Goal: Contribute content: Contribute content

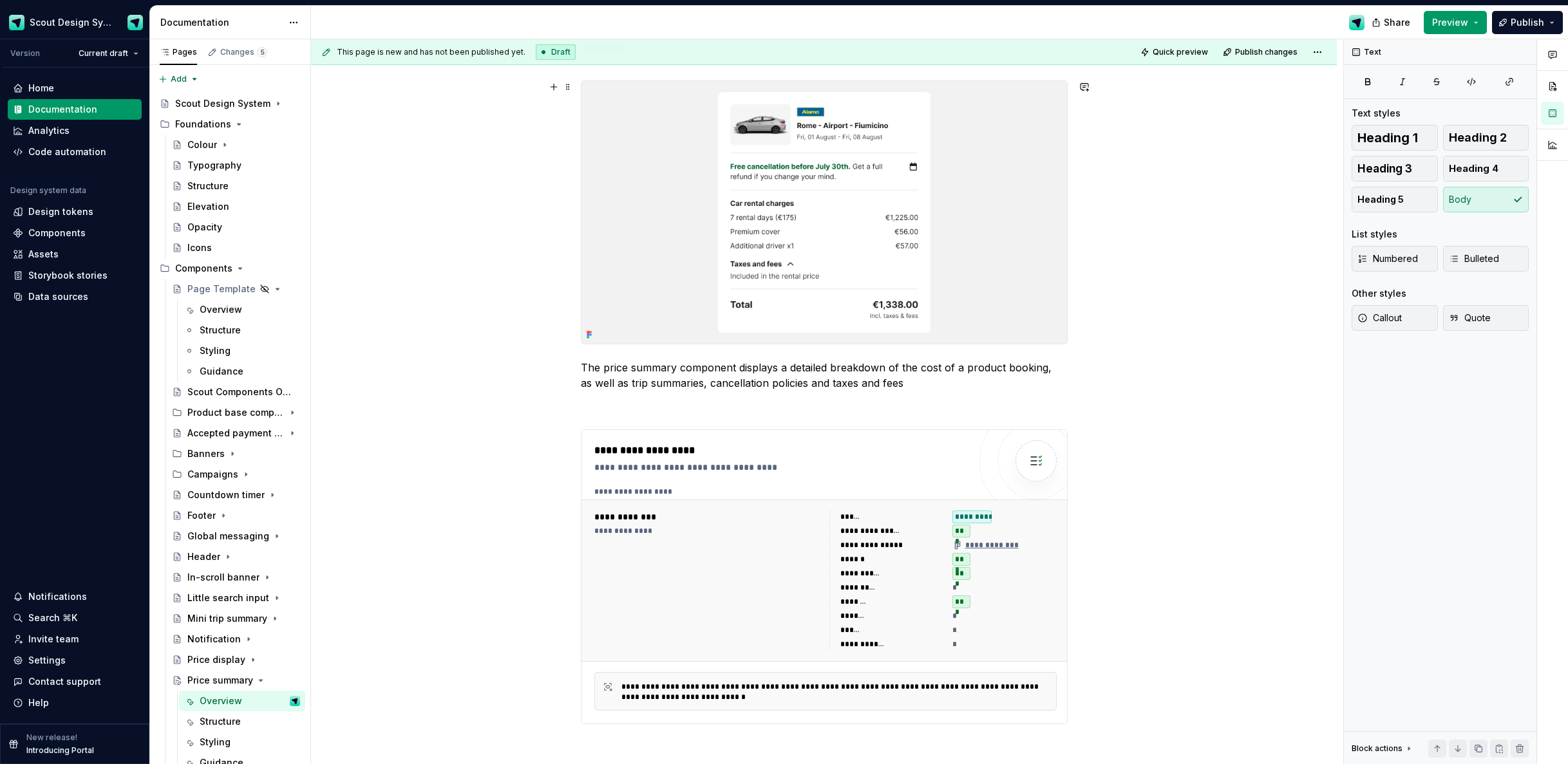
scroll to position [197, 0]
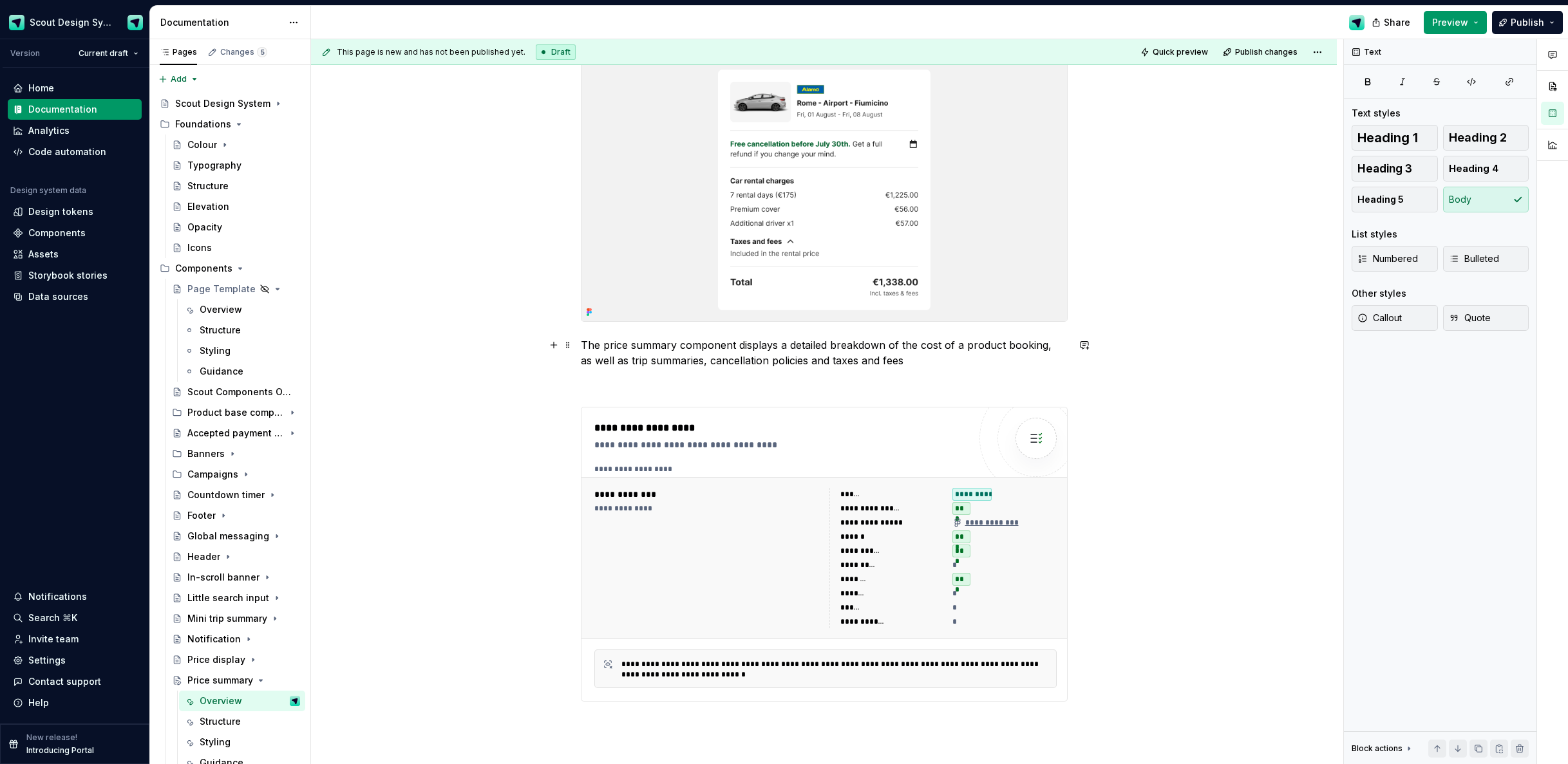
click at [909, 358] on p "The price summary component displays a detailed breakdown of the cost of a prod…" at bounding box center [825, 353] width 487 height 31
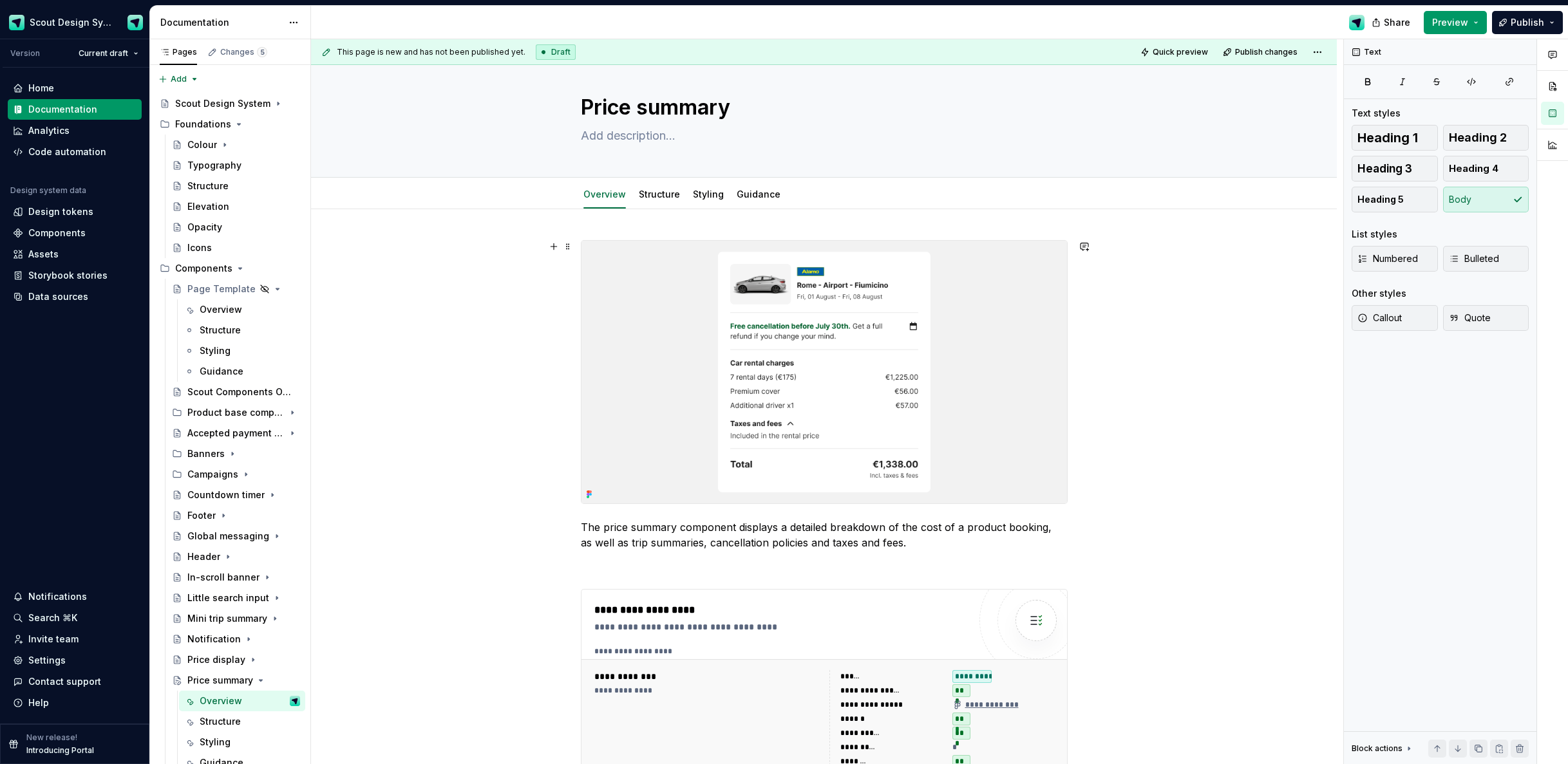
scroll to position [0, 0]
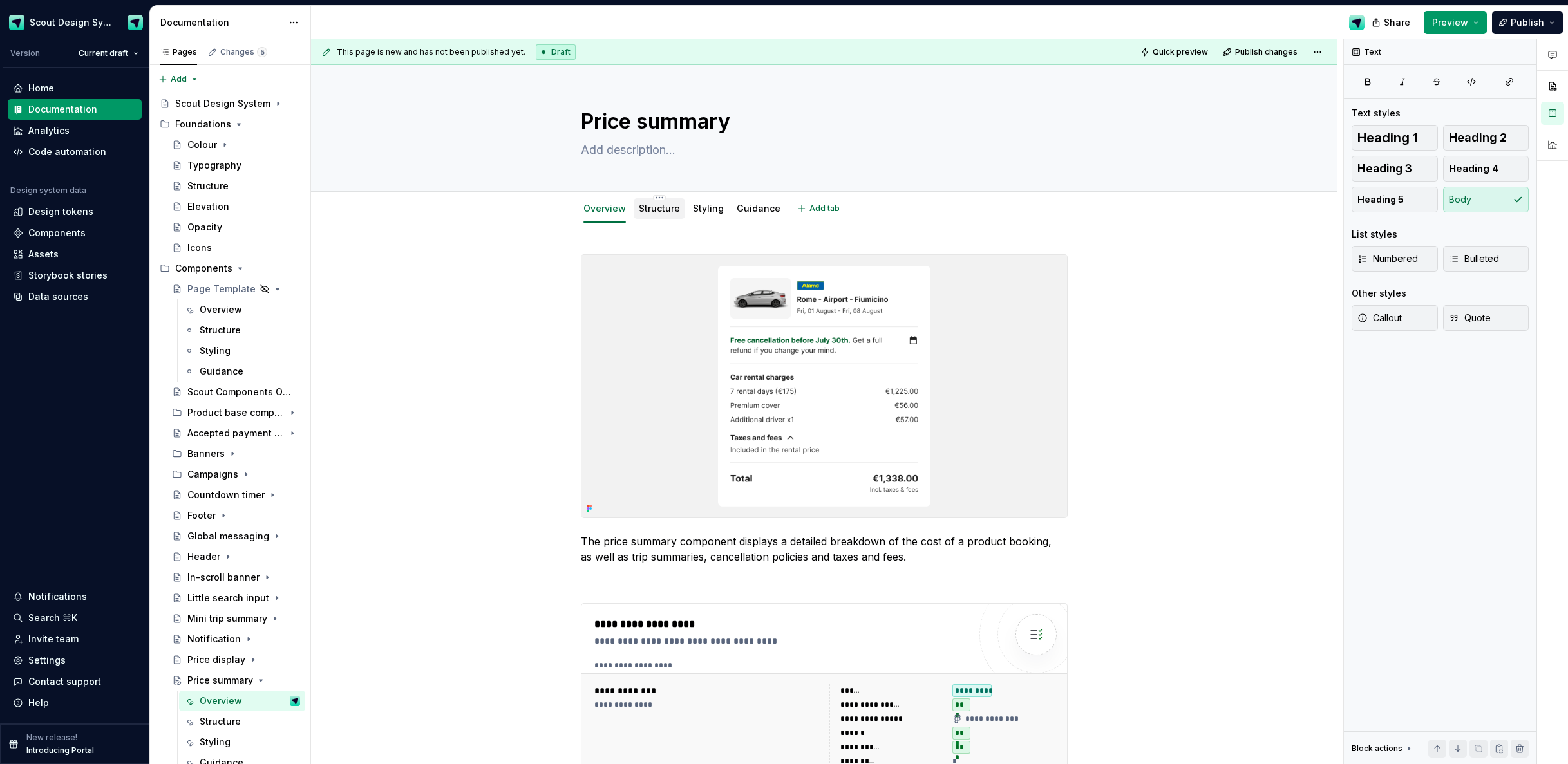
click at [669, 202] on div "Structure" at bounding box center [659, 208] width 41 height 12
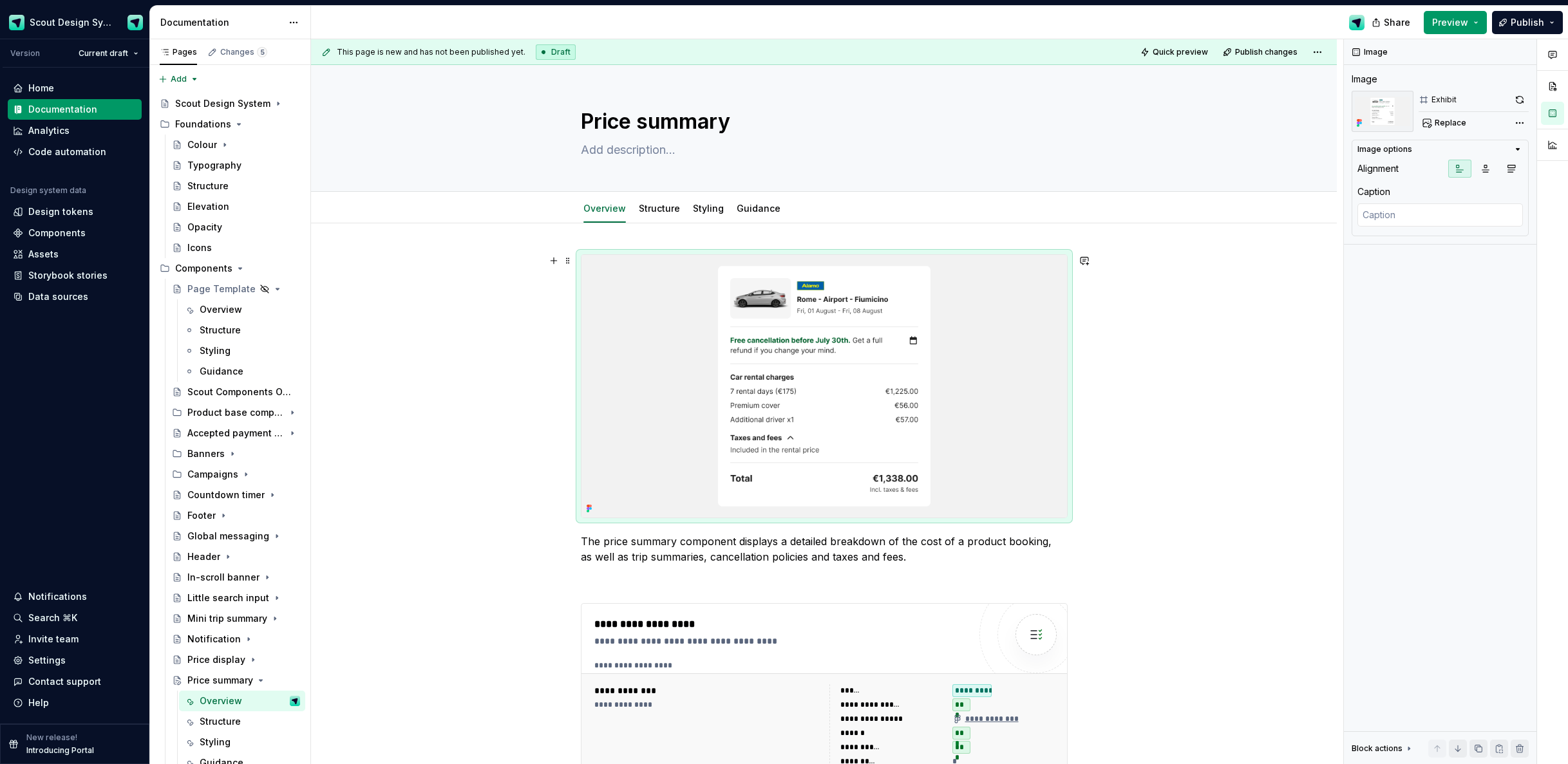
click at [665, 302] on img at bounding box center [824, 386] width 485 height 263
click at [1458, 119] on span "Replace" at bounding box center [1450, 123] width 32 height 11
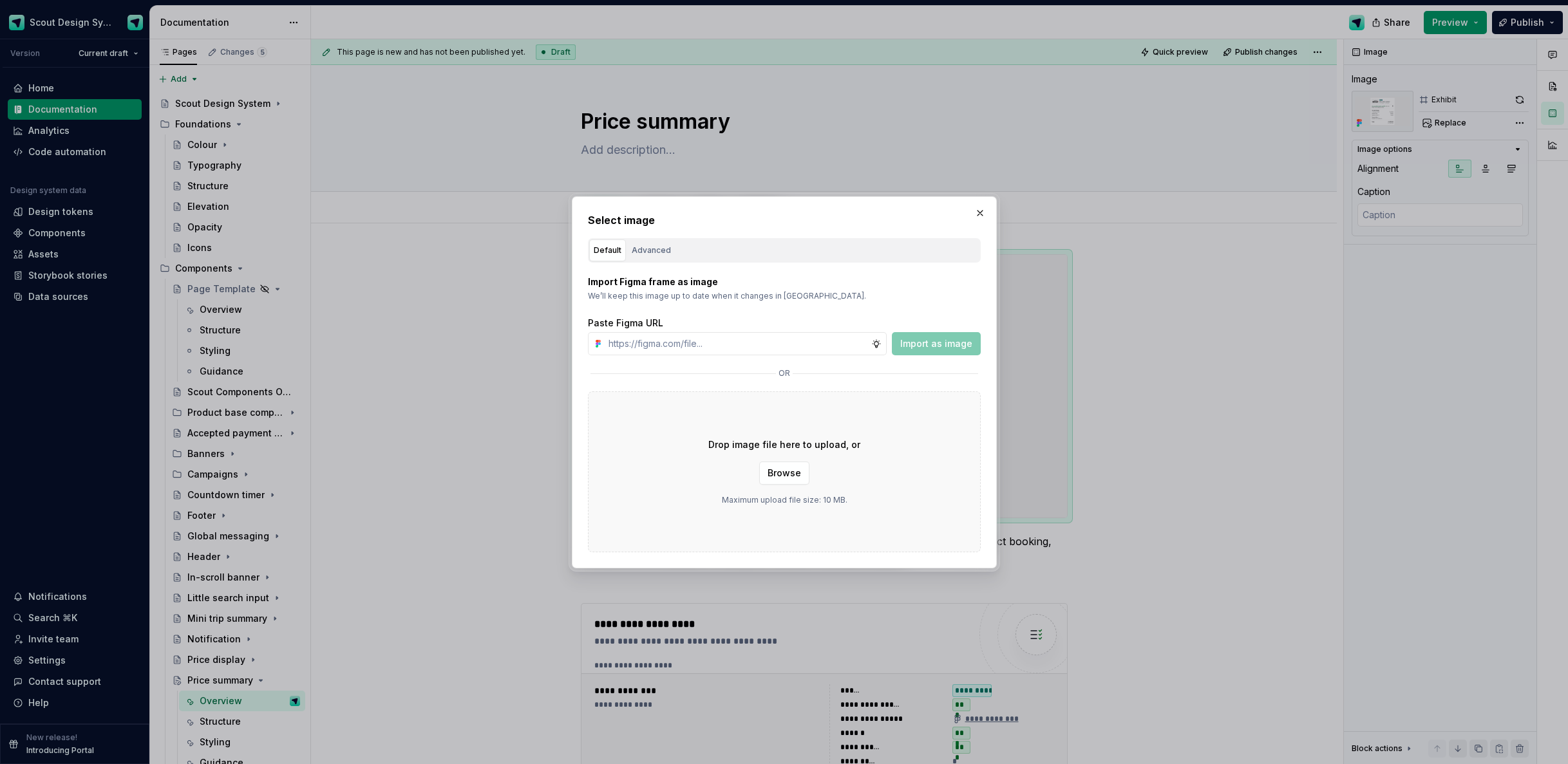
type textarea "*"
type input "[URL][DOMAIN_NAME]"
type textarea "*"
type input "[URL][DOMAIN_NAME]"
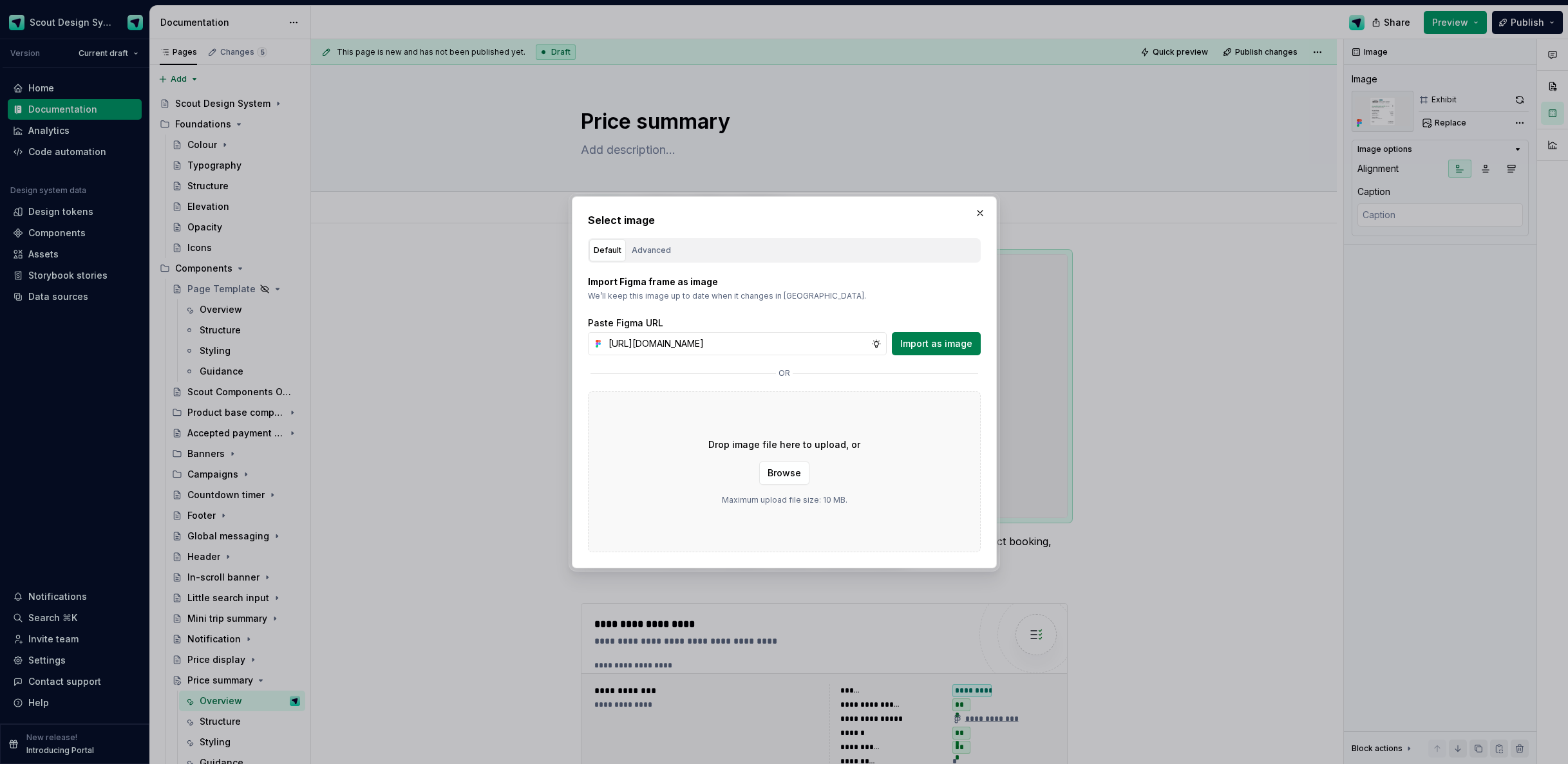
click at [950, 345] on span "Import as image" at bounding box center [936, 343] width 72 height 12
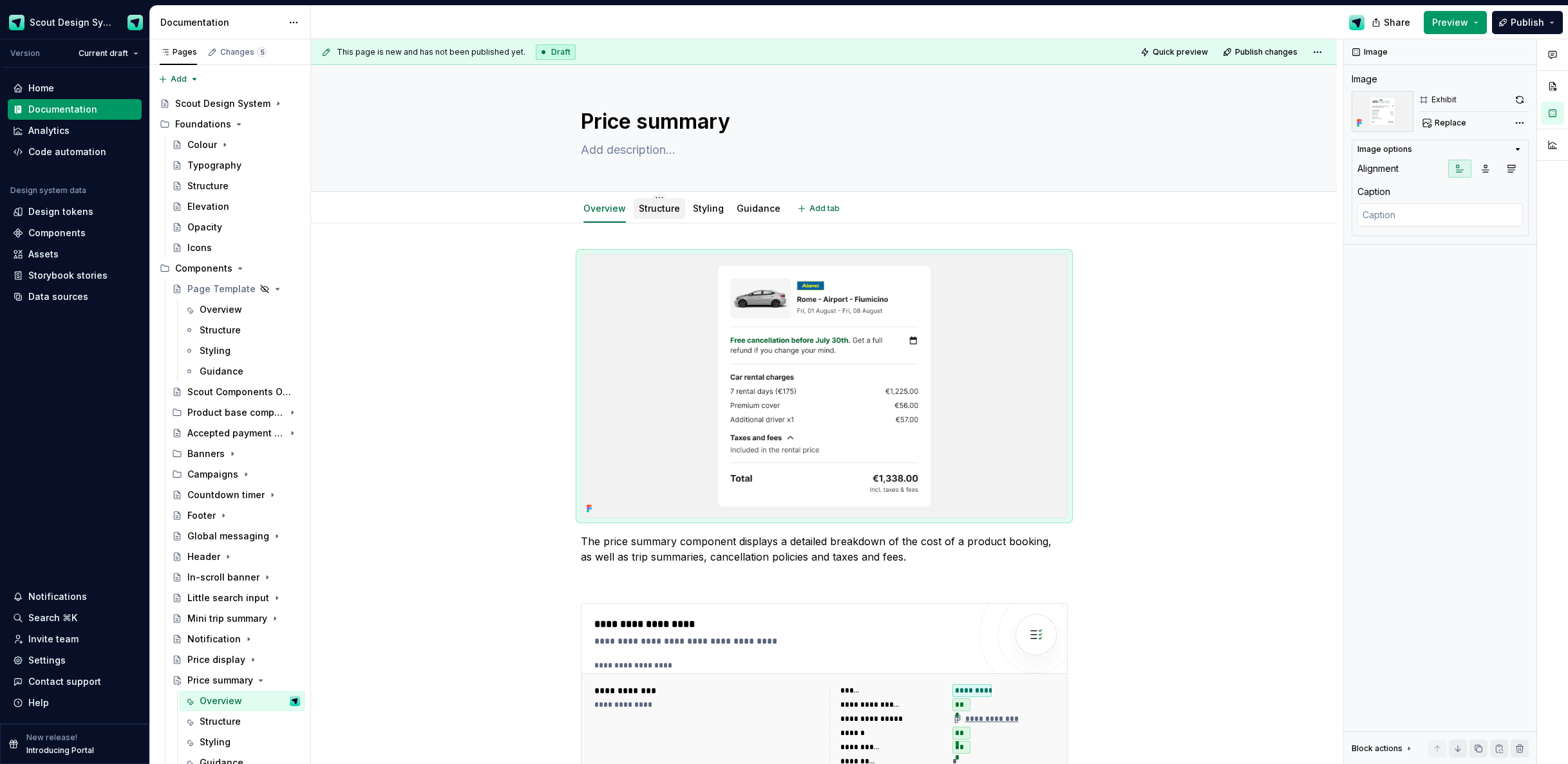
click at [663, 207] on link "Structure" at bounding box center [659, 208] width 41 height 11
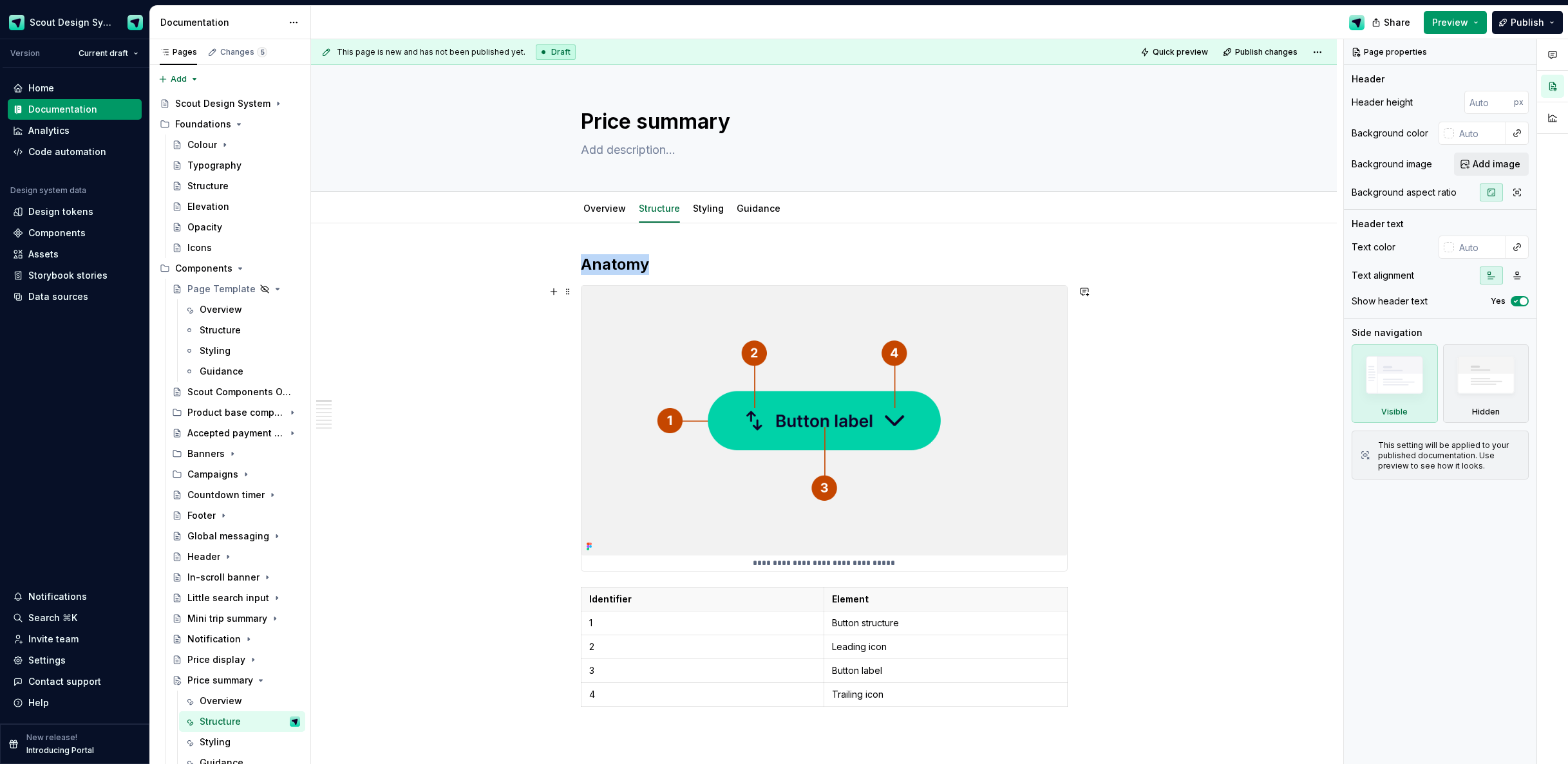
click at [787, 348] on img at bounding box center [824, 420] width 485 height 269
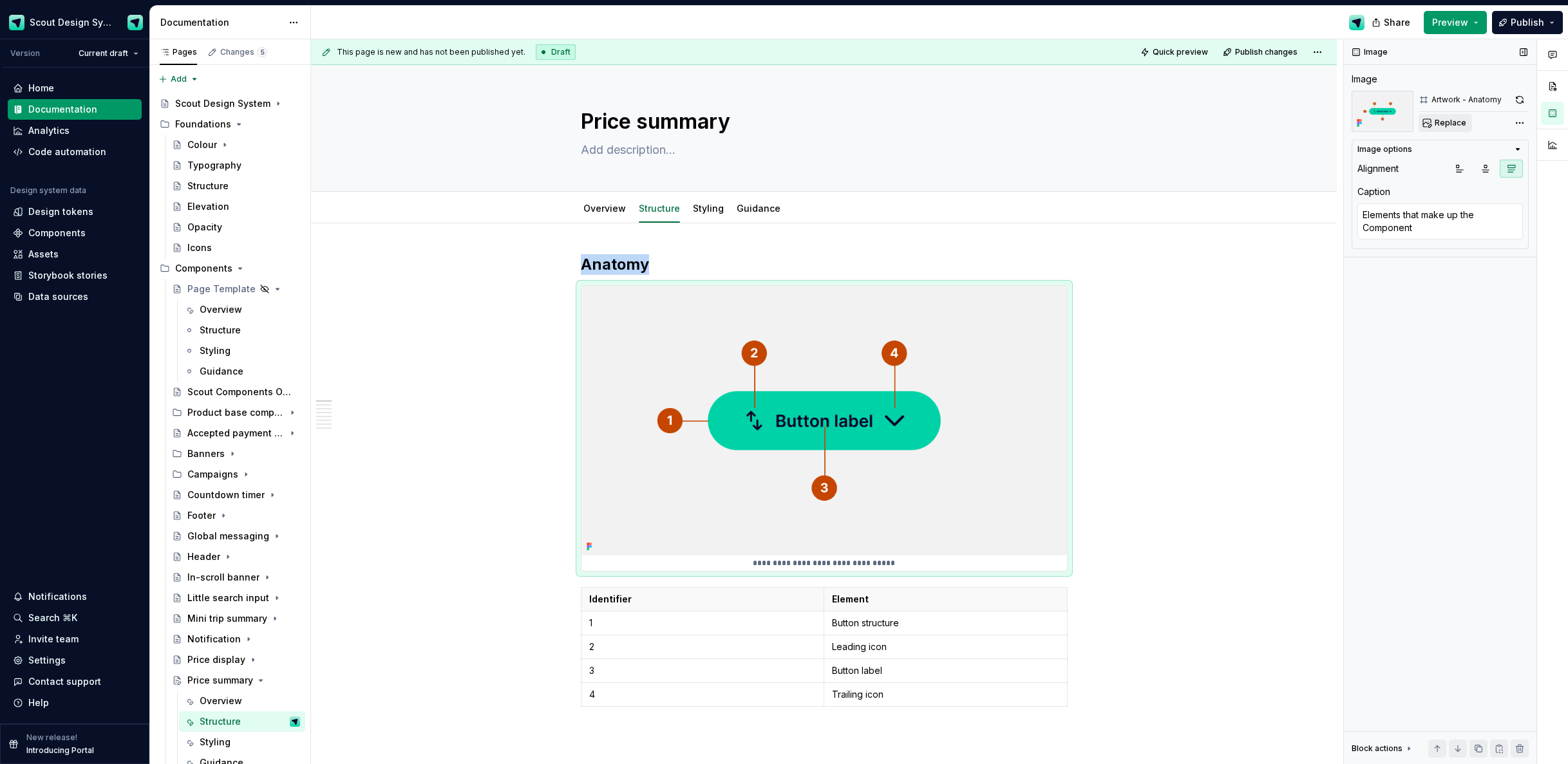
click at [1456, 127] on span "Replace" at bounding box center [1450, 123] width 32 height 11
type textarea "*"
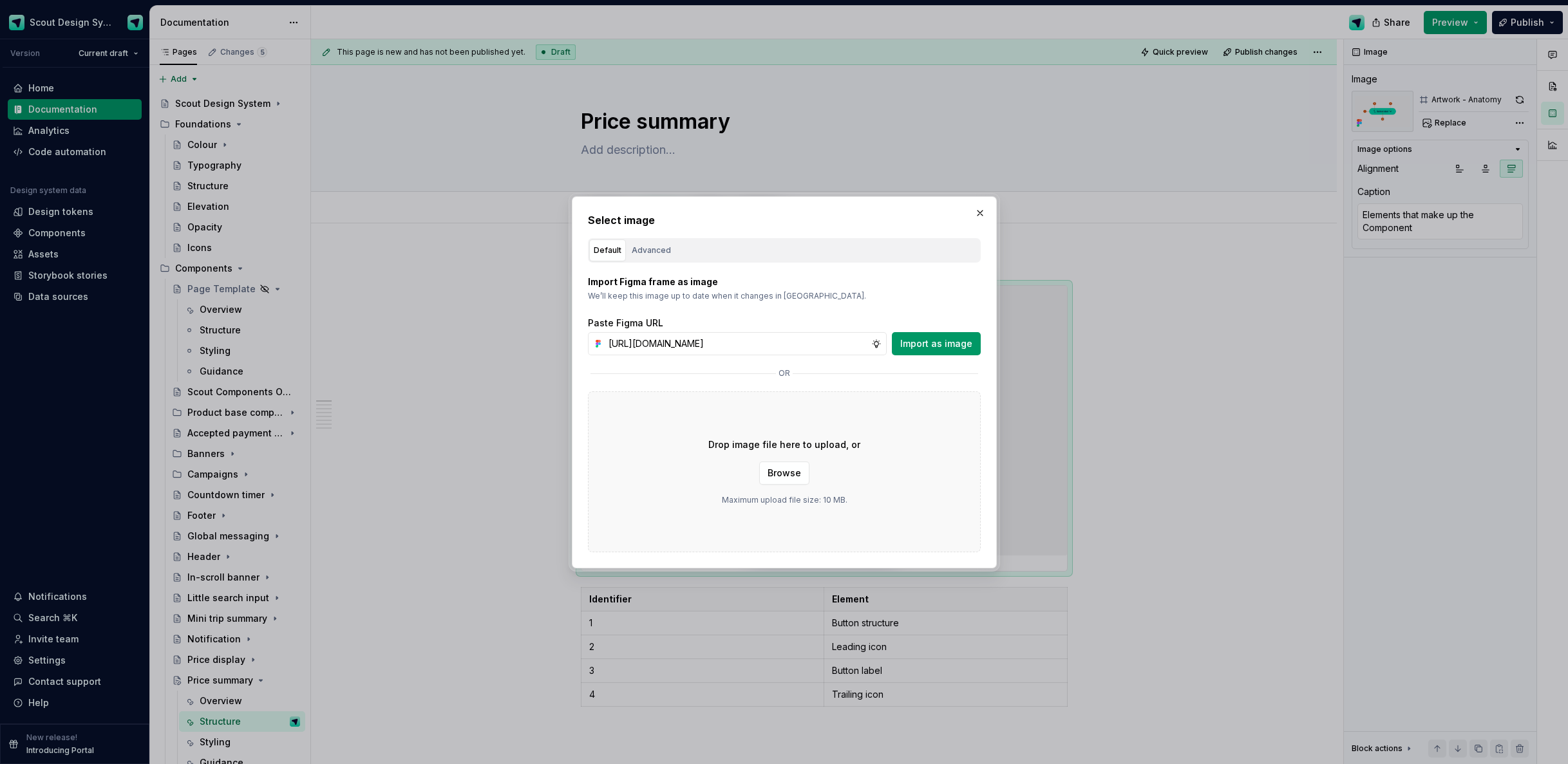
scroll to position [0, 366]
type input "[URL][DOMAIN_NAME]"
click at [950, 344] on span "Import as image" at bounding box center [936, 343] width 72 height 12
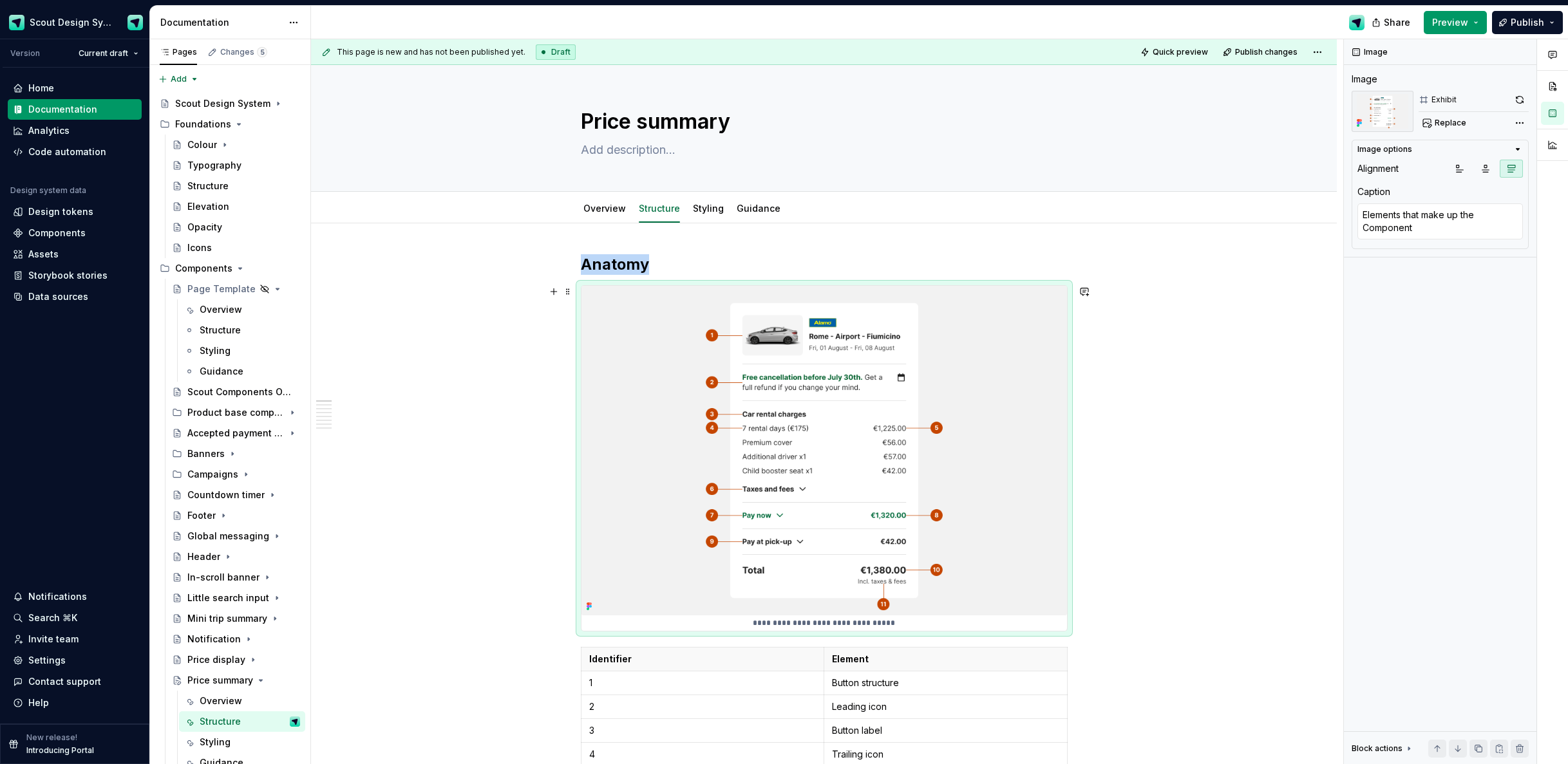
scroll to position [172, 0]
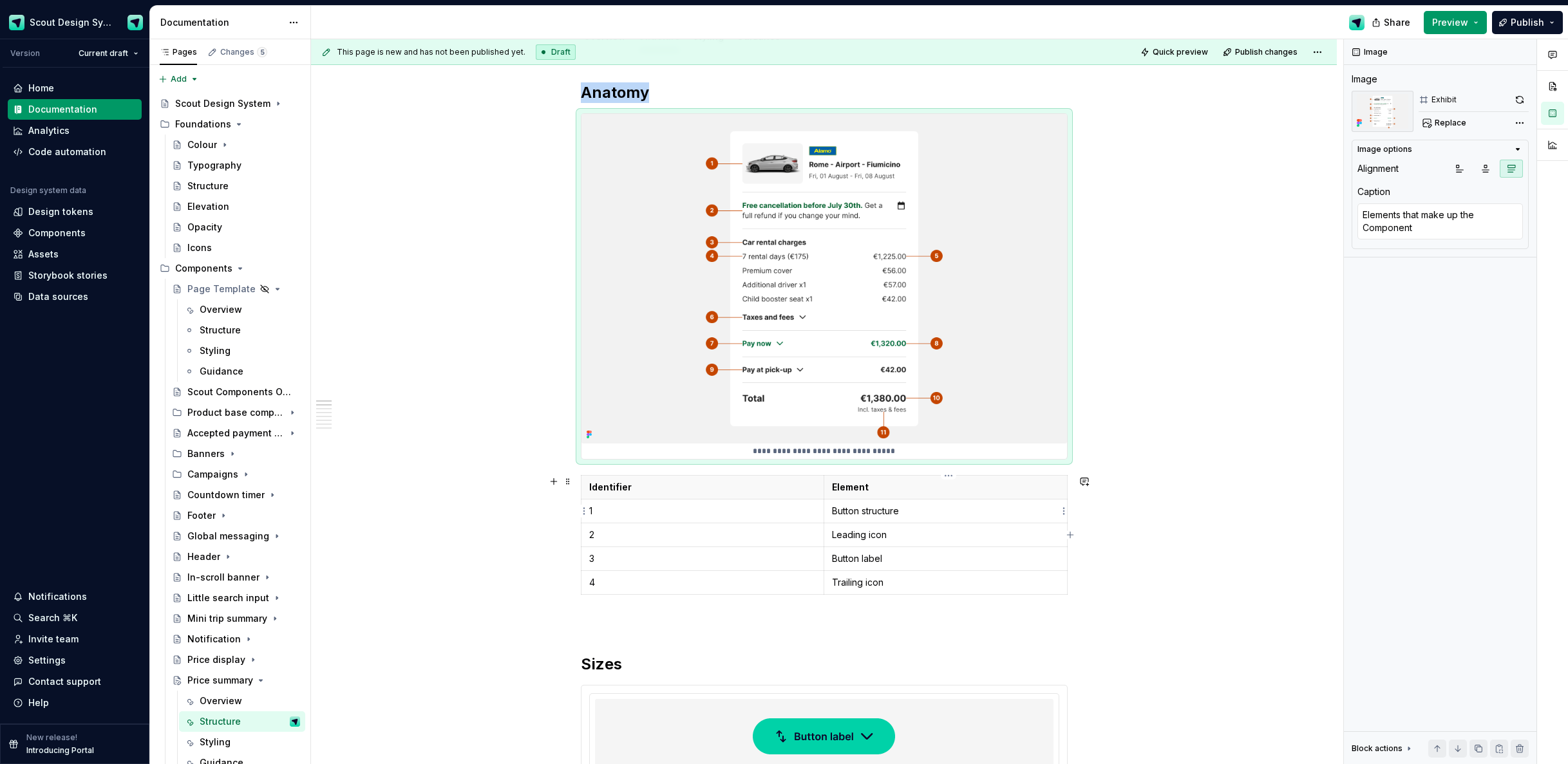
type textarea "*"
drag, startPoint x: 898, startPoint y: 519, endPoint x: 914, endPoint y: 514, distance: 16.8
click at [899, 519] on td "Button structure" at bounding box center [946, 511] width 244 height 24
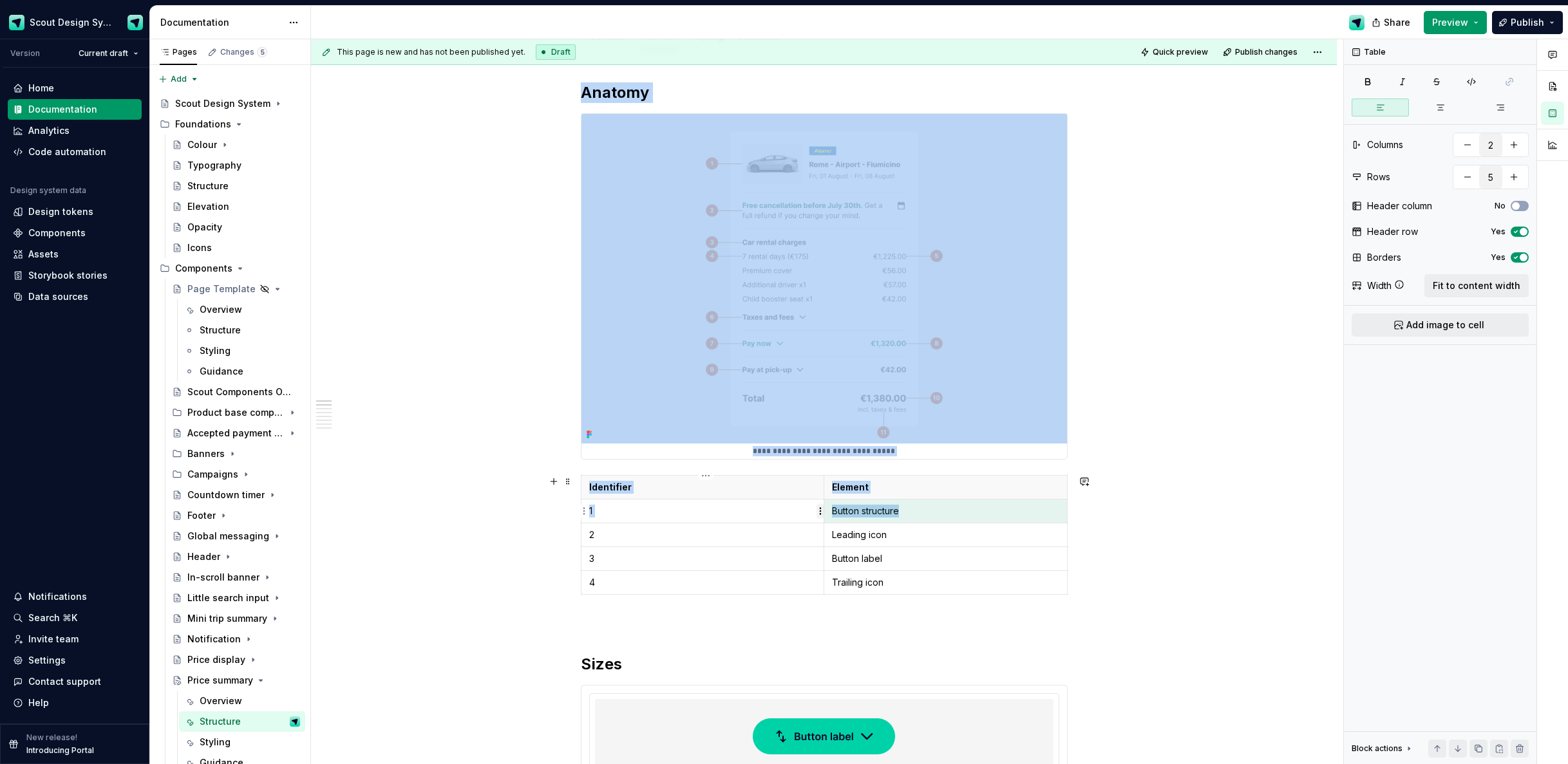
drag, startPoint x: 915, startPoint y: 514, endPoint x: 818, endPoint y: 509, distance: 97.1
click at [818, 509] on body "Scout Design System Version Current draft Home Documentation Analytics Code aut…" at bounding box center [784, 382] width 1568 height 764
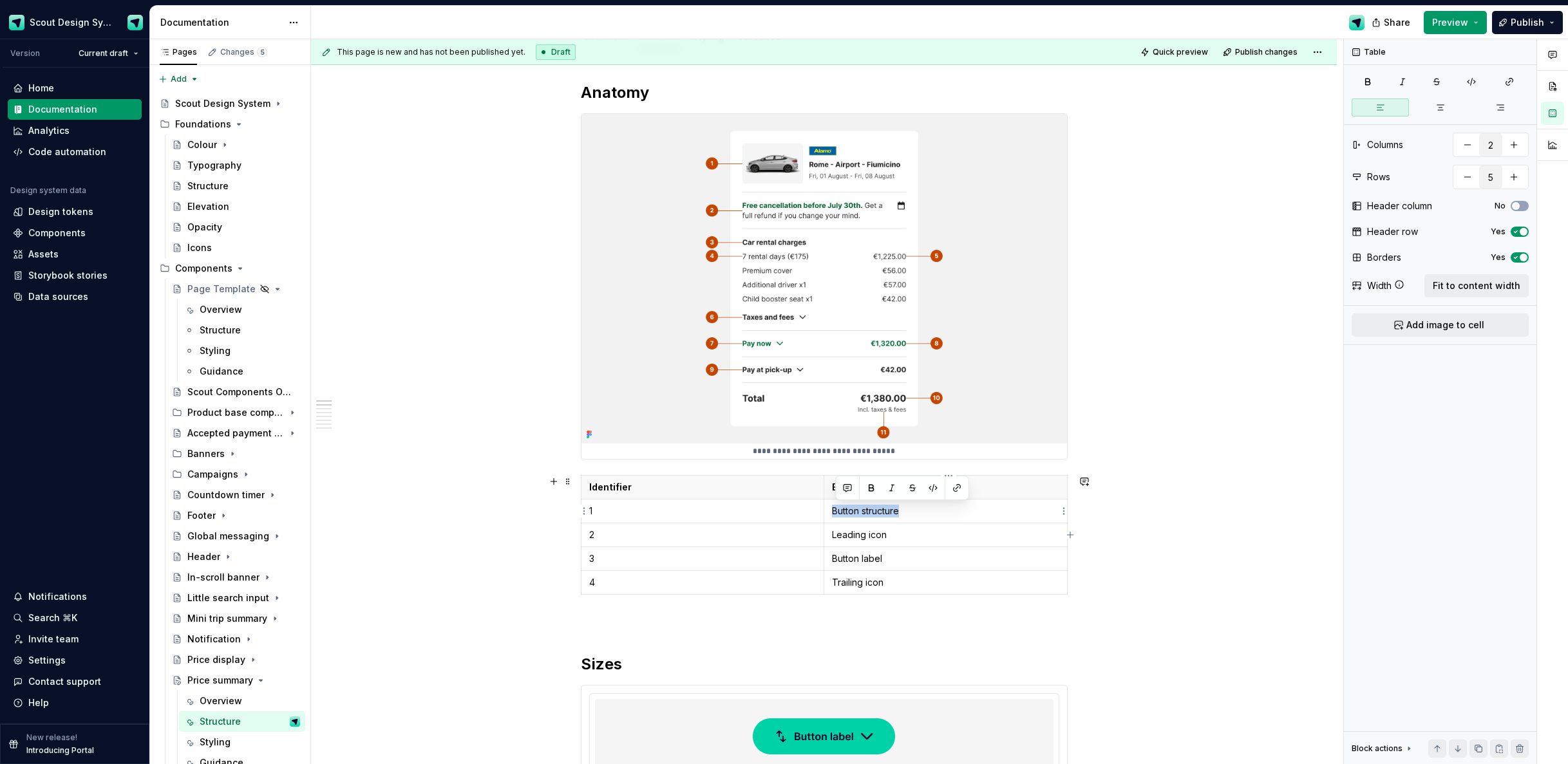
drag, startPoint x: 907, startPoint y: 514, endPoint x: 834, endPoint y: 508, distance: 73.2
click at [836, 509] on p "Button structure" at bounding box center [946, 511] width 227 height 12
drag, startPoint x: 886, startPoint y: 533, endPoint x: 848, endPoint y: 531, distance: 38.1
click at [834, 533] on td "Leading icon" at bounding box center [946, 535] width 244 height 24
drag, startPoint x: 890, startPoint y: 555, endPoint x: 836, endPoint y: 553, distance: 54.0
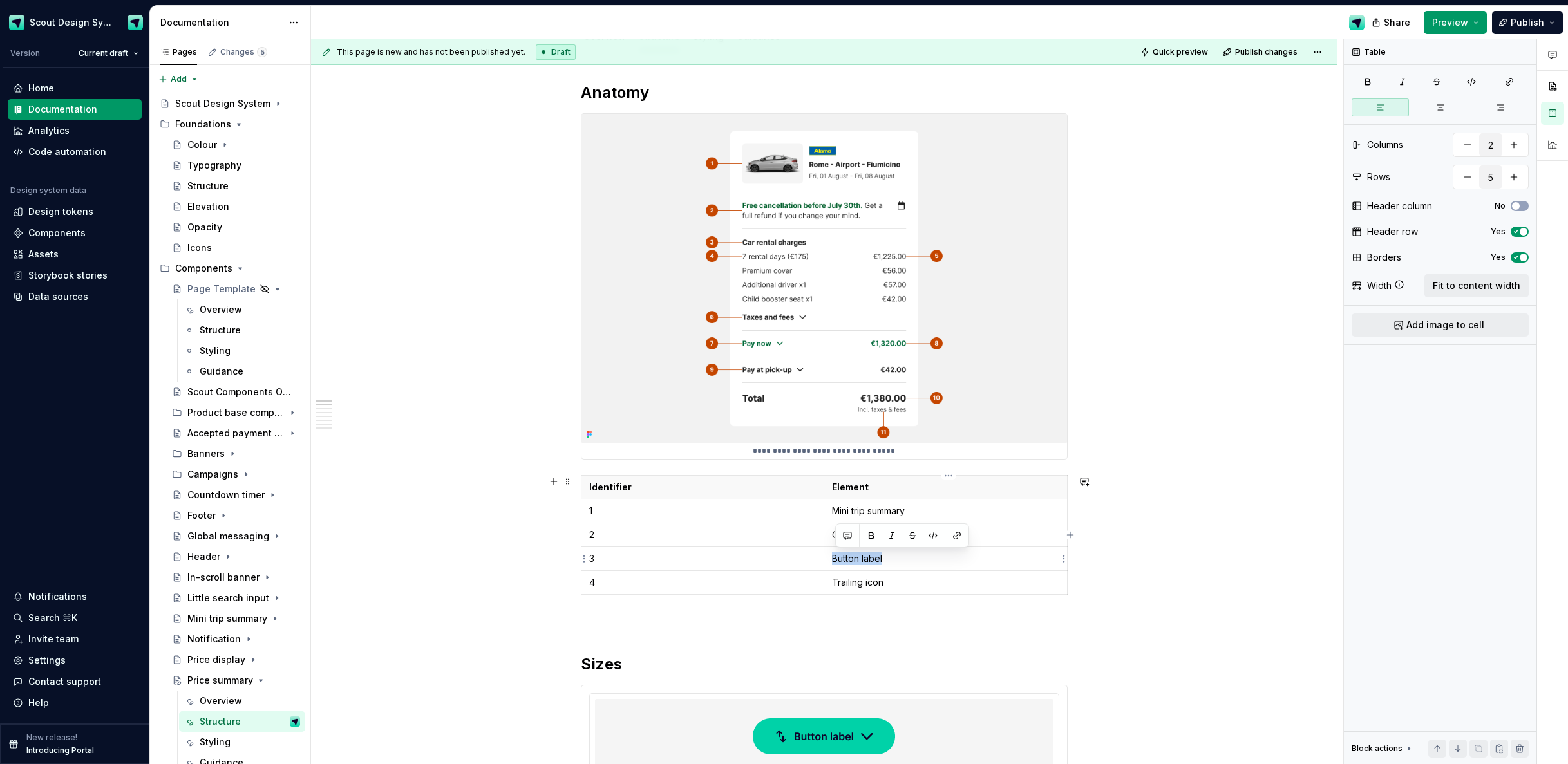
click at [836, 553] on p "Button label" at bounding box center [946, 558] width 227 height 12
drag, startPoint x: 884, startPoint y: 581, endPoint x: 837, endPoint y: 581, distance: 47.0
click at [836, 581] on p "Trailing icon" at bounding box center [946, 582] width 227 height 12
click at [828, 593] on icon "button" at bounding box center [828, 594] width 11 height 11
type input "6"
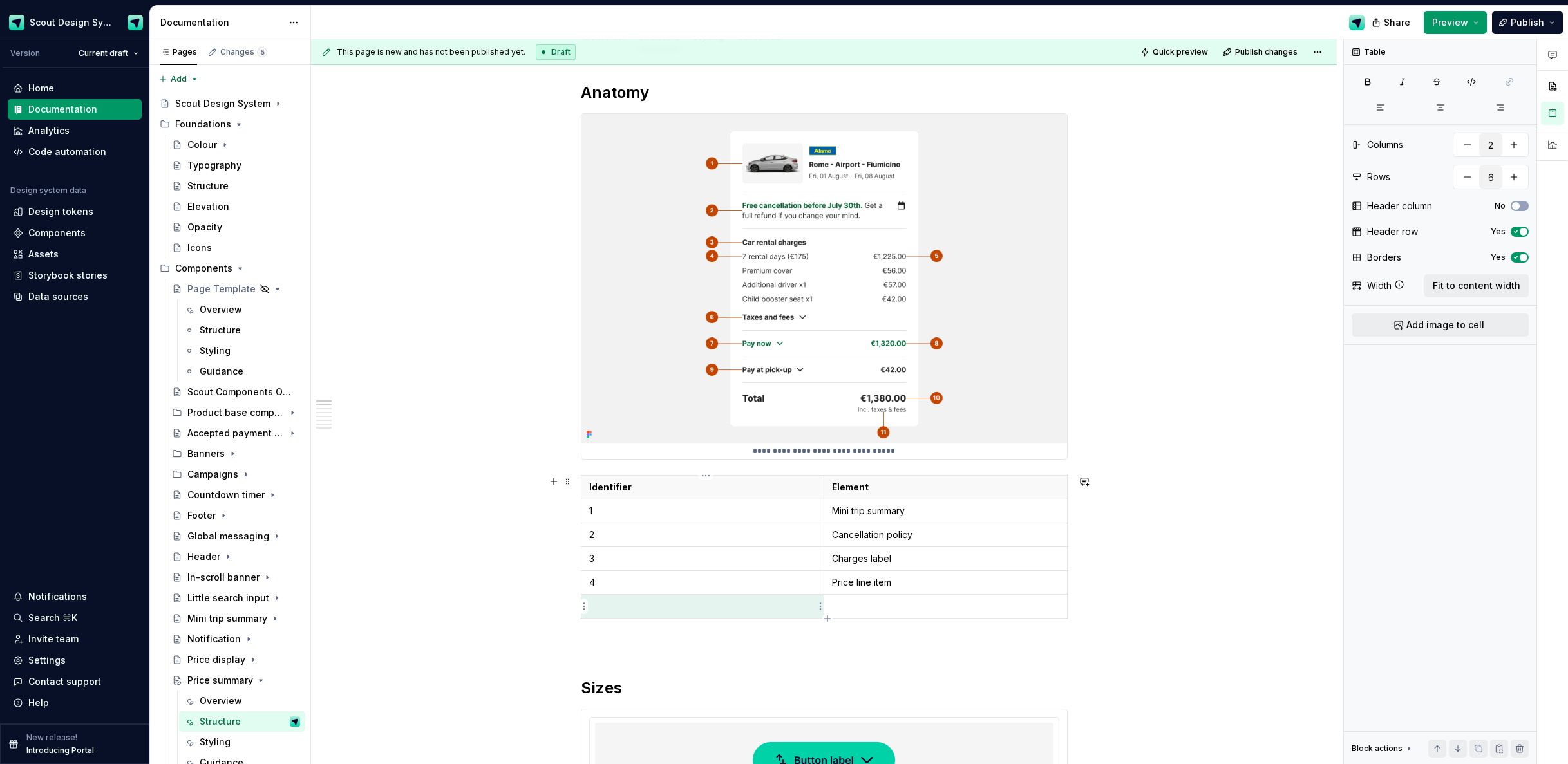
click at [616, 604] on p at bounding box center [703, 606] width 226 height 12
type textarea "*"
drag, startPoint x: 828, startPoint y: 616, endPoint x: 754, endPoint y: 616, distance: 74.0
click at [828, 616] on icon "button" at bounding box center [828, 618] width 6 height 6
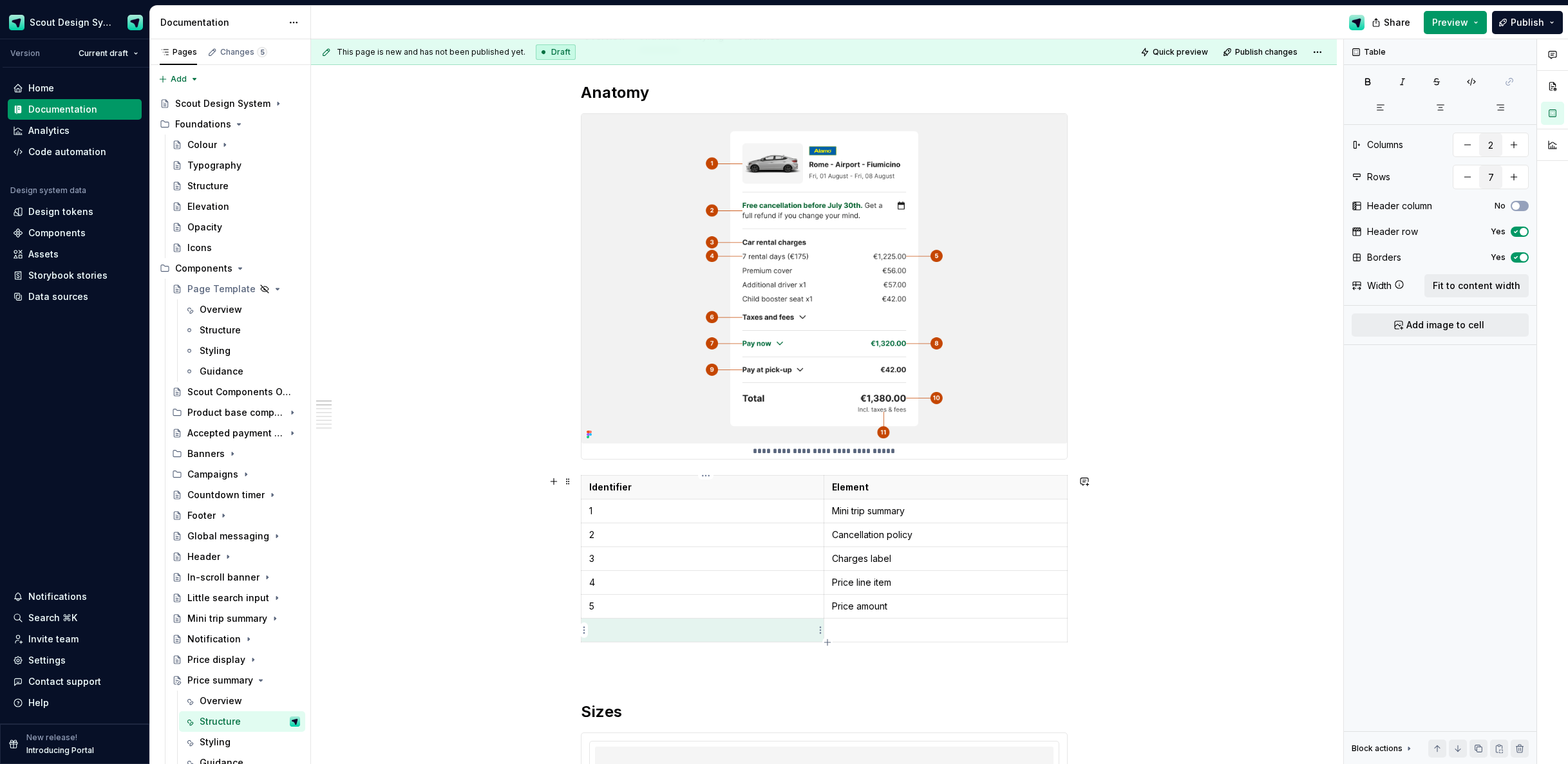
click at [686, 630] on p at bounding box center [703, 630] width 226 height 12
drag, startPoint x: 829, startPoint y: 642, endPoint x: 817, endPoint y: 646, distance: 12.6
click at [828, 642] on icon "button" at bounding box center [828, 642] width 11 height 11
click at [743, 655] on p at bounding box center [703, 654] width 226 height 12
click at [944, 638] on td "Taxes and fees" at bounding box center [946, 630] width 244 height 24
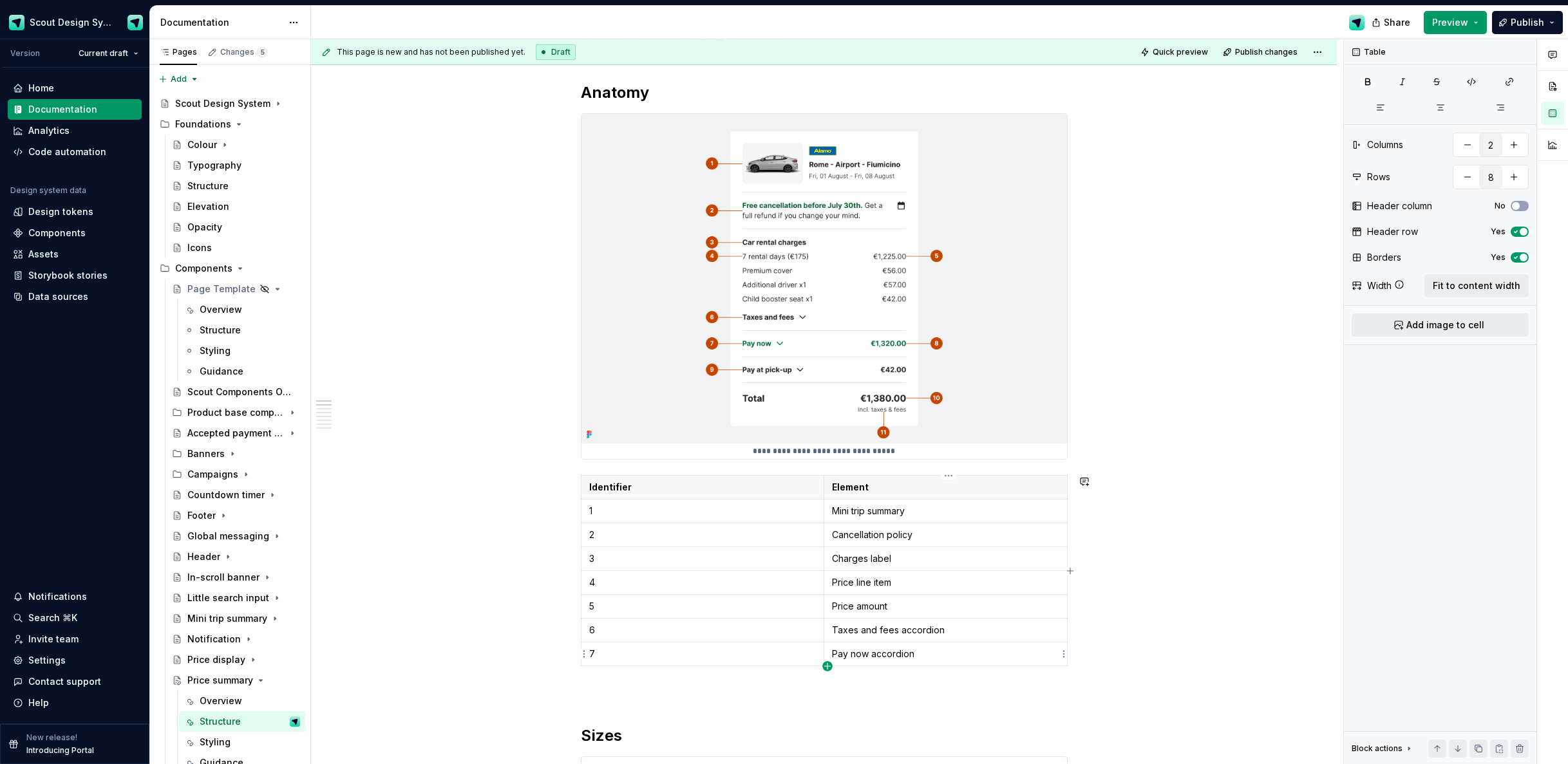
click at [831, 663] on icon "button" at bounding box center [828, 666] width 11 height 11
click at [721, 678] on p at bounding box center [703, 678] width 226 height 12
click at [830, 685] on icon "button" at bounding box center [828, 687] width 11 height 11
click at [708, 703] on p at bounding box center [703, 699] width 226 height 12
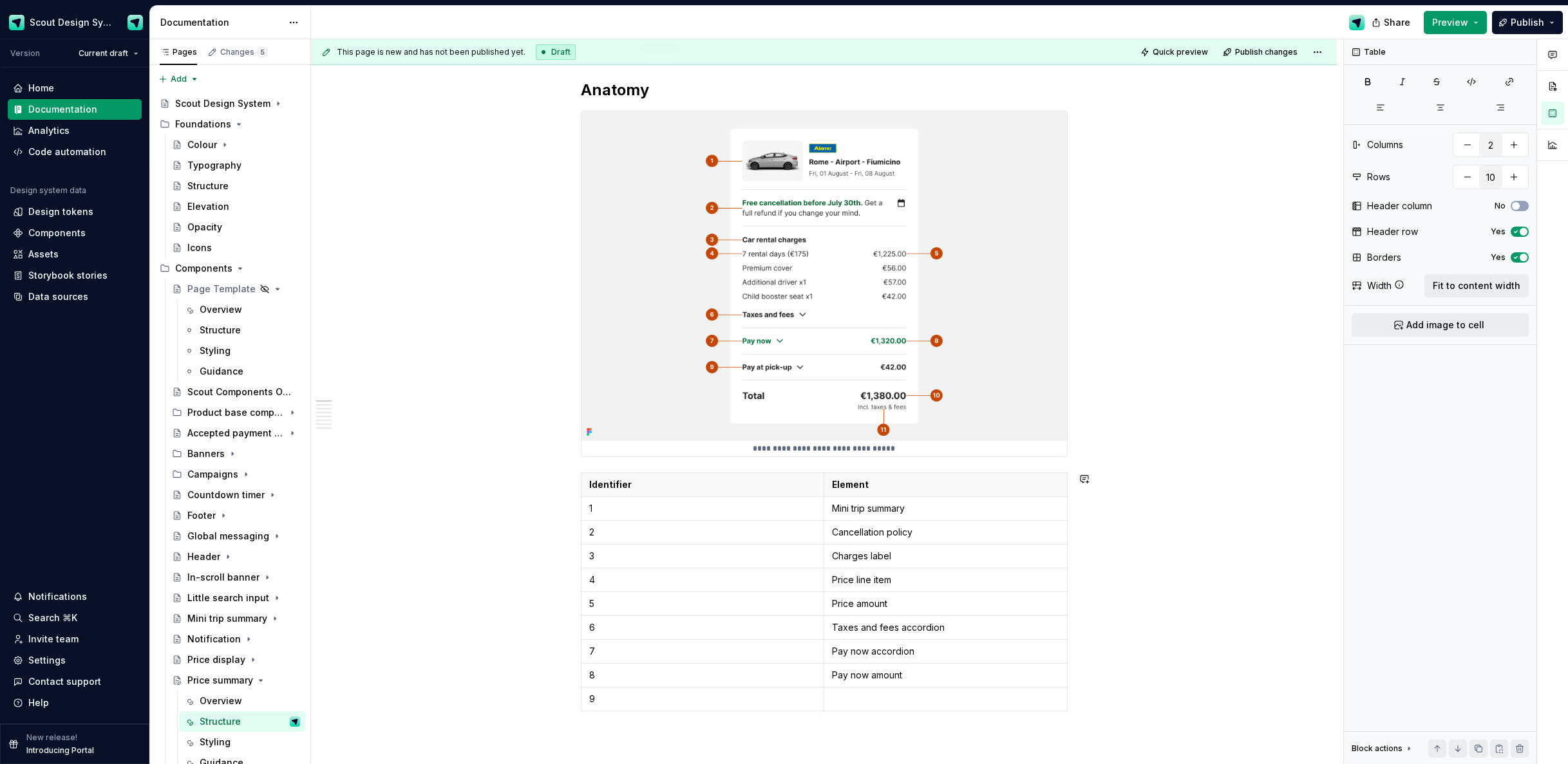
scroll to position [179, 0]
drag, startPoint x: 827, startPoint y: 706, endPoint x: 794, endPoint y: 704, distance: 33.1
click at [827, 706] on icon "button" at bounding box center [828, 706] width 11 height 11
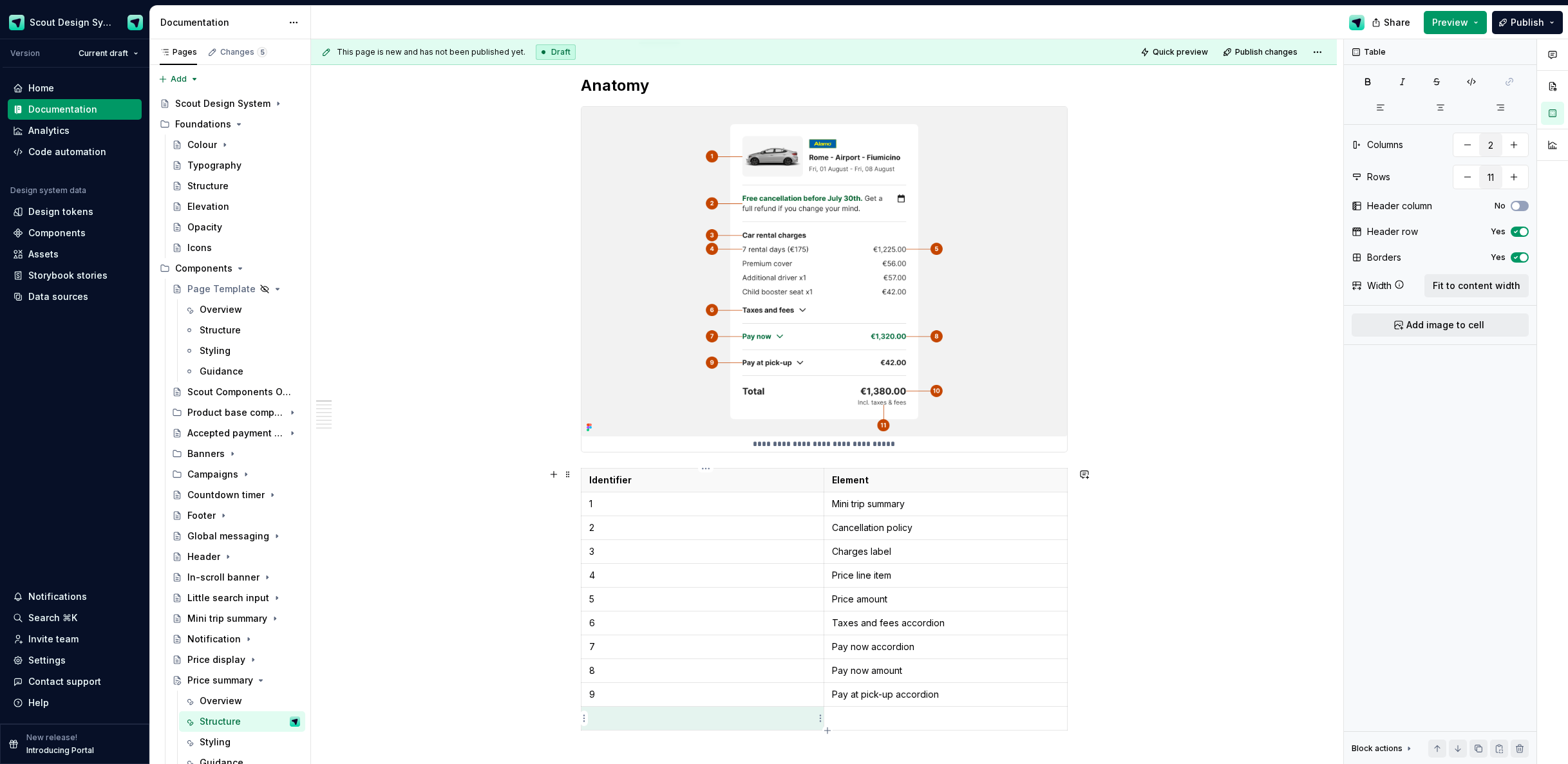
click at [674, 715] on p at bounding box center [703, 718] width 226 height 12
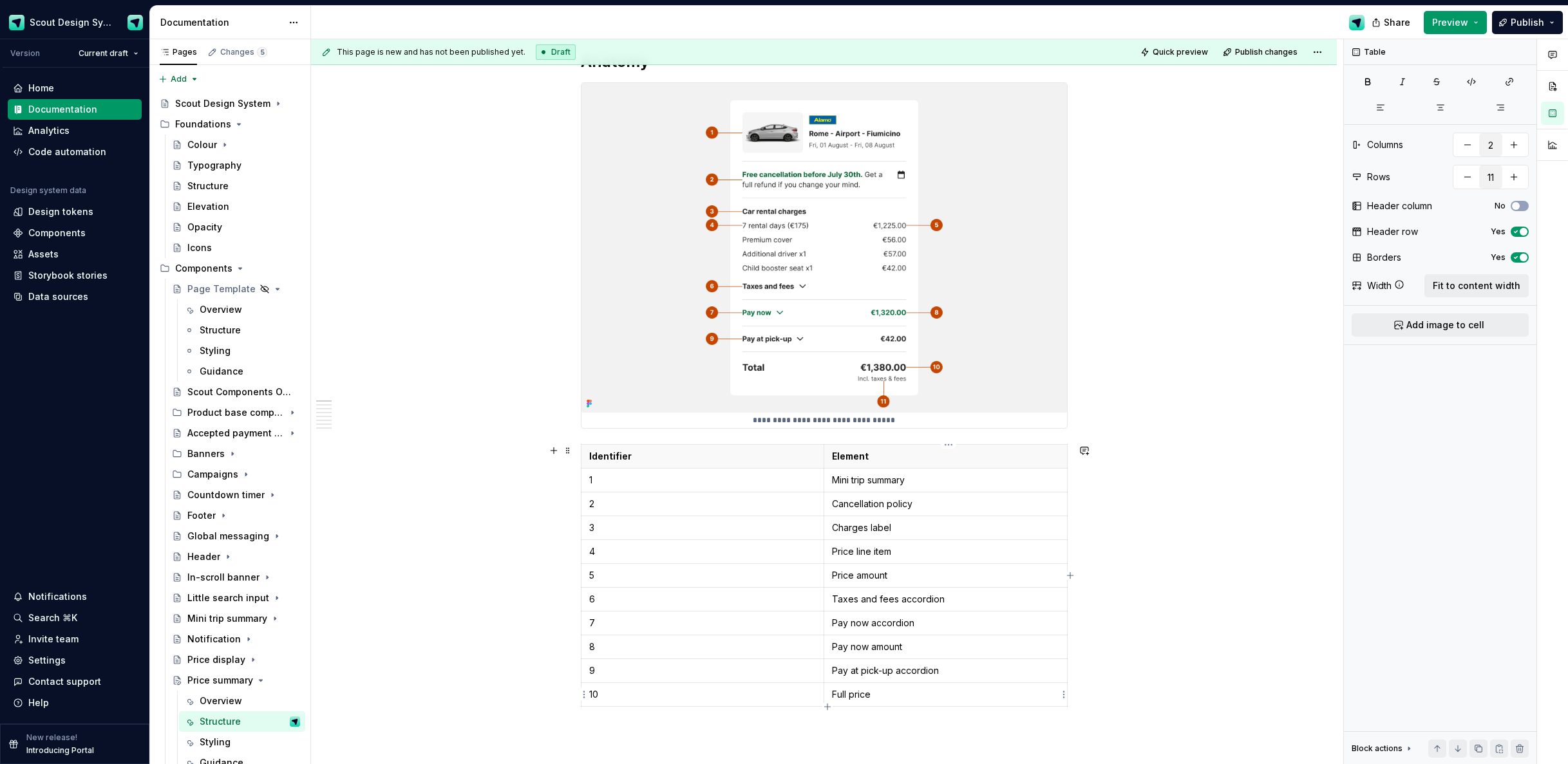
click at [842, 695] on p "Full price" at bounding box center [946, 694] width 227 height 12
click at [830, 706] on icon "button" at bounding box center [828, 706] width 11 height 11
type input "12"
click at [723, 714] on p at bounding box center [703, 718] width 226 height 12
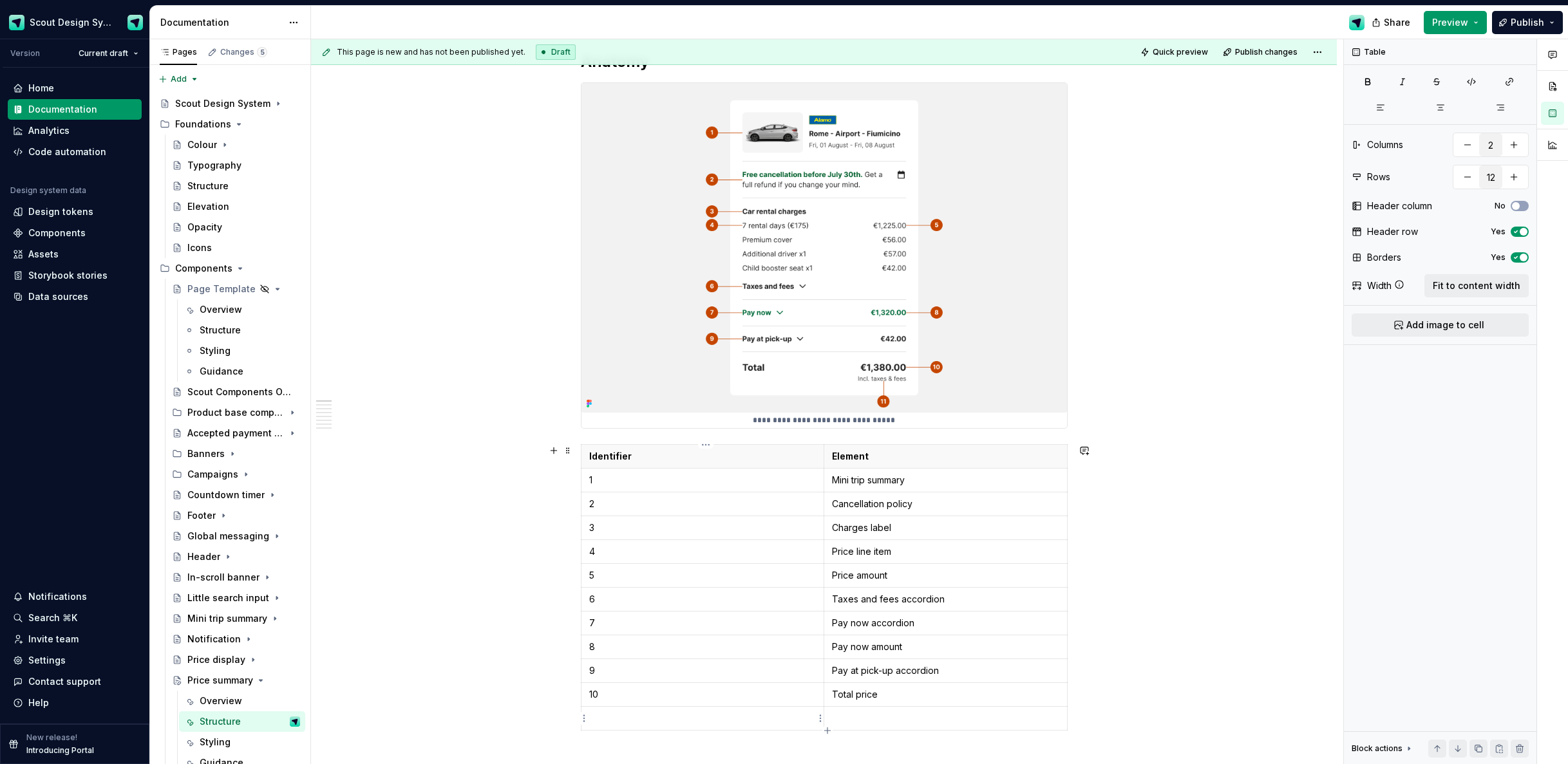
scroll to position [226, 0]
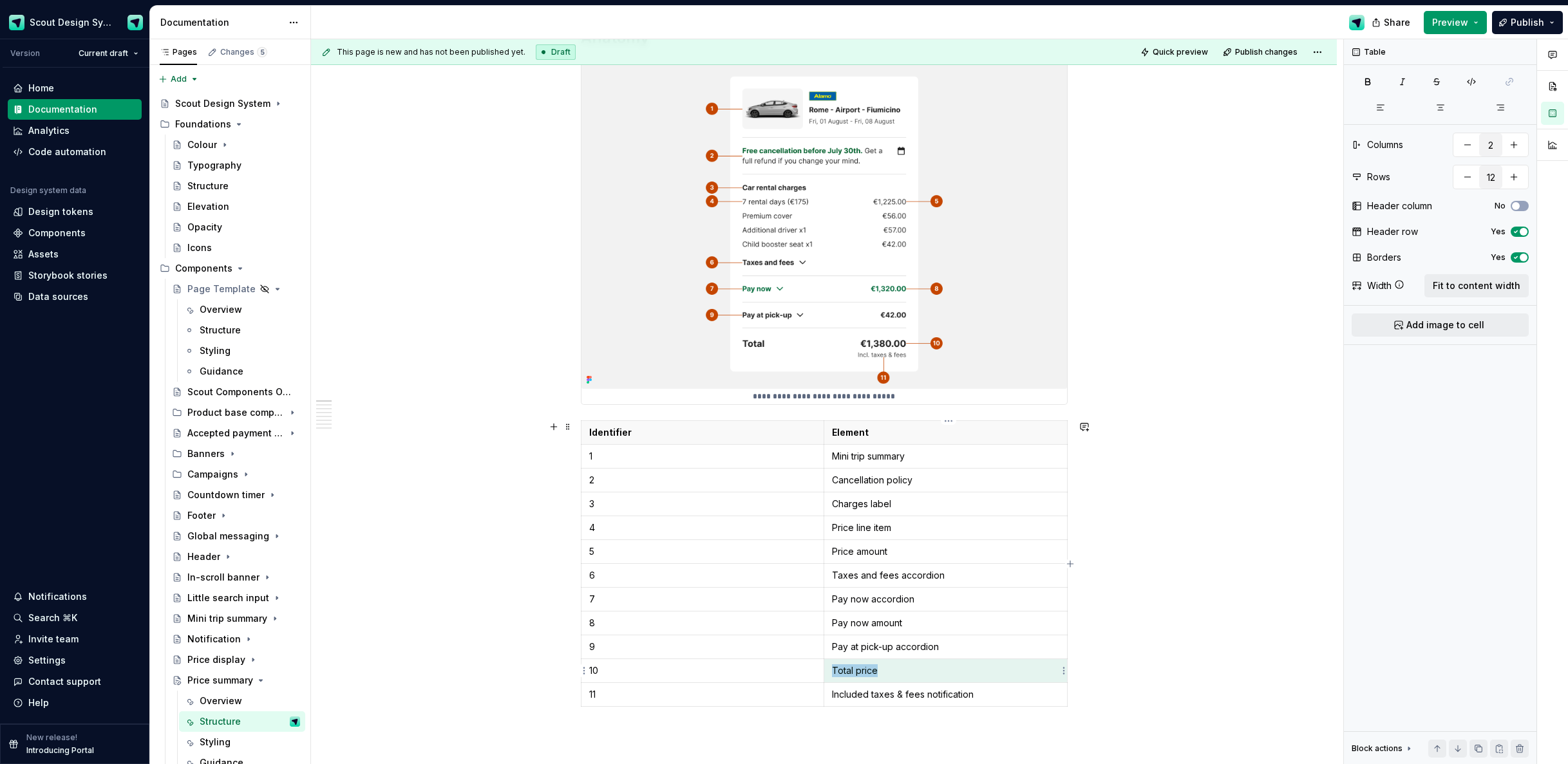
drag, startPoint x: 872, startPoint y: 666, endPoint x: 838, endPoint y: 665, distance: 34.0
click at [834, 668] on p "Total price" at bounding box center [946, 670] width 227 height 12
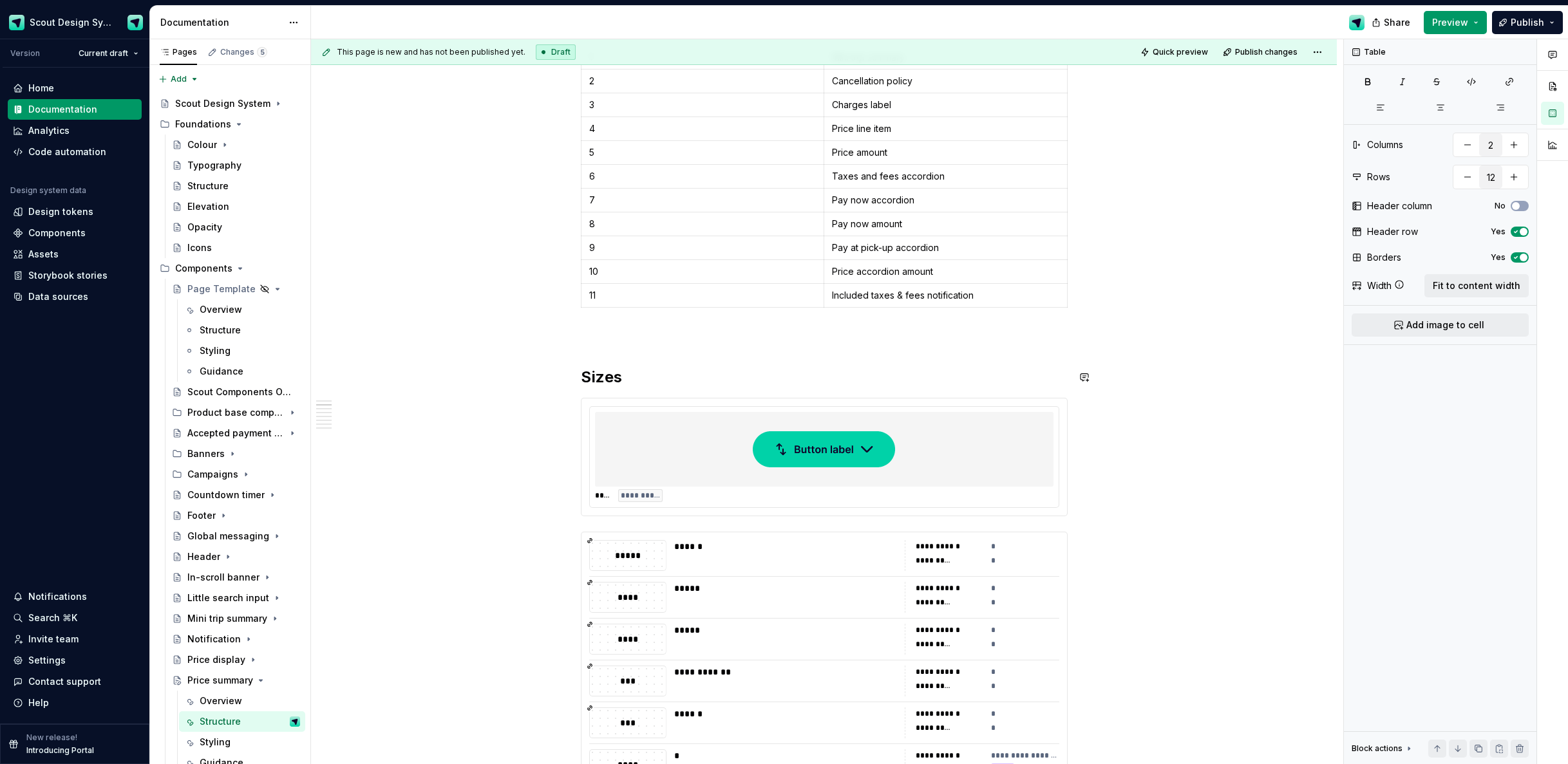
scroll to position [609, 0]
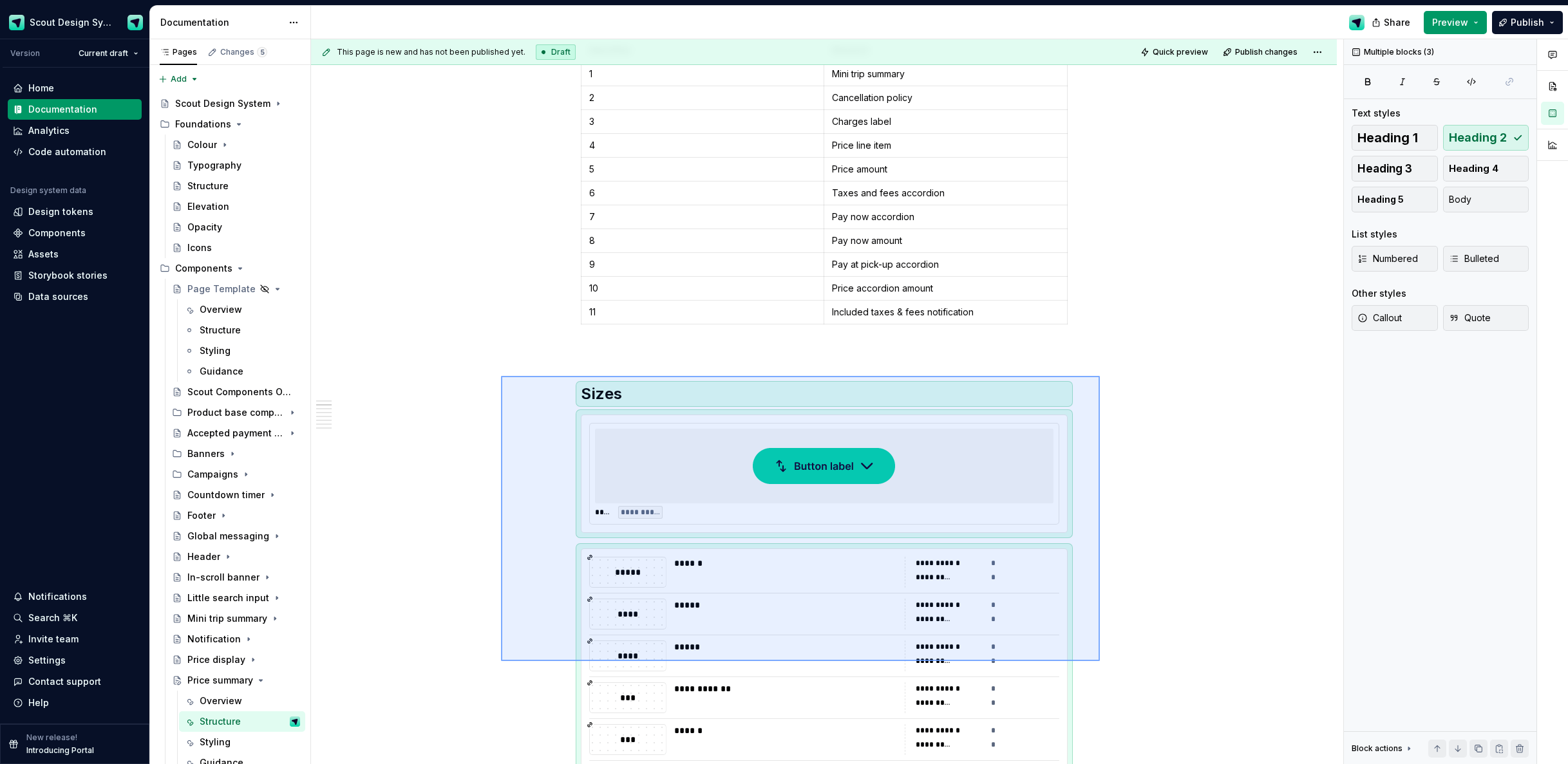
drag, startPoint x: 572, startPoint y: 425, endPoint x: 1097, endPoint y: 661, distance: 575.6
click at [1099, 661] on div "**********" at bounding box center [827, 402] width 1033 height 726
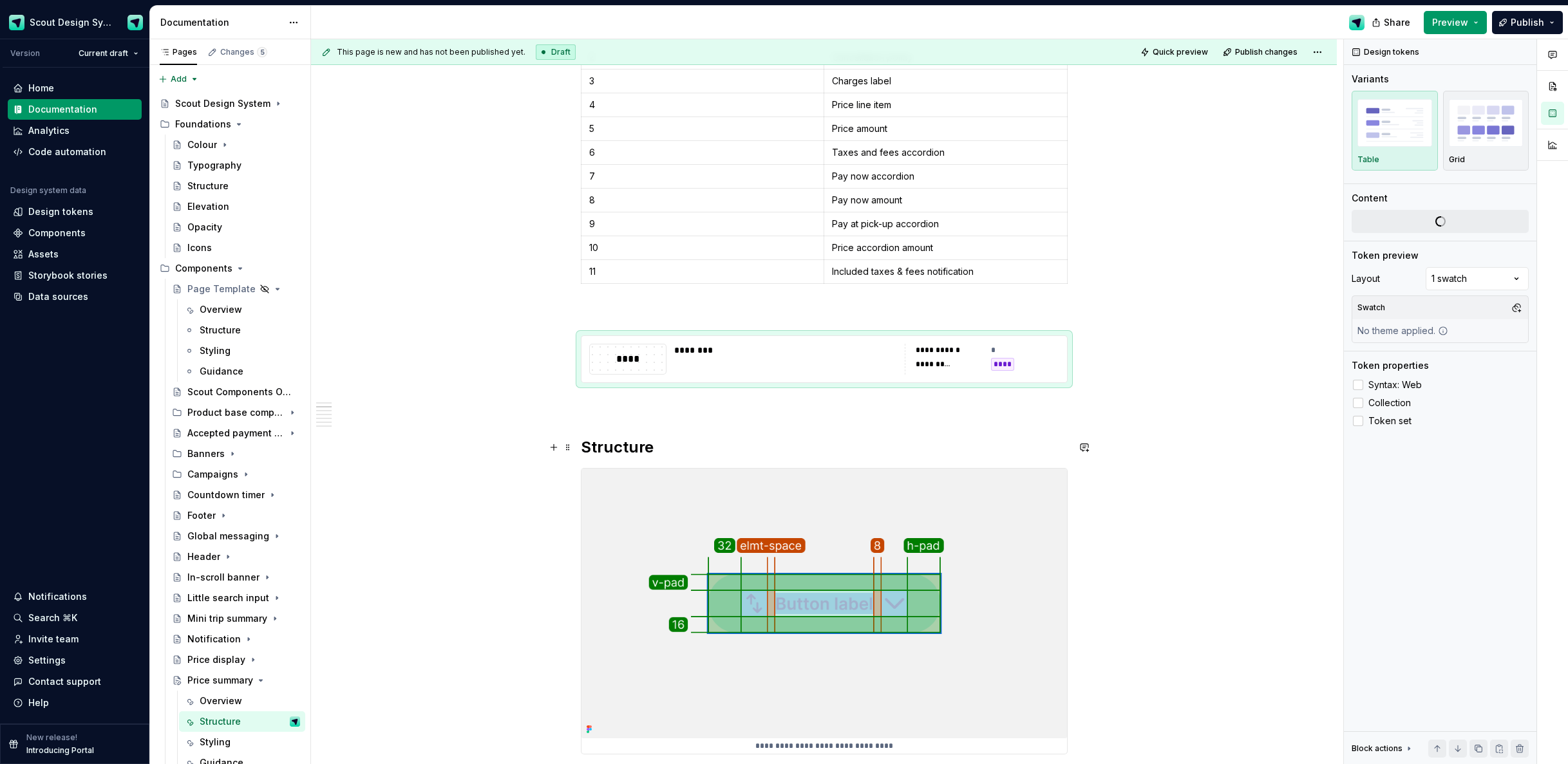
type textarea "*"
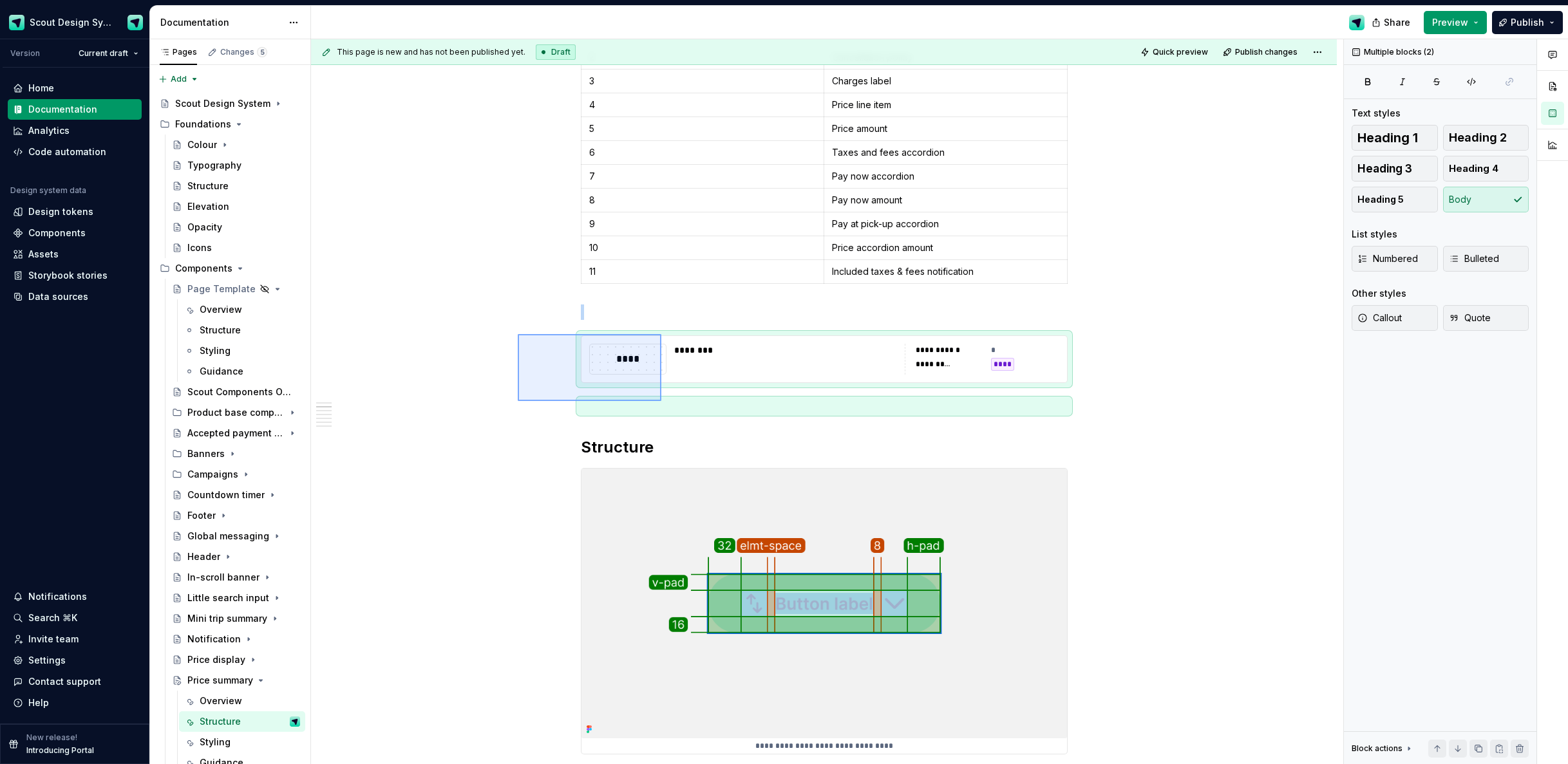
drag, startPoint x: 628, startPoint y: 387, endPoint x: 662, endPoint y: 401, distance: 36.8
click at [662, 401] on div "**********" at bounding box center [827, 402] width 1033 height 726
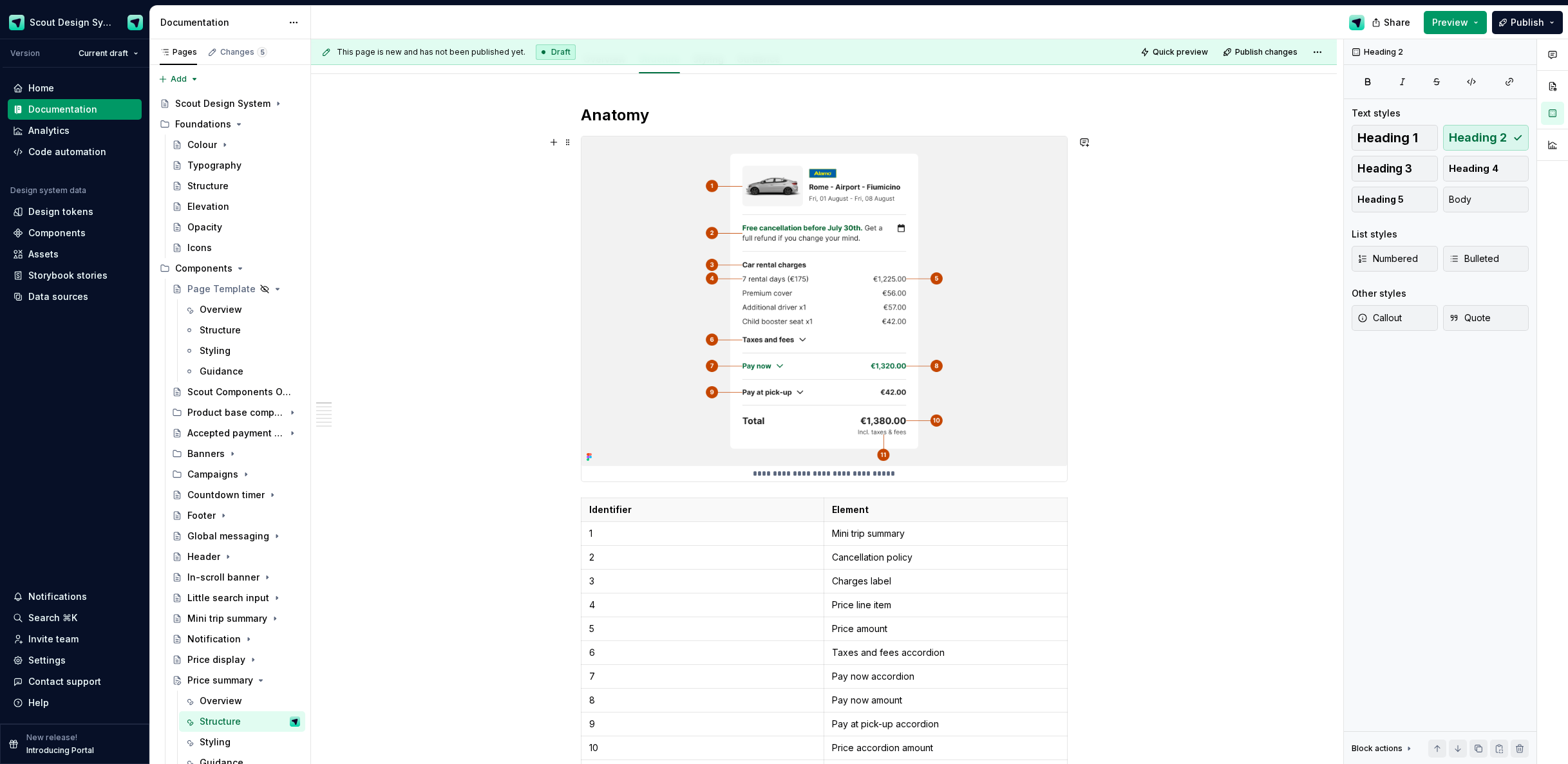
scroll to position [175, 0]
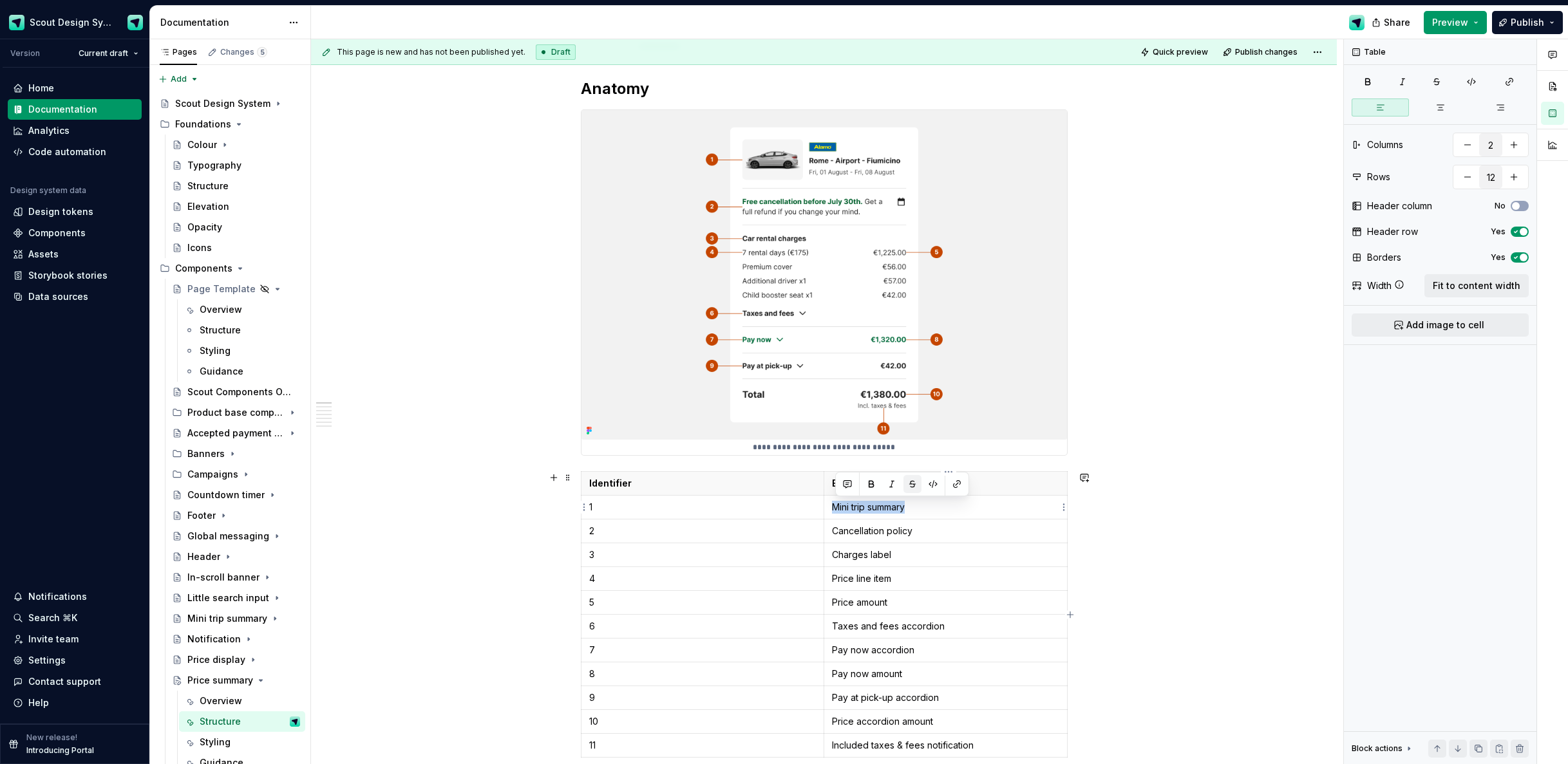
drag, startPoint x: 916, startPoint y: 507, endPoint x: 920, endPoint y: 491, distance: 16.5
click at [836, 507] on p "Mini trip summary" at bounding box center [946, 507] width 227 height 12
click at [960, 483] on button "button" at bounding box center [957, 484] width 18 height 18
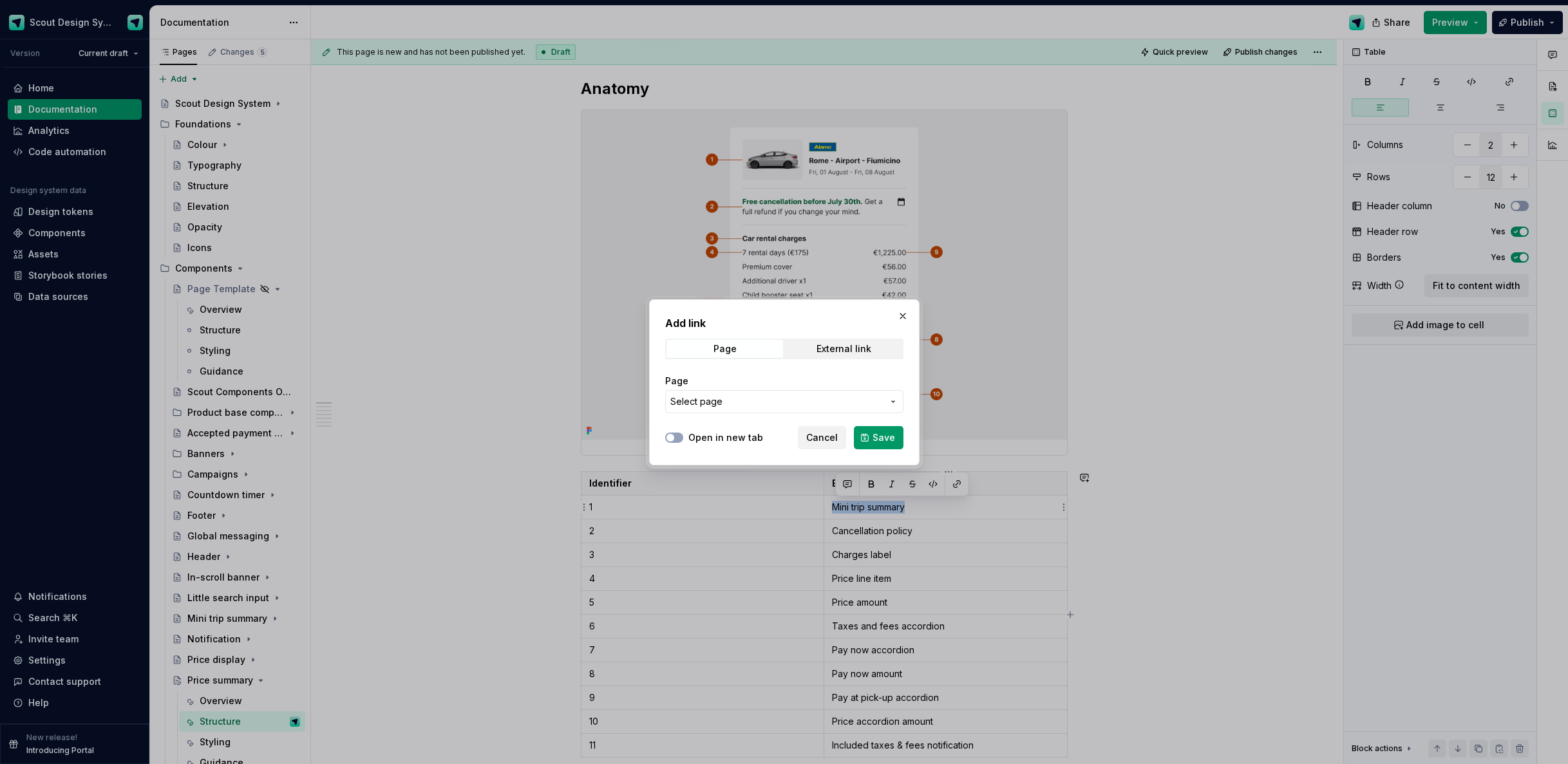
click at [878, 400] on span "Select page" at bounding box center [777, 401] width 213 height 12
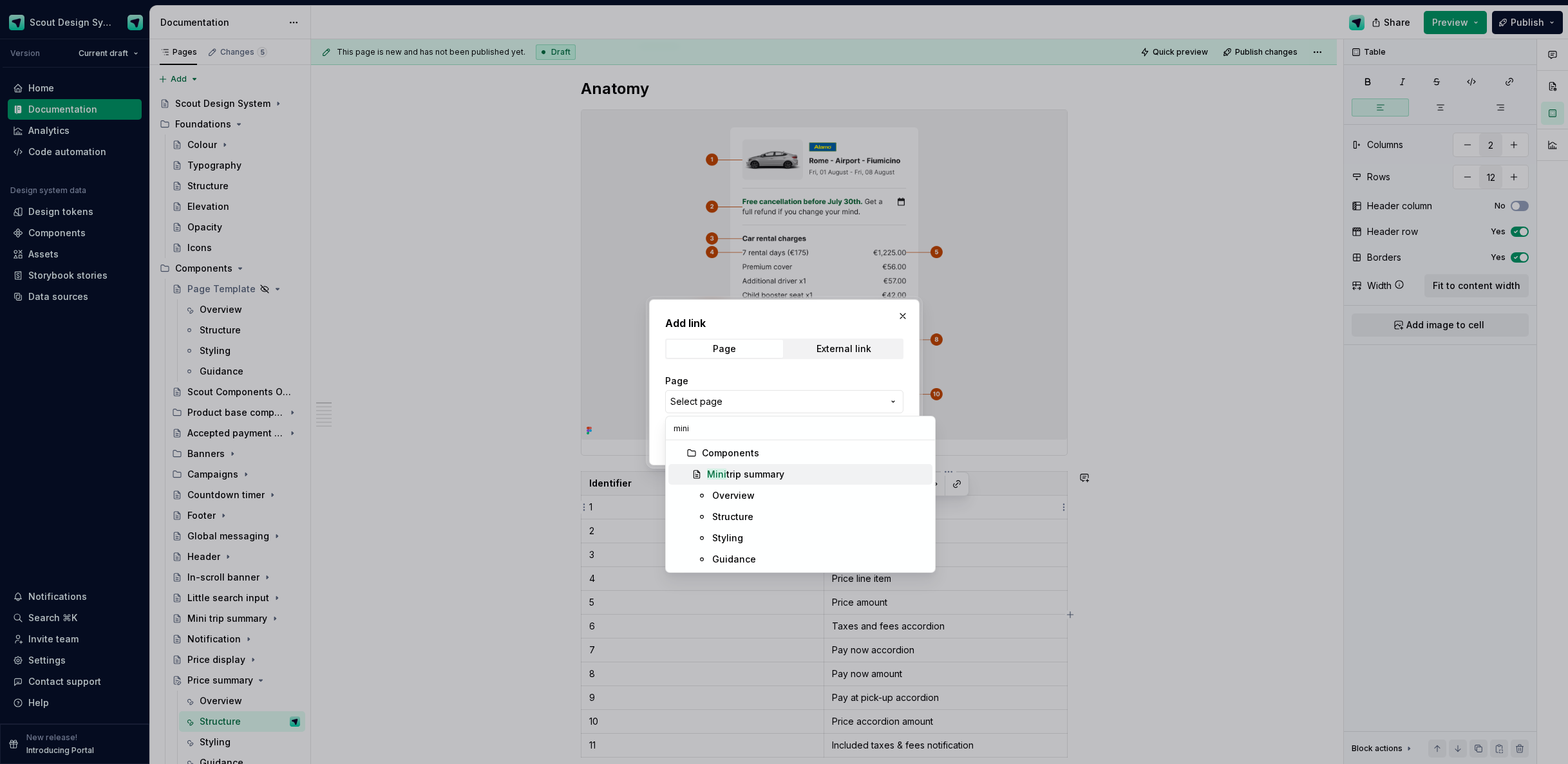
type input "mini"
click at [787, 471] on div "Mini trip summary" at bounding box center [817, 474] width 221 height 12
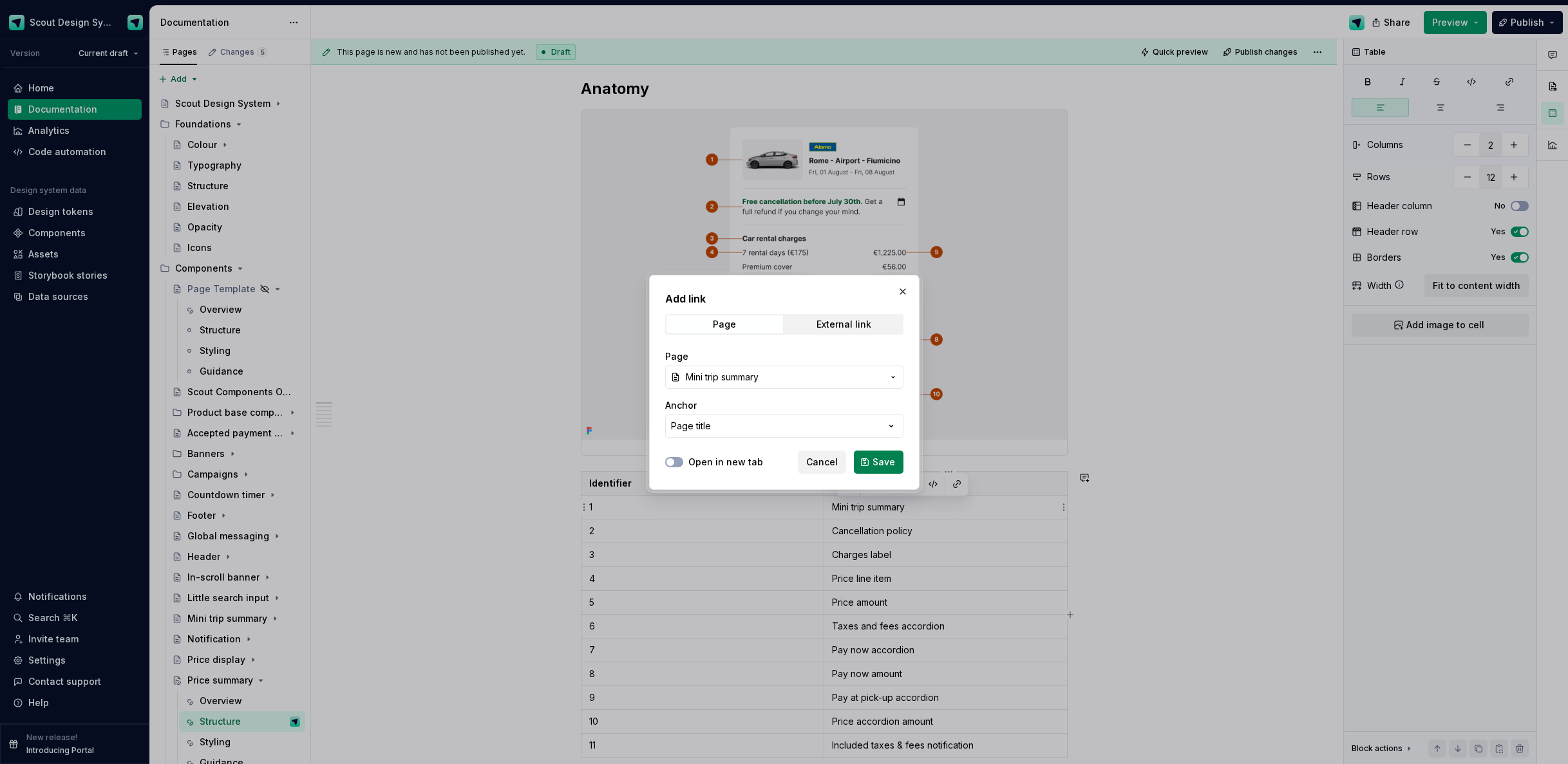
click at [874, 464] on span "Save" at bounding box center [884, 462] width 23 height 12
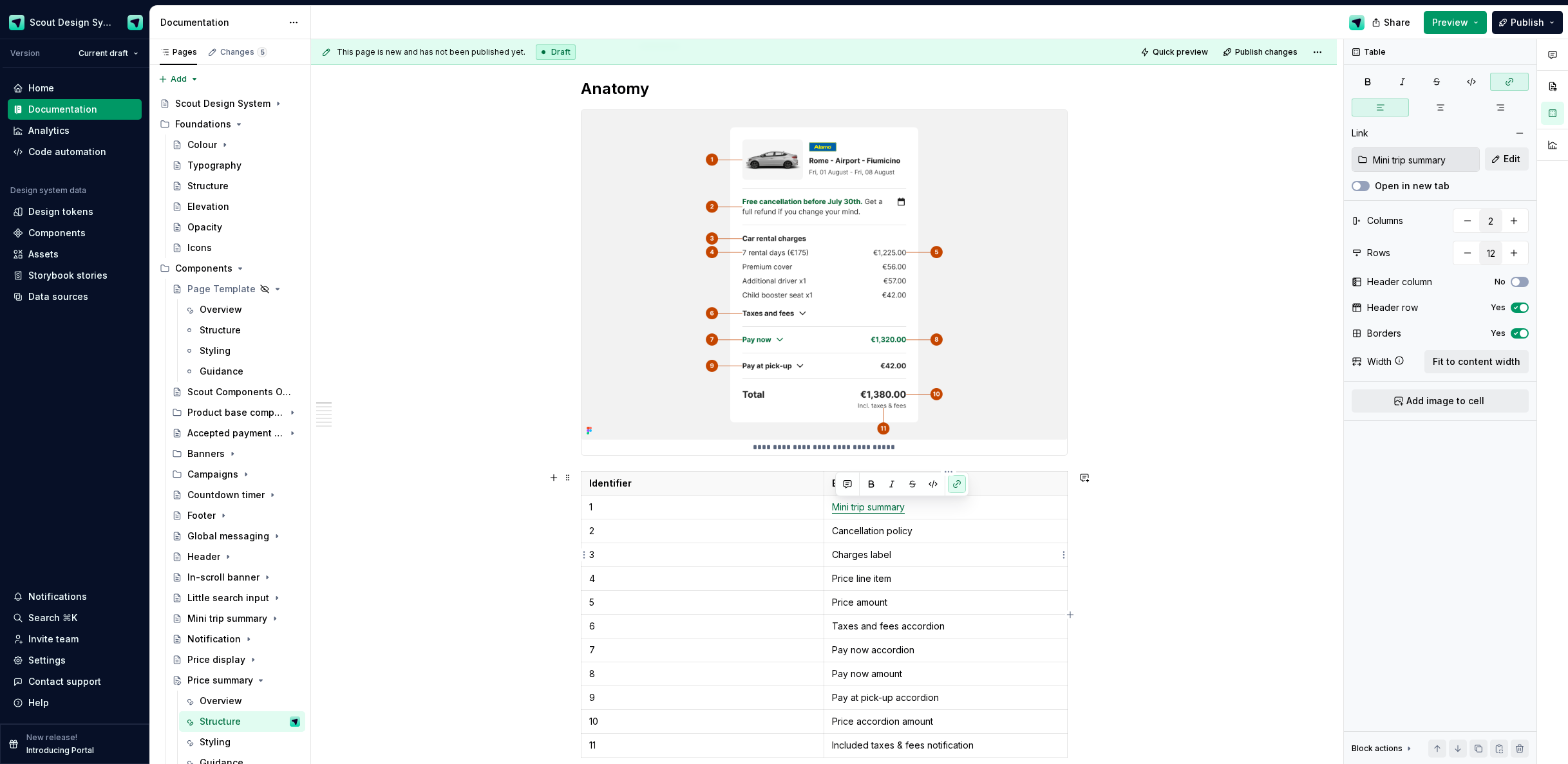
click at [876, 542] on tbody "Identifier Element 1 Mini trip summary 2 Cancellation policy 3 Charges label 4 …" at bounding box center [824, 614] width 486 height 286
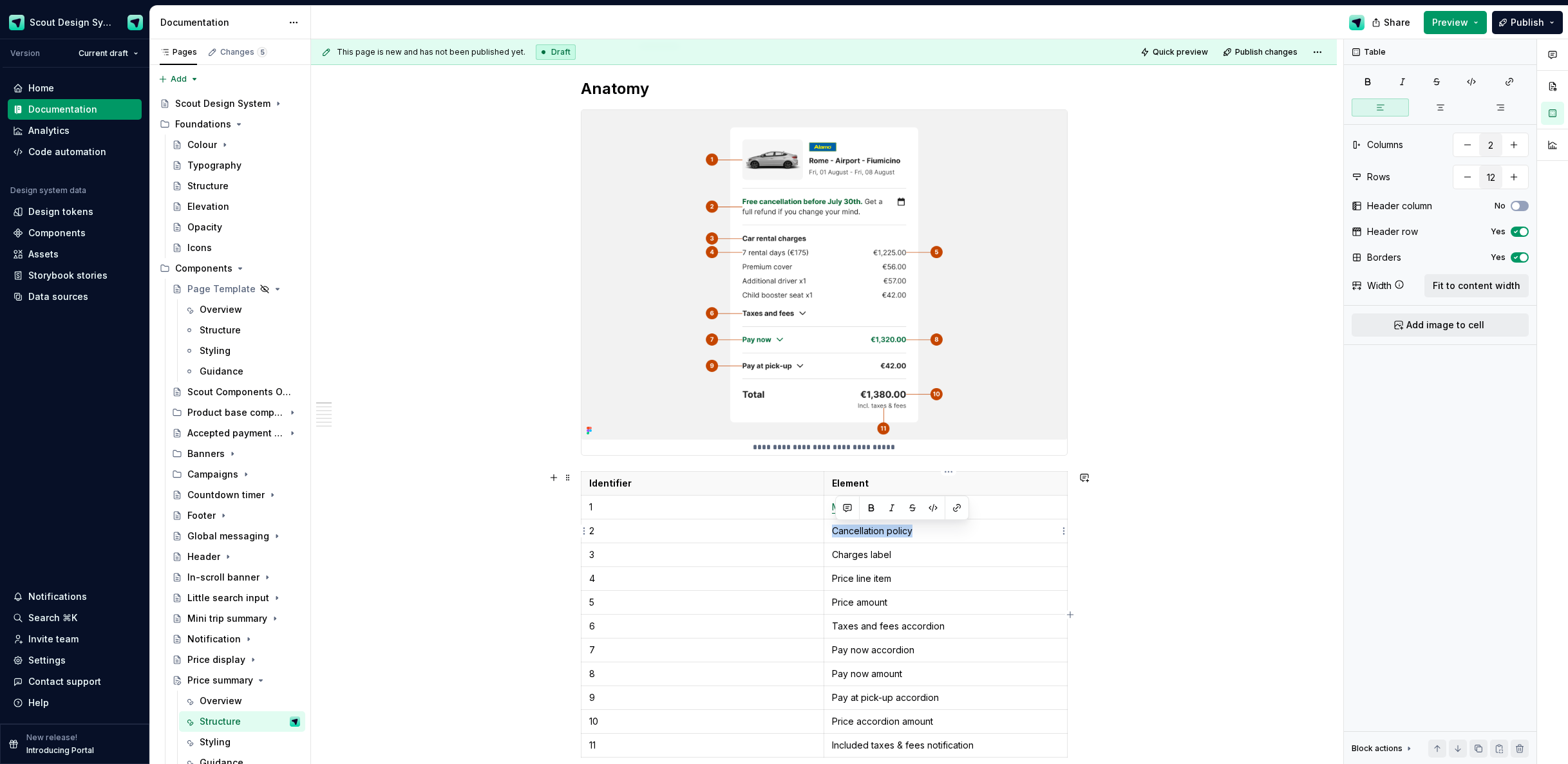
drag, startPoint x: 927, startPoint y: 533, endPoint x: 834, endPoint y: 530, distance: 93.0
click at [834, 531] on p "Cancellation policy" at bounding box center [946, 530] width 227 height 12
click at [966, 510] on button "button" at bounding box center [957, 508] width 18 height 18
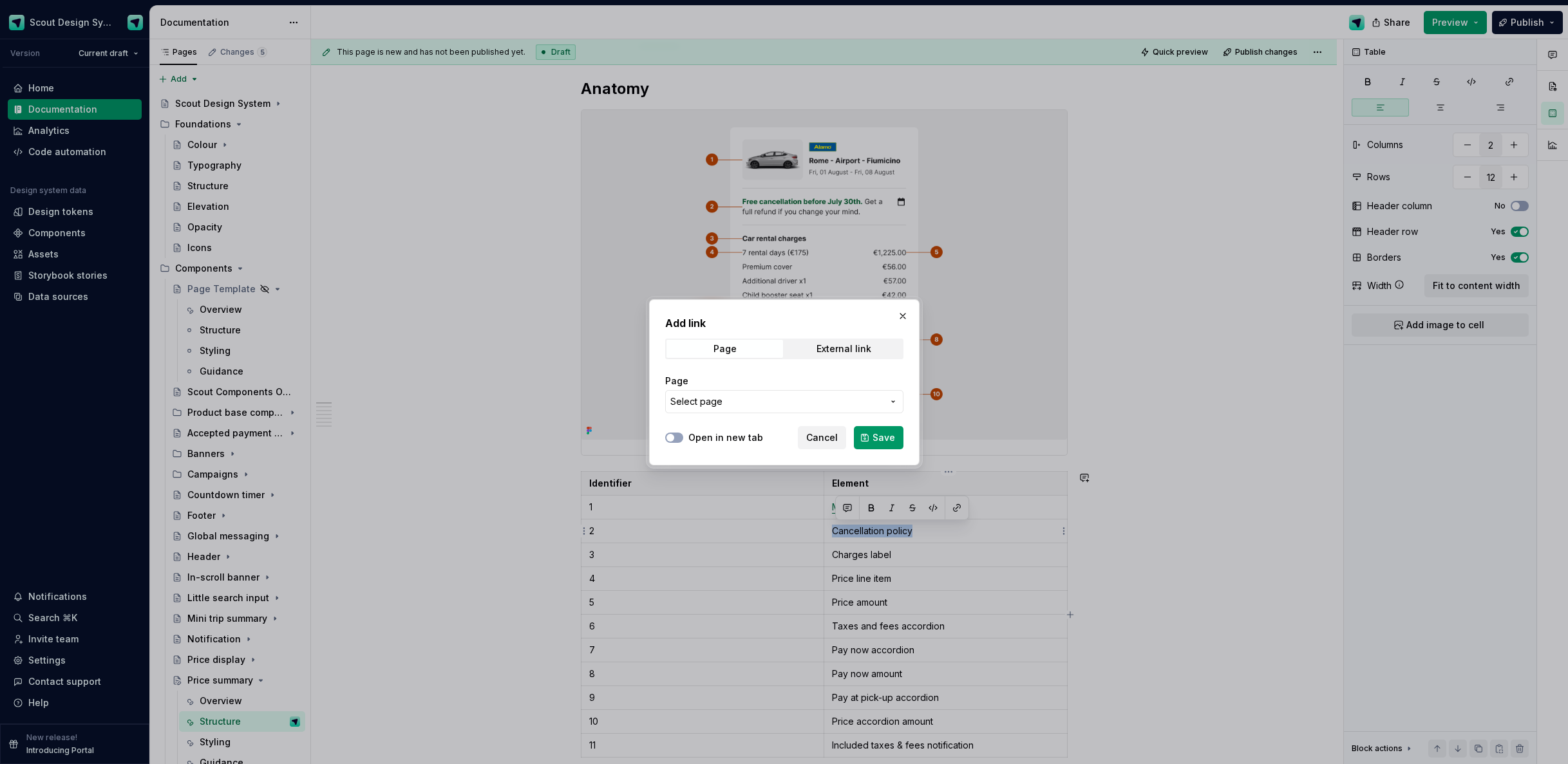
click at [823, 393] on button "Select page" at bounding box center [784, 402] width 239 height 23
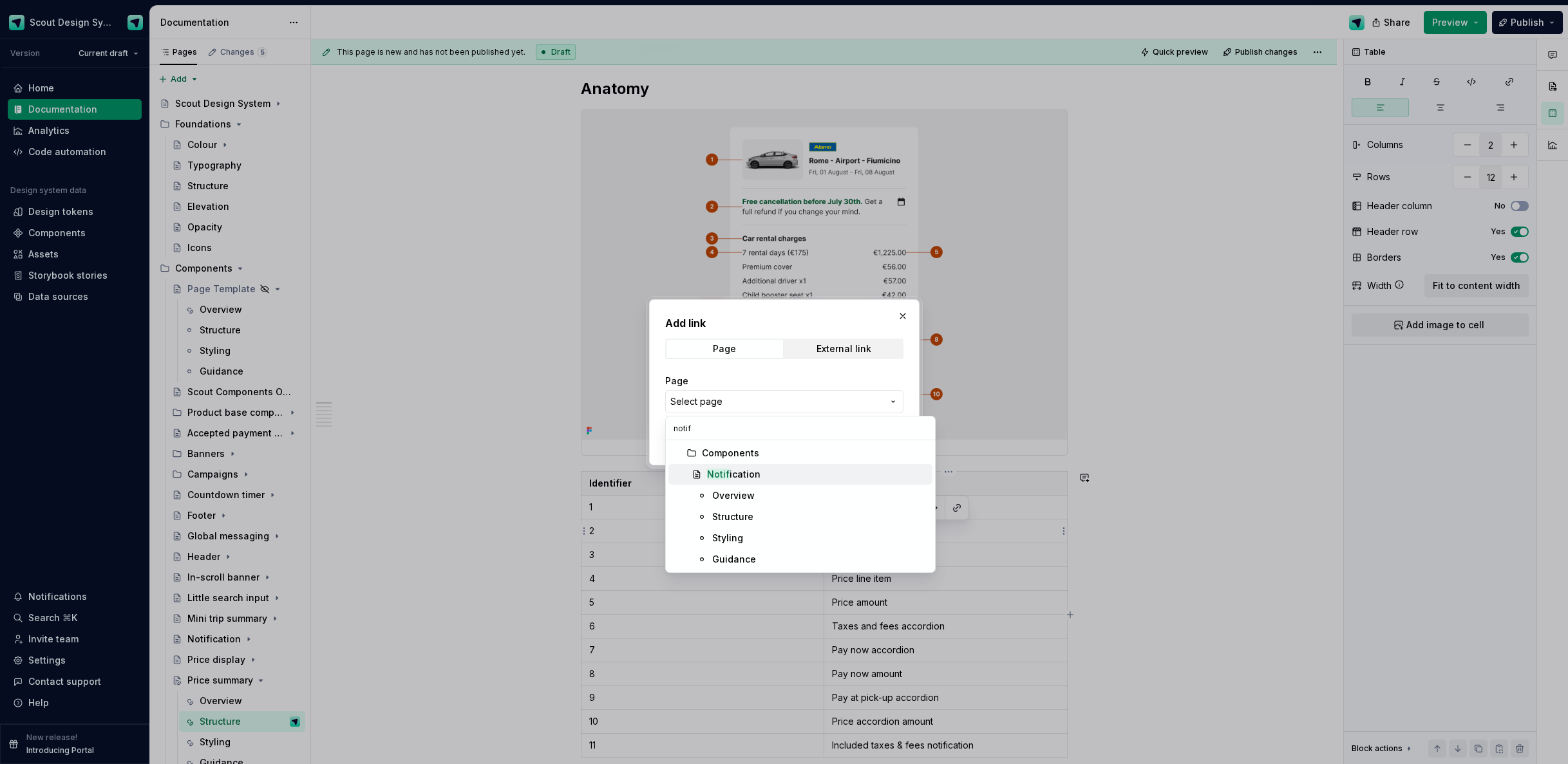
type input "notif"
click at [774, 472] on div "Notif ication" at bounding box center [817, 474] width 221 height 12
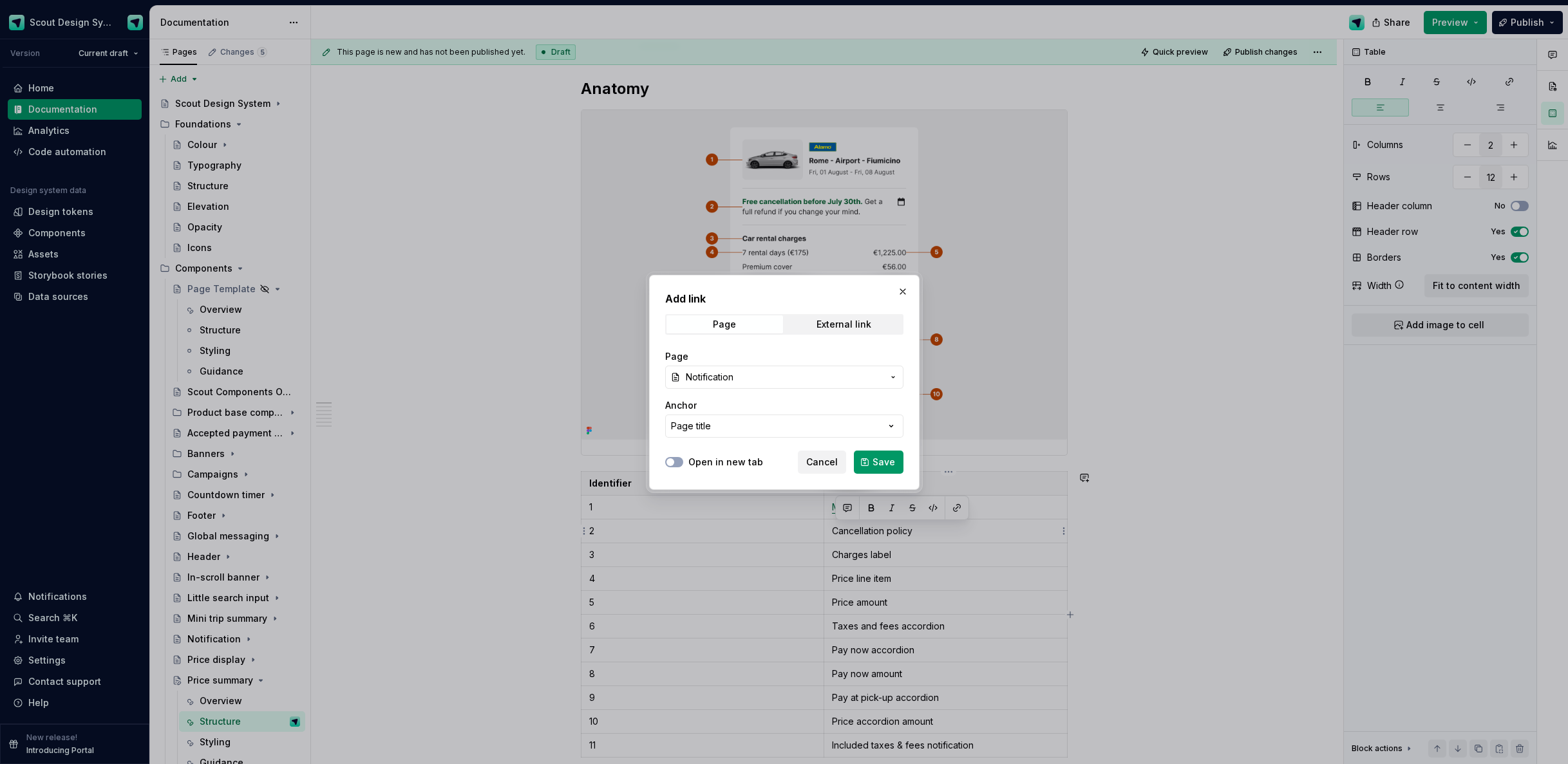
click at [894, 462] on span "Save" at bounding box center [884, 462] width 23 height 12
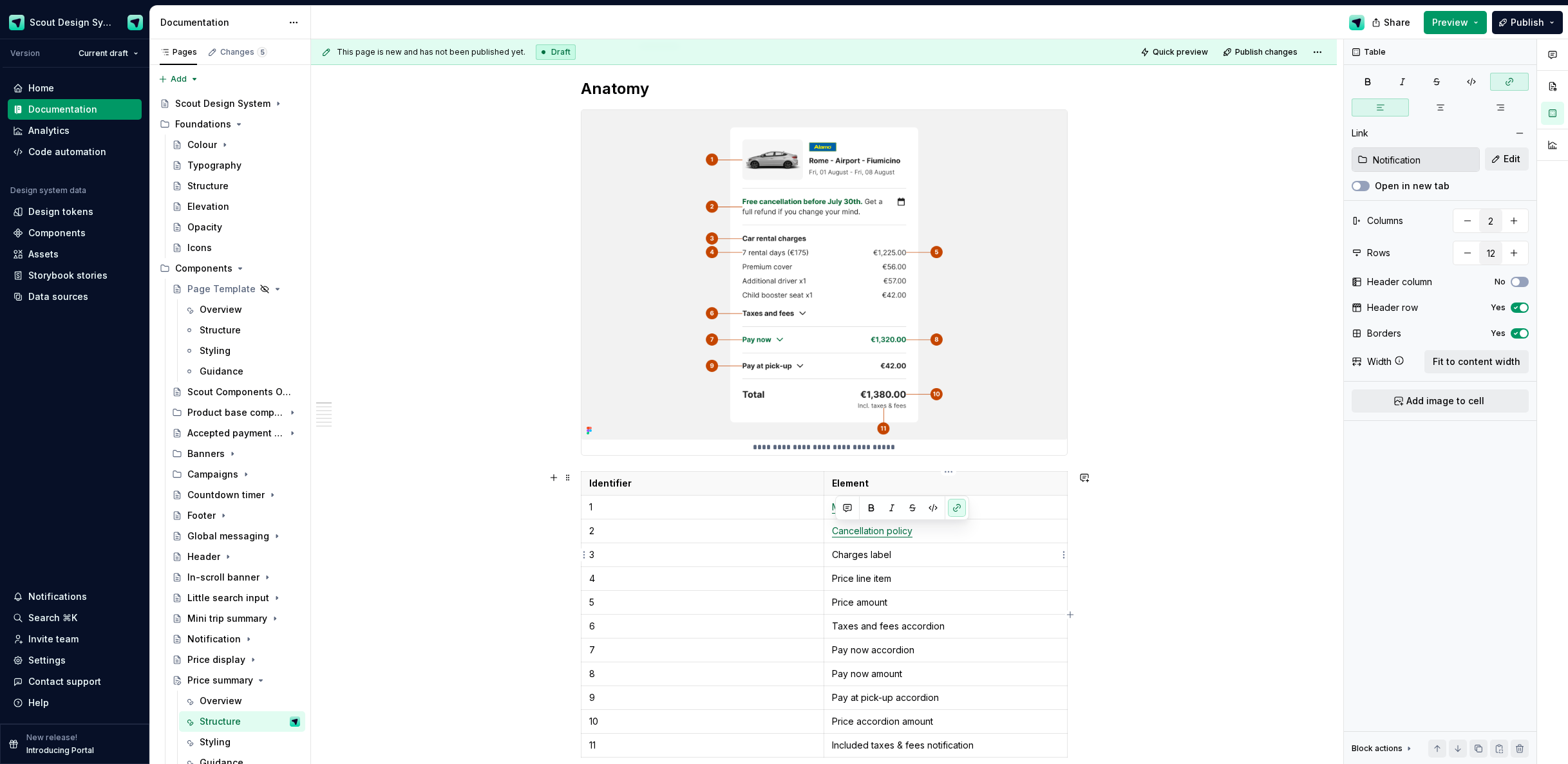
click at [905, 564] on td "Charges label" at bounding box center [946, 555] width 244 height 24
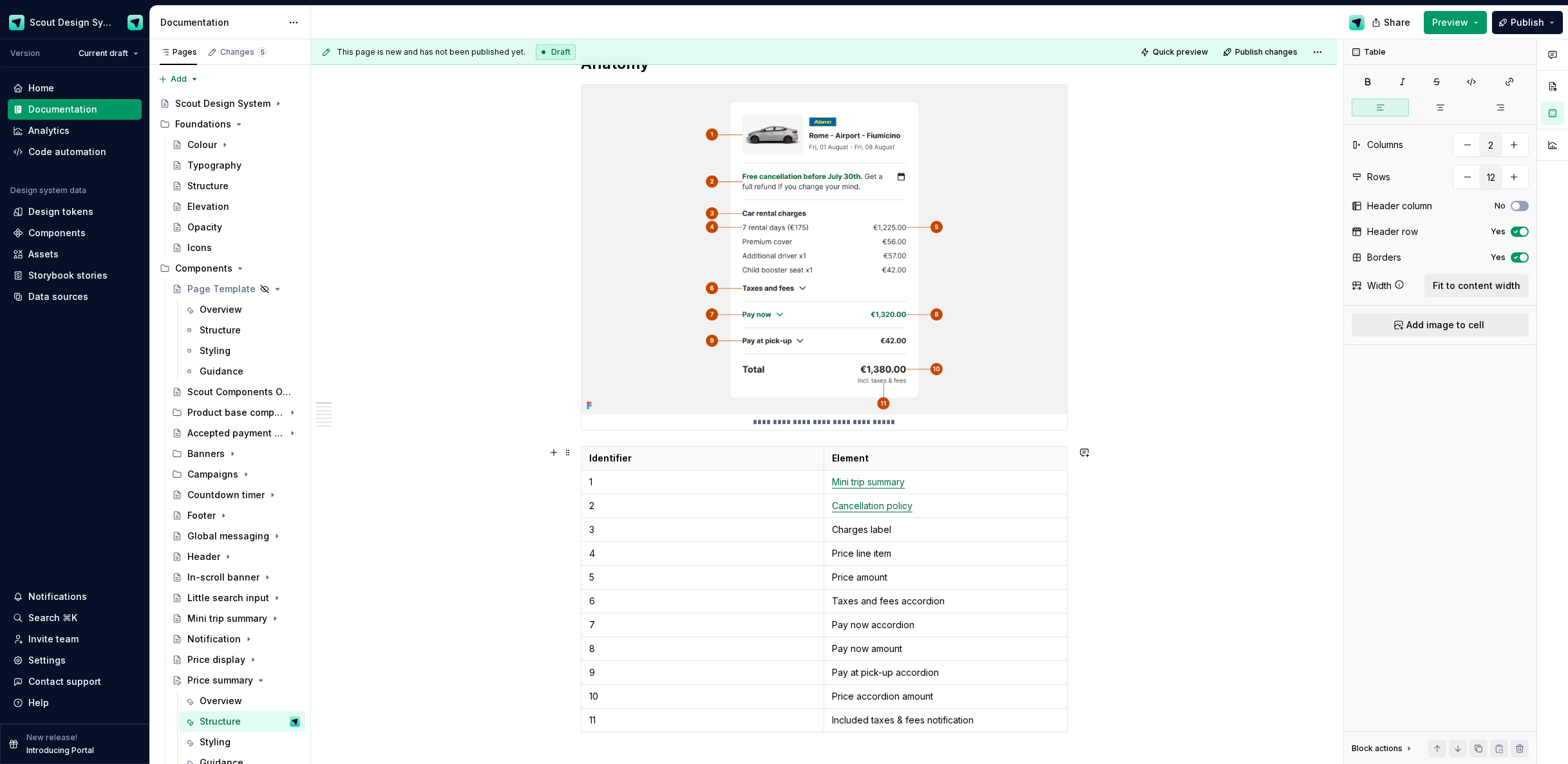
scroll to position [203, 0]
drag, startPoint x: 902, startPoint y: 555, endPoint x: 960, endPoint y: 568, distance: 59.4
click at [833, 555] on td "Price line item" at bounding box center [946, 552] width 244 height 24
drag, startPoint x: 938, startPoint y: 599, endPoint x: 834, endPoint y: 597, distance: 104.0
click at [834, 597] on p "Taxes and fees accordion" at bounding box center [946, 599] width 227 height 12
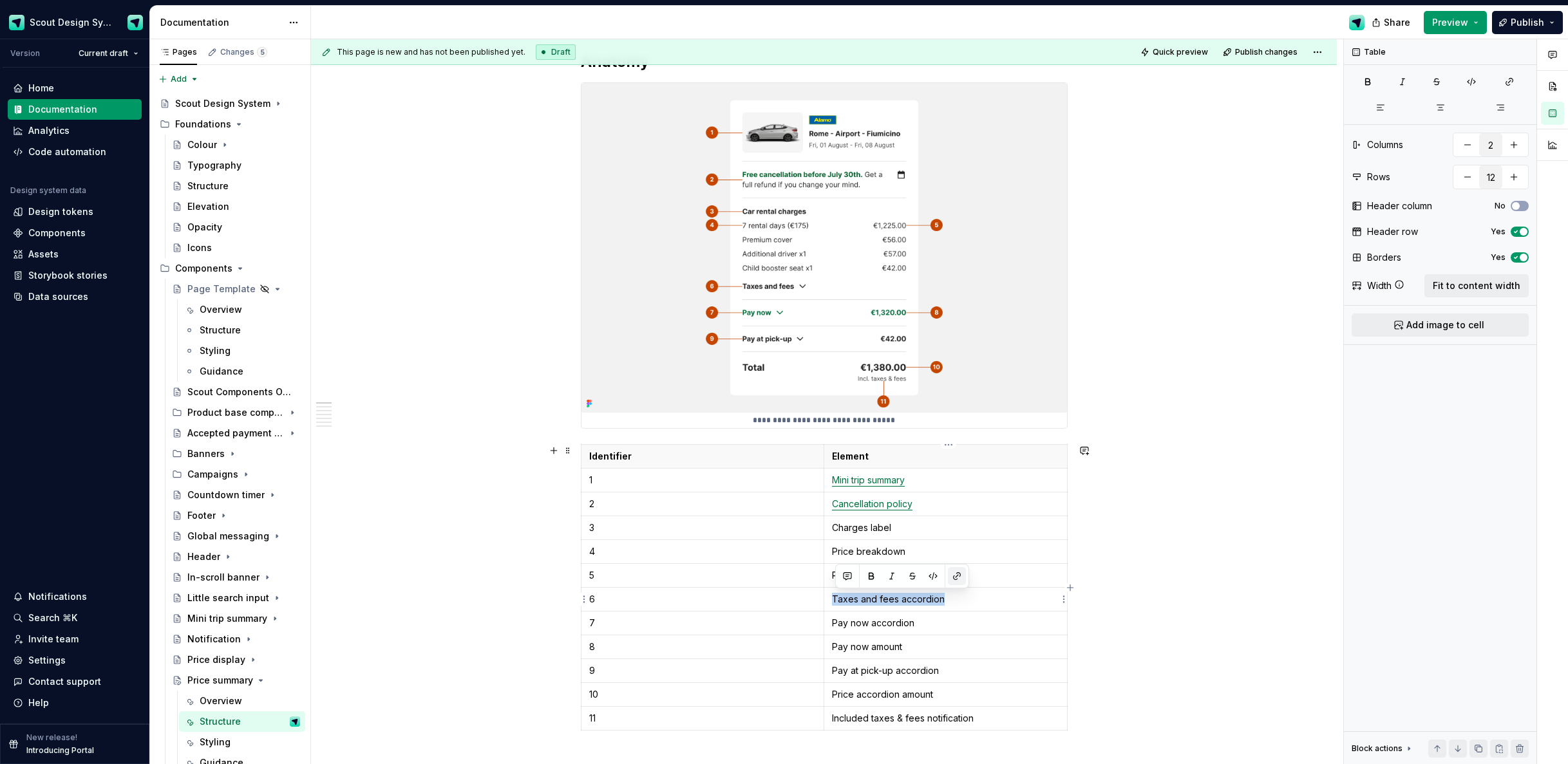
click at [956, 581] on button "button" at bounding box center [957, 576] width 18 height 18
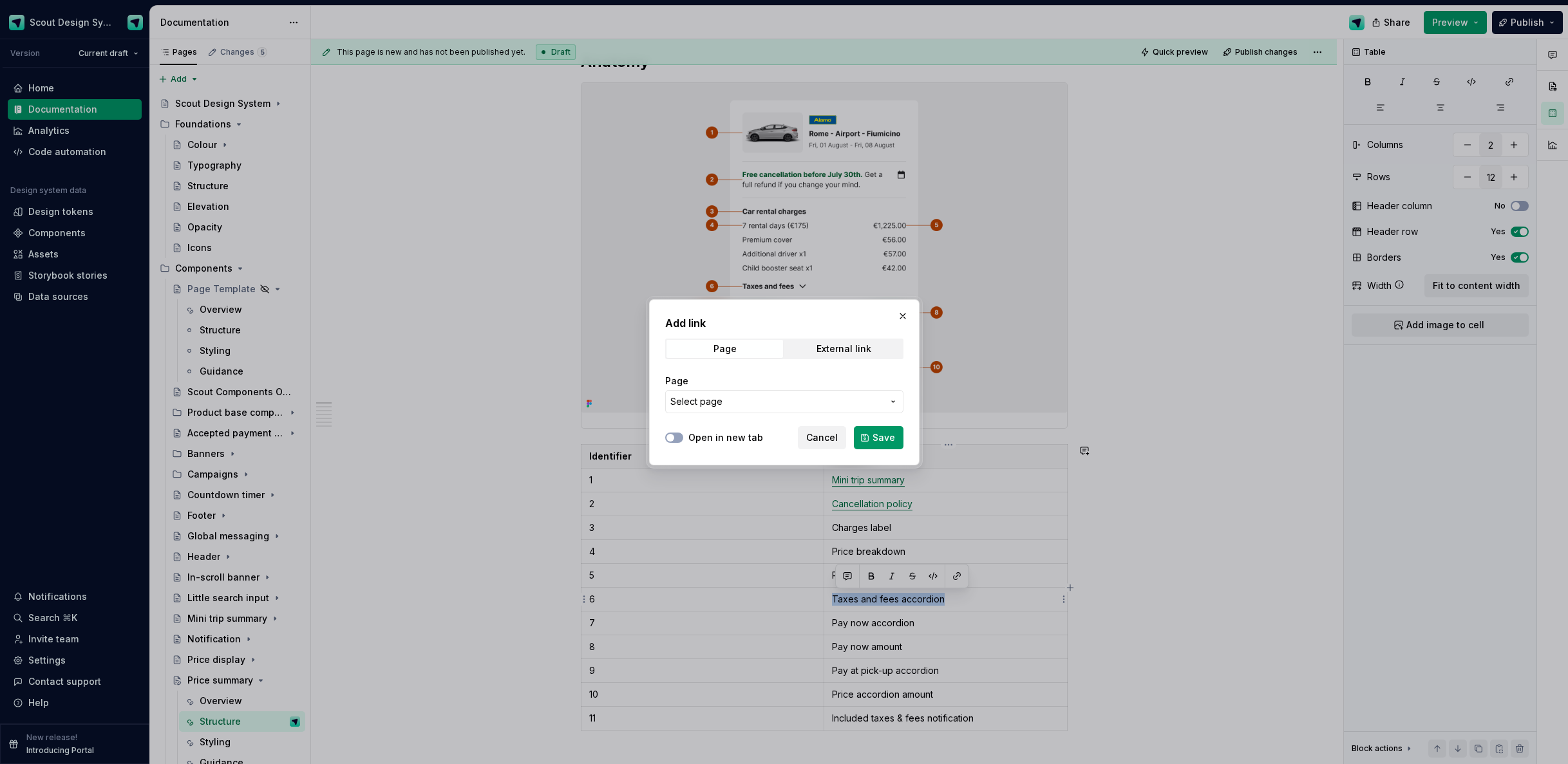
click at [817, 405] on span "Select page" at bounding box center [777, 401] width 213 height 12
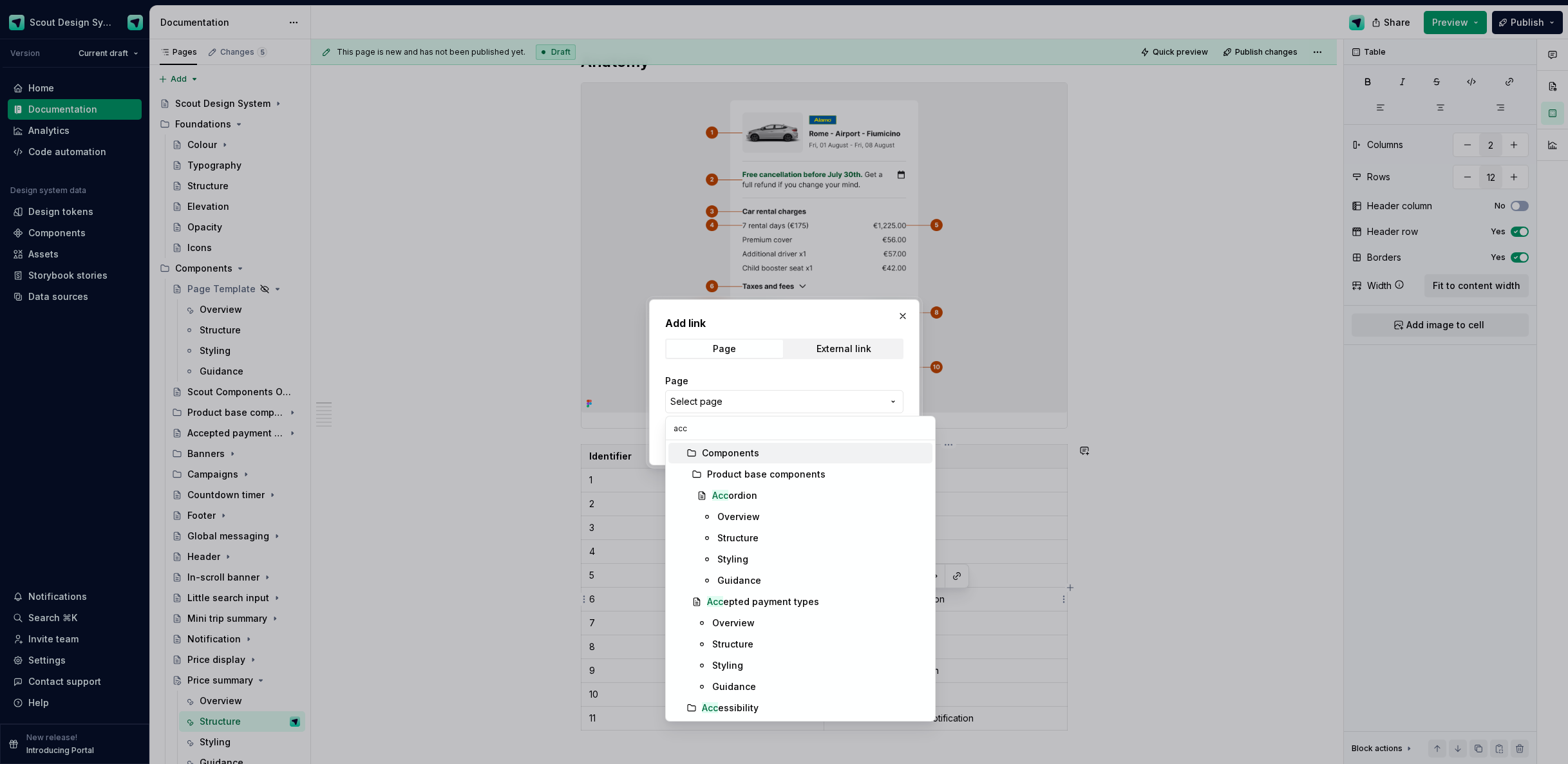
type input "acco"
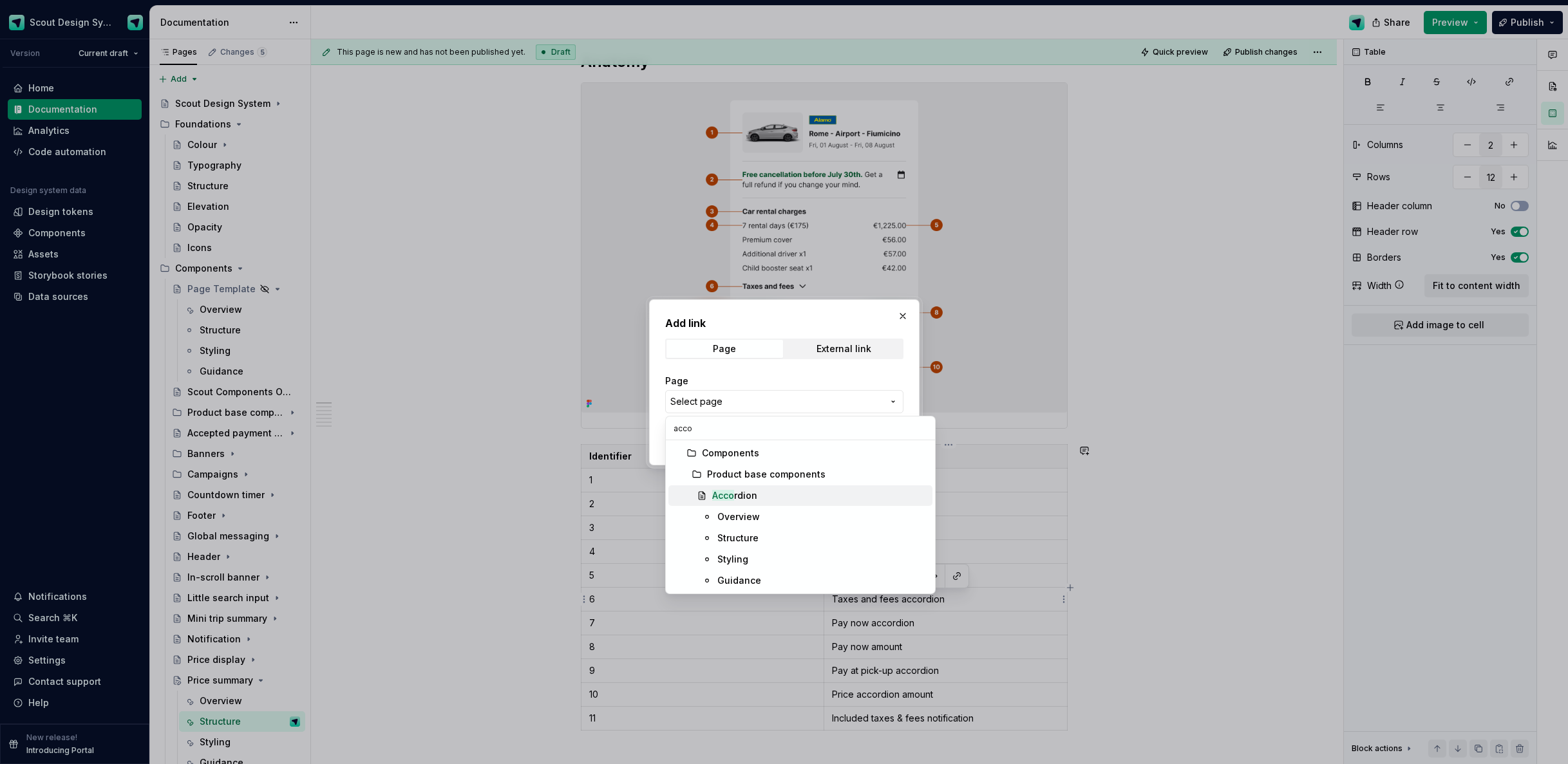
click at [761, 491] on div "Acco rdion" at bounding box center [820, 495] width 215 height 12
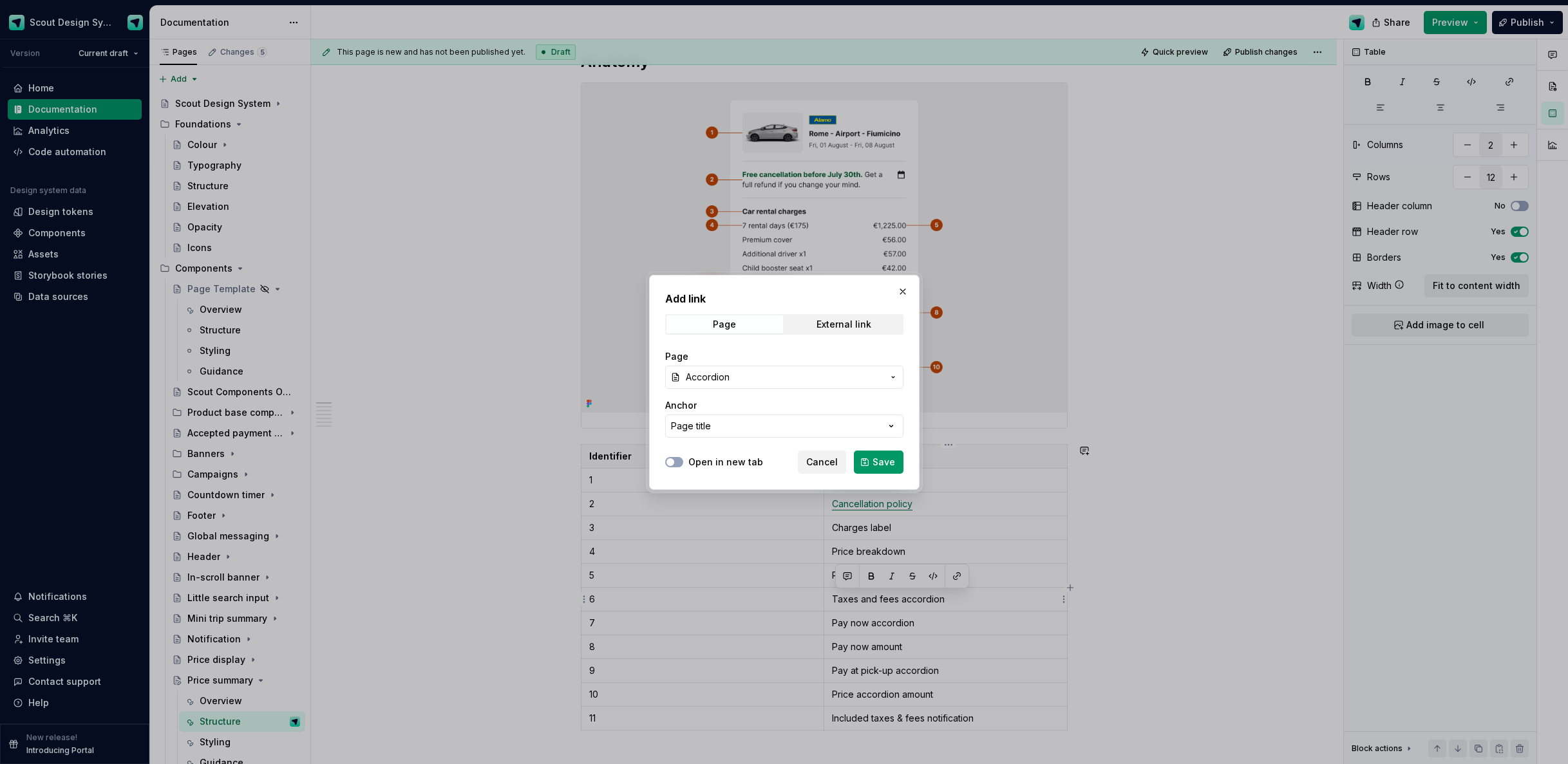
click at [826, 461] on span "Cancel" at bounding box center [822, 462] width 32 height 12
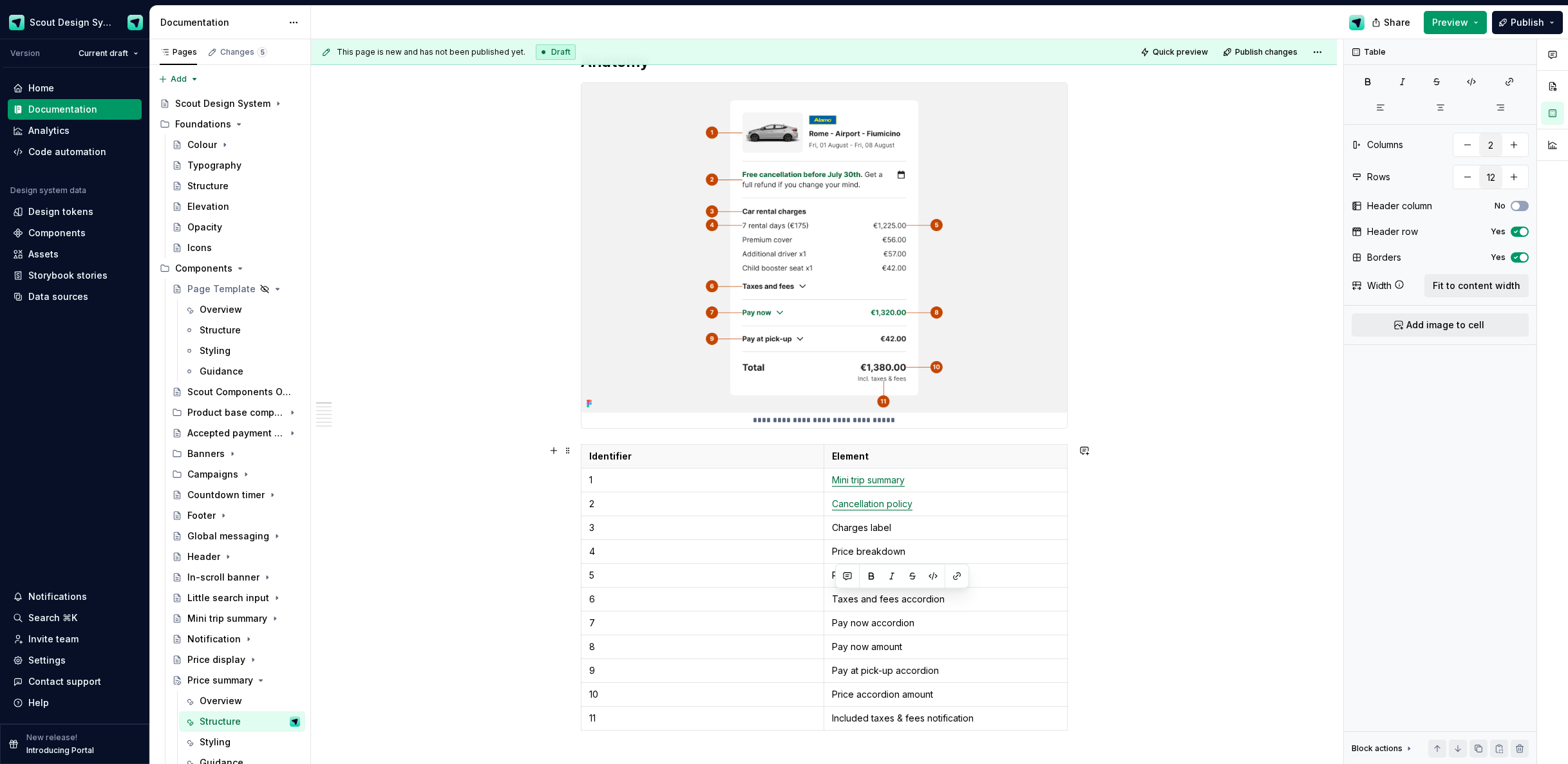
drag, startPoint x: 1200, startPoint y: 583, endPoint x: 1184, endPoint y: 581, distance: 16.1
click at [1198, 583] on div "**********" at bounding box center [827, 402] width 1033 height 726
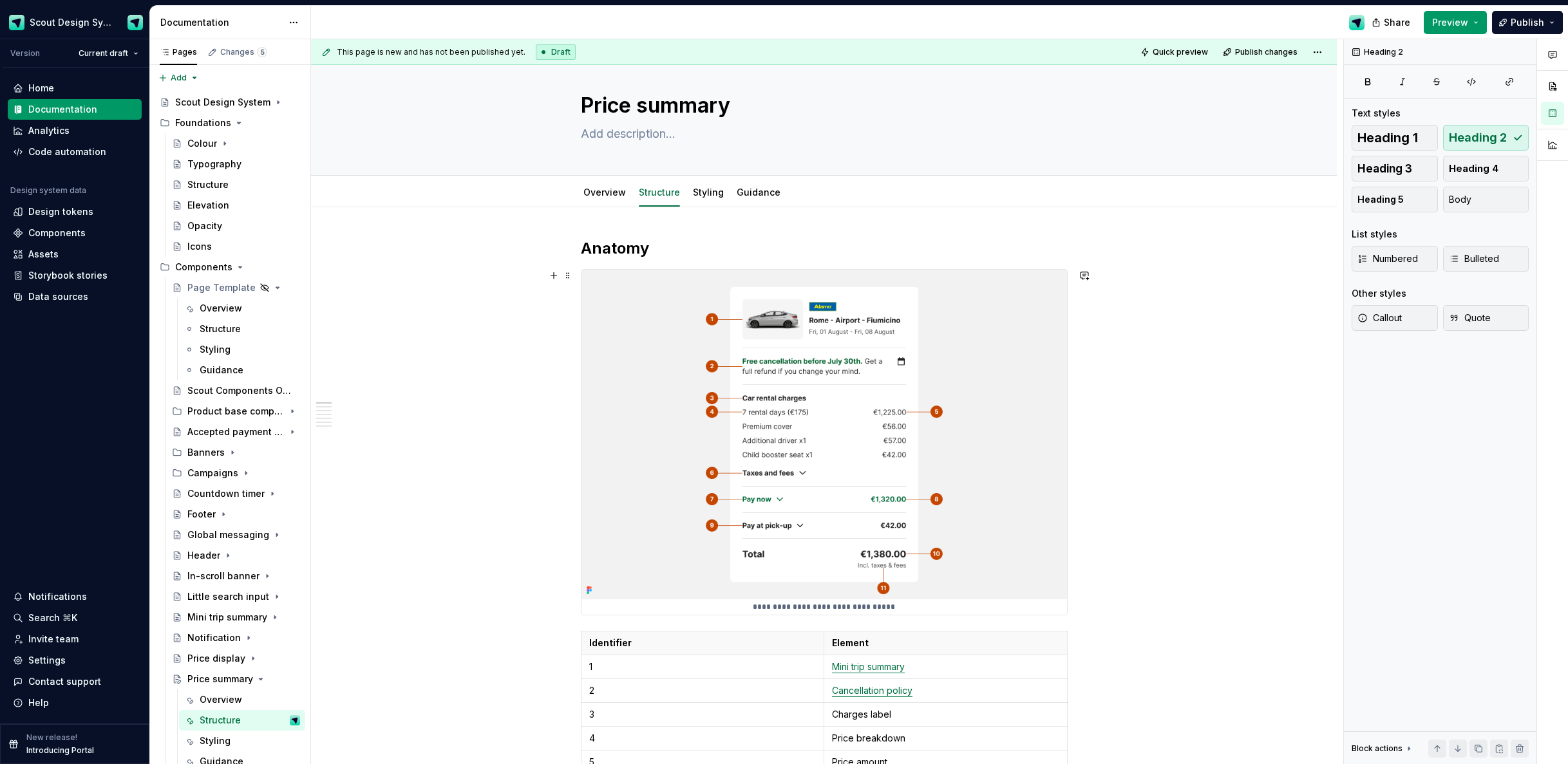
scroll to position [241, 0]
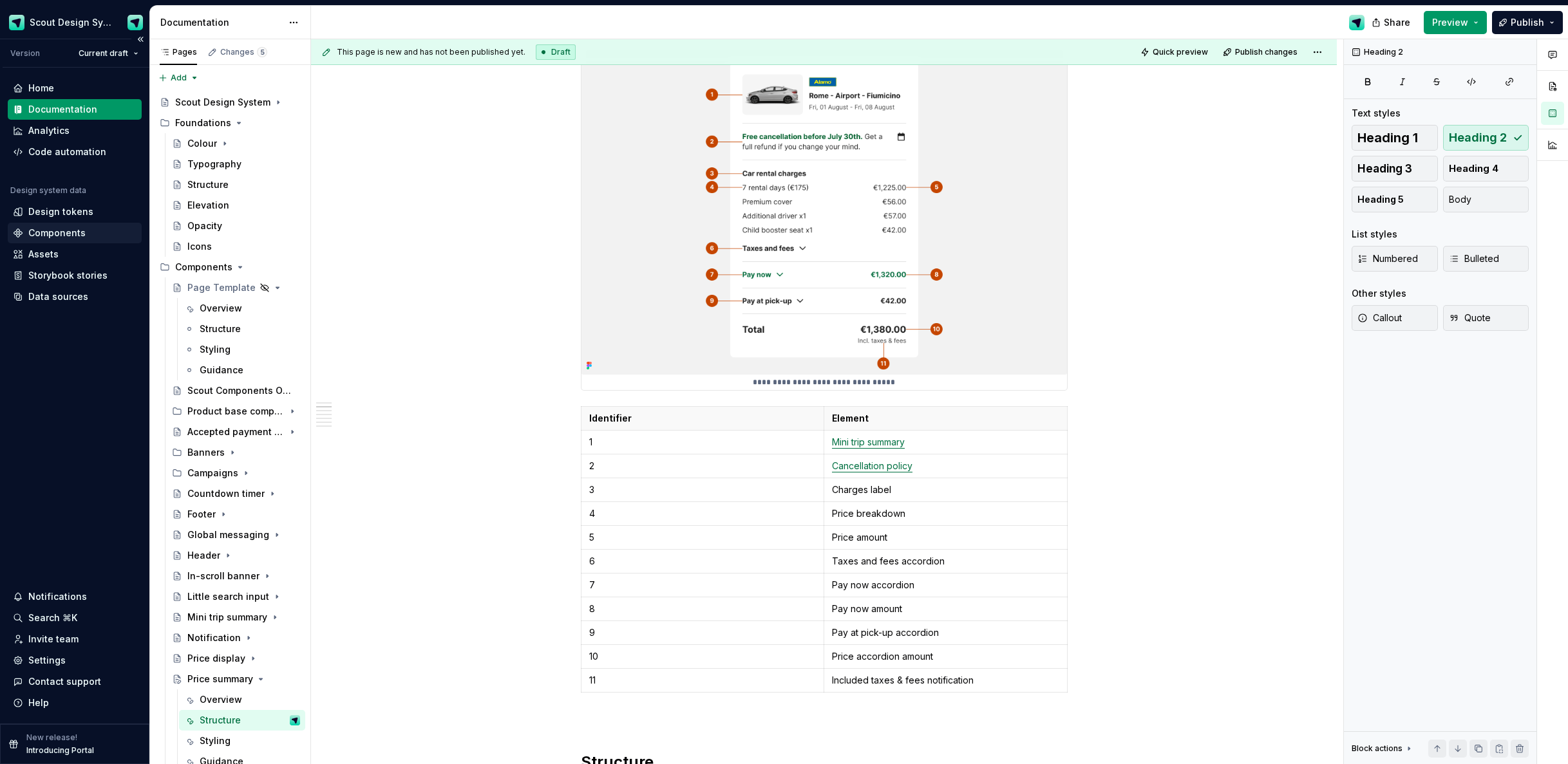
click at [59, 235] on div "Components" at bounding box center [58, 232] width 58 height 12
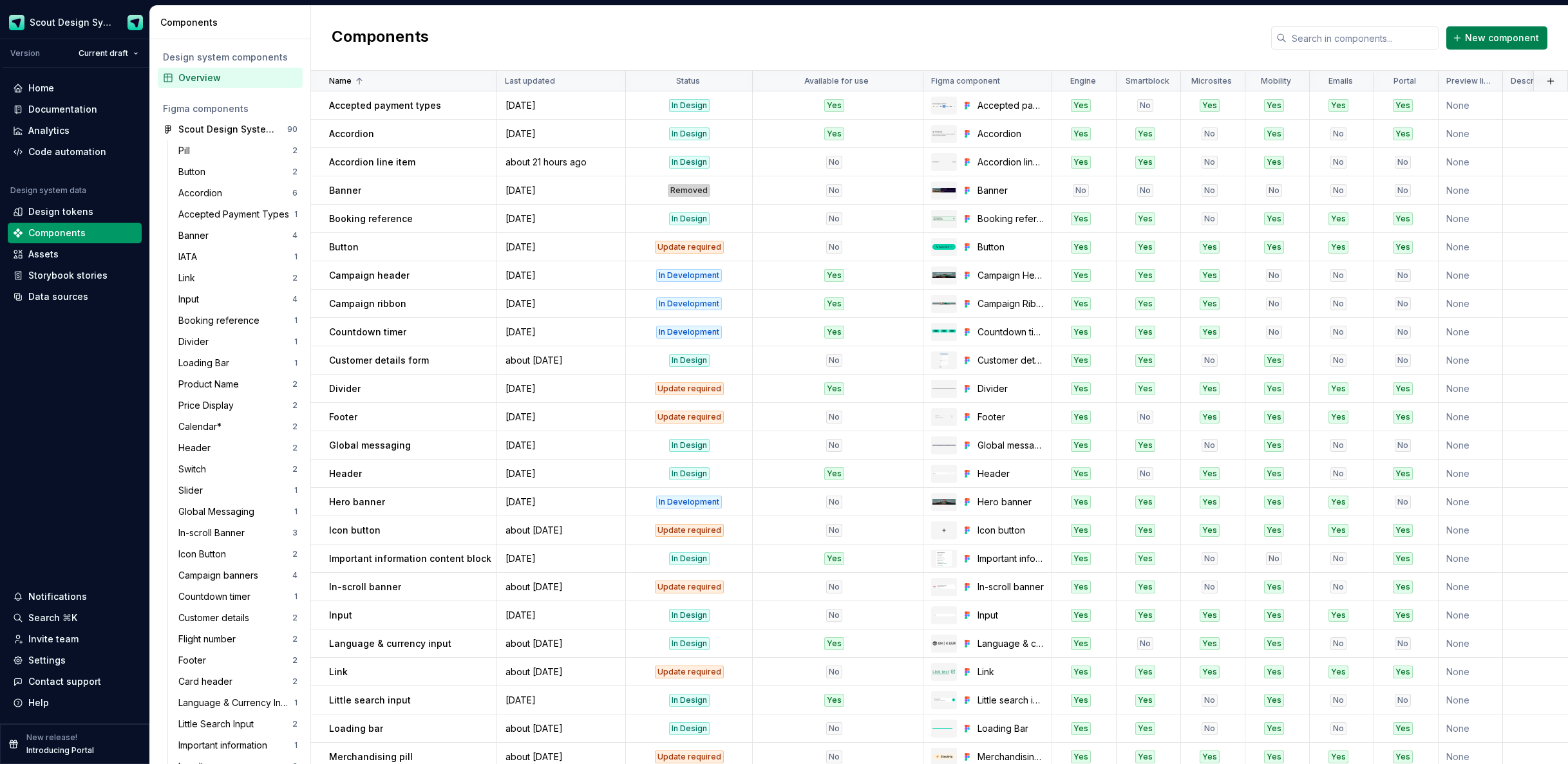
click at [1497, 41] on span "New component" at bounding box center [1502, 37] width 74 height 12
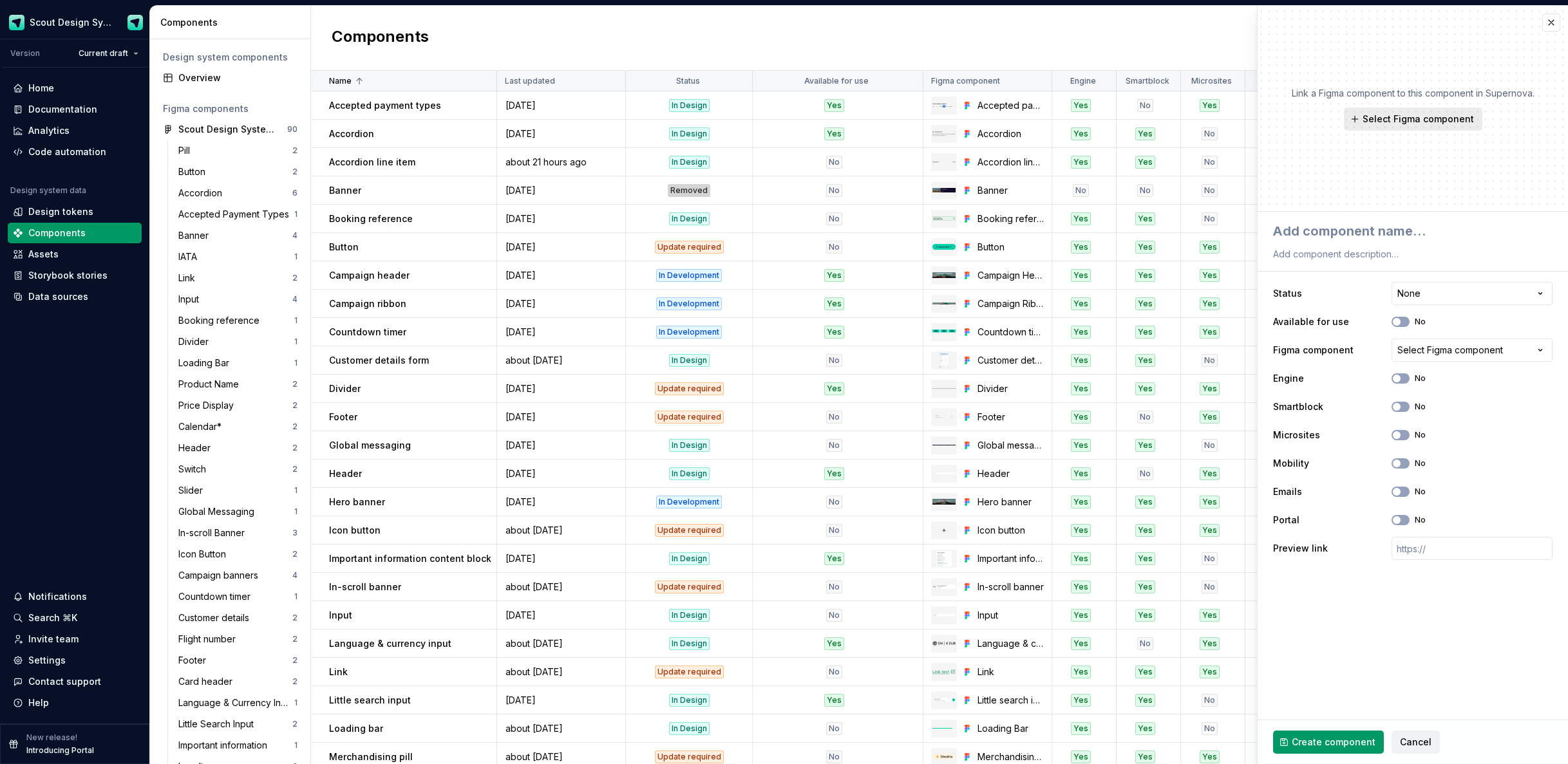
click at [1466, 118] on span "Select Figma component" at bounding box center [1418, 119] width 111 height 12
type textarea "*"
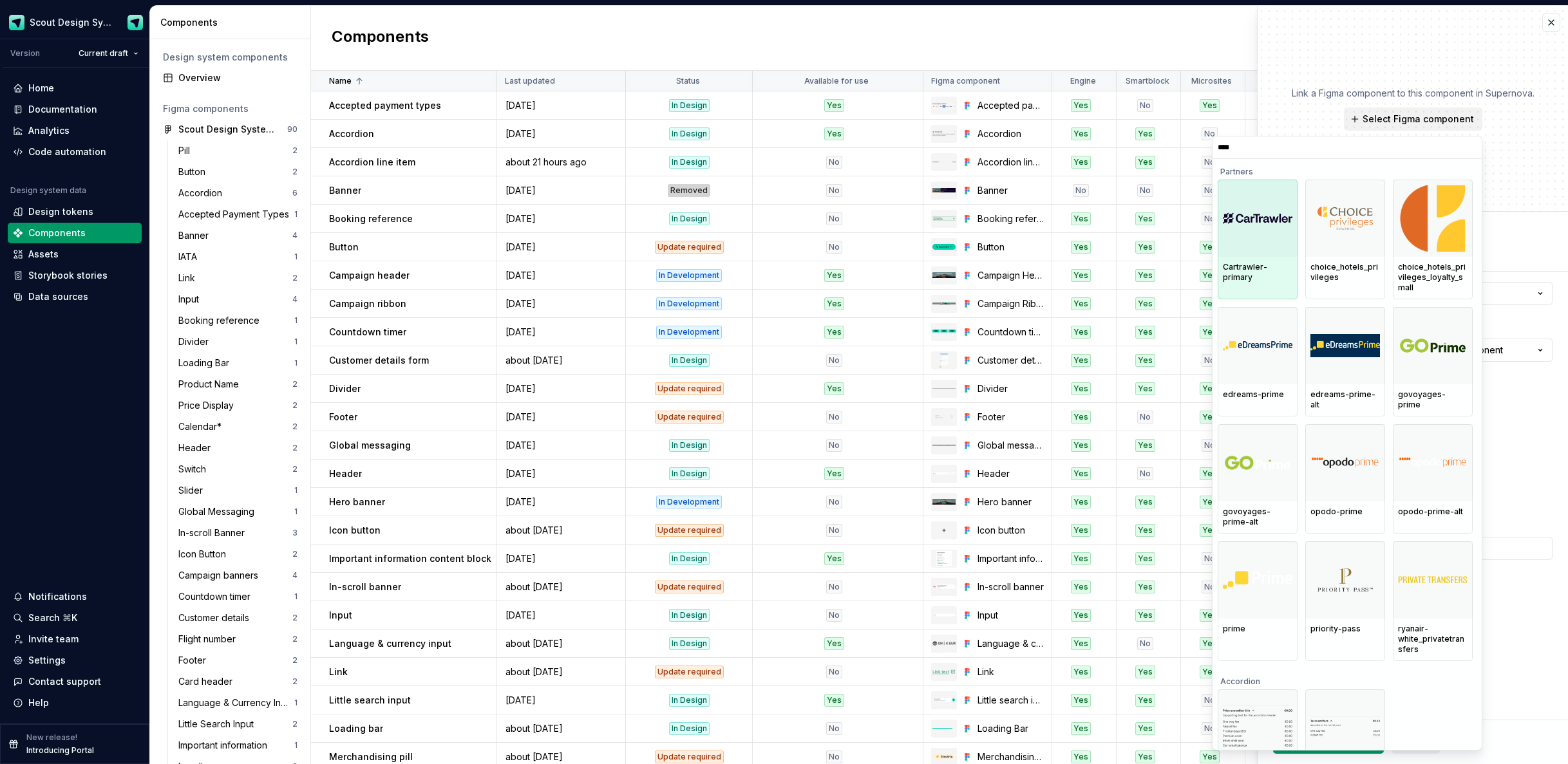
type input "*****"
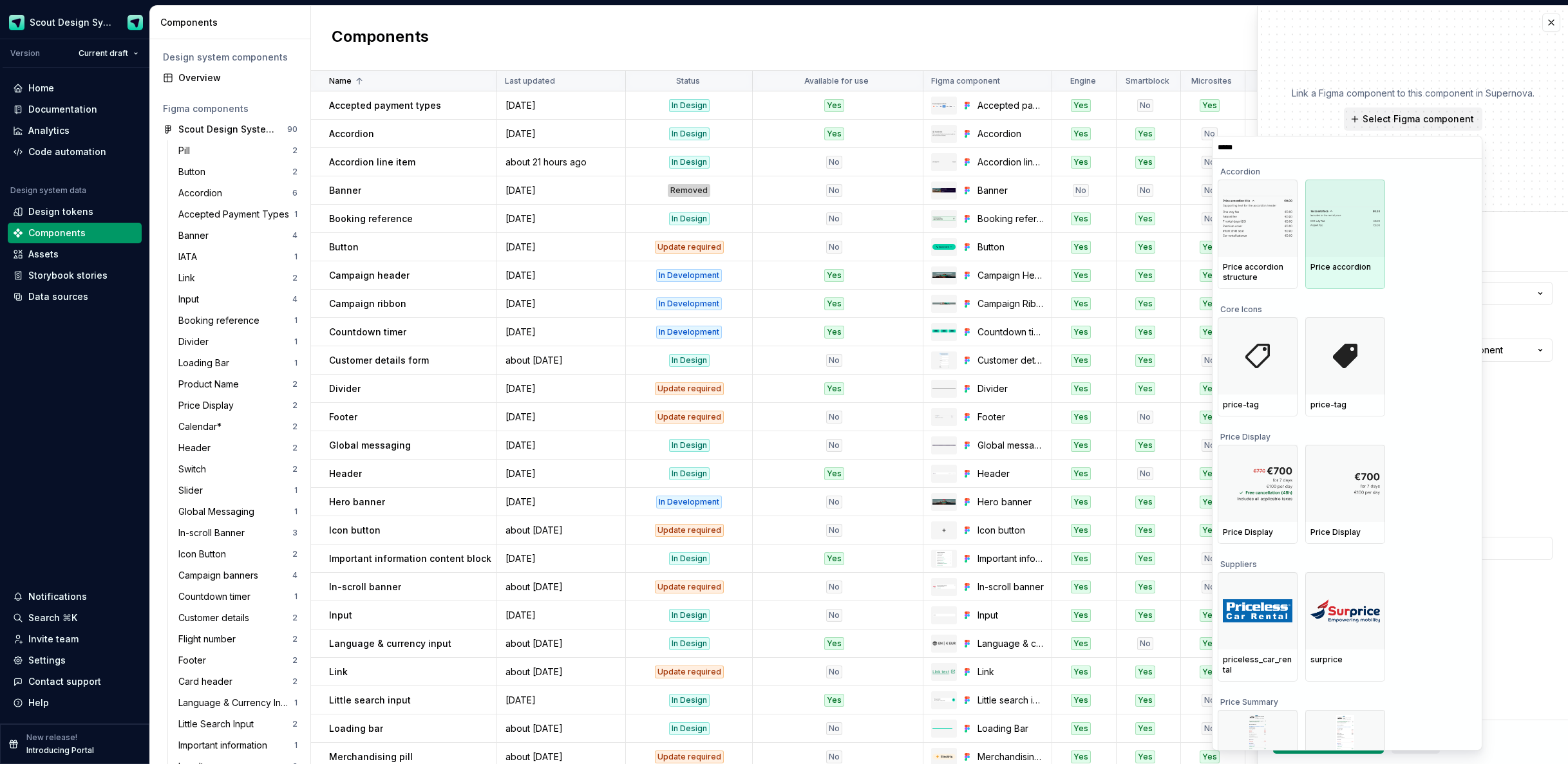
click at [1350, 244] on div at bounding box center [1345, 218] width 80 height 78
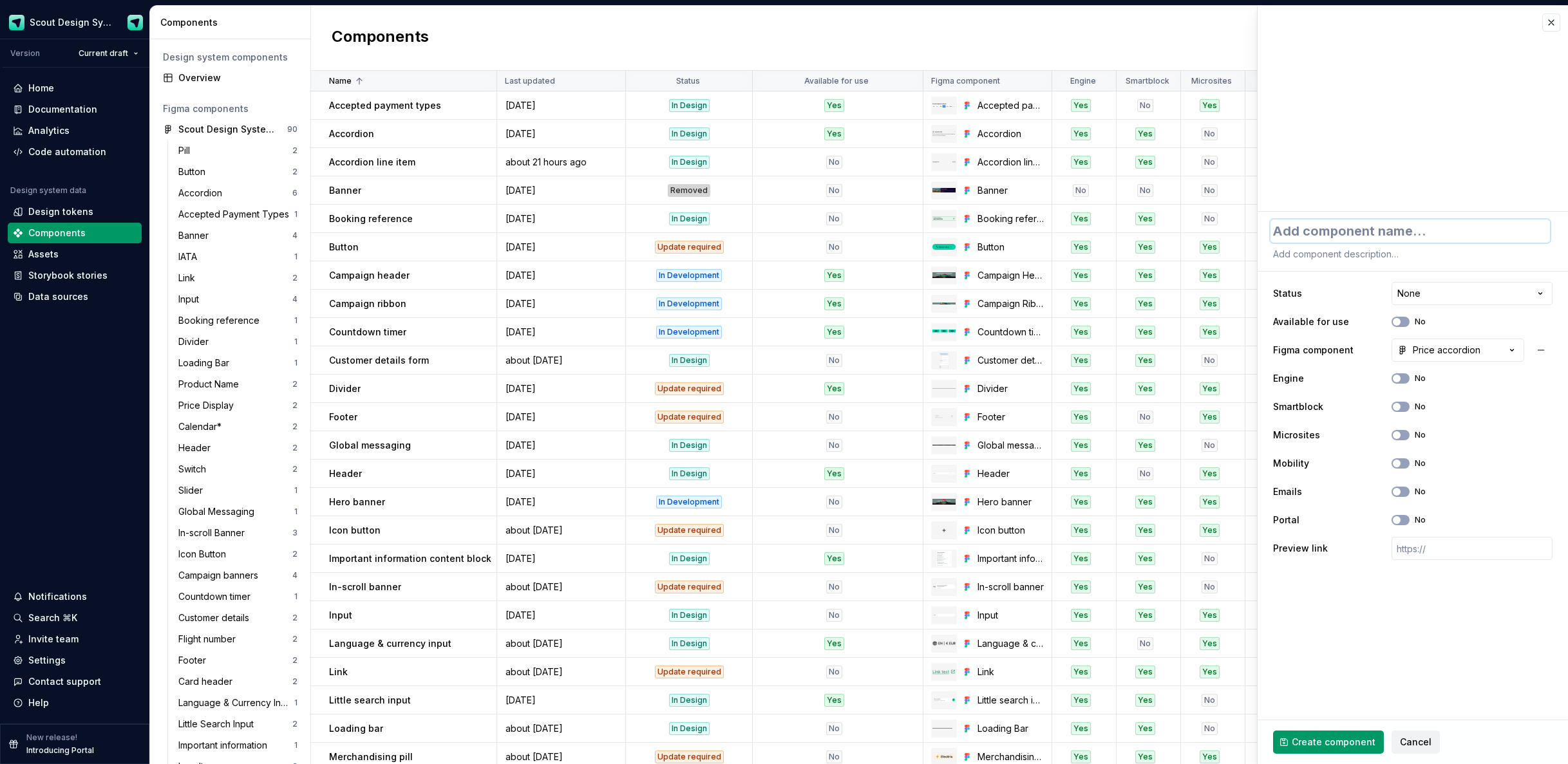
click at [1361, 236] on textarea at bounding box center [1410, 231] width 279 height 23
type textarea "*"
type textarea "P"
type textarea "*"
type textarea "Pr"
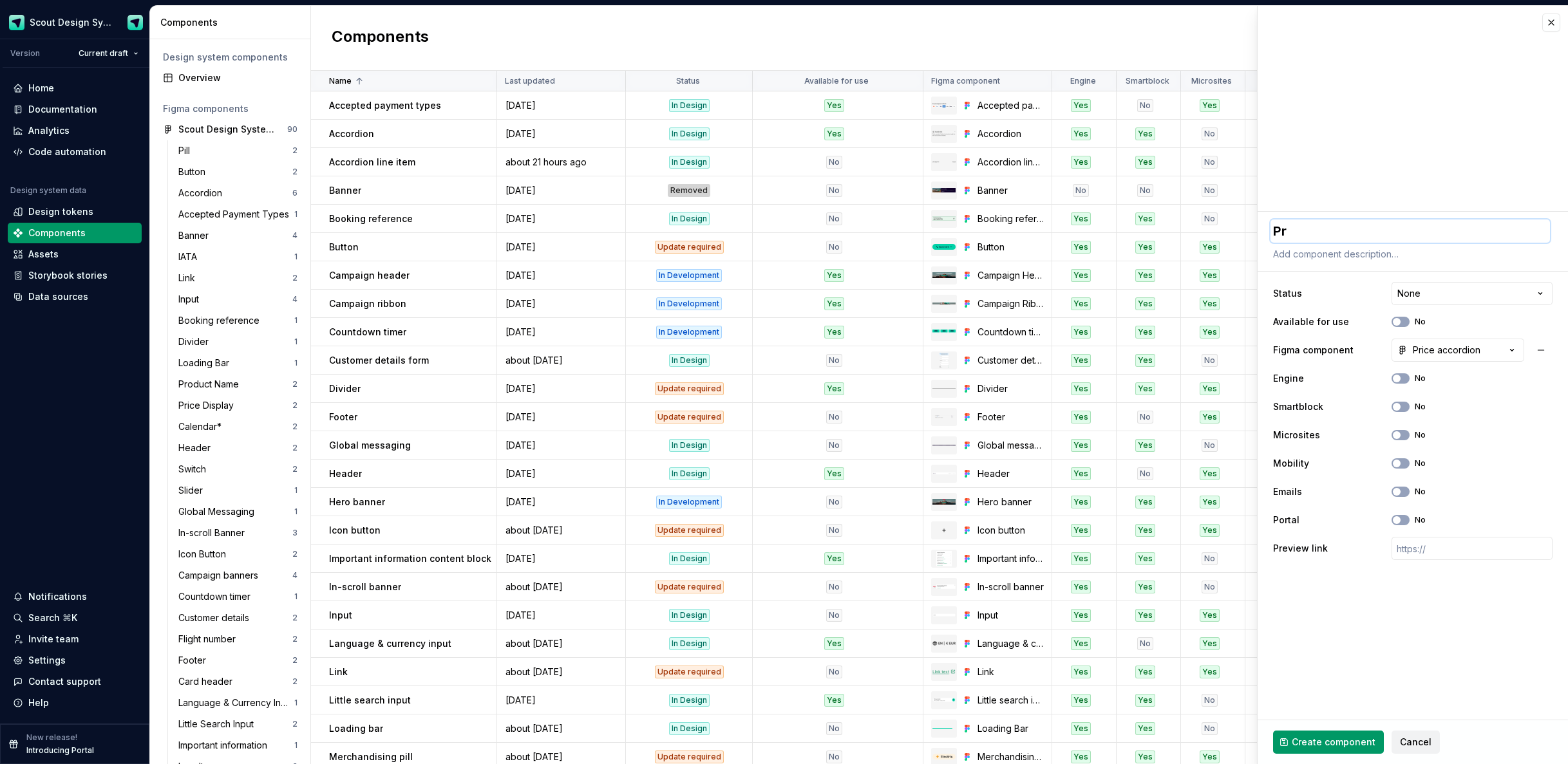
type textarea "*"
type textarea "Pri"
type textarea "*"
type textarea "Pric"
type textarea "*"
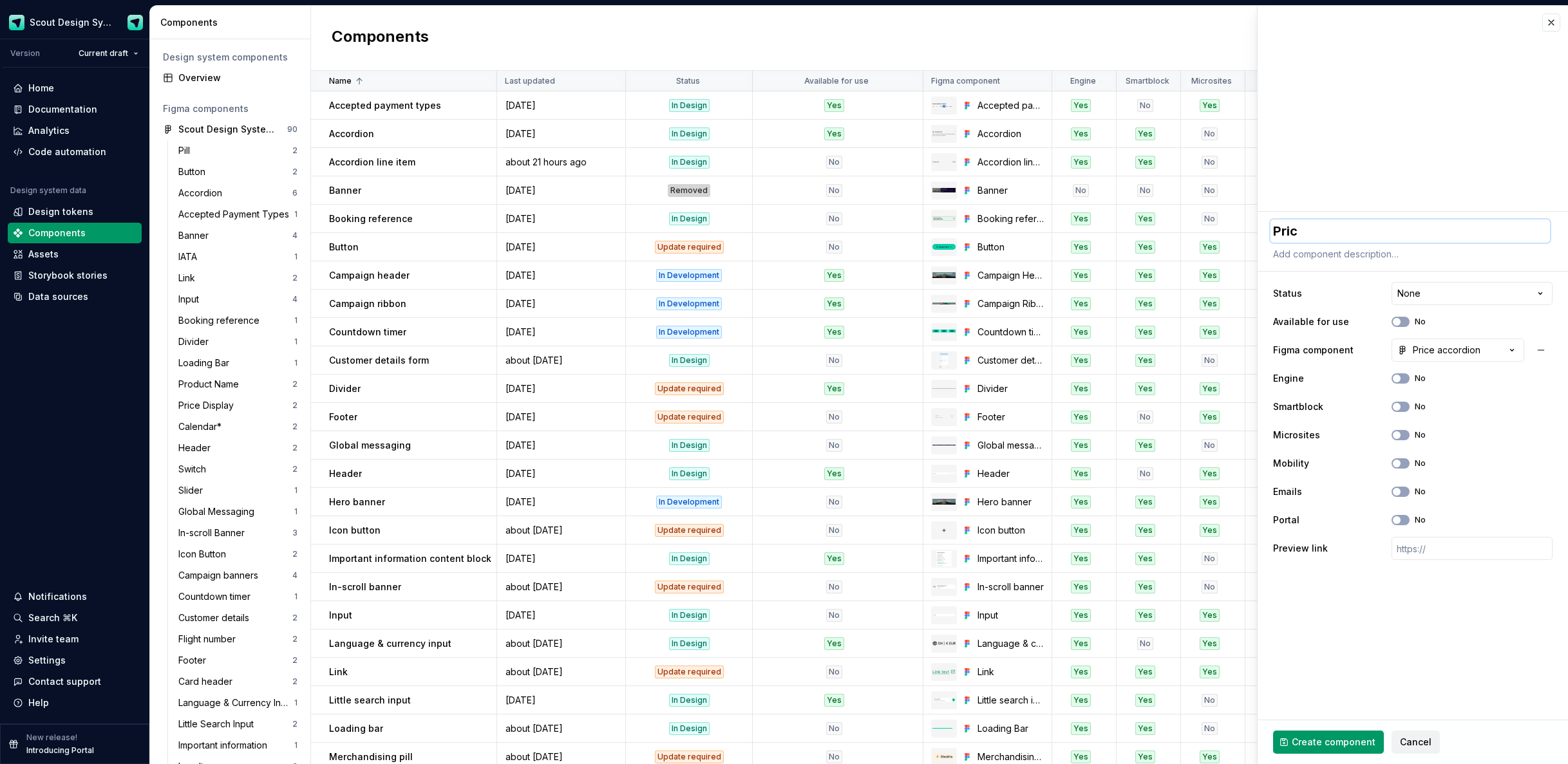
type textarea "Price"
type textarea "*"
type textarea "Price a"
type textarea "*"
type textarea "Price ac"
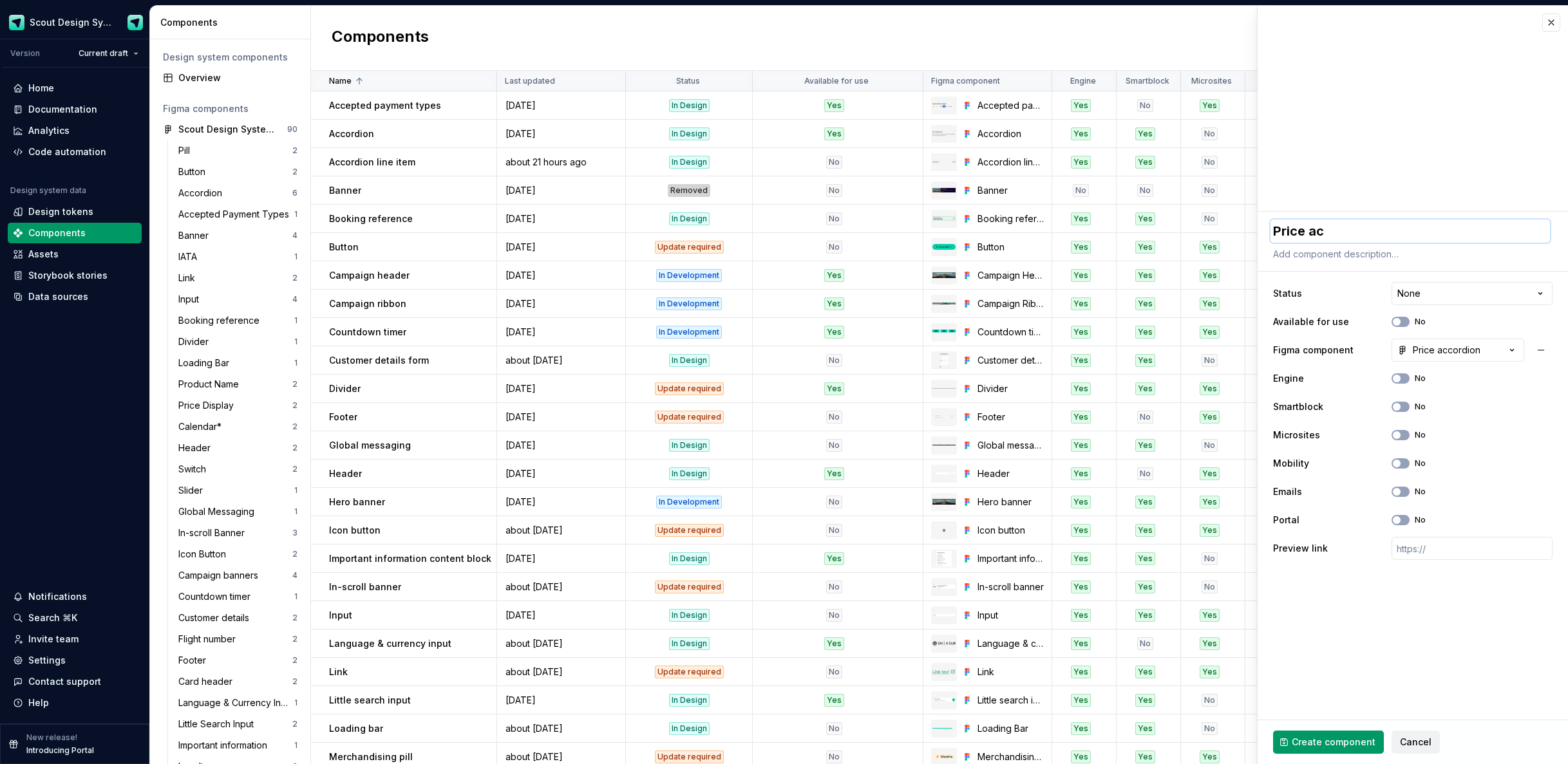
type textarea "*"
type textarea "Price acc"
type textarea "*"
type textarea "Price acco"
type textarea "*"
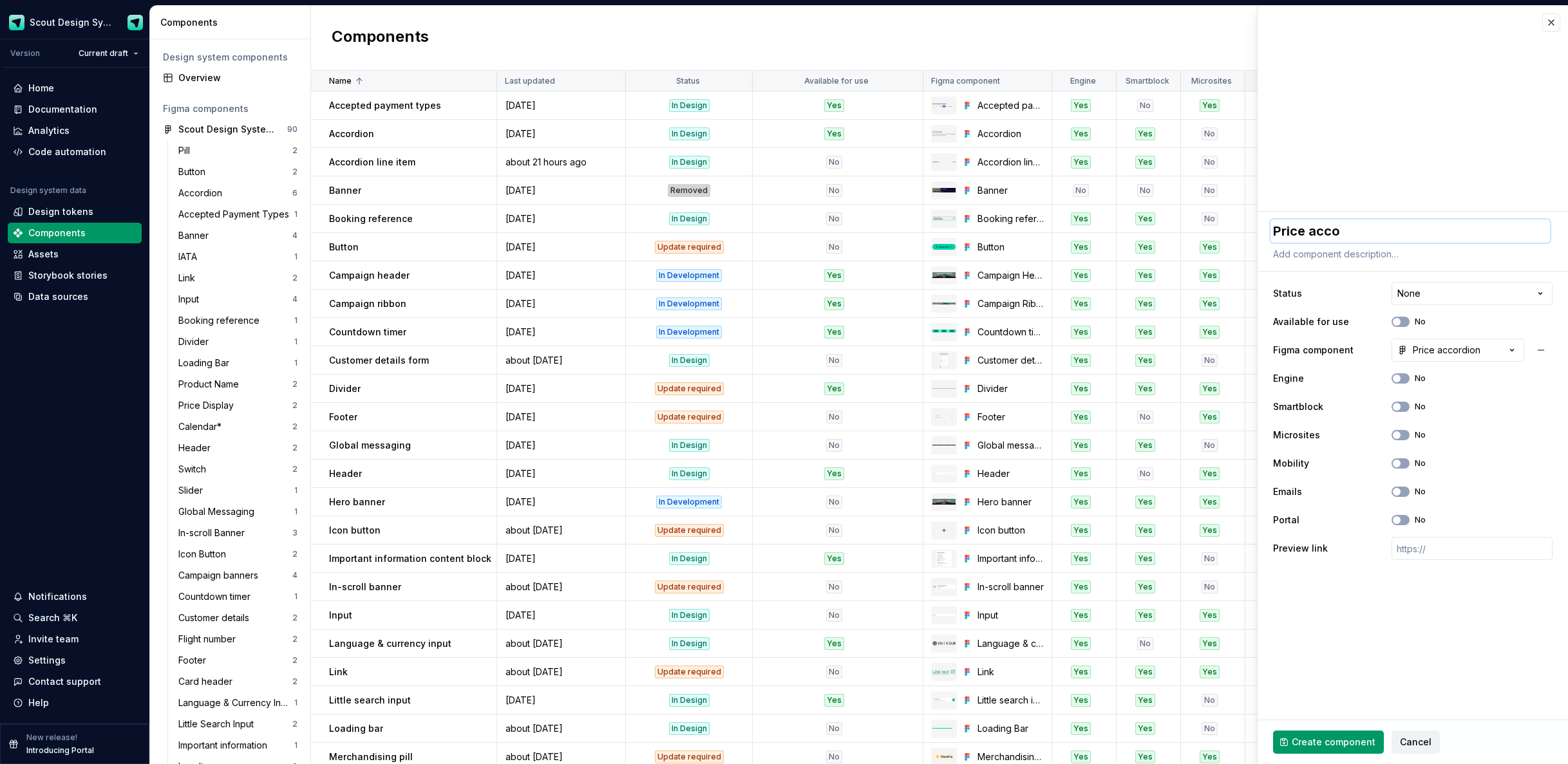
type textarea "Price accor"
type textarea "*"
type textarea "Price accord"
type textarea "*"
type textarea "Price accordi"
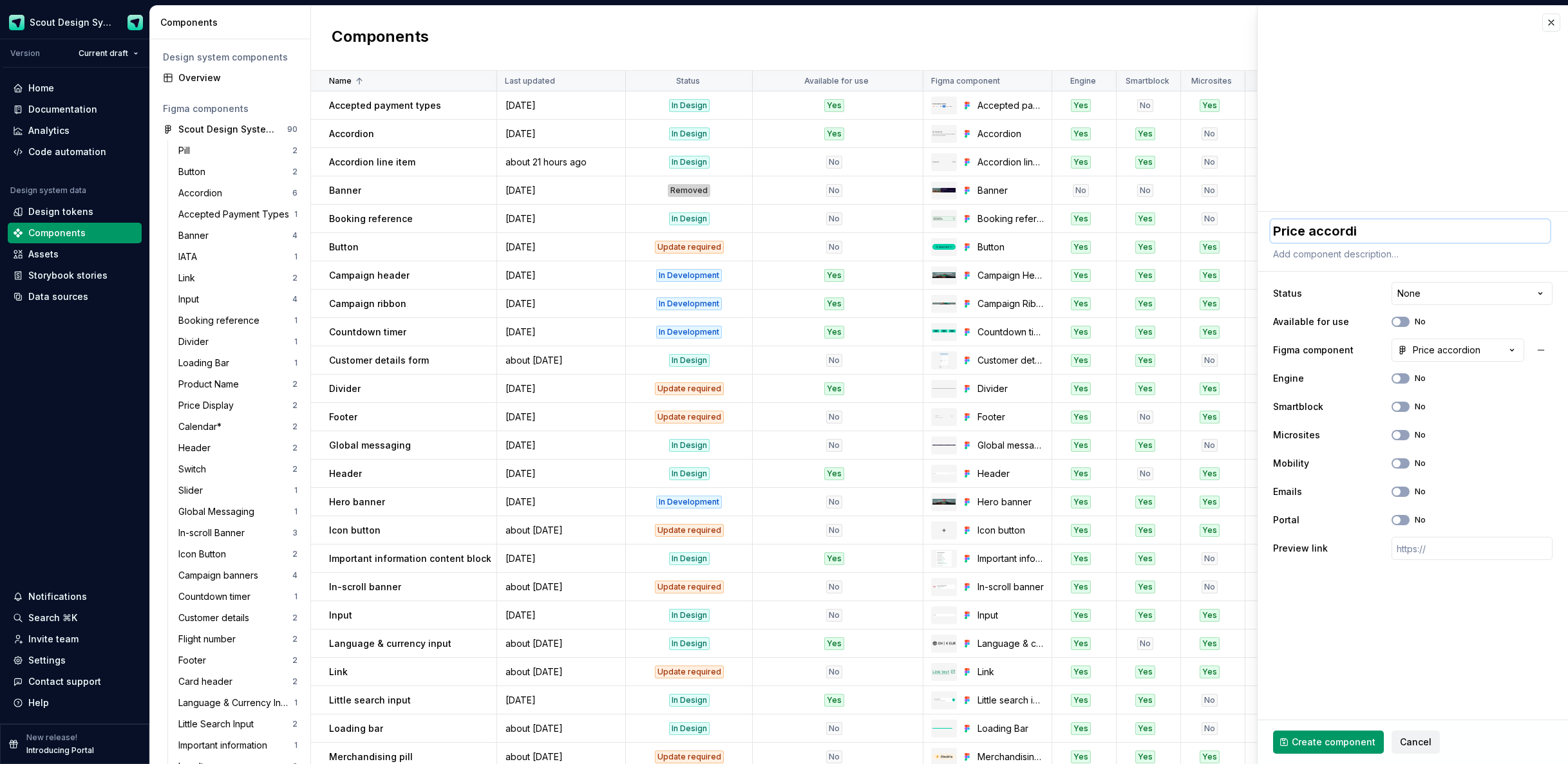
type textarea "*"
type textarea "Price accordio"
type textarea "*"
type textarea "Price accordion"
click at [1437, 291] on html "Scout Design System Version Current draft Home Documentation Analytics Code aut…" at bounding box center [784, 382] width 1568 height 764
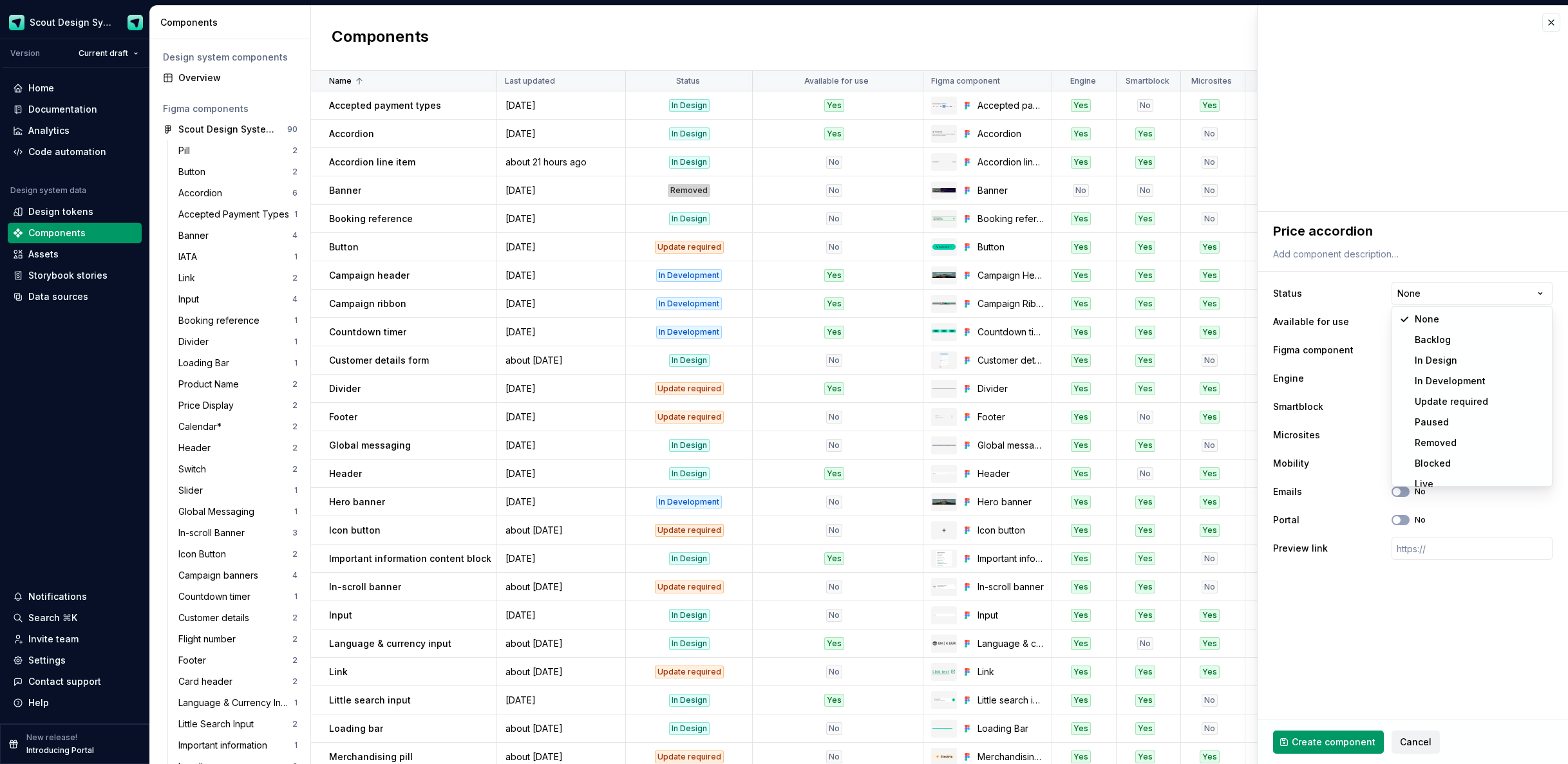
select select "**********"
click at [1405, 324] on button "No" at bounding box center [1400, 321] width 18 height 11
click at [1403, 382] on button "No" at bounding box center [1400, 379] width 18 height 11
click at [1403, 405] on button "No" at bounding box center [1400, 406] width 18 height 11
click at [1403, 466] on button "No" at bounding box center [1400, 463] width 18 height 11
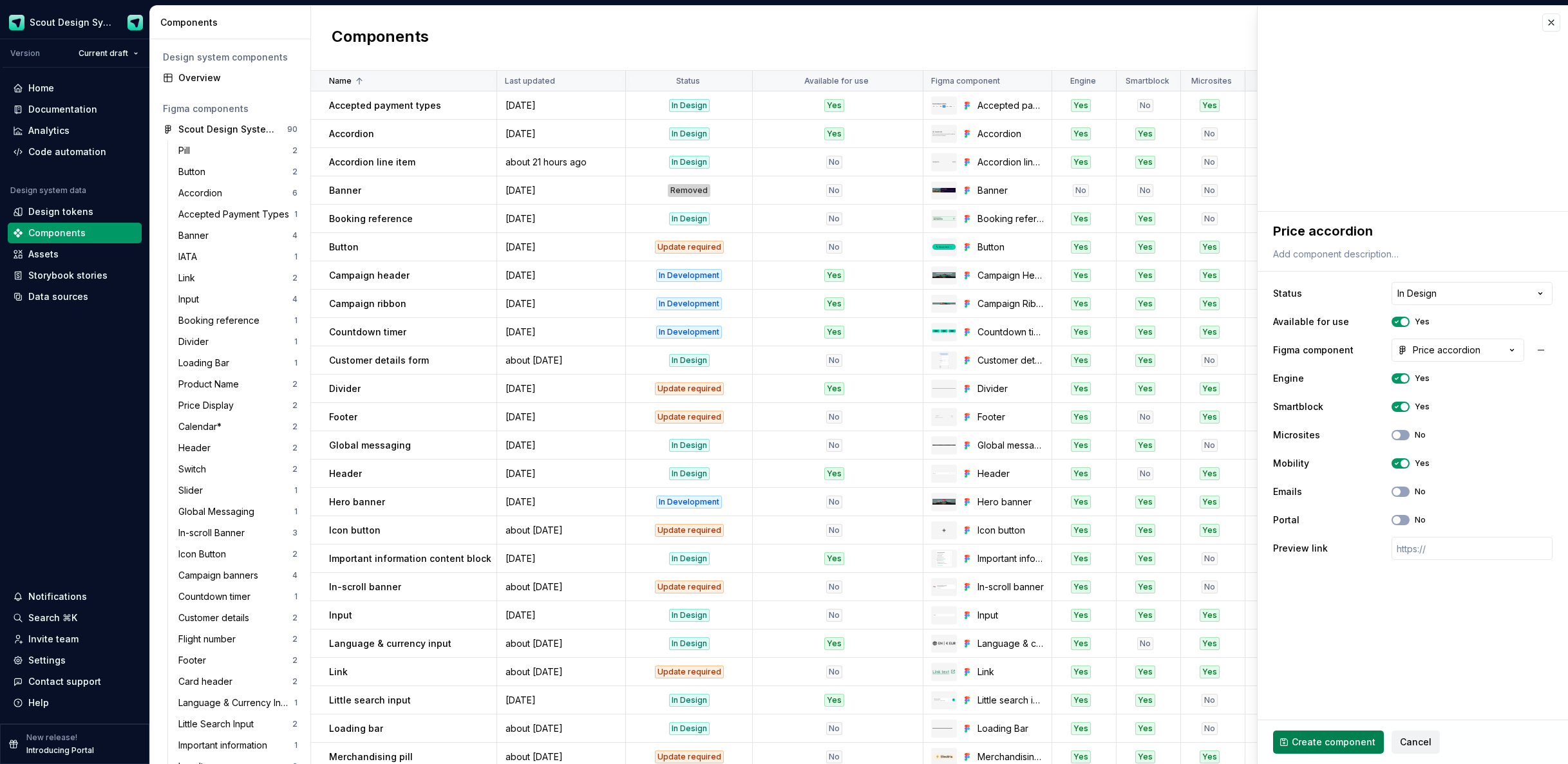
click at [1329, 745] on span "Create component" at bounding box center [1333, 742] width 83 height 12
type textarea "*"
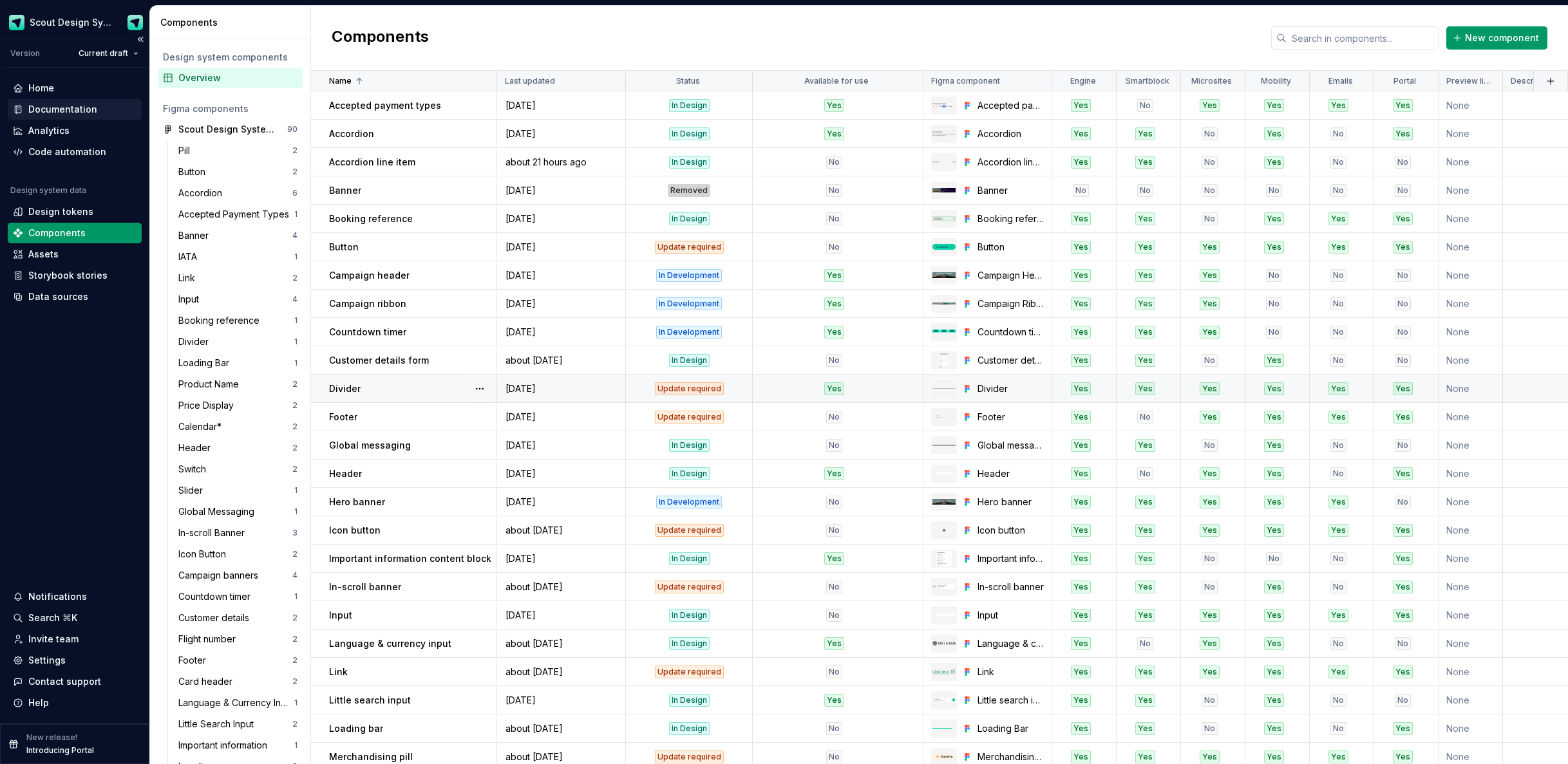
click at [66, 110] on div "Documentation" at bounding box center [63, 108] width 69 height 12
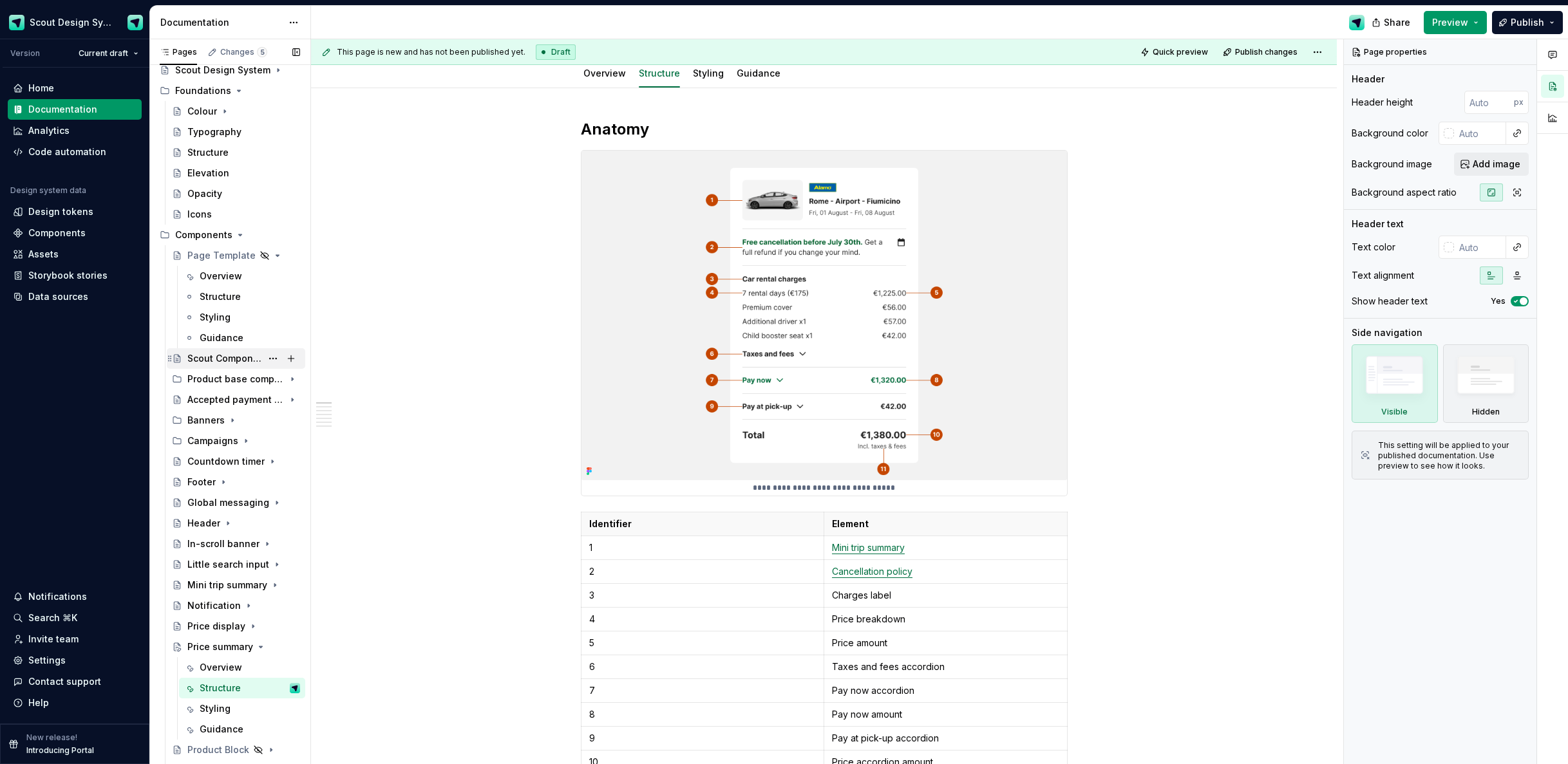
scroll to position [42, 0]
click at [277, 248] on button "Page tree" at bounding box center [272, 247] width 18 height 18
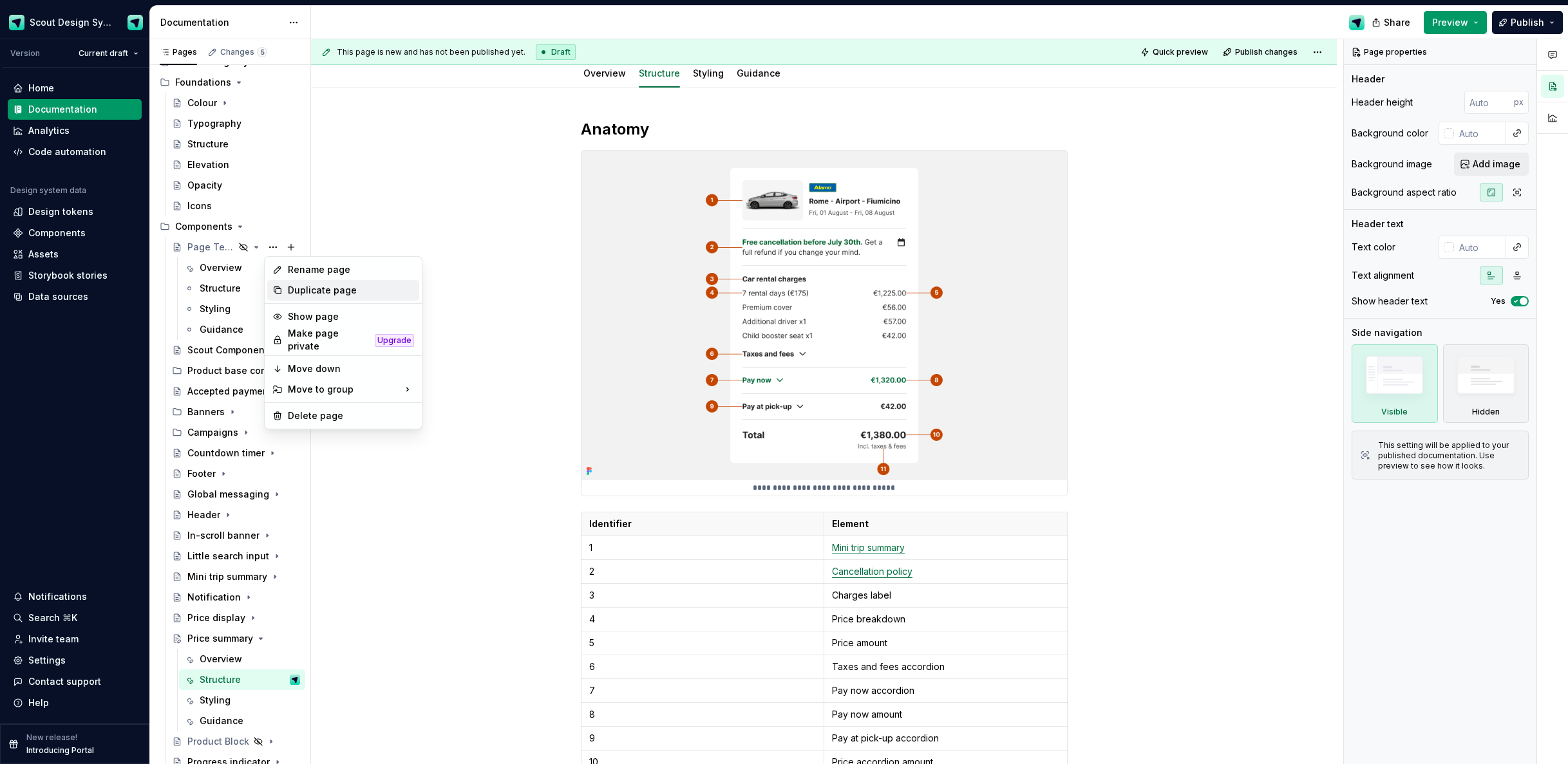
click at [322, 294] on div "Duplicate page" at bounding box center [351, 289] width 127 height 12
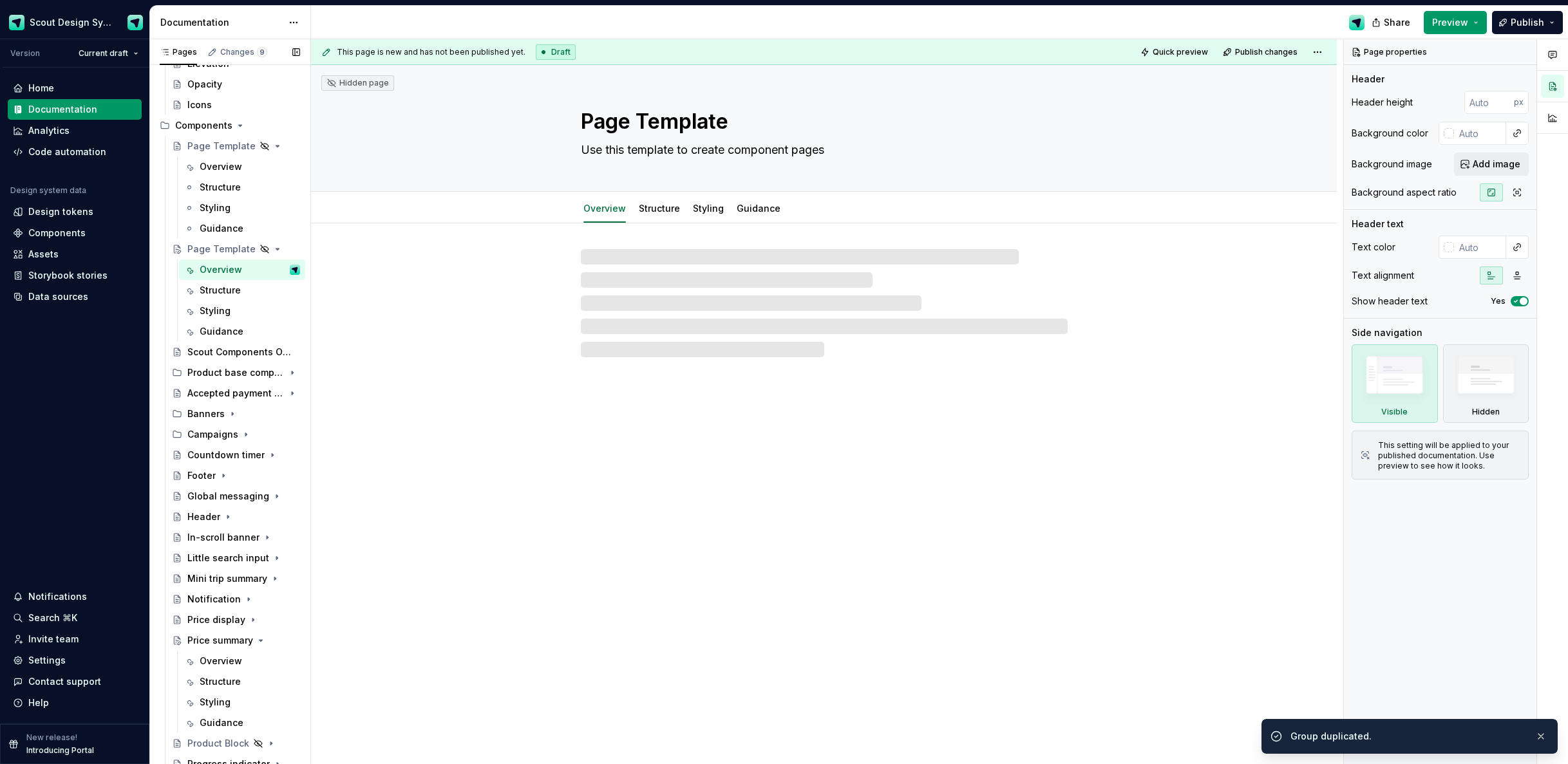
scroll to position [150, 0]
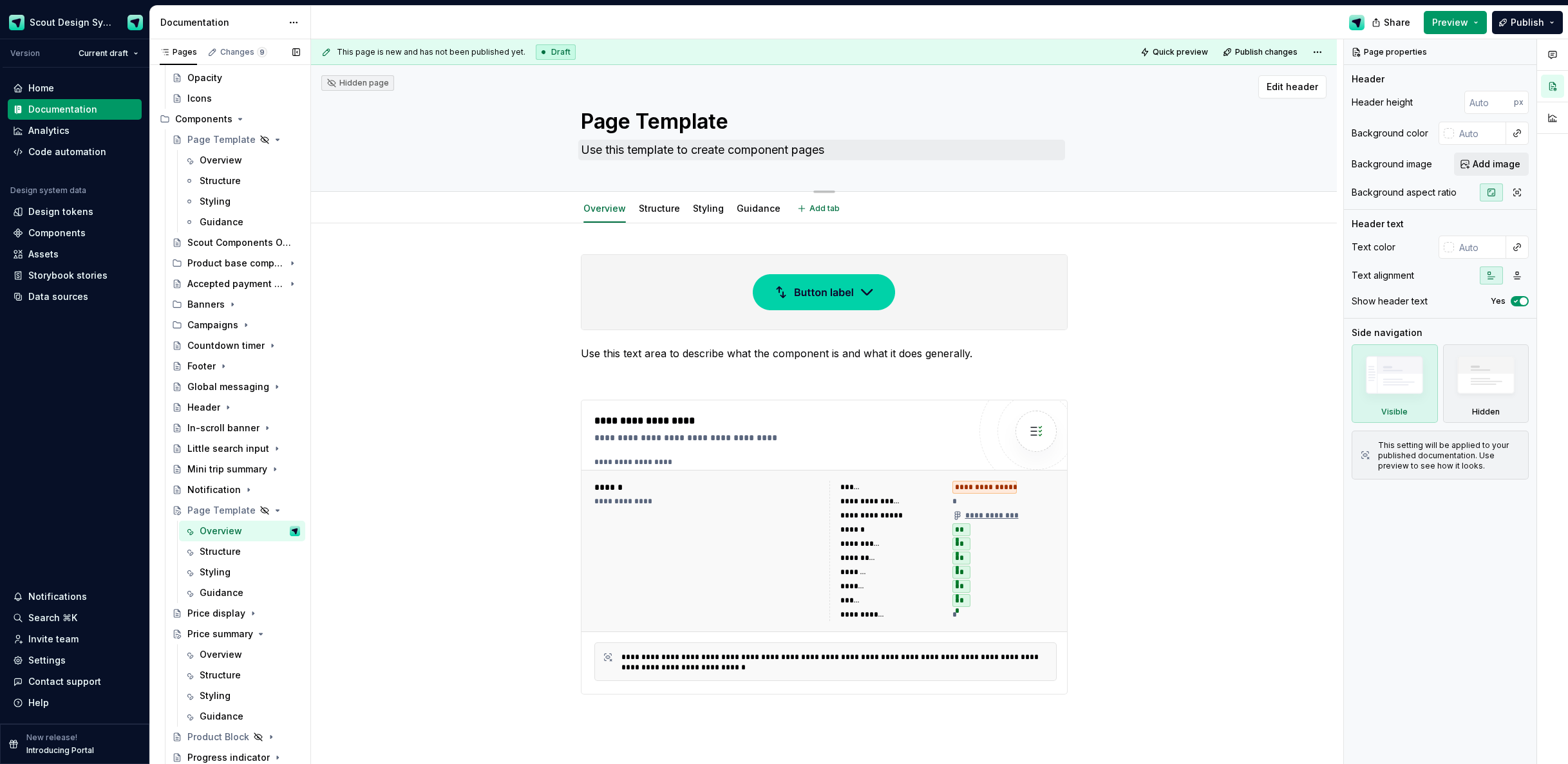
drag, startPoint x: 662, startPoint y: 125, endPoint x: 819, endPoint y: 160, distance: 160.9
click at [661, 125] on textarea "Page Template" at bounding box center [822, 122] width 487 height 31
type textarea "*"
type textarea "P"
type textarea "*"
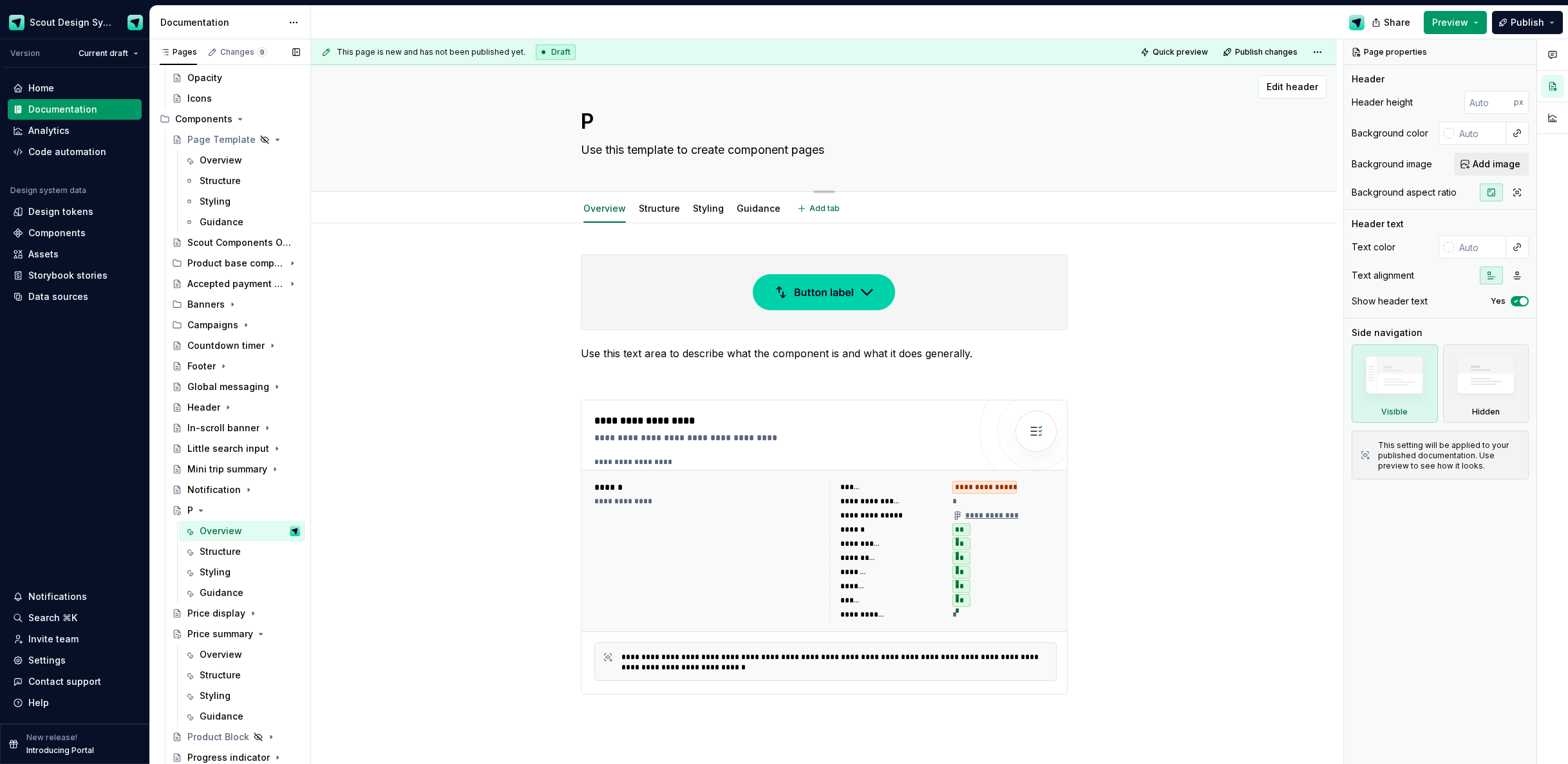
type textarea "Pr"
type textarea "*"
type textarea "Pri"
type textarea "*"
type textarea "Pric"
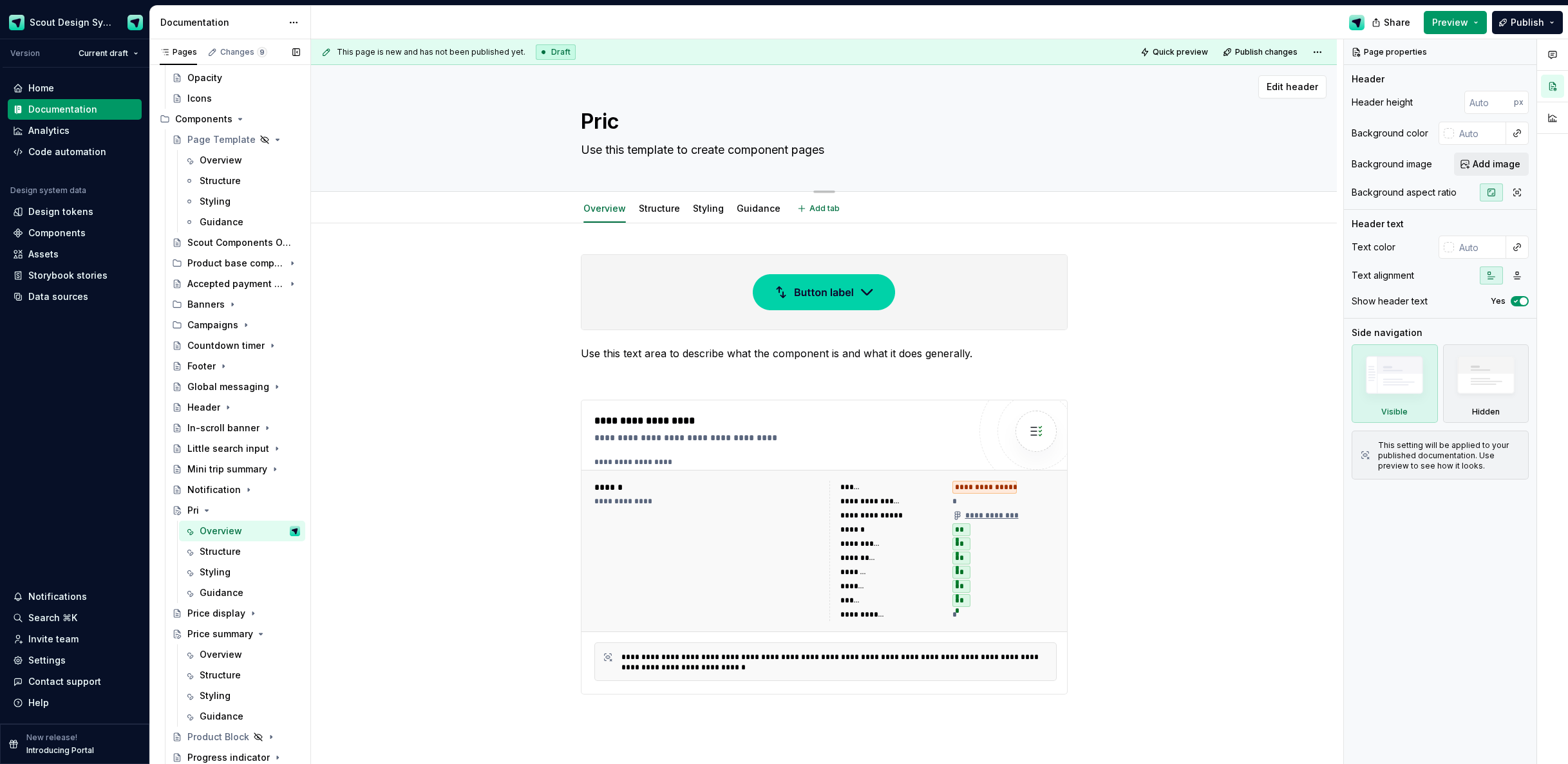
type textarea "*"
type textarea "Price"
type textarea "*"
type textarea "Price"
type textarea "*"
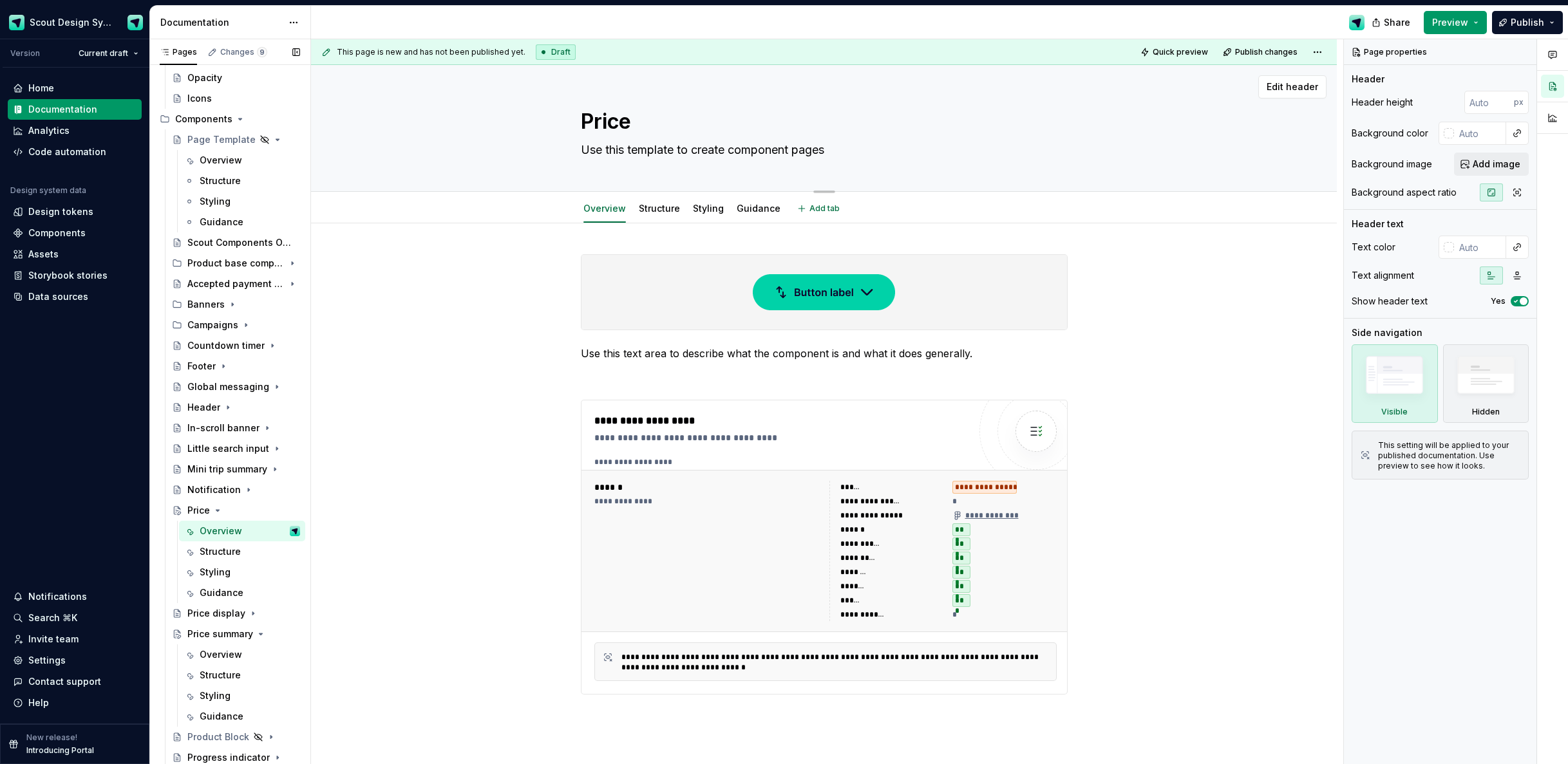
type textarea "Price a"
type textarea "*"
type textarea "Price ac"
type textarea "*"
type textarea "Price acc"
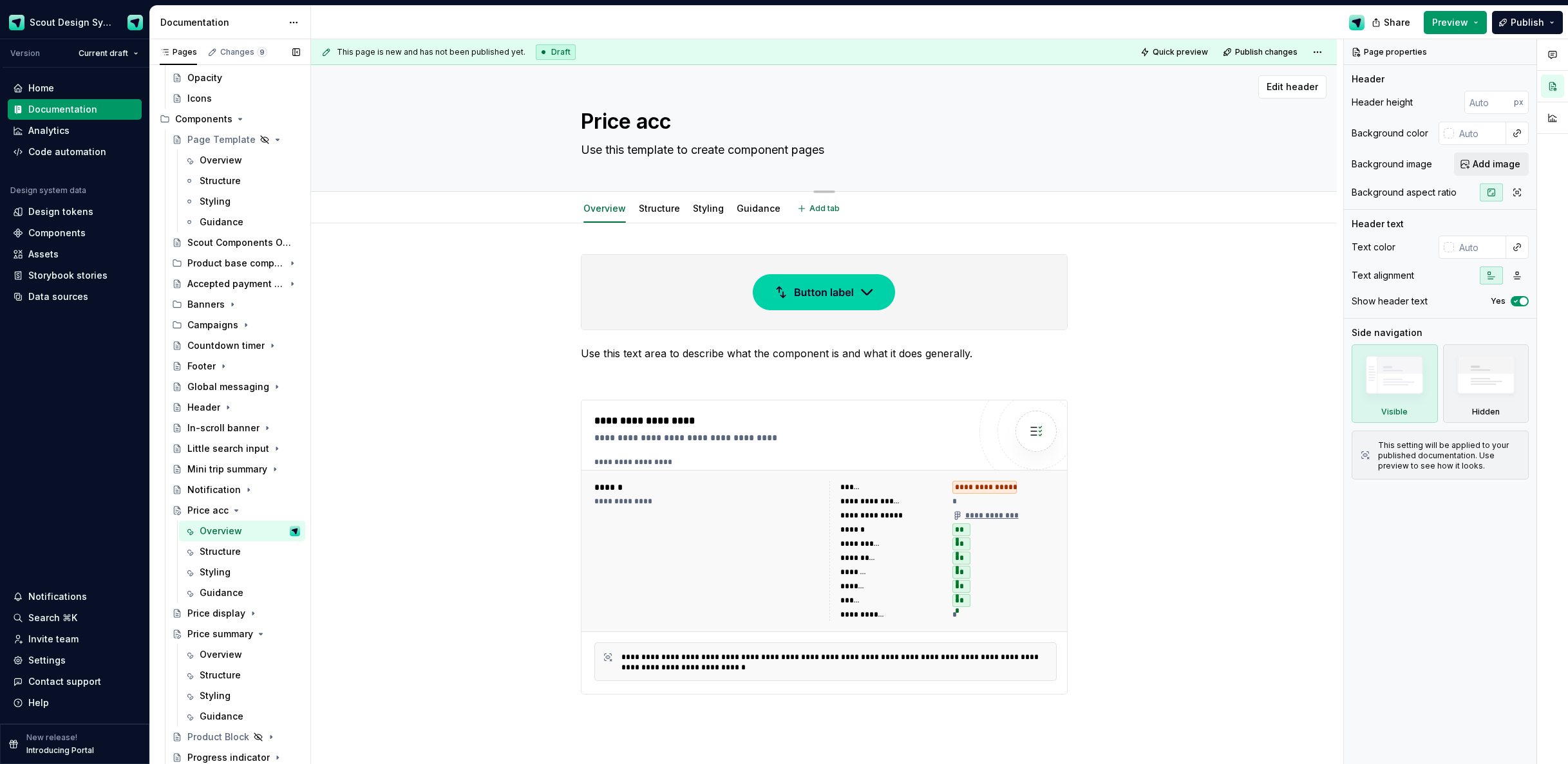
type textarea "*"
type textarea "Price acco"
type textarea "*"
type textarea "Price accor"
type textarea "*"
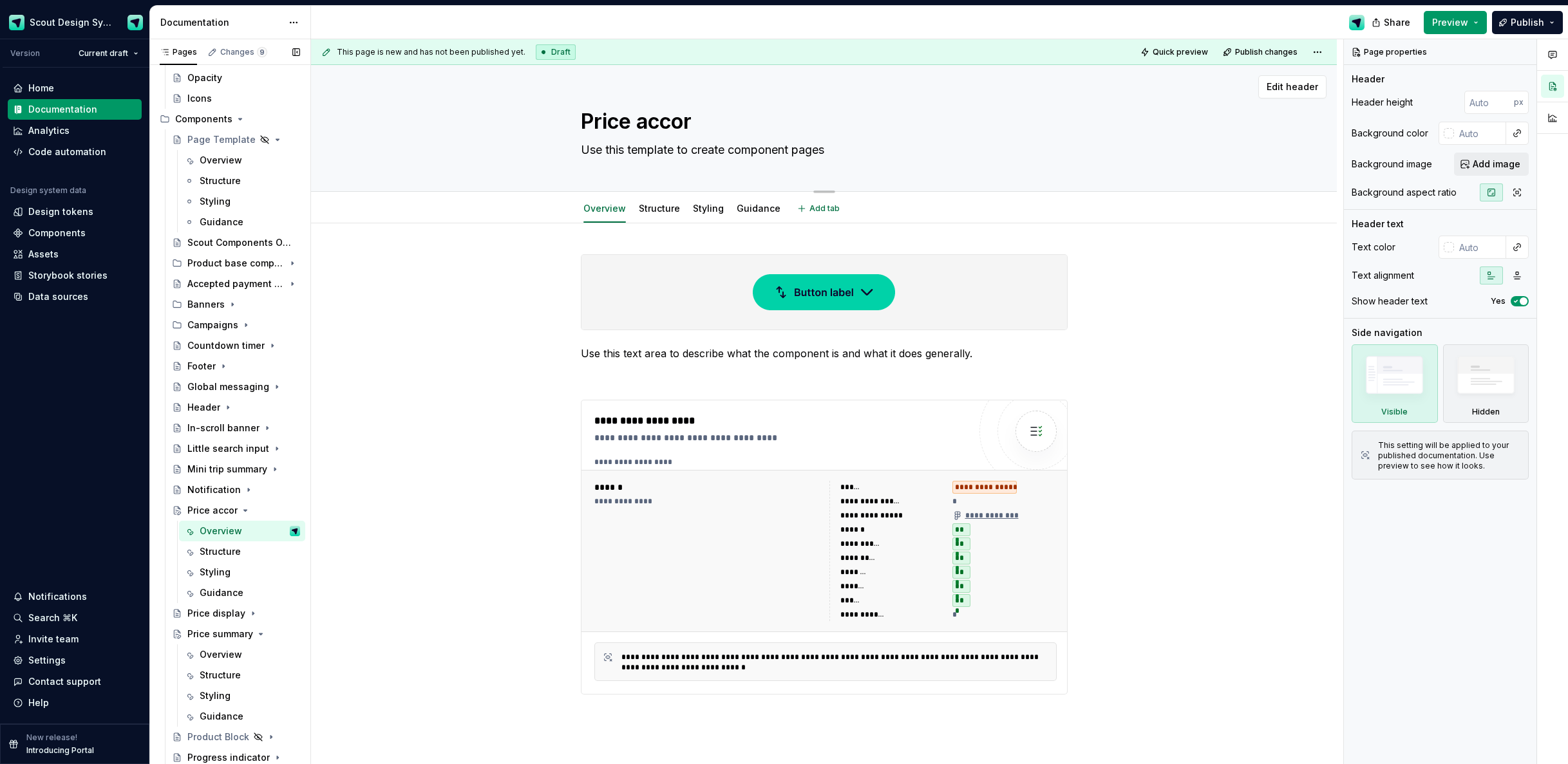
type textarea "Price accord"
type textarea "*"
type textarea "Price accordi"
type textarea "*"
type textarea "Price accordio"
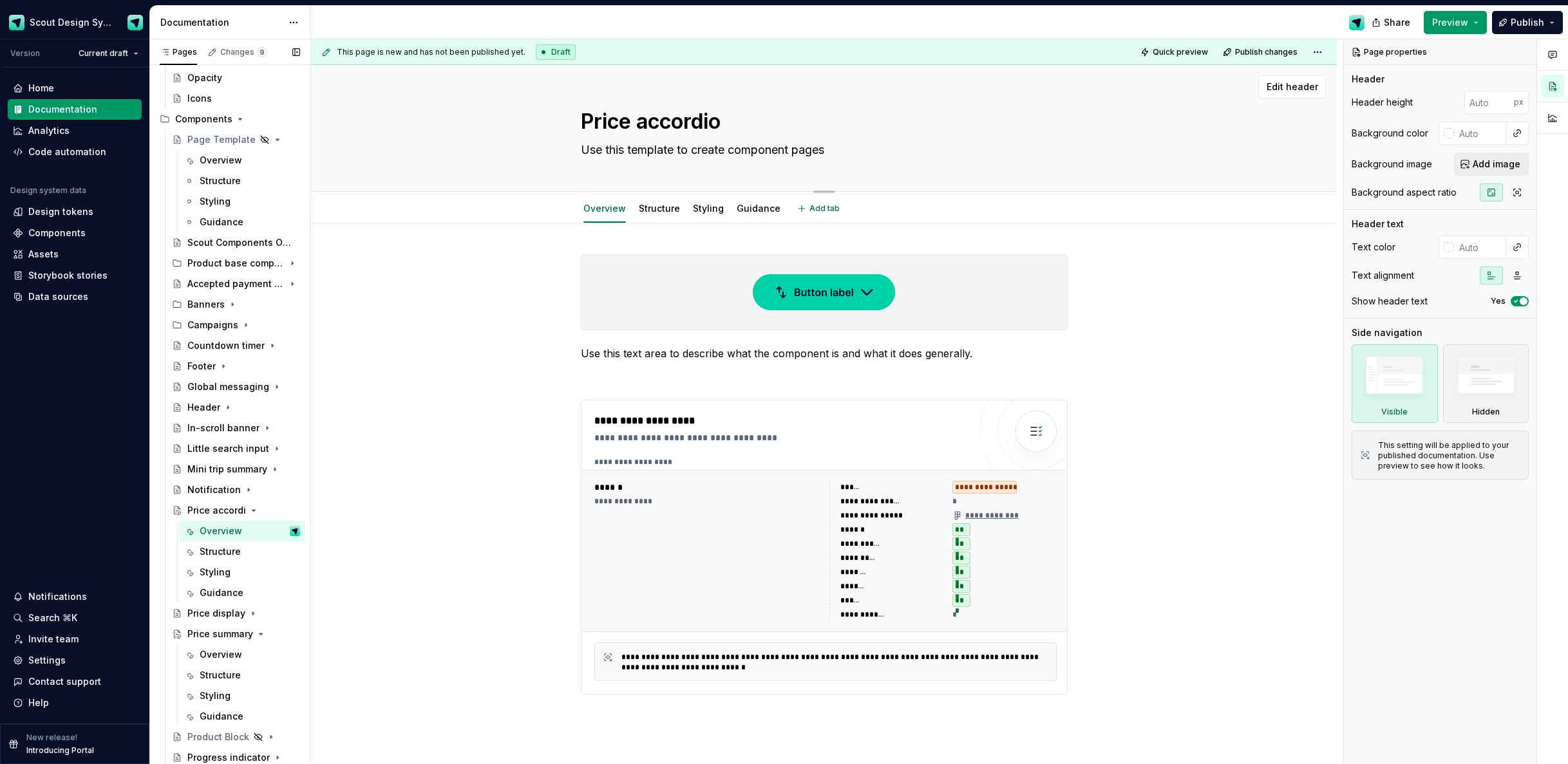
type textarea "*"
type textarea "Price accordion"
type textarea "*"
type textarea "Price accordion"
click at [832, 150] on textarea "Use this template to create component pages" at bounding box center [822, 150] width 487 height 20
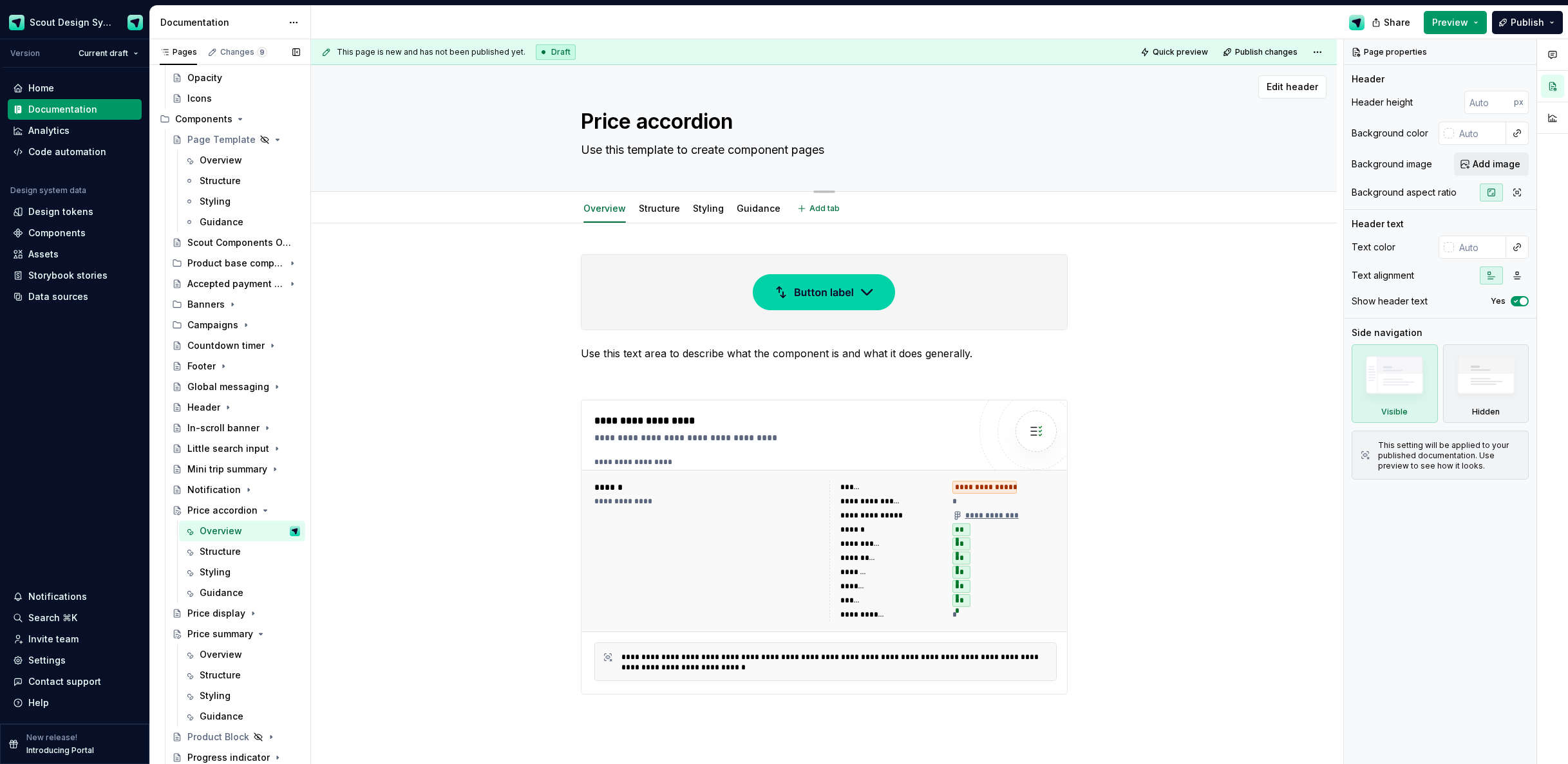
type textarea "*"
click at [858, 289] on img at bounding box center [824, 291] width 142 height 64
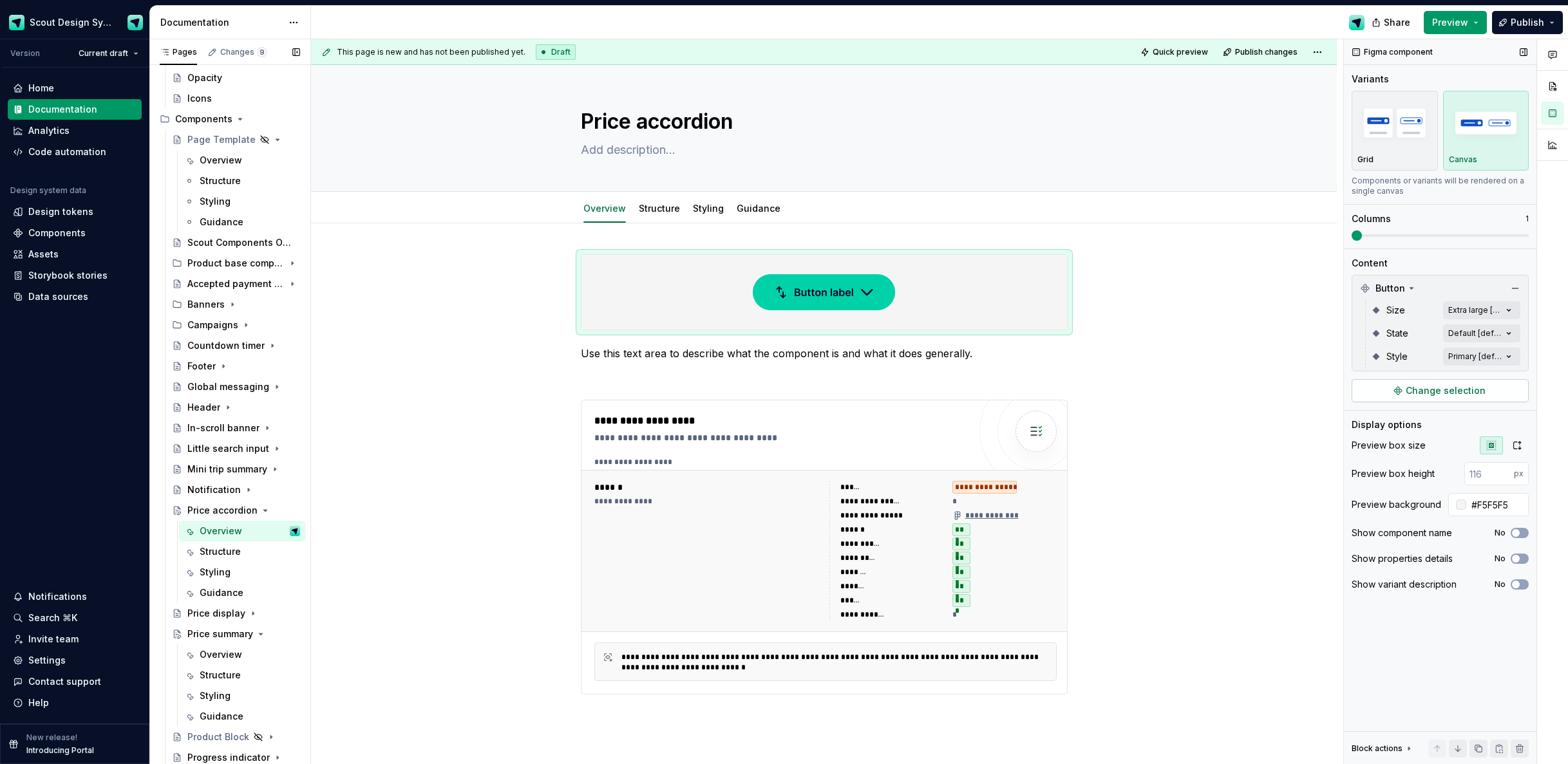
click at [1423, 392] on span "Change selection" at bounding box center [1445, 390] width 80 height 12
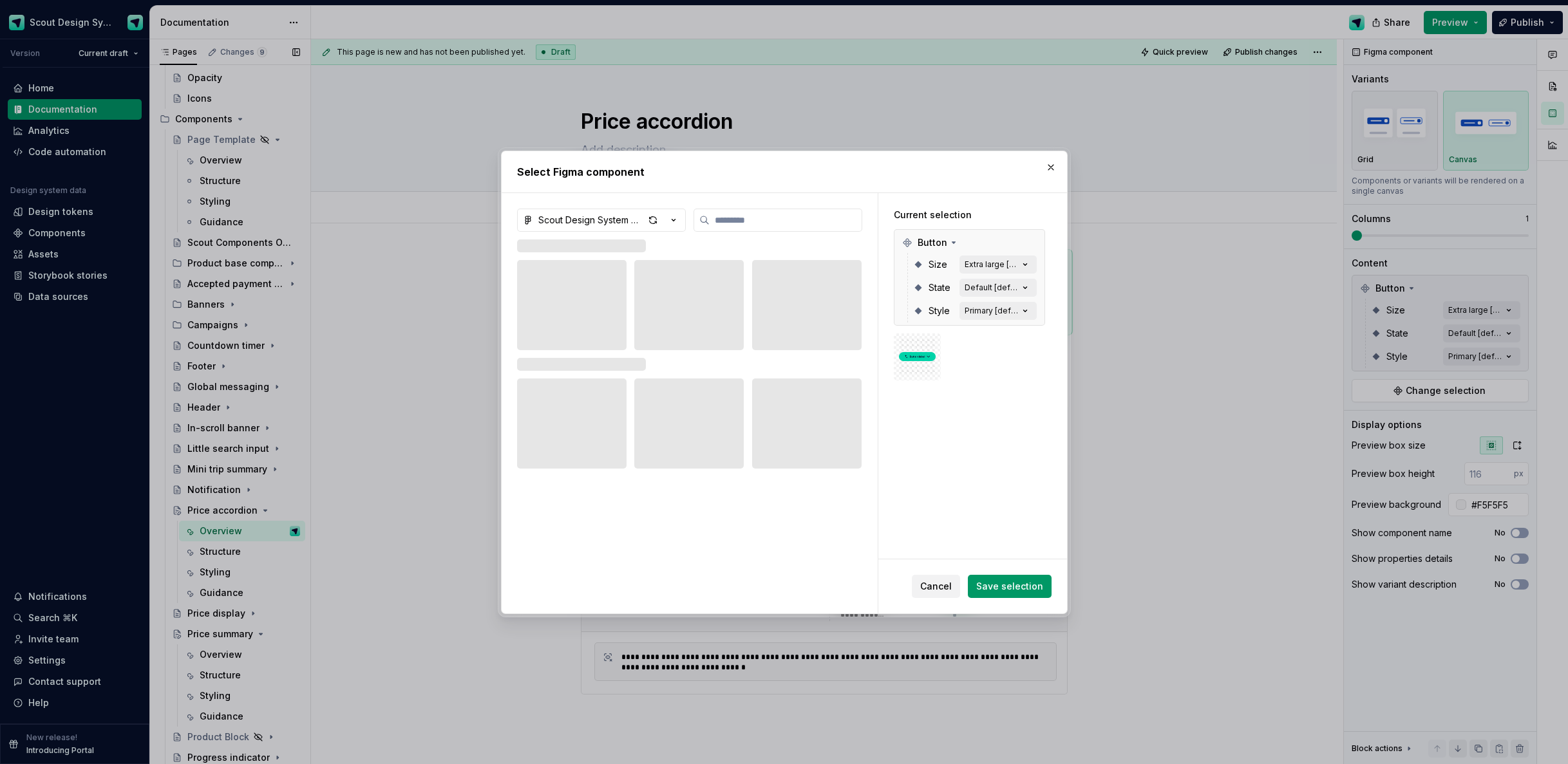
type textarea "*"
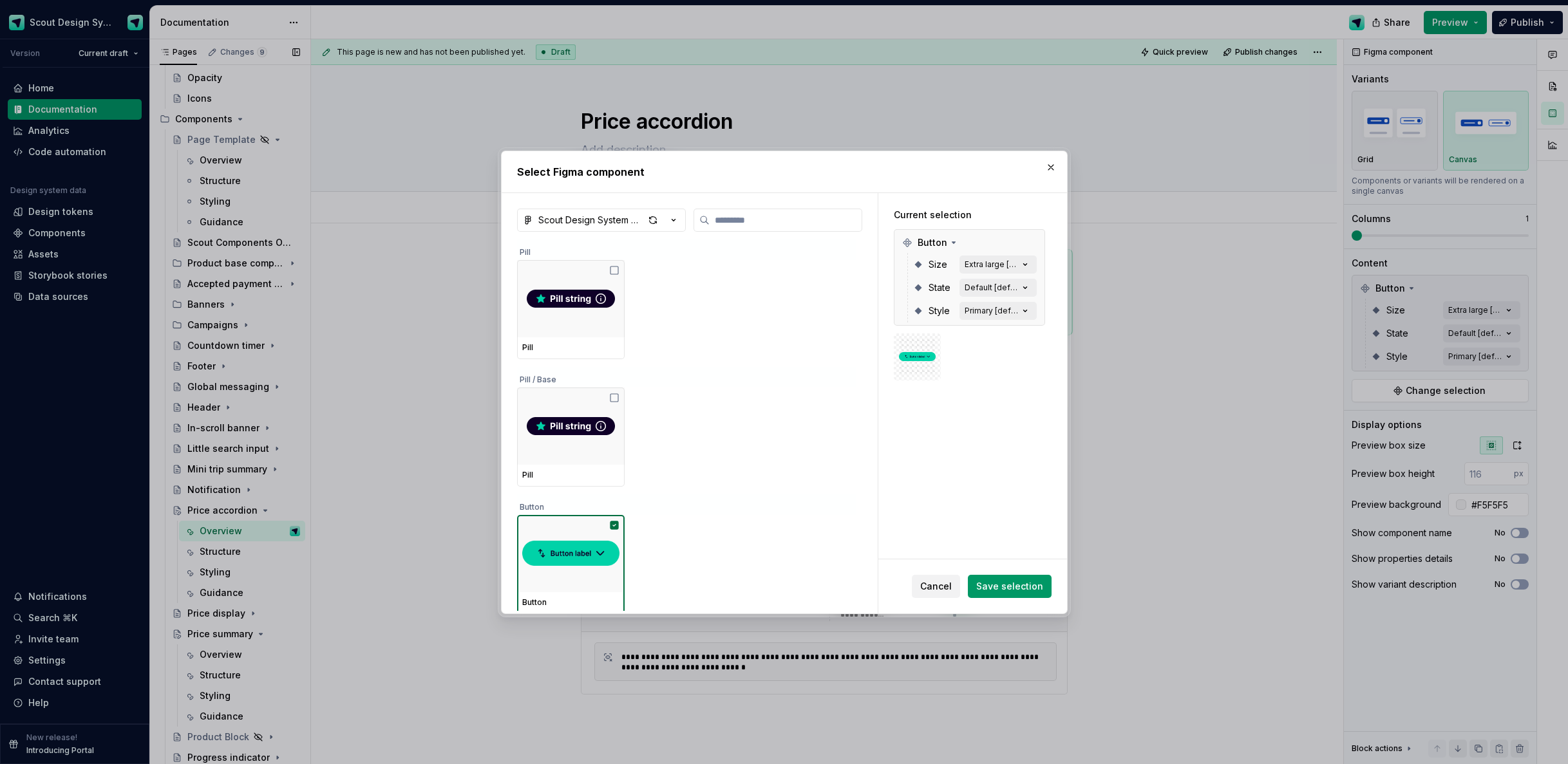
scroll to position [1, 0]
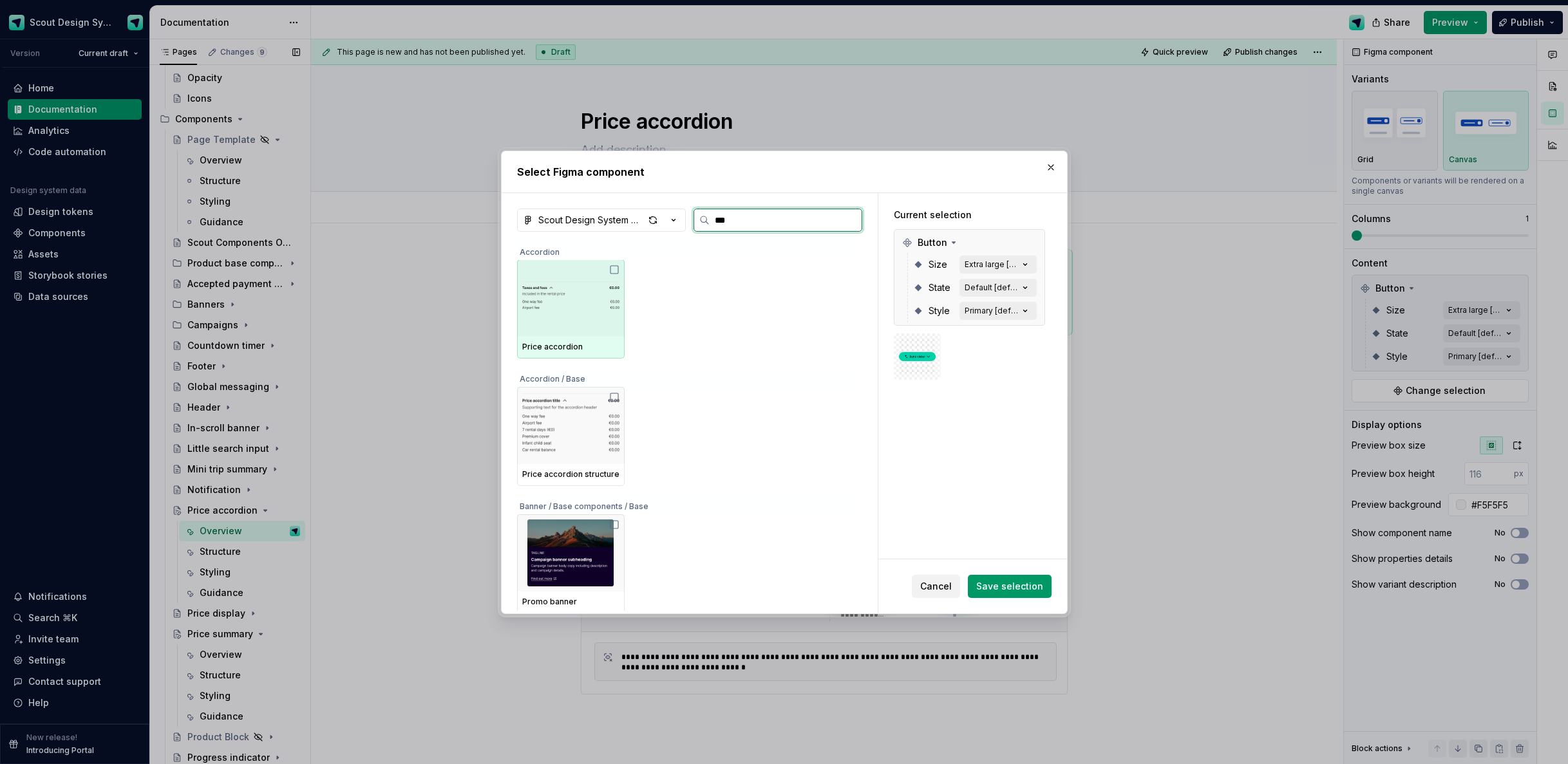
type input "****"
click at [618, 317] on img at bounding box center [571, 298] width 97 height 67
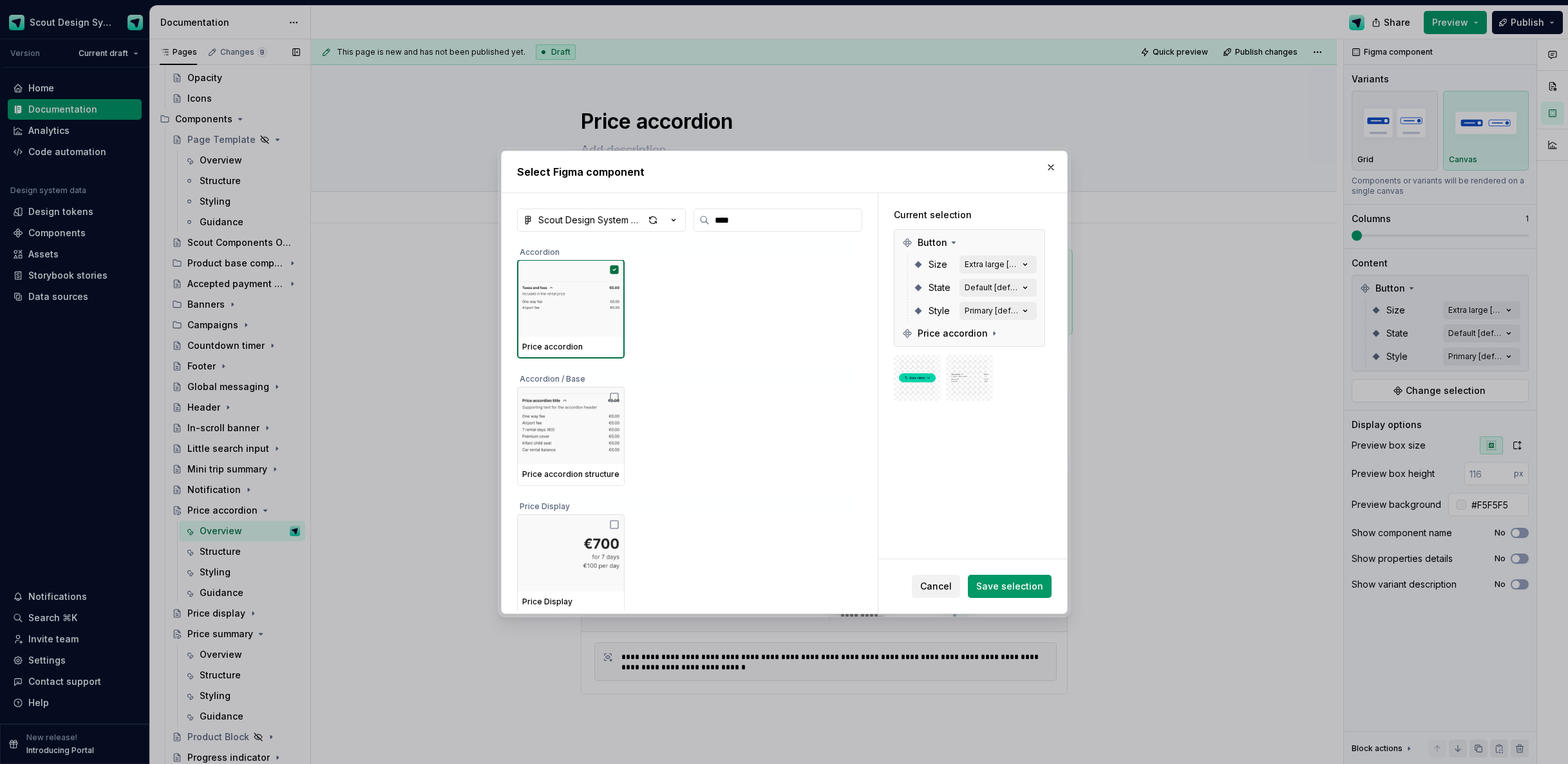
drag, startPoint x: 1003, startPoint y: 584, endPoint x: 1010, endPoint y: 583, distance: 7.1
click at [1003, 584] on span "Save selection" at bounding box center [1010, 586] width 67 height 12
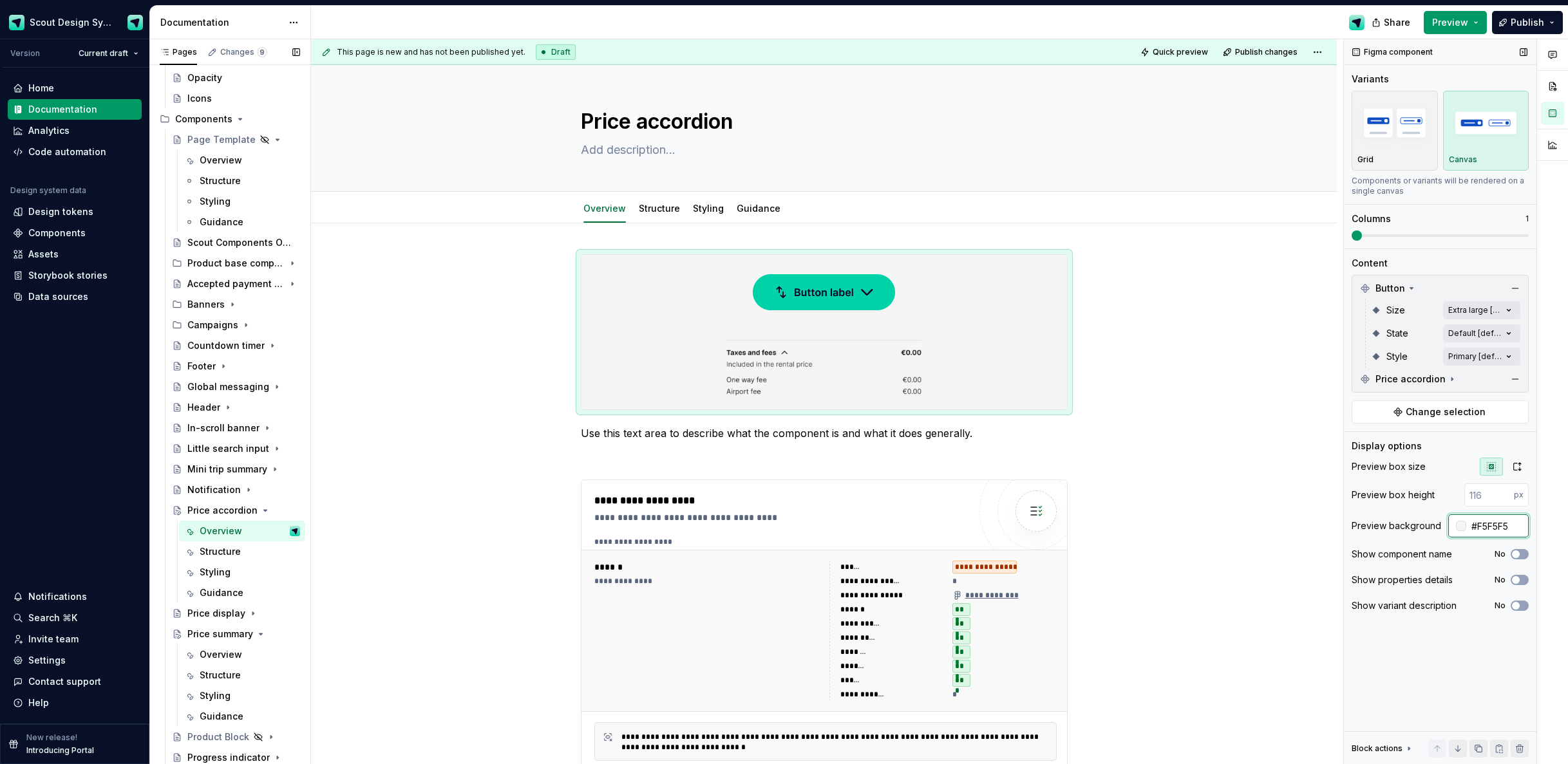
click at [1484, 526] on input "#F5F5F5" at bounding box center [1497, 526] width 62 height 23
type textarea "*"
type input "#FFFFFF"
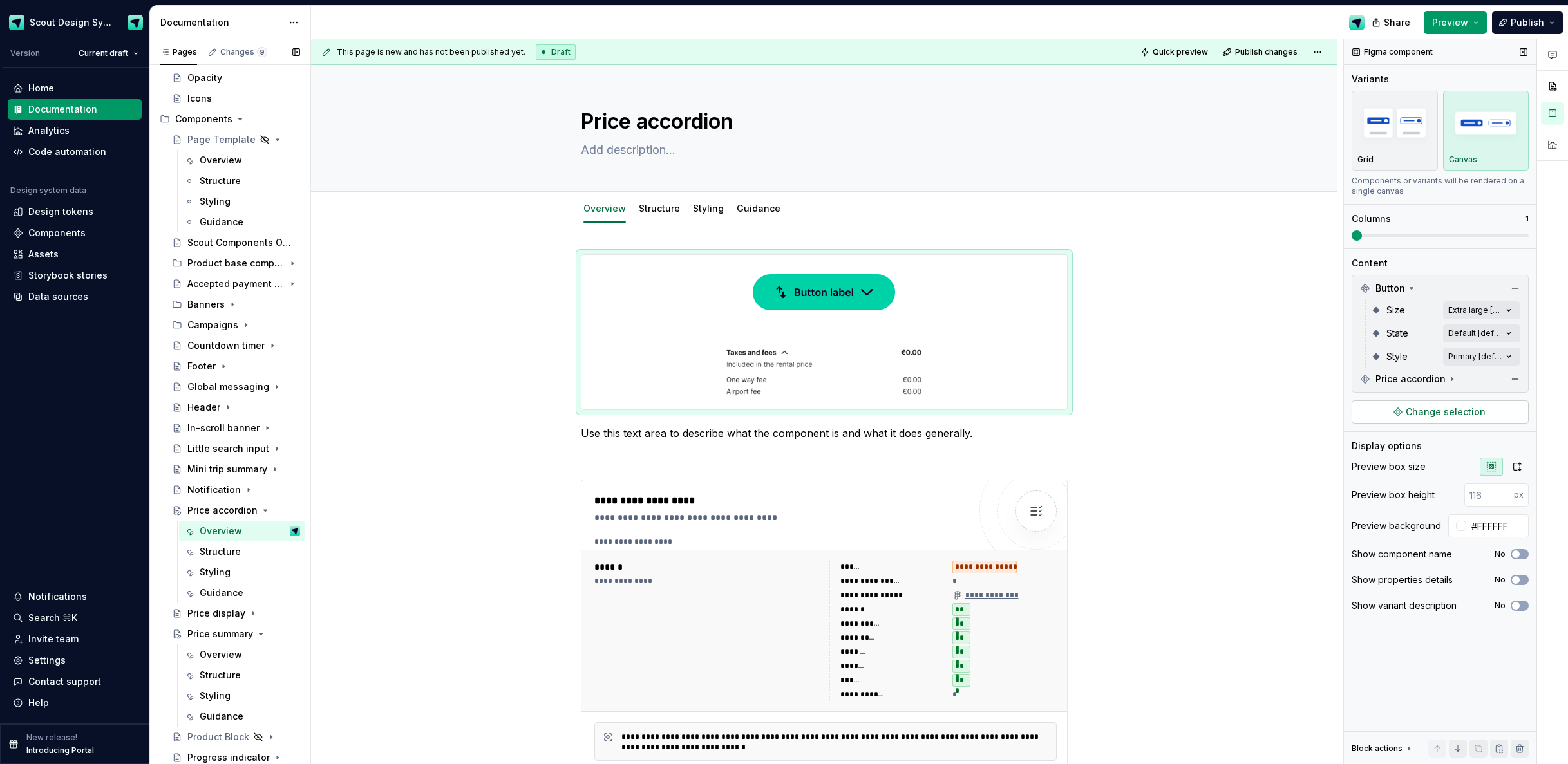
click at [1477, 405] on span "Change selection" at bounding box center [1445, 411] width 80 height 12
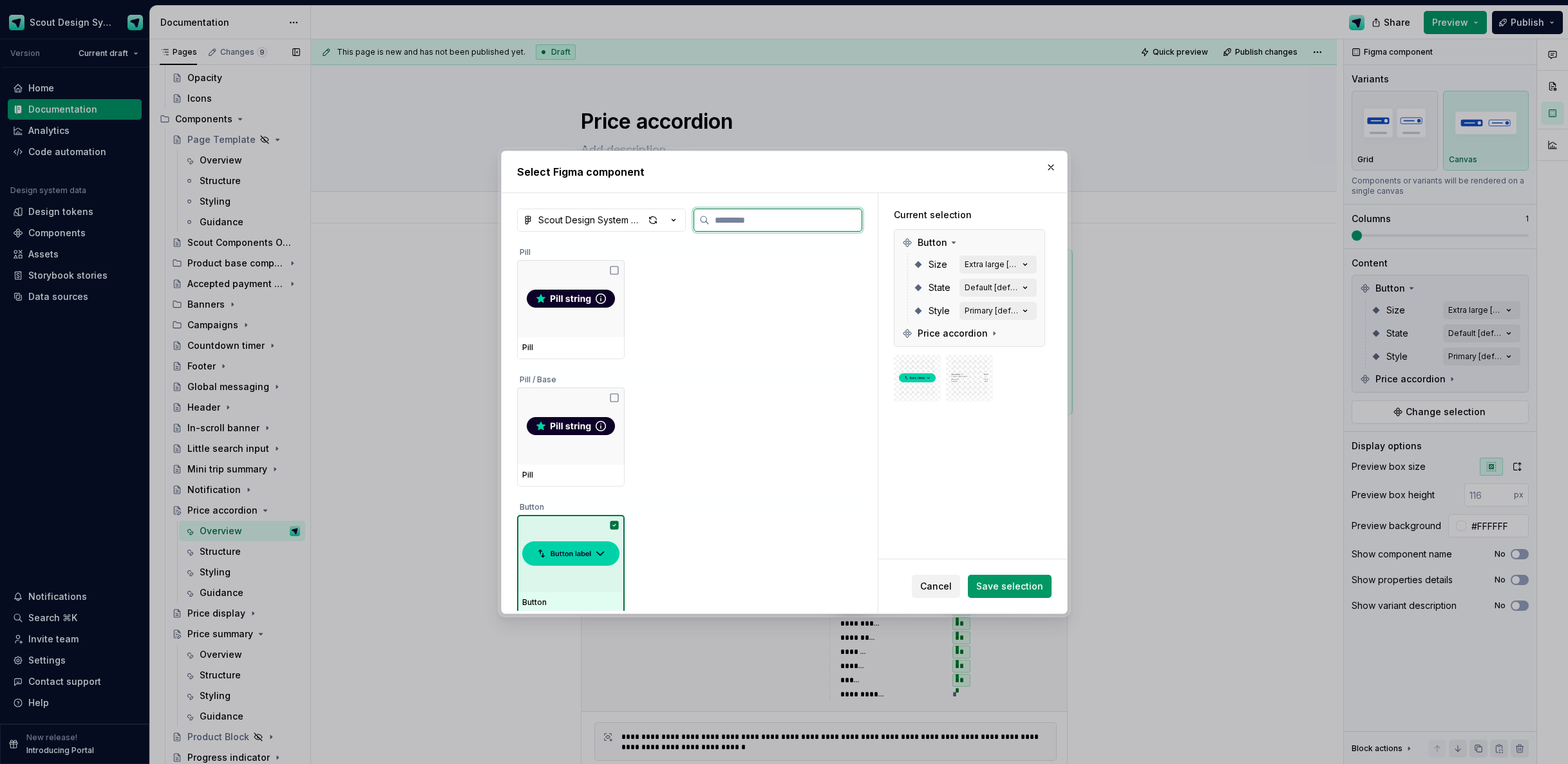
click at [576, 557] on img at bounding box center [571, 554] width 97 height 36
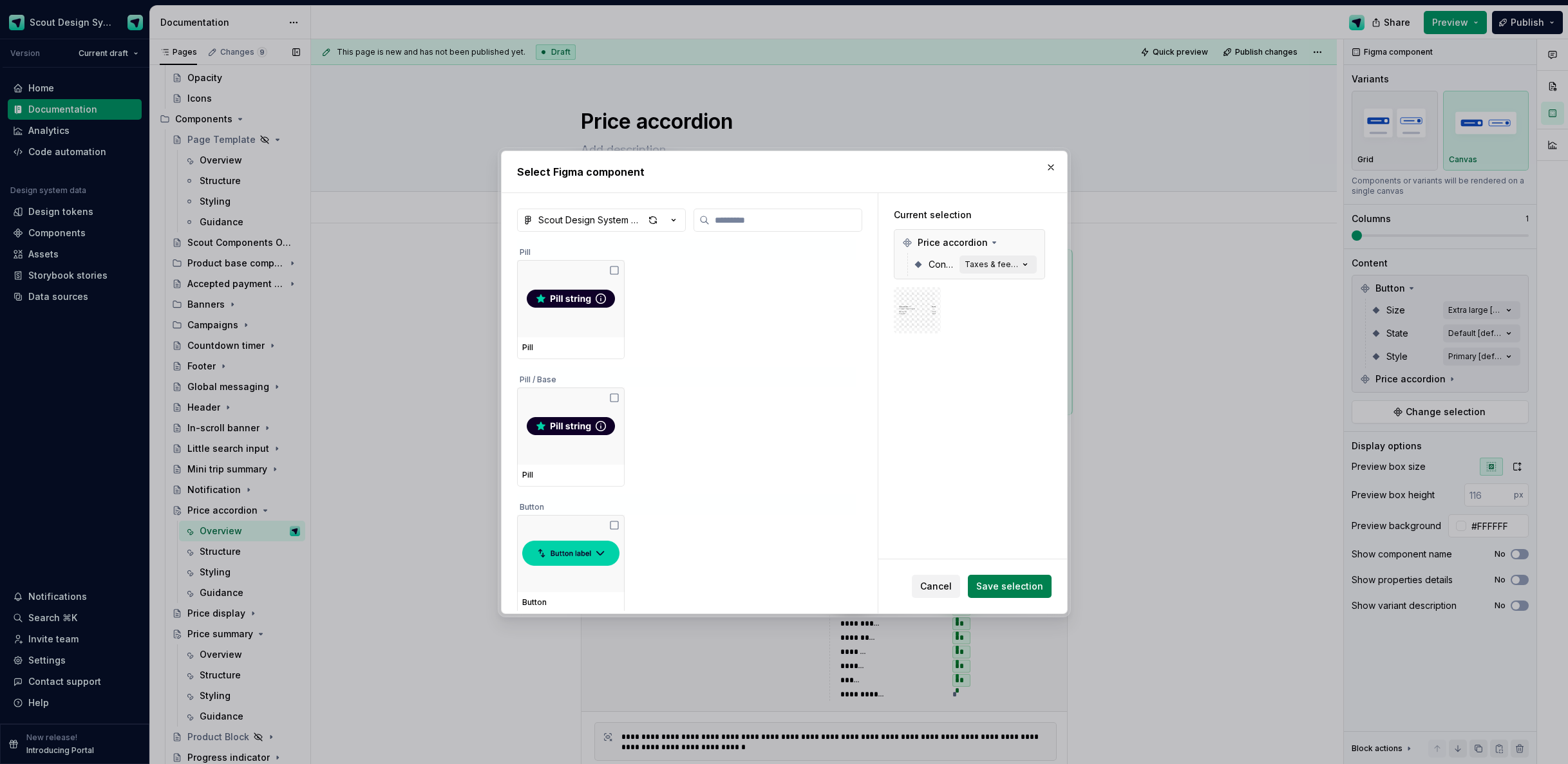
click at [1007, 588] on span "Save selection" at bounding box center [1010, 586] width 67 height 12
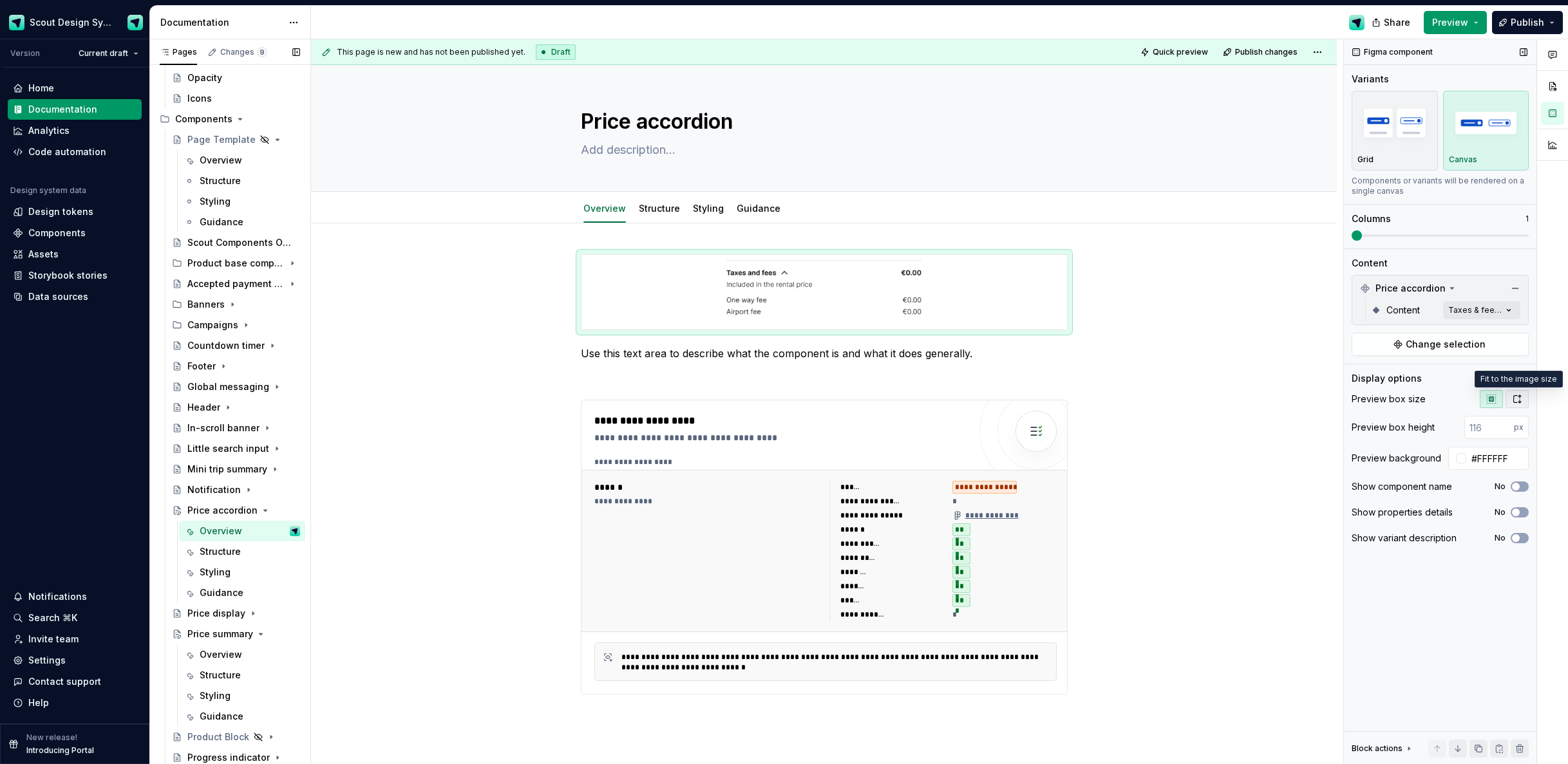
click at [1520, 398] on icon "button" at bounding box center [1517, 399] width 11 height 11
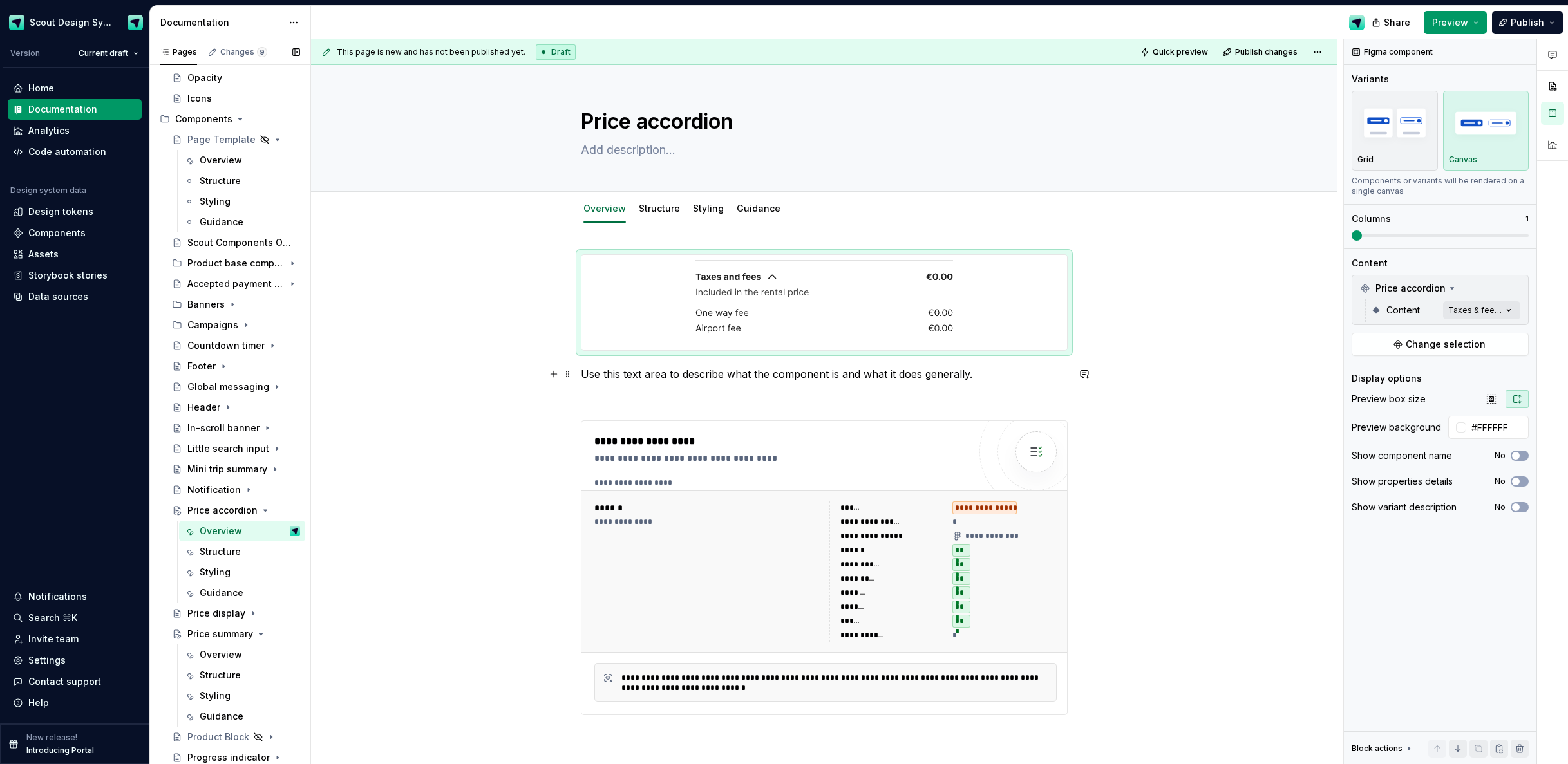
click at [930, 371] on p "Use this text area to describe what the component is and what it does generally." at bounding box center [825, 374] width 487 height 15
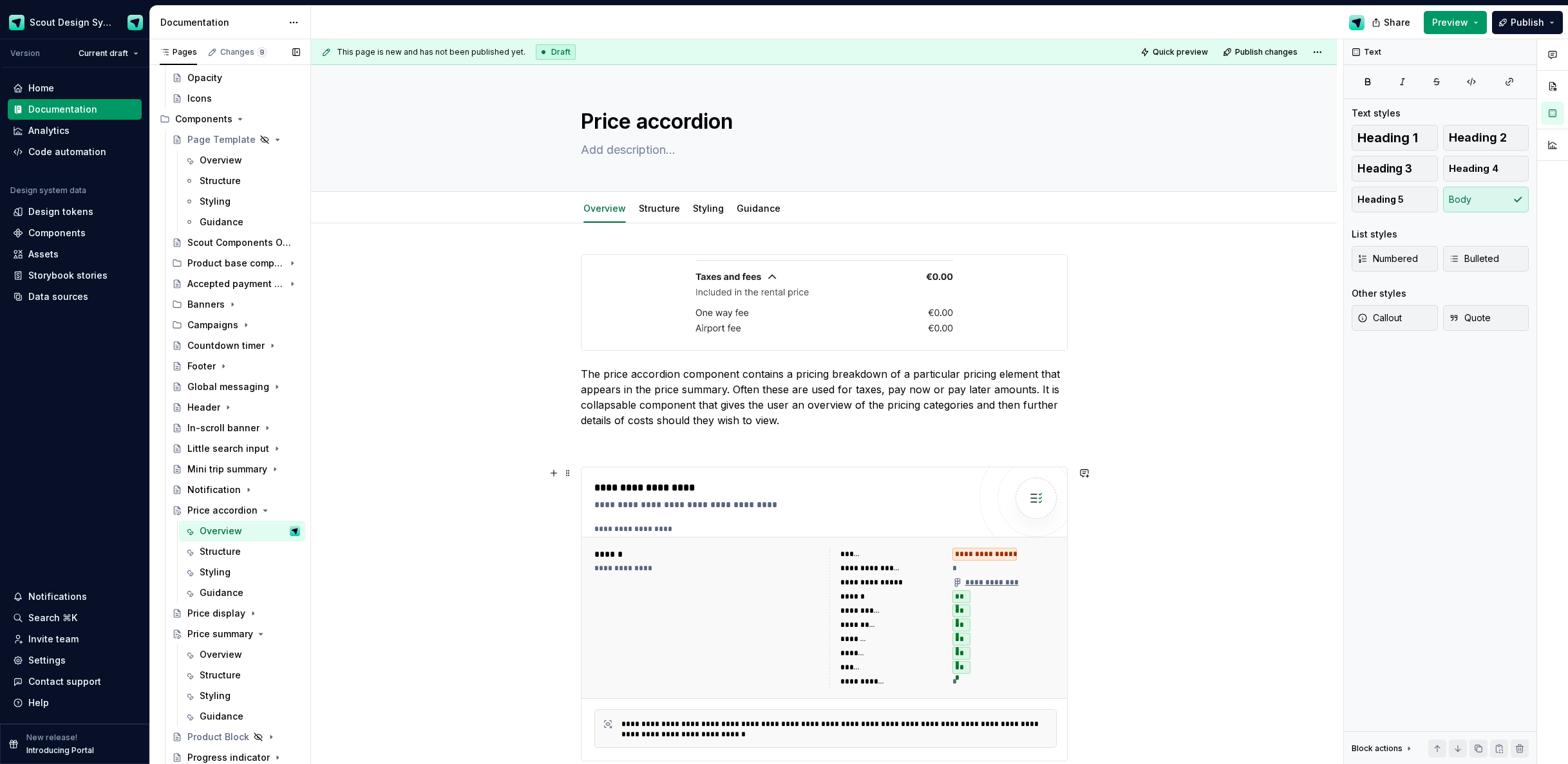
click at [860, 600] on div "******" at bounding box center [853, 596] width 25 height 11
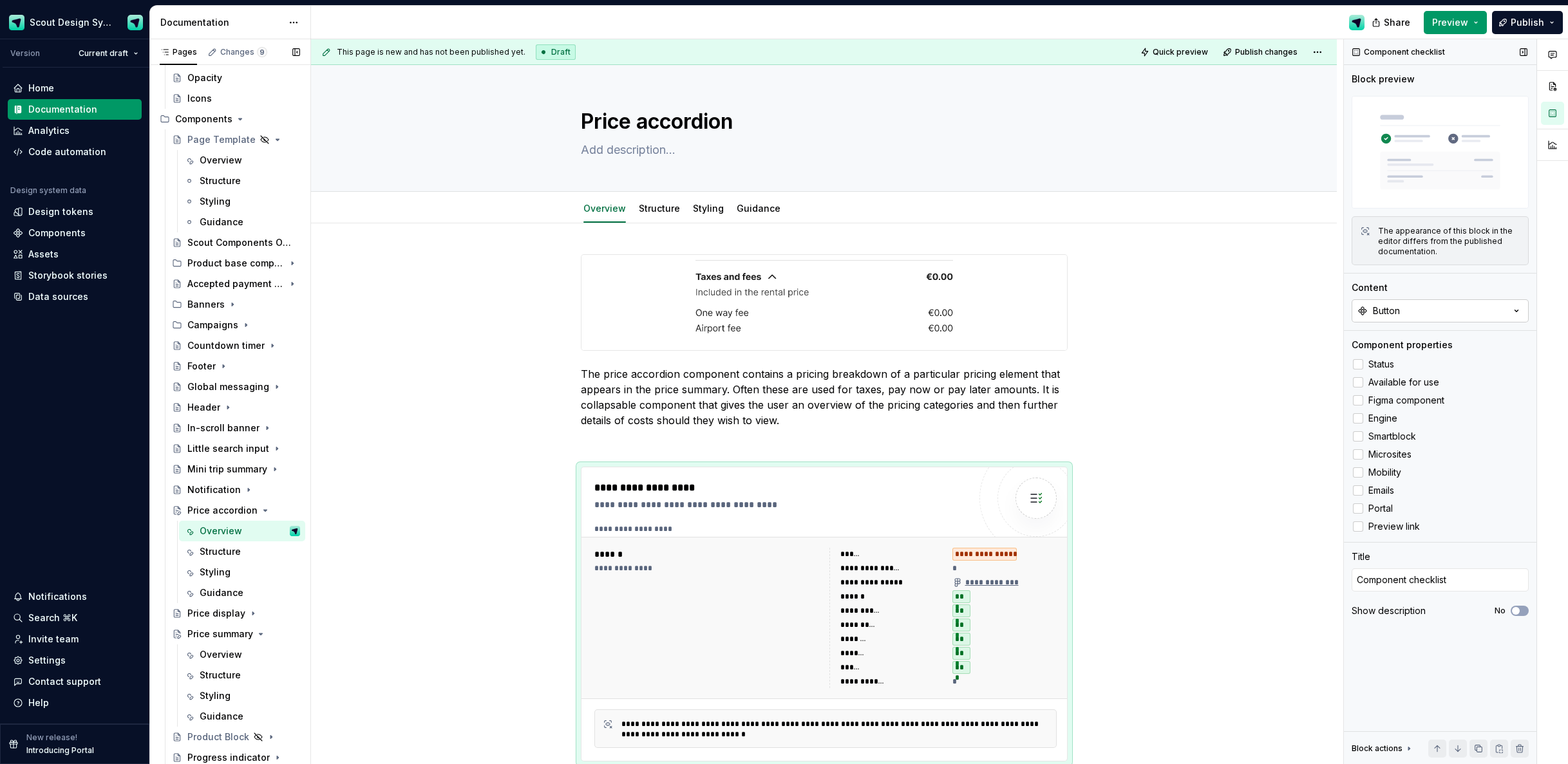
type textarea "*"
click at [1386, 316] on div "Button" at bounding box center [1387, 311] width 27 height 12
type input "price"
click at [1407, 497] on div "Price accordion" at bounding box center [1394, 502] width 70 height 12
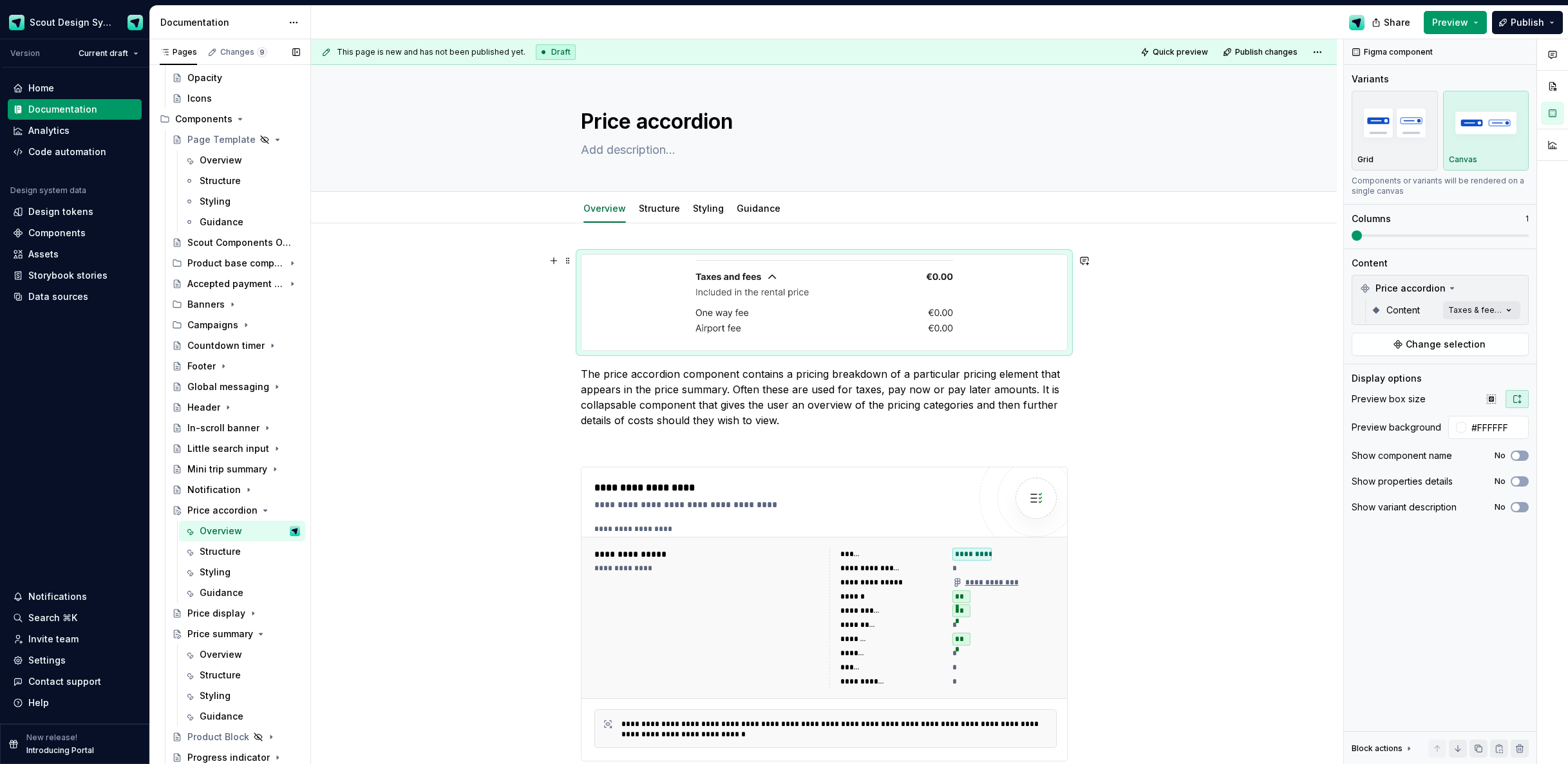
drag, startPoint x: 786, startPoint y: 316, endPoint x: 608, endPoint y: 391, distance: 193.2
click at [673, 350] on div at bounding box center [824, 302] width 485 height 95
click at [663, 212] on link "Structure" at bounding box center [659, 208] width 41 height 11
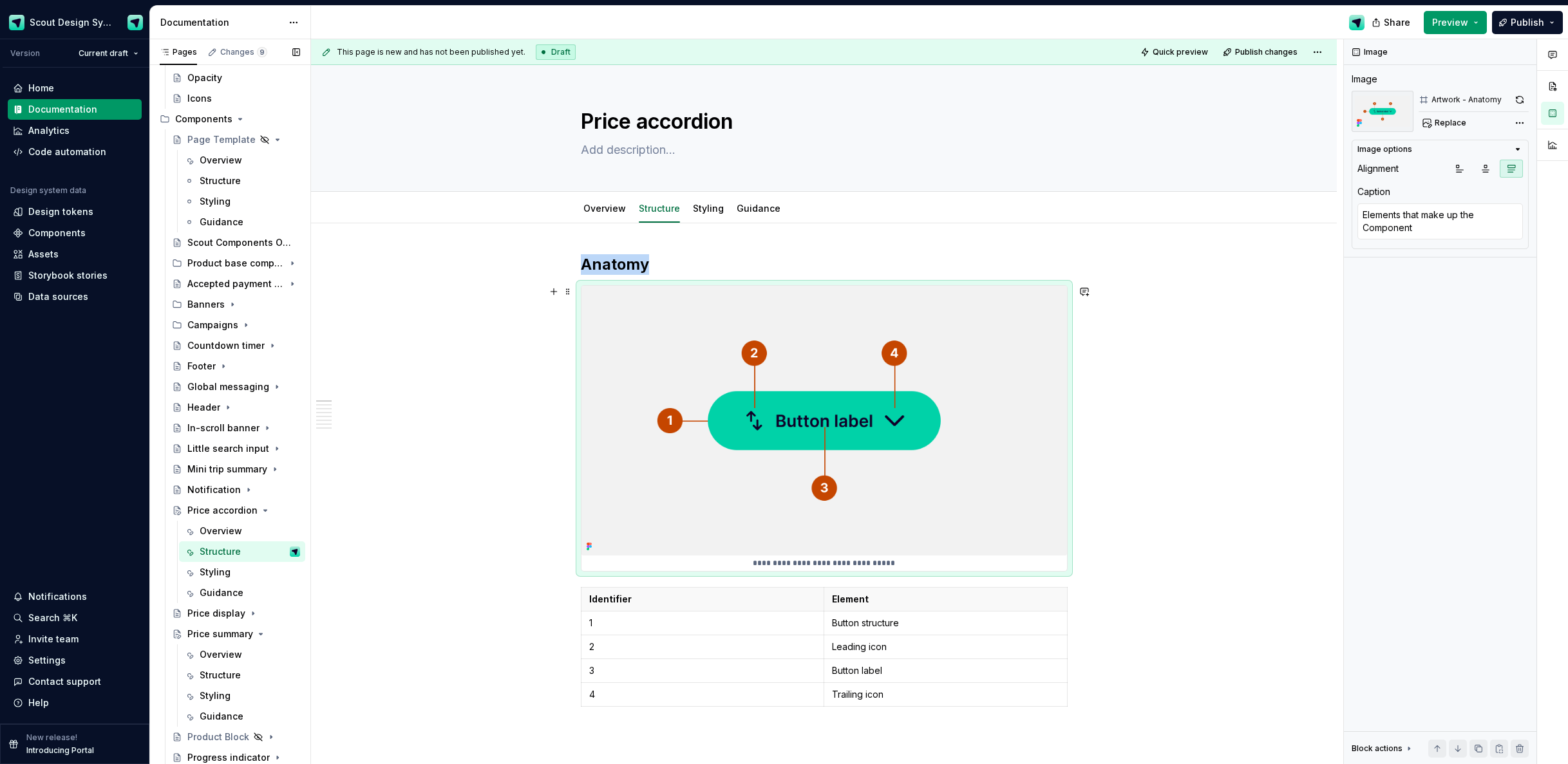
click at [799, 395] on img at bounding box center [824, 420] width 485 height 269
click at [1438, 125] on span "Replace" at bounding box center [1450, 123] width 32 height 11
type textarea "*"
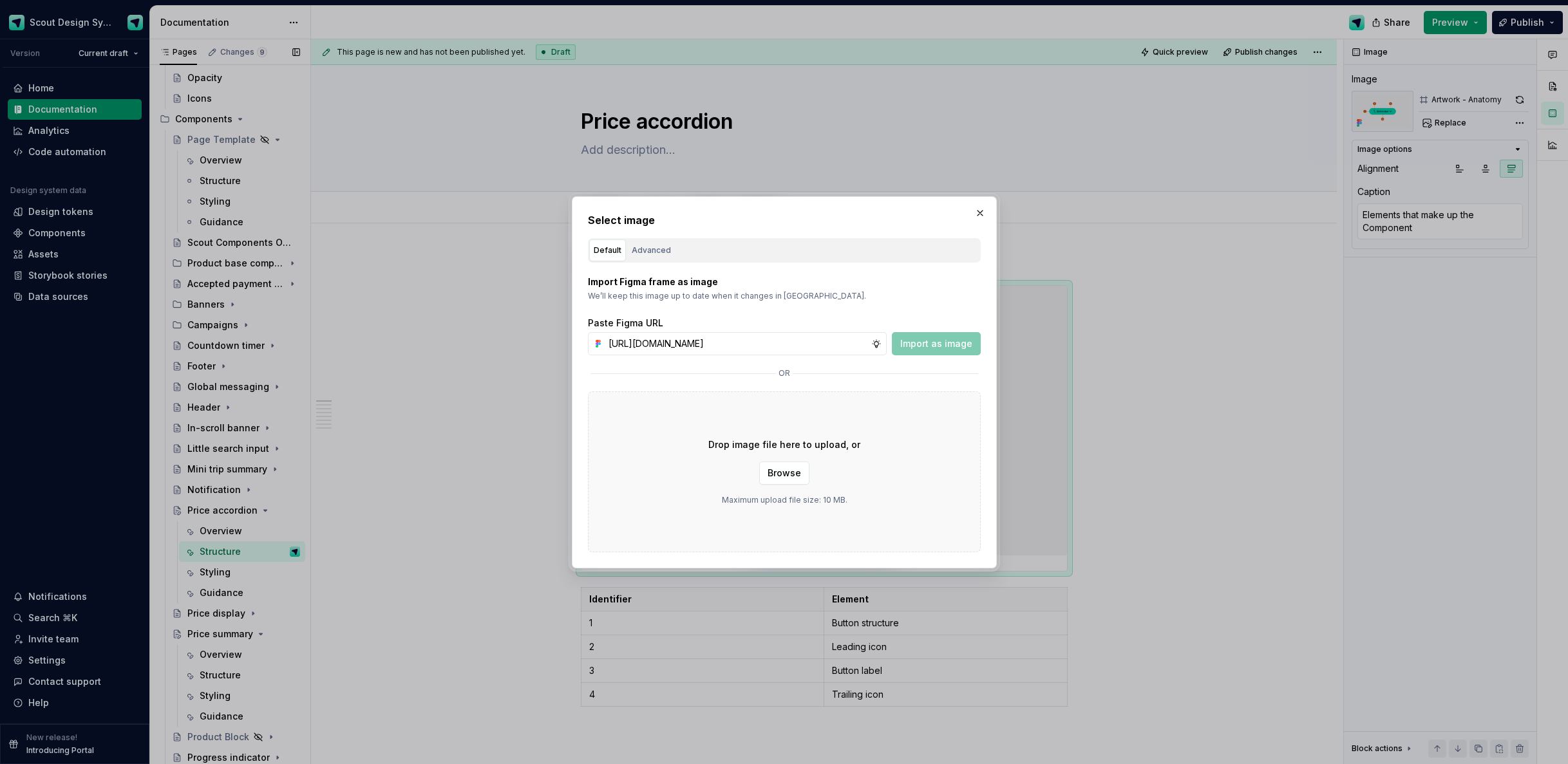
scroll to position [0, 366]
type input "[URL][DOMAIN_NAME]"
click at [929, 333] on button "Import as image" at bounding box center [936, 344] width 89 height 23
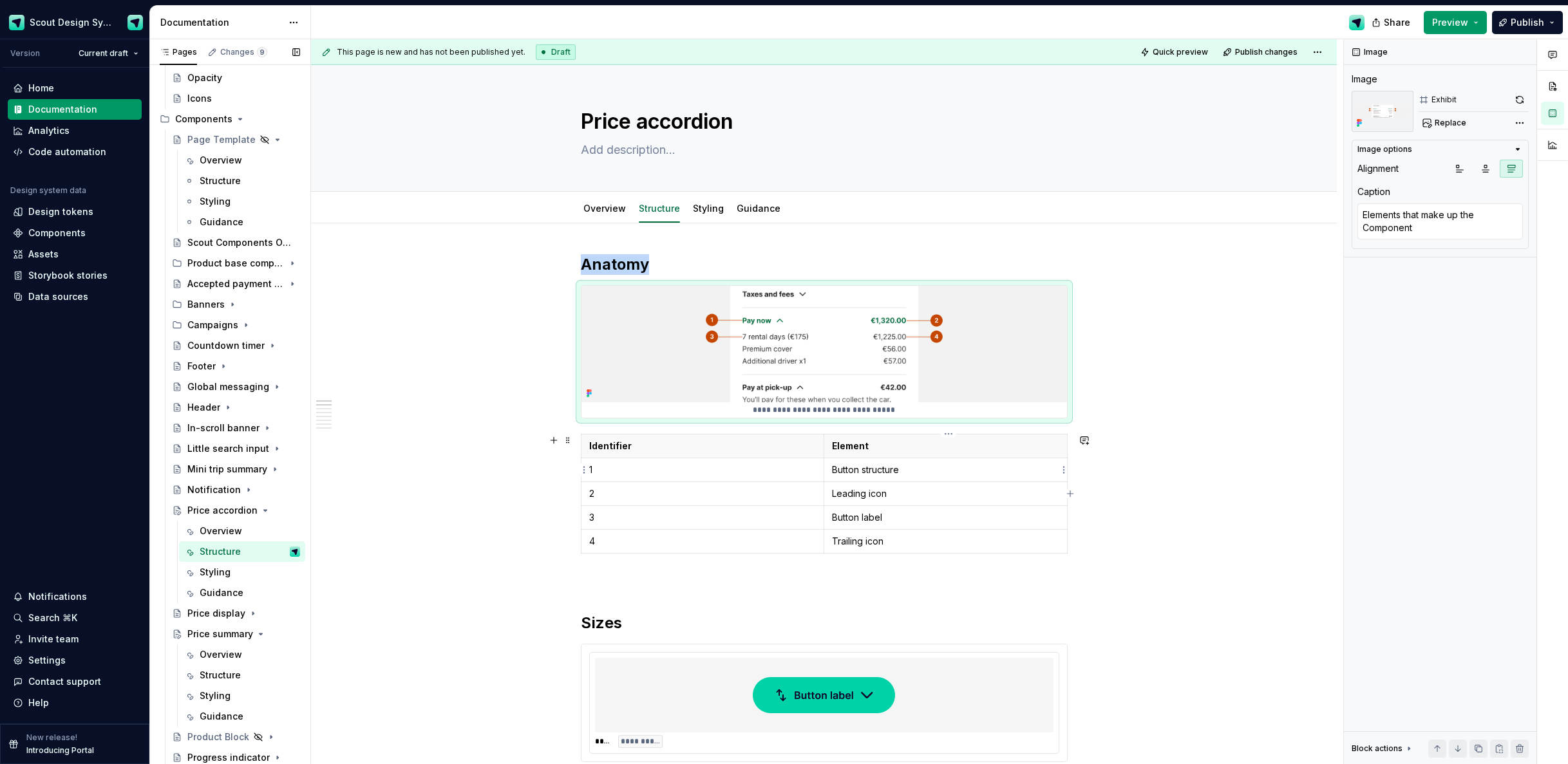
type textarea "*"
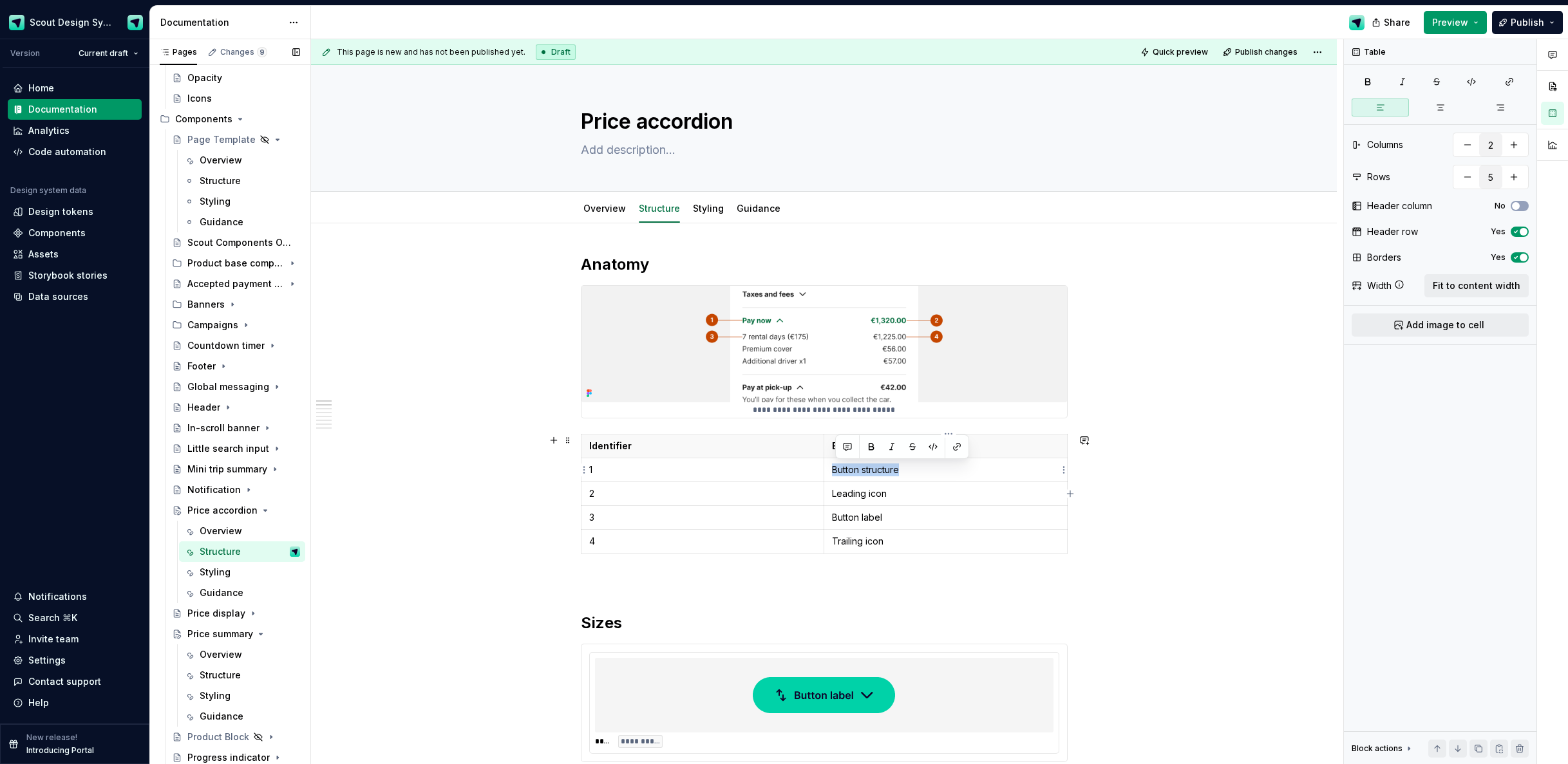
drag, startPoint x: 911, startPoint y: 470, endPoint x: 831, endPoint y: 470, distance: 80.0
click at [831, 470] on td "Button structure" at bounding box center [946, 470] width 244 height 24
drag, startPoint x: 903, startPoint y: 493, endPoint x: 962, endPoint y: 513, distance: 62.3
click at [832, 493] on td "Leading icon" at bounding box center [946, 493] width 244 height 24
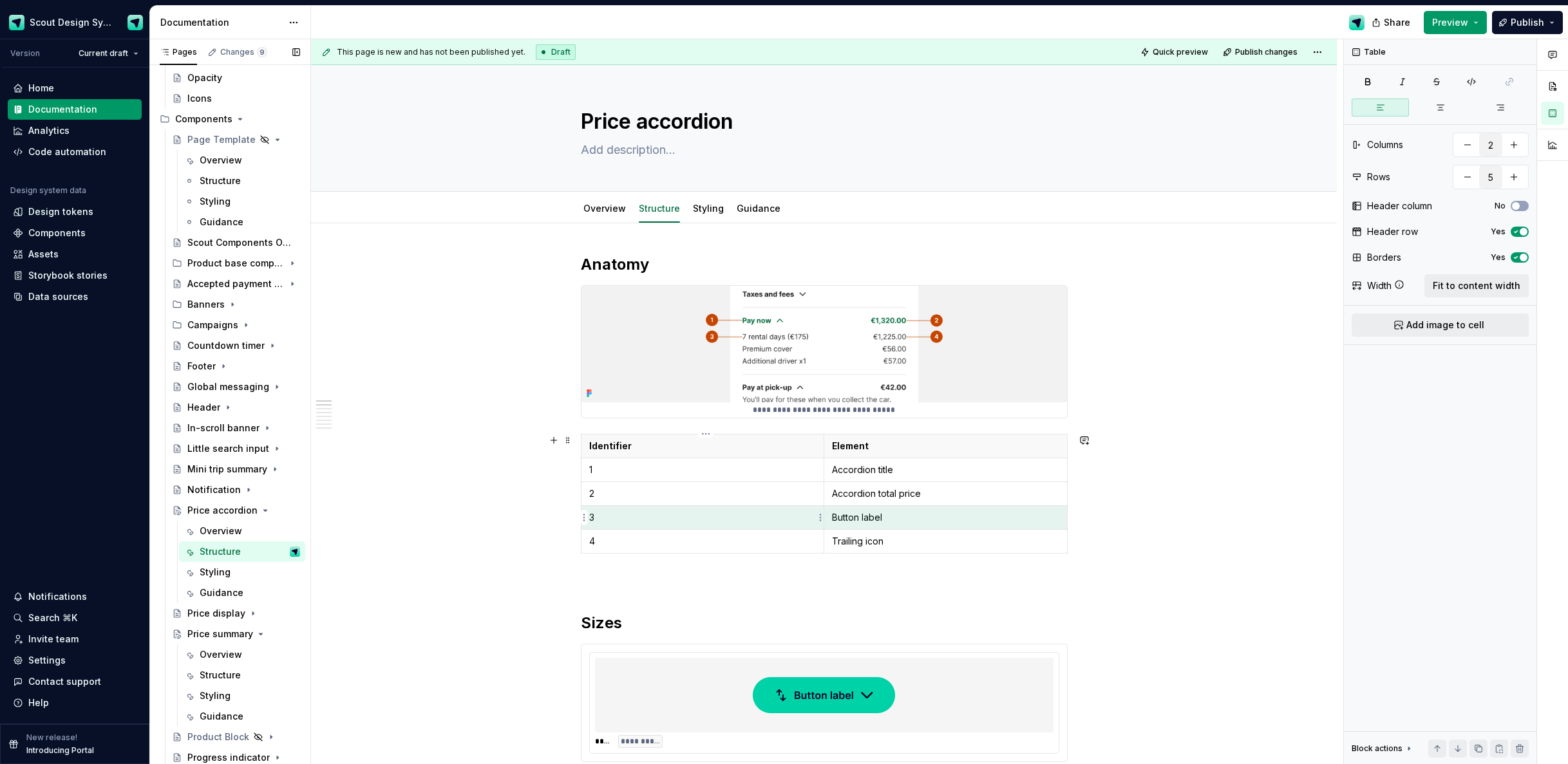
drag, startPoint x: 892, startPoint y: 520, endPoint x: 811, endPoint y: 521, distance: 81.0
click at [809, 521] on tr "3 Button label" at bounding box center [824, 517] width 486 height 24
click at [873, 519] on p "Button label" at bounding box center [946, 517] width 227 height 12
drag, startPoint x: 858, startPoint y: 541, endPoint x: 831, endPoint y: 538, distance: 27.2
click at [831, 540] on td "Trailing icon" at bounding box center [946, 541] width 244 height 24
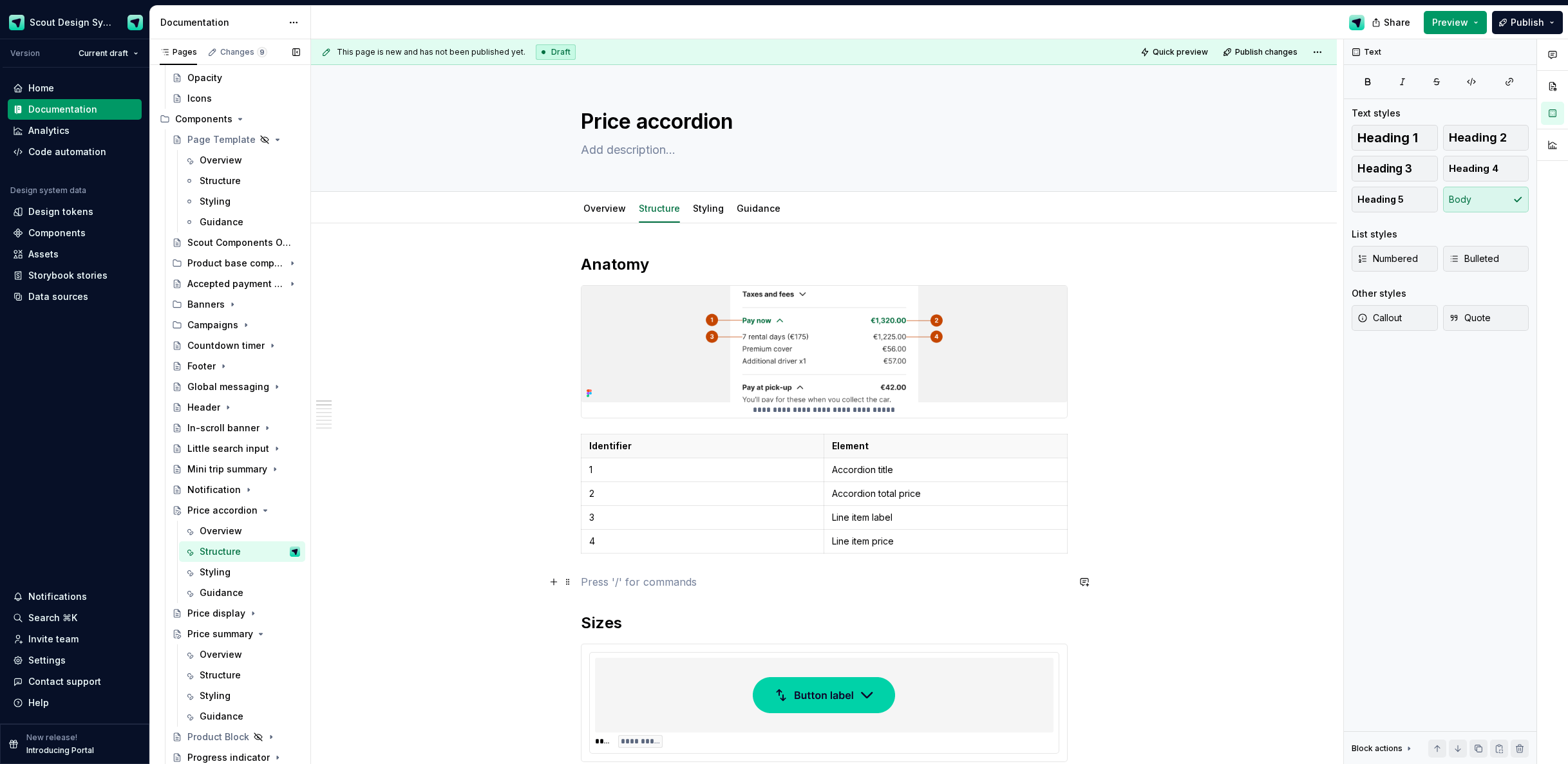
click at [736, 575] on p at bounding box center [825, 582] width 487 height 15
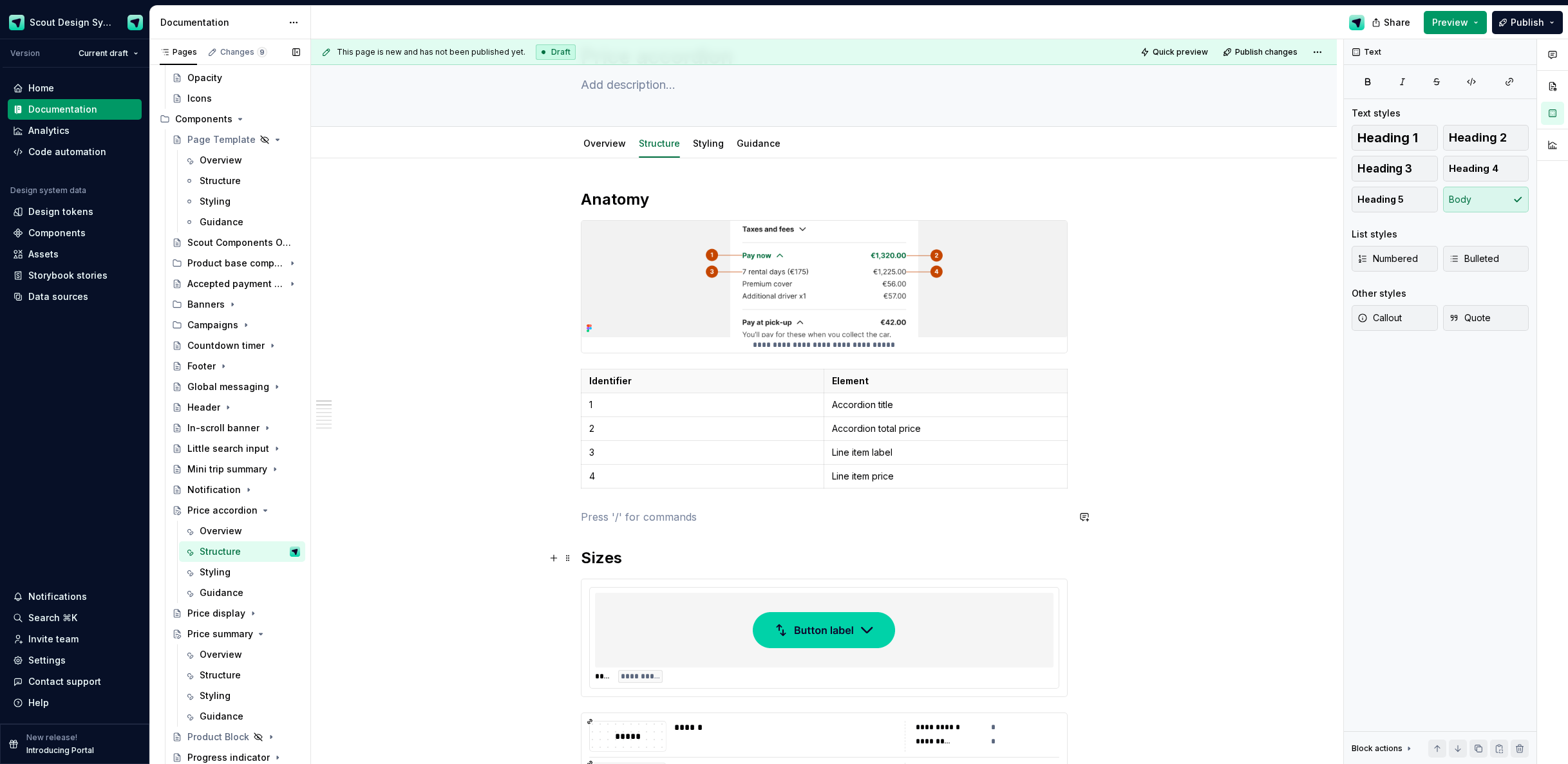
scroll to position [149, 0]
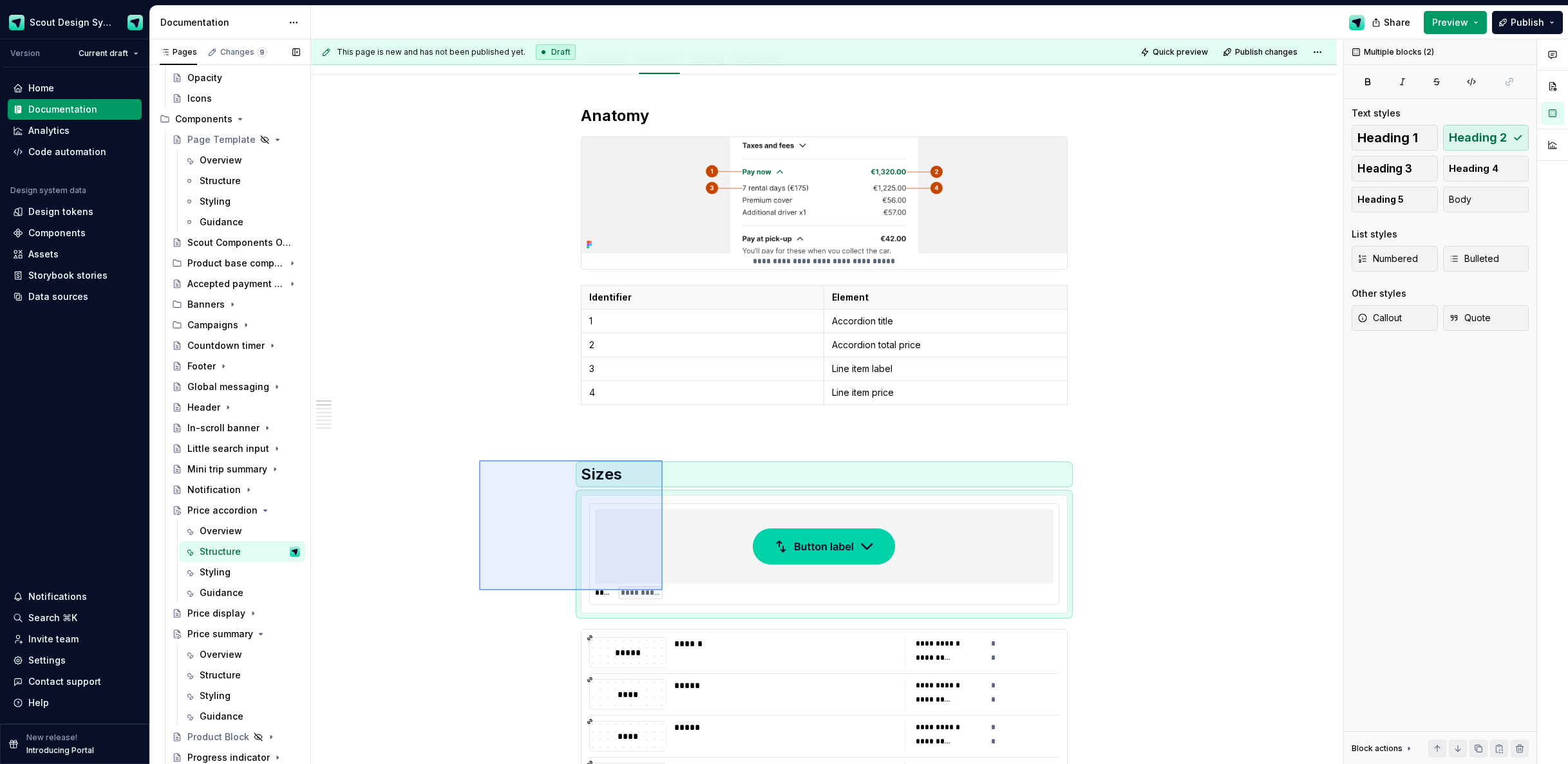
drag, startPoint x: 527, startPoint y: 496, endPoint x: 666, endPoint y: 590, distance: 167.8
click at [664, 590] on div "**********" at bounding box center [827, 402] width 1033 height 726
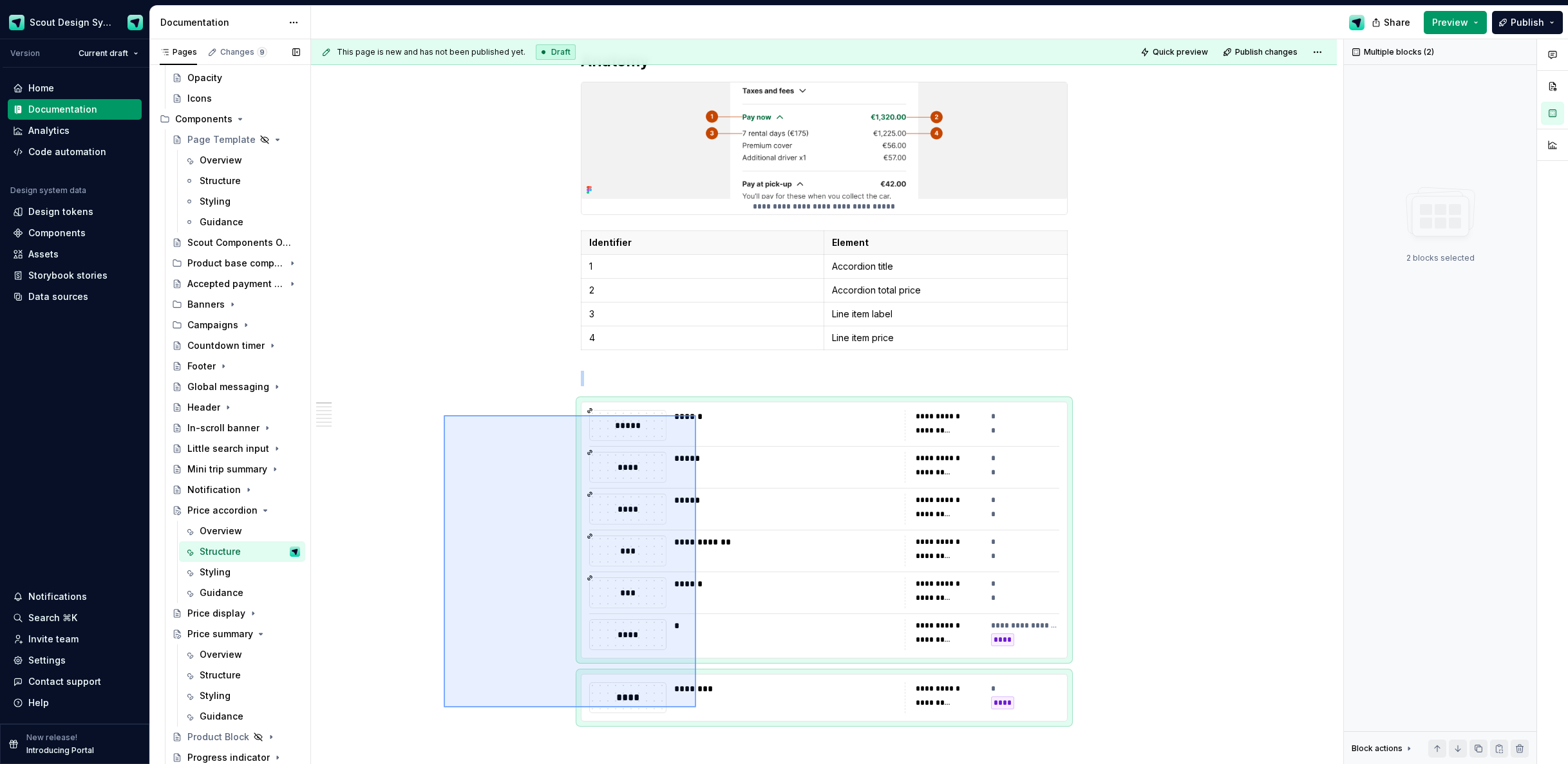
scroll to position [210, 0]
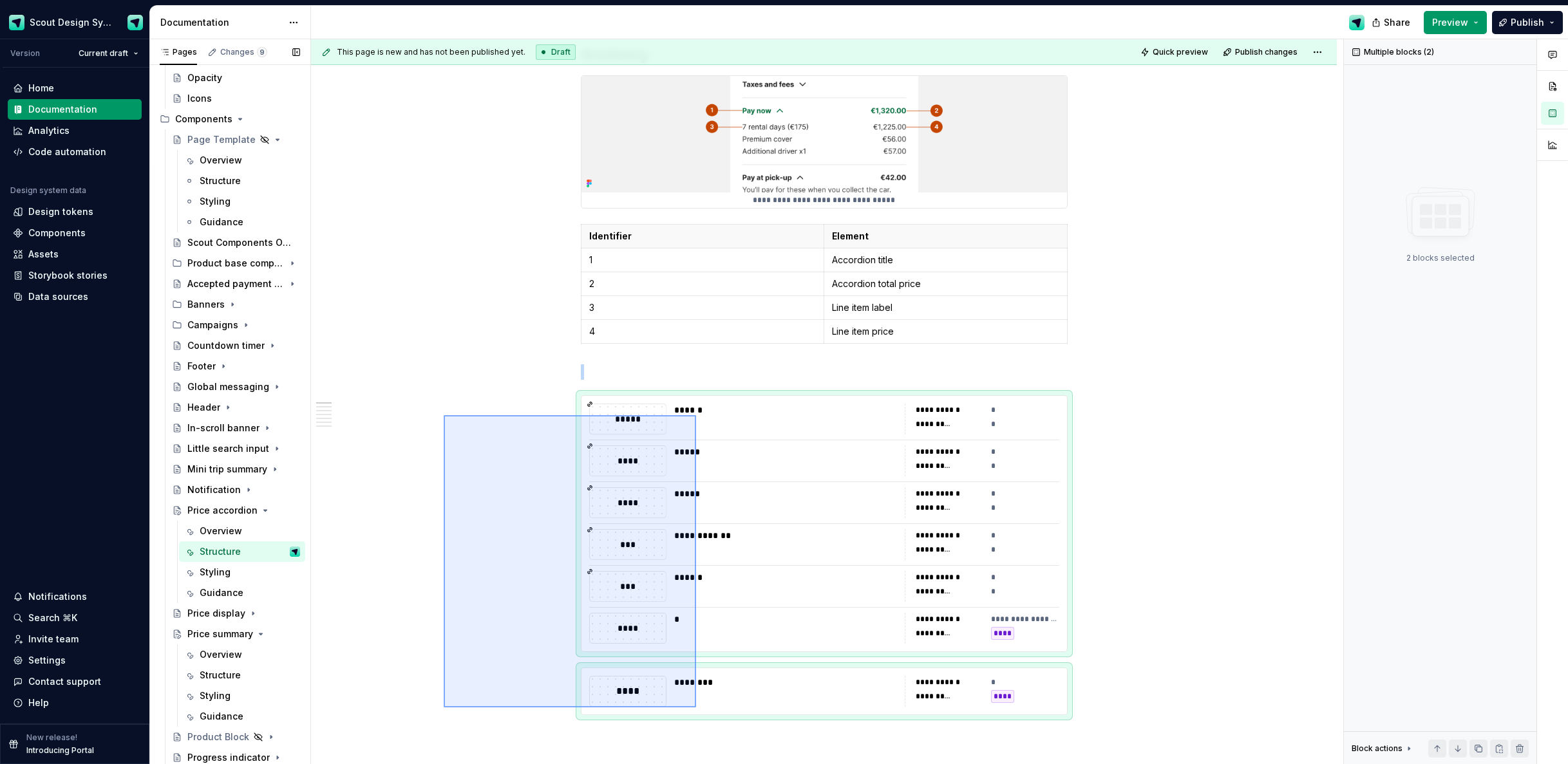
drag, startPoint x: 519, startPoint y: 510, endPoint x: 705, endPoint y: 699, distance: 265.2
click at [705, 701] on div "**********" at bounding box center [827, 402] width 1033 height 726
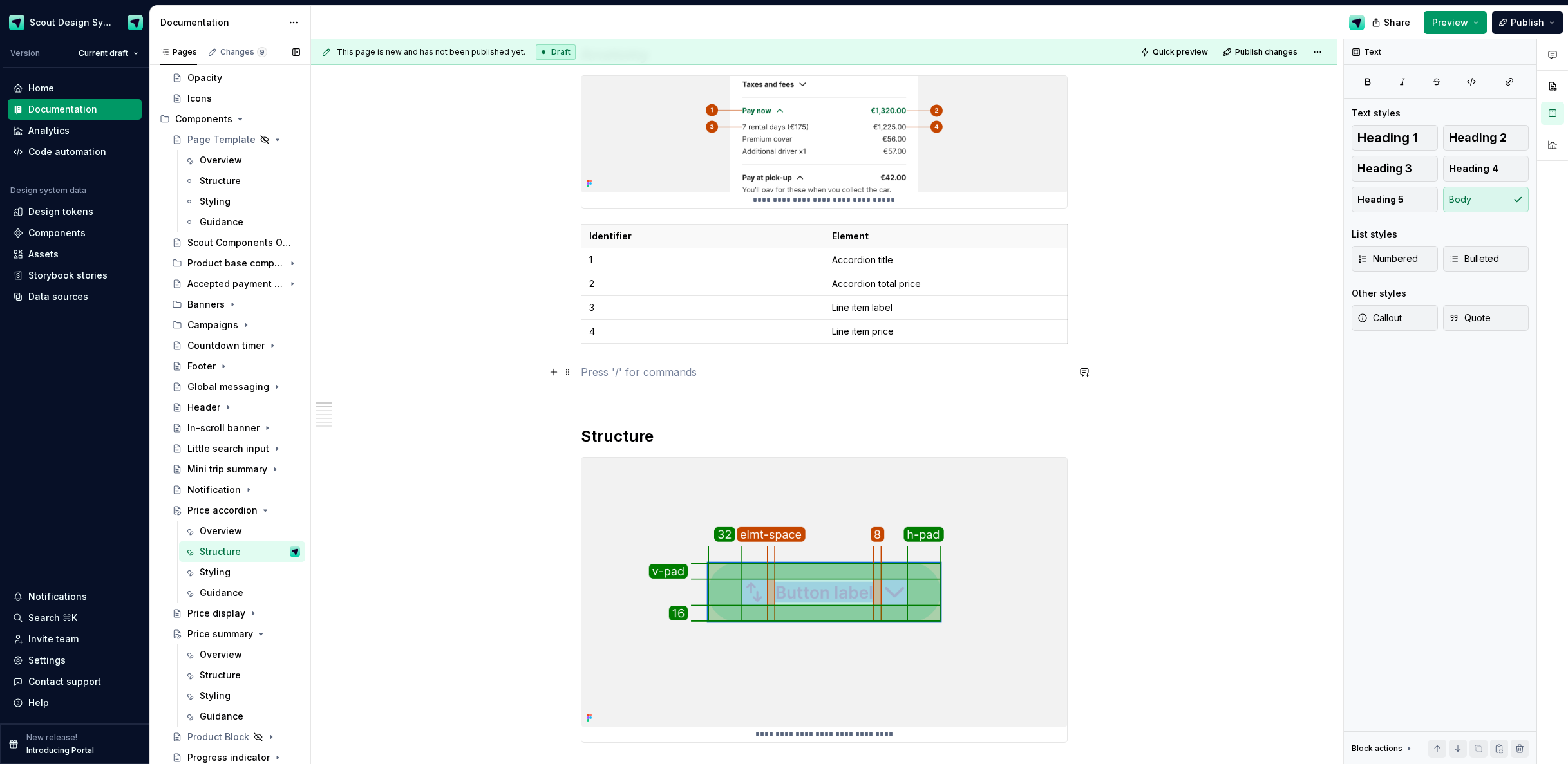
click at [620, 371] on p at bounding box center [825, 372] width 487 height 15
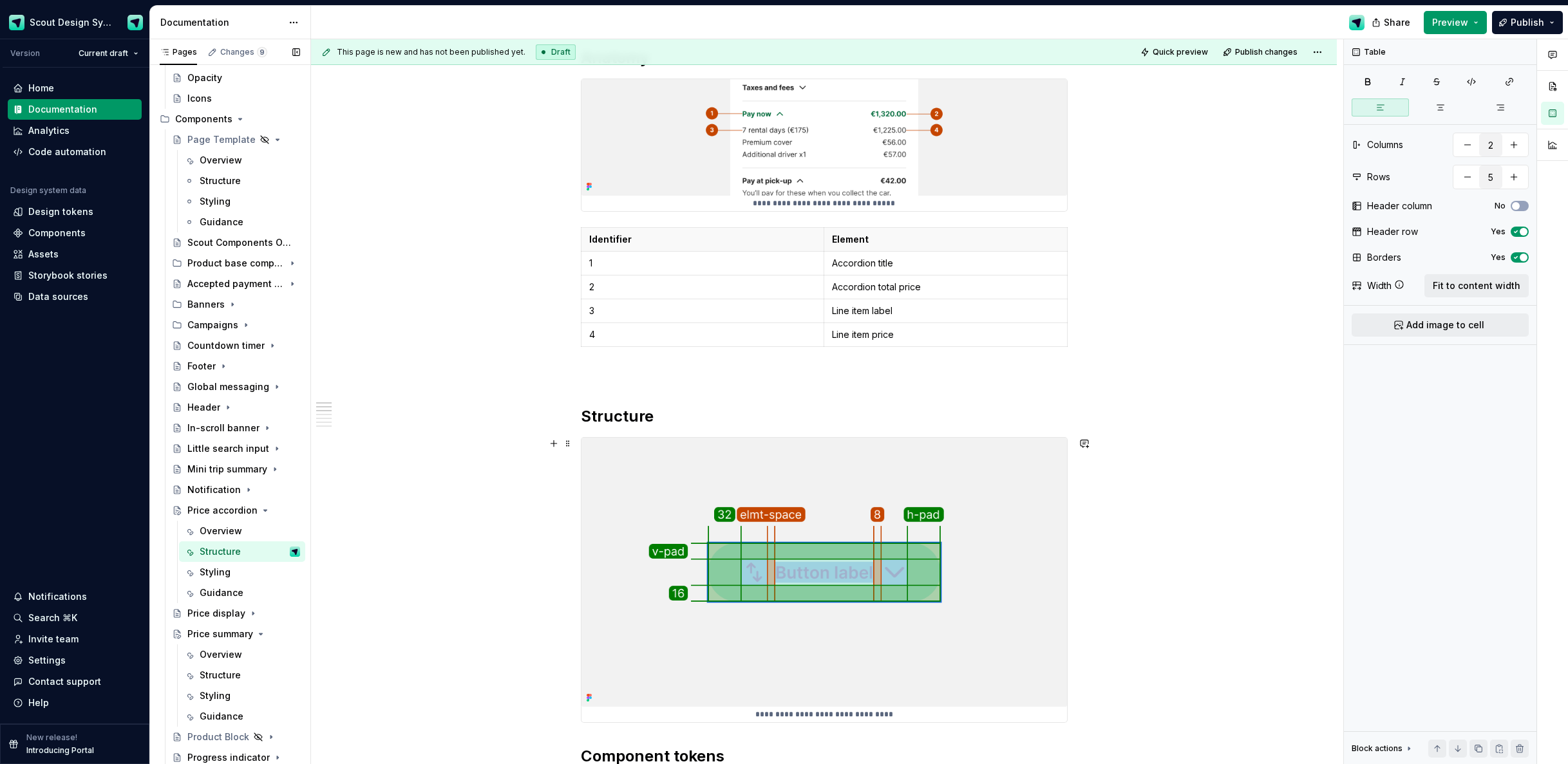
scroll to position [224, 0]
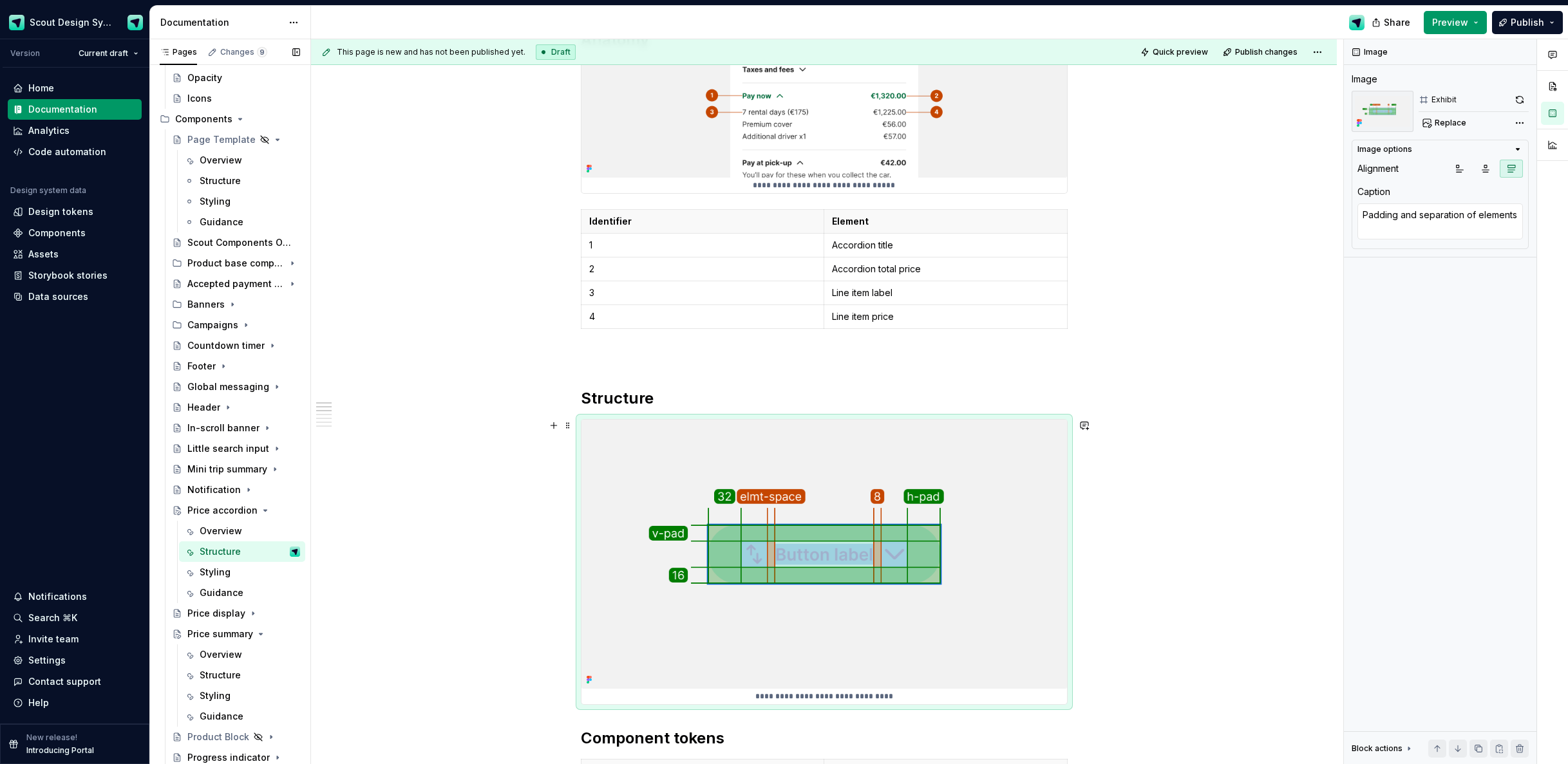
click at [905, 496] on img at bounding box center [824, 554] width 485 height 269
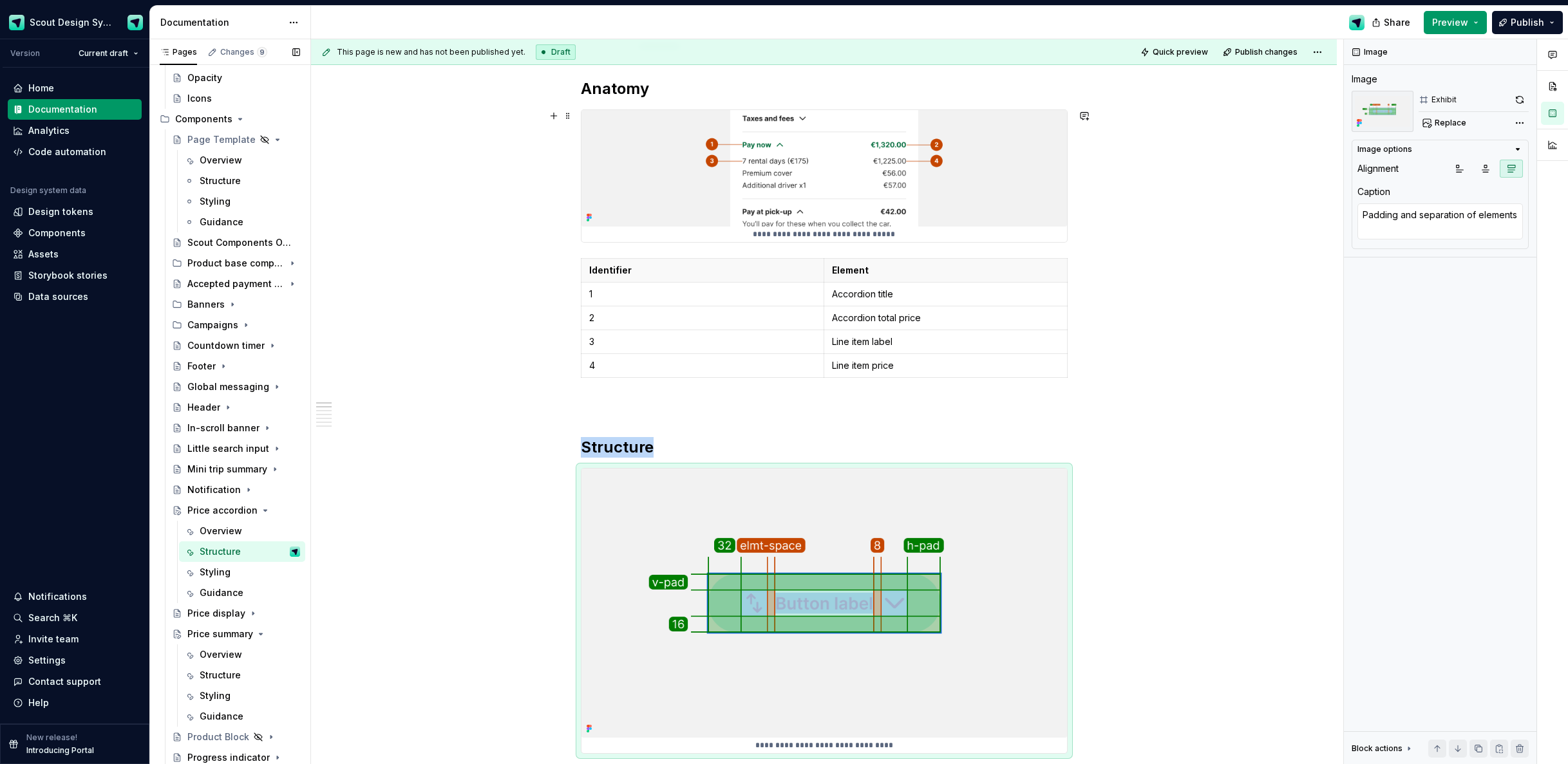
scroll to position [246, 0]
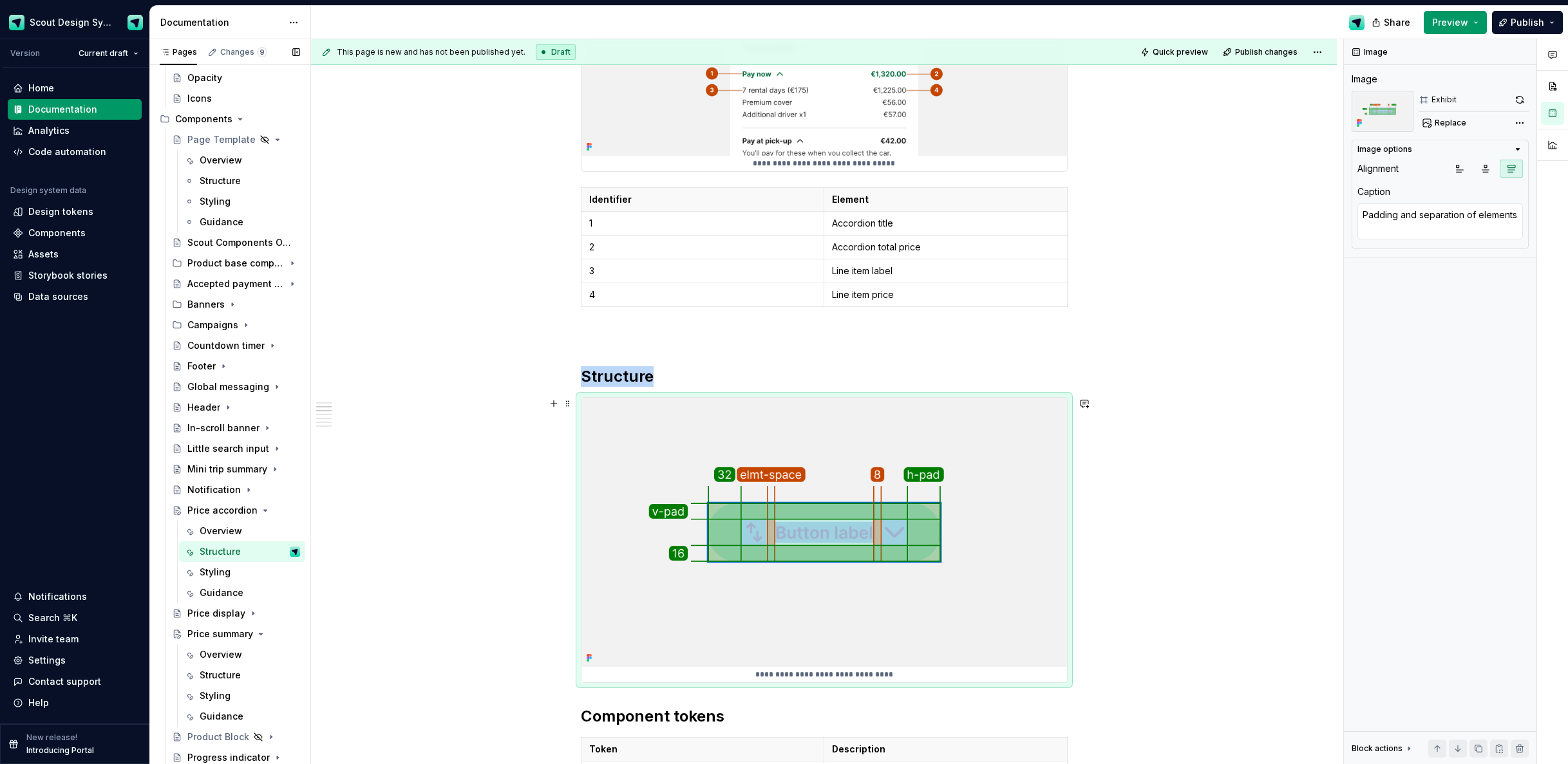
drag, startPoint x: 744, startPoint y: 458, endPoint x: 752, endPoint y: 453, distance: 9.4
click at [744, 458] on img at bounding box center [824, 532] width 485 height 269
click at [1455, 128] on button "Replace" at bounding box center [1446, 123] width 54 height 18
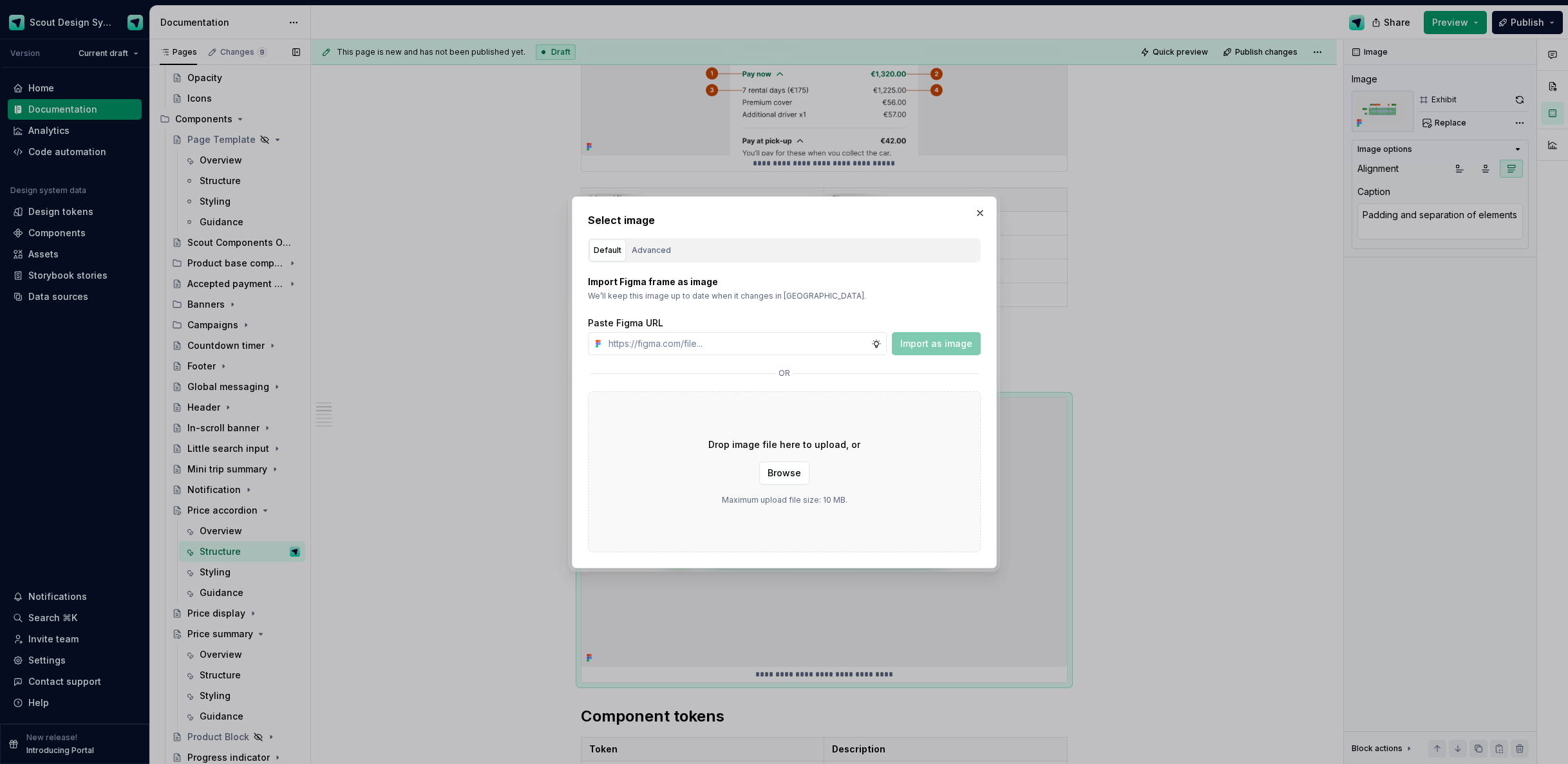
type textarea "*"
type input "[URL][DOMAIN_NAME]"
click at [952, 344] on span "Import as image" at bounding box center [936, 343] width 72 height 12
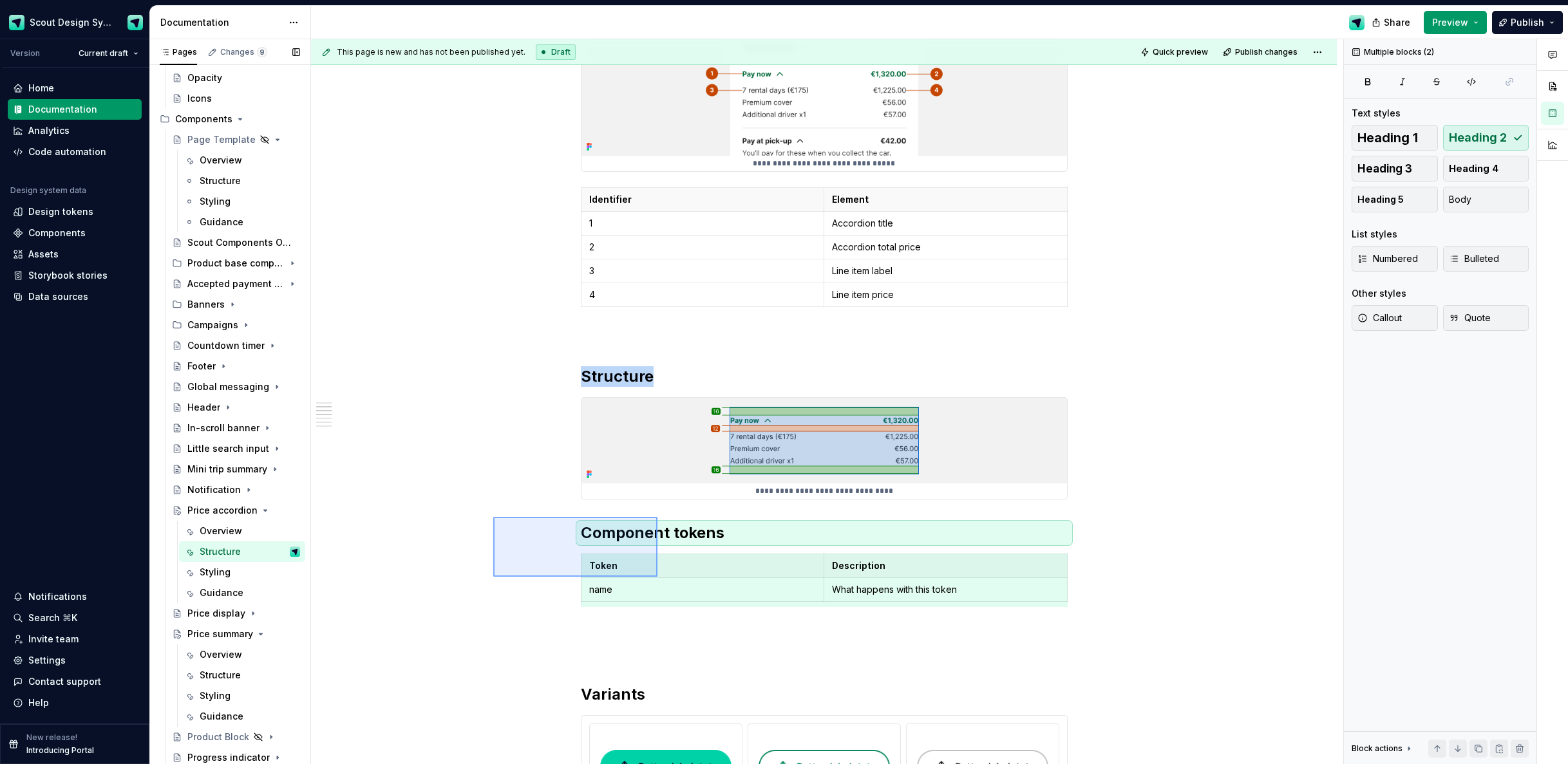
drag, startPoint x: 517, startPoint y: 521, endPoint x: 660, endPoint y: 573, distance: 152.2
click at [658, 576] on div "**********" at bounding box center [827, 402] width 1033 height 726
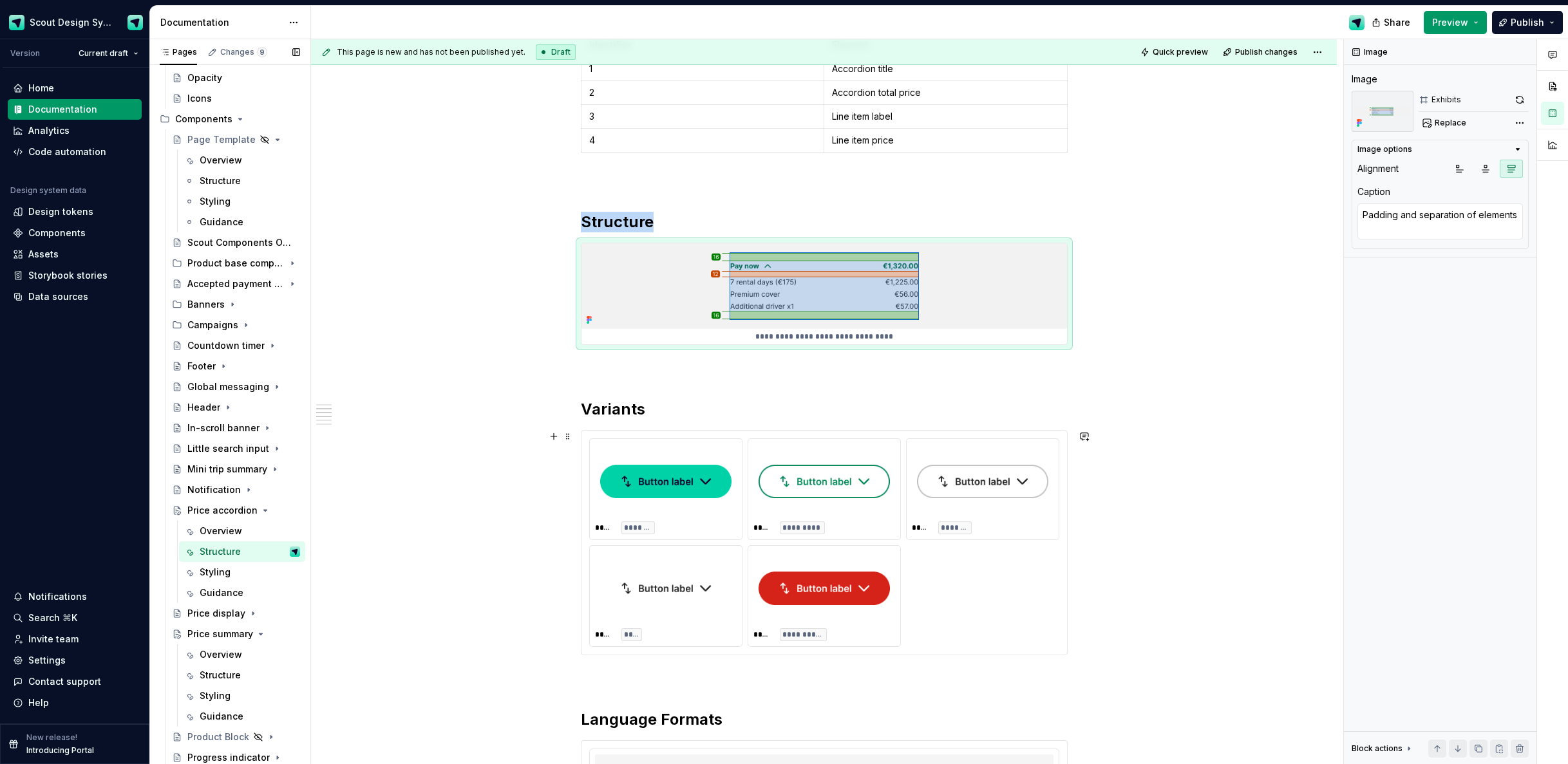
scroll to position [458, 0]
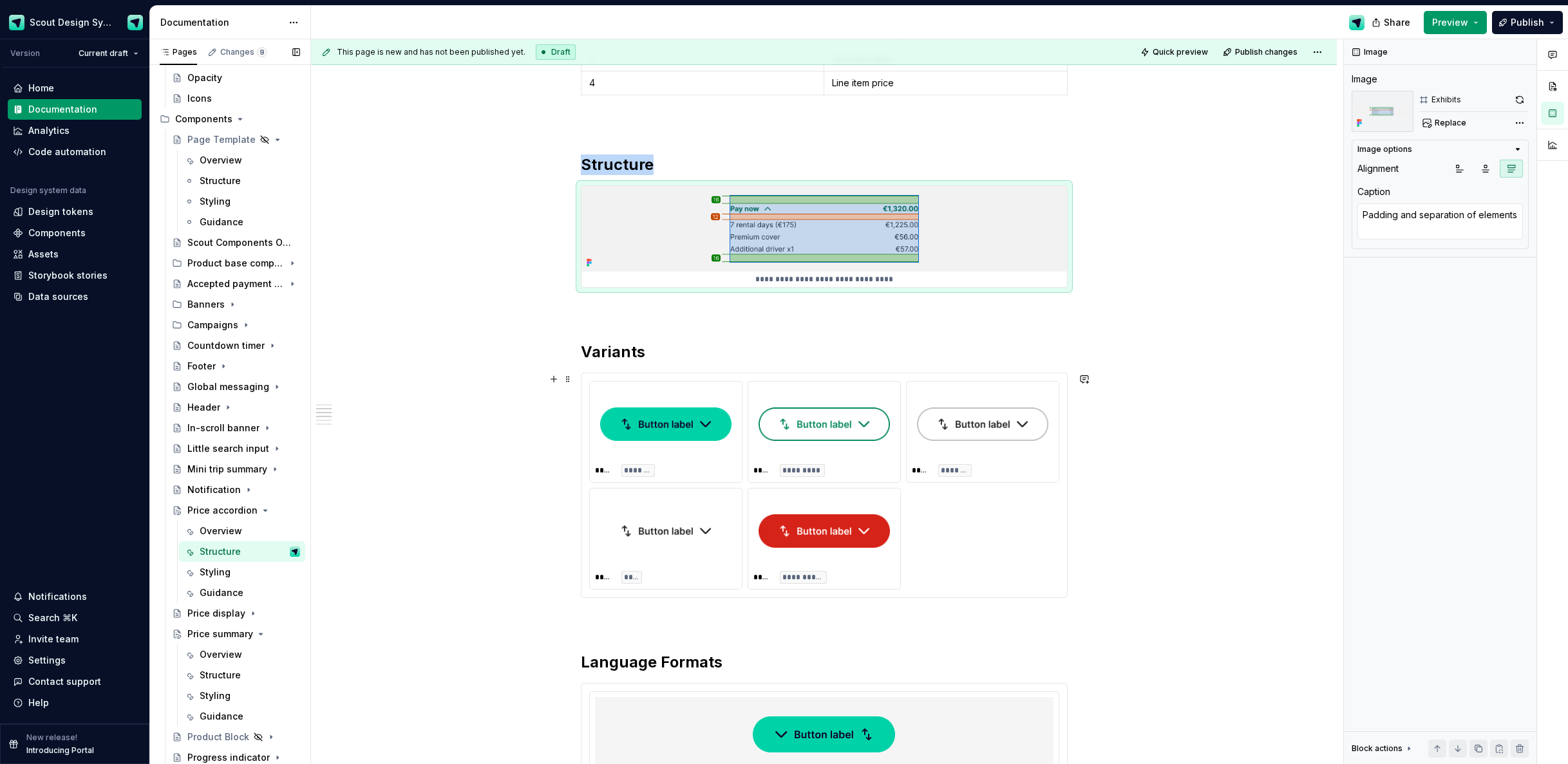
click at [513, 420] on div "**********" at bounding box center [824, 742] width 1026 height 1954
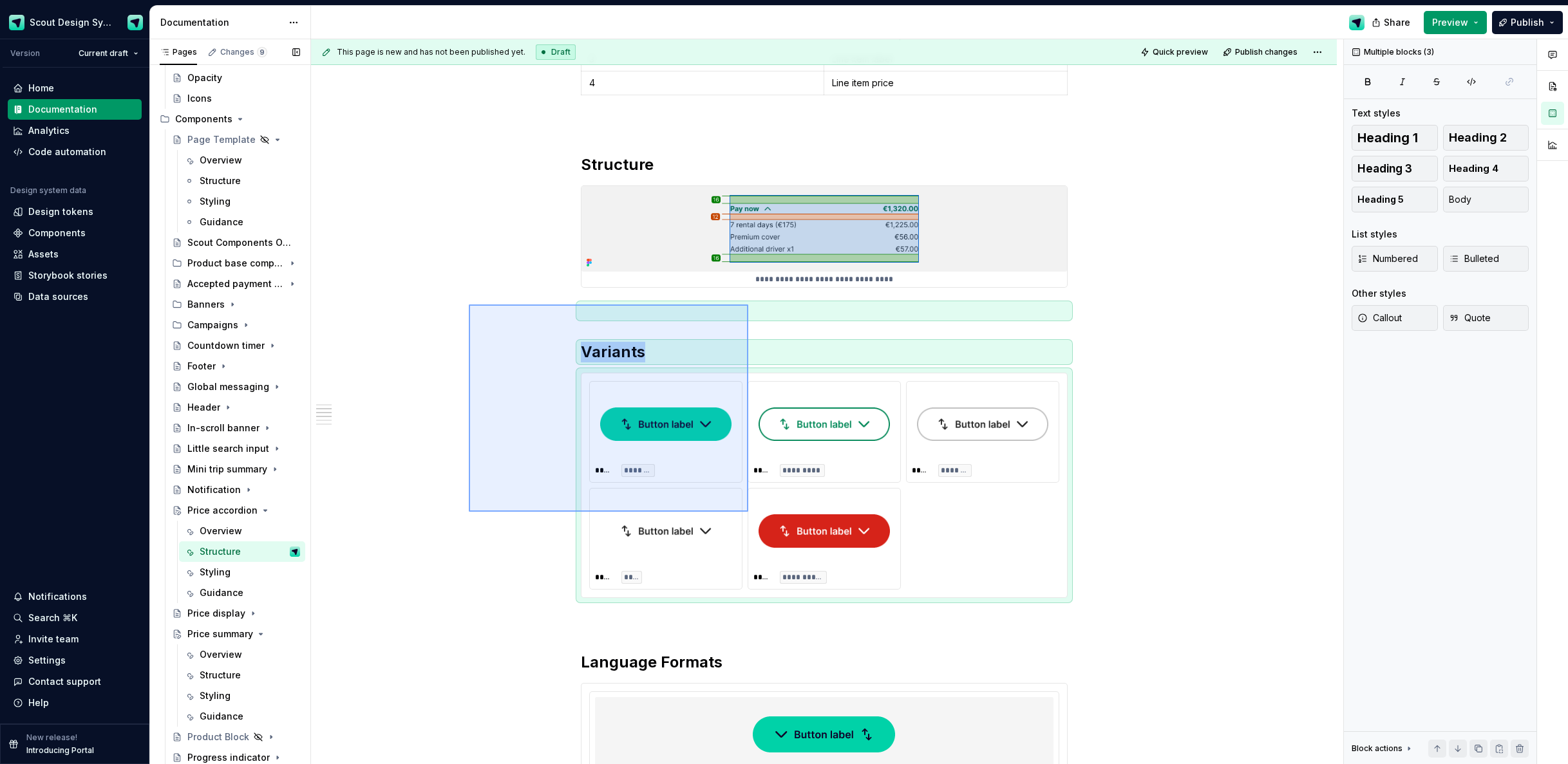
drag, startPoint x: 725, startPoint y: 486, endPoint x: 748, endPoint y: 513, distance: 35.5
click at [748, 513] on div "**********" at bounding box center [827, 402] width 1033 height 726
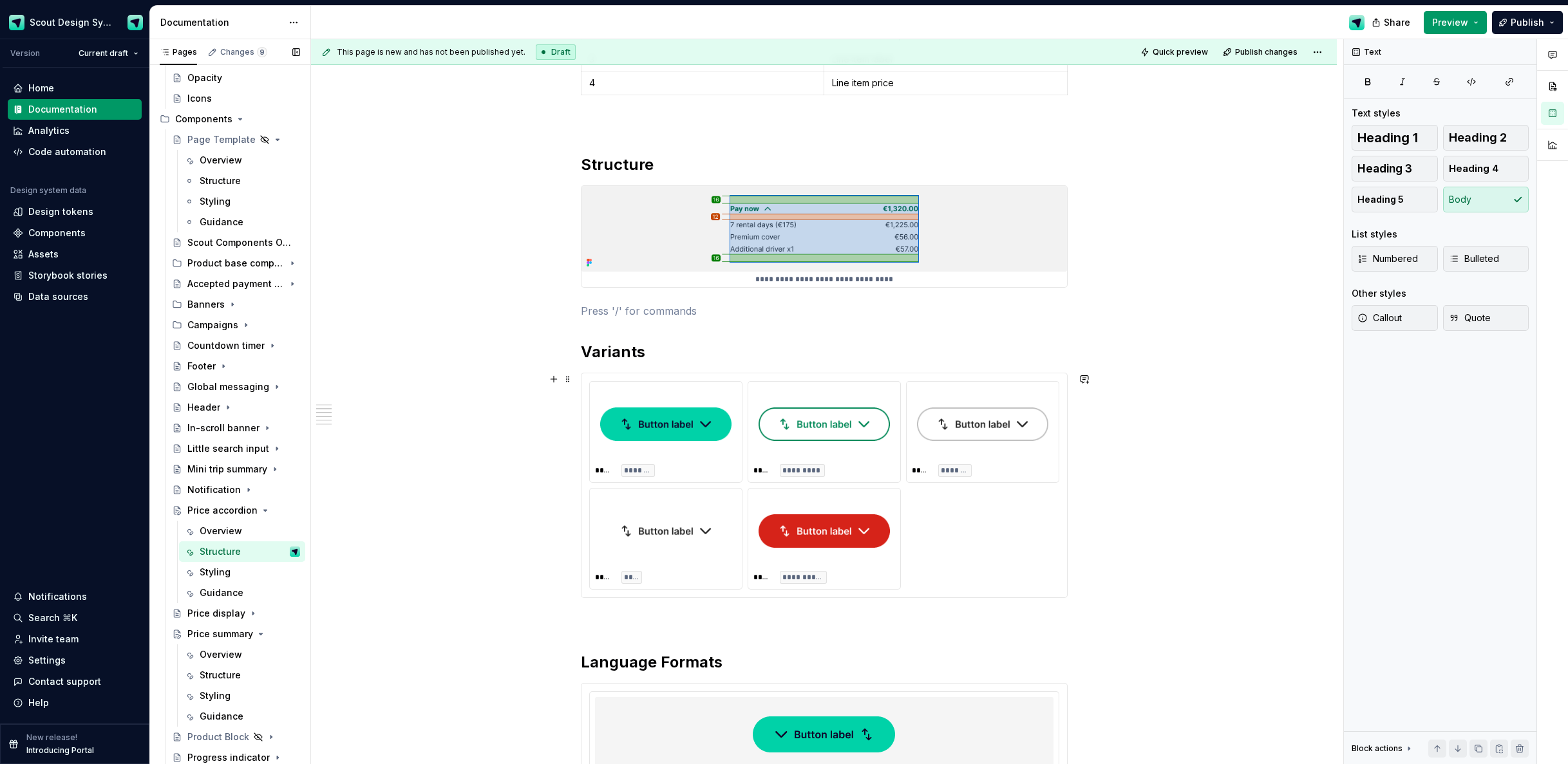
click at [722, 450] on img at bounding box center [666, 424] width 131 height 64
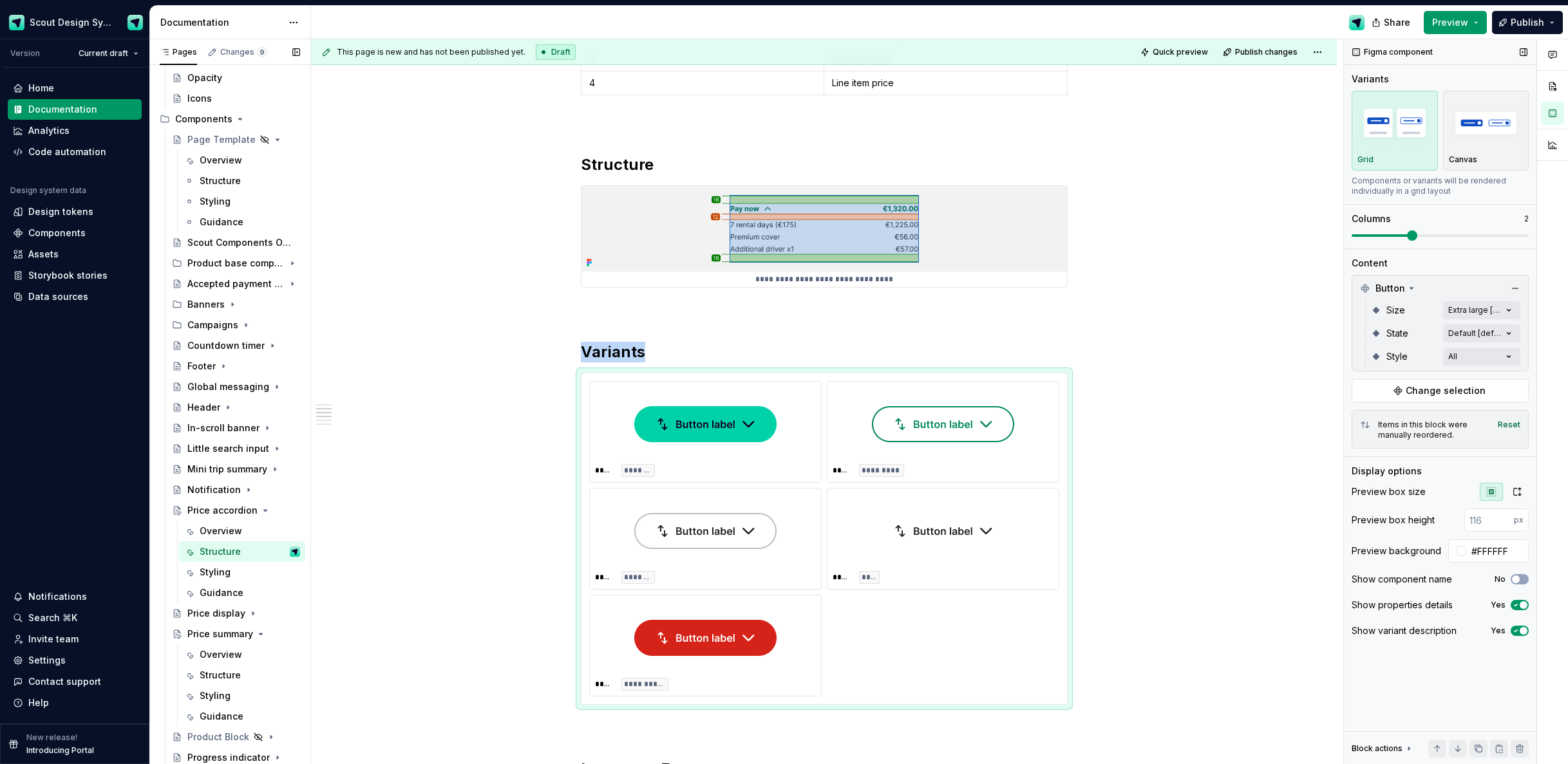
click at [1393, 237] on span at bounding box center [1440, 235] width 177 height 11
click at [1440, 395] on span "Change selection" at bounding box center [1445, 390] width 80 height 12
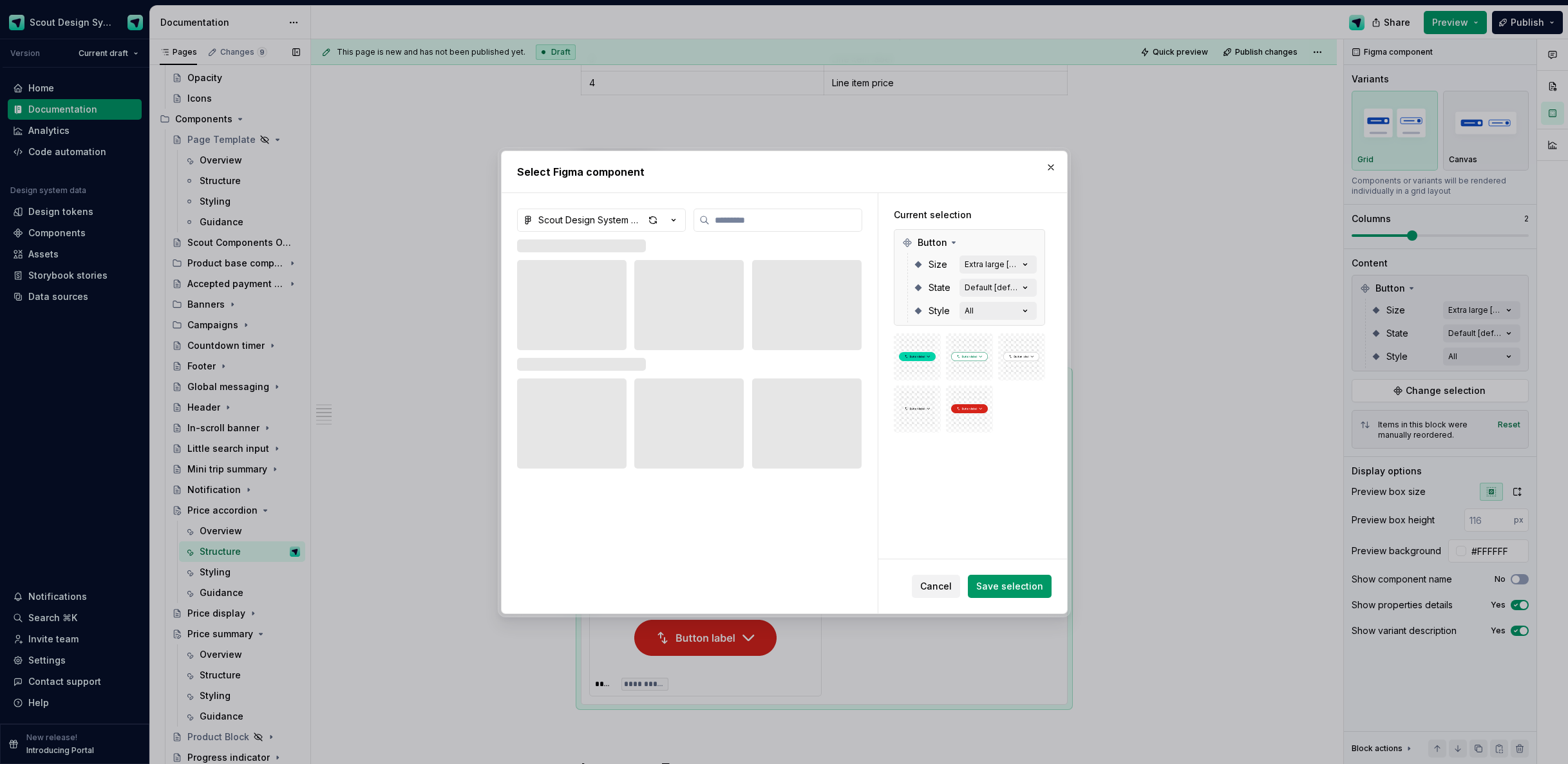
type textarea "*"
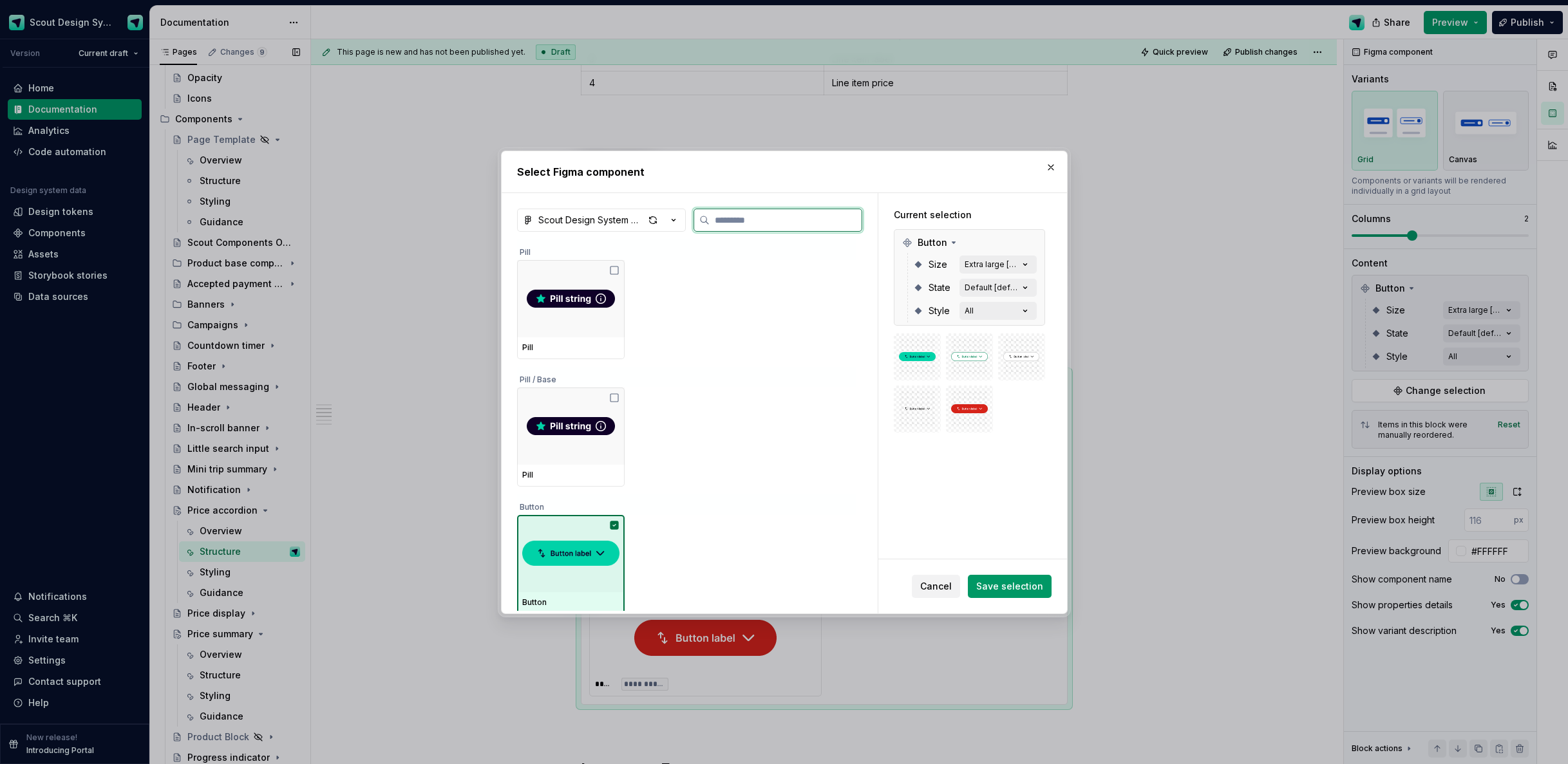
click at [553, 569] on img at bounding box center [571, 554] width 97 height 36
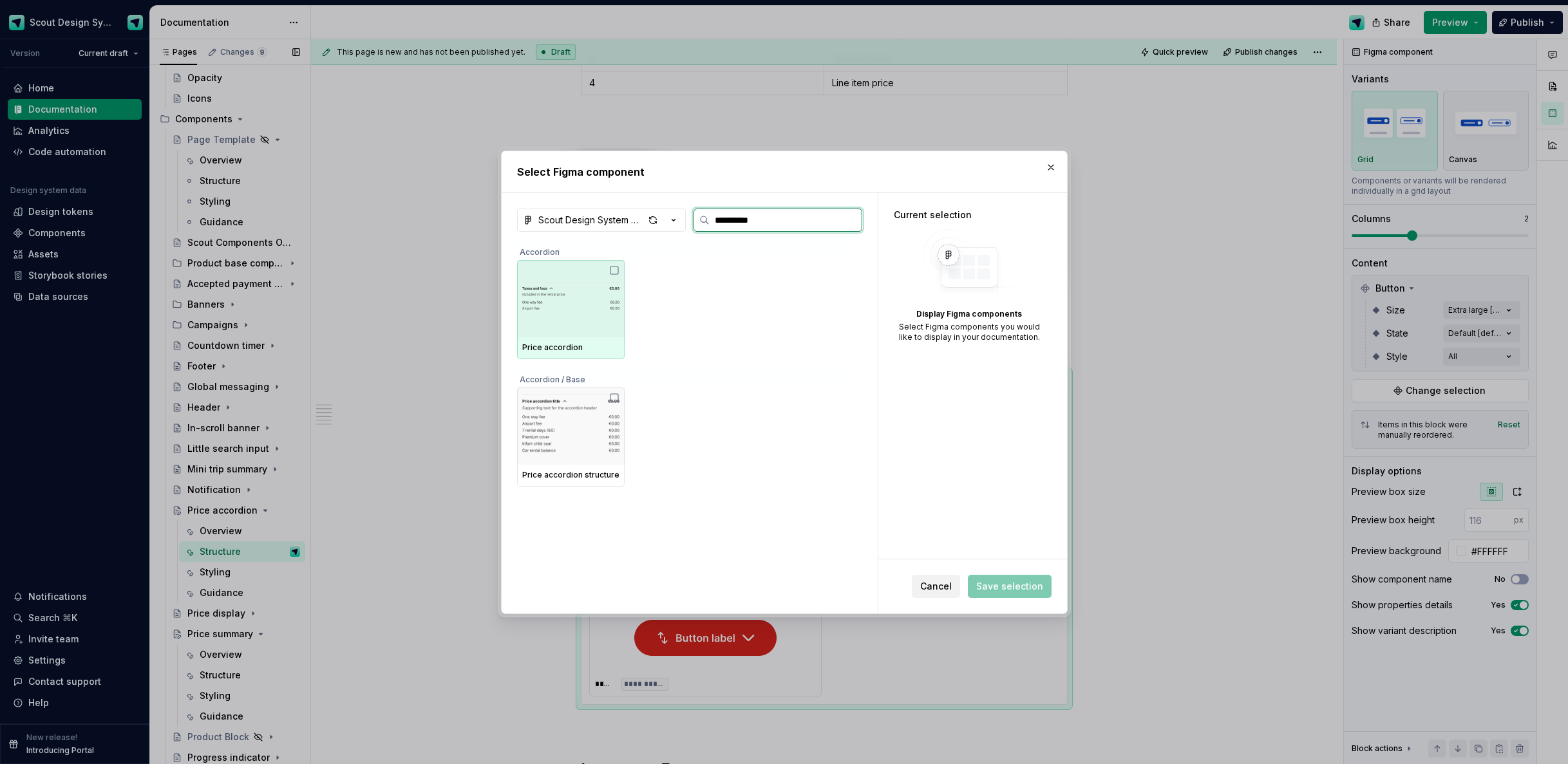
type input "**********"
click at [588, 310] on img at bounding box center [571, 299] width 97 height 67
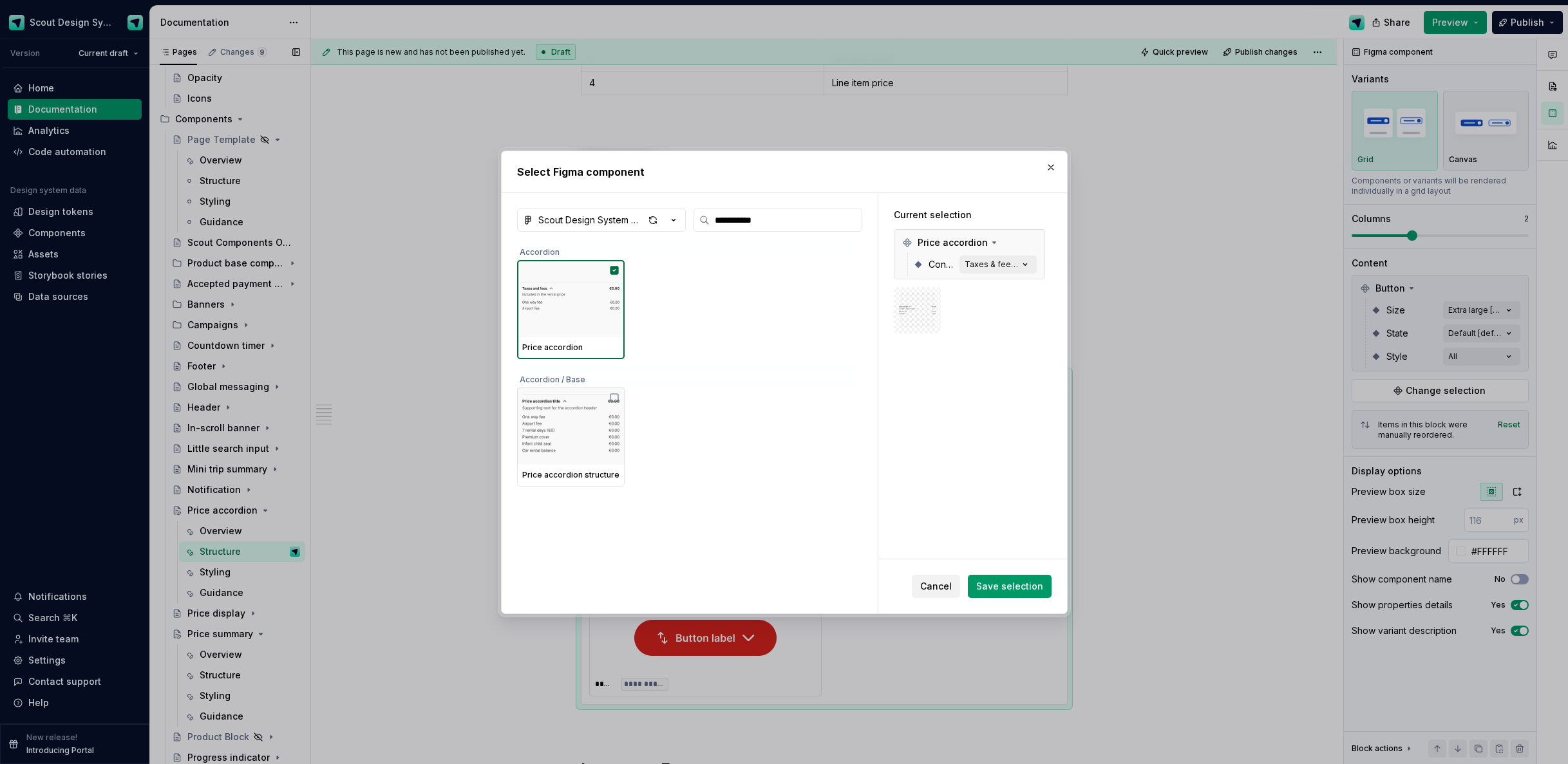
drag, startPoint x: 1031, startPoint y: 585, endPoint x: 1013, endPoint y: 526, distance: 61.7
click at [1031, 585] on span "Save selection" at bounding box center [1010, 586] width 67 height 12
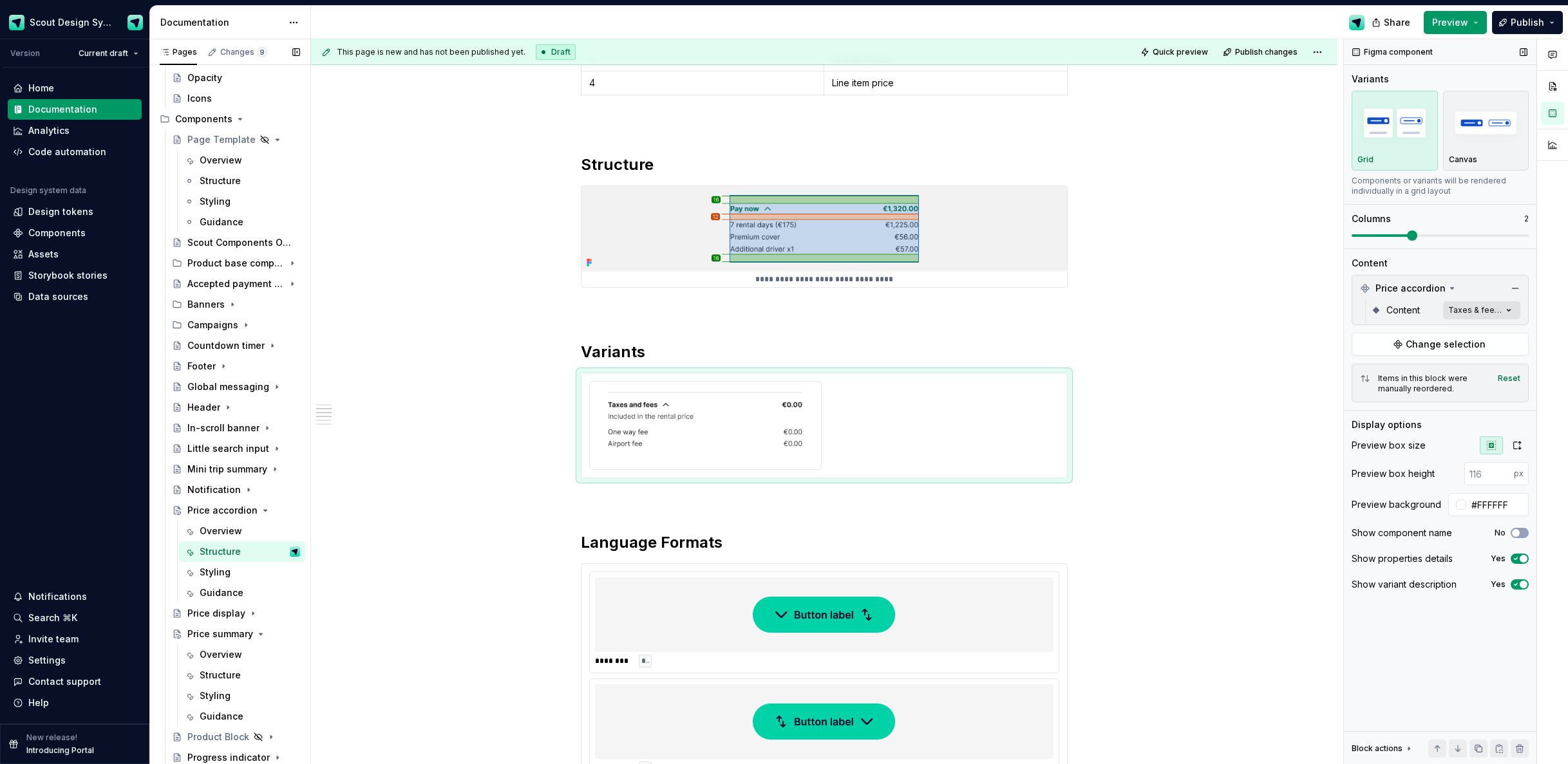
click at [1500, 311] on div "Comments Open comments No comments yet Select ‘Comment’ from the block context …" at bounding box center [1457, 402] width 224 height 726
click at [1498, 339] on div "All Includes current and future variants." at bounding box center [1434, 339] width 157 height 25
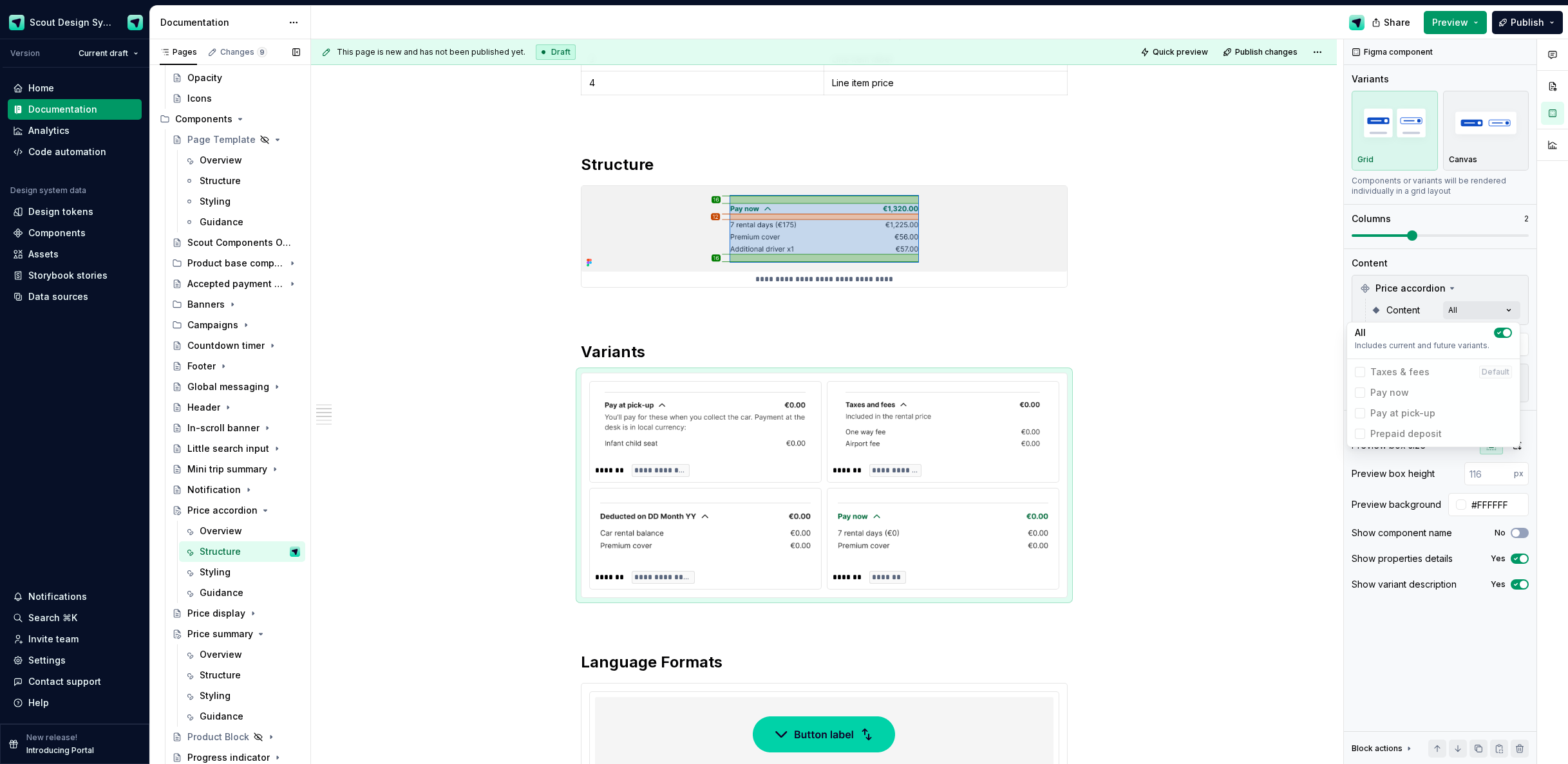
click at [1153, 464] on html "Scout Design System Version Current draft Home Documentation Analytics Code aut…" at bounding box center [784, 382] width 1568 height 764
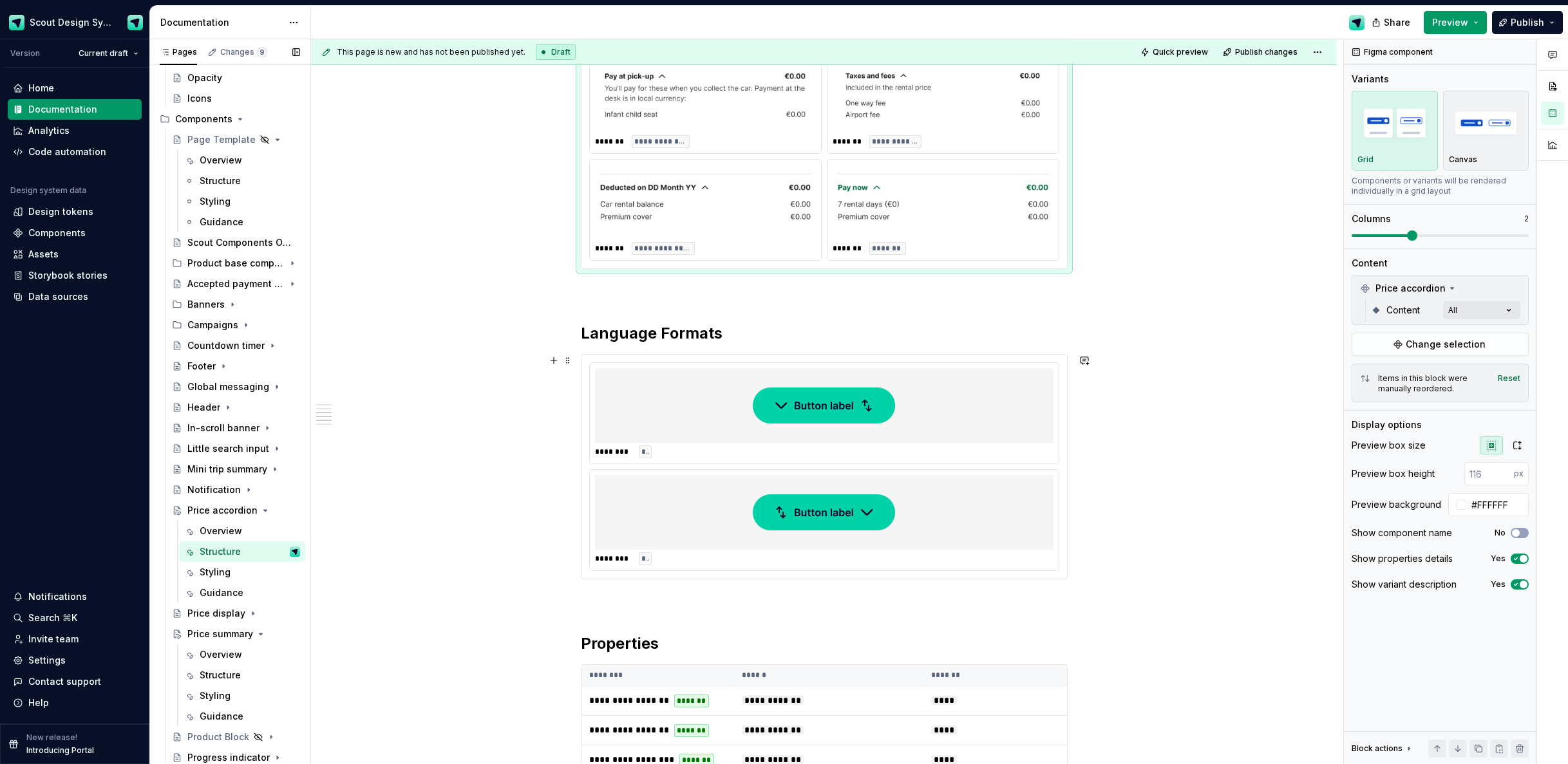
scroll to position [803, 0]
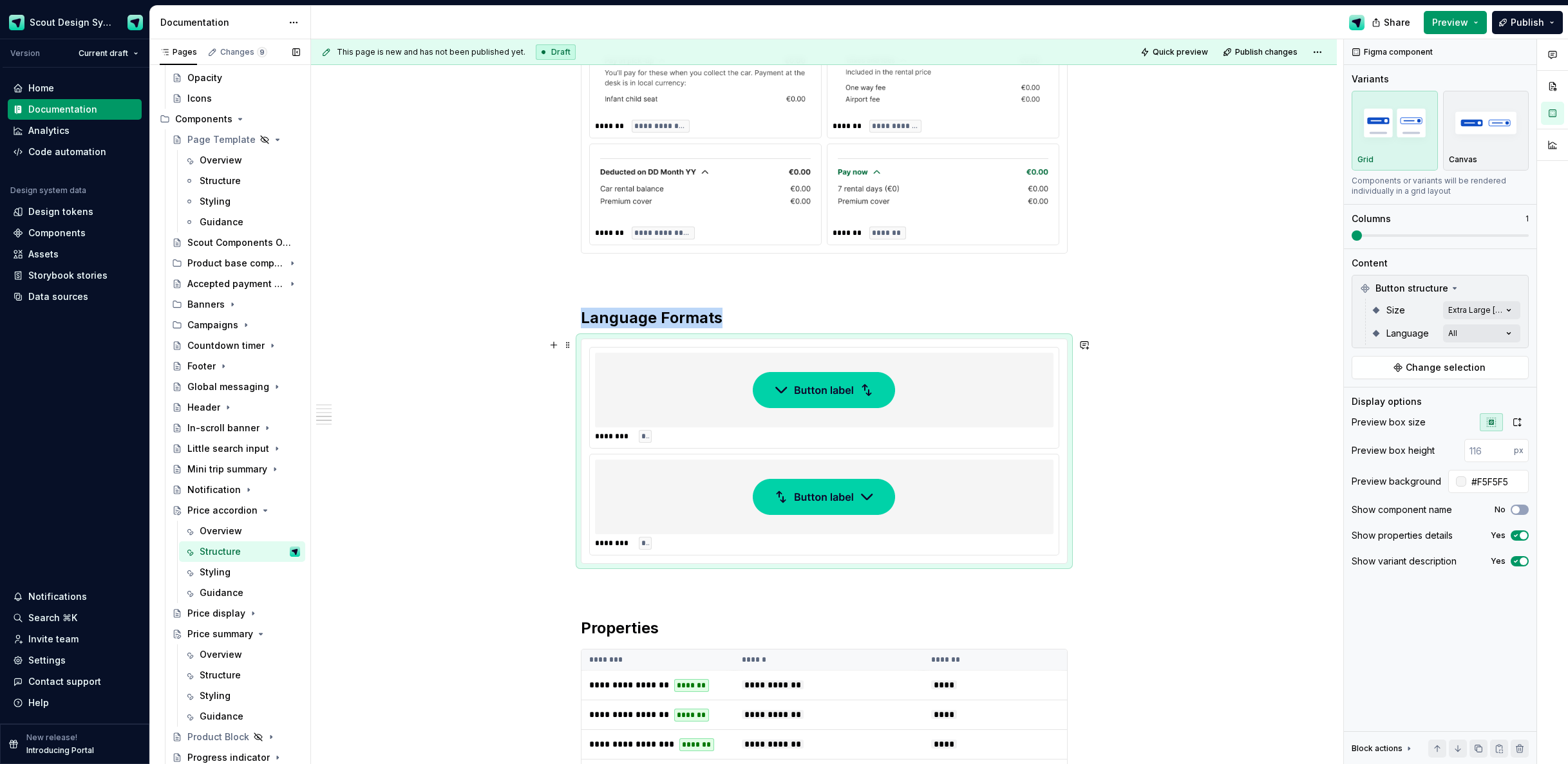
click at [1019, 412] on div at bounding box center [825, 390] width 458 height 75
click at [1411, 361] on span "Change selection" at bounding box center [1445, 367] width 80 height 12
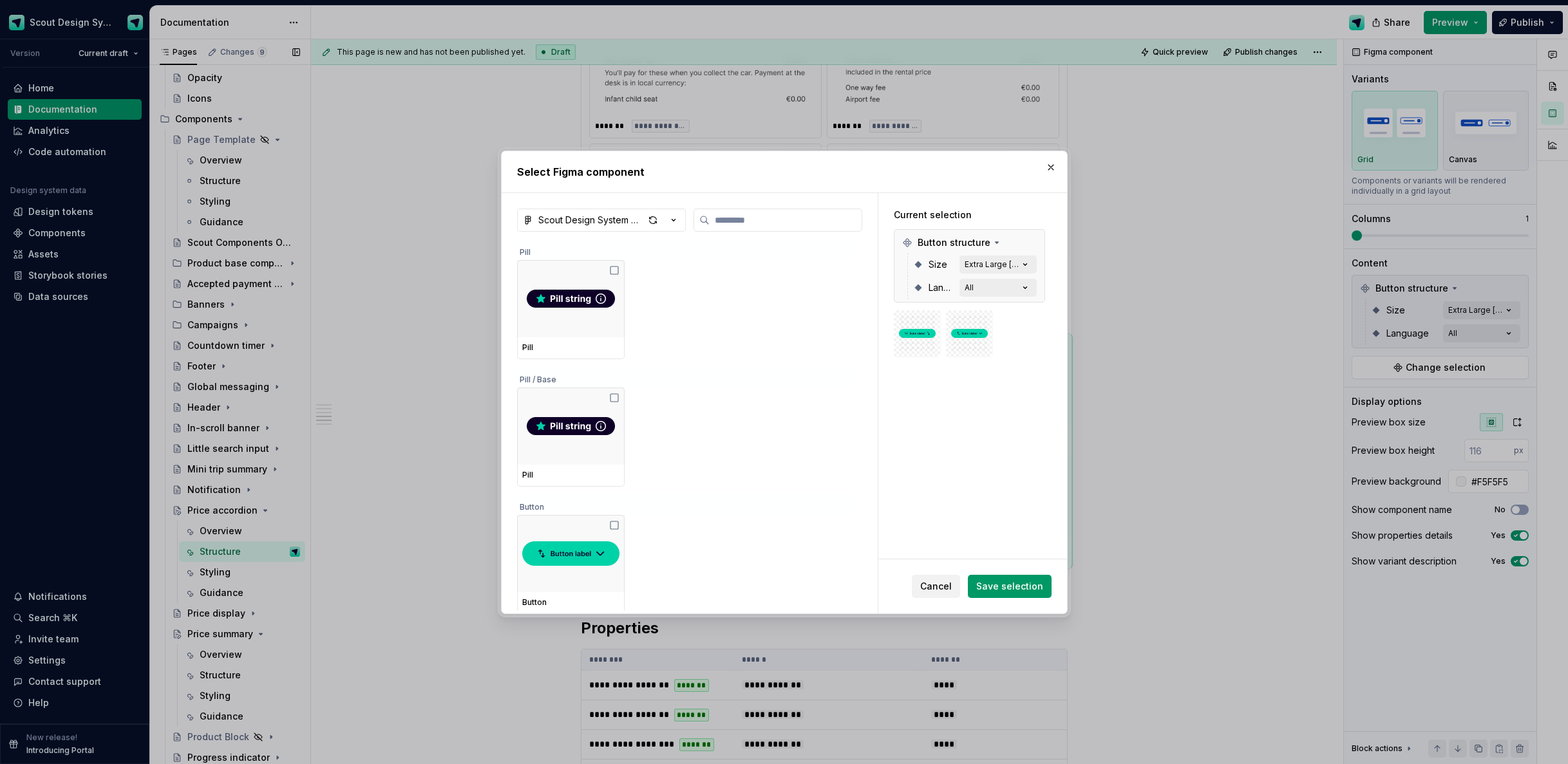
type textarea "*"
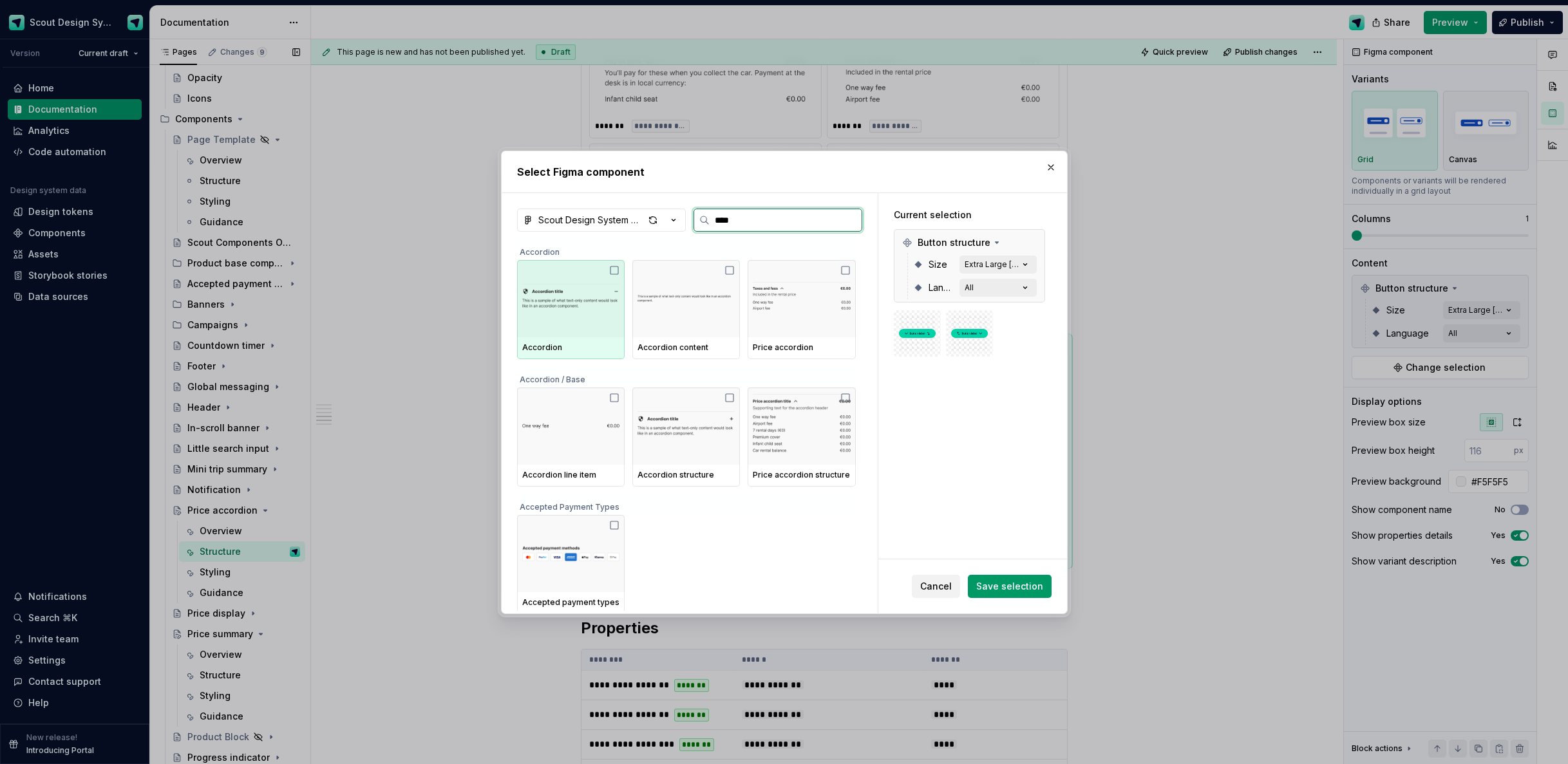
type input "*****"
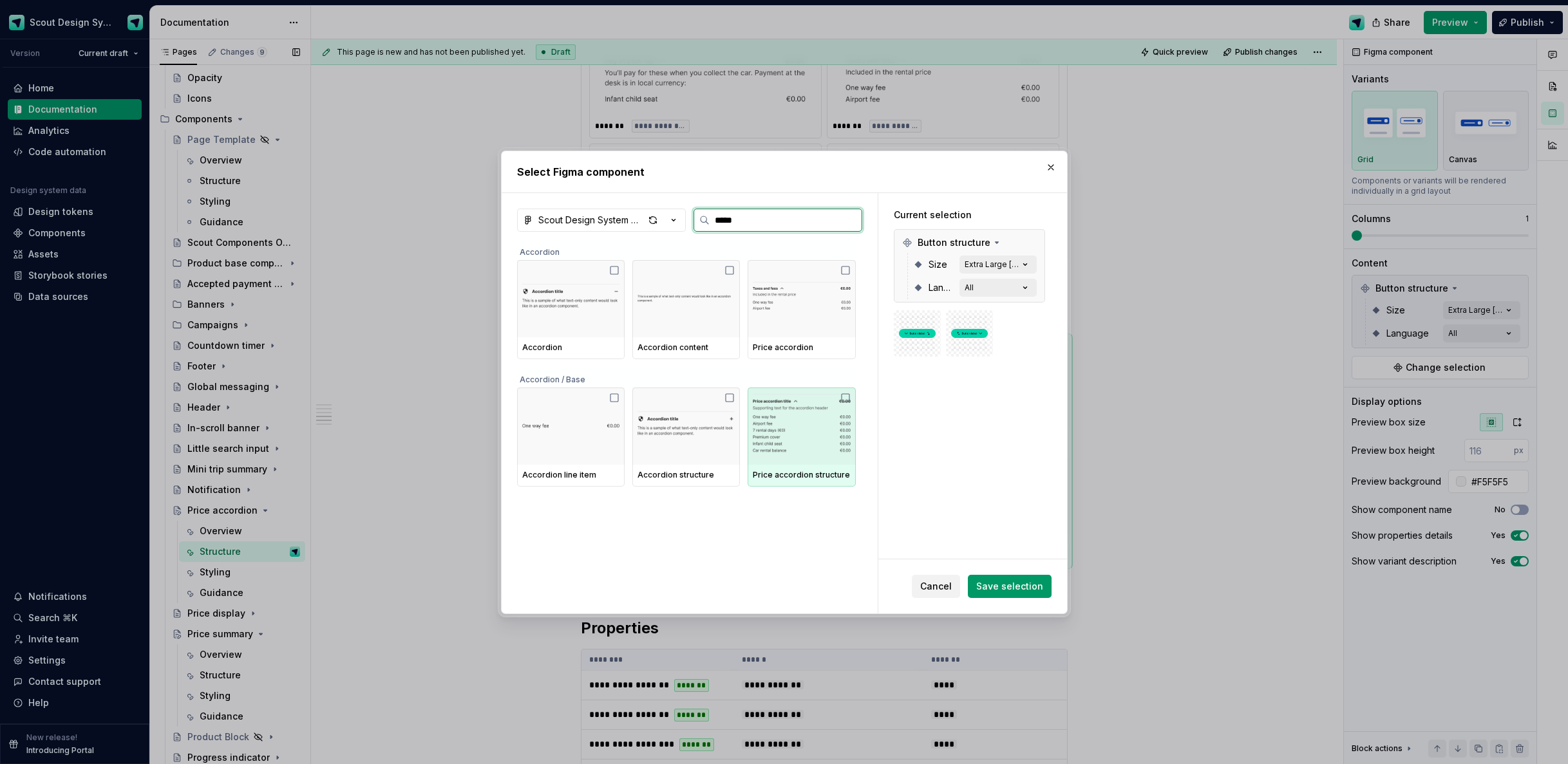
click at [785, 415] on img at bounding box center [801, 427] width 97 height 67
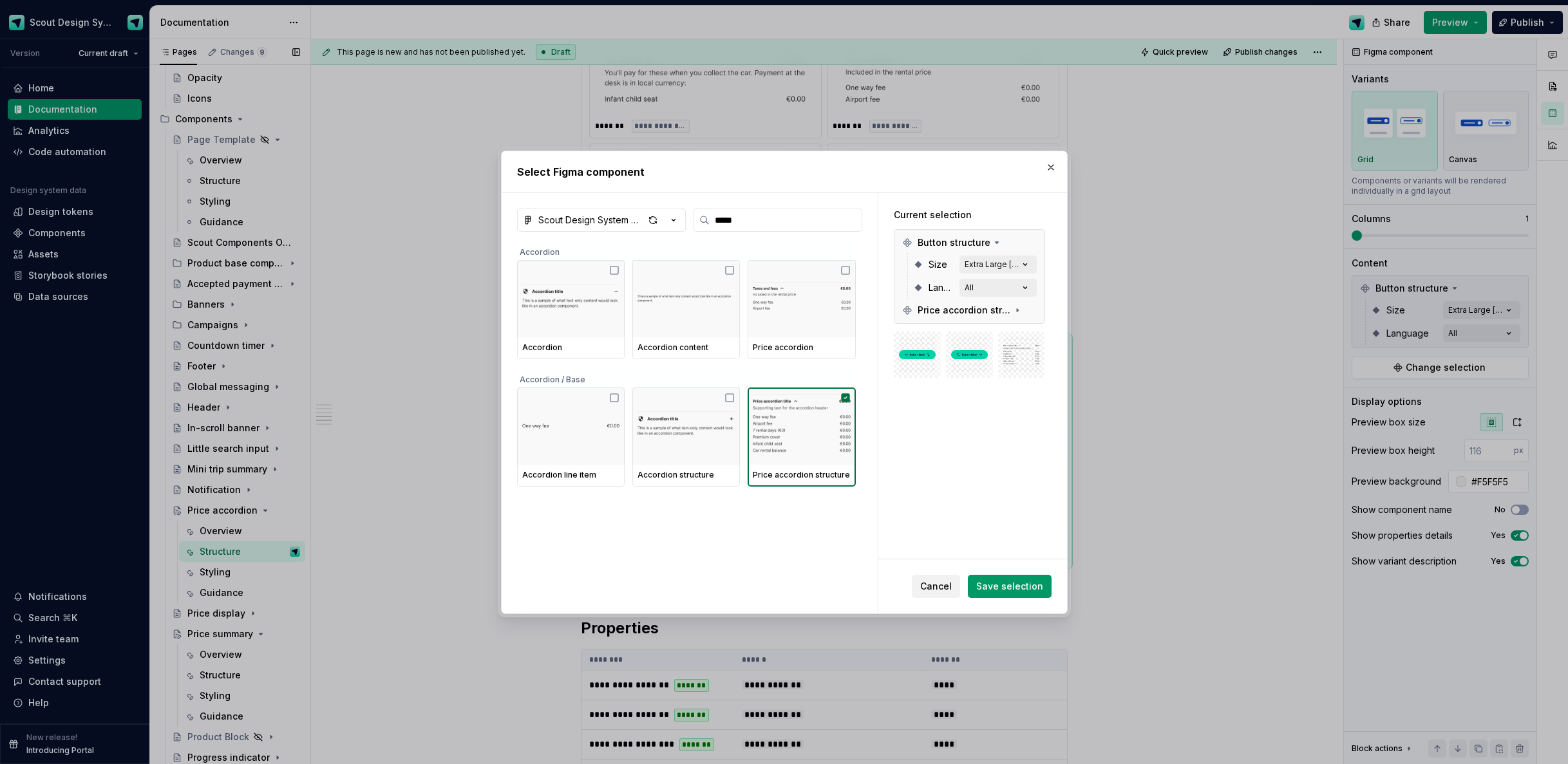
drag, startPoint x: 990, startPoint y: 581, endPoint x: 997, endPoint y: 534, distance: 47.5
click at [990, 581] on span "Save selection" at bounding box center [1010, 586] width 67 height 12
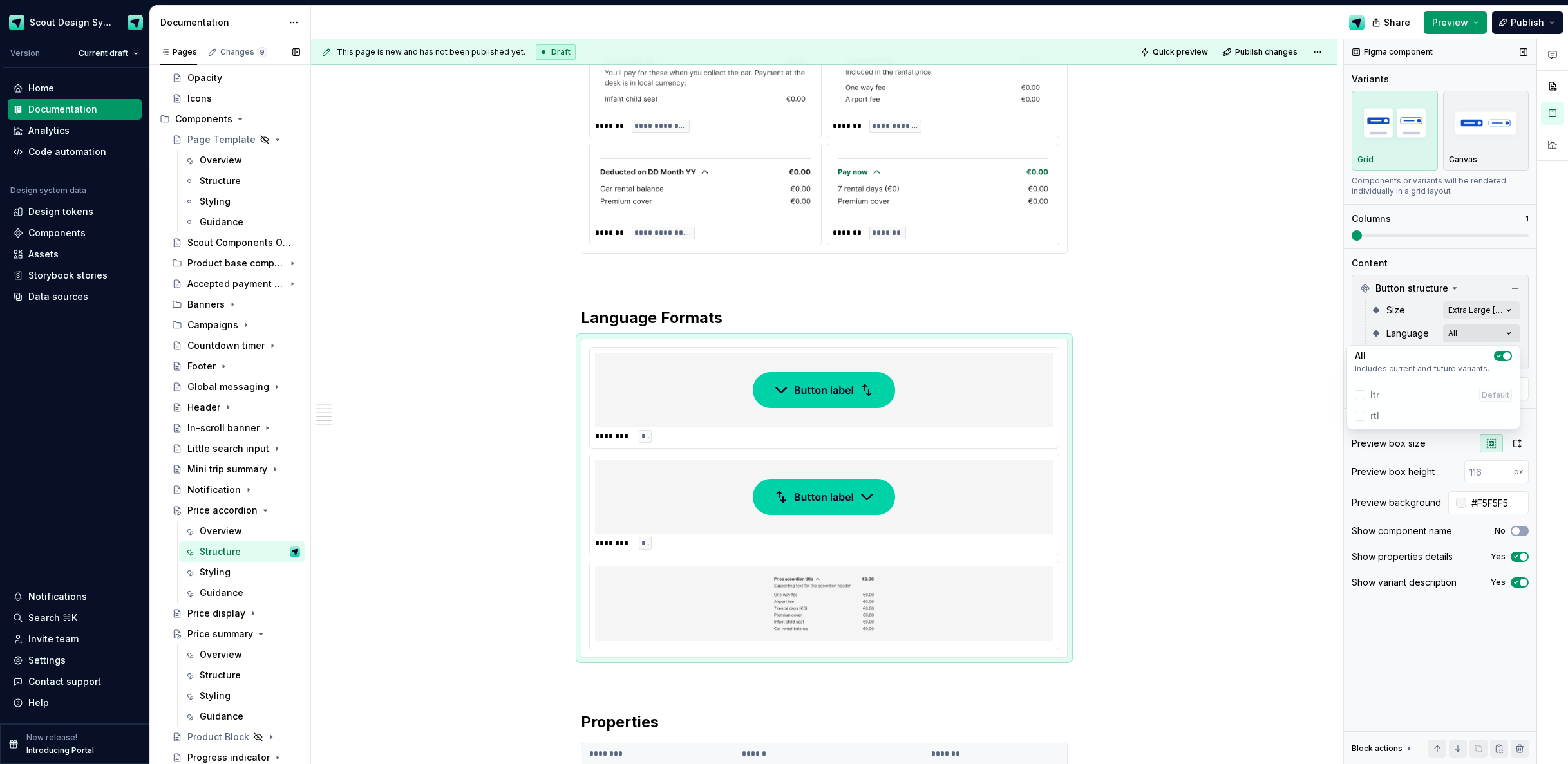
click at [1513, 335] on div "Comments Open comments No comments yet Select ‘Comment’ from the block context …" at bounding box center [1457, 402] width 224 height 726
click at [929, 491] on html "Scout Design System Version Current draft Home Documentation Analytics Code aut…" at bounding box center [784, 382] width 1568 height 764
click at [1452, 384] on span "Change selection" at bounding box center [1445, 388] width 80 height 12
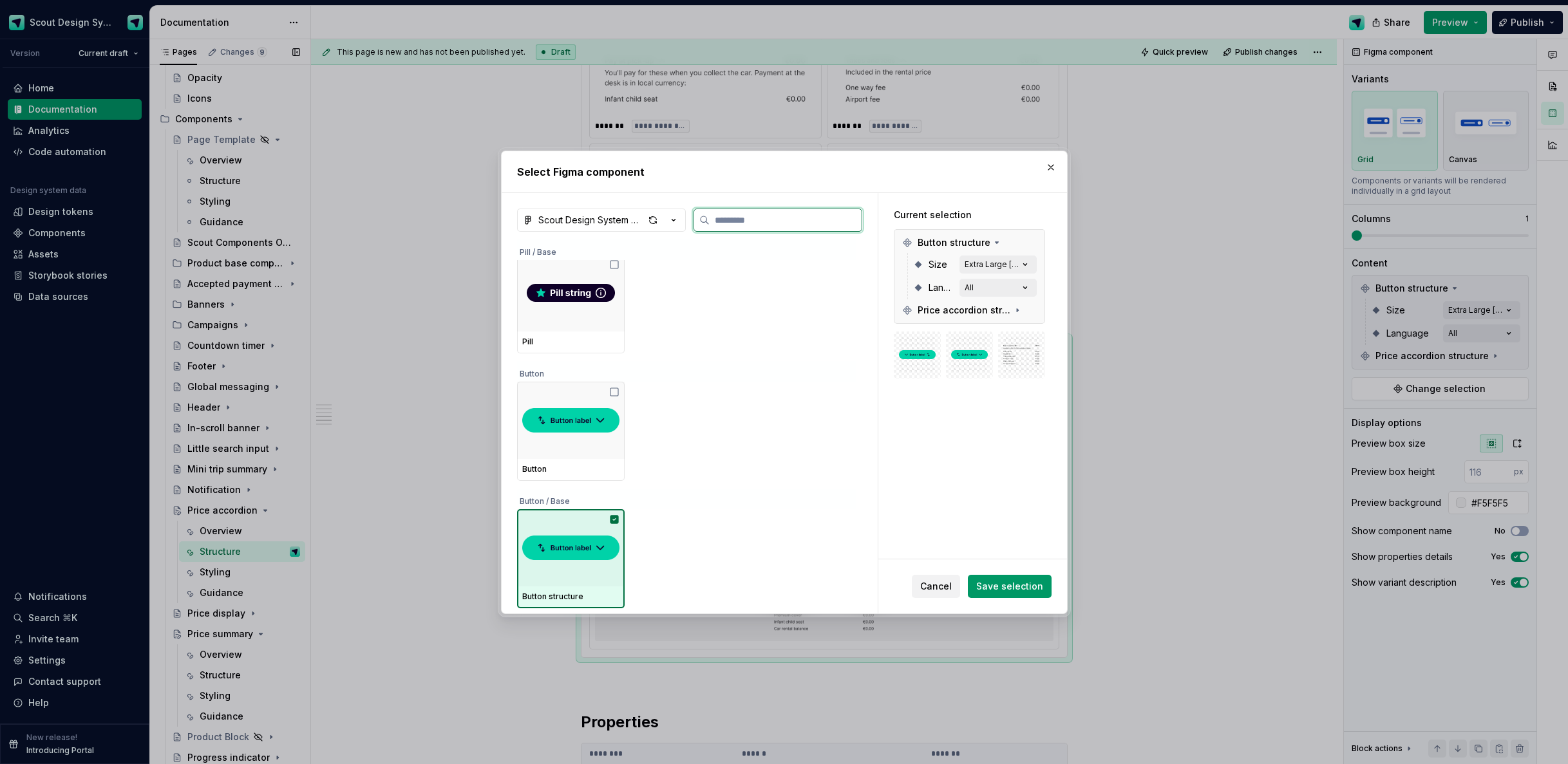
click at [606, 524] on div at bounding box center [571, 547] width 107 height 78
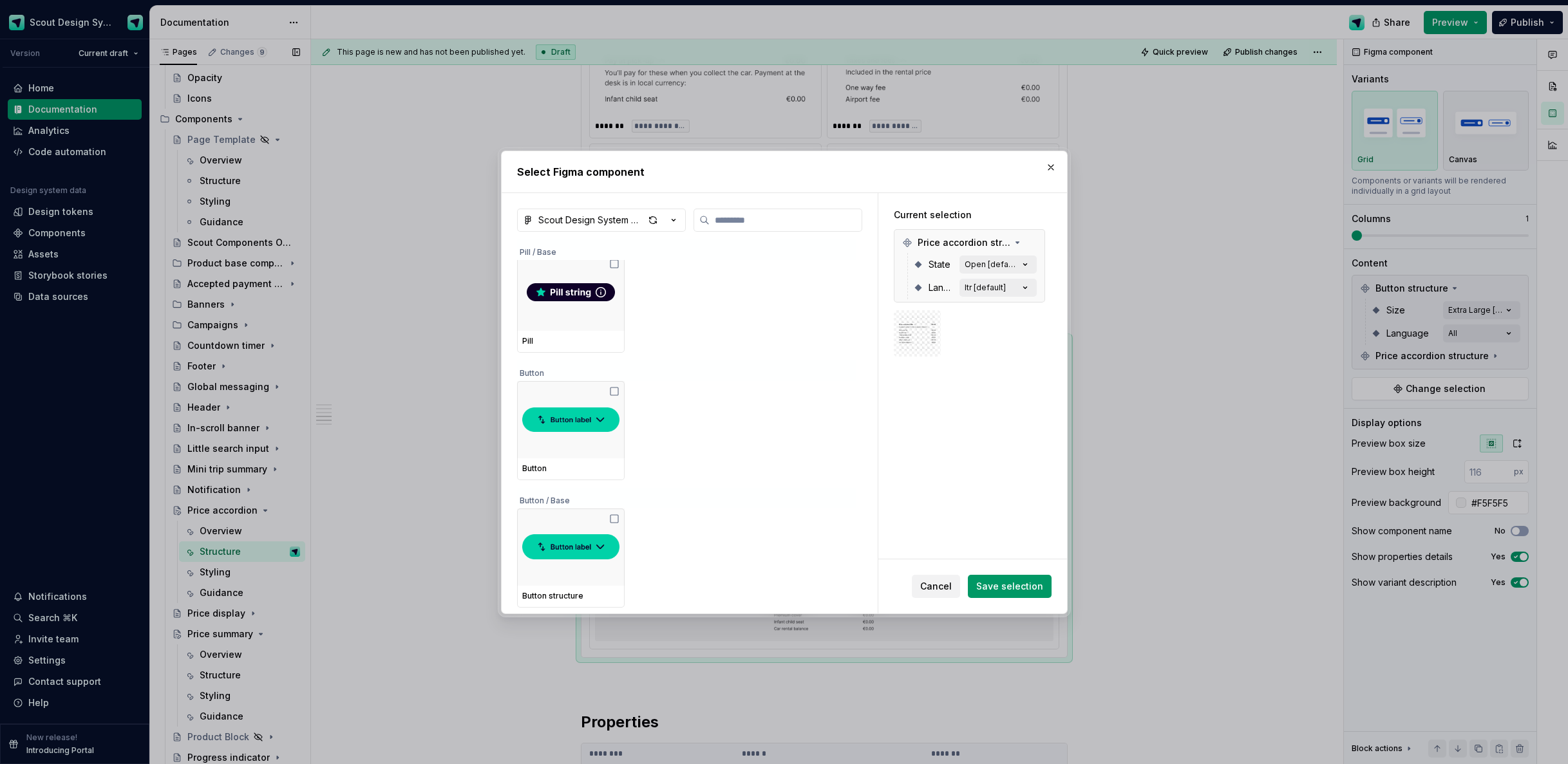
drag, startPoint x: 1041, startPoint y: 581, endPoint x: 1112, endPoint y: 559, distance: 74.3
click at [1041, 579] on button "Save selection" at bounding box center [1009, 587] width 83 height 23
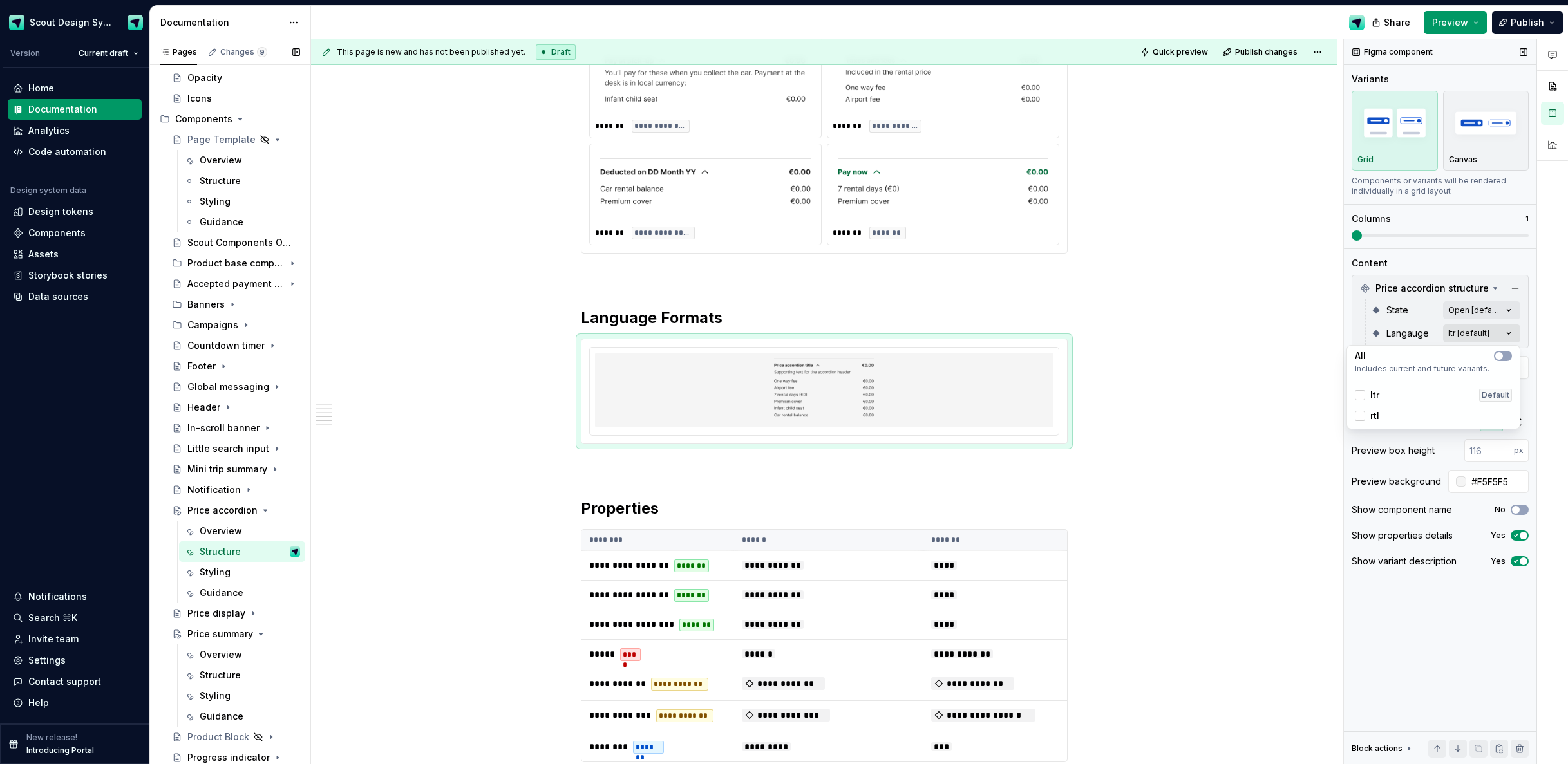
click at [1493, 325] on div "Comments Open comments No comments yet Select ‘Comment’ from the block context …" at bounding box center [1457, 402] width 224 height 726
click at [1496, 352] on icon "button" at bounding box center [1499, 356] width 11 height 8
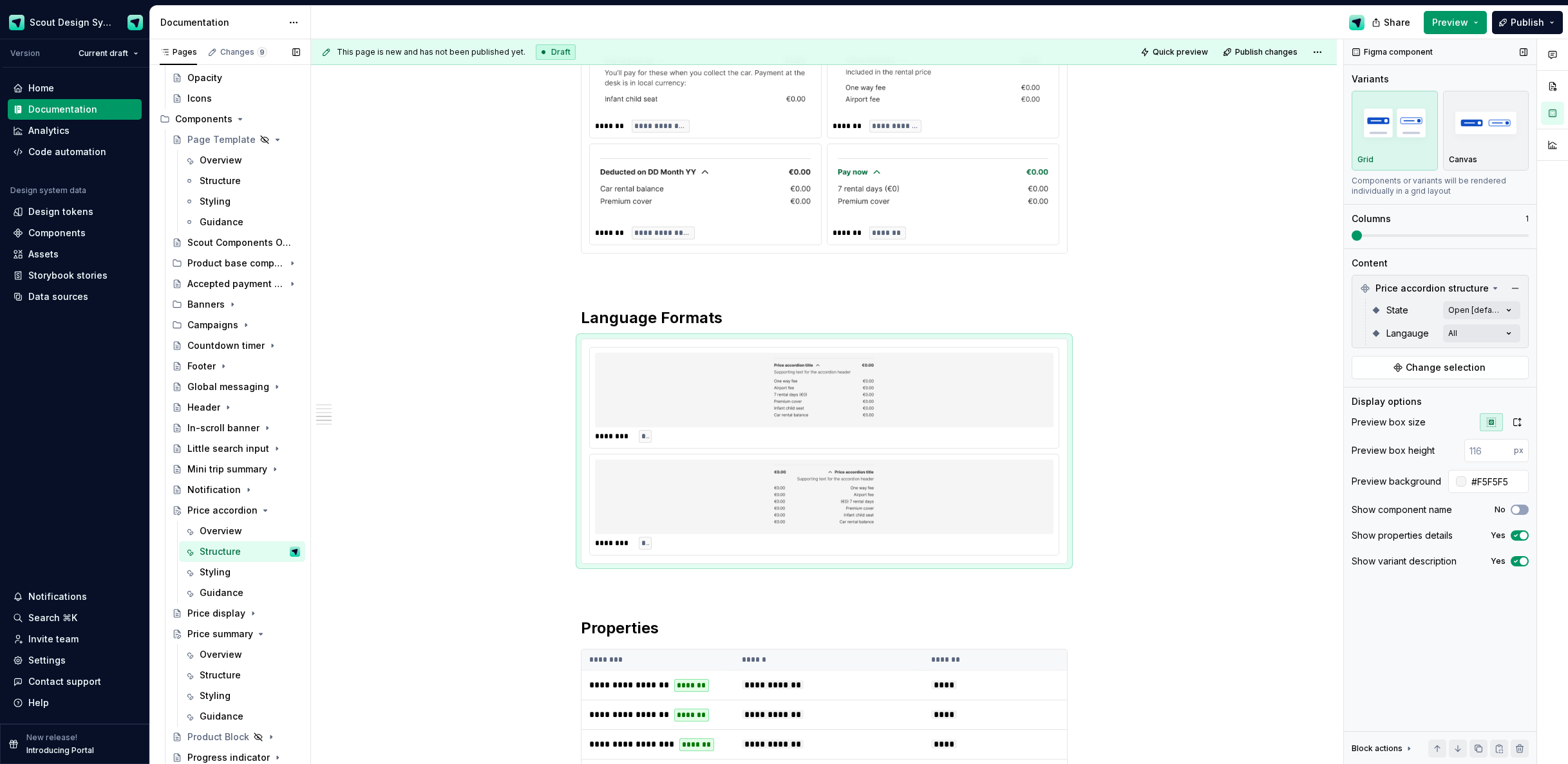
drag, startPoint x: 1363, startPoint y: 234, endPoint x: 1425, endPoint y: 236, distance: 62.0
click at [1425, 236] on div "Comments Open comments No comments yet Select ‘Comment’ from the block context …" at bounding box center [1457, 402] width 224 height 726
click at [1423, 238] on span at bounding box center [1440, 235] width 177 height 11
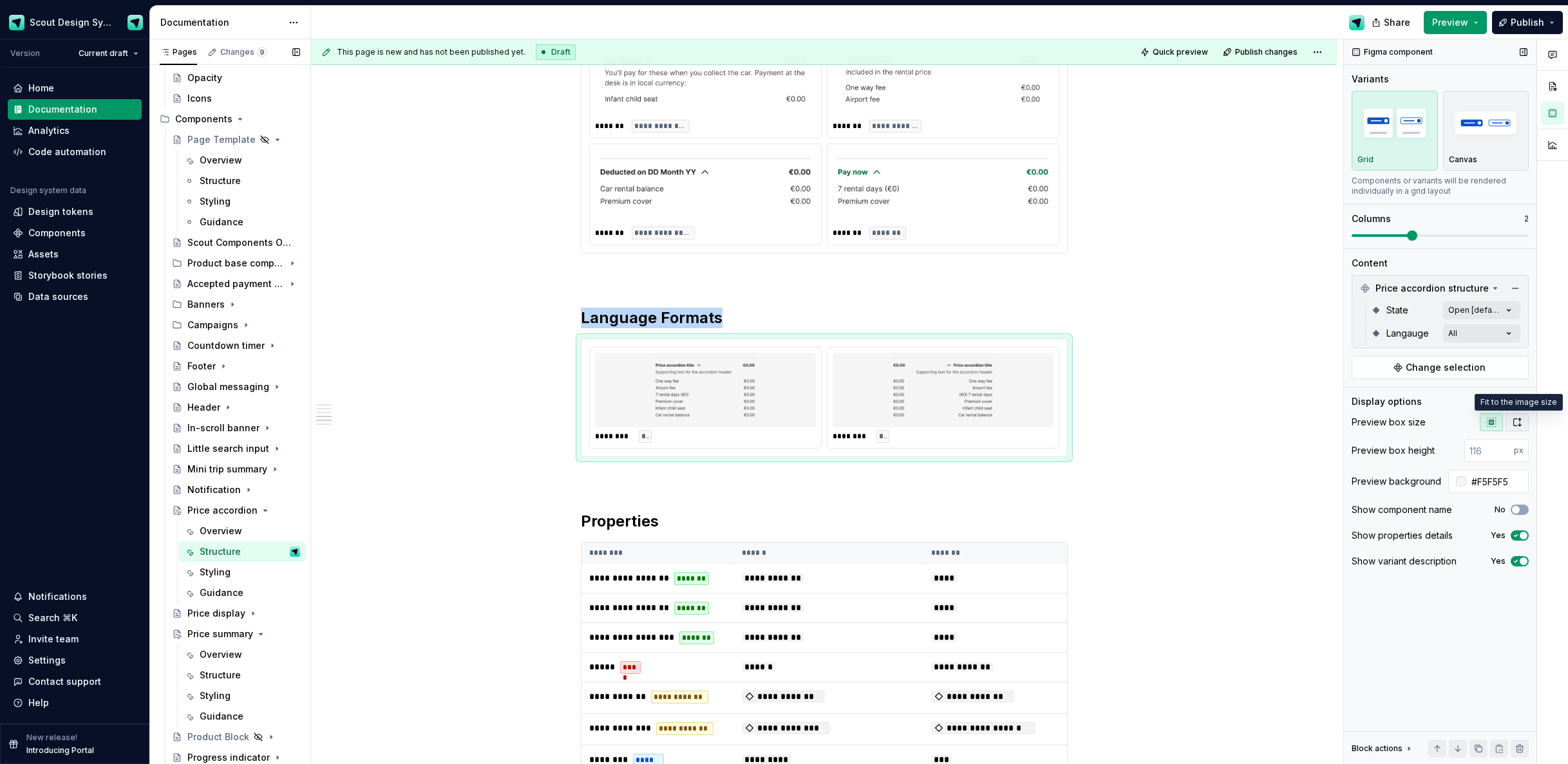
click at [1519, 427] on icon "button" at bounding box center [1517, 422] width 11 height 11
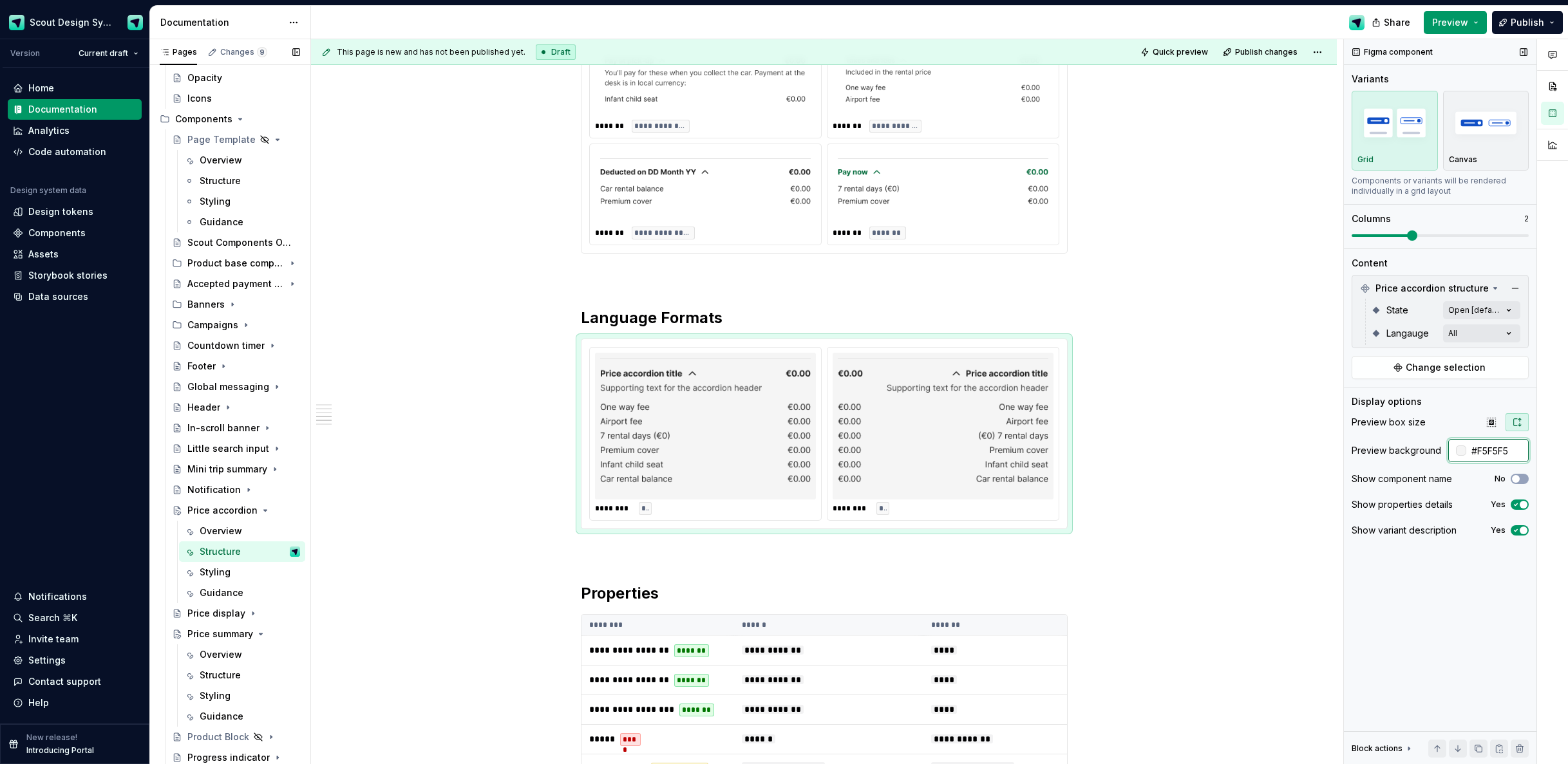
click at [1508, 454] on input "#F5F5F5" at bounding box center [1497, 451] width 62 height 23
type input "#FFFFFF"
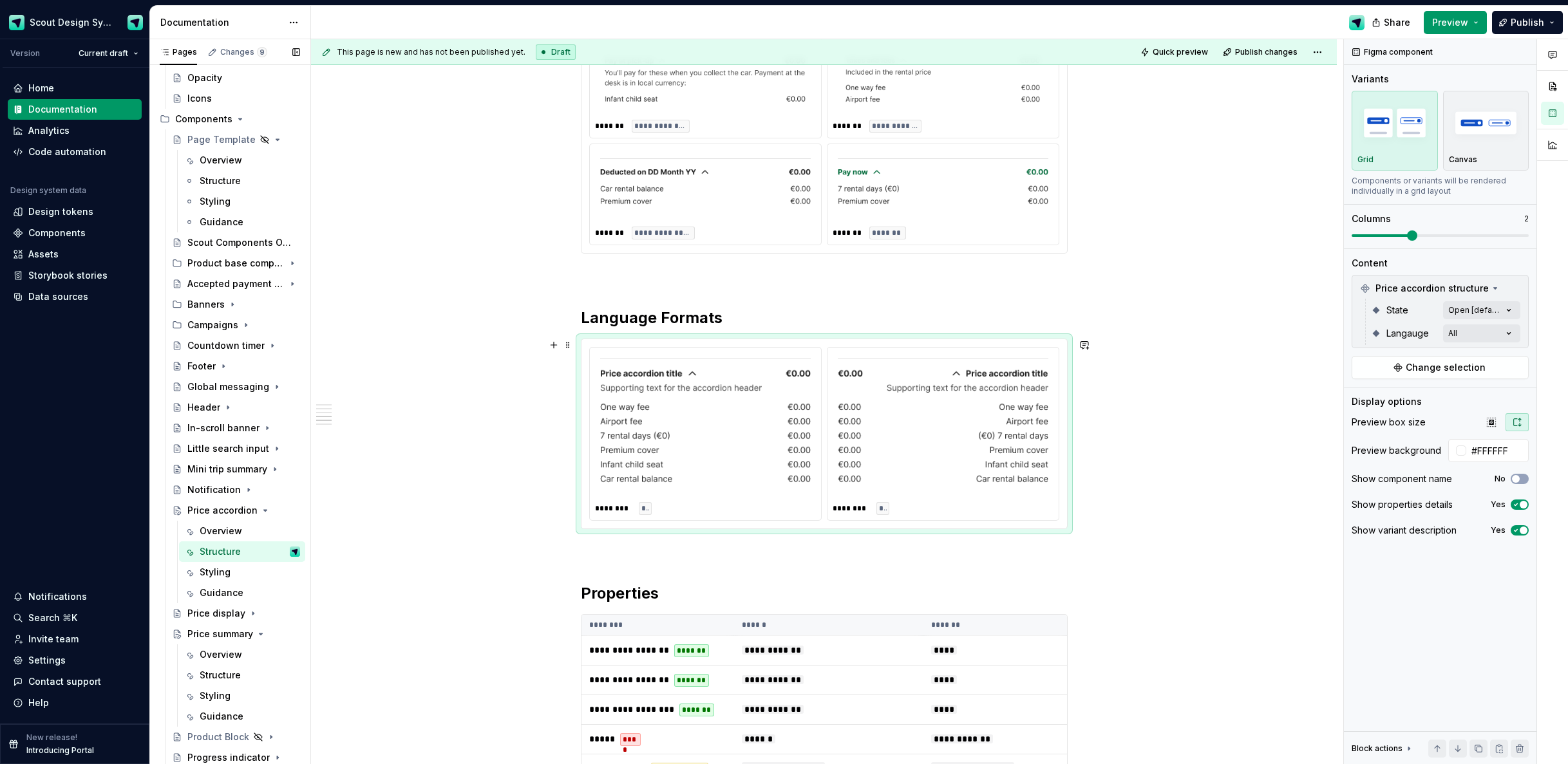
click at [1163, 417] on div "**********" at bounding box center [824, 380] width 1026 height 1918
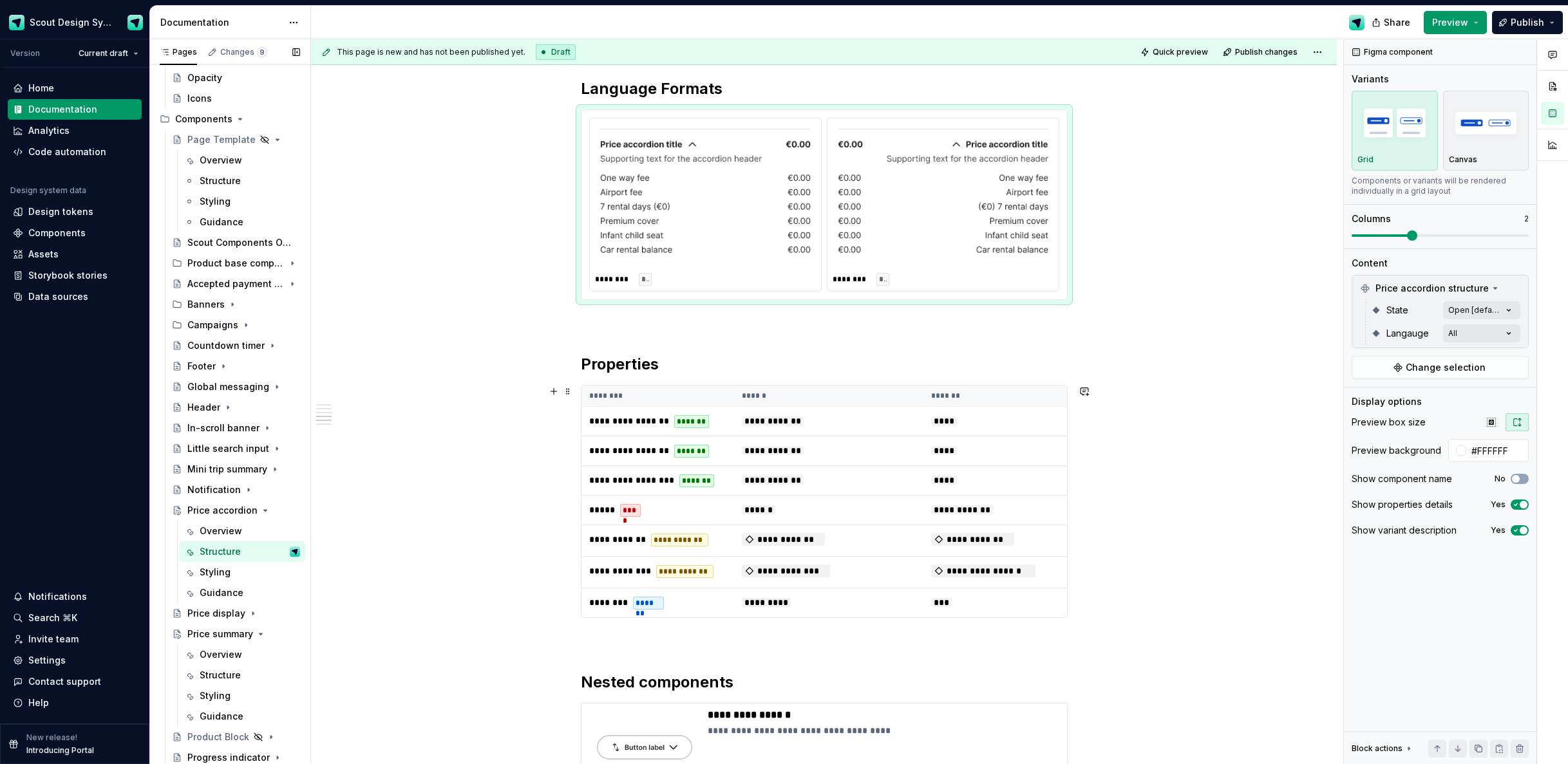
scroll to position [1077, 0]
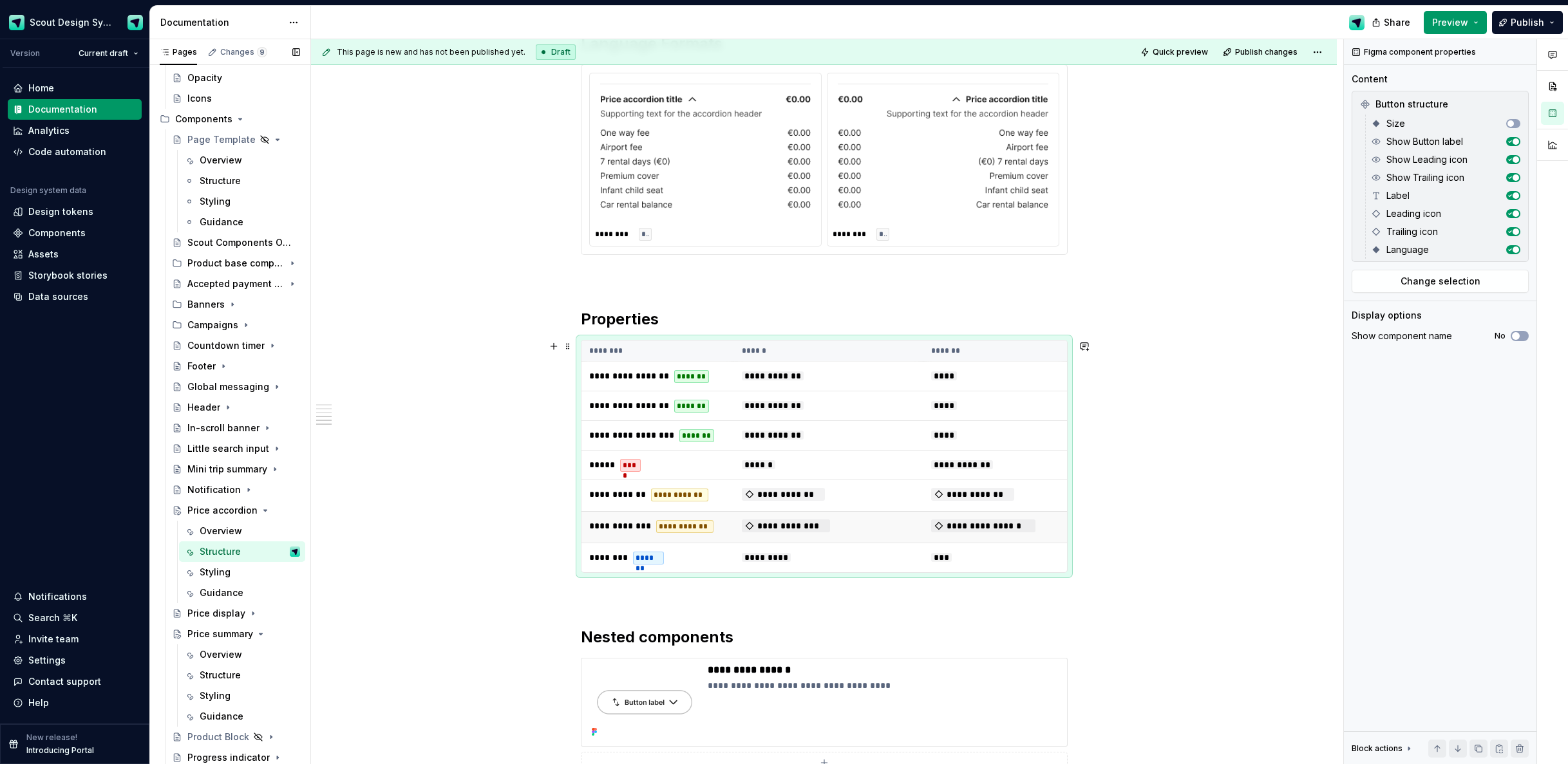
click at [966, 536] on td "**********" at bounding box center [995, 526] width 144 height 32
click at [1471, 284] on span "Change selection" at bounding box center [1440, 281] width 80 height 12
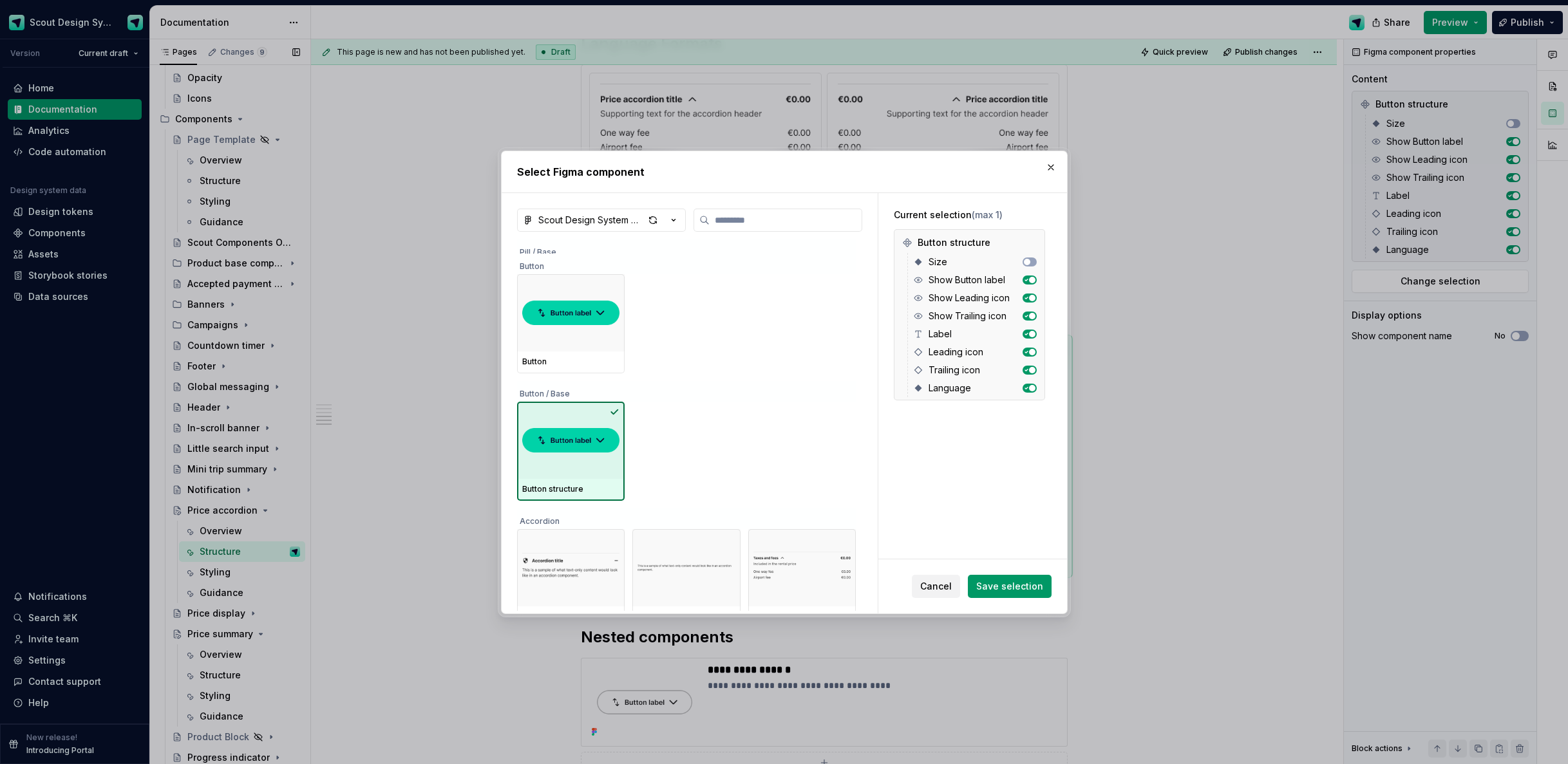
scroll to position [234, 0]
drag, startPoint x: 594, startPoint y: 451, endPoint x: 746, endPoint y: 279, distance: 229.5
click at [594, 451] on img at bounding box center [571, 439] width 97 height 36
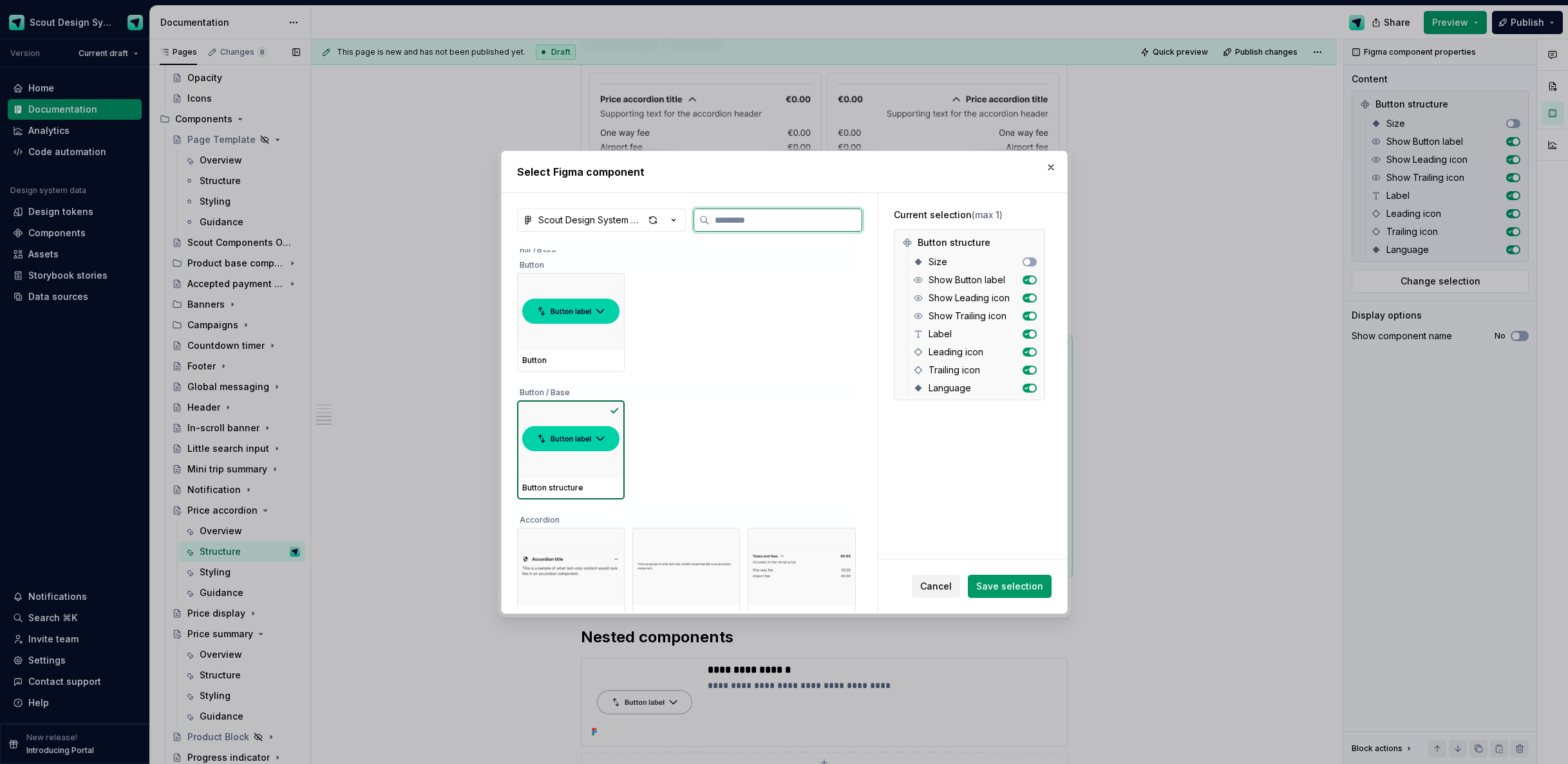
click at [599, 430] on img at bounding box center [571, 439] width 97 height 36
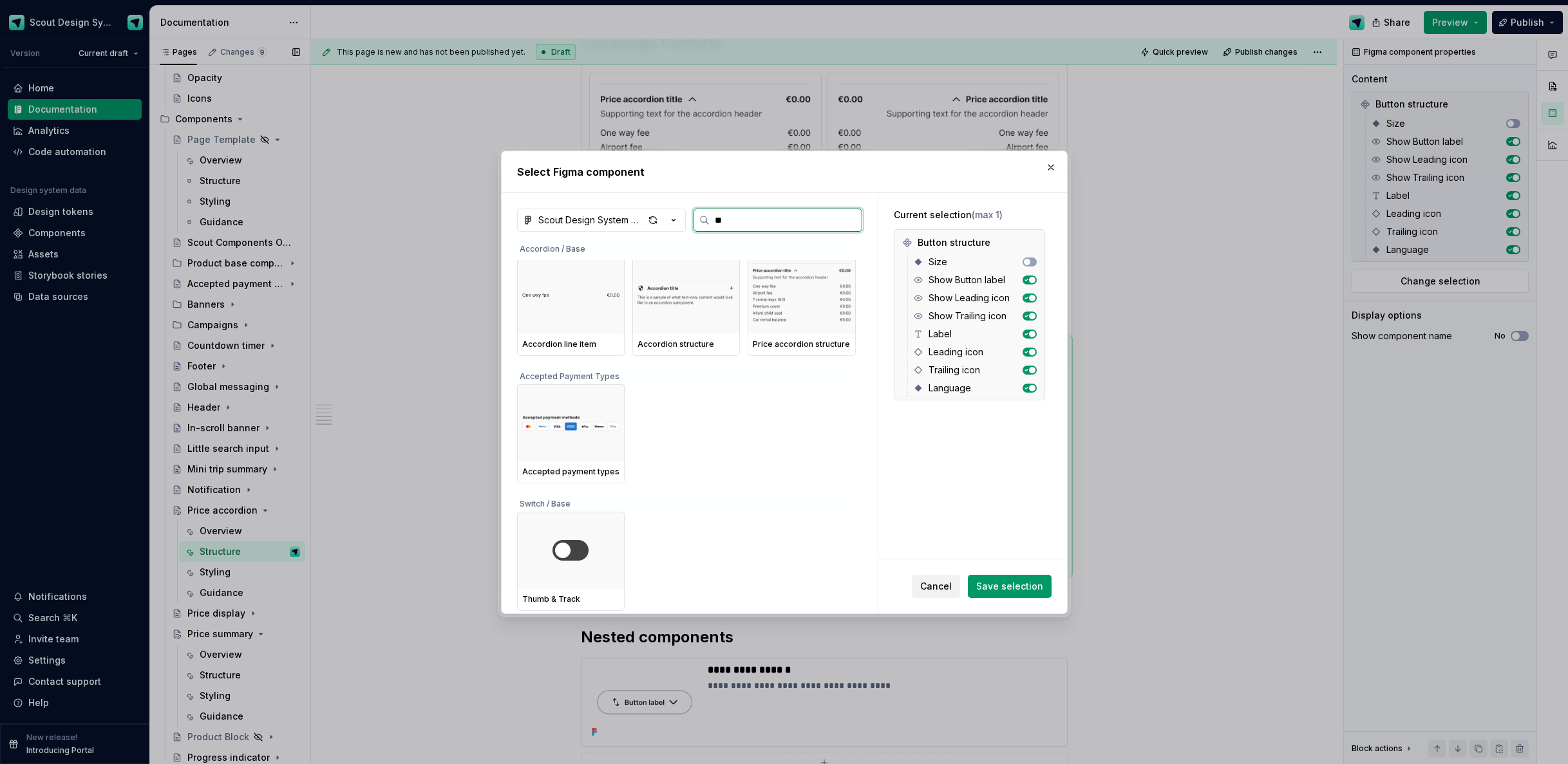
scroll to position [0, 0]
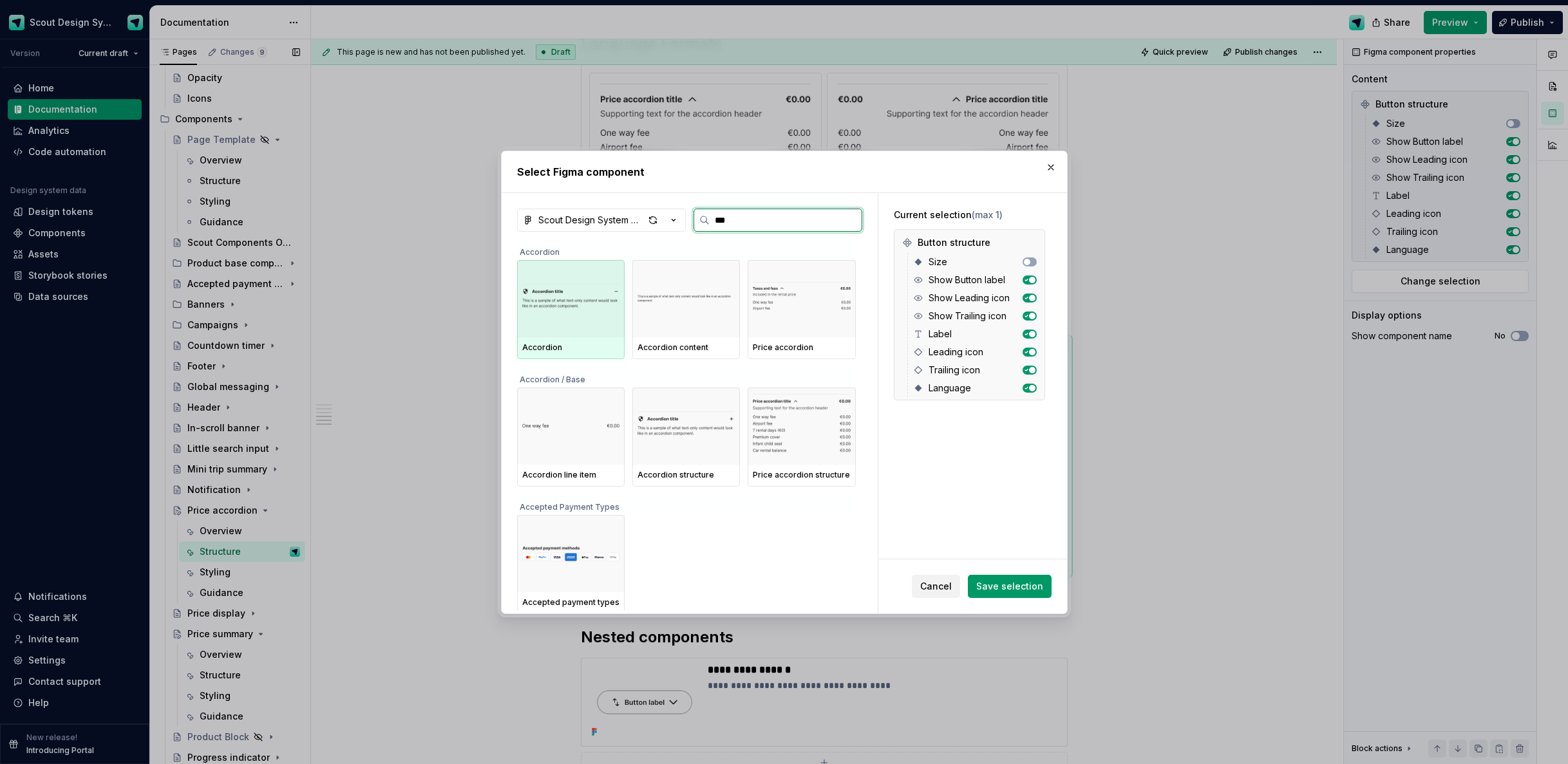
type input "****"
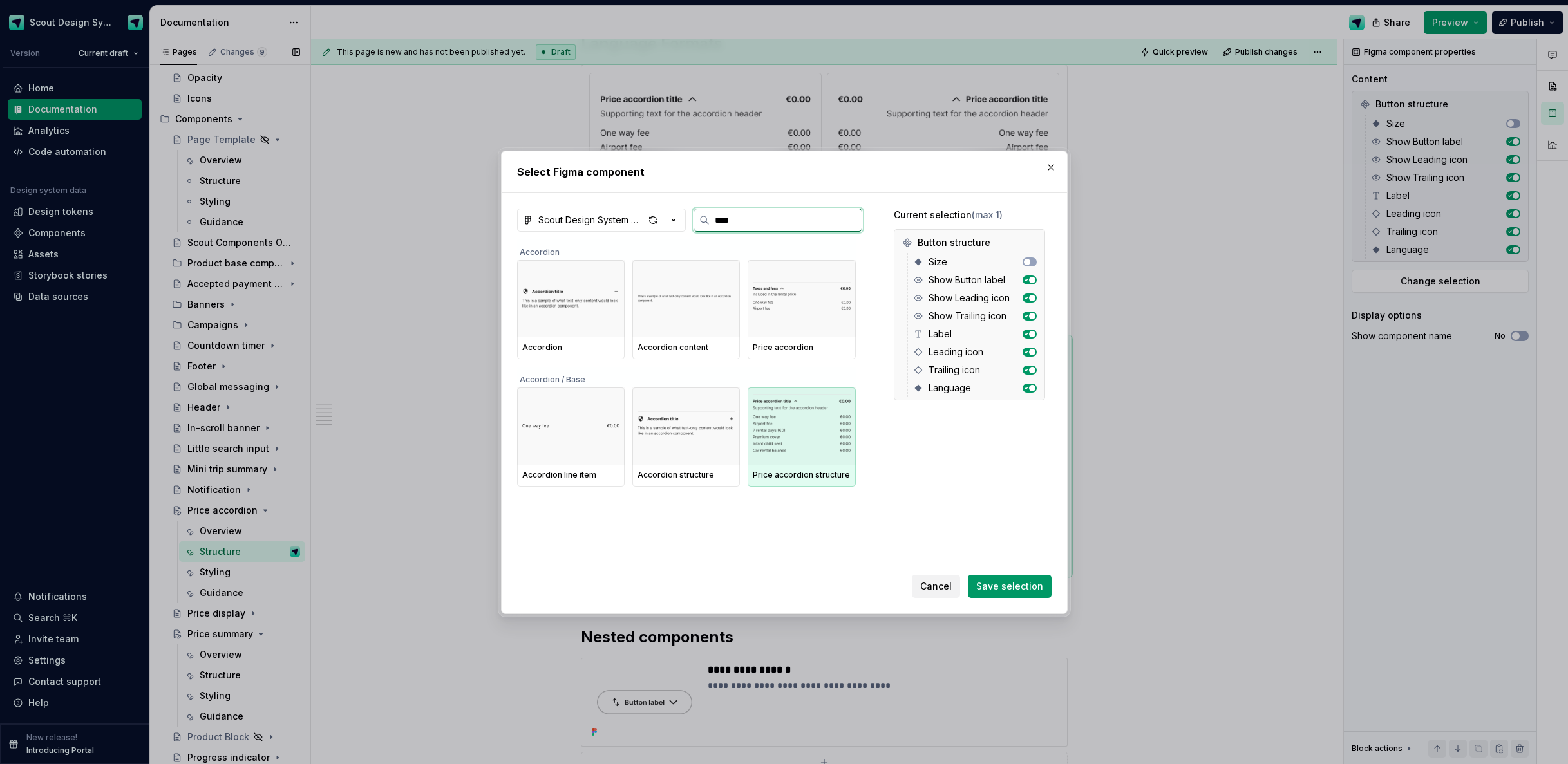
click at [804, 439] on img at bounding box center [801, 427] width 97 height 67
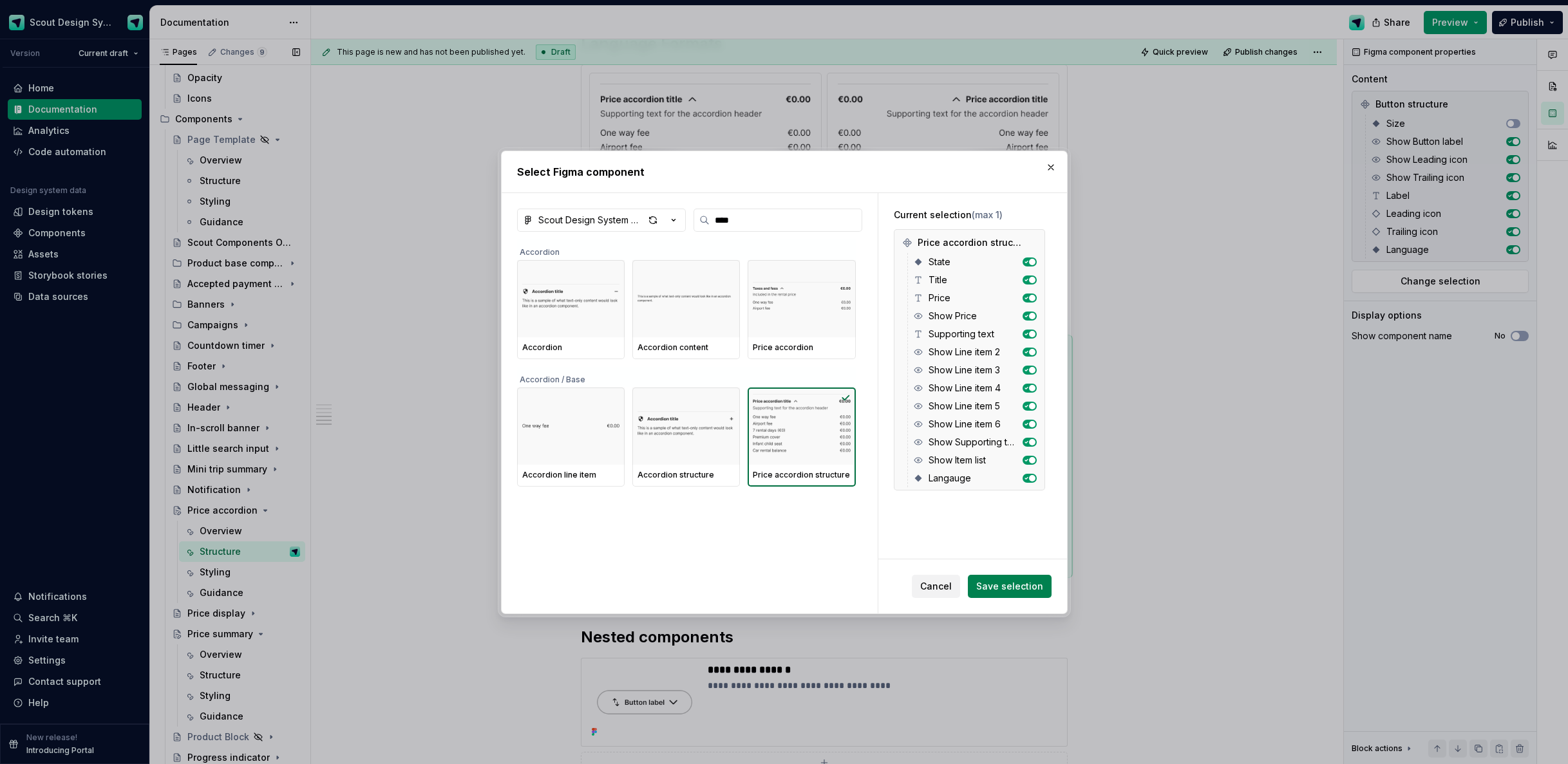
click at [1007, 587] on span "Save selection" at bounding box center [1010, 586] width 67 height 12
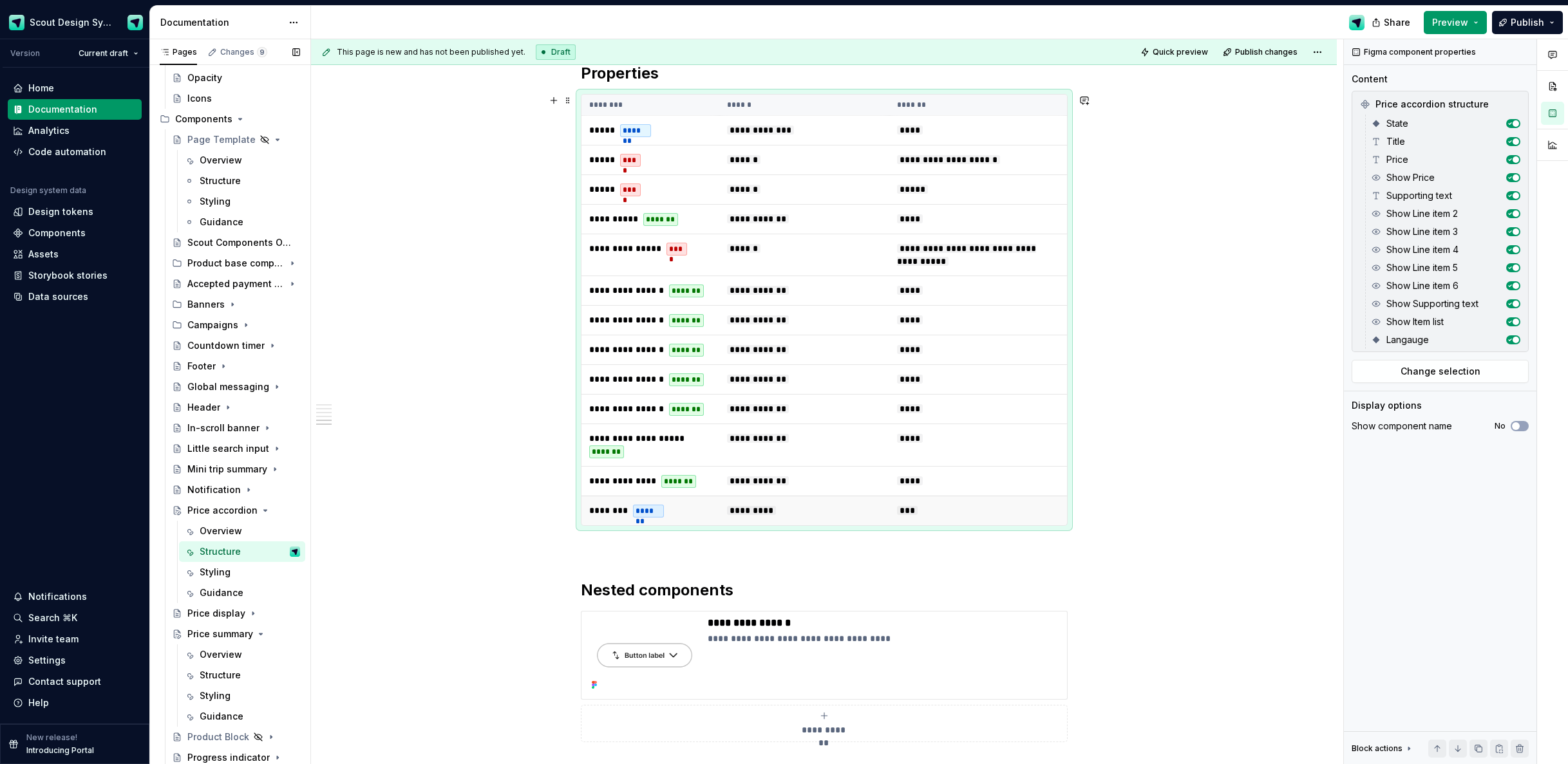
scroll to position [1374, 0]
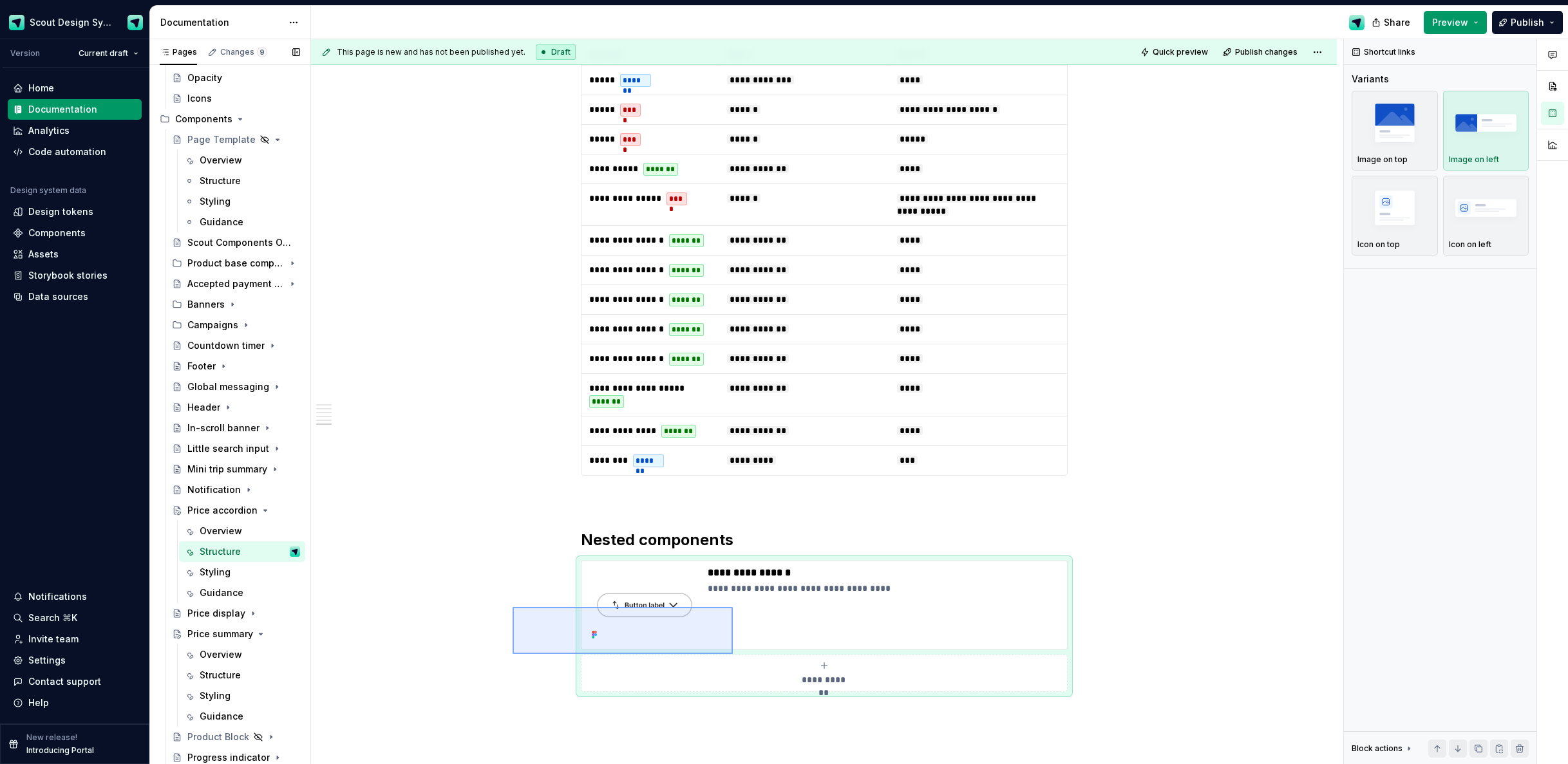
drag, startPoint x: 717, startPoint y: 651, endPoint x: 734, endPoint y: 654, distance: 17.3
click at [733, 654] on div "**********" at bounding box center [827, 402] width 1033 height 726
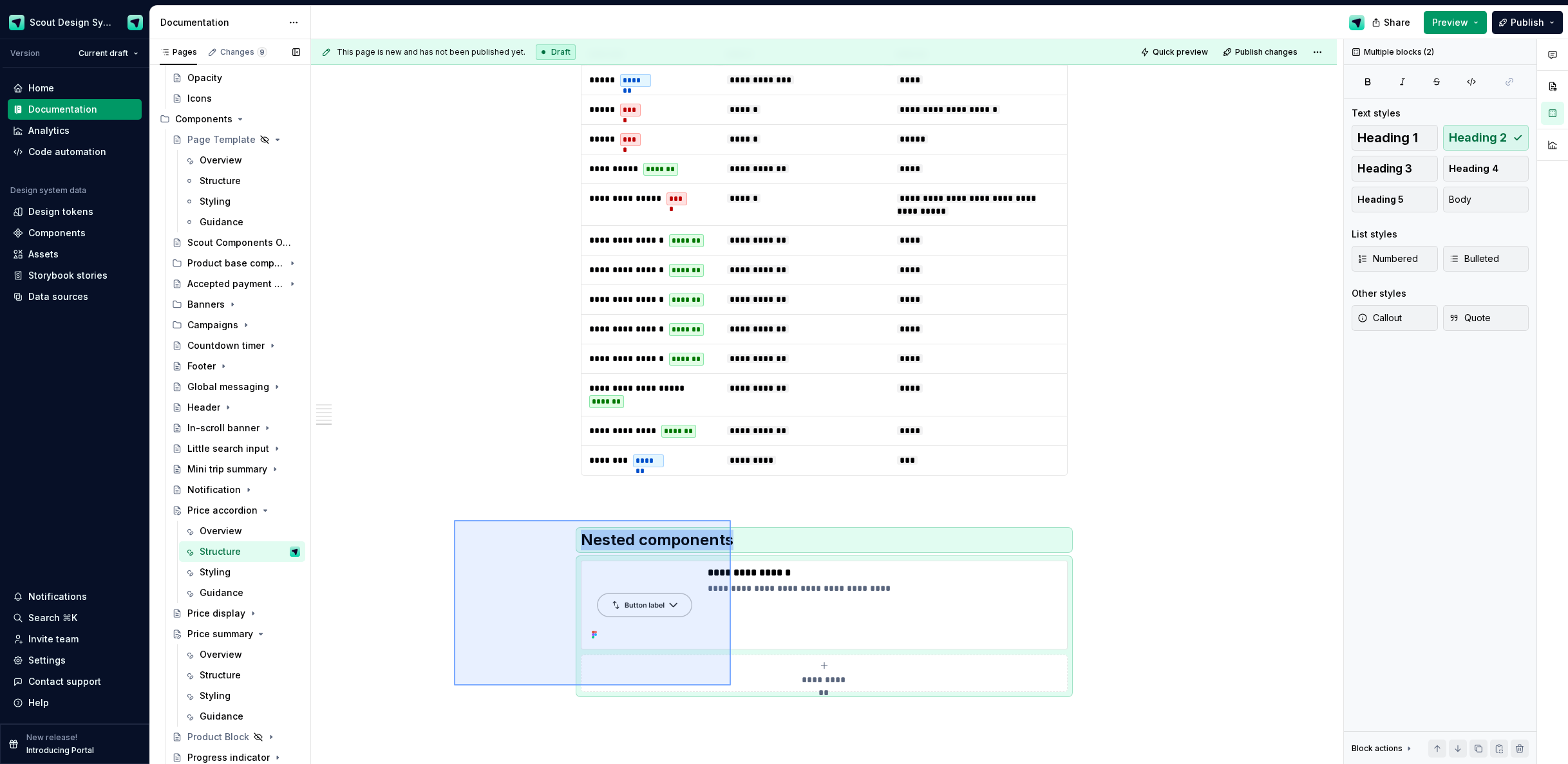
drag, startPoint x: 559, startPoint y: 591, endPoint x: 724, endPoint y: 676, distance: 185.6
click at [732, 685] on div "**********" at bounding box center [827, 402] width 1033 height 726
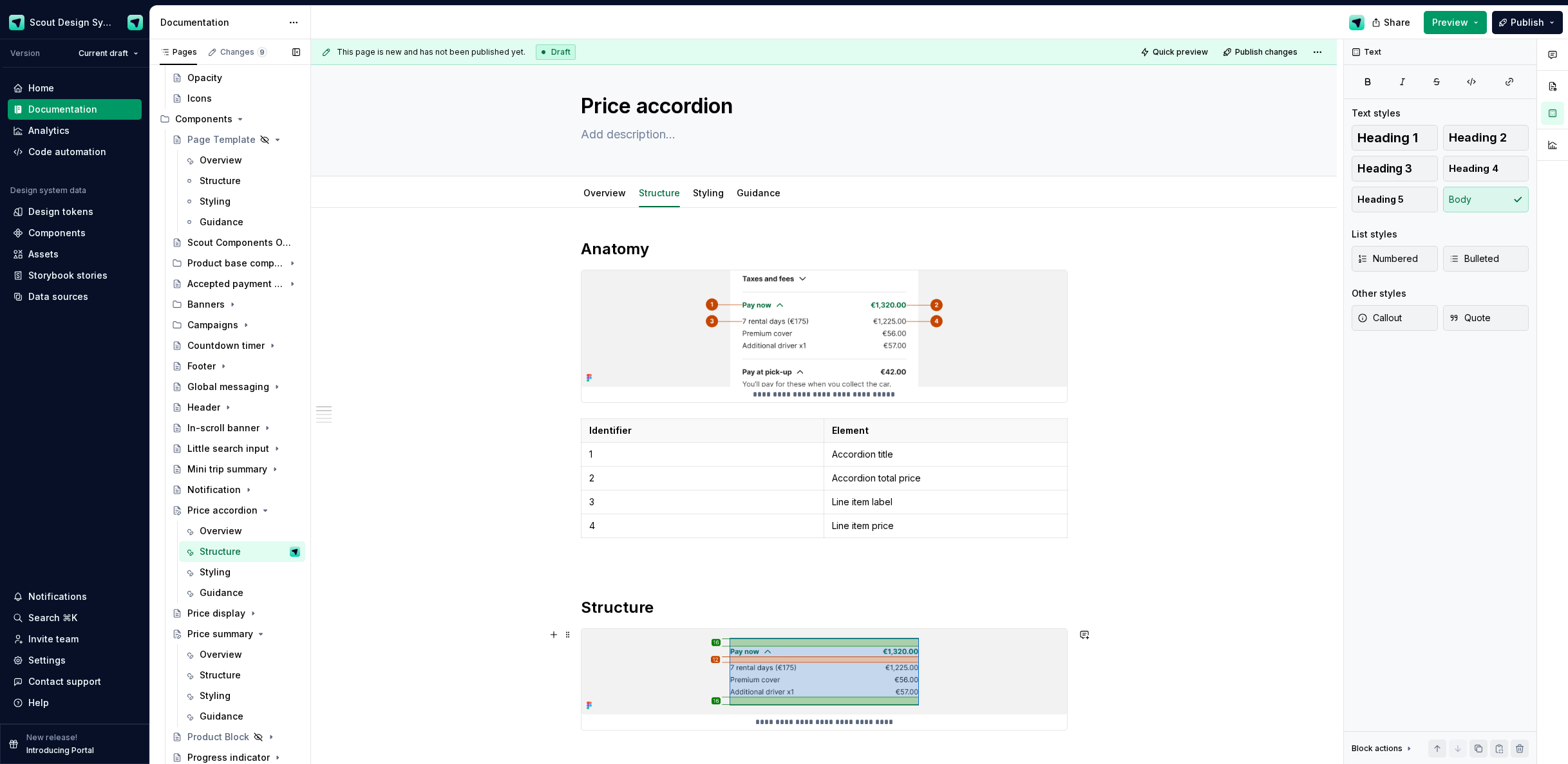
scroll to position [0, 0]
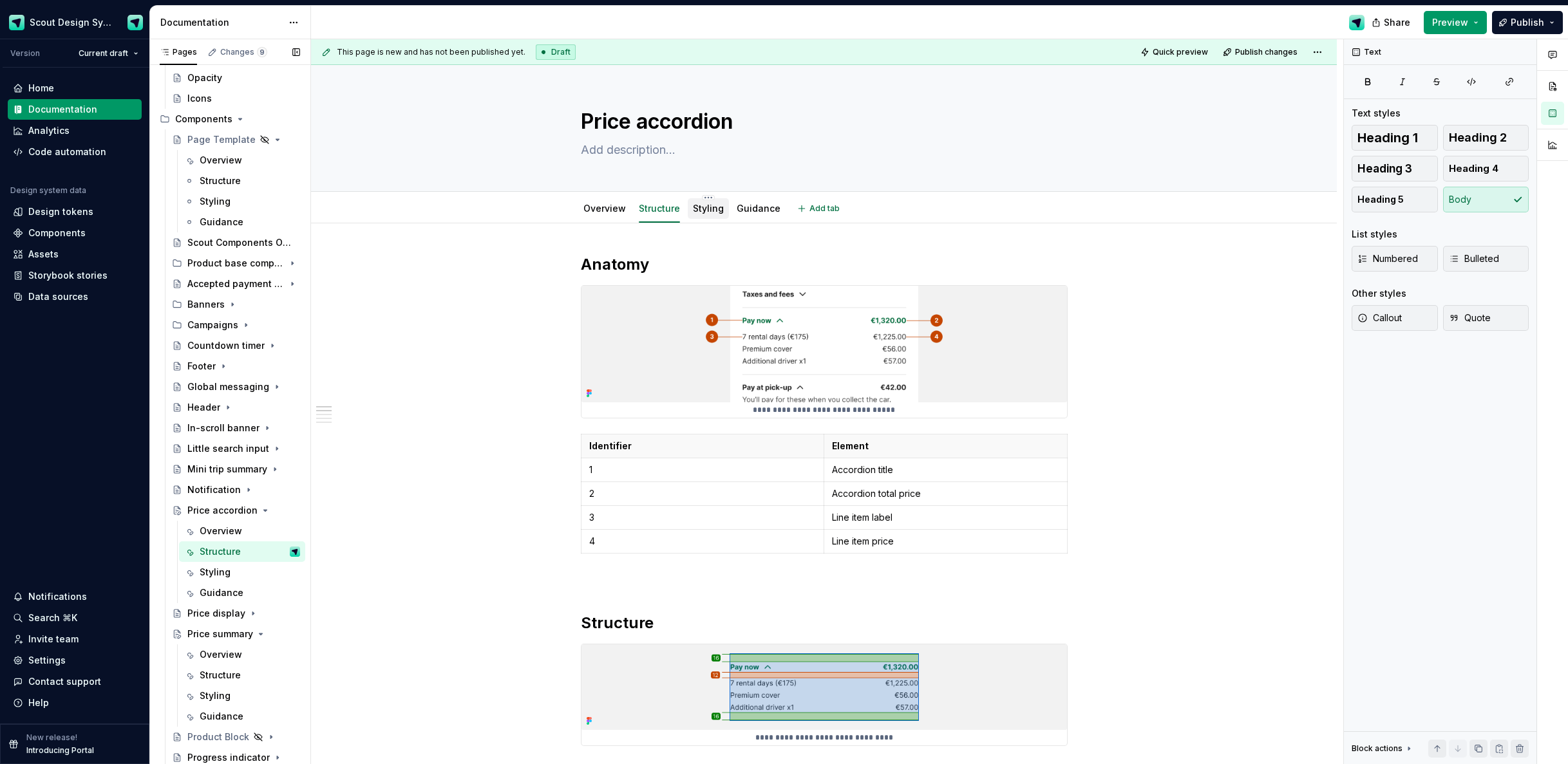
click at [722, 203] on link "Styling" at bounding box center [709, 208] width 31 height 11
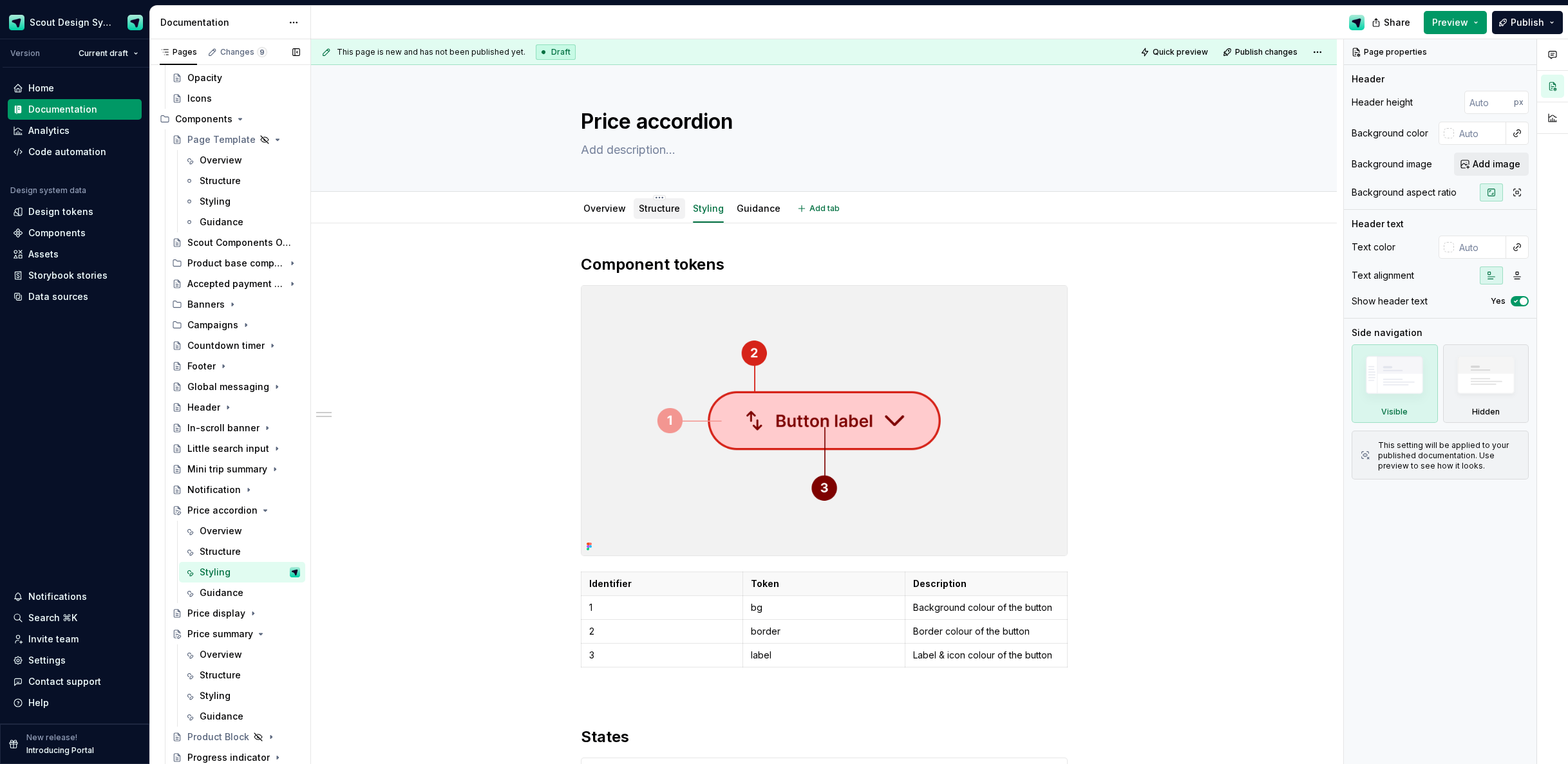
click at [670, 211] on link "Structure" at bounding box center [659, 208] width 41 height 11
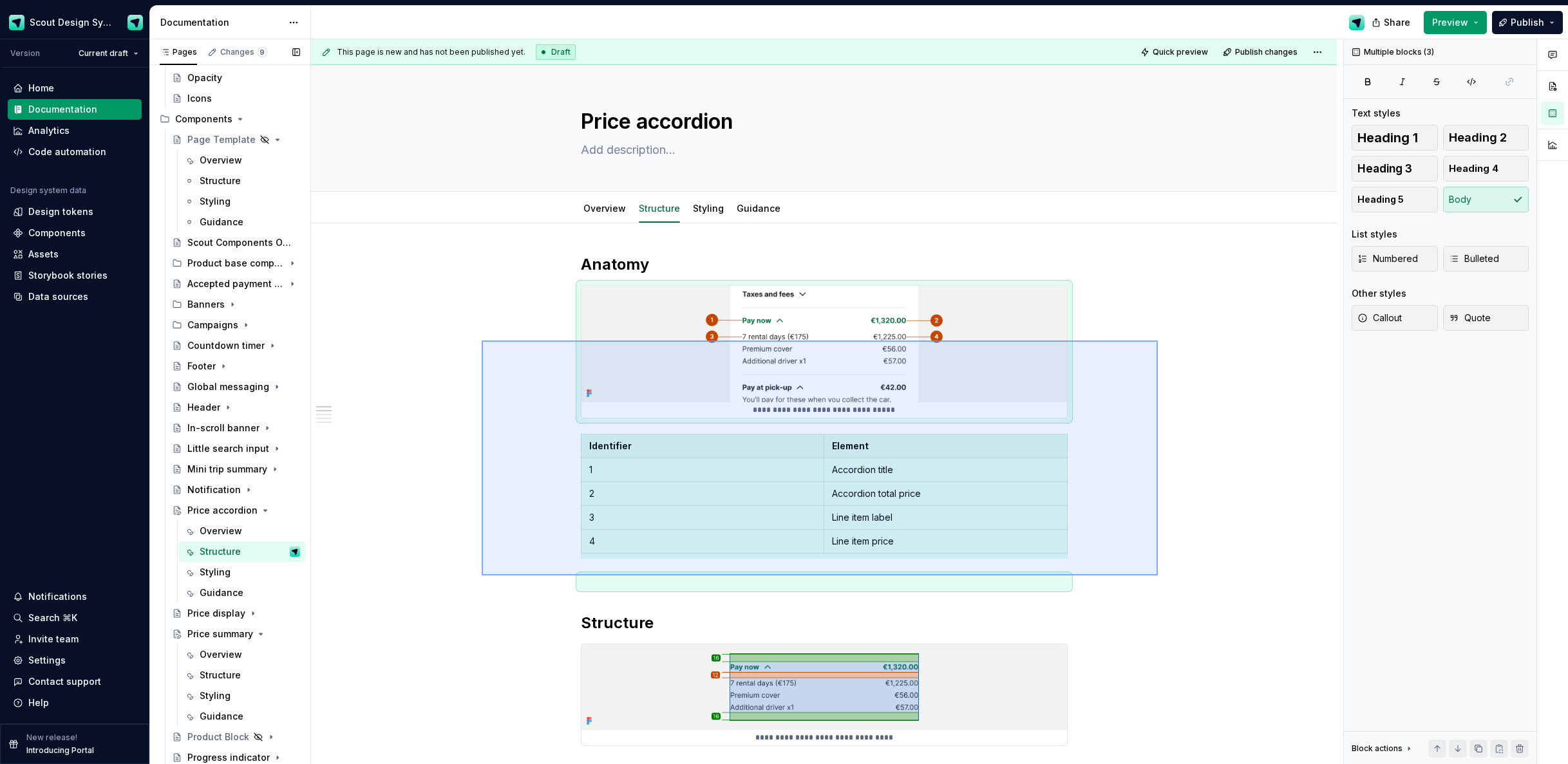
drag, startPoint x: 811, startPoint y: 470, endPoint x: 1158, endPoint y: 575, distance: 362.5
click at [1158, 575] on div "**********" at bounding box center [827, 402] width 1033 height 726
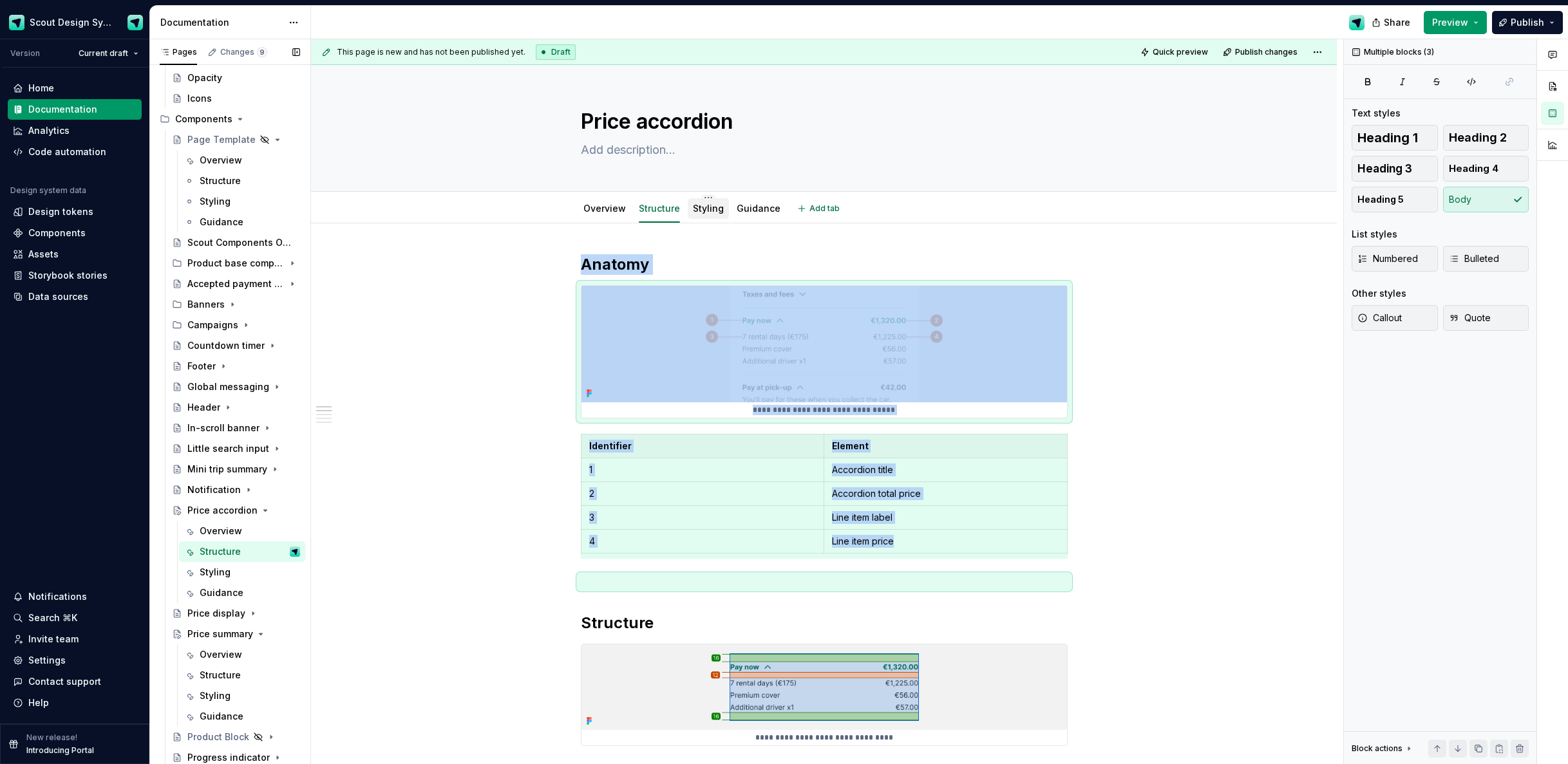
click at [700, 209] on link "Styling" at bounding box center [709, 208] width 31 height 11
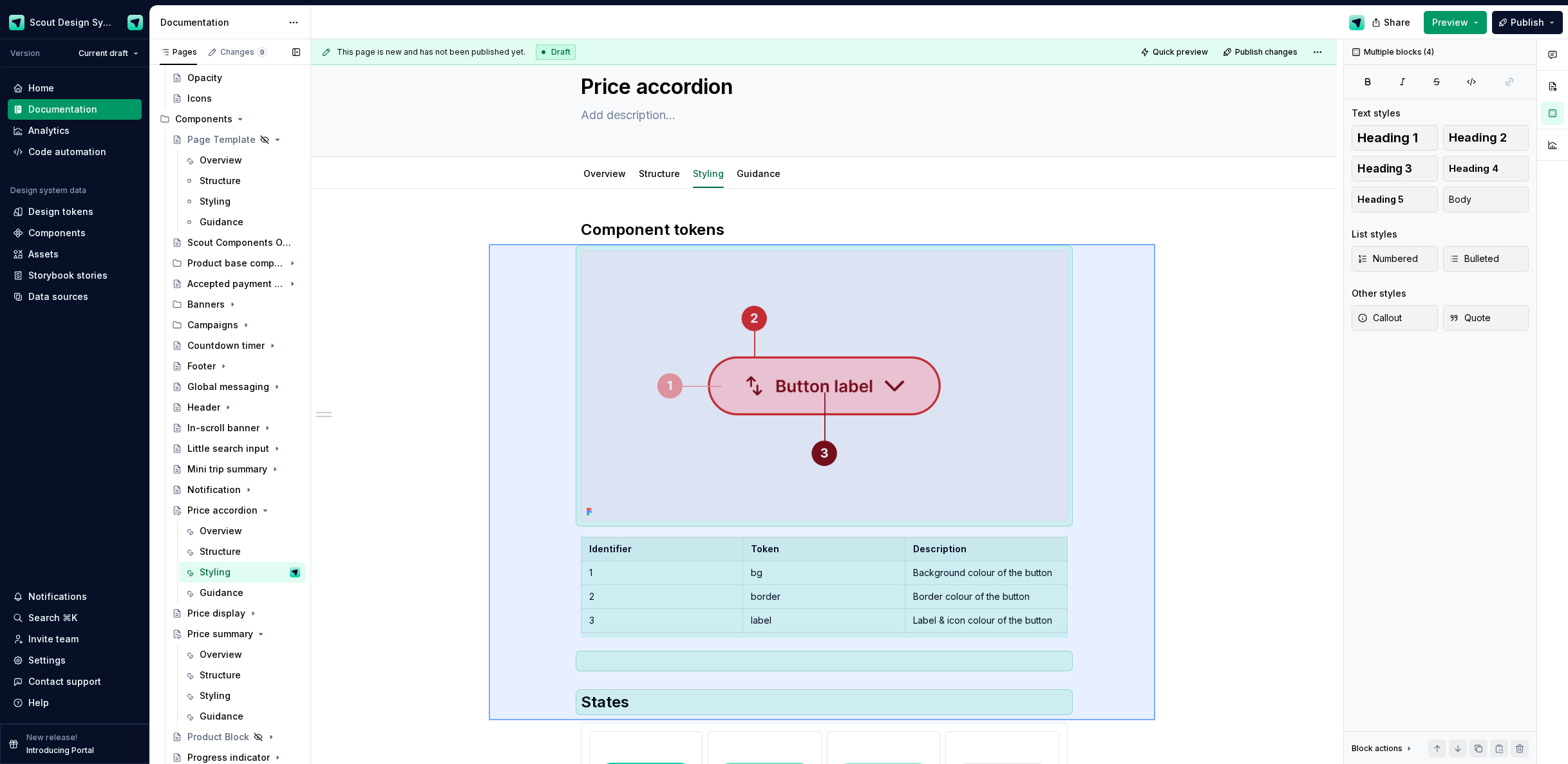
scroll to position [48, 0]
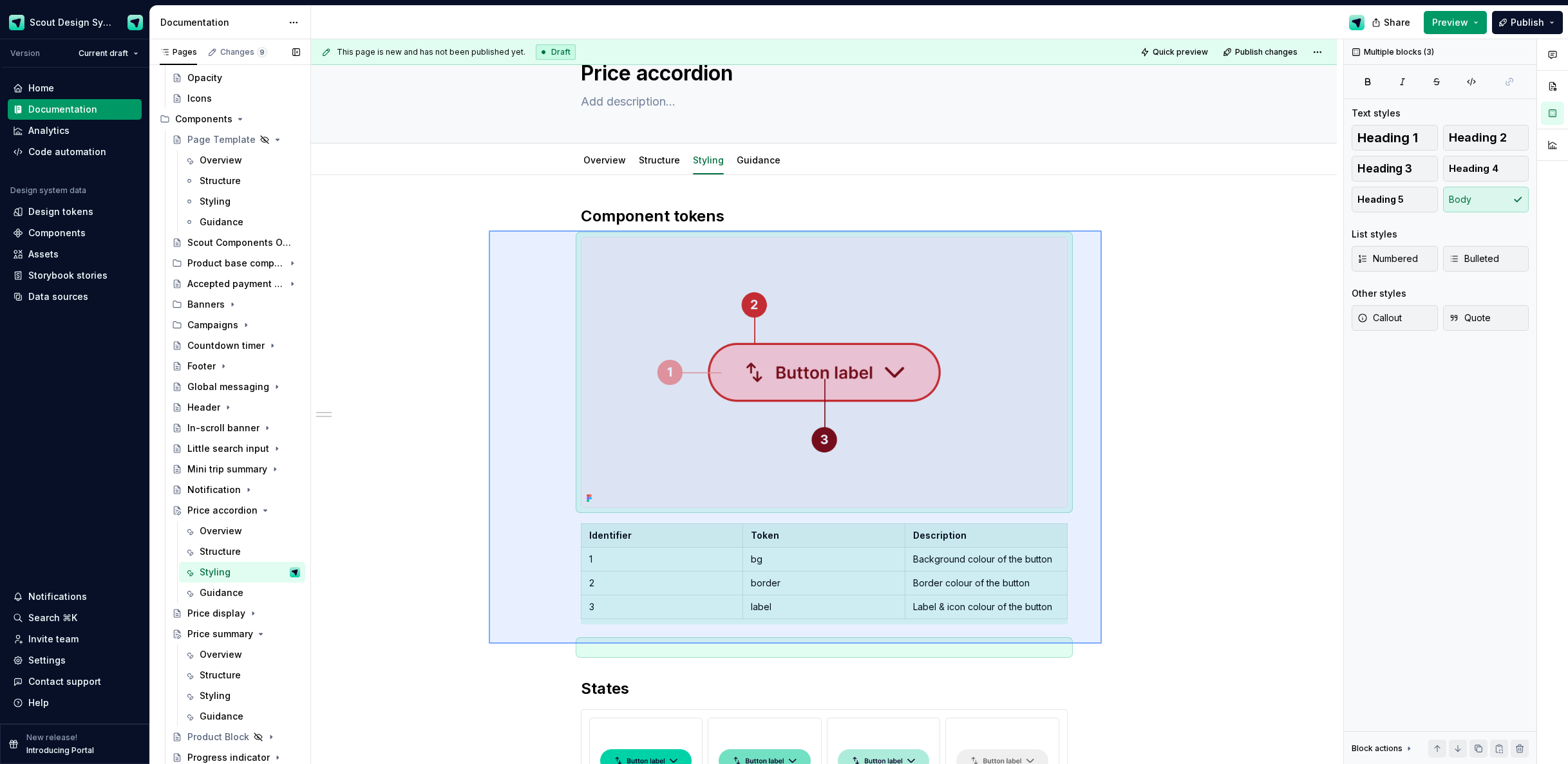
drag, startPoint x: 619, startPoint y: 391, endPoint x: 1102, endPoint y: 644, distance: 545.3
click at [1102, 644] on div "**********" at bounding box center [827, 402] width 1033 height 726
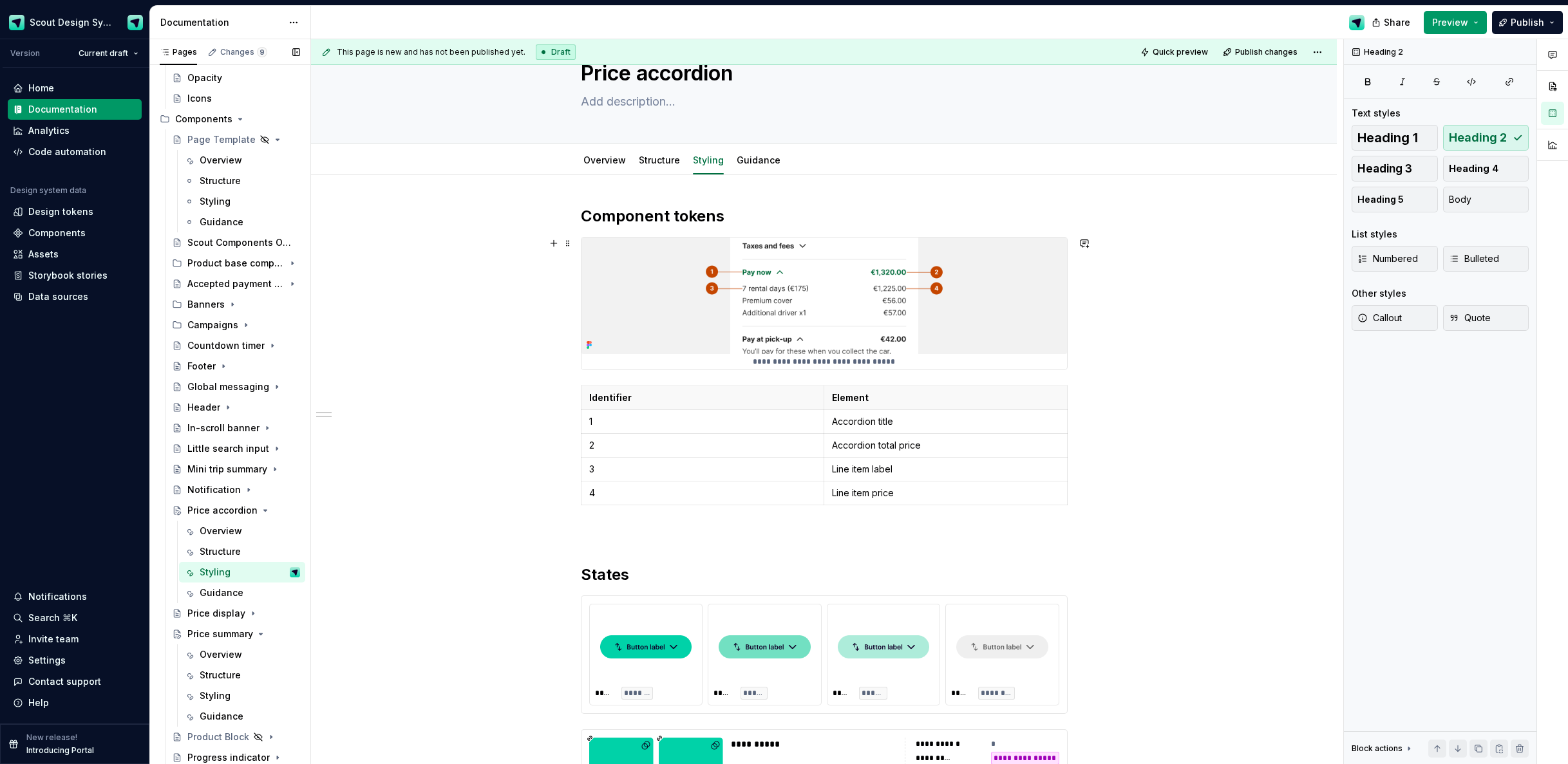
drag, startPoint x: 813, startPoint y: 359, endPoint x: 829, endPoint y: 356, distance: 16.3
click at [813, 359] on p "**********" at bounding box center [824, 361] width 485 height 11
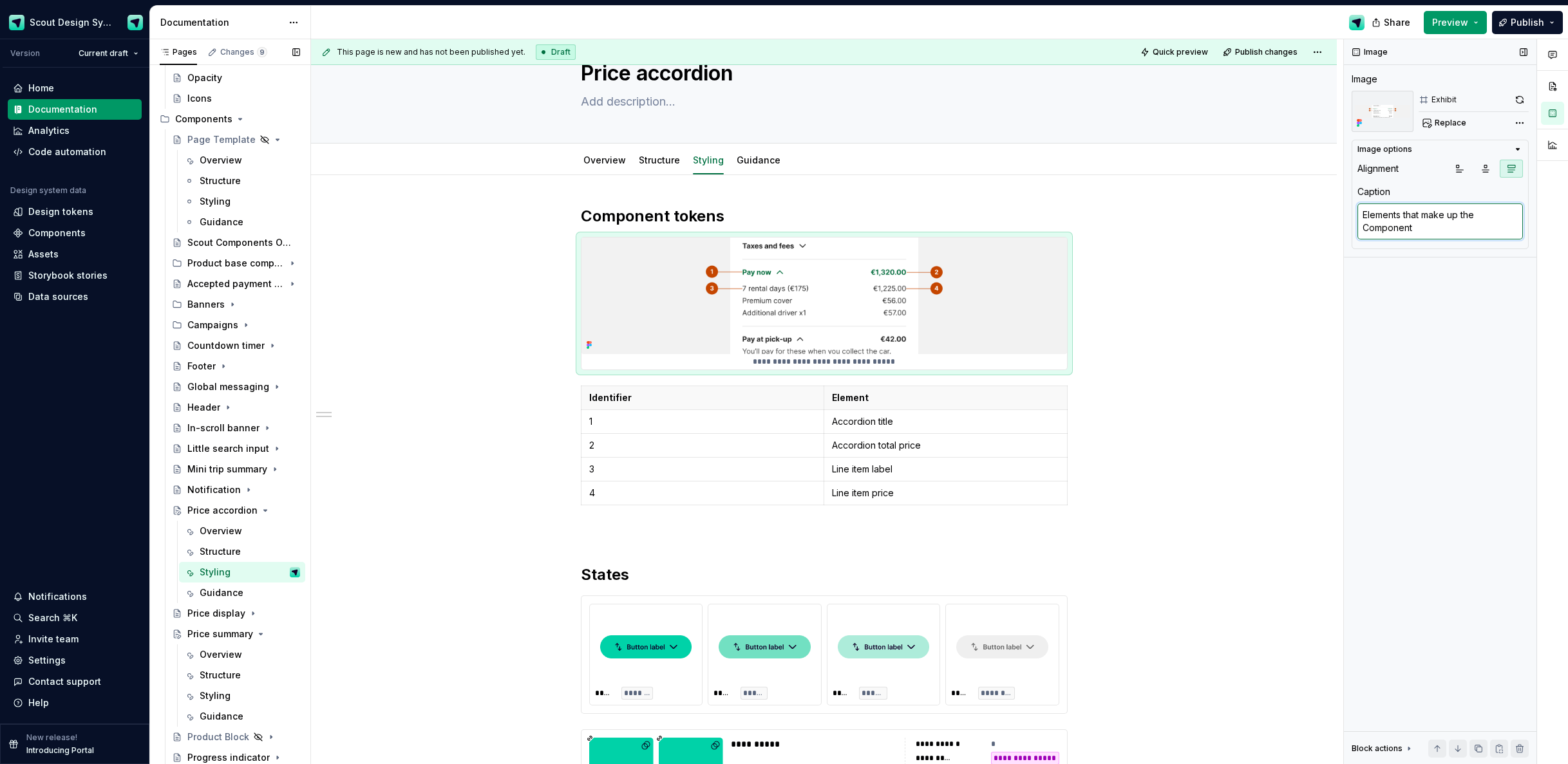
type textarea "*"
drag, startPoint x: 1437, startPoint y: 233, endPoint x: 1430, endPoint y: 234, distance: 7.1
click at [1431, 235] on textarea "Elements that make up the Component" at bounding box center [1440, 221] width 166 height 36
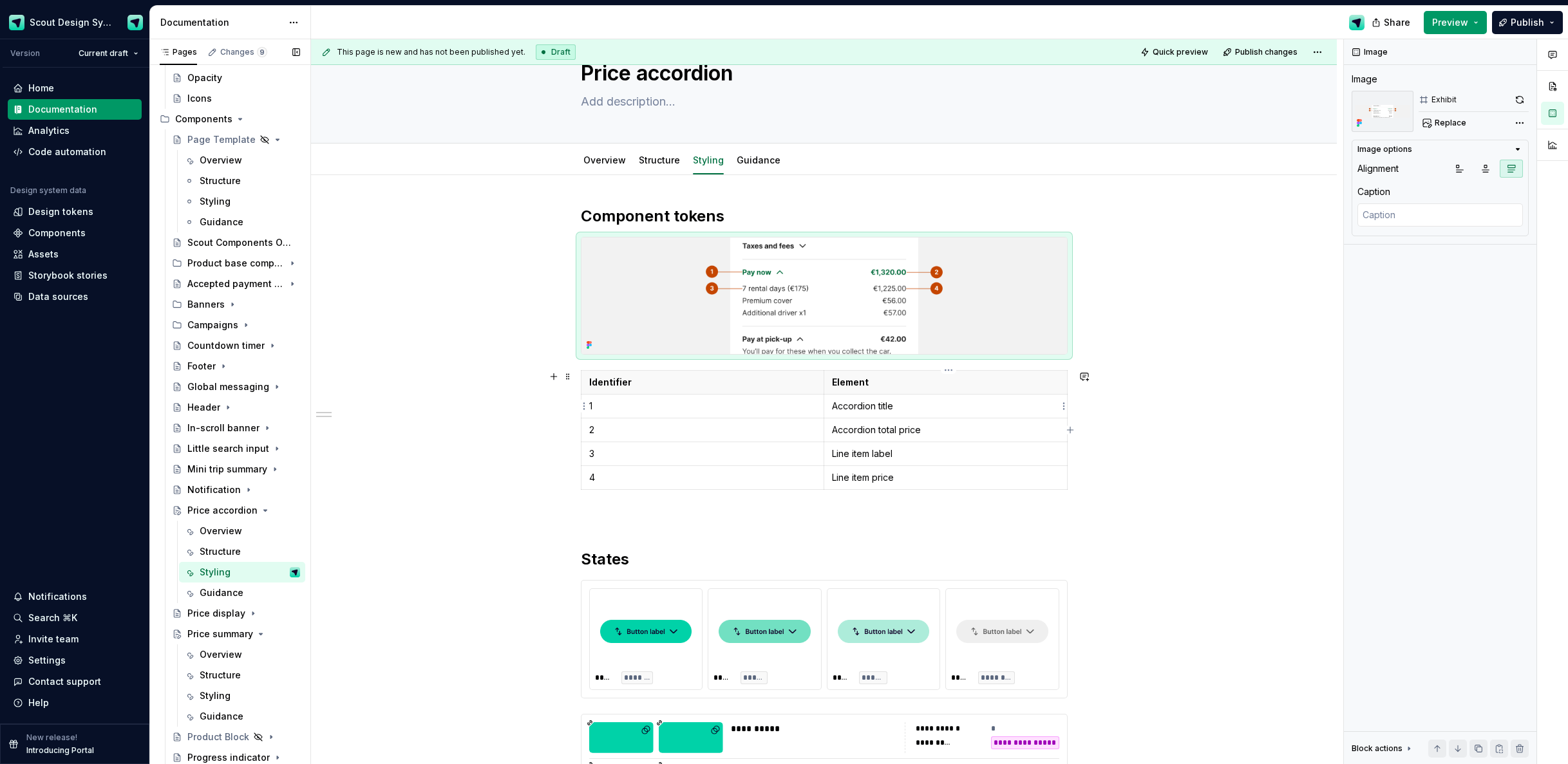
type textarea "*"
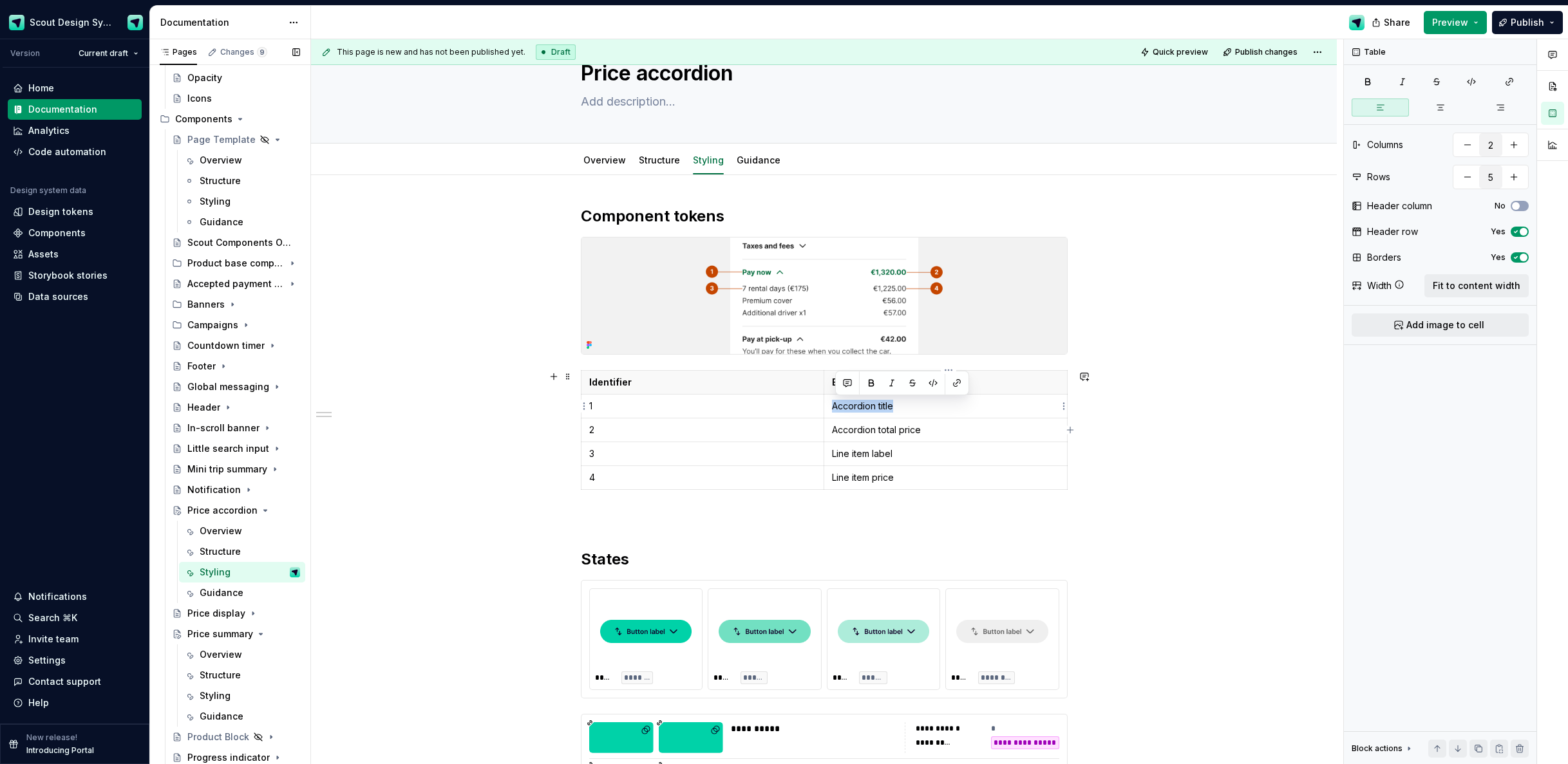
drag, startPoint x: 904, startPoint y: 407, endPoint x: 832, endPoint y: 404, distance: 72.1
click at [832, 404] on td "Accordion title" at bounding box center [946, 405] width 244 height 24
click at [876, 383] on p "Element" at bounding box center [946, 382] width 227 height 12
click at [854, 384] on p "Element" at bounding box center [946, 382] width 227 height 12
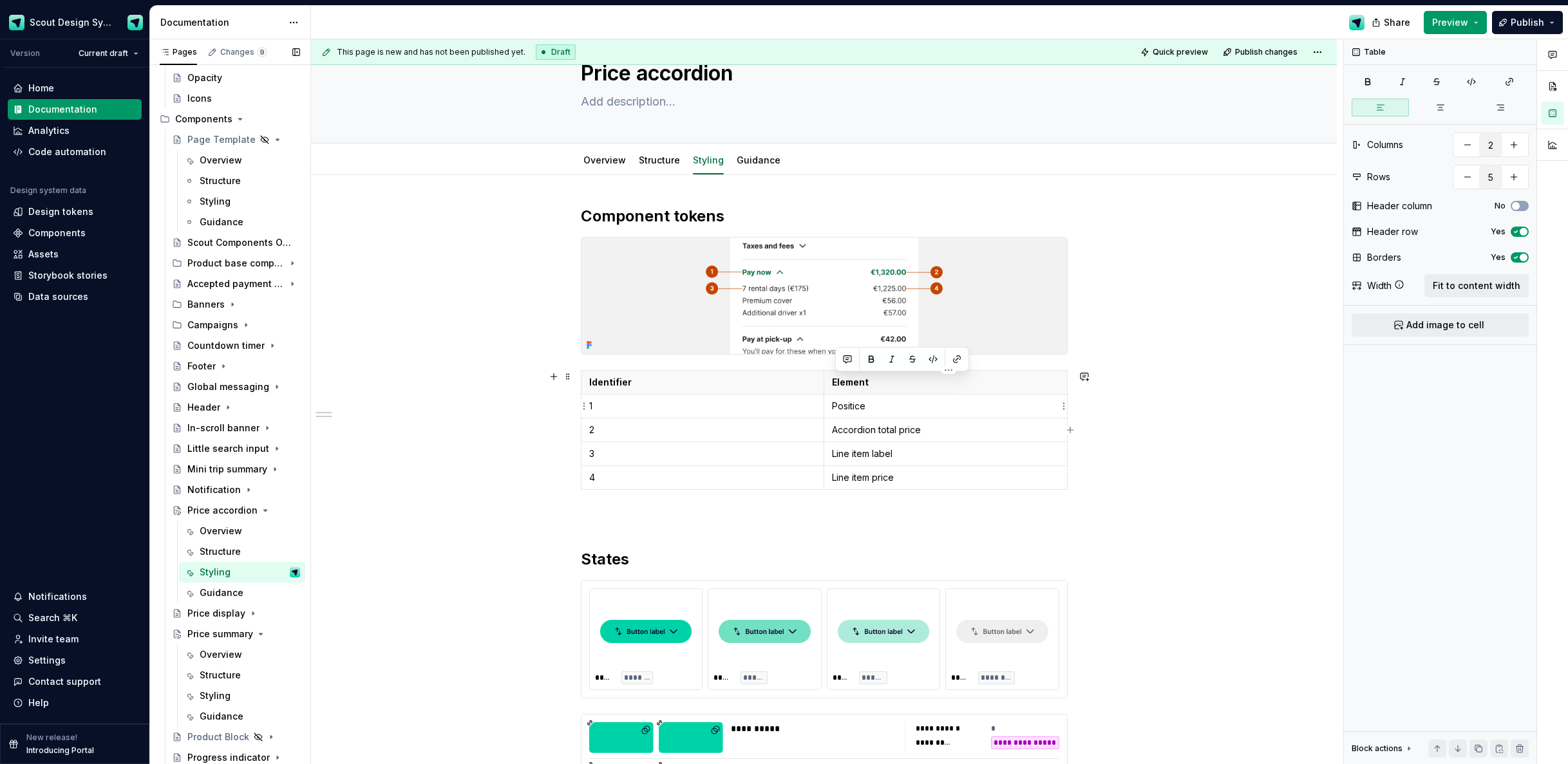
click at [878, 405] on p "Positice" at bounding box center [946, 405] width 227 height 12
click at [1070, 432] on icon "button" at bounding box center [1070, 429] width 11 height 11
type input "3"
click at [1057, 393] on th at bounding box center [1061, 382] width 23 height 24
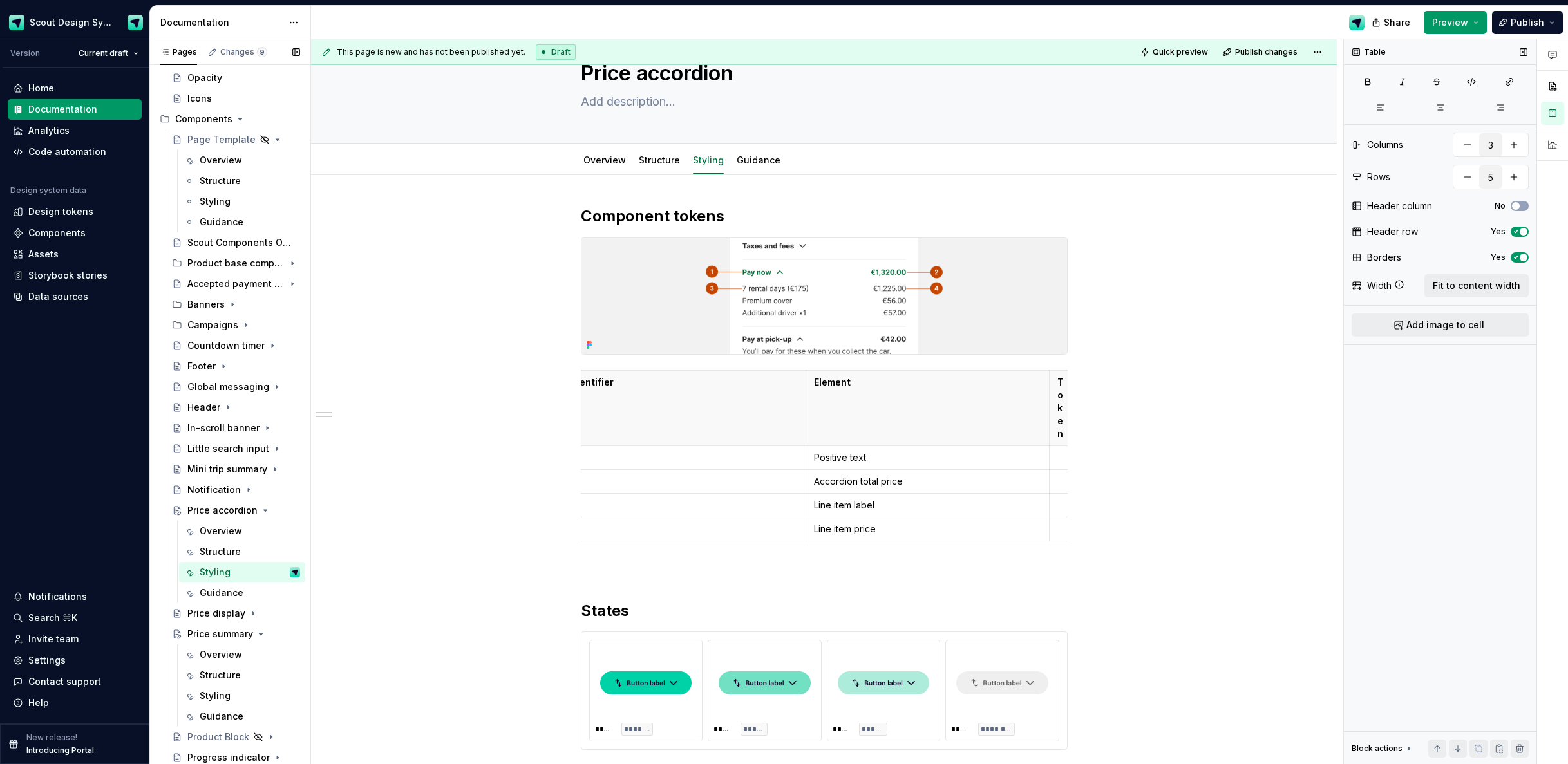
drag, startPoint x: 1453, startPoint y: 289, endPoint x: 1417, endPoint y: 295, distance: 36.5
click at [1454, 289] on span "Fit to content width" at bounding box center [1476, 285] width 87 height 12
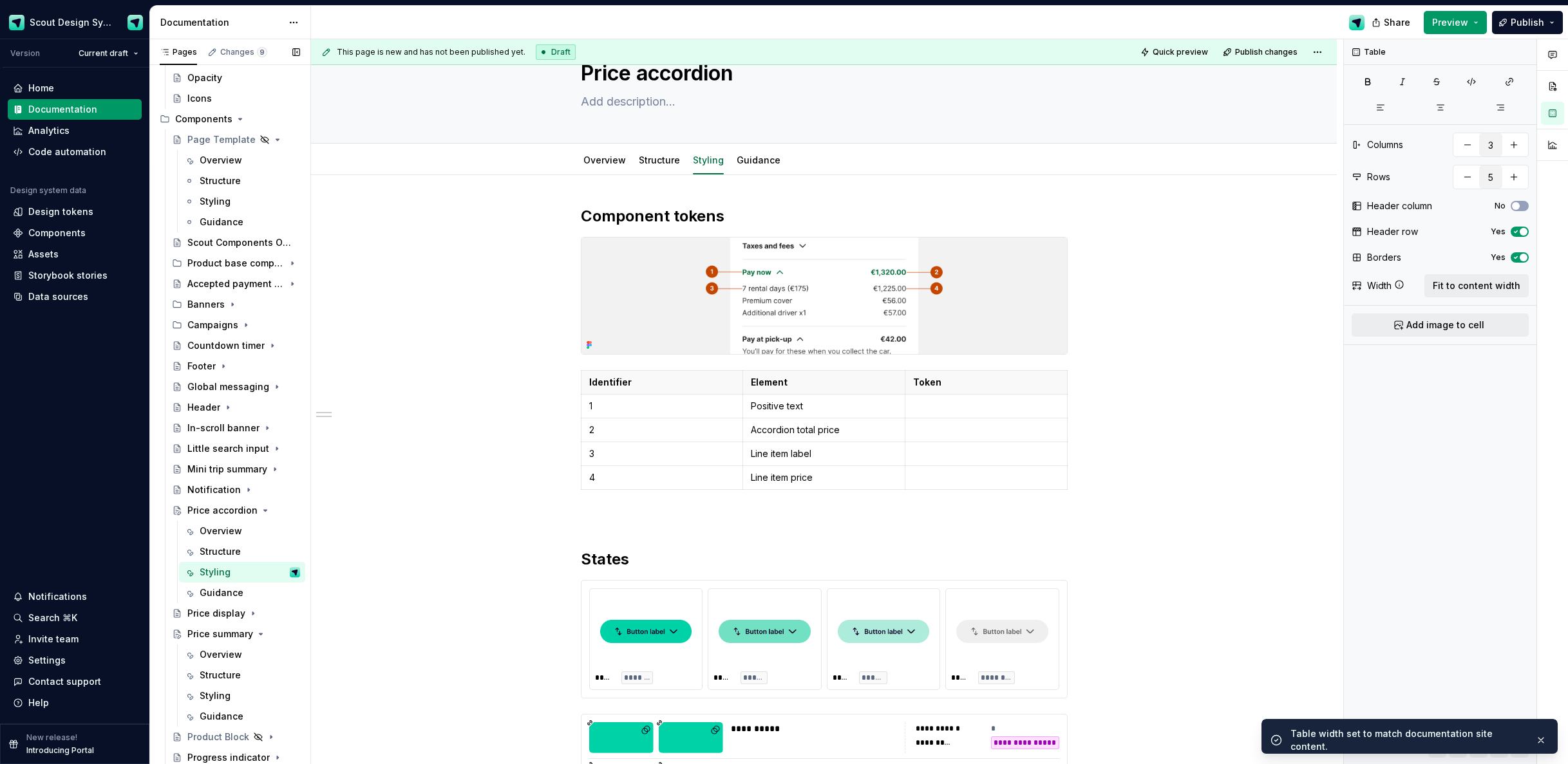
scroll to position [0, 0]
click at [982, 405] on p at bounding box center [986, 405] width 146 height 12
click at [834, 434] on p "Accordion total price" at bounding box center [824, 429] width 146 height 12
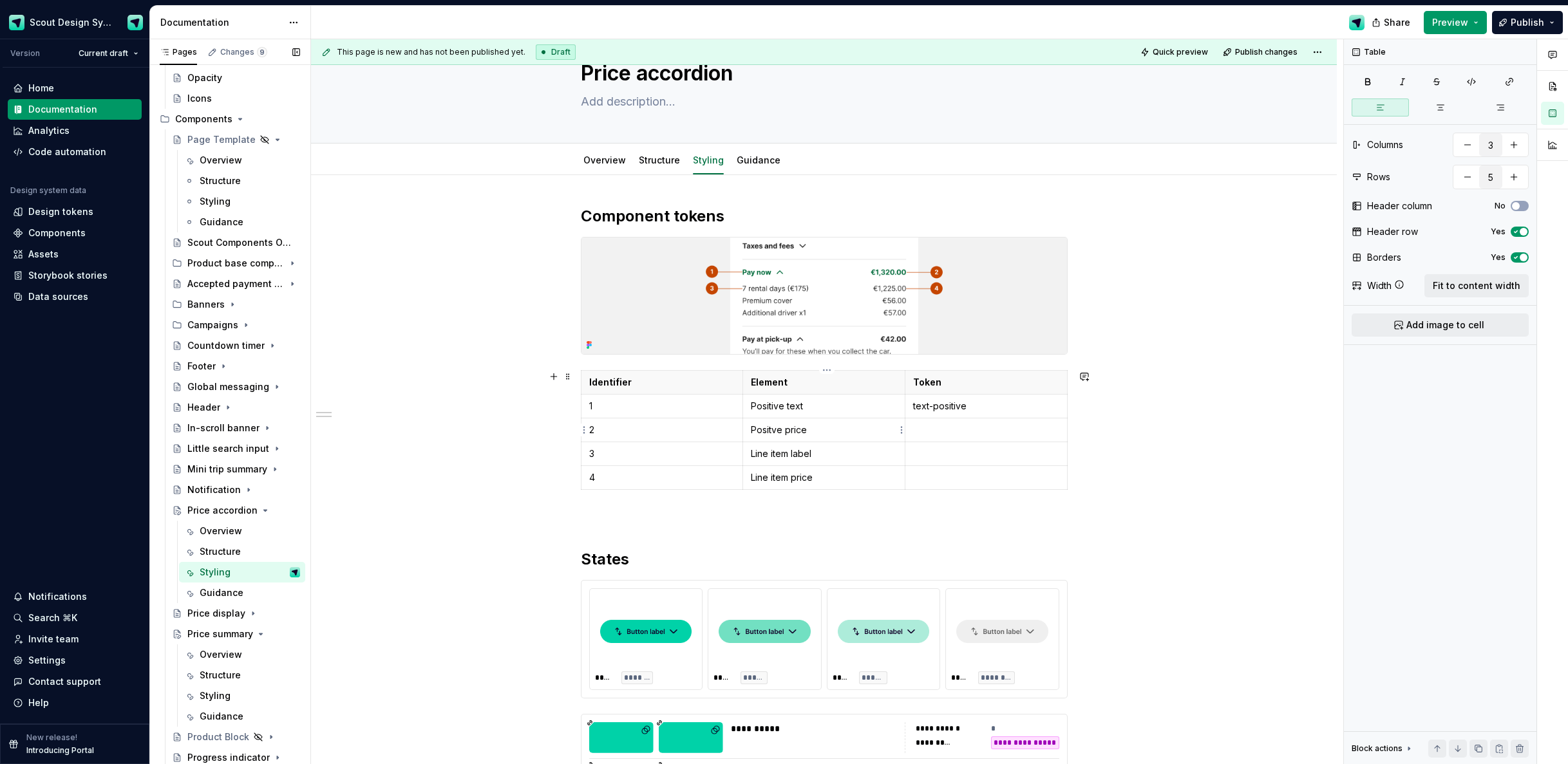
drag, startPoint x: 780, startPoint y: 430, endPoint x: 787, endPoint y: 431, distance: 7.1
click at [780, 430] on p "Positve price" at bounding box center [824, 429] width 146 height 12
click at [966, 432] on p at bounding box center [986, 429] width 146 height 12
click at [959, 432] on p at bounding box center [986, 429] width 146 height 12
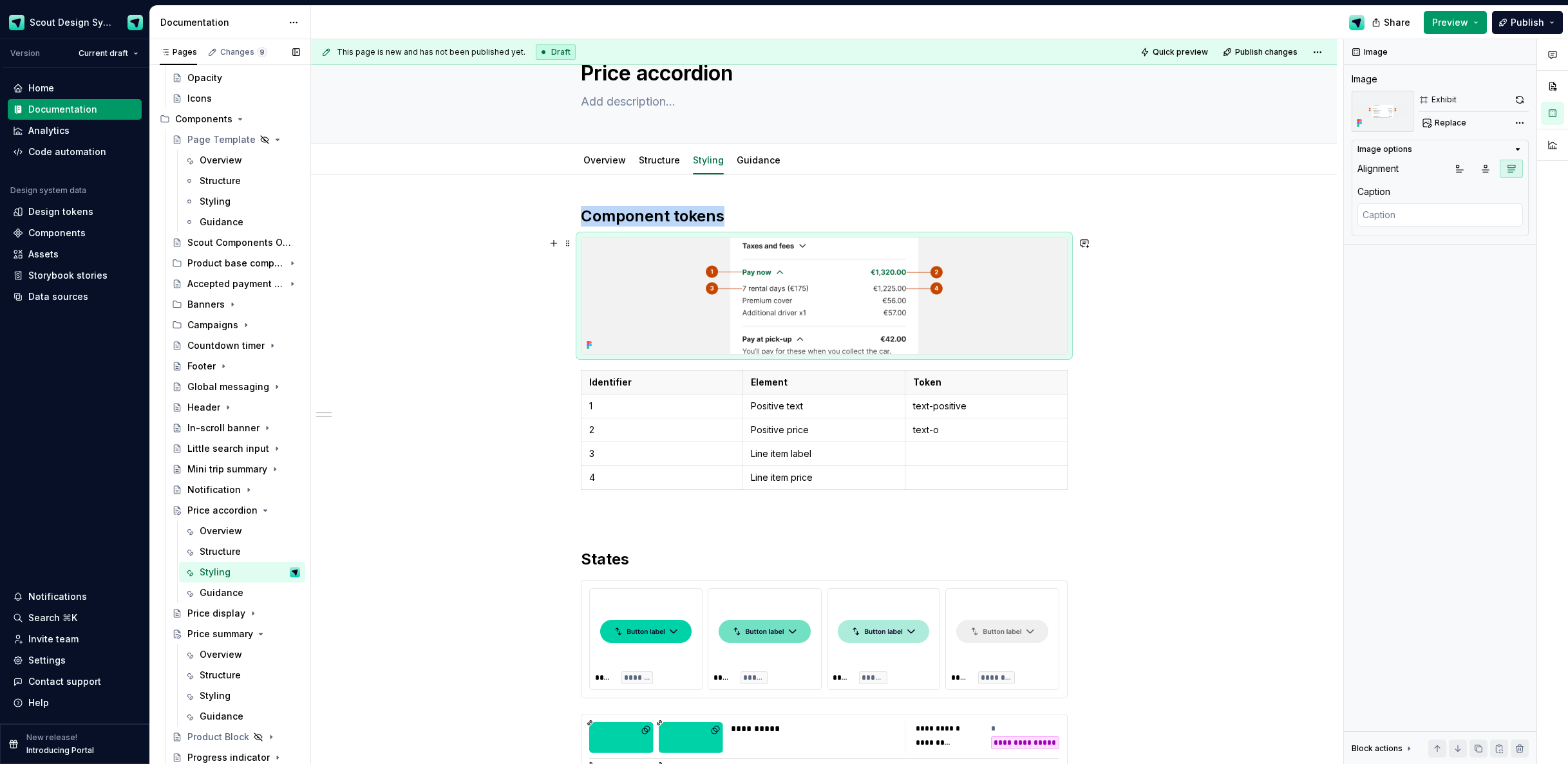
click at [699, 275] on img at bounding box center [824, 296] width 485 height 117
click at [1466, 132] on div "Image Image Exhibit Replace Image options Alignment Caption Block actions Move …" at bounding box center [1440, 402] width 193 height 726
click at [1458, 128] on button "Replace" at bounding box center [1446, 123] width 54 height 18
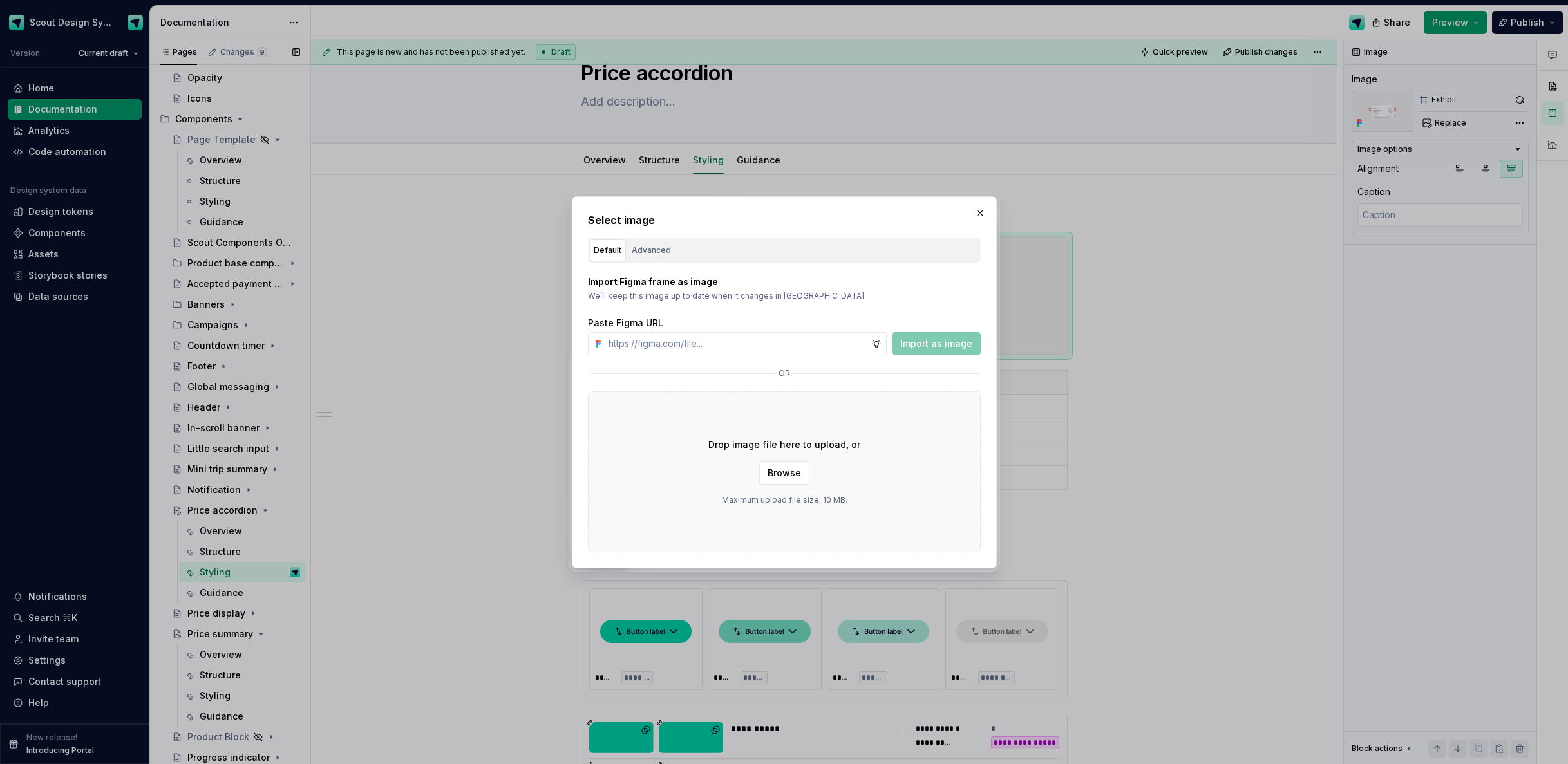
type textarea "*"
type input "[URL][DOMAIN_NAME]"
click at [926, 346] on span "Import as image" at bounding box center [936, 343] width 72 height 12
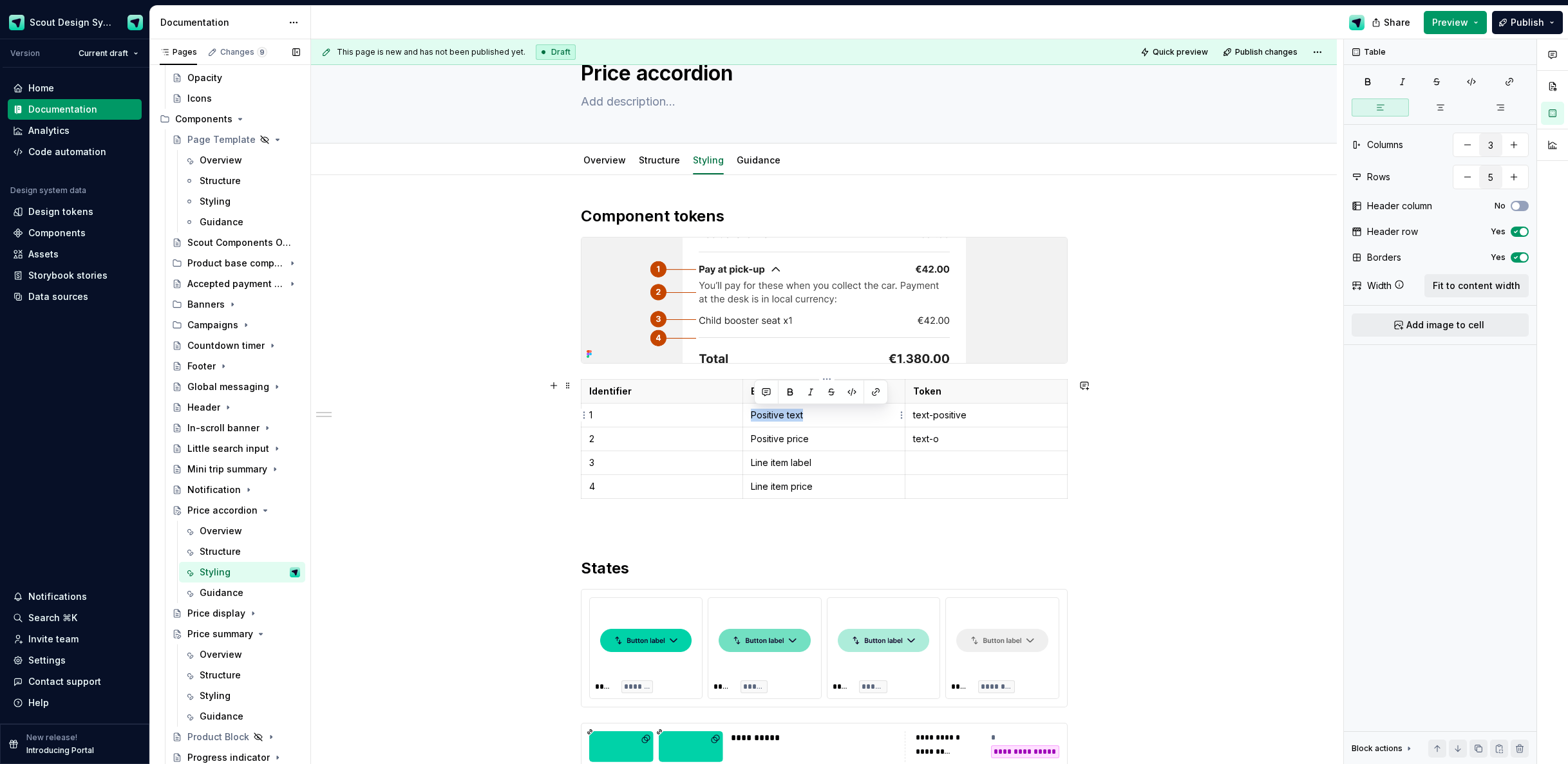
drag, startPoint x: 834, startPoint y: 414, endPoint x: 754, endPoint y: 412, distance: 80.0
click at [750, 411] on td "Positive text" at bounding box center [824, 414] width 162 height 24
drag, startPoint x: 788, startPoint y: 442, endPoint x: 827, endPoint y: 444, distance: 39.1
click at [789, 442] on p "Positive price" at bounding box center [824, 438] width 146 height 12
drag, startPoint x: 812, startPoint y: 445, endPoint x: 746, endPoint y: 442, distance: 66.1
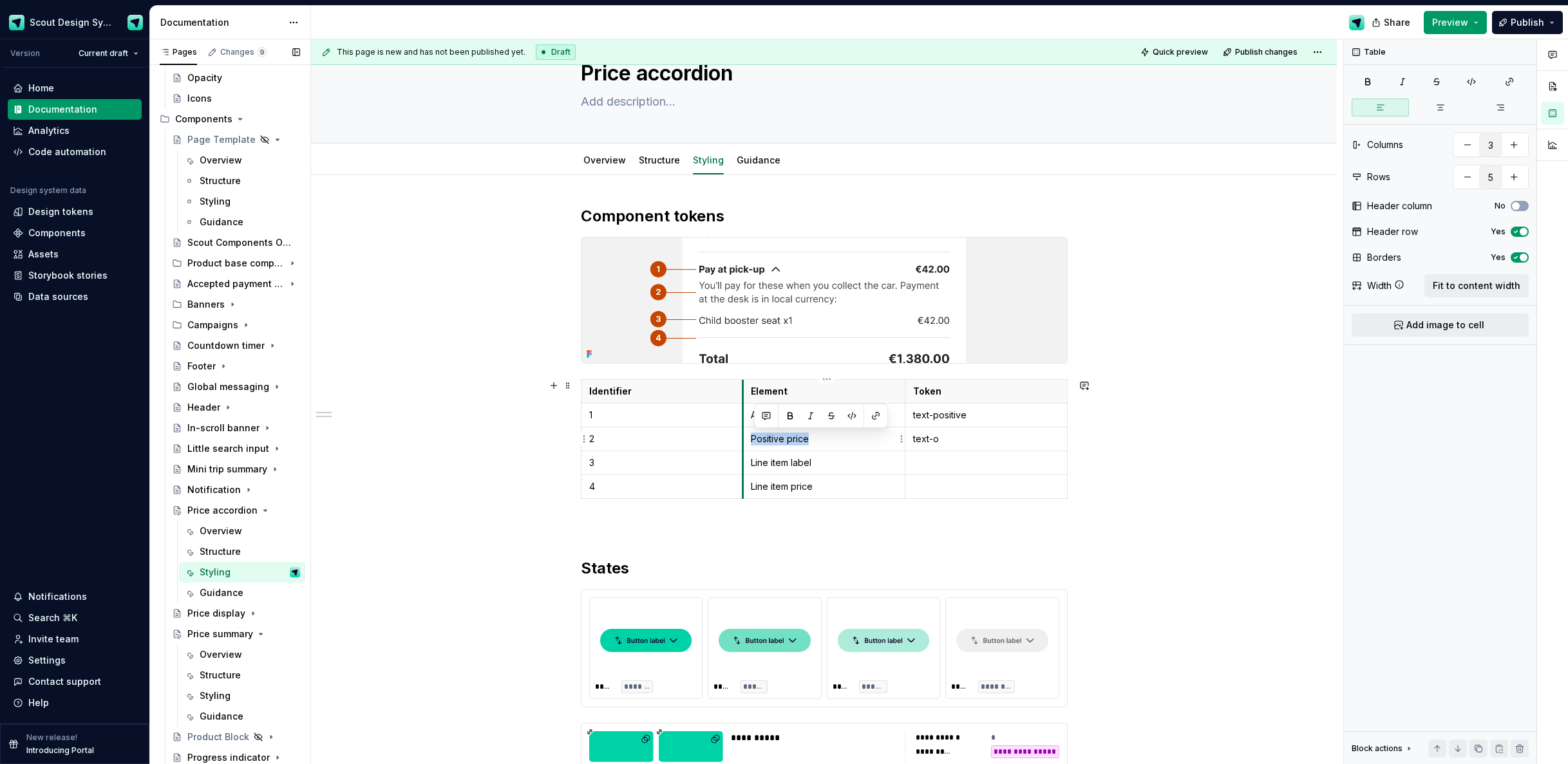
click at [744, 442] on tr "2 Positive price text-o" at bounding box center [824, 438] width 486 height 24
drag, startPoint x: 817, startPoint y: 439, endPoint x: 754, endPoint y: 438, distance: 63.0
click at [754, 438] on p "Positive price" at bounding box center [824, 438] width 146 height 12
click at [812, 465] on p "Line item label" at bounding box center [824, 462] width 146 height 12
drag, startPoint x: 825, startPoint y: 464, endPoint x: 807, endPoint y: 468, distance: 18.4
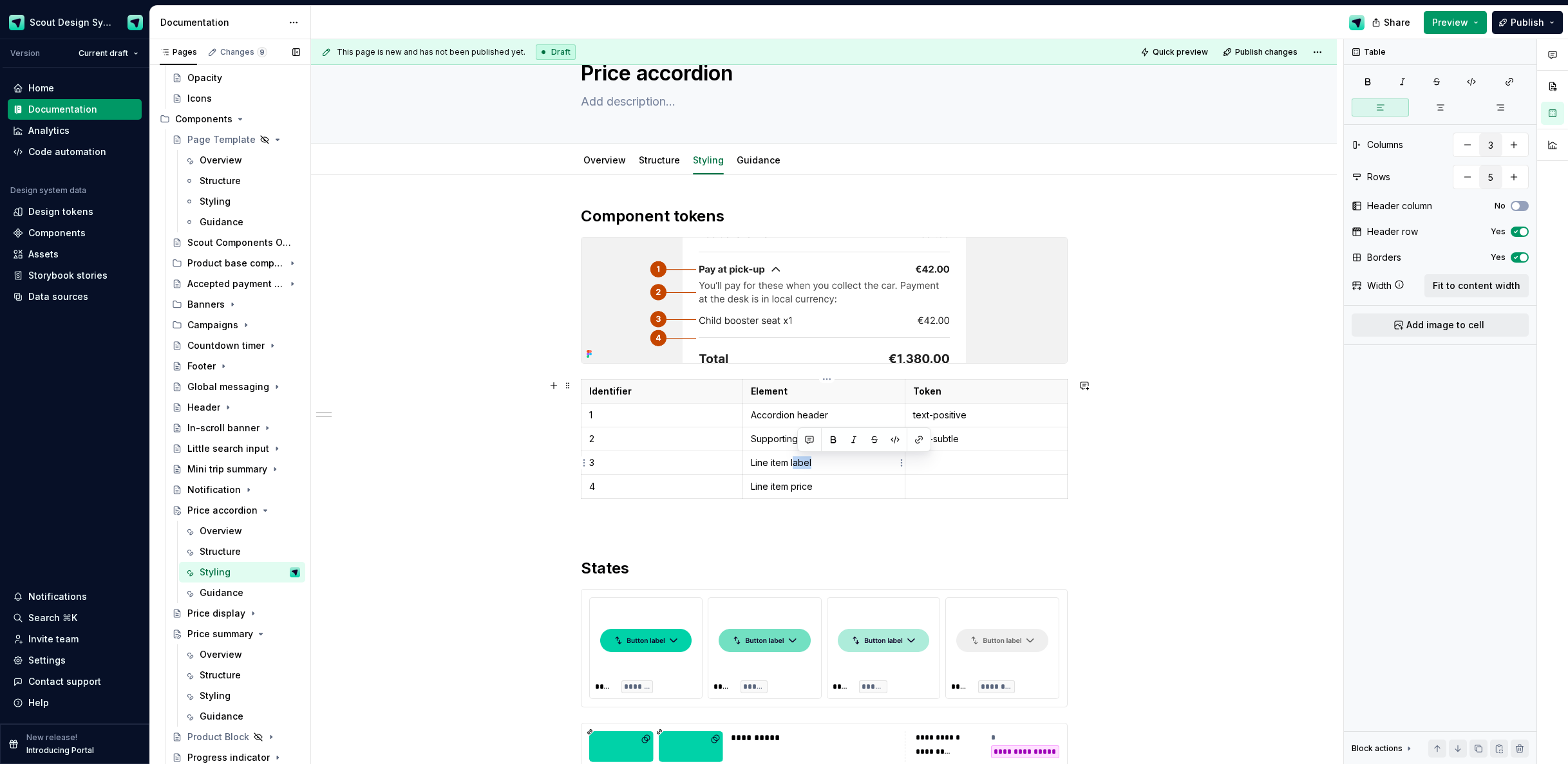
click at [797, 464] on p "Line item label" at bounding box center [824, 462] width 146 height 12
click at [958, 413] on p "text-positive" at bounding box center [986, 414] width 146 height 12
click at [924, 486] on p at bounding box center [986, 486] width 146 height 12
drag, startPoint x: 817, startPoint y: 481, endPoint x: 753, endPoint y: 482, distance: 64.0
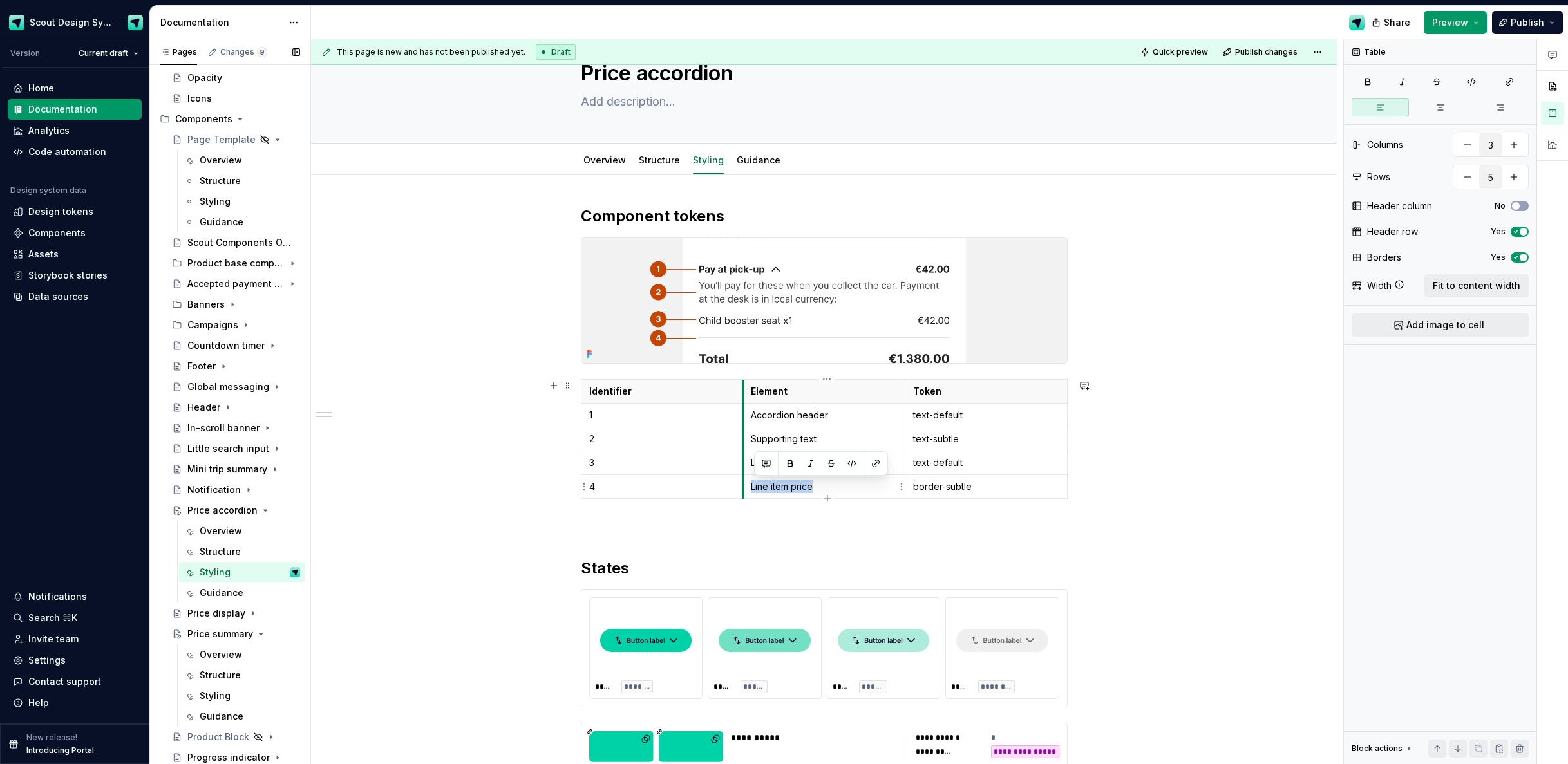
click at [748, 481] on td "Line item price" at bounding box center [824, 486] width 162 height 24
drag, startPoint x: 537, startPoint y: 466, endPoint x: 511, endPoint y: 454, distance: 28.6
click at [536, 466] on div "**********" at bounding box center [827, 402] width 1033 height 726
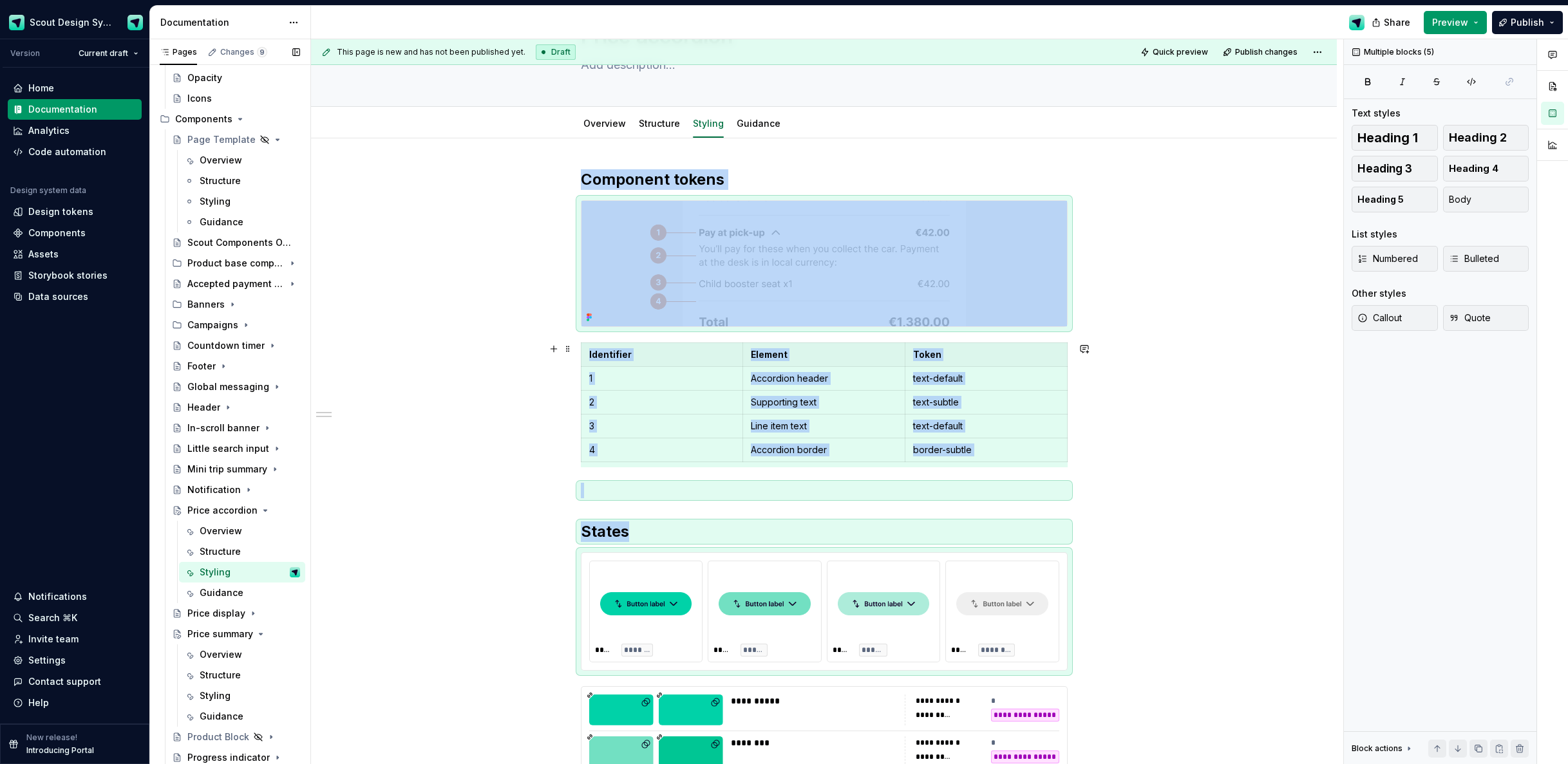
scroll to position [97, 0]
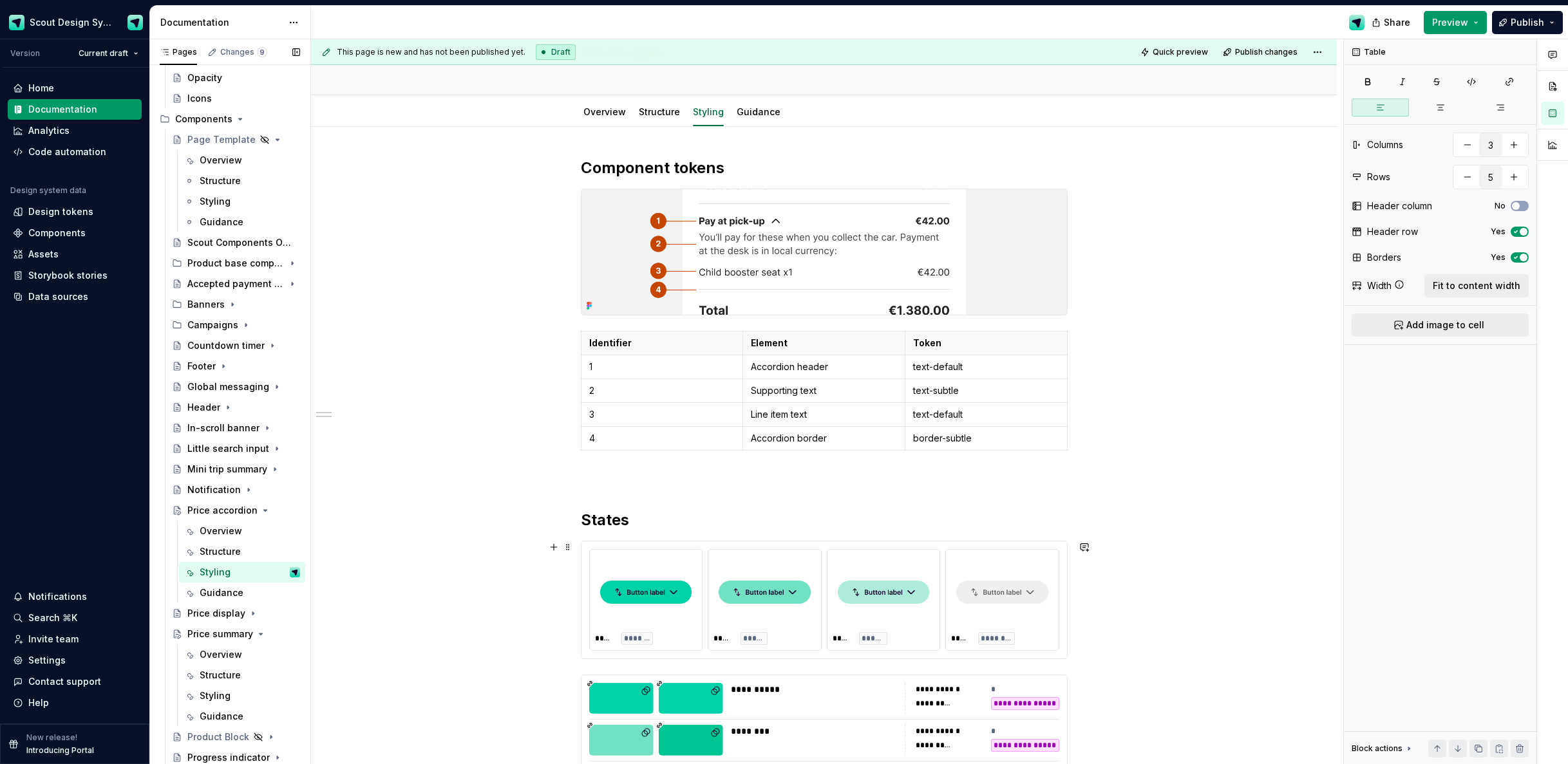
click at [608, 631] on div "***** *******" at bounding box center [646, 600] width 113 height 101
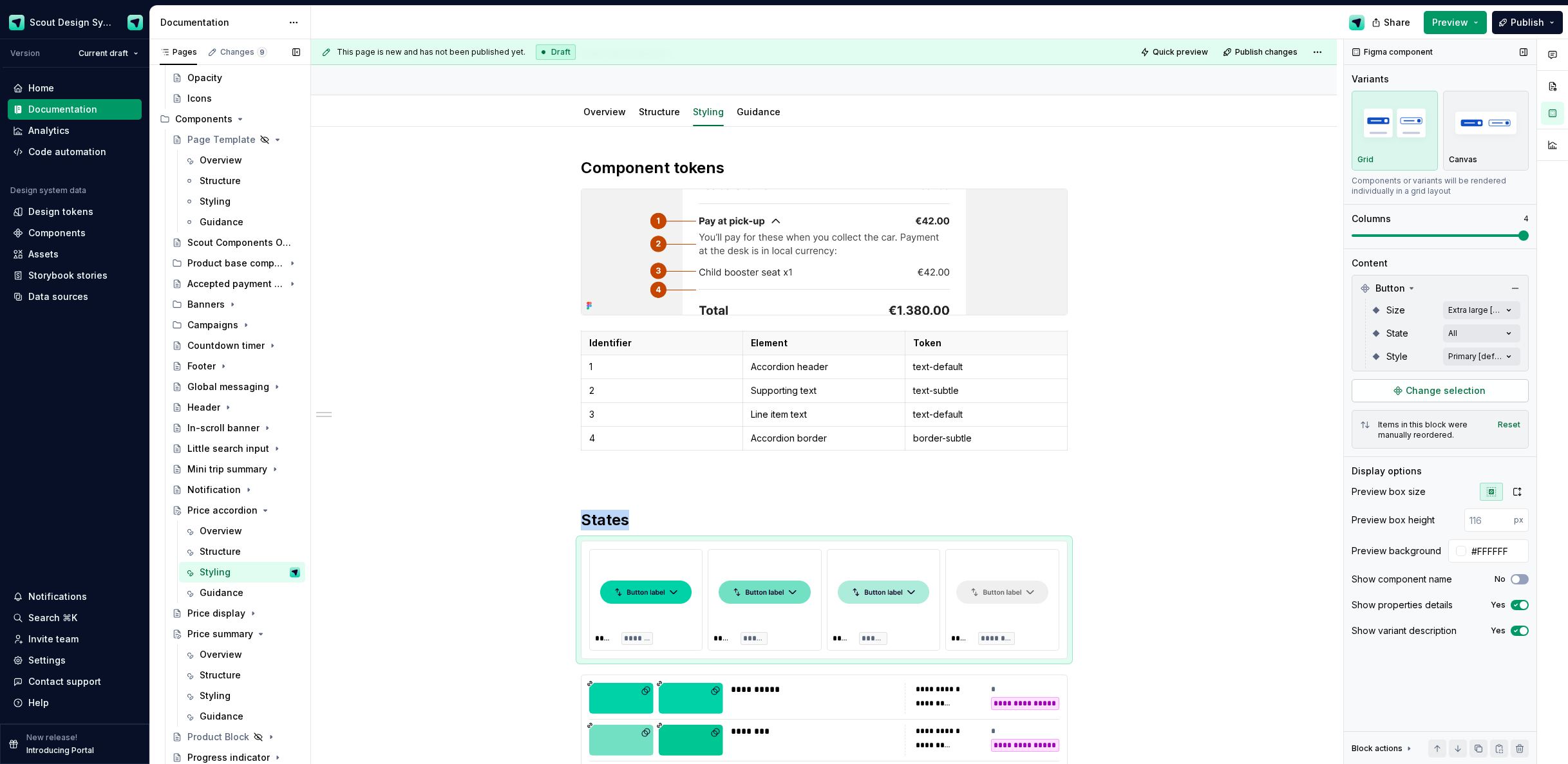
click at [1427, 395] on span "Change selection" at bounding box center [1445, 390] width 80 height 12
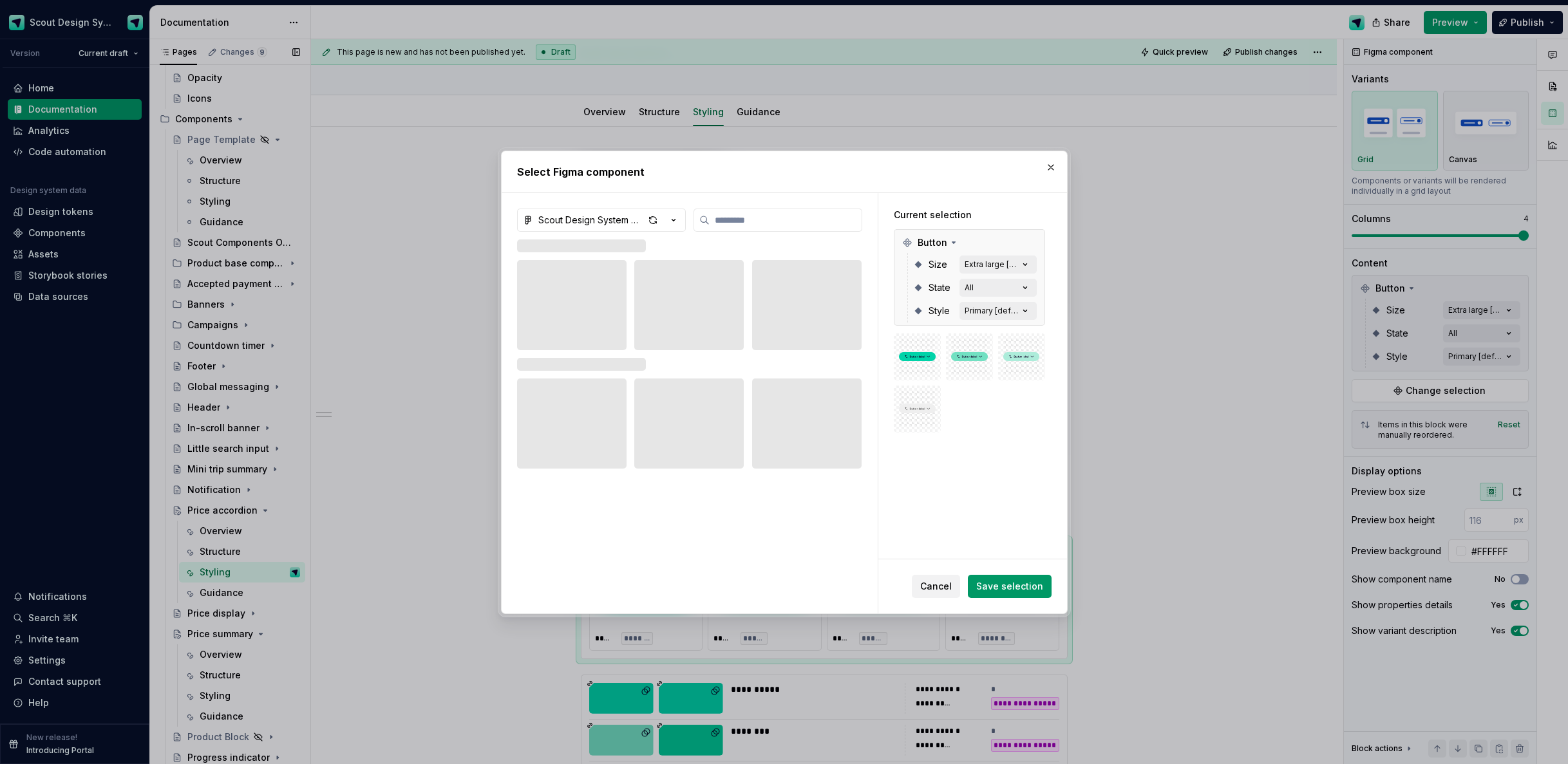
type textarea "*"
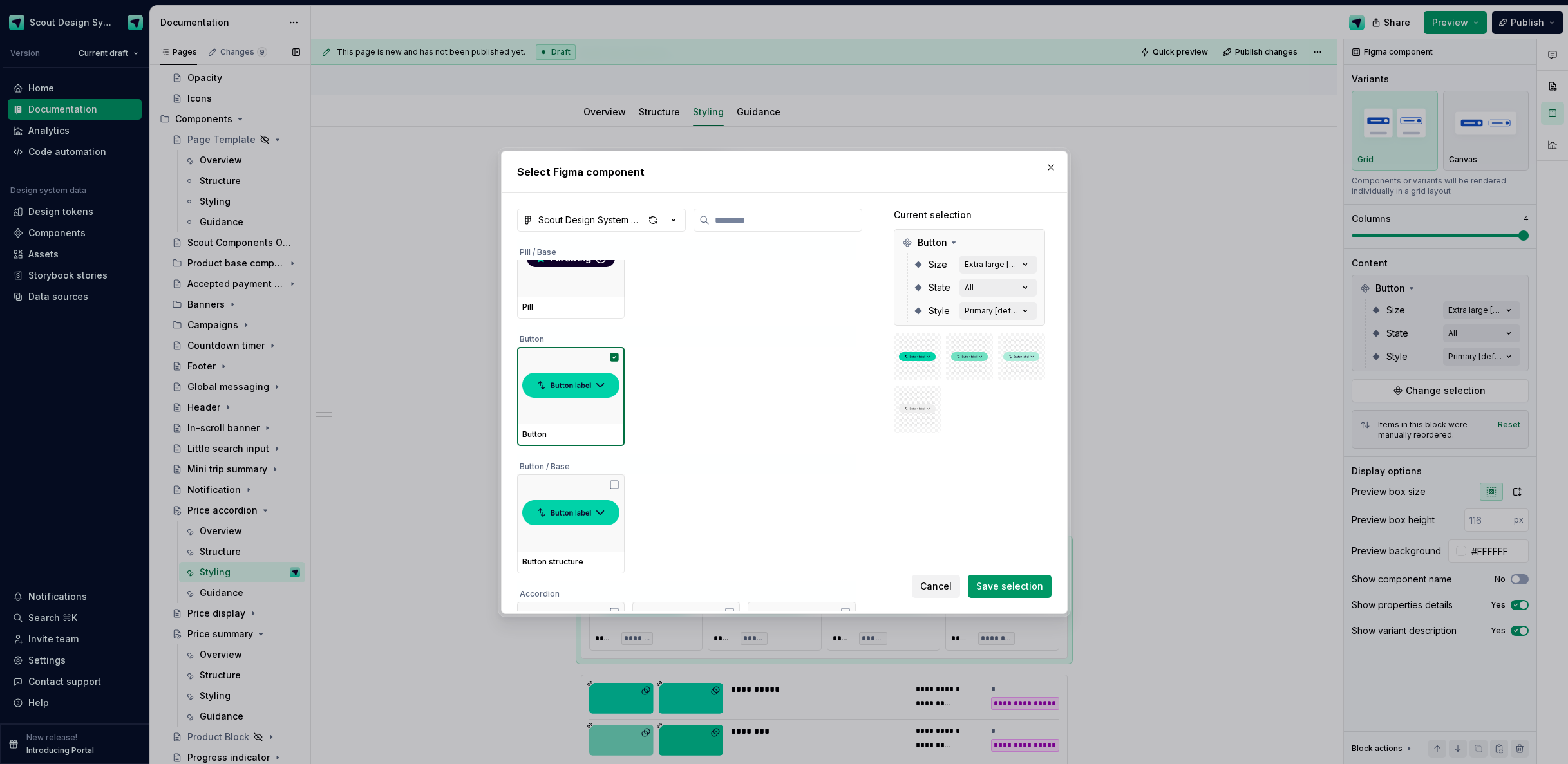
scroll to position [213, 0]
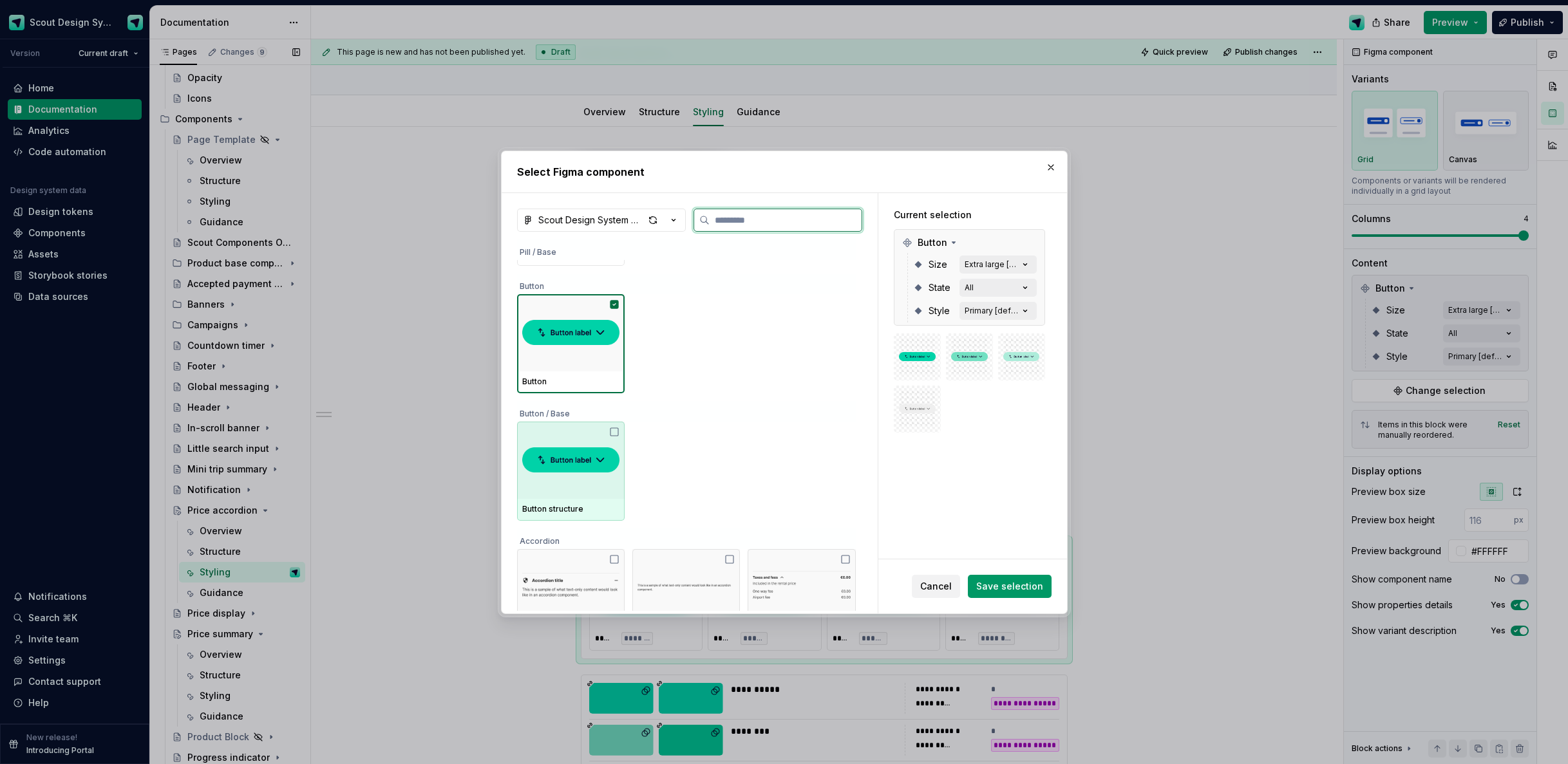
click at [569, 349] on img at bounding box center [571, 333] width 97 height 36
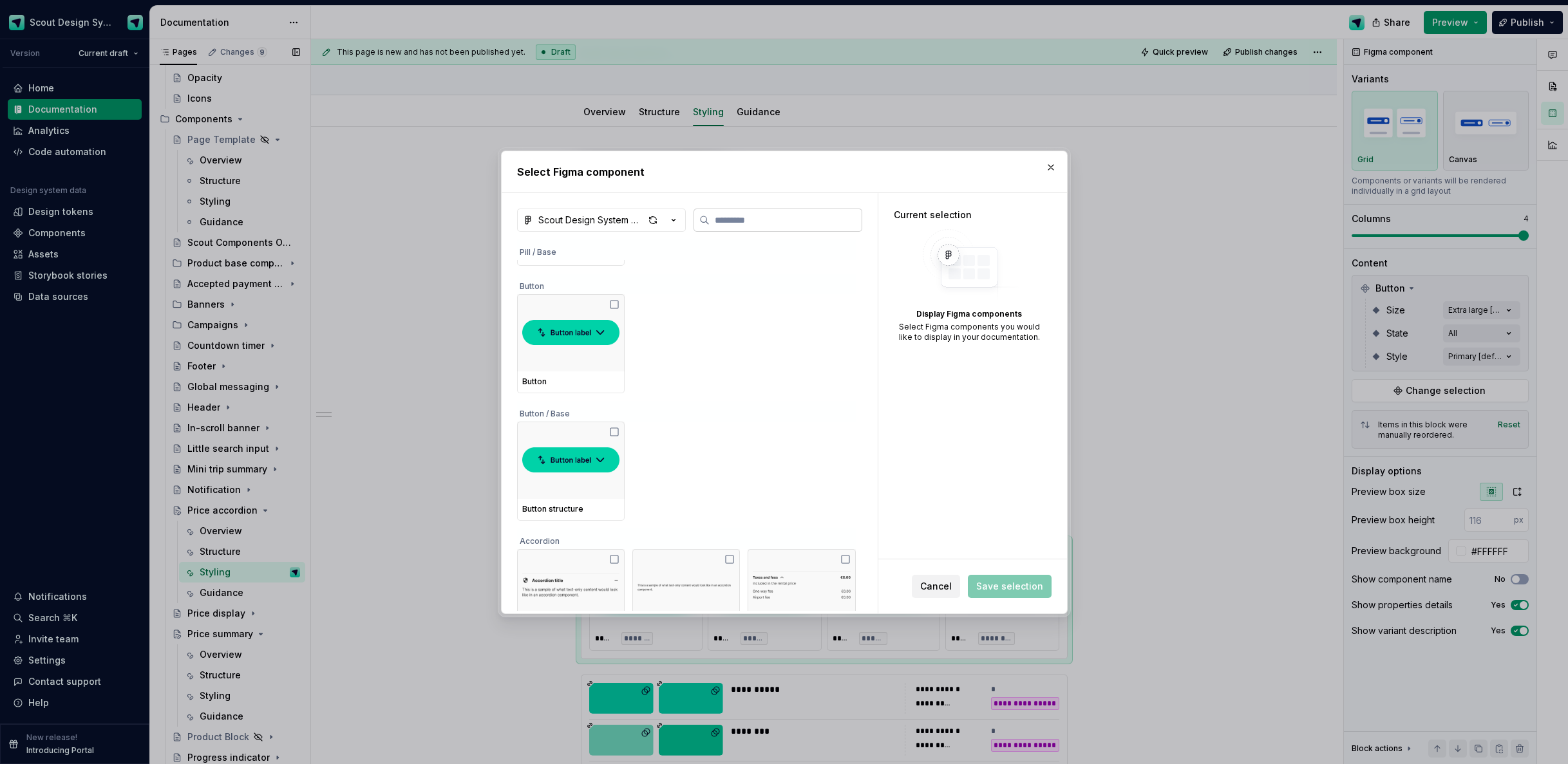
click at [766, 228] on label at bounding box center [778, 220] width 169 height 23
click at [766, 226] on input "search" at bounding box center [785, 220] width 152 height 12
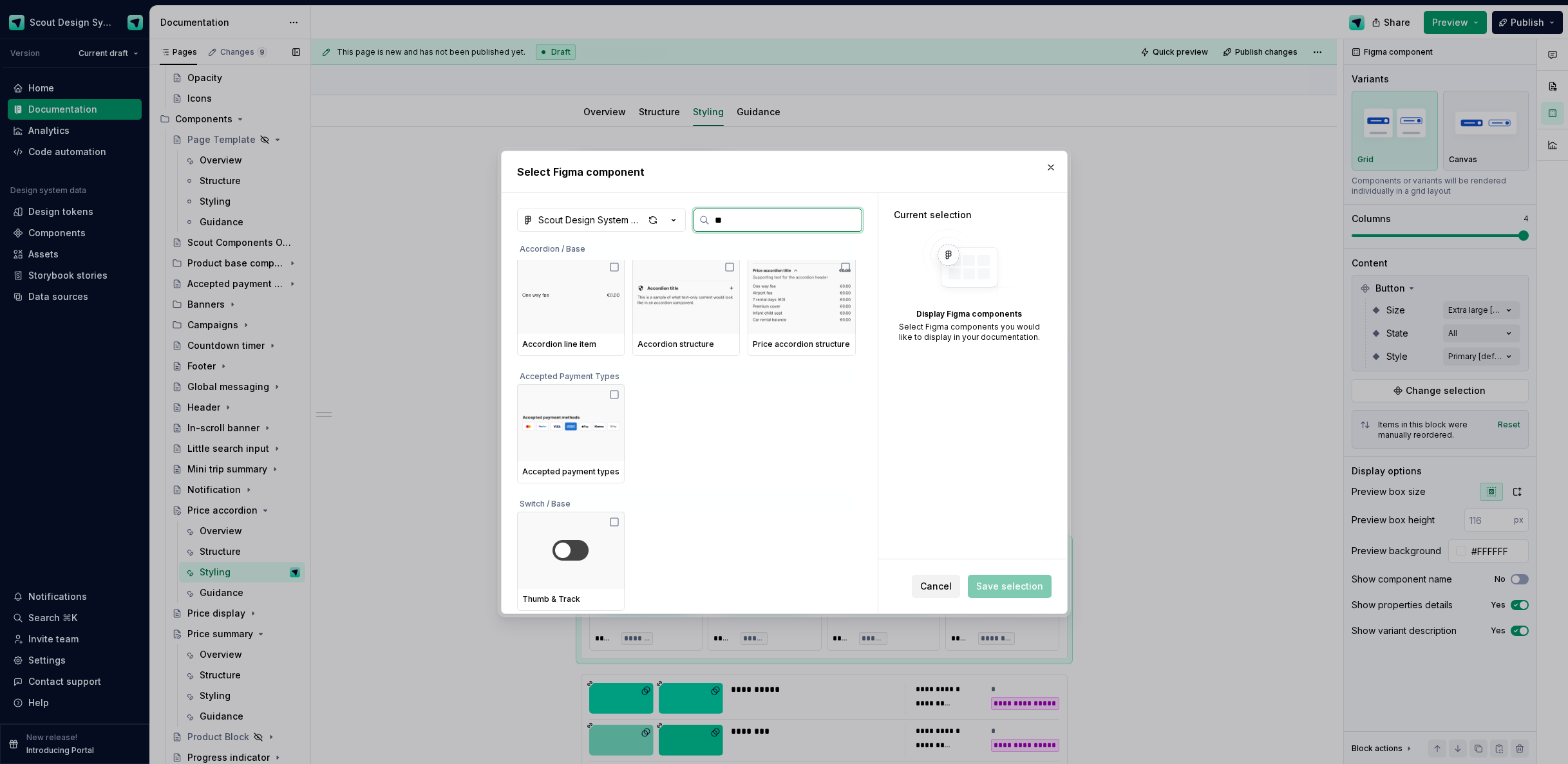
scroll to position [0, 0]
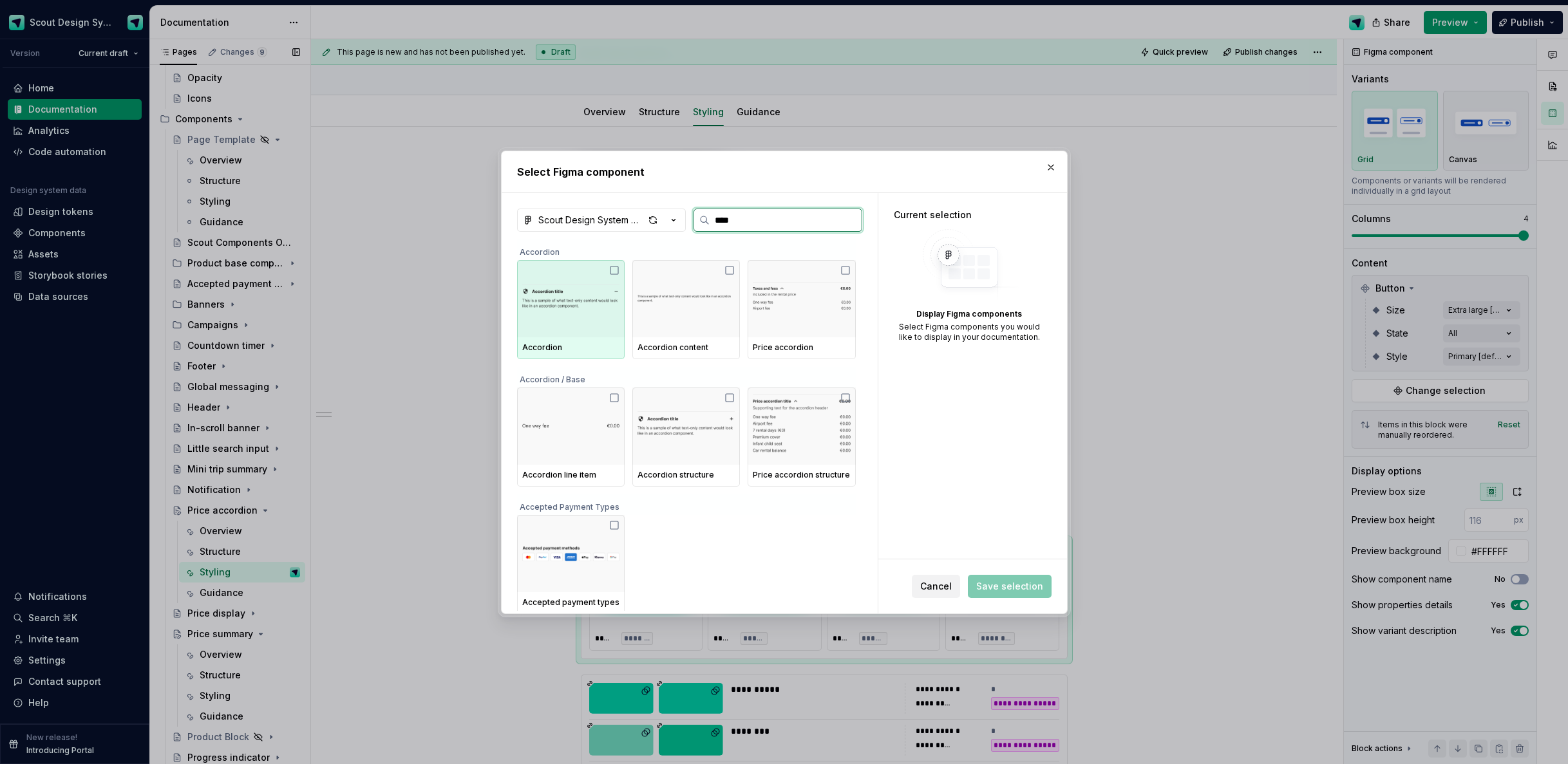
type input "*****"
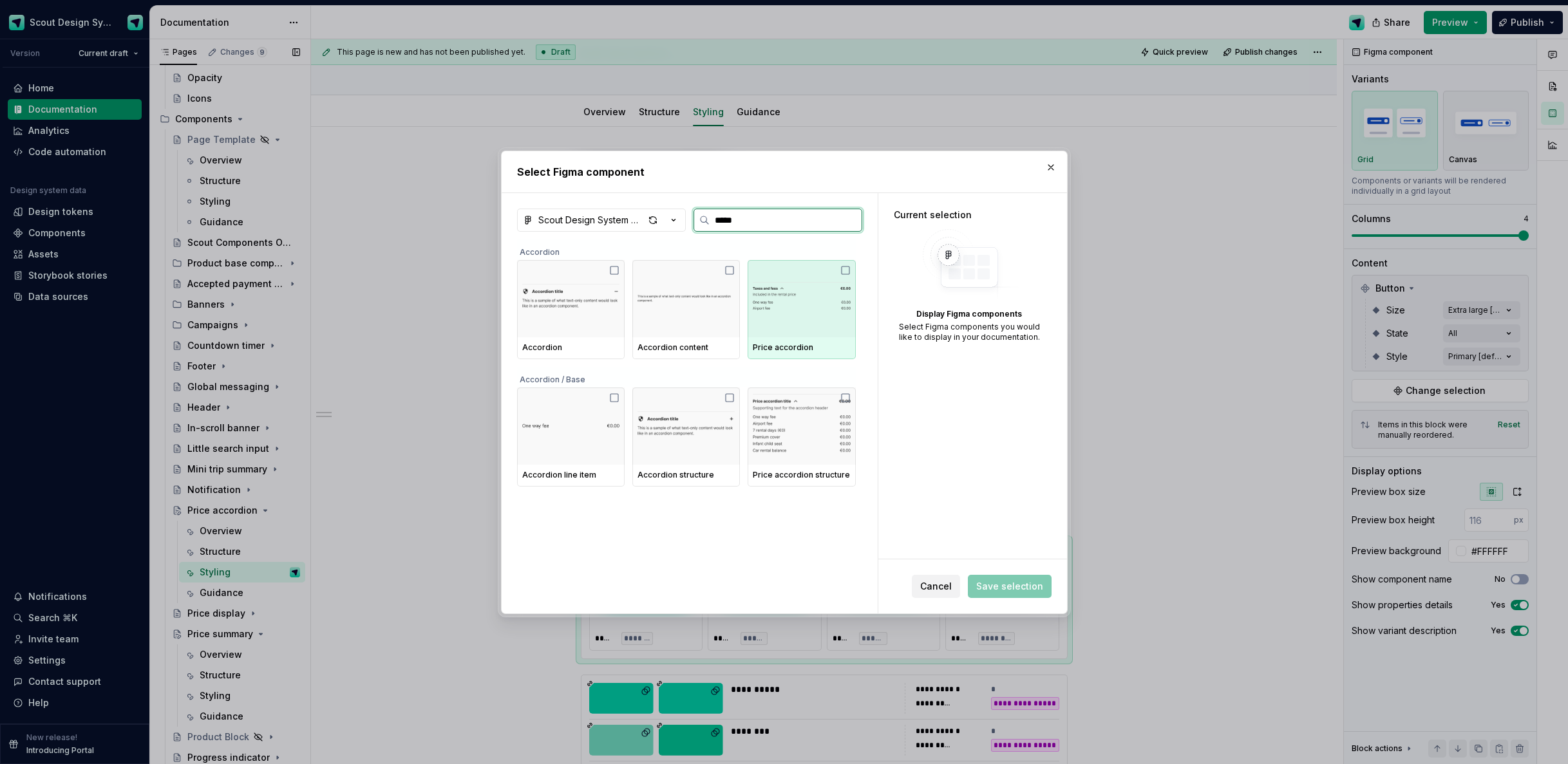
drag, startPoint x: 785, startPoint y: 288, endPoint x: 800, endPoint y: 289, distance: 15.0
click at [786, 288] on img at bounding box center [801, 299] width 97 height 67
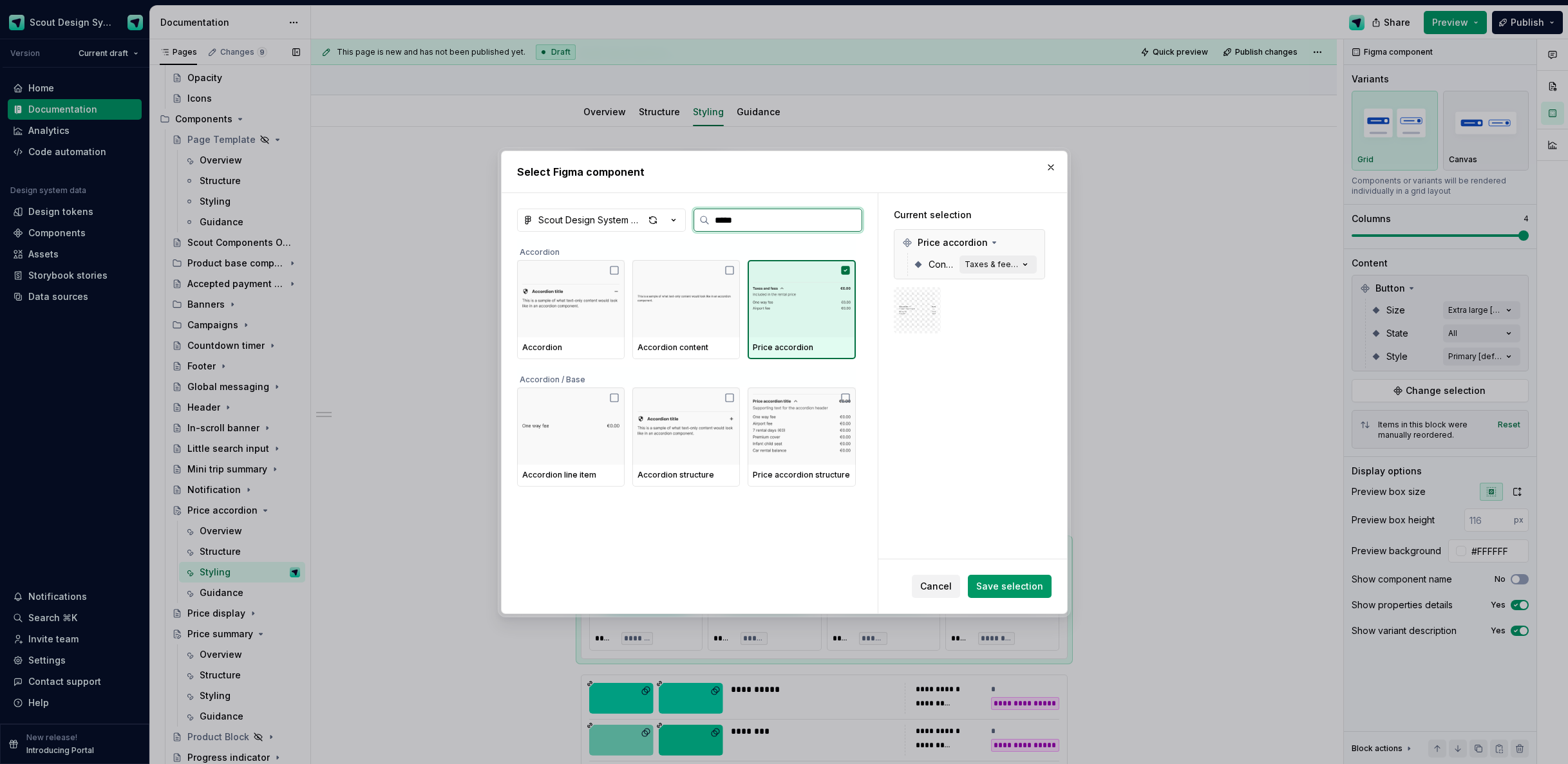
click at [784, 291] on img at bounding box center [801, 299] width 97 height 67
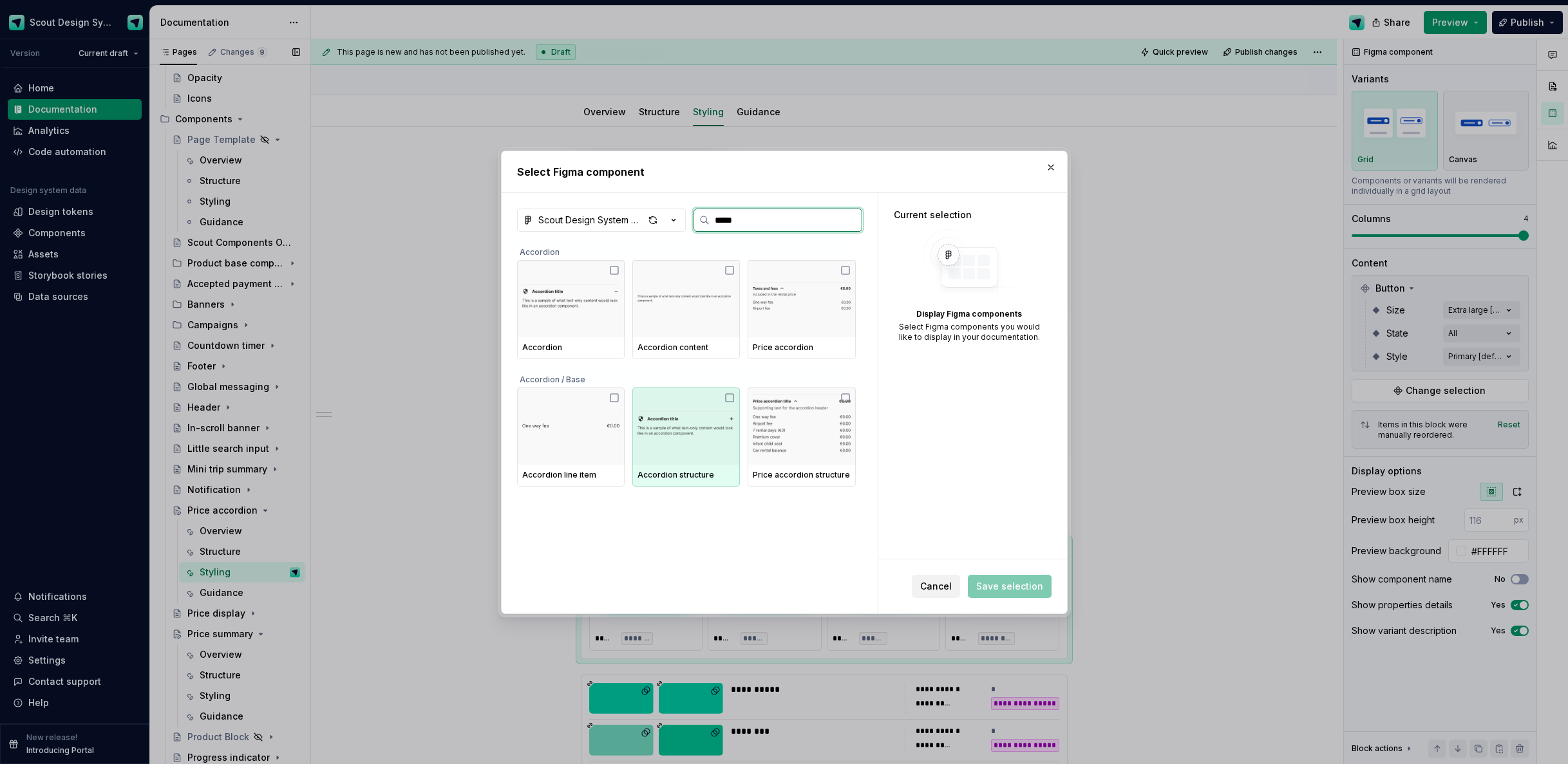
click at [656, 406] on img at bounding box center [686, 427] width 97 height 67
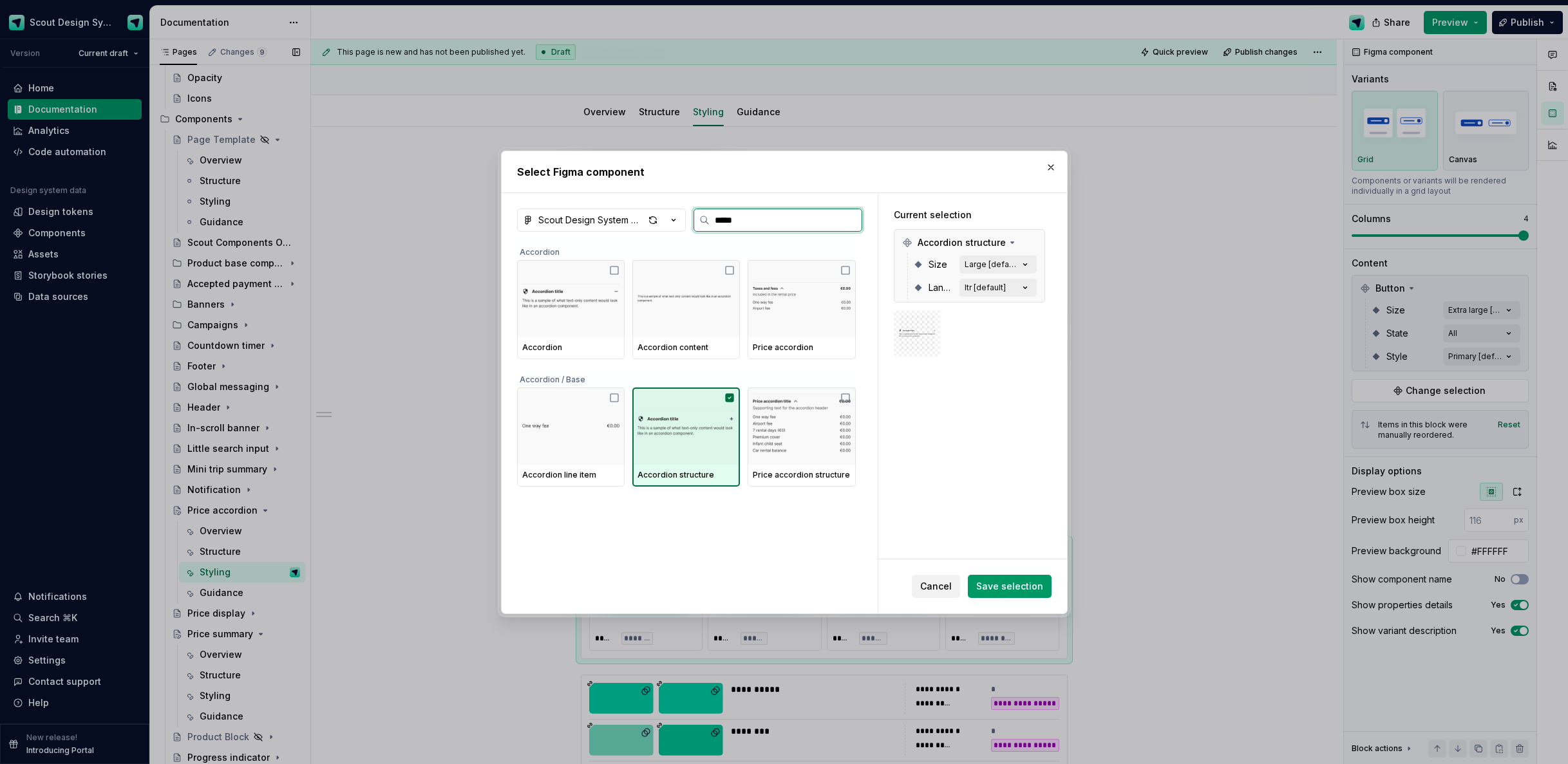
click at [699, 417] on img at bounding box center [686, 427] width 97 height 67
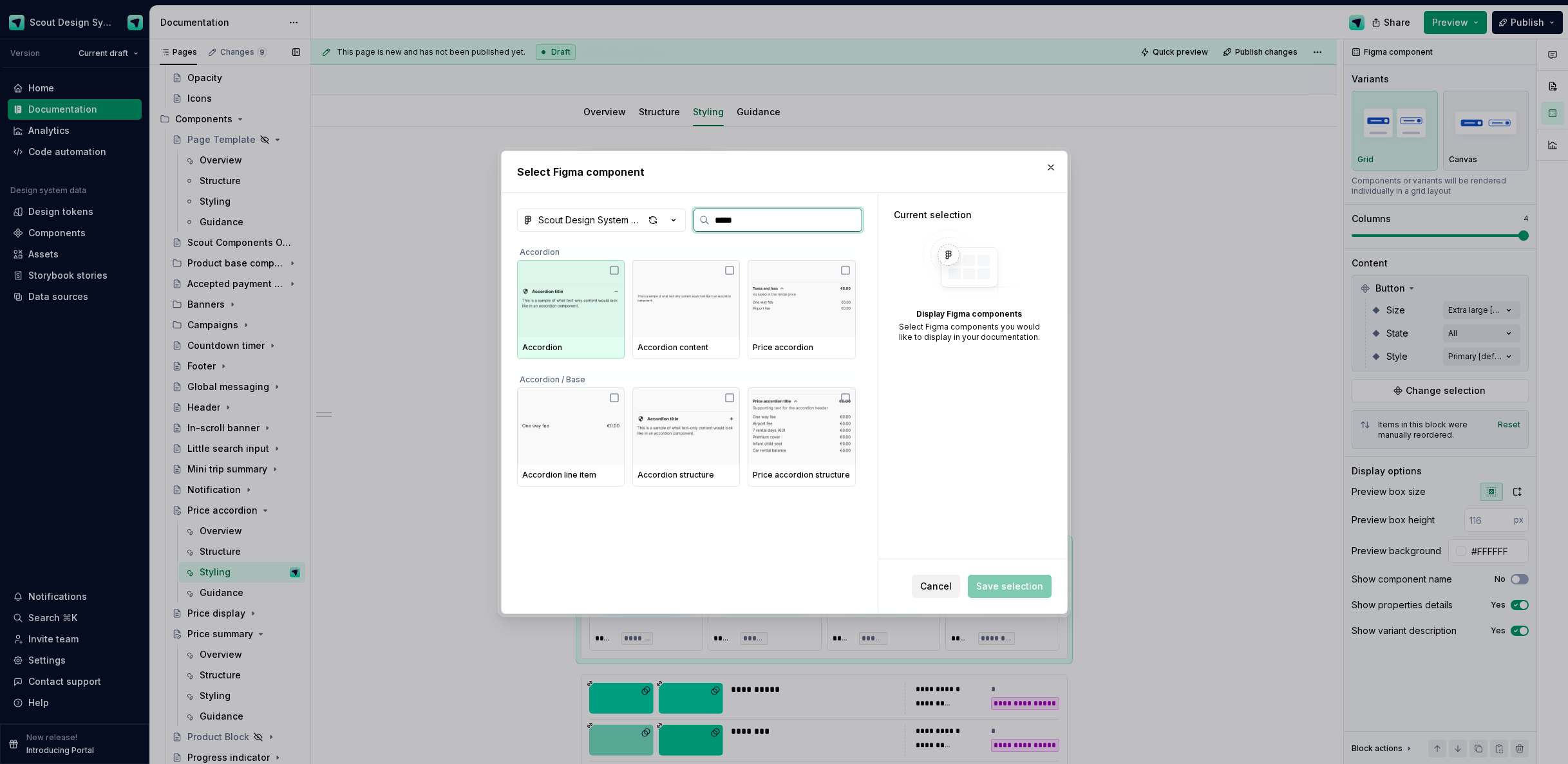
click at [605, 304] on img at bounding box center [571, 299] width 97 height 67
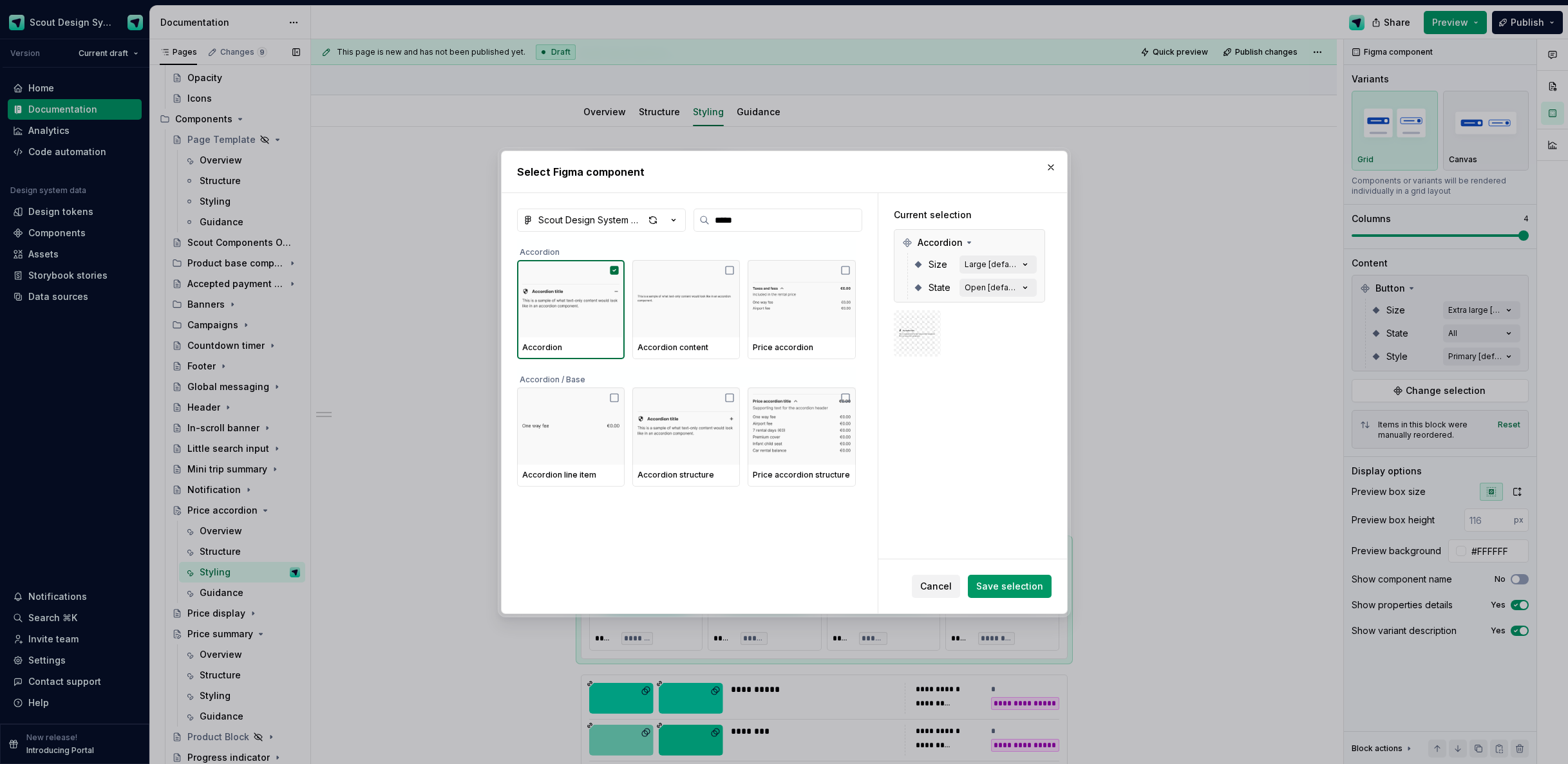
click at [989, 580] on span "Save selection" at bounding box center [1010, 586] width 67 height 12
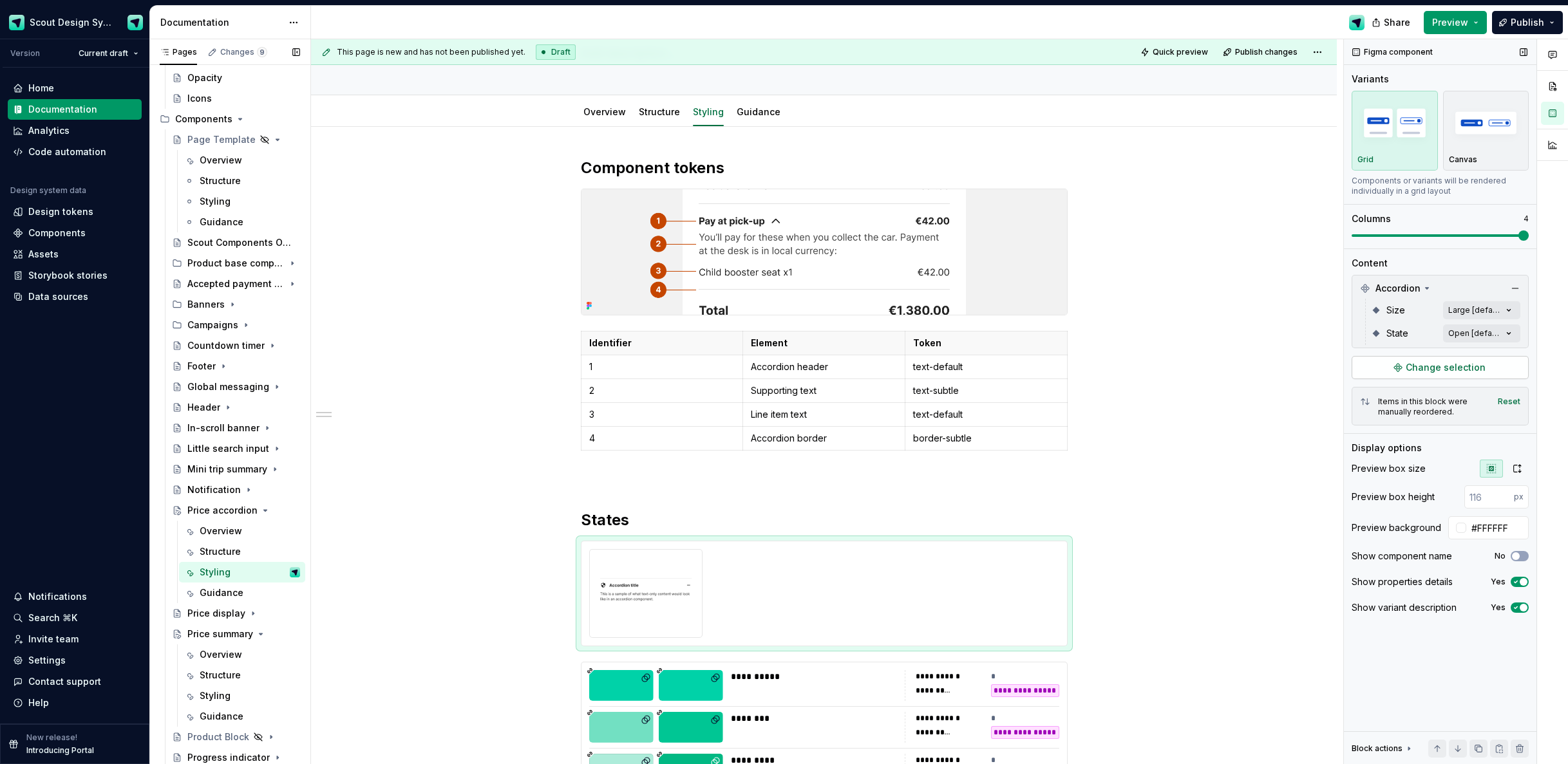
click at [1461, 367] on span "Change selection" at bounding box center [1445, 367] width 80 height 12
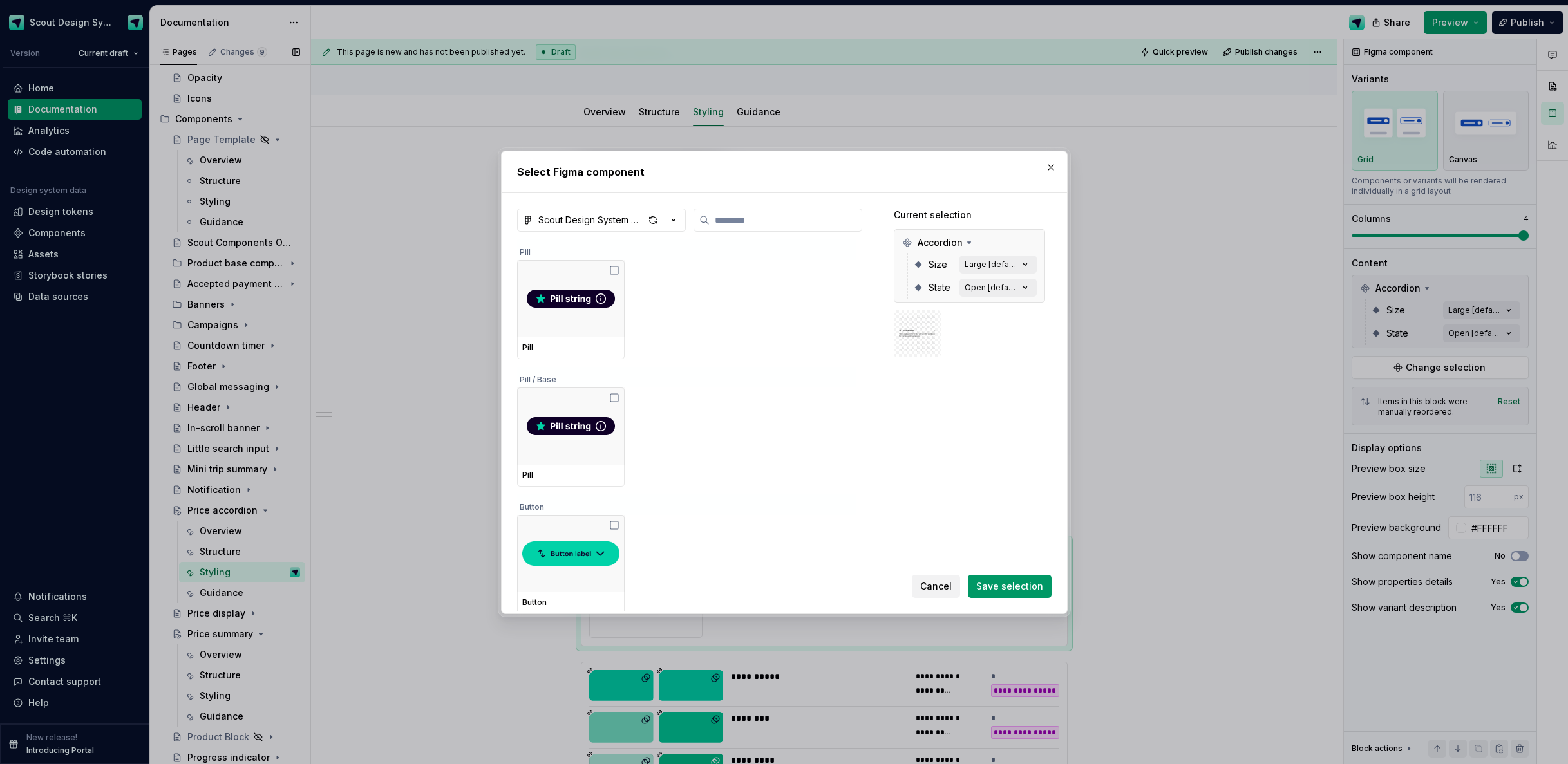
drag, startPoint x: 945, startPoint y: 585, endPoint x: 972, endPoint y: 580, distance: 27.5
click at [946, 584] on span "Cancel" at bounding box center [936, 586] width 32 height 12
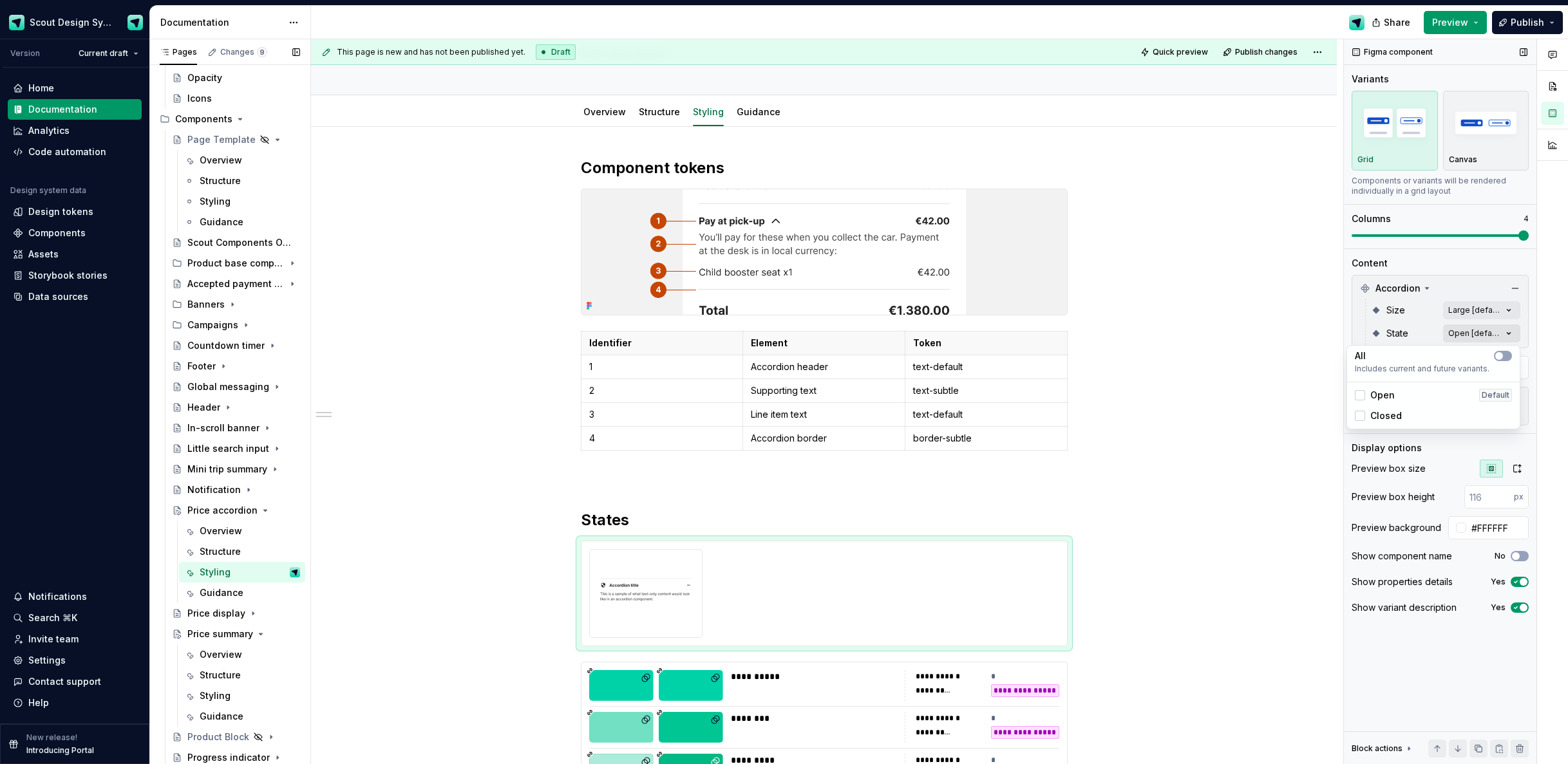
click at [1508, 333] on div "Comments Open comments No comments yet Select ‘Comment’ from the block context …" at bounding box center [1457, 402] width 224 height 726
click at [1500, 355] on span "button" at bounding box center [1500, 356] width 8 height 8
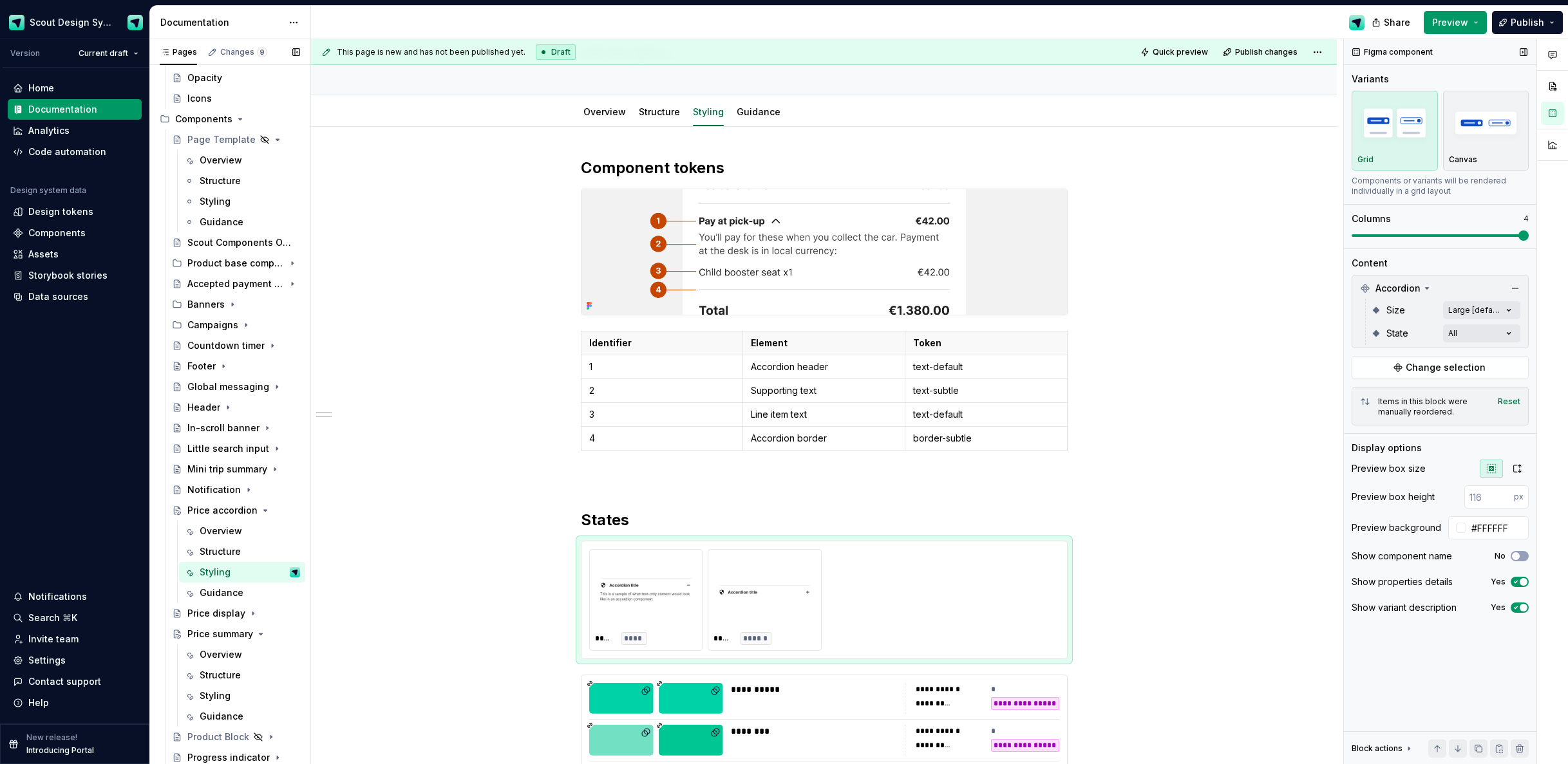
drag, startPoint x: 1486, startPoint y: 241, endPoint x: 1392, endPoint y: 236, distance: 94.1
click at [1392, 236] on div "Comments Open comments No comments yet Select ‘Comment’ from the block context …" at bounding box center [1457, 402] width 224 height 726
click at [1392, 236] on span at bounding box center [1440, 235] width 177 height 3
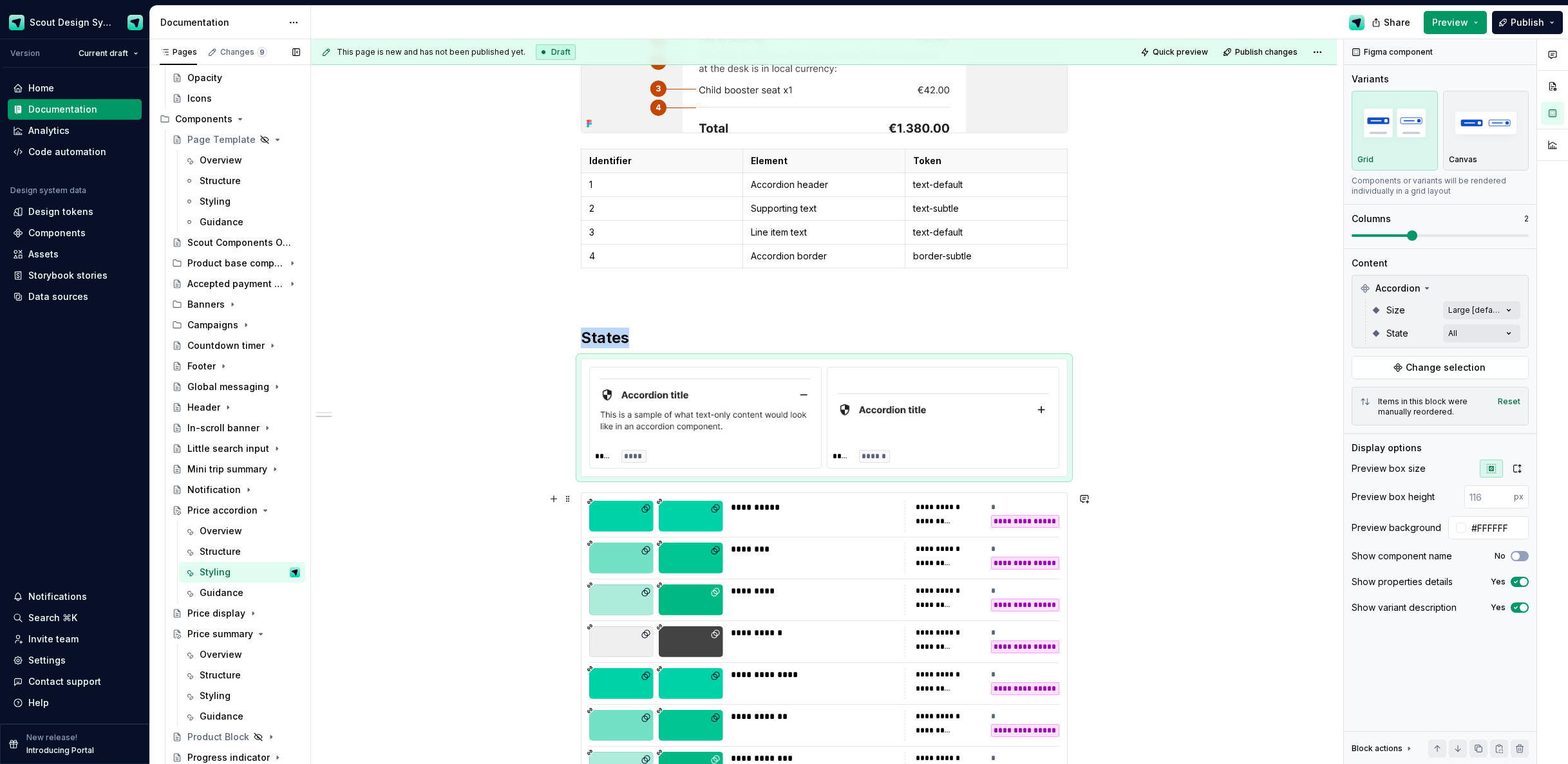
scroll to position [387, 0]
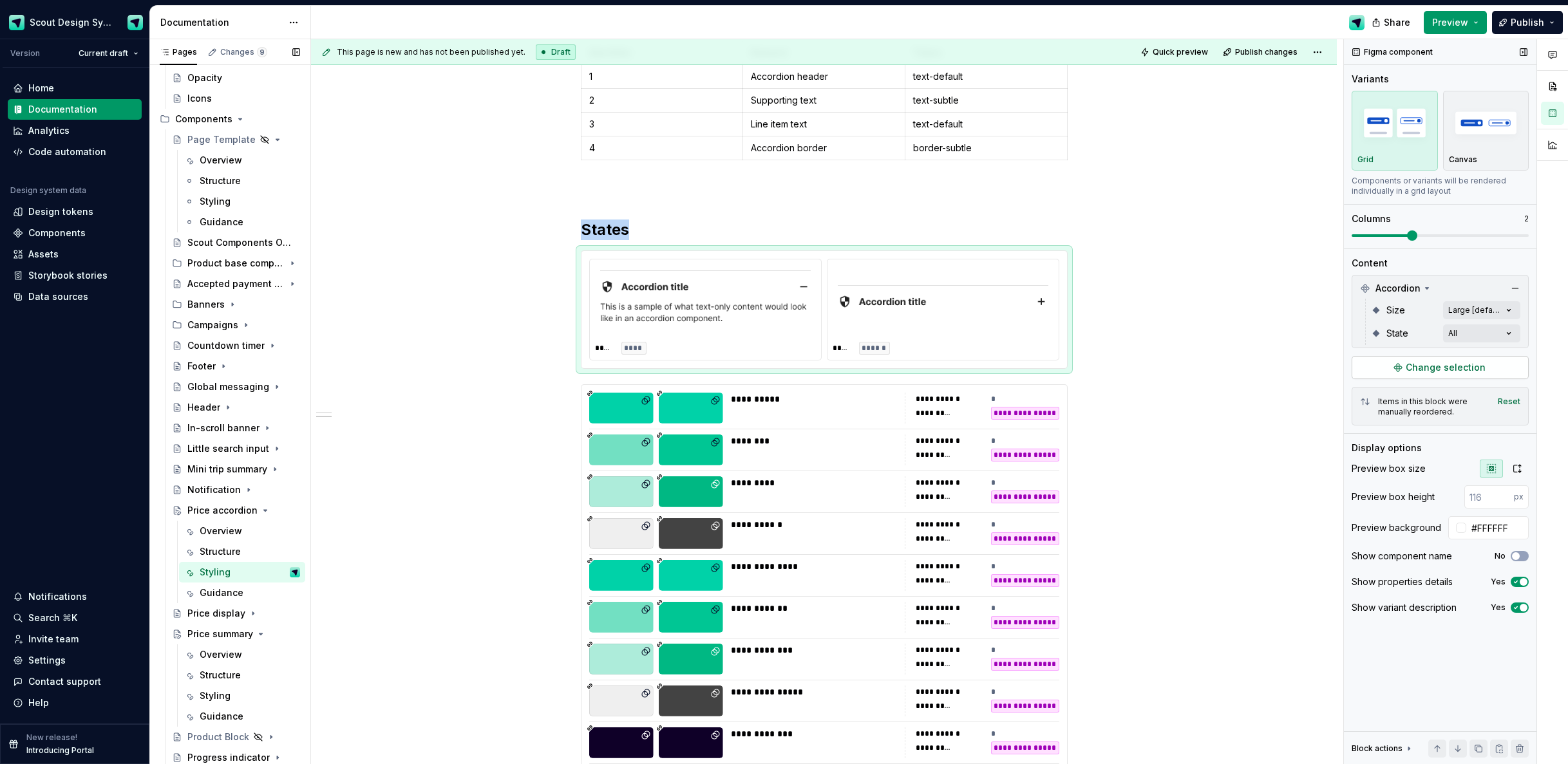
click at [1445, 375] on button "Change selection" at bounding box center [1440, 367] width 177 height 23
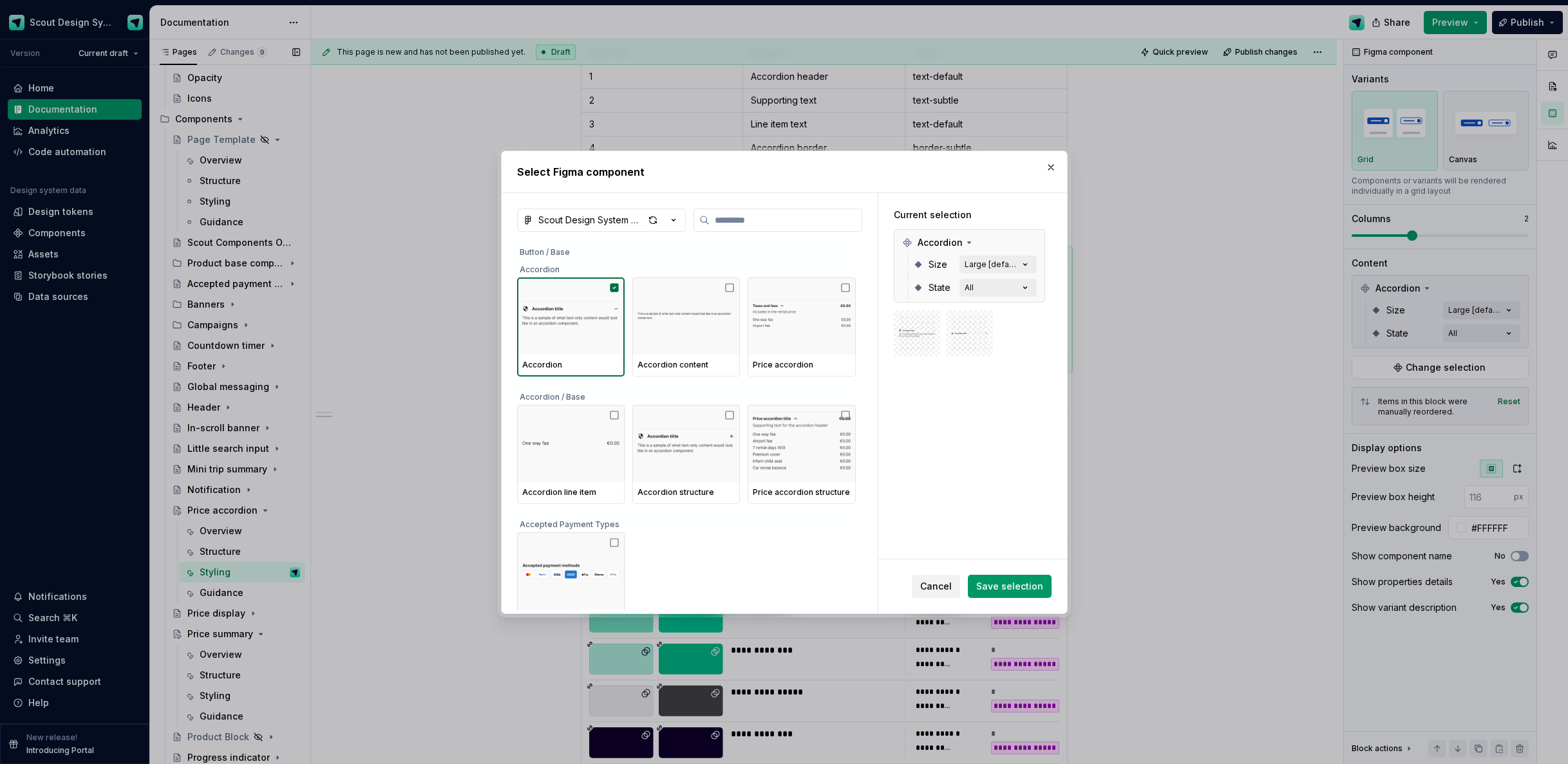
scroll to position [474, 0]
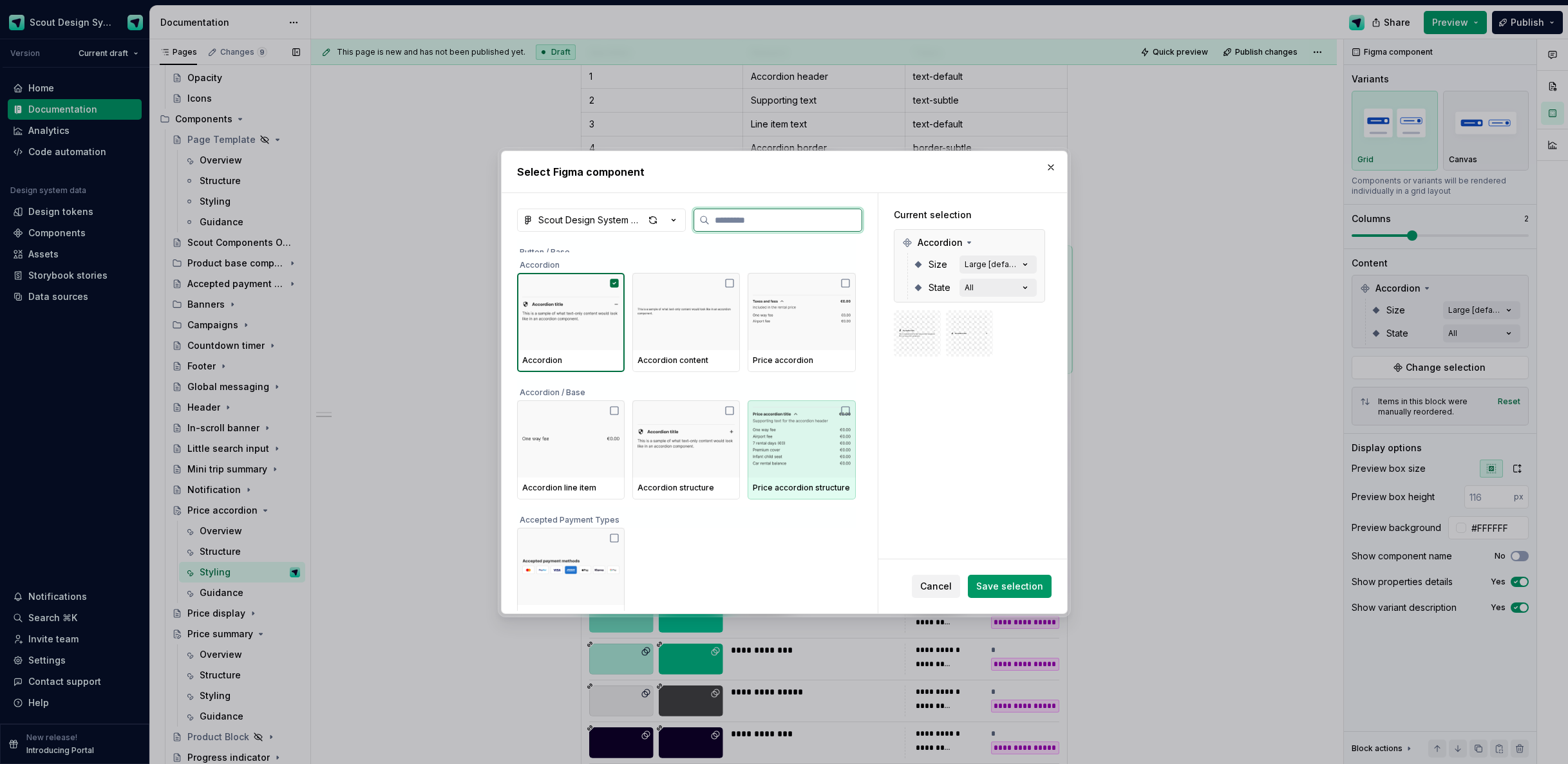
click at [780, 448] on img at bounding box center [801, 439] width 97 height 67
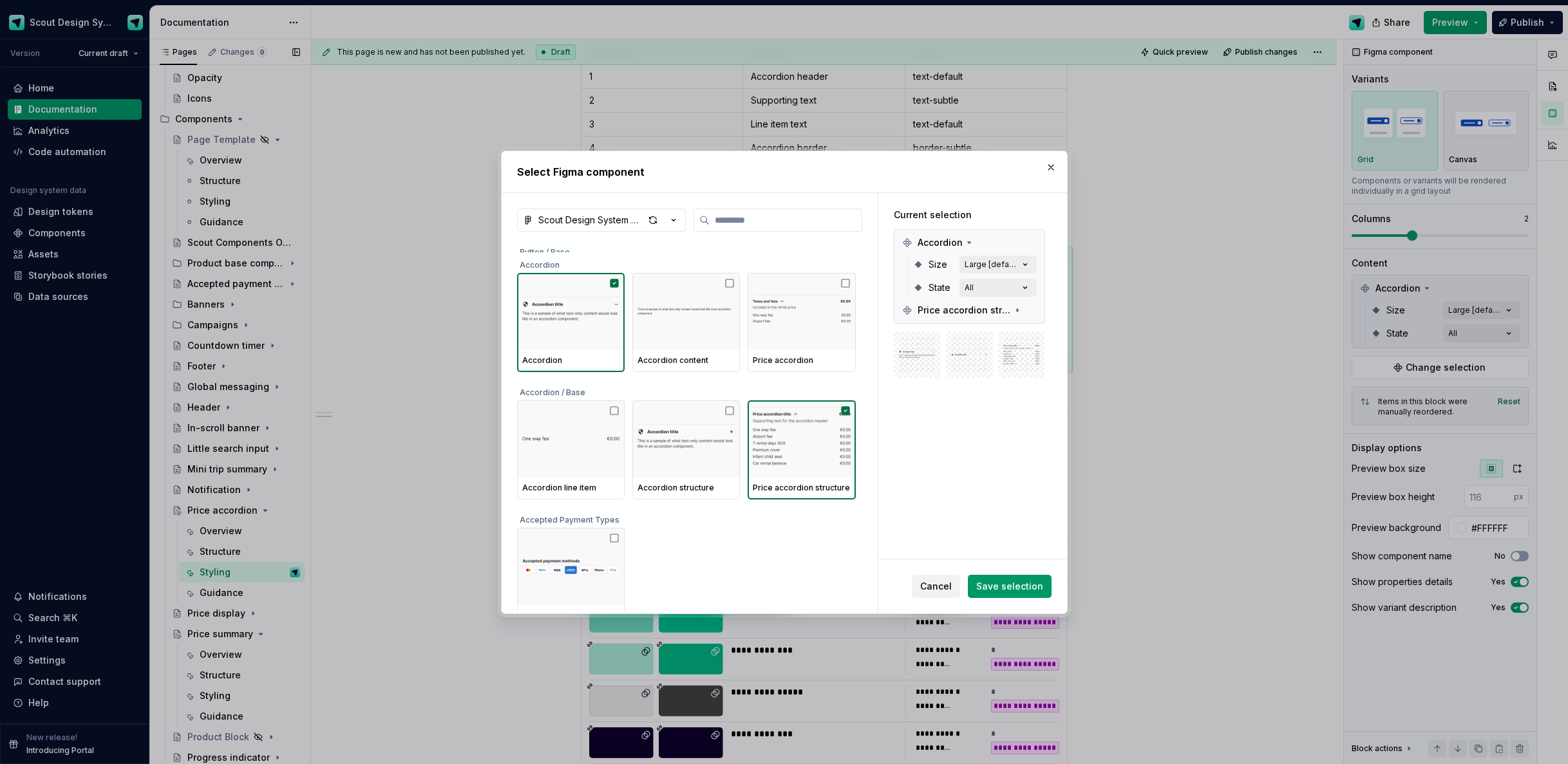
click at [629, 329] on div "Accordion Accordion content Price accordion" at bounding box center [686, 322] width 339 height 99
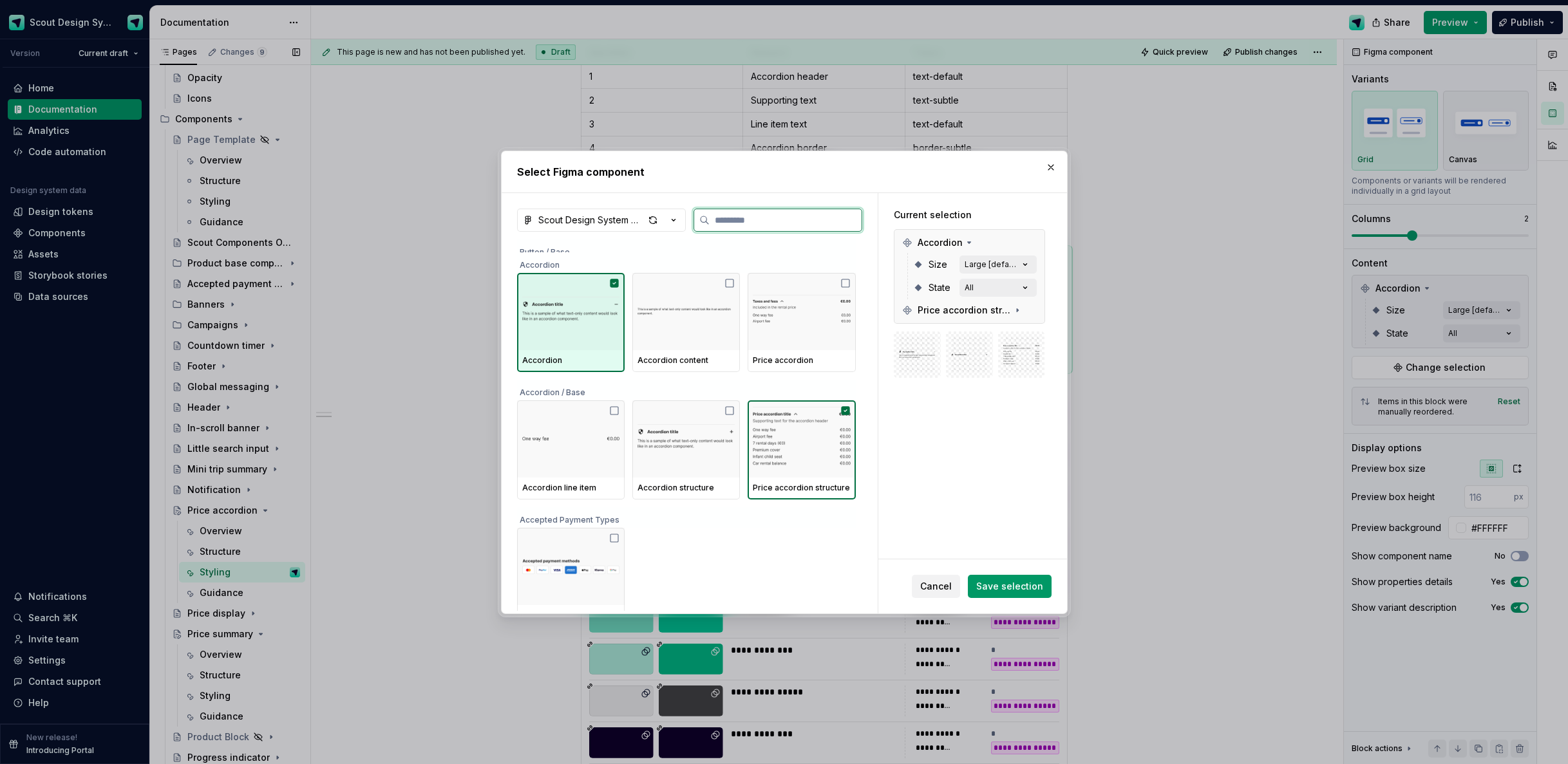
click at [611, 330] on img at bounding box center [571, 312] width 97 height 67
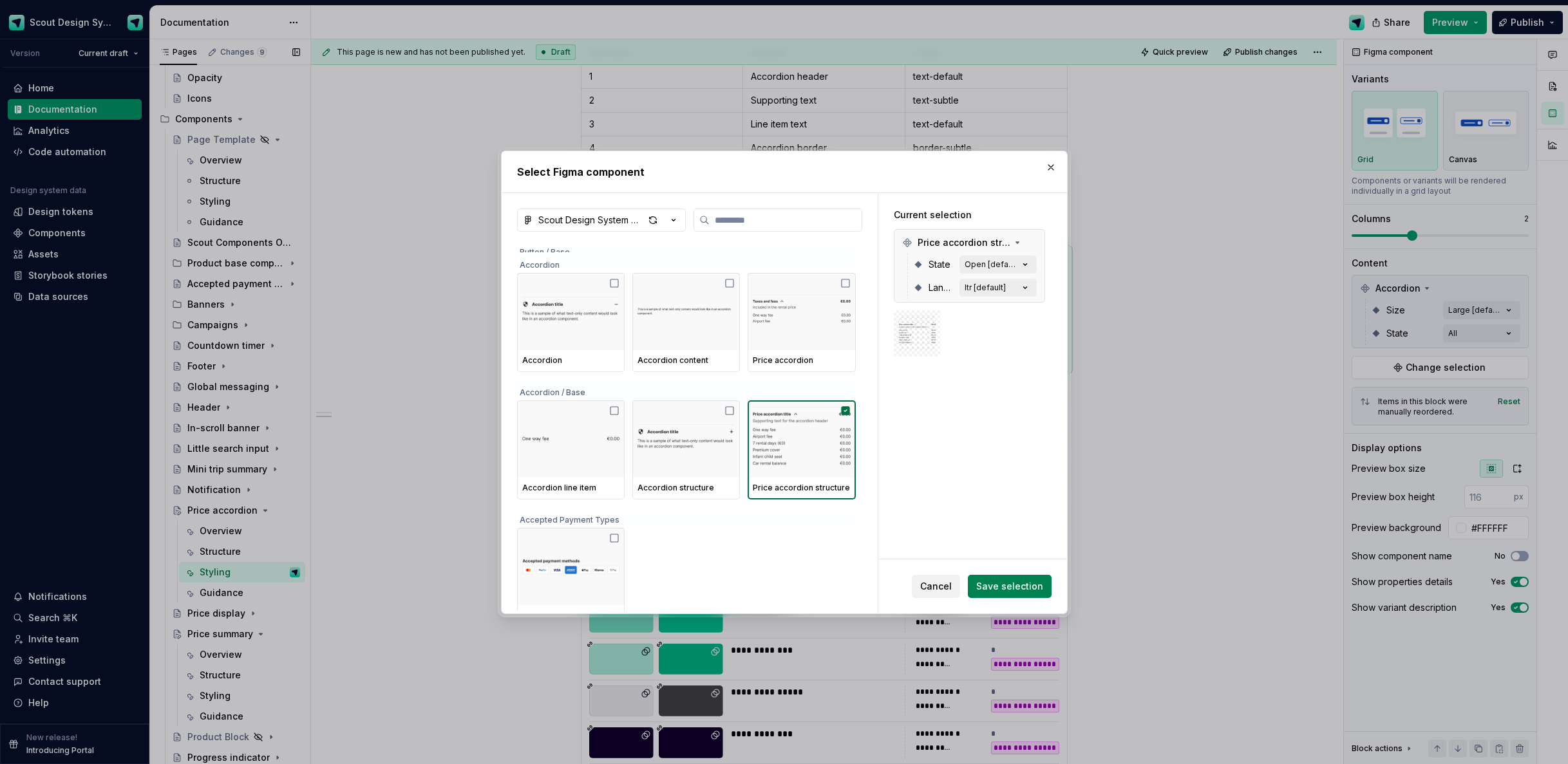
click at [999, 593] on button "Save selection" at bounding box center [1009, 587] width 83 height 23
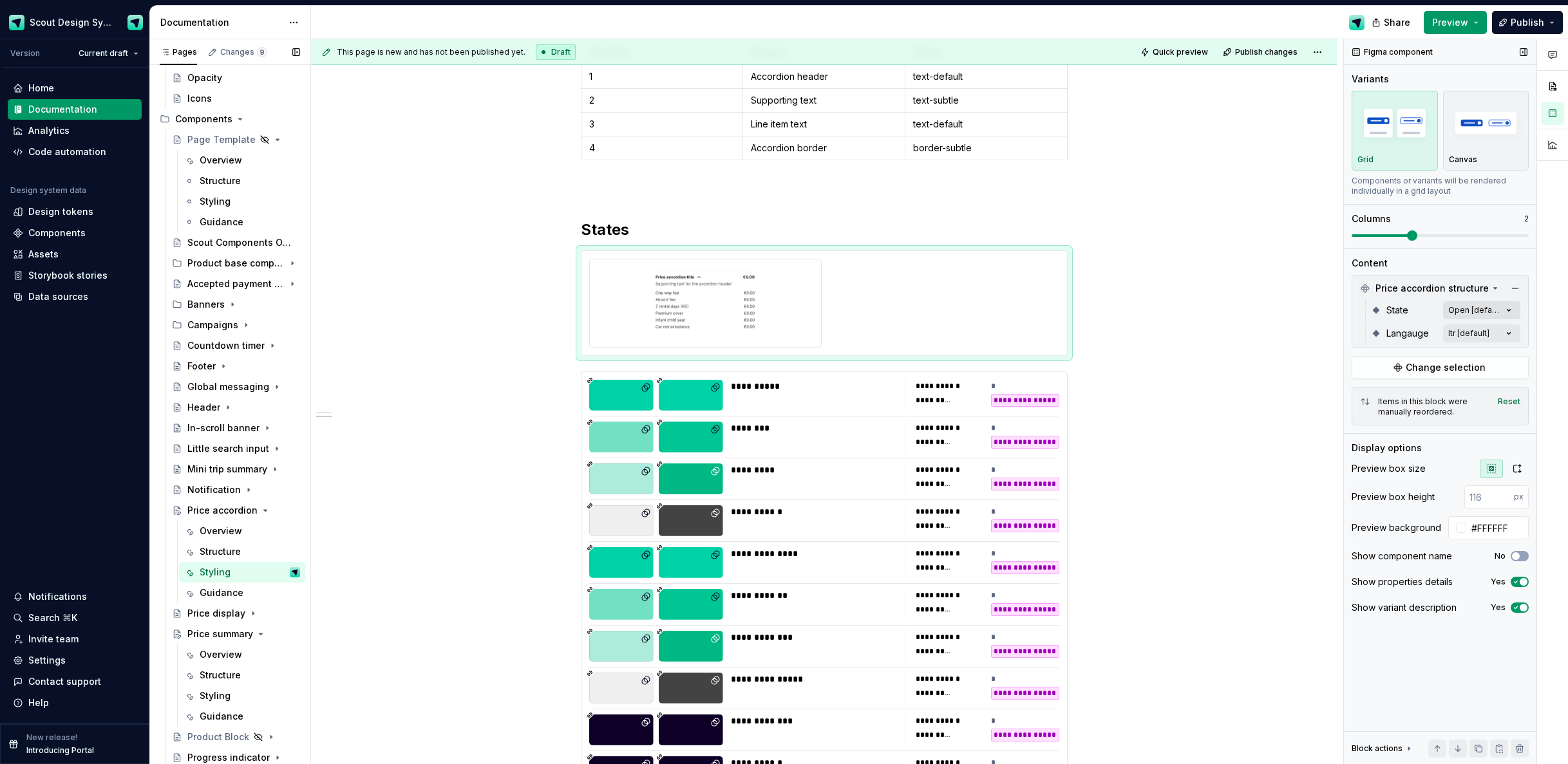
click at [1502, 314] on div "Comments Open comments No comments yet Select ‘Comment’ from the block context …" at bounding box center [1457, 402] width 224 height 726
click at [1499, 331] on span "button" at bounding box center [1500, 333] width 8 height 8
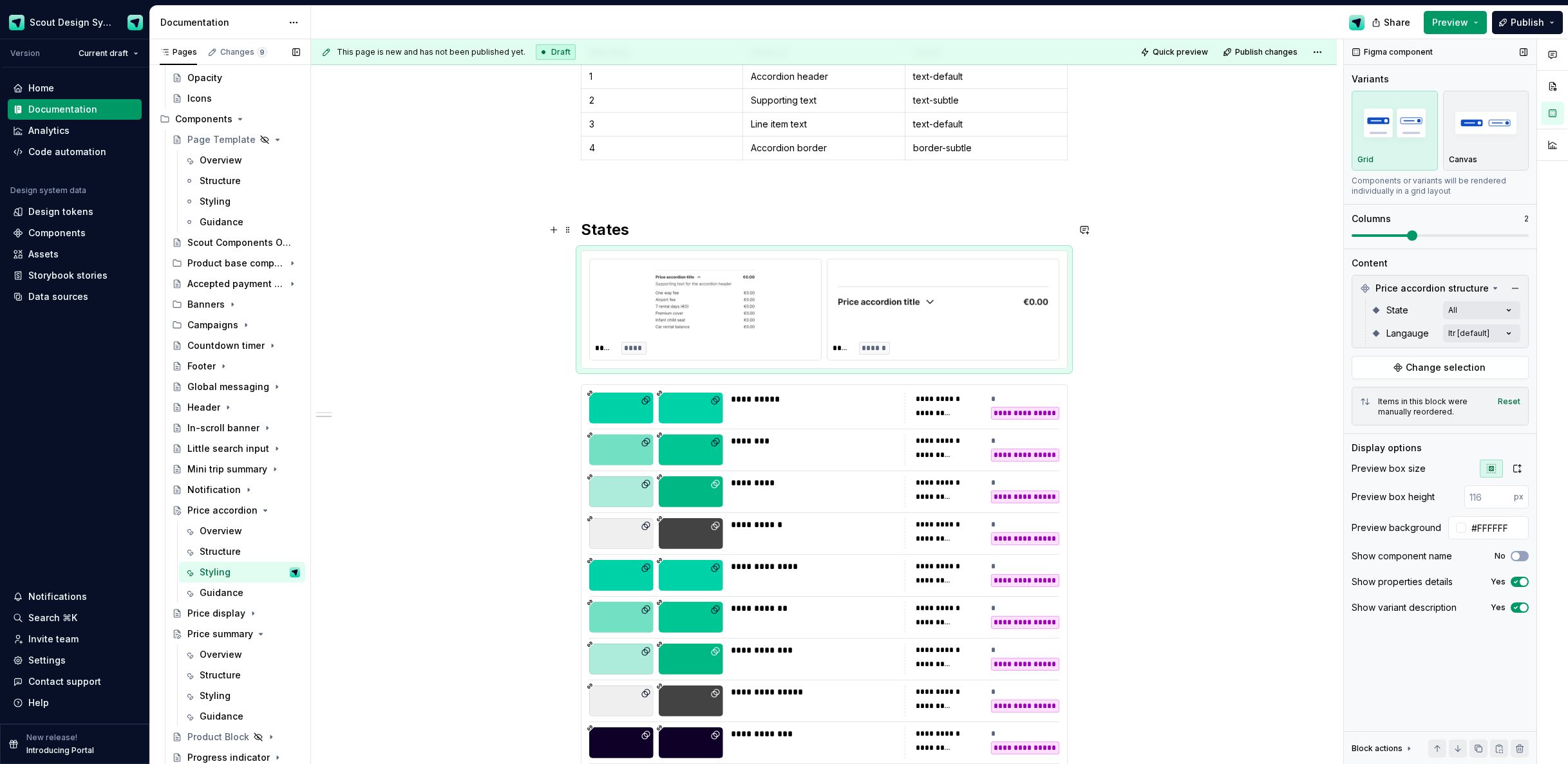
drag, startPoint x: 1413, startPoint y: 236, endPoint x: 1378, endPoint y: 236, distance: 35.0
click at [1357, 236] on div "Comments Open comments No comments yet Select ‘Comment’ from the block context …" at bounding box center [1457, 402] width 224 height 726
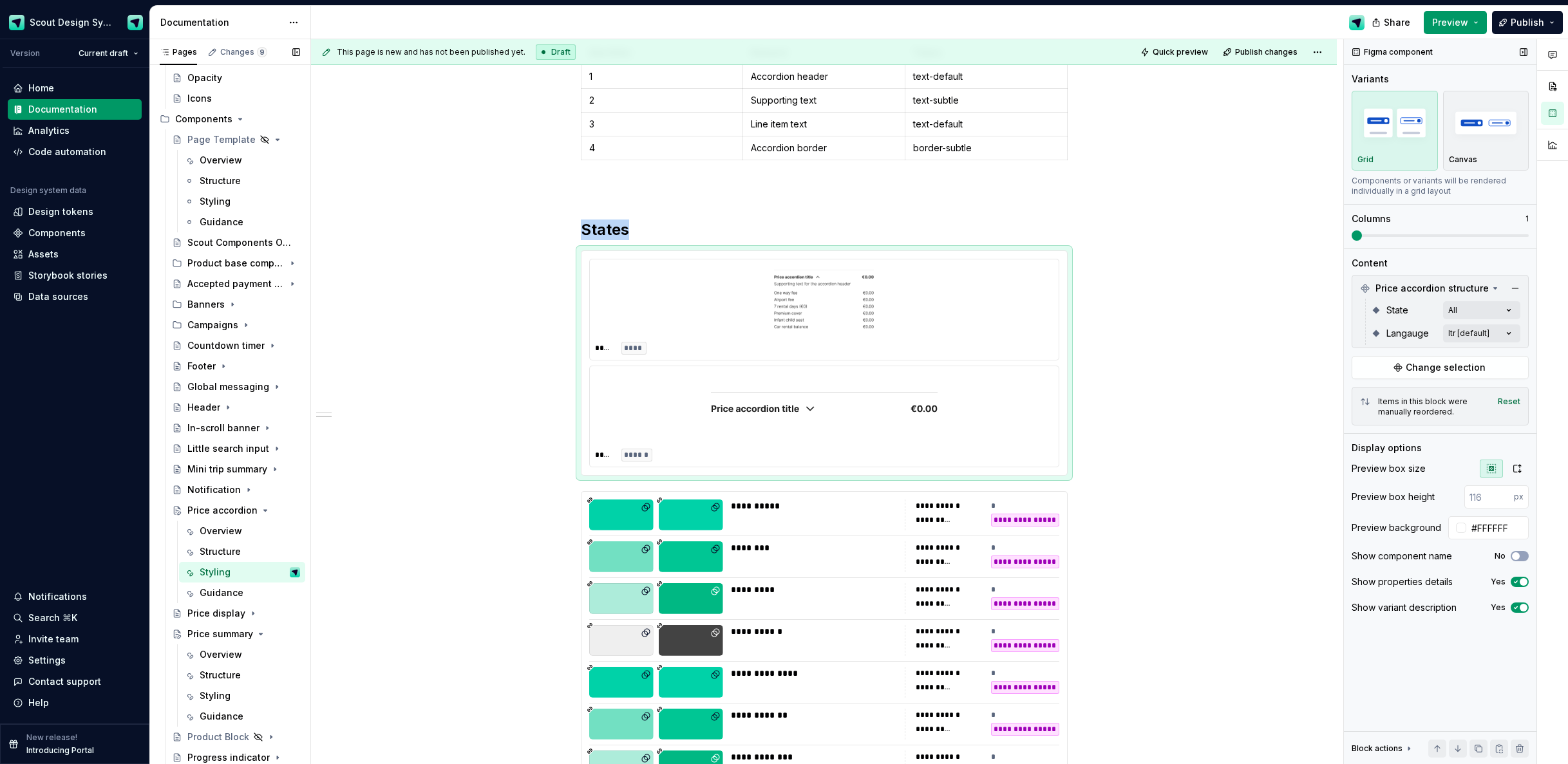
click at [1352, 235] on span at bounding box center [1352, 235] width 0 height 3
click at [1520, 468] on icon "button" at bounding box center [1517, 469] width 11 height 11
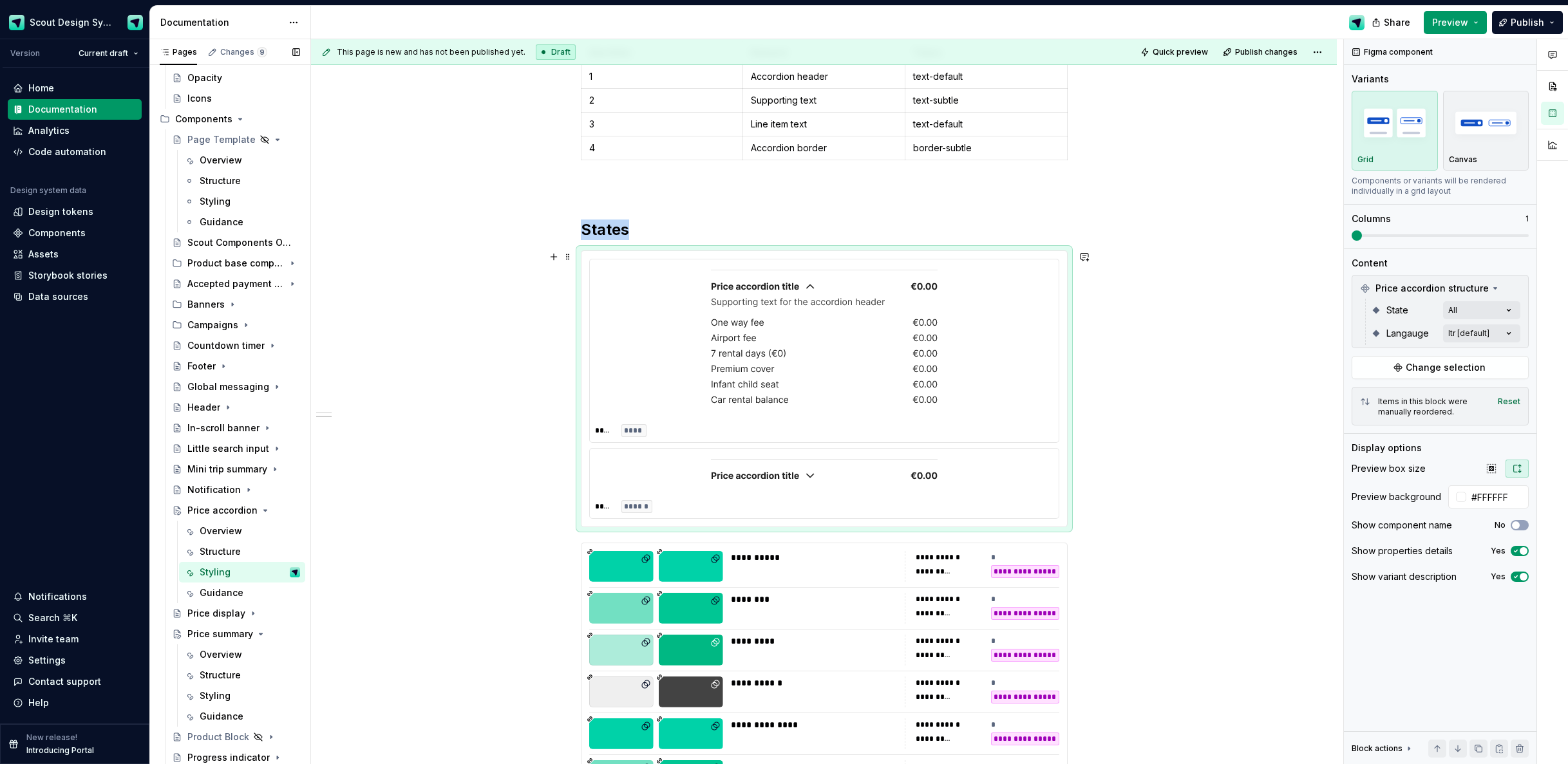
click at [1174, 307] on div "**********" at bounding box center [824, 581] width 1026 height 1490
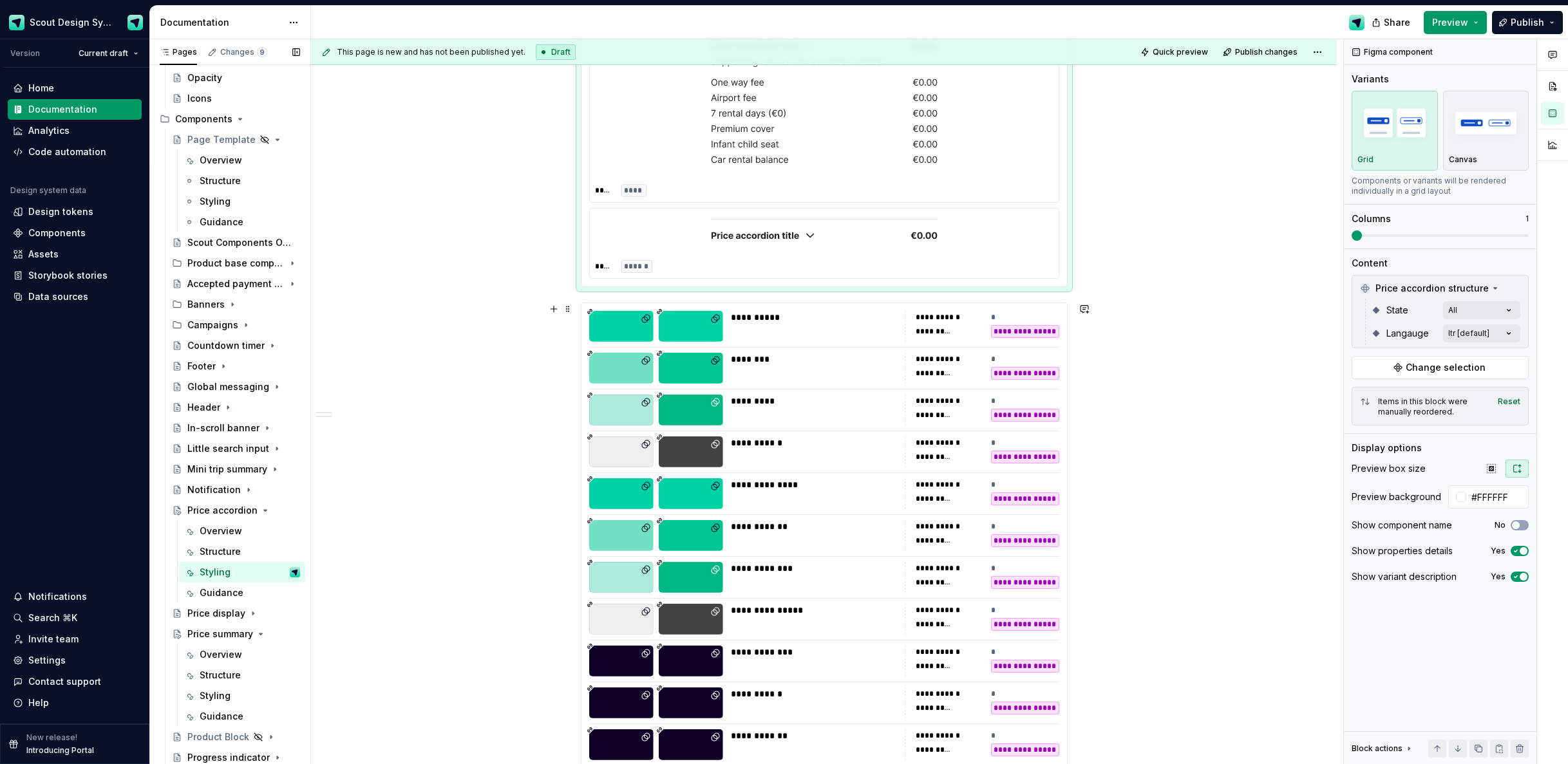
scroll to position [727, 0]
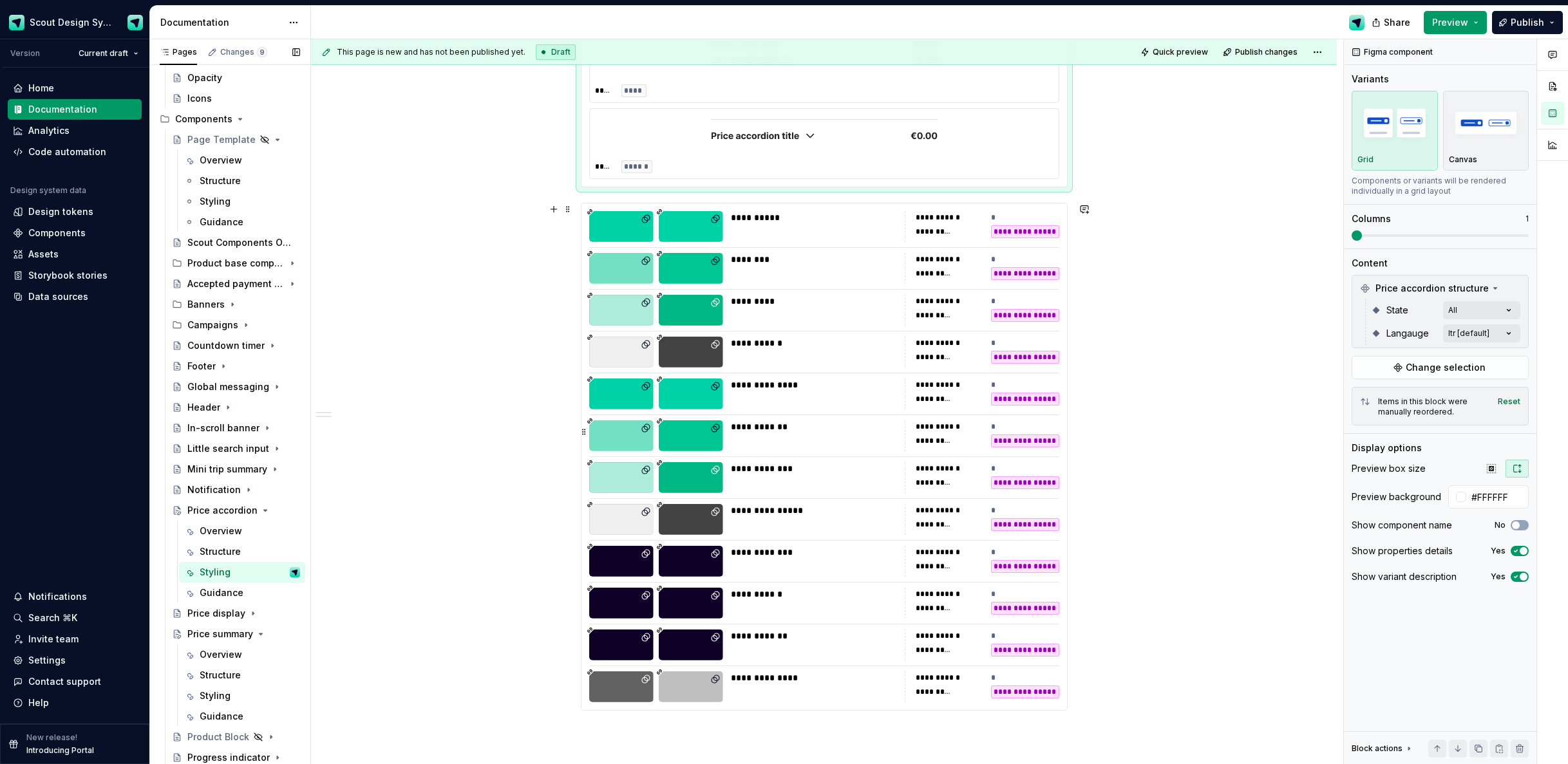
click at [1057, 425] on div "*" at bounding box center [1025, 427] width 68 height 12
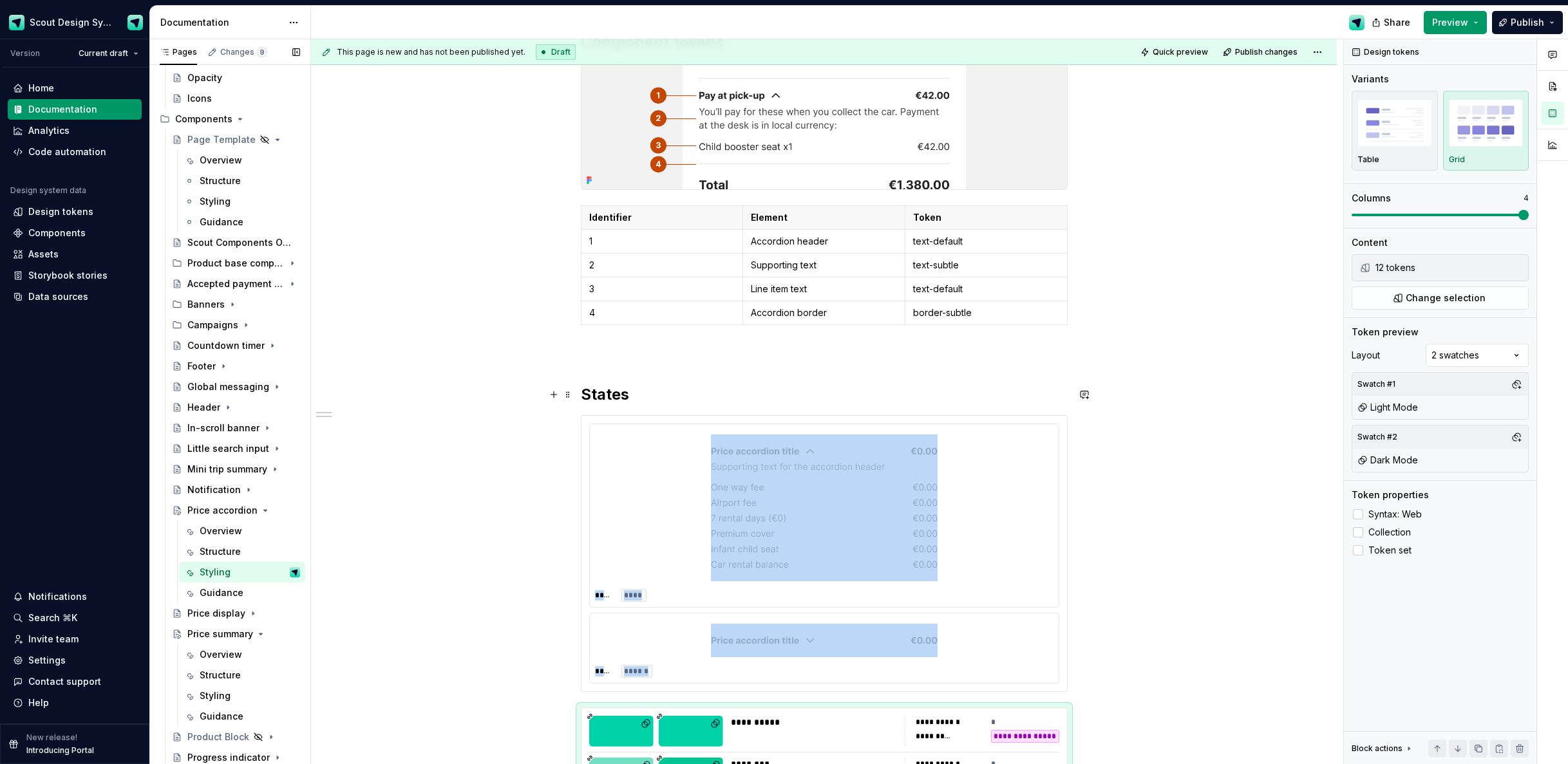
type textarea "*"
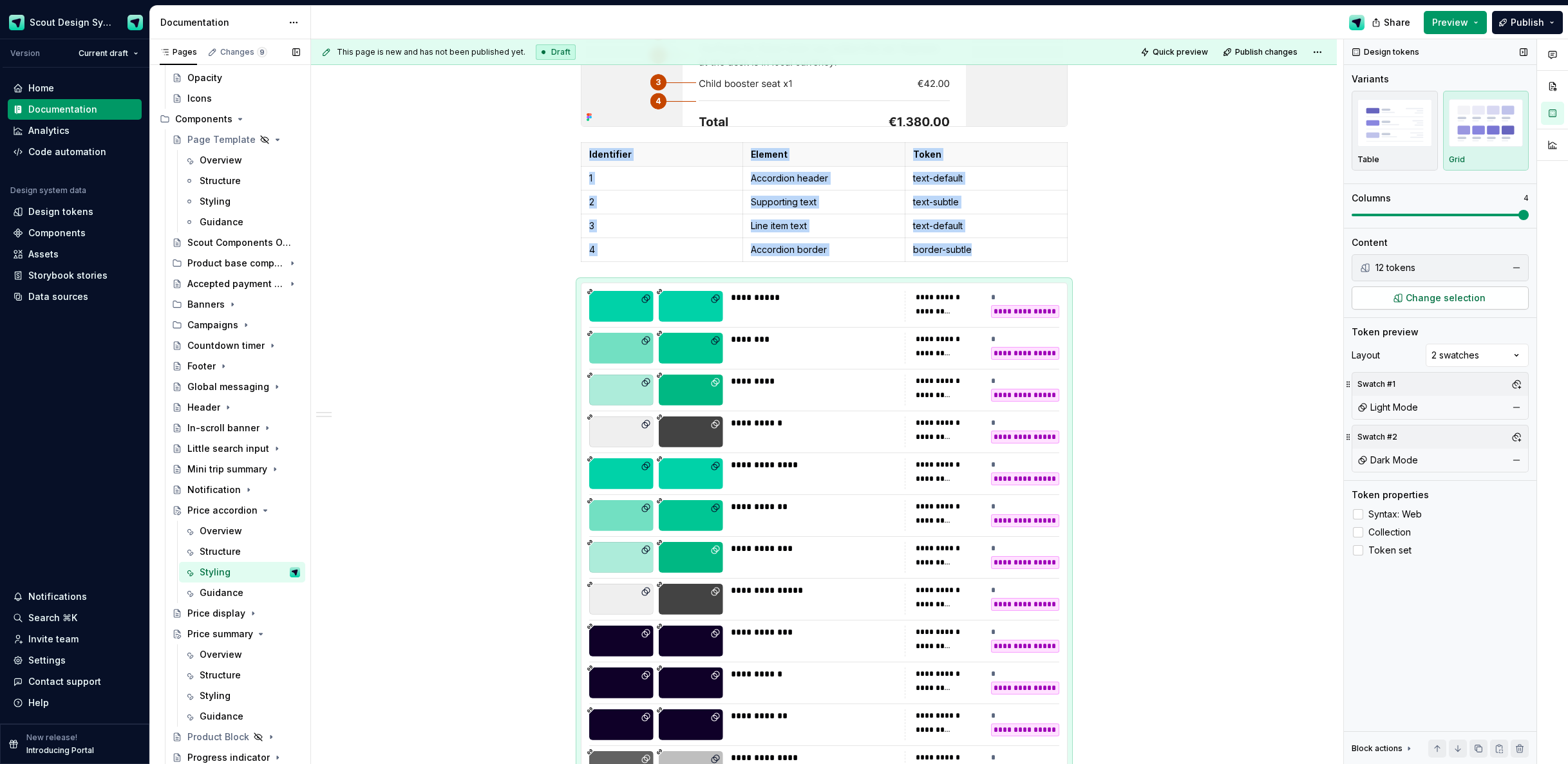
click at [1439, 299] on span "Change selection" at bounding box center [1445, 297] width 80 height 12
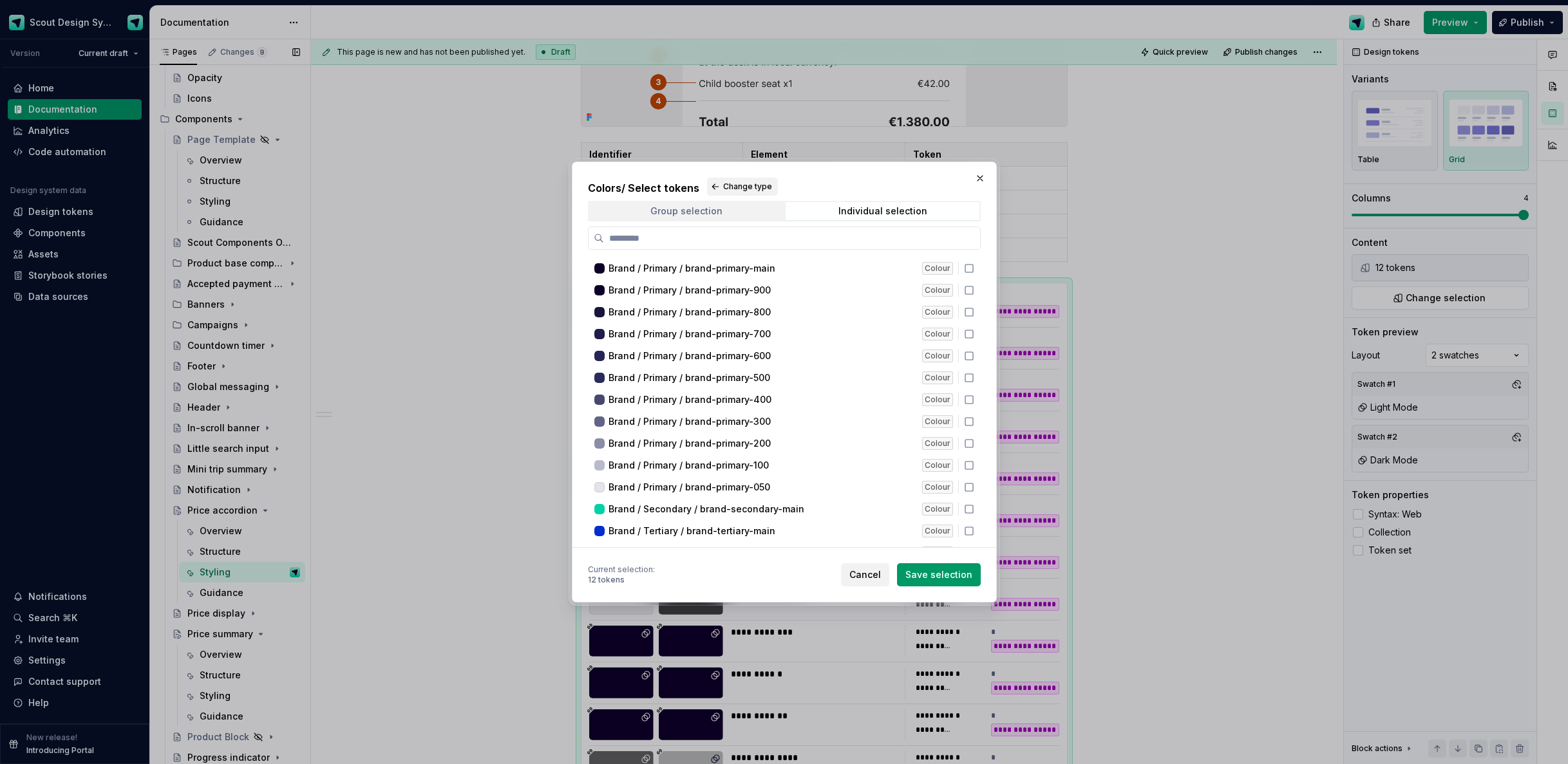
click at [696, 215] on div "Group selection" at bounding box center [686, 211] width 72 height 11
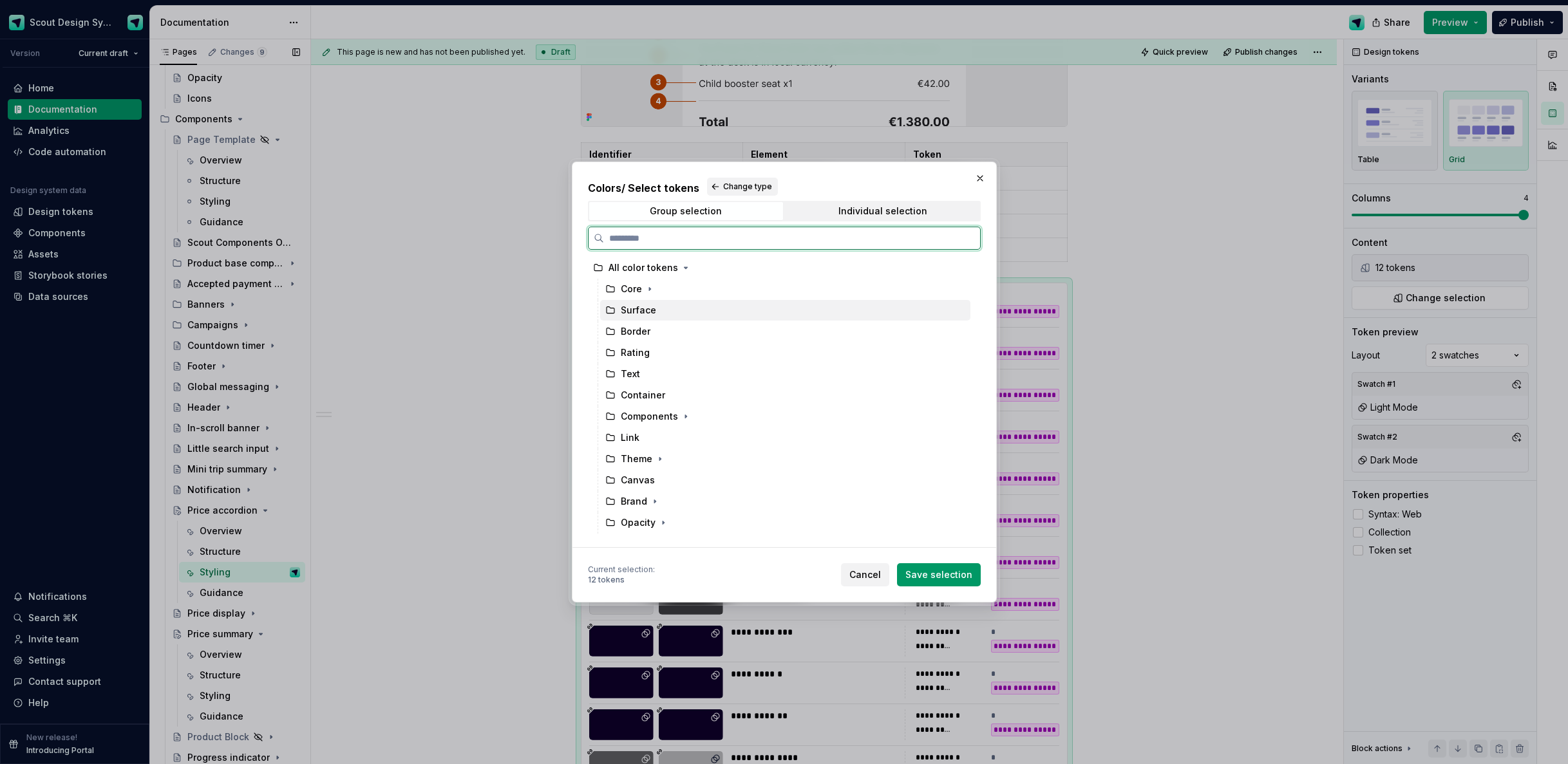
click at [632, 307] on div "Surface" at bounding box center [638, 310] width 35 height 12
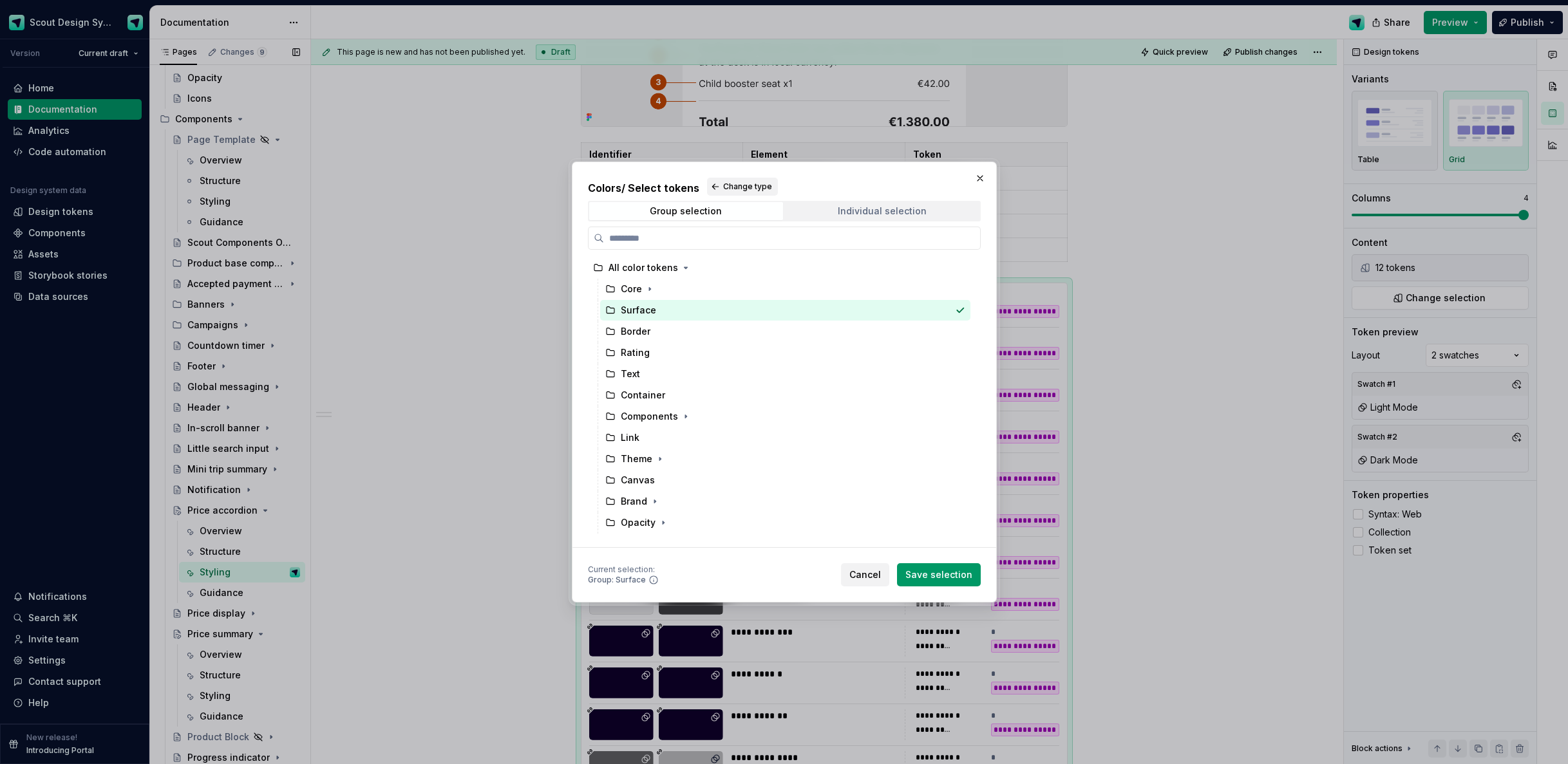
click at [885, 202] on span "Individual selection" at bounding box center [882, 211] width 194 height 18
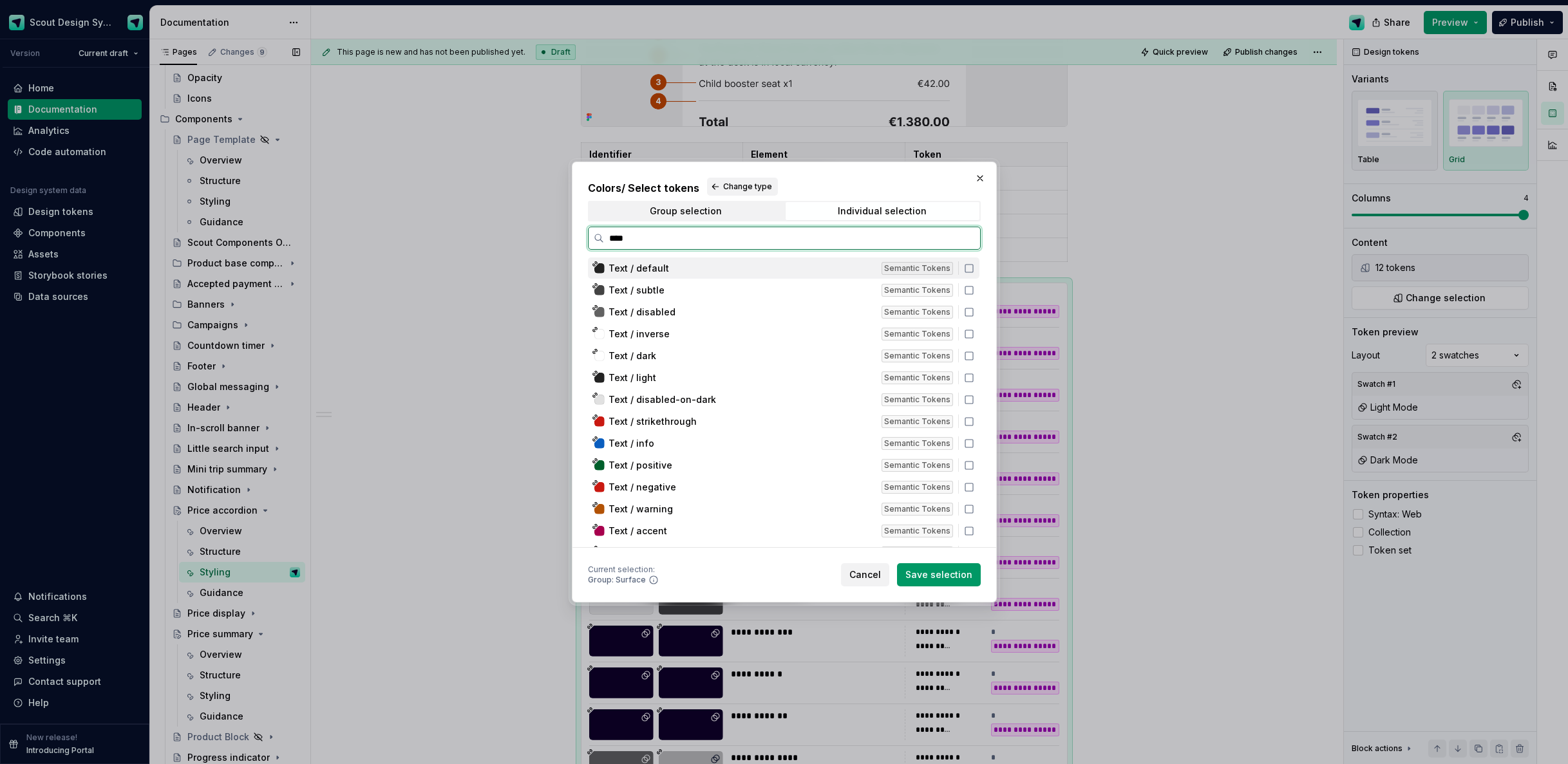
drag, startPoint x: 784, startPoint y: 264, endPoint x: 766, endPoint y: 286, distance: 28.4
click at [783, 266] on div "Text / default" at bounding box center [741, 267] width 266 height 12
drag, startPoint x: 764, startPoint y: 291, endPoint x: 753, endPoint y: 290, distance: 11.0
click at [764, 291] on div "Text / subtle" at bounding box center [741, 289] width 266 height 12
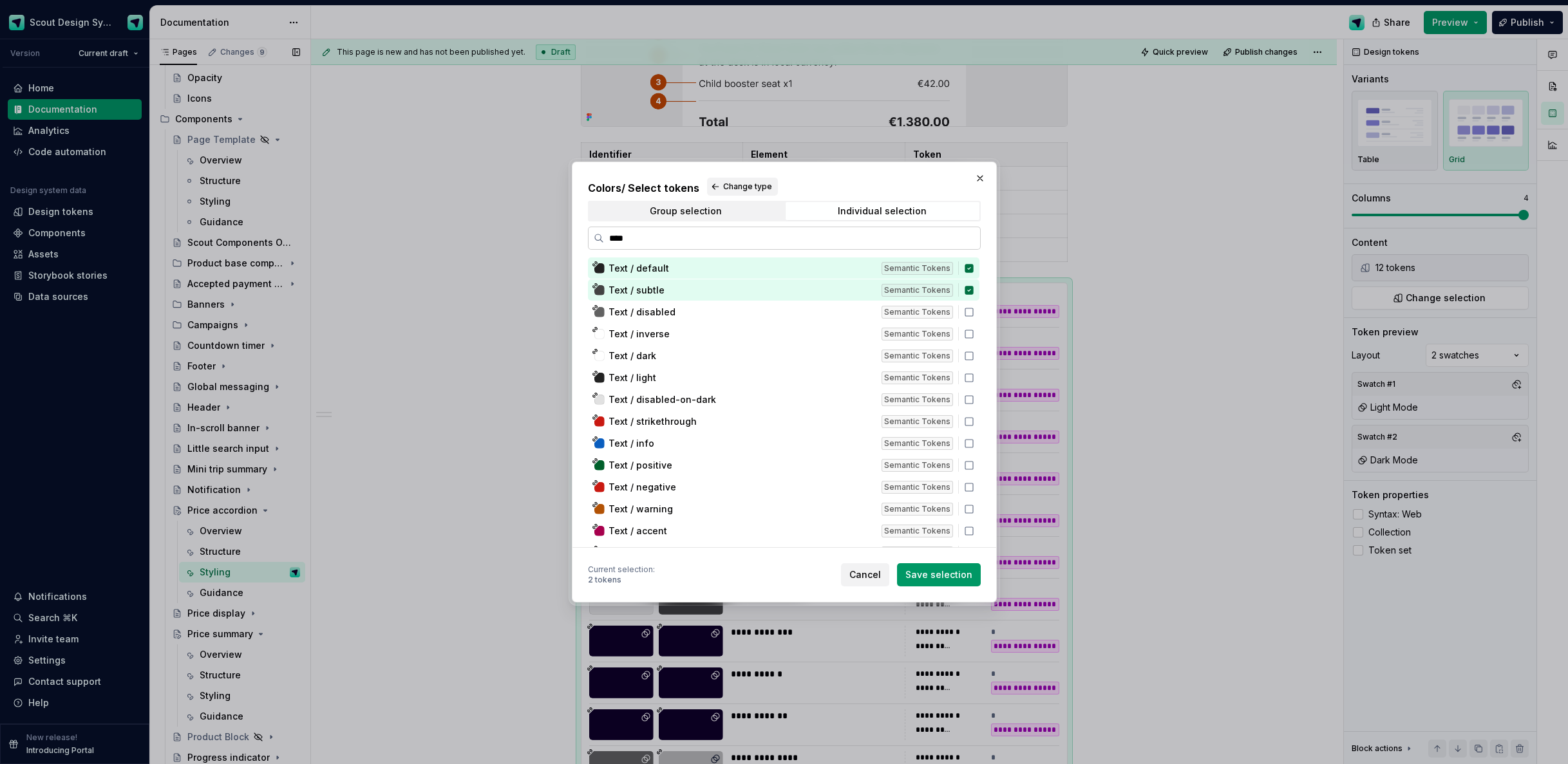
click at [691, 240] on input "****" at bounding box center [792, 238] width 376 height 12
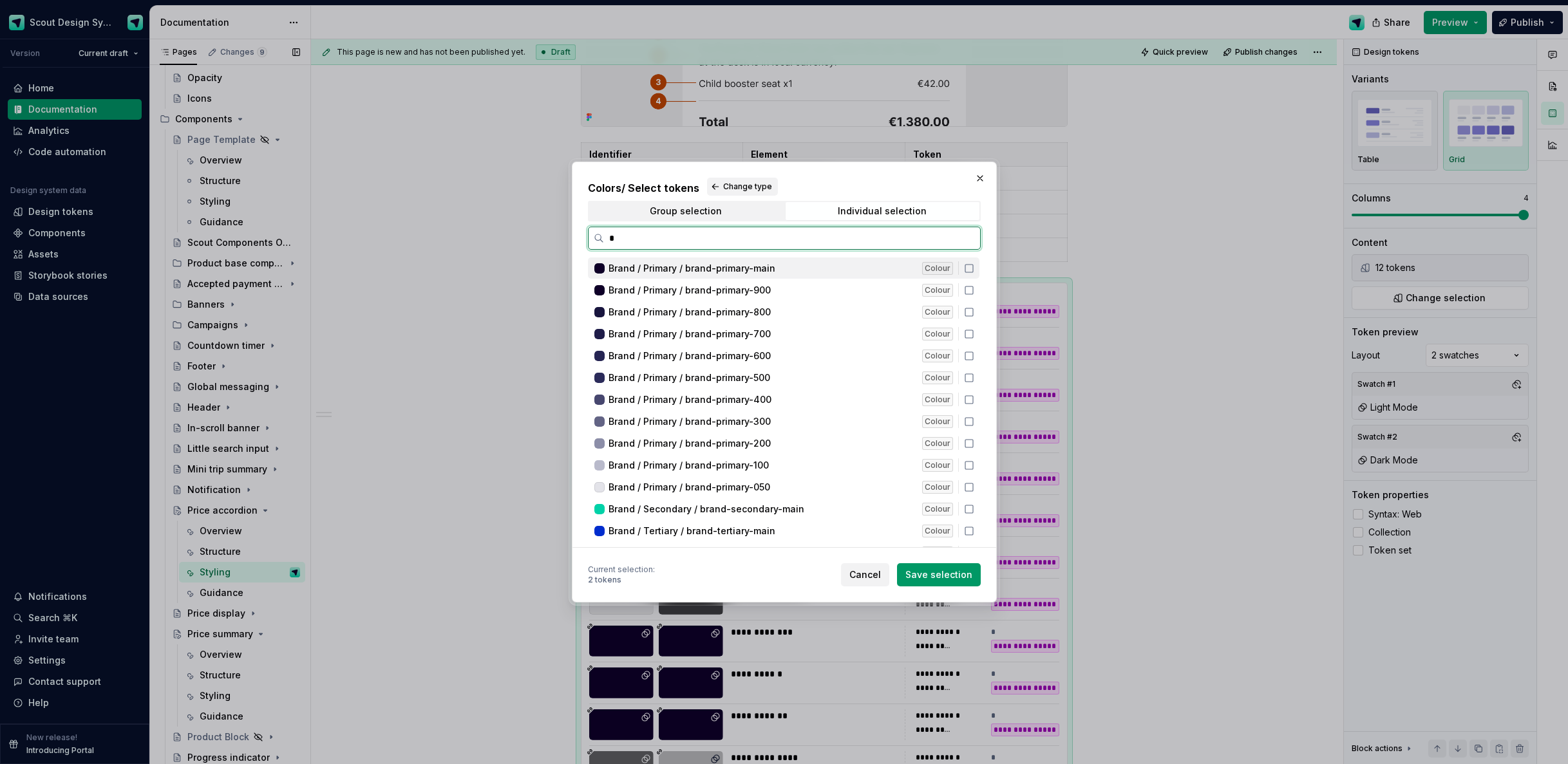
scroll to position [0, 0]
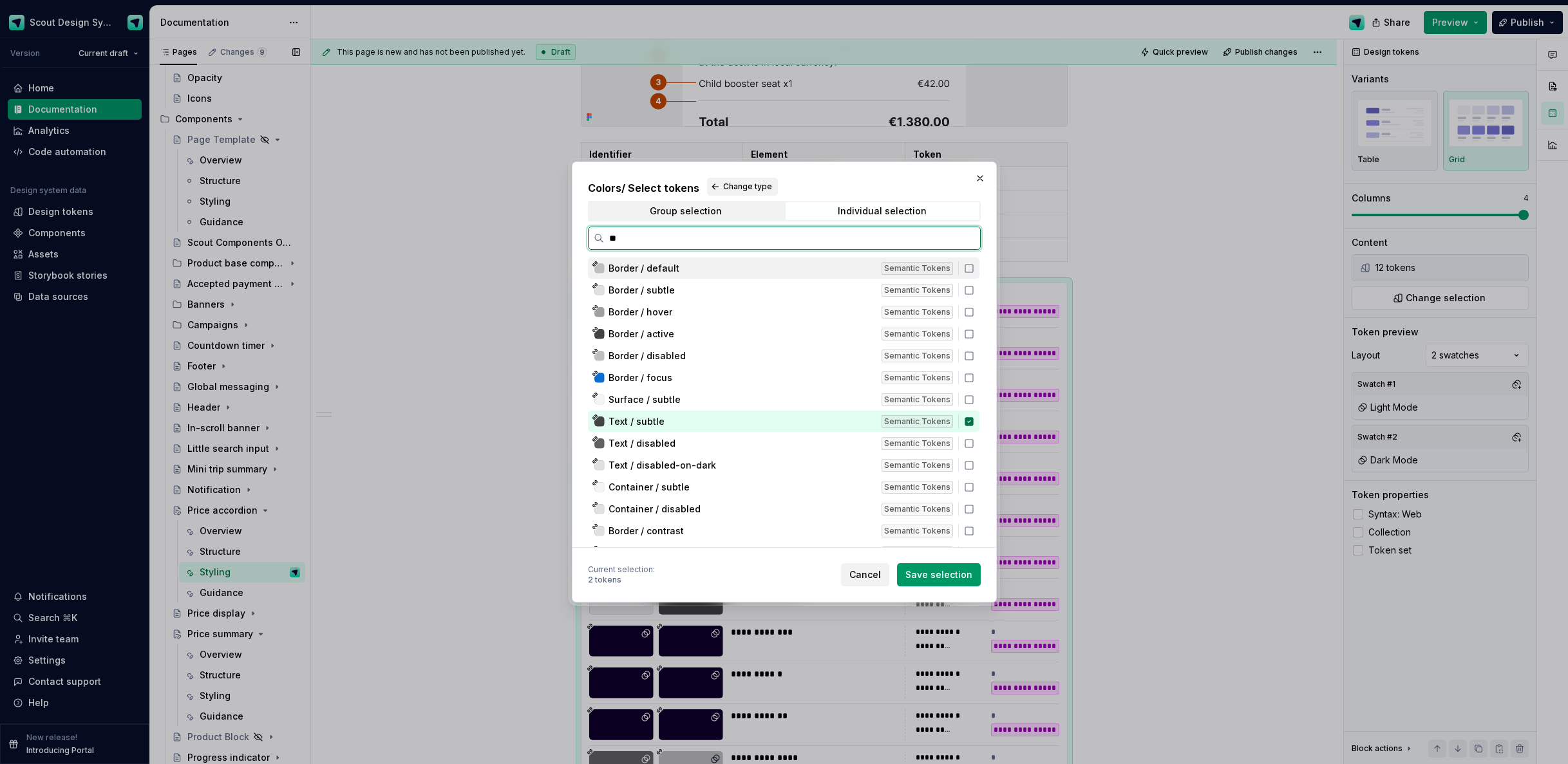
type input "***"
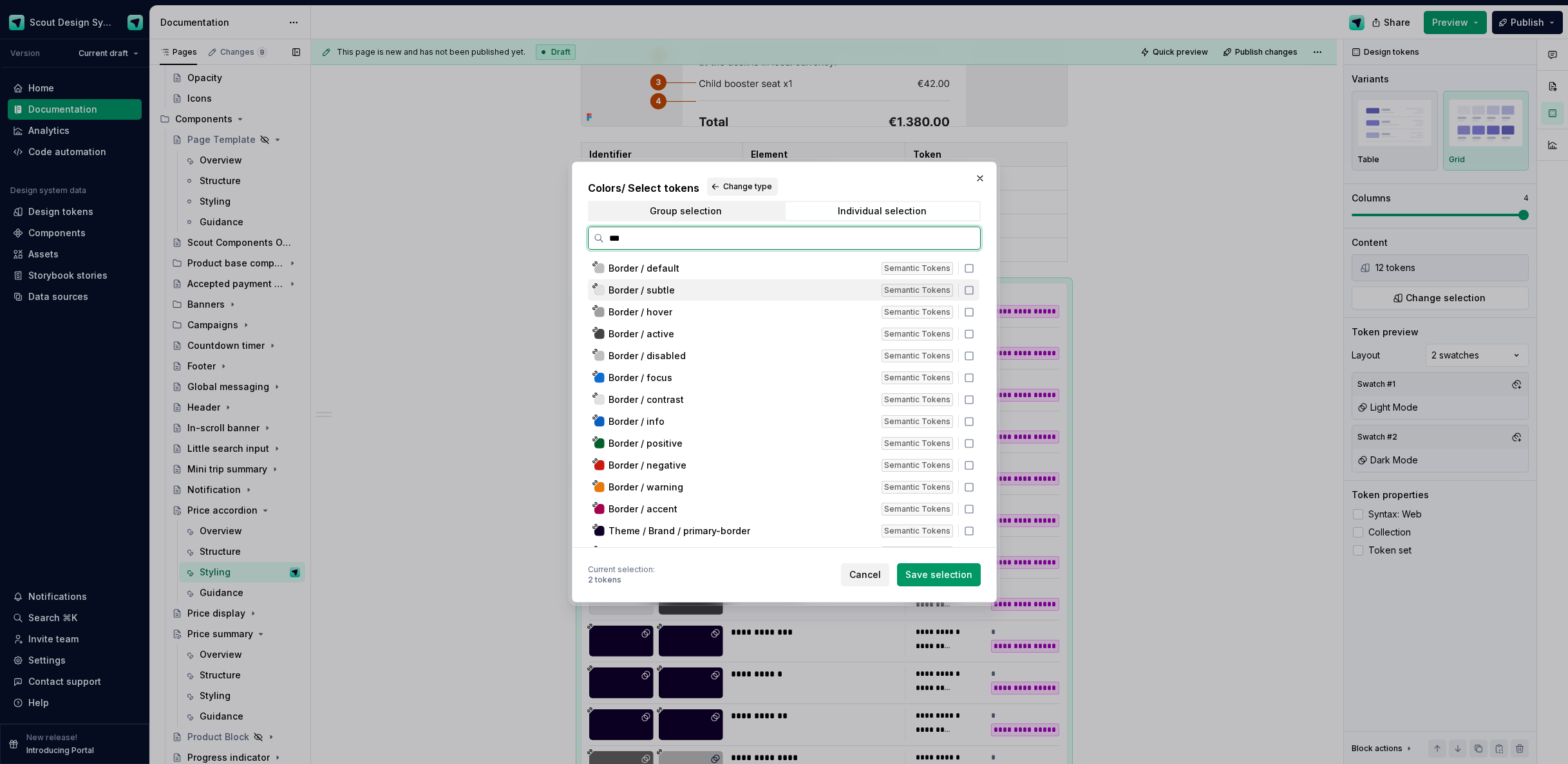
click at [674, 291] on div "Border / subtle" at bounding box center [741, 289] width 266 height 12
click at [919, 573] on span "Save selection" at bounding box center [939, 574] width 67 height 12
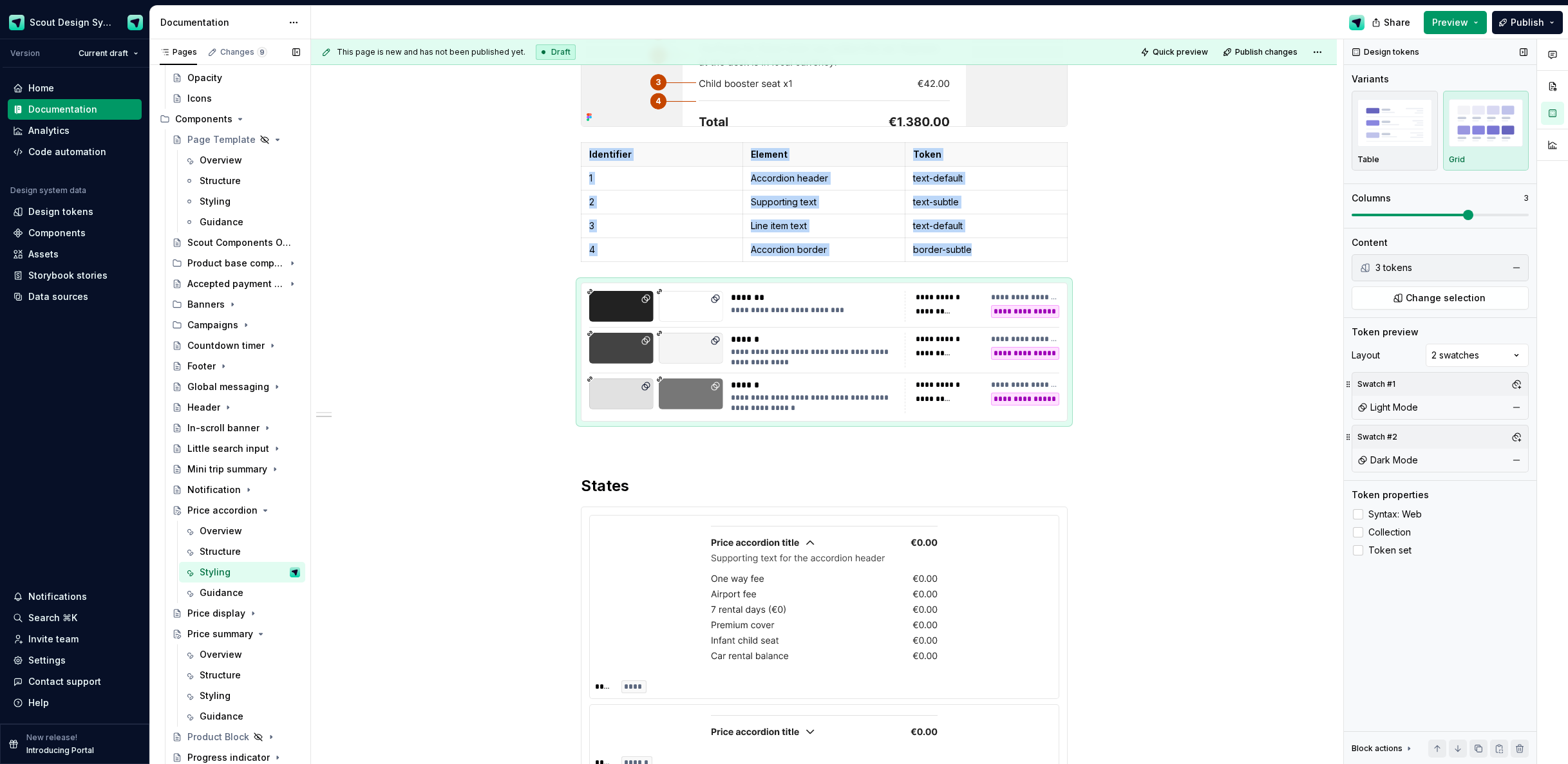
click at [1474, 217] on span at bounding box center [1468, 215] width 11 height 11
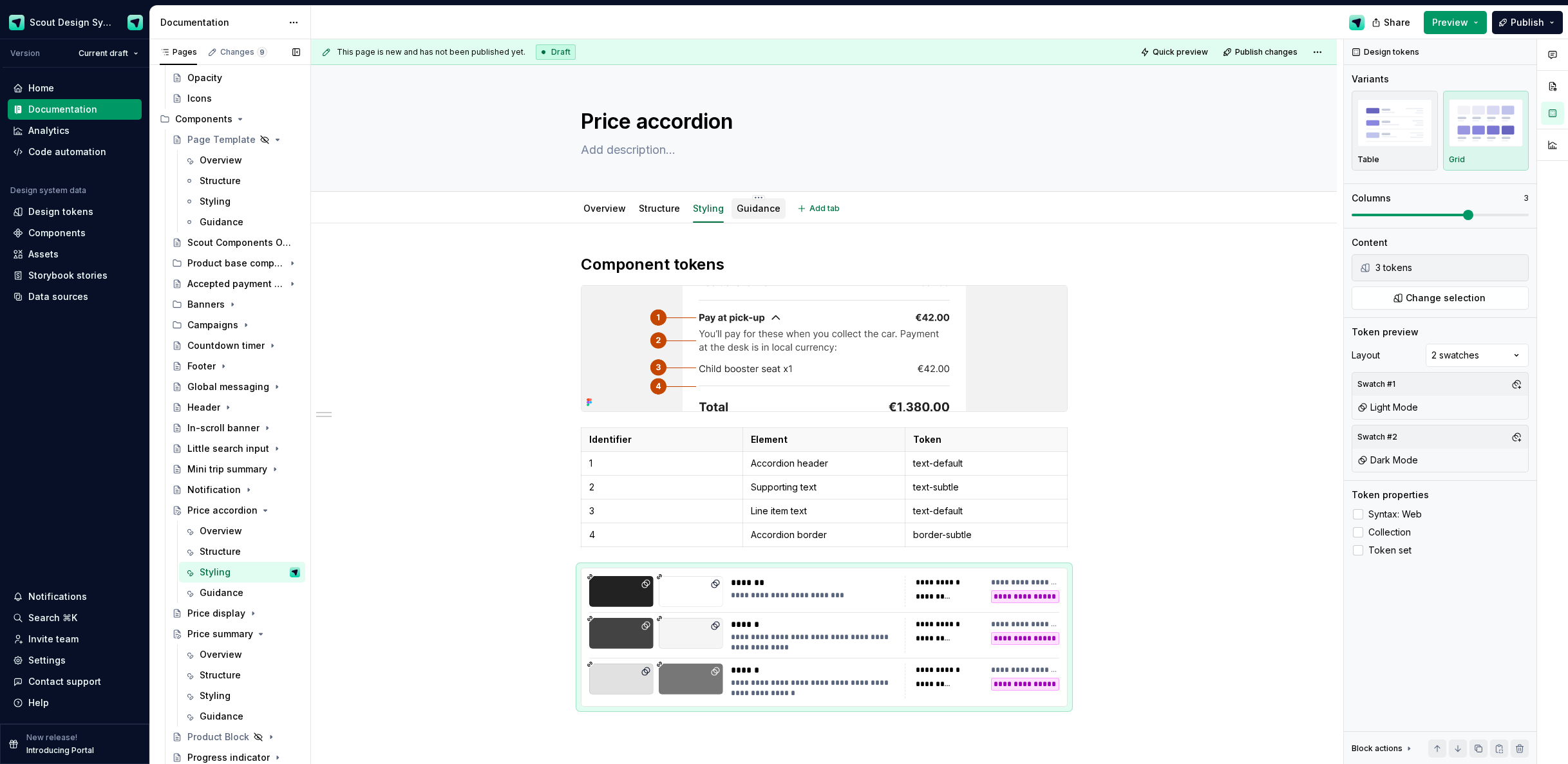
click at [772, 215] on div "Guidance" at bounding box center [759, 208] width 44 height 12
click at [738, 209] on link "Guidance" at bounding box center [759, 208] width 44 height 11
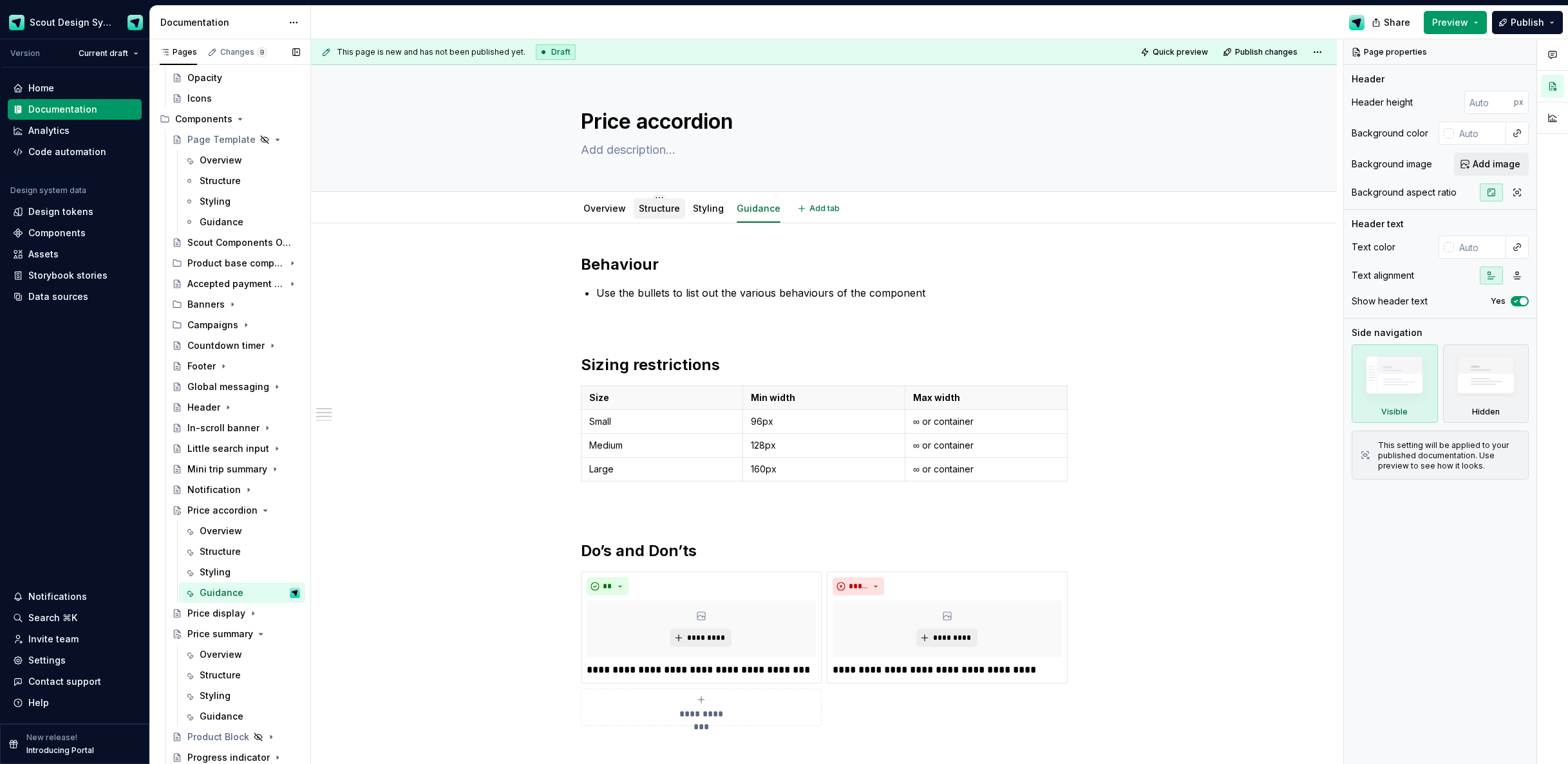
click at [656, 213] on link "Structure" at bounding box center [659, 208] width 41 height 11
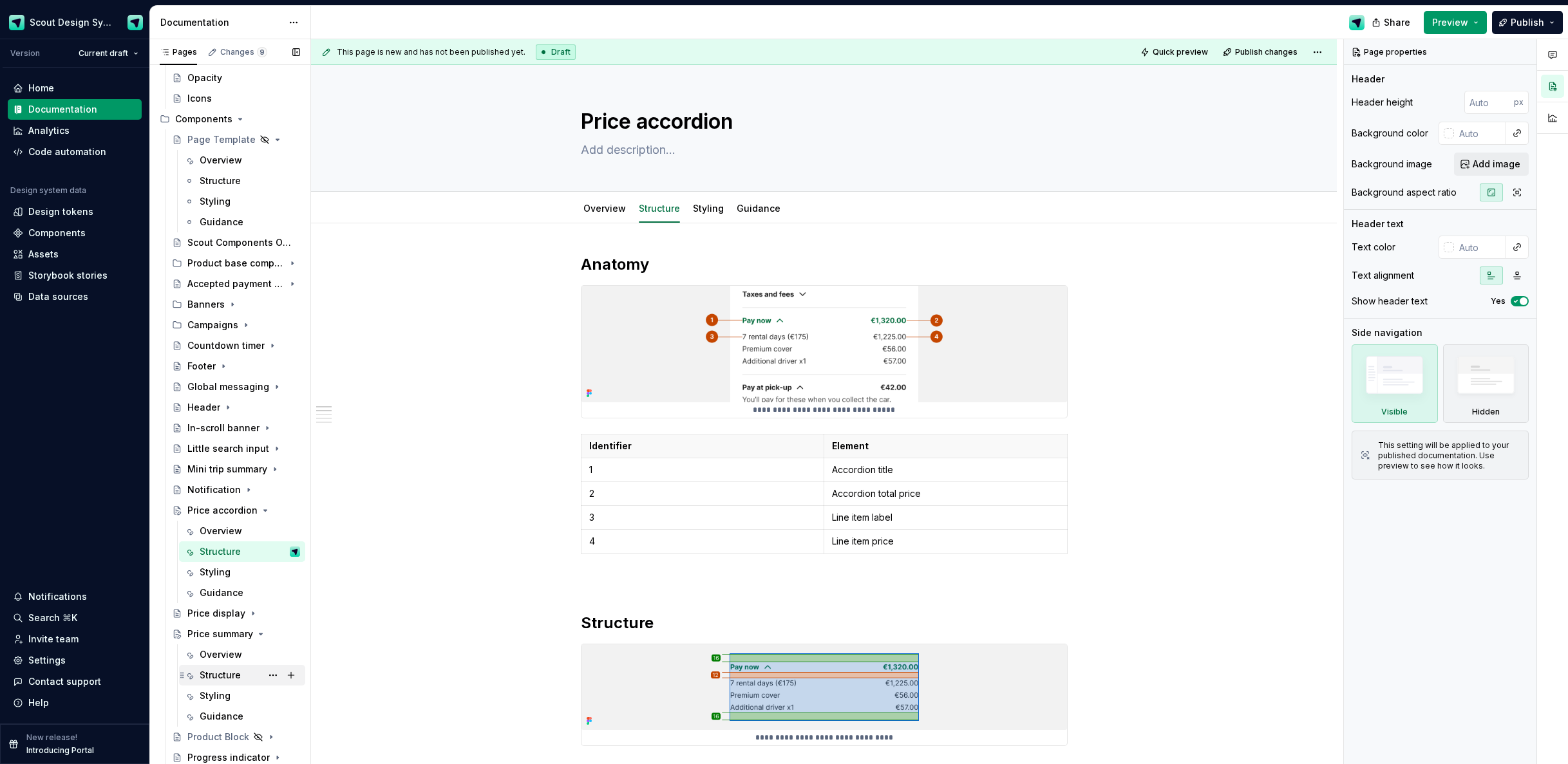
click at [217, 677] on div "Structure" at bounding box center [220, 675] width 41 height 12
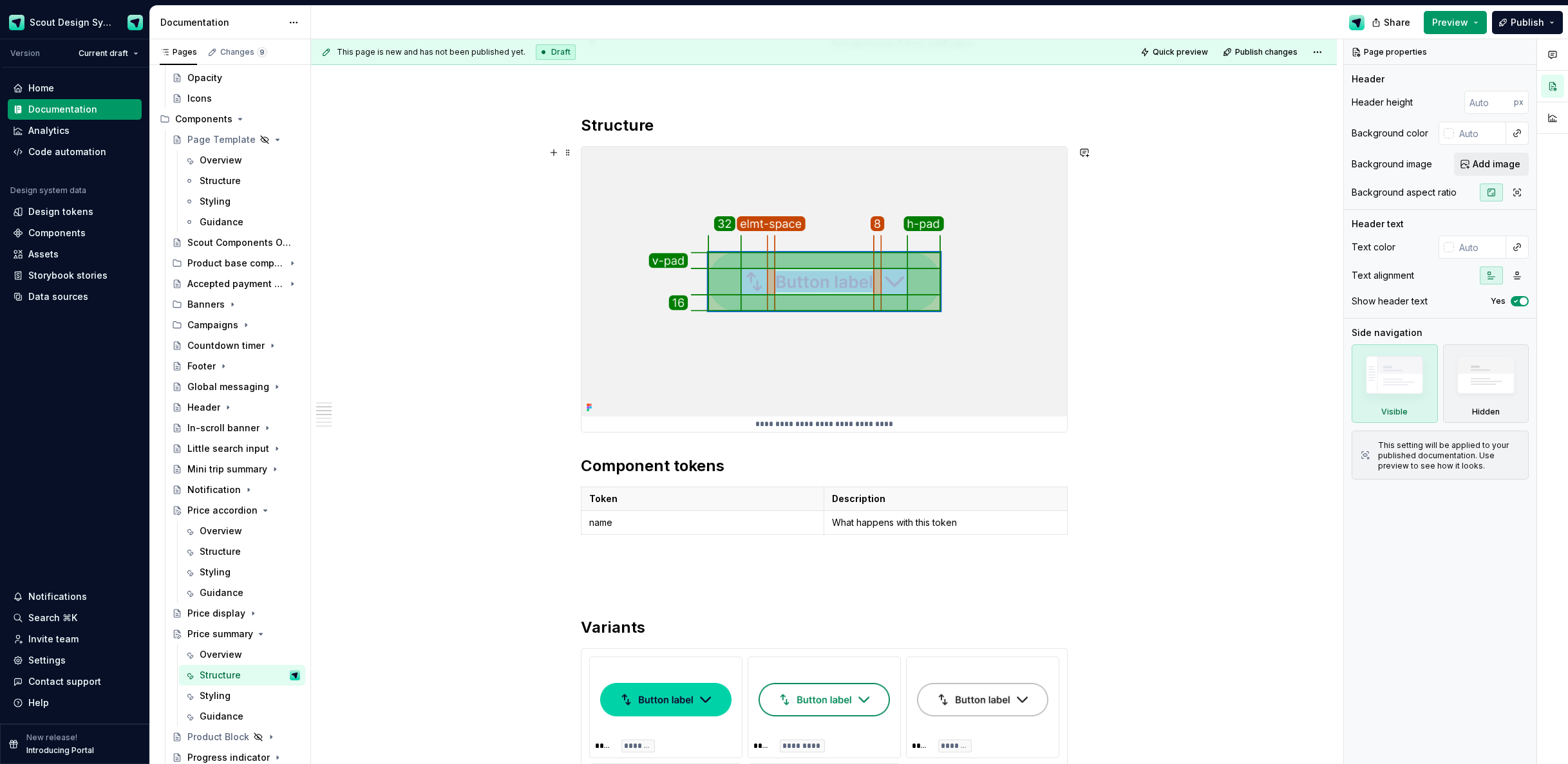
scroll to position [807, 0]
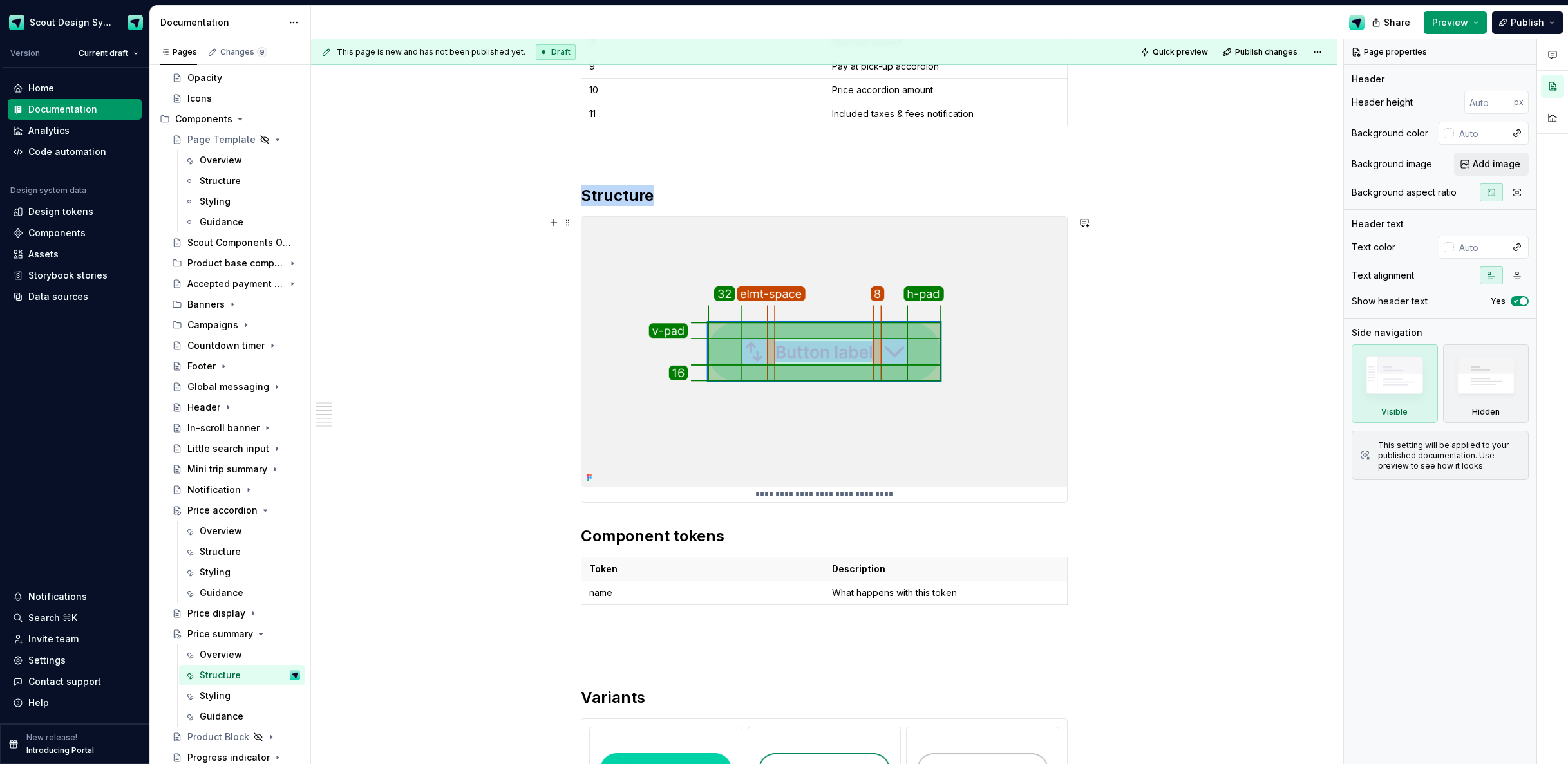
click at [679, 234] on img at bounding box center [824, 351] width 485 height 269
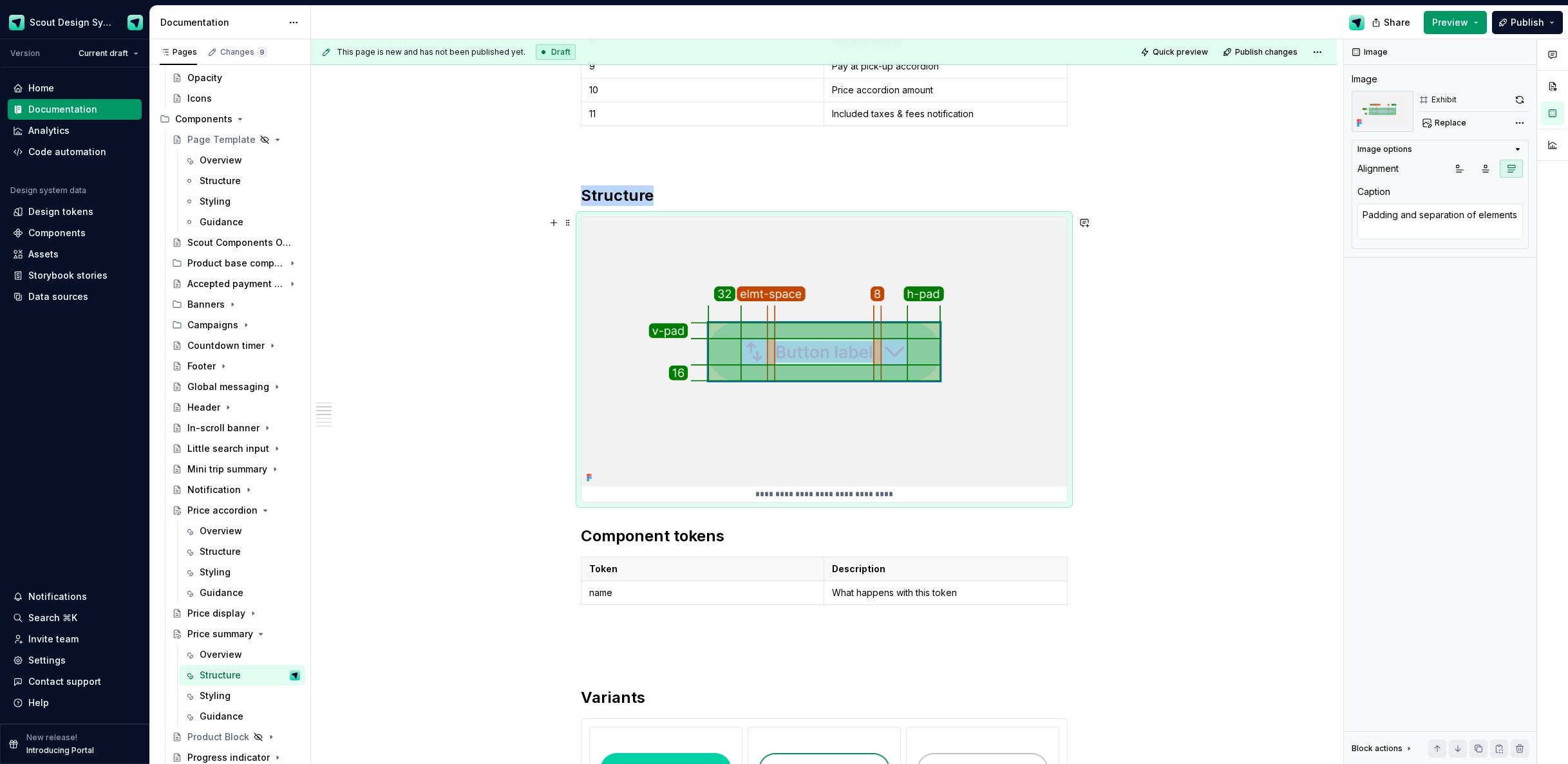
type textarea "*"
drag, startPoint x: 646, startPoint y: 319, endPoint x: 654, endPoint y: 322, distance: 8.5
click at [654, 322] on div "**********" at bounding box center [827, 402] width 1033 height 726
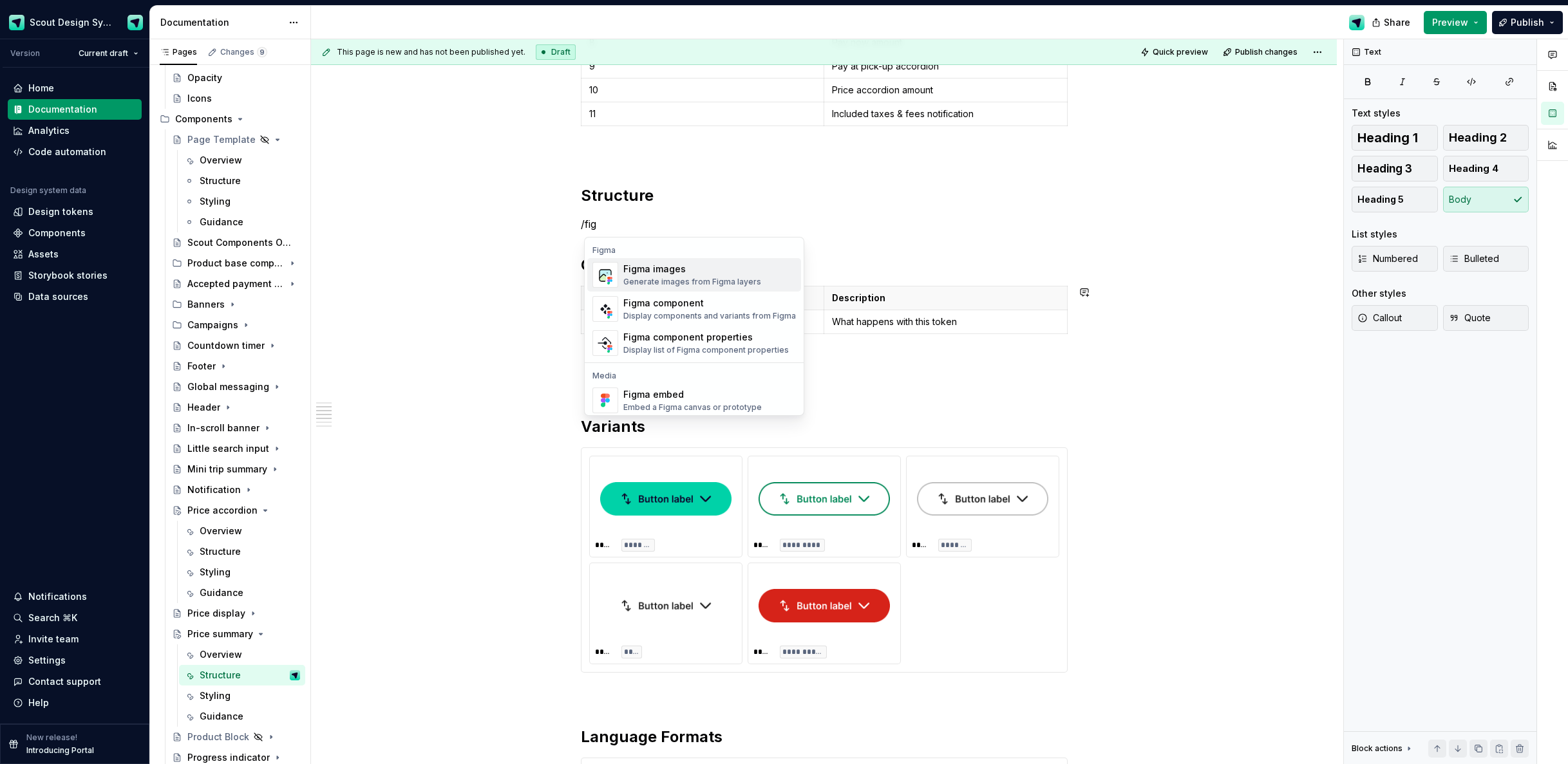
click at [731, 284] on div "Generate images from Figma layers" at bounding box center [692, 282] width 138 height 11
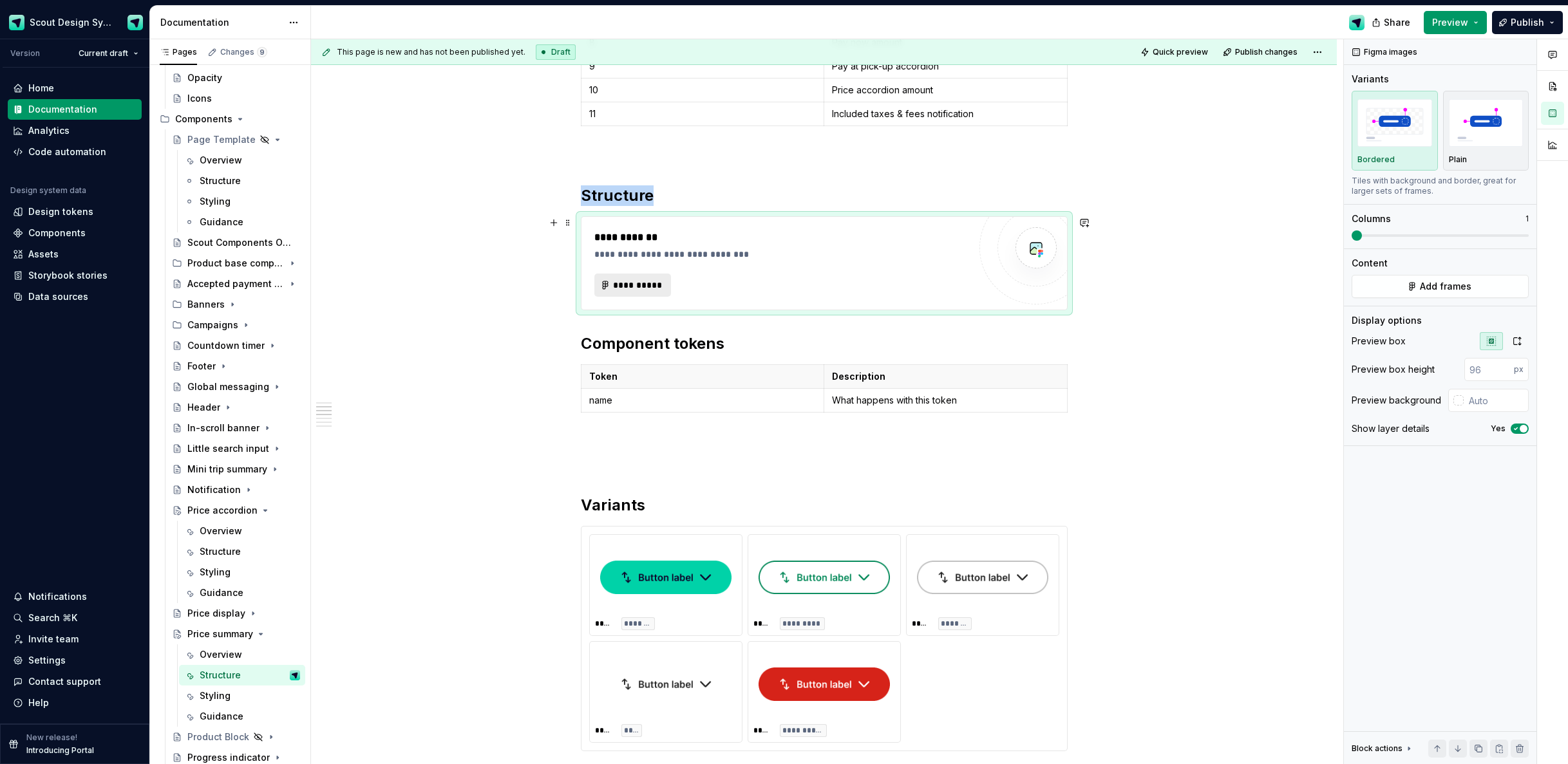
click at [661, 294] on button "**********" at bounding box center [633, 285] width 78 height 23
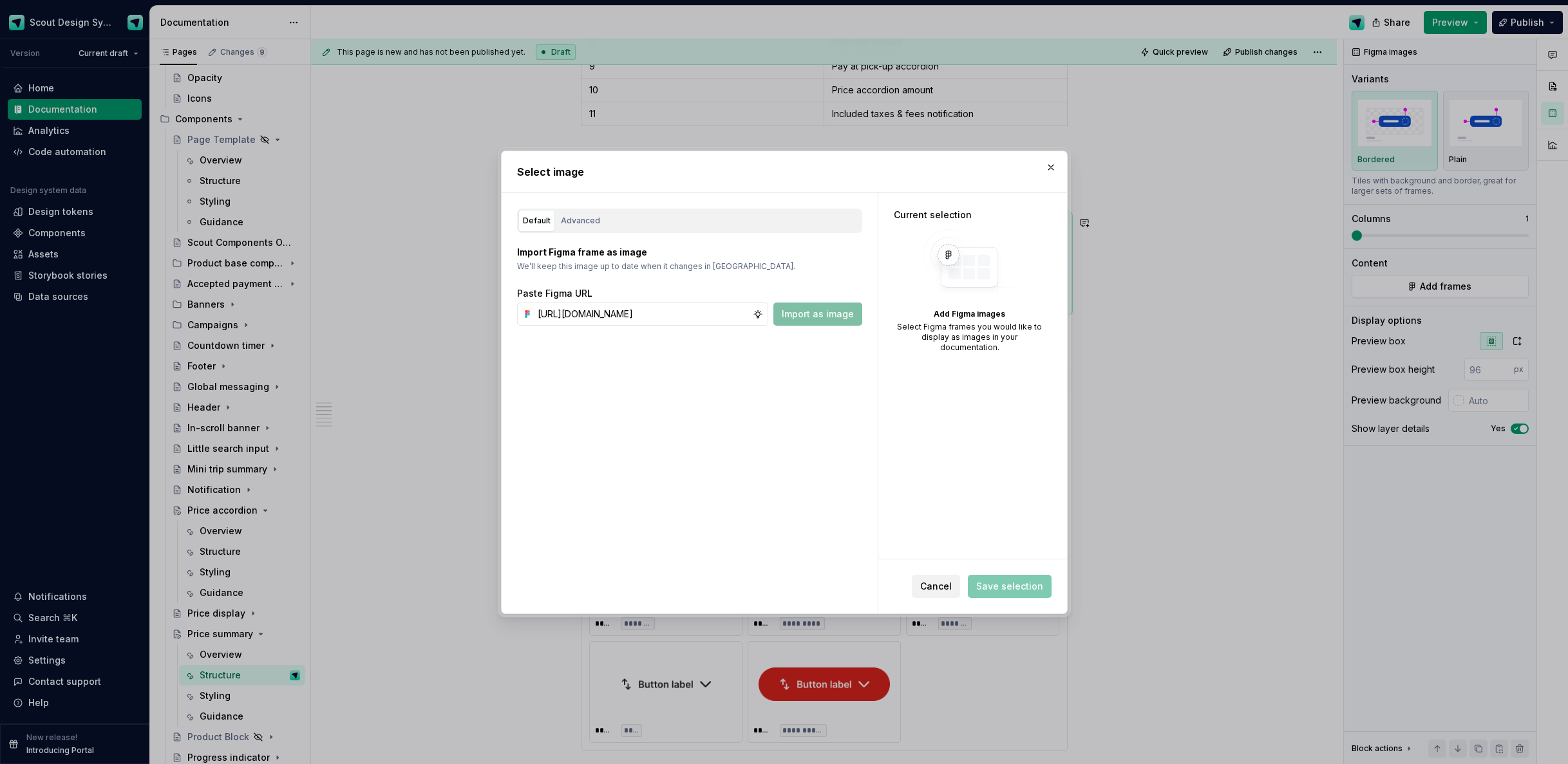
scroll to position [0, 413]
type input "[URL][DOMAIN_NAME]"
click at [832, 309] on span "Import as image" at bounding box center [817, 313] width 72 height 12
click at [620, 316] on input "text" at bounding box center [643, 314] width 221 height 23
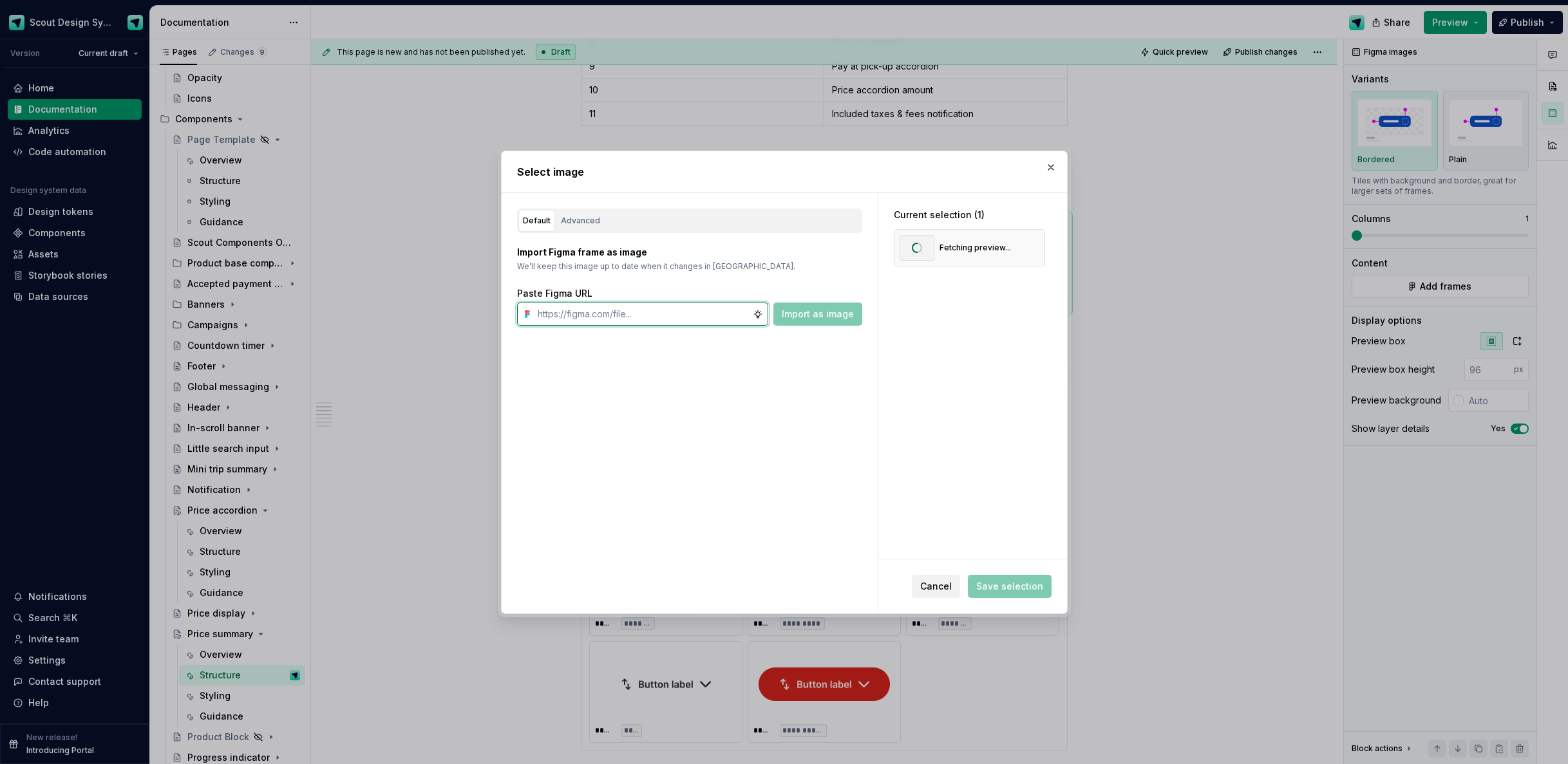
paste input "[URL][DOMAIN_NAME]"
type input "[URL][DOMAIN_NAME]"
click at [809, 310] on span "Import as image" at bounding box center [817, 313] width 72 height 12
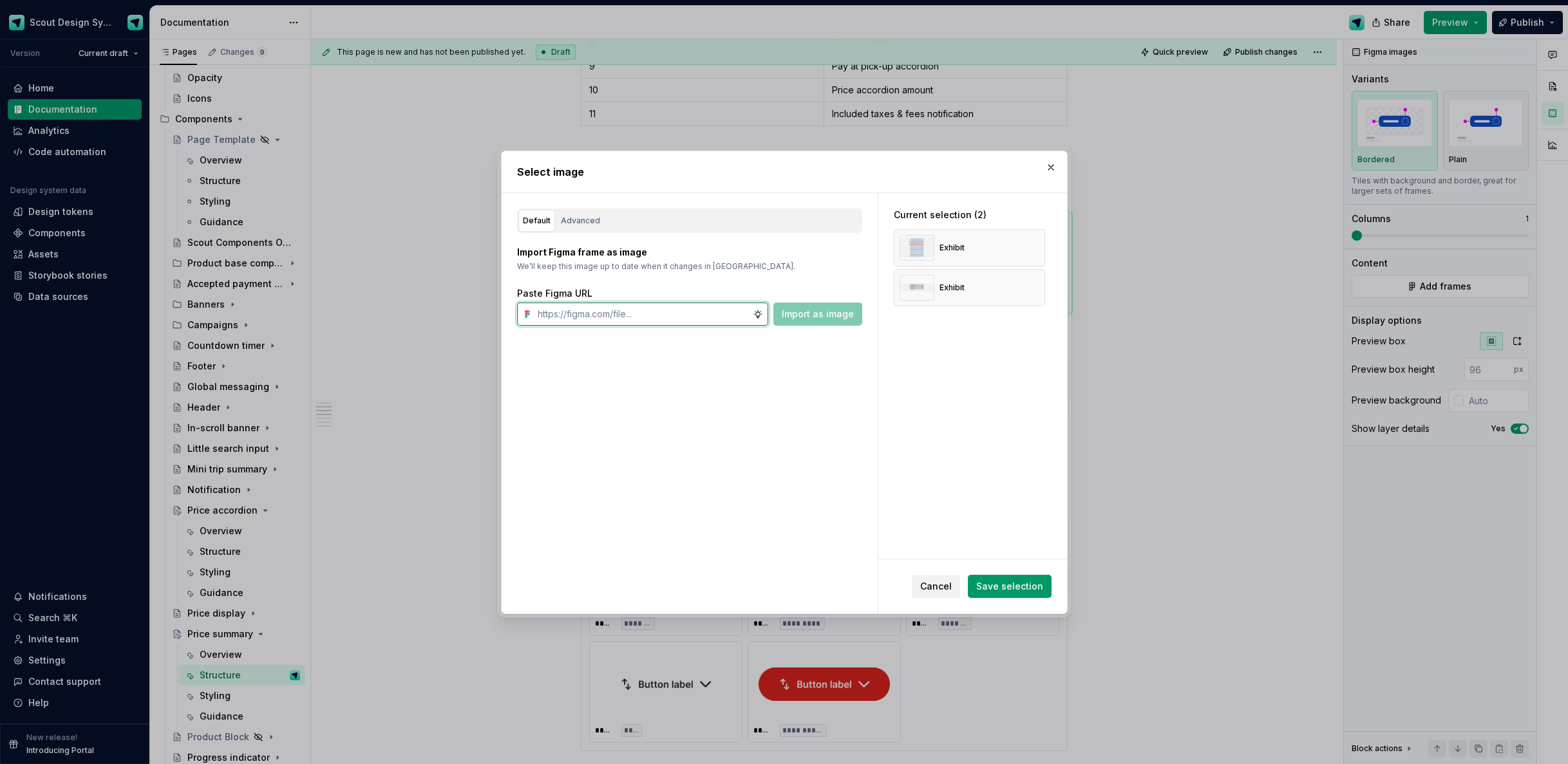
click at [639, 313] on input "text" at bounding box center [643, 314] width 221 height 23
paste input "[URL][DOMAIN_NAME]"
type input "[URL][DOMAIN_NAME]"
click at [989, 581] on span "Save selection" at bounding box center [1010, 586] width 67 height 12
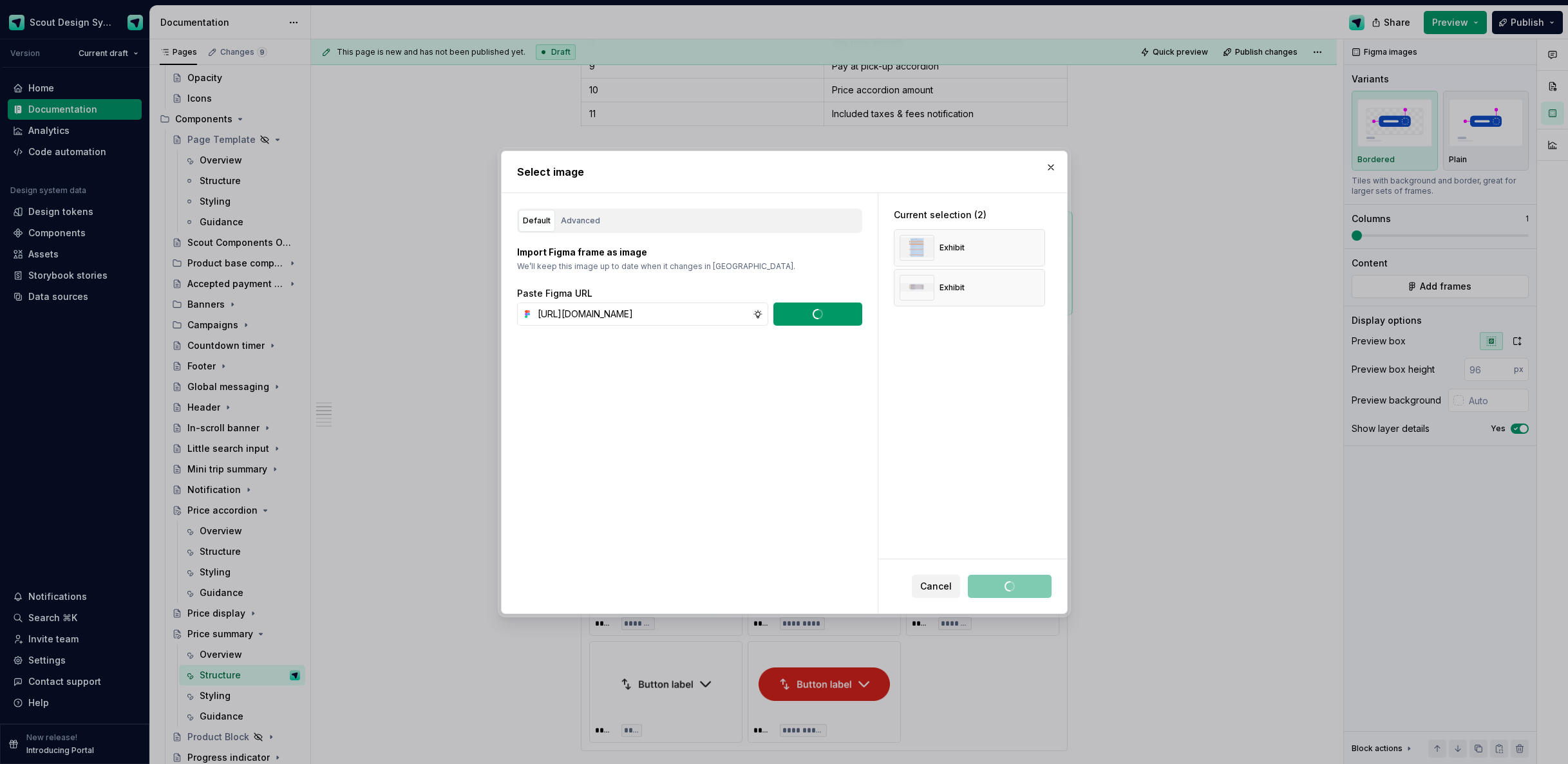
scroll to position [0, 0]
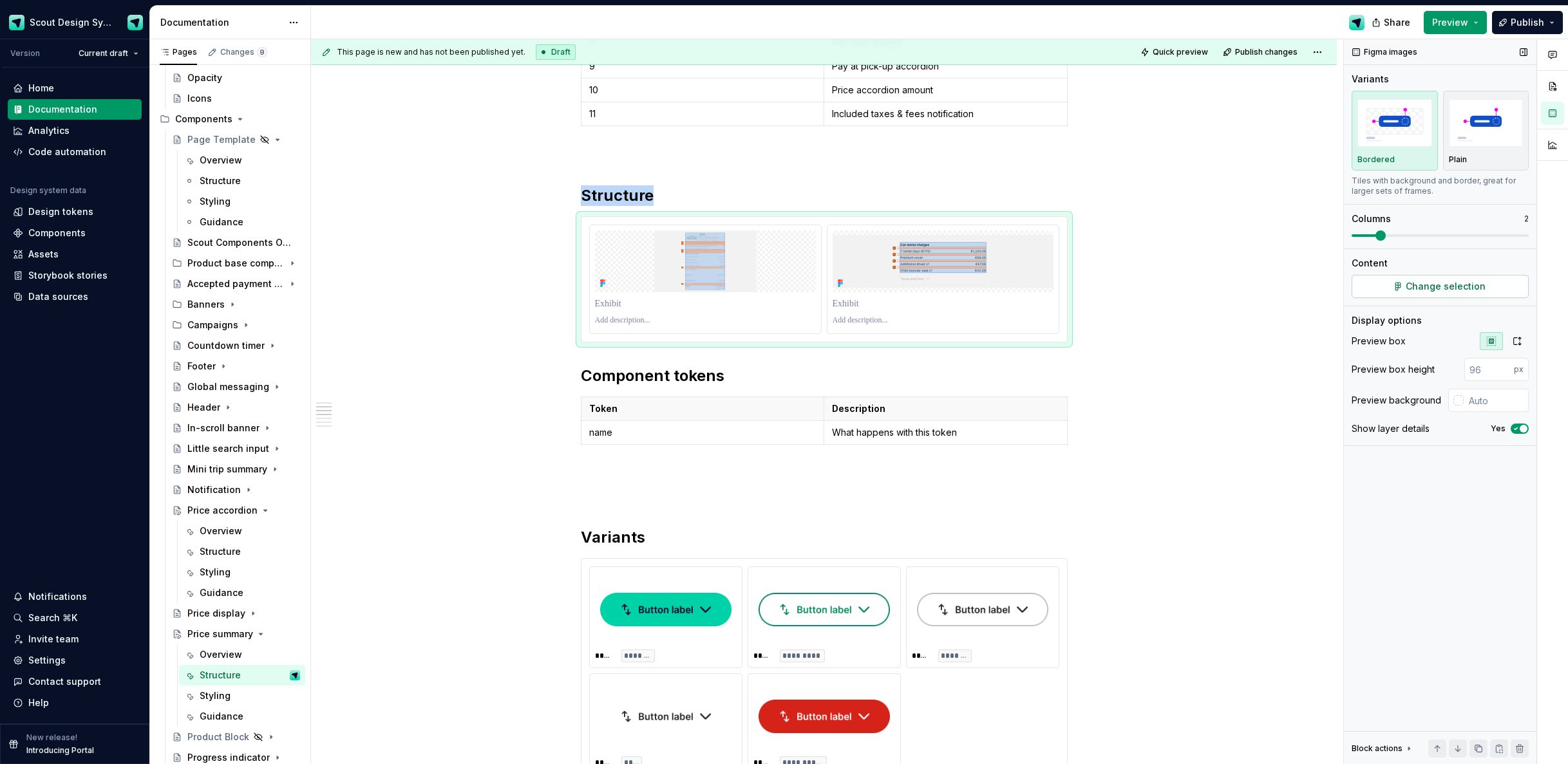
click at [1442, 284] on span "Change selection" at bounding box center [1445, 286] width 80 height 12
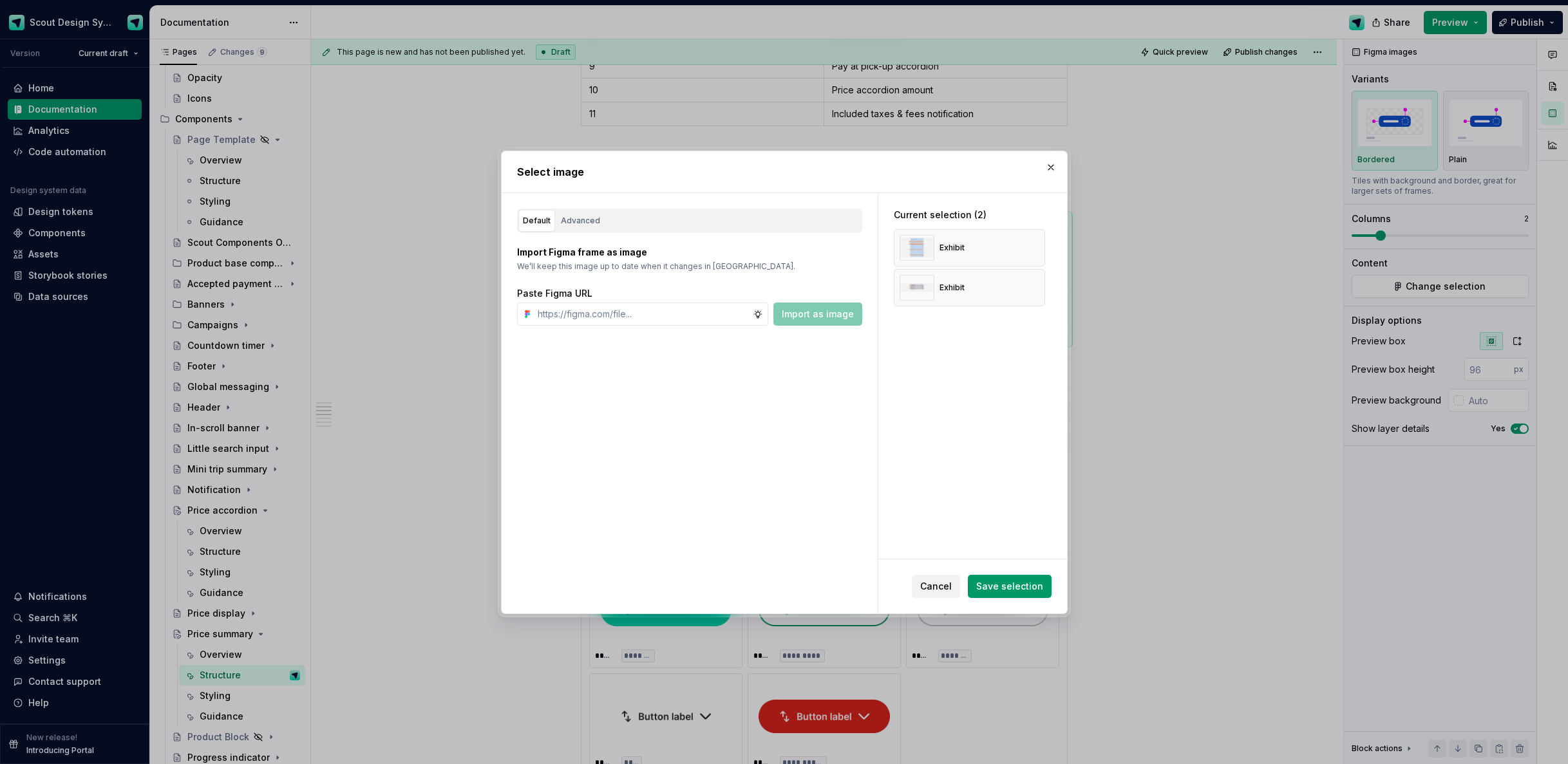
type textarea "*"
click at [602, 314] on input "text" at bounding box center [643, 314] width 221 height 23
paste input "[URL][DOMAIN_NAME]"
type input "[URL][DOMAIN_NAME]"
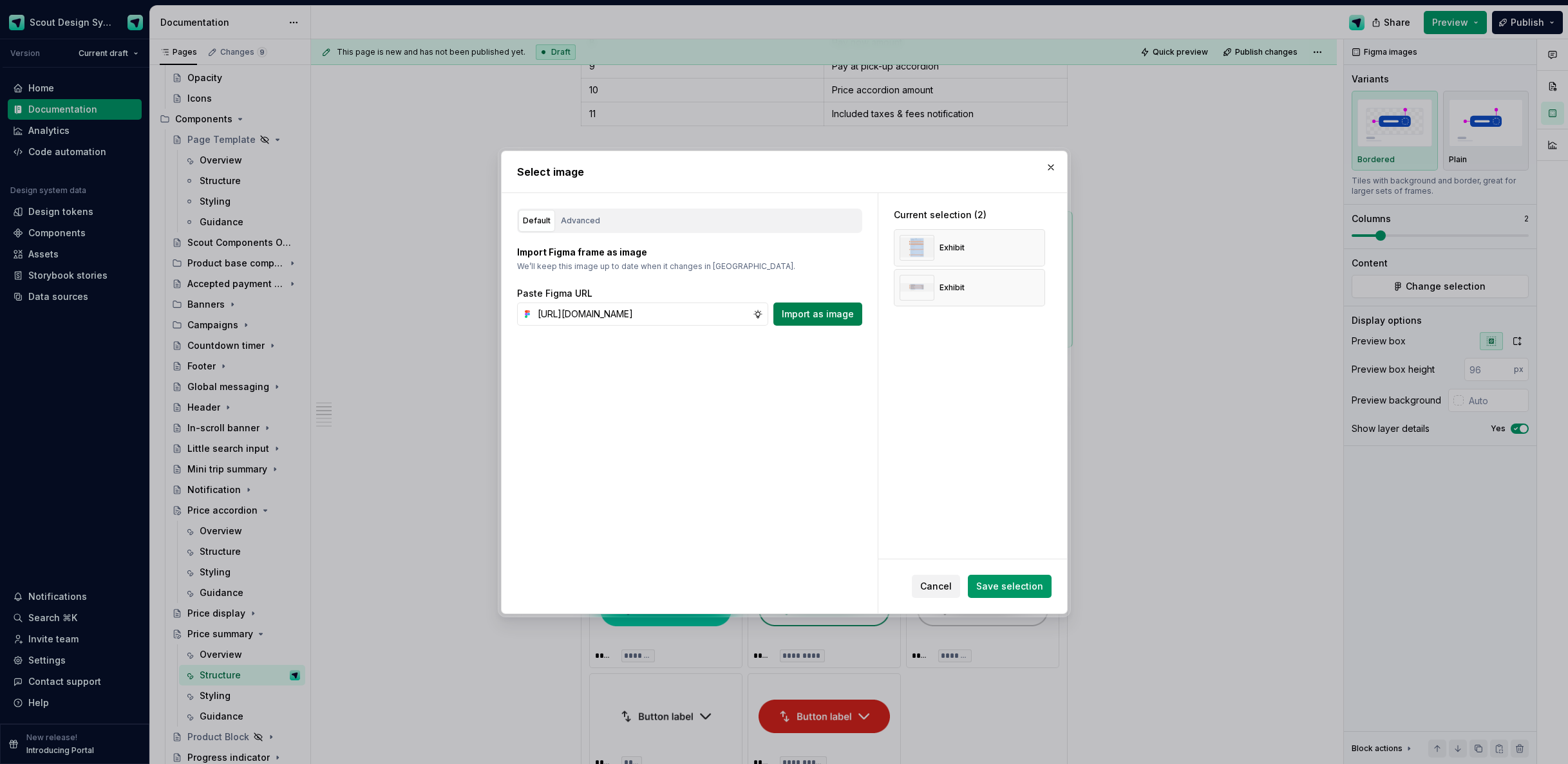
scroll to position [0, 0]
click at [807, 304] on button "Import as image" at bounding box center [818, 314] width 89 height 23
click at [595, 312] on input "text" at bounding box center [643, 314] width 221 height 23
paste input "[URL][DOMAIN_NAME]"
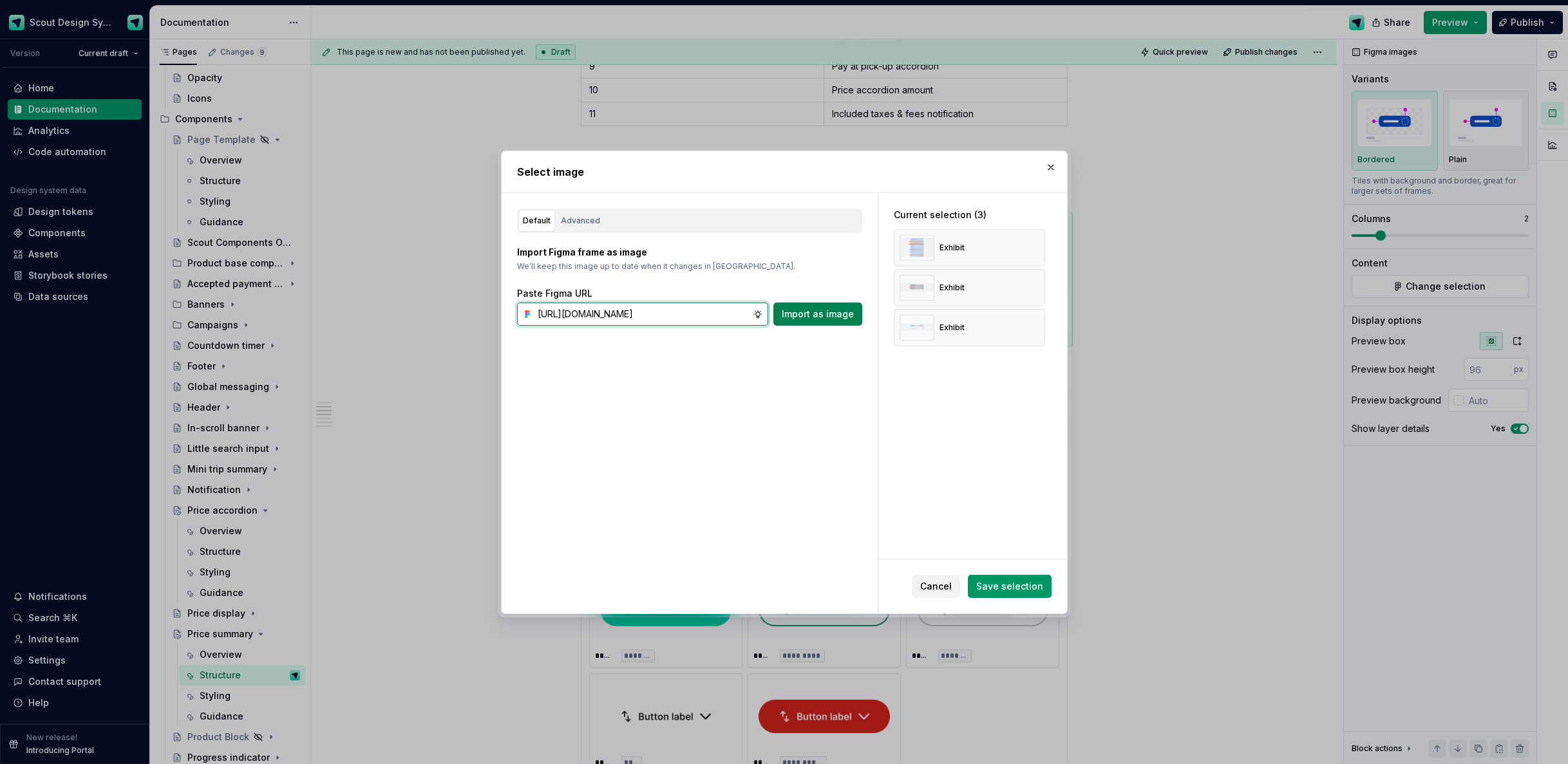
type input "[URL][DOMAIN_NAME]"
click at [830, 314] on span "Import as image" at bounding box center [817, 313] width 72 height 12
click at [995, 586] on span "Save selection" at bounding box center [1010, 586] width 67 height 12
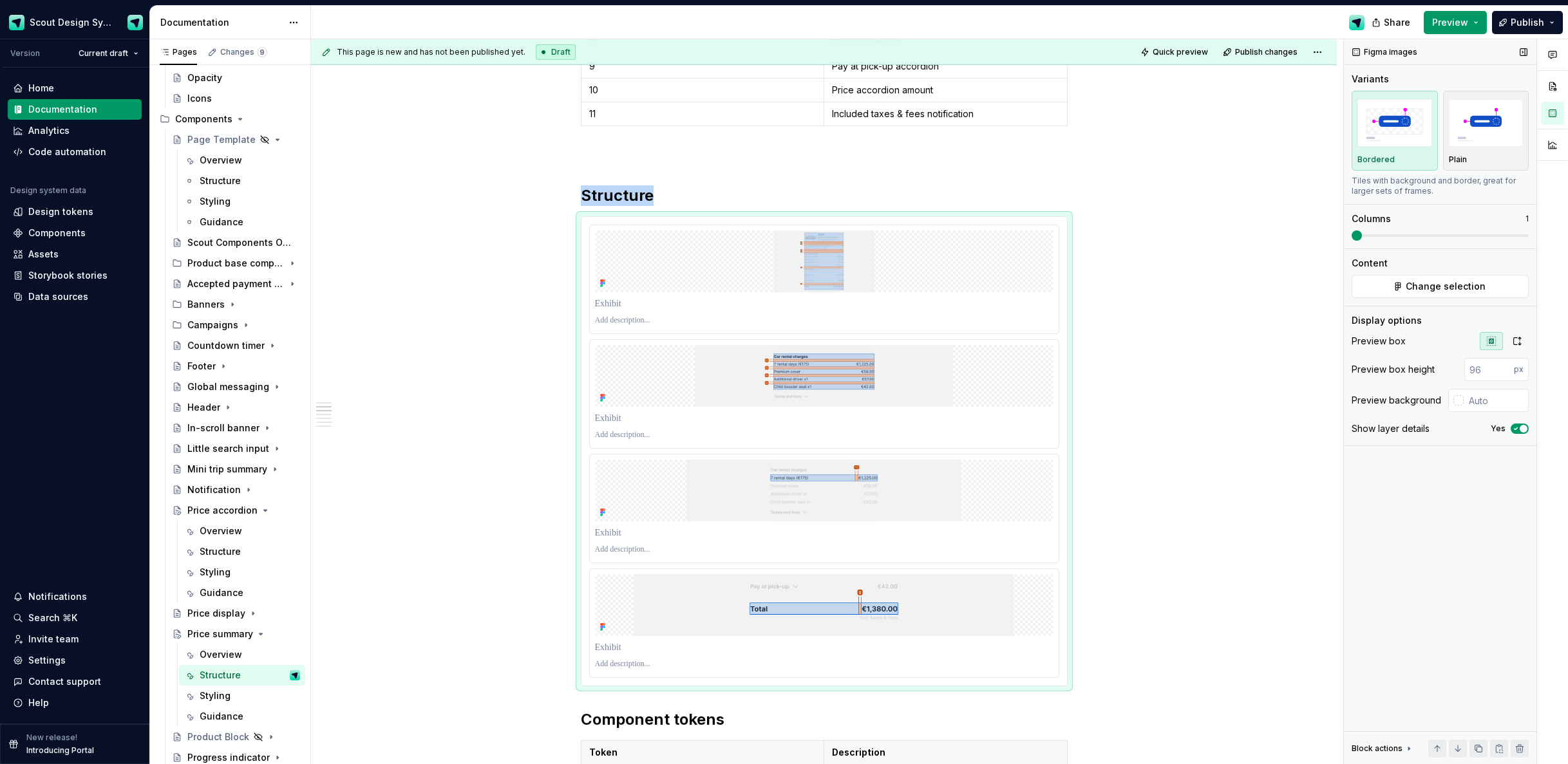
click at [1352, 235] on span at bounding box center [1357, 235] width 11 height 11
click at [1514, 340] on icon "button" at bounding box center [1517, 341] width 11 height 11
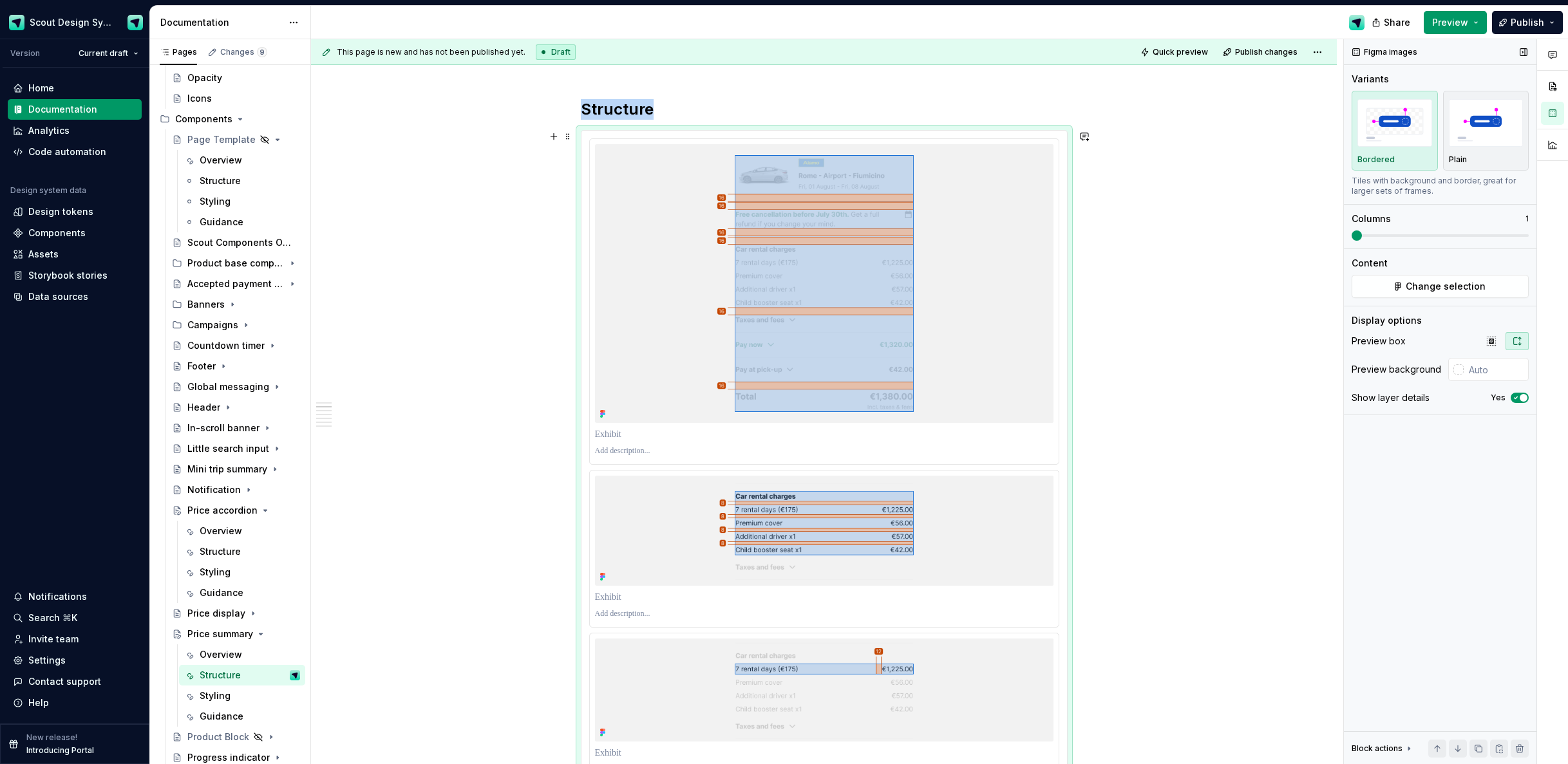
scroll to position [894, 0]
click at [1525, 395] on span "button" at bounding box center [1524, 398] width 8 height 8
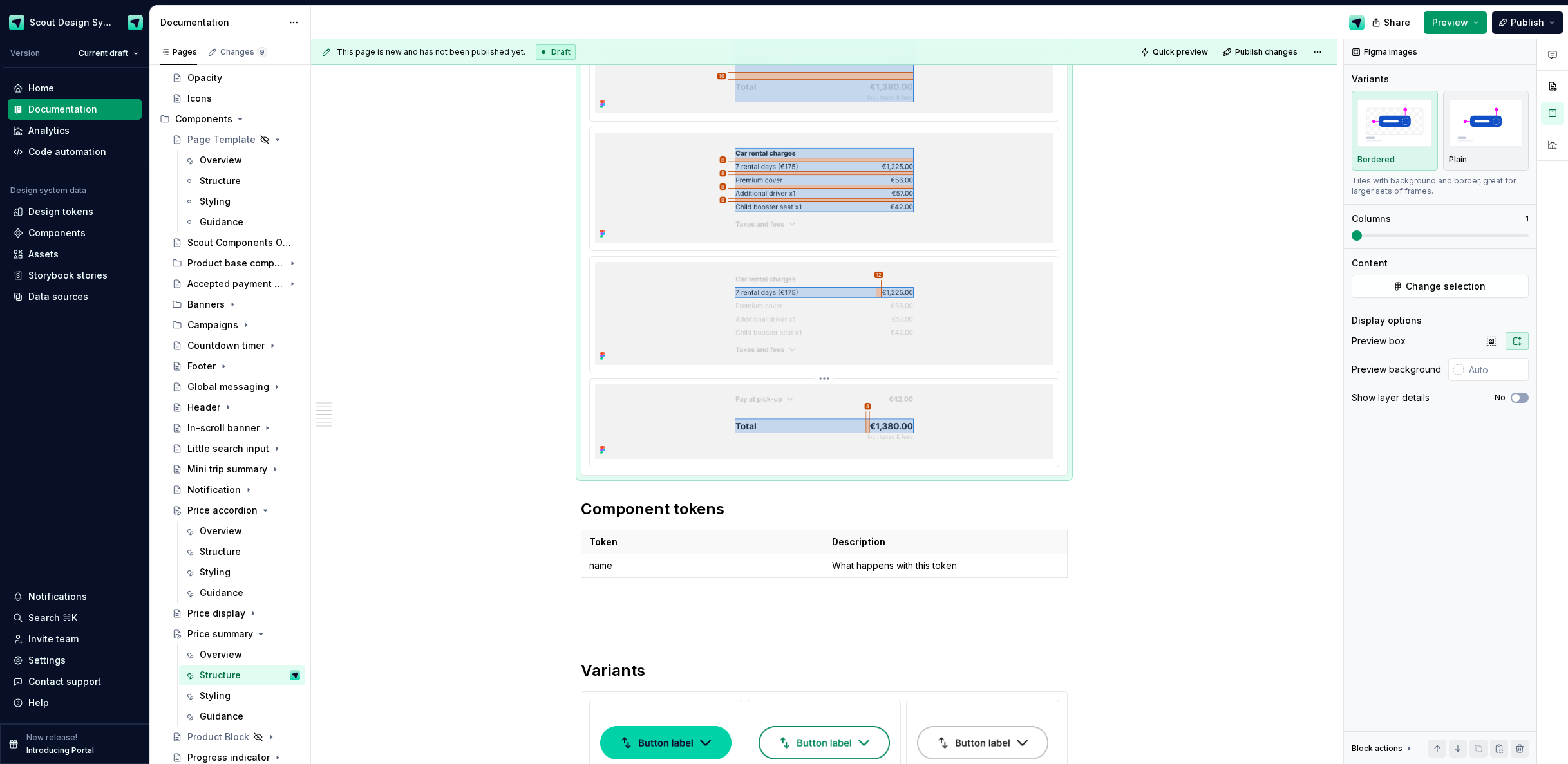
scroll to position [1204, 0]
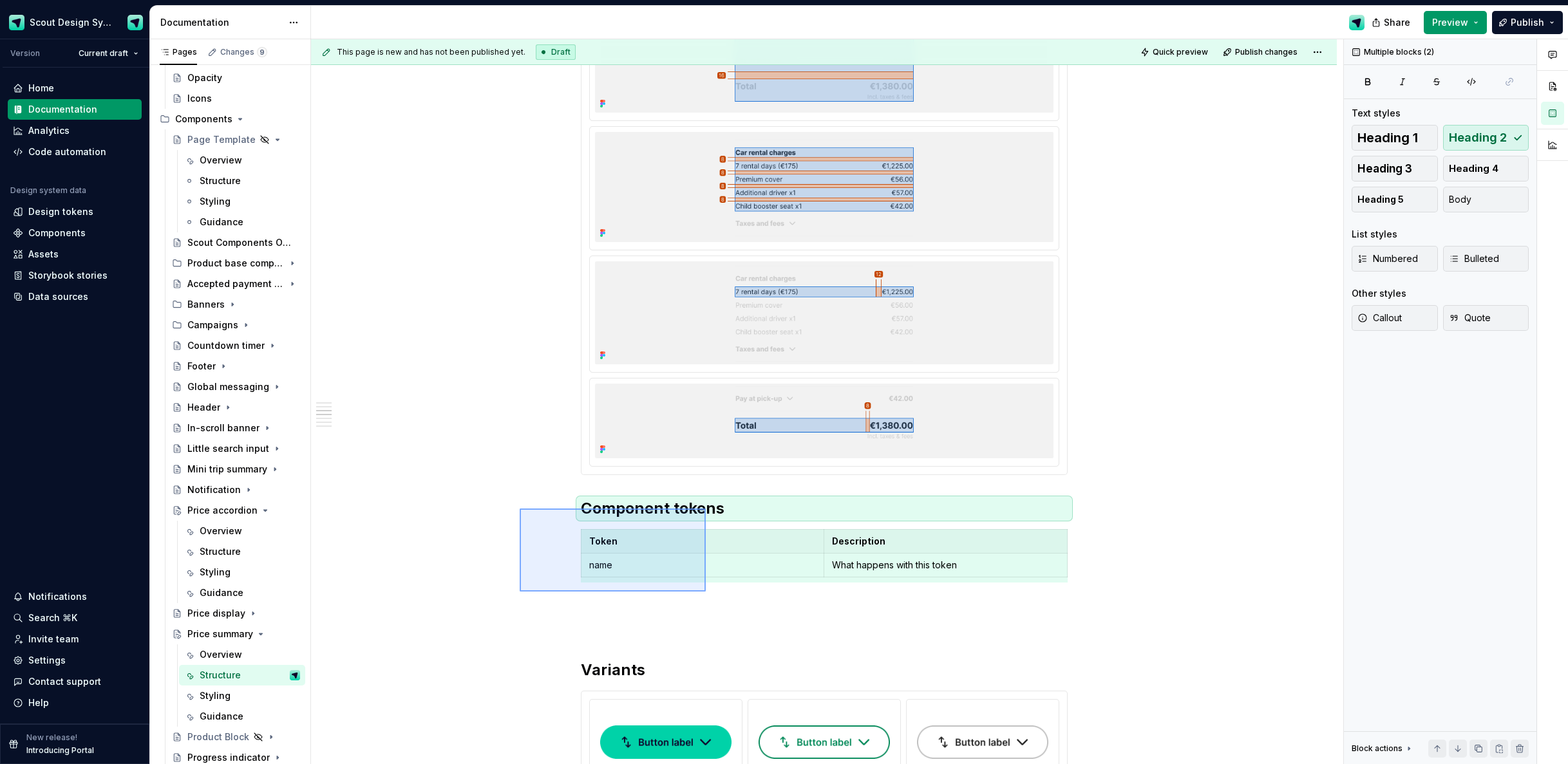
drag, startPoint x: 627, startPoint y: 542, endPoint x: 707, endPoint y: 590, distance: 93.3
click at [707, 591] on div "**********" at bounding box center [827, 402] width 1033 height 726
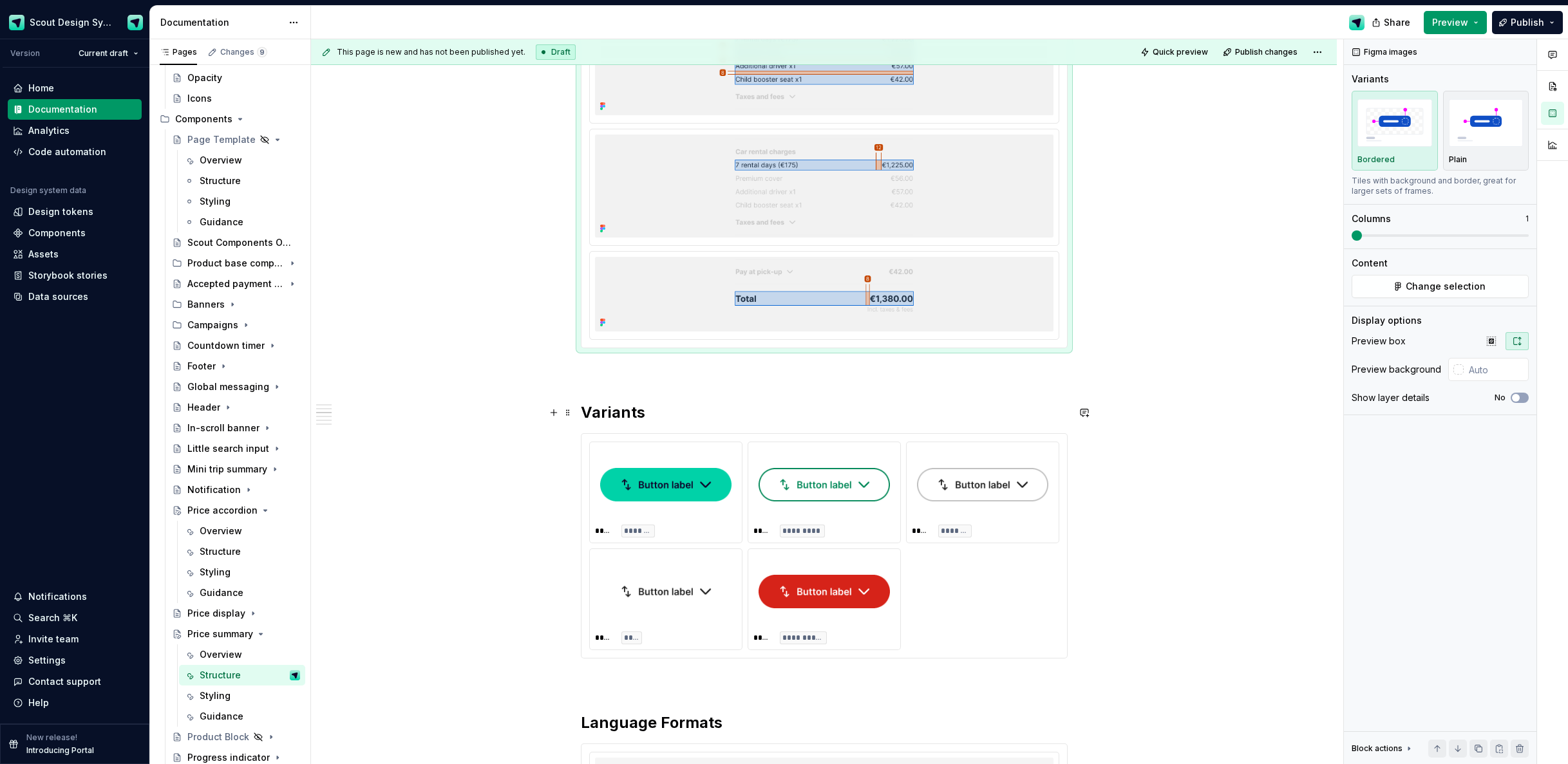
scroll to position [1884, 0]
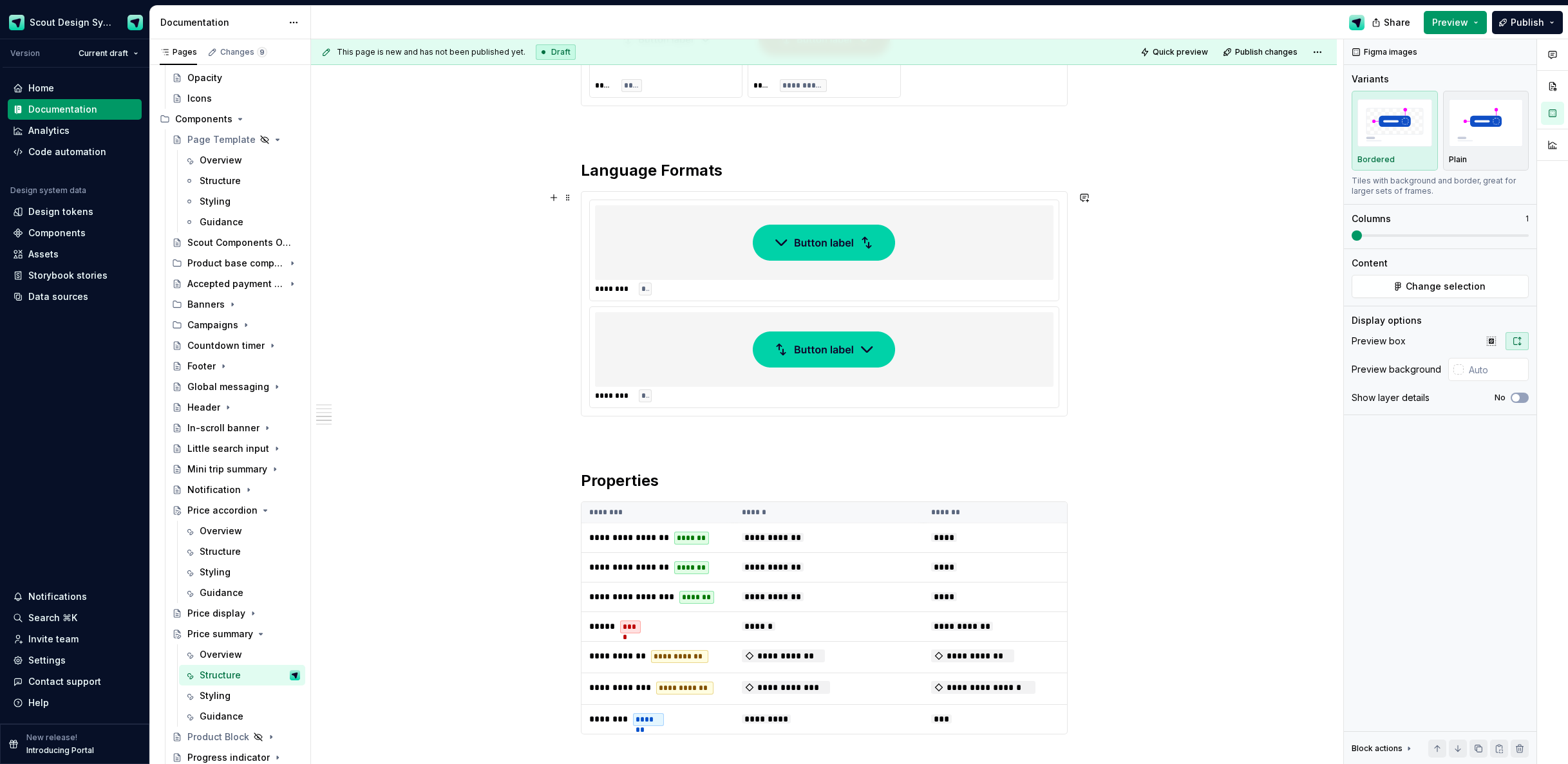
click at [695, 336] on div at bounding box center [825, 350] width 458 height 75
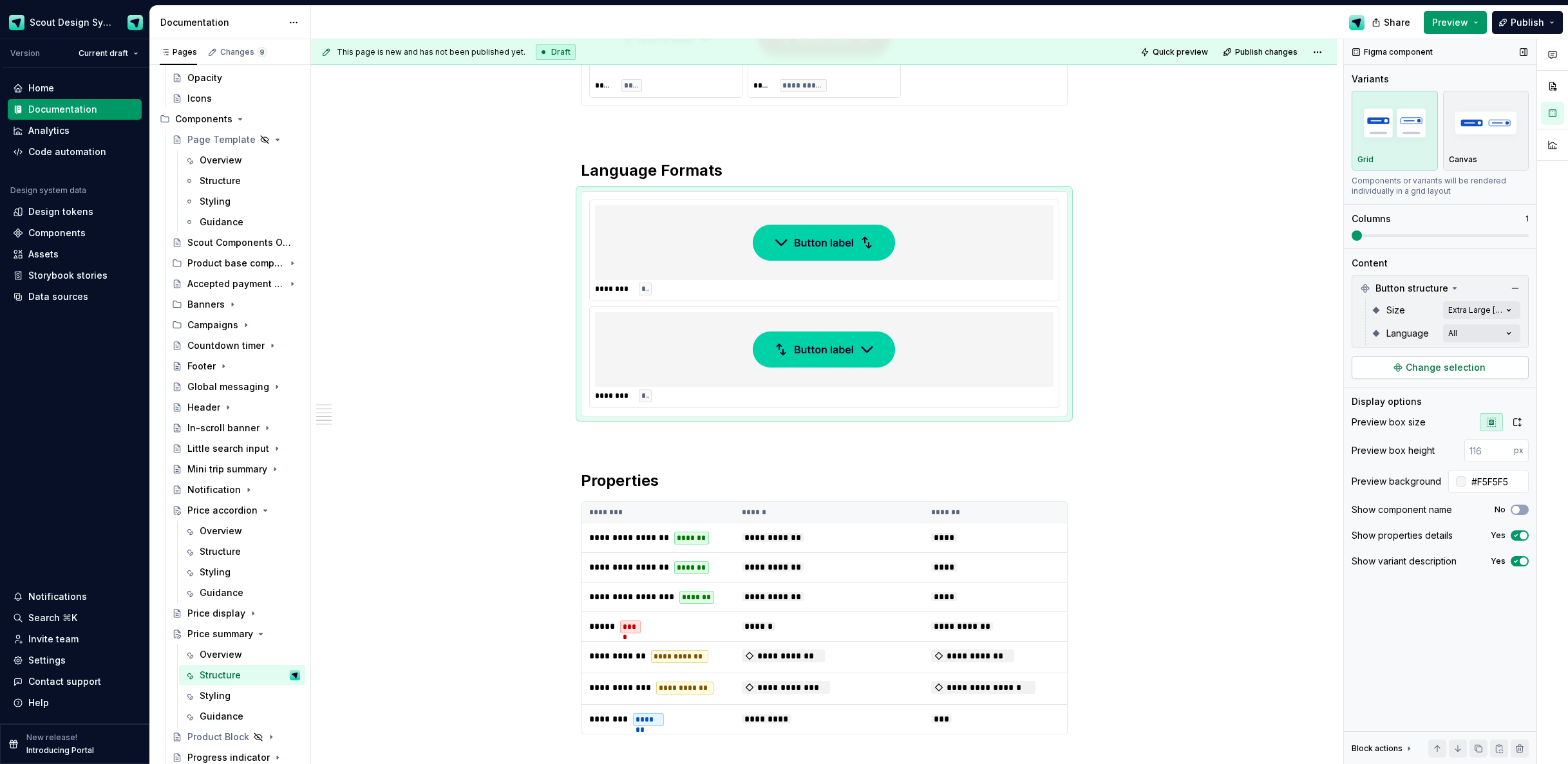
click at [1428, 369] on span "Change selection" at bounding box center [1445, 367] width 80 height 12
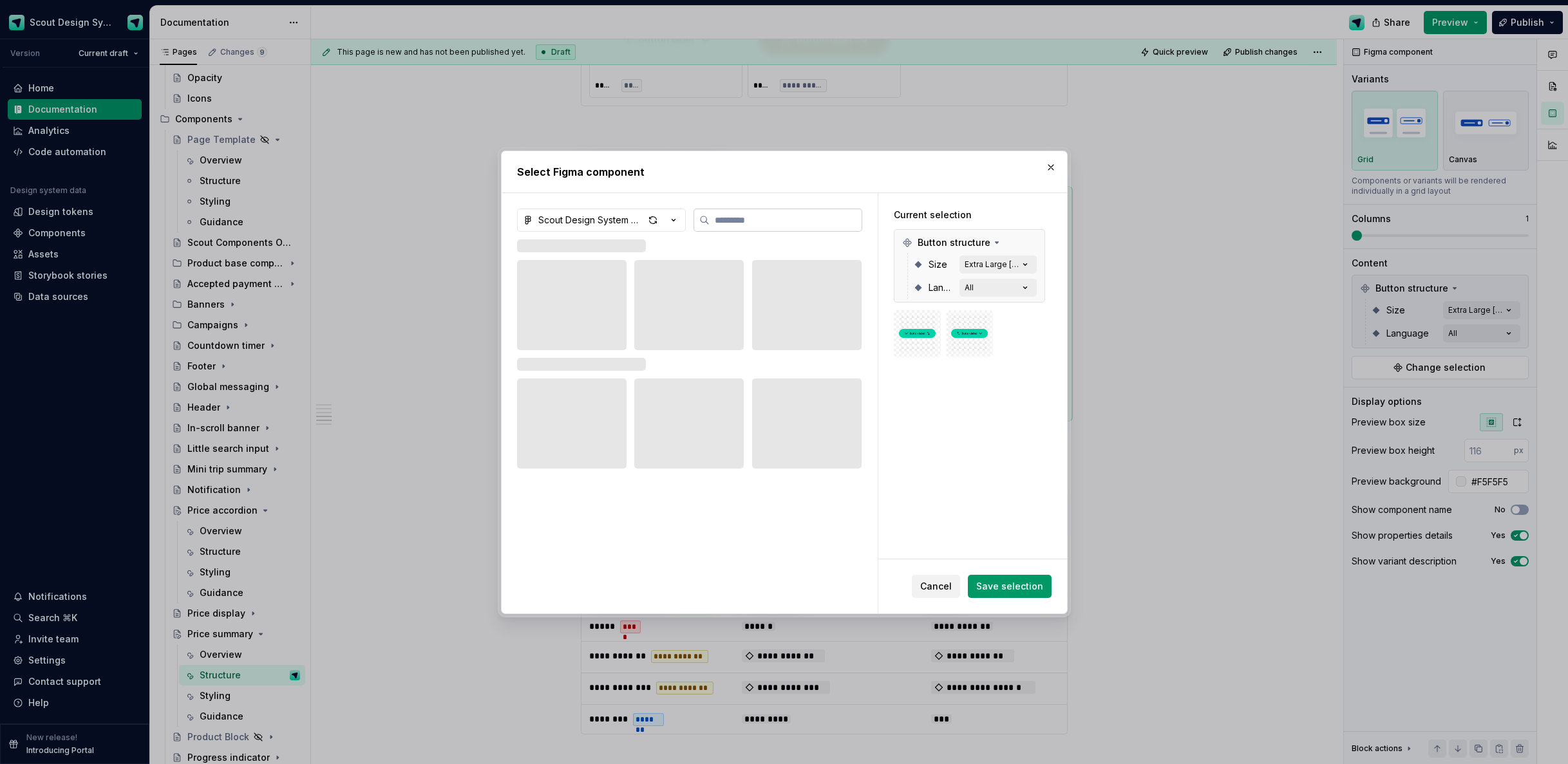
type textarea "*"
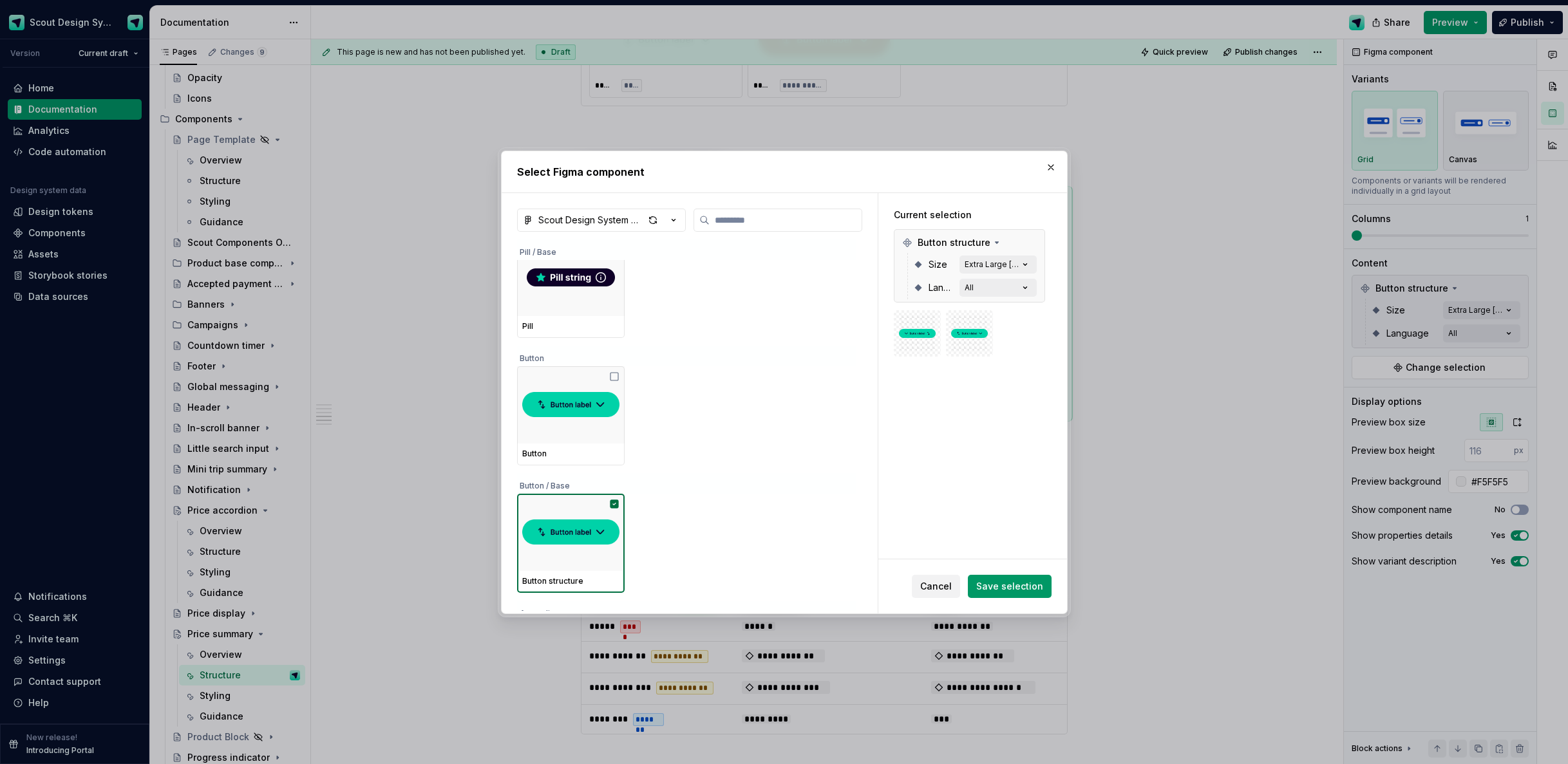
scroll to position [193, 0]
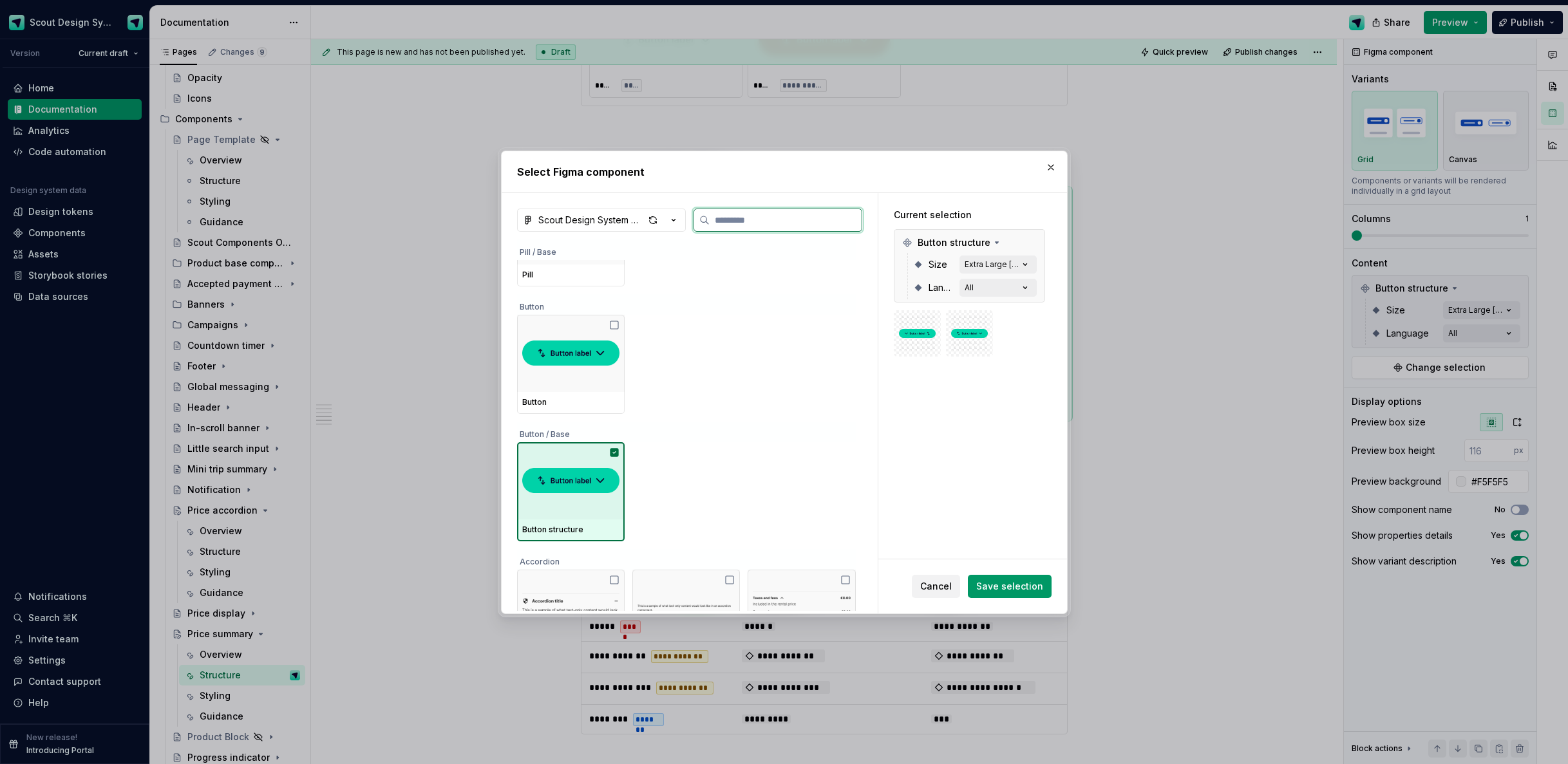
click at [606, 491] on img at bounding box center [571, 481] width 97 height 36
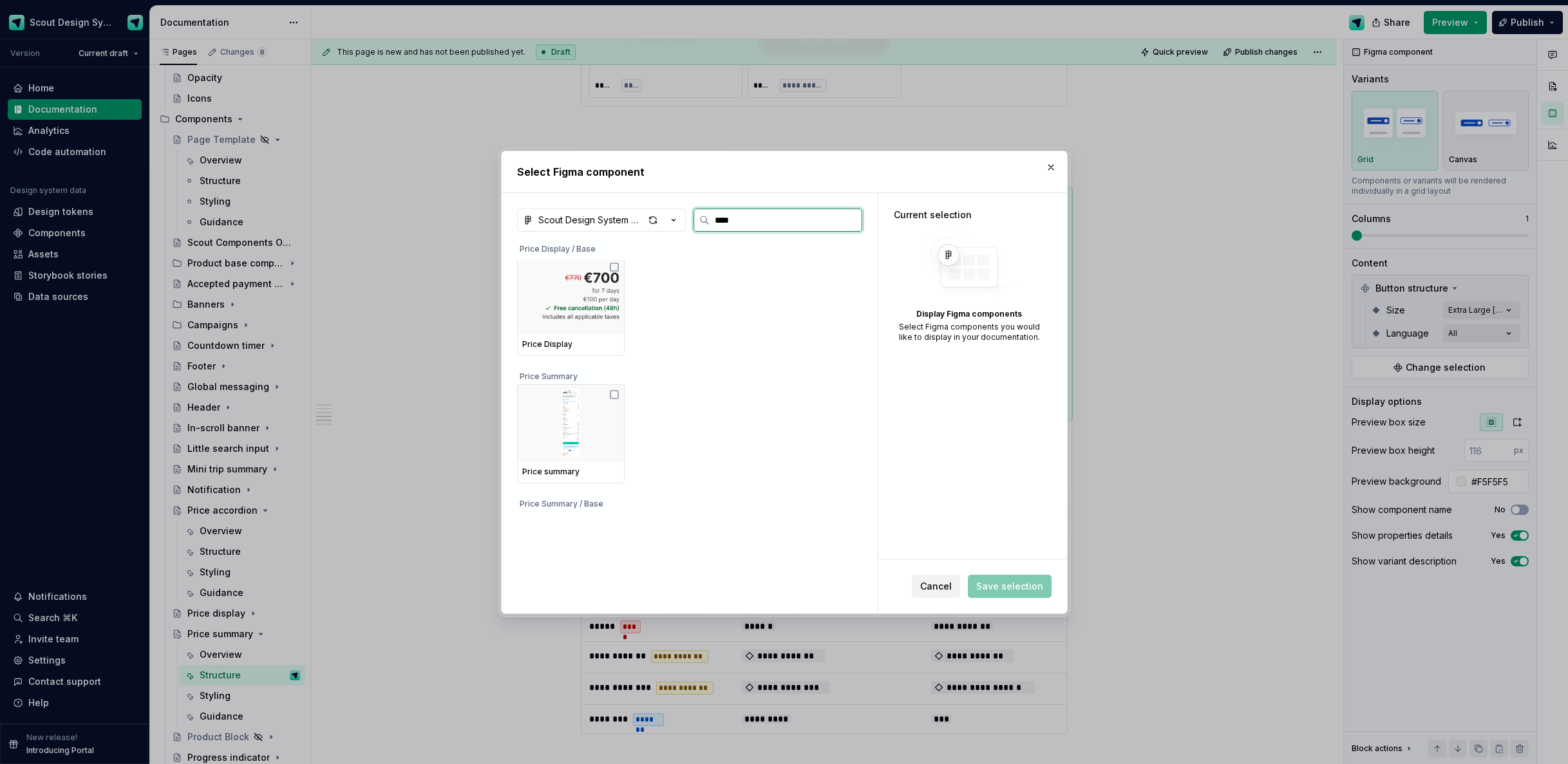
scroll to position [362, 0]
type input "*****"
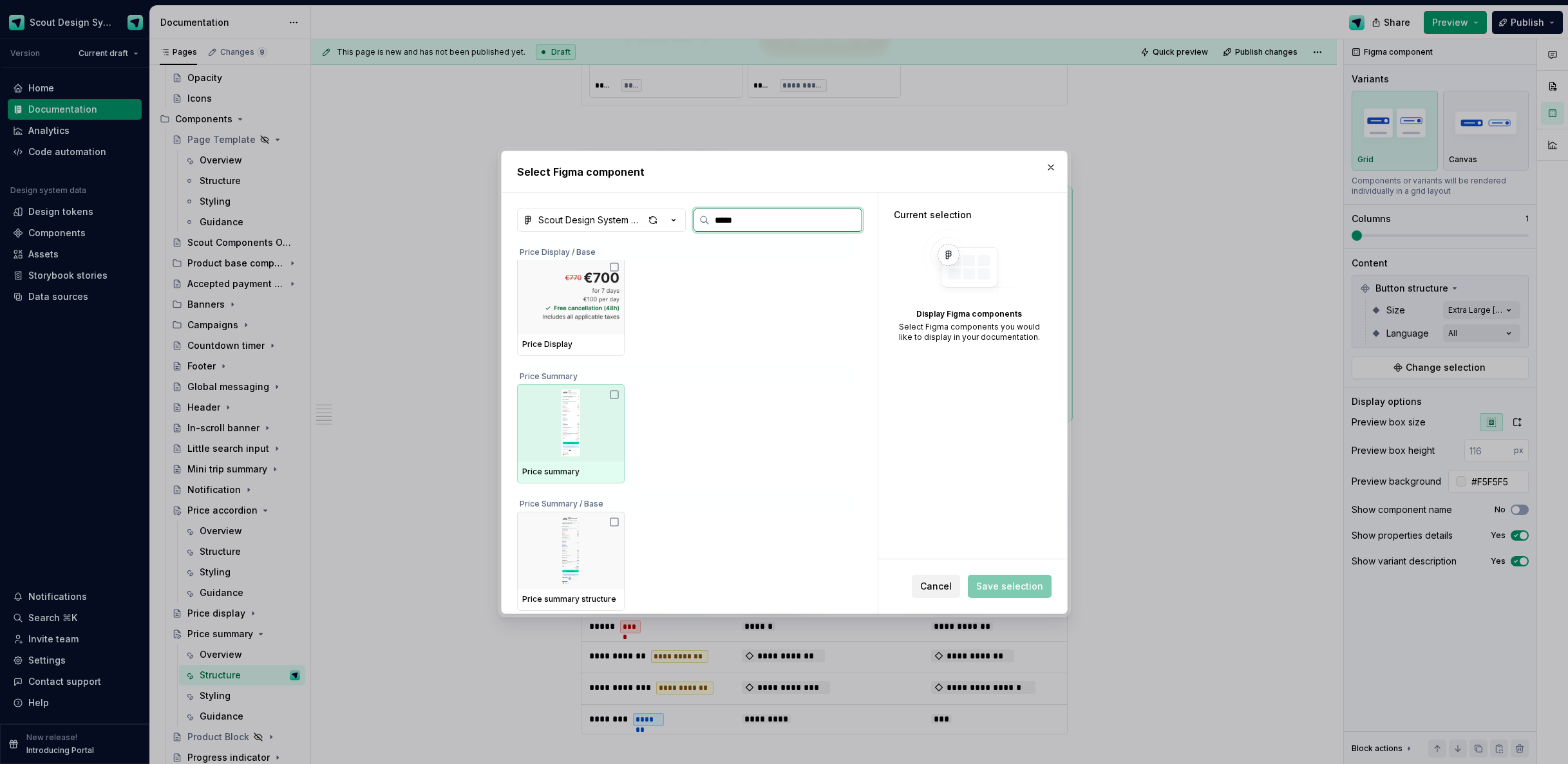
drag, startPoint x: 553, startPoint y: 441, endPoint x: 672, endPoint y: 404, distance: 124.6
click at [554, 441] on img at bounding box center [571, 423] width 97 height 67
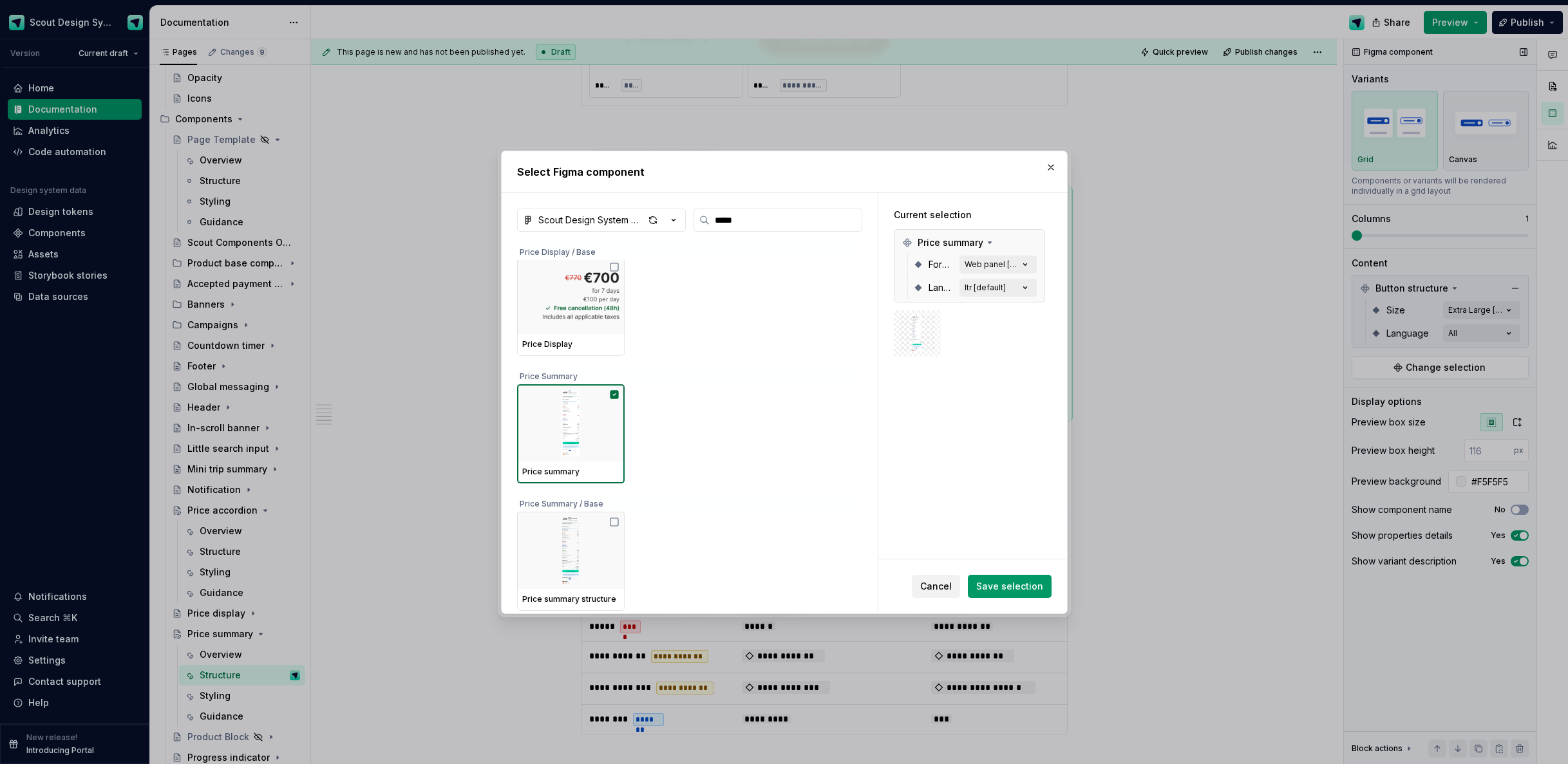
drag, startPoint x: 1002, startPoint y: 585, endPoint x: 1374, endPoint y: 428, distance: 403.8
click at [1002, 585] on span "Save selection" at bounding box center [1010, 586] width 67 height 12
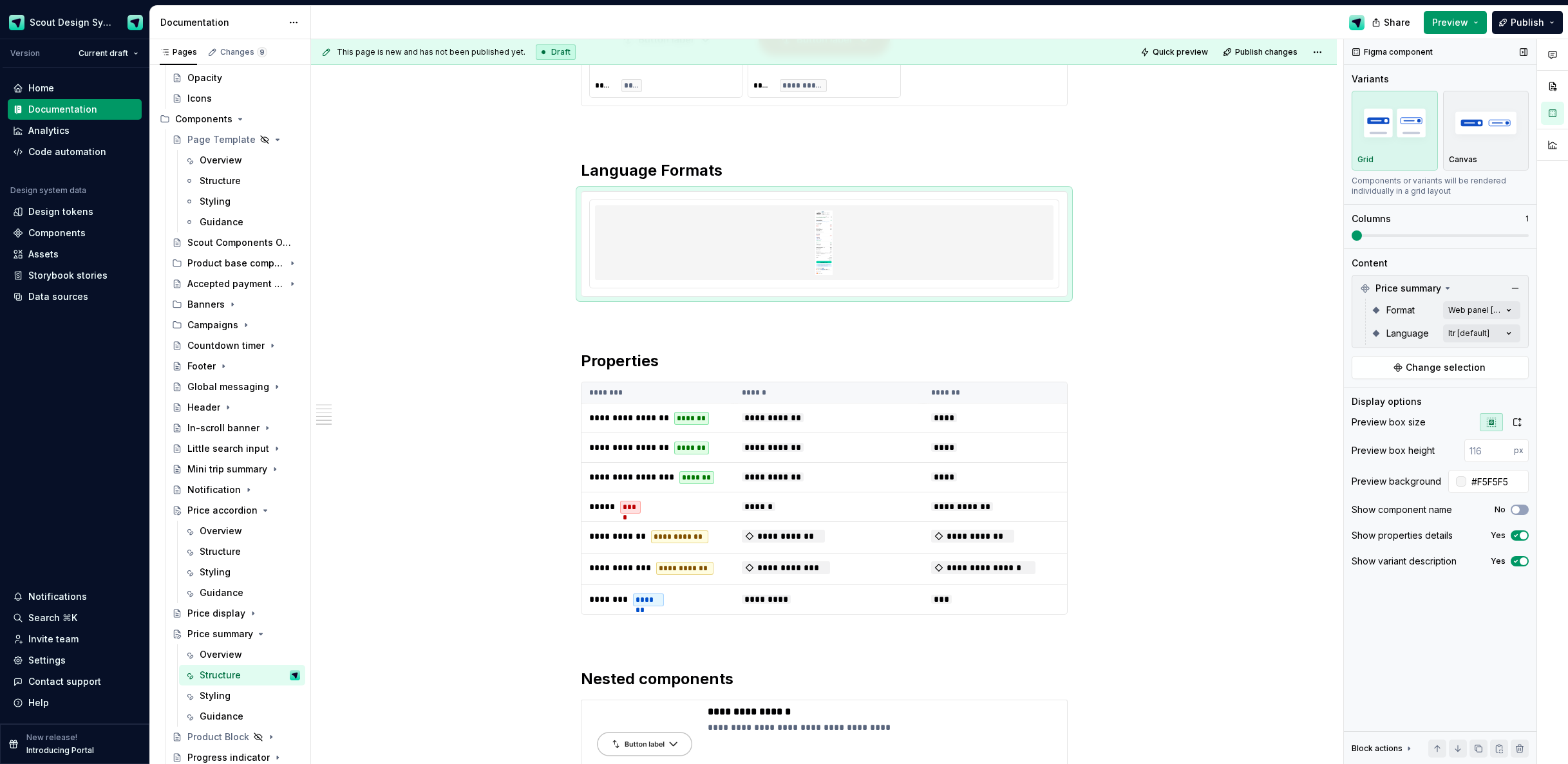
drag, startPoint x: 1352, startPoint y: 236, endPoint x: 1364, endPoint y: 236, distance: 12.0
click at [1364, 236] on div "Figma component Variants Grid Canvas Components or variants will be rendered in…" at bounding box center [1440, 402] width 193 height 726
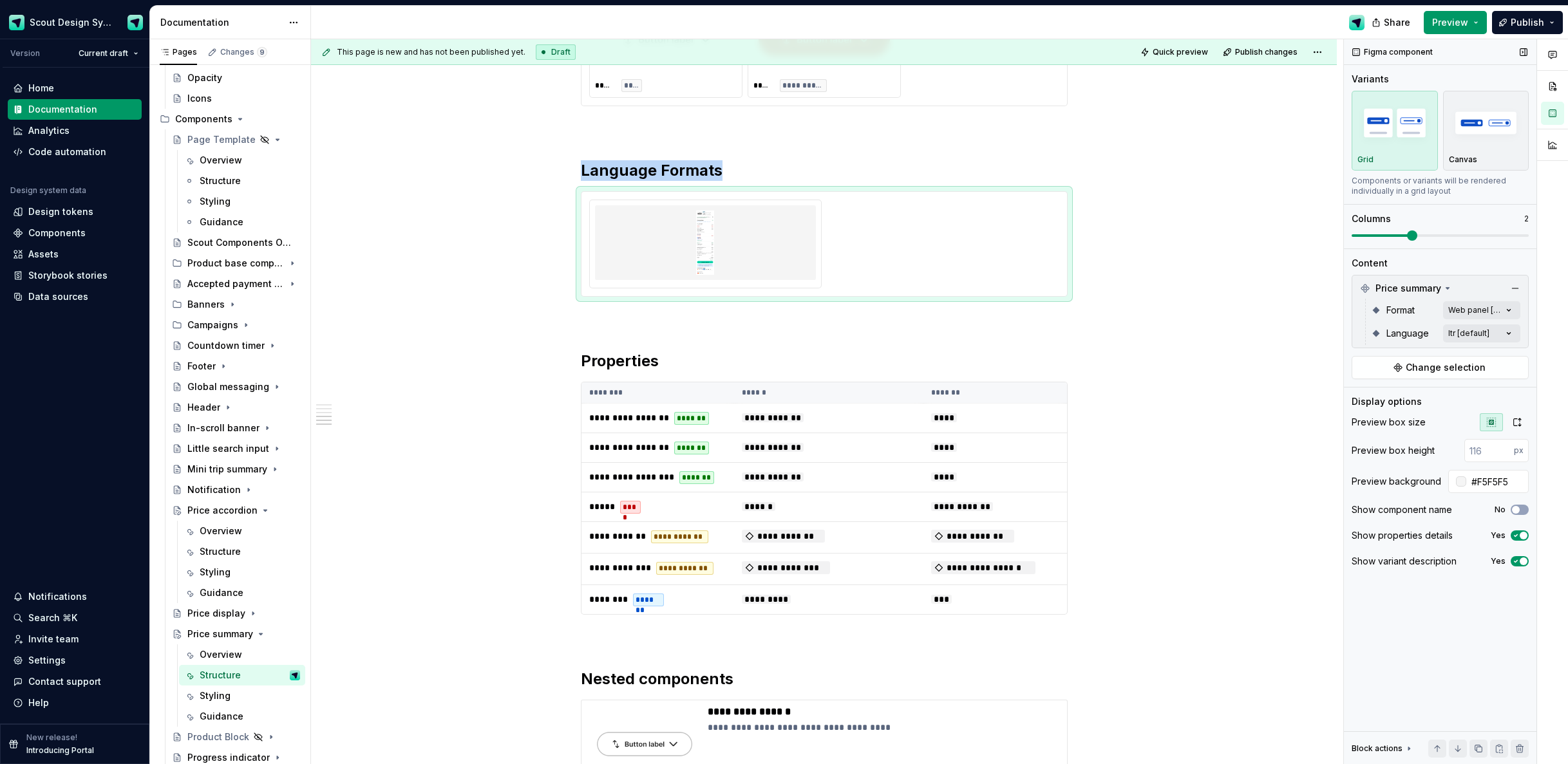
click at [1404, 239] on span at bounding box center [1440, 235] width 177 height 11
click at [1523, 423] on button "button" at bounding box center [1517, 422] width 23 height 18
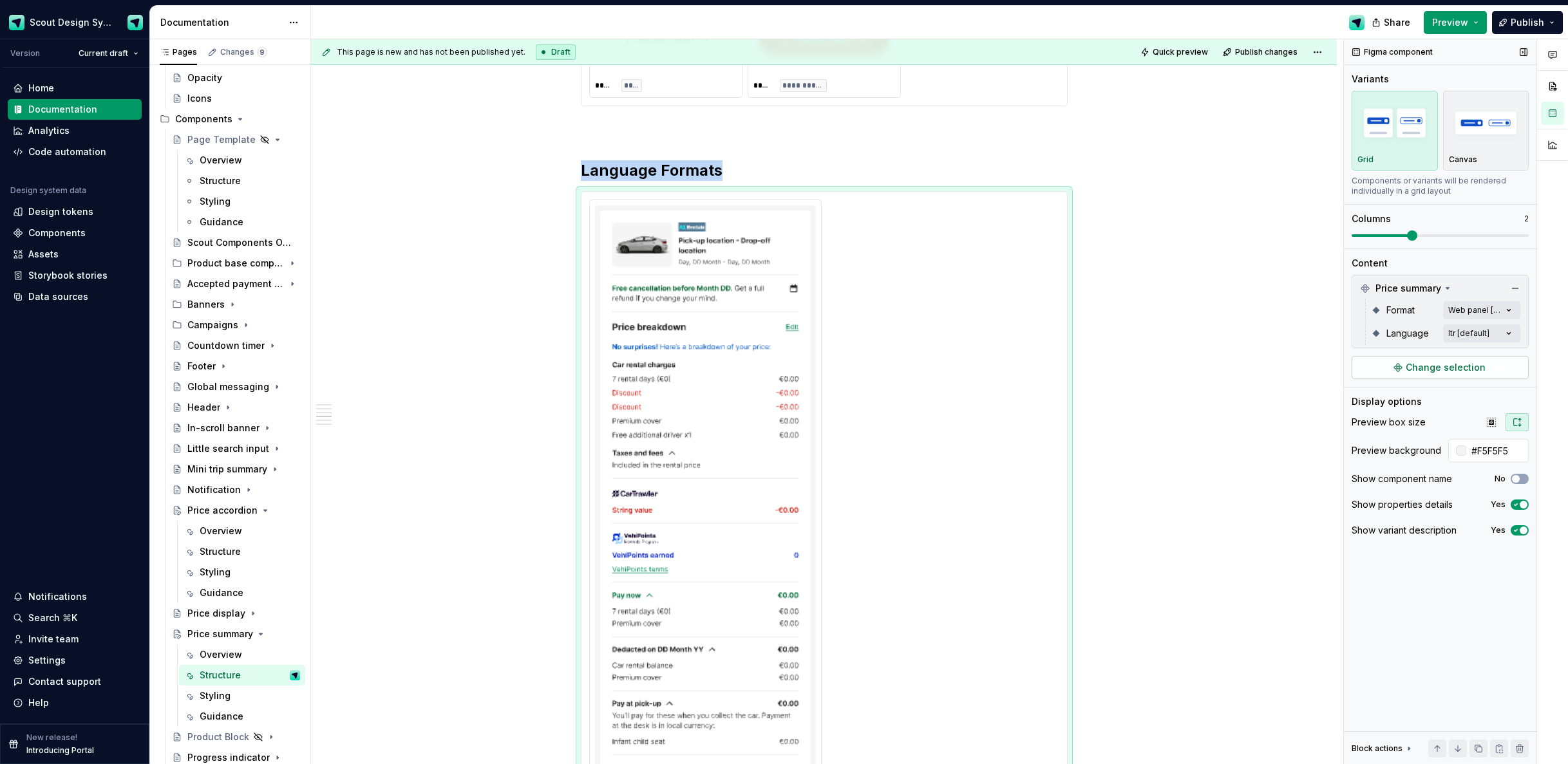
click at [1476, 372] on span "Change selection" at bounding box center [1445, 367] width 80 height 12
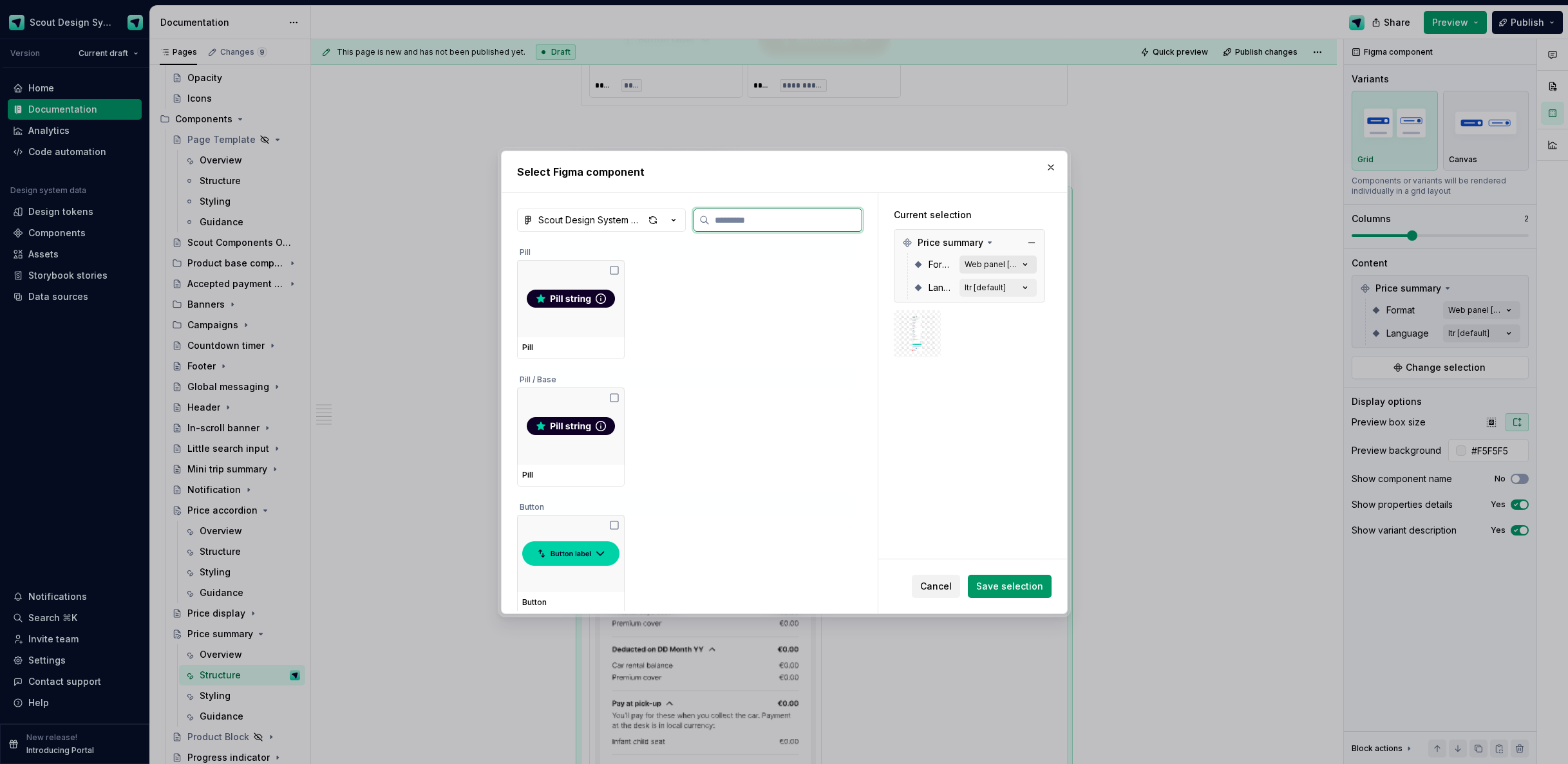
click at [1030, 266] on icon "button" at bounding box center [1025, 264] width 12 height 12
click at [1038, 246] on button "button" at bounding box center [1032, 243] width 18 height 18
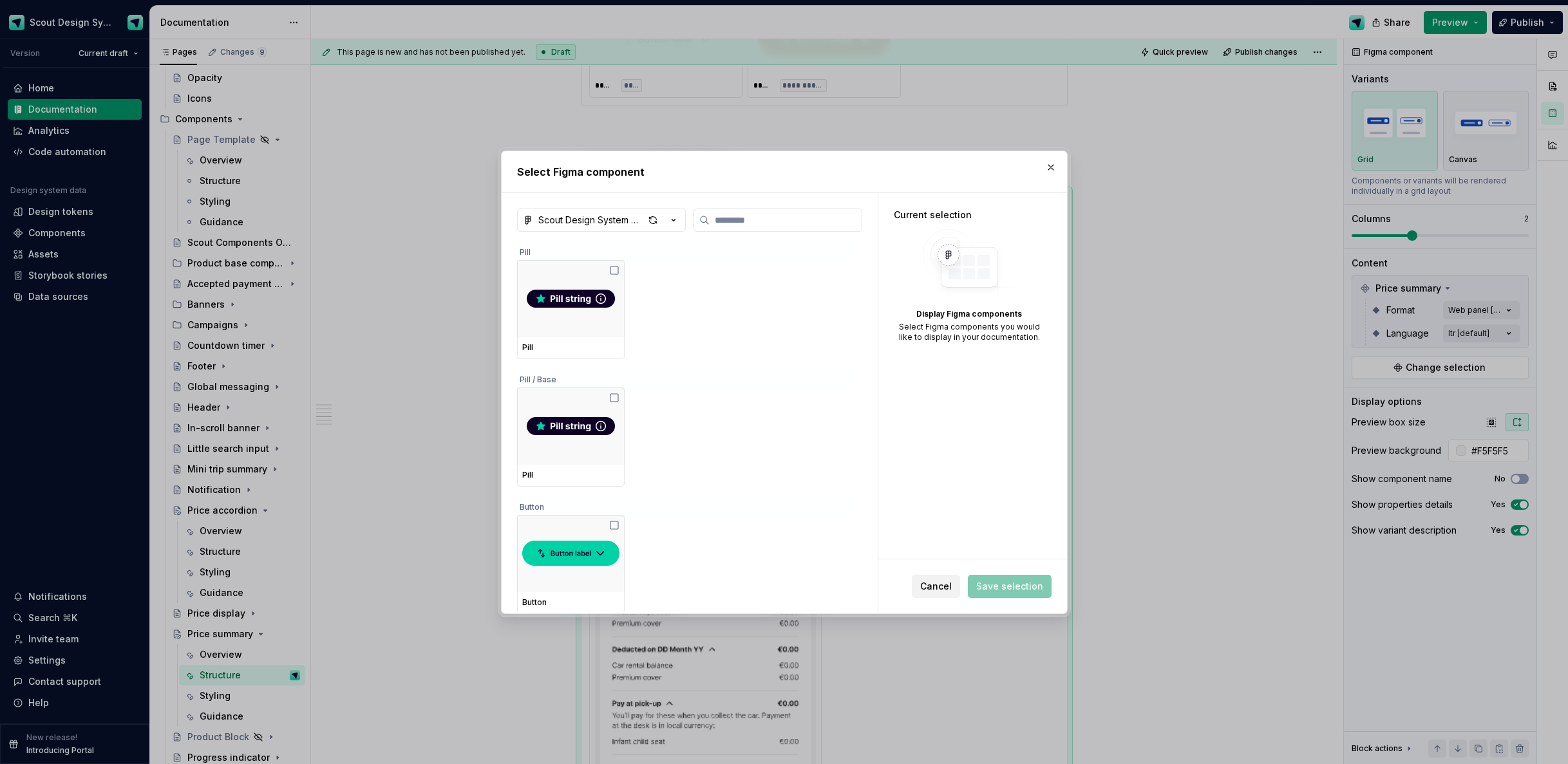
click at [945, 590] on span "Cancel" at bounding box center [936, 586] width 32 height 12
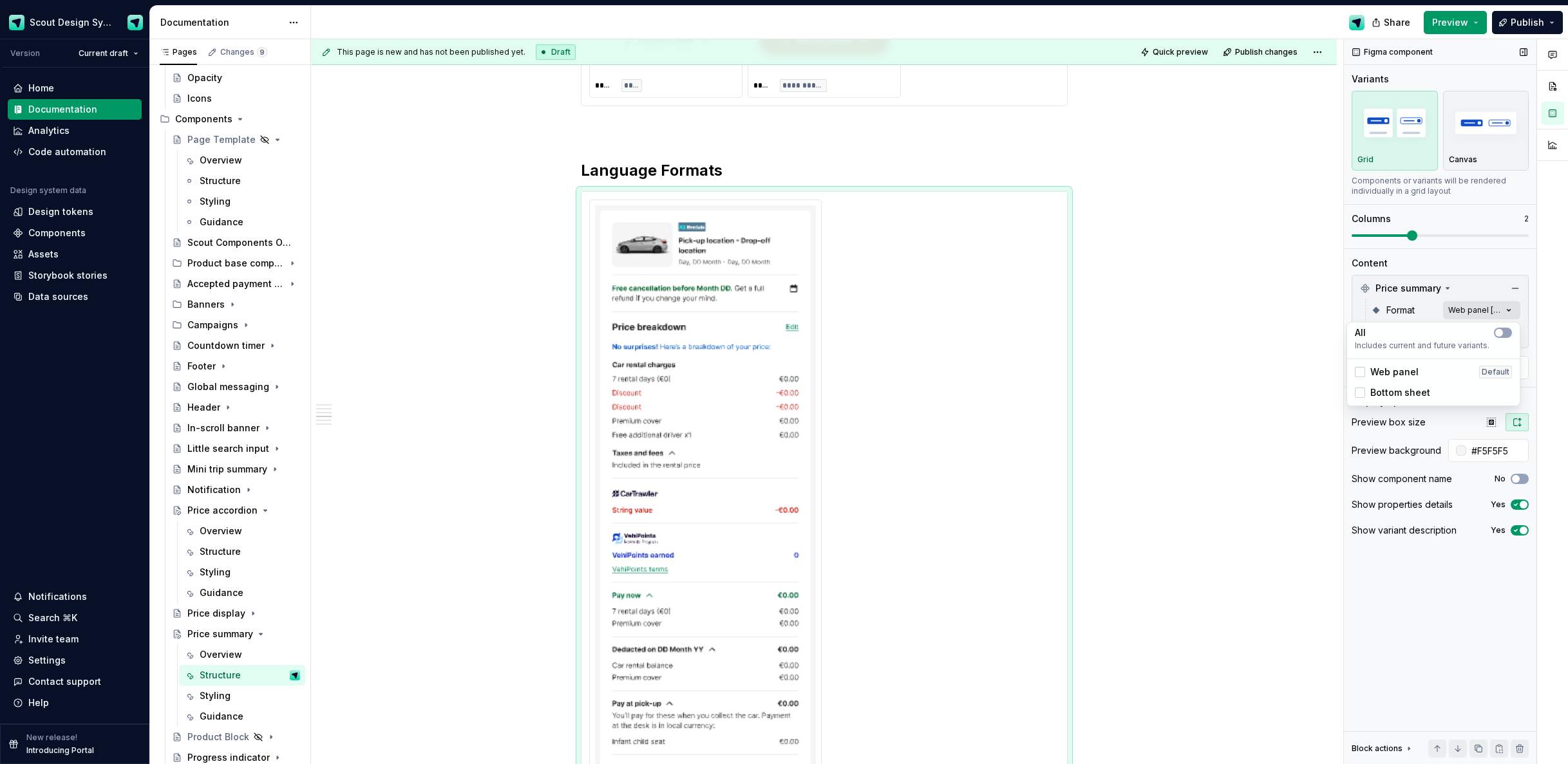
click at [1506, 312] on div "Comments Open comments No comments yet Select ‘Comment’ from the block context …" at bounding box center [1457, 402] width 224 height 726
click at [1498, 331] on span "button" at bounding box center [1500, 333] width 8 height 8
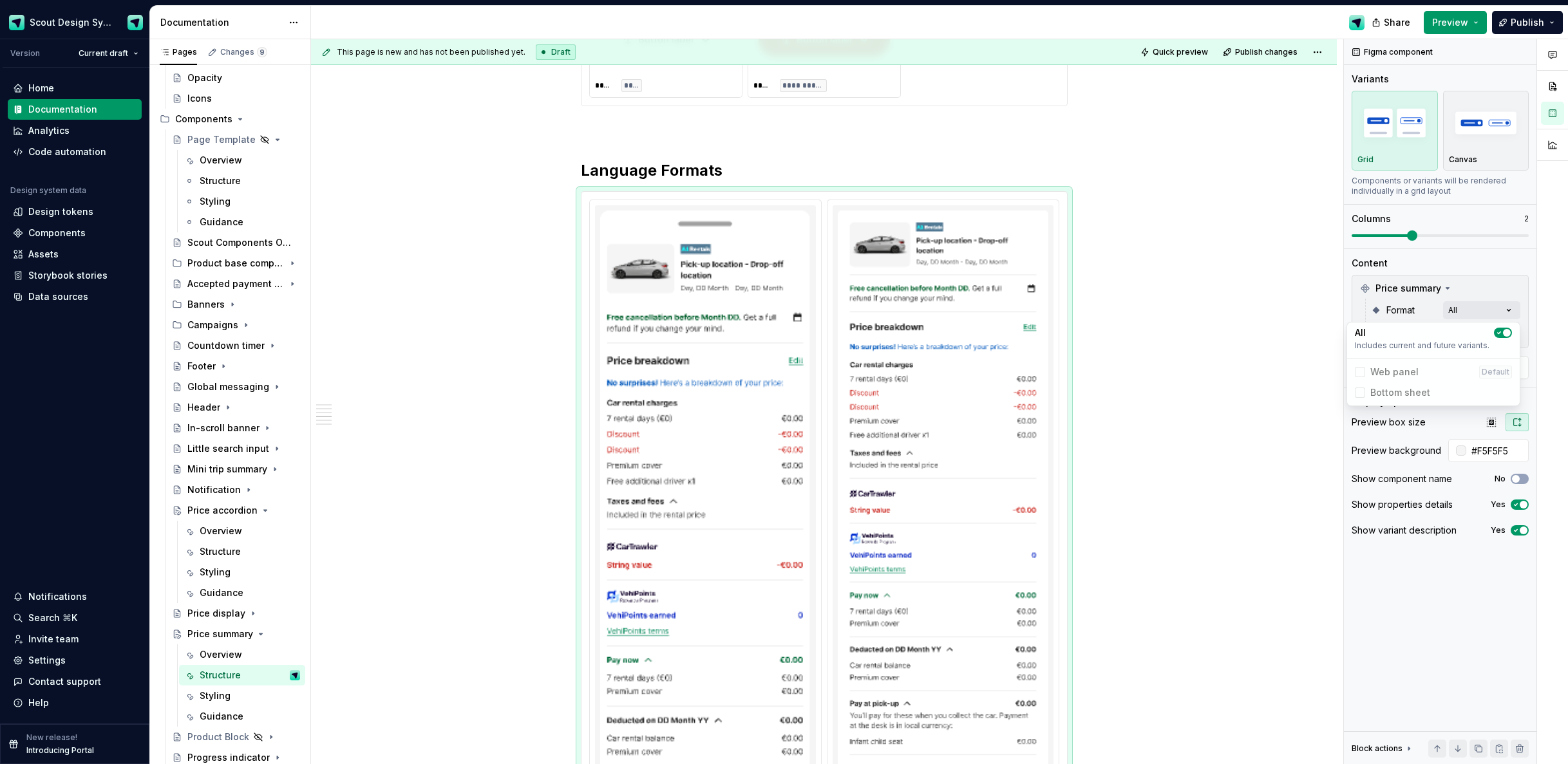
click at [1267, 373] on html "Scout Design System Version Current draft Home Documentation Analytics Code aut…" at bounding box center [784, 382] width 1568 height 764
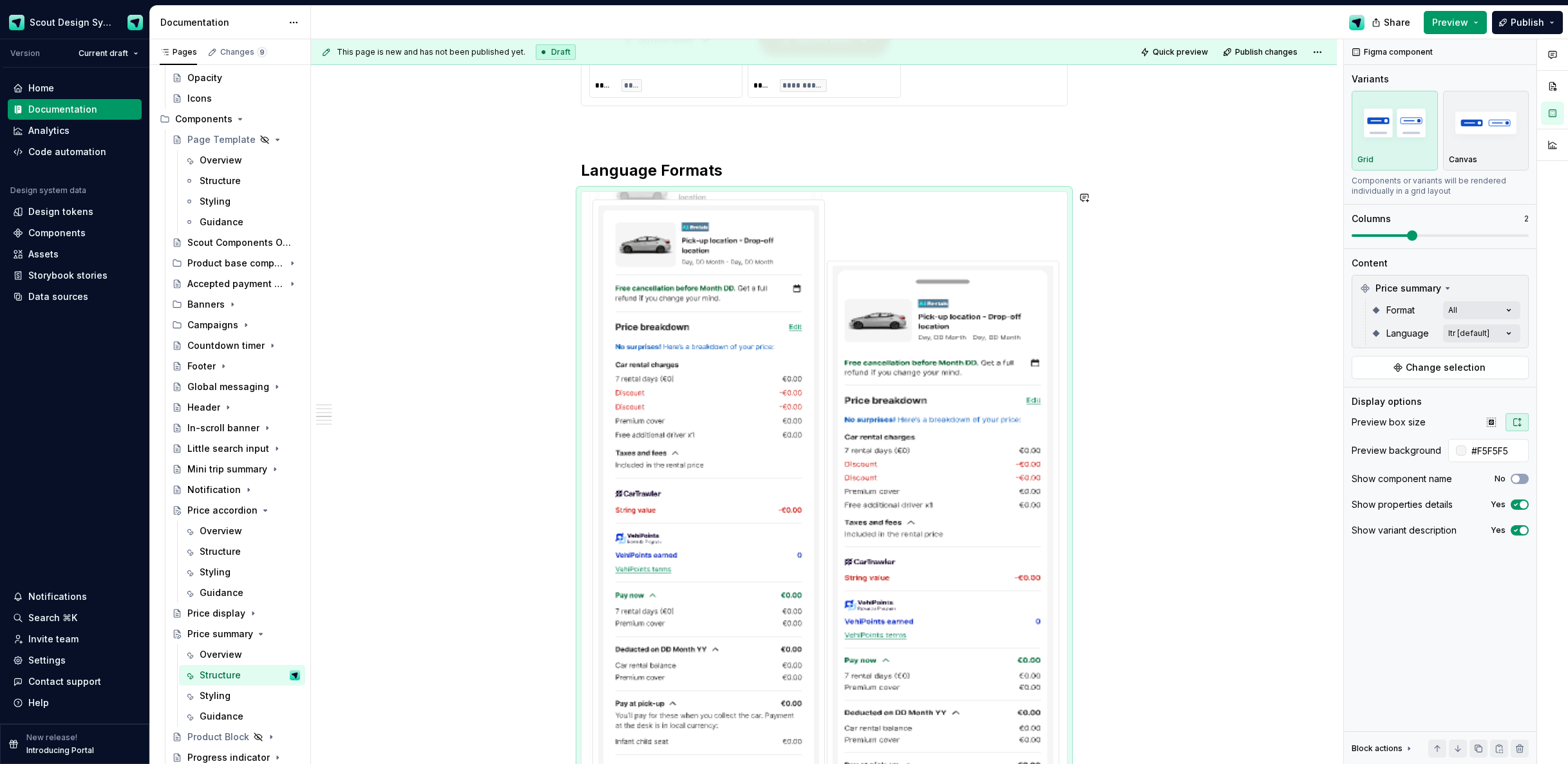
drag, startPoint x: 960, startPoint y: 382, endPoint x: 769, endPoint y: 380, distance: 191.0
click at [753, 380] on body "Scout Design System Version Current draft Home Documentation Analytics Code aut…" at bounding box center [784, 382] width 1568 height 764
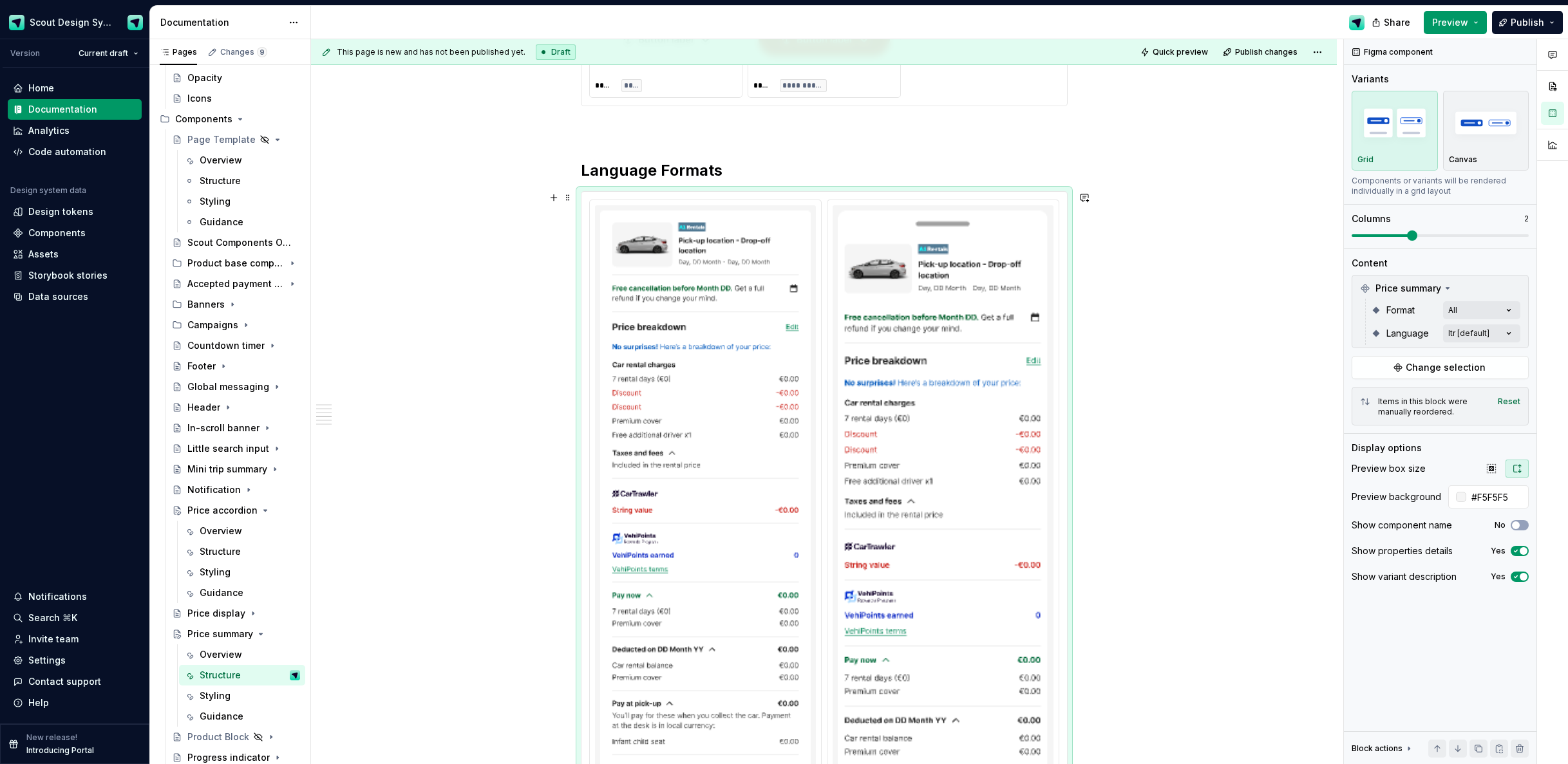
click at [1145, 323] on div "**********" at bounding box center [824, 142] width 1026 height 3603
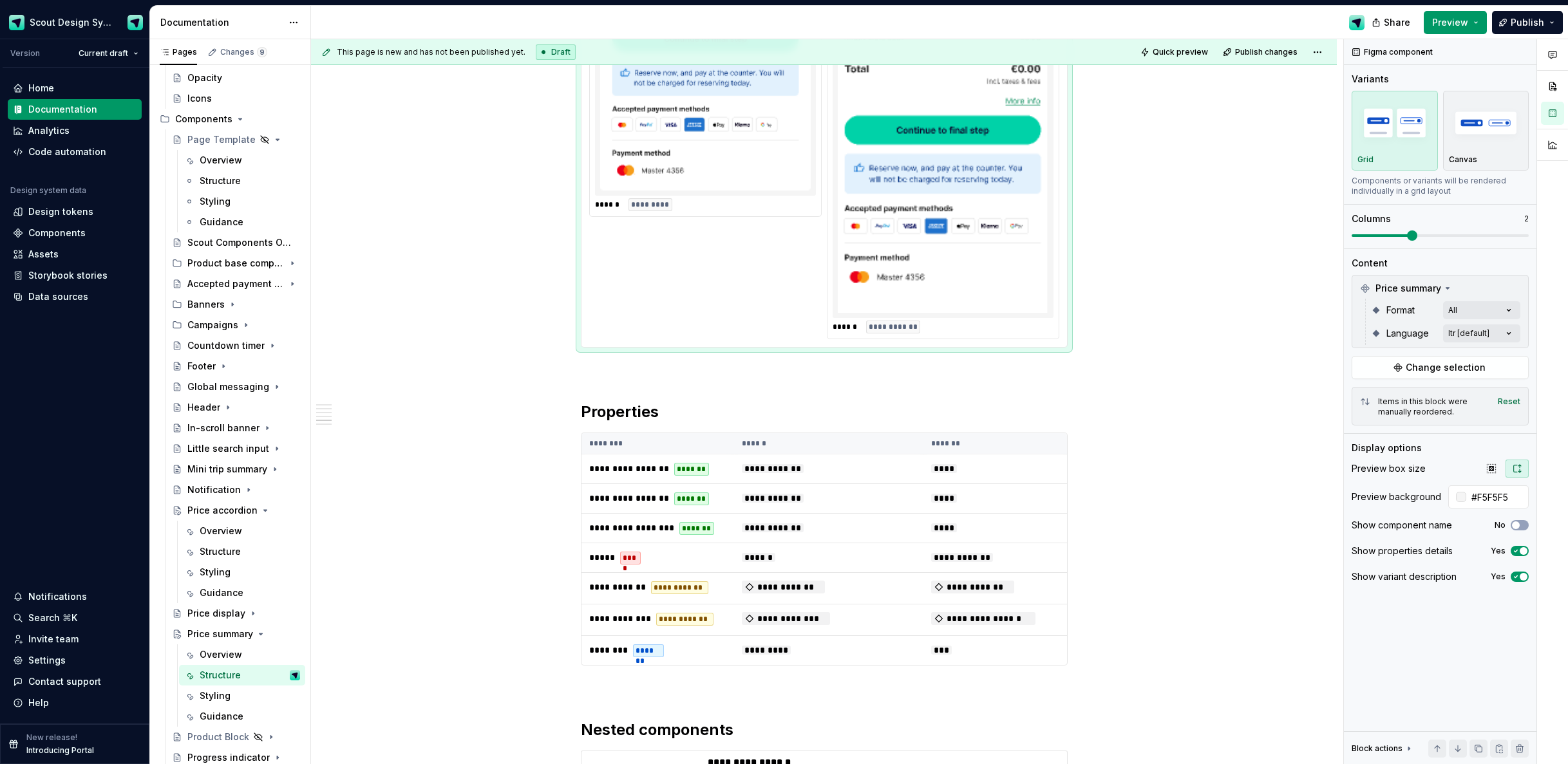
scroll to position [2769, 0]
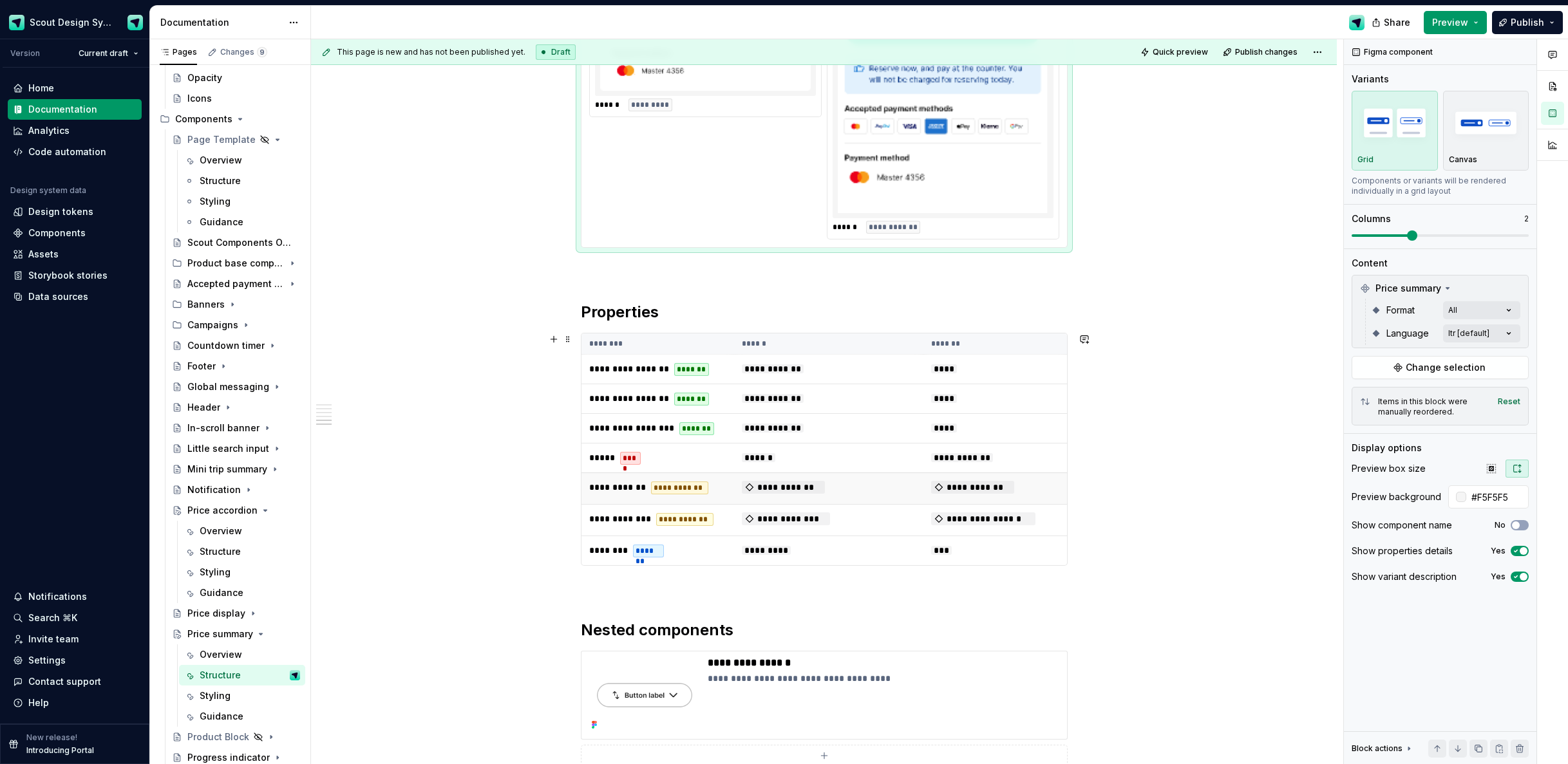
click at [785, 481] on span "**********" at bounding box center [784, 487] width 83 height 12
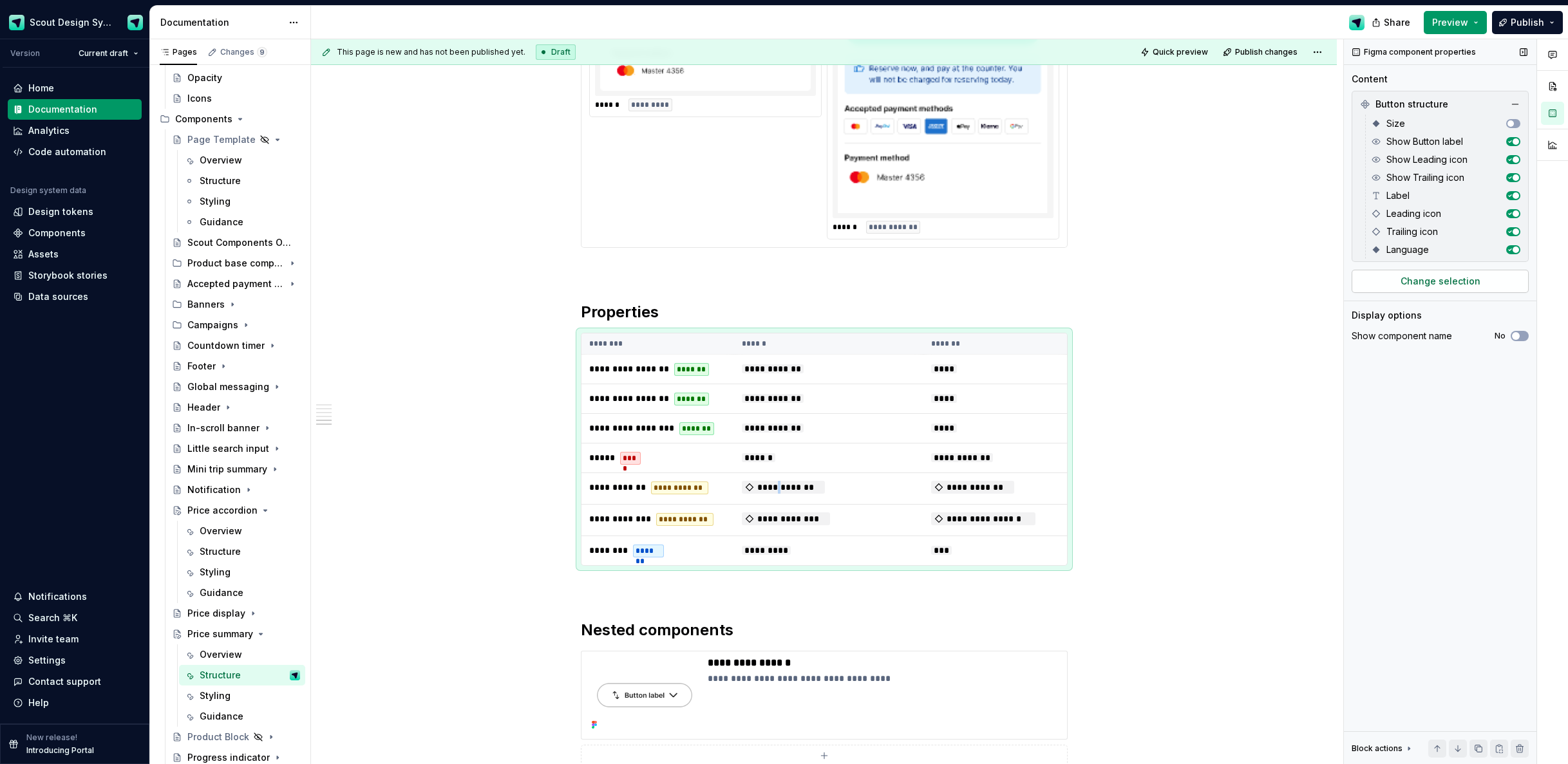
click at [1487, 277] on button "Change selection" at bounding box center [1440, 281] width 177 height 23
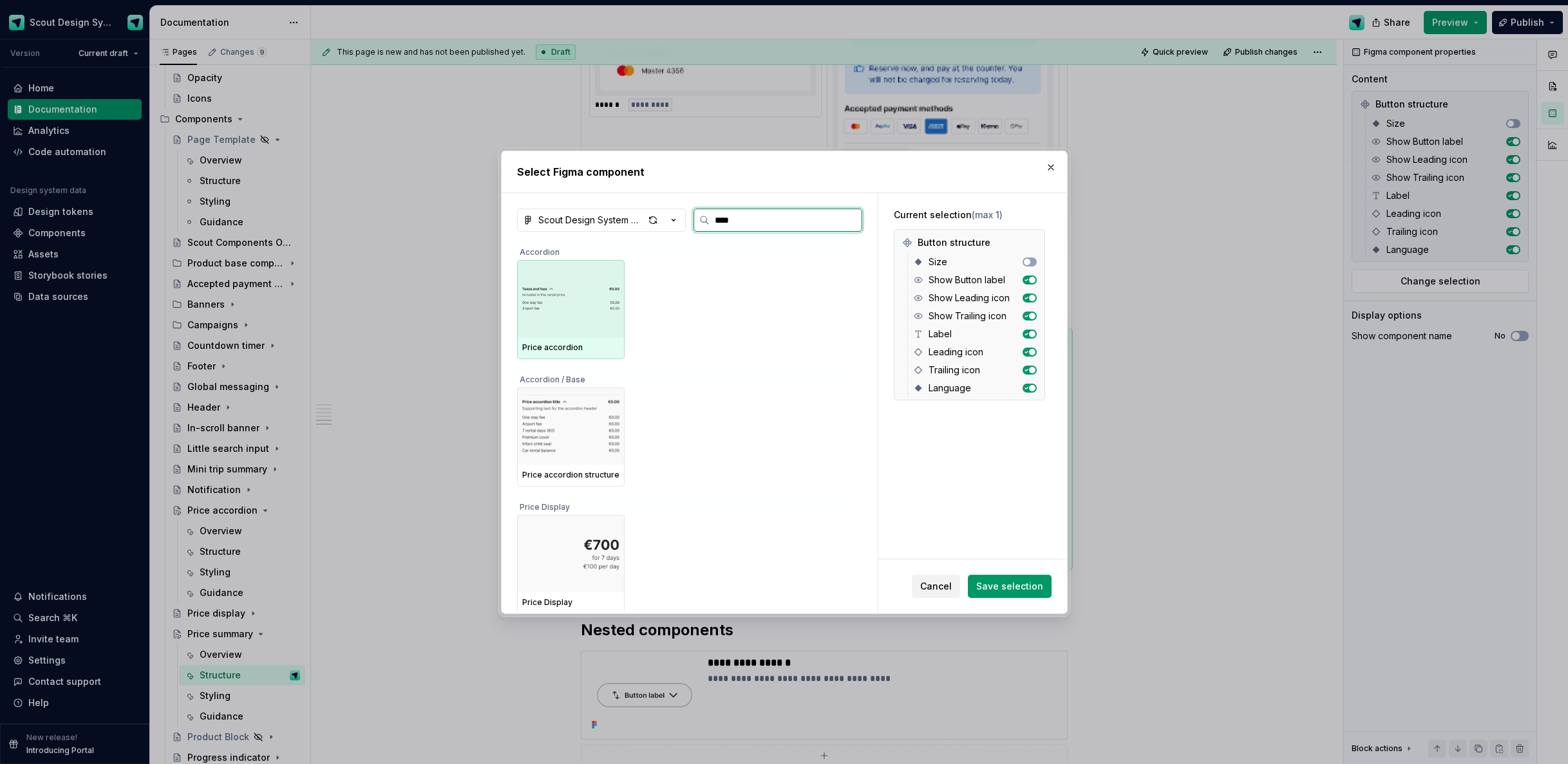
type input "*****"
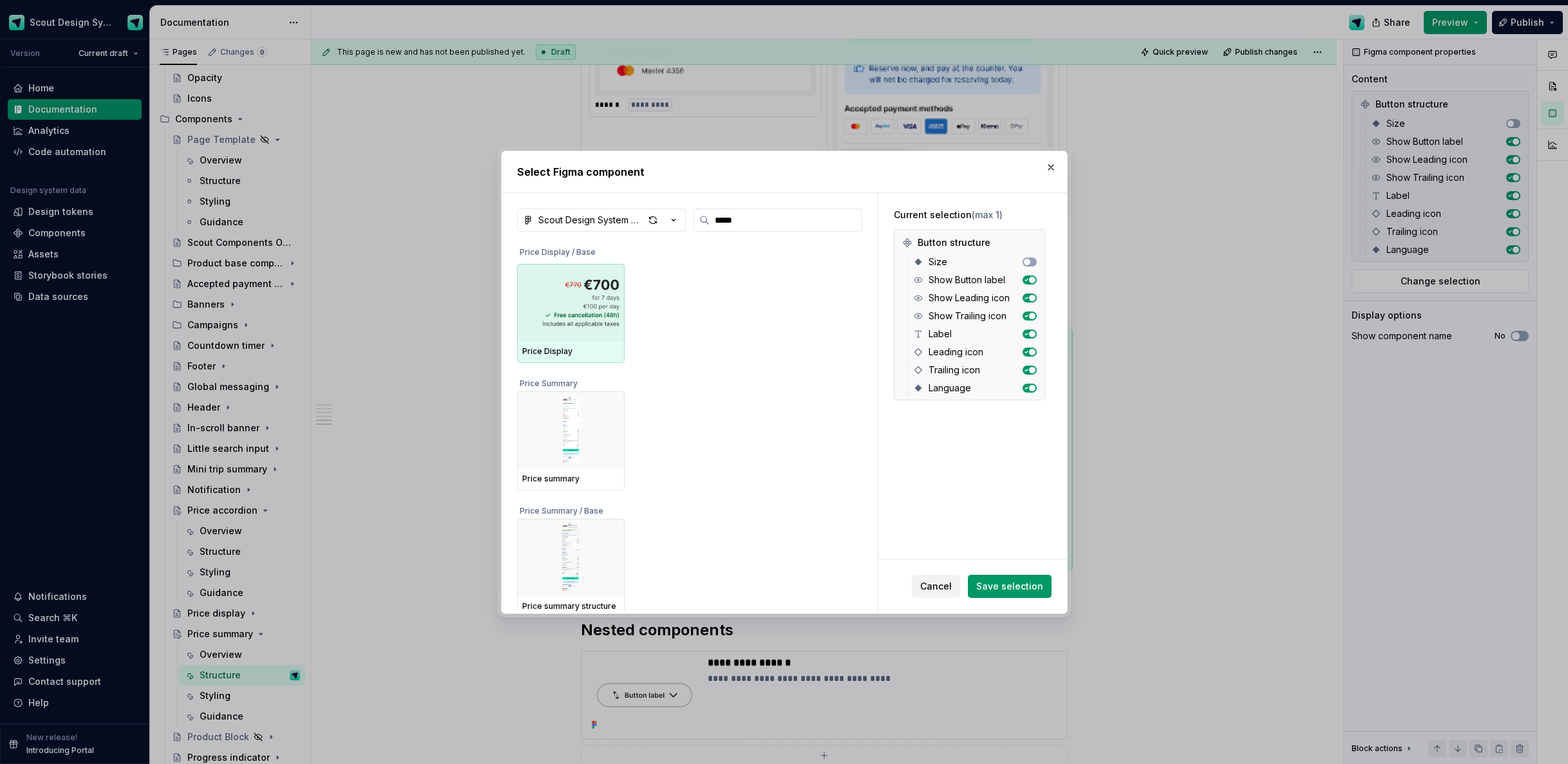
scroll to position [362, 0]
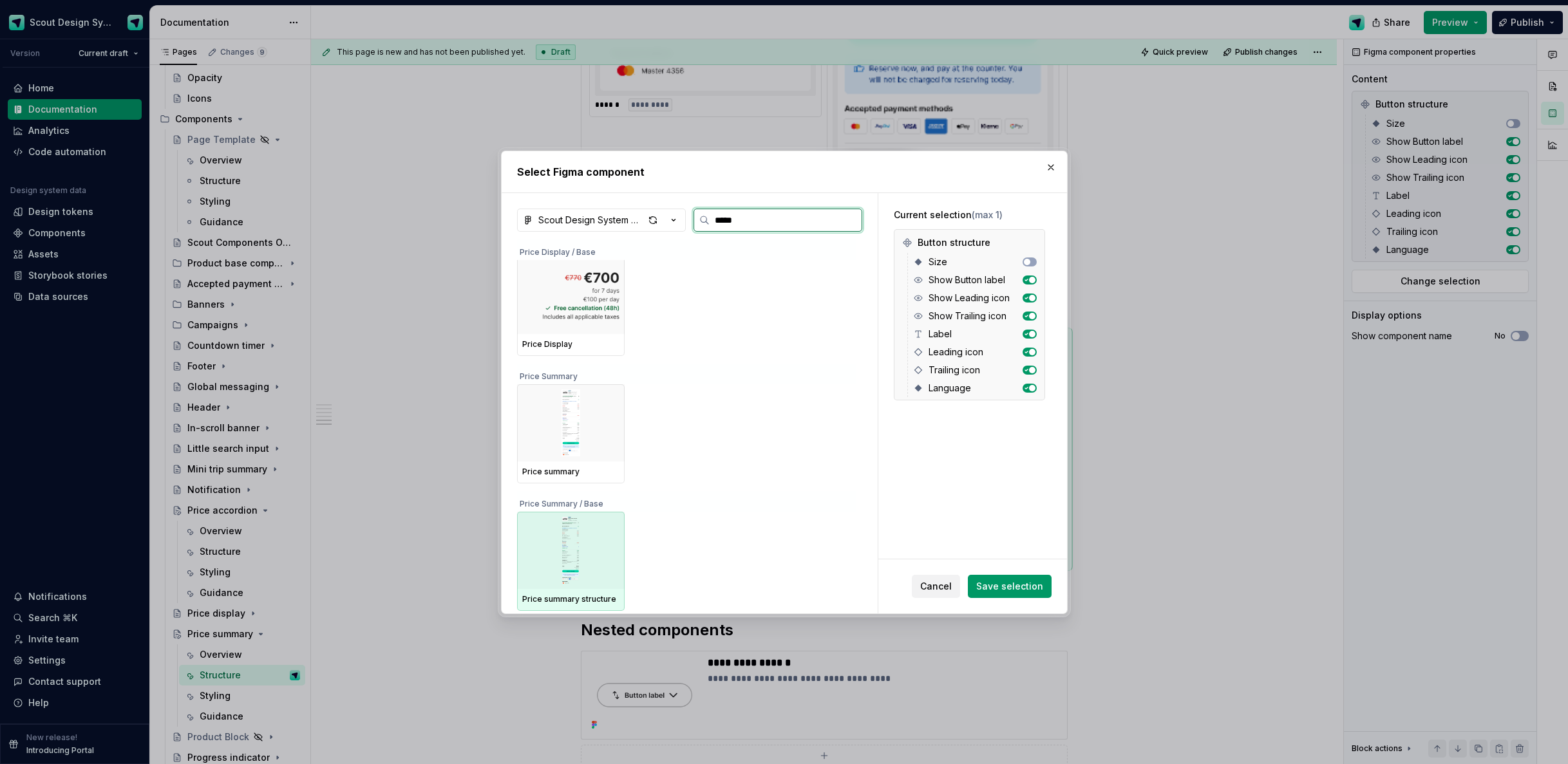
click at [602, 563] on img at bounding box center [571, 550] width 97 height 67
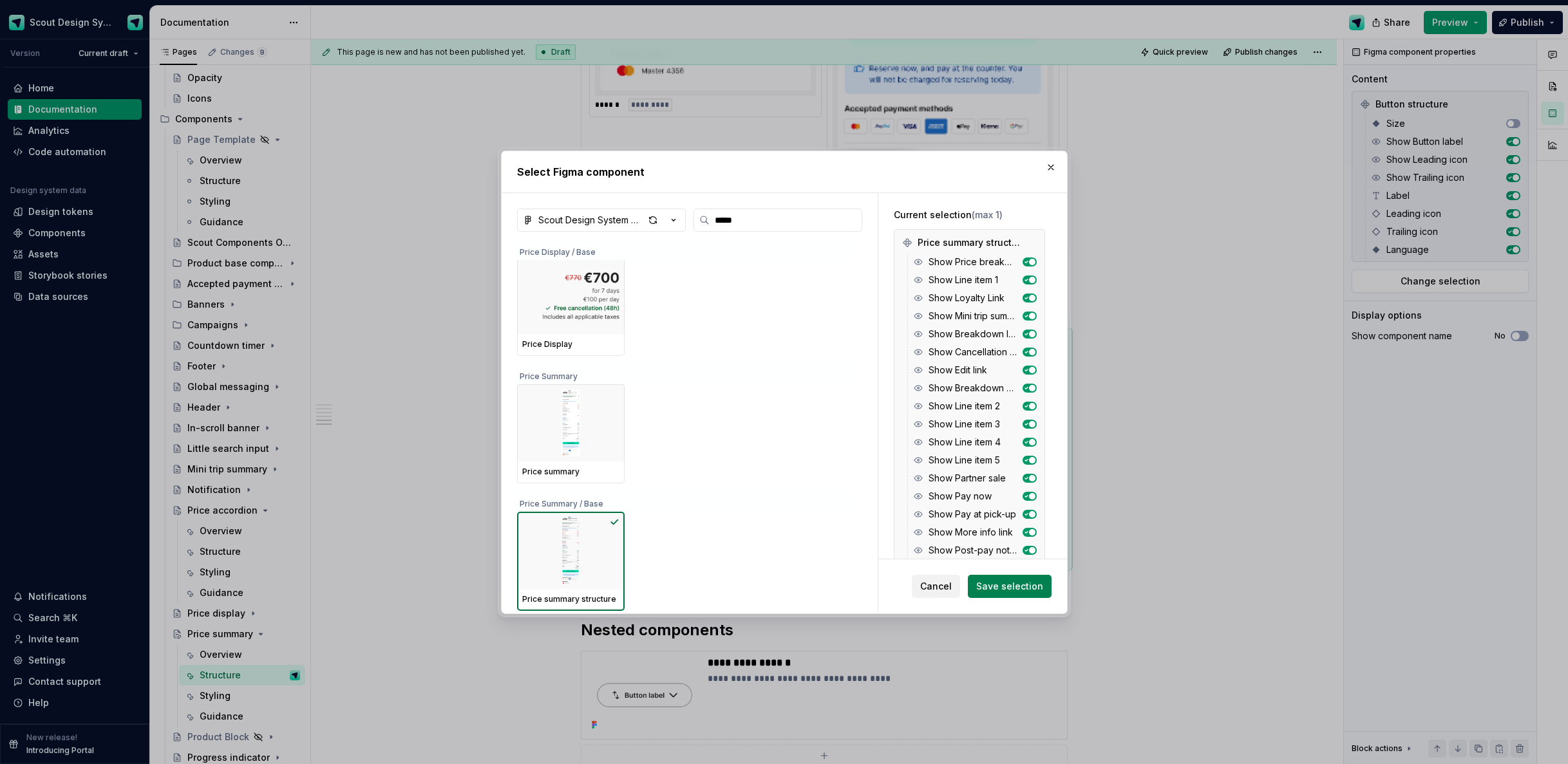
click at [1011, 586] on span "Save selection" at bounding box center [1010, 586] width 67 height 12
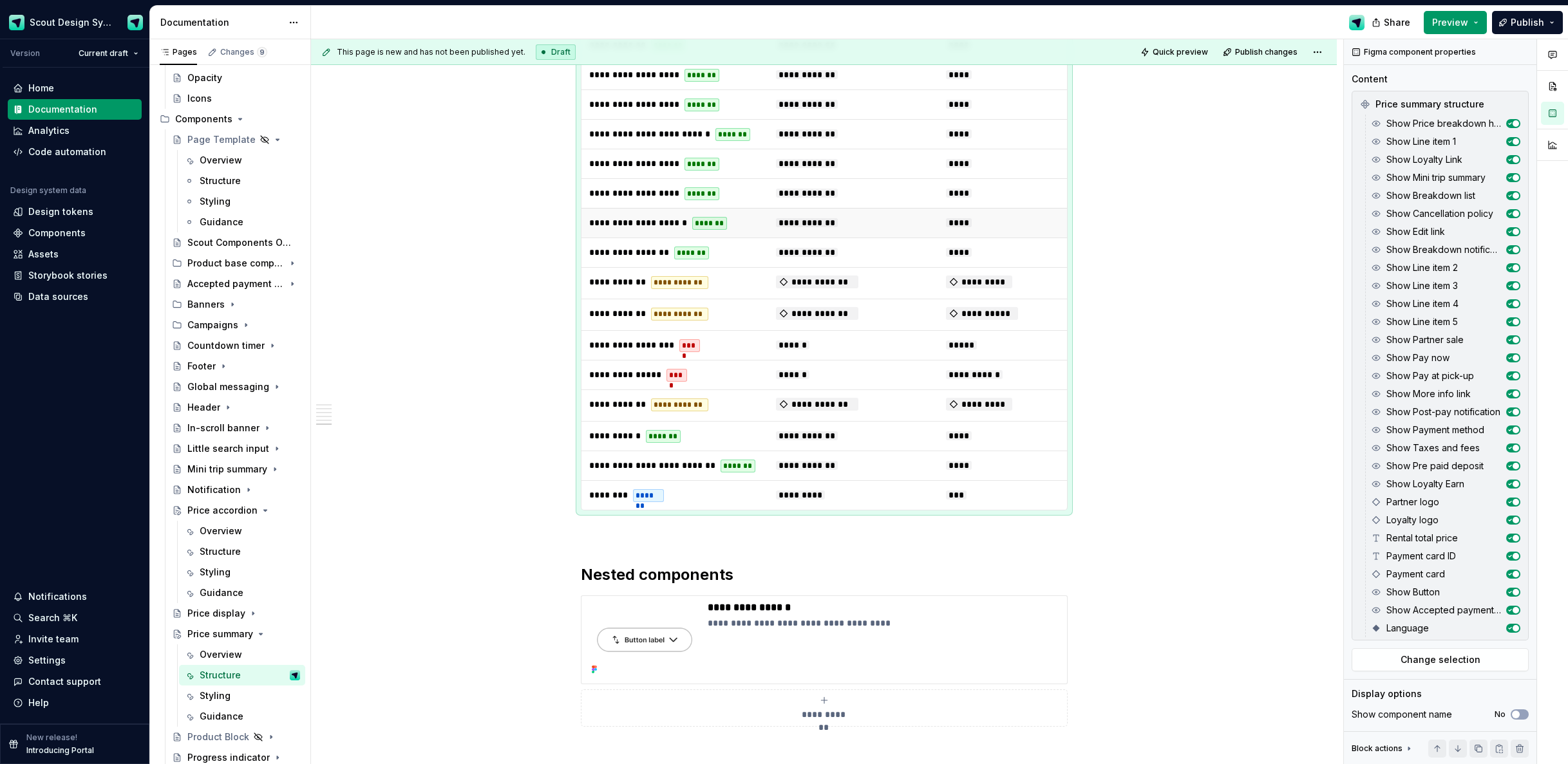
scroll to position [3503, 0]
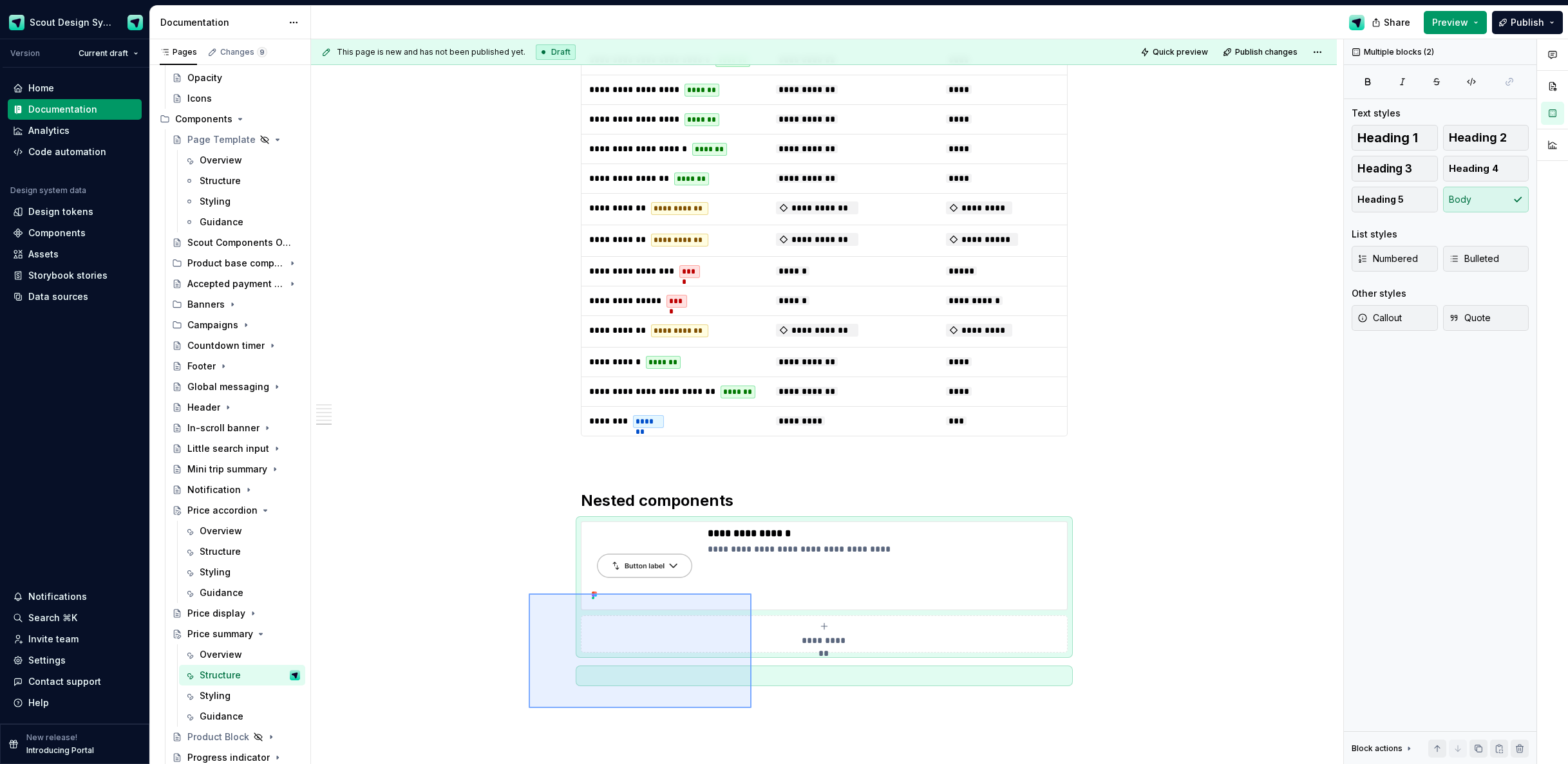
drag, startPoint x: 528, startPoint y: 640, endPoint x: 668, endPoint y: 653, distance: 140.6
click at [752, 708] on div "**********" at bounding box center [827, 402] width 1033 height 726
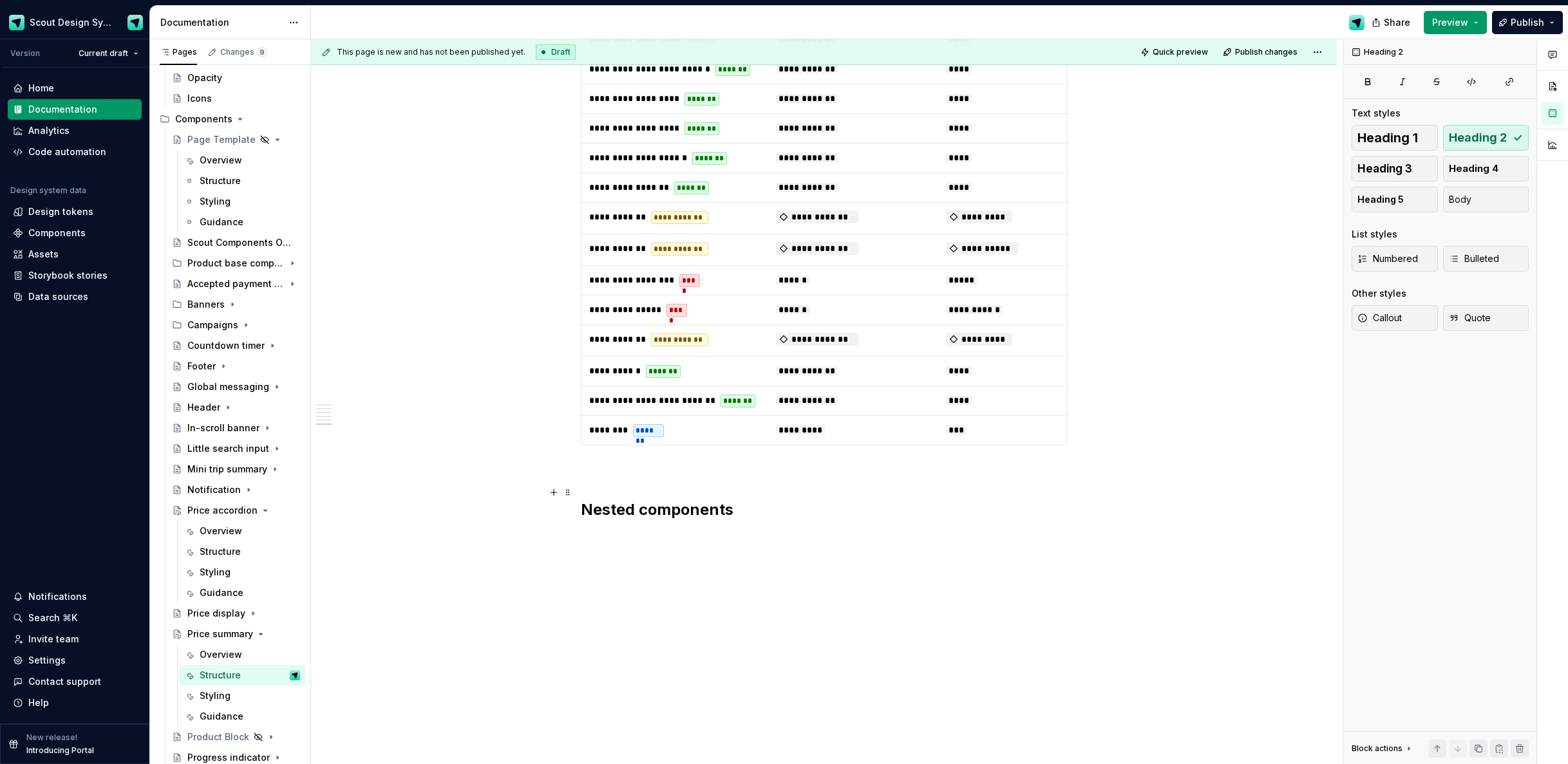
scroll to position [3567, 0]
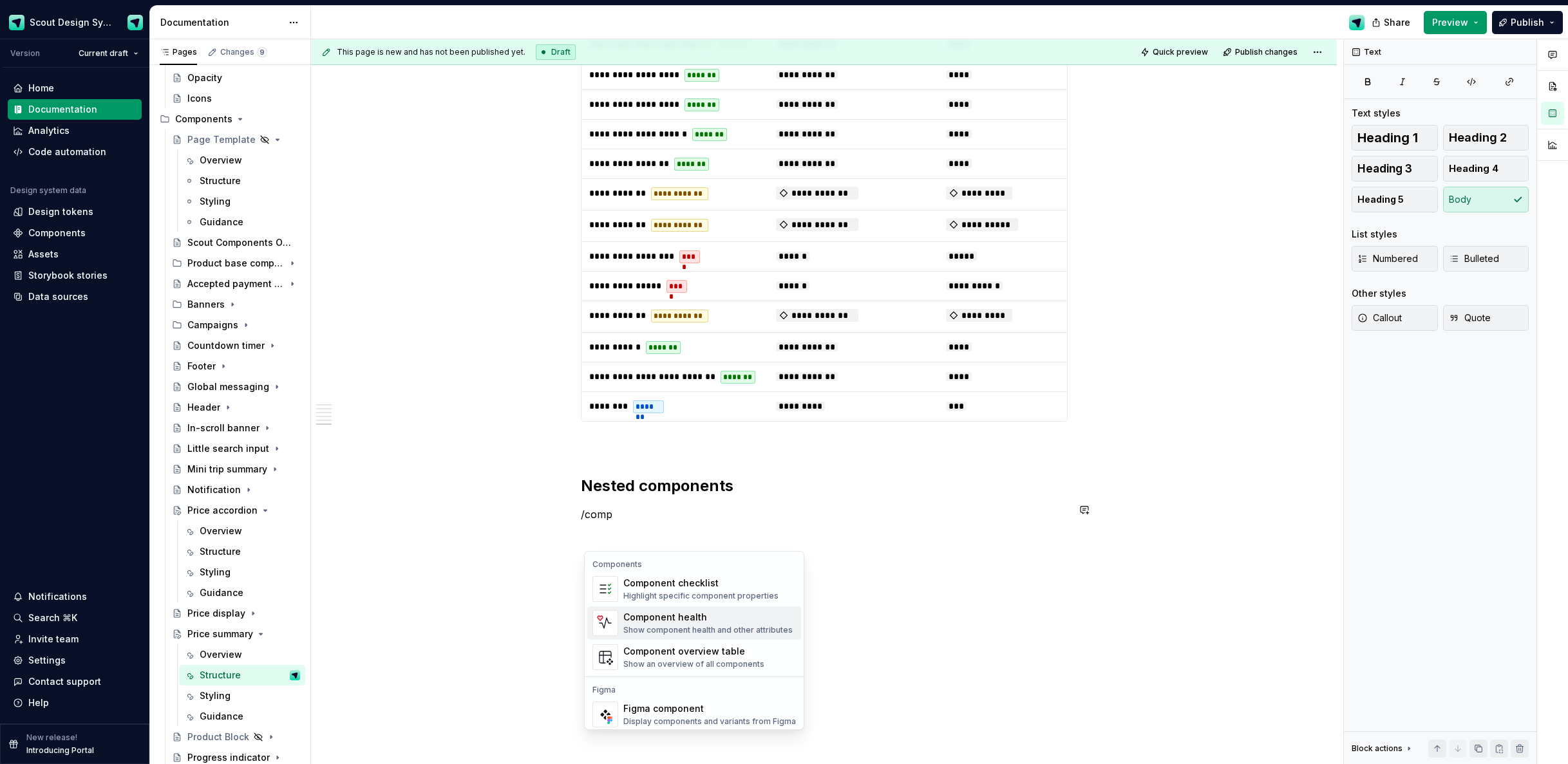
scroll to position [38, 0]
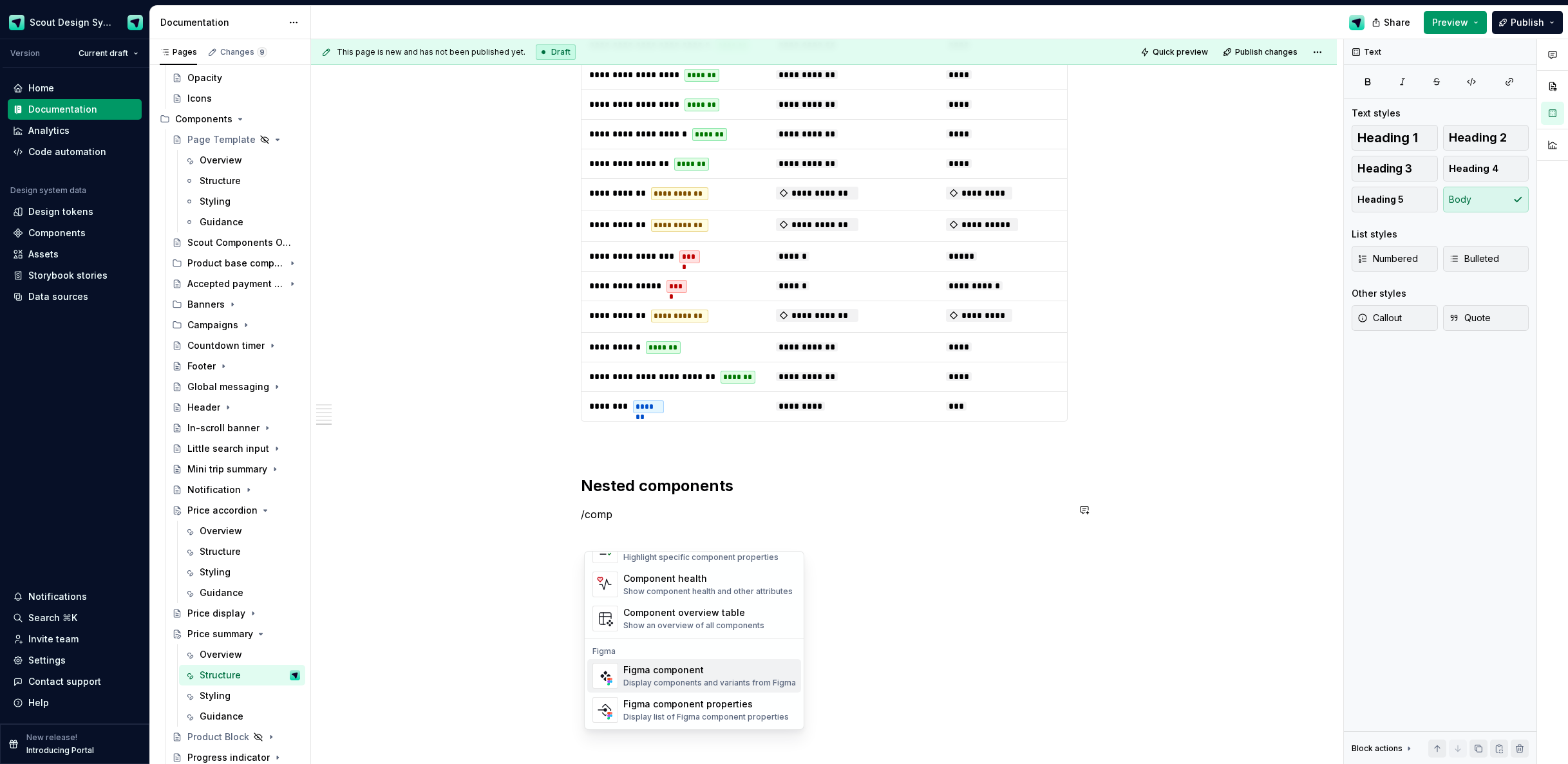
click at [693, 678] on div "Display components and variants from Figma" at bounding box center [710, 683] width 173 height 11
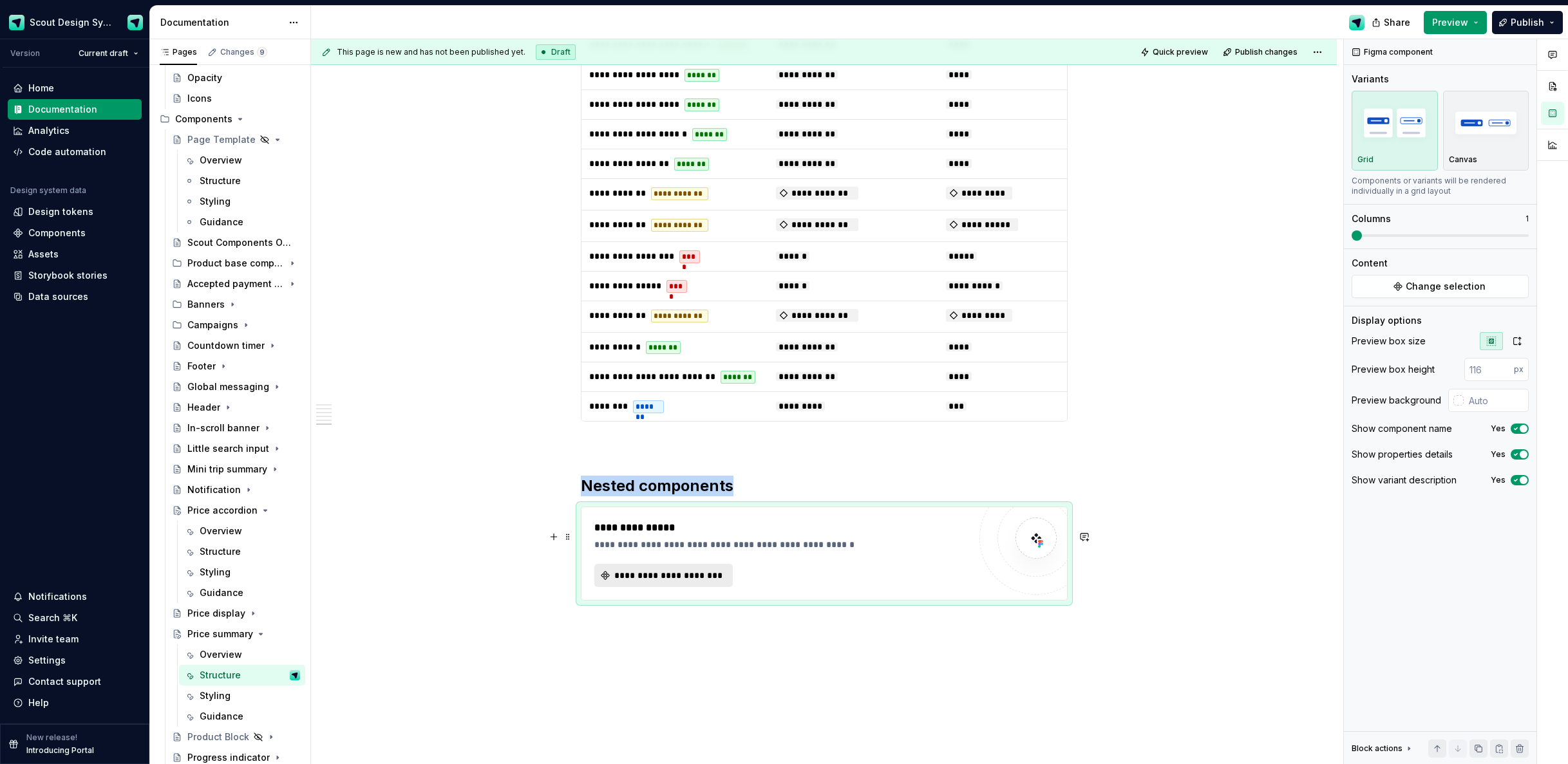
click at [727, 588] on button "**********" at bounding box center [664, 575] width 138 height 23
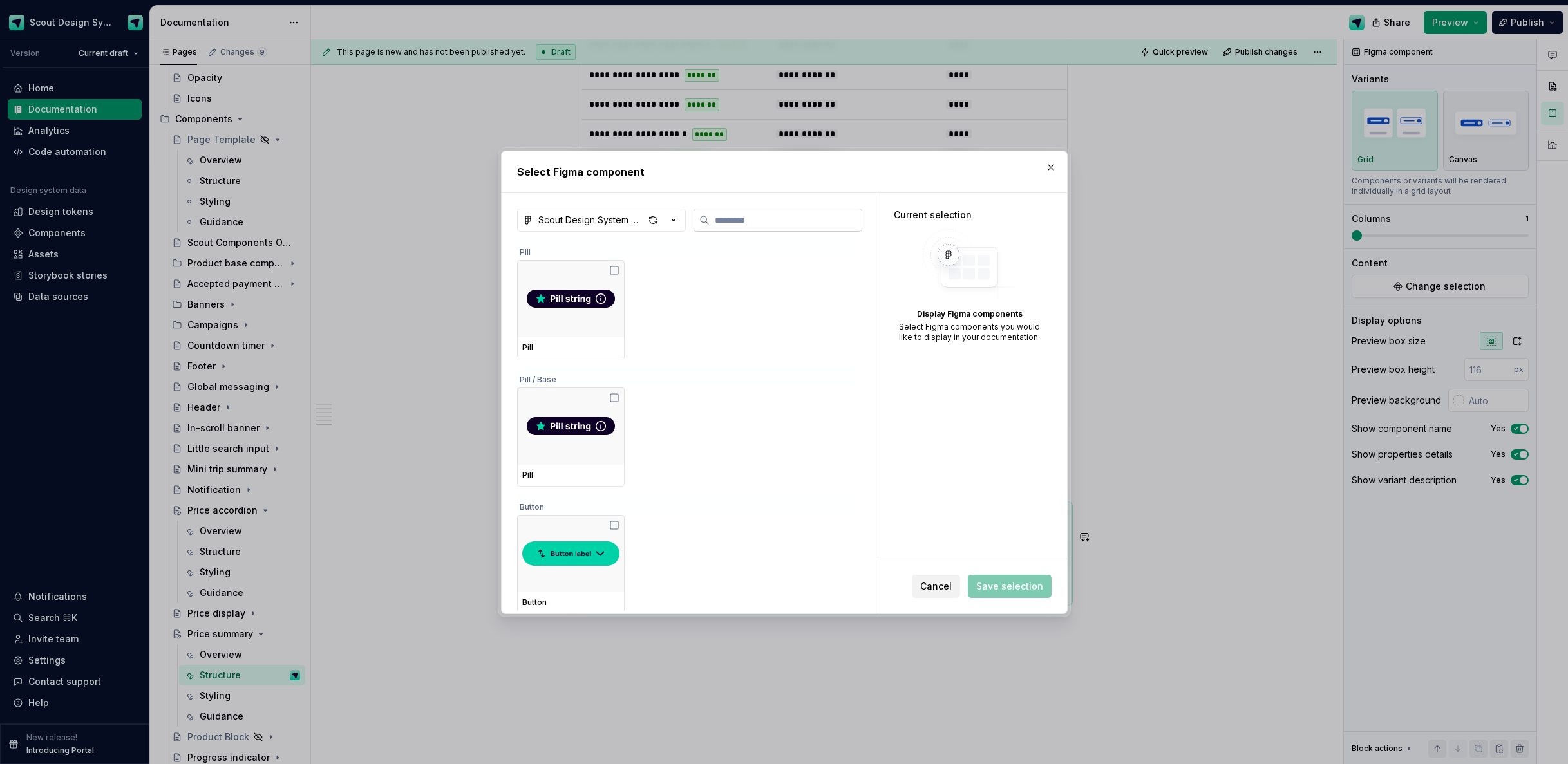
type textarea "*"
type input "**"
type textarea "*"
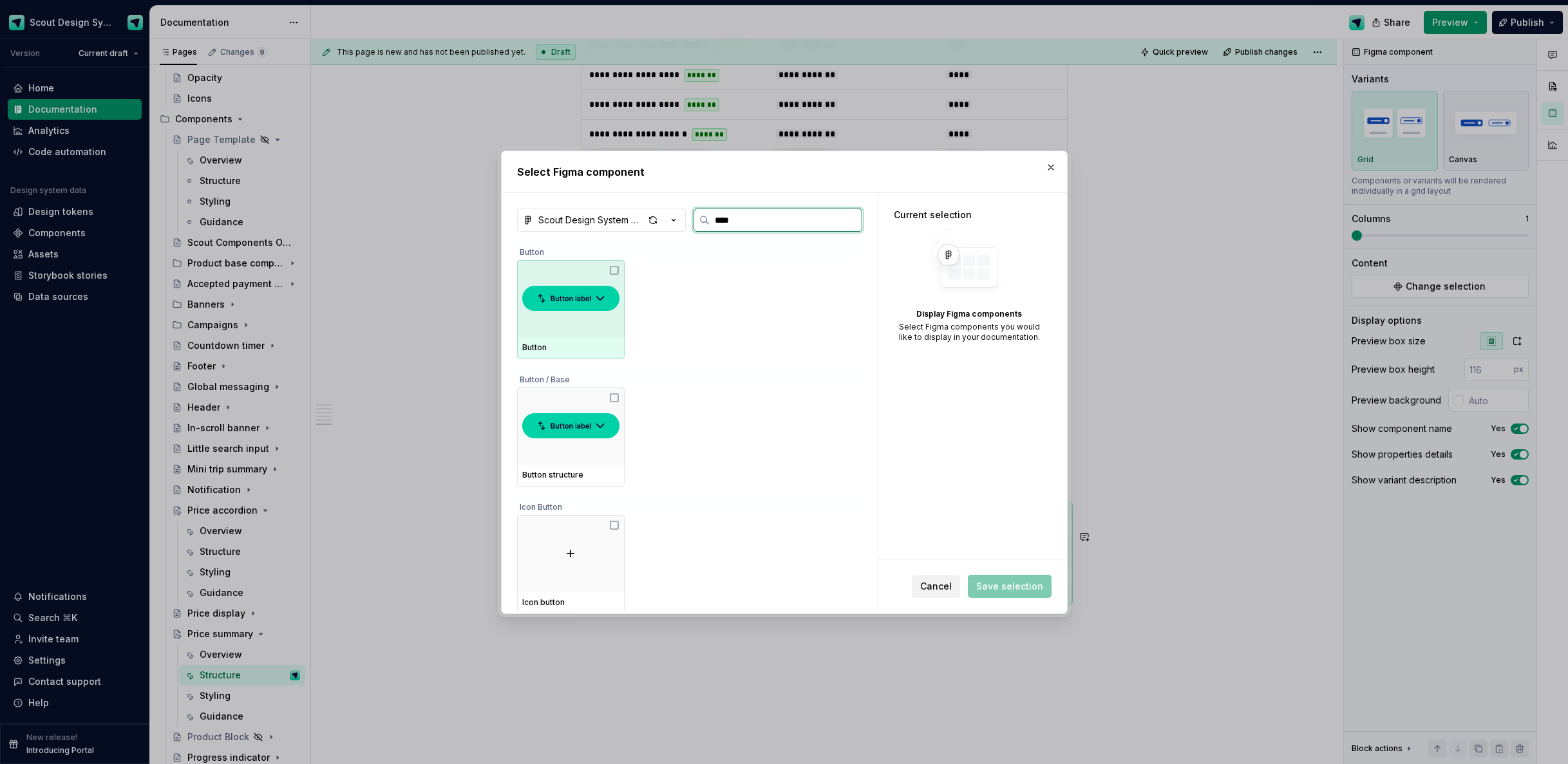
click at [584, 311] on img at bounding box center [571, 299] width 97 height 36
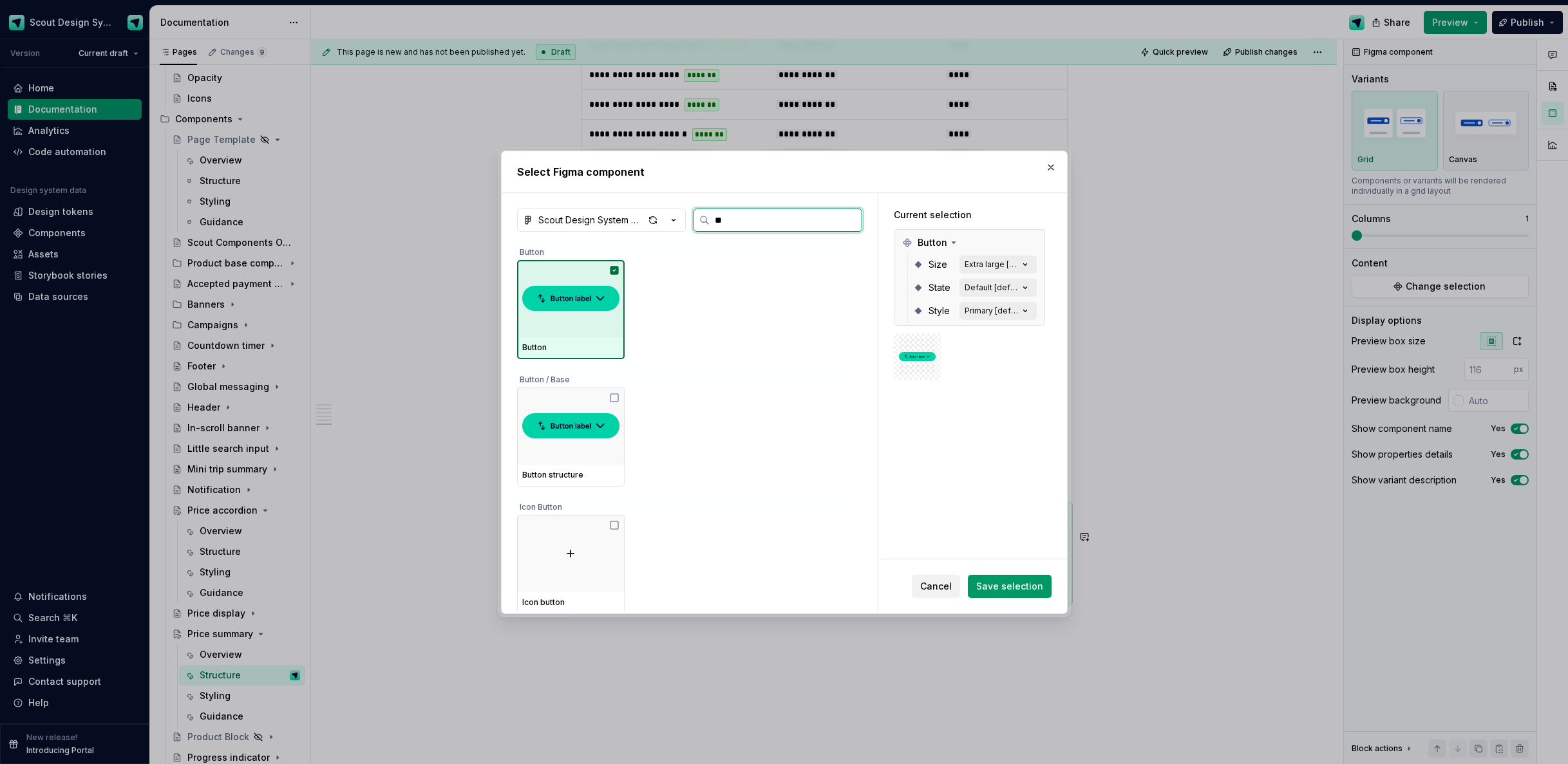
type input "*"
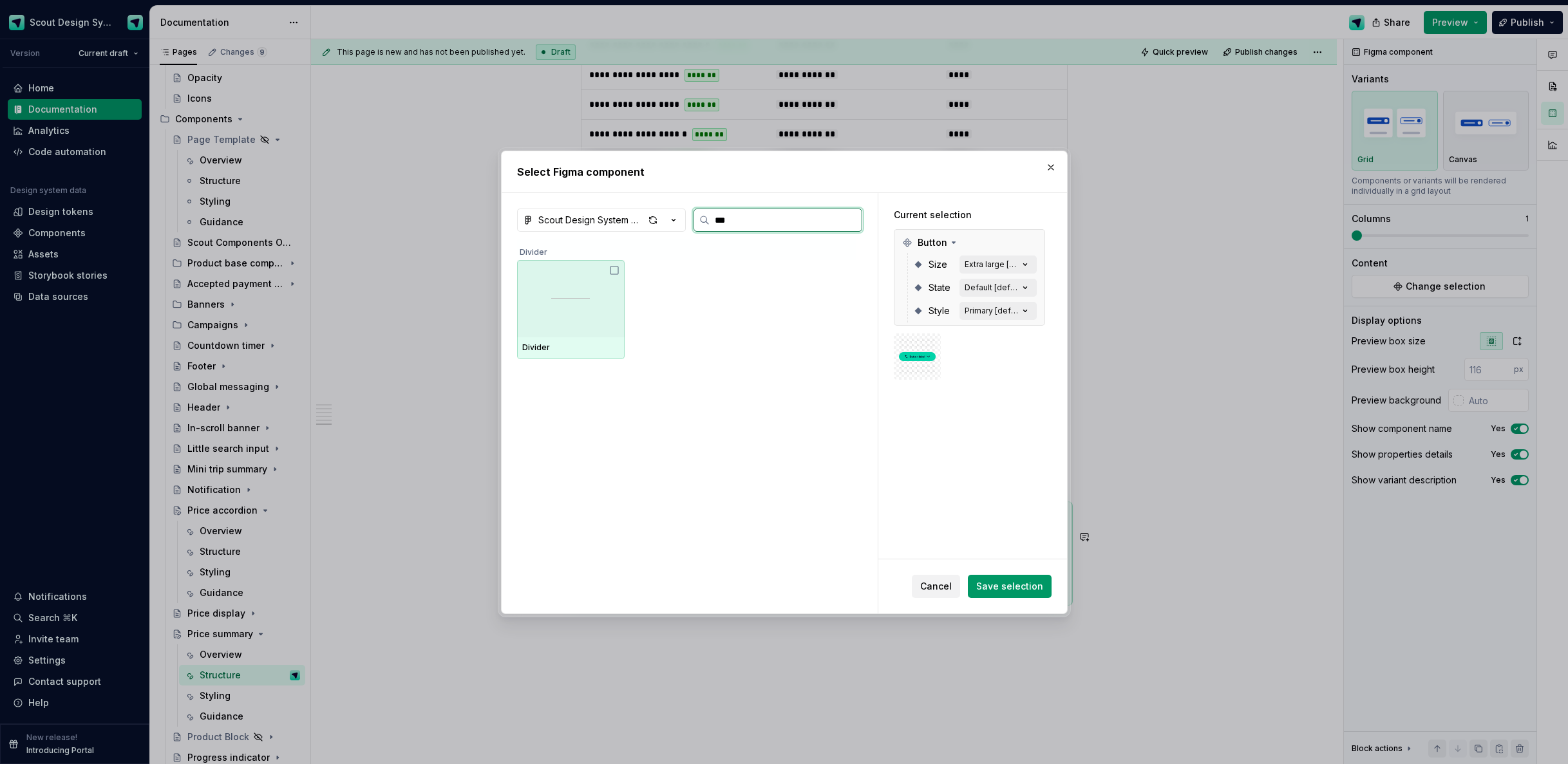
drag, startPoint x: 574, startPoint y: 309, endPoint x: 646, endPoint y: 284, distance: 76.2
click at [574, 309] on div at bounding box center [571, 298] width 107 height 78
type input "*"
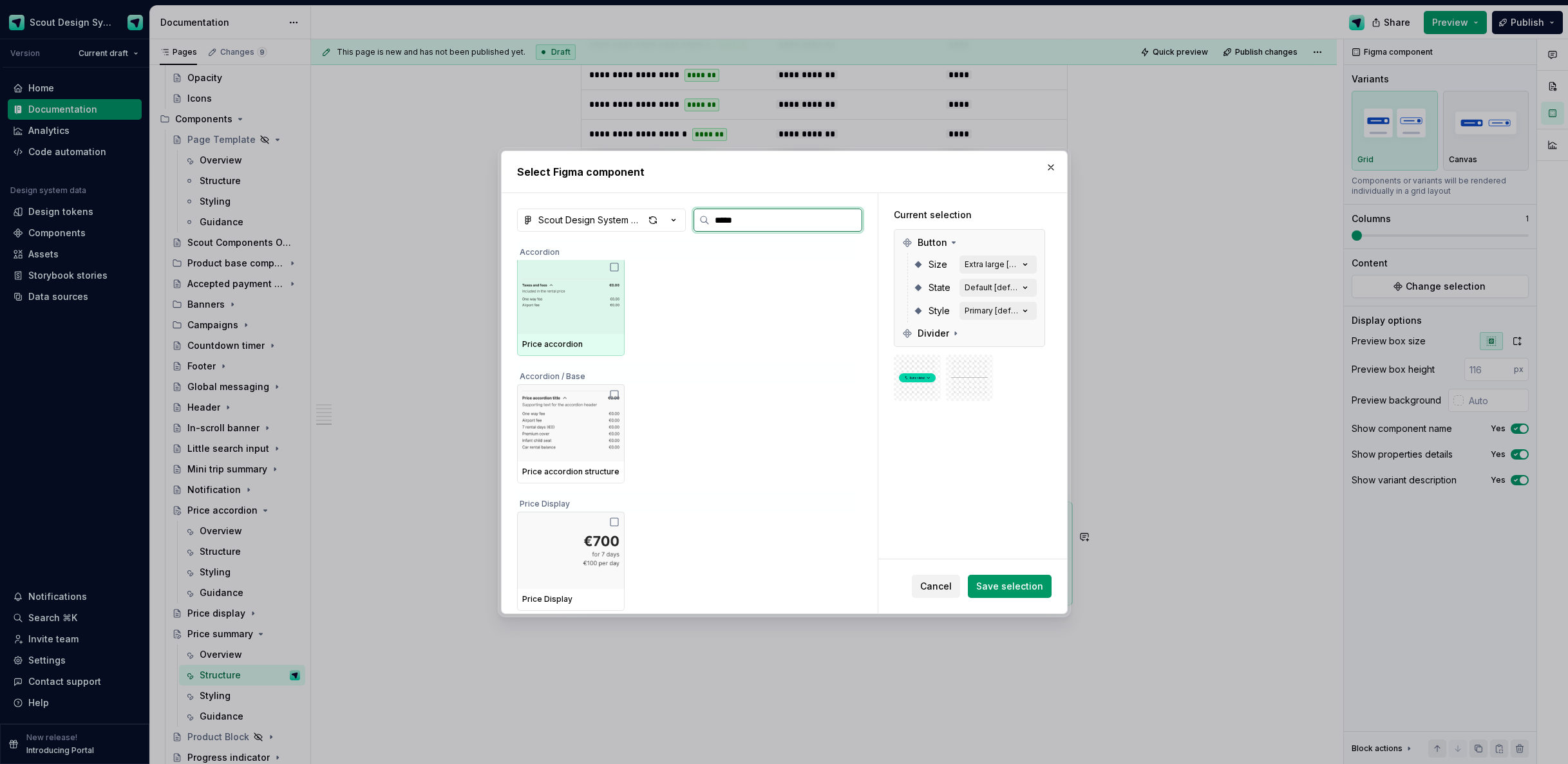
drag, startPoint x: 606, startPoint y: 305, endPoint x: 647, endPoint y: 295, distance: 42.2
click at [607, 305] on img at bounding box center [571, 295] width 97 height 67
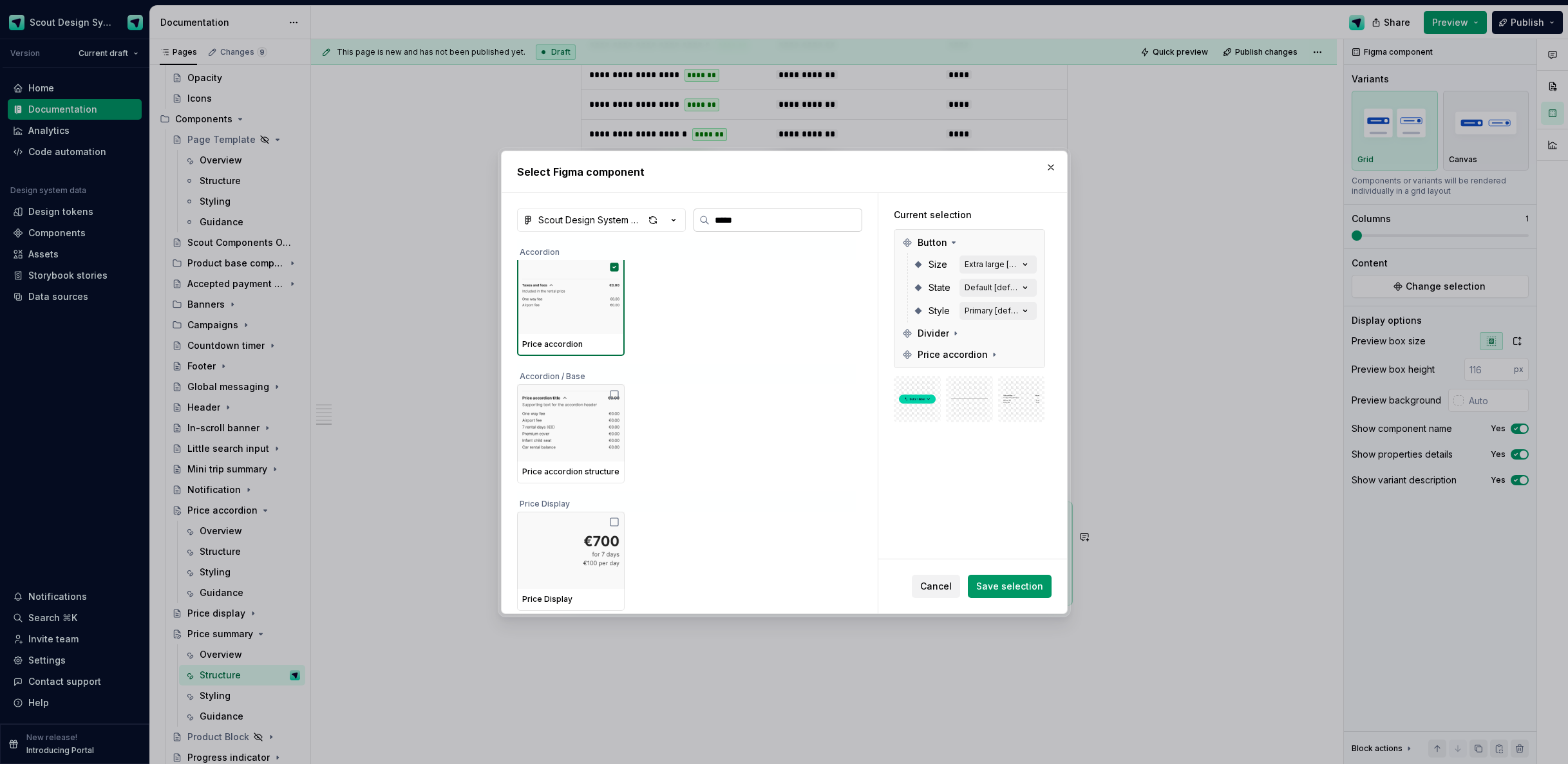
click at [790, 220] on input "*****" at bounding box center [785, 220] width 152 height 12
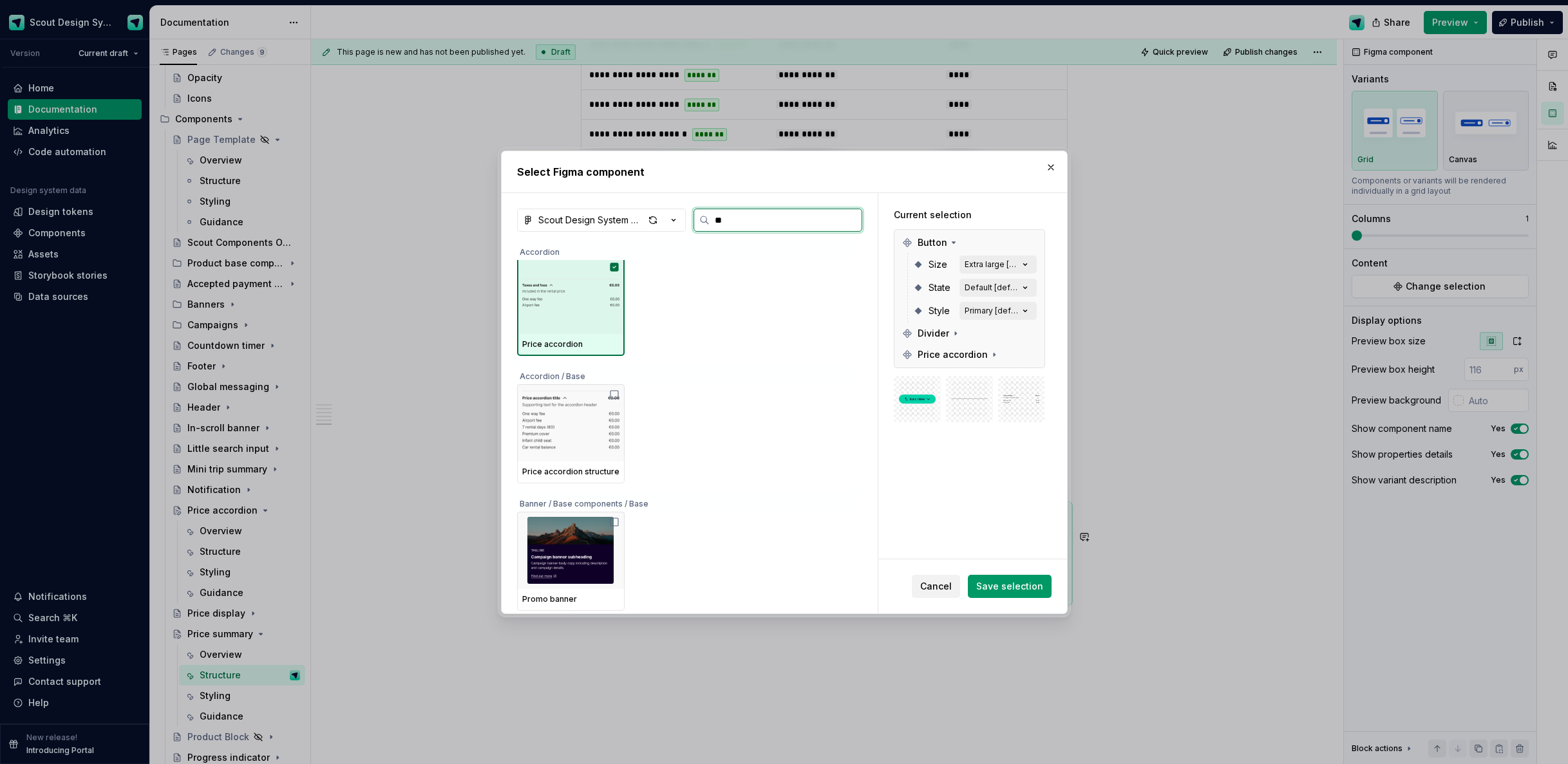
type input "*"
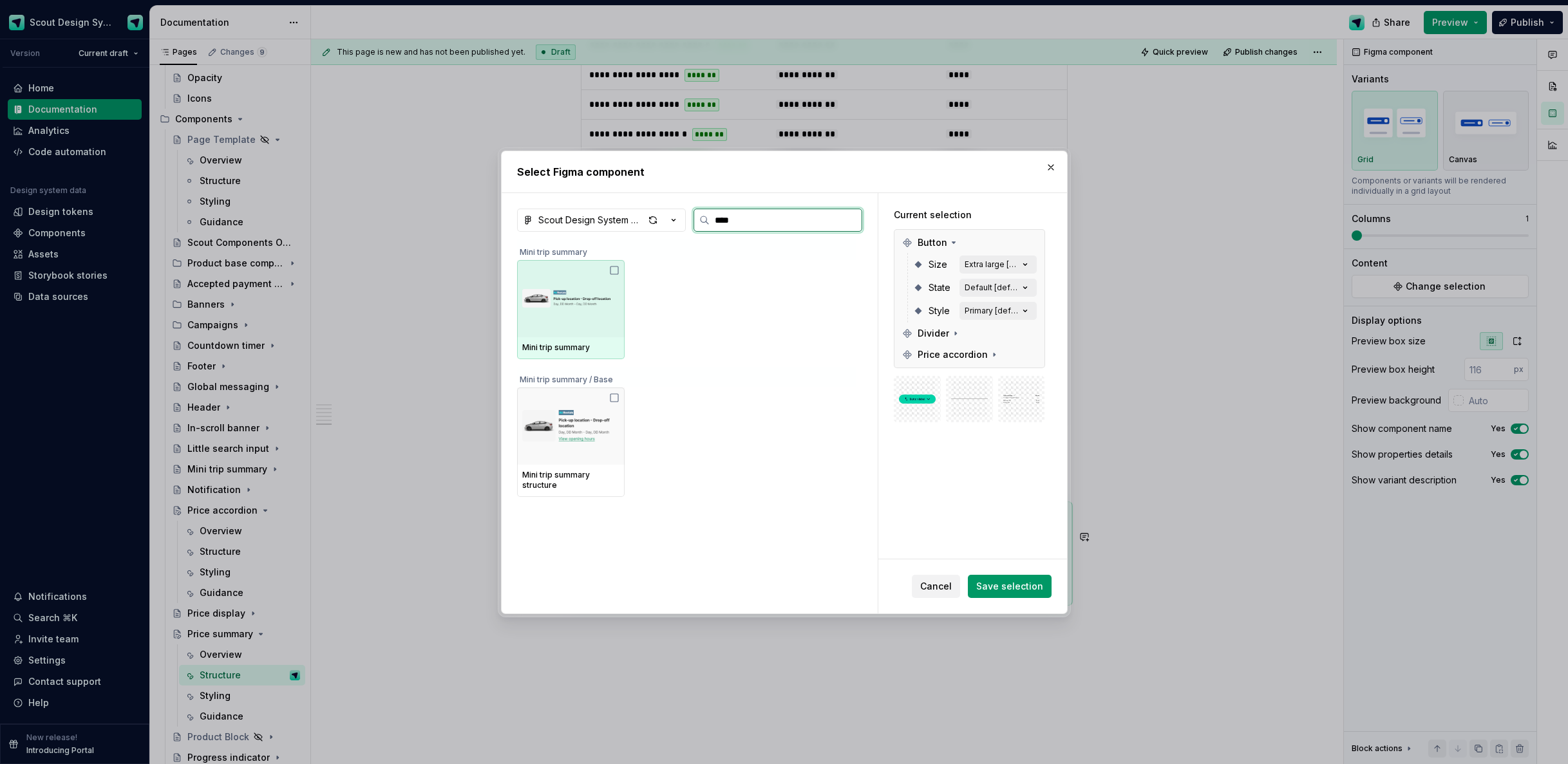
drag, startPoint x: 607, startPoint y: 335, endPoint x: 620, endPoint y: 335, distance: 13.0
click at [608, 335] on div at bounding box center [571, 298] width 107 height 78
type input "*"
drag, startPoint x: 596, startPoint y: 301, endPoint x: 630, endPoint y: 302, distance: 34.0
click at [597, 301] on img at bounding box center [571, 299] width 97 height 67
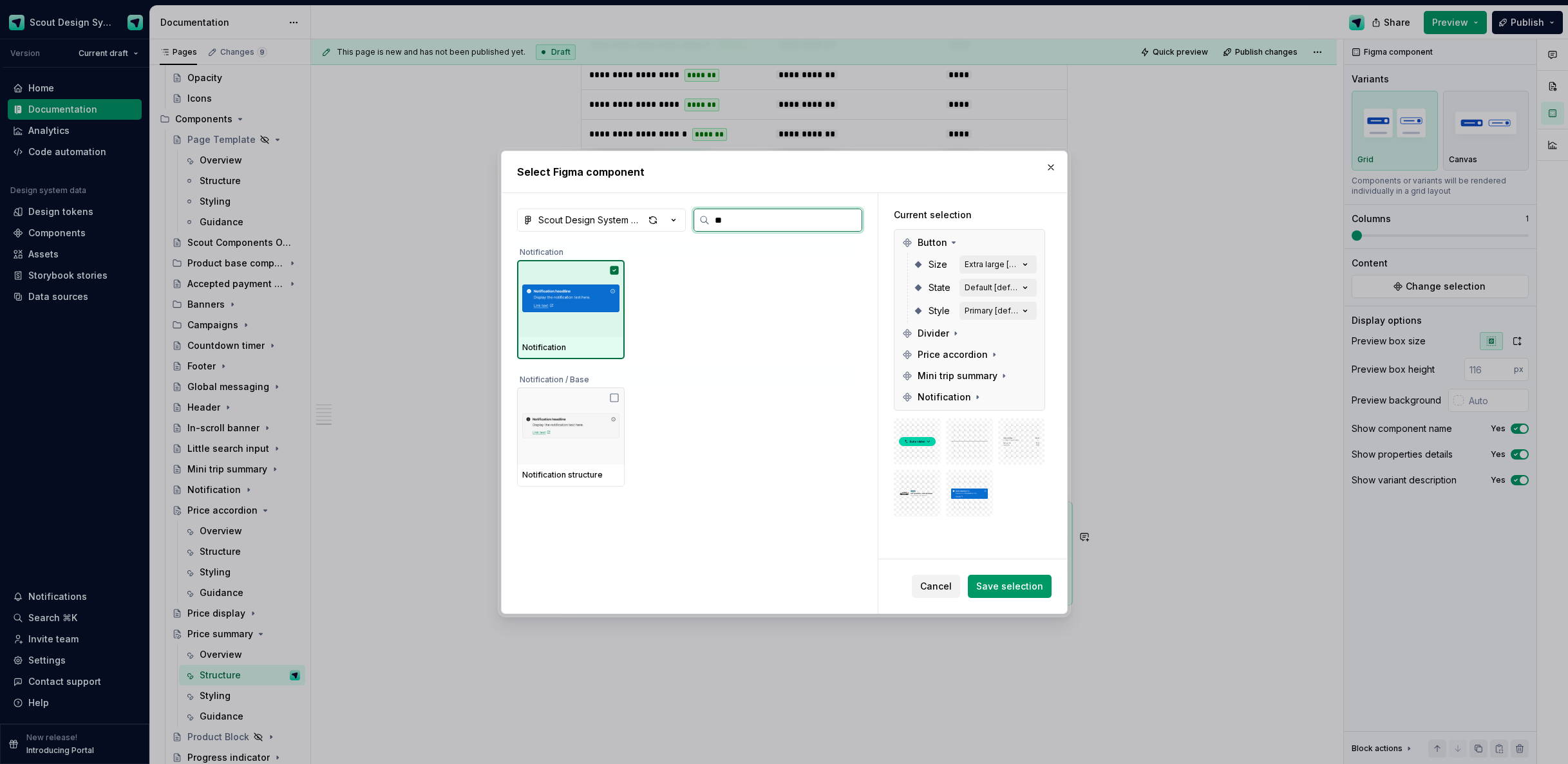
type input "*"
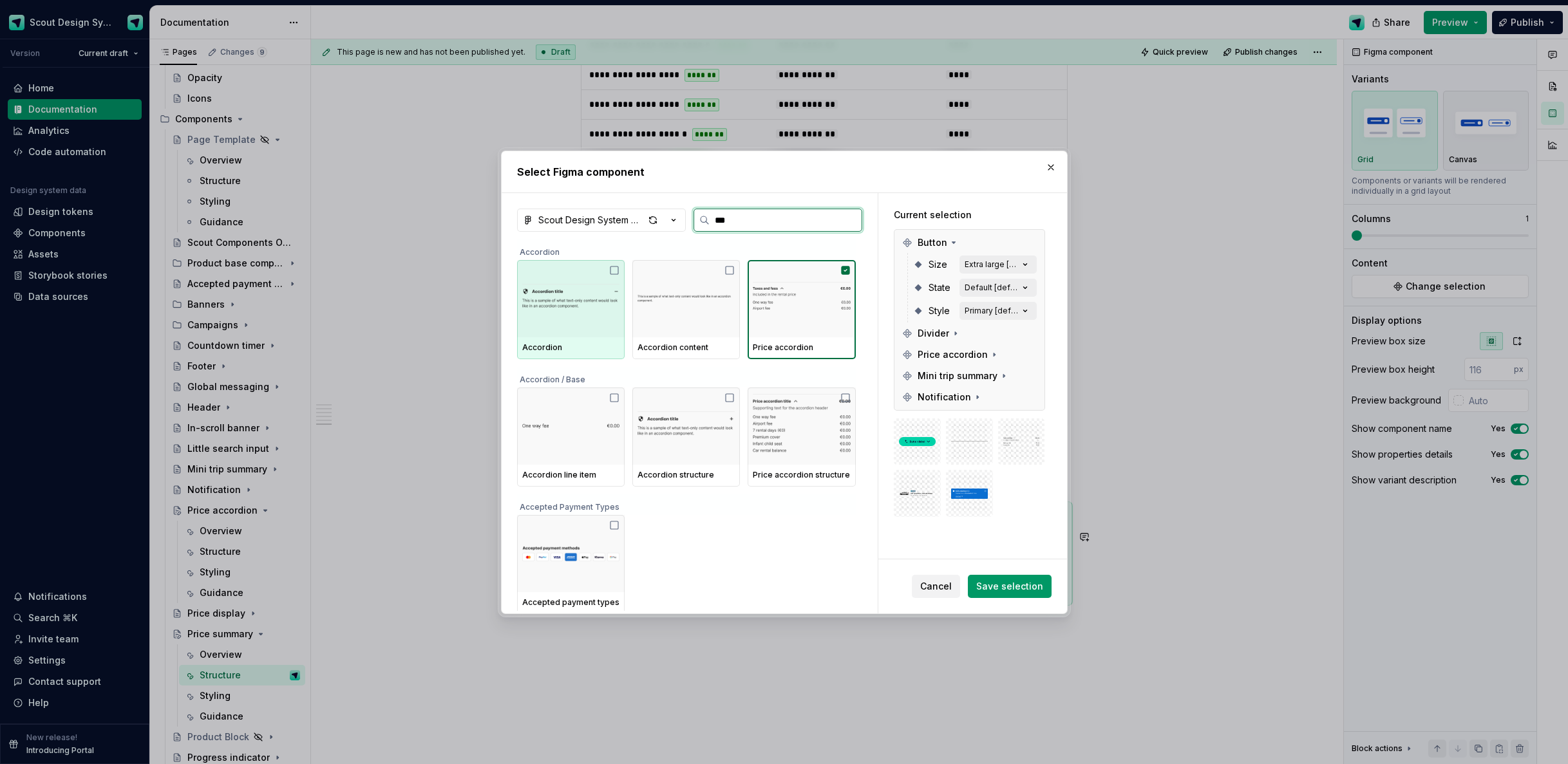
type input "****"
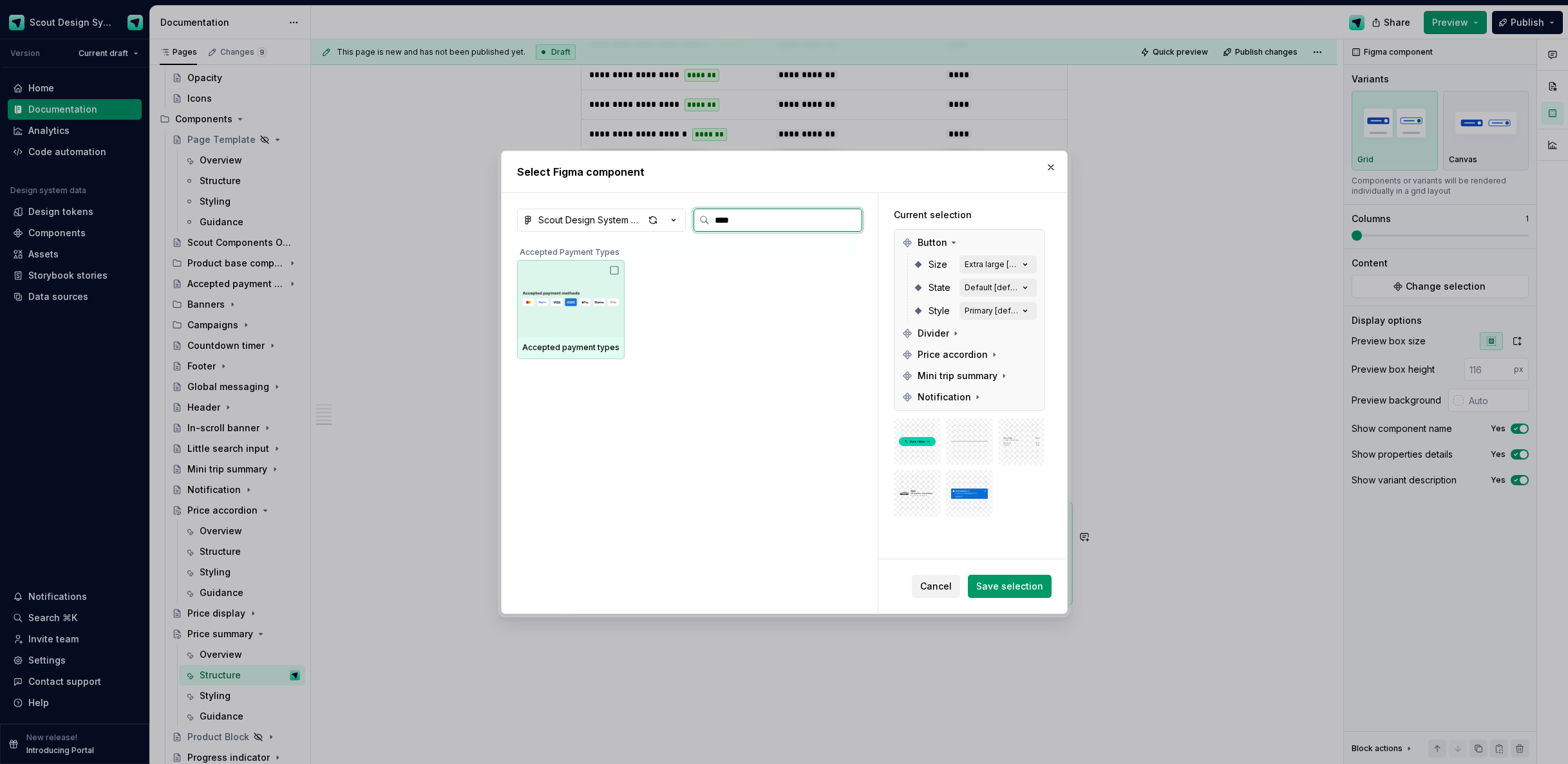
click at [558, 321] on div at bounding box center [571, 298] width 107 height 78
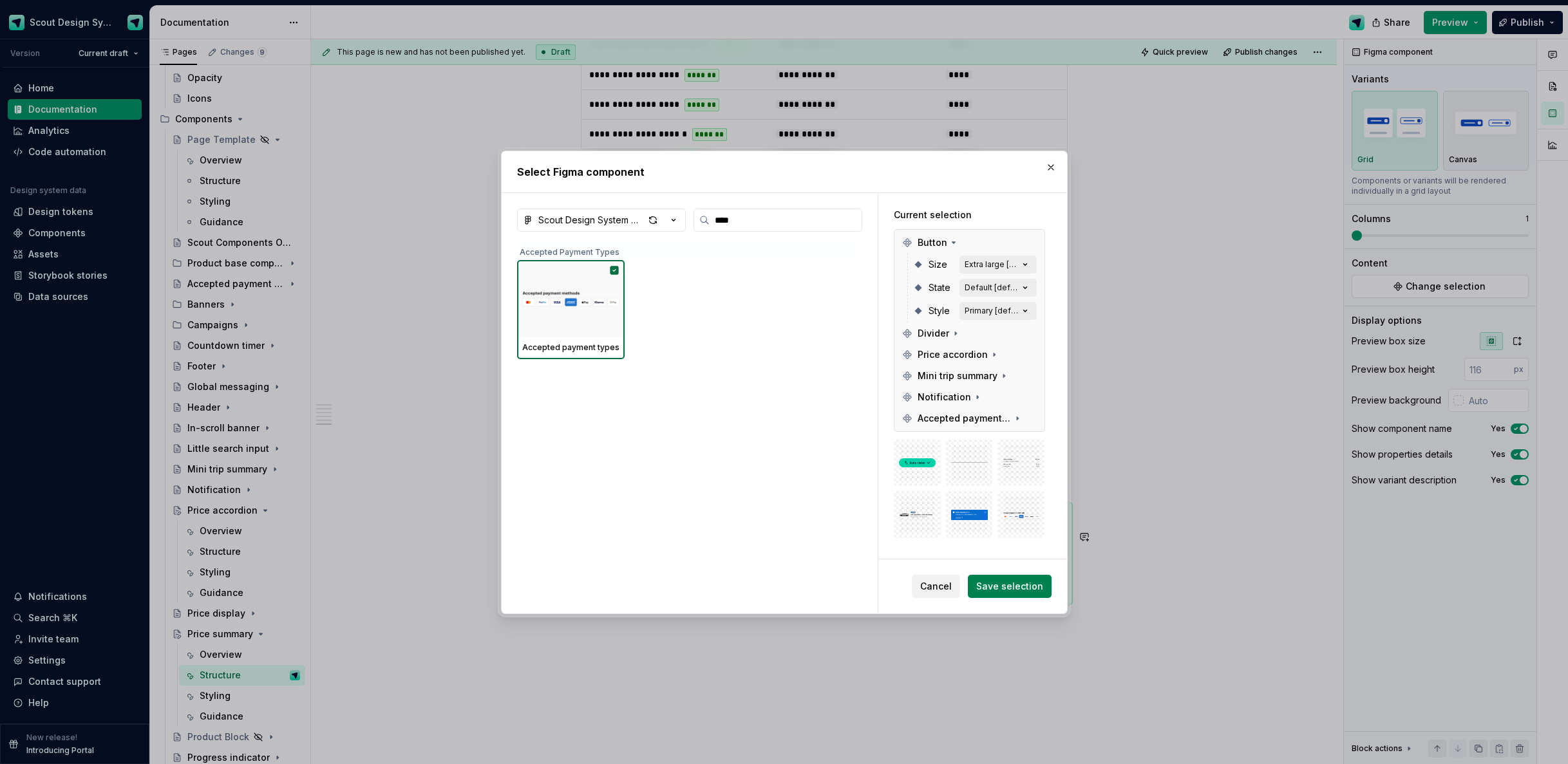
click at [1027, 591] on span "Save selection" at bounding box center [1010, 586] width 67 height 12
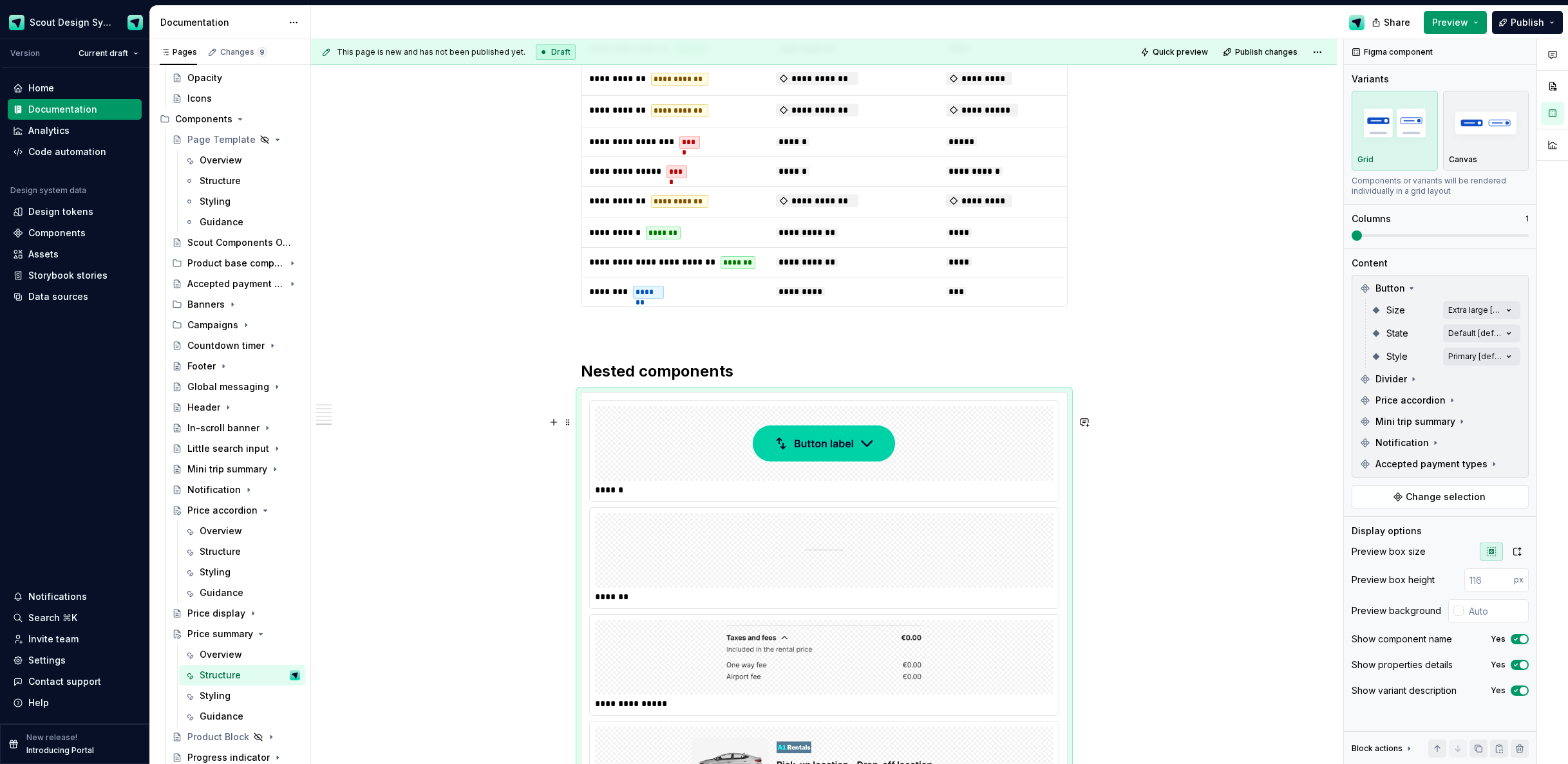
scroll to position [3742, 0]
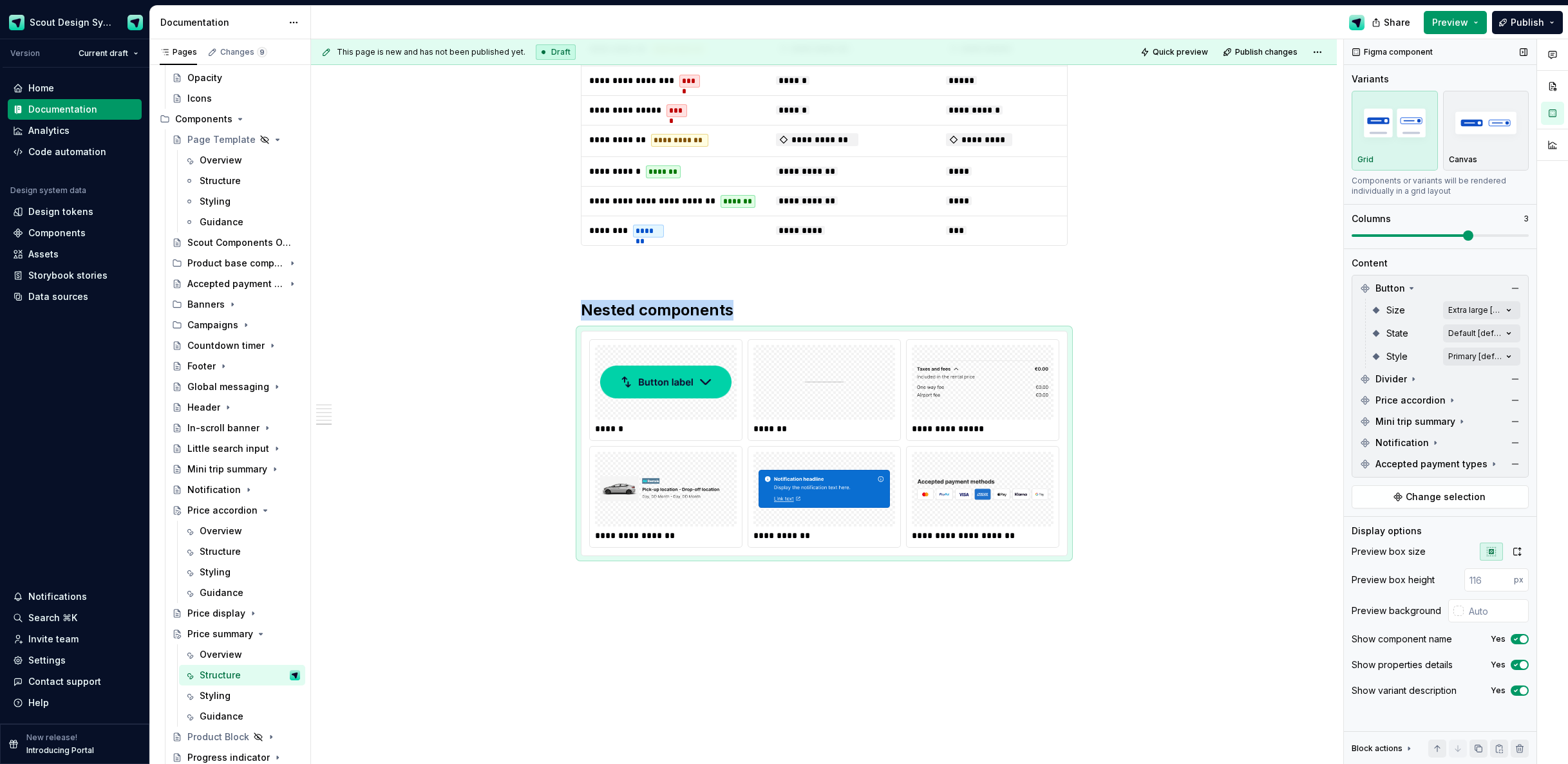
click at [1459, 237] on span at bounding box center [1440, 235] width 177 height 11
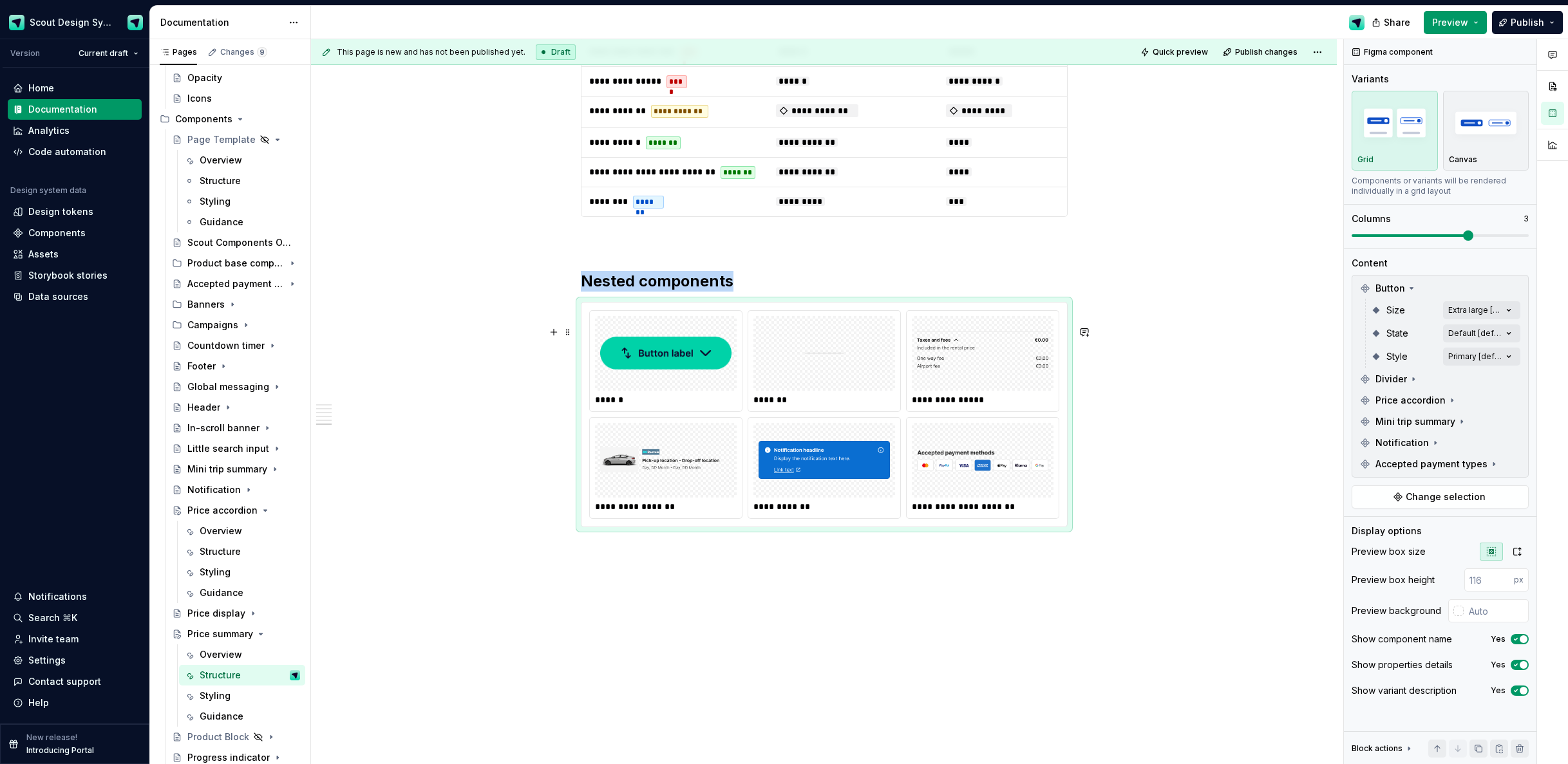
scroll to position [3803, 0]
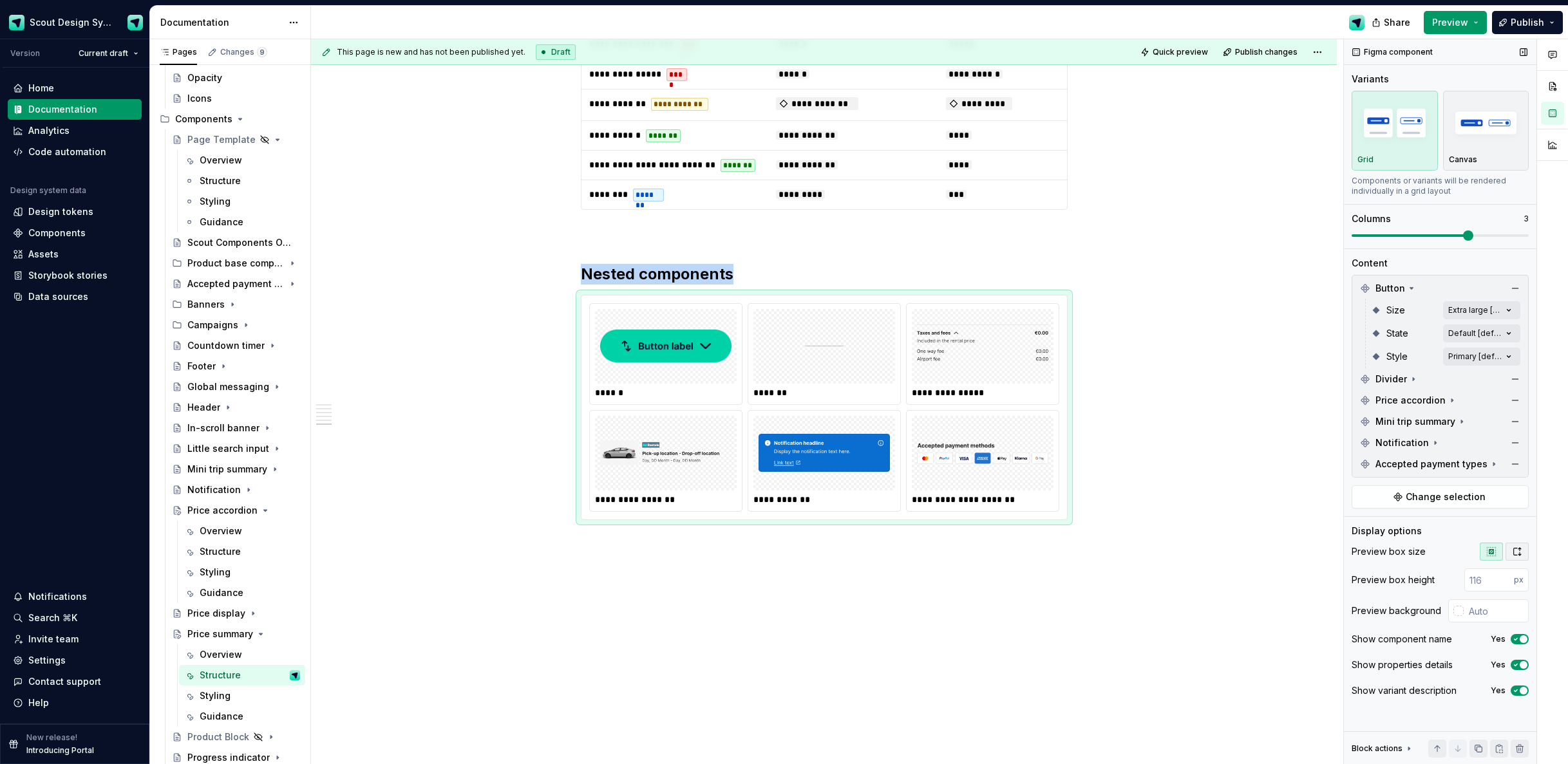
click at [1518, 553] on icon "button" at bounding box center [1517, 551] width 11 height 11
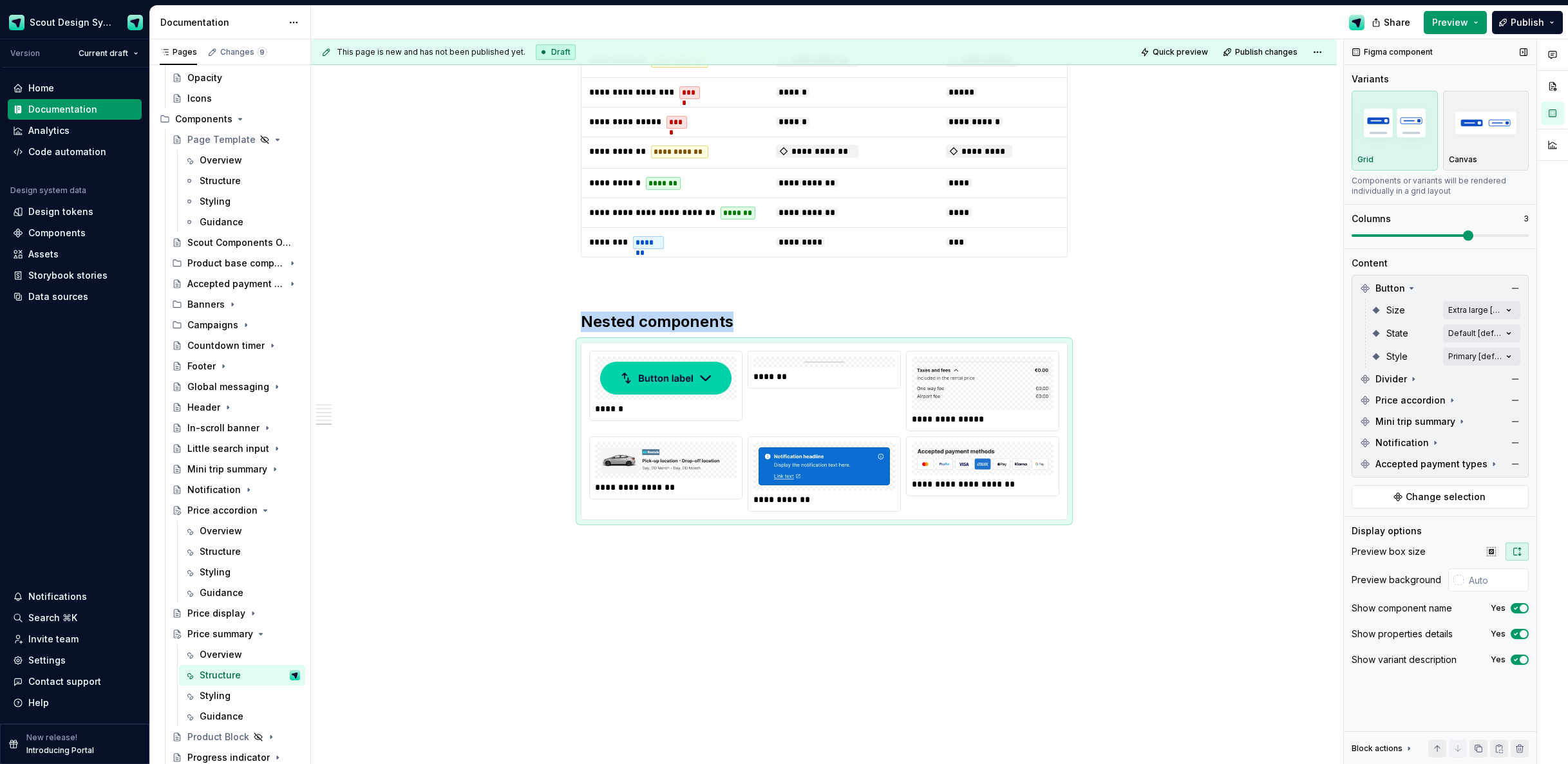
click at [1517, 554] on icon "button" at bounding box center [1517, 551] width 11 height 11
click at [1496, 552] on icon "button" at bounding box center [1491, 551] width 9 height 9
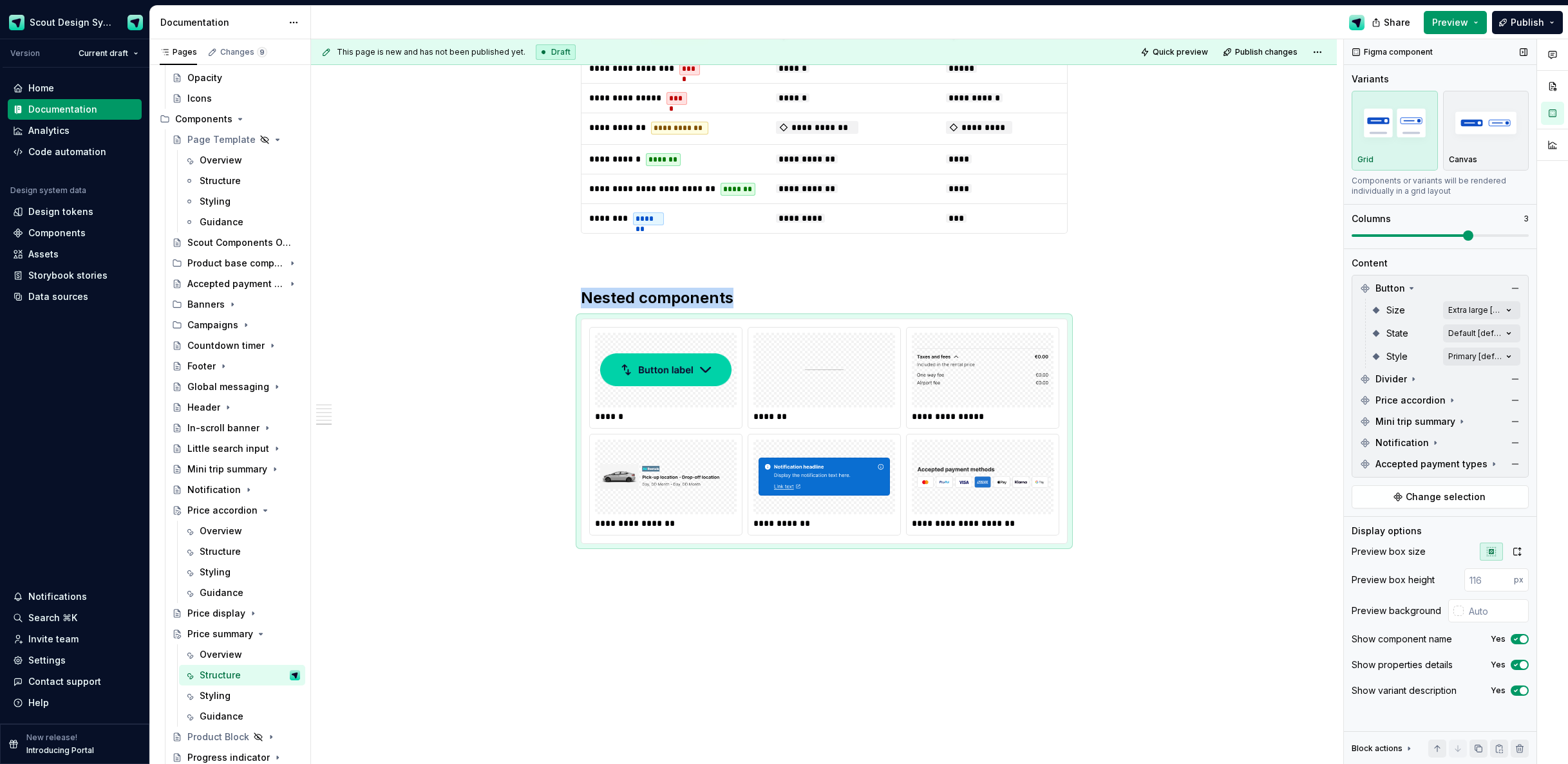
scroll to position [3803, 0]
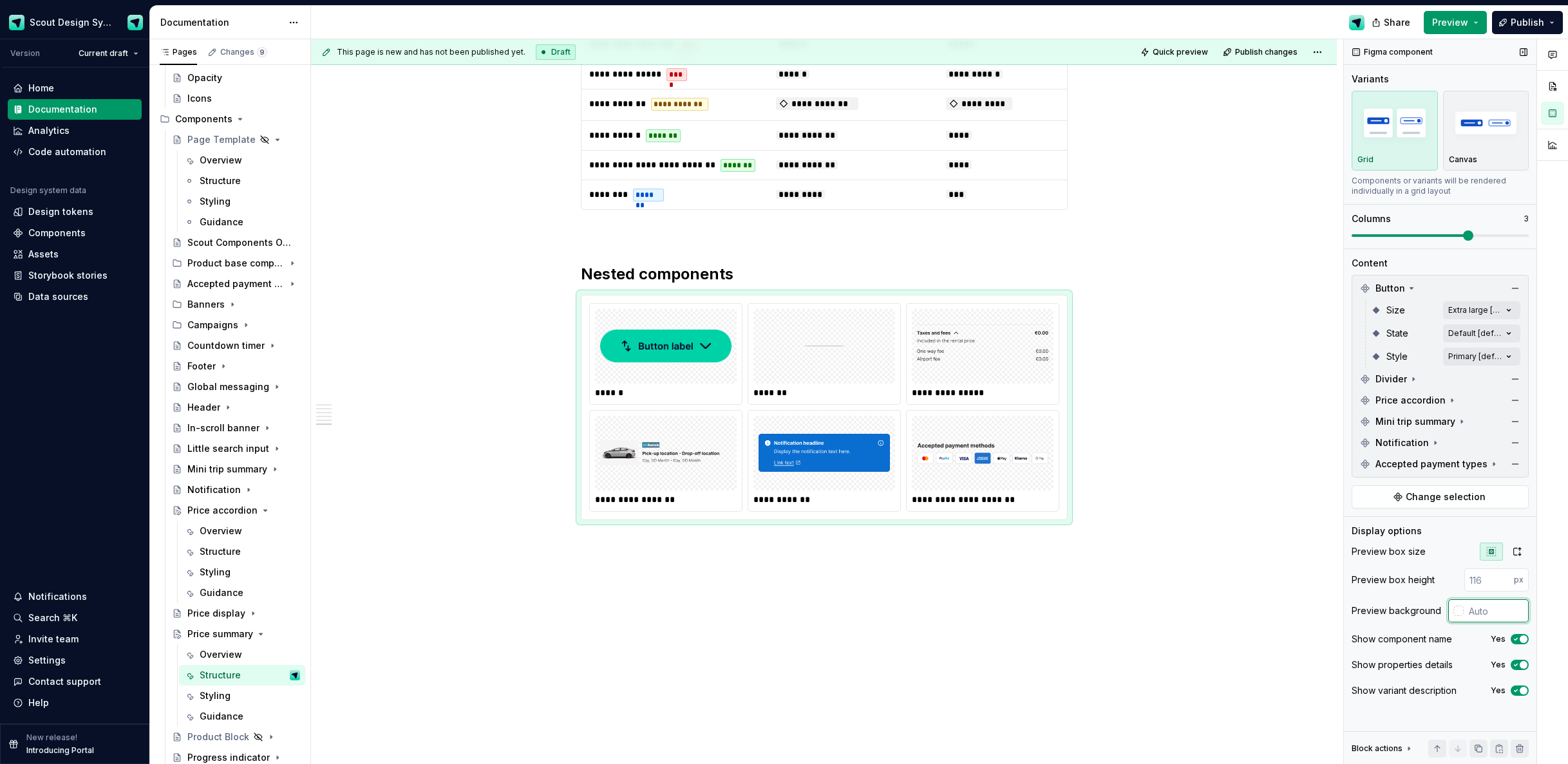
click at [1486, 613] on input "text" at bounding box center [1497, 611] width 65 height 23
type input "fffffff"
click at [1494, 616] on input "text" at bounding box center [1497, 611] width 65 height 23
type input "fffff"
type textarea "*"
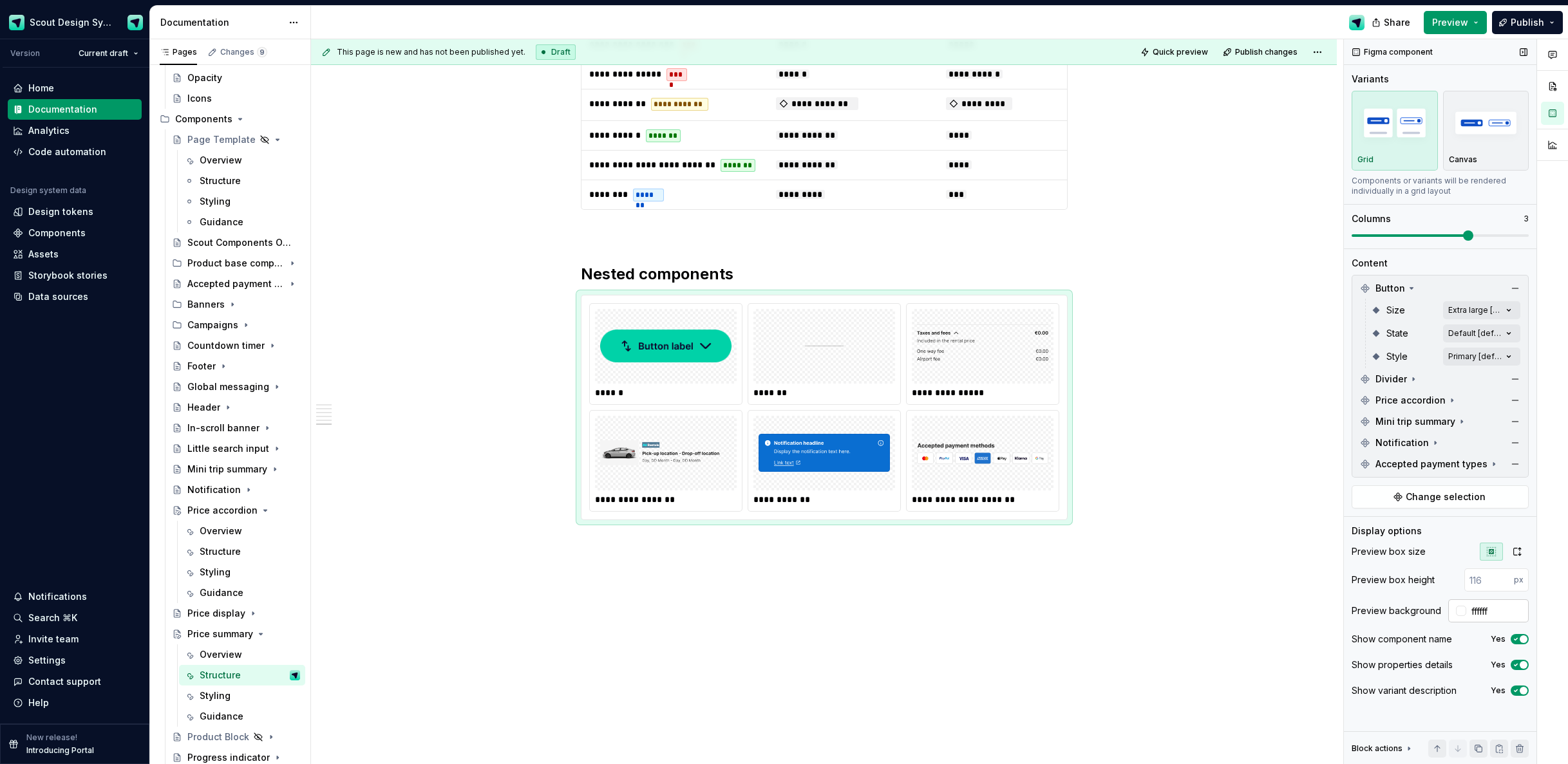
type input "#FFFFFF"
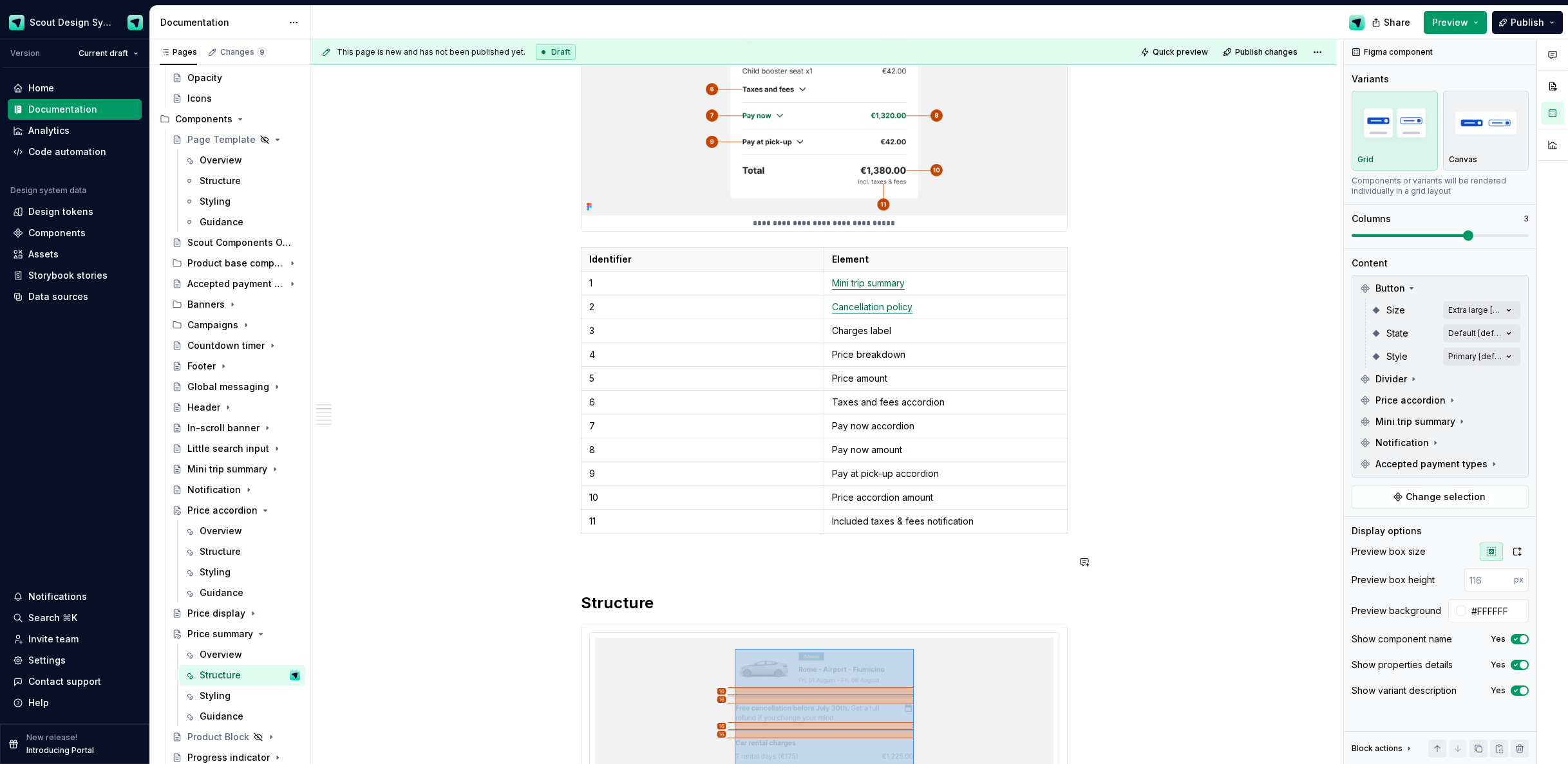
scroll to position [435, 0]
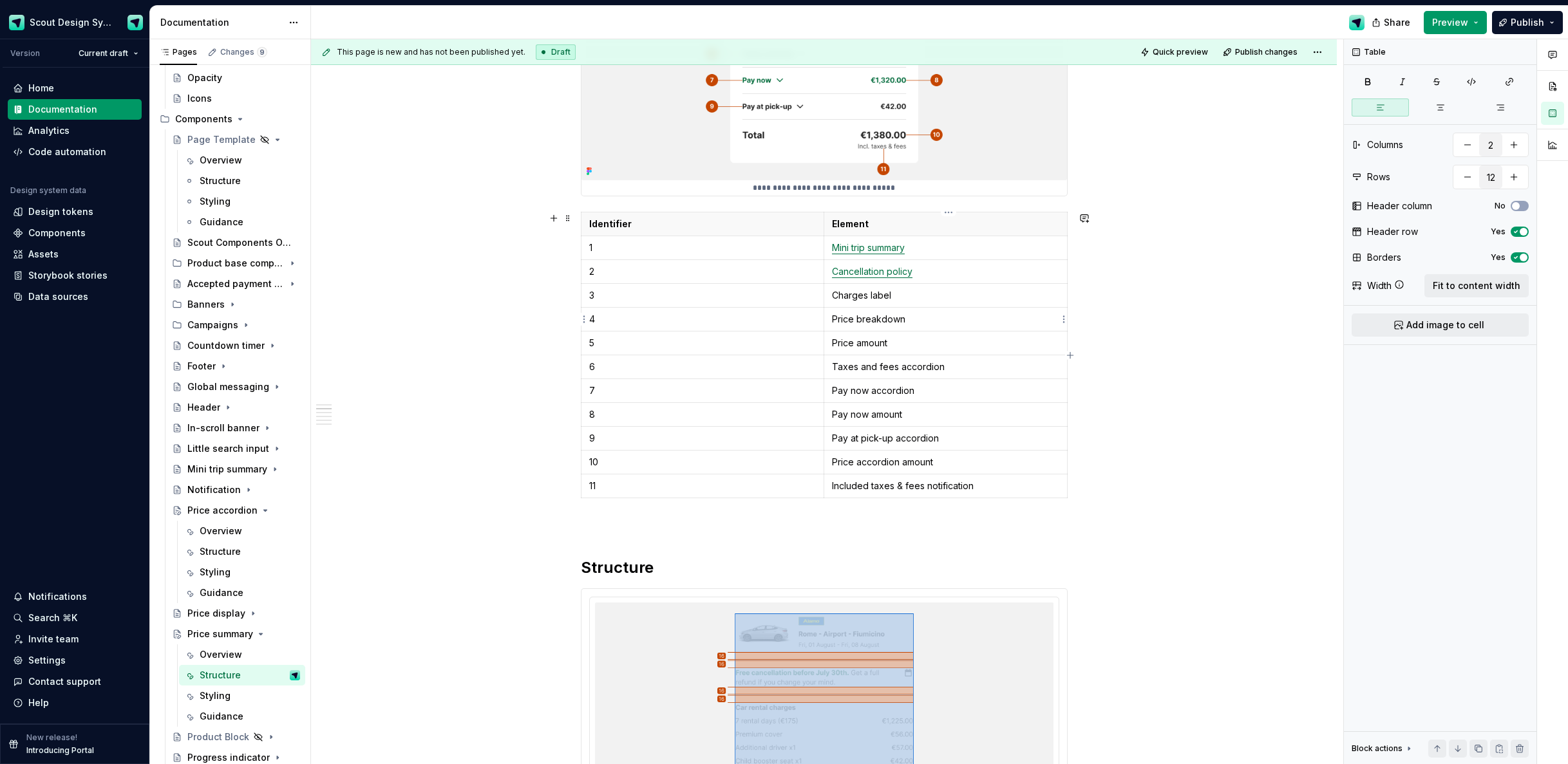
click at [921, 317] on p "Price breakdown" at bounding box center [946, 318] width 227 height 12
drag, startPoint x: 880, startPoint y: 372, endPoint x: 836, endPoint y: 371, distance: 44.0
click at [832, 371] on td "Taxes and fees accordion" at bounding box center [946, 367] width 244 height 24
click at [954, 345] on button "button" at bounding box center [957, 343] width 18 height 18
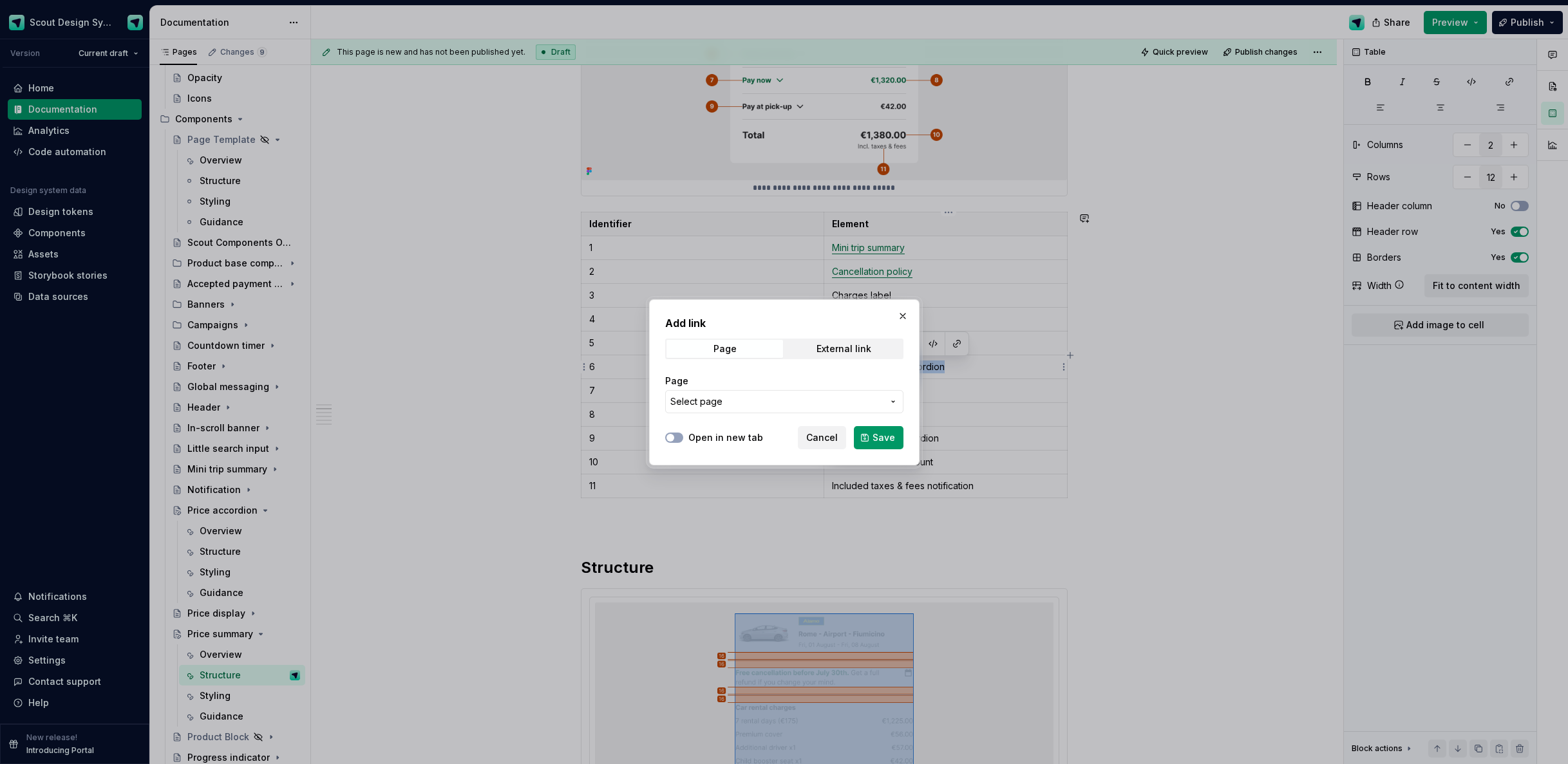
click at [809, 399] on span "Select page" at bounding box center [777, 401] width 213 height 12
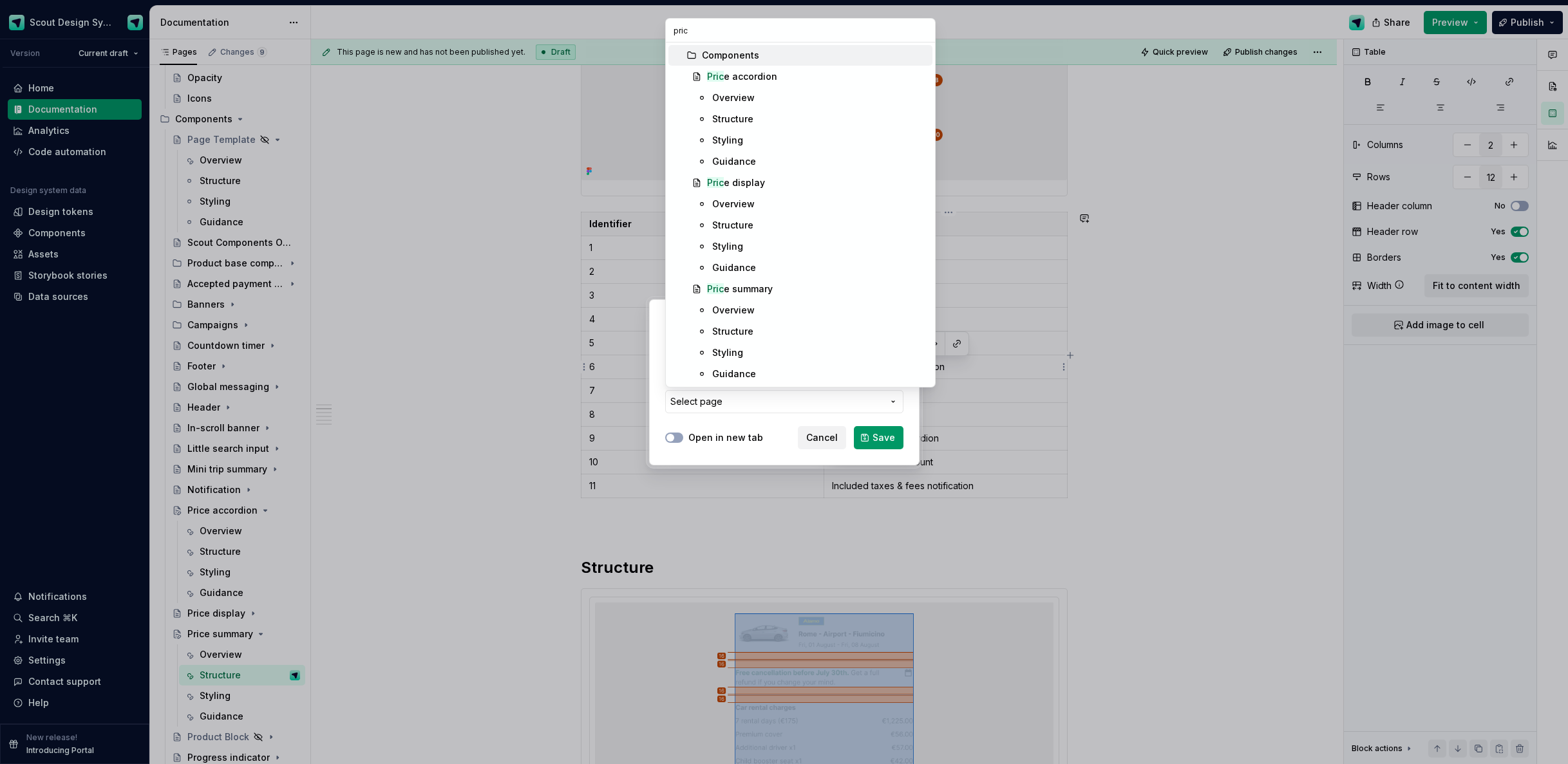
type input "price"
click at [760, 81] on div "Price accordion" at bounding box center [740, 76] width 68 height 12
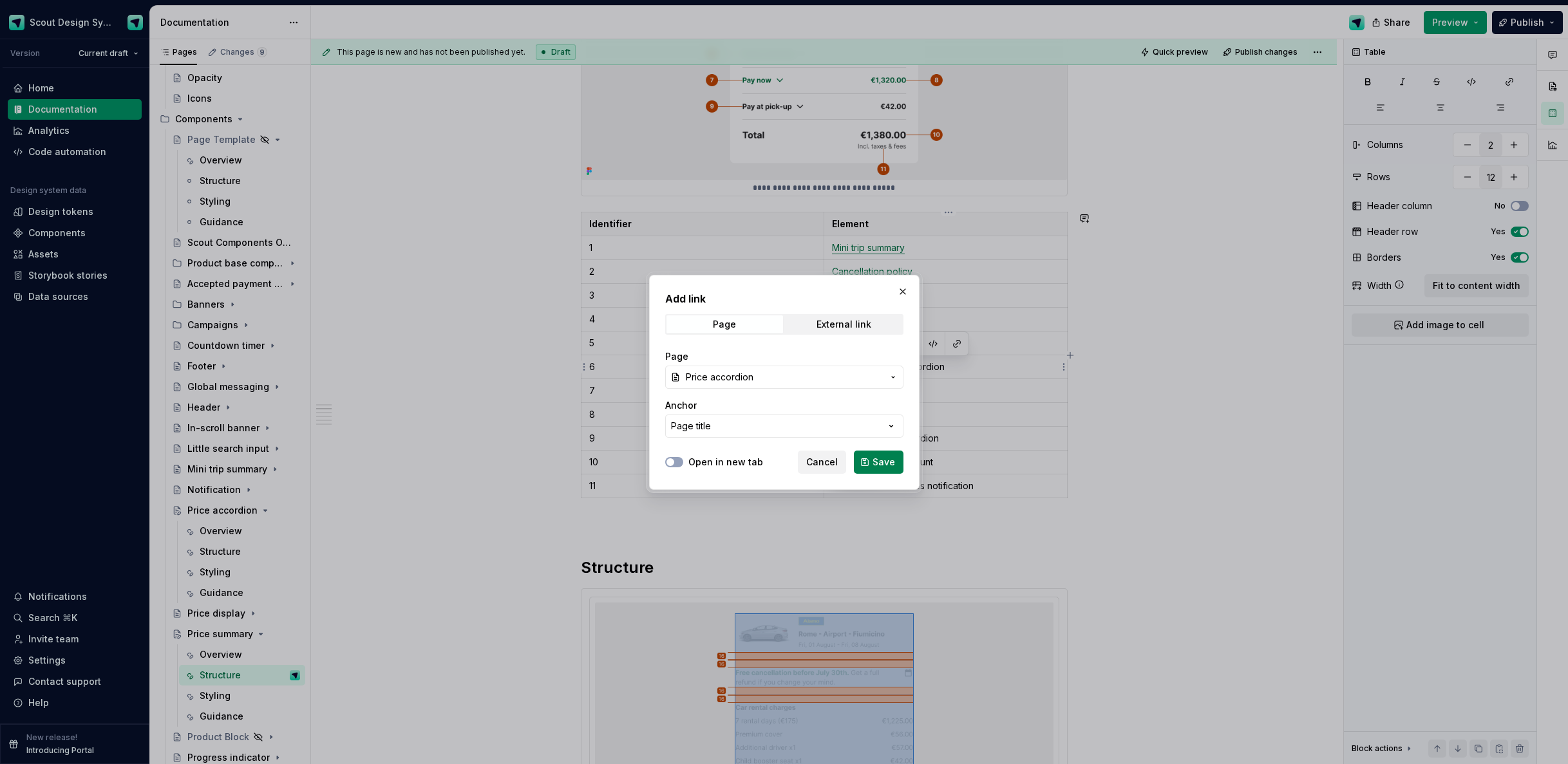
click at [870, 464] on button "Save" at bounding box center [879, 462] width 50 height 23
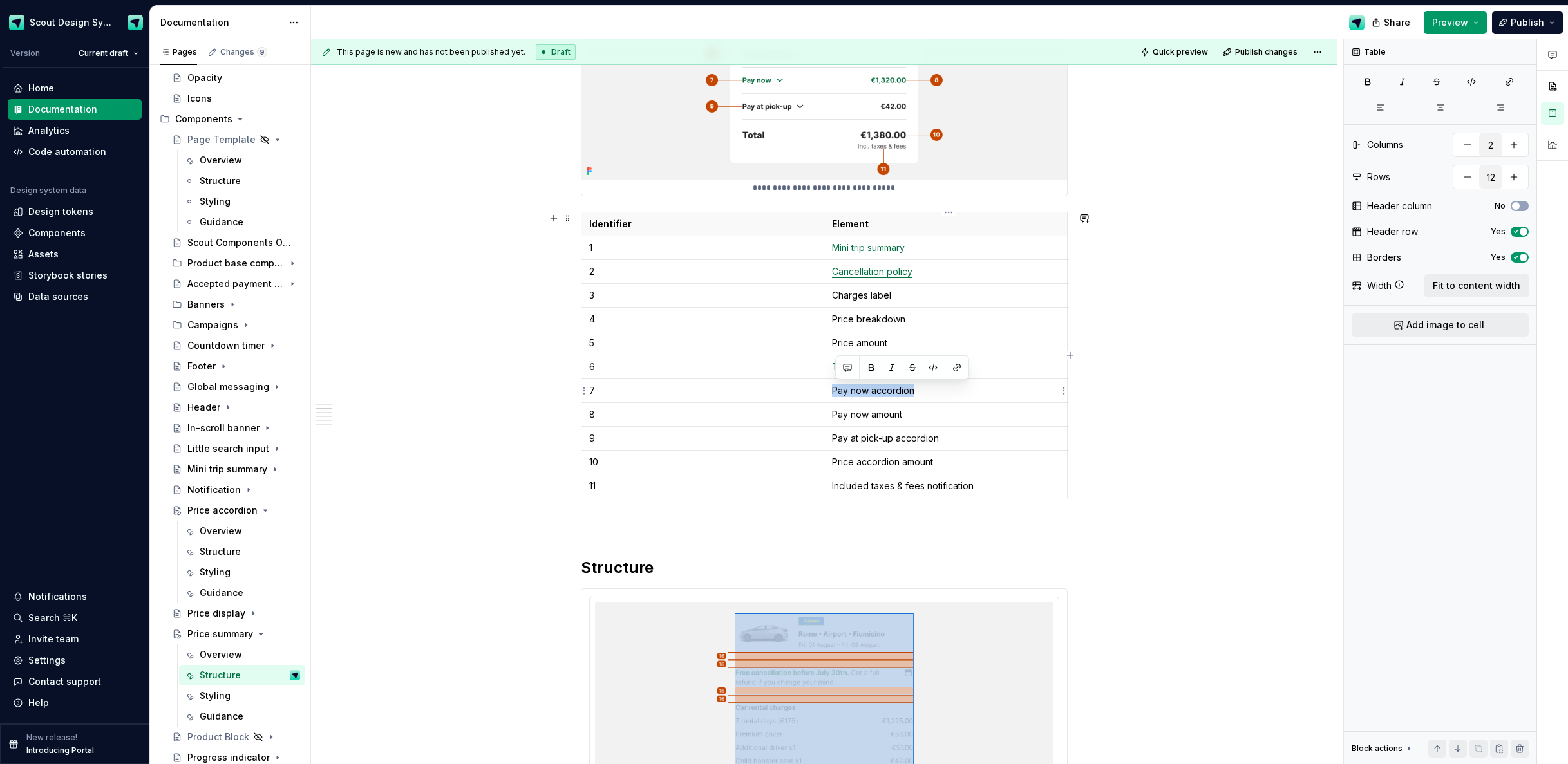
drag, startPoint x: 933, startPoint y: 392, endPoint x: 831, endPoint y: 392, distance: 102.0
click at [831, 392] on td "Pay now accordion" at bounding box center [946, 391] width 244 height 24
click at [962, 368] on button "button" at bounding box center [957, 367] width 18 height 18
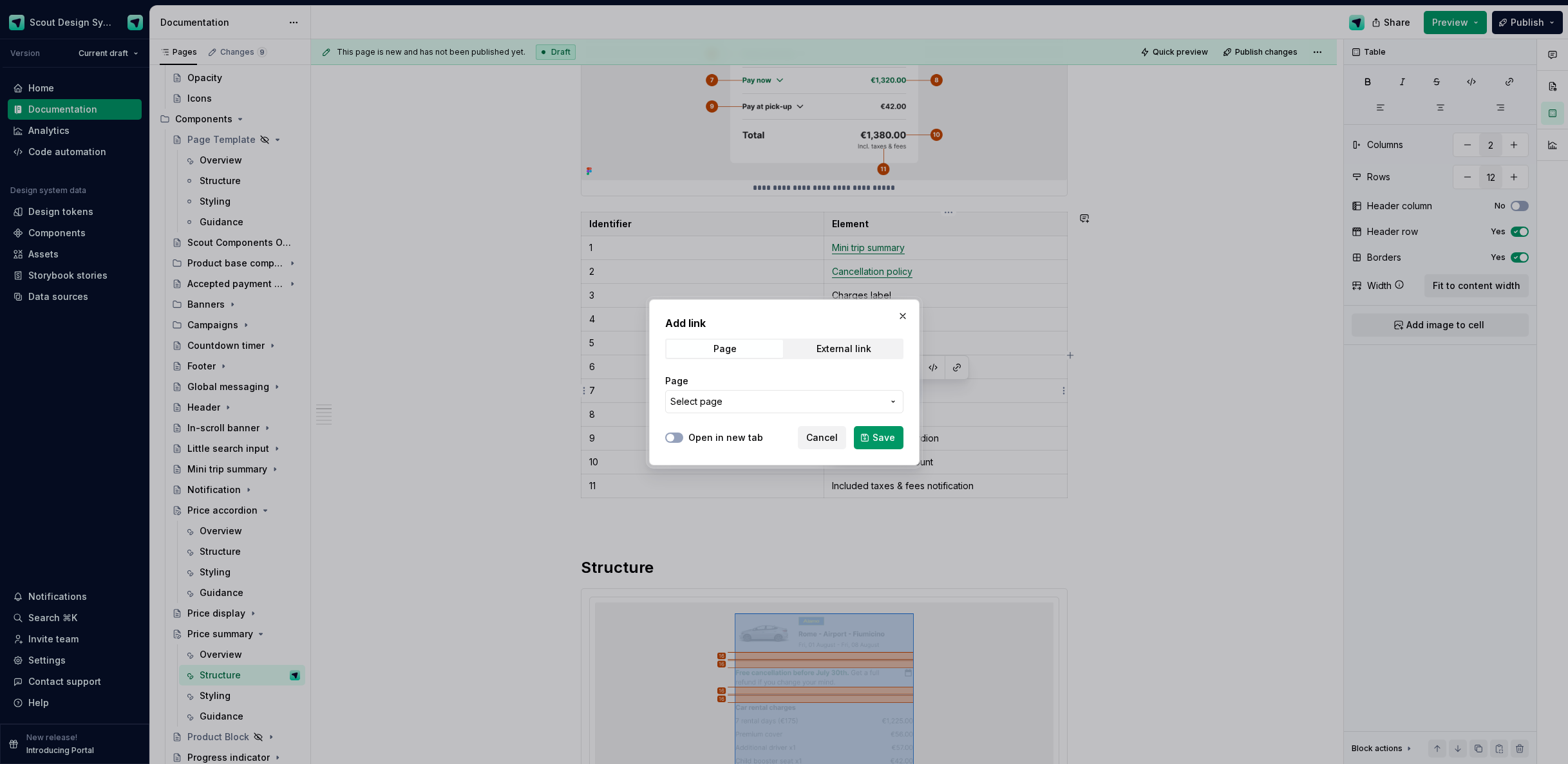
click at [851, 407] on button "Select page" at bounding box center [784, 402] width 239 height 23
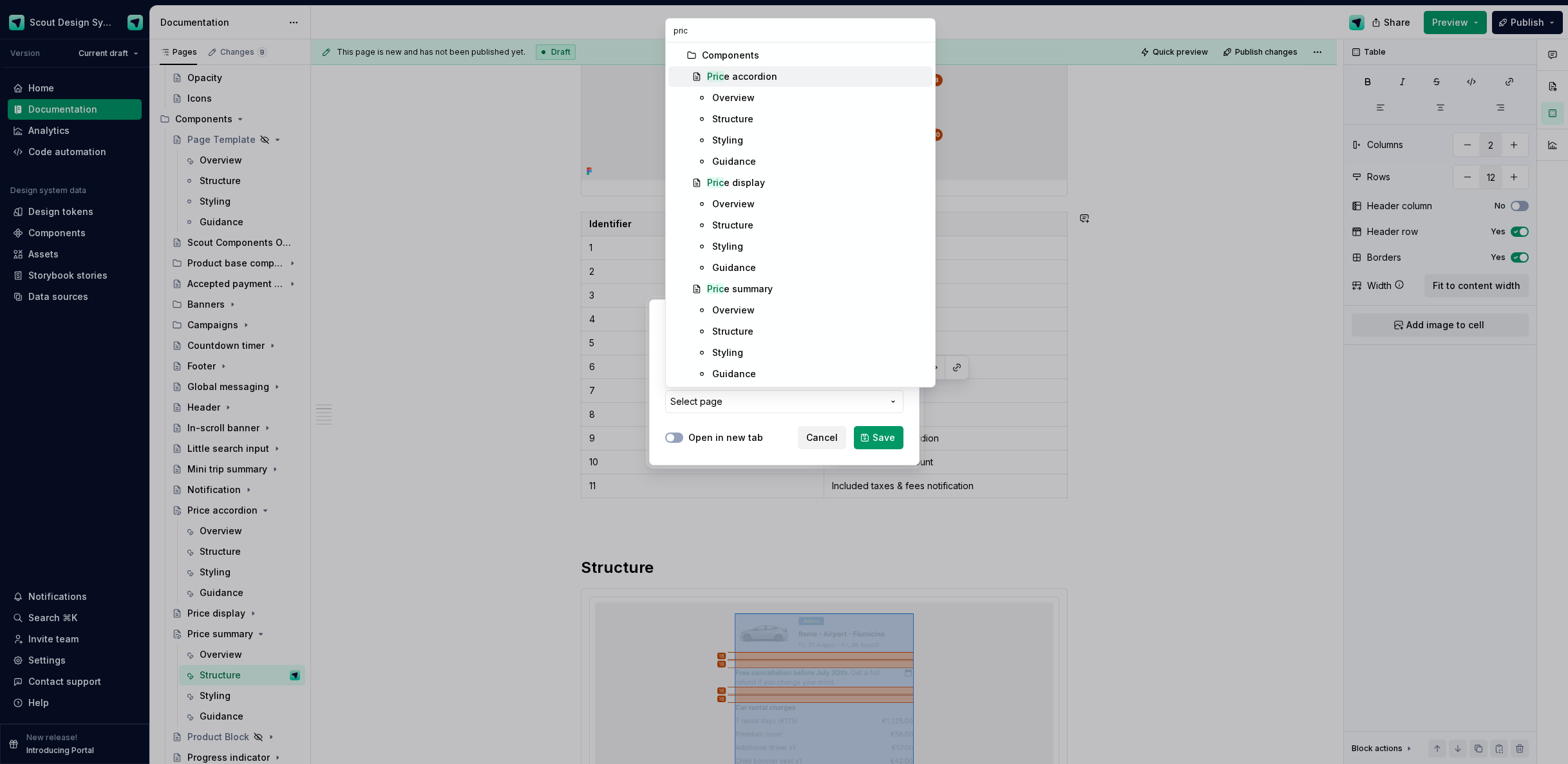
type input "pric"
drag, startPoint x: 727, startPoint y: 72, endPoint x: 731, endPoint y: 79, distance: 8.1
click at [727, 72] on div "Pric e accordion" at bounding box center [741, 76] width 70 height 12
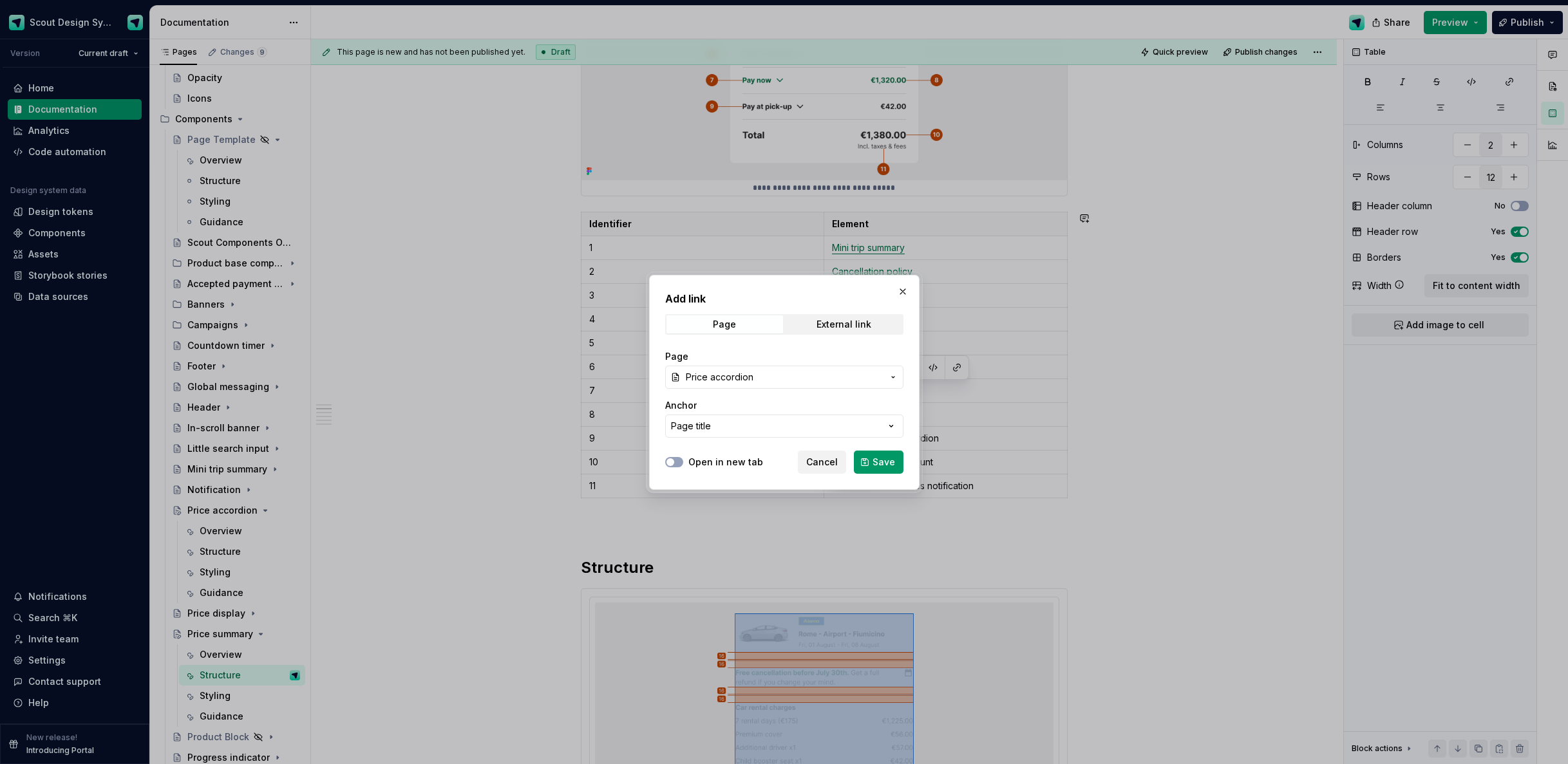
click at [883, 464] on span "Save" at bounding box center [884, 462] width 23 height 12
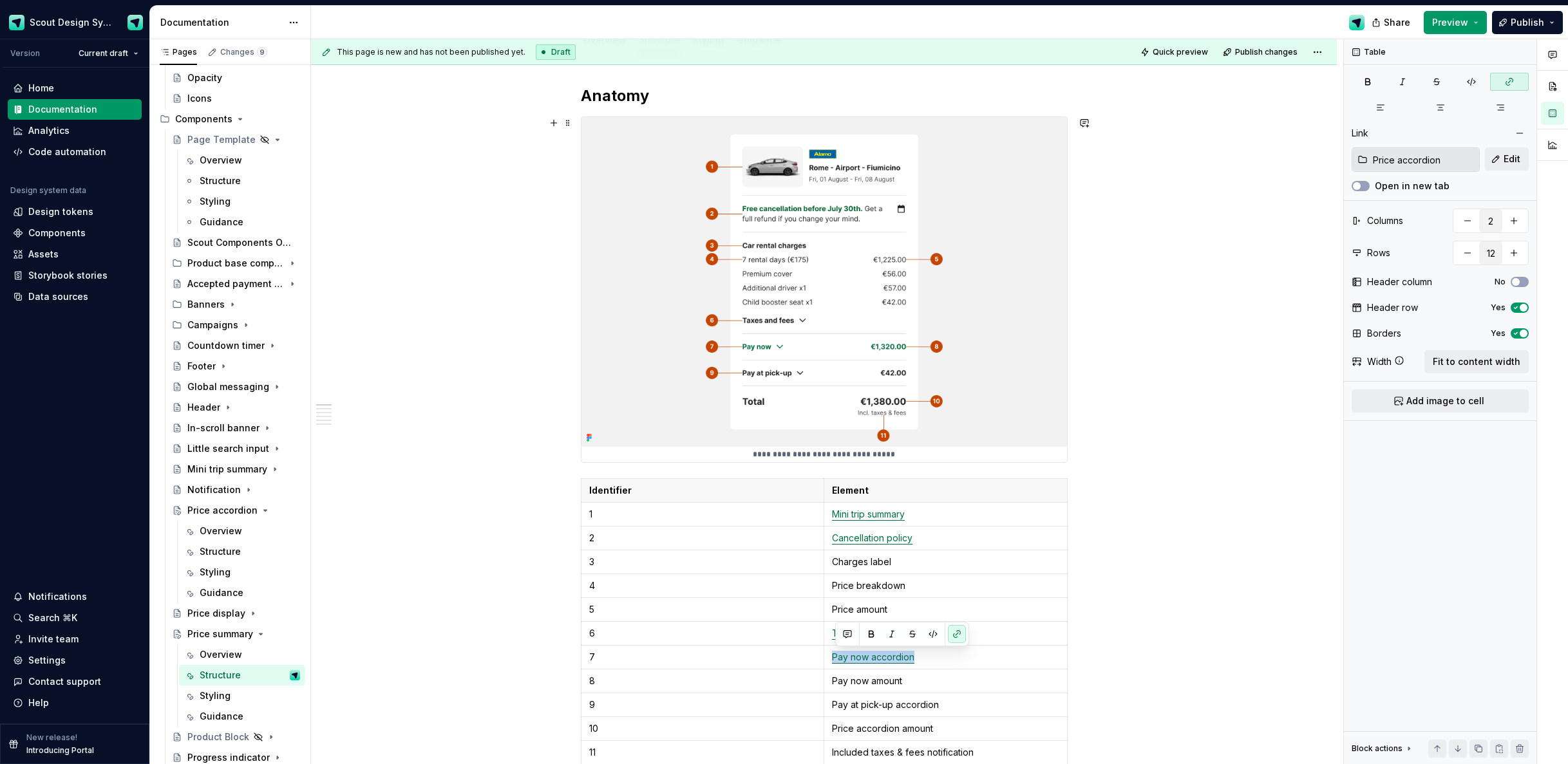
scroll to position [233, 0]
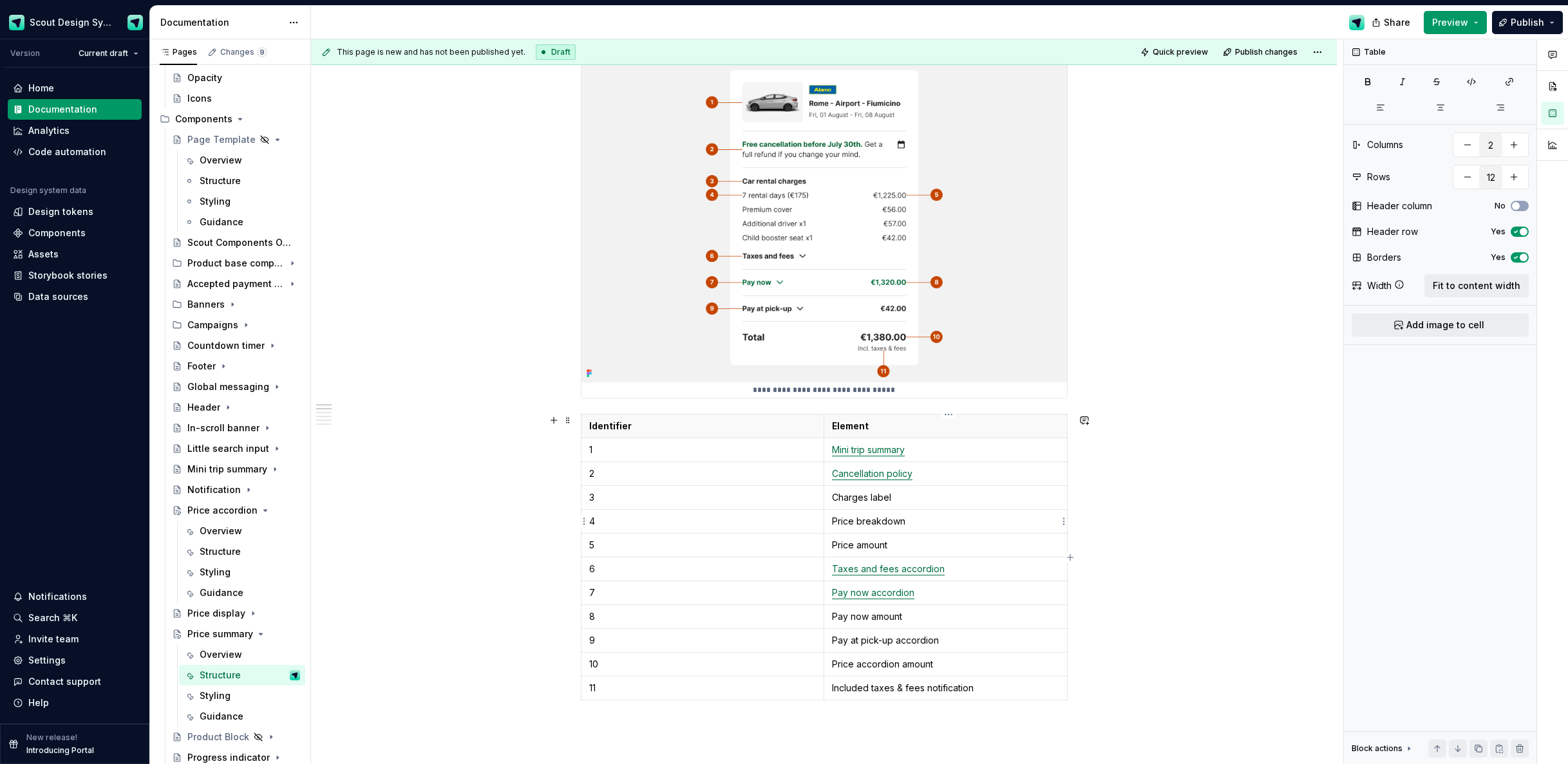
click at [911, 521] on p "Price breakdown" at bounding box center [946, 521] width 227 height 12
click at [859, 546] on p "Price amount" at bounding box center [946, 544] width 227 height 12
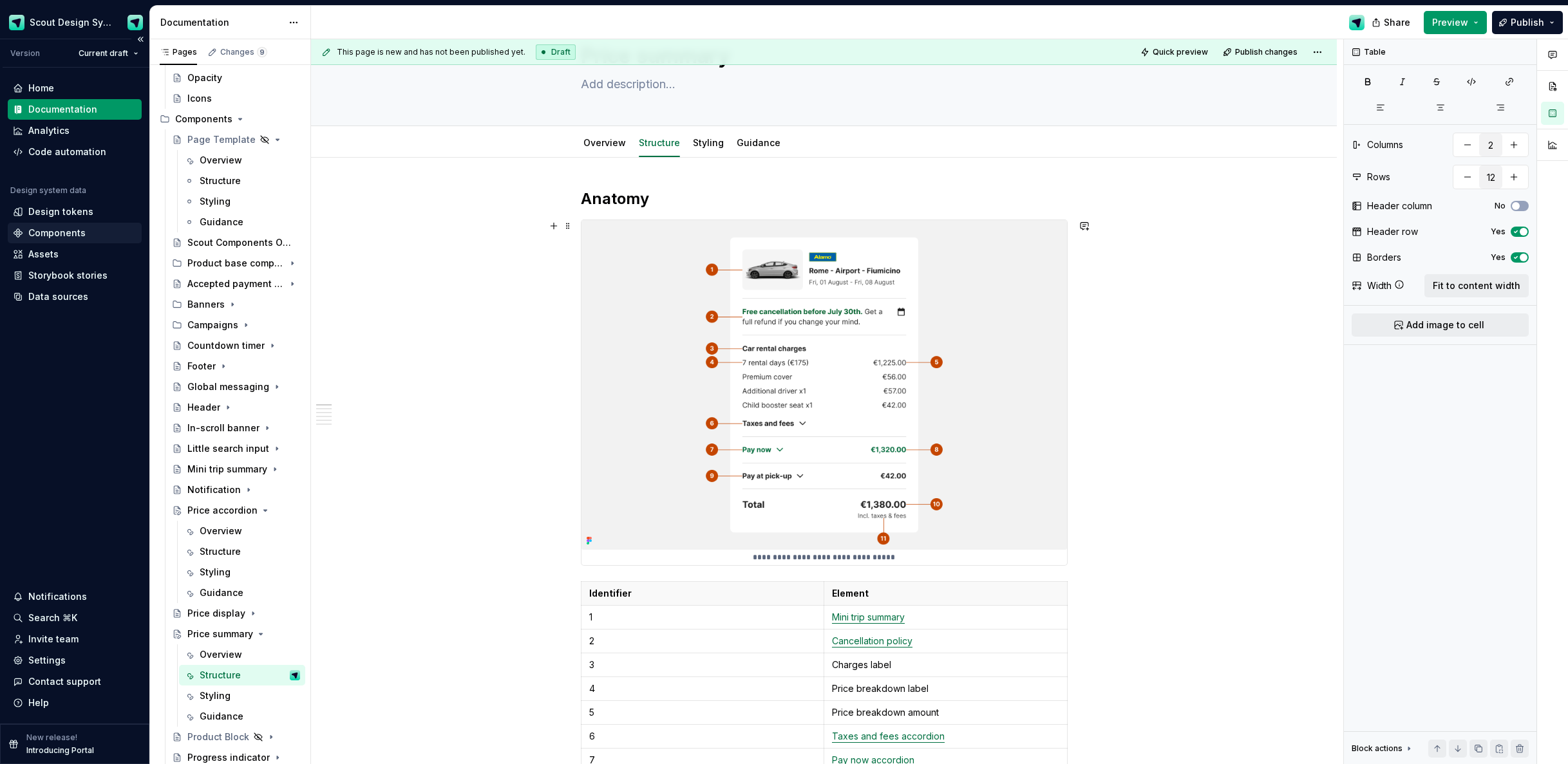
scroll to position [0, 0]
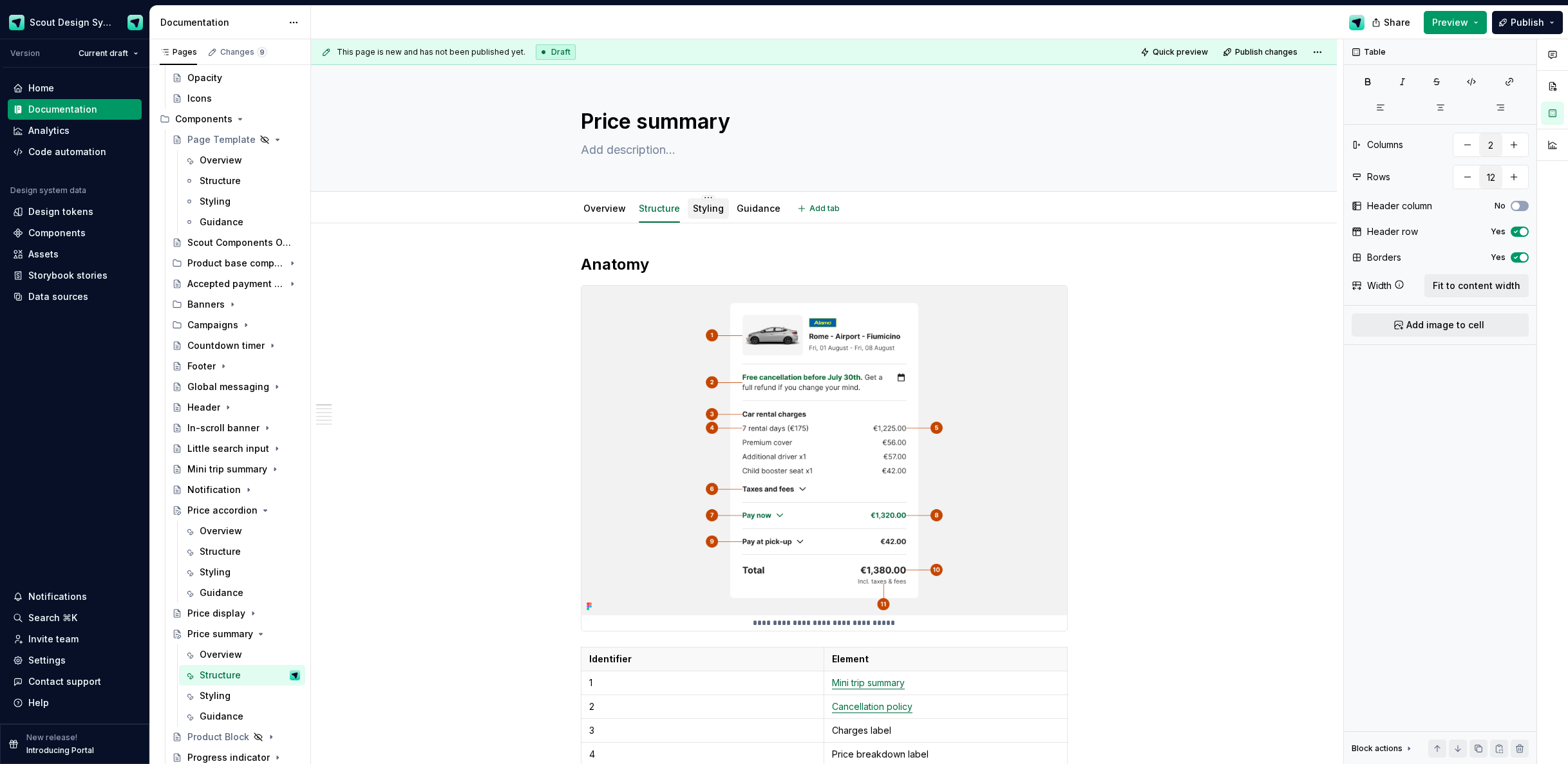
click at [720, 208] on link "Styling" at bounding box center [709, 208] width 31 height 11
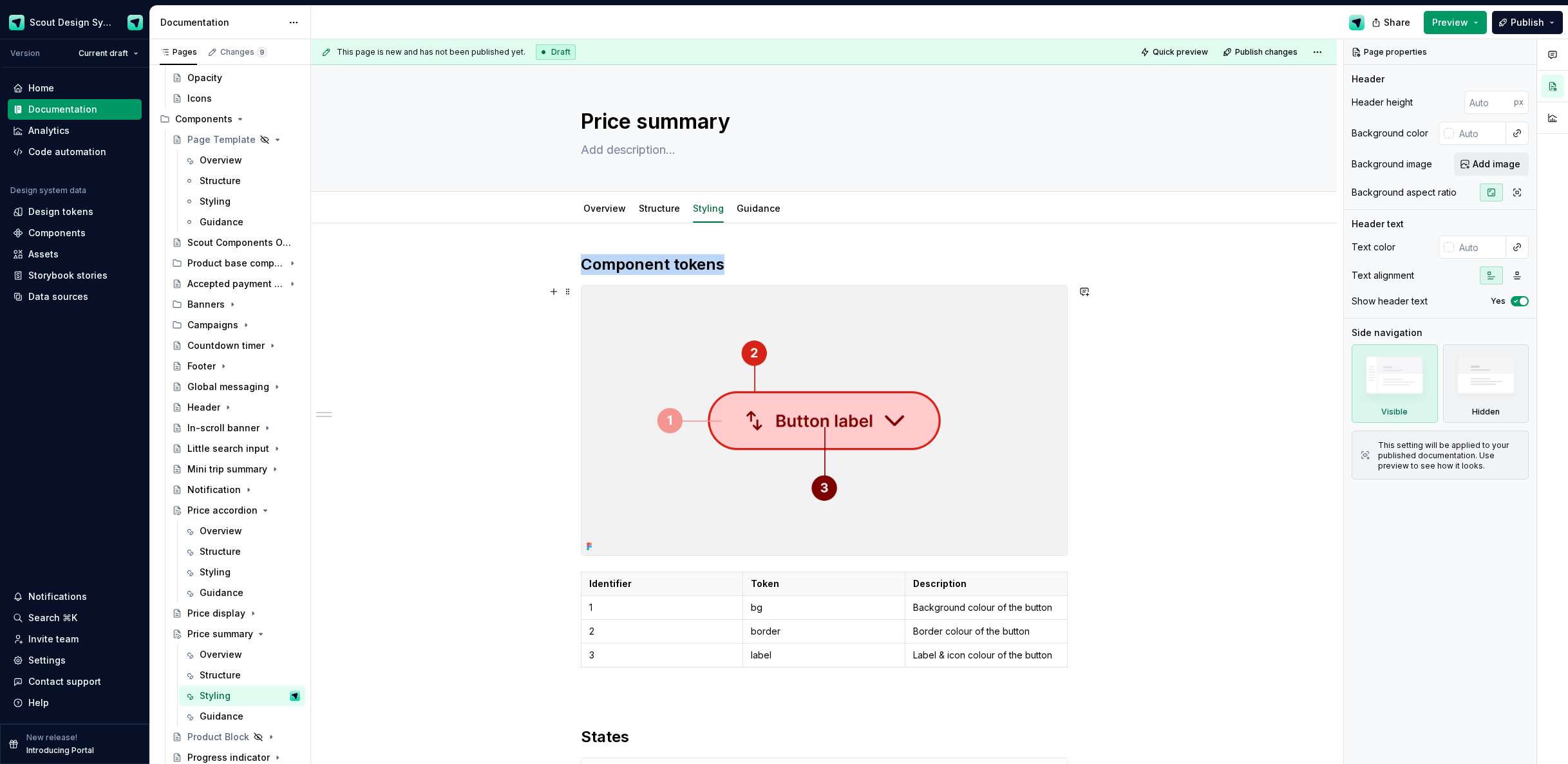
click at [806, 379] on img at bounding box center [824, 420] width 485 height 269
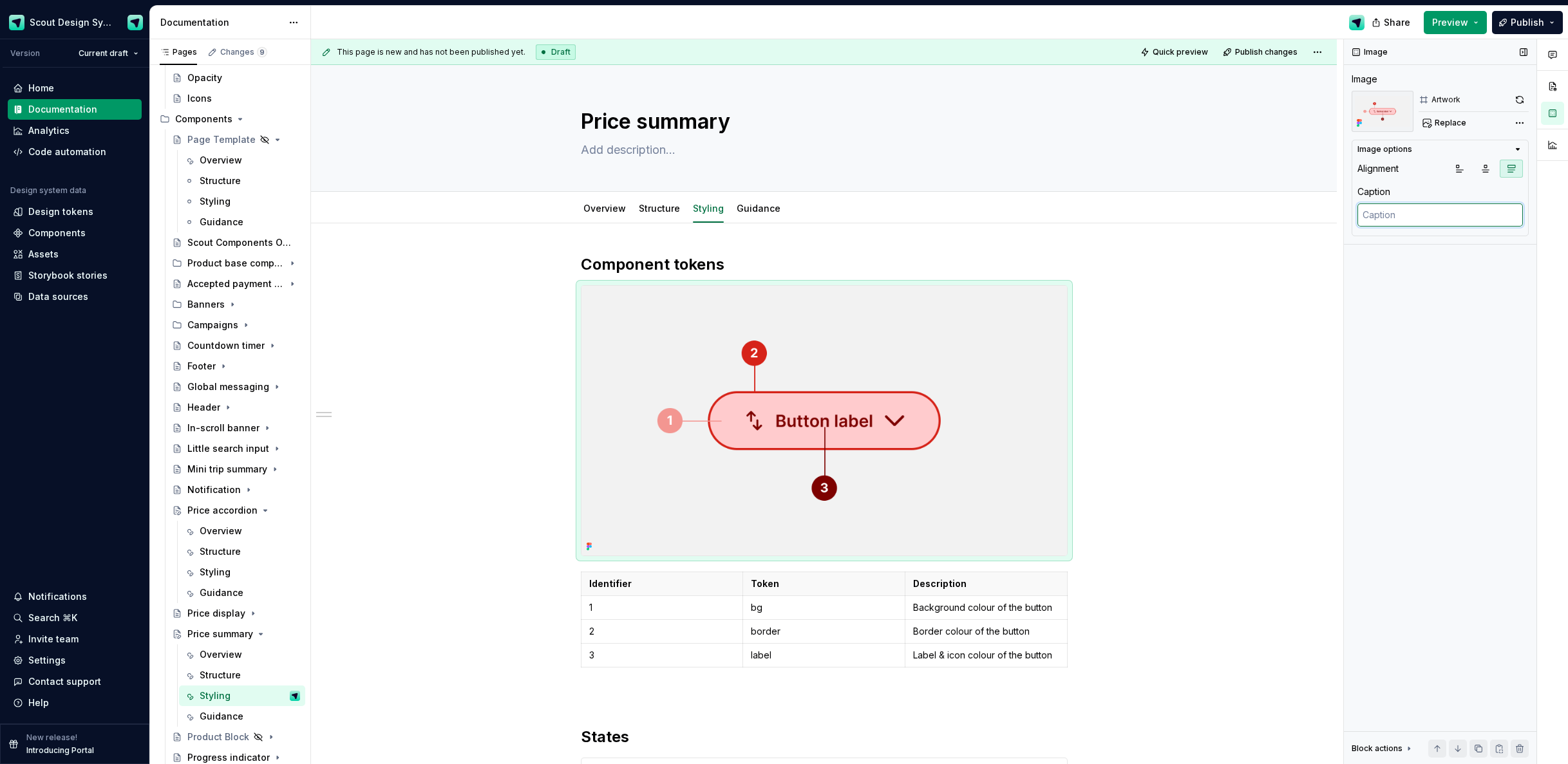
click at [1427, 215] on textarea at bounding box center [1440, 215] width 166 height 23
click at [1451, 127] on span "Replace" at bounding box center [1450, 123] width 32 height 11
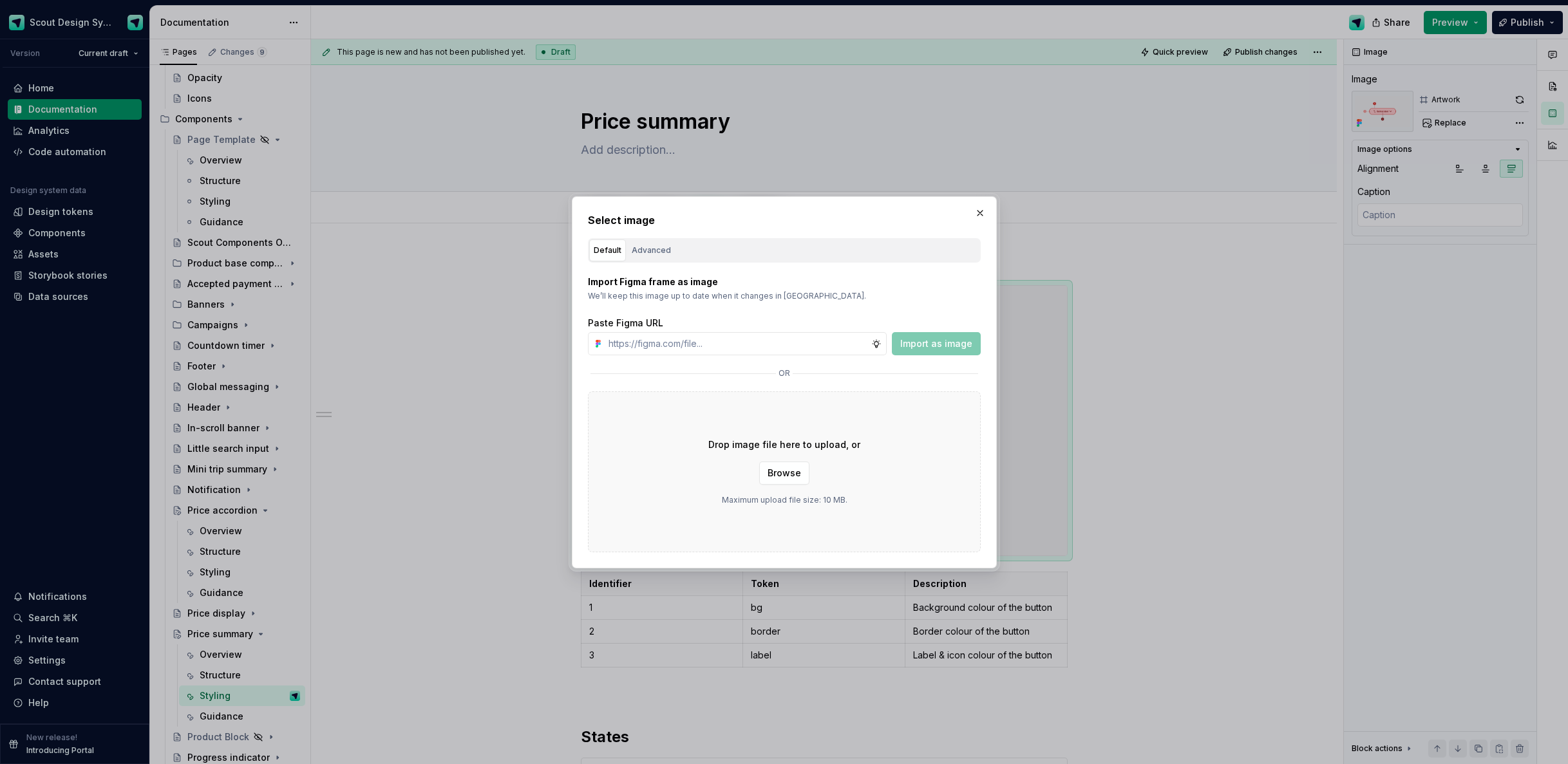
type textarea "*"
type input "[URL][DOMAIN_NAME]"
type textarea "*"
type input "[URL][DOMAIN_NAME]"
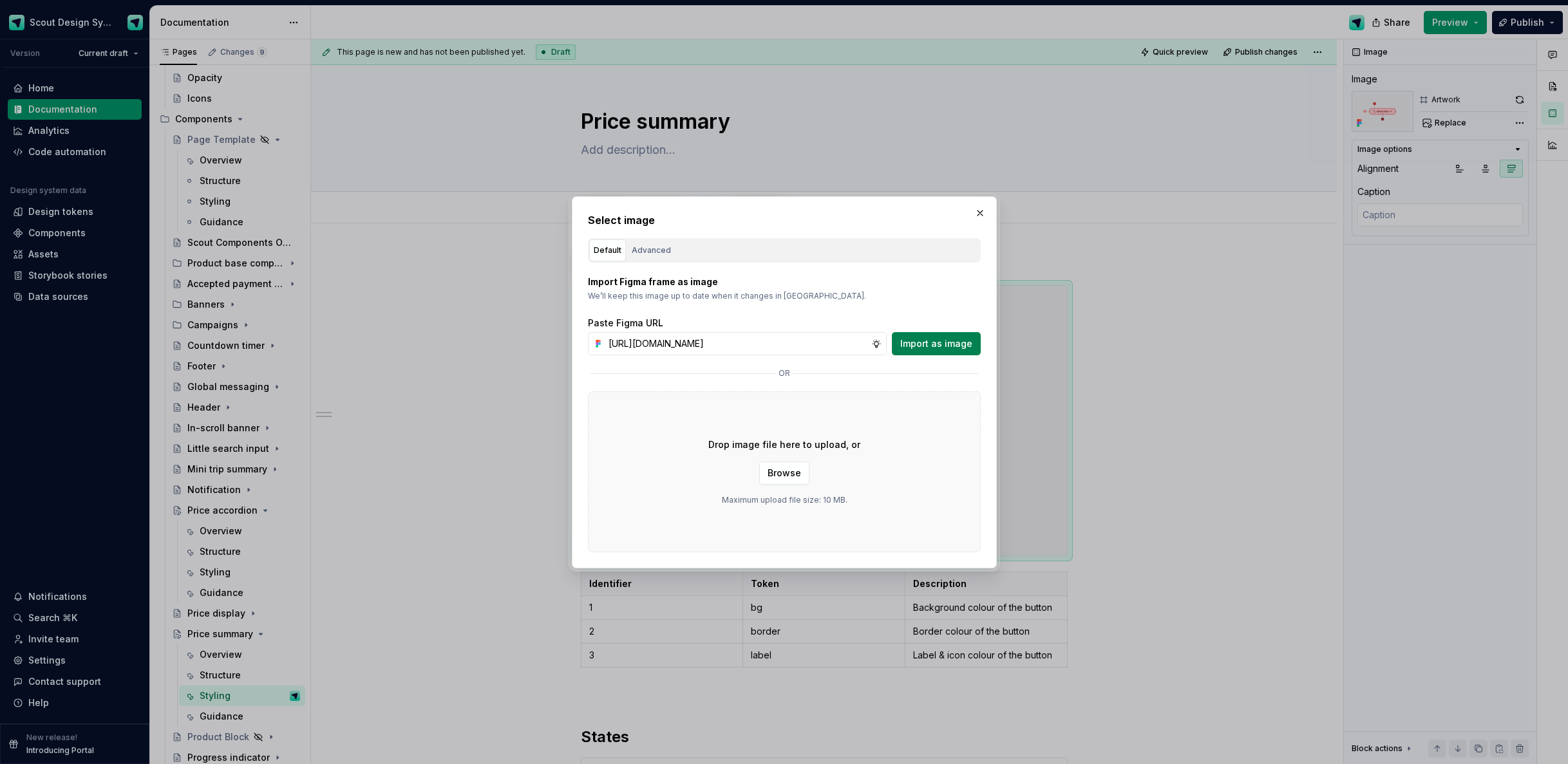
click at [945, 345] on span "Import as image" at bounding box center [936, 343] width 72 height 12
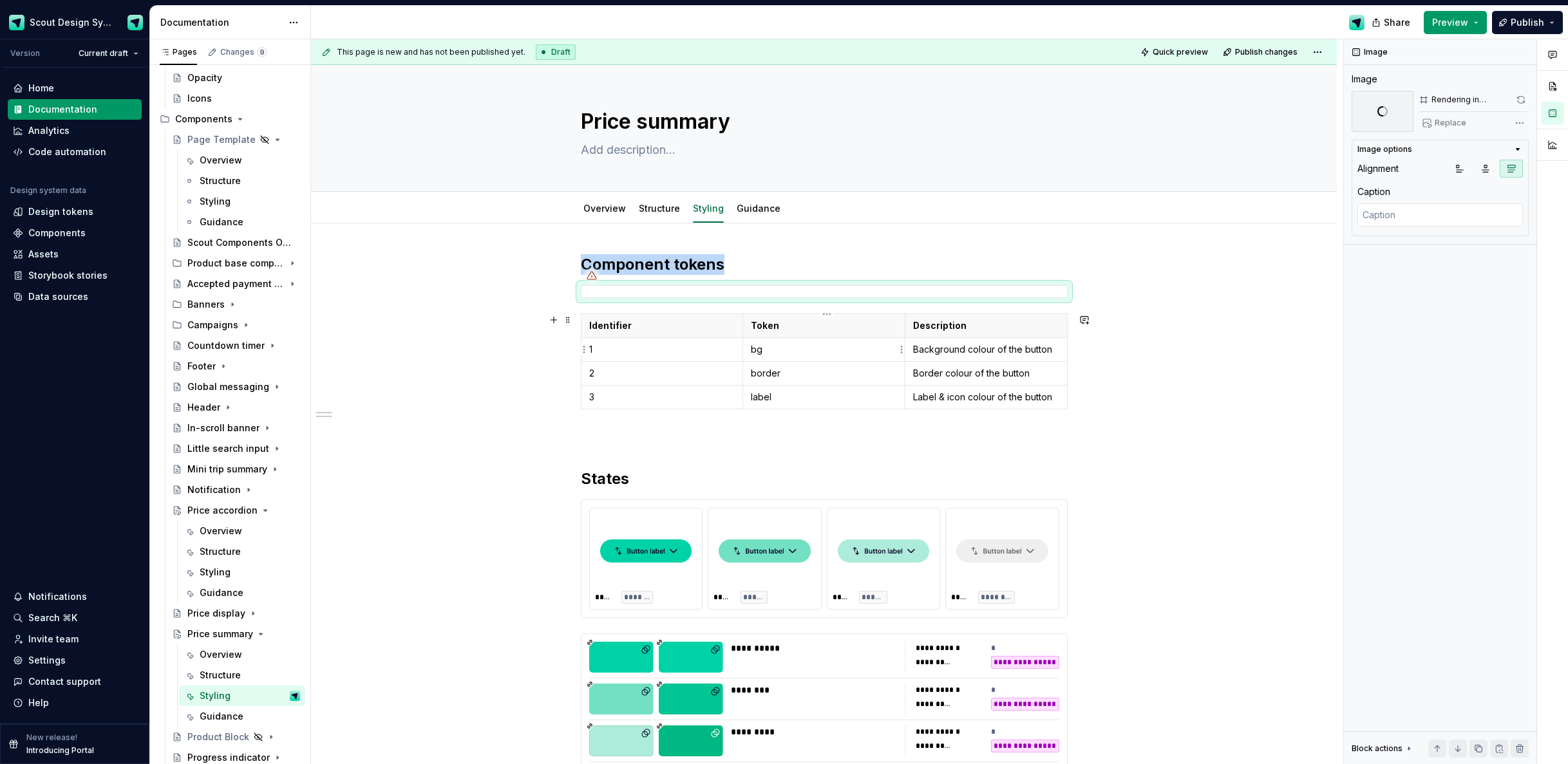
type textarea "*"
click at [769, 352] on p "bg" at bounding box center [824, 349] width 146 height 12
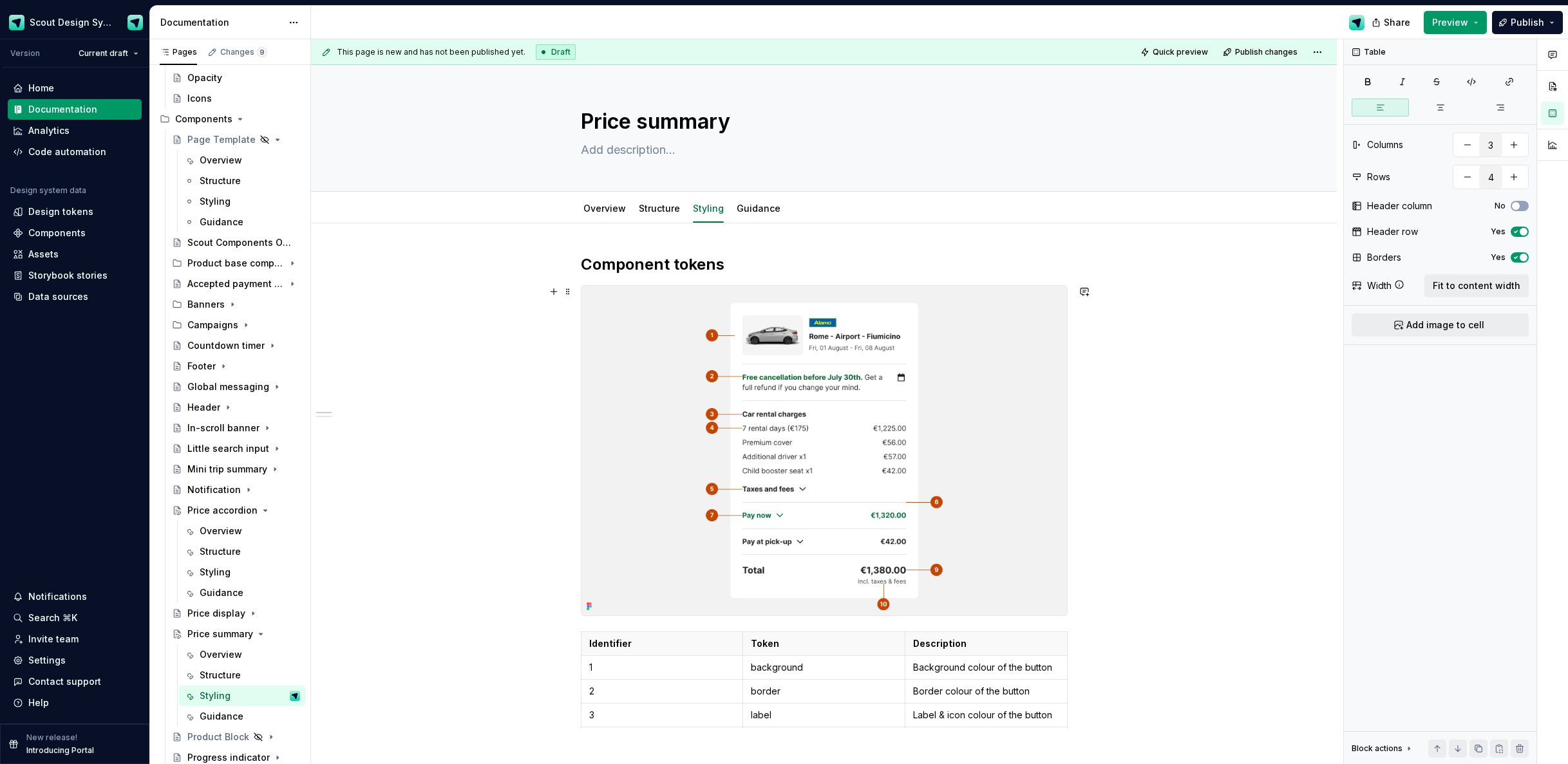
scroll to position [32, 0]
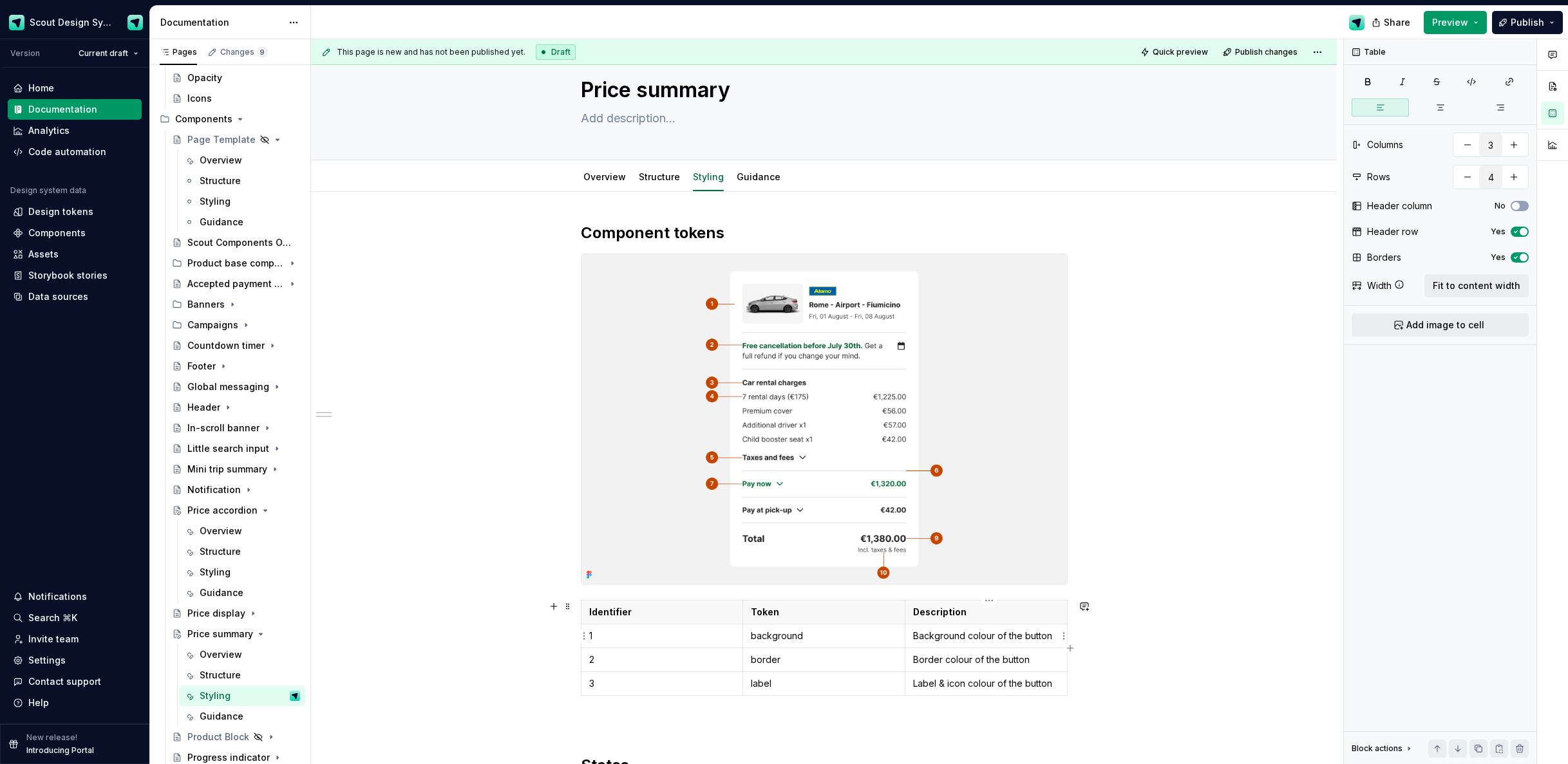
click at [978, 633] on p "Background colour of the button" at bounding box center [986, 636] width 146 height 12
drag, startPoint x: 791, startPoint y: 664, endPoint x: 789, endPoint y: 683, distance: 19.1
click at [751, 661] on td "border" at bounding box center [824, 660] width 162 height 24
click at [814, 690] on td "label" at bounding box center [824, 683] width 162 height 24
click at [757, 633] on p "background" at bounding box center [824, 636] width 146 height 12
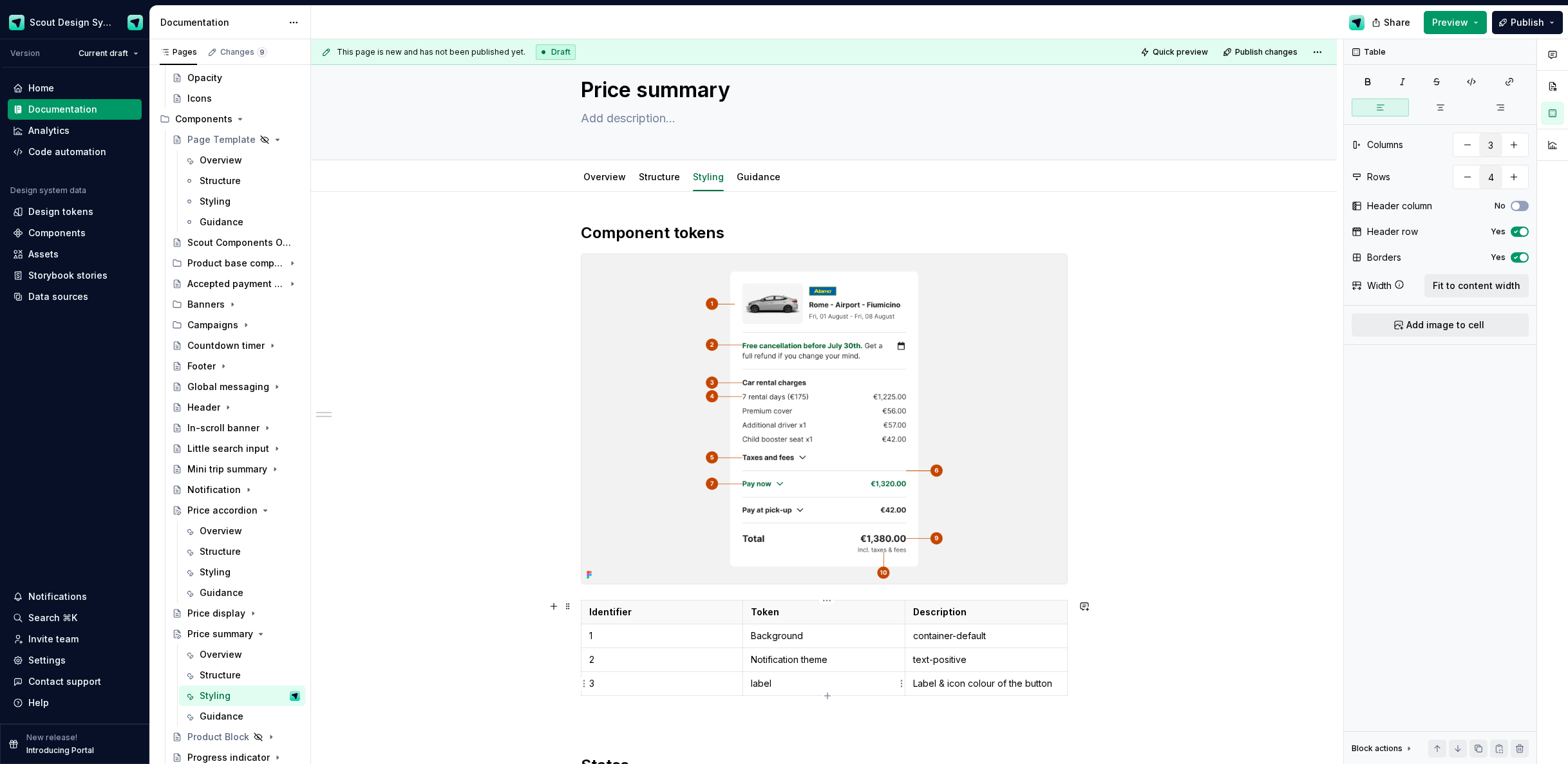
click at [774, 678] on p "label" at bounding box center [824, 683] width 146 height 12
click at [825, 695] on icon "button" at bounding box center [828, 696] width 11 height 11
click at [638, 708] on p at bounding box center [663, 706] width 146 height 12
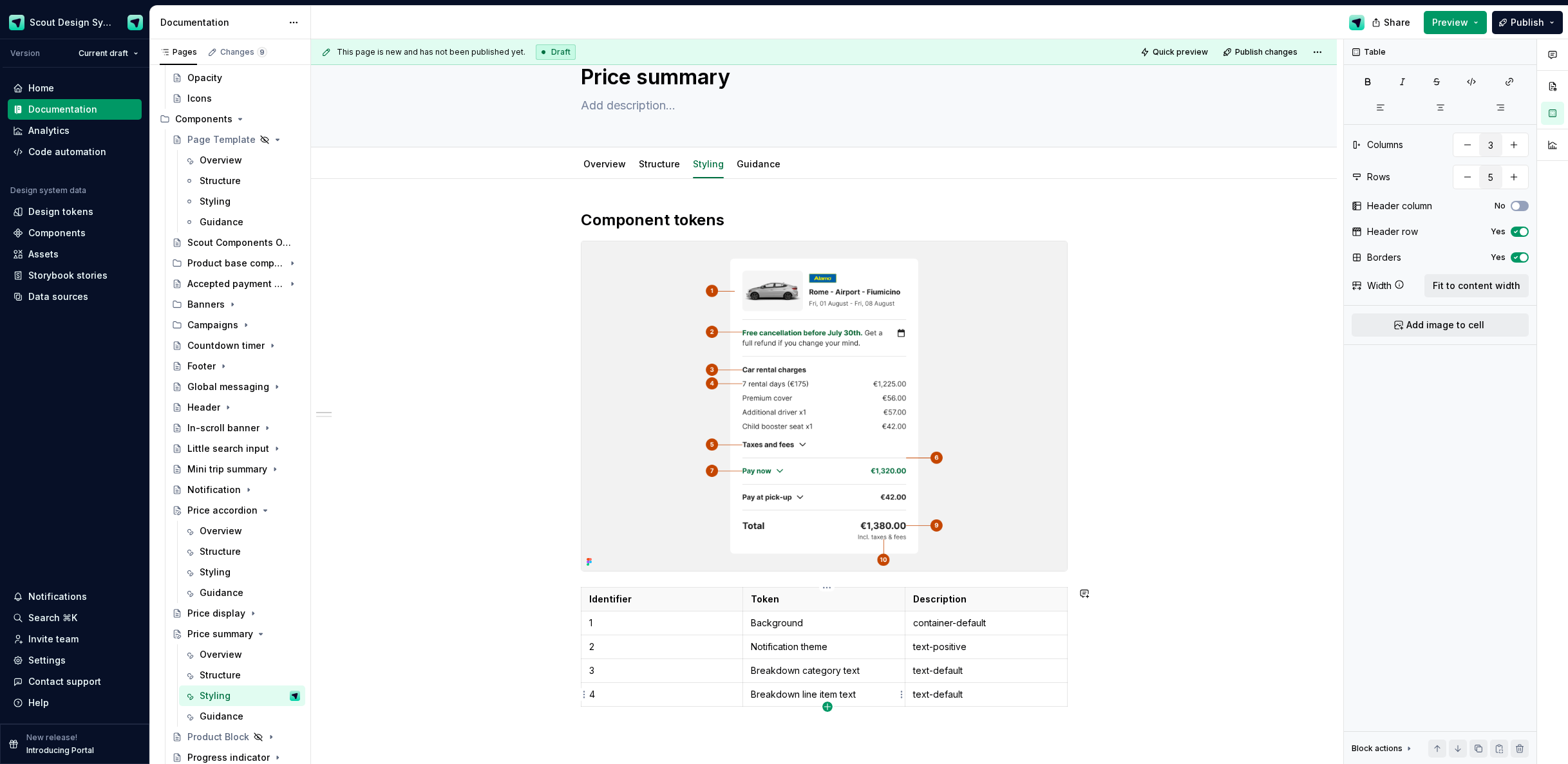
click at [829, 706] on icon "button" at bounding box center [828, 706] width 11 height 11
type input "6"
click at [648, 718] on p at bounding box center [663, 718] width 146 height 12
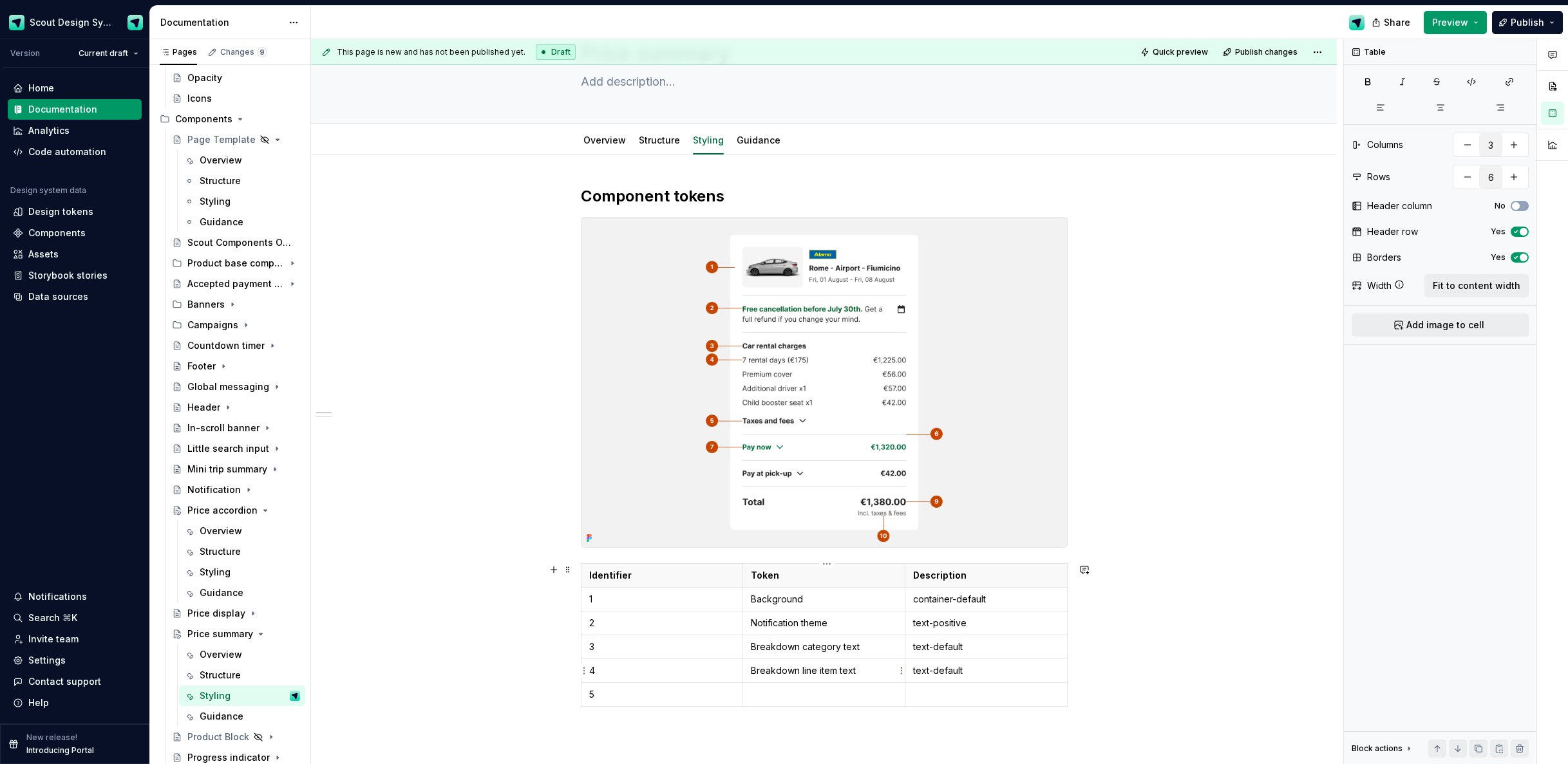
type textarea "*"
drag, startPoint x: 830, startPoint y: 705, endPoint x: 809, endPoint y: 705, distance: 21.0
click at [829, 705] on icon "button" at bounding box center [828, 706] width 11 height 11
click at [689, 724] on p at bounding box center [663, 718] width 146 height 12
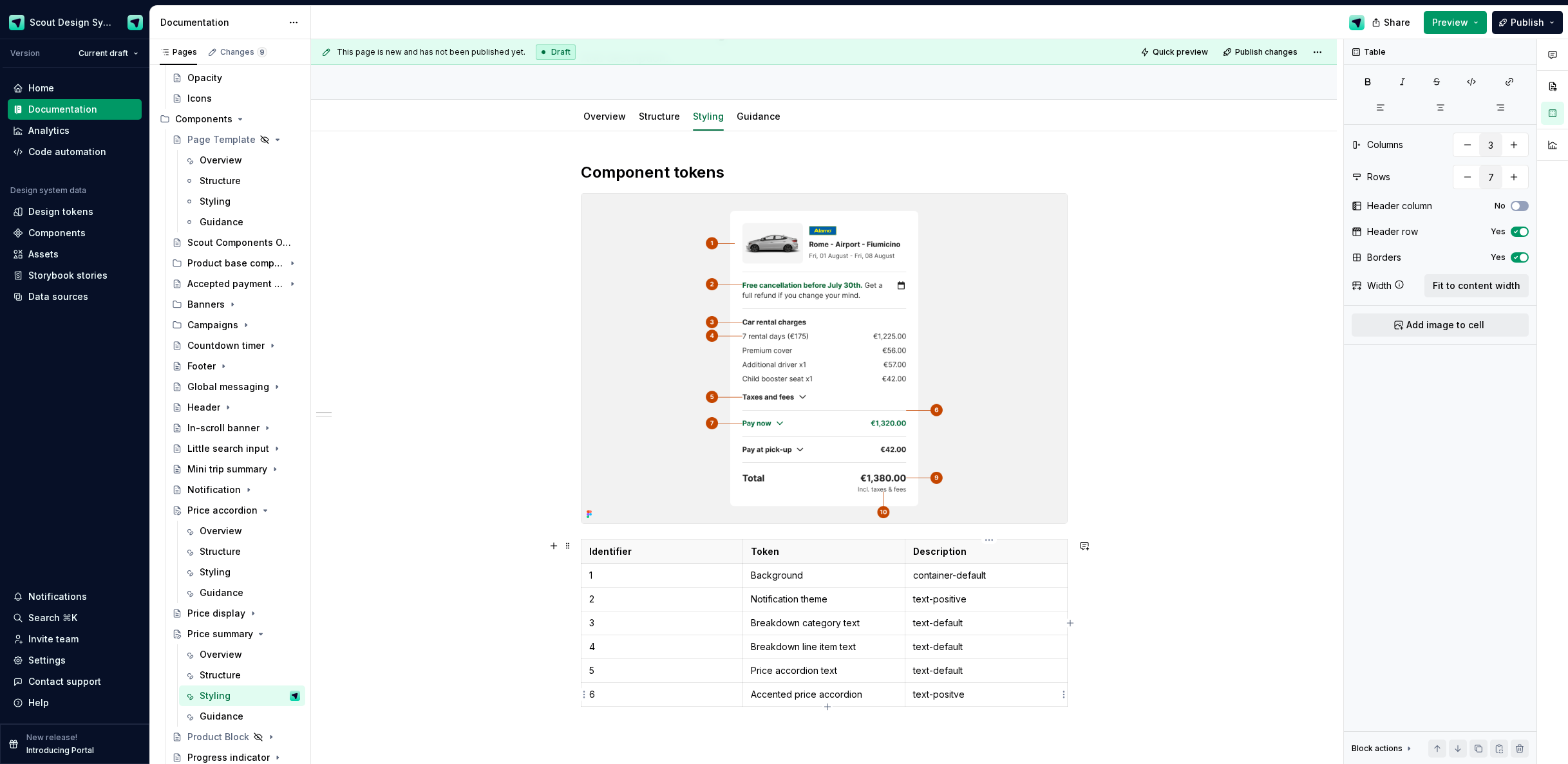
click at [958, 695] on p "text-positve" at bounding box center [986, 694] width 146 height 12
click at [828, 706] on icon "button" at bounding box center [828, 706] width 11 height 11
click at [705, 719] on p at bounding box center [663, 718] width 146 height 12
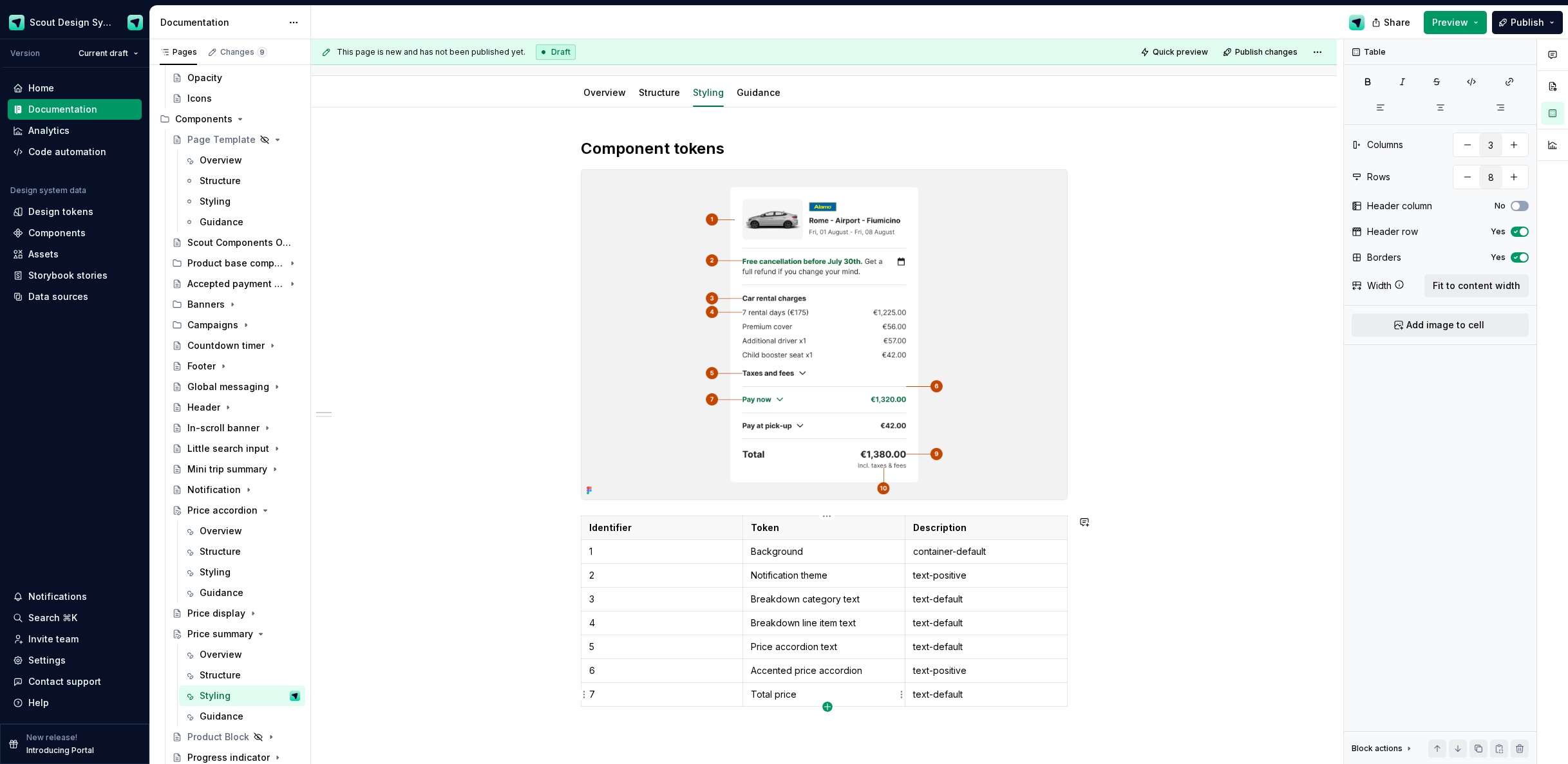
click at [827, 705] on icon "button" at bounding box center [828, 706] width 6 height 6
type input "9"
click at [664, 721] on p at bounding box center [663, 718] width 146 height 12
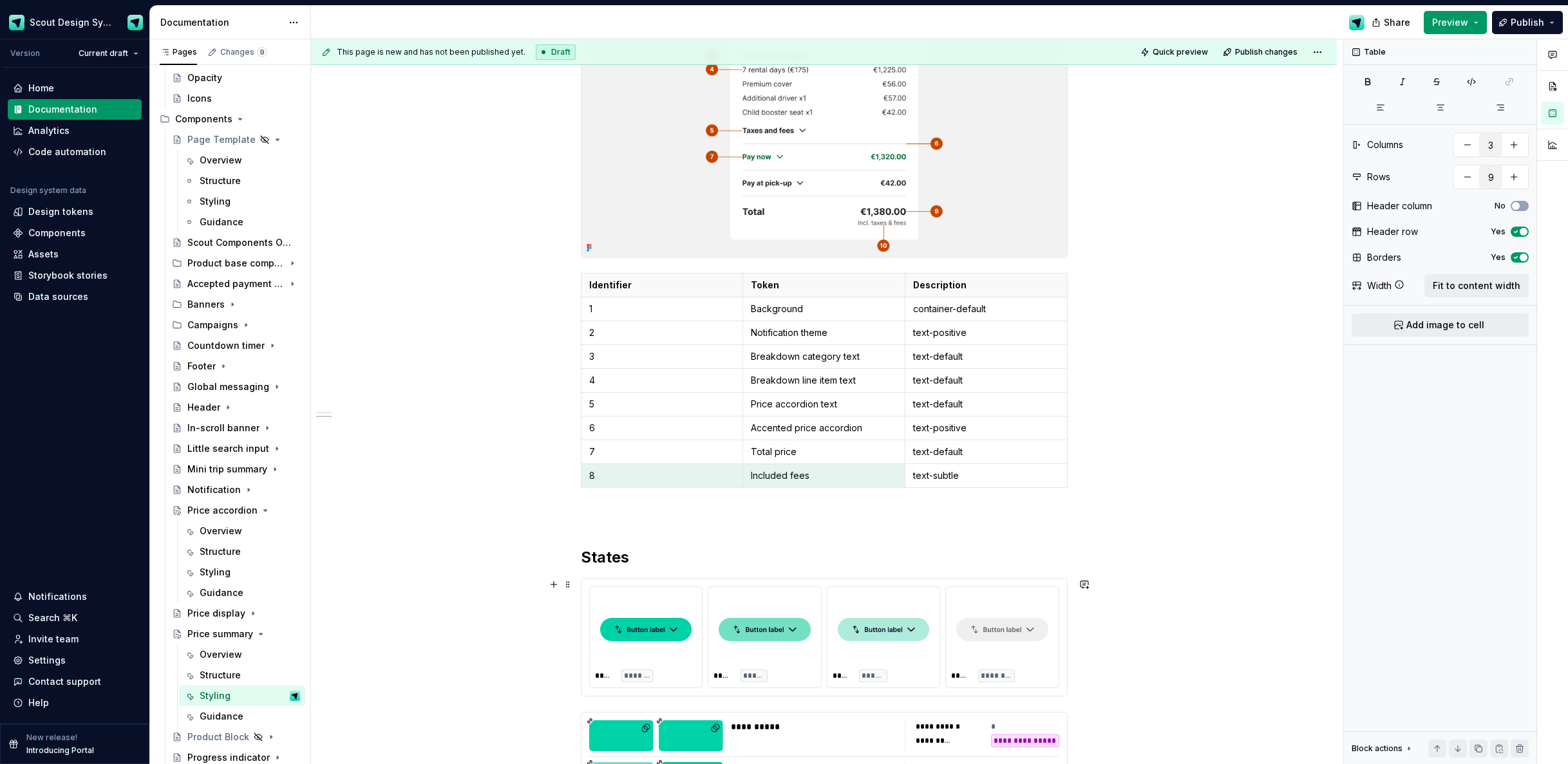
click at [464, 621] on div "**********" at bounding box center [824, 680] width 1026 height 1631
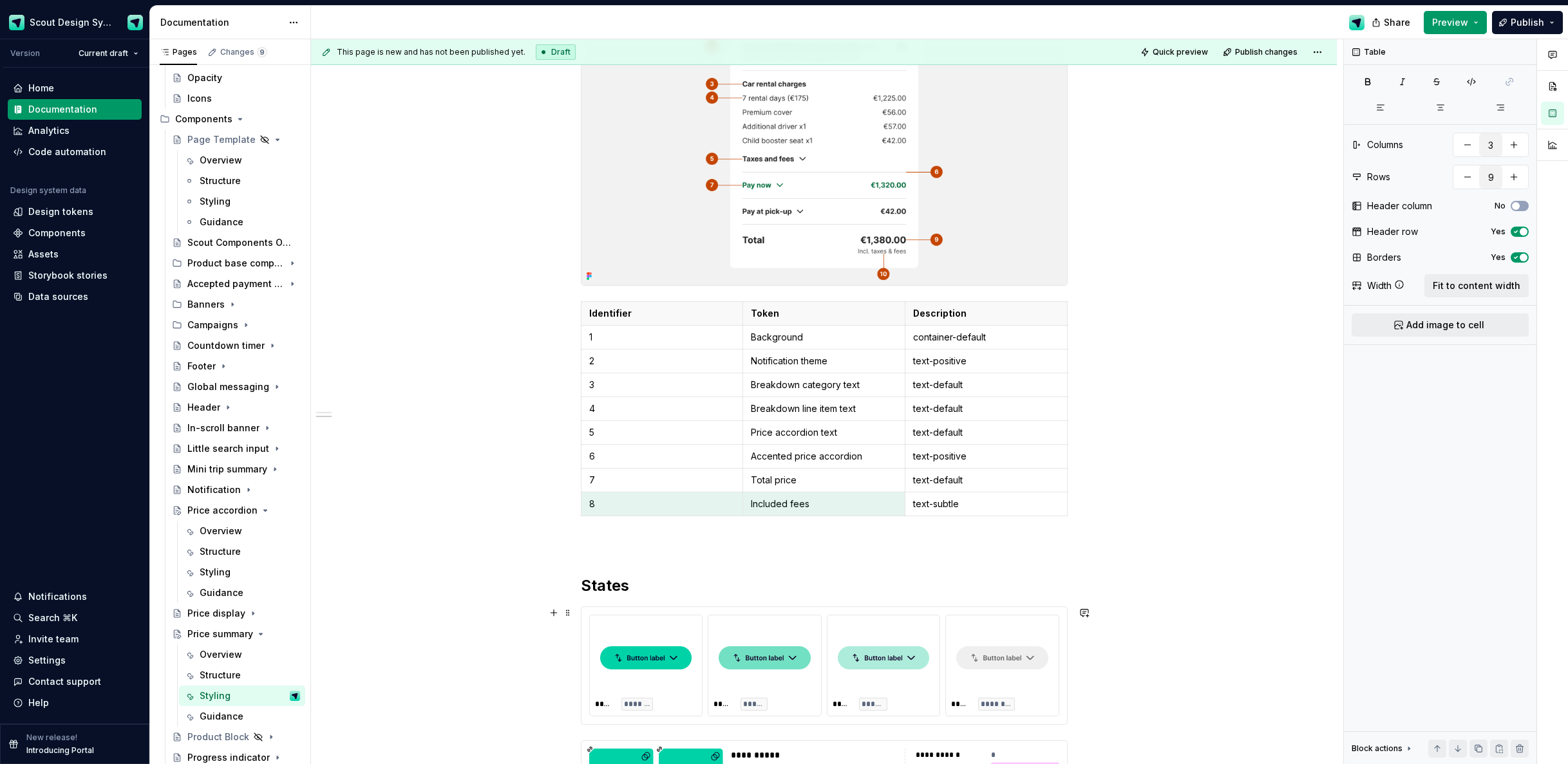
scroll to position [436, 0]
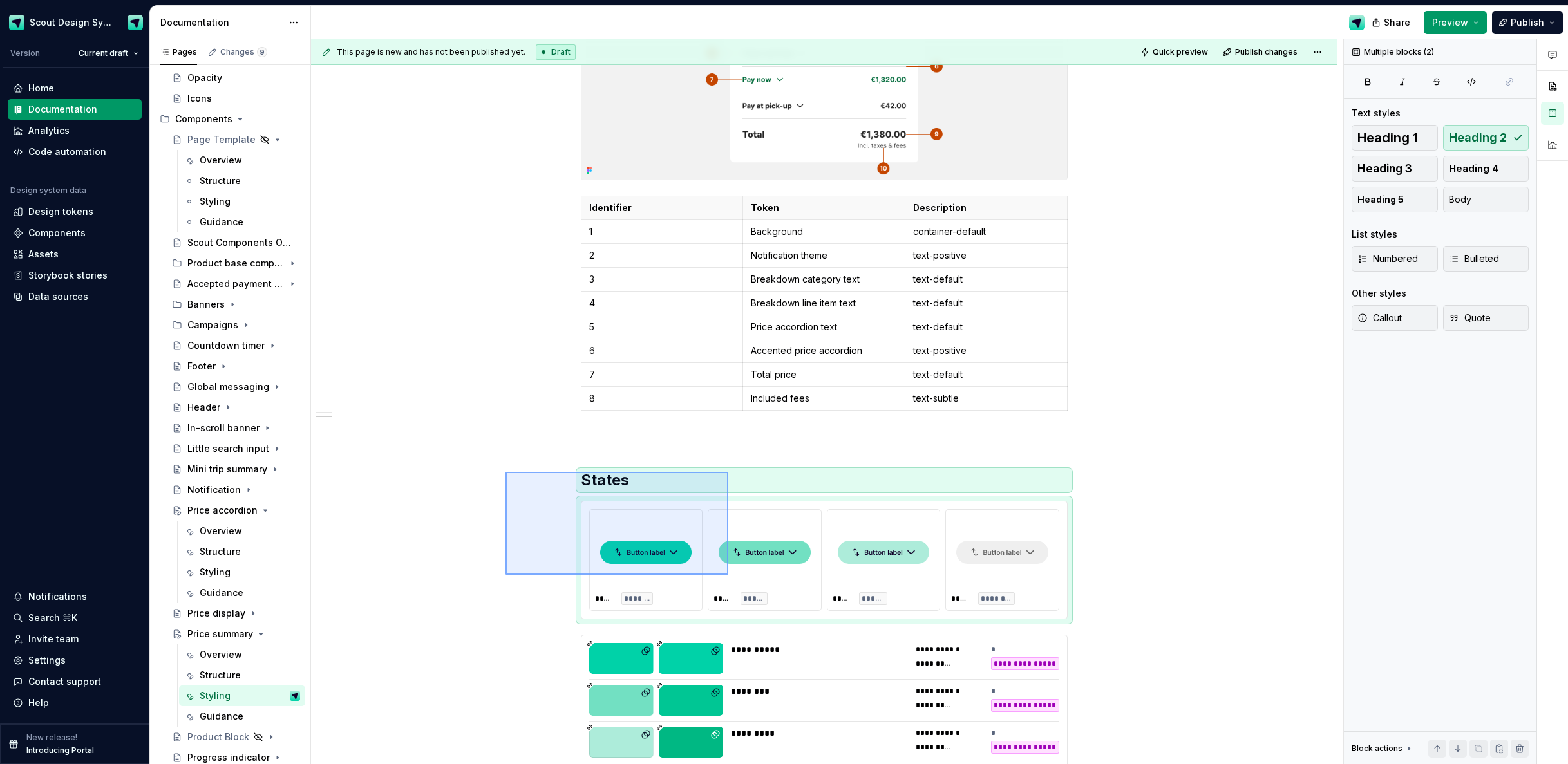
drag, startPoint x: 610, startPoint y: 517, endPoint x: 729, endPoint y: 575, distance: 132.4
click at [729, 575] on div "**********" at bounding box center [827, 402] width 1033 height 726
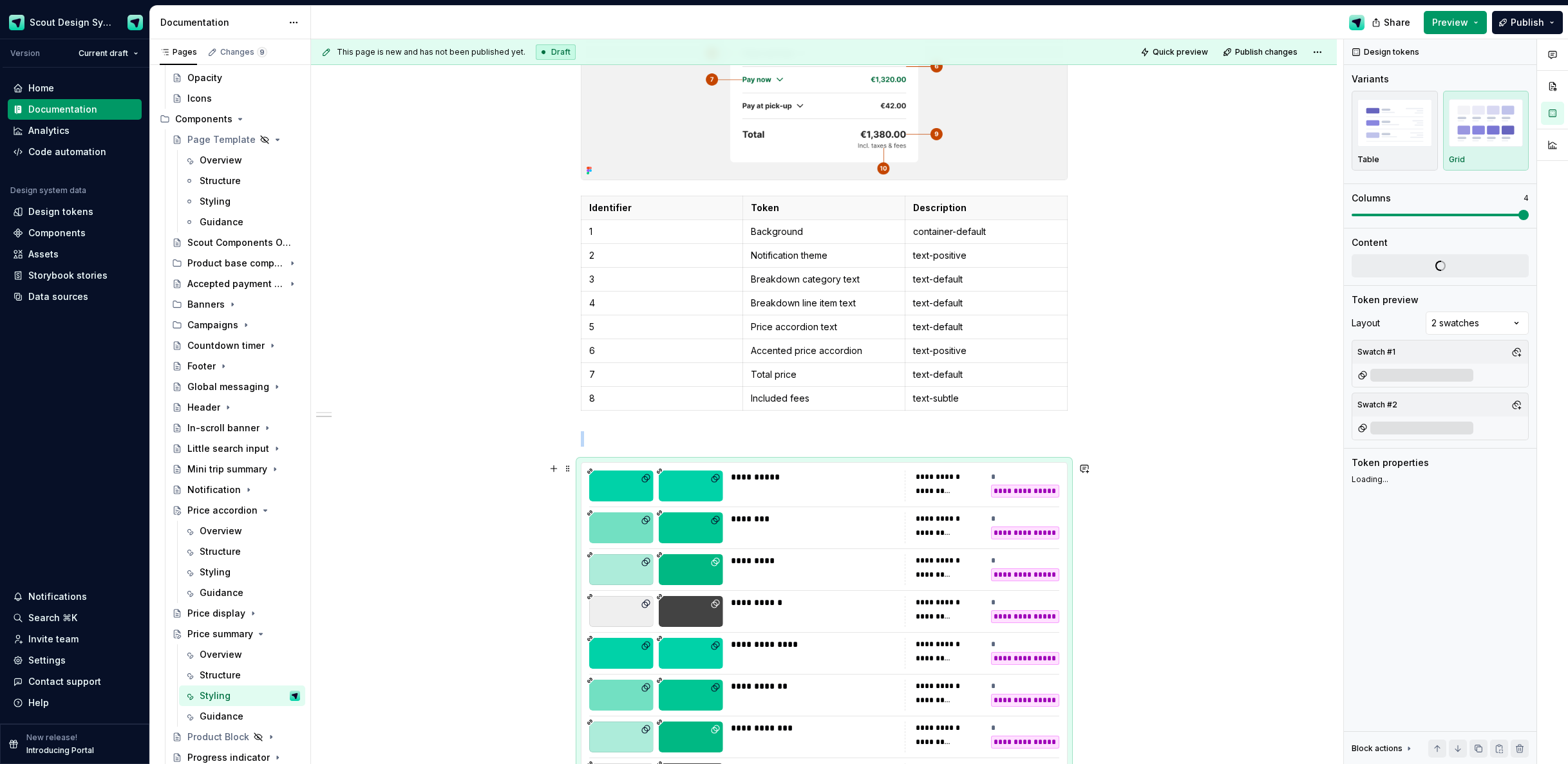
scroll to position [641, 0]
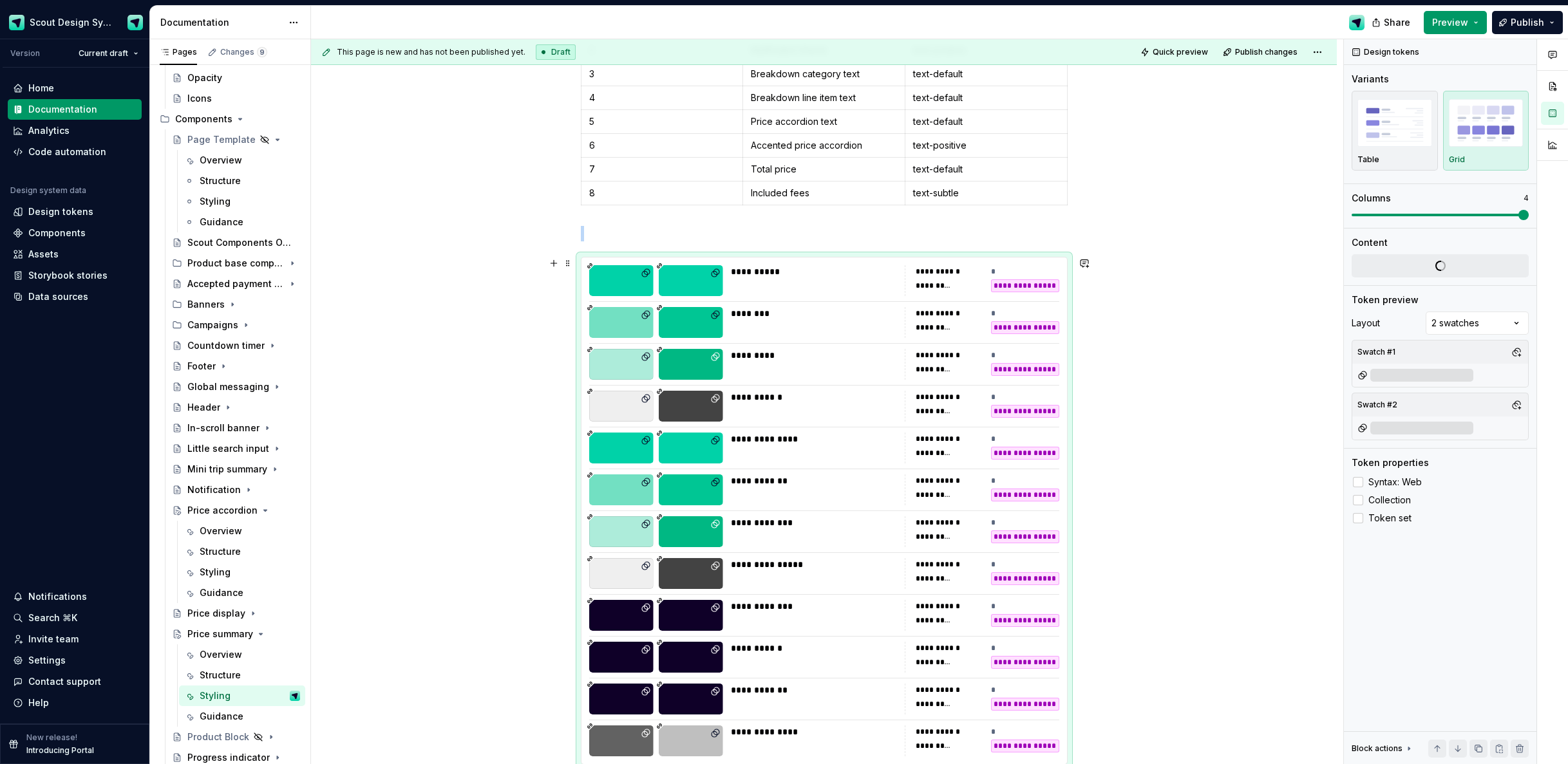
type textarea "*"
drag, startPoint x: 683, startPoint y: 455, endPoint x: 725, endPoint y: 466, distance: 43.4
click at [684, 455] on div at bounding box center [690, 448] width 64 height 31
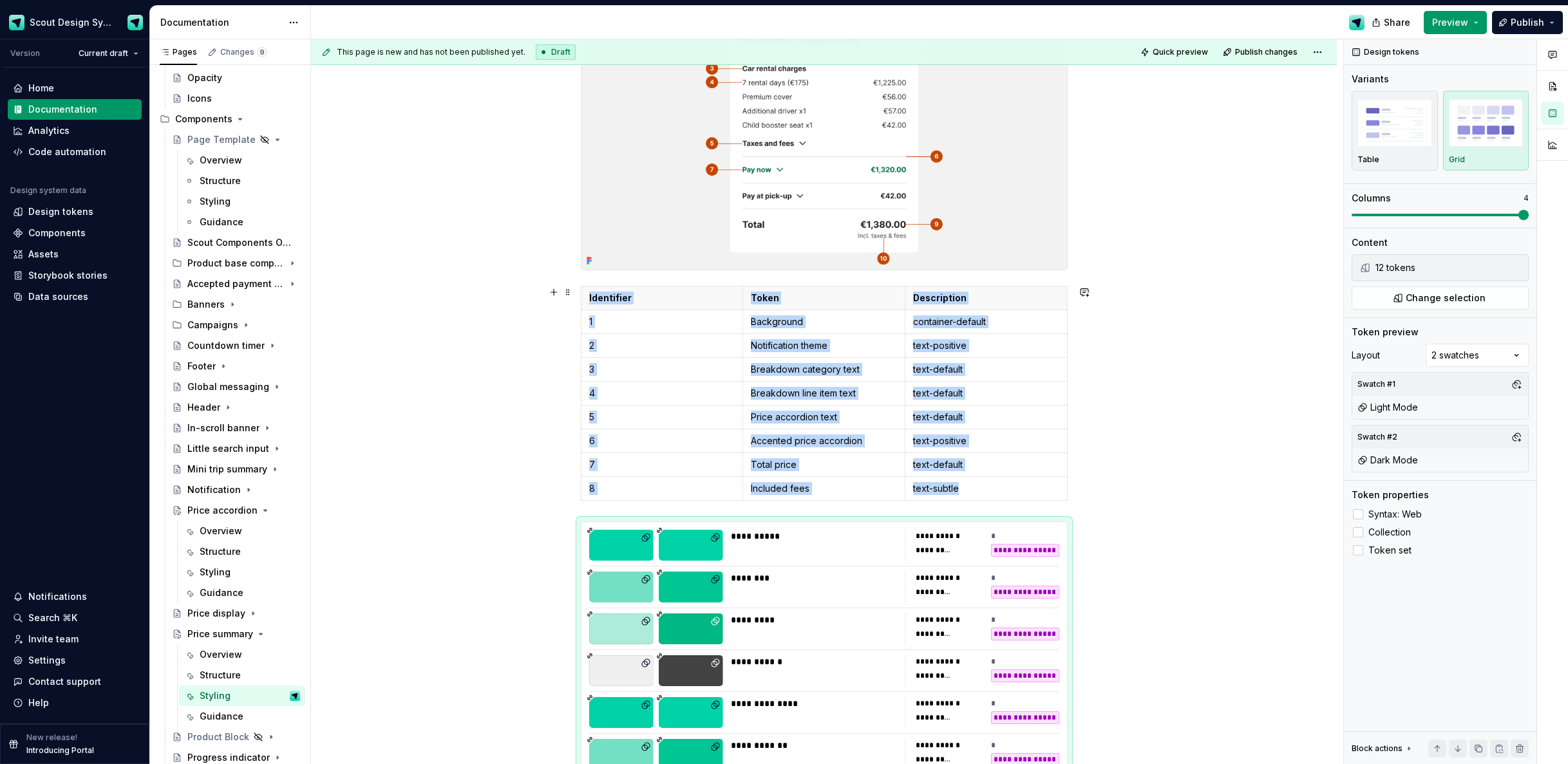
scroll to position [509, 0]
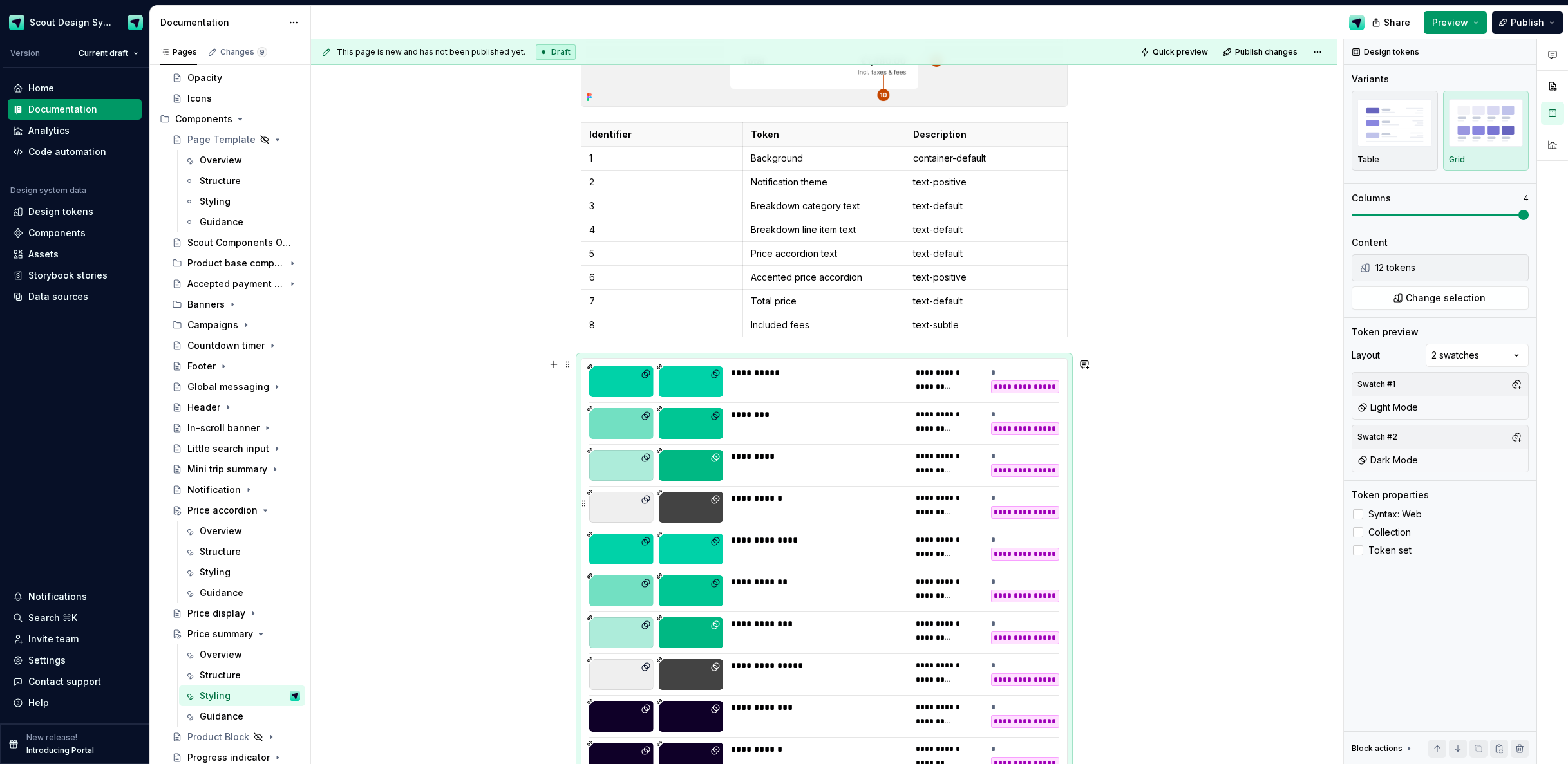
drag, startPoint x: 704, startPoint y: 492, endPoint x: 776, endPoint y: 464, distance: 77.3
click at [703, 492] on div at bounding box center [690, 507] width 64 height 31
click at [1386, 304] on button "Change selection" at bounding box center [1440, 298] width 177 height 23
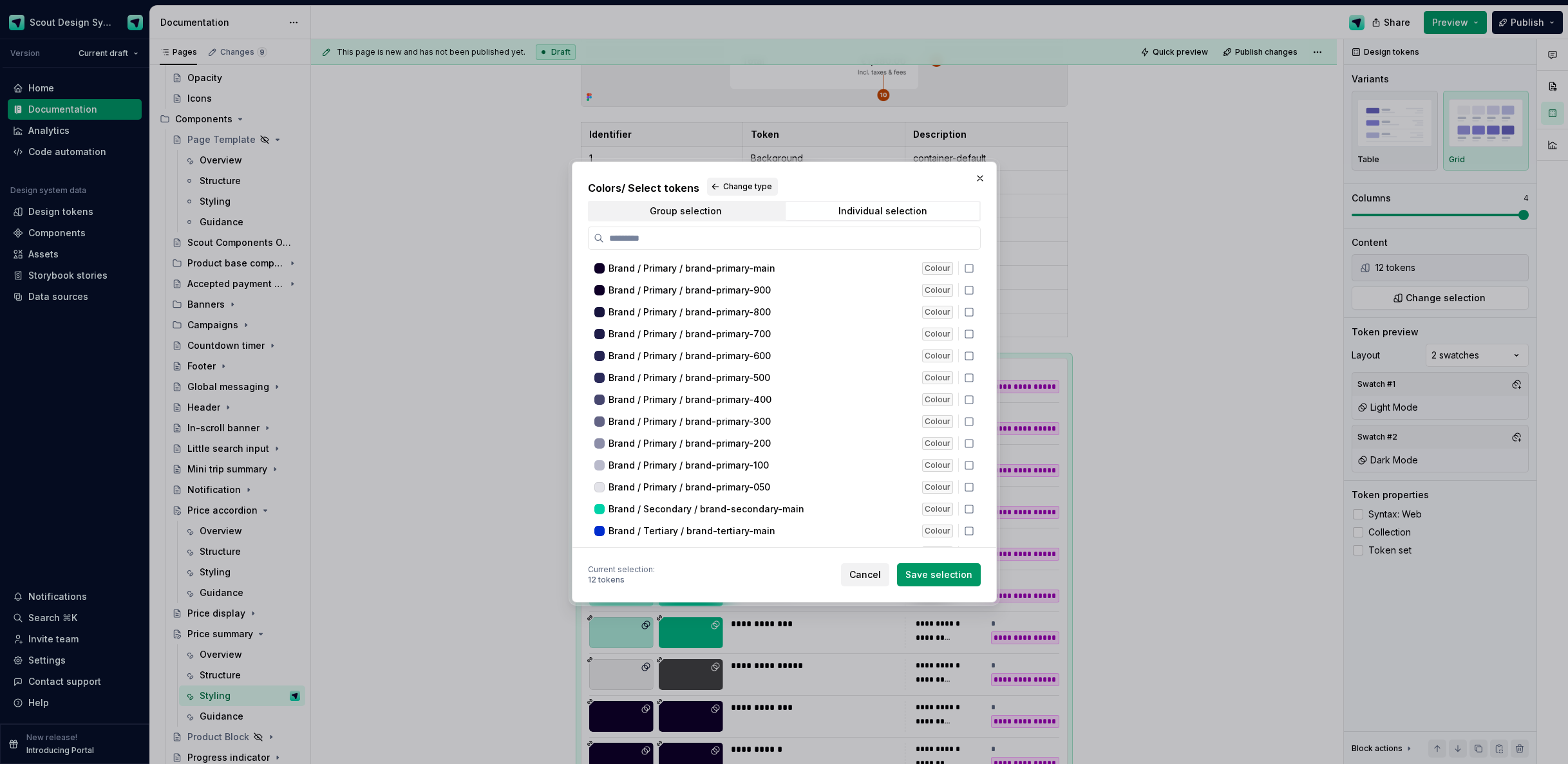
drag, startPoint x: 751, startPoint y: 219, endPoint x: 742, endPoint y: 222, distance: 9.5
click at [751, 219] on span "Group selection" at bounding box center [687, 211] width 194 height 18
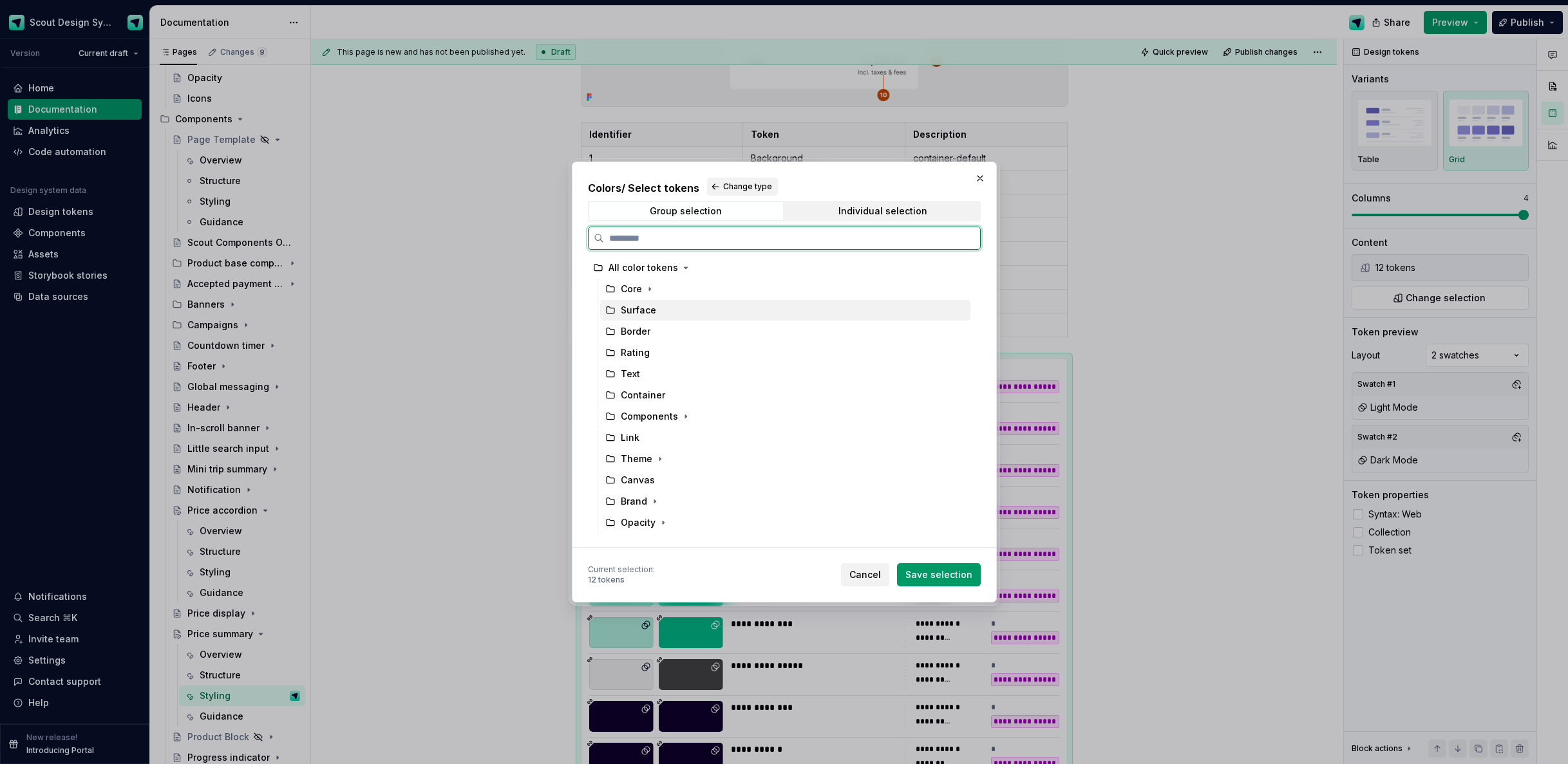
click at [661, 313] on div "Surface" at bounding box center [785, 310] width 370 height 20
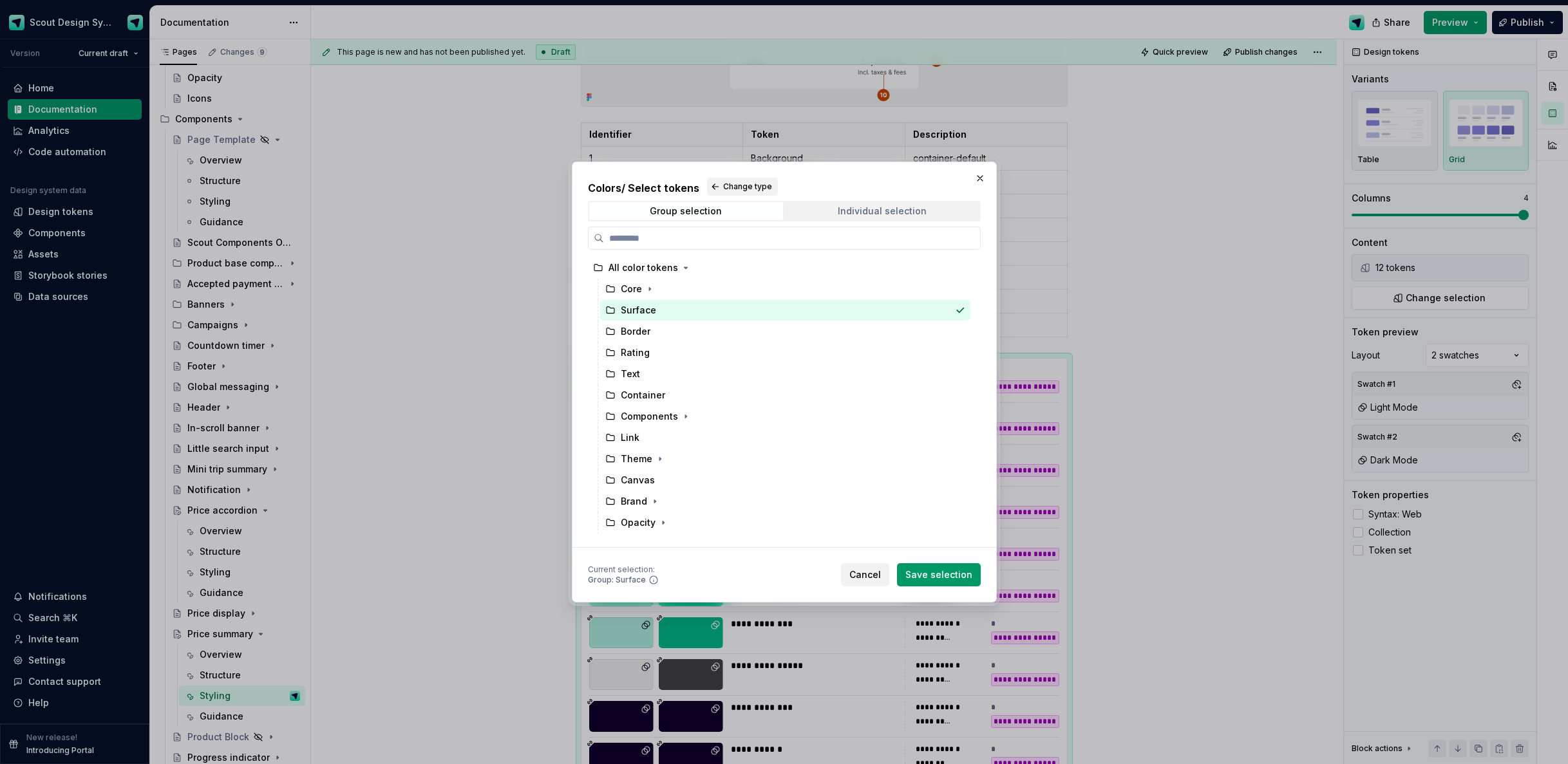
click at [882, 218] on span "Individual selection" at bounding box center [882, 211] width 194 height 18
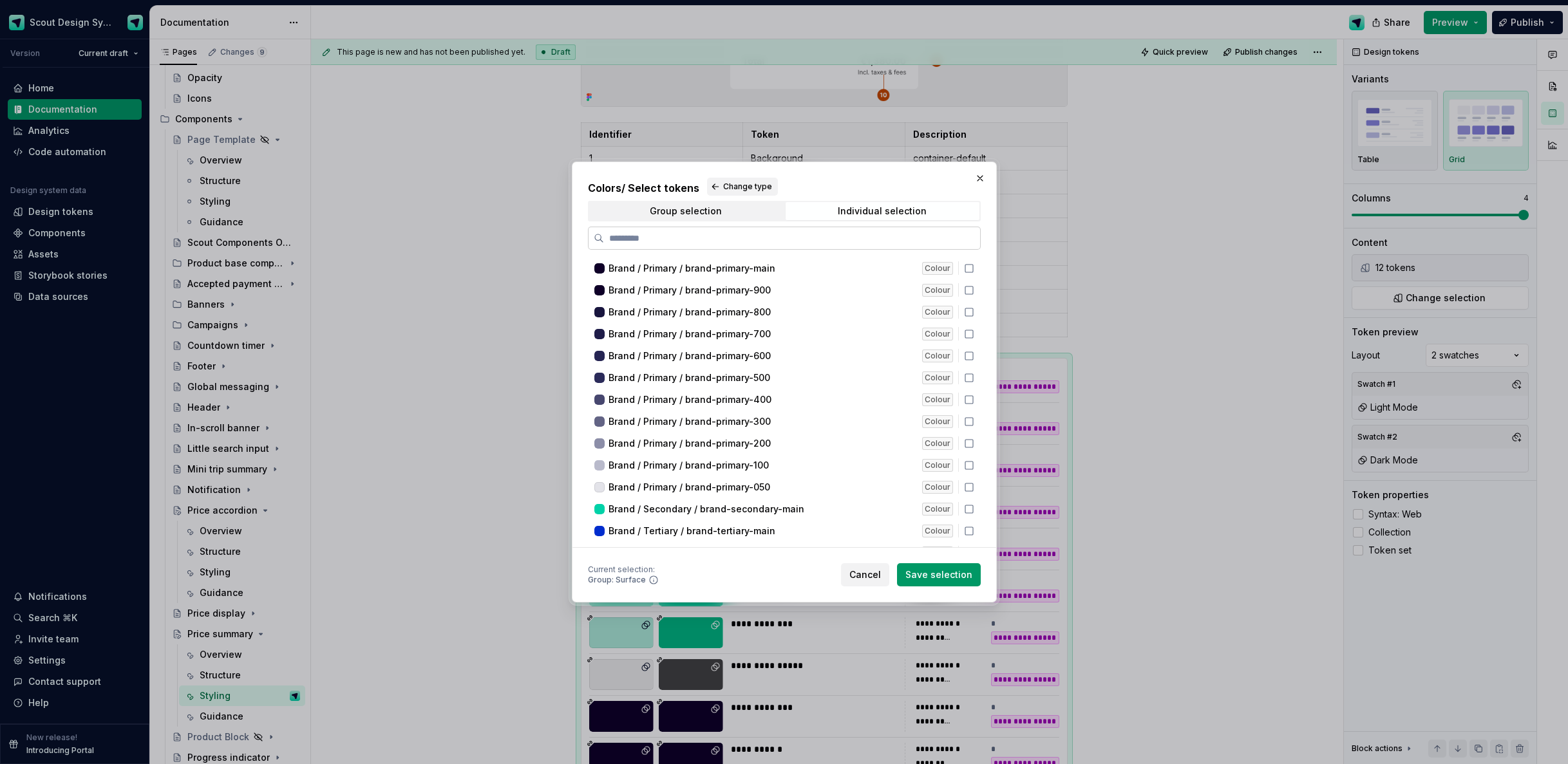
click at [798, 243] on input "search" at bounding box center [792, 238] width 376 height 12
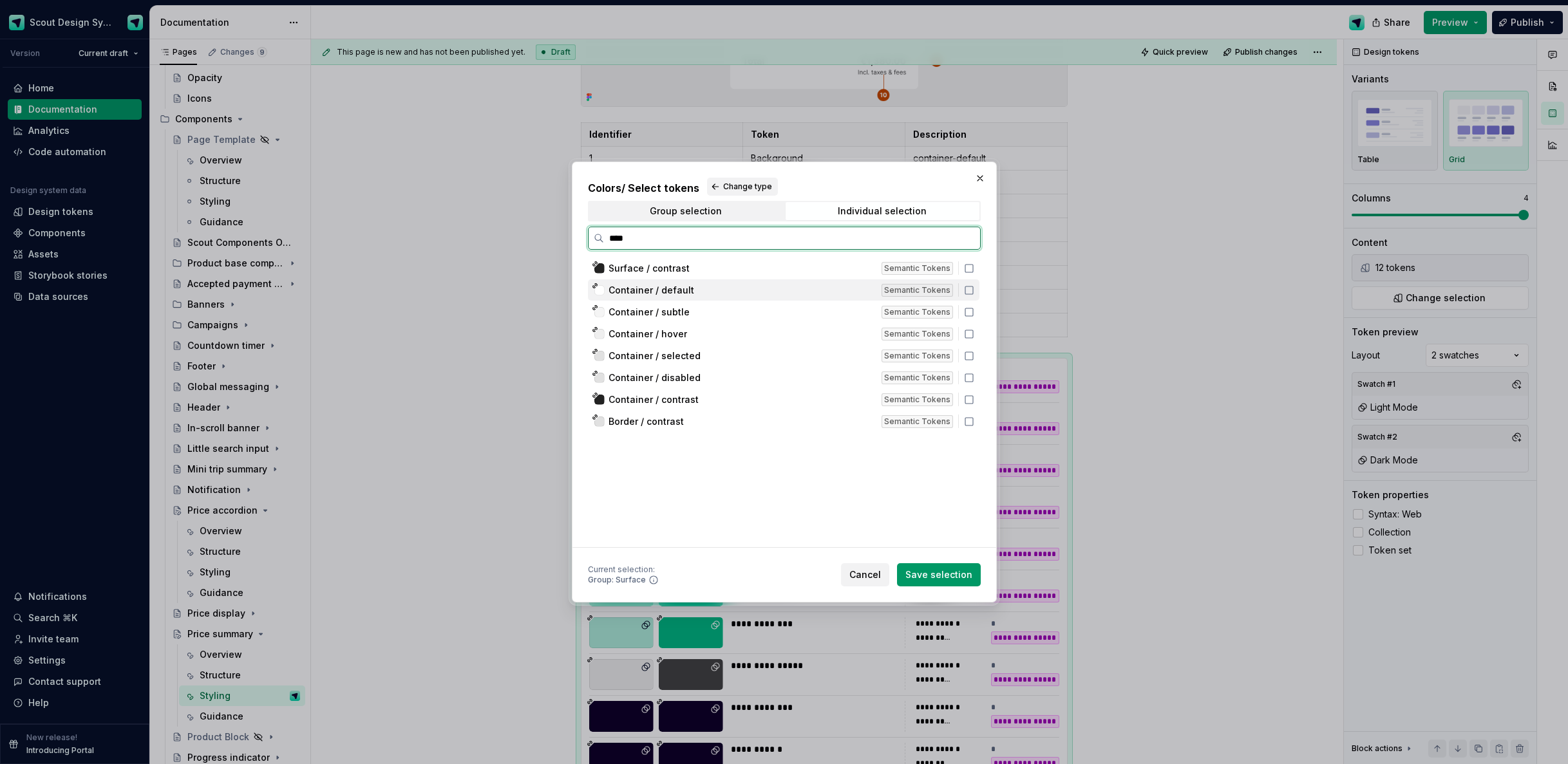
drag, startPoint x: 684, startPoint y: 295, endPoint x: 694, endPoint y: 292, distance: 10.4
click at [684, 295] on span "Container / default" at bounding box center [651, 289] width 85 height 12
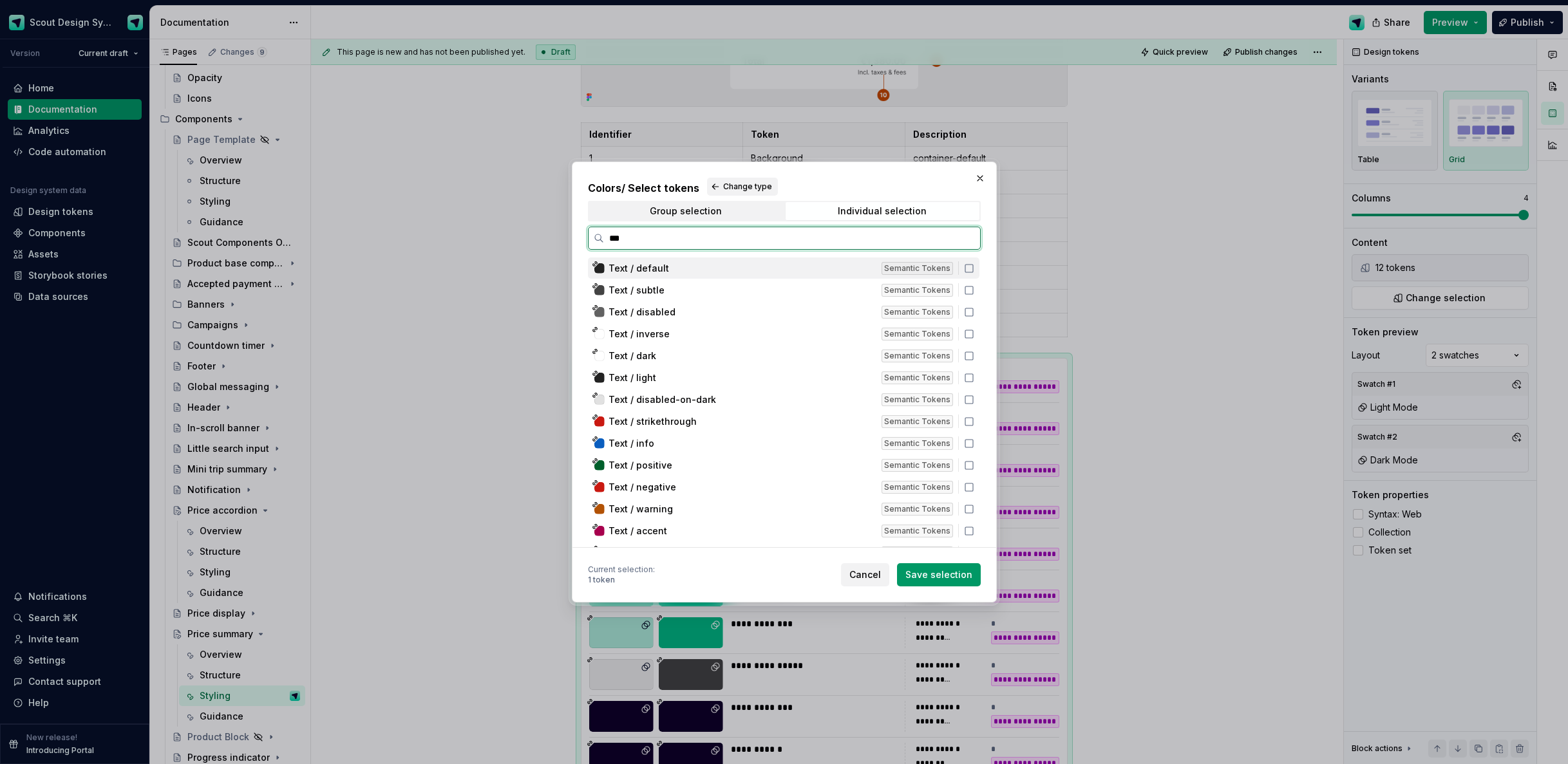
type input "****"
click at [659, 272] on span "Text / default" at bounding box center [639, 267] width 60 height 12
drag, startPoint x: 656, startPoint y: 289, endPoint x: 660, endPoint y: 329, distance: 40.2
click at [656, 289] on span "Text / subtle" at bounding box center [637, 289] width 56 height 12
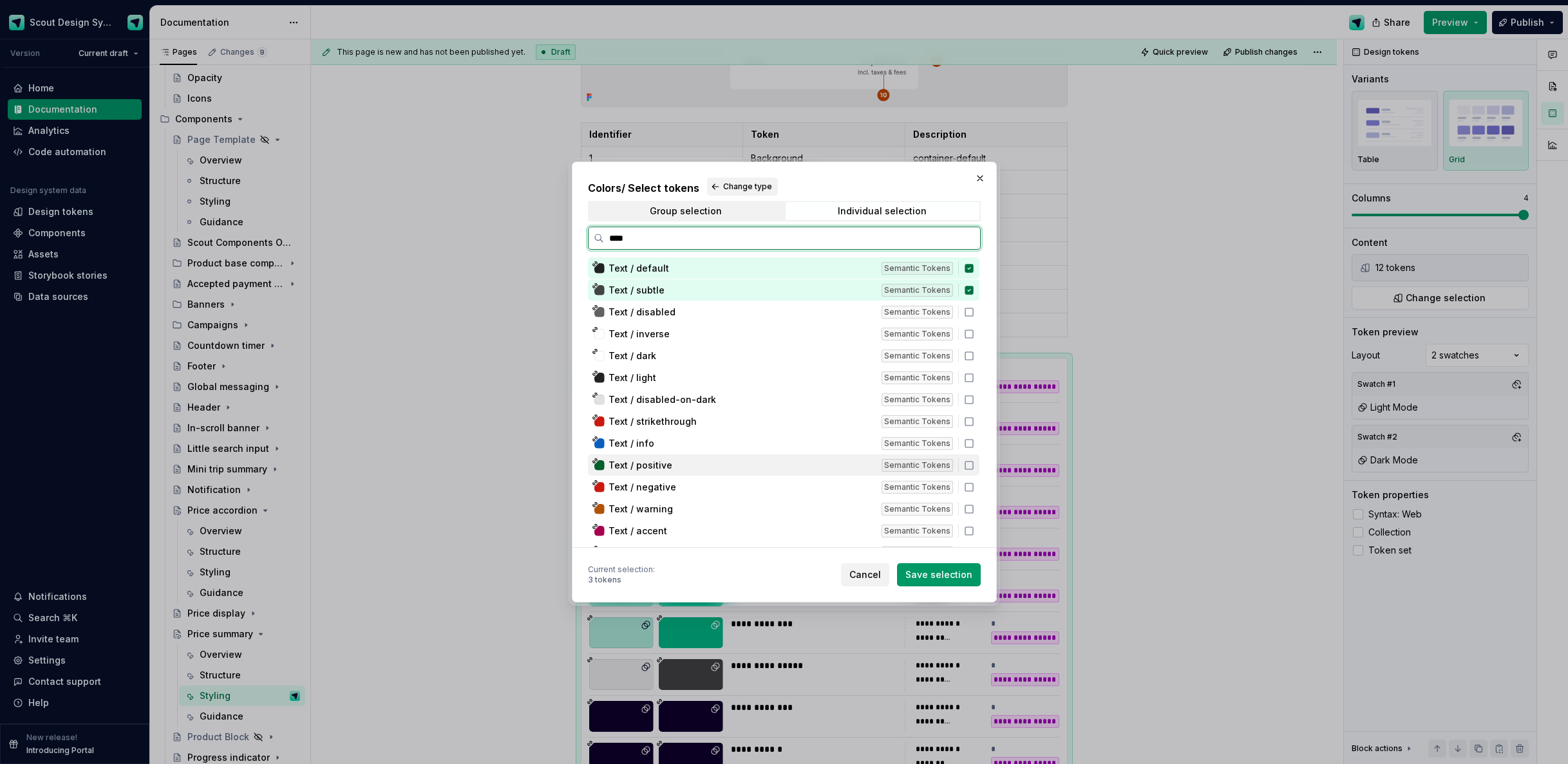
click at [658, 462] on span "Text / positive" at bounding box center [641, 465] width 63 height 12
drag, startPoint x: 924, startPoint y: 577, endPoint x: 1151, endPoint y: 413, distance: 280.0
click at [926, 577] on span "Save selection" at bounding box center [939, 574] width 67 height 12
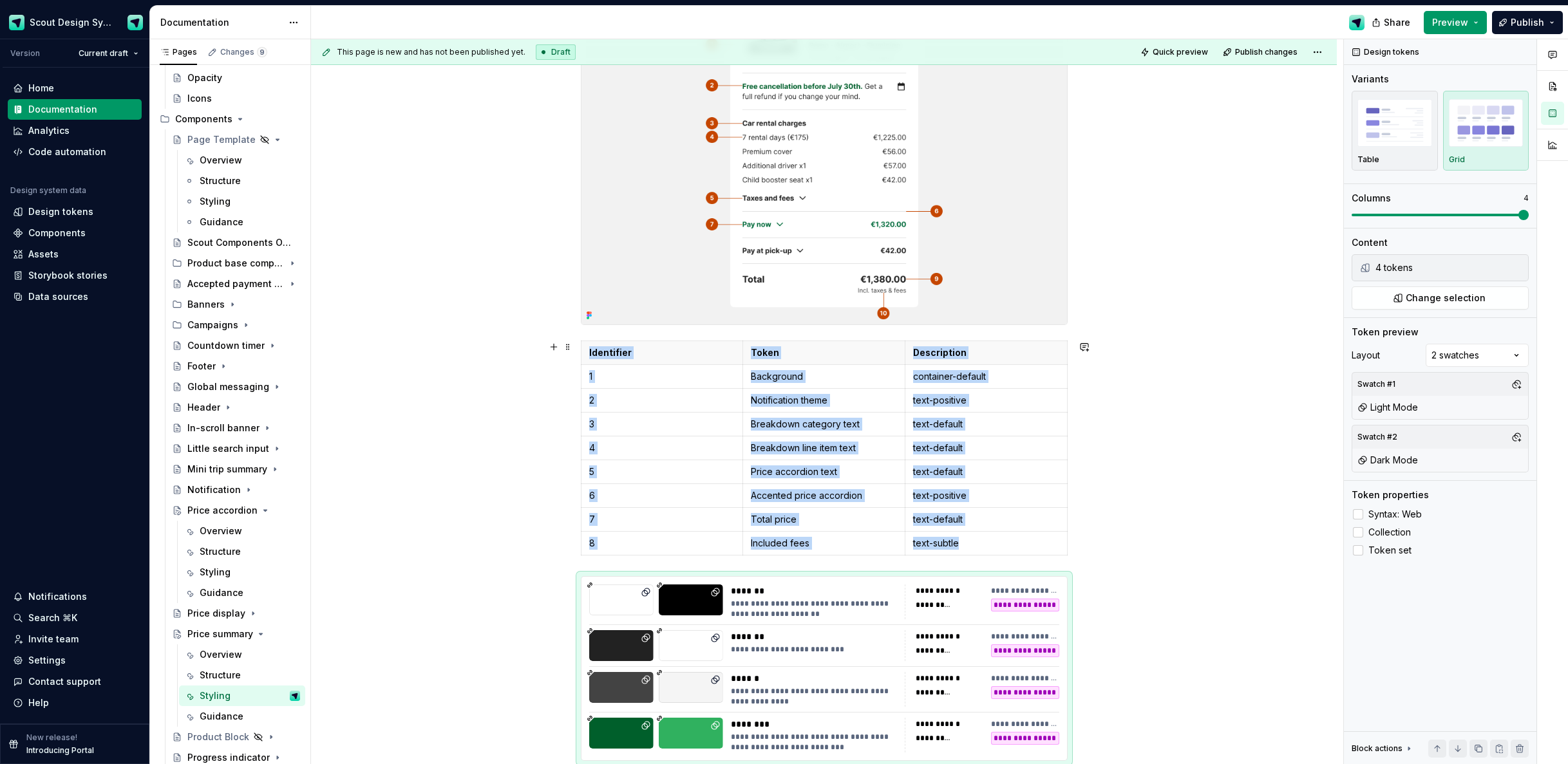
scroll to position [381, 0]
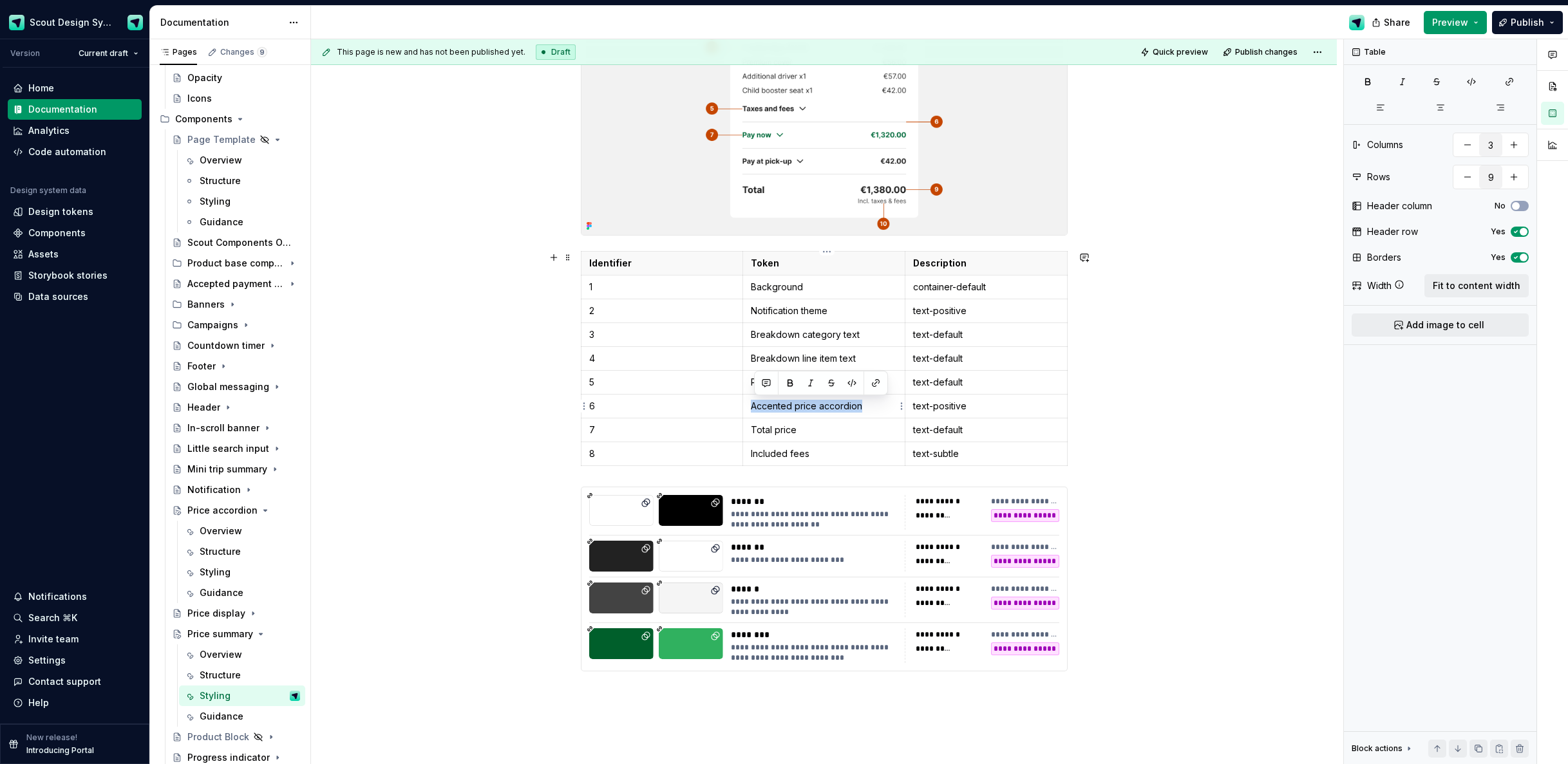
drag, startPoint x: 866, startPoint y: 406, endPoint x: 750, endPoint y: 405, distance: 116.0
click at [750, 405] on td "Accented price accordion" at bounding box center [824, 406] width 162 height 24
click at [768, 404] on p "Dicider" at bounding box center [824, 405] width 146 height 12
click at [827, 465] on icon "button" at bounding box center [828, 466] width 6 height 6
type input "10"
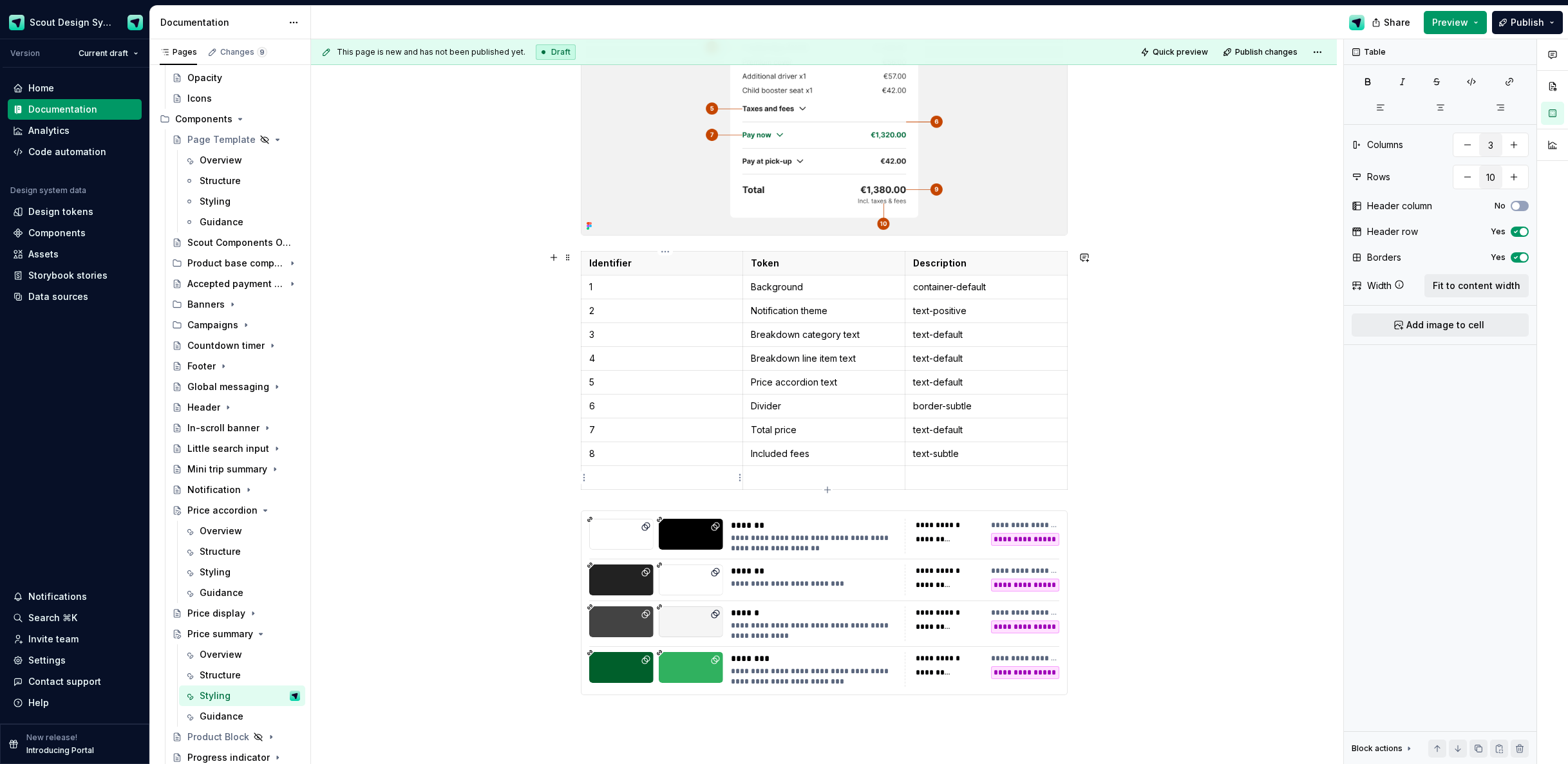
click at [666, 483] on p at bounding box center [663, 477] width 146 height 12
drag, startPoint x: 828, startPoint y: 456, endPoint x: 756, endPoint y: 452, distance: 72.1
click at [756, 452] on p "Included fees" at bounding box center [824, 453] width 146 height 12
drag, startPoint x: 811, startPoint y: 455, endPoint x: 754, endPoint y: 456, distance: 57.0
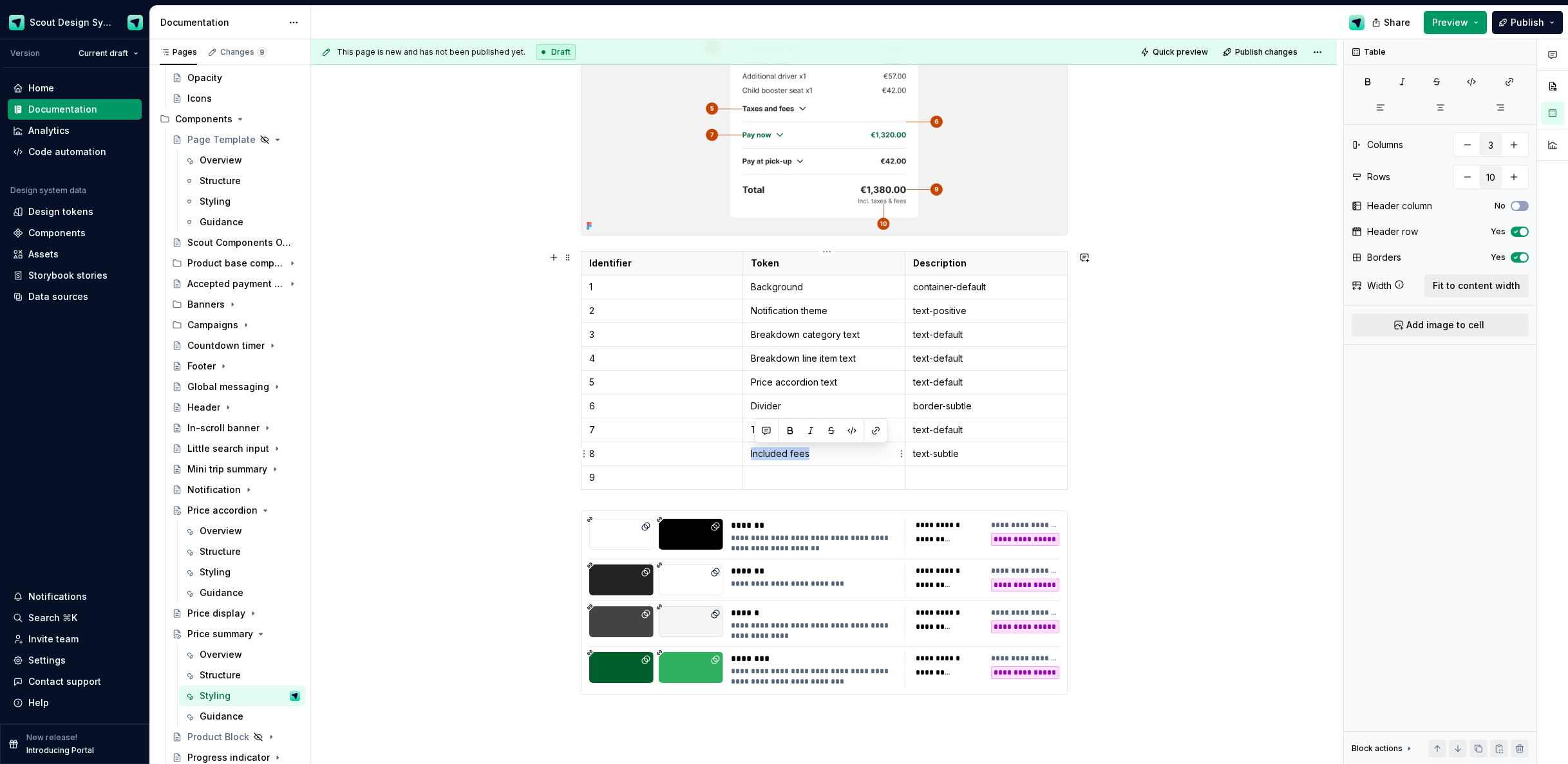
click at [754, 456] on p "Included fees" at bounding box center [824, 453] width 146 height 12
click at [777, 478] on p at bounding box center [824, 477] width 146 height 12
drag, startPoint x: 806, startPoint y: 432, endPoint x: 756, endPoint y: 432, distance: 50.0
click at [757, 432] on p "Total price" at bounding box center [824, 429] width 146 height 12
click at [770, 453] on p at bounding box center [824, 453] width 146 height 12
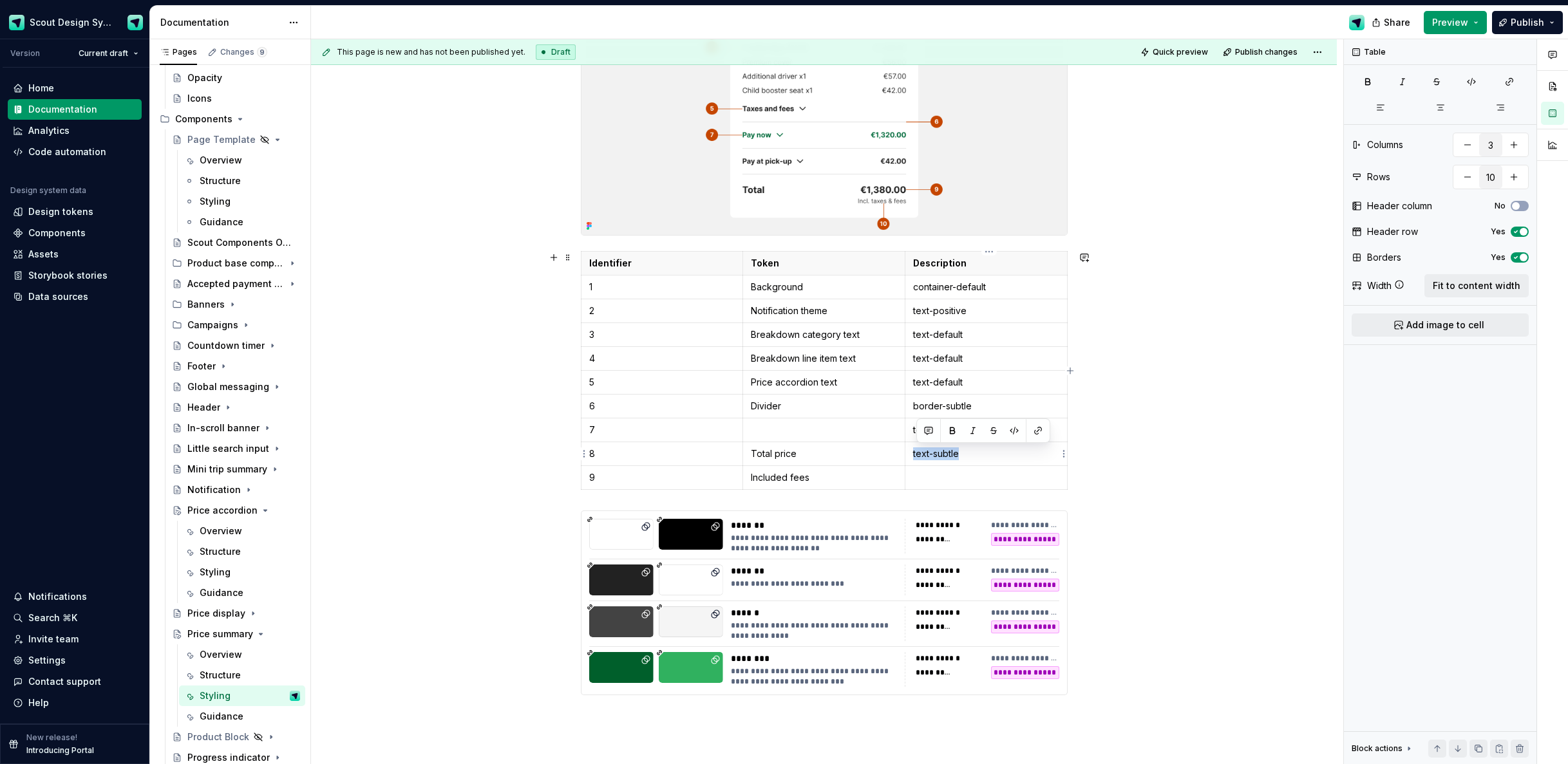
drag, startPoint x: 974, startPoint y: 456, endPoint x: 915, endPoint y: 454, distance: 59.0
click at [915, 454] on p "text-subtle" at bounding box center [986, 453] width 146 height 12
click at [930, 477] on p at bounding box center [986, 477] width 146 height 12
click at [966, 434] on p "text-default" at bounding box center [986, 429] width 146 height 12
drag, startPoint x: 948, startPoint y: 431, endPoint x: 915, endPoint y: 432, distance: 33.0
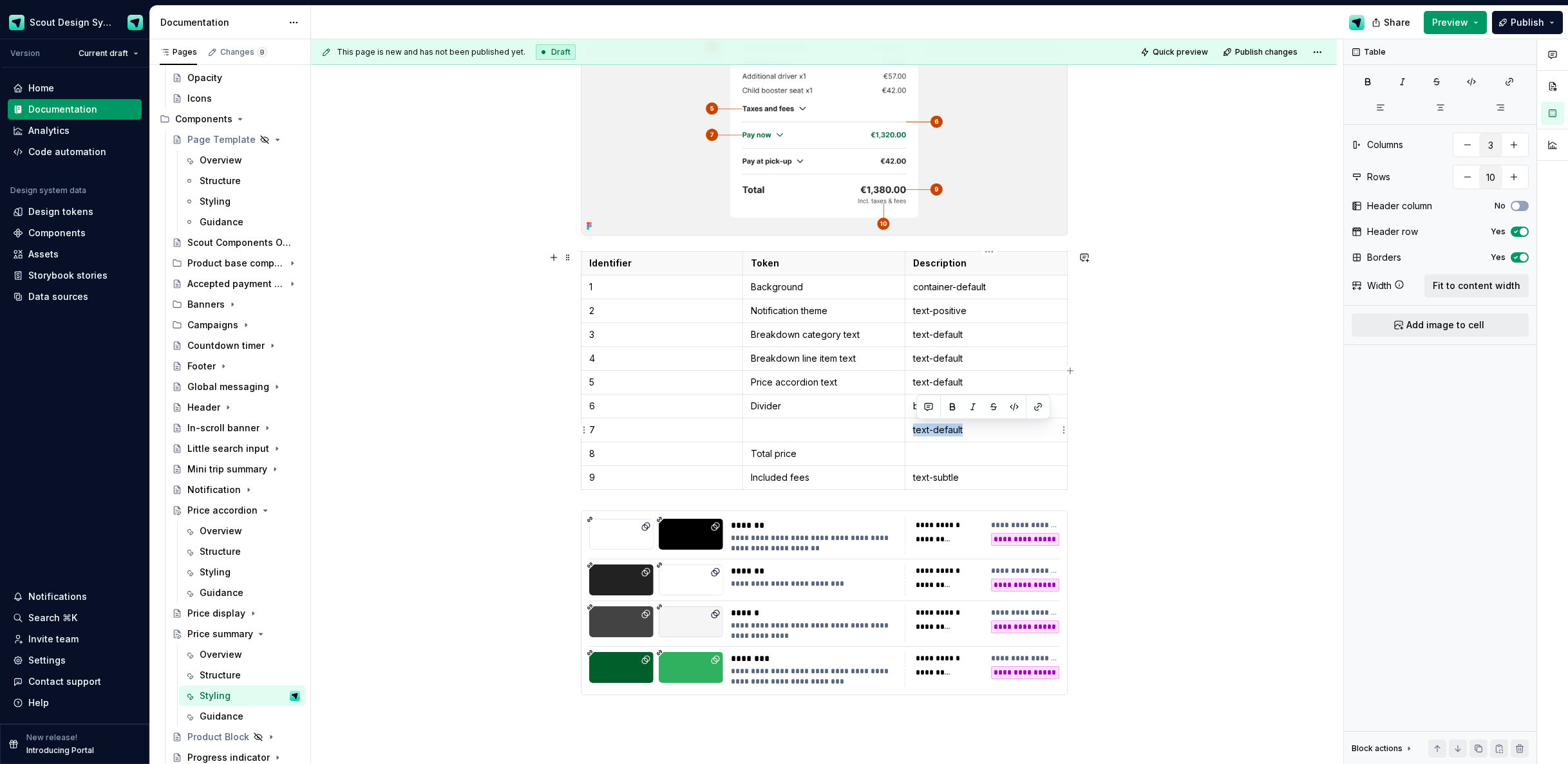
click at [915, 432] on td "text-default" at bounding box center [986, 430] width 162 height 24
copy p "text-default"
click at [934, 452] on p at bounding box center [986, 453] width 146 height 12
click at [833, 430] on p at bounding box center [824, 429] width 146 height 12
click at [950, 436] on p "text-default" at bounding box center [986, 429] width 146 height 12
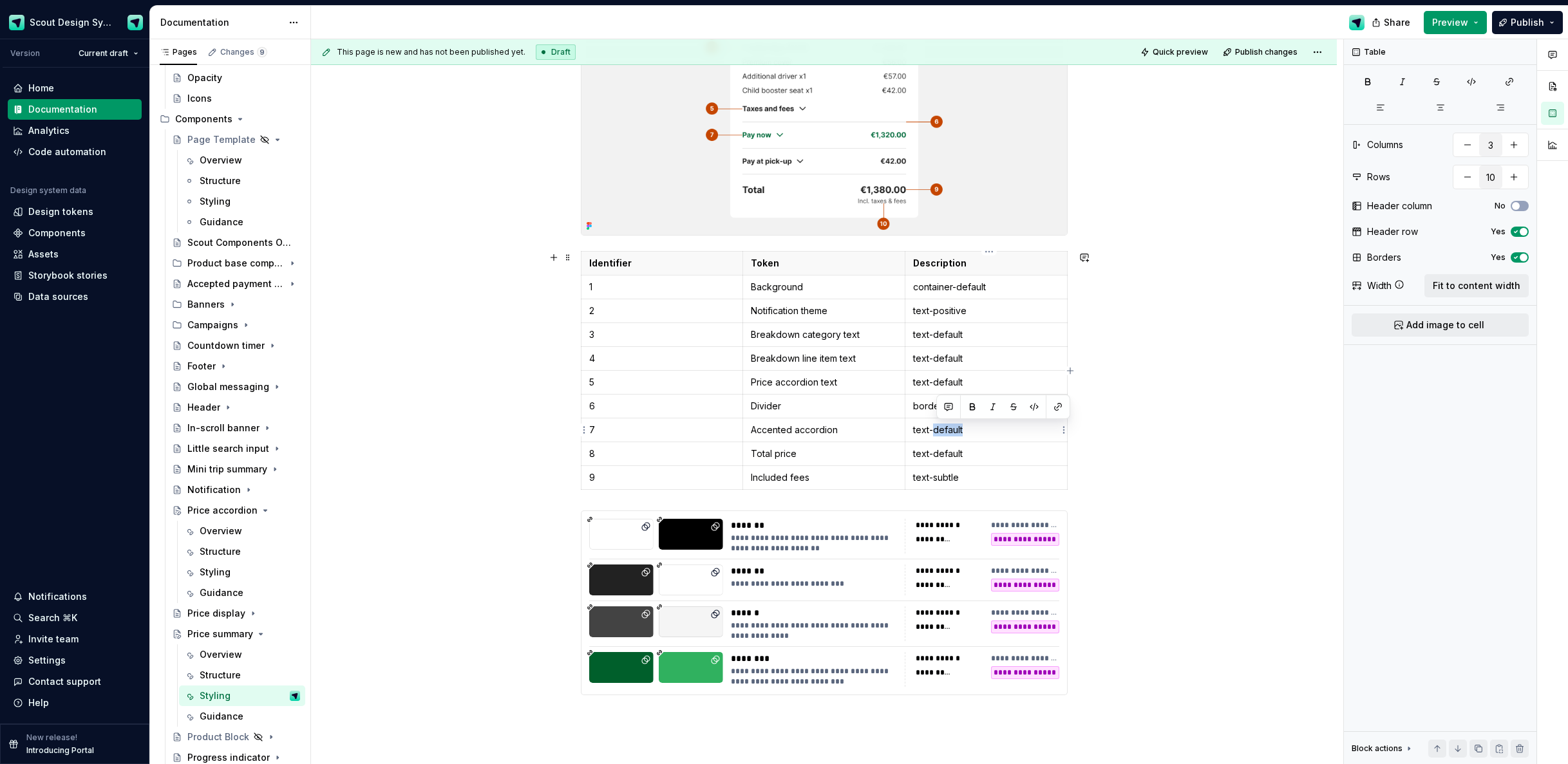
click at [950, 436] on p "text-default" at bounding box center [986, 429] width 146 height 12
click at [958, 431] on p "text-positve" at bounding box center [986, 429] width 146 height 12
click at [1170, 462] on div "**********" at bounding box center [824, 418] width 1026 height 1151
click at [815, 585] on div "**********" at bounding box center [813, 584] width 166 height 11
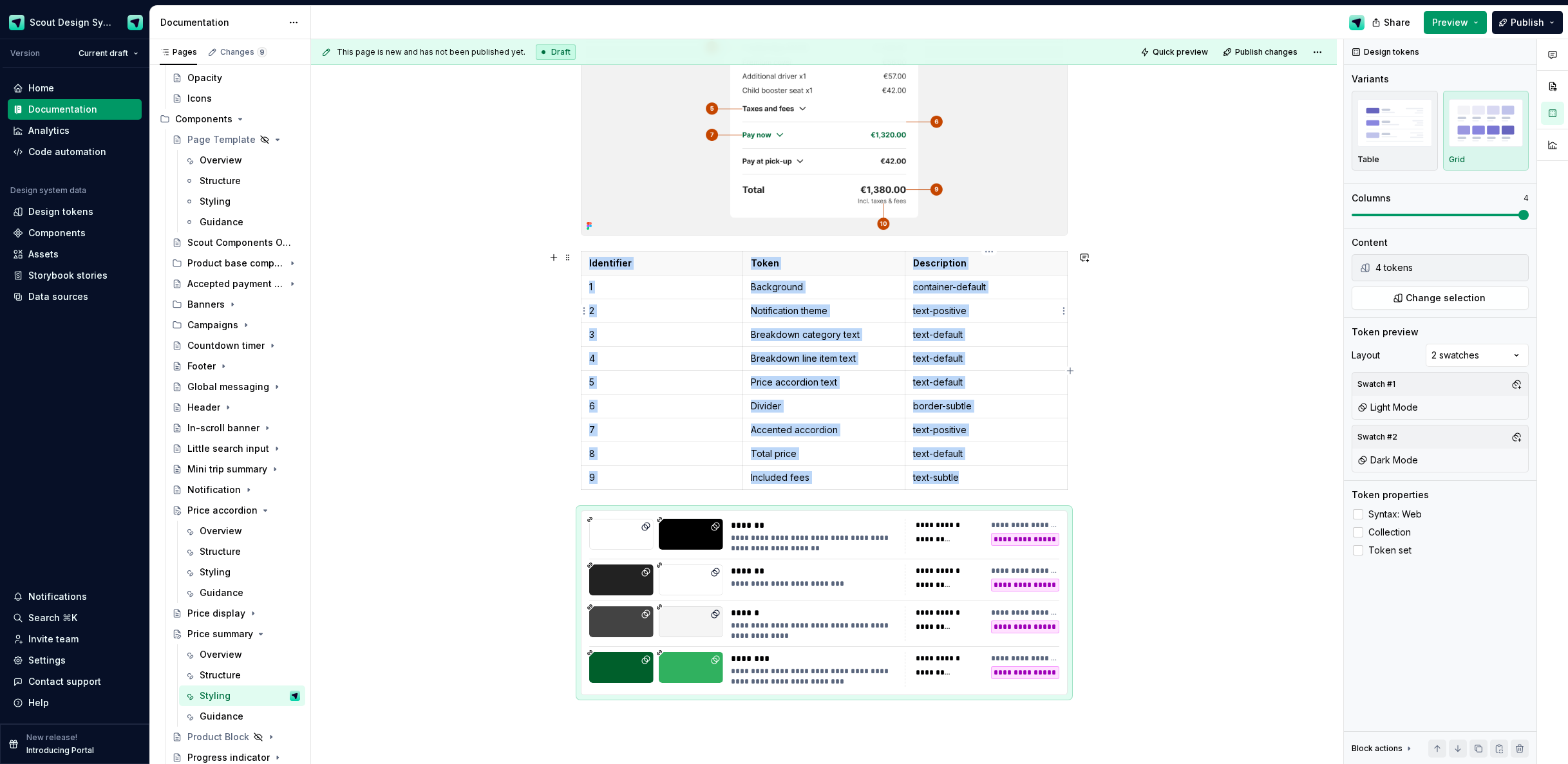
type textarea "*"
click at [1437, 299] on span "Change selection" at bounding box center [1445, 297] width 80 height 12
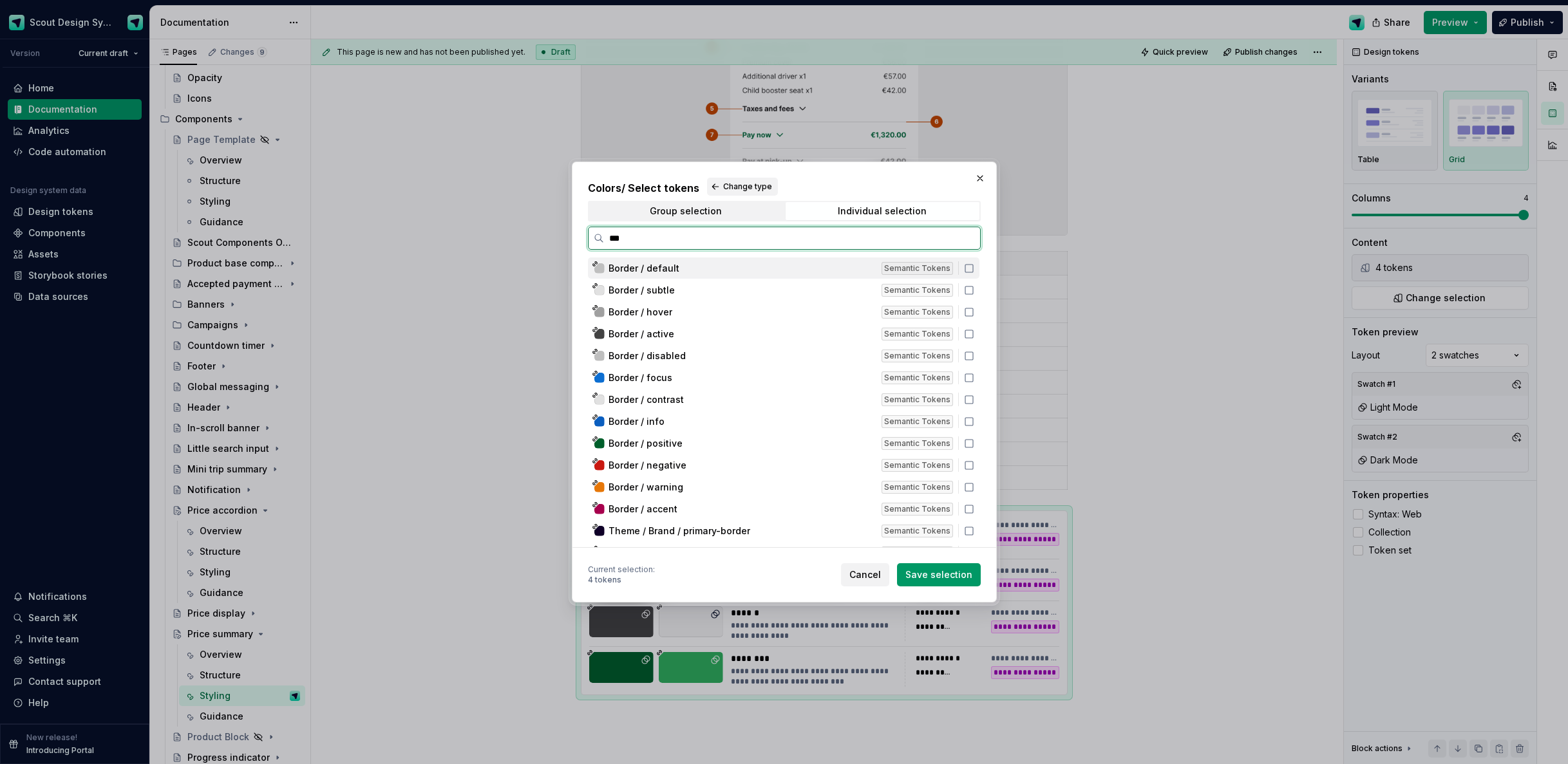
type input "****"
drag, startPoint x: 672, startPoint y: 285, endPoint x: 787, endPoint y: 395, distance: 159.1
click at [673, 285] on div "Border / subtle" at bounding box center [741, 289] width 266 height 12
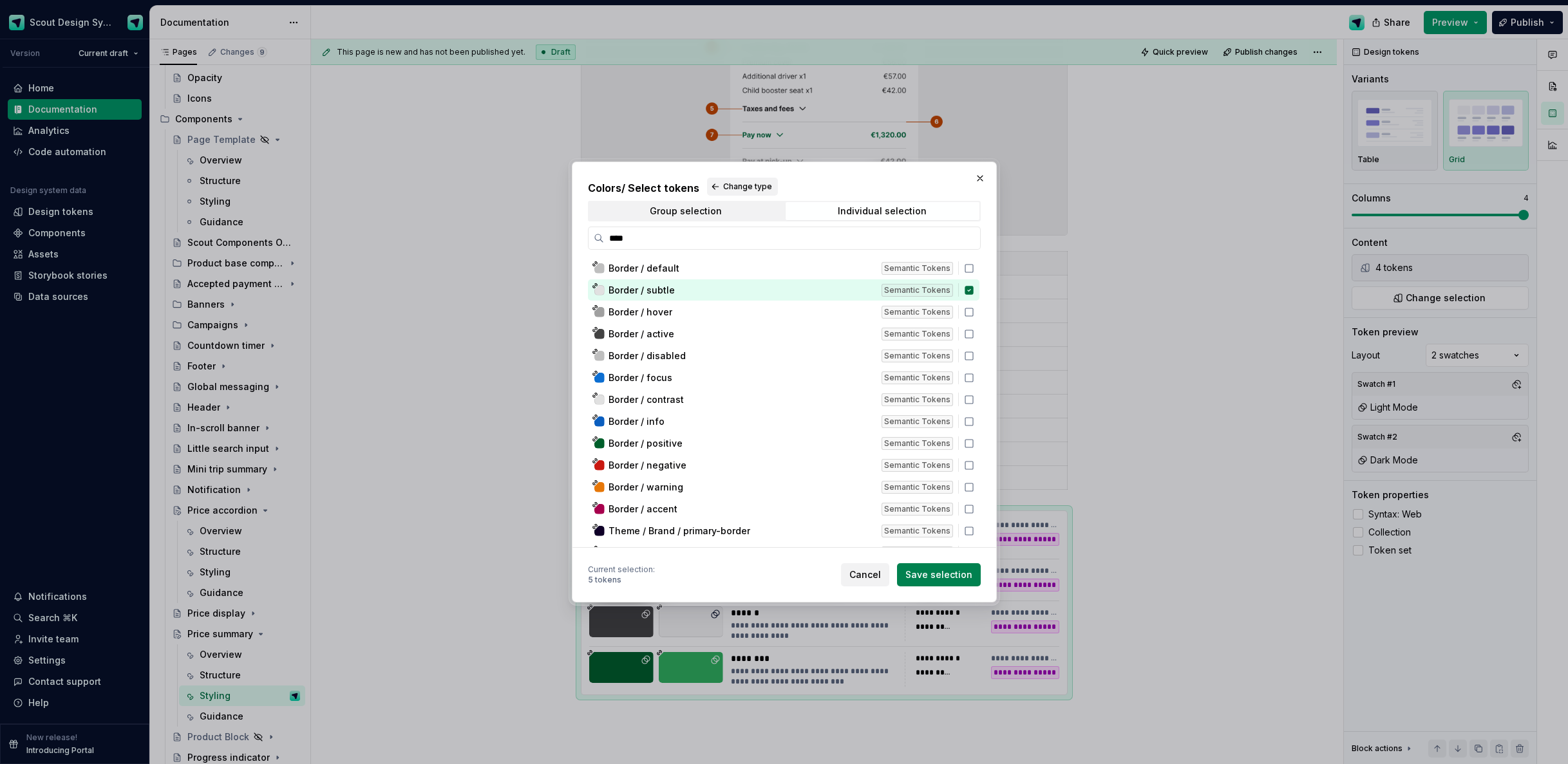
click at [931, 576] on span "Save selection" at bounding box center [939, 574] width 67 height 12
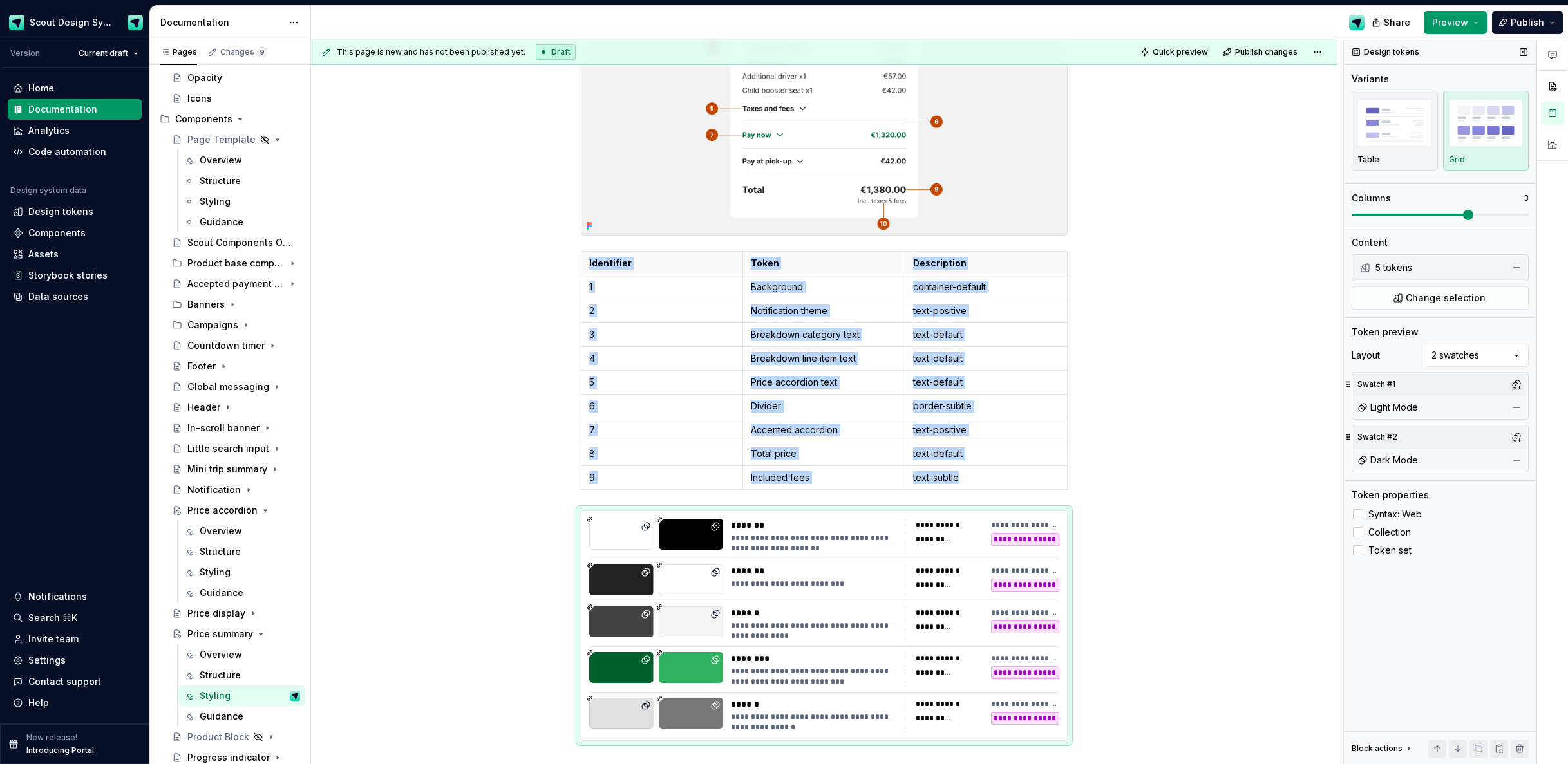
click at [1467, 217] on span at bounding box center [1468, 215] width 11 height 11
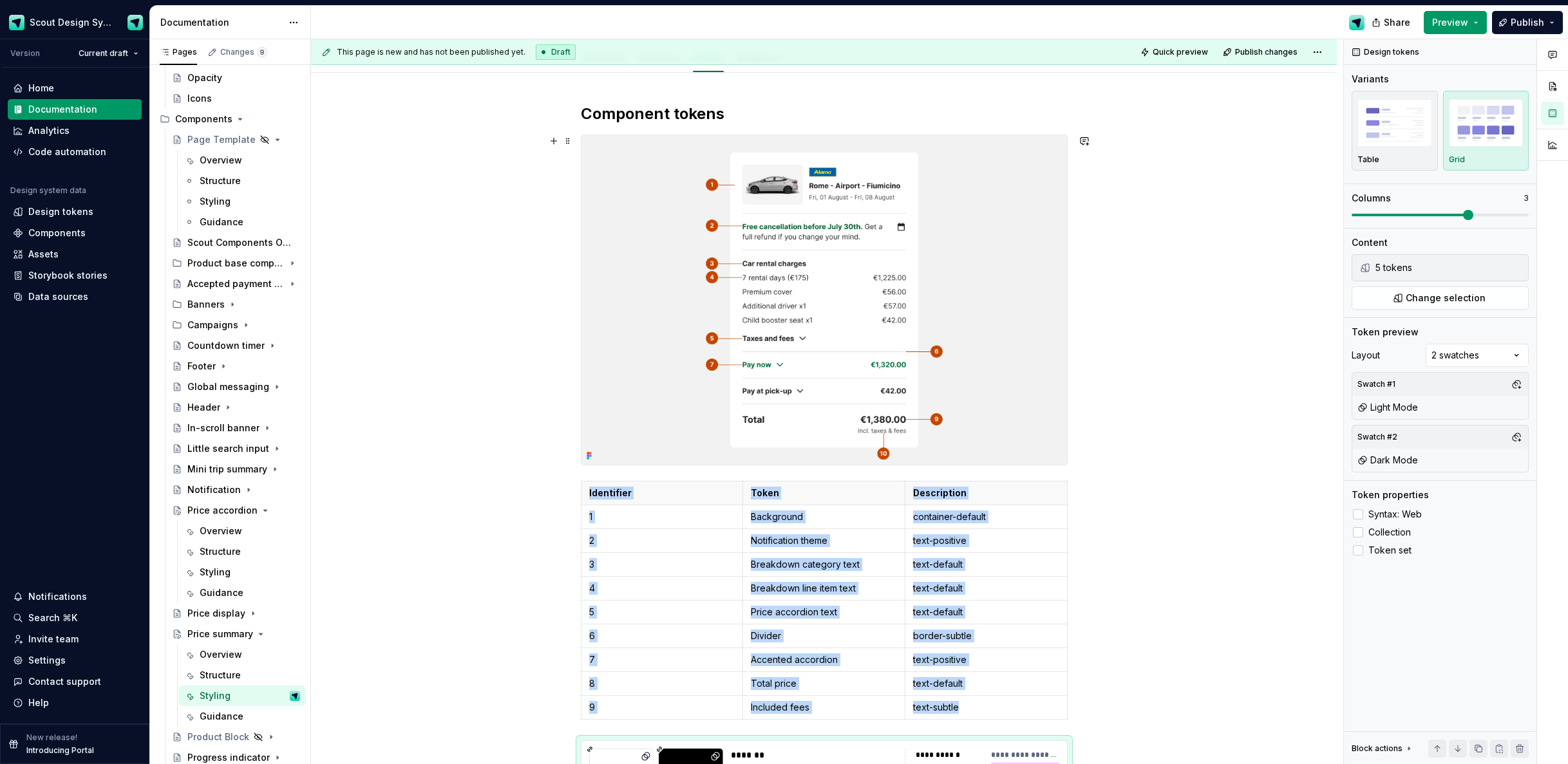
scroll to position [0, 0]
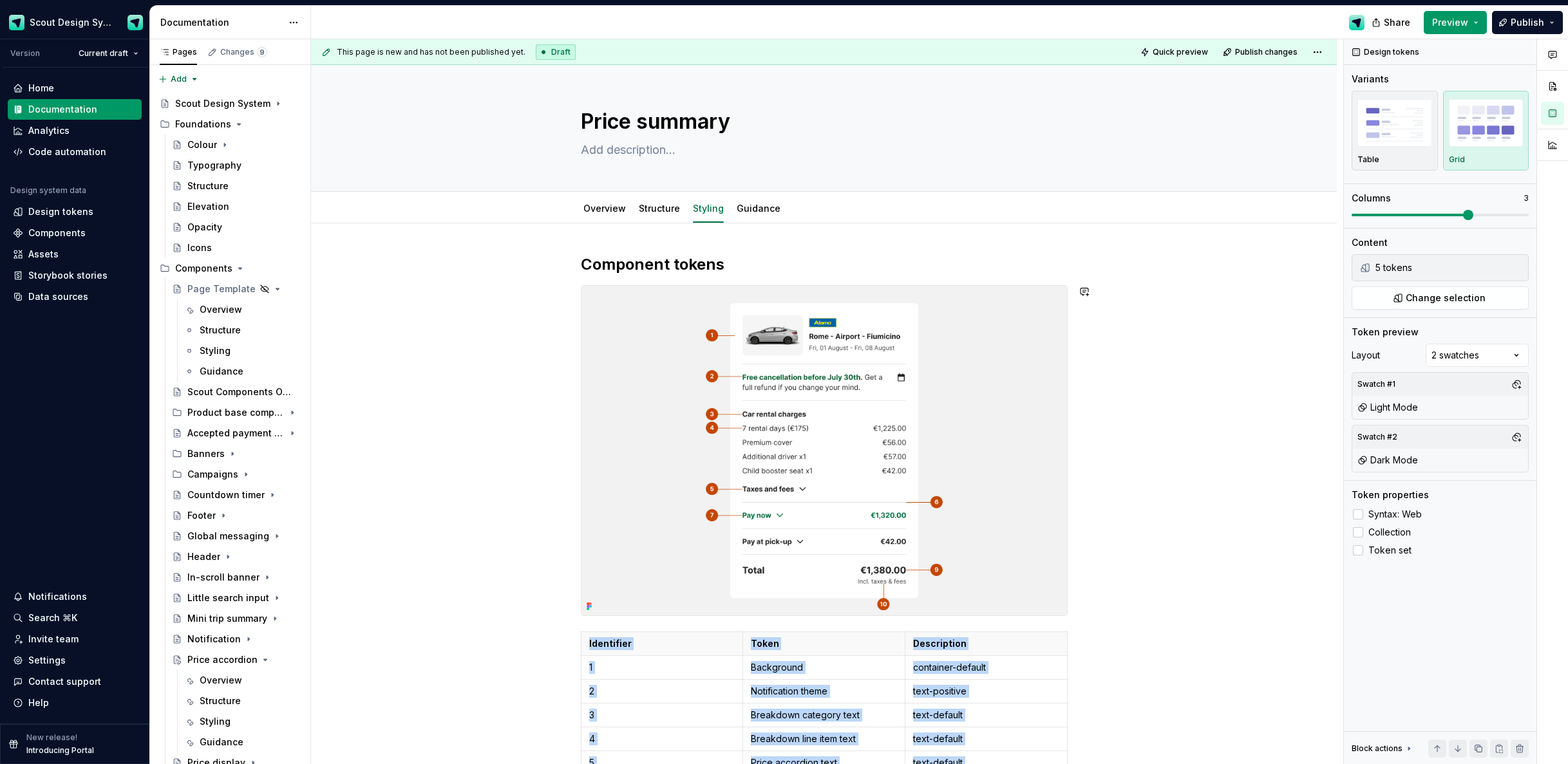
scroll to position [150, 0]
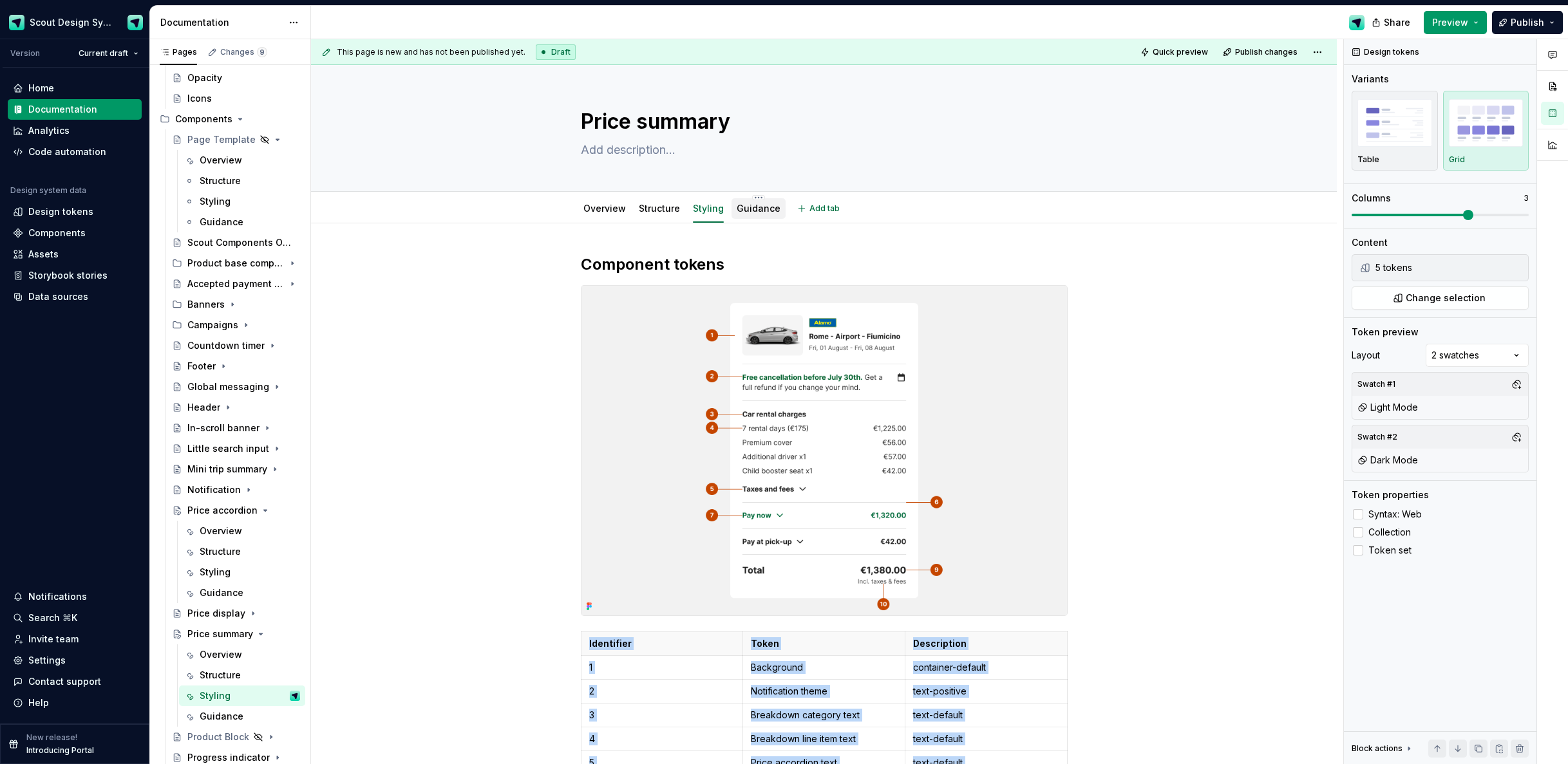
click at [769, 209] on link "Guidance" at bounding box center [759, 208] width 44 height 11
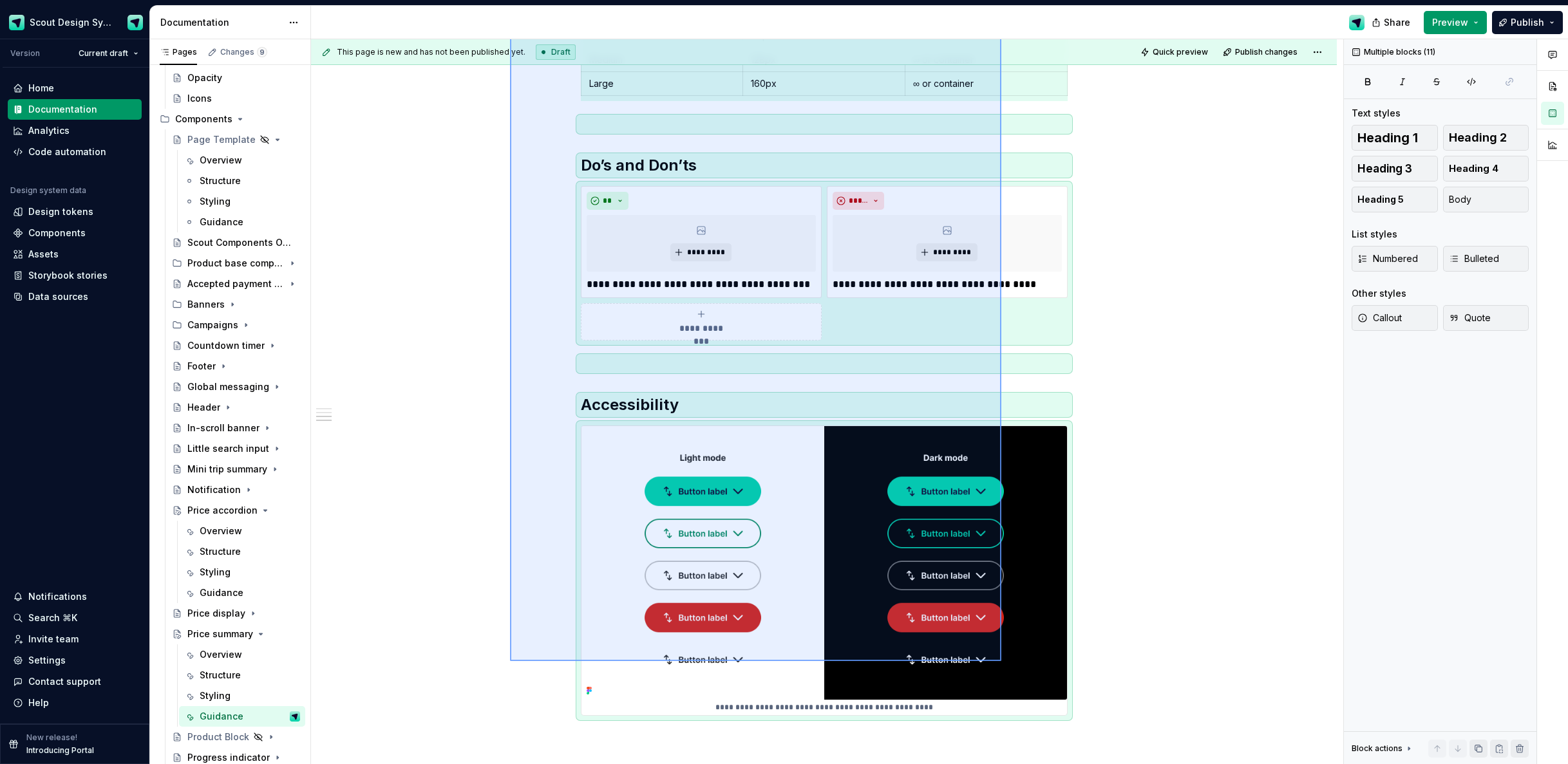
drag, startPoint x: 512, startPoint y: 265, endPoint x: 997, endPoint y: 648, distance: 618.0
click at [1001, 660] on div "**********" at bounding box center [827, 402] width 1033 height 726
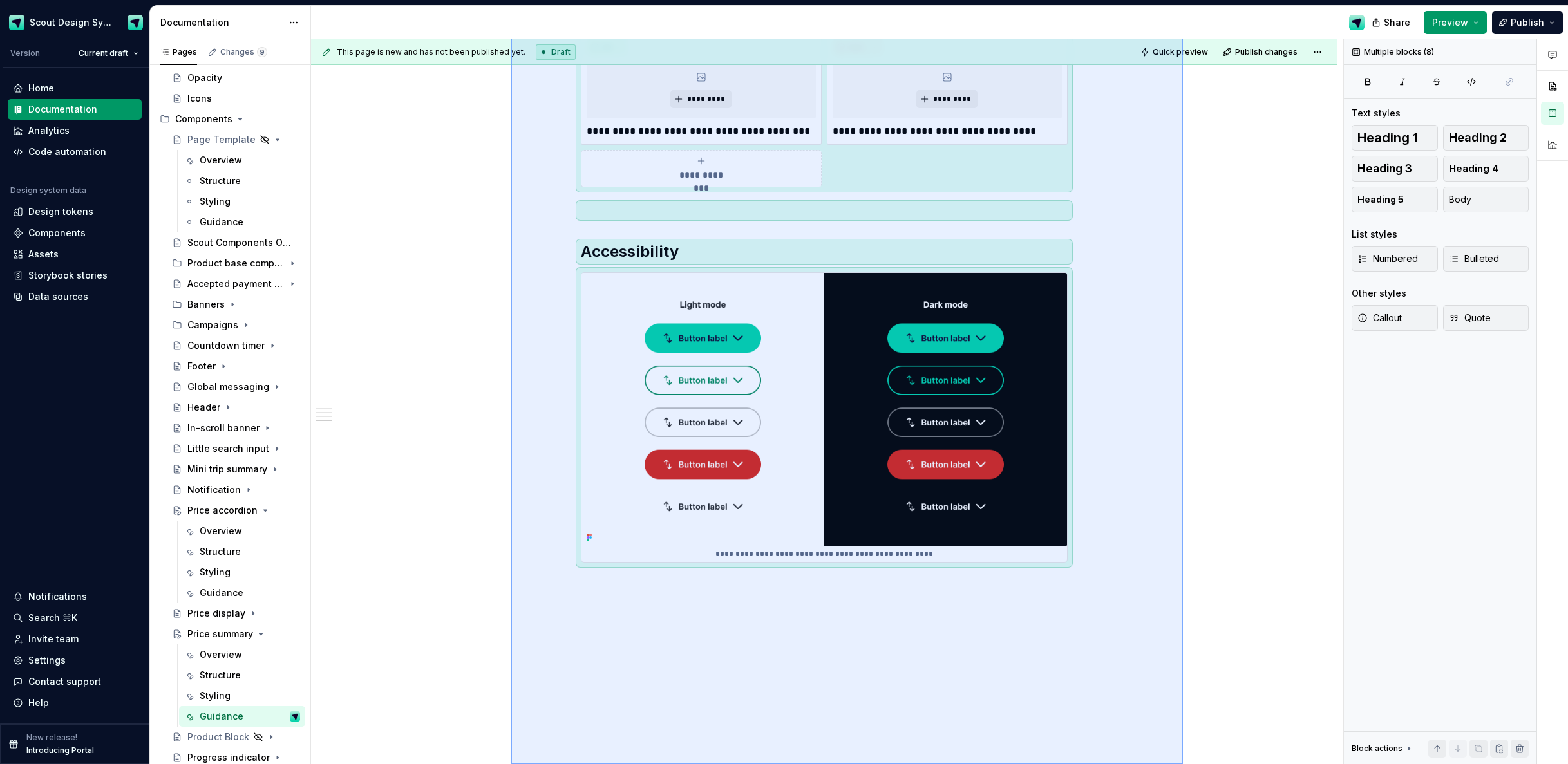
scroll to position [581, 0]
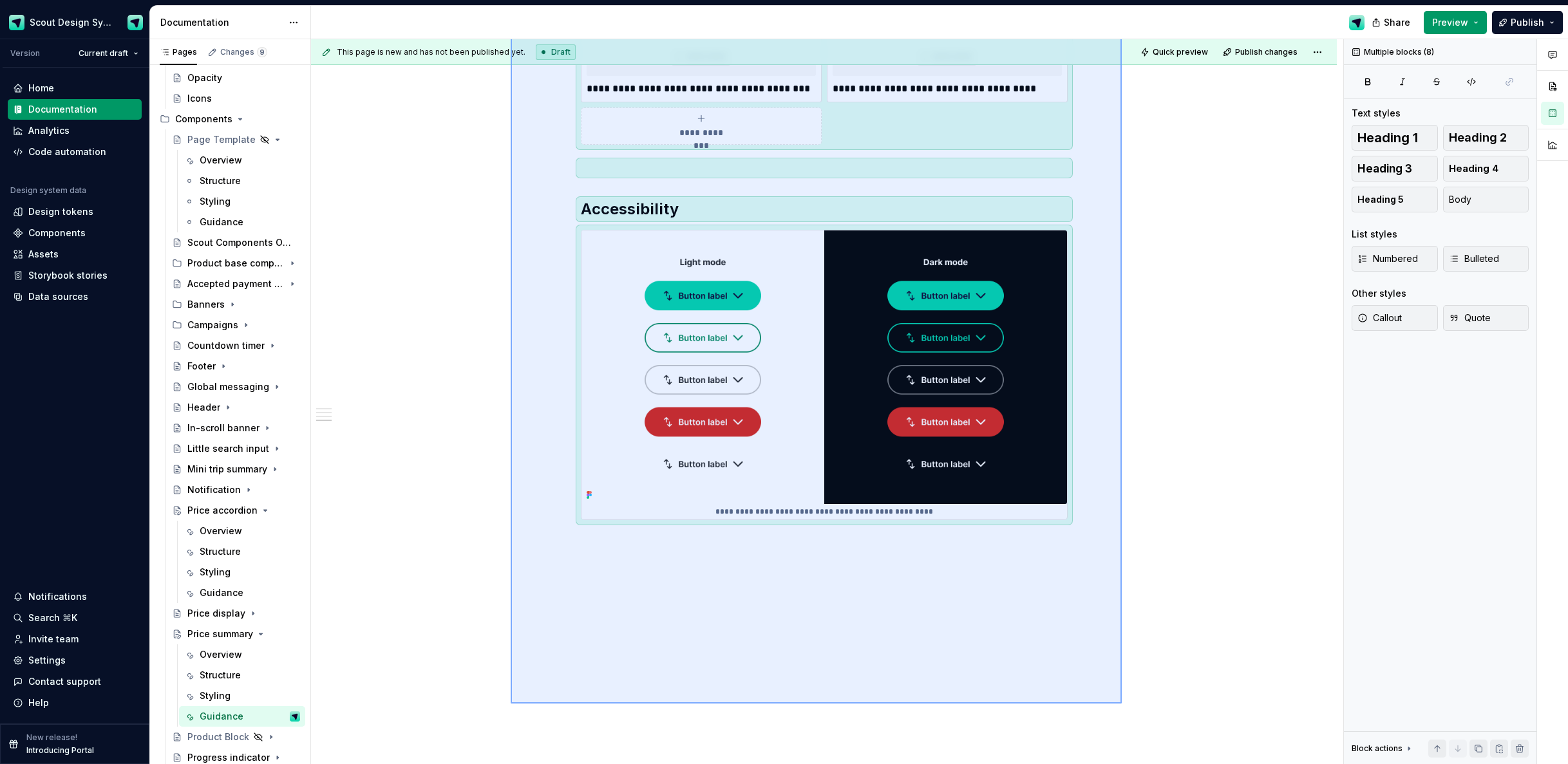
drag, startPoint x: 532, startPoint y: 351, endPoint x: 1121, endPoint y: 704, distance: 686.7
click at [1121, 704] on div "**********" at bounding box center [827, 402] width 1033 height 726
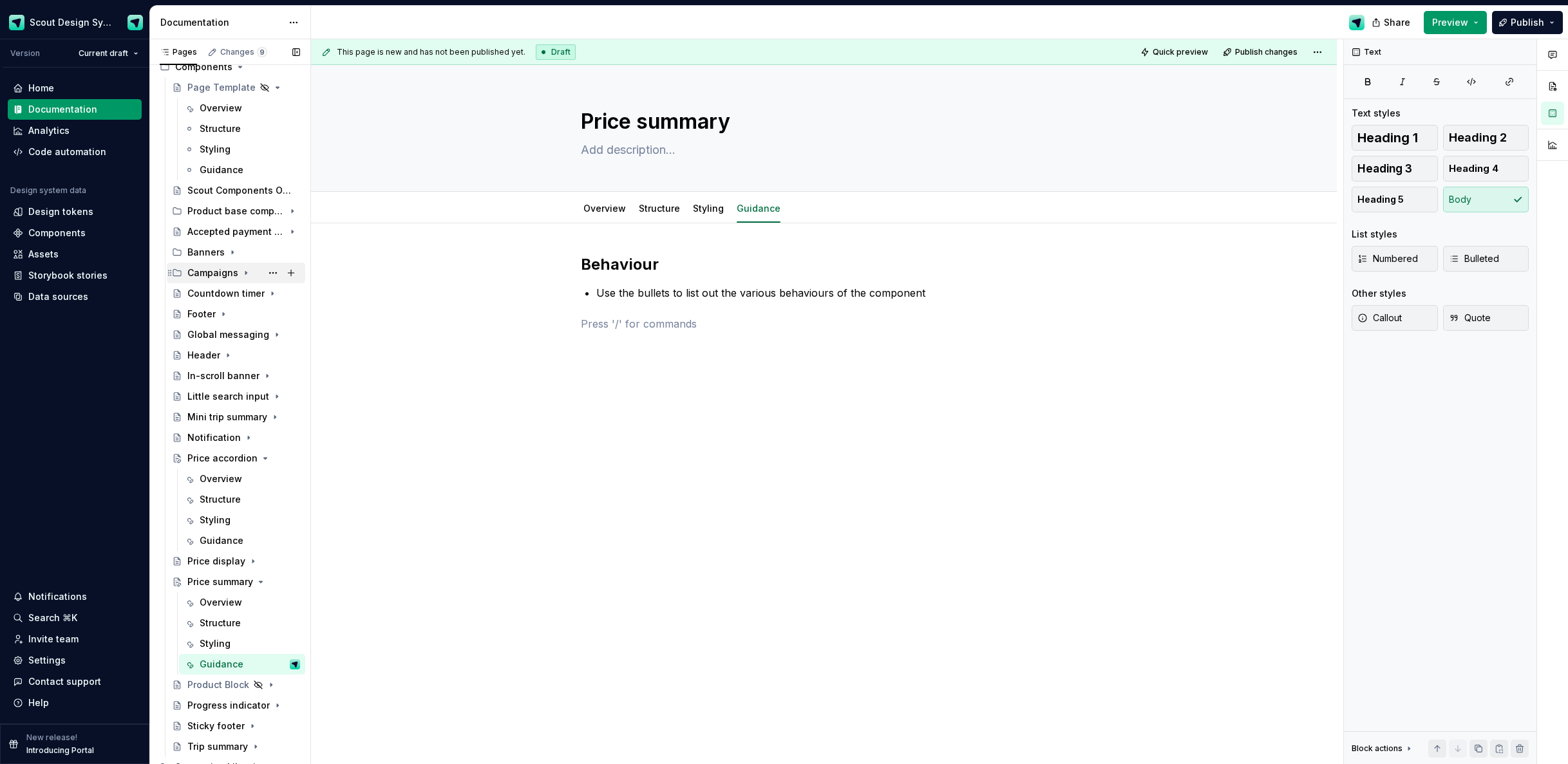
scroll to position [215, 0]
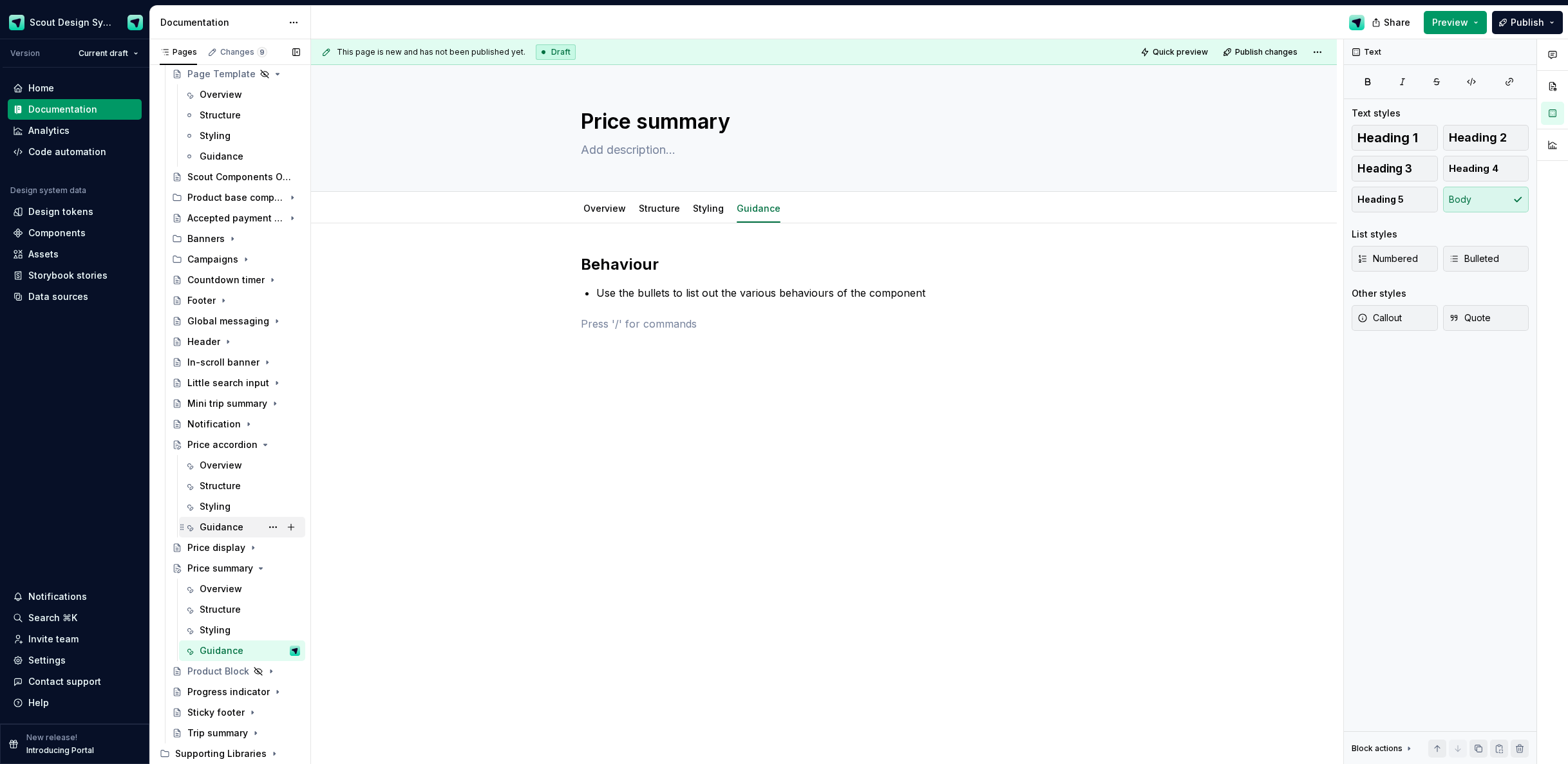
click at [215, 526] on div "Guidance" at bounding box center [222, 526] width 44 height 12
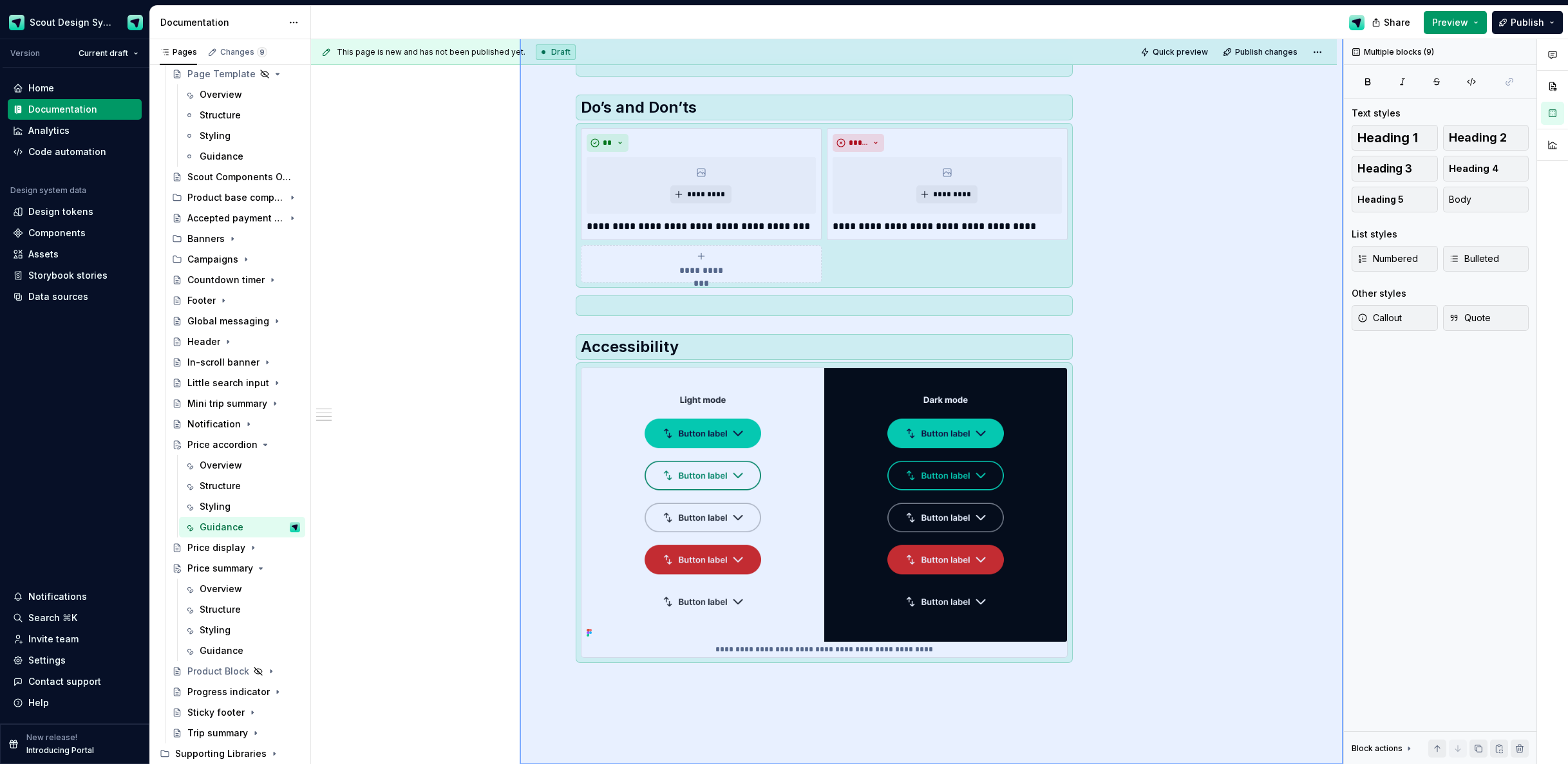
scroll to position [581, 0]
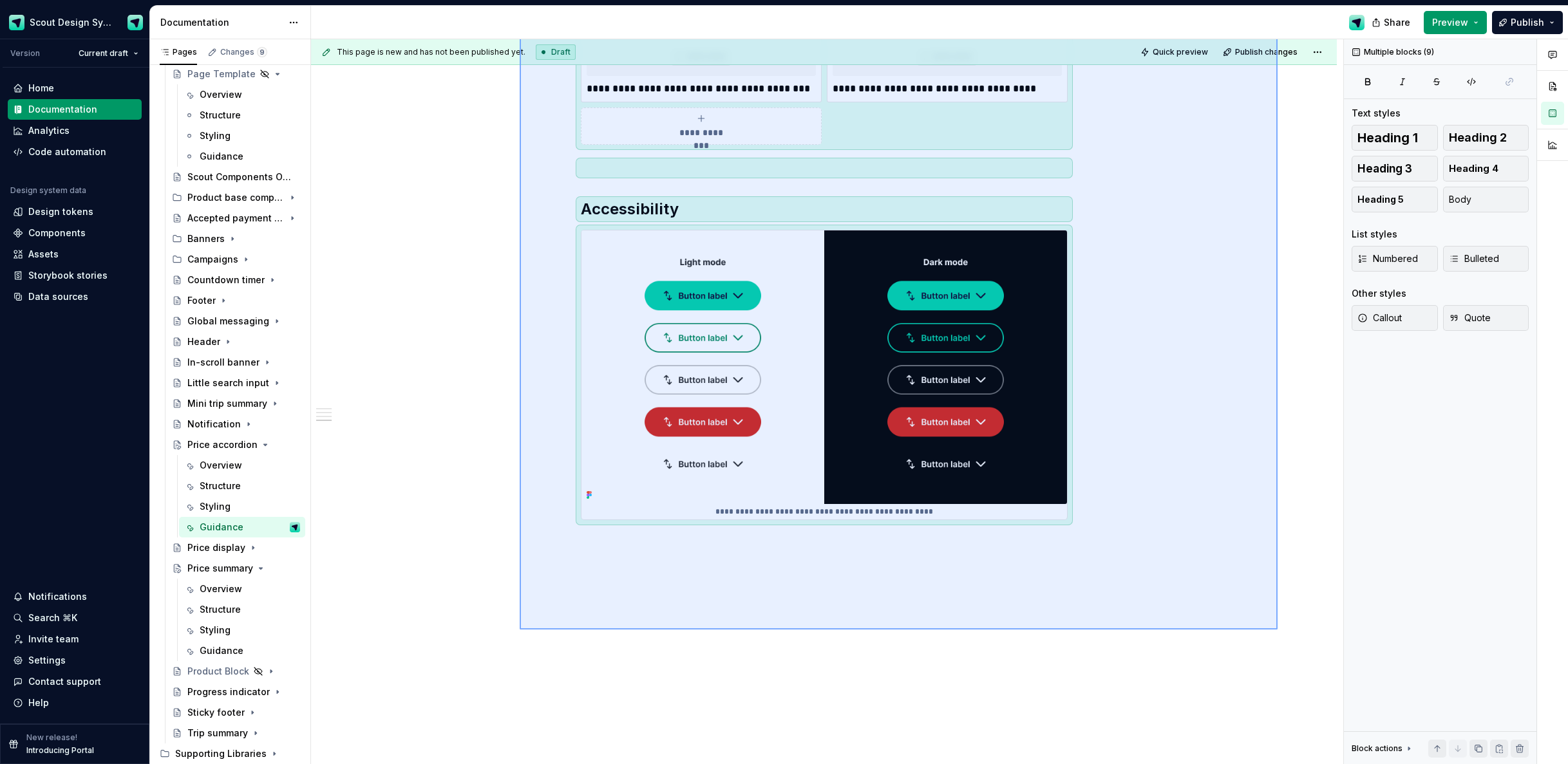
drag, startPoint x: 954, startPoint y: 661, endPoint x: 1268, endPoint y: 620, distance: 316.7
click at [1272, 625] on div "**********" at bounding box center [827, 402] width 1033 height 726
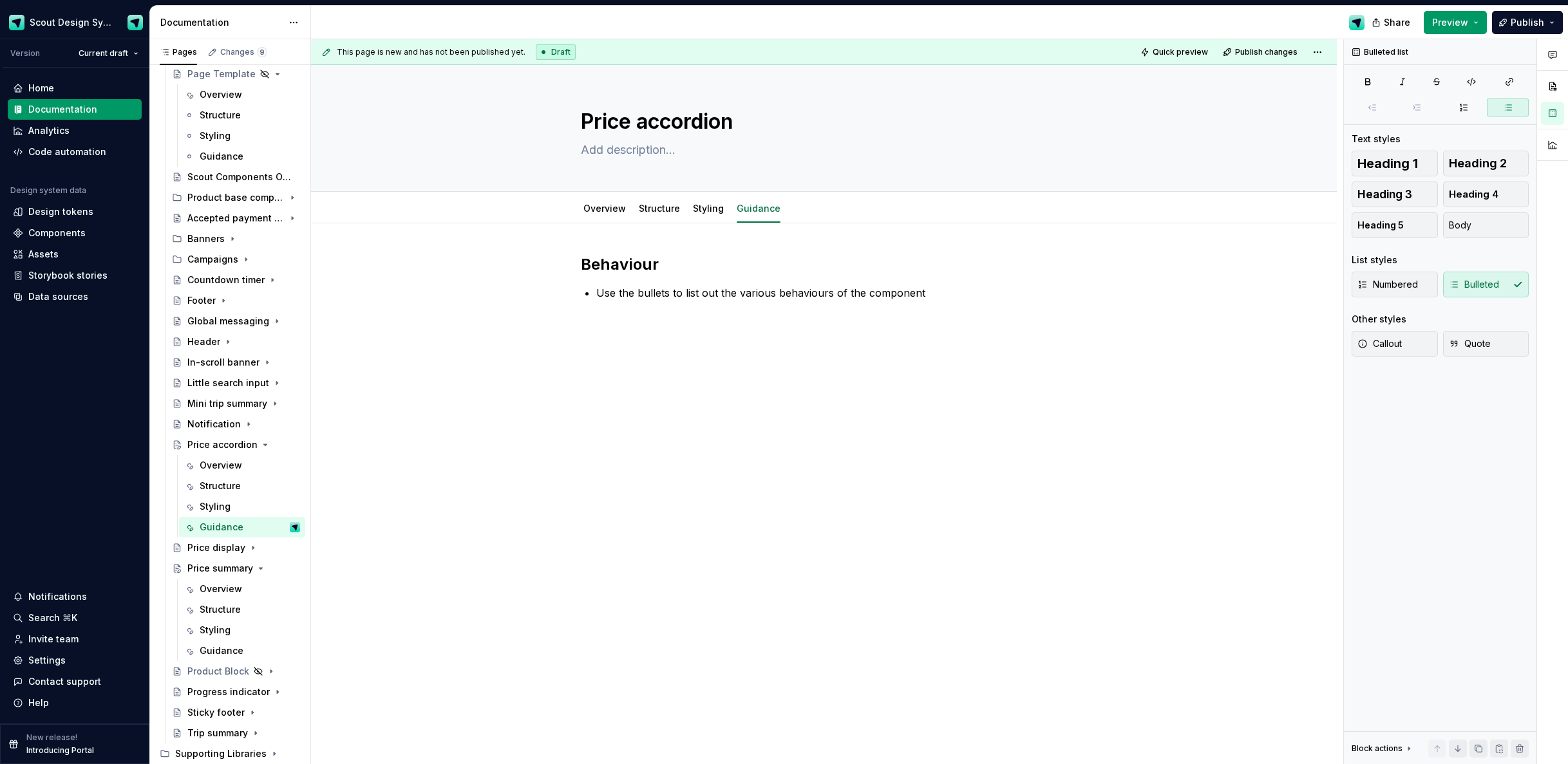
scroll to position [0, 0]
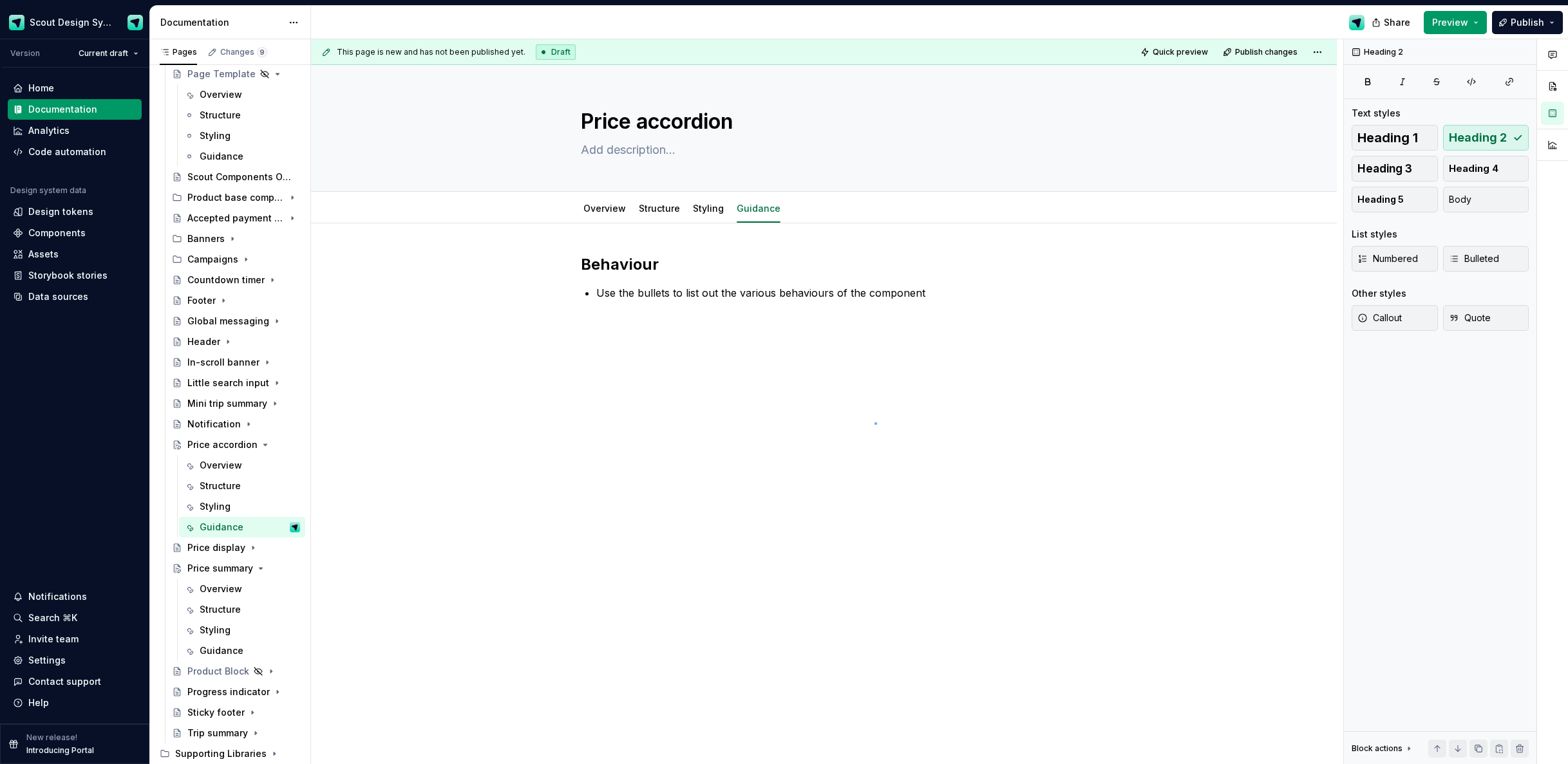
drag, startPoint x: 876, startPoint y: 423, endPoint x: 719, endPoint y: 338, distance: 178.5
click at [876, 423] on div "This page is new and has not been published yet. Draft Quick preview Publish ch…" at bounding box center [827, 402] width 1033 height 726
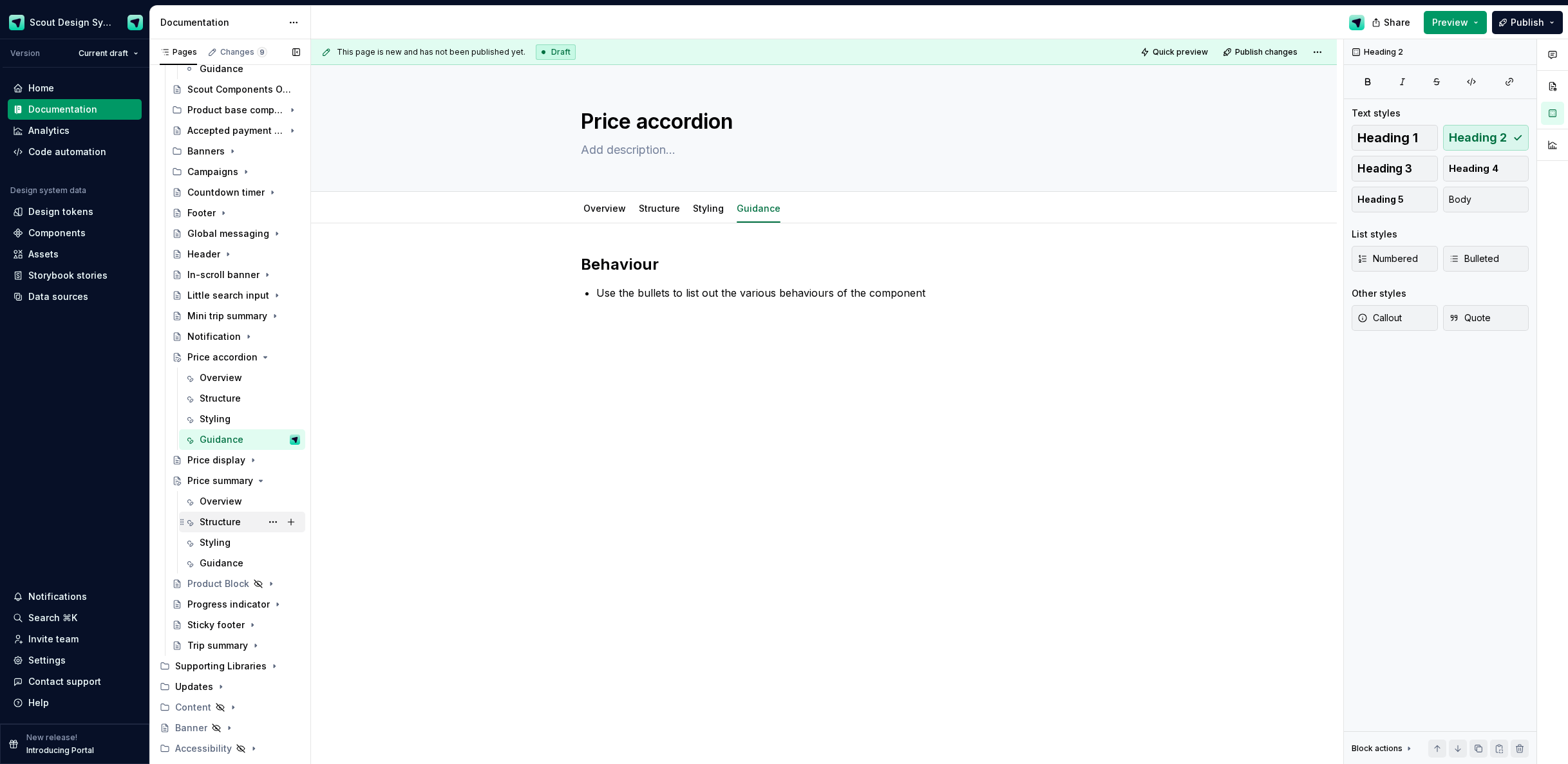
scroll to position [319, 0]
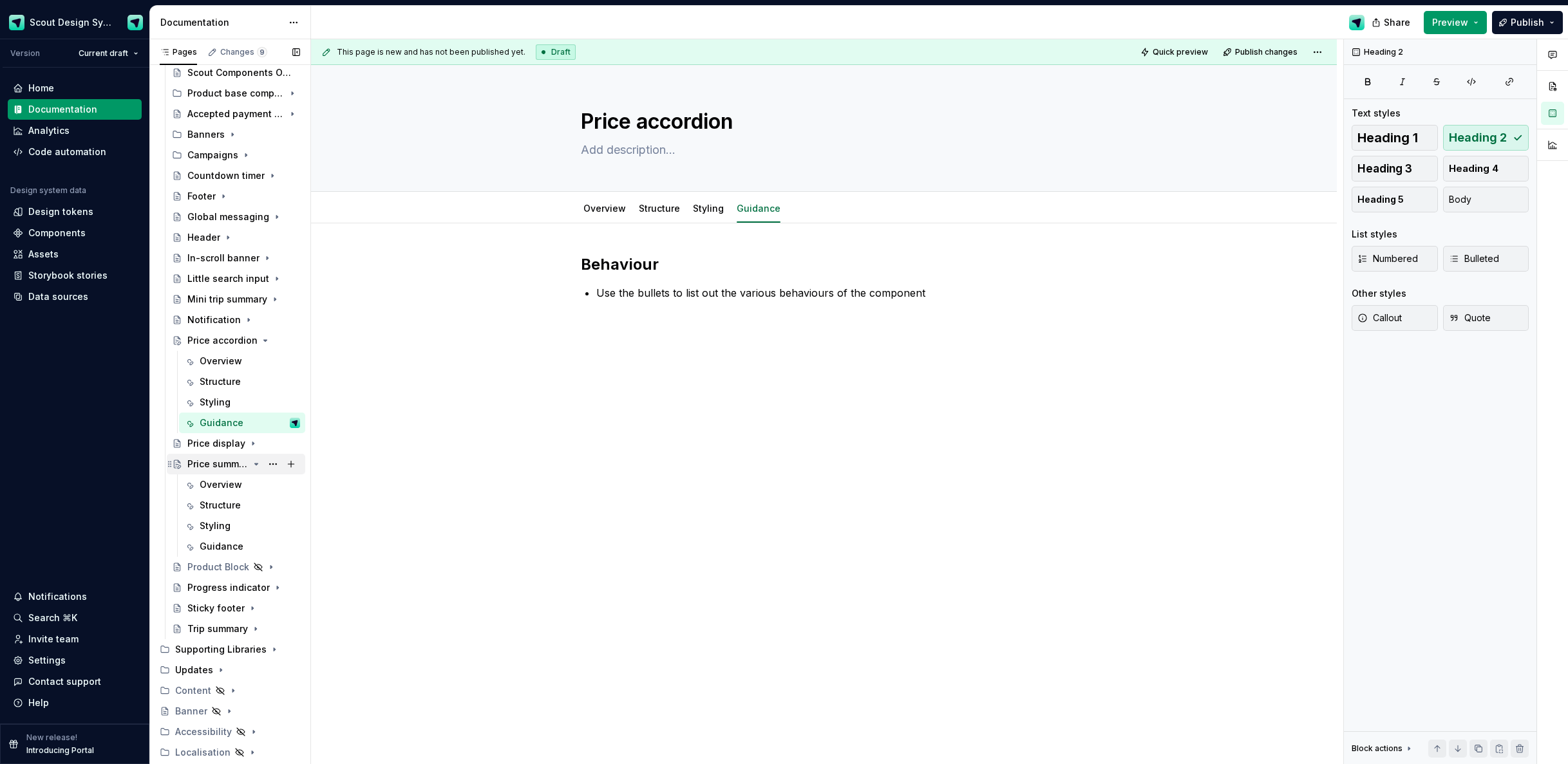
click at [224, 470] on div "Price summary" at bounding box center [218, 464] width 61 height 12
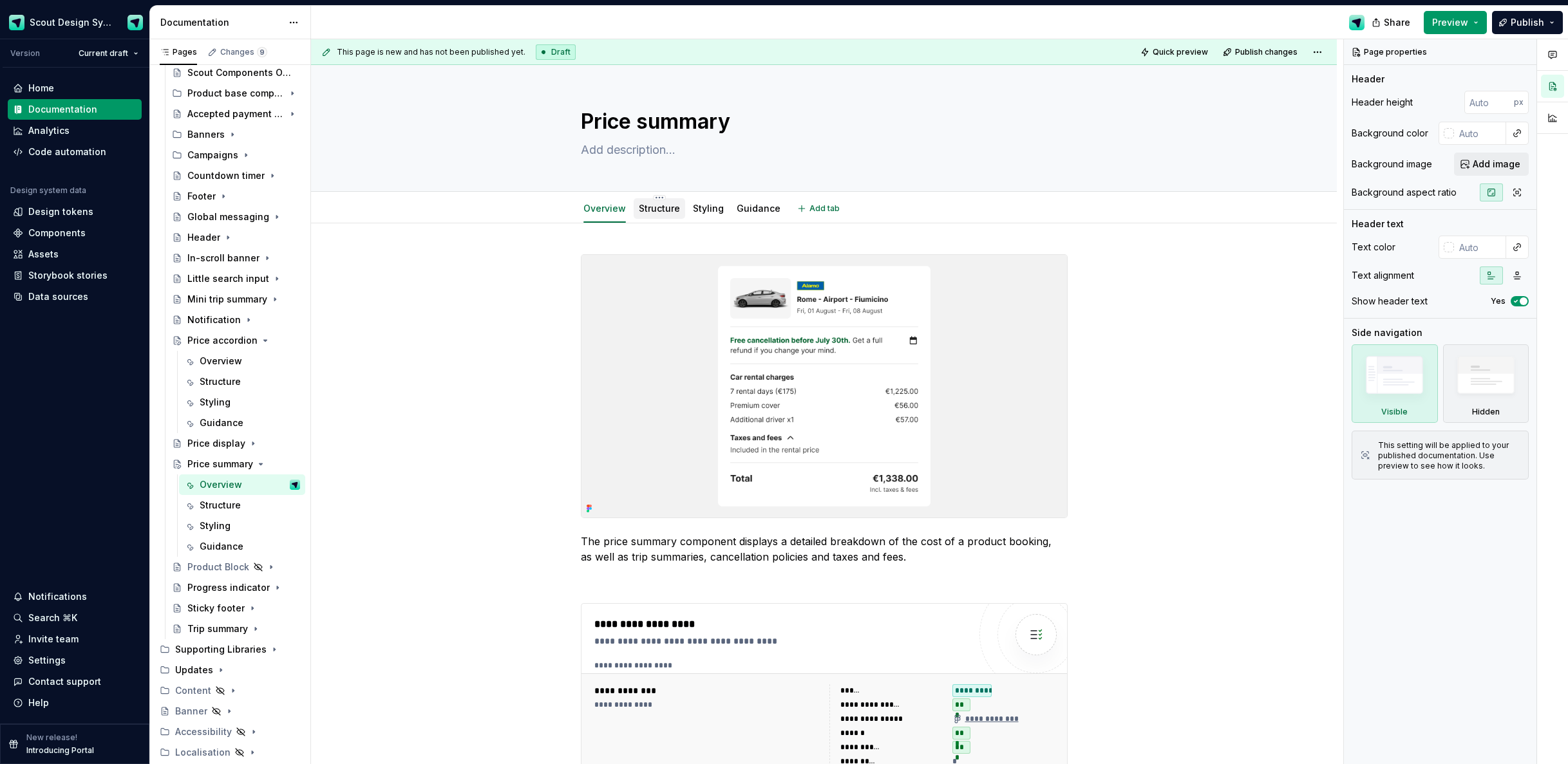
click at [669, 205] on link "Structure" at bounding box center [659, 208] width 41 height 11
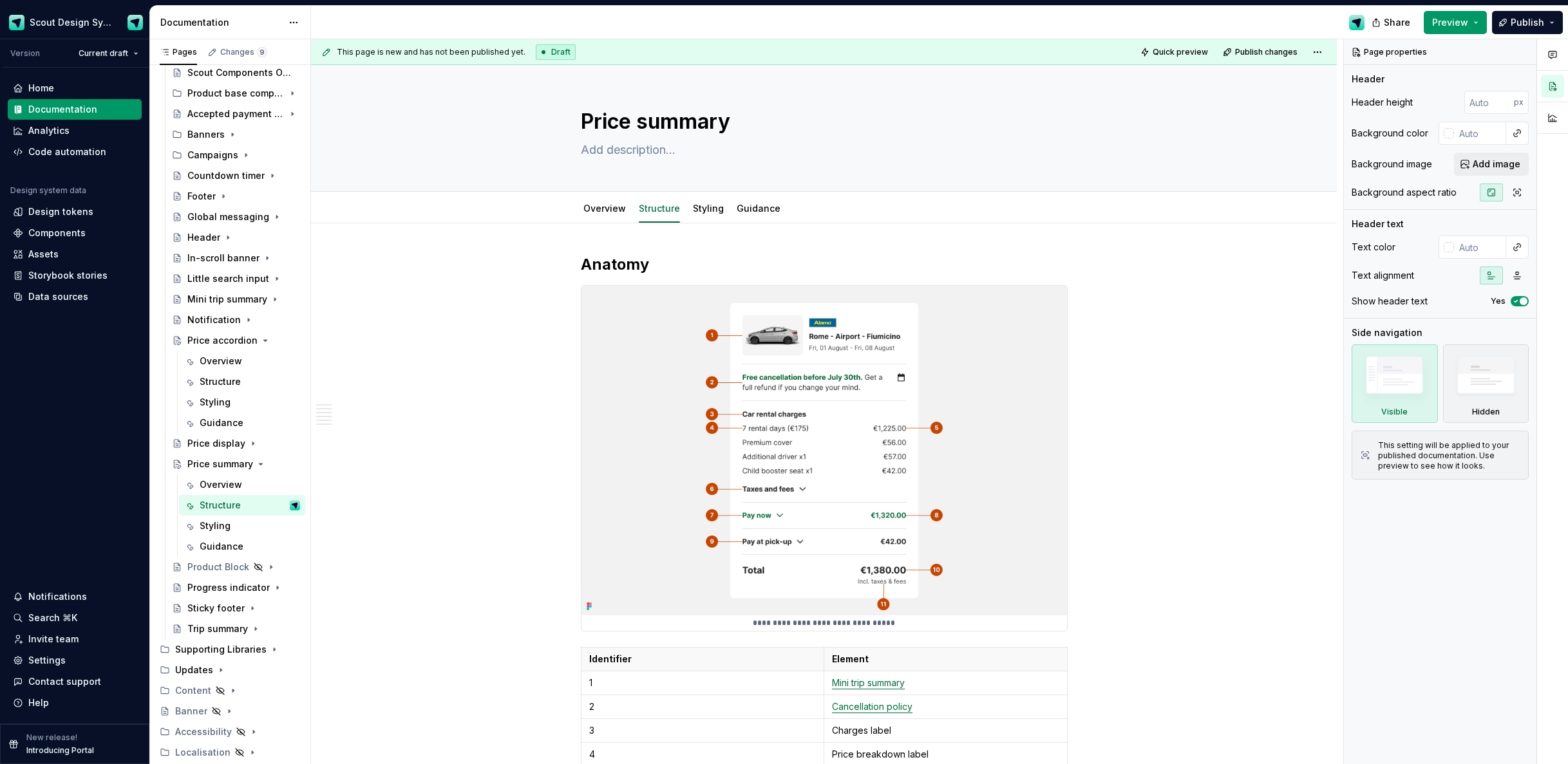
type textarea "*"
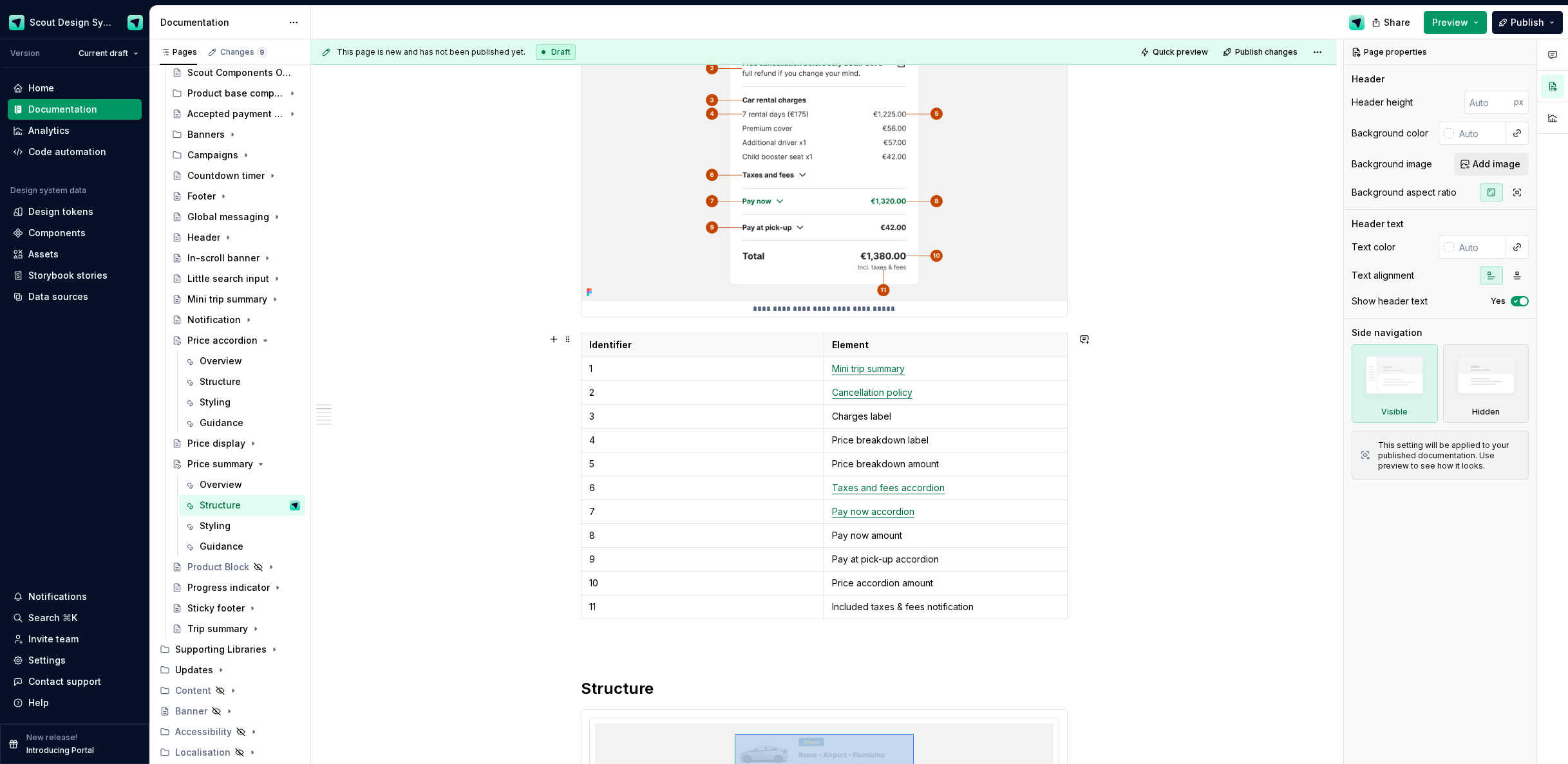
scroll to position [267, 0]
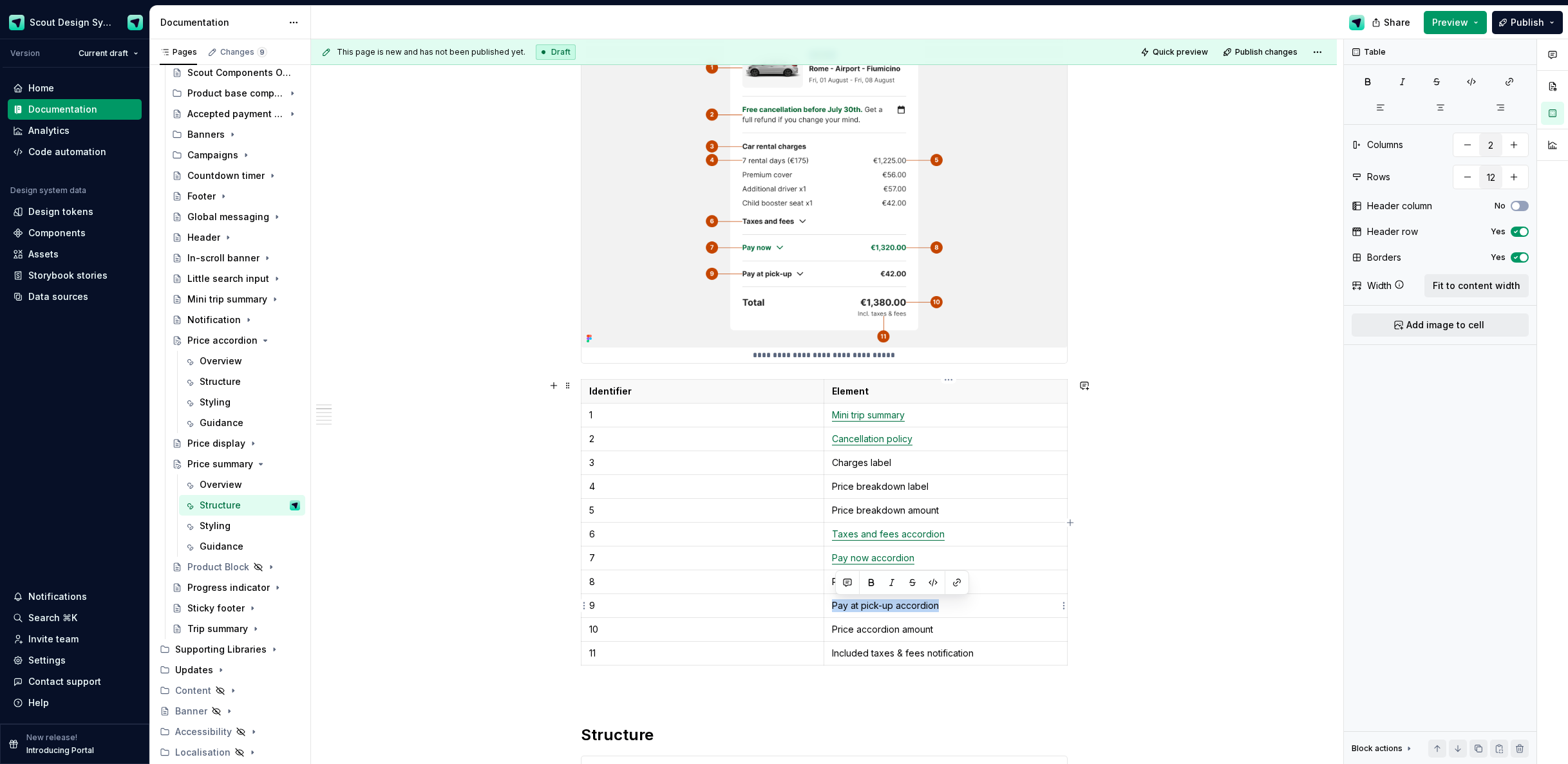
drag, startPoint x: 903, startPoint y: 600, endPoint x: 938, endPoint y: 601, distance: 35.0
click at [849, 599] on p "Pay at pick-up accordion" at bounding box center [946, 605] width 227 height 12
drag, startPoint x: 948, startPoint y: 610, endPoint x: 835, endPoint y: 601, distance: 113.4
click at [834, 601] on p "Pay at pick-up accordion" at bounding box center [946, 605] width 227 height 12
click at [956, 588] on button "button" at bounding box center [957, 582] width 18 height 18
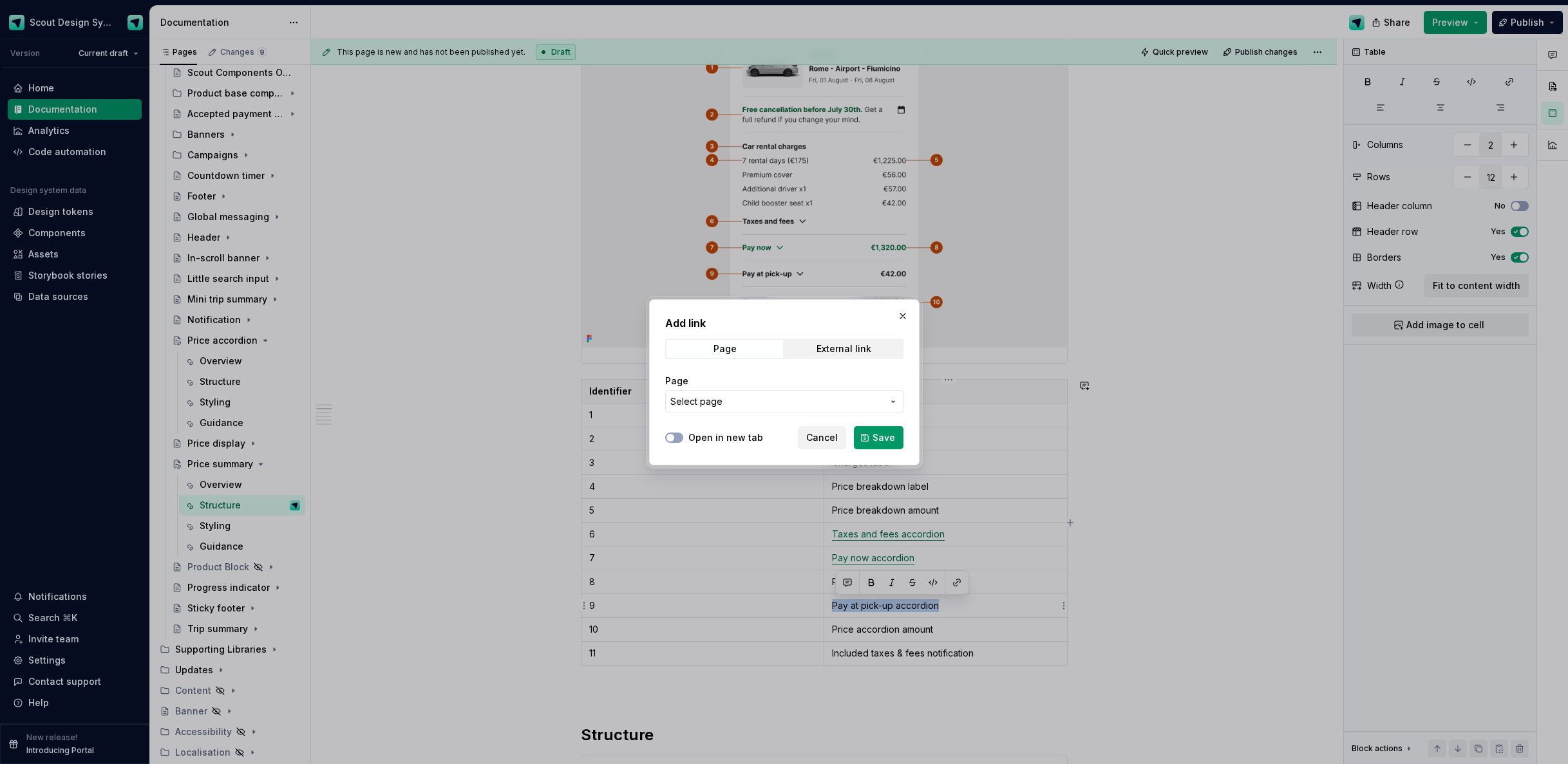
click at [828, 397] on span "Select page" at bounding box center [777, 401] width 213 height 12
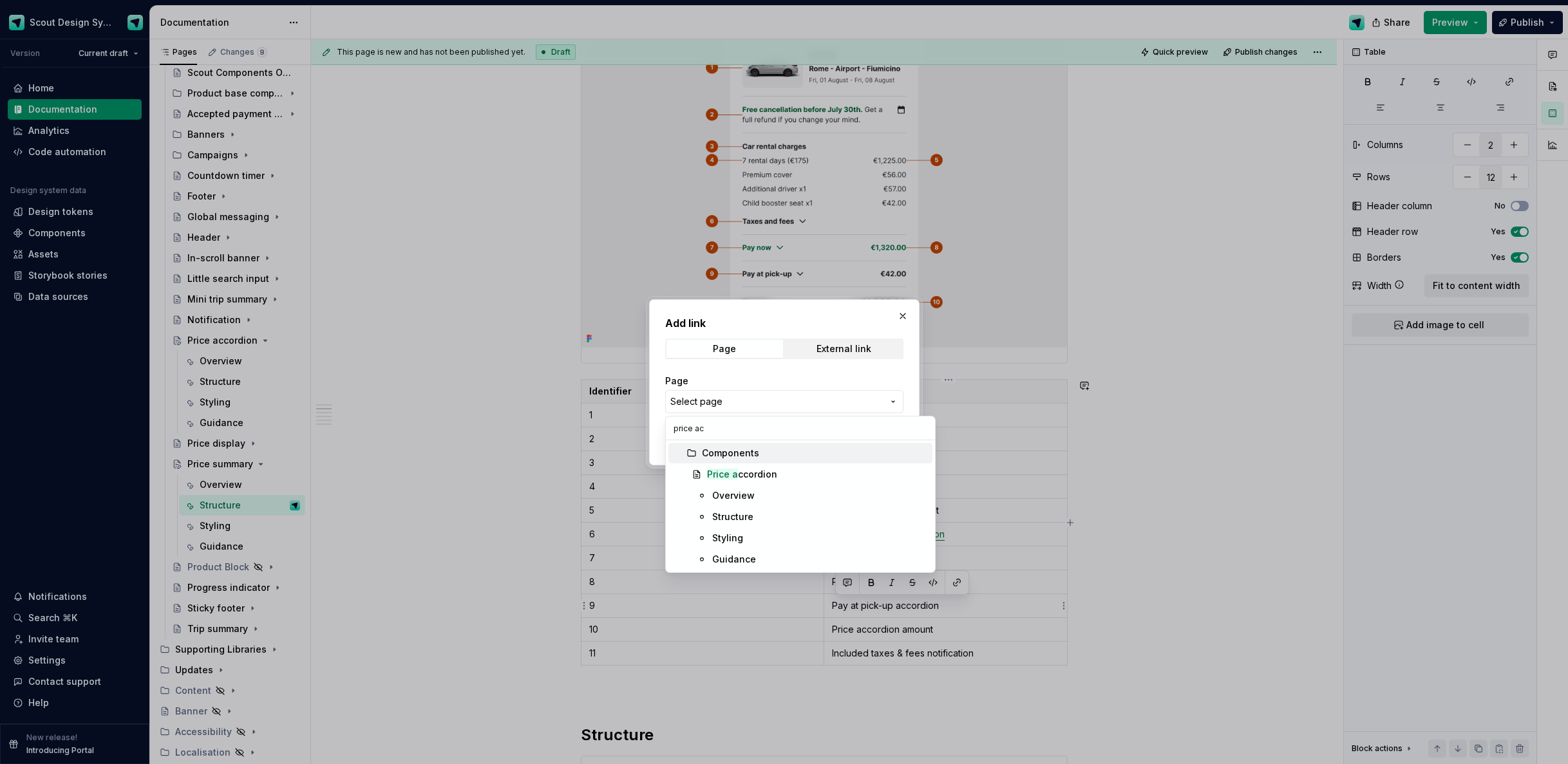
type input "price acc"
click at [765, 473] on div "Price acc ordion" at bounding box center [741, 474] width 70 height 12
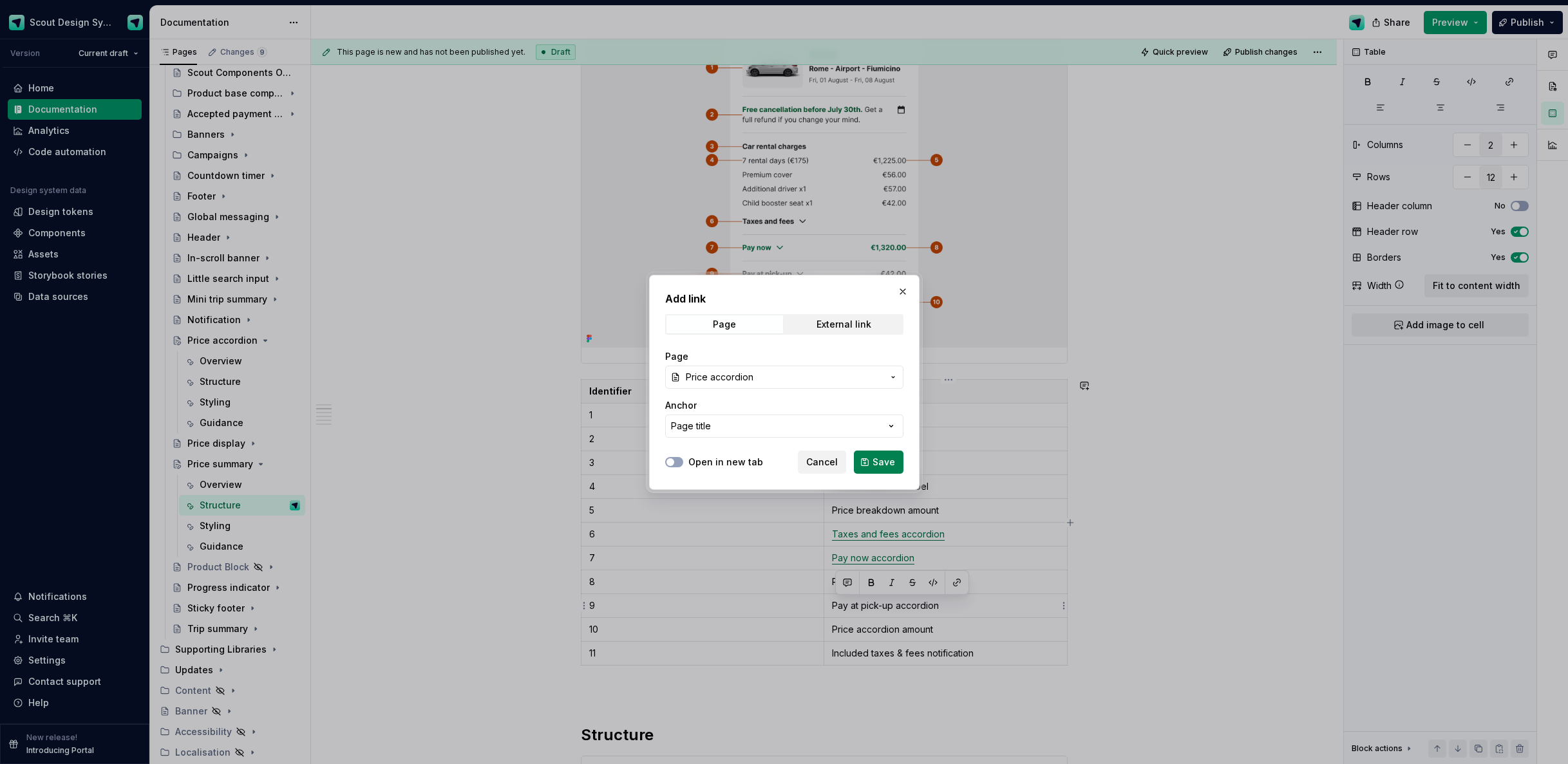
click at [869, 465] on button "Save" at bounding box center [879, 462] width 50 height 23
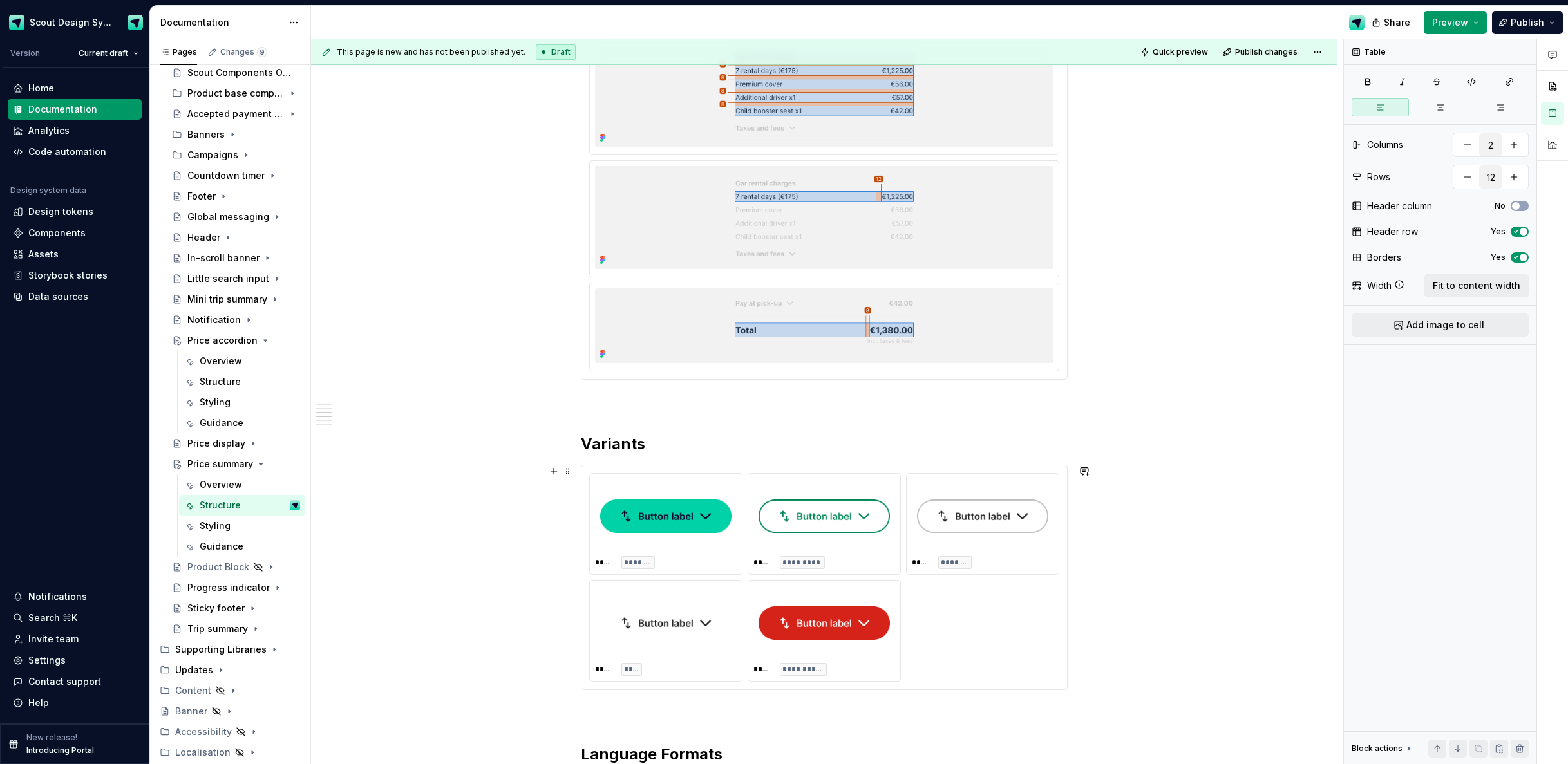
scroll to position [1497, 0]
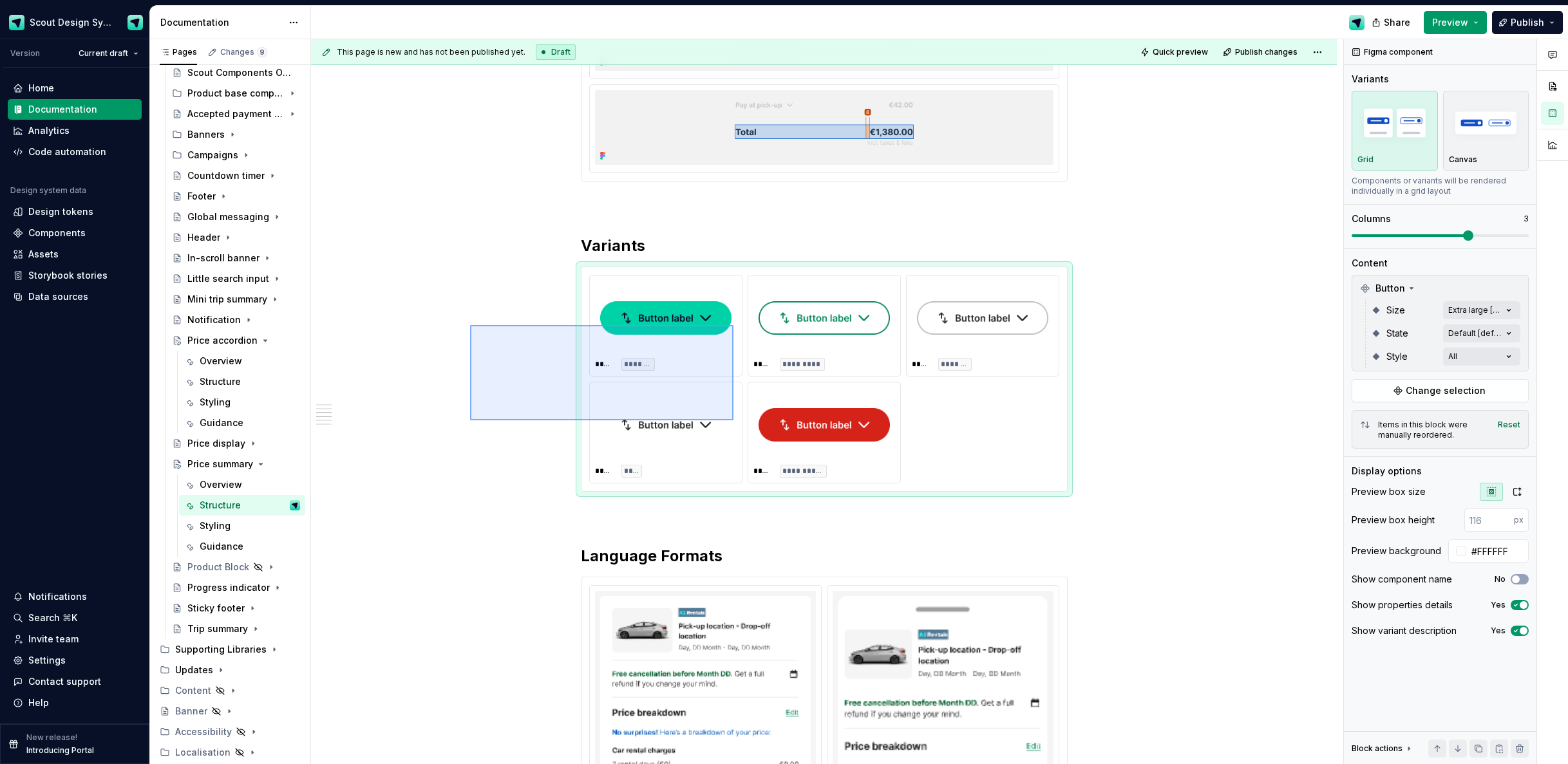
type textarea "*"
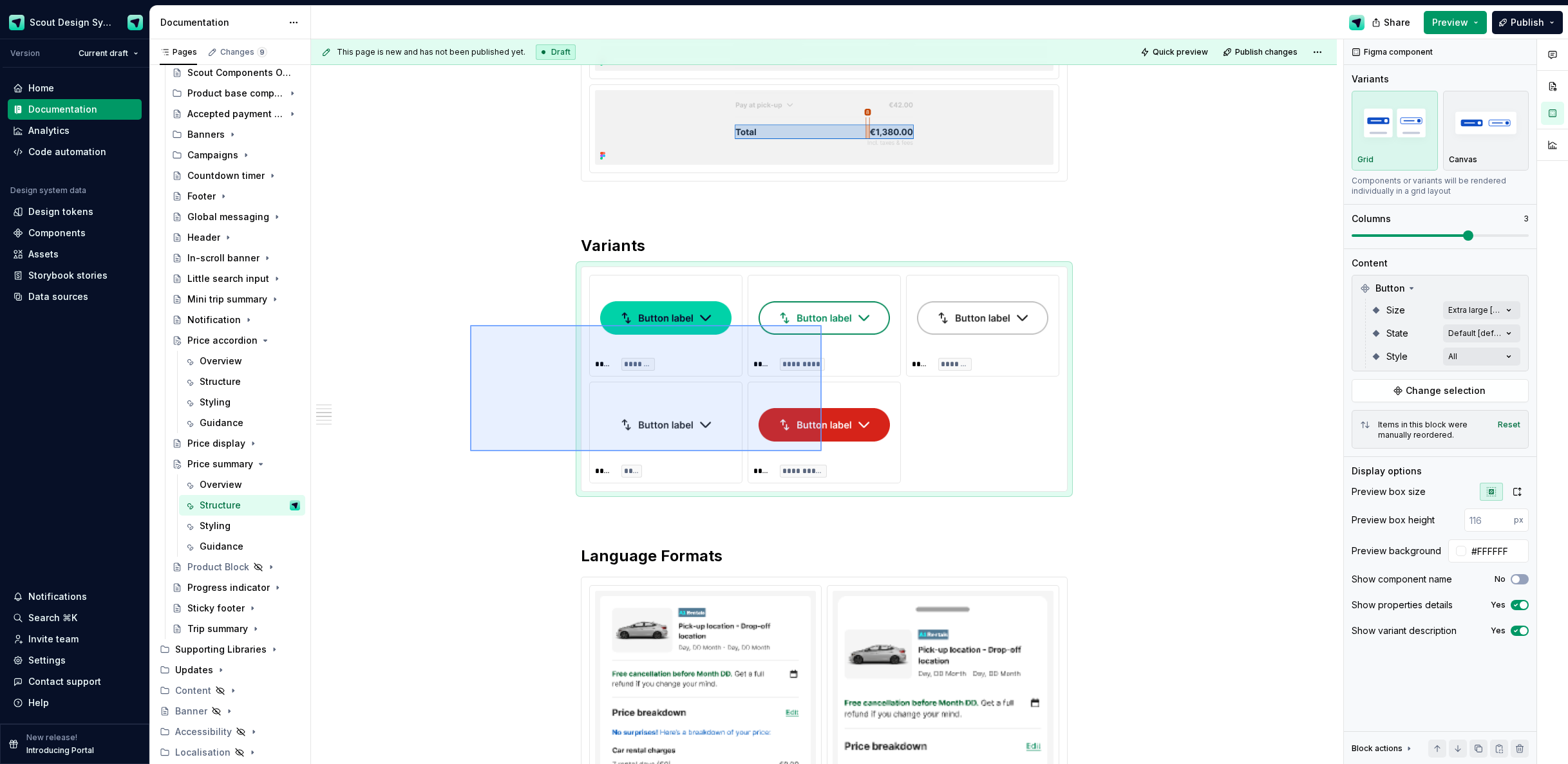
drag, startPoint x: 493, startPoint y: 336, endPoint x: 822, endPoint y: 451, distance: 348.5
click at [822, 451] on div "**********" at bounding box center [827, 402] width 1033 height 726
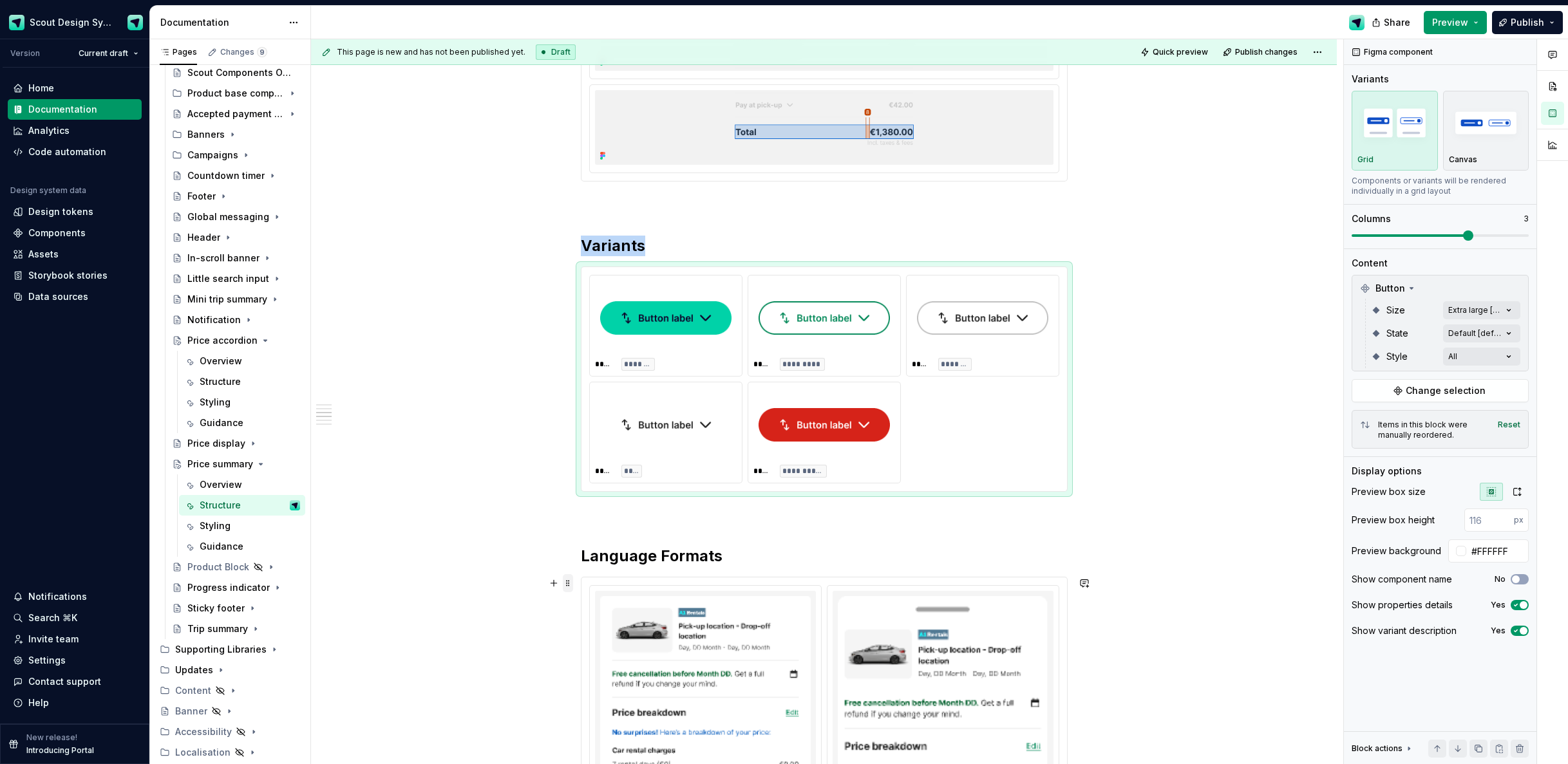
type input "#F5F5F5"
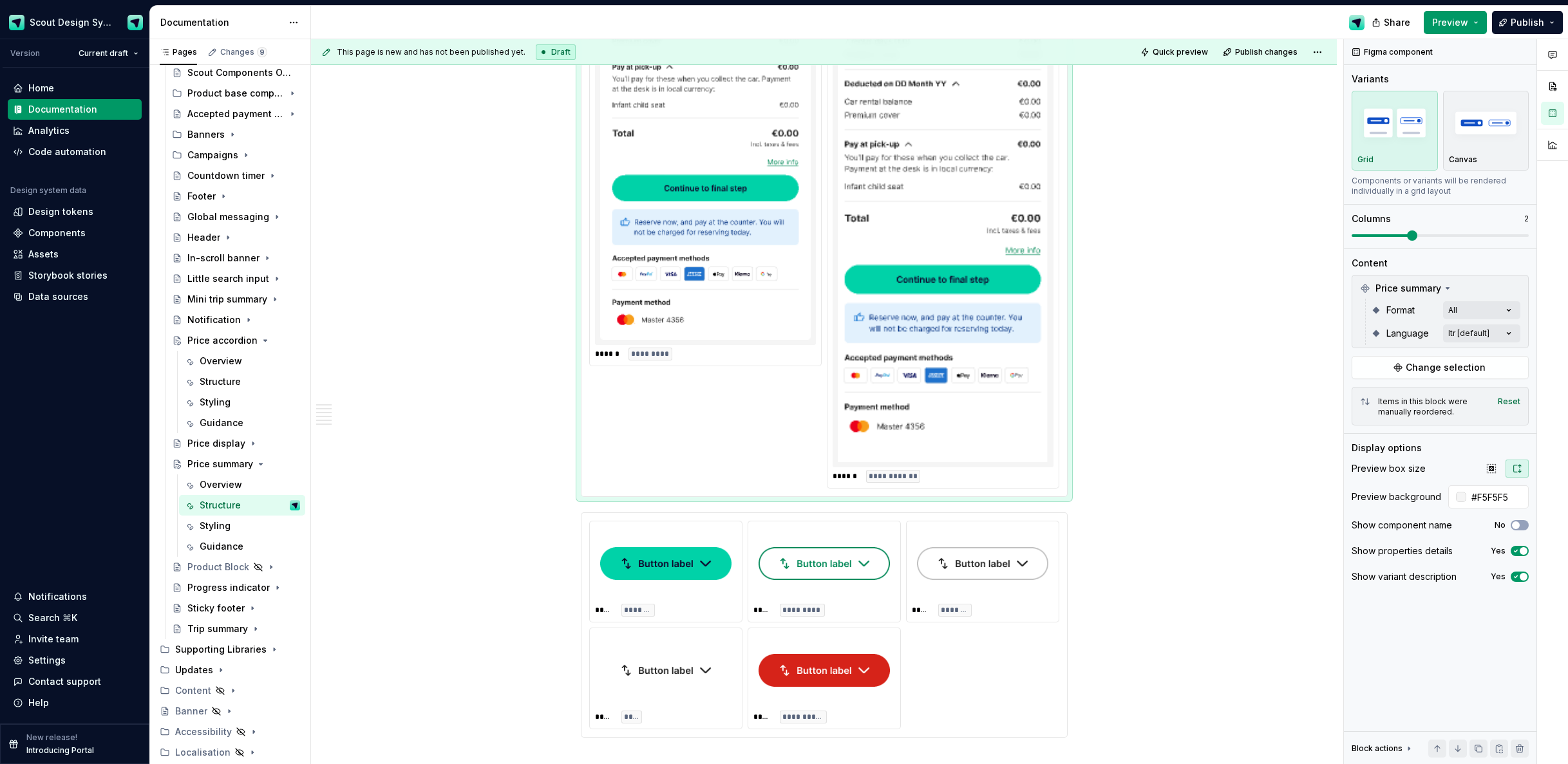
scroll to position [2234, 0]
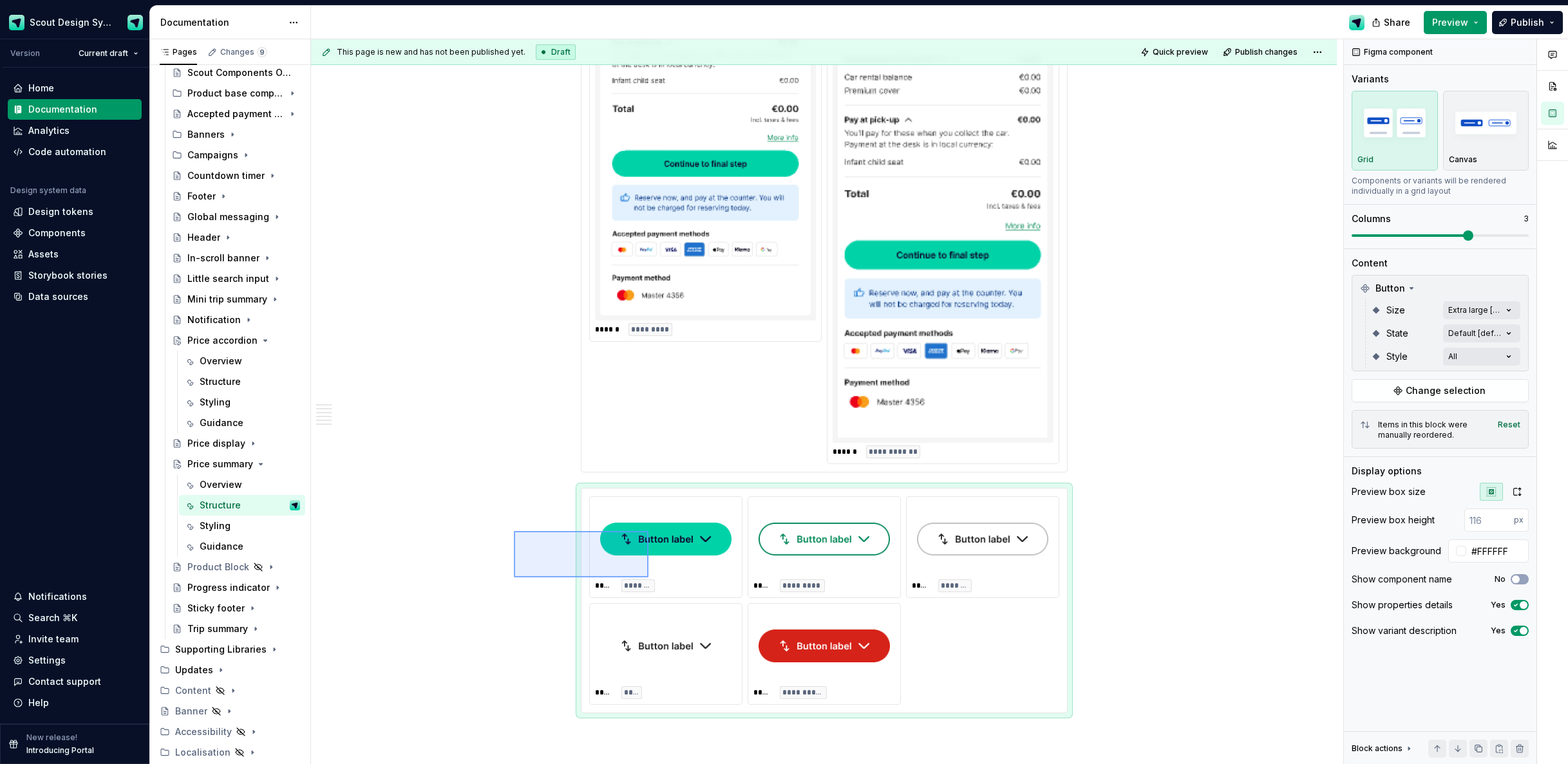
drag, startPoint x: 558, startPoint y: 548, endPoint x: 650, endPoint y: 577, distance: 96.5
click at [650, 577] on div "**********" at bounding box center [827, 402] width 1033 height 726
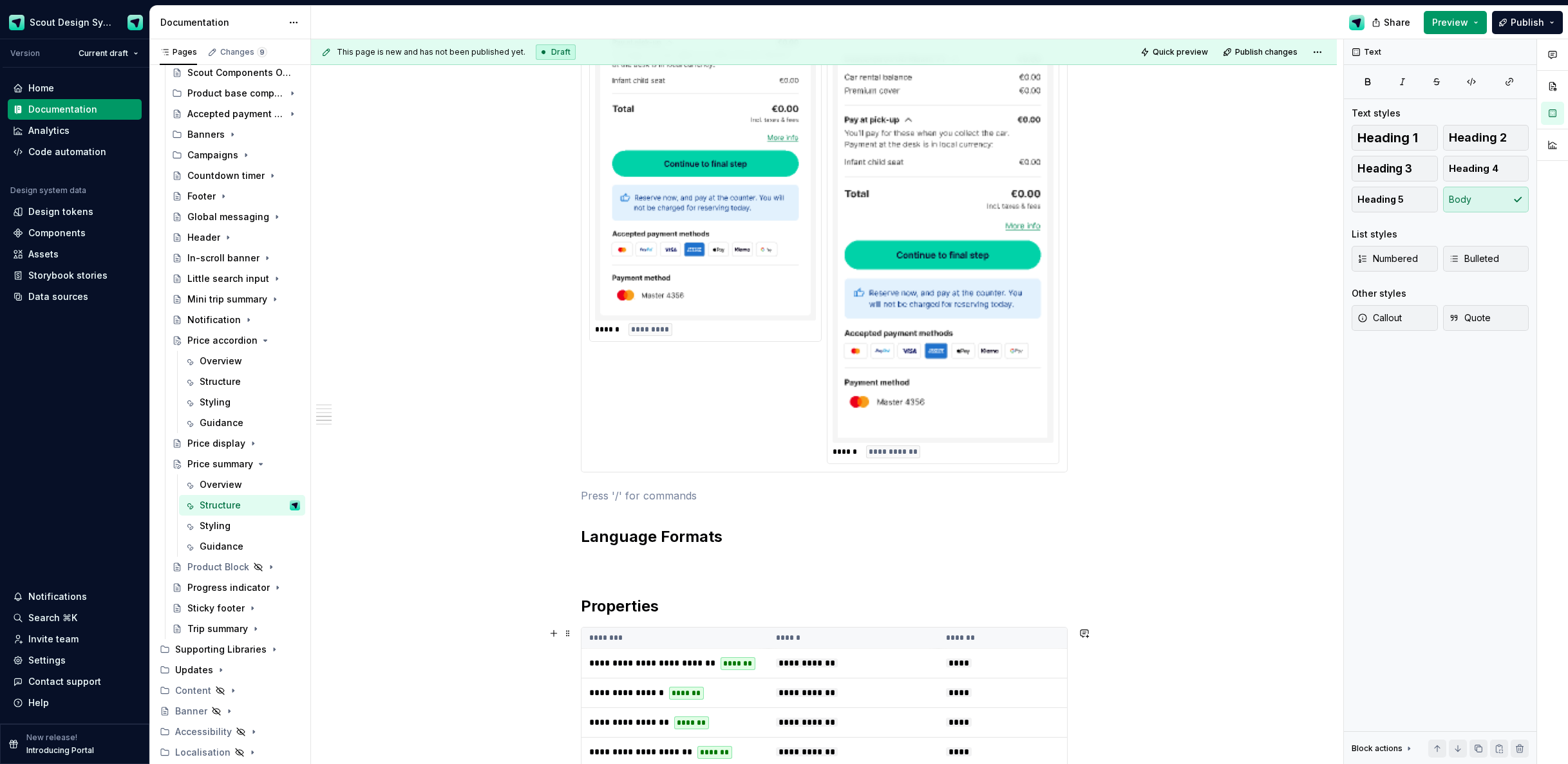
scroll to position [2621, 0]
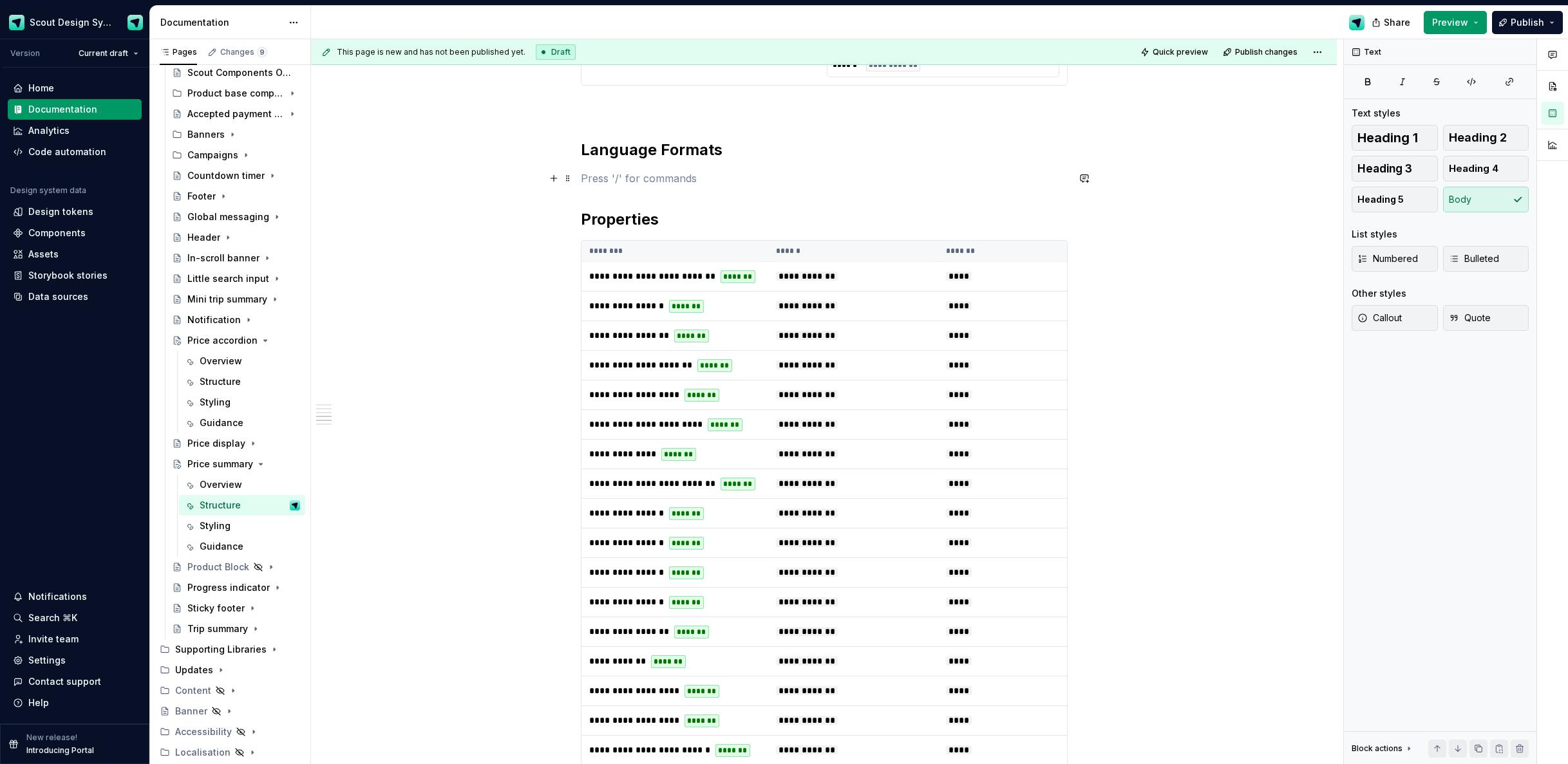
click at [606, 174] on p at bounding box center [825, 178] width 487 height 15
click at [562, 178] on button "button" at bounding box center [553, 178] width 18 height 18
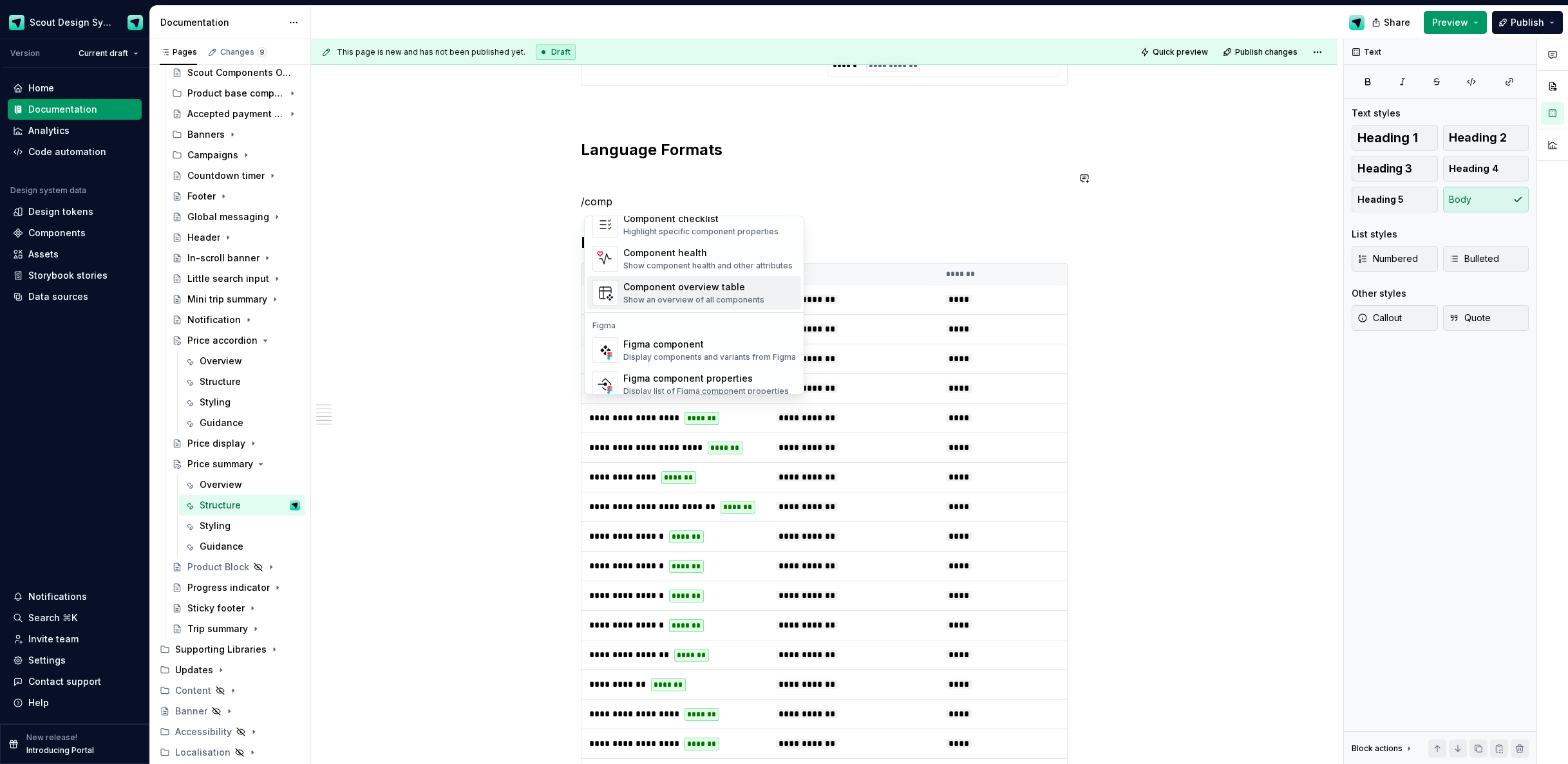
scroll to position [38, 0]
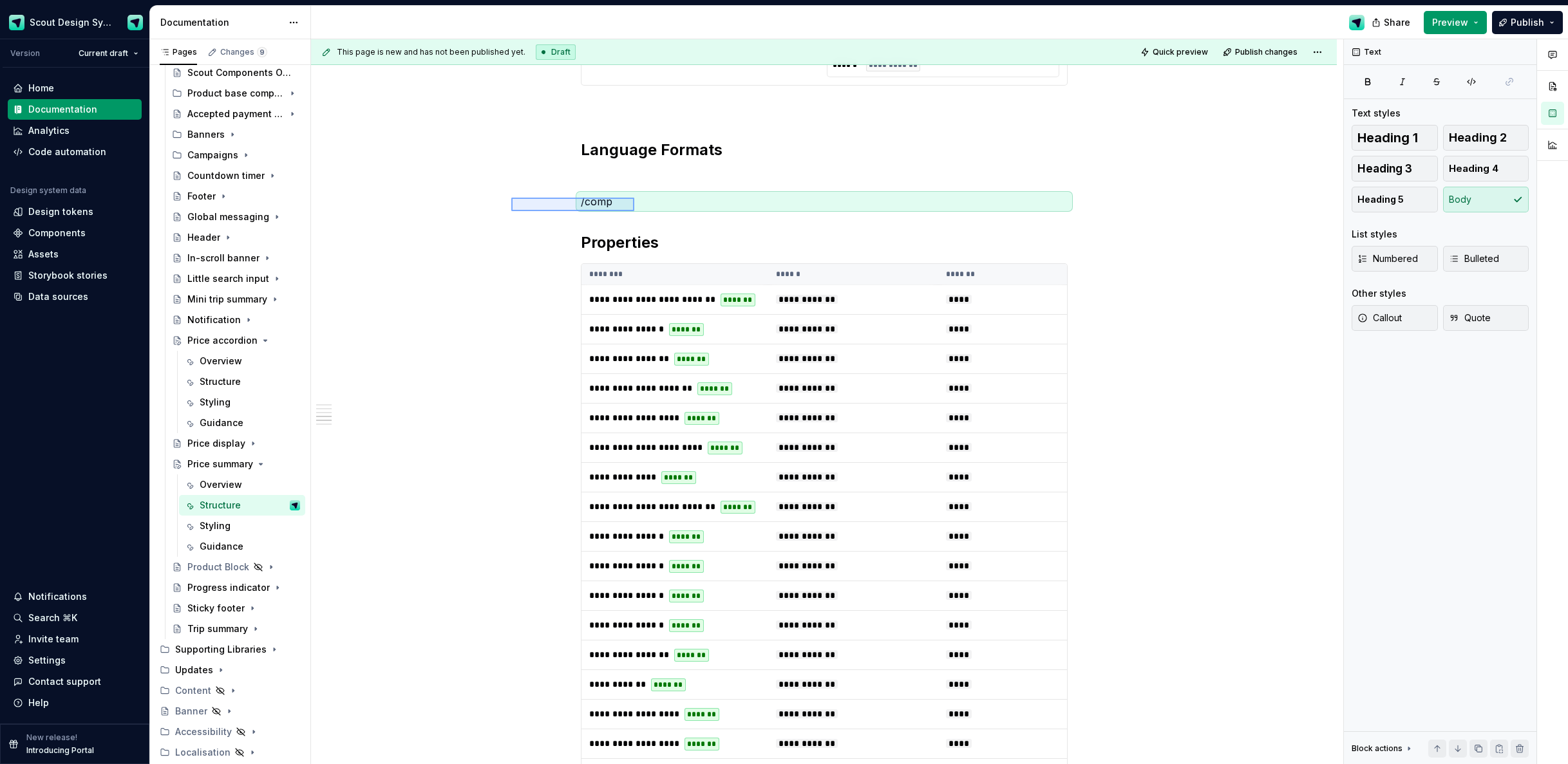
drag, startPoint x: 529, startPoint y: 207, endPoint x: 635, endPoint y: 197, distance: 106.5
click at [635, 197] on div "**********" at bounding box center [827, 402] width 1033 height 726
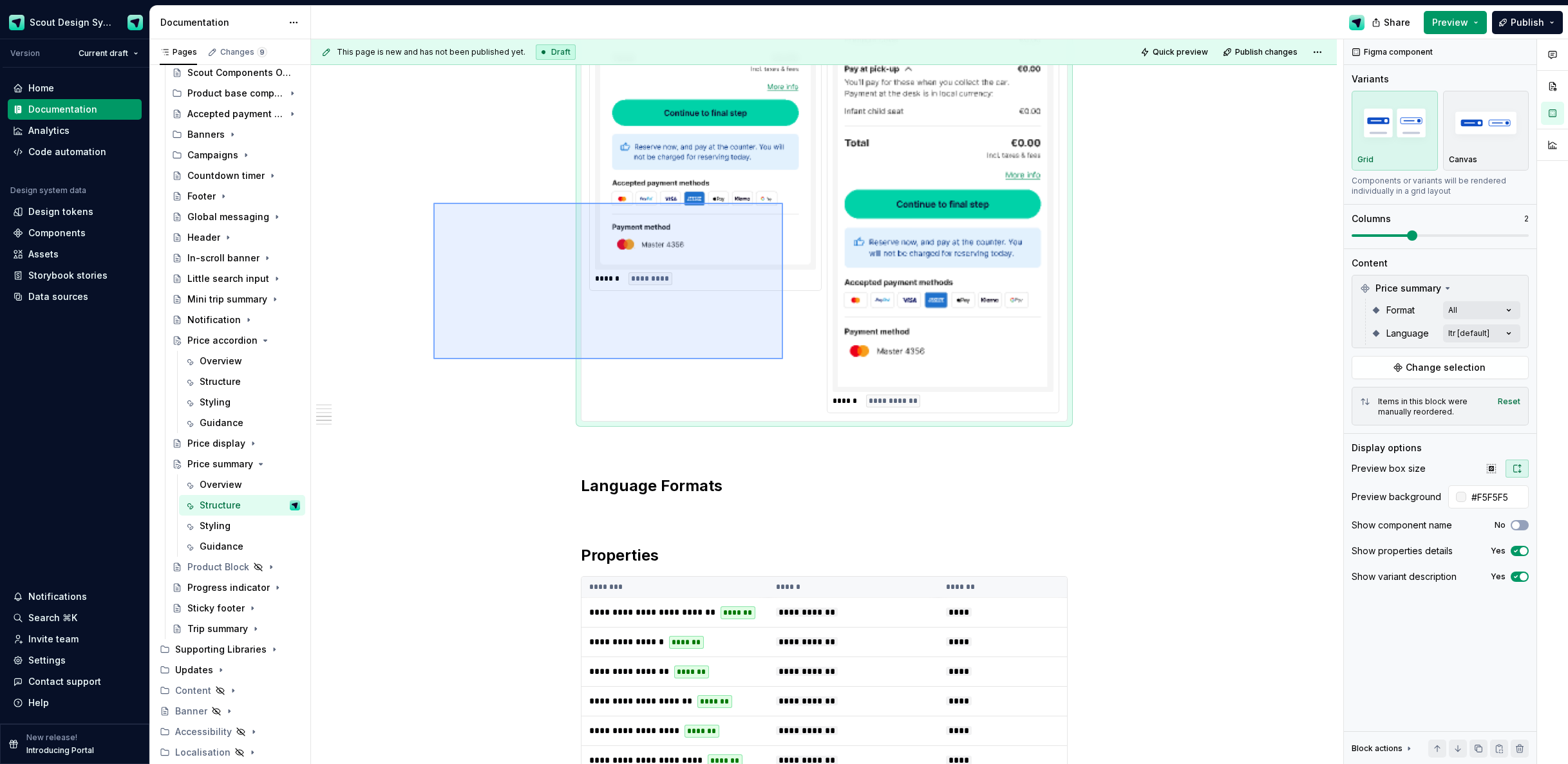
drag, startPoint x: 784, startPoint y: 359, endPoint x: 807, endPoint y: 364, distance: 23.5
click at [807, 364] on div "**********" at bounding box center [827, 402] width 1033 height 726
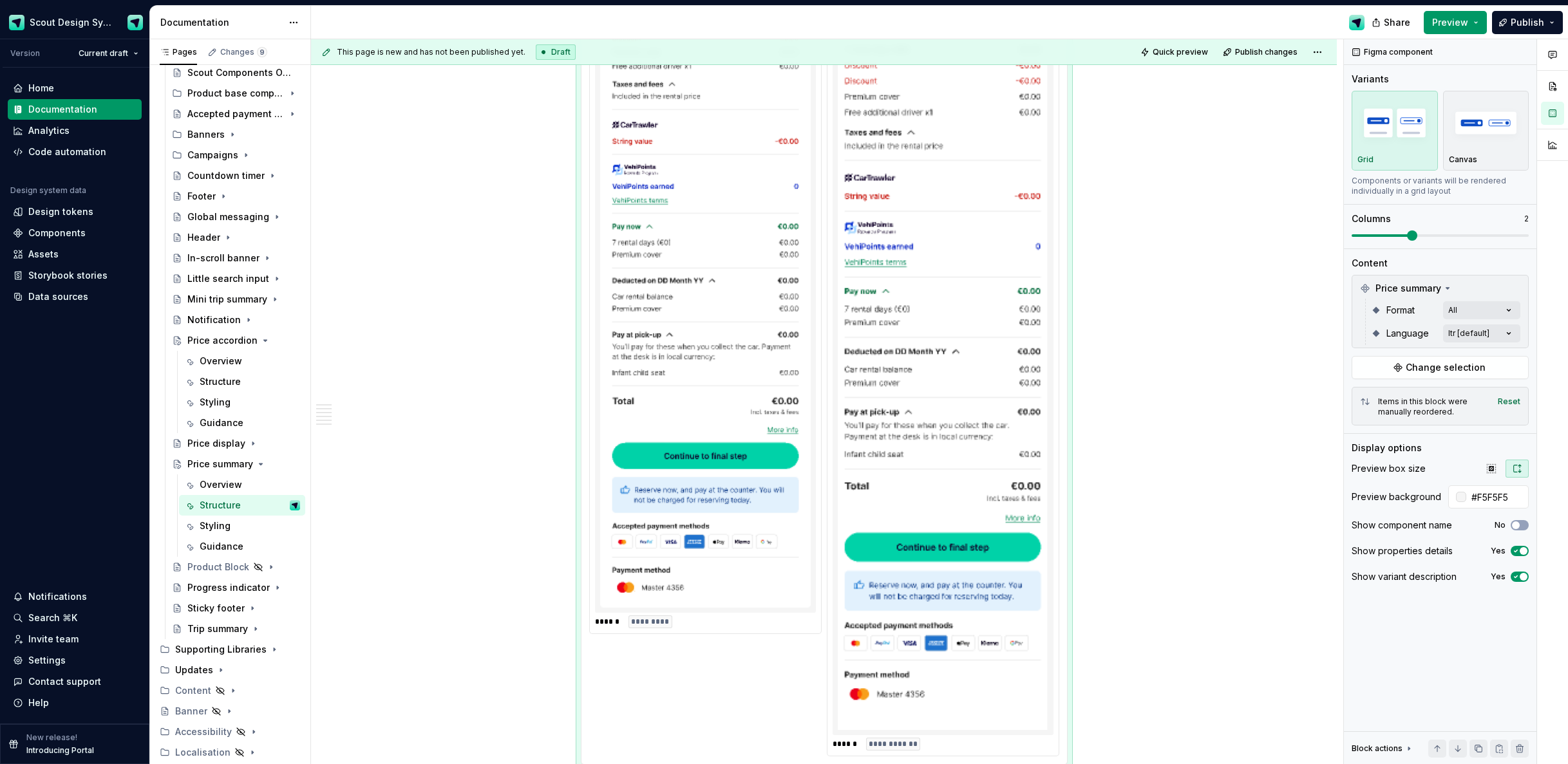
copy h2 "Variants"
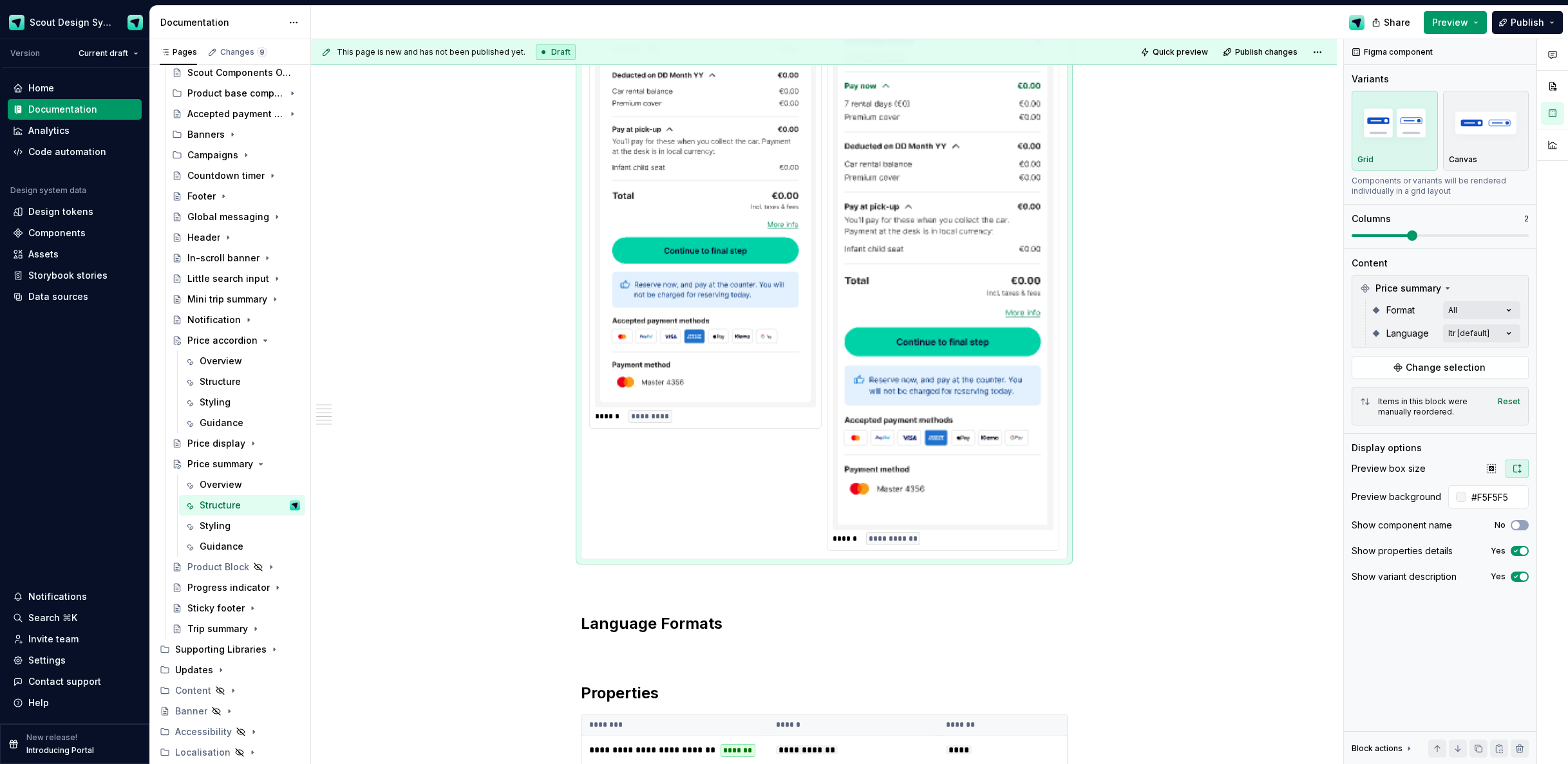
scroll to position [2257, 0]
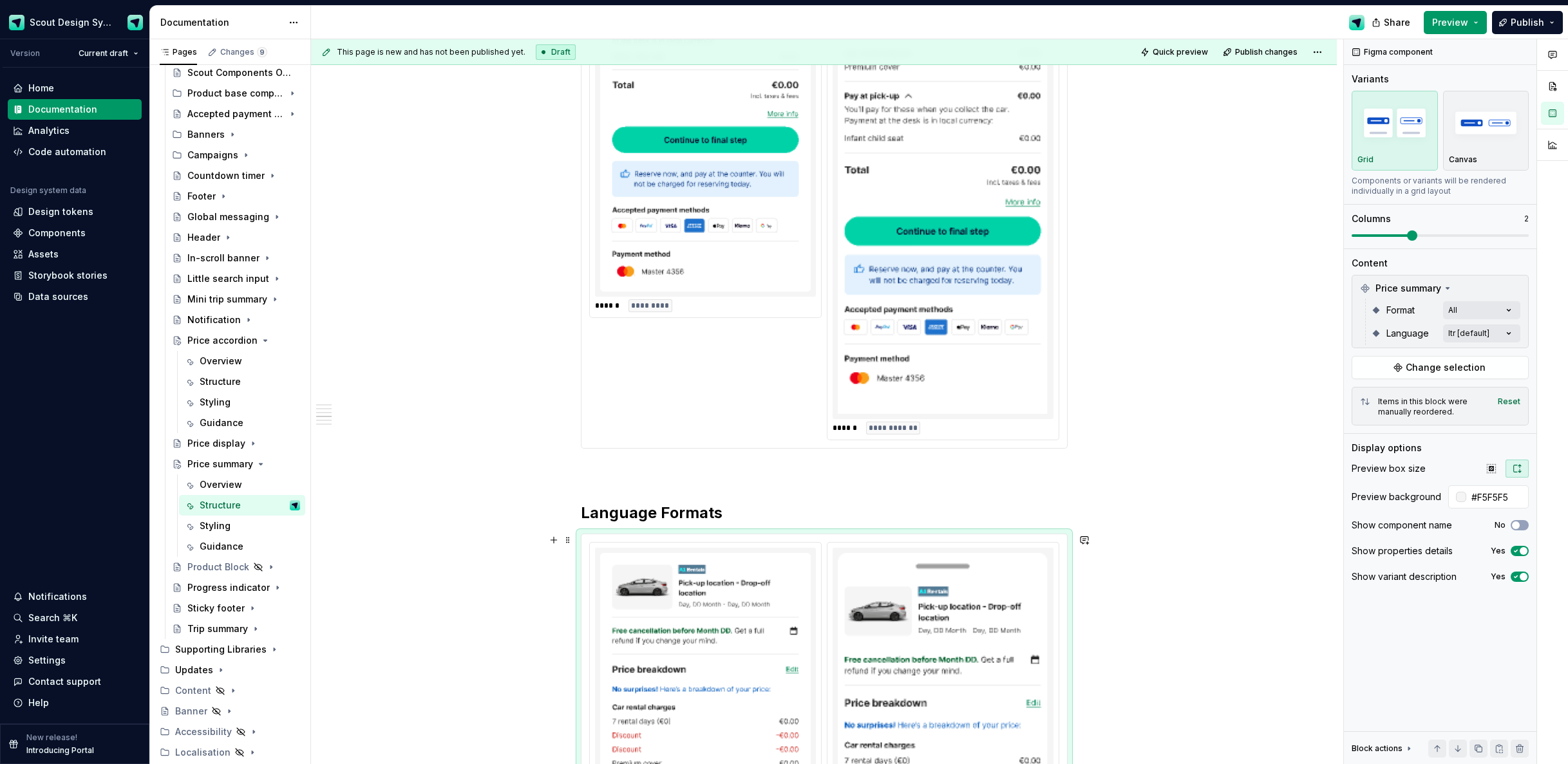
click at [1511, 311] on div "Comments Open comments No comments yet Select ‘Comment’ from the block context …" at bounding box center [1457, 402] width 224 height 726
click at [1508, 330] on span "button" at bounding box center [1508, 333] width 8 height 8
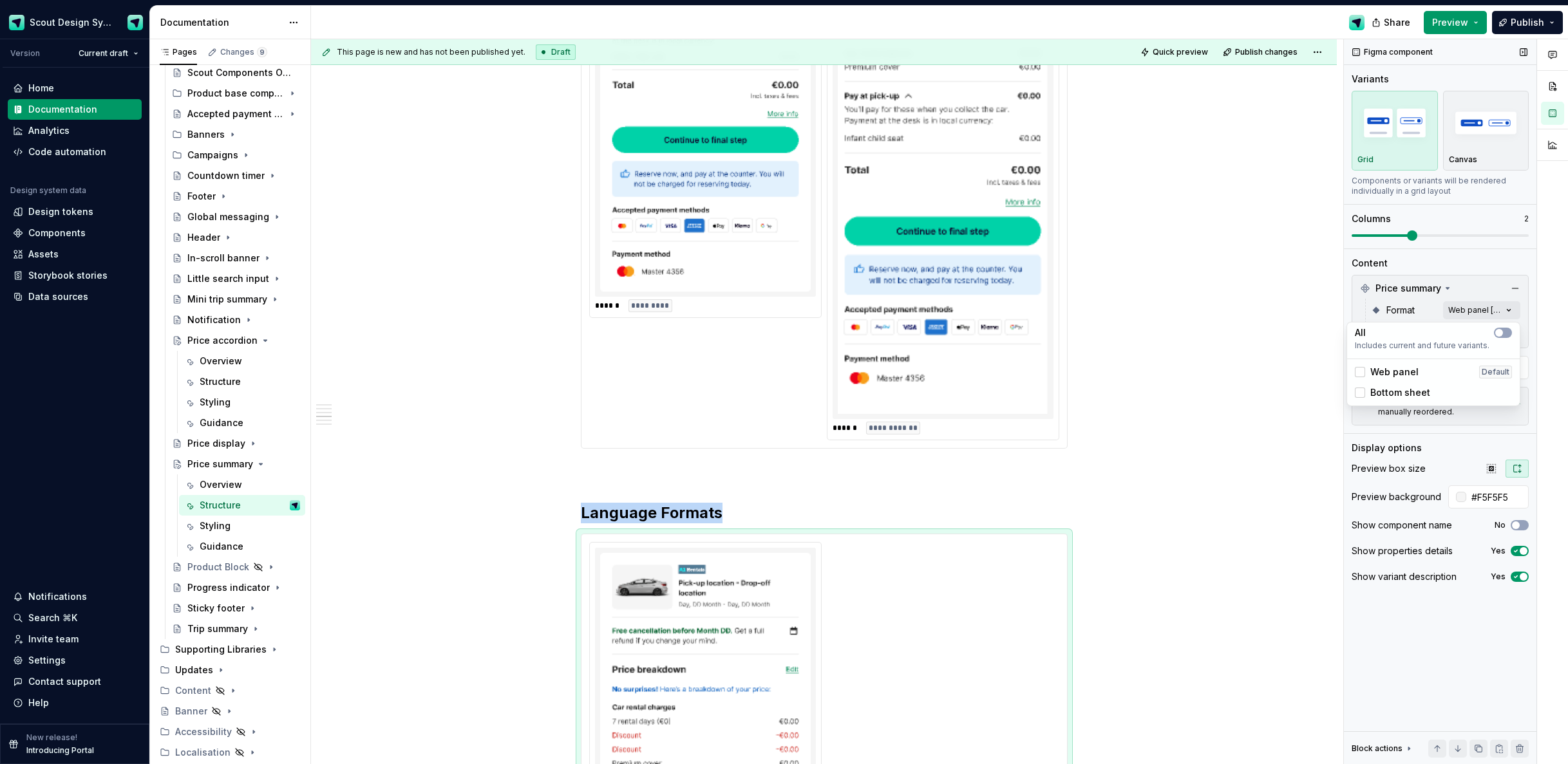
click at [1525, 335] on div "Comments Open comments No comments yet Select ‘Comment’ from the block context …" at bounding box center [1457, 402] width 224 height 726
click at [1514, 335] on div "Comments Open comments No comments yet Select ‘Comment’ from the block context …" at bounding box center [1457, 402] width 224 height 726
click at [1509, 356] on button "button" at bounding box center [1503, 356] width 18 height 11
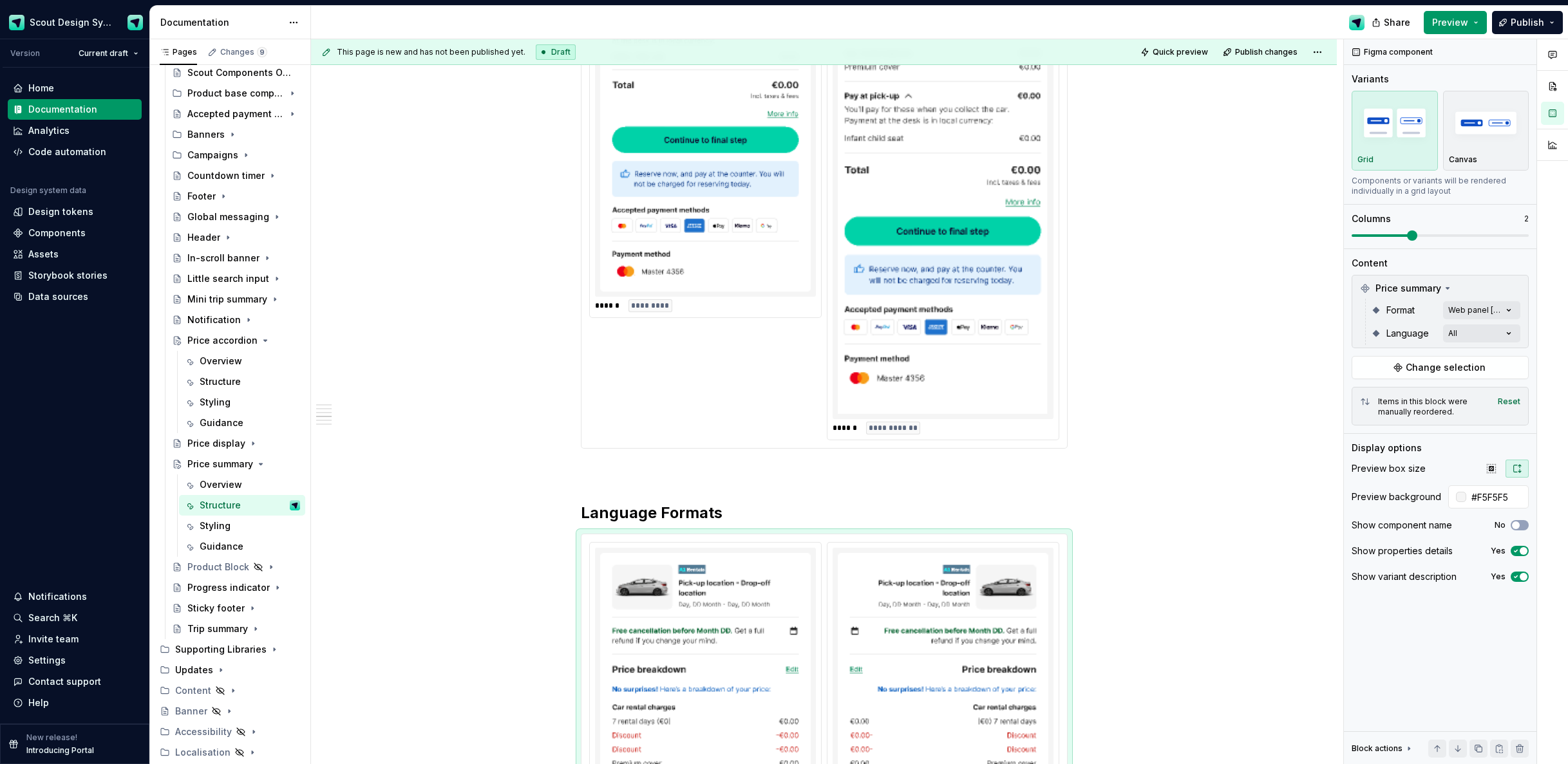
click at [1088, 454] on html "Scout Design System Version Current draft Home Documentation Analytics Code aut…" at bounding box center [784, 382] width 1568 height 764
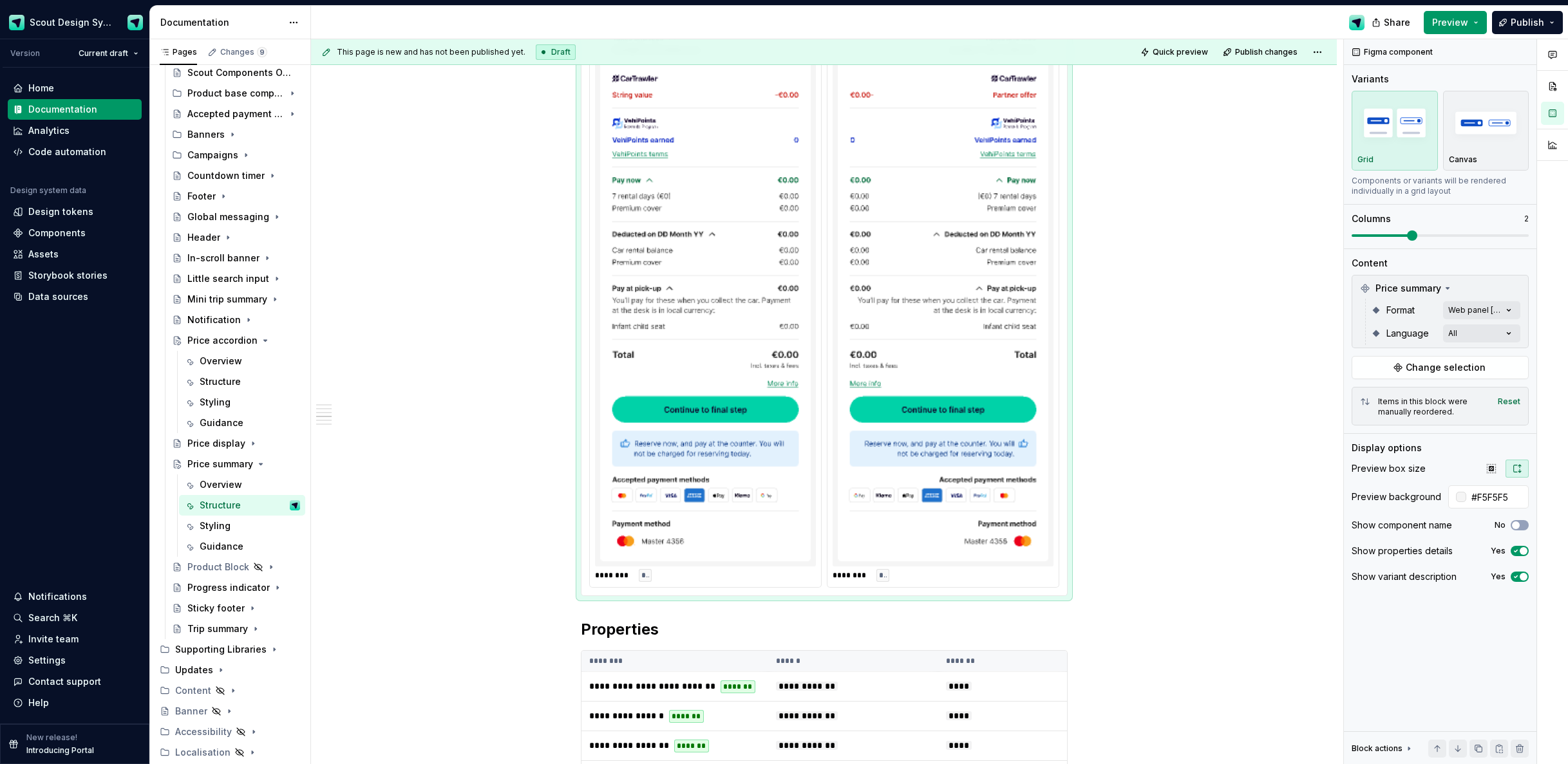
scroll to position [3163, 0]
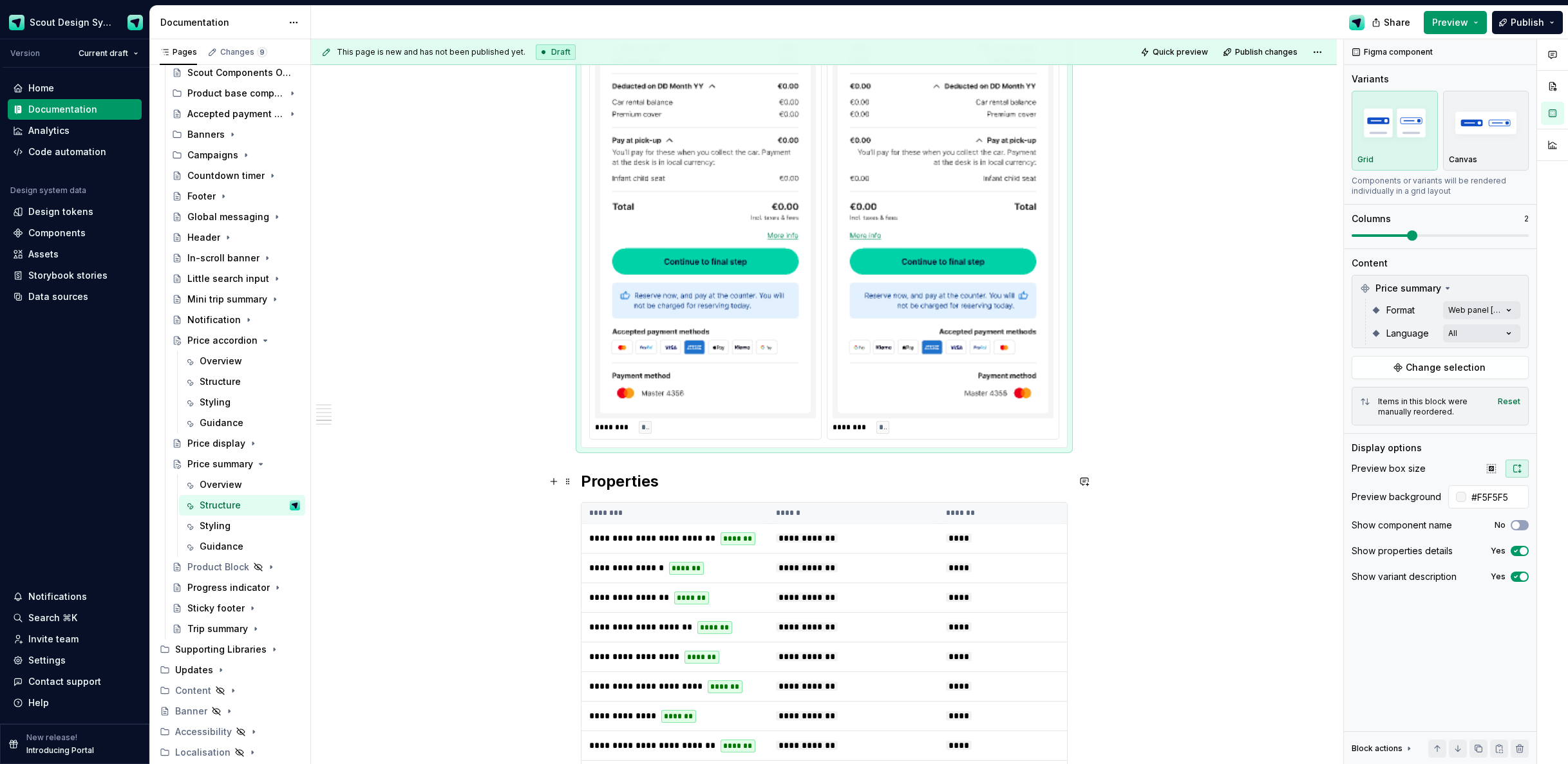
click at [583, 478] on h2 "Properties" at bounding box center [825, 481] width 487 height 20
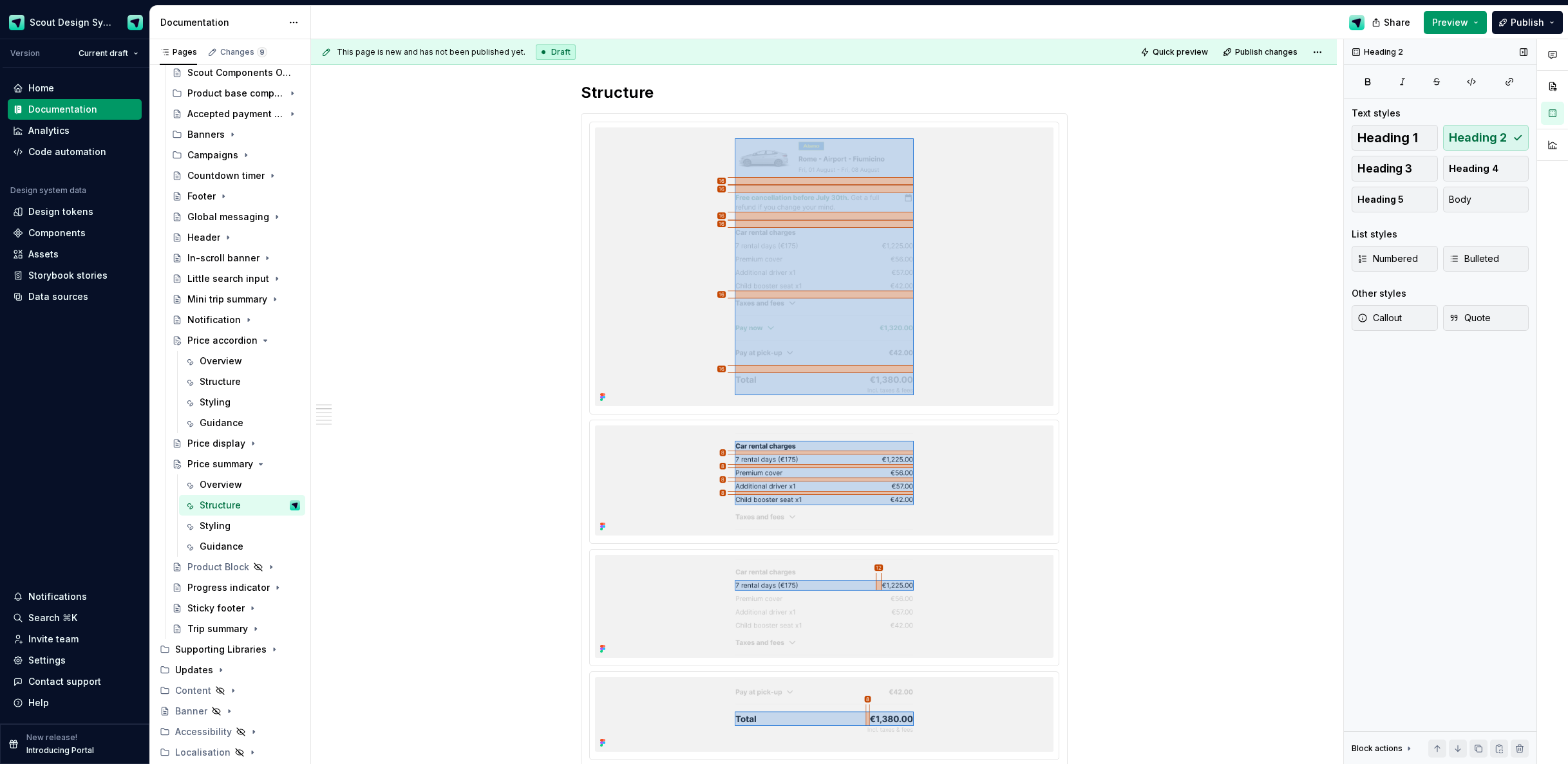
scroll to position [853, 0]
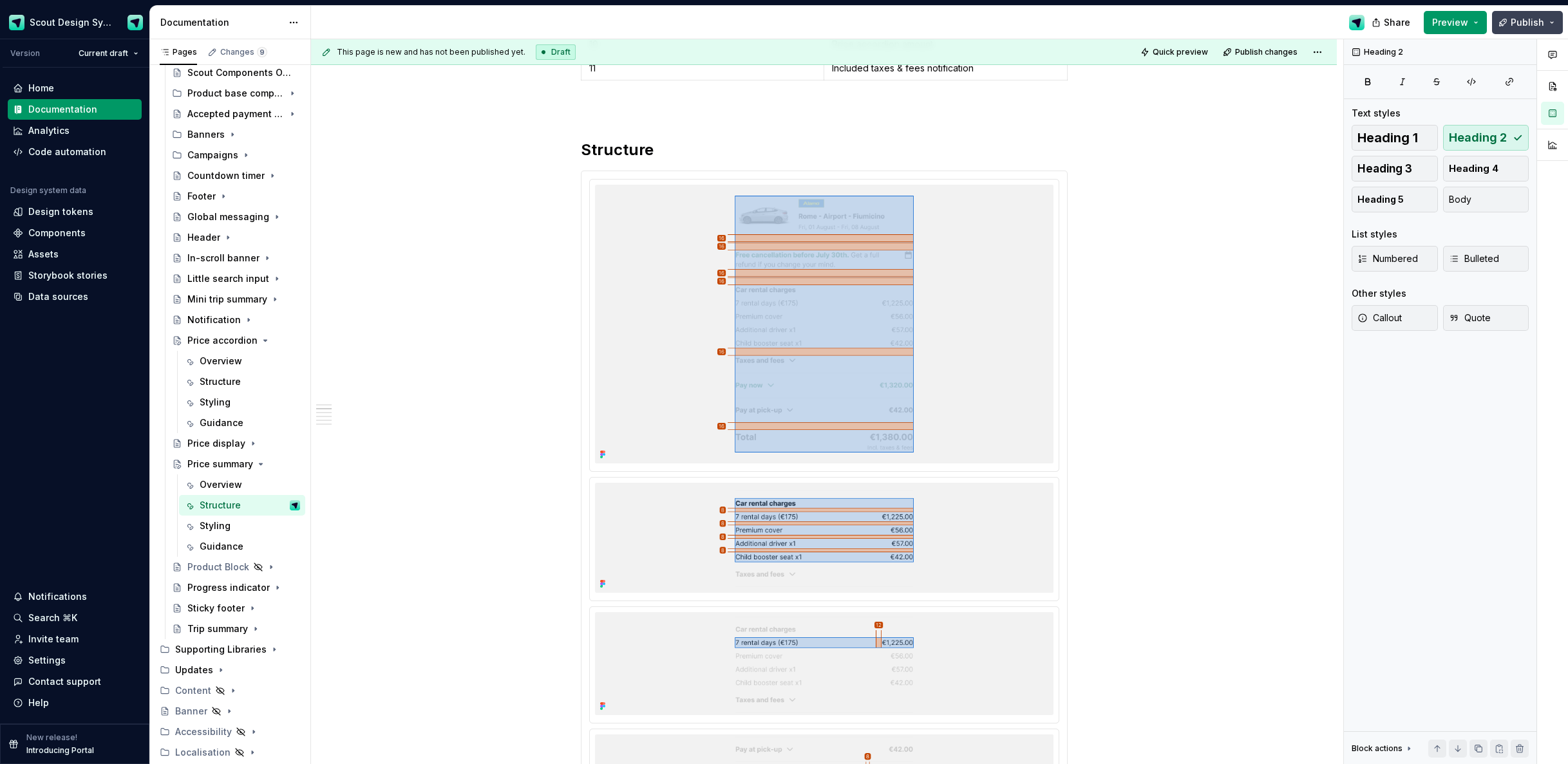
click at [1535, 25] on span "Publish" at bounding box center [1528, 22] width 34 height 12
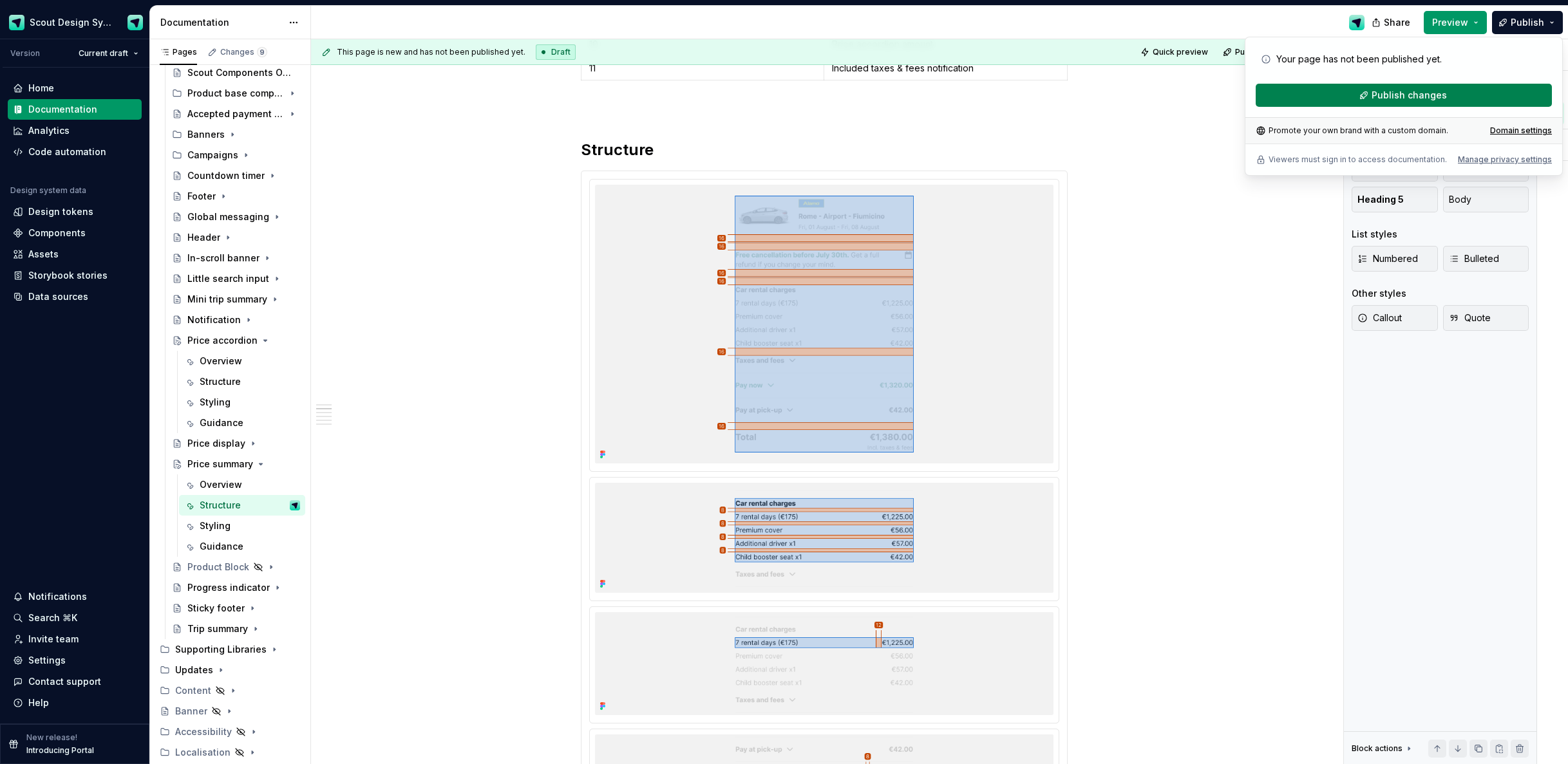
click at [1472, 94] on button "Publish changes" at bounding box center [1404, 95] width 296 height 23
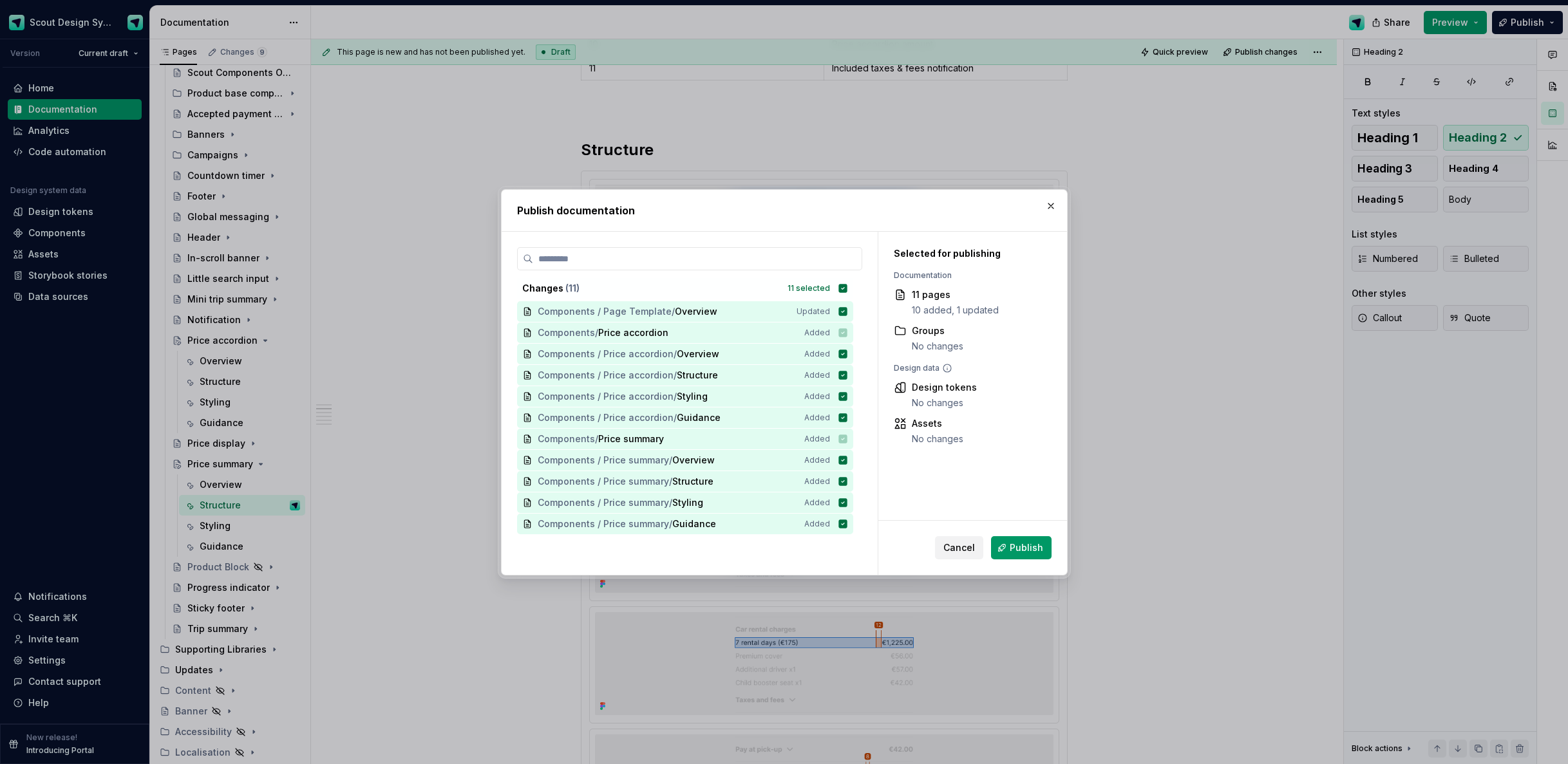
click at [1043, 546] on button "Publish" at bounding box center [1021, 547] width 60 height 23
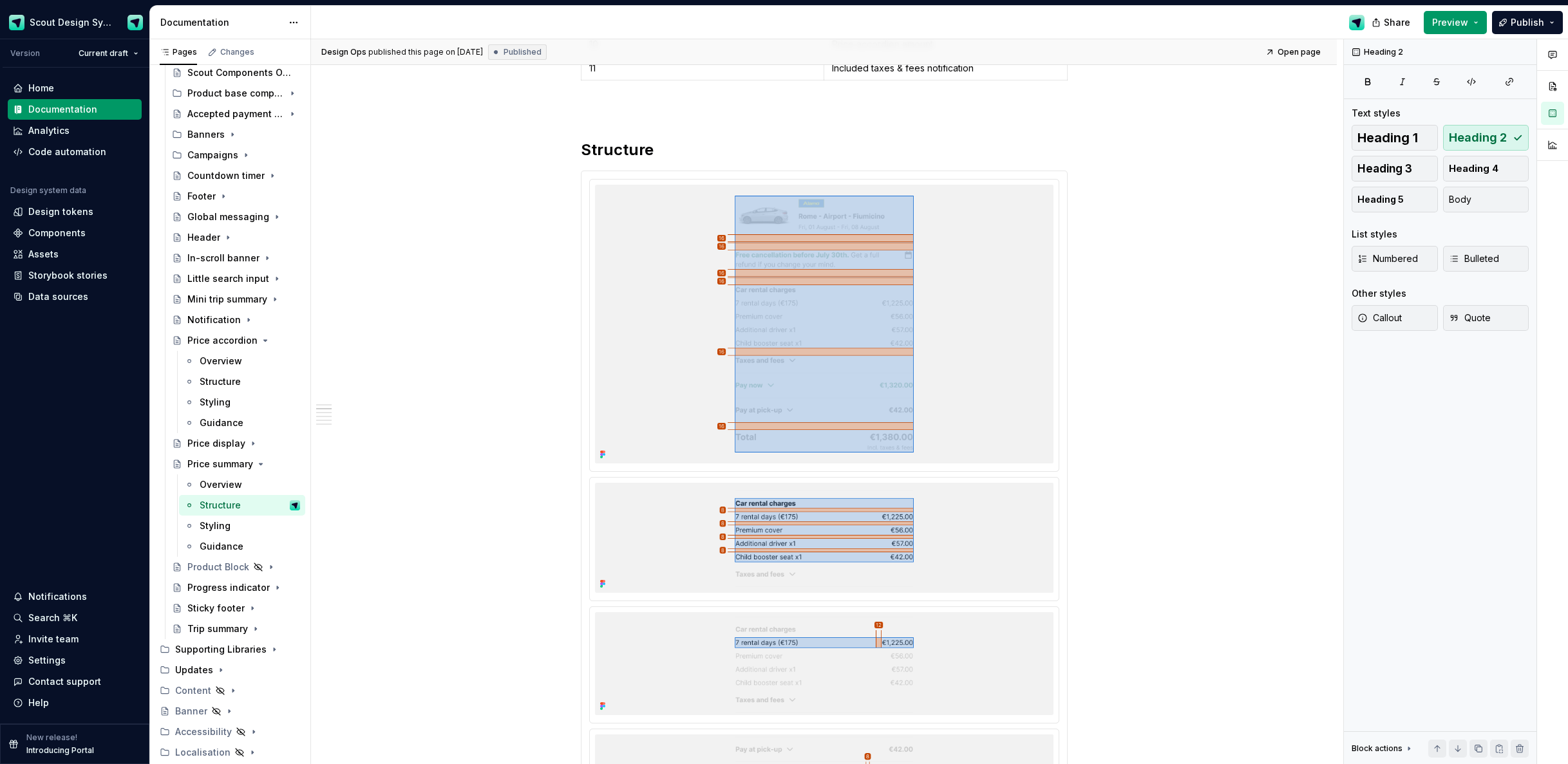
type textarea "*"
click at [1005, 322] on img at bounding box center [825, 324] width 458 height 279
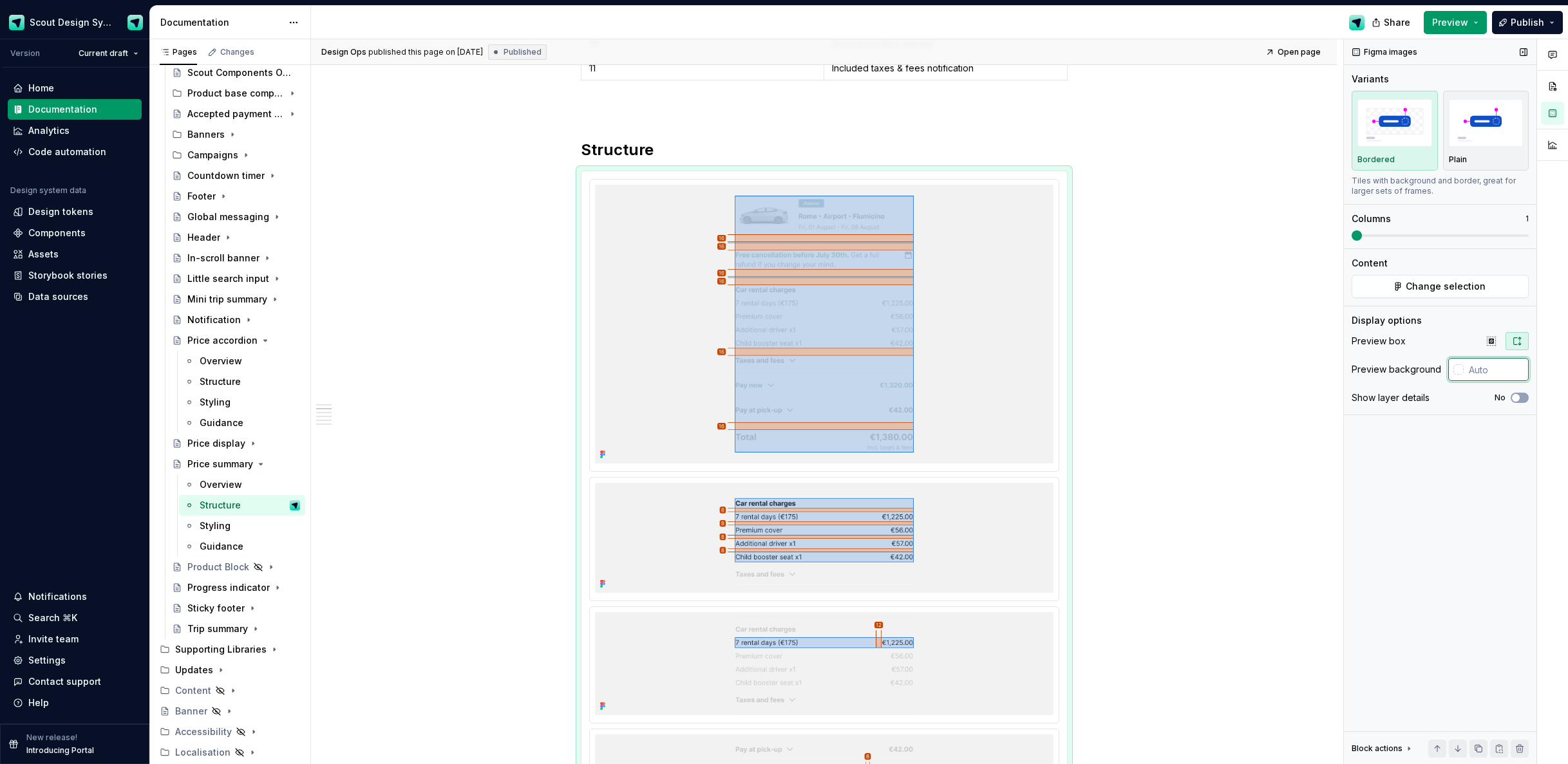
click at [1492, 375] on input "text" at bounding box center [1497, 369] width 65 height 23
type input "#FFFFFF"
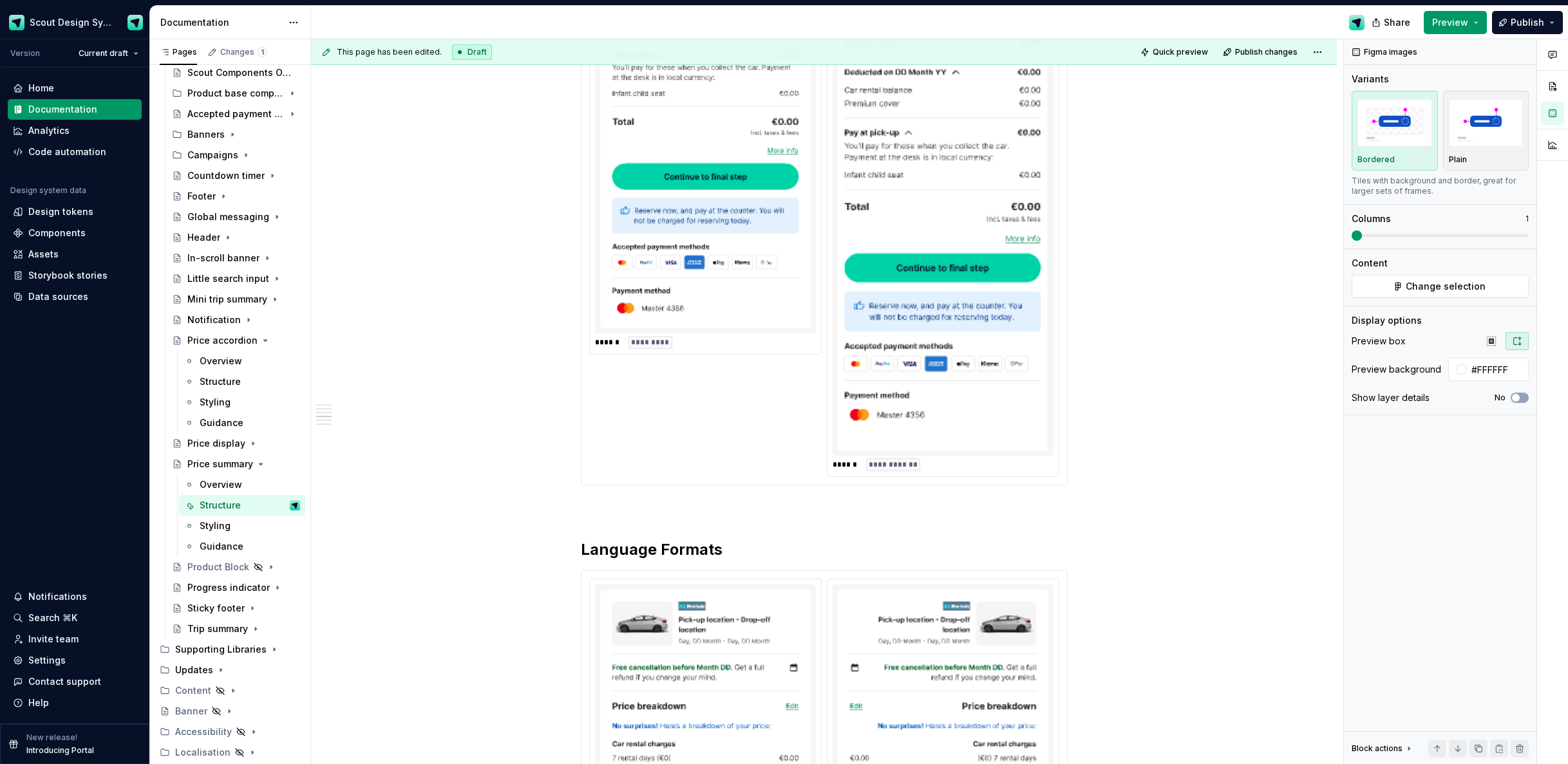
scroll to position [2230, 0]
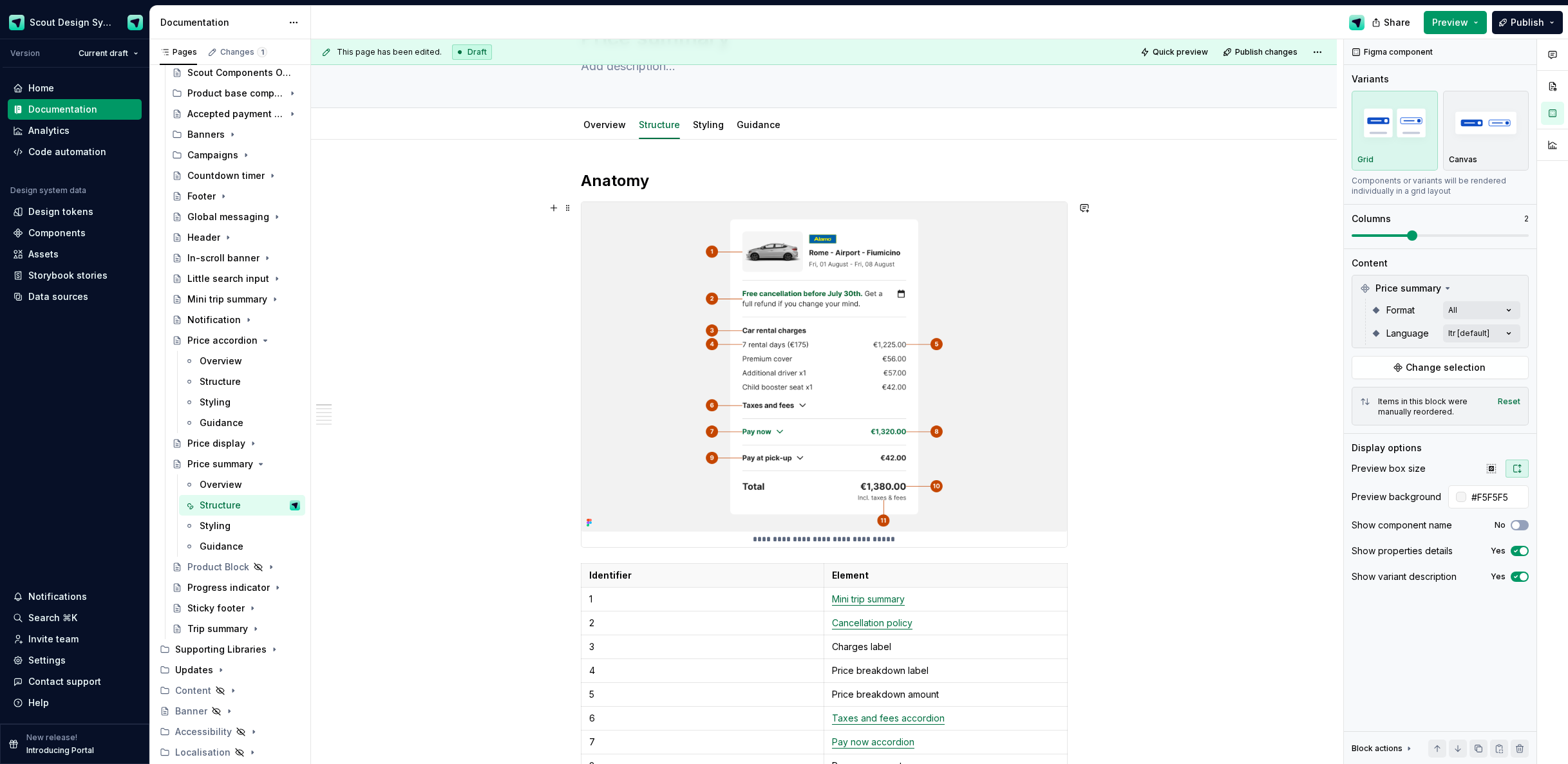
scroll to position [0, 0]
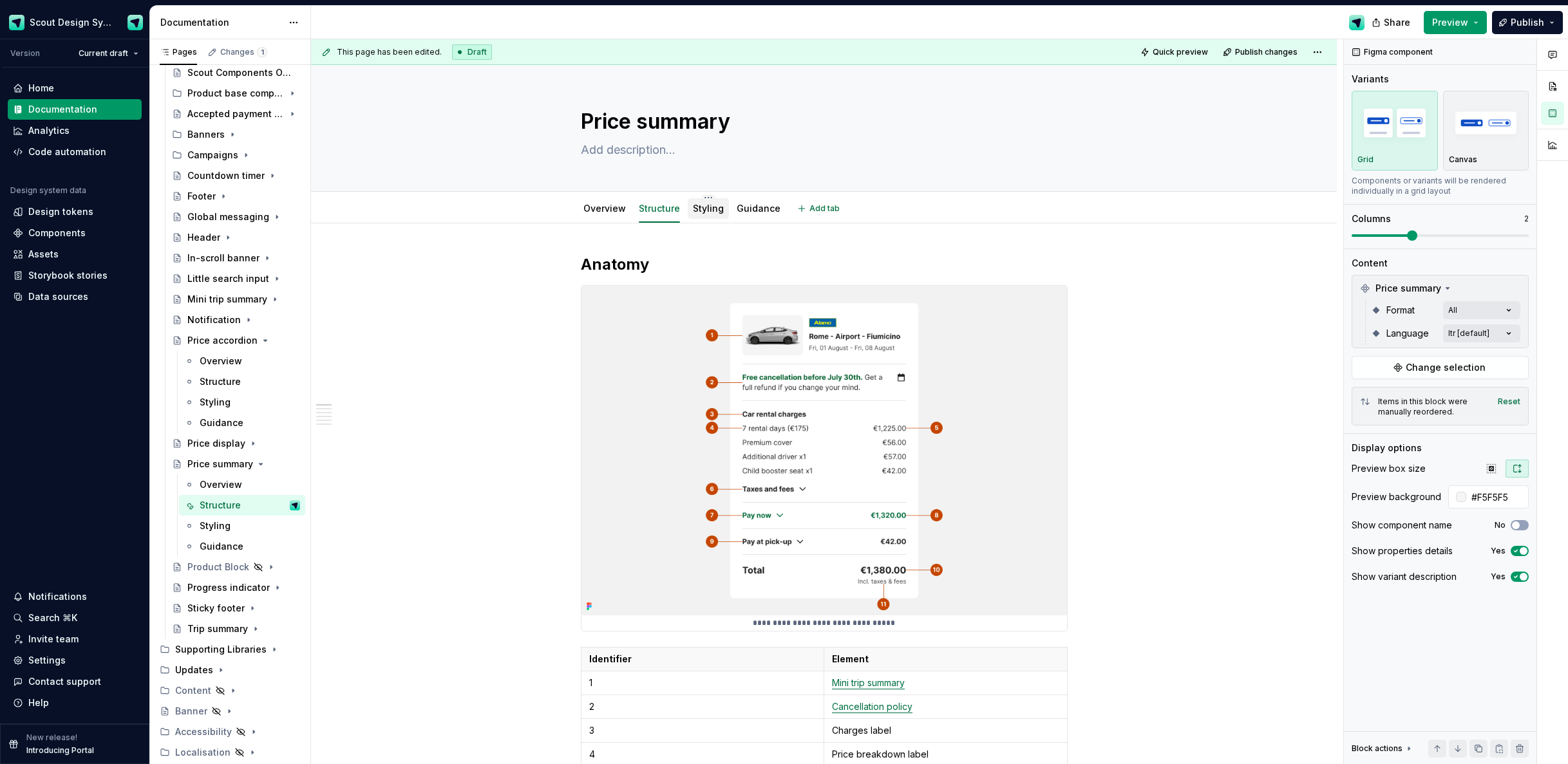
click at [718, 213] on link "Styling" at bounding box center [709, 208] width 31 height 11
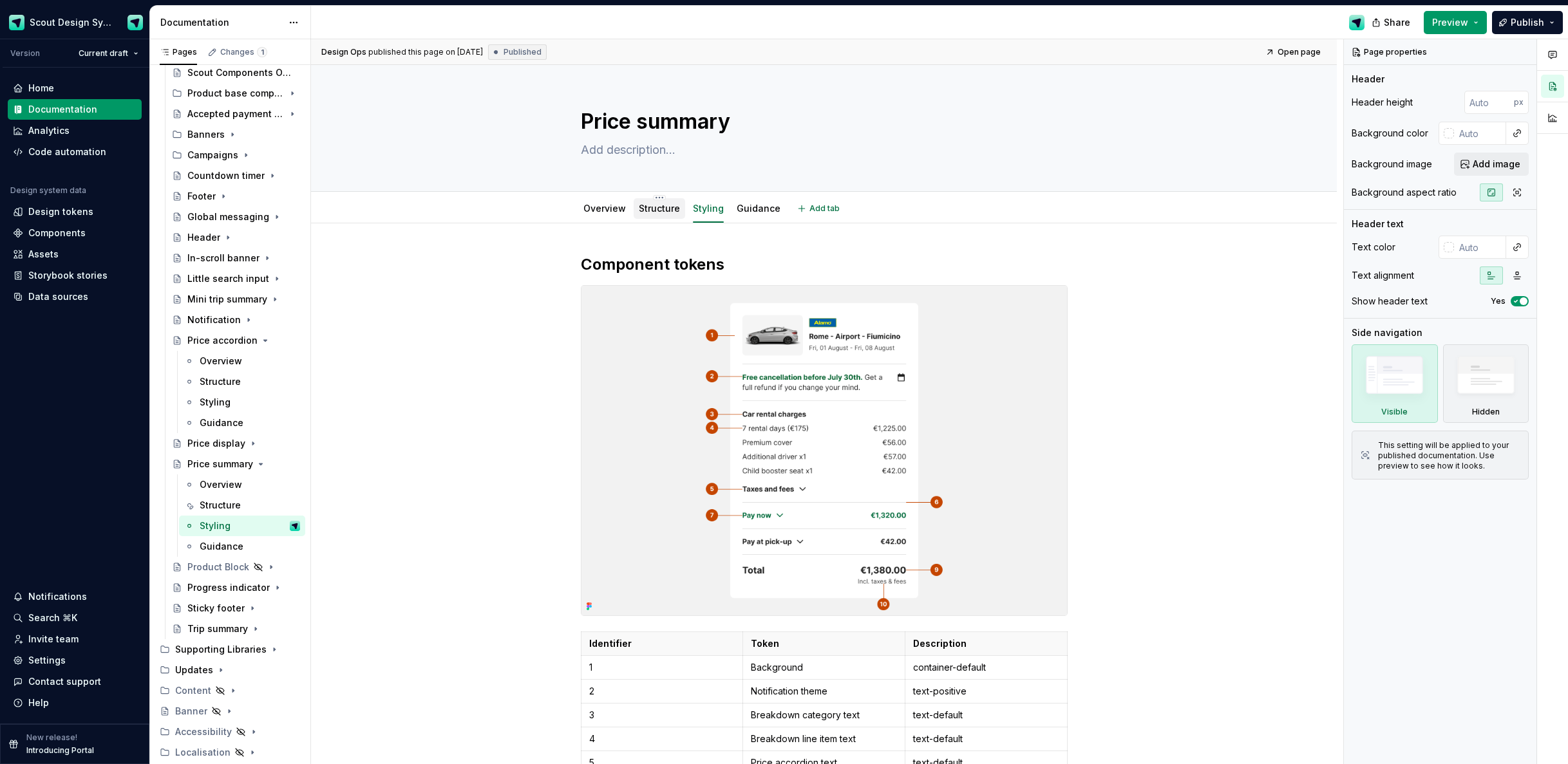
click at [655, 213] on link "Structure" at bounding box center [659, 208] width 41 height 11
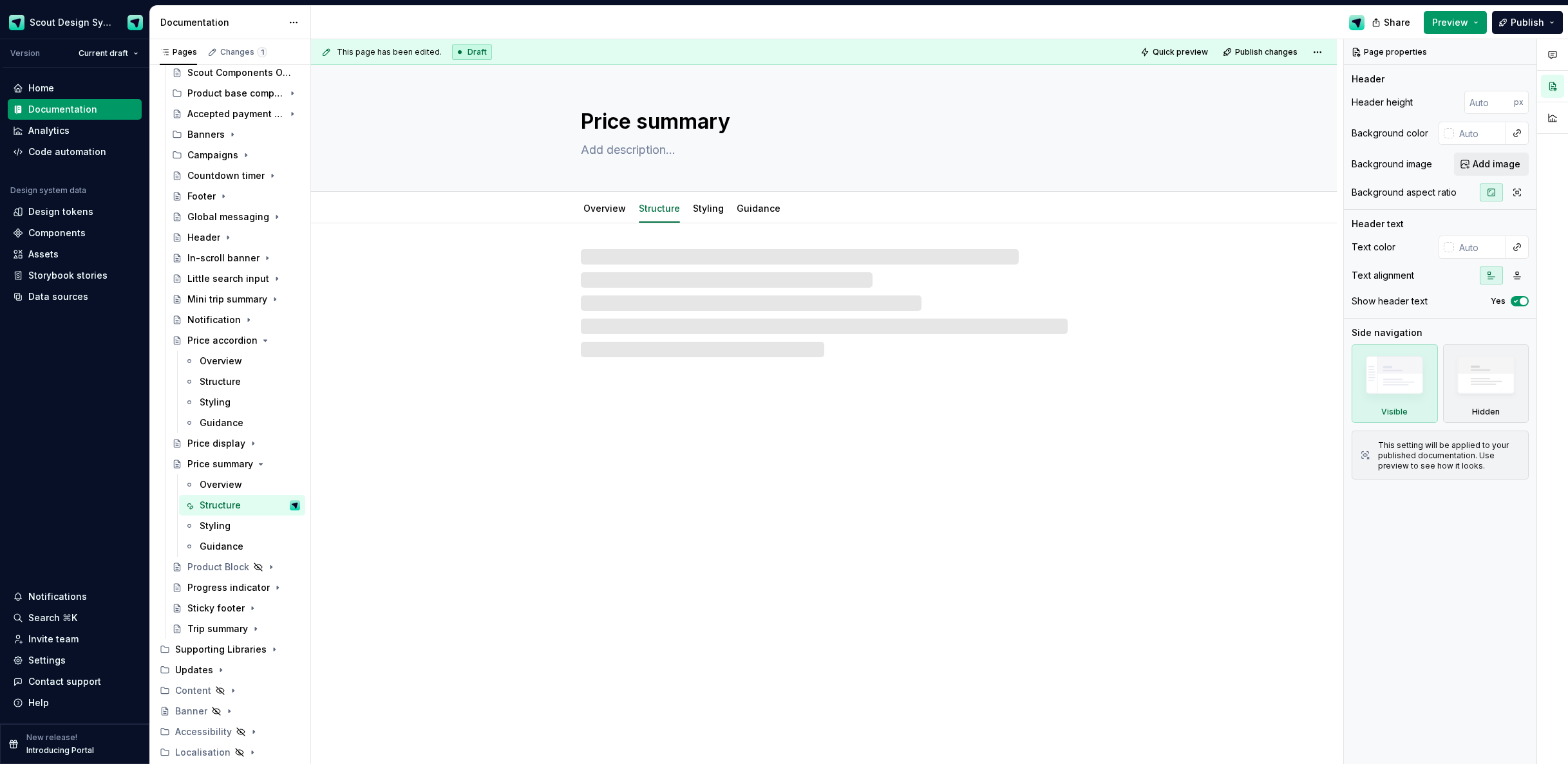
type textarea "*"
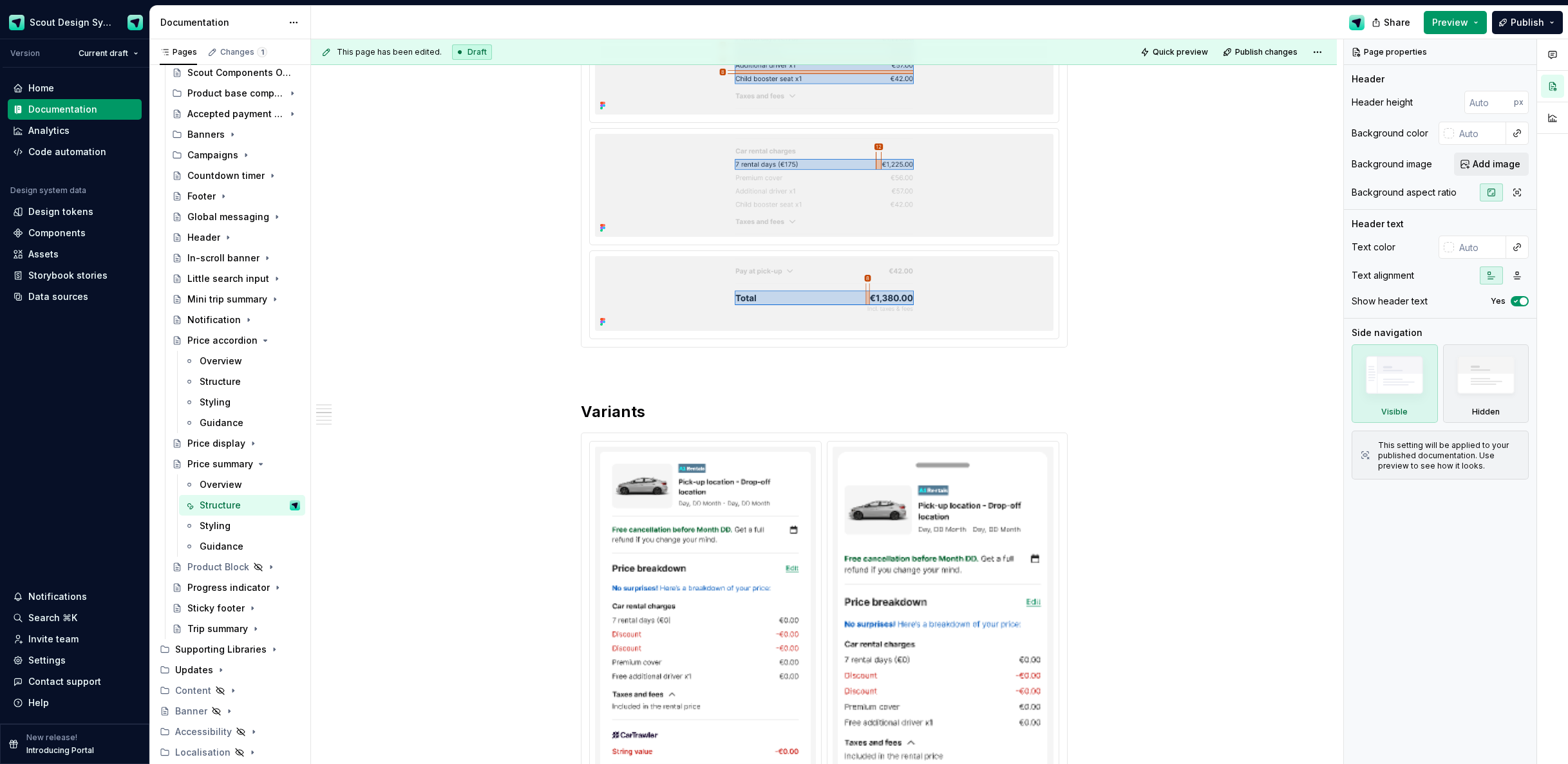
scroll to position [1351, 0]
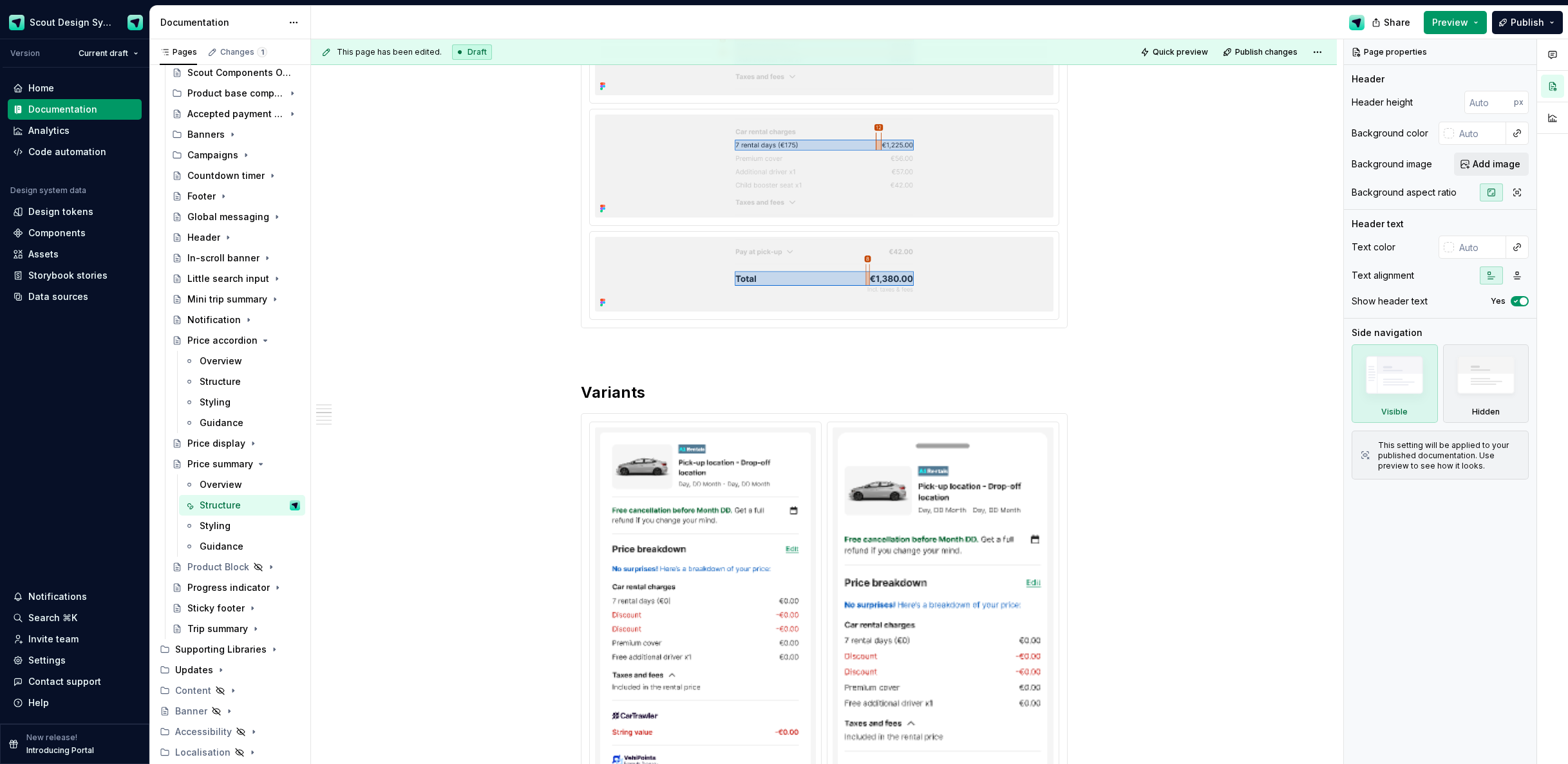
click at [900, 168] on img at bounding box center [825, 166] width 458 height 103
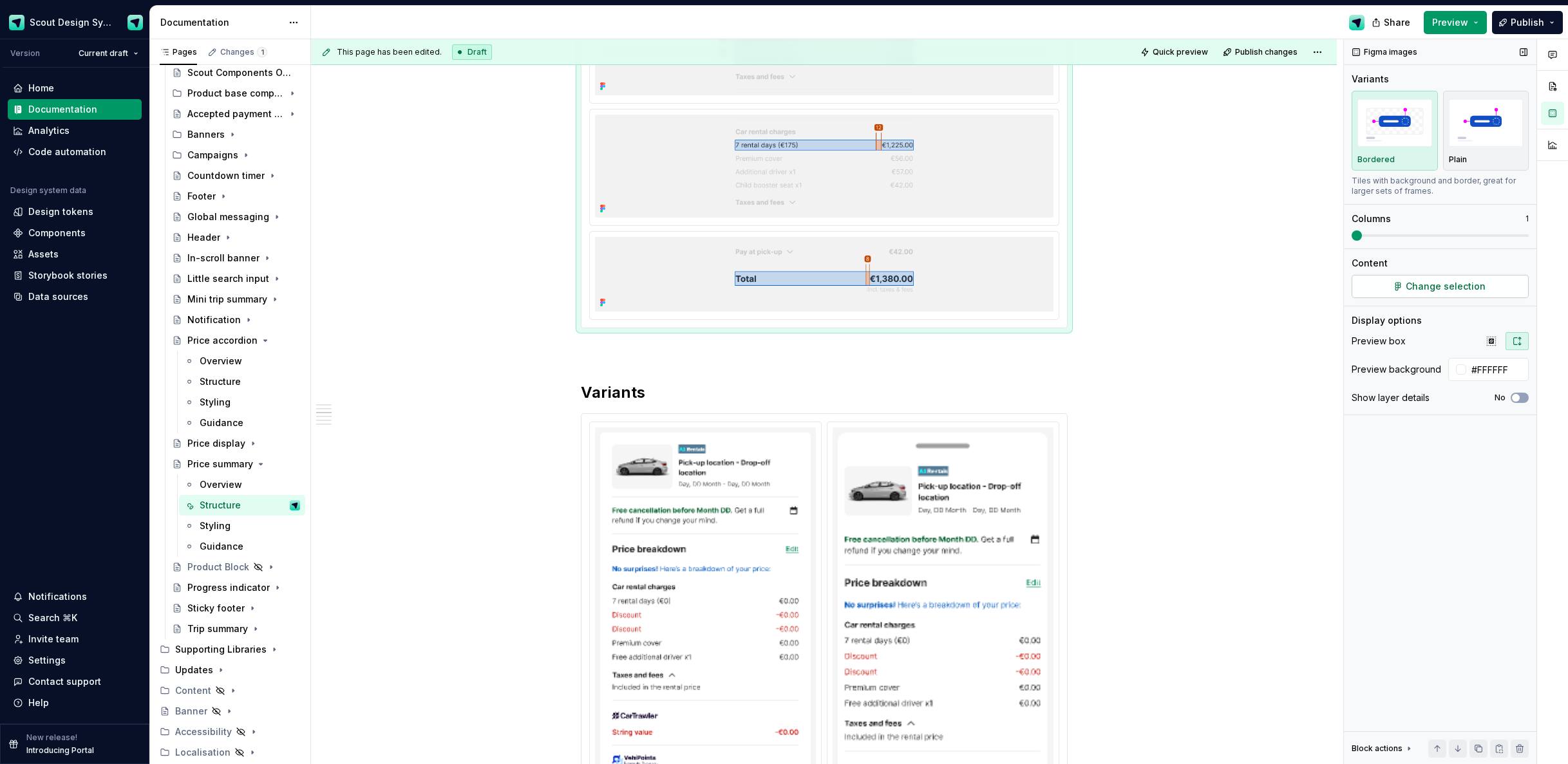
click at [1417, 291] on span "Change selection" at bounding box center [1445, 286] width 80 height 12
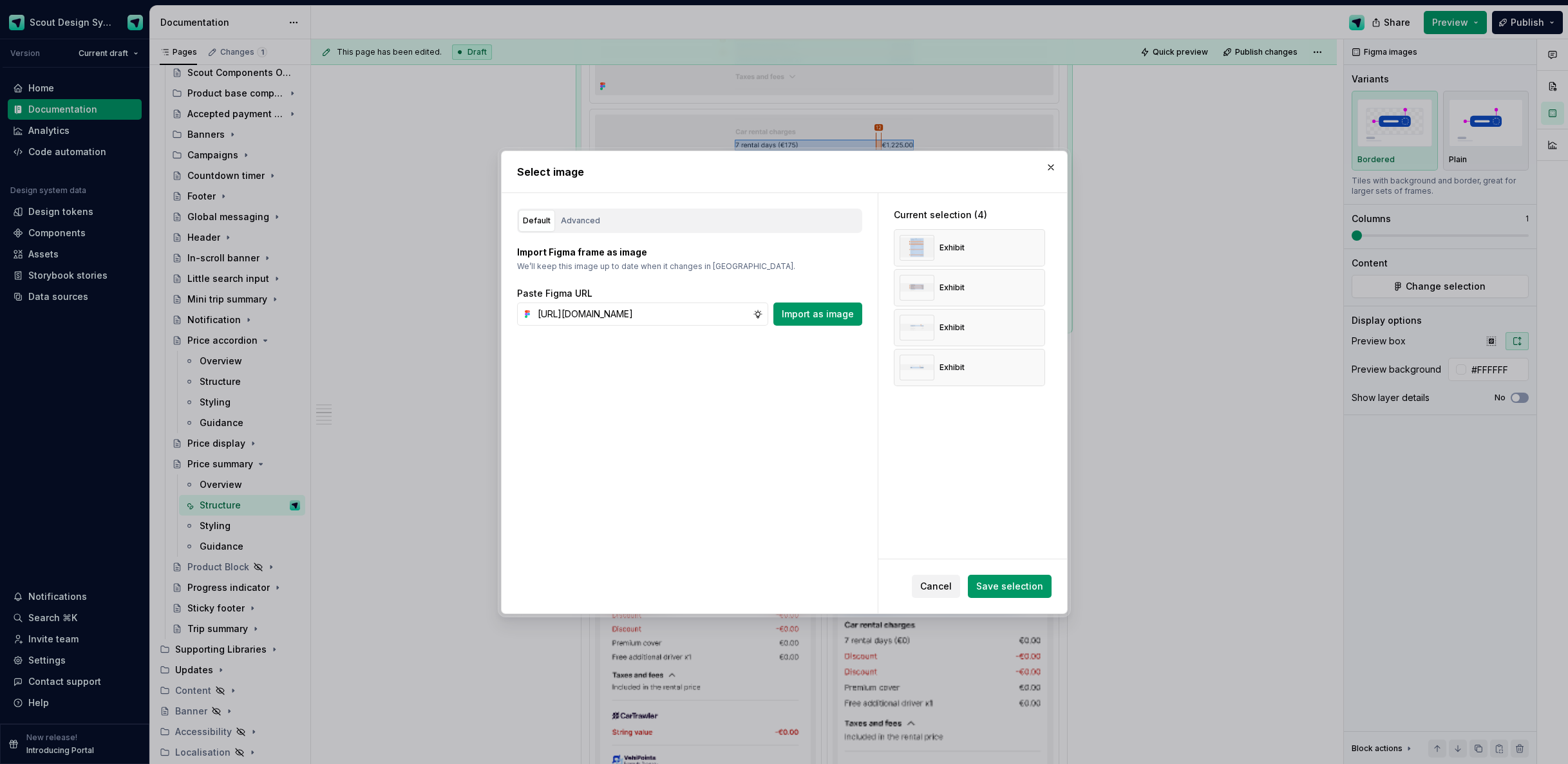
scroll to position [0, 419]
type input "https://www.figma.com/design/Ma4o8aUoC29DAP2Z0RSzwm/Scout-Design-System-Compone…"
click at [813, 316] on span "Import as image" at bounding box center [817, 313] width 72 height 12
type textarea "*"
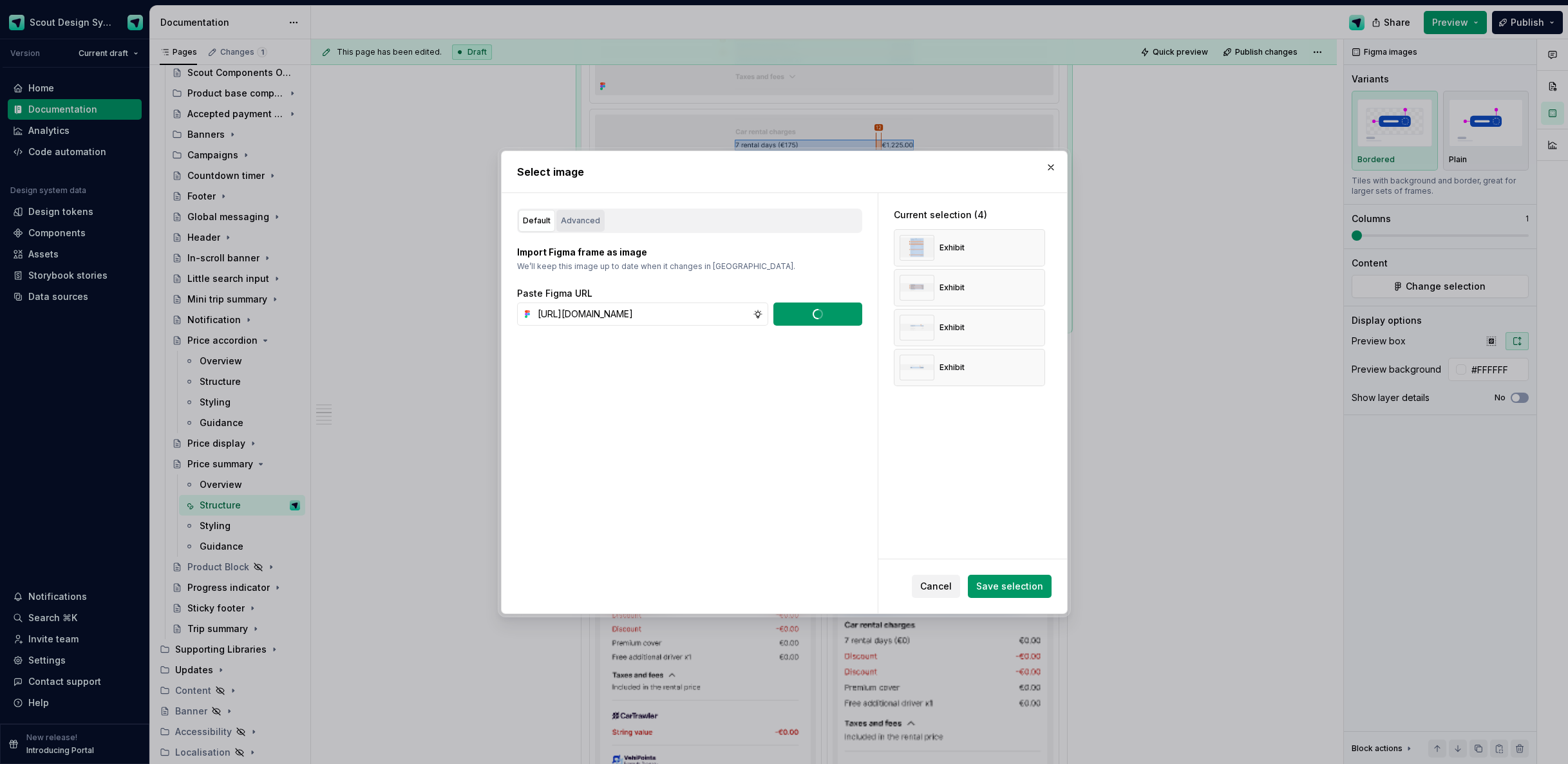
click at [585, 222] on div "Advanced" at bounding box center [580, 220] width 39 height 12
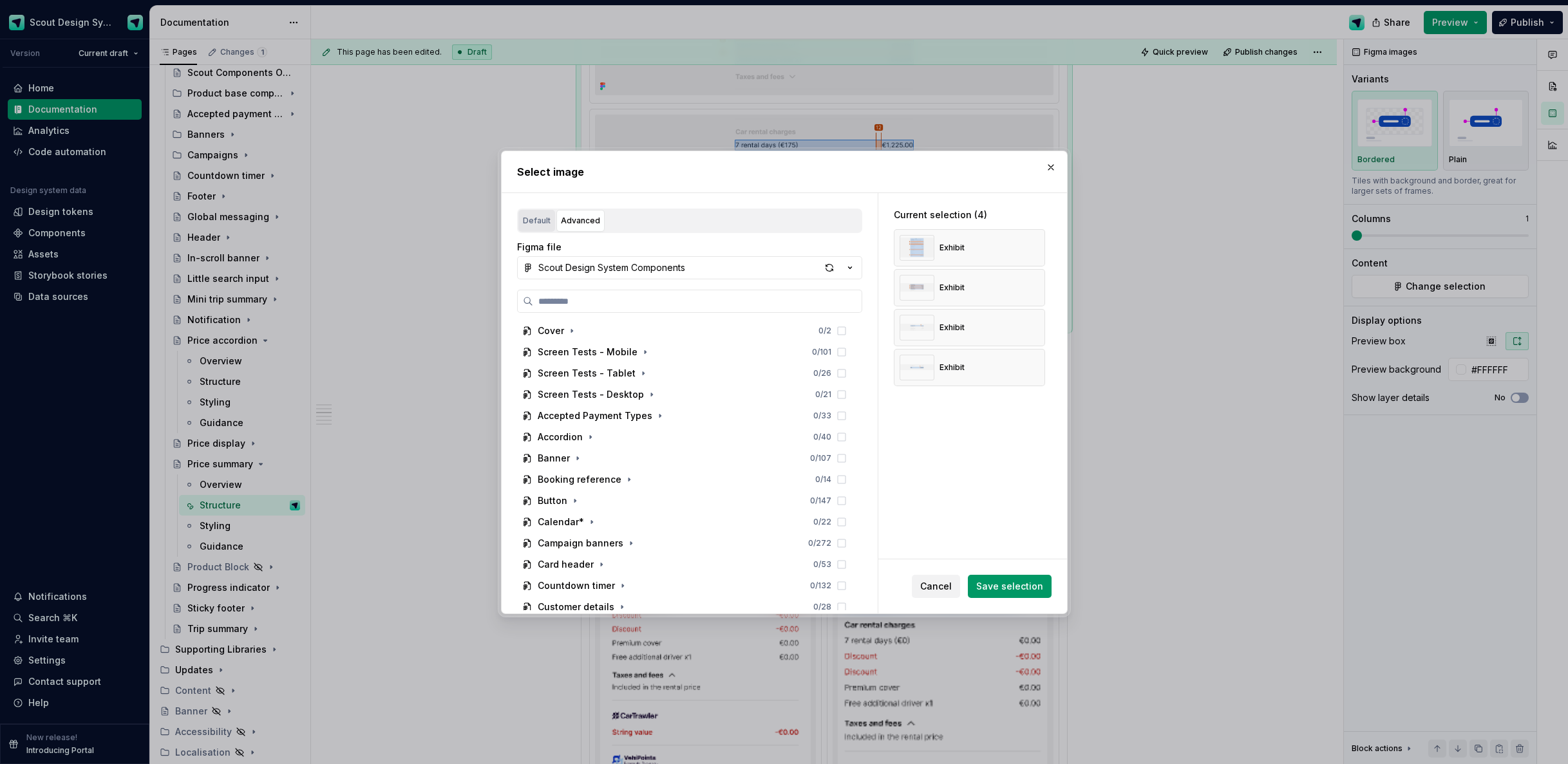
click at [538, 222] on div "Default" at bounding box center [536, 220] width 28 height 12
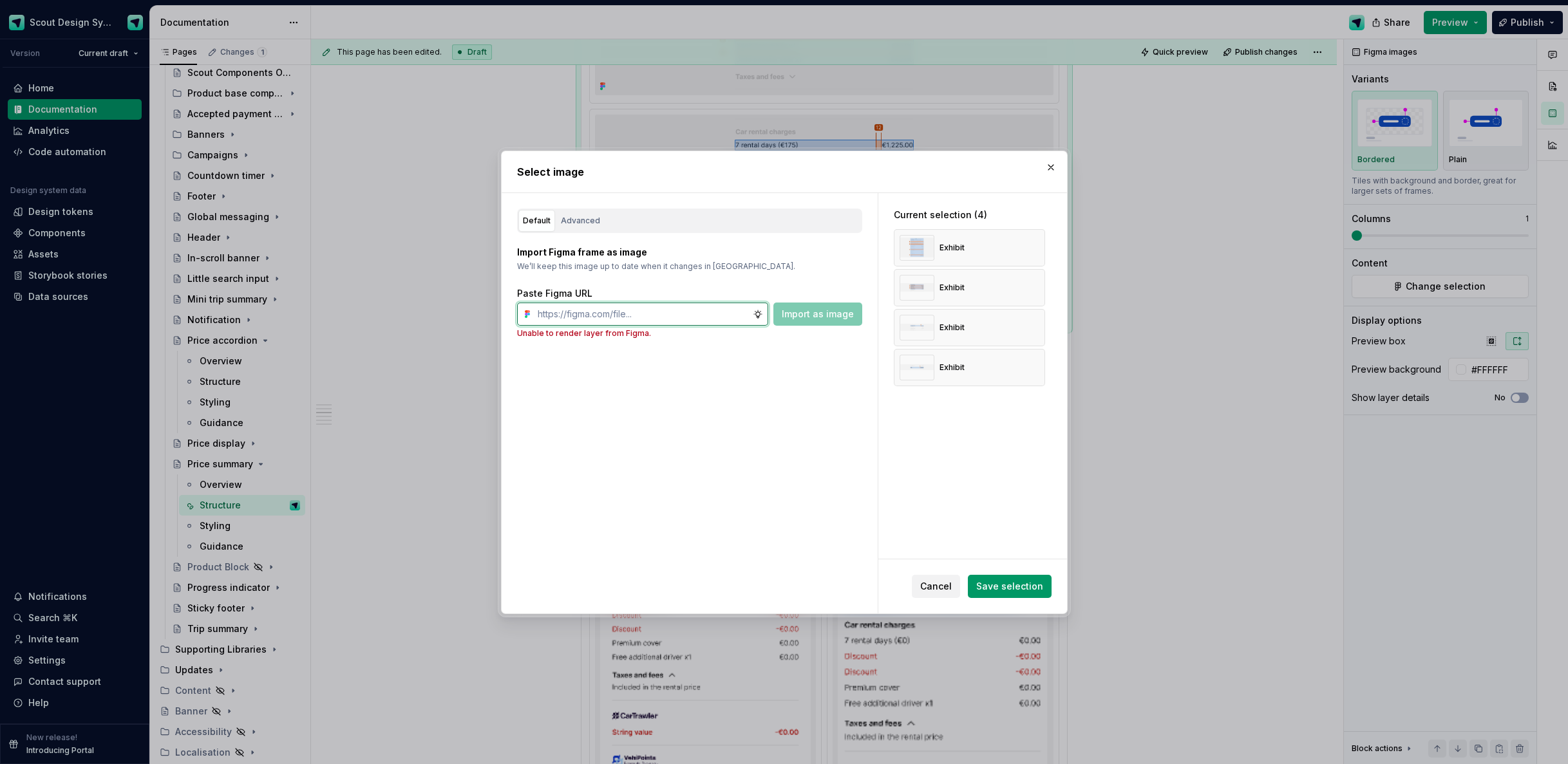
click at [619, 315] on input "text" at bounding box center [643, 314] width 221 height 23
paste input "https://www.figma.com/design/Ma4o8aUoC29DAP2Z0RSzwm/Scout-Design-System-Compone…"
type input "https://www.figma.com/design/Ma4o8aUoC29DAP2Z0RSzwm/Scout-Design-System-Compone…"
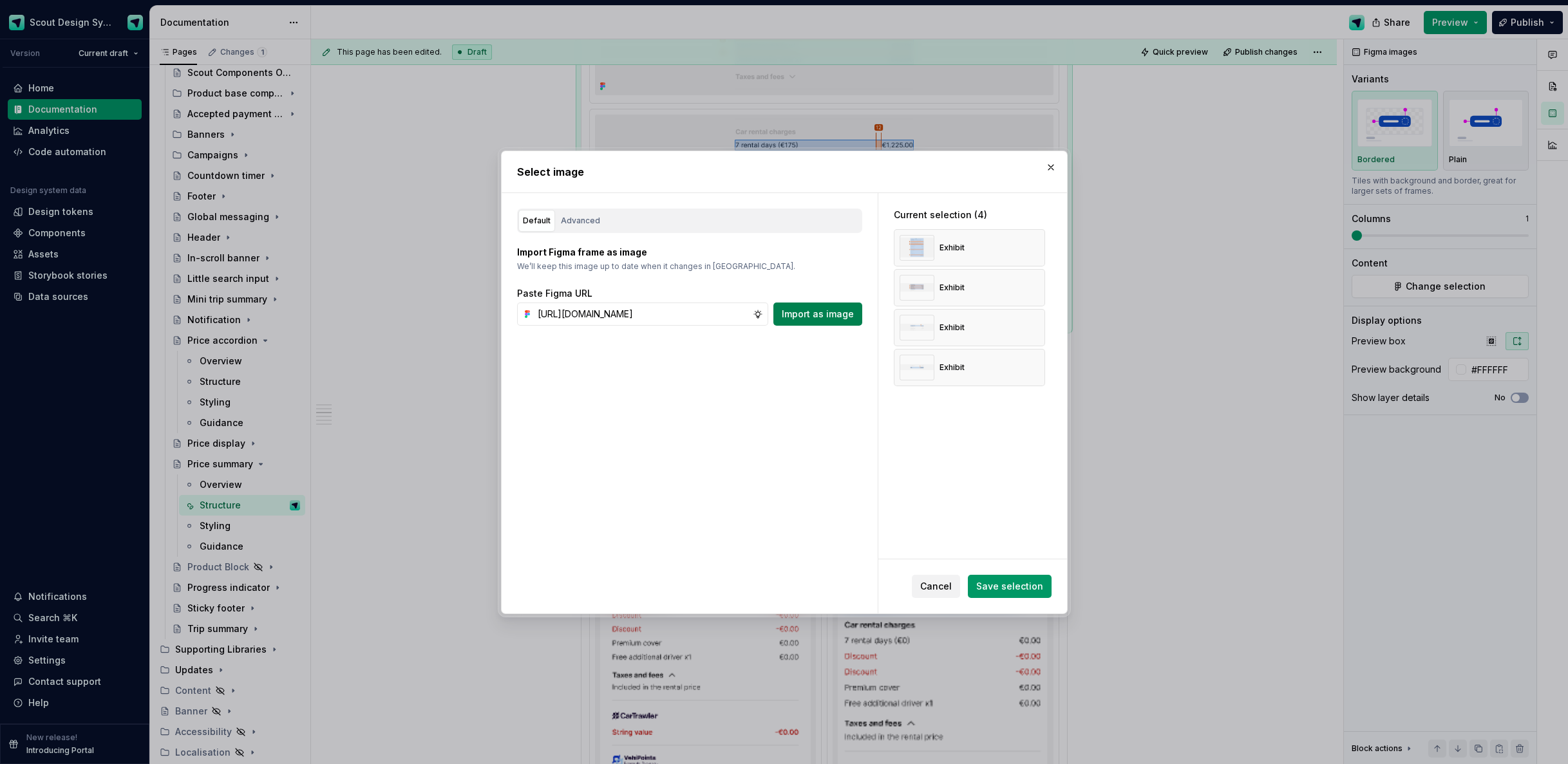
click at [829, 322] on button "Import as image" at bounding box center [818, 314] width 89 height 23
type textarea "*"
click at [1003, 590] on span "Save selection" at bounding box center [1010, 586] width 67 height 12
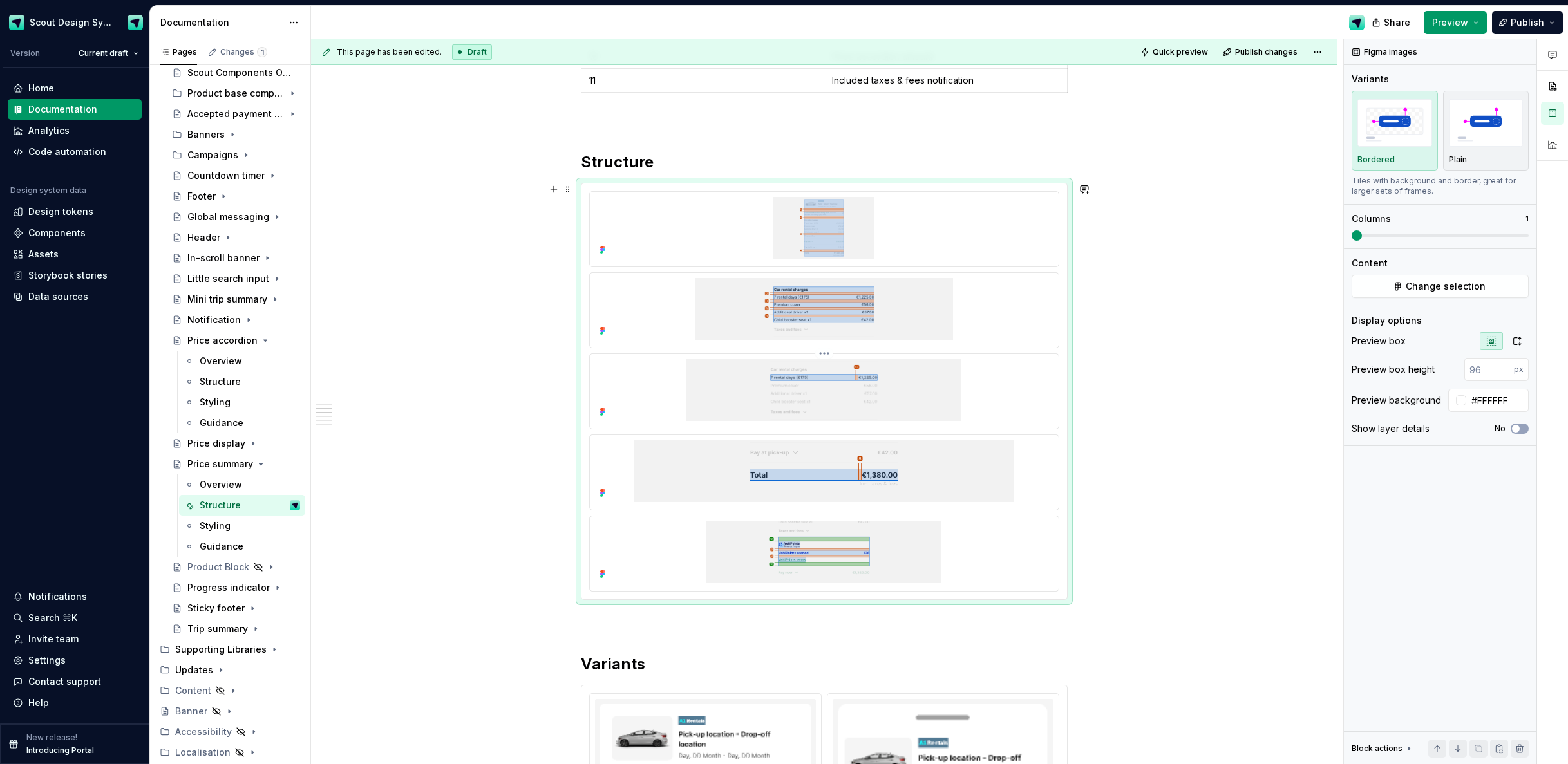
scroll to position [830, 0]
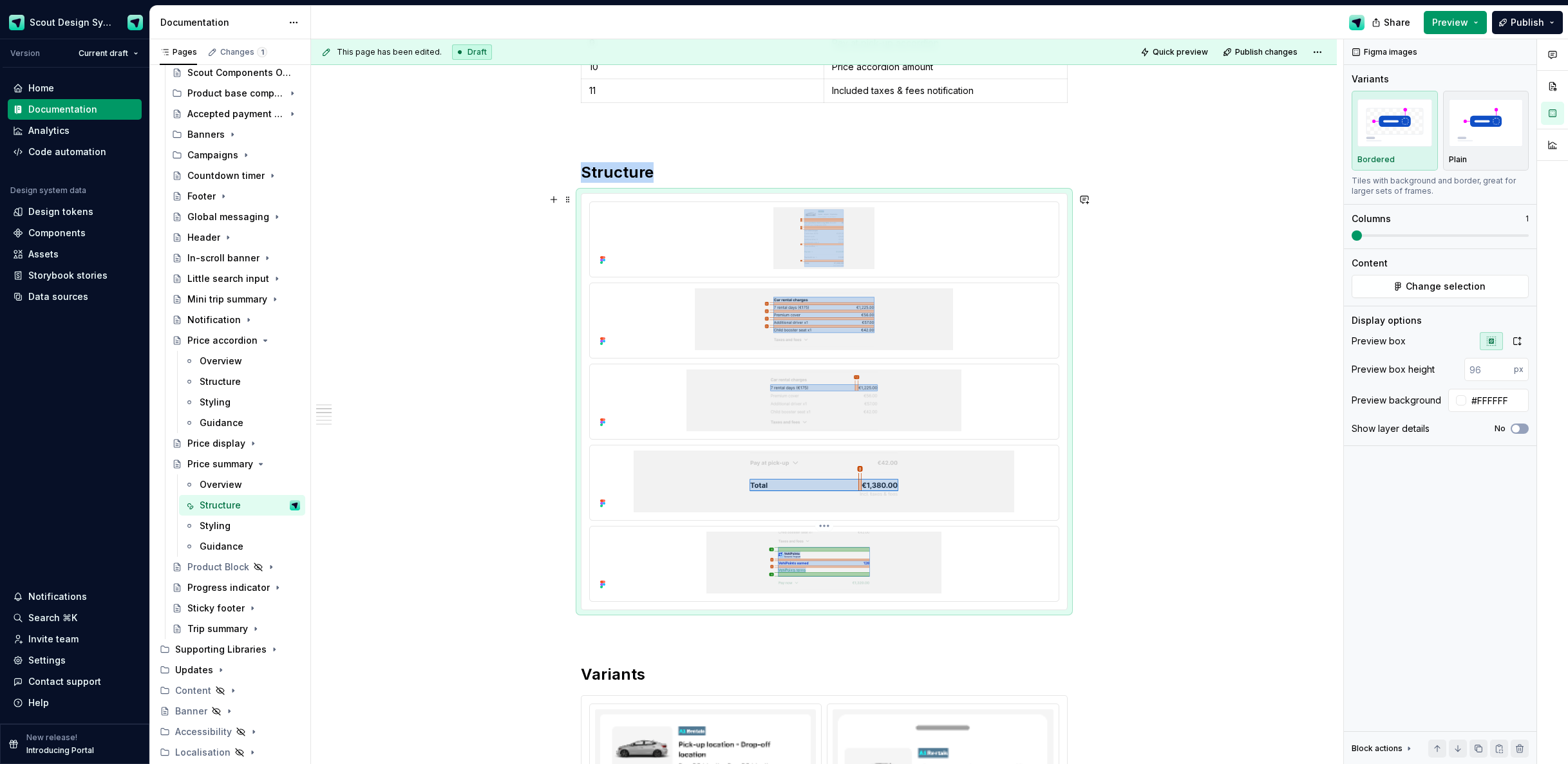
drag, startPoint x: 977, startPoint y: 560, endPoint x: 968, endPoint y: 558, distance: 9.2
click at [977, 560] on img at bounding box center [825, 563] width 458 height 61
drag, startPoint x: 1519, startPoint y: 343, endPoint x: 1501, endPoint y: 353, distance: 20.6
click at [1518, 344] on icon "button" at bounding box center [1517, 341] width 11 height 11
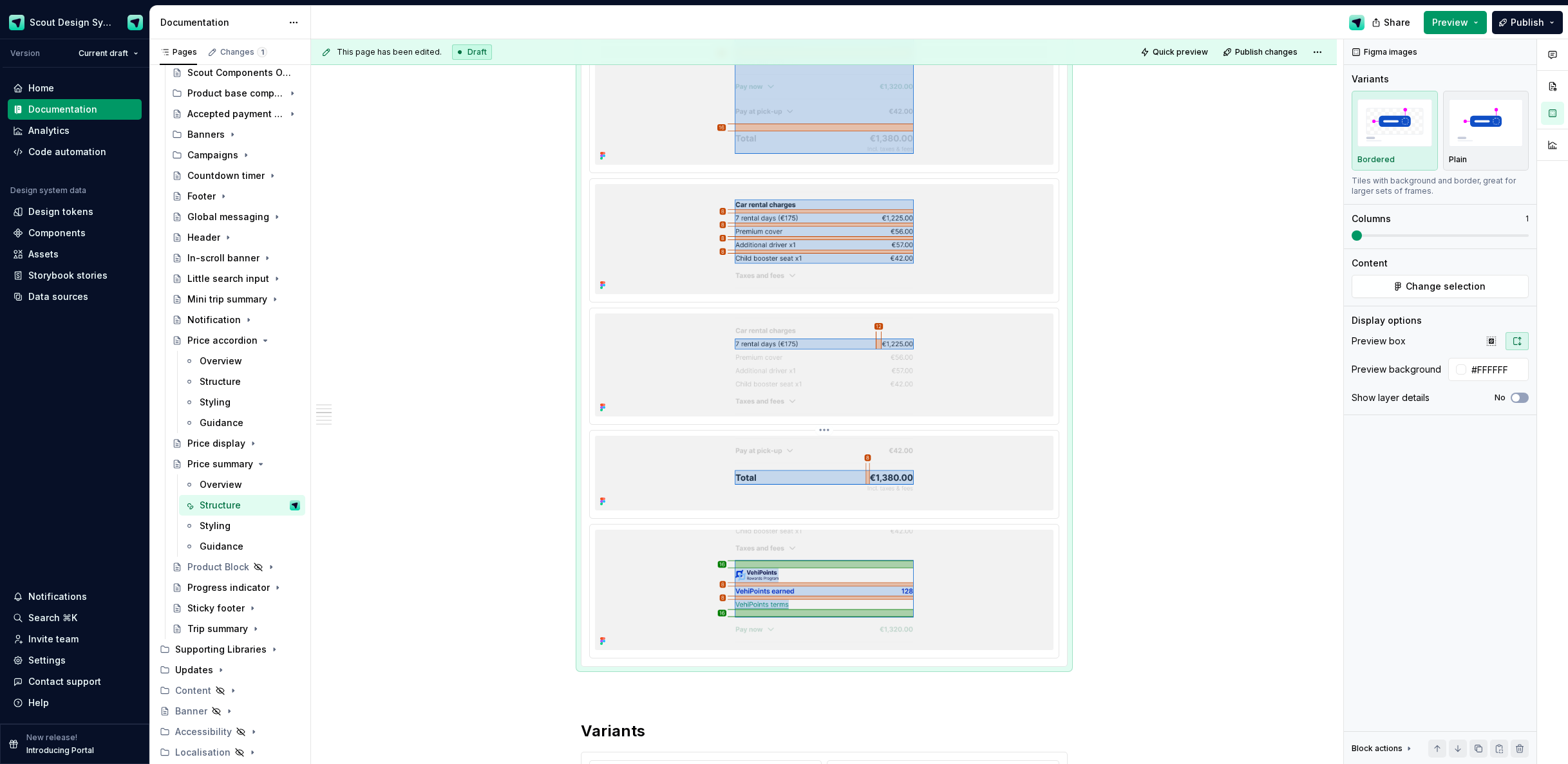
scroll to position [1164, 0]
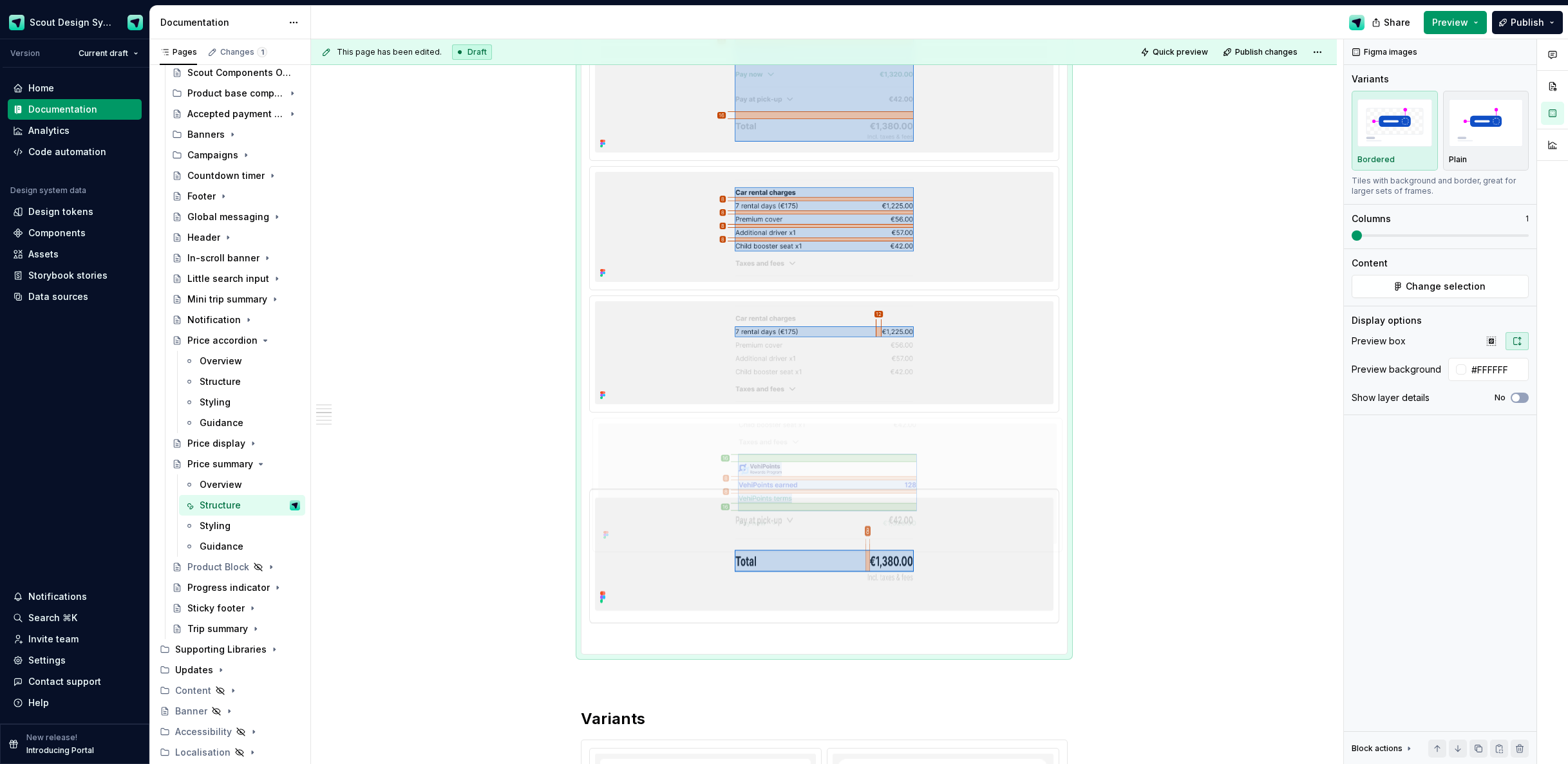
drag, startPoint x: 984, startPoint y: 579, endPoint x: 1005, endPoint y: 460, distance: 120.8
click at [1005, 460] on body "Scout Design System Version Current draft Home Documentation Analytics Code aut…" at bounding box center [784, 382] width 1568 height 764
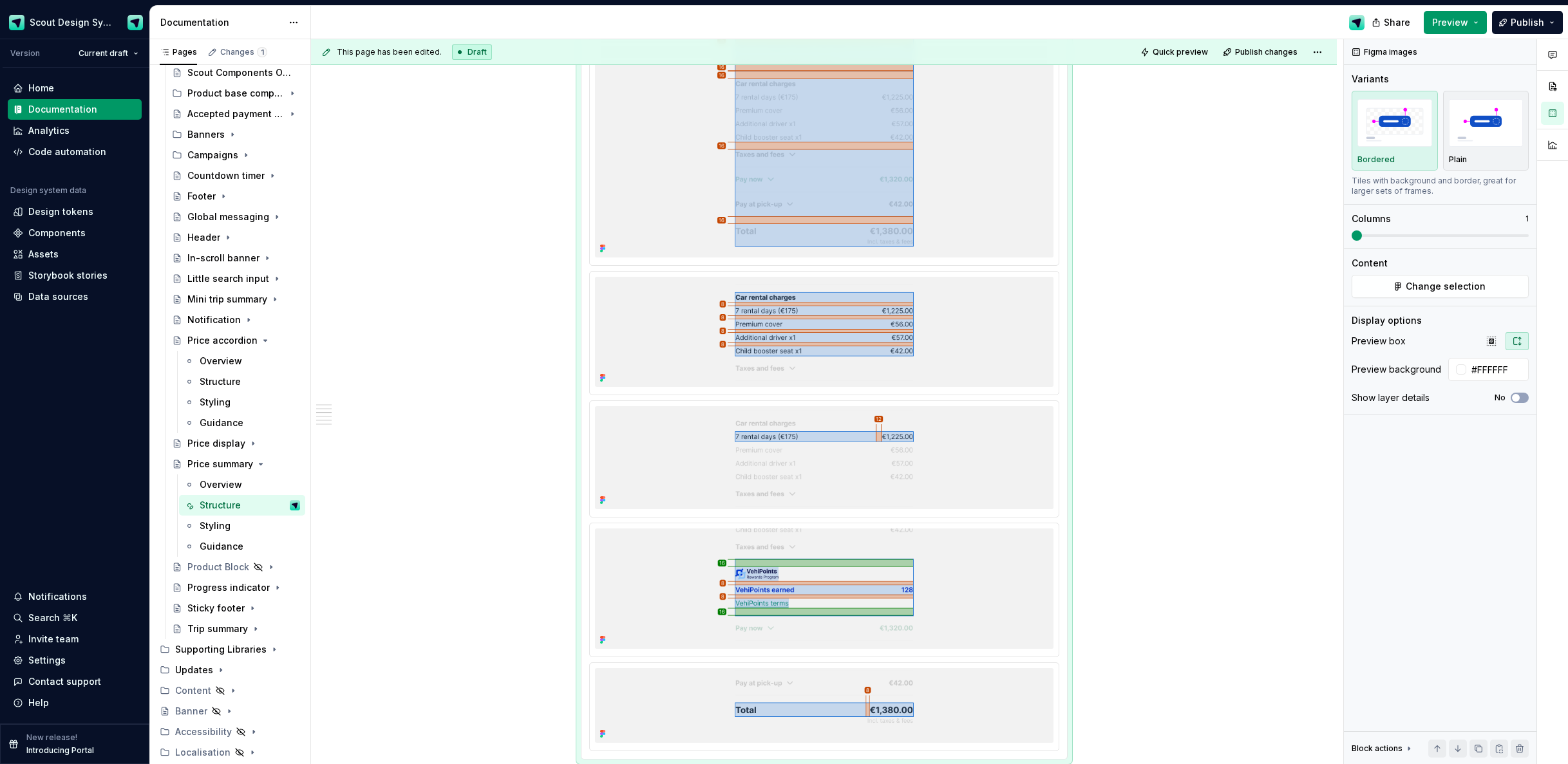
scroll to position [0, 0]
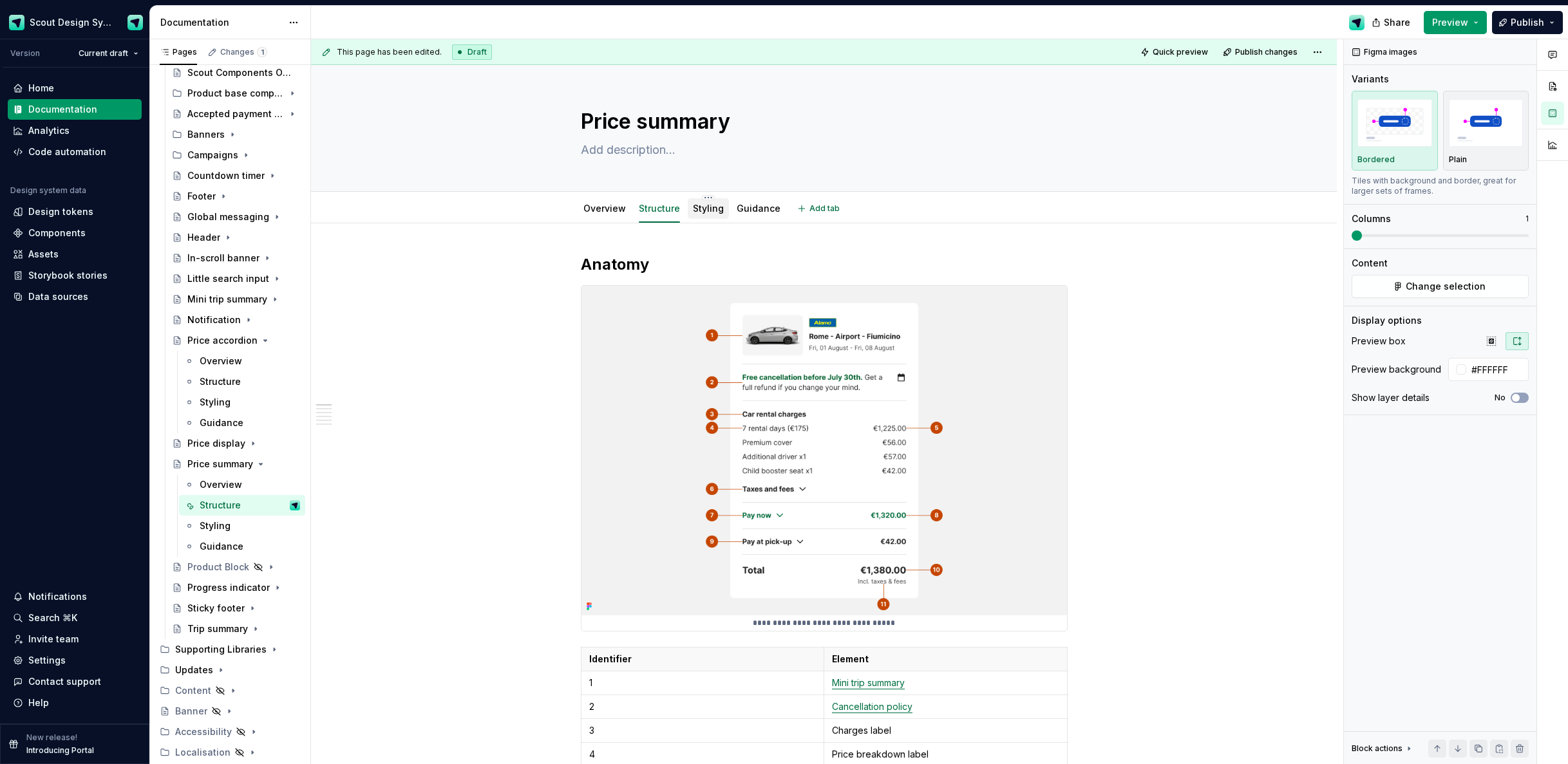
click at [704, 215] on div "Styling" at bounding box center [709, 209] width 31 height 15
click at [701, 206] on link "Styling" at bounding box center [709, 208] width 31 height 11
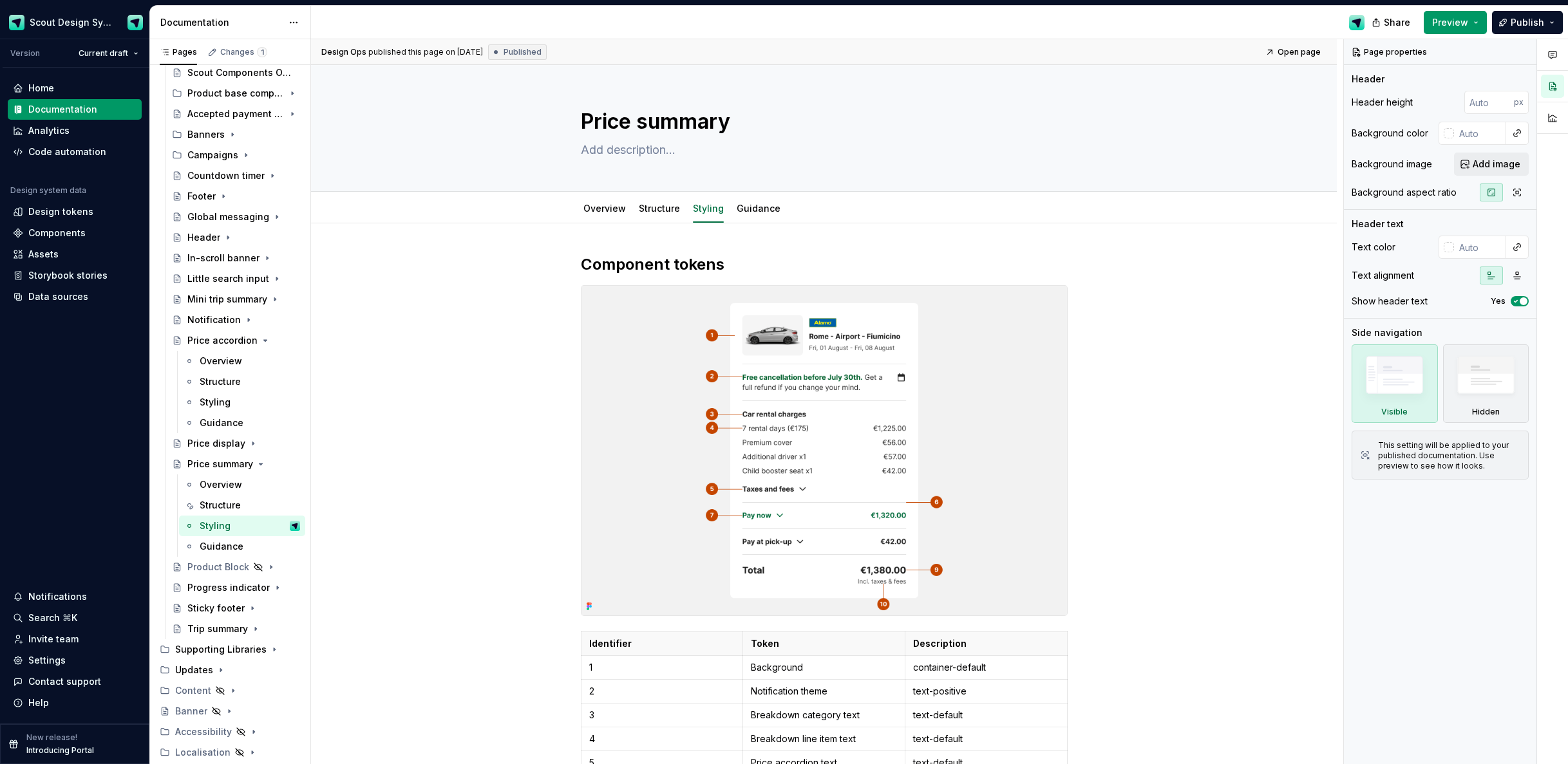
type textarea "*"
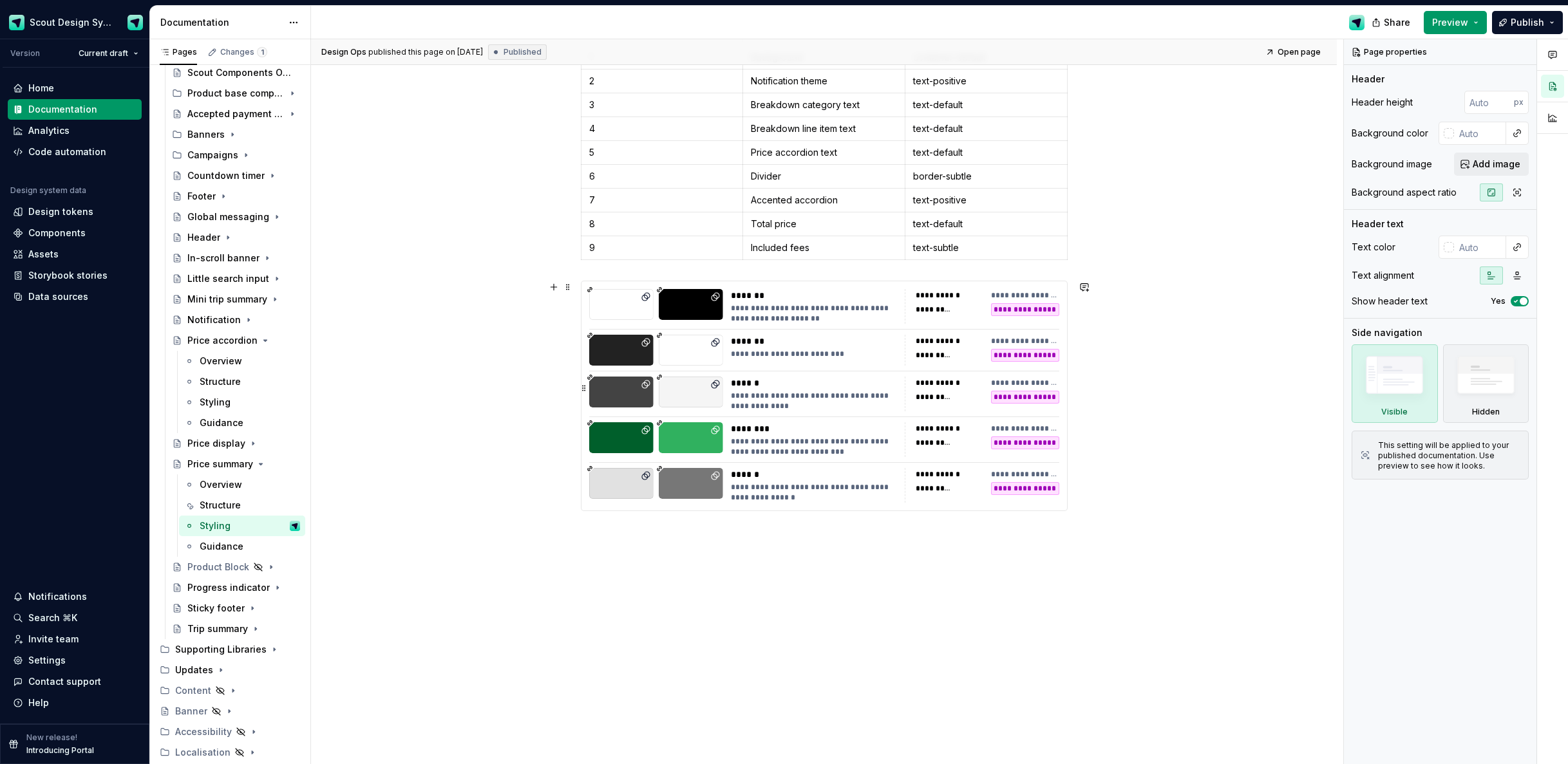
scroll to position [656, 0]
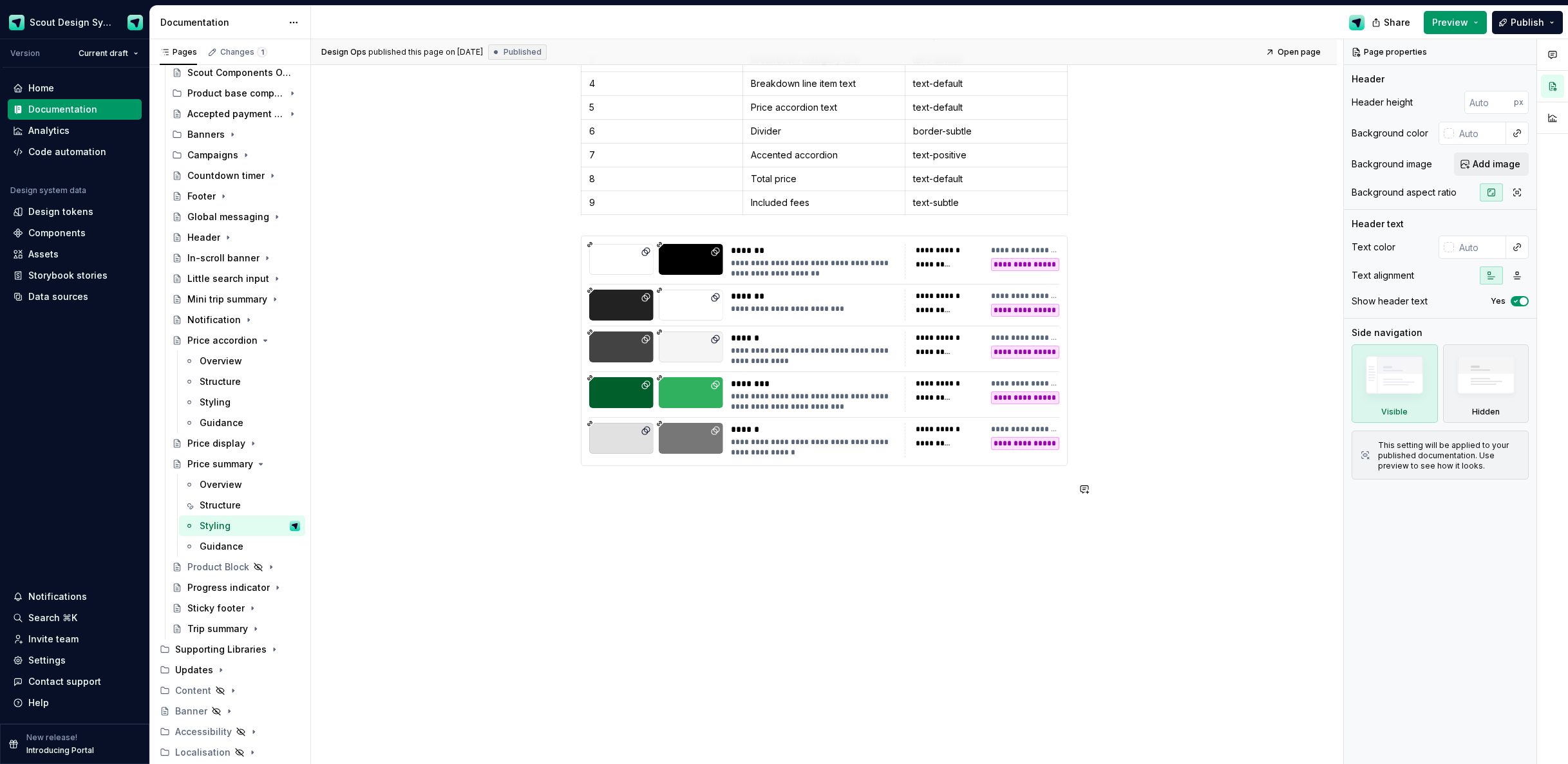
drag, startPoint x: 662, startPoint y: 548, endPoint x: 650, endPoint y: 539, distance: 15.0
click at [662, 547] on div "**********" at bounding box center [827, 402] width 1033 height 726
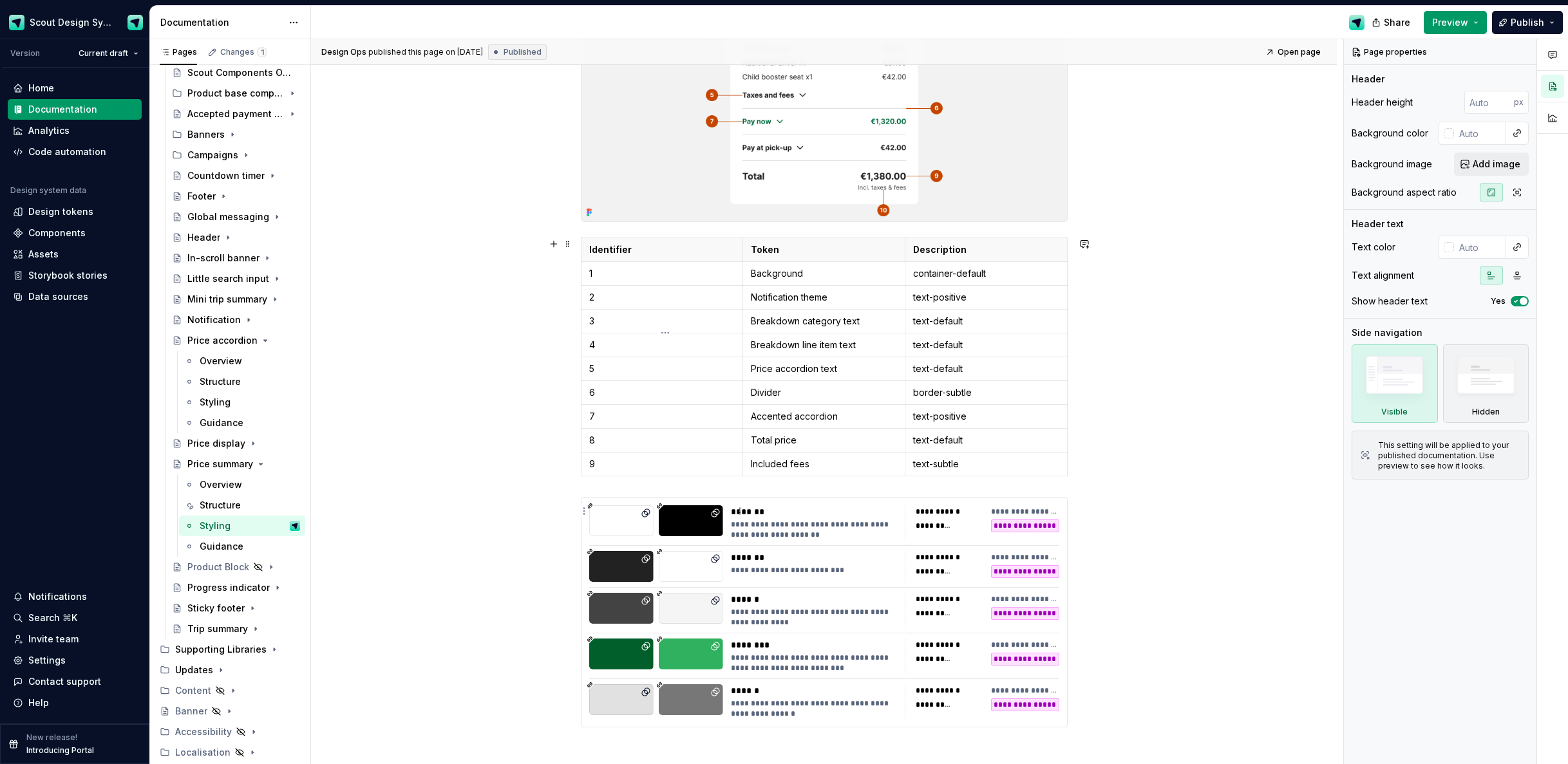
scroll to position [468, 0]
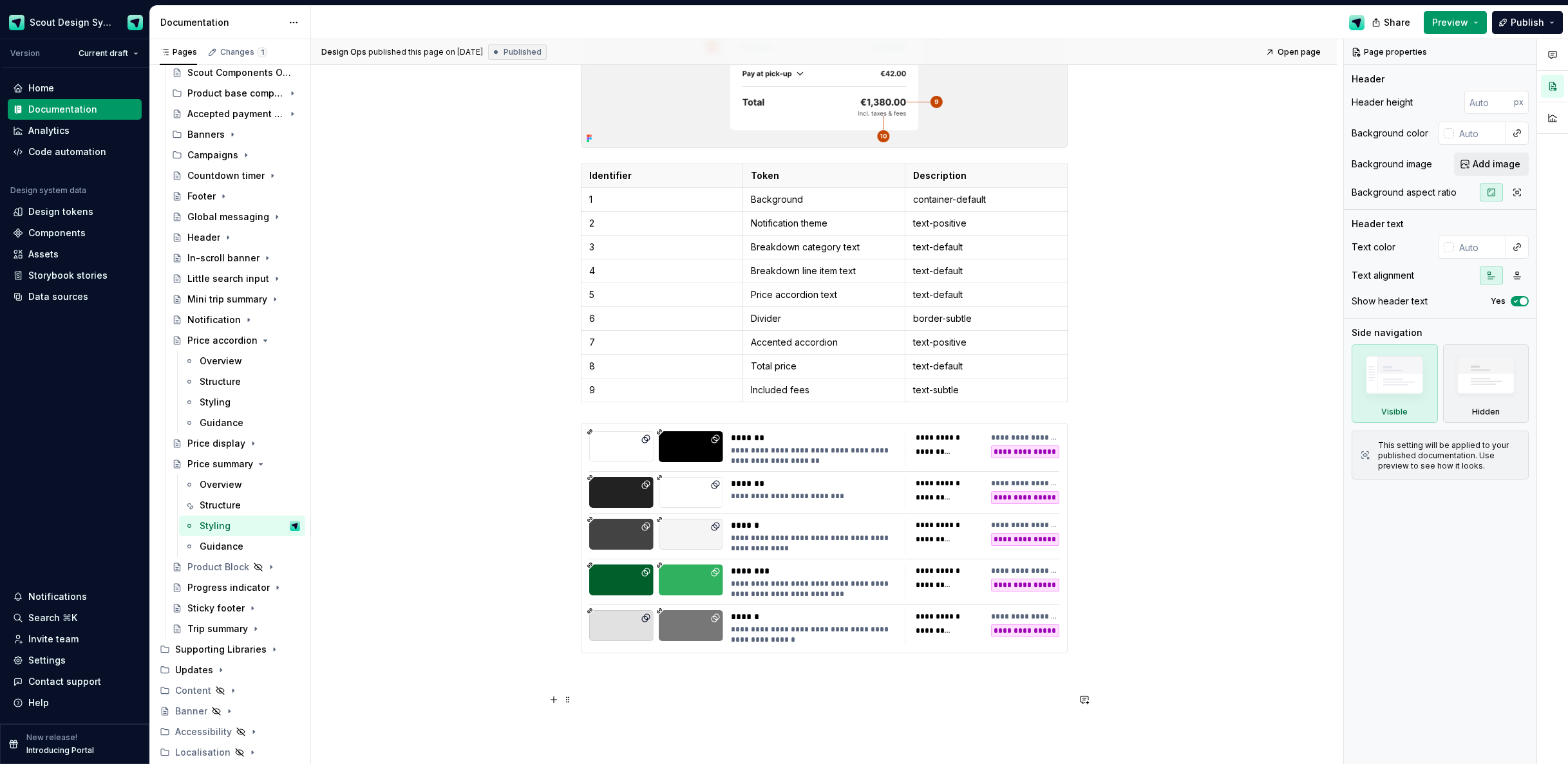
click at [660, 698] on p at bounding box center [825, 700] width 487 height 15
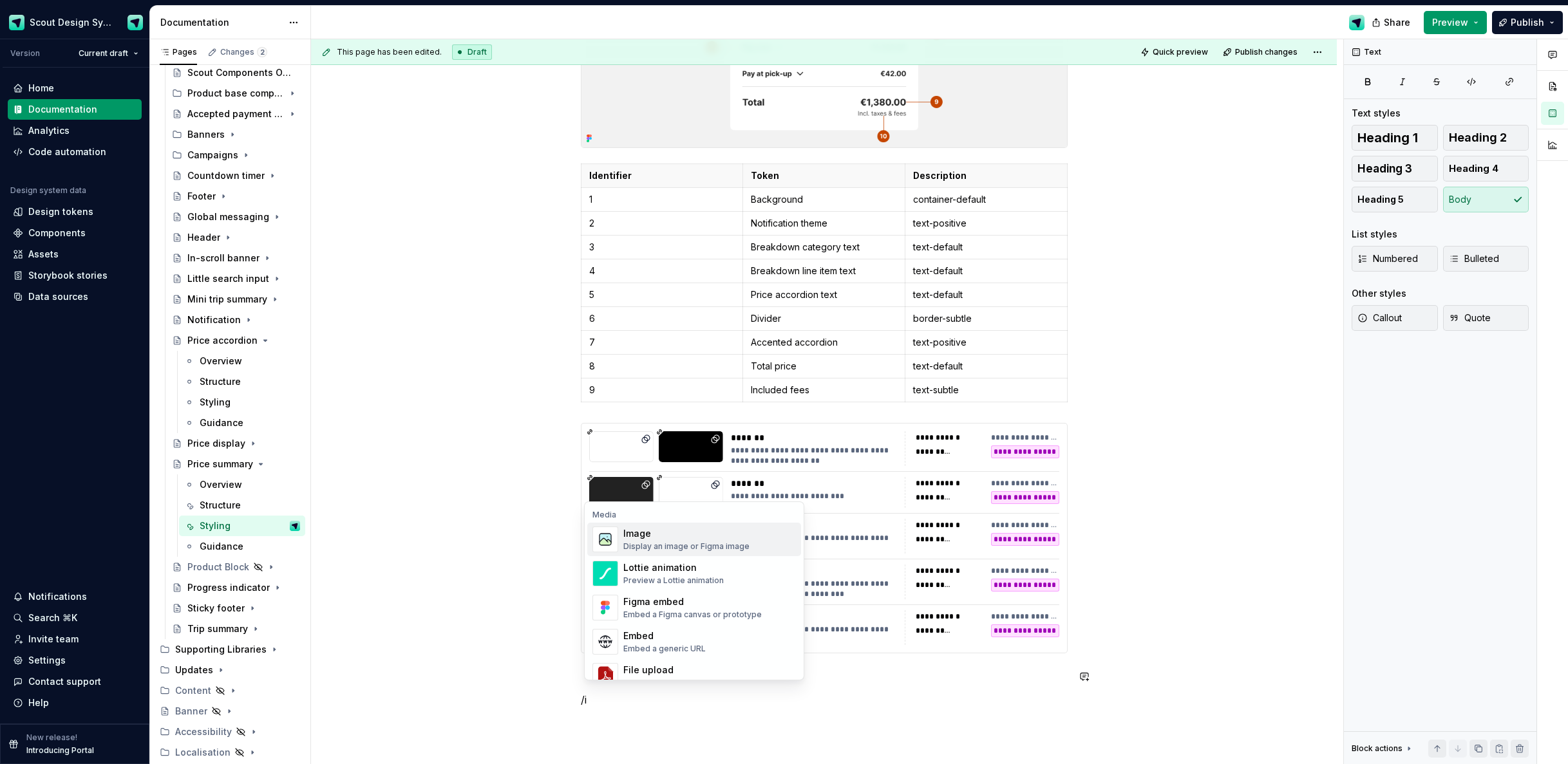
scroll to position [475, 0]
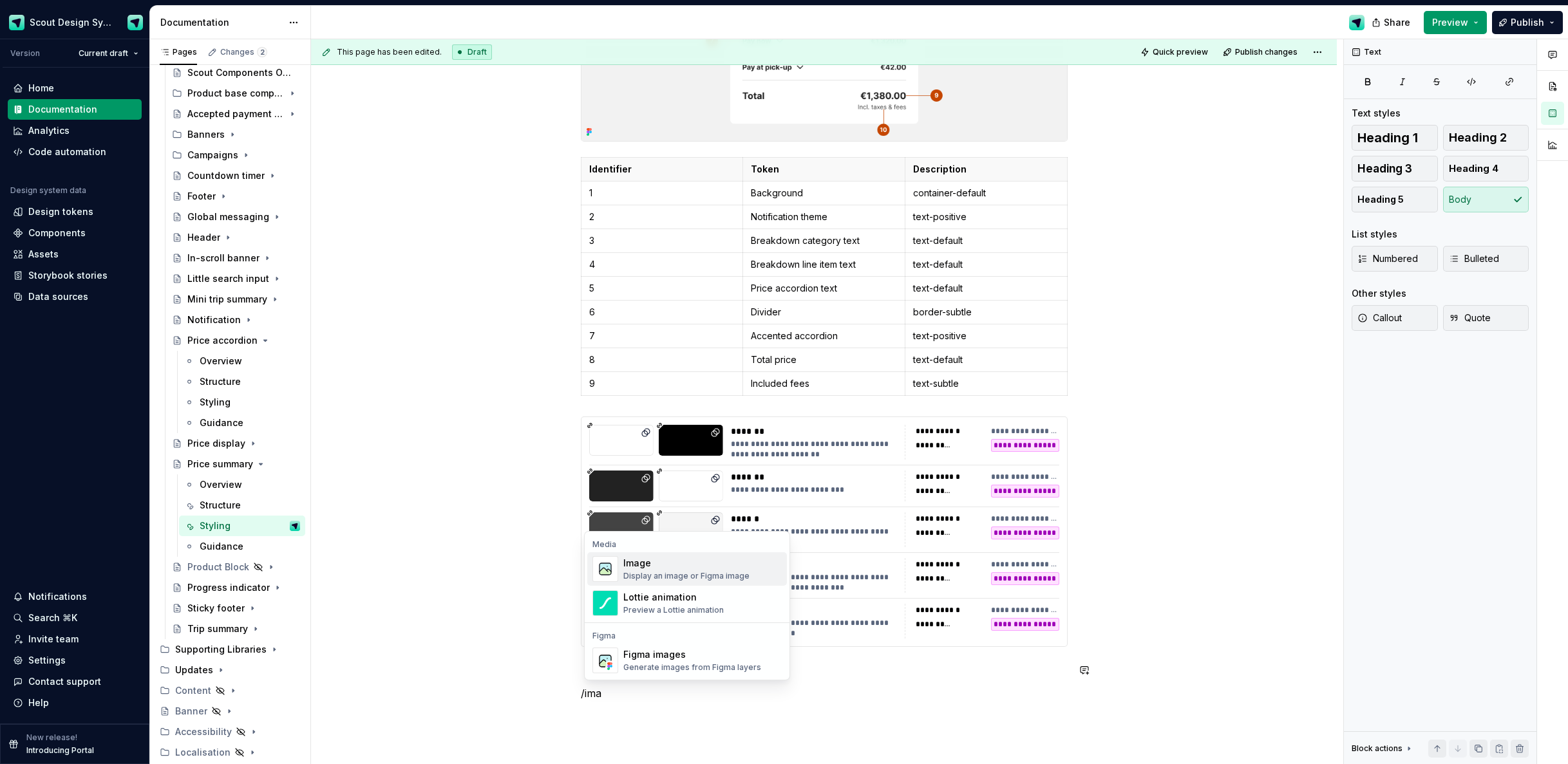
click at [673, 570] on div "Image Display an image or Figma image" at bounding box center [687, 569] width 127 height 25
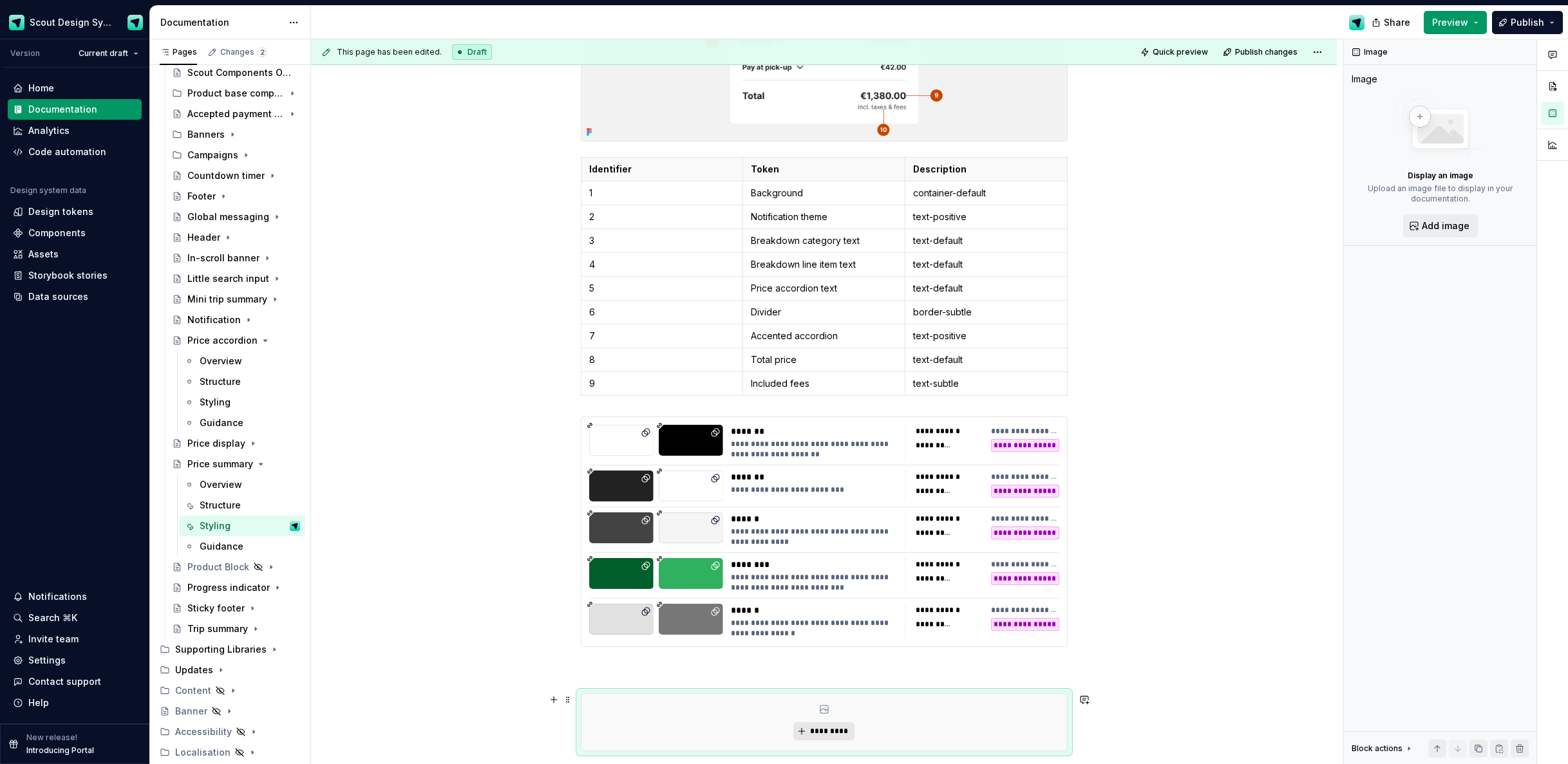
click at [841, 729] on span "*********" at bounding box center [829, 731] width 39 height 11
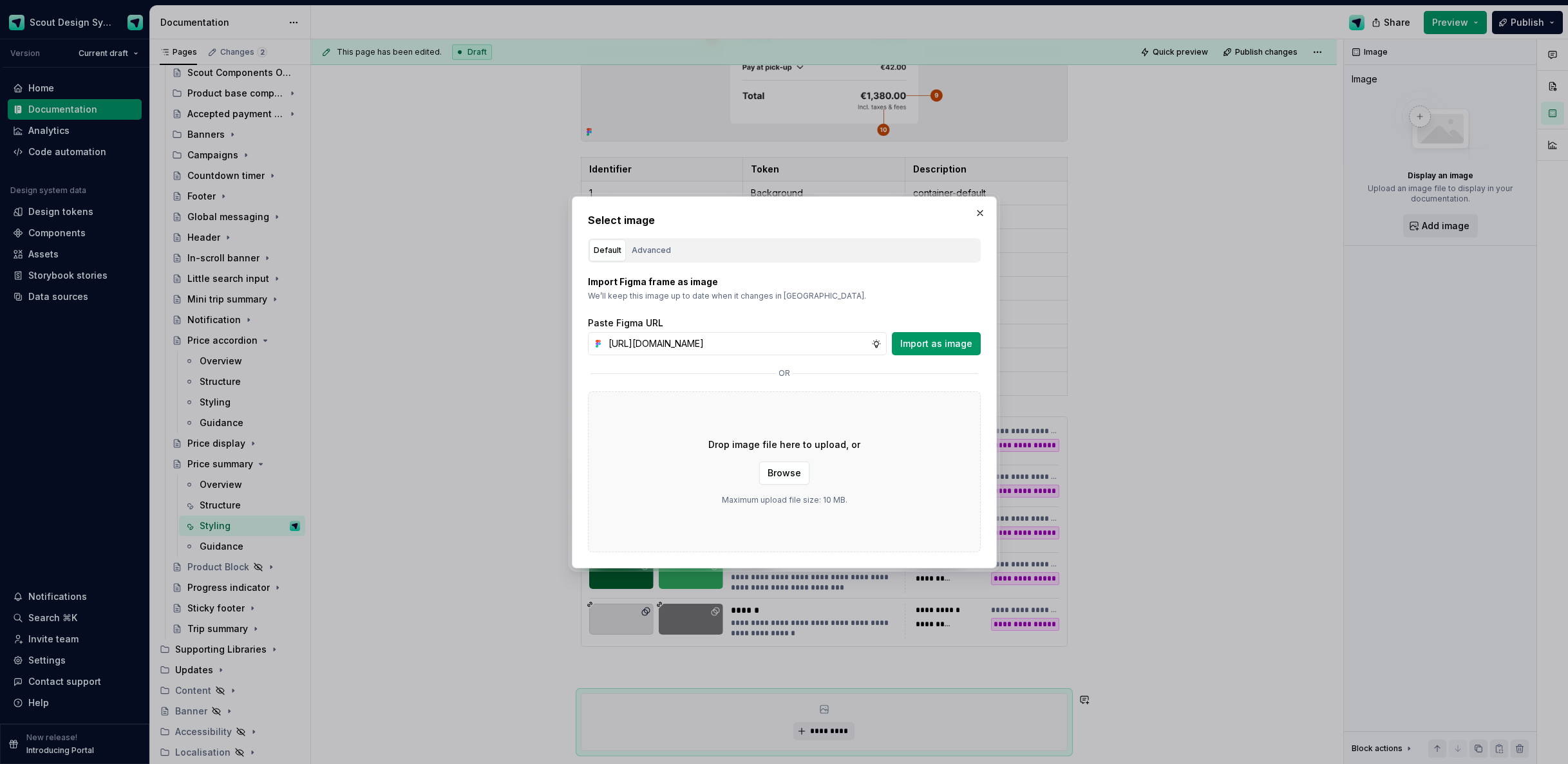
scroll to position [0, 370]
type input "https://www.figma.com/design/Ma4o8aUoC29DAP2Z0RSzwm/Scout-Design-System-Compone…"
click at [919, 358] on div "Import Figma frame as image We’ll keep this image up to date when it changes in…" at bounding box center [784, 407] width 393 height 289
click at [921, 346] on span "Import as image" at bounding box center [936, 343] width 72 height 12
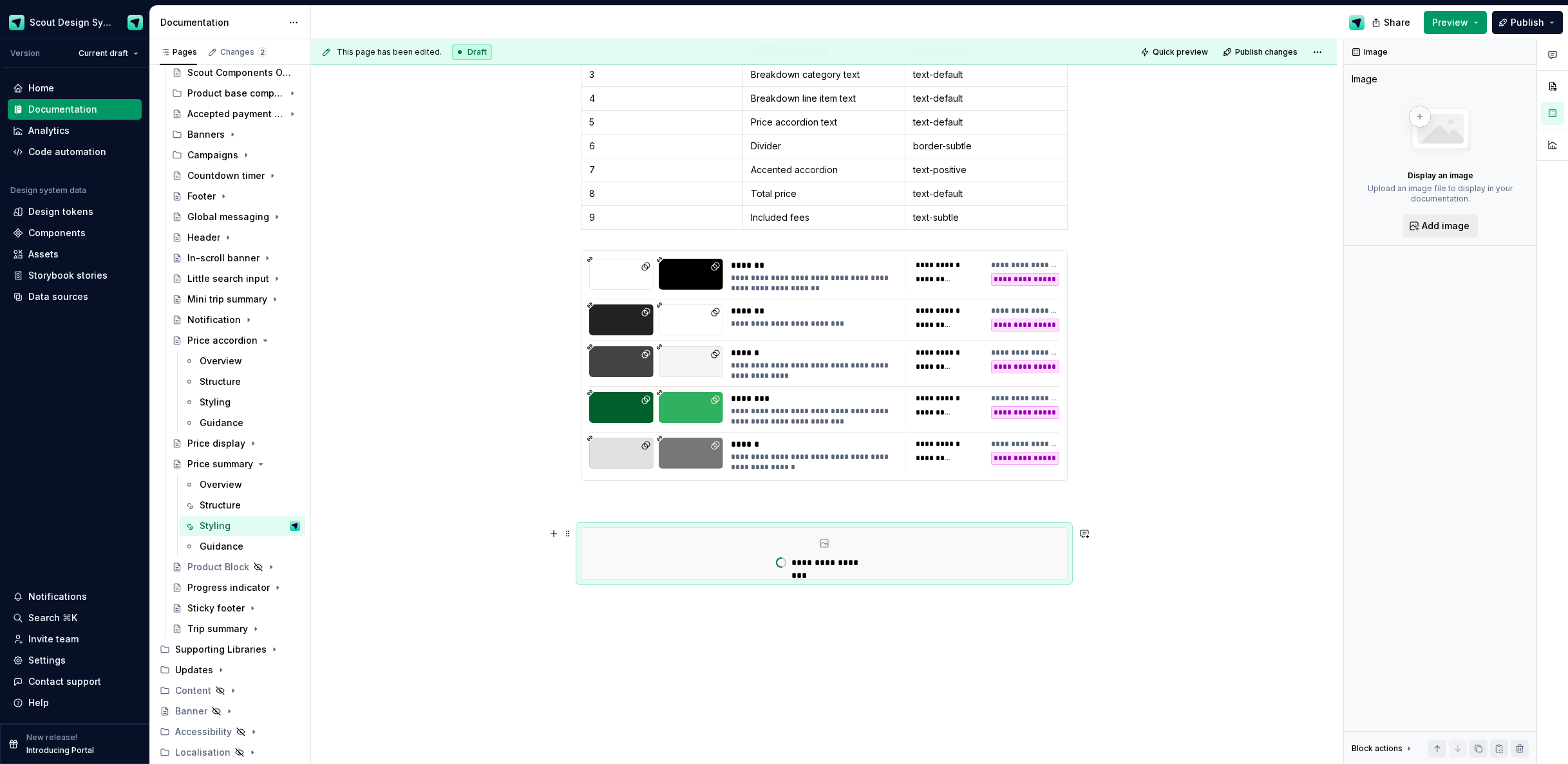
scroll to position [701, 0]
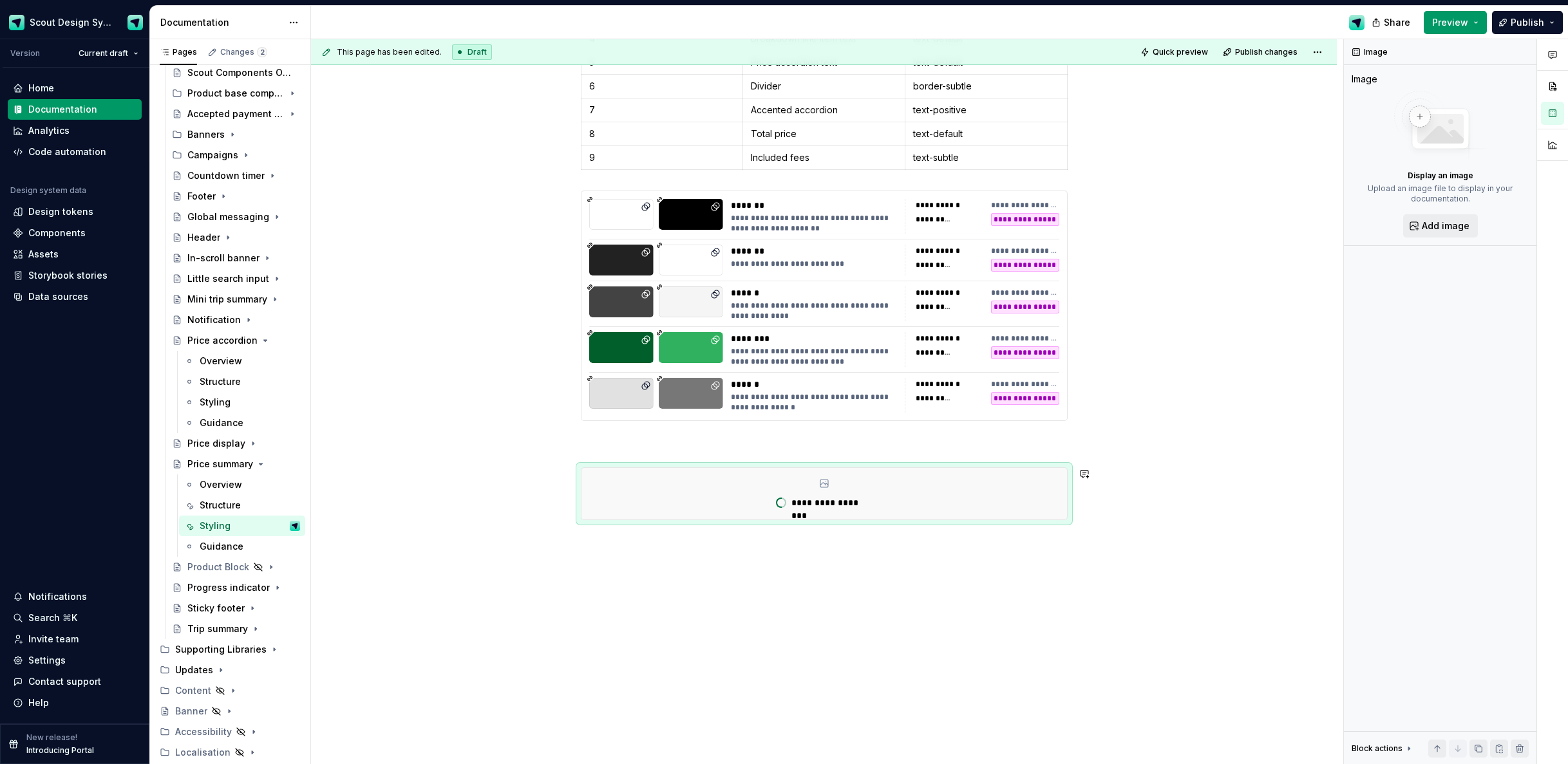
type textarea "*"
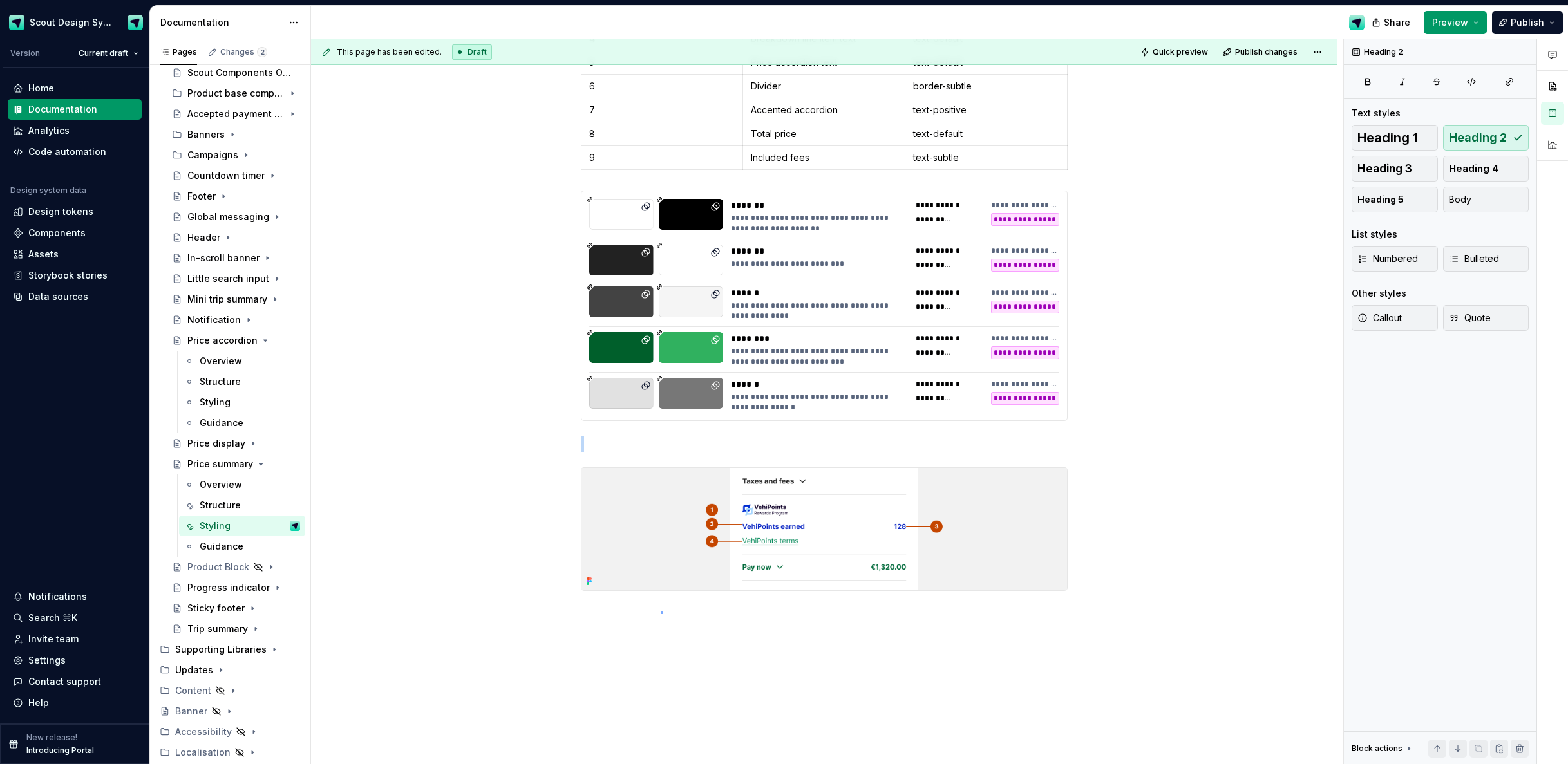
click at [662, 613] on div "**********" at bounding box center [827, 402] width 1033 height 726
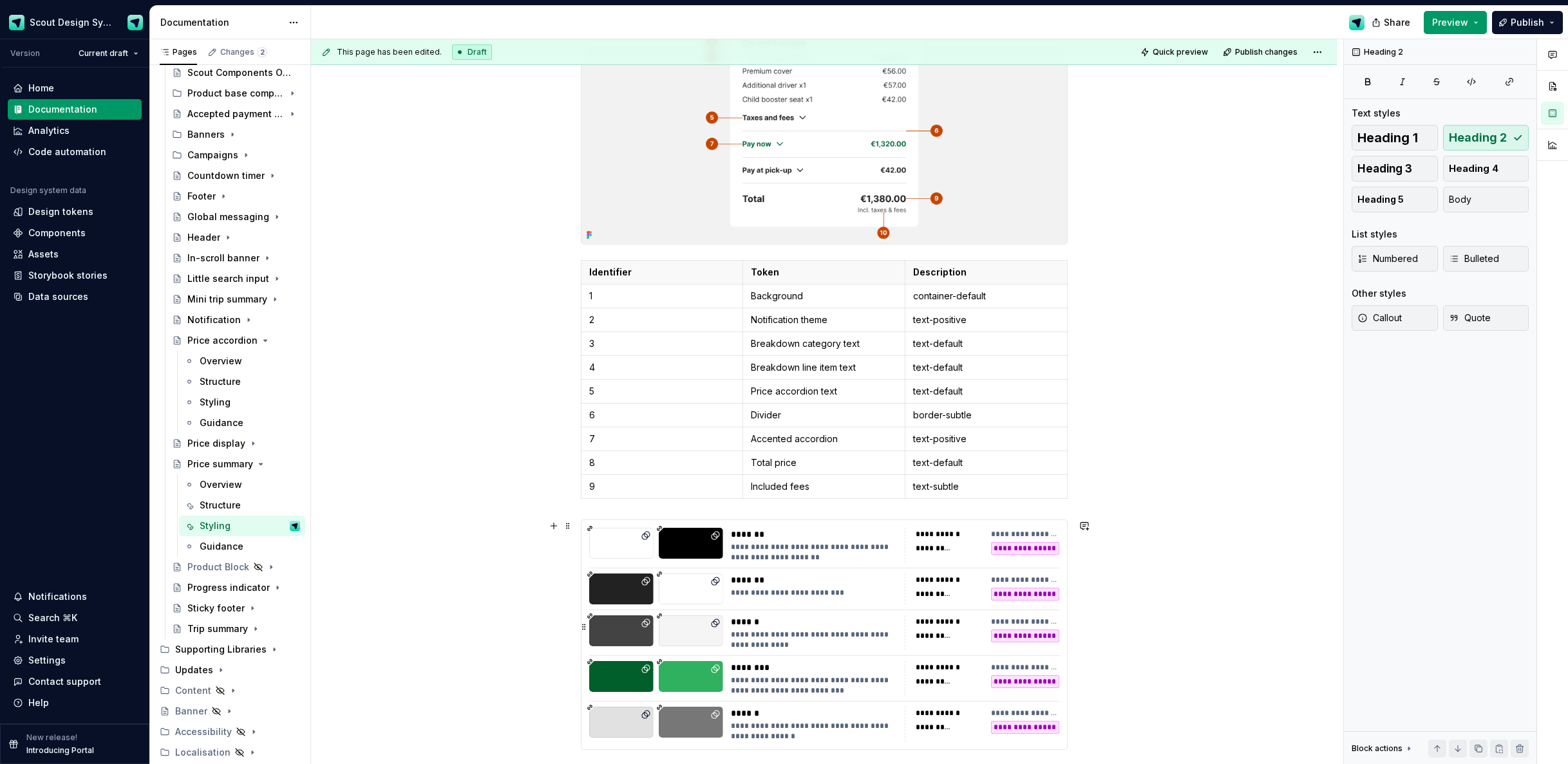
scroll to position [387, 0]
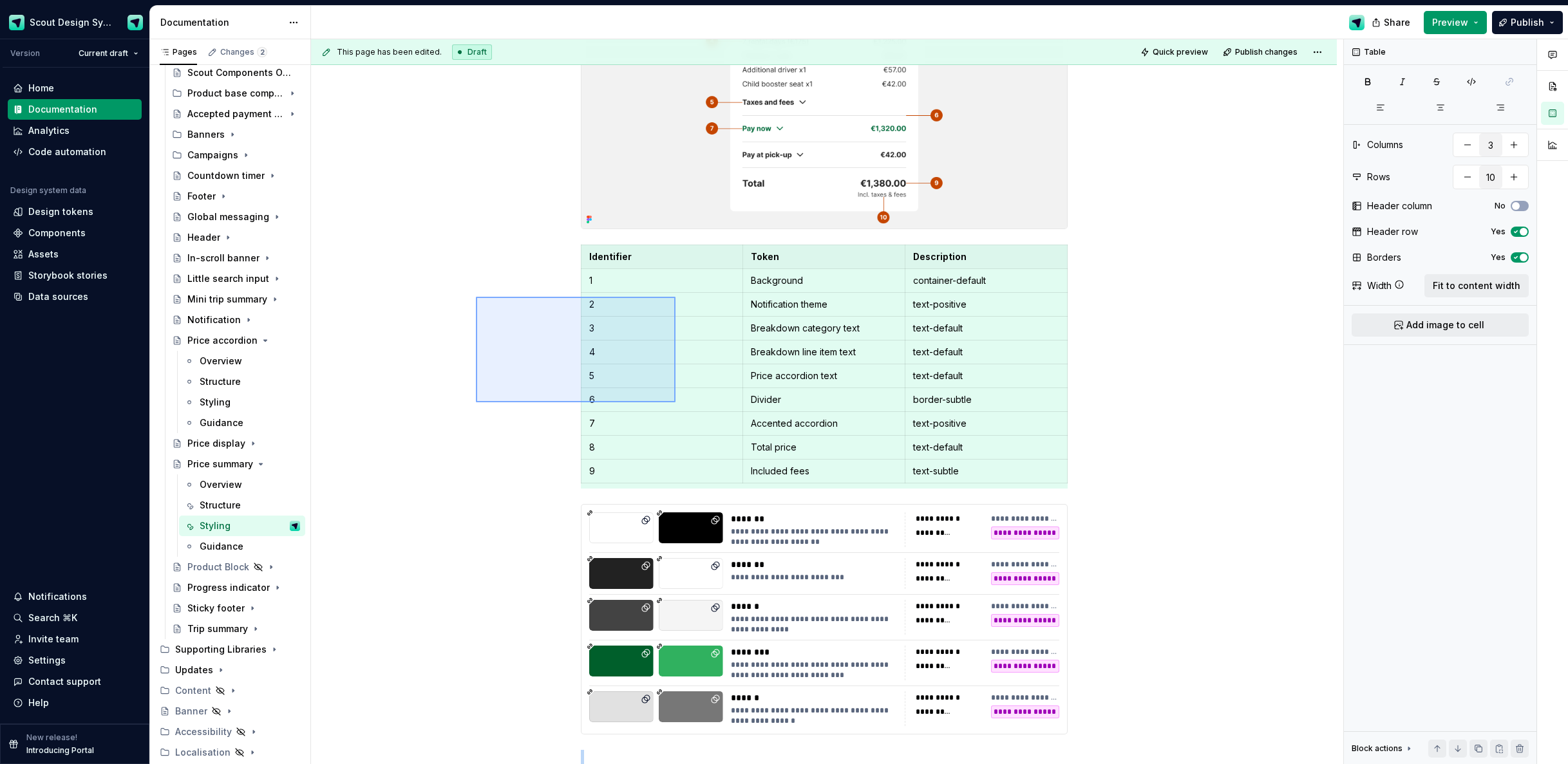
drag, startPoint x: 485, startPoint y: 299, endPoint x: 703, endPoint y: 417, distance: 247.9
click at [703, 417] on div "**********" at bounding box center [827, 402] width 1033 height 726
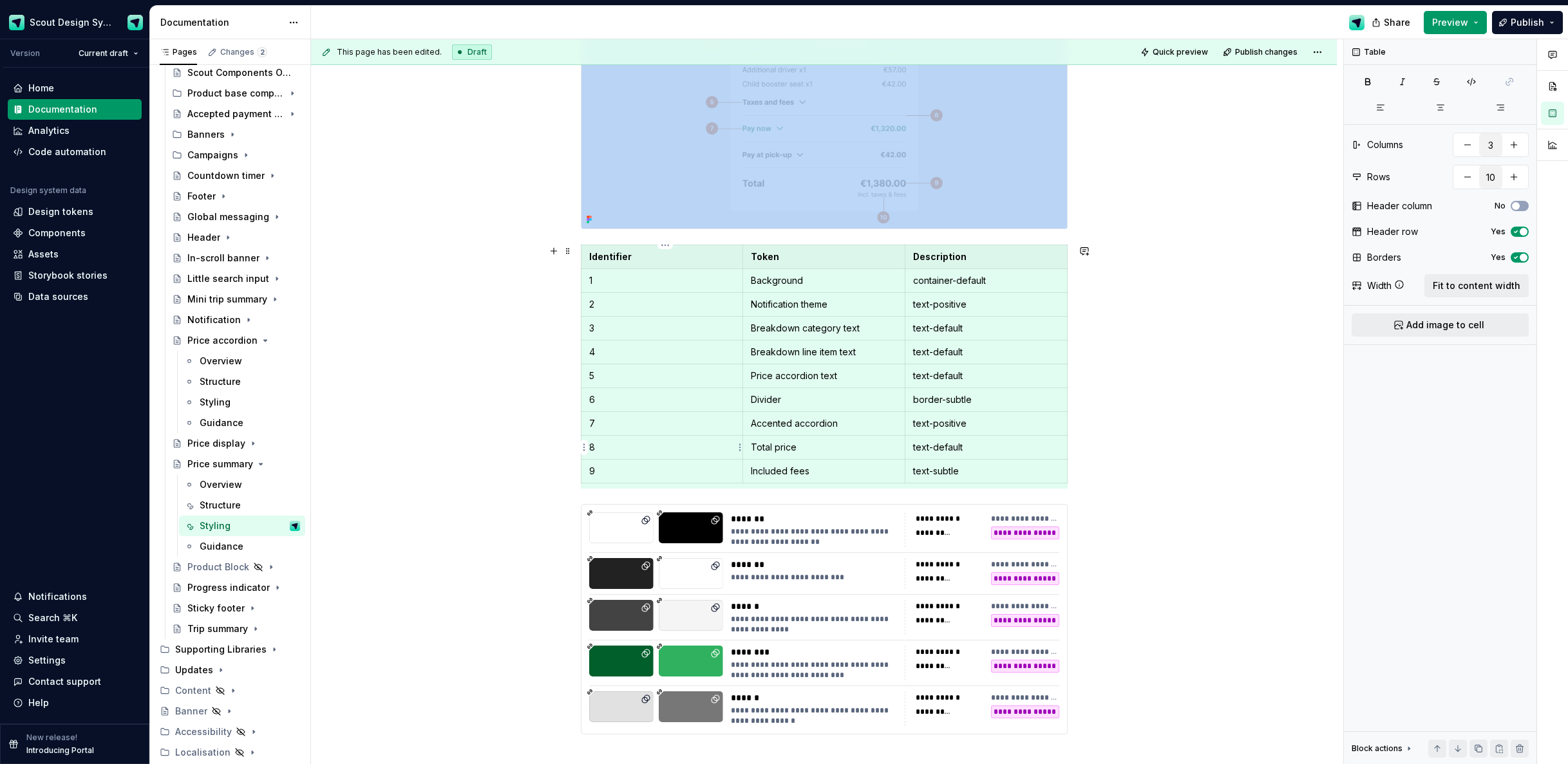
copy div
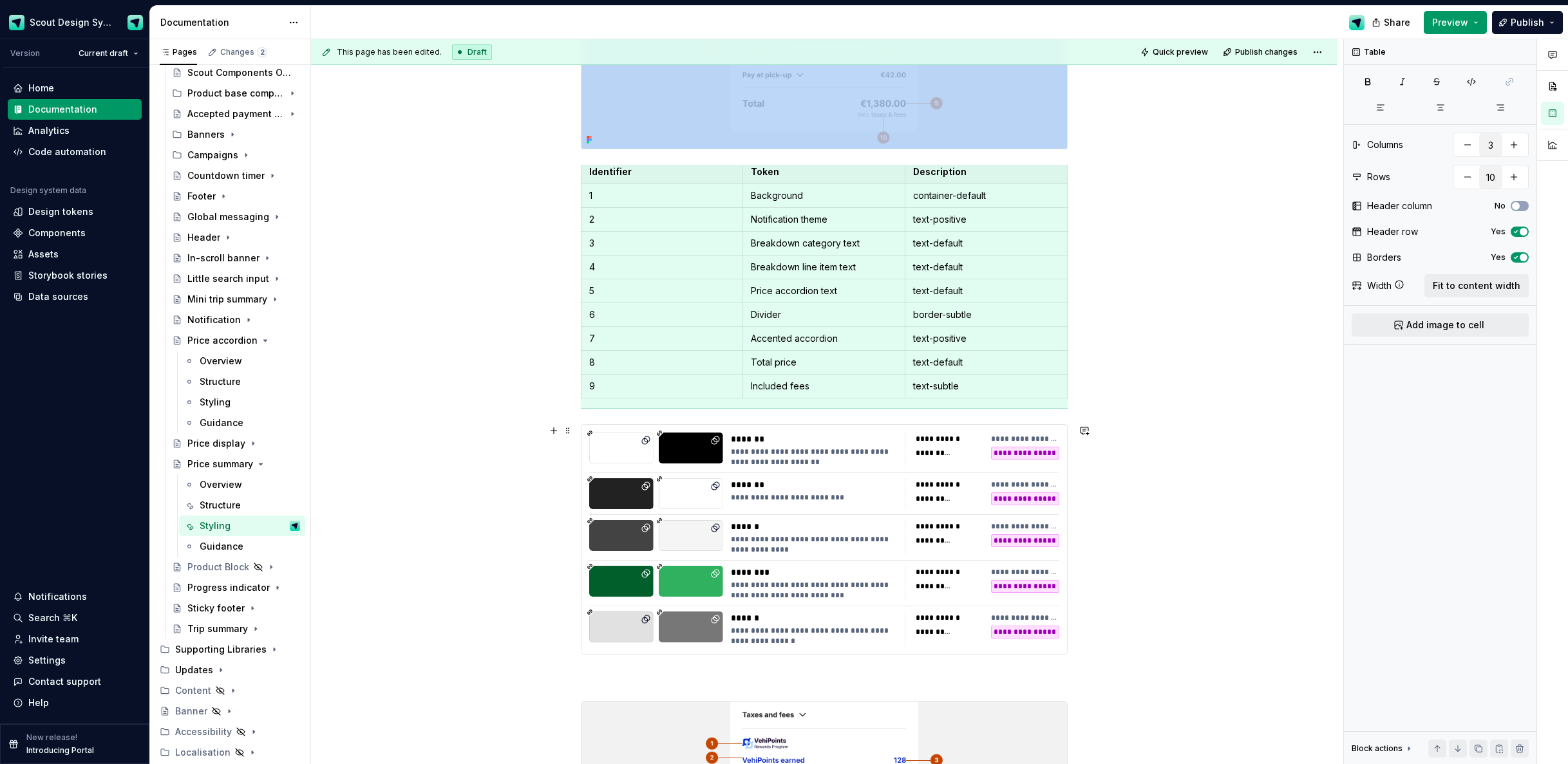
scroll to position [503, 0]
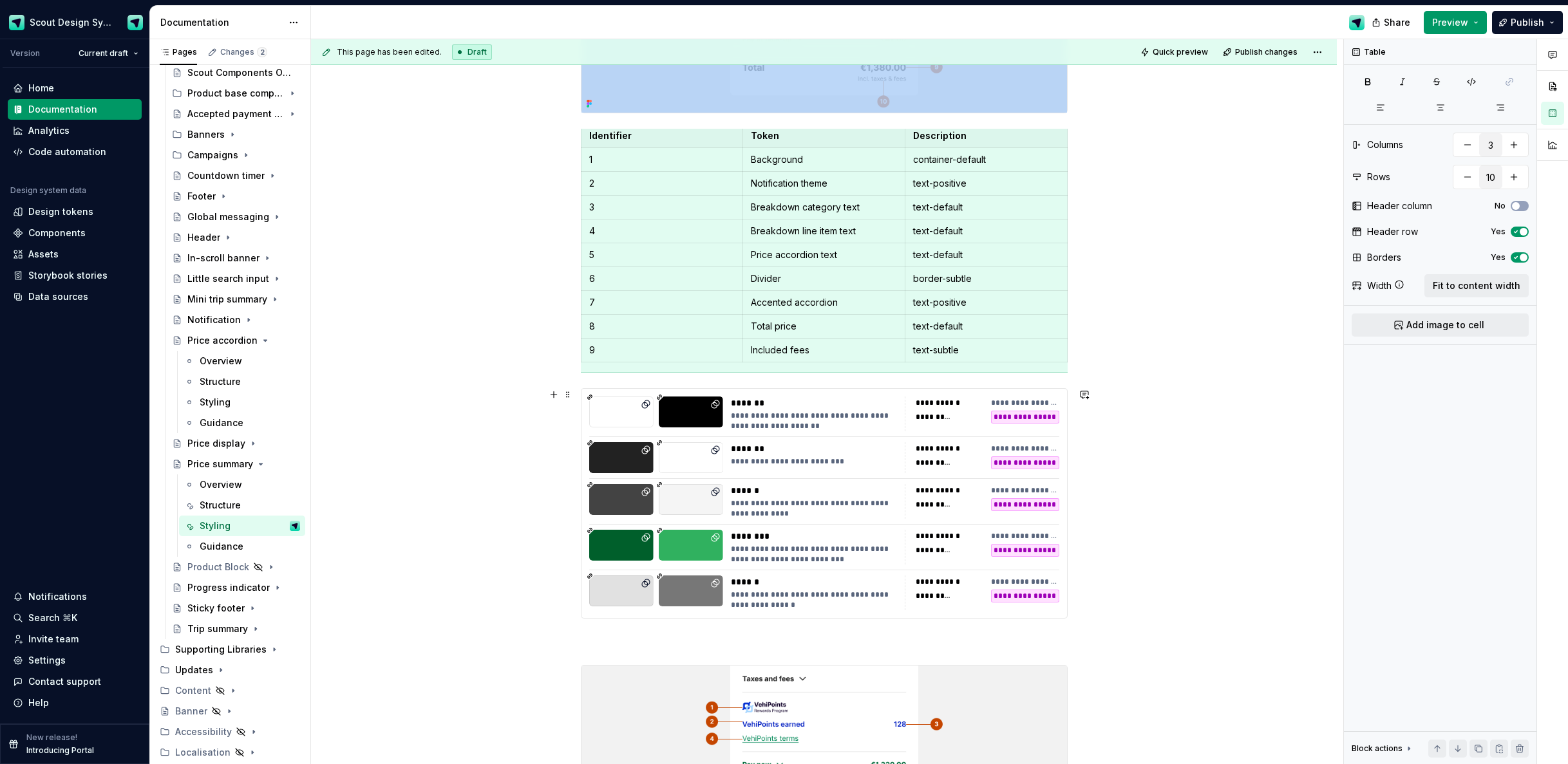
click at [533, 481] on div "**********" at bounding box center [827, 402] width 1033 height 726
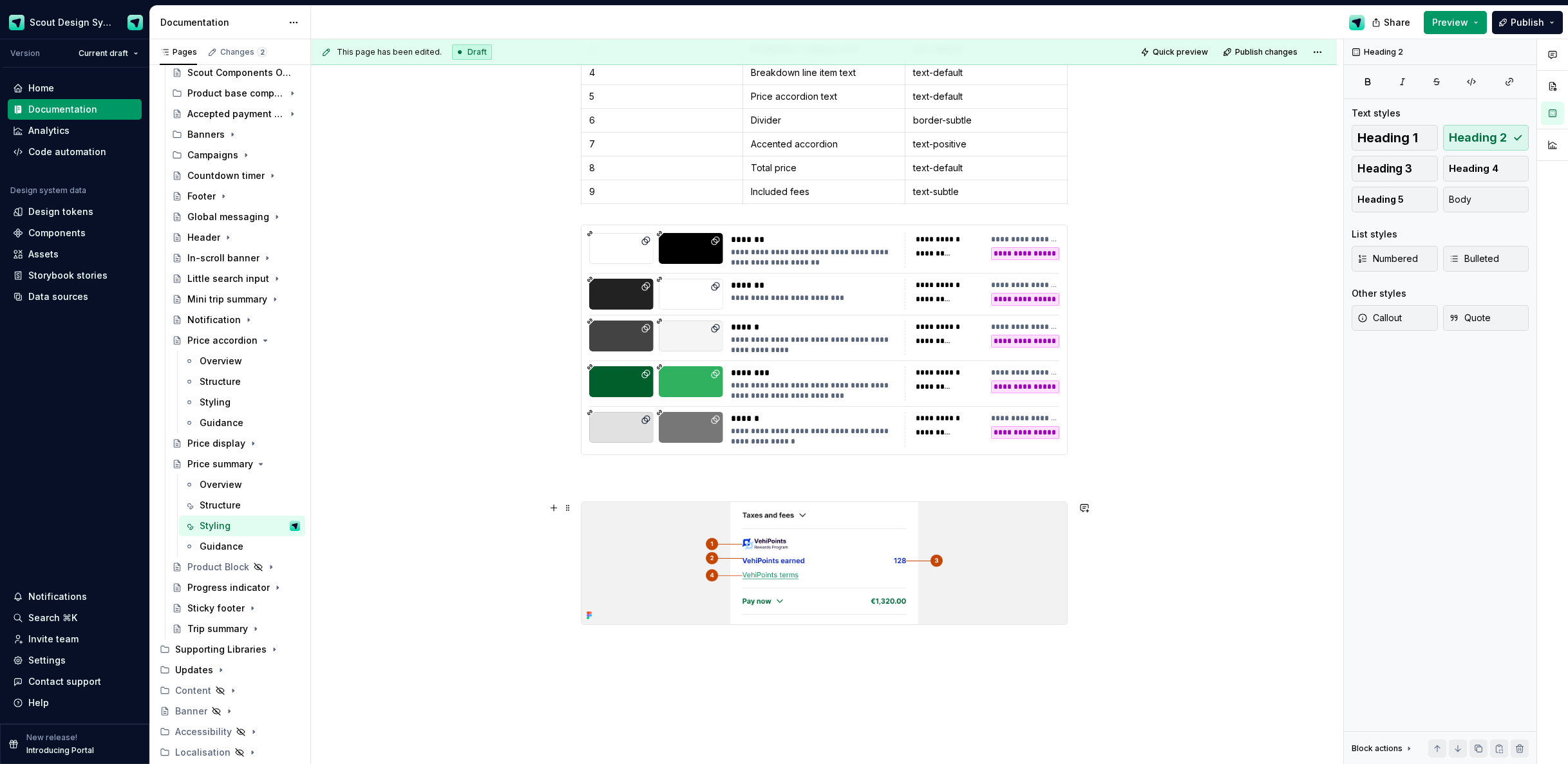
scroll to position [772, 0]
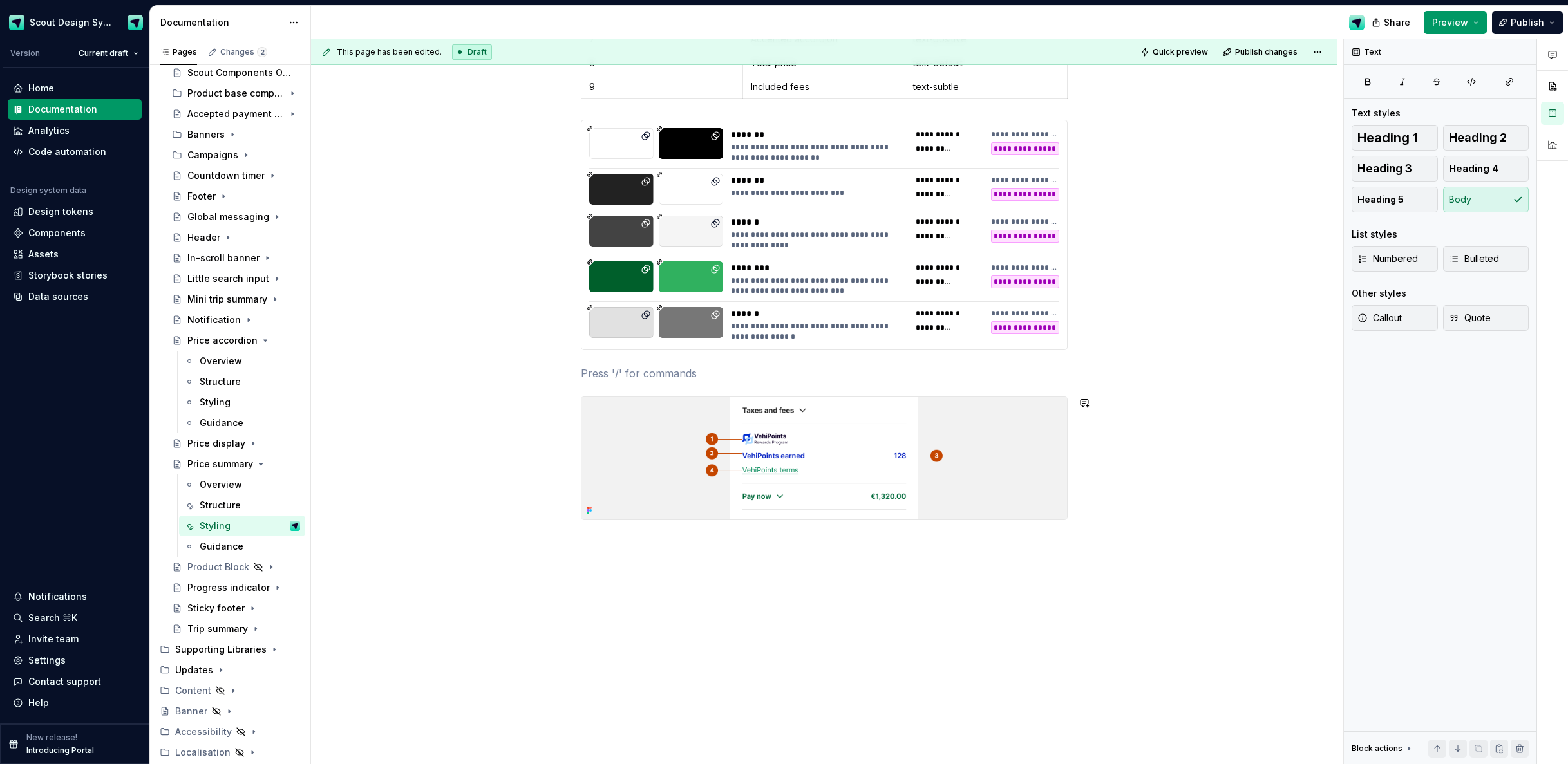
click at [615, 527] on div "**********" at bounding box center [825, 10] width 487 height 1053
click at [605, 534] on div "**********" at bounding box center [825, 10] width 487 height 1053
drag, startPoint x: 602, startPoint y: 538, endPoint x: 564, endPoint y: 532, distance: 38.5
click at [601, 538] on div "**********" at bounding box center [827, 402] width 1033 height 726
click at [560, 533] on div "**********" at bounding box center [827, 402] width 1033 height 726
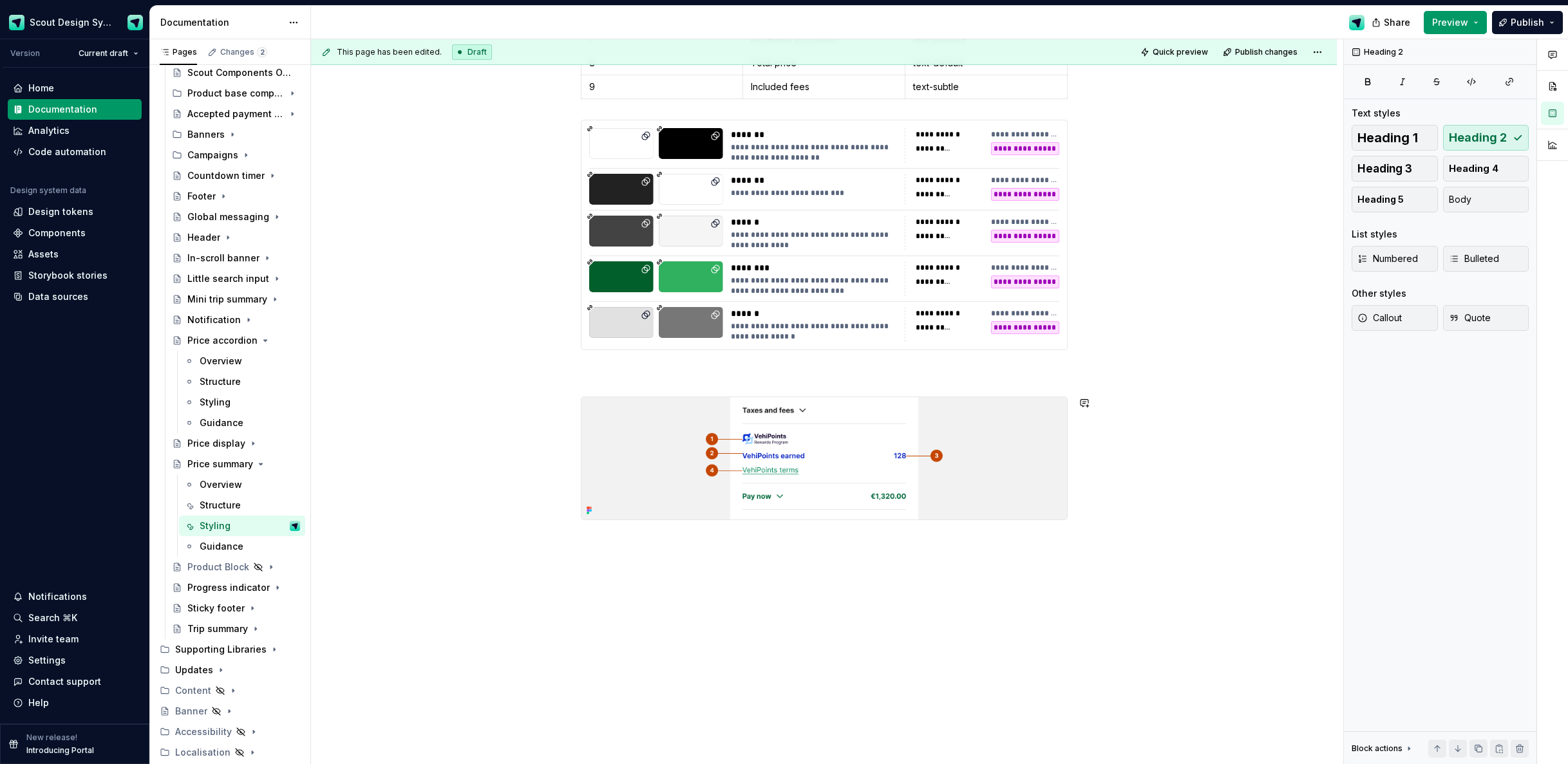
drag, startPoint x: 619, startPoint y: 548, endPoint x: 624, endPoint y: 585, distance: 37.3
click at [619, 549] on div "**********" at bounding box center [827, 402] width 1033 height 726
click at [662, 604] on div "**********" at bounding box center [827, 402] width 1033 height 726
click at [658, 604] on div "**********" at bounding box center [824, 107] width 1026 height 1312
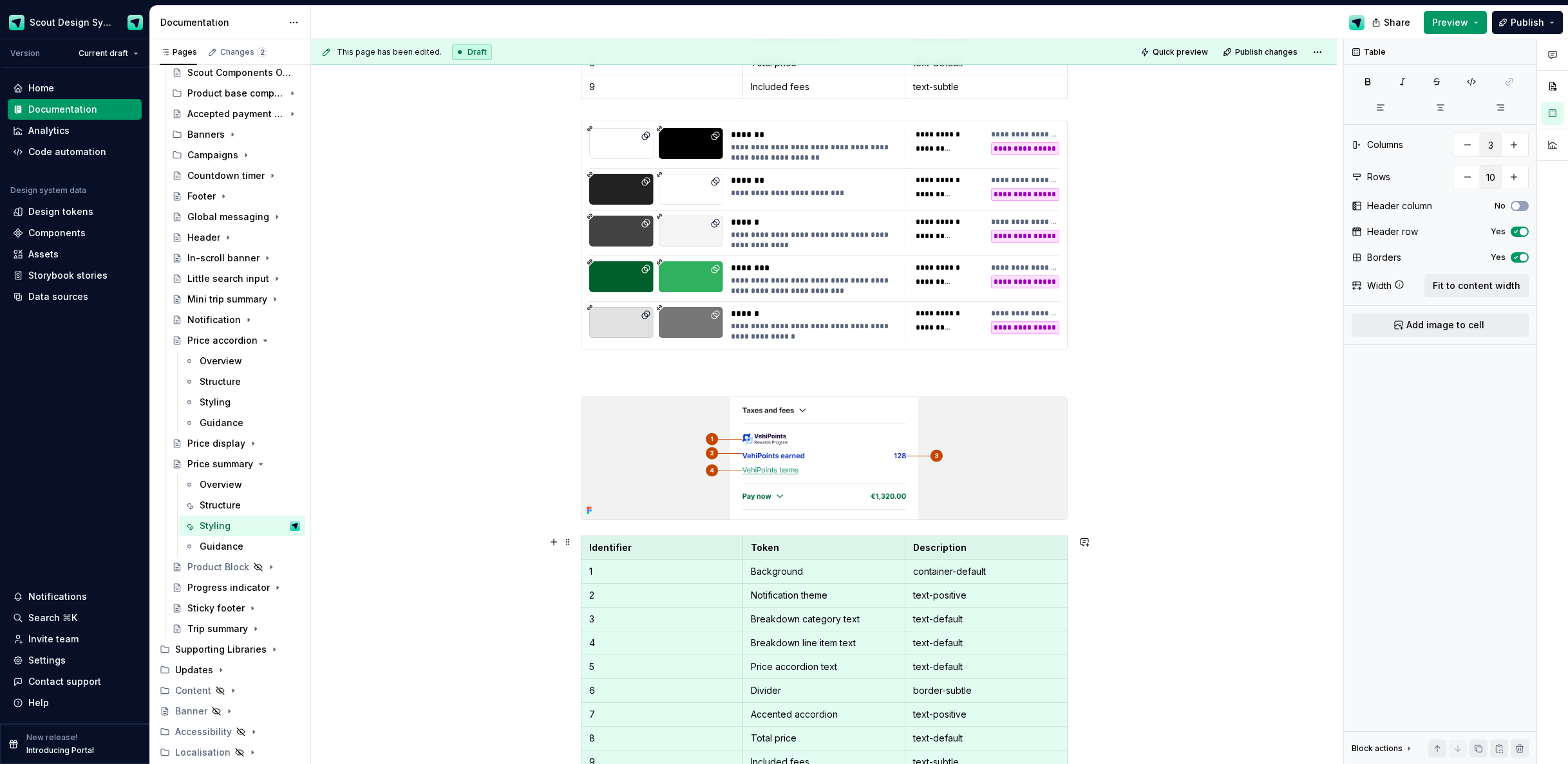
scroll to position [5, 0]
drag, startPoint x: 777, startPoint y: 575, endPoint x: 796, endPoint y: 571, distance: 19.4
click at [778, 575] on td "Background" at bounding box center [824, 567] width 162 height 24
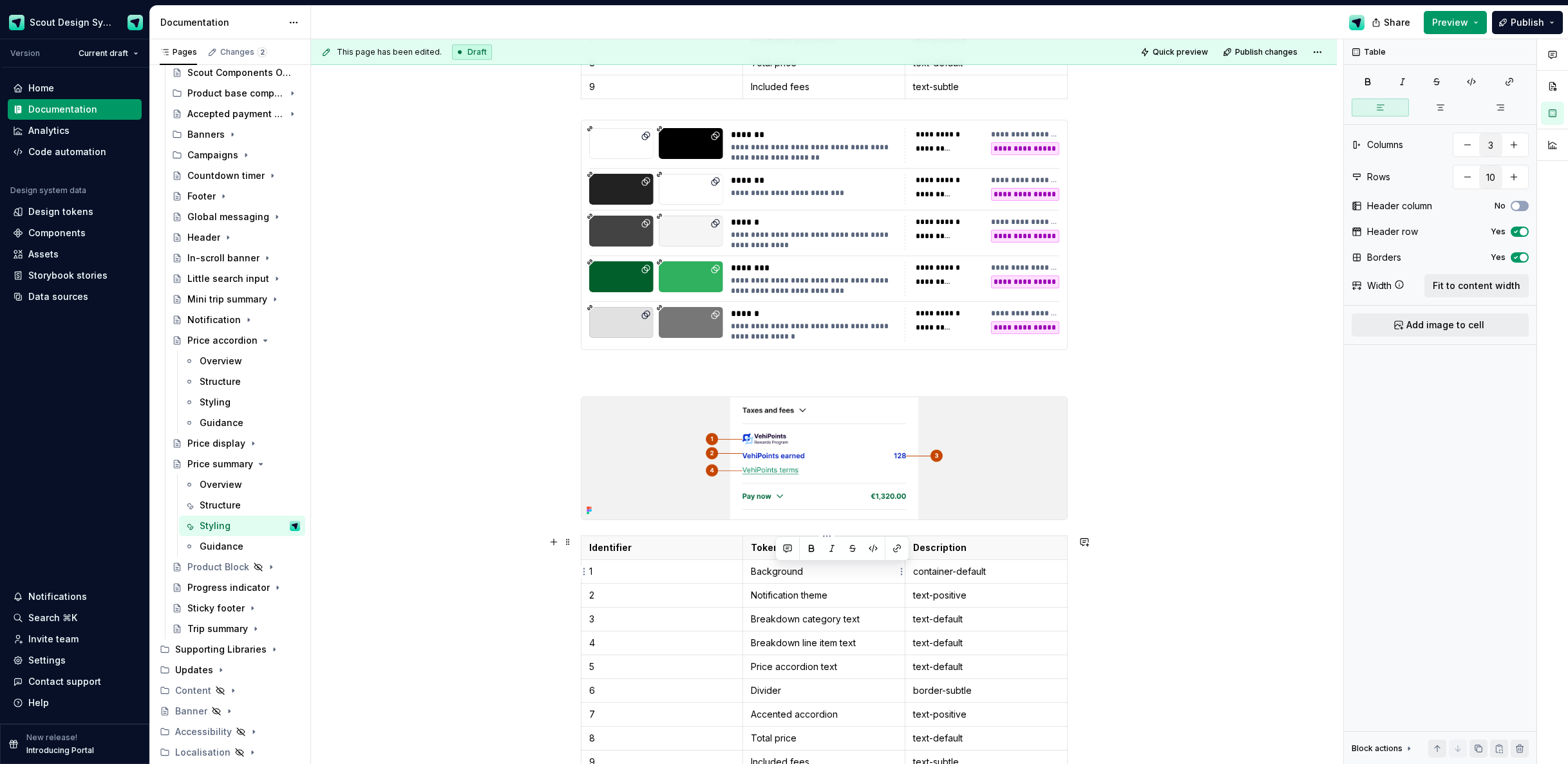
click at [820, 576] on p "Background" at bounding box center [824, 571] width 146 height 12
drag, startPoint x: 818, startPoint y: 575, endPoint x: 750, endPoint y: 573, distance: 68.0
click at [749, 573] on td "Background" at bounding box center [824, 571] width 162 height 24
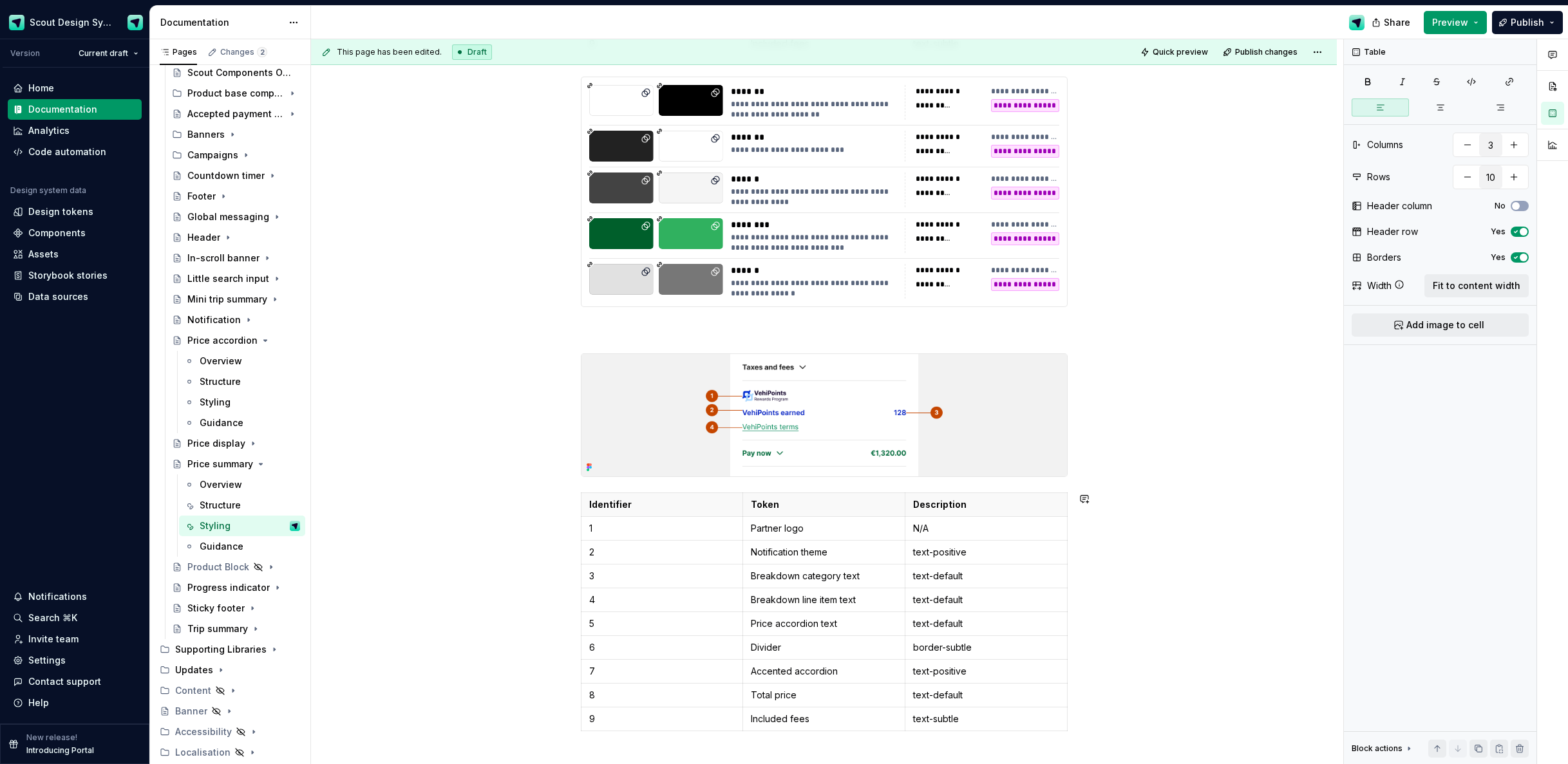
scroll to position [826, 0]
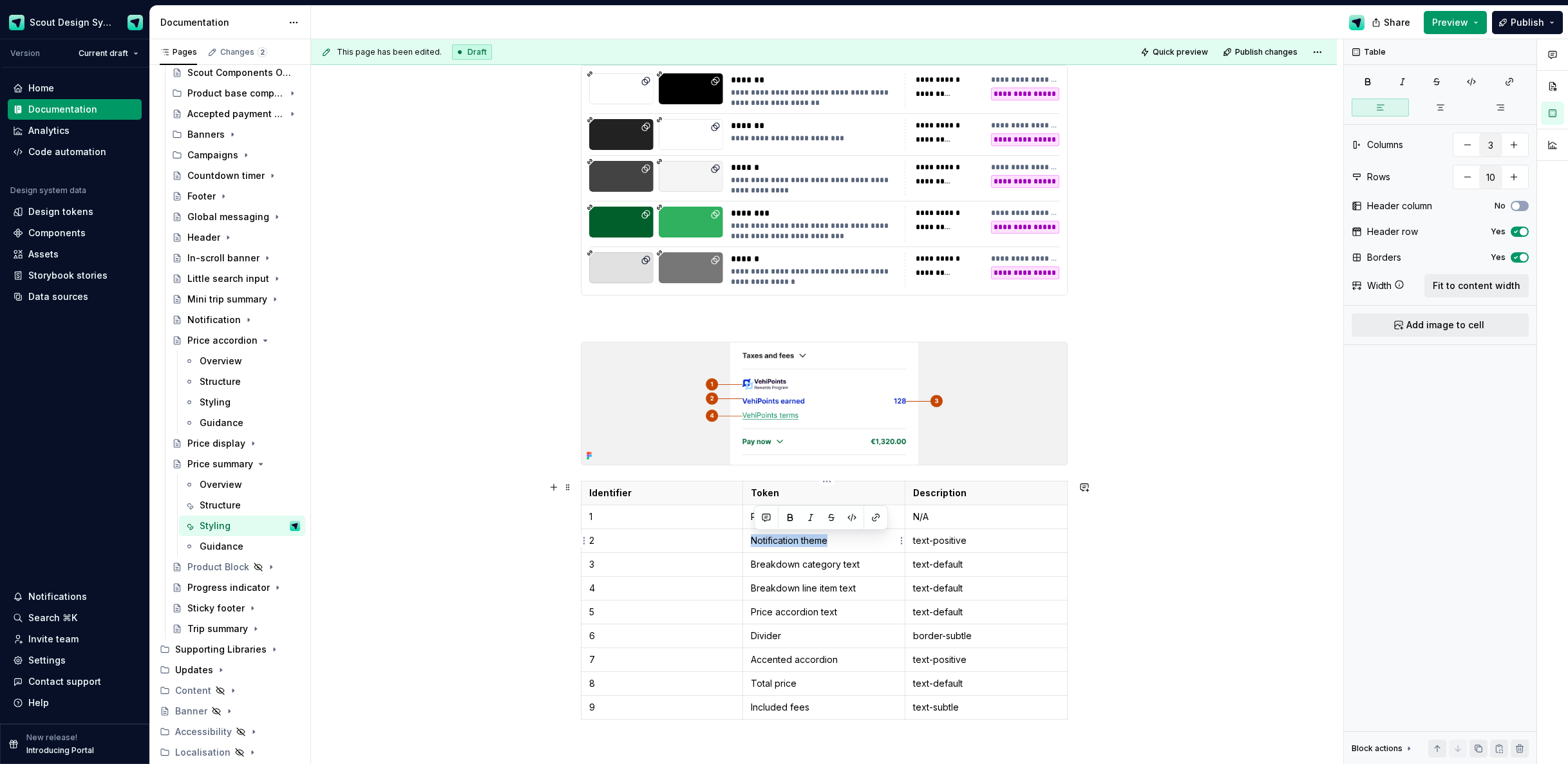
drag, startPoint x: 831, startPoint y: 542, endPoint x: 845, endPoint y: 573, distance: 34.0
click at [750, 539] on td "Notification theme" at bounding box center [824, 541] width 162 height 24
click at [950, 546] on p "text-positive" at bounding box center [986, 540] width 146 height 12
click at [988, 483] on html "Scout Design System Version Current draft Home Documentation Analytics Code aut…" at bounding box center [784, 382] width 1568 height 764
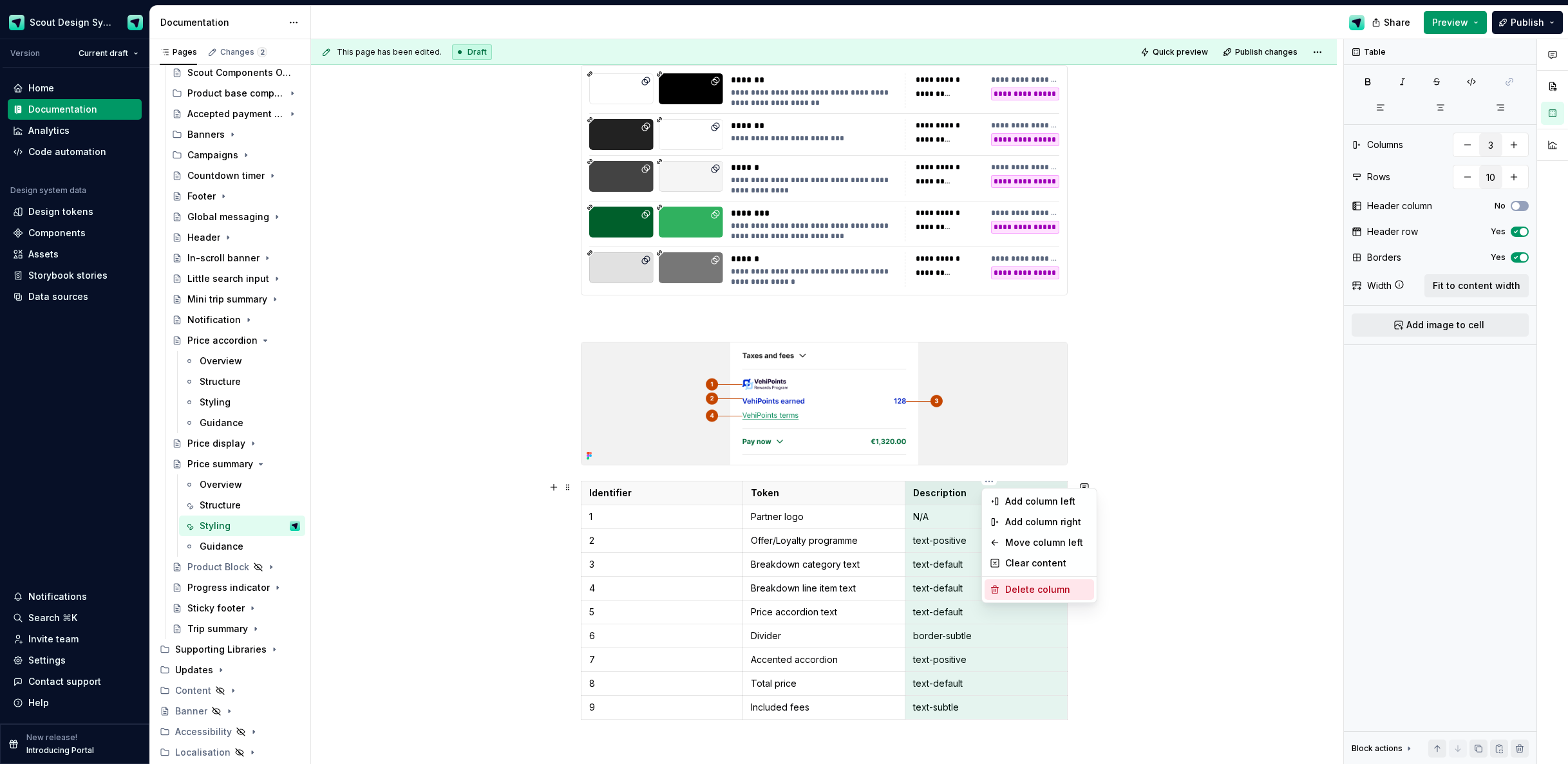
click at [1025, 590] on div "Delete column" at bounding box center [1046, 590] width 83 height 12
type input "2"
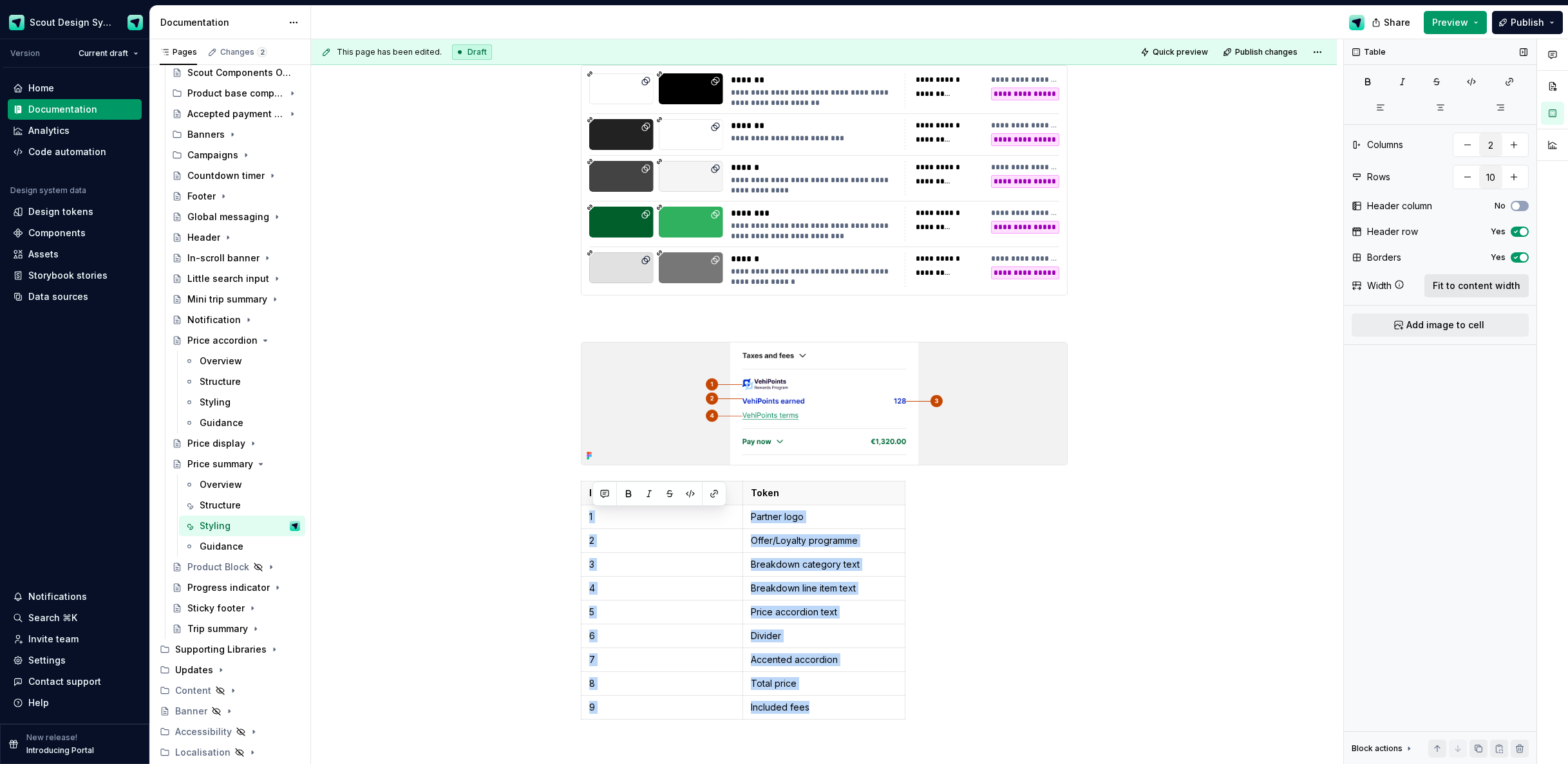
click at [1477, 286] on span "Fit to content width" at bounding box center [1476, 285] width 87 height 12
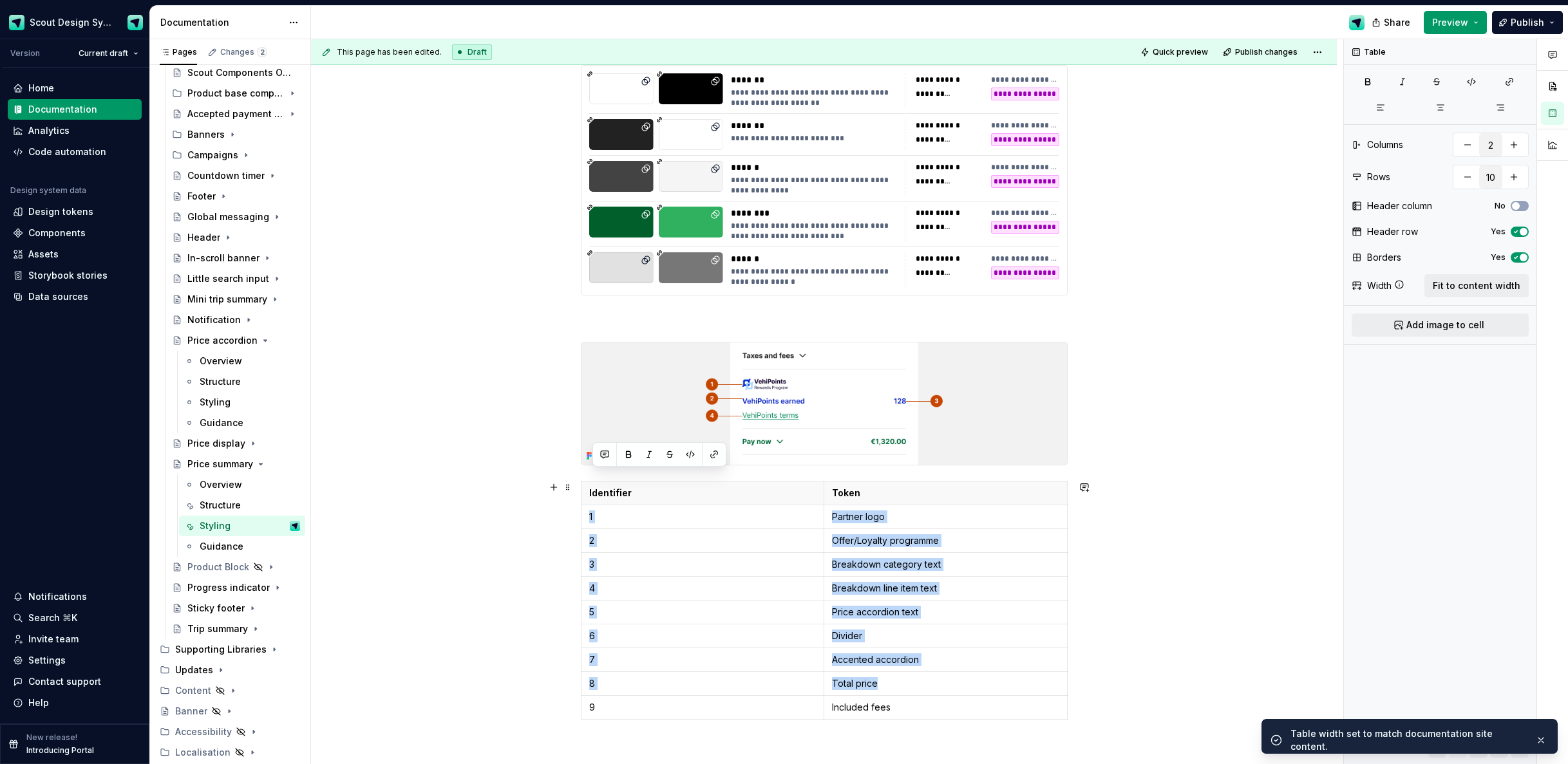
scroll to position [877, 0]
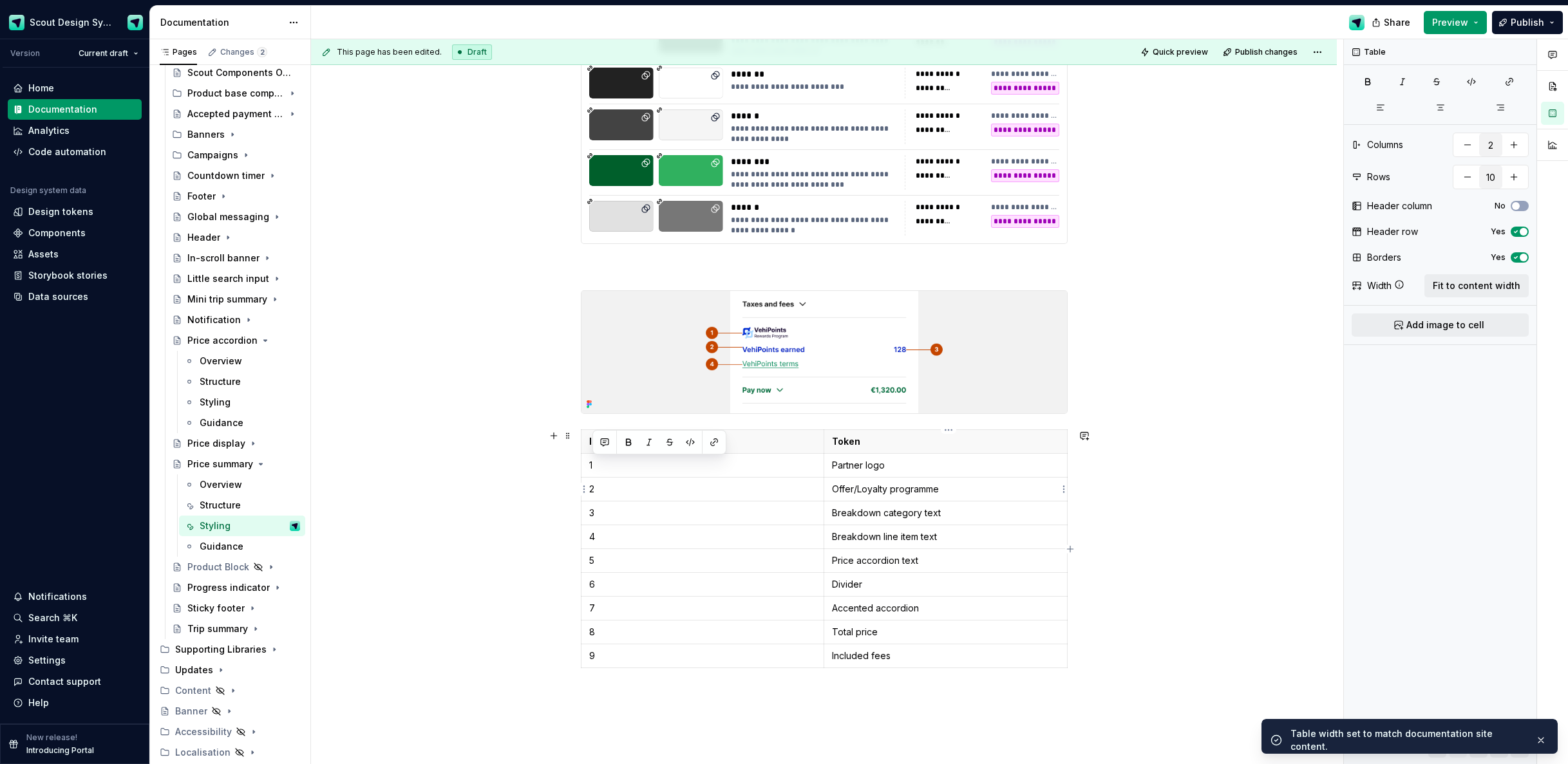
drag, startPoint x: 881, startPoint y: 492, endPoint x: 890, endPoint y: 491, distance: 9.1
click at [881, 492] on p "Offer/Loyalty programme" at bounding box center [946, 489] width 227 height 12
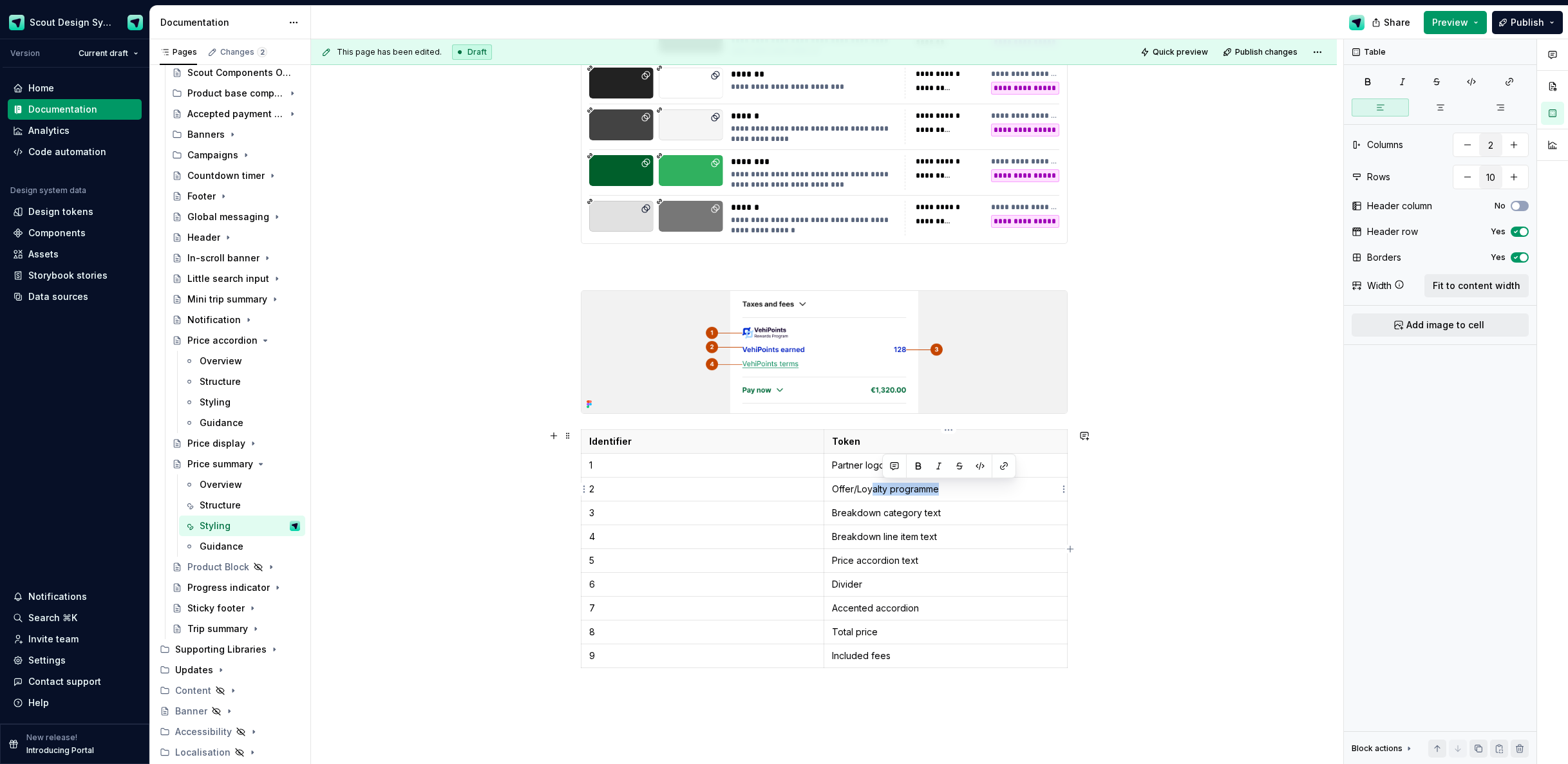
type textarea "*"
drag, startPoint x: 947, startPoint y: 495, endPoint x: 883, endPoint y: 495, distance: 64.0
click at [874, 491] on p "Offer/Loyalty programme" at bounding box center [946, 489] width 227 height 12
drag, startPoint x: 929, startPoint y: 507, endPoint x: 948, endPoint y: 512, distance: 19.6
click at [932, 509] on p "Breakdown category text" at bounding box center [946, 513] width 227 height 12
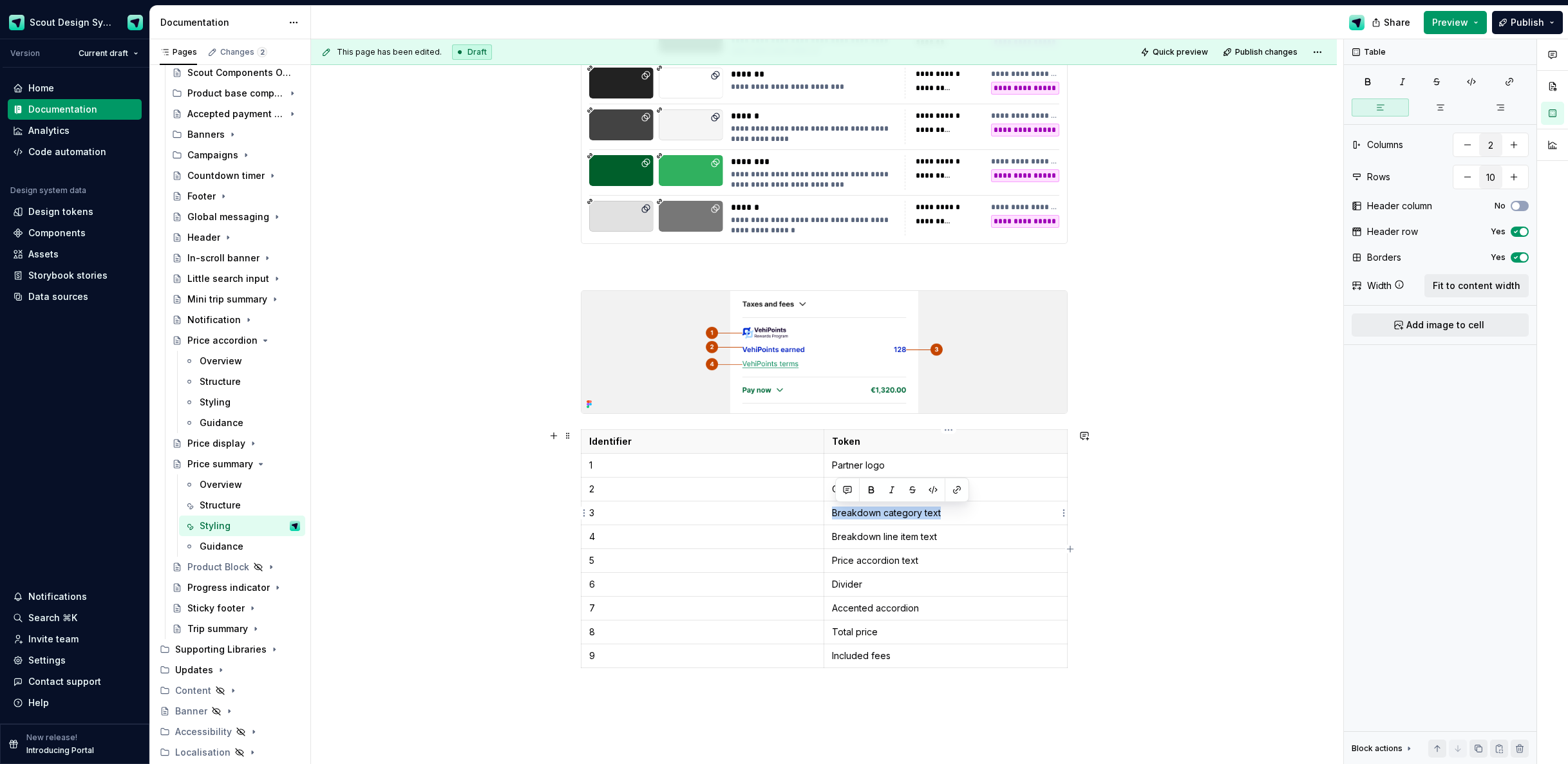
drag, startPoint x: 948, startPoint y: 512, endPoint x: 843, endPoint y: 507, distance: 105.1
click at [843, 507] on p "Breakdown category text" at bounding box center [946, 513] width 227 height 12
click at [886, 540] on p "Breakdown line item text" at bounding box center [946, 536] width 227 height 12
click at [584, 657] on html "Scout Design System Version Current draft Home Documentation Analytics Code aut…" at bounding box center [784, 382] width 1568 height 764
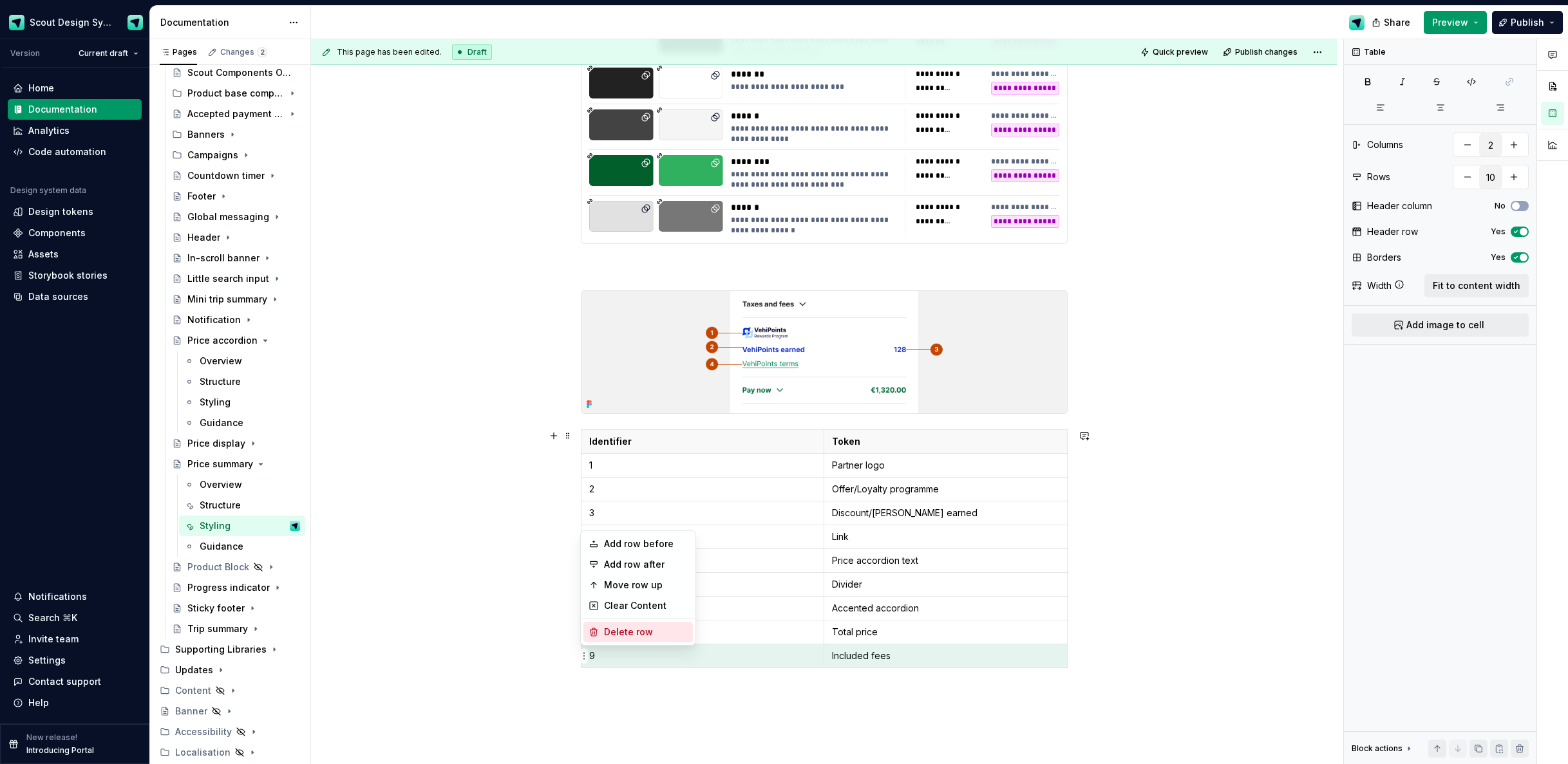
drag, startPoint x: 628, startPoint y: 633, endPoint x: 597, endPoint y: 633, distance: 31.0
click at [628, 633] on div "Delete row" at bounding box center [645, 632] width 83 height 12
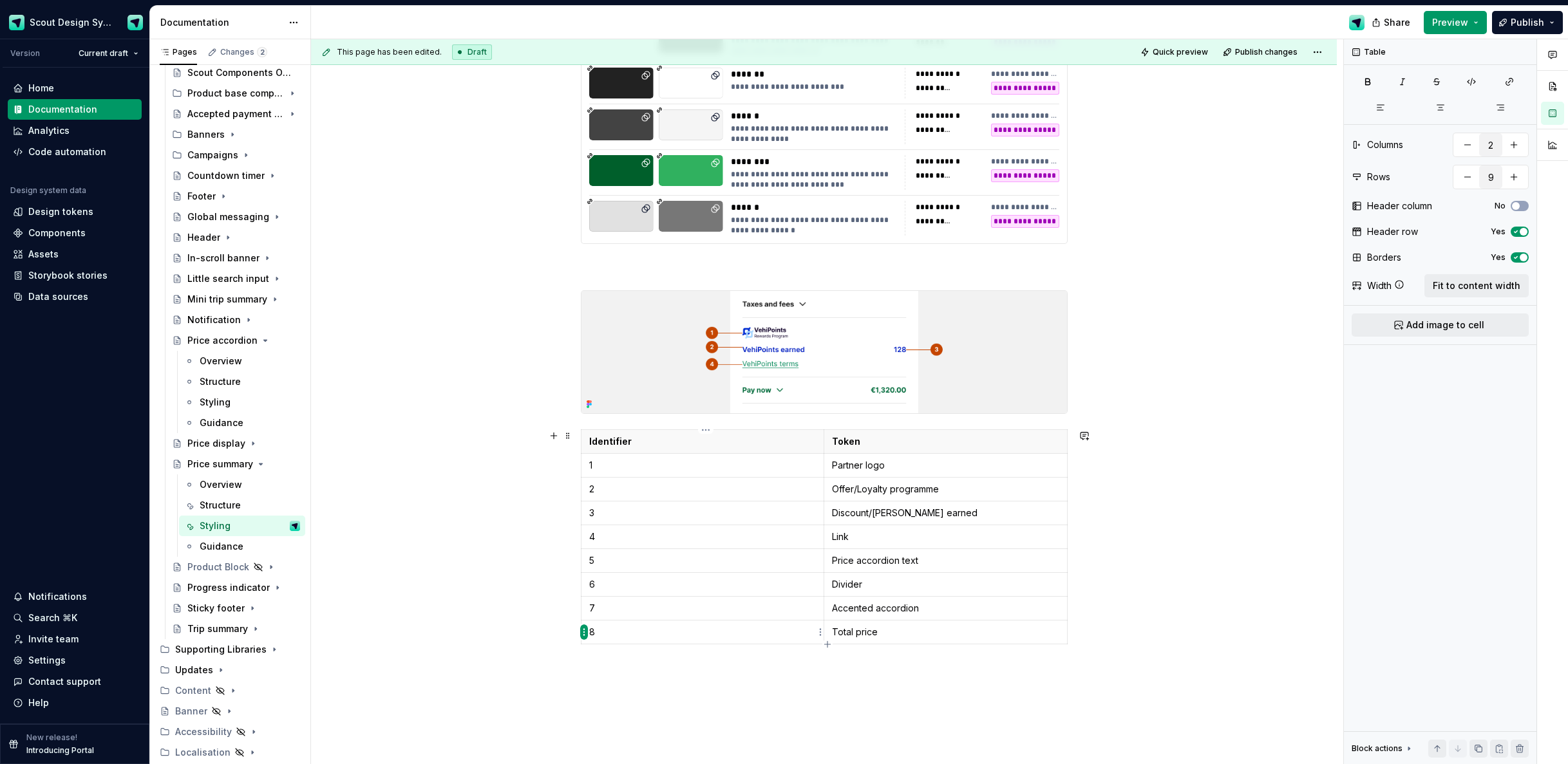
click at [586, 632] on html "Scout Design System Version Current draft Home Documentation Analytics Code aut…" at bounding box center [784, 382] width 1568 height 764
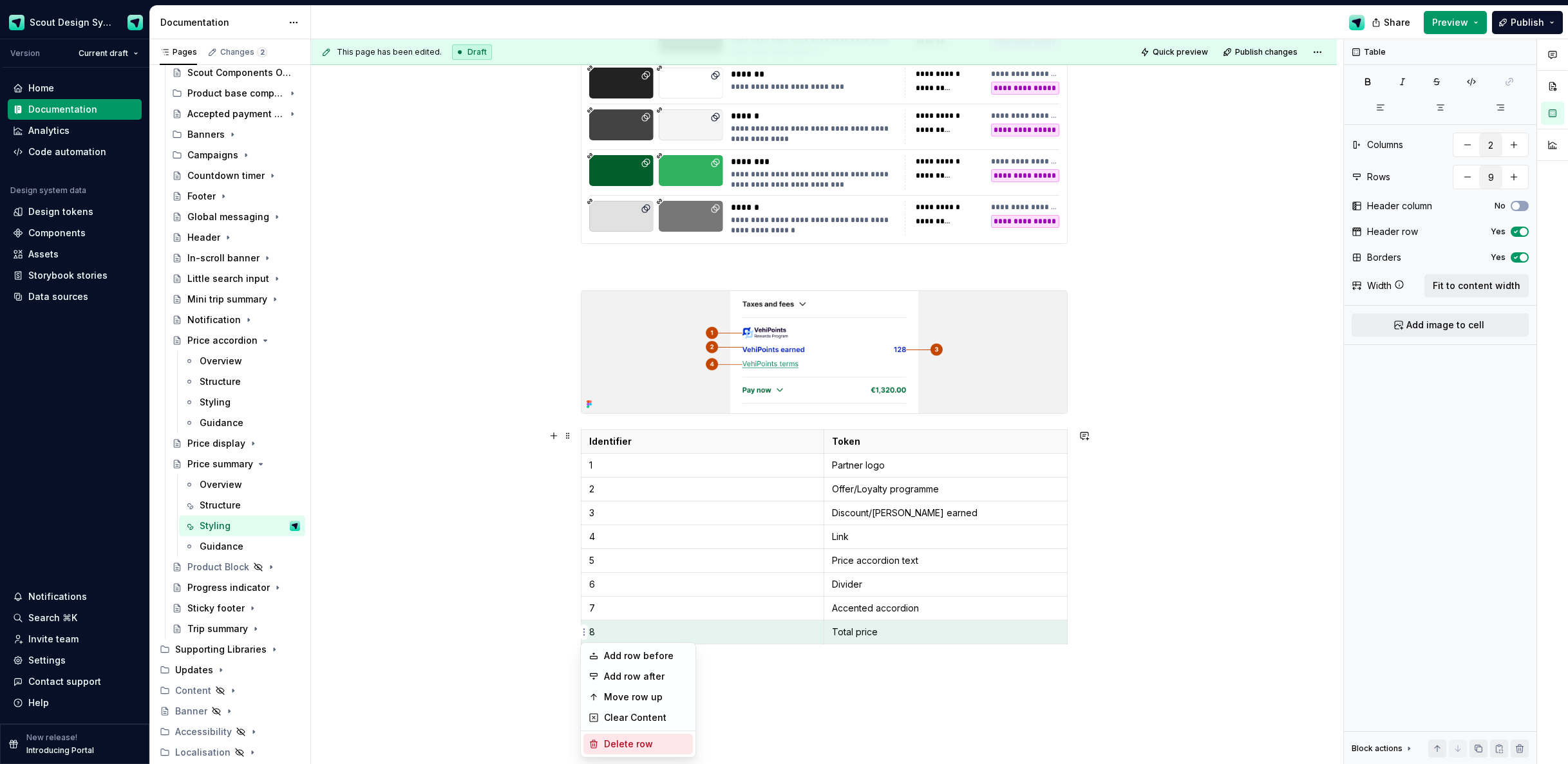
click at [622, 741] on div "Delete row" at bounding box center [645, 744] width 83 height 12
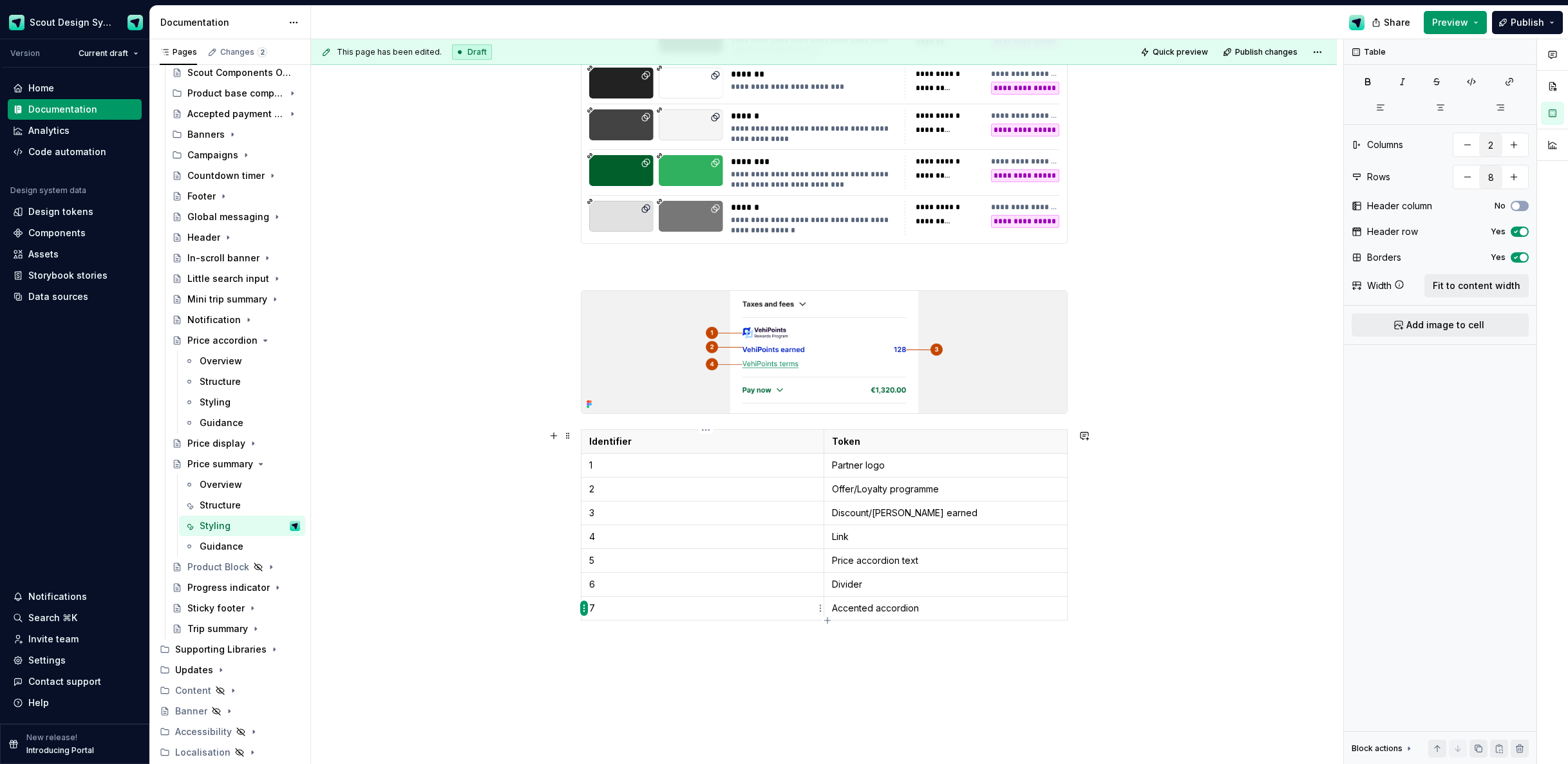
click at [586, 608] on html "Scout Design System Version Current draft Home Documentation Analytics Code aut…" at bounding box center [784, 382] width 1568 height 764
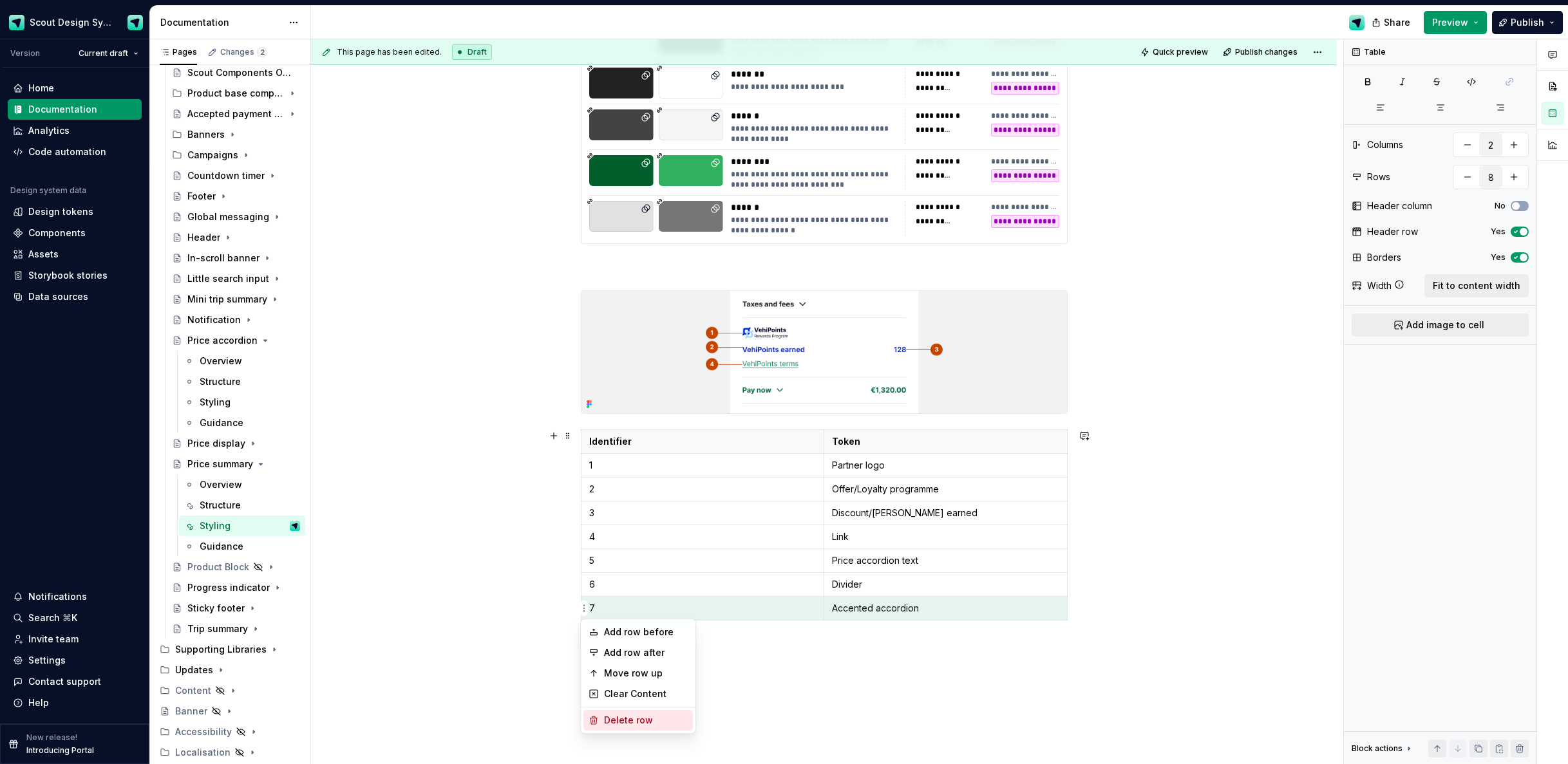
click at [618, 723] on div "Delete row" at bounding box center [645, 720] width 83 height 12
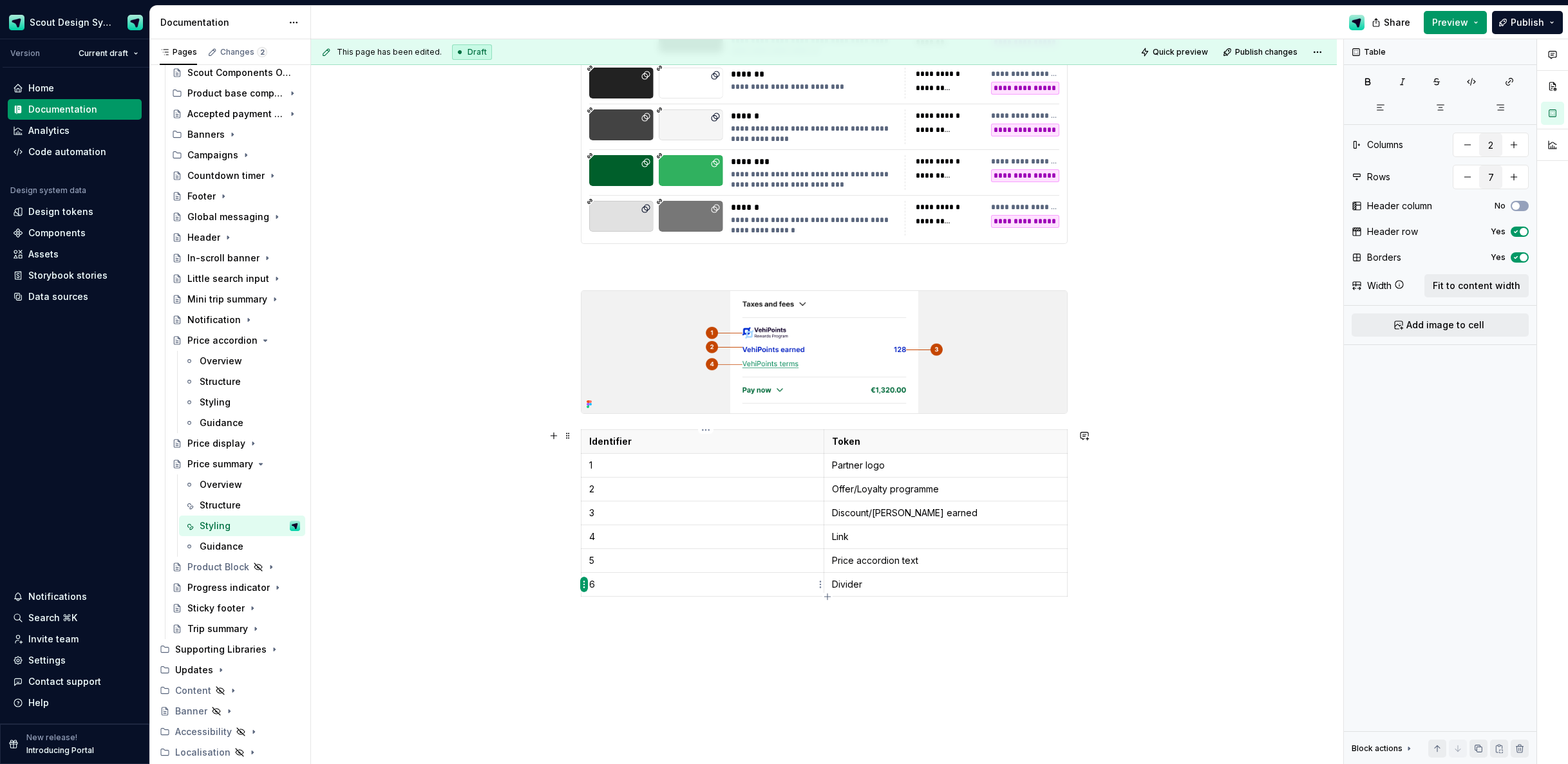
click at [585, 586] on html "Scout Design System Version Current draft Home Documentation Analytics Code aut…" at bounding box center [784, 382] width 1568 height 764
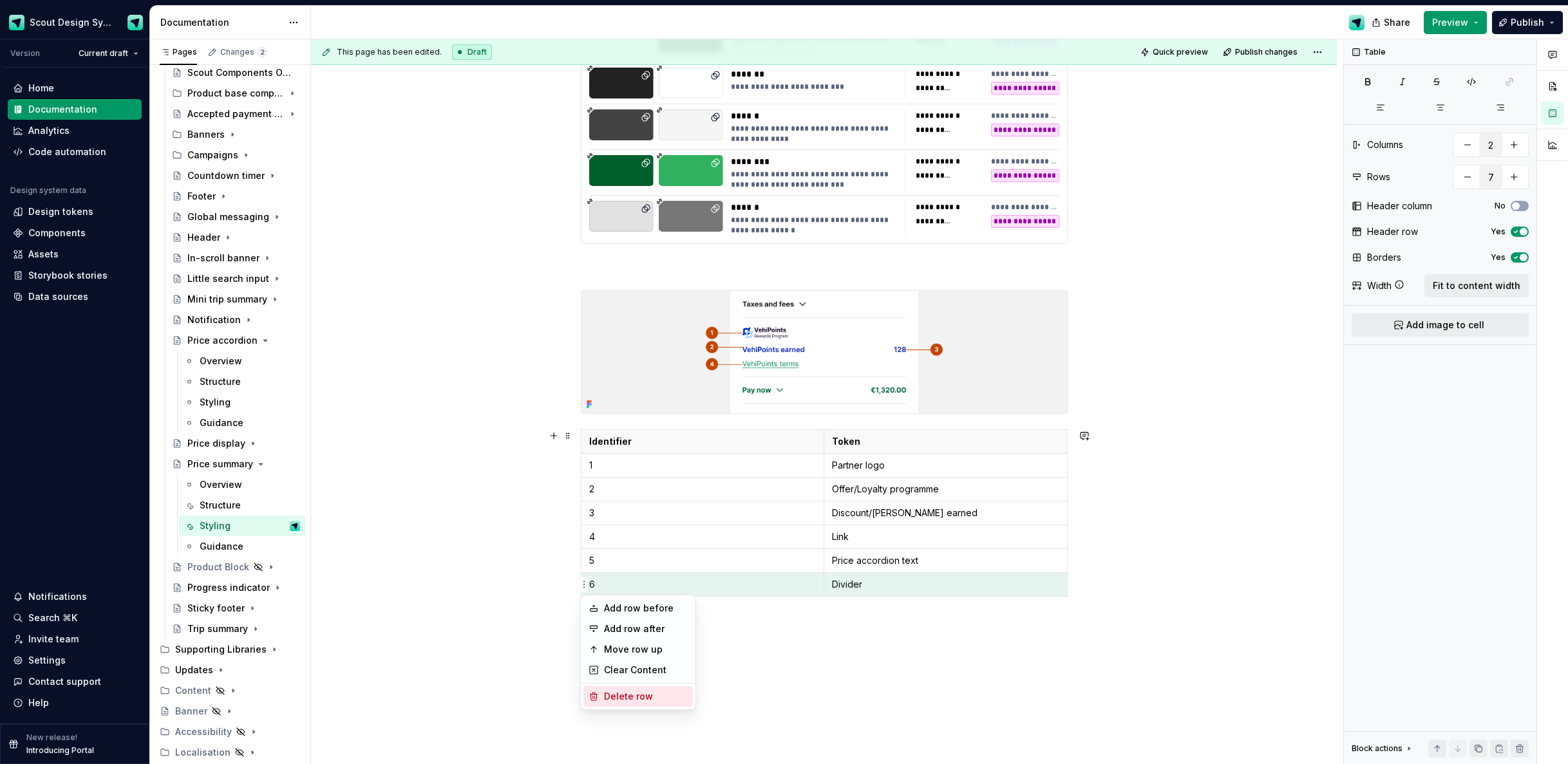
click at [618, 691] on div "Delete row" at bounding box center [645, 696] width 83 height 12
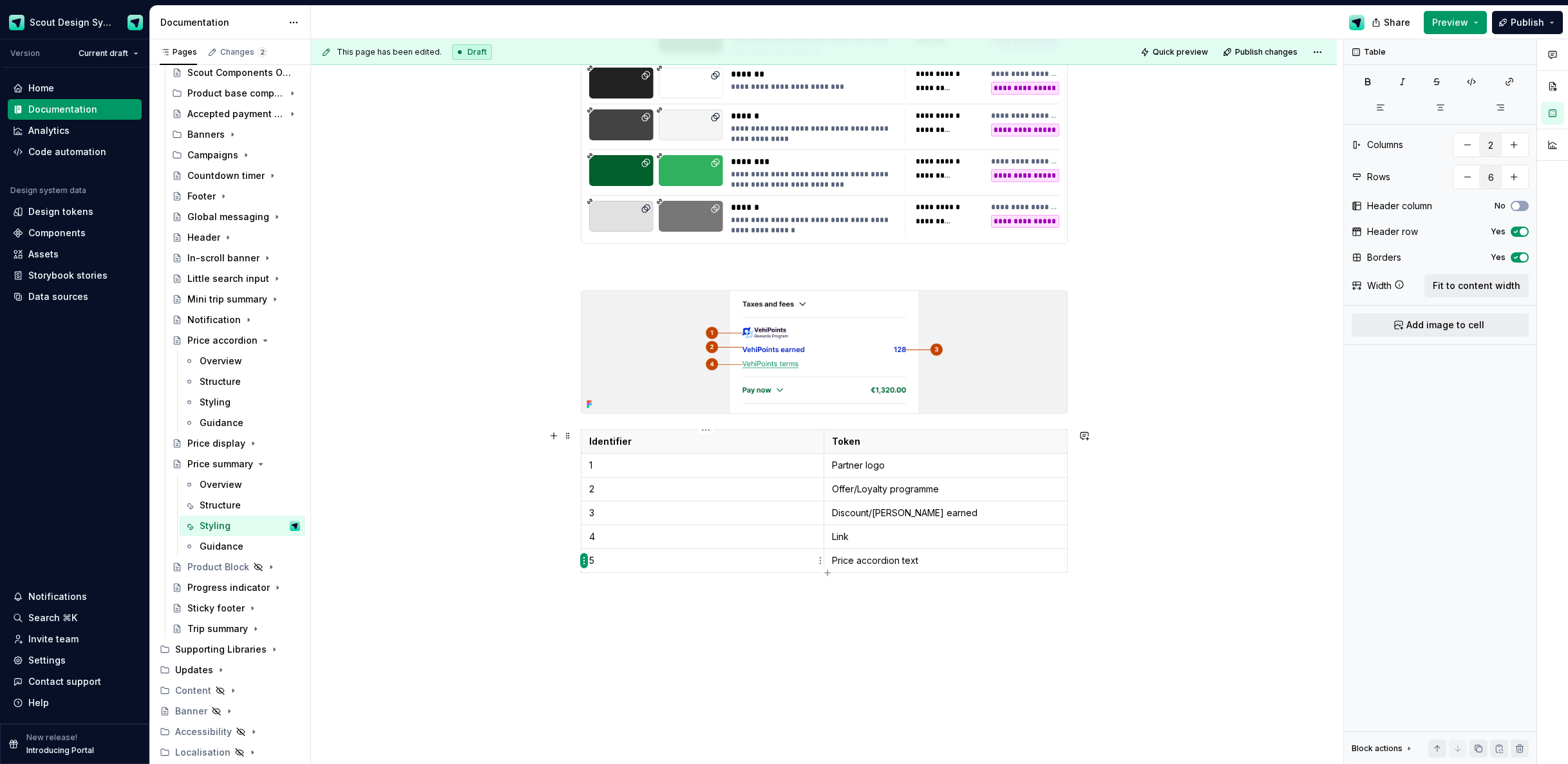
click at [586, 562] on html "Scout Design System Version Current draft Home Documentation Analytics Code aut…" at bounding box center [784, 382] width 1568 height 764
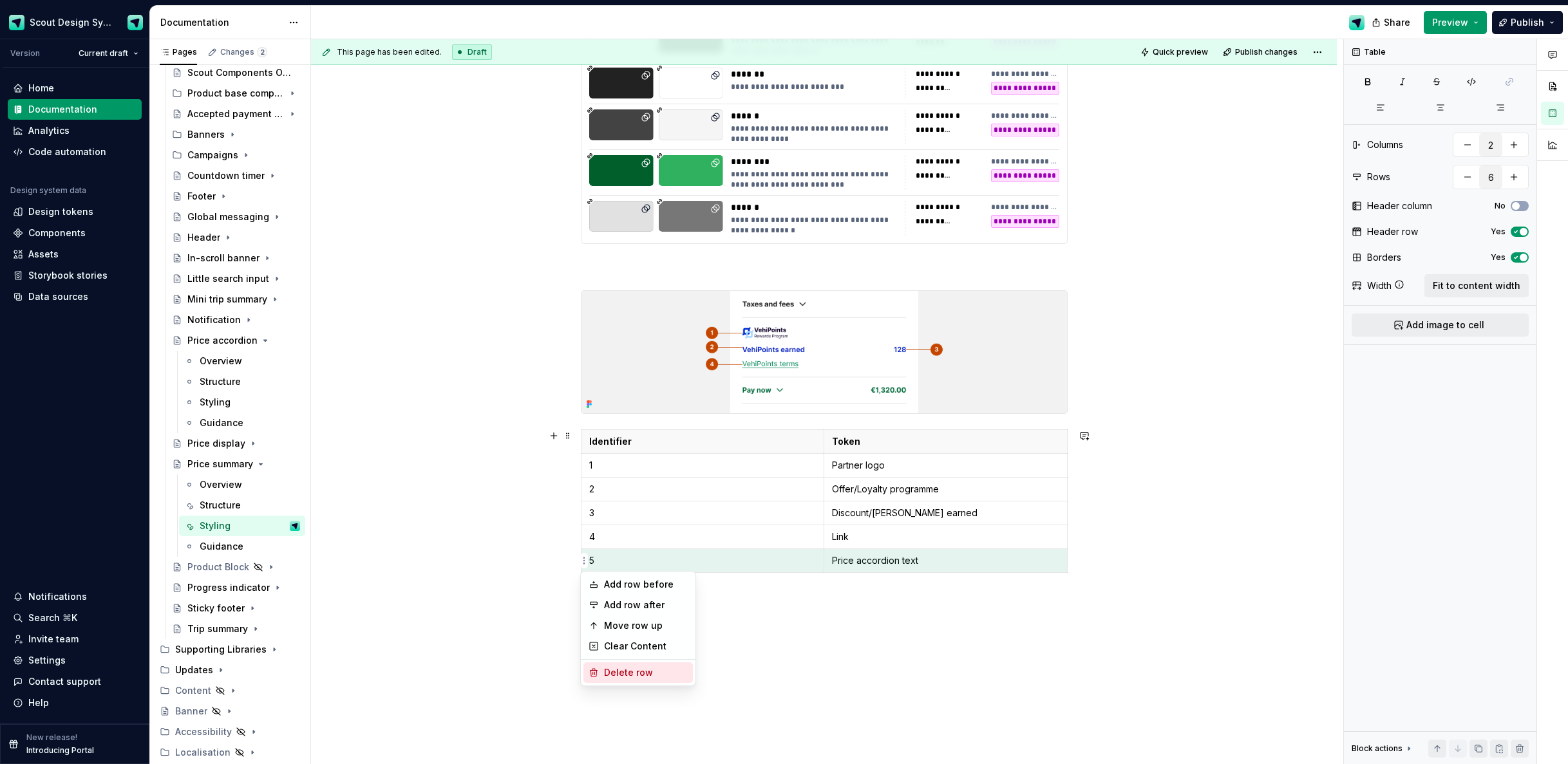
drag, startPoint x: 635, startPoint y: 676, endPoint x: 596, endPoint y: 646, distance: 49.2
click at [635, 676] on div "Delete row" at bounding box center [645, 672] width 83 height 12
type input "5"
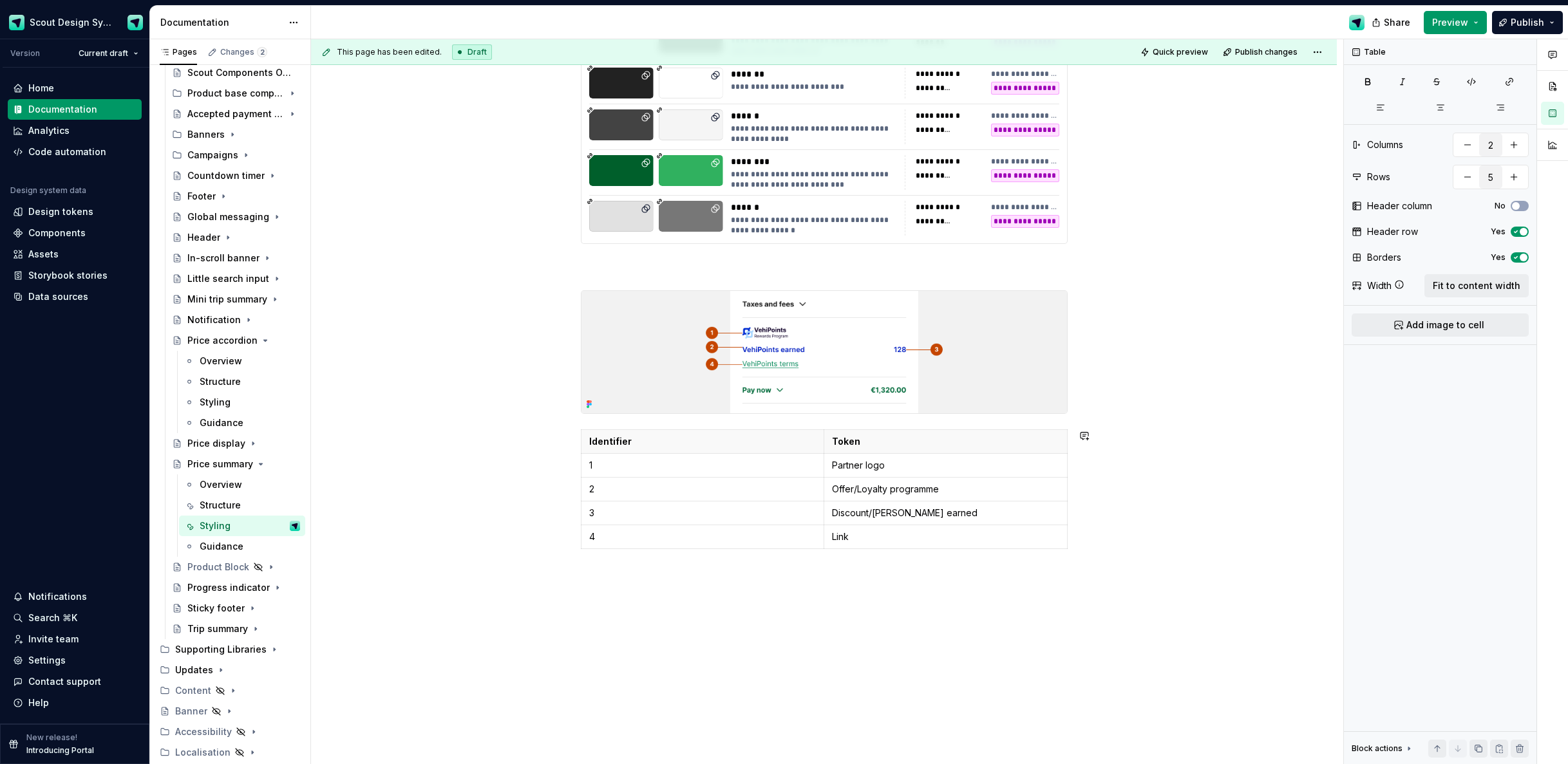
click at [530, 573] on div "**********" at bounding box center [827, 402] width 1033 height 726
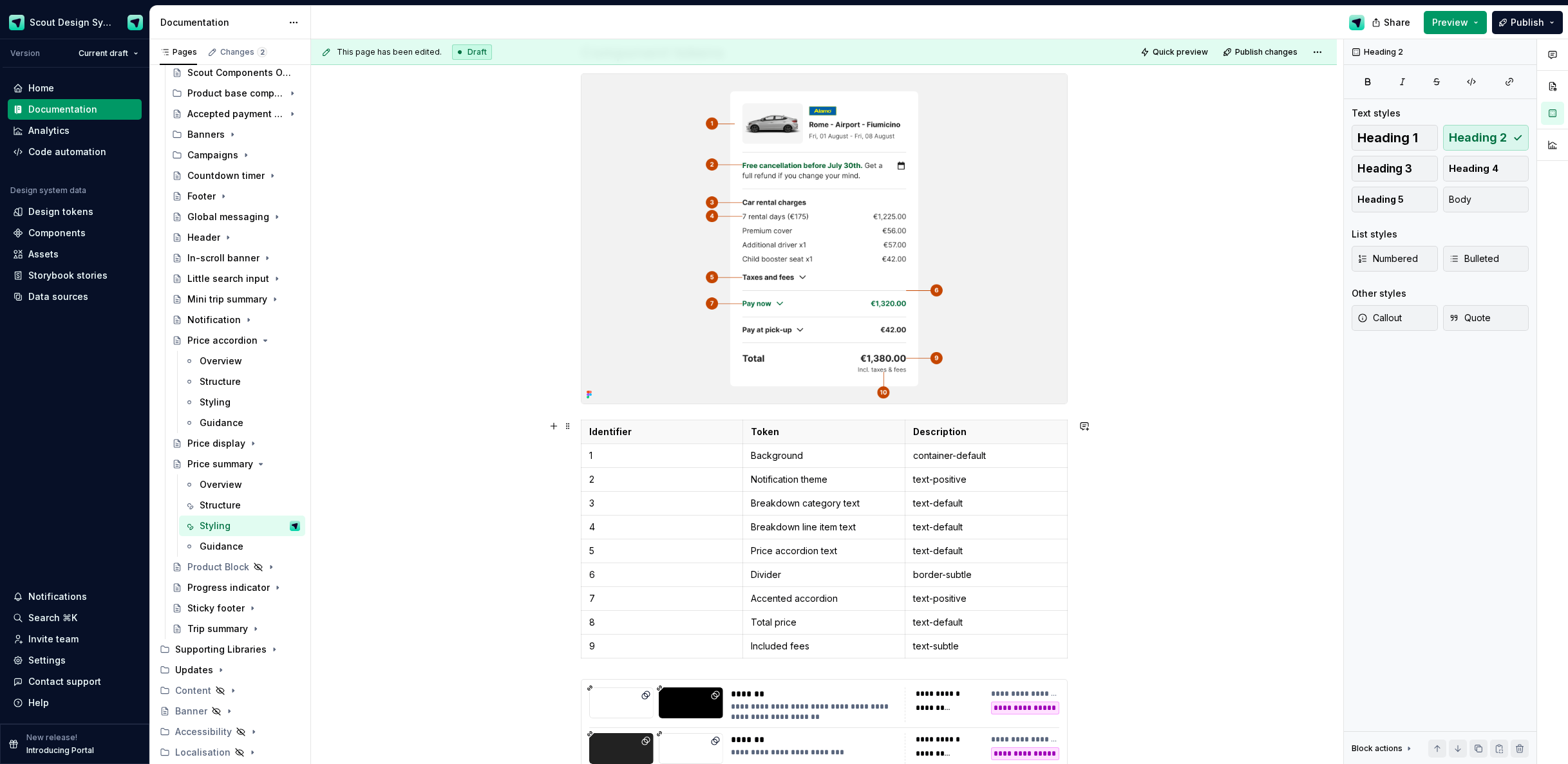
scroll to position [89, 0]
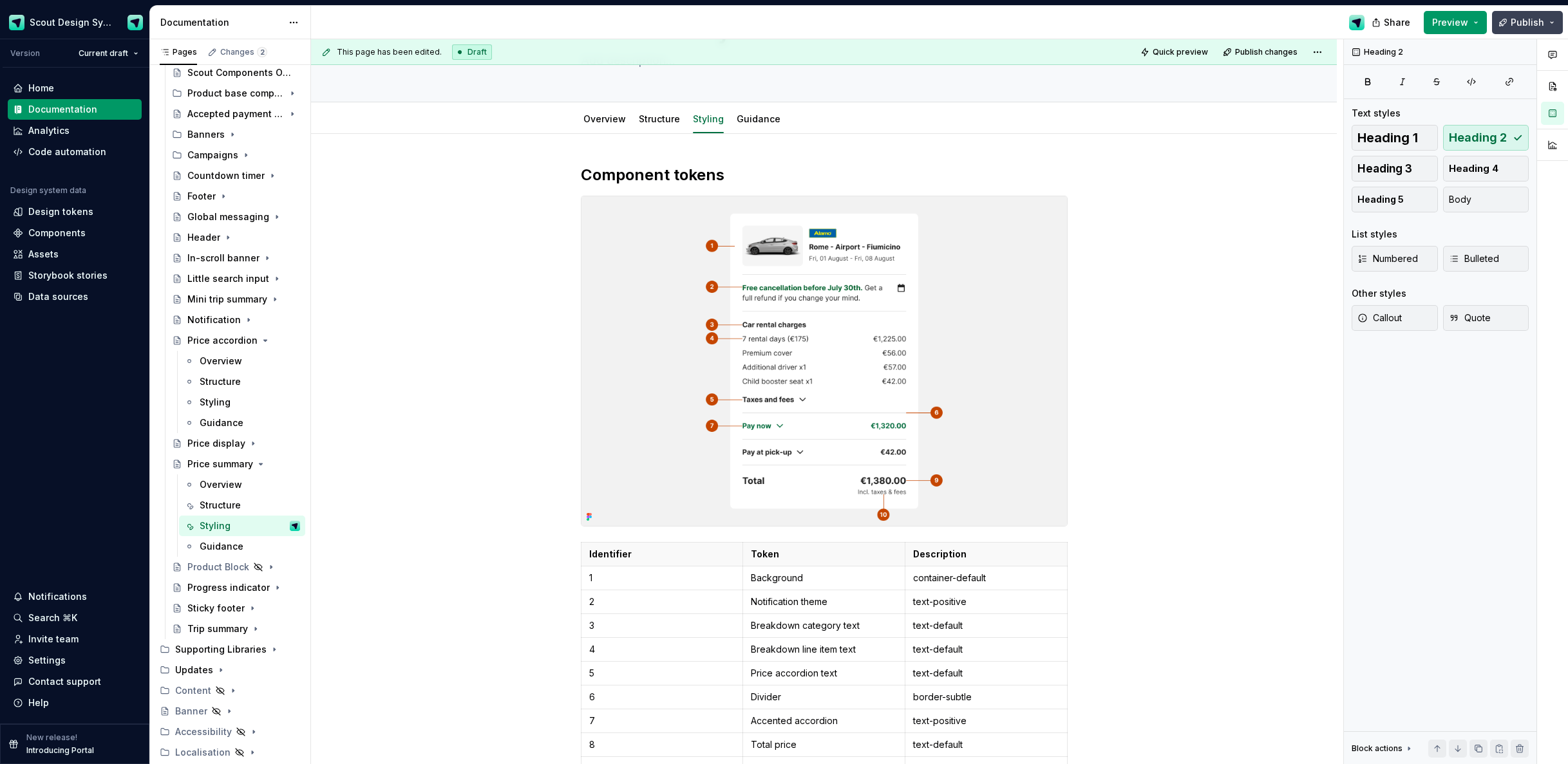
click at [1545, 24] on button "Publish" at bounding box center [1528, 22] width 71 height 23
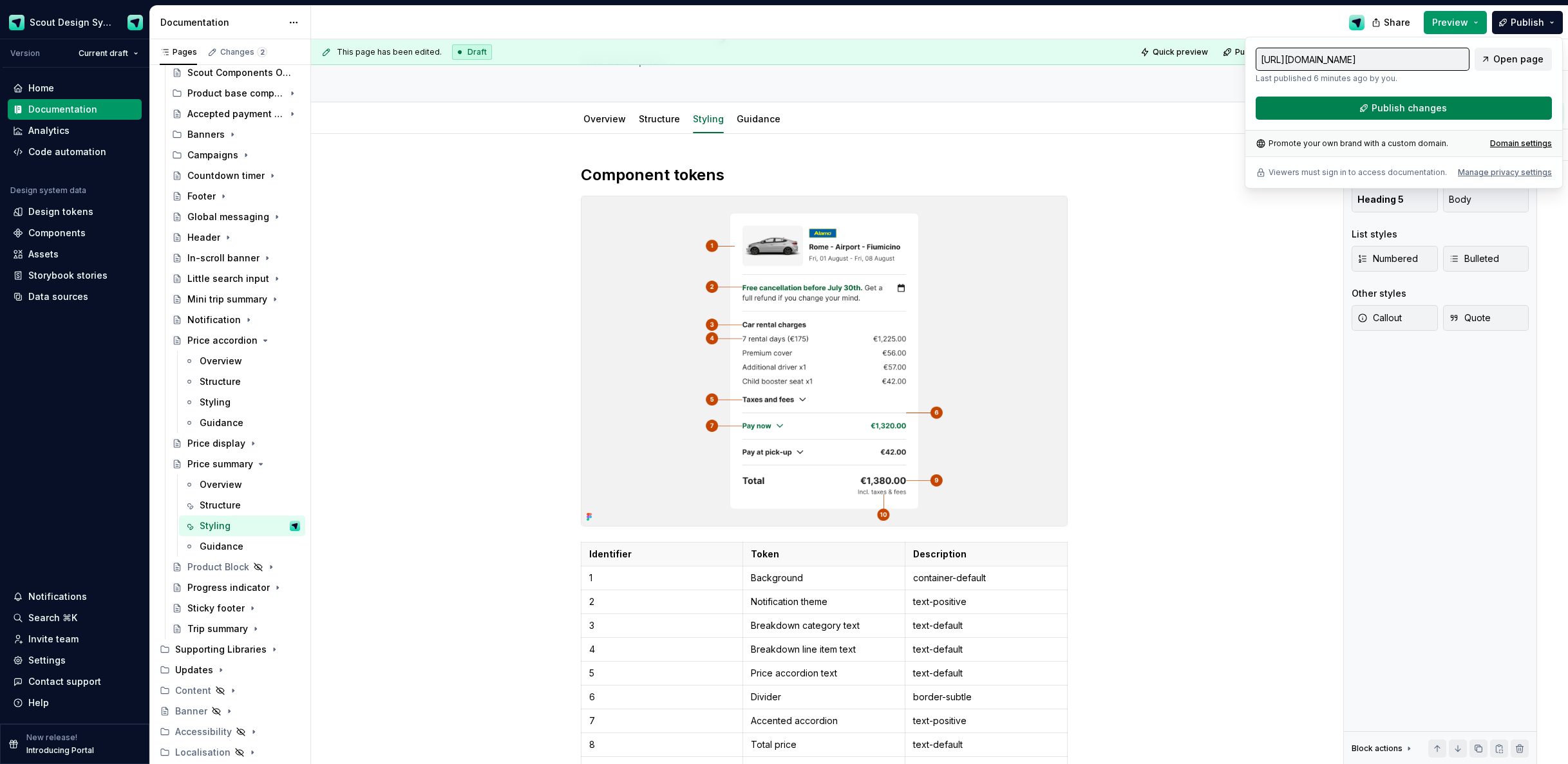
click at [1351, 111] on button "Publish changes" at bounding box center [1404, 108] width 296 height 23
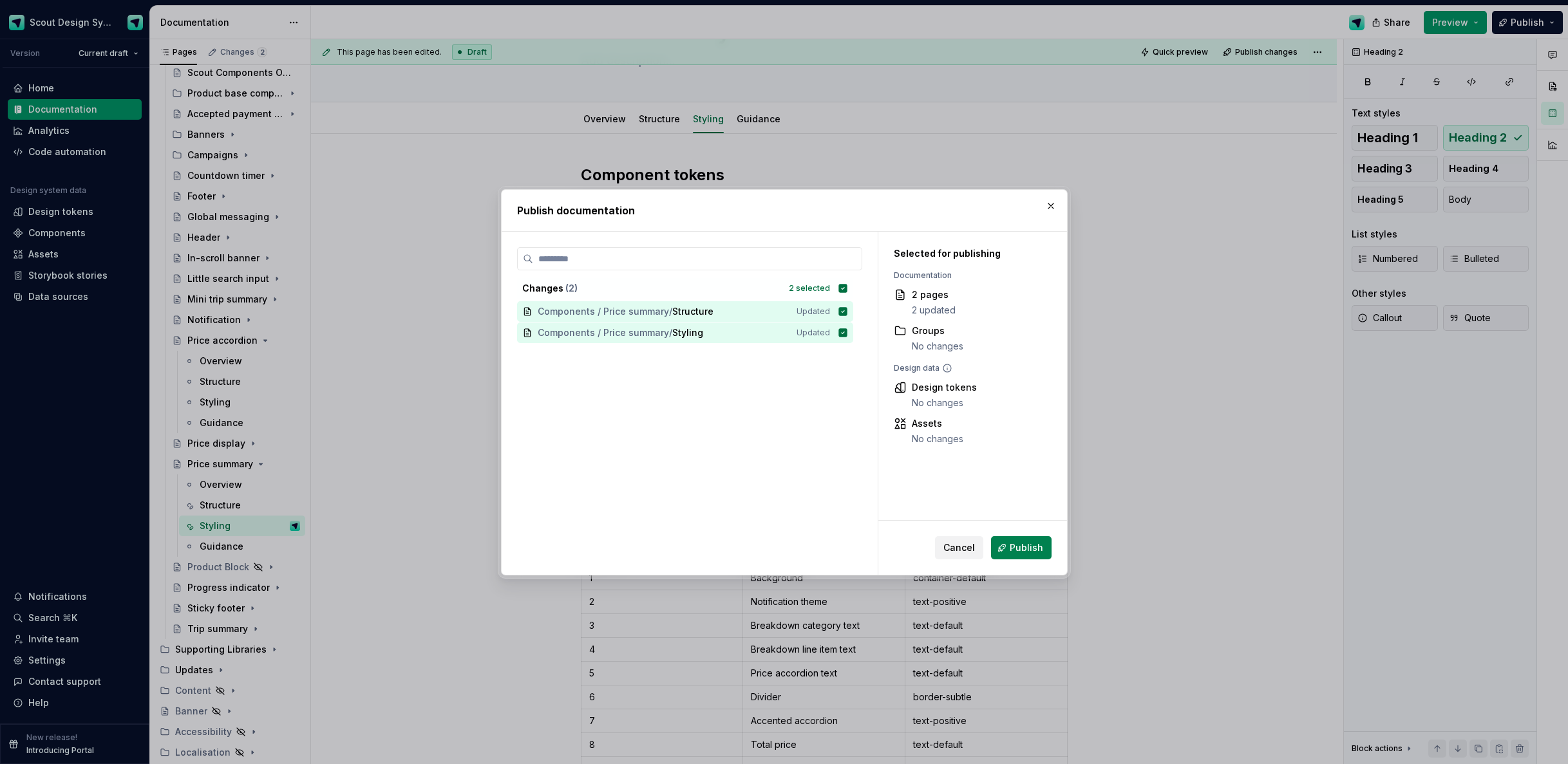
click at [1036, 550] on span "Publish" at bounding box center [1026, 547] width 34 height 12
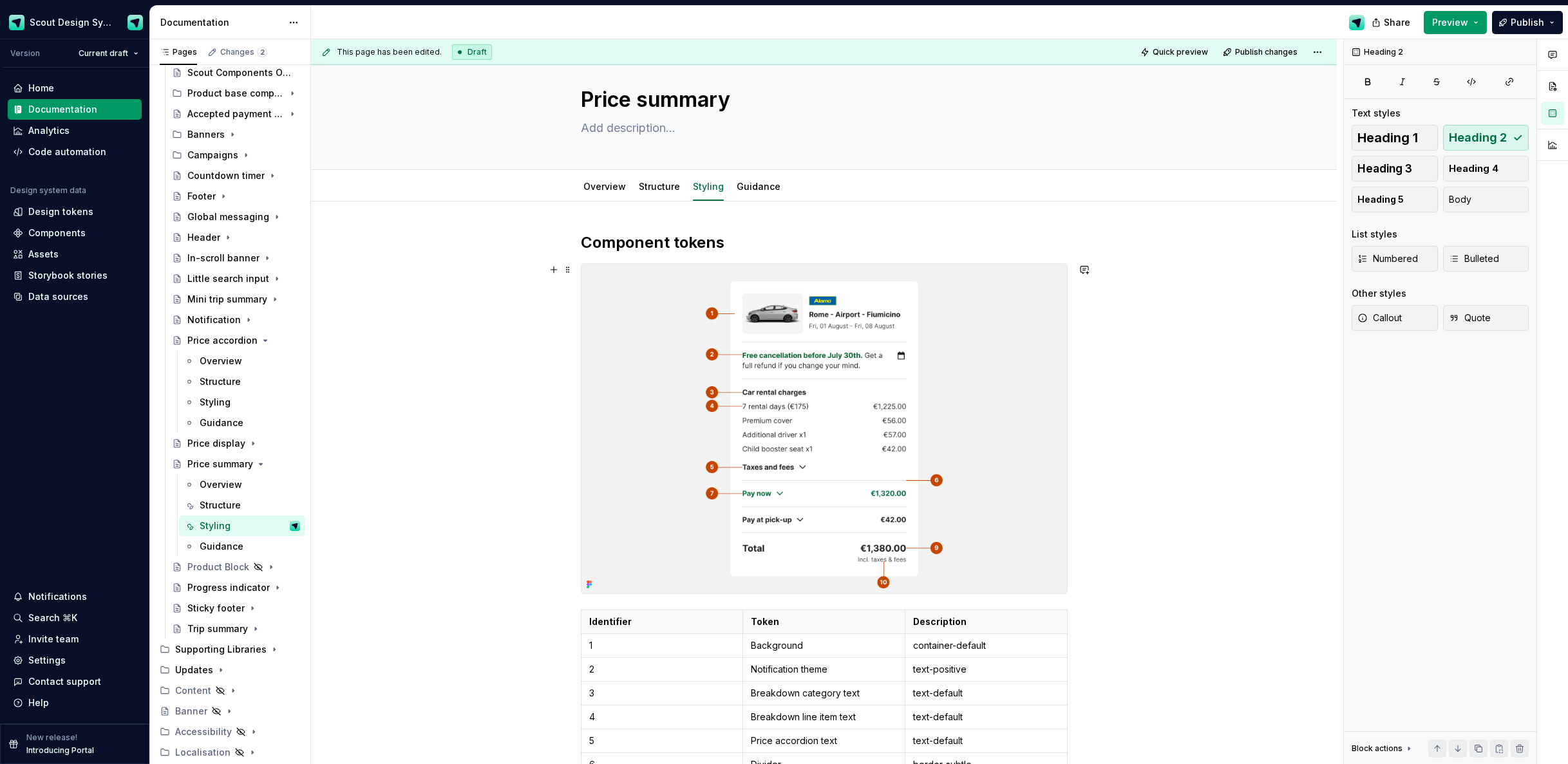
scroll to position [0, 0]
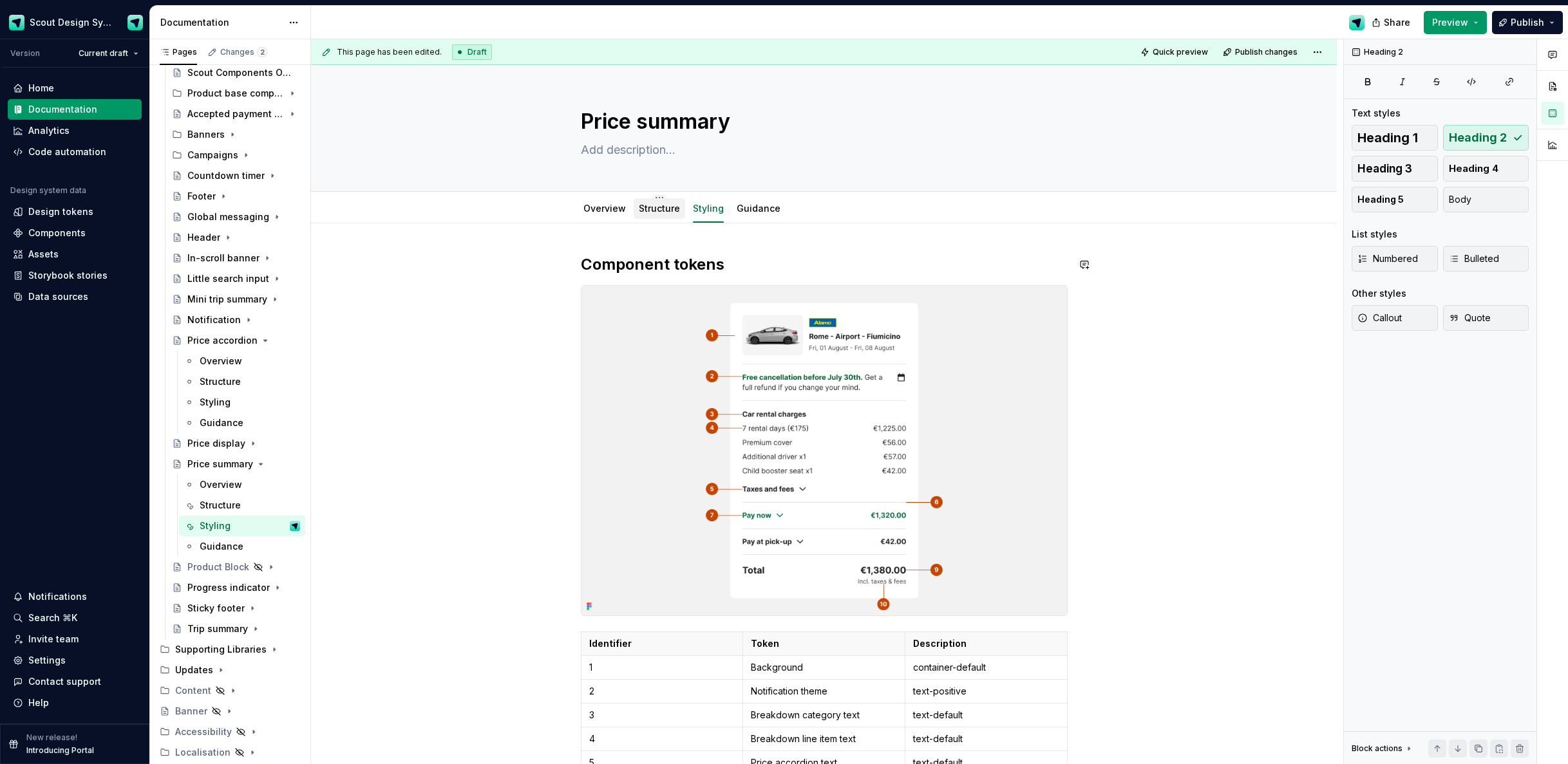
click at [660, 211] on link "Structure" at bounding box center [659, 208] width 41 height 11
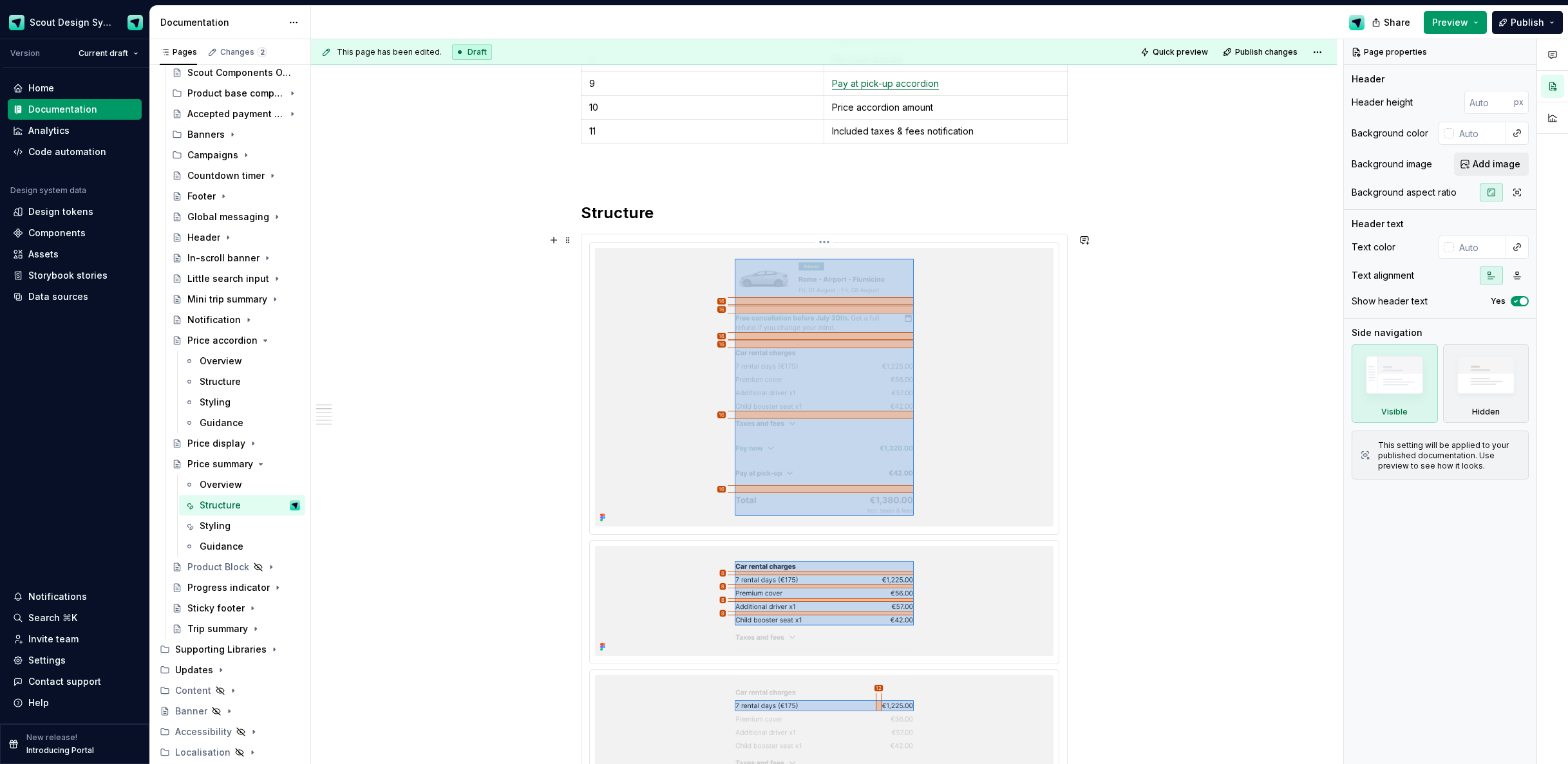
scroll to position [1207, 0]
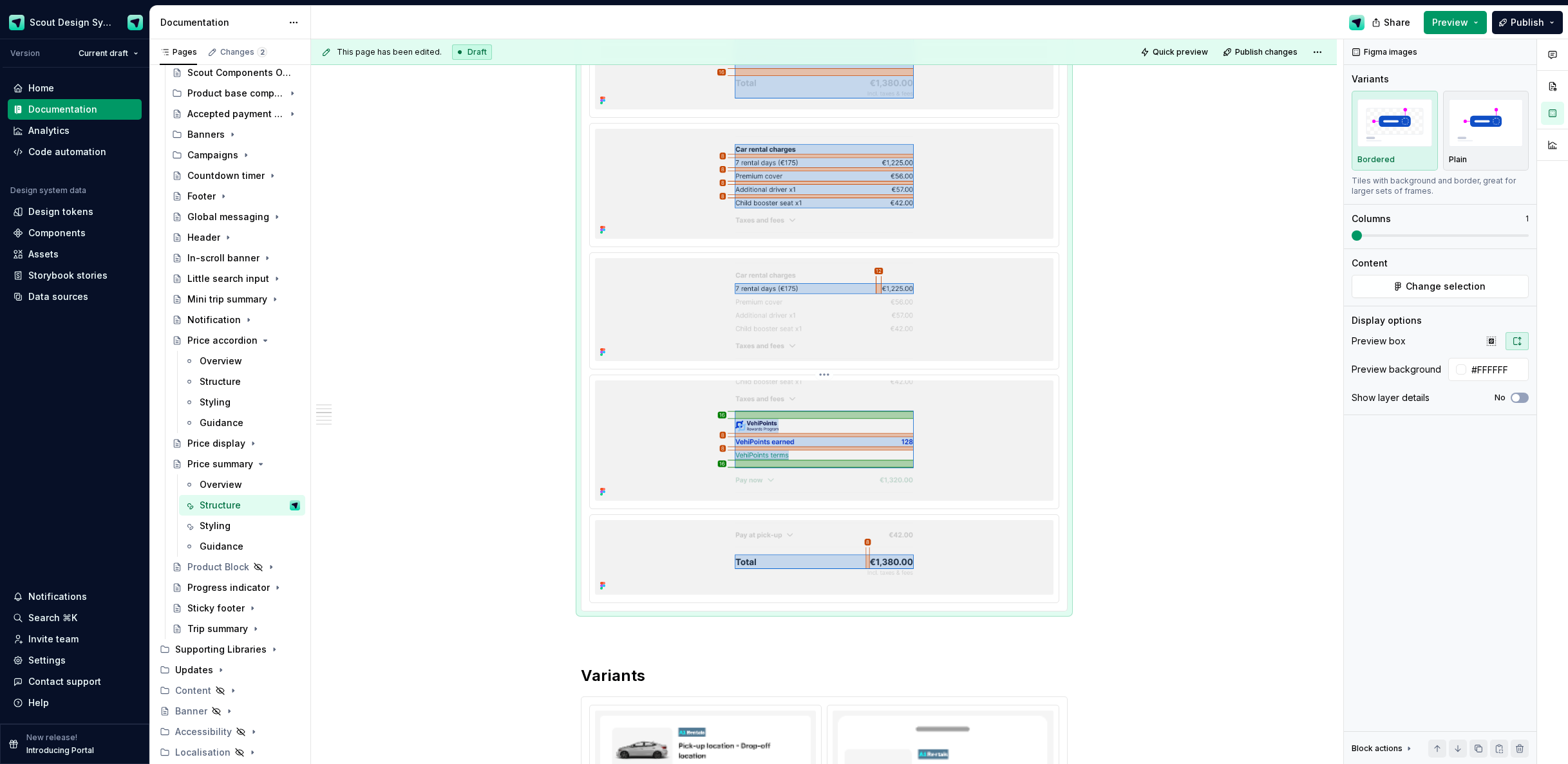
click at [717, 469] on img at bounding box center [825, 441] width 458 height 121
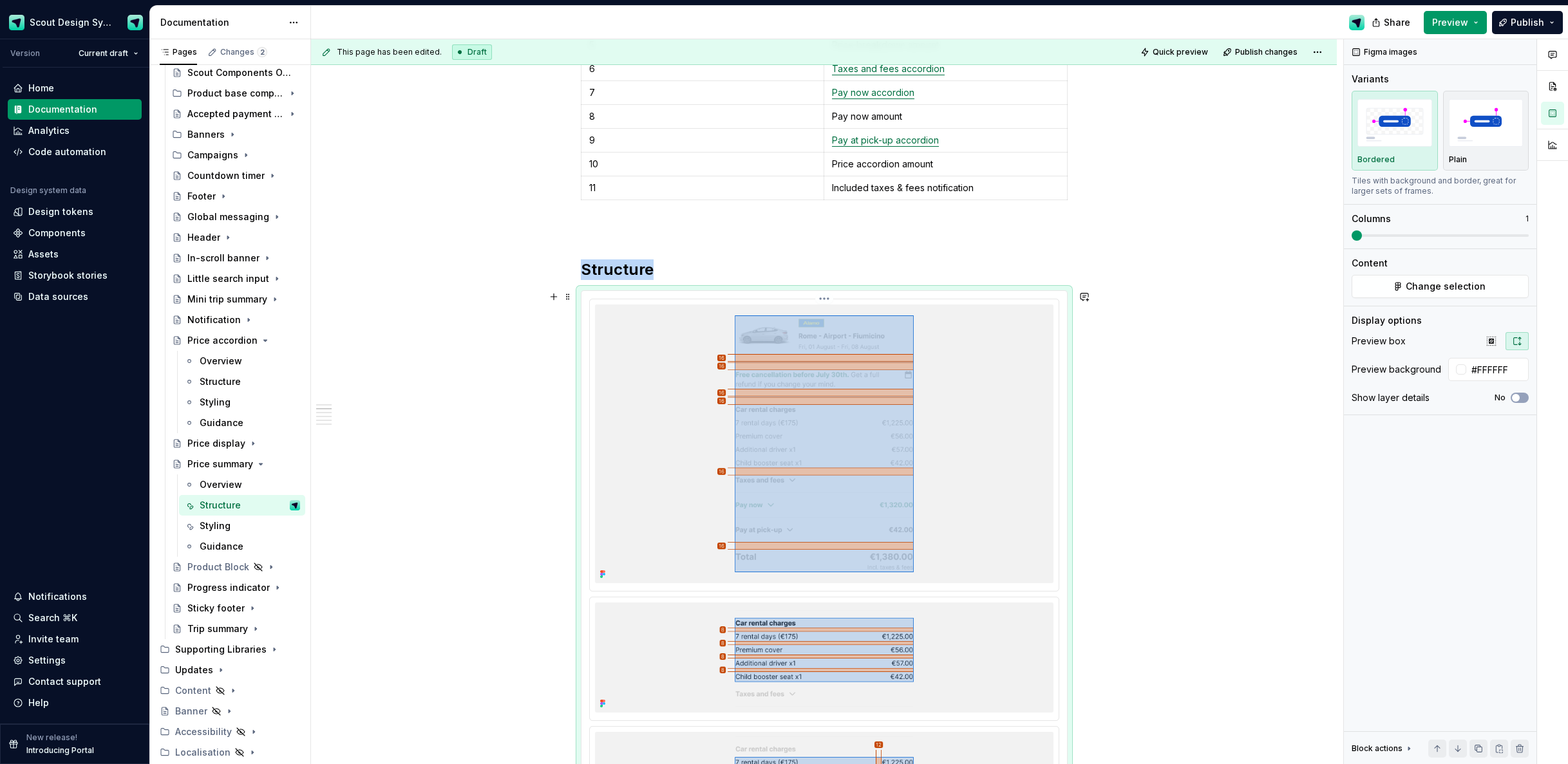
scroll to position [562, 0]
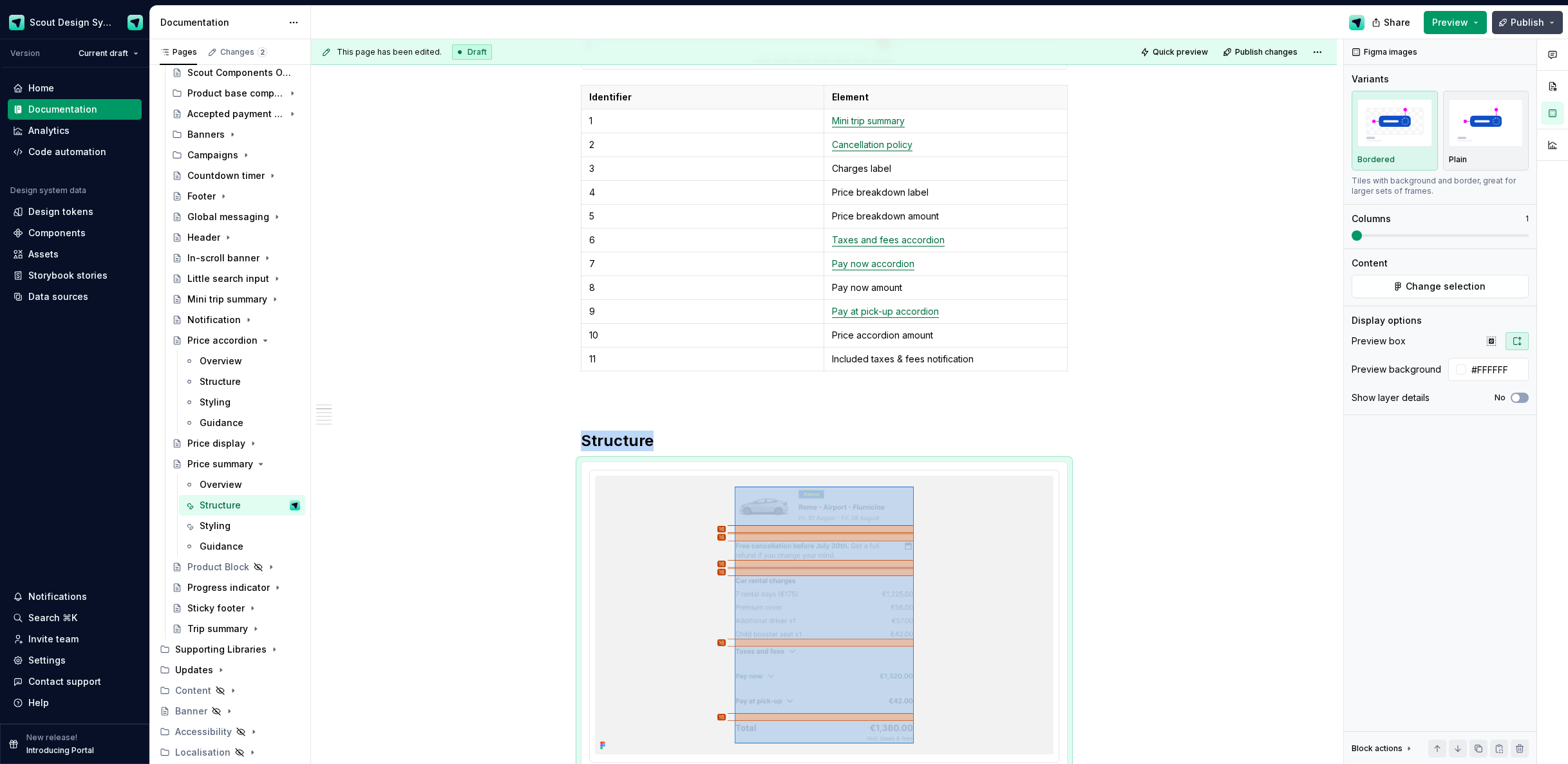
click at [1509, 23] on button "Publish" at bounding box center [1528, 22] width 71 height 23
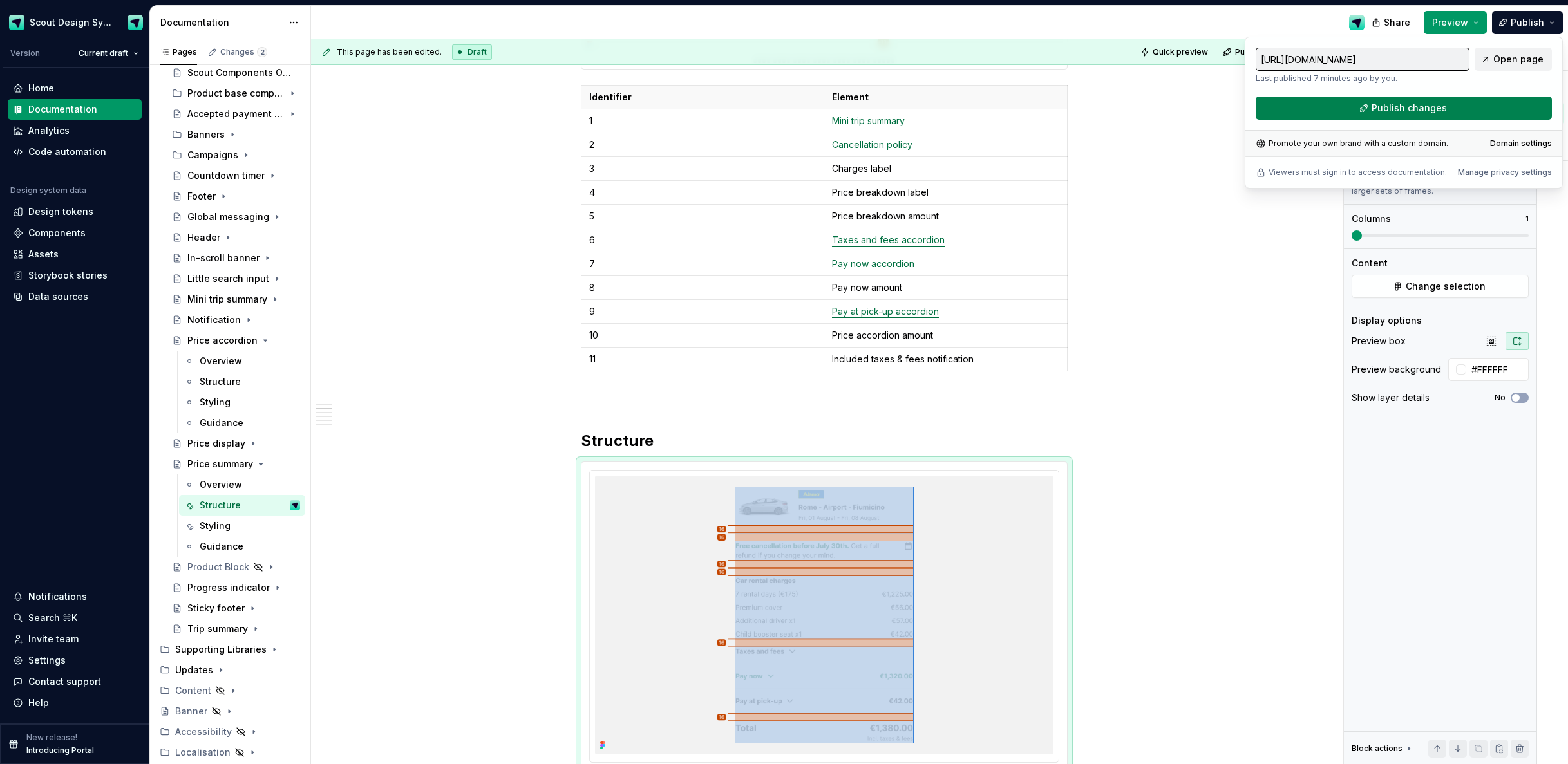
click at [1349, 109] on button "Publish changes" at bounding box center [1404, 108] width 296 height 23
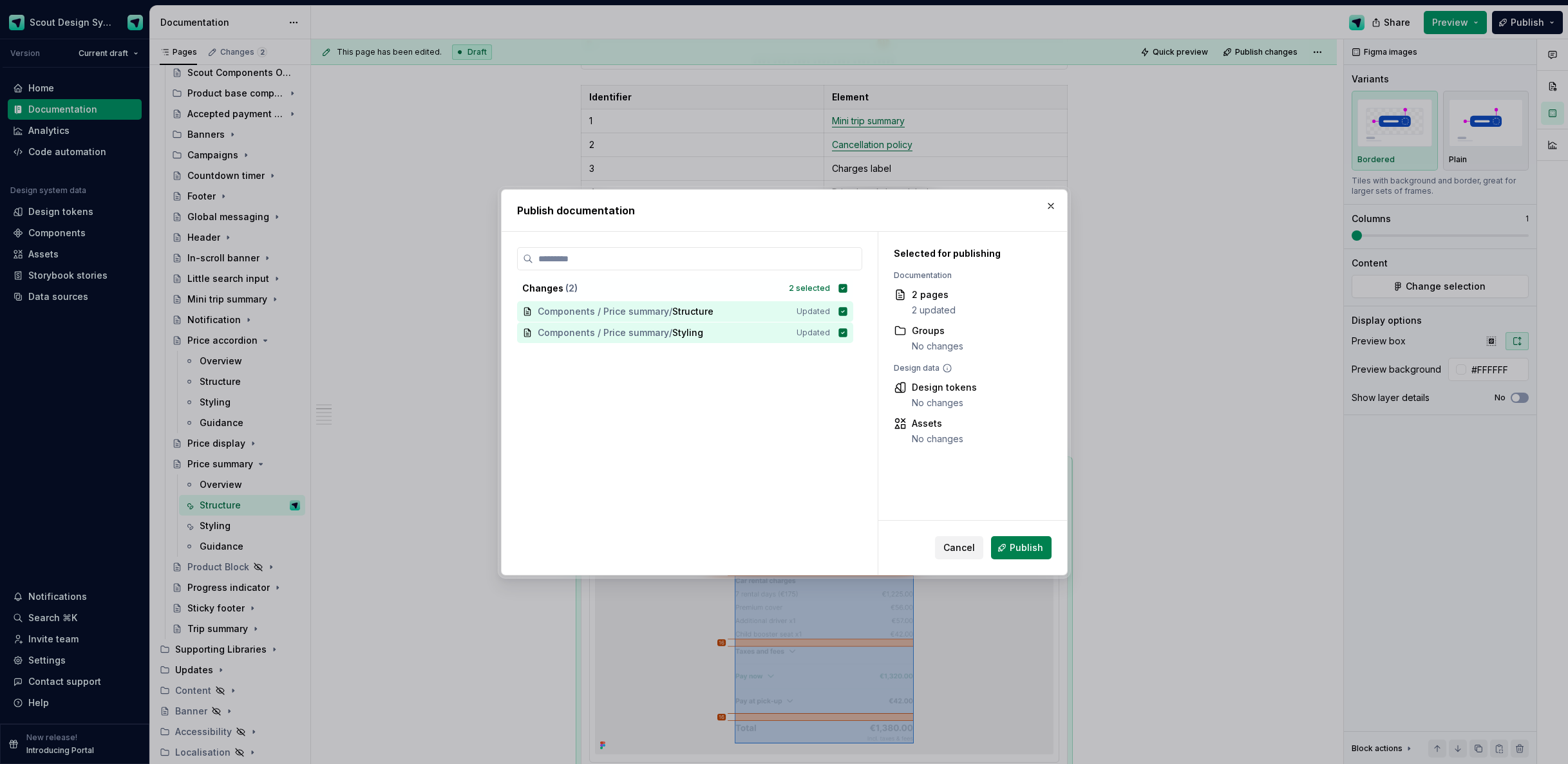
click at [1028, 552] on span "Publish" at bounding box center [1026, 547] width 34 height 12
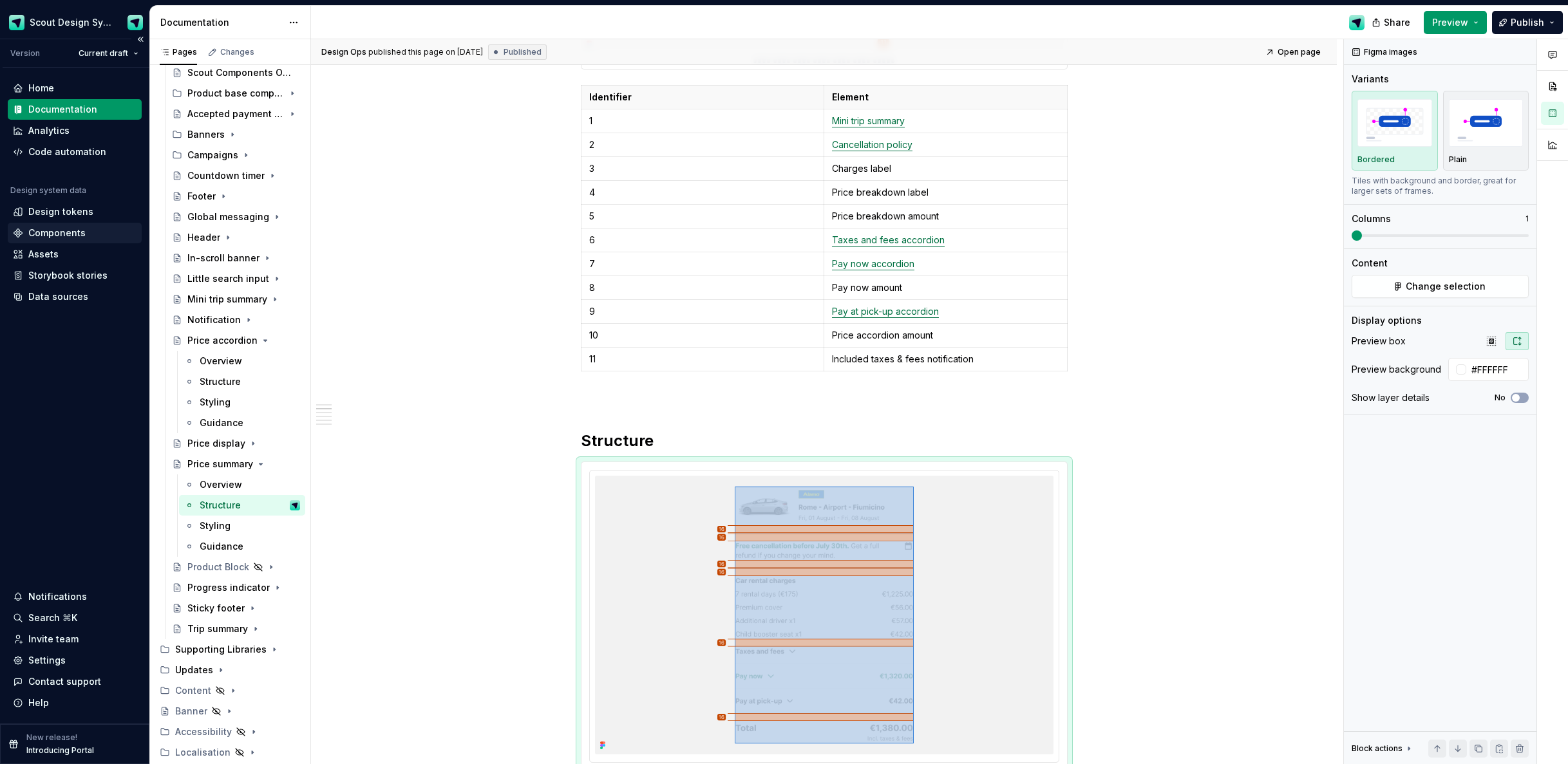
click at [57, 232] on div "Components" at bounding box center [58, 232] width 58 height 12
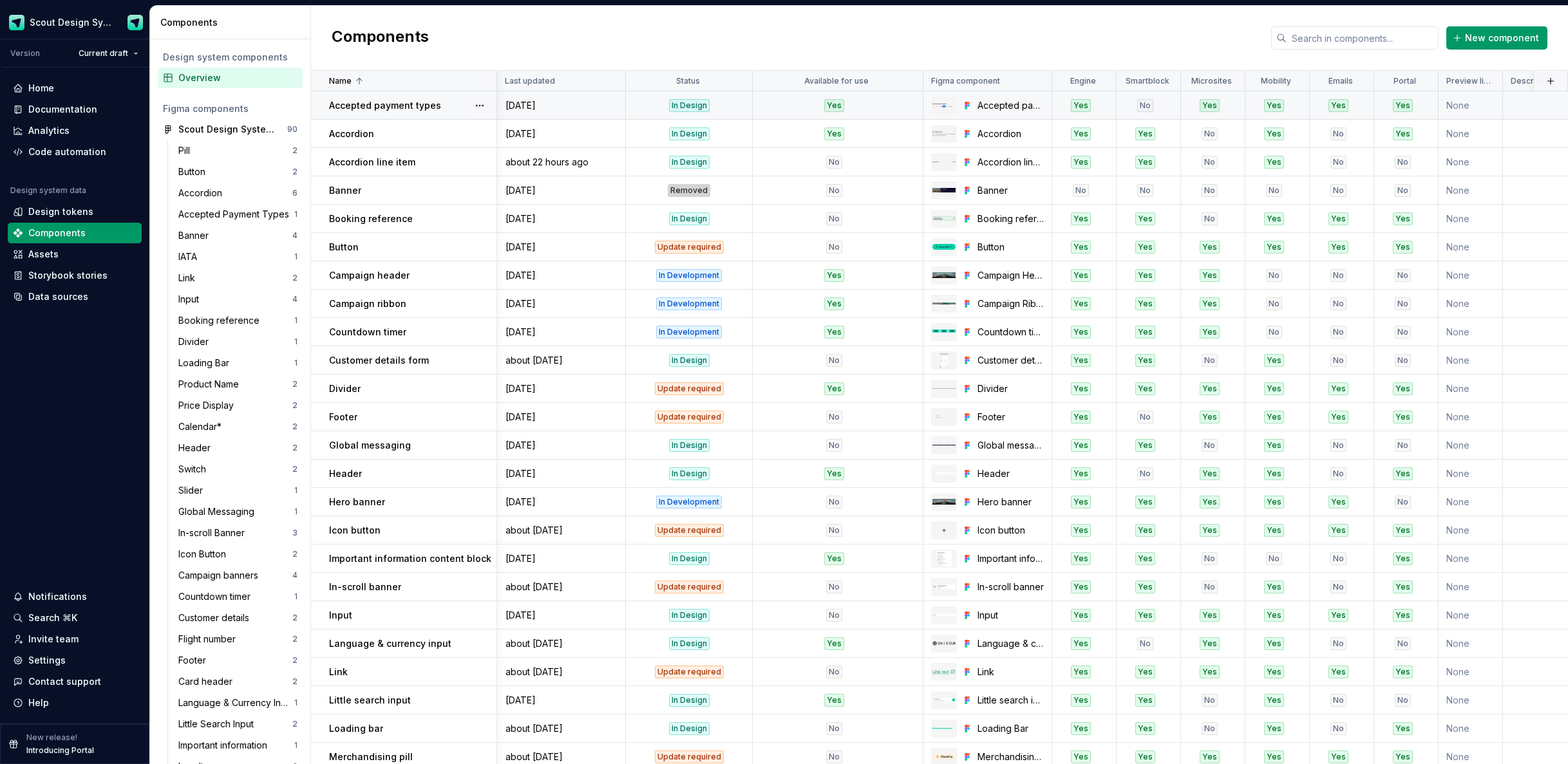
scroll to position [0, 1]
click at [446, 165] on div "Accordion line item" at bounding box center [412, 162] width 167 height 12
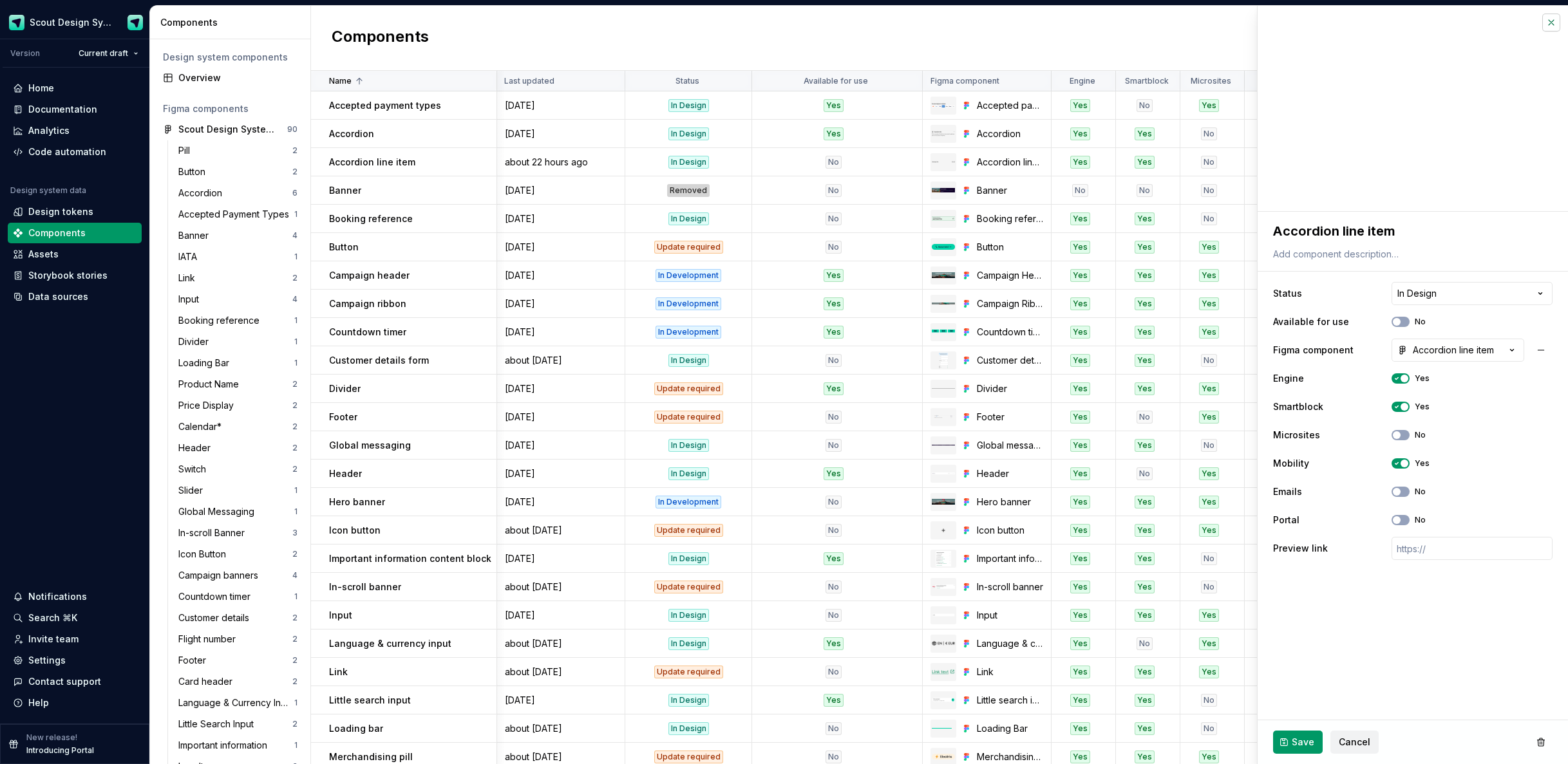
click at [1558, 29] on button "button" at bounding box center [1552, 22] width 18 height 18
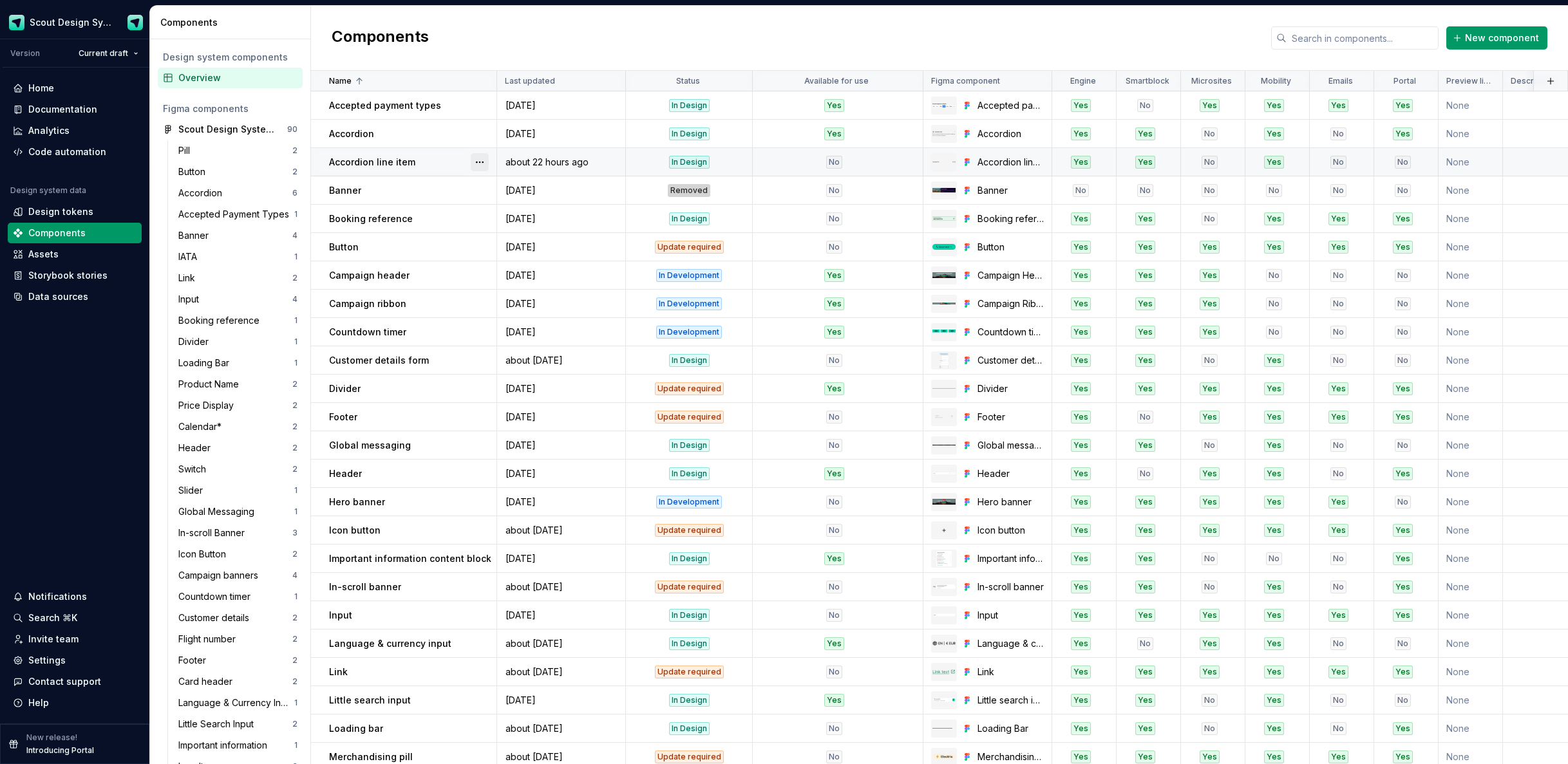
click at [481, 164] on button "button" at bounding box center [480, 162] width 18 height 18
click at [510, 211] on div "Delete component" at bounding box center [548, 213] width 106 height 12
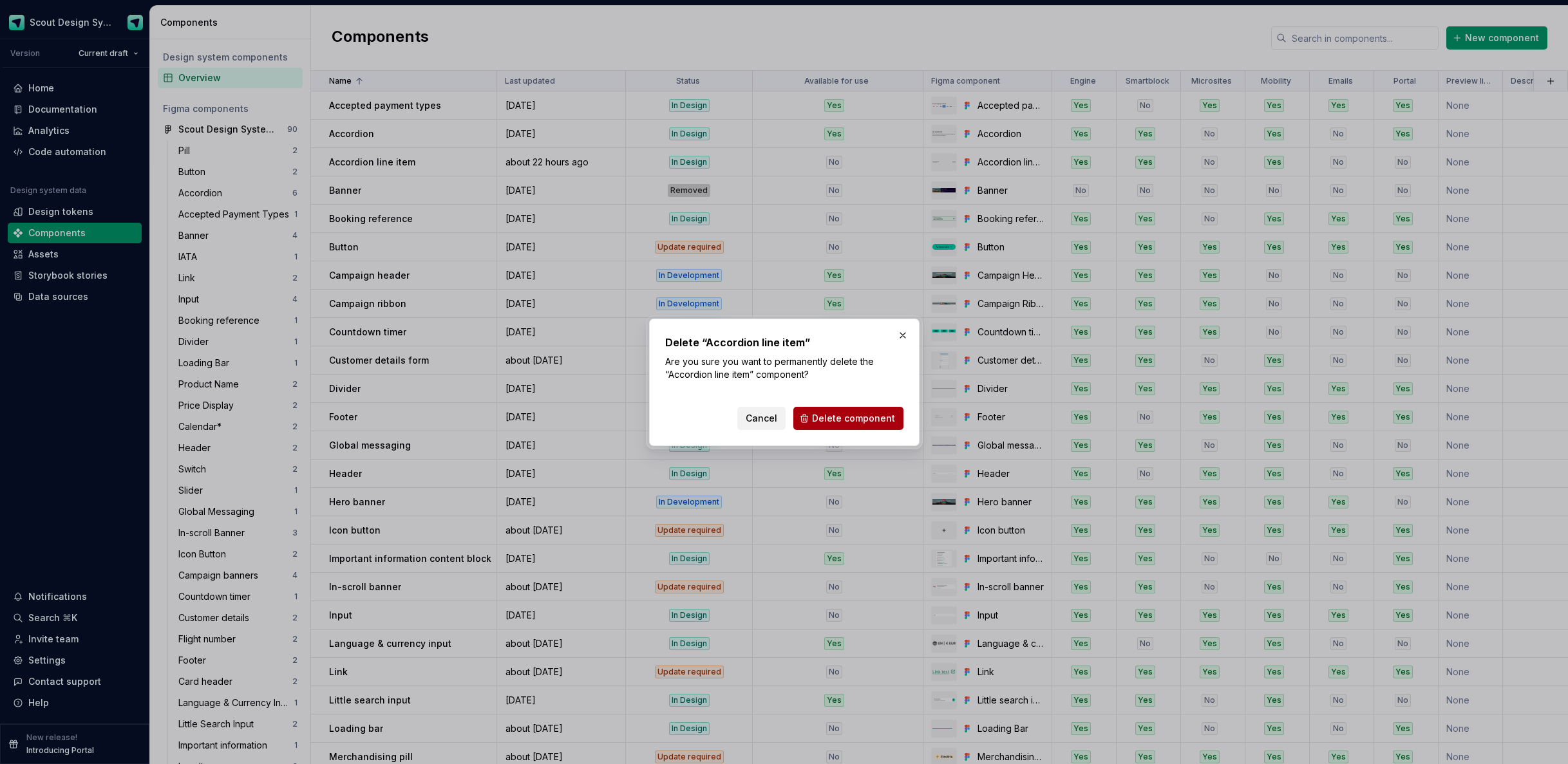
click at [872, 425] on button "Delete component" at bounding box center [848, 418] width 110 height 23
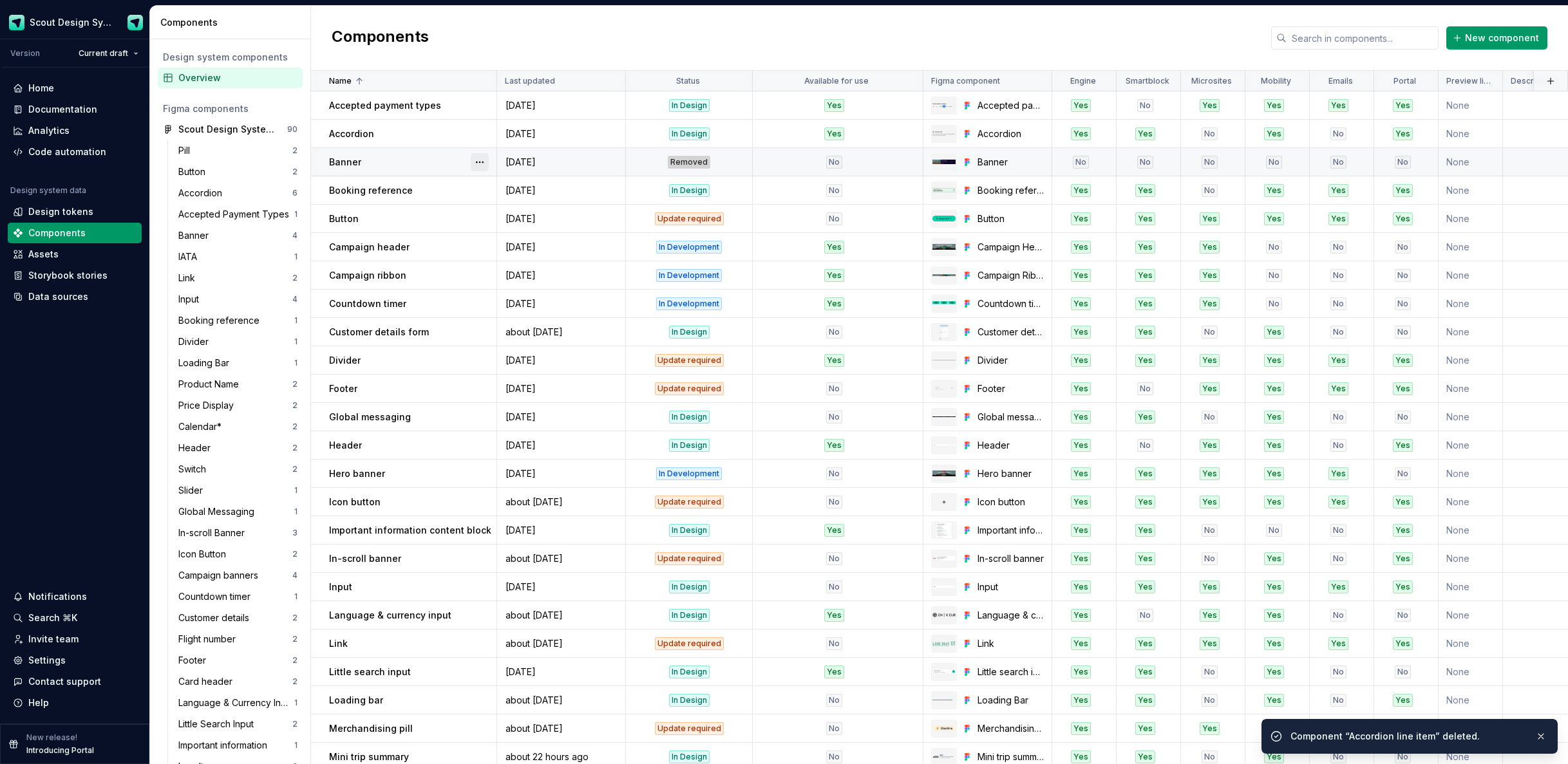
click at [480, 166] on button "button" at bounding box center [480, 162] width 18 height 18
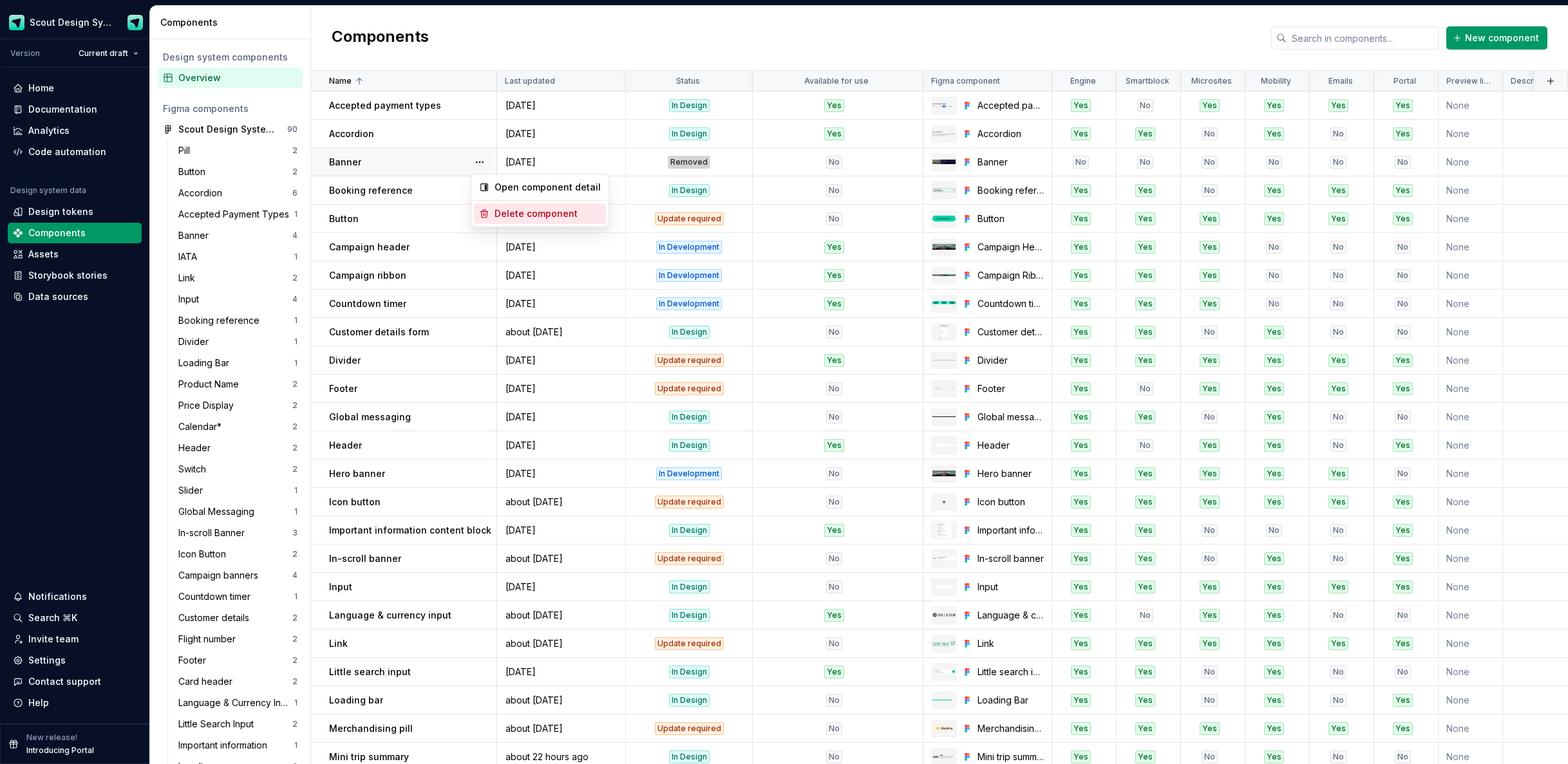
click at [554, 219] on div "Delete component" at bounding box center [548, 213] width 106 height 12
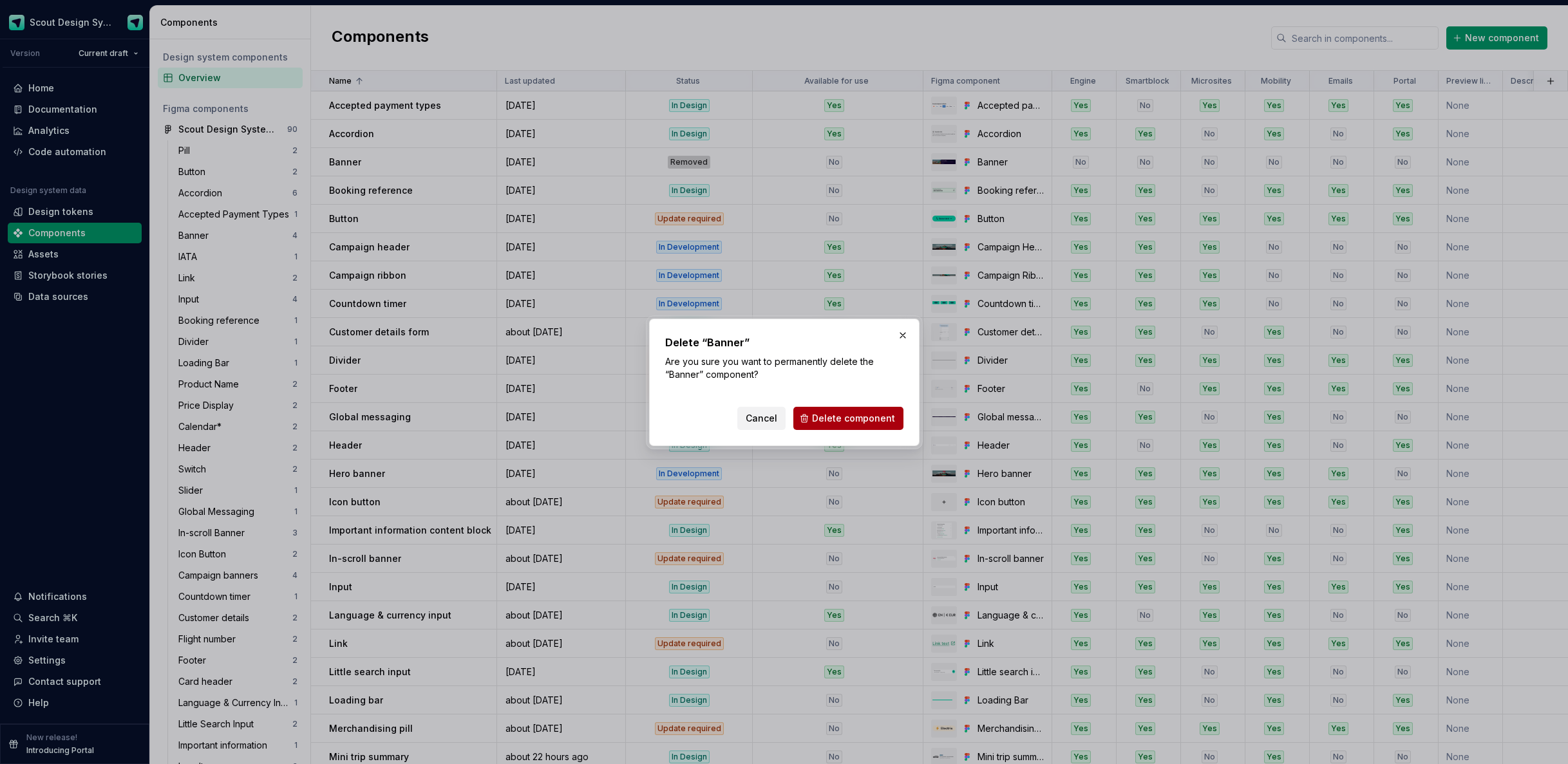
click at [868, 419] on span "Delete component" at bounding box center [854, 418] width 83 height 12
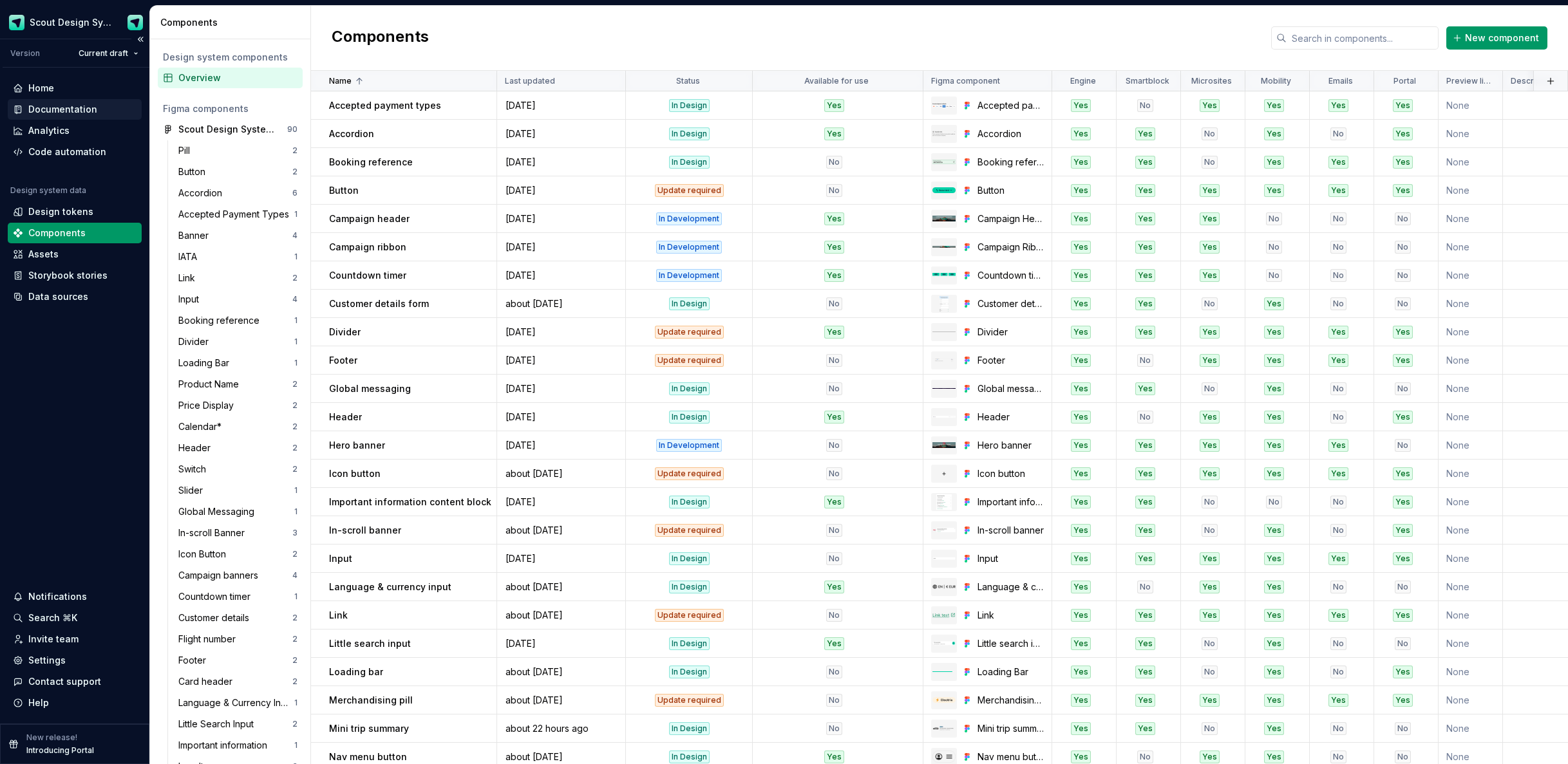
click at [64, 109] on div "Documentation" at bounding box center [63, 108] width 69 height 12
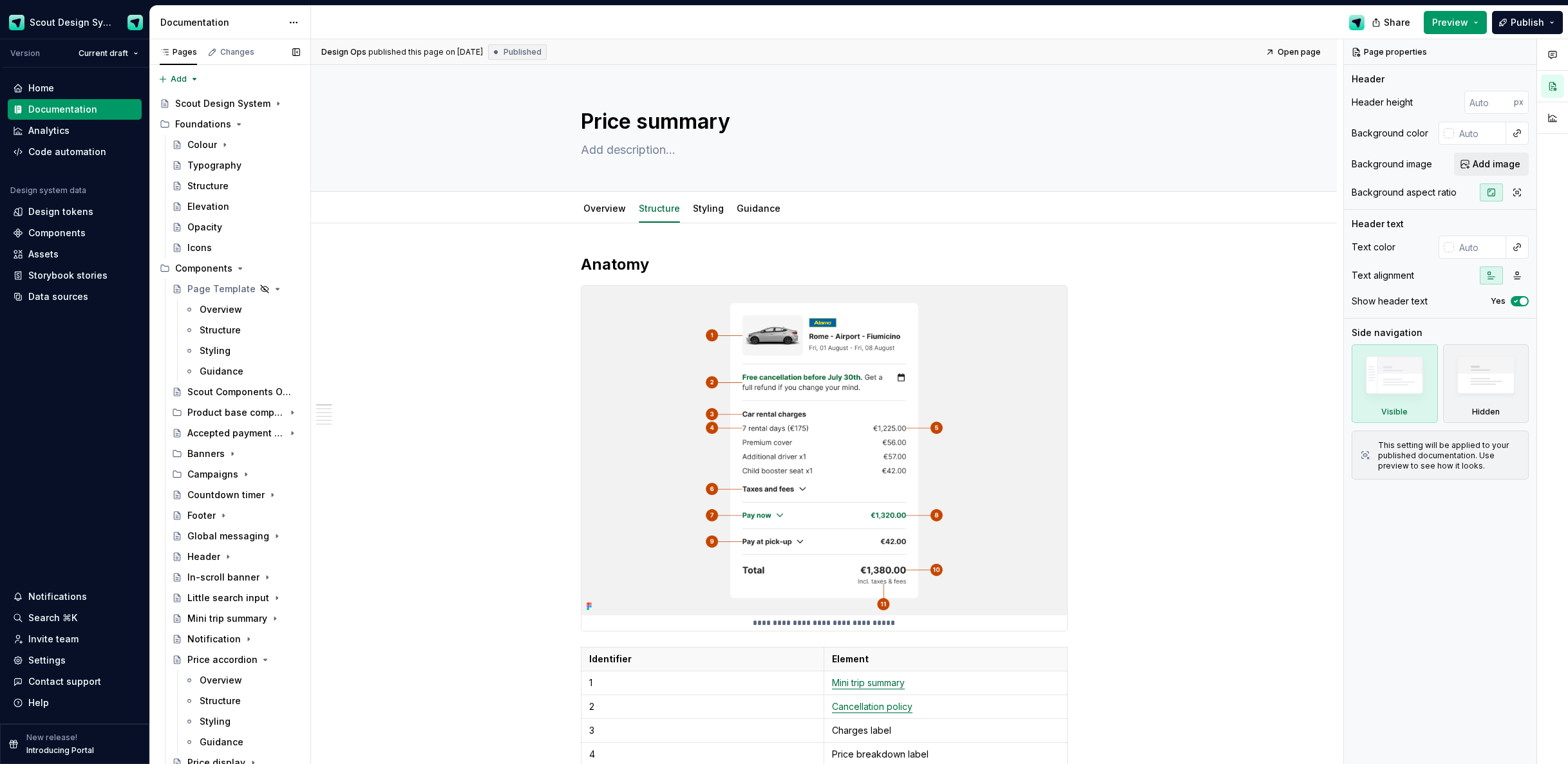
click at [0, 0] on button "Page tree" at bounding box center [0, 0] width 0 height 0
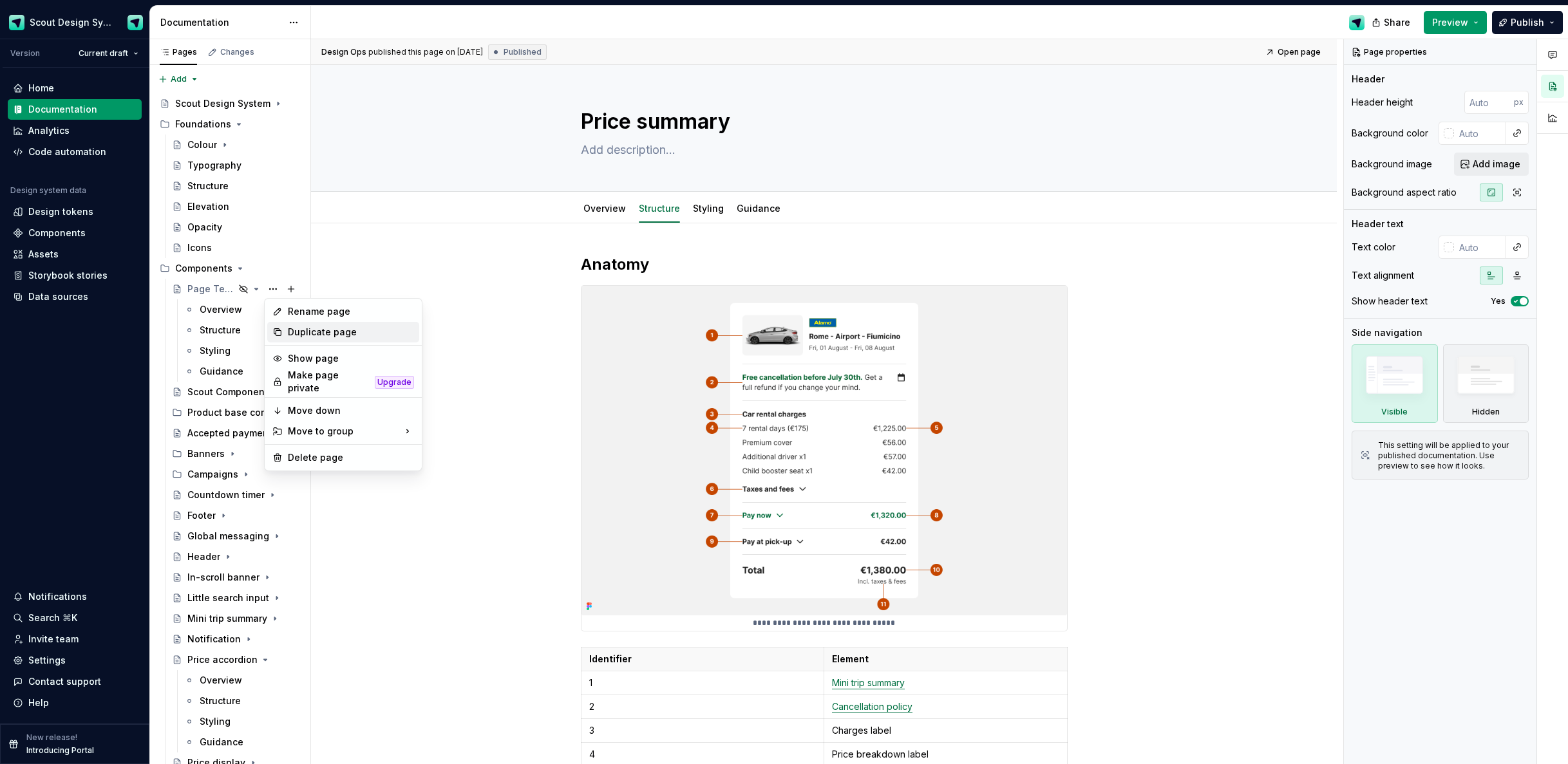
click at [299, 329] on div "Duplicate page" at bounding box center [351, 332] width 127 height 12
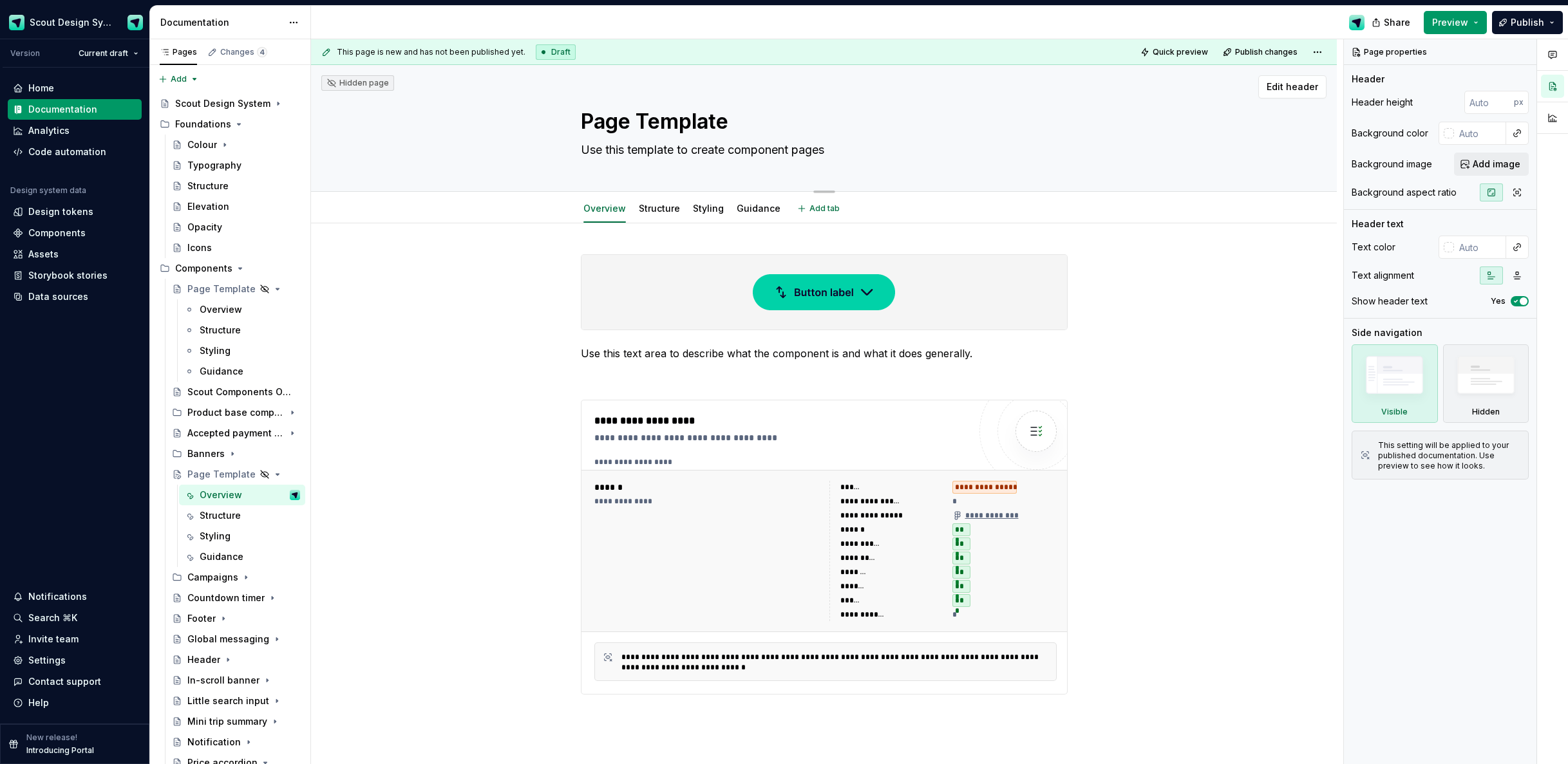
click at [666, 118] on textarea "Page Template" at bounding box center [822, 122] width 487 height 31
type textarea "*"
type textarea "B"
type textarea "*"
type textarea "Bo"
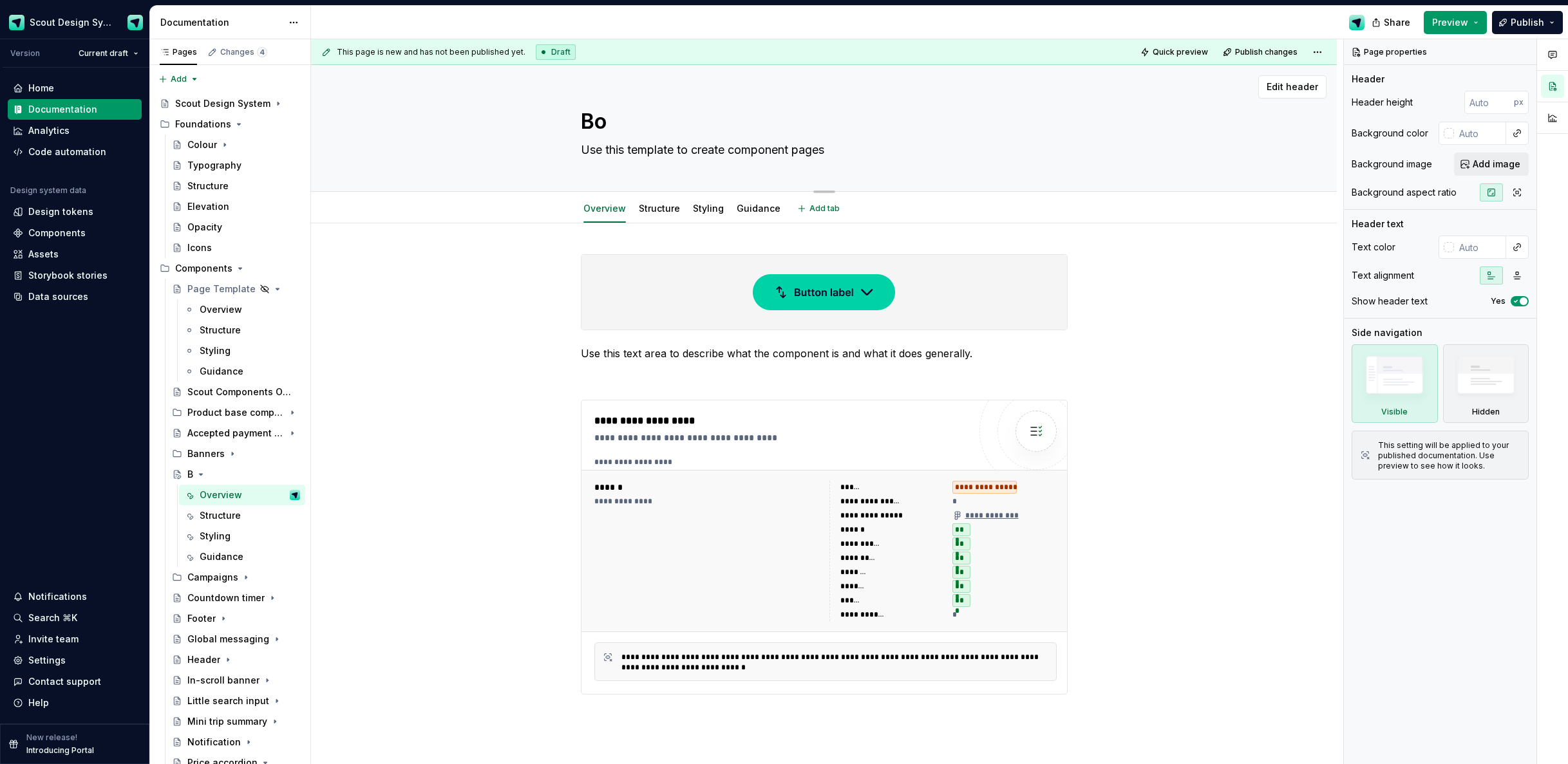
type textarea "*"
type textarea "Boo"
type textarea "*"
type textarea "Book"
type textarea "*"
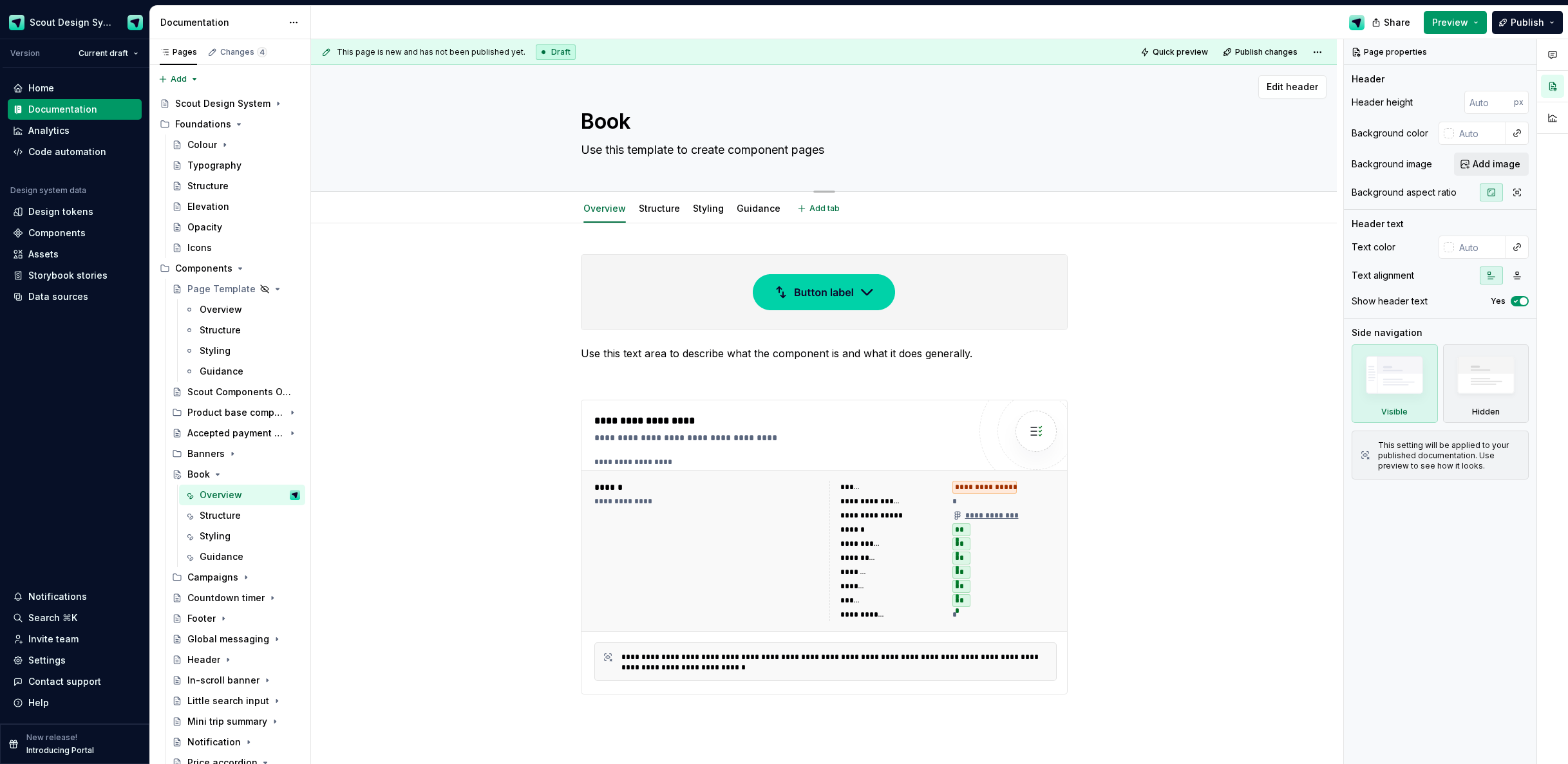
type textarea "Booki"
type textarea "*"
type textarea "Bookin"
type textarea "*"
type textarea "Booking"
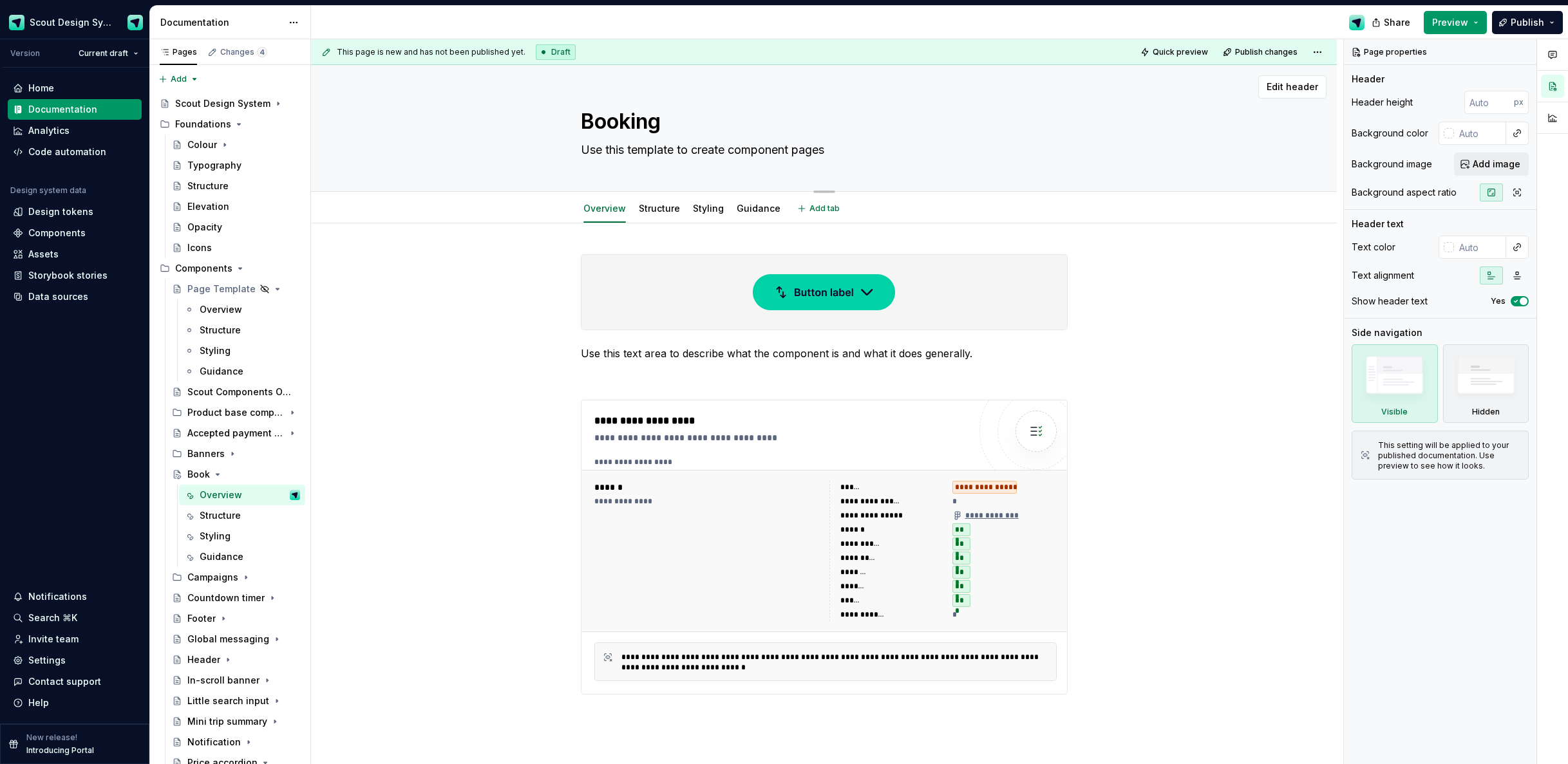
type textarea "*"
type textarea "Booking"
type textarea "*"
type textarea "Booking r"
type textarea "*"
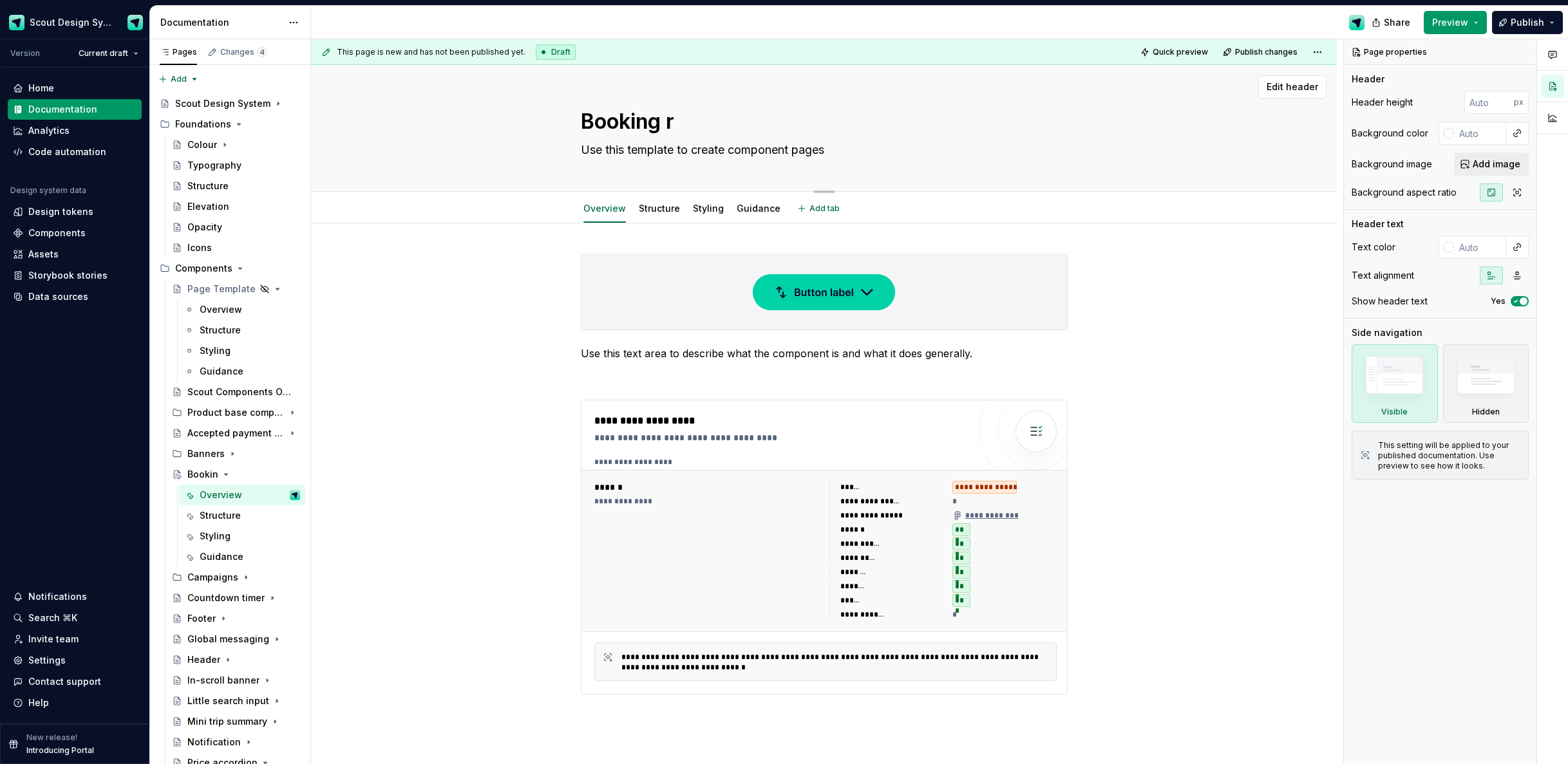
type textarea "Booking re"
type textarea "*"
type textarea "Booking ref"
type textarea "*"
type textarea "Booking refe"
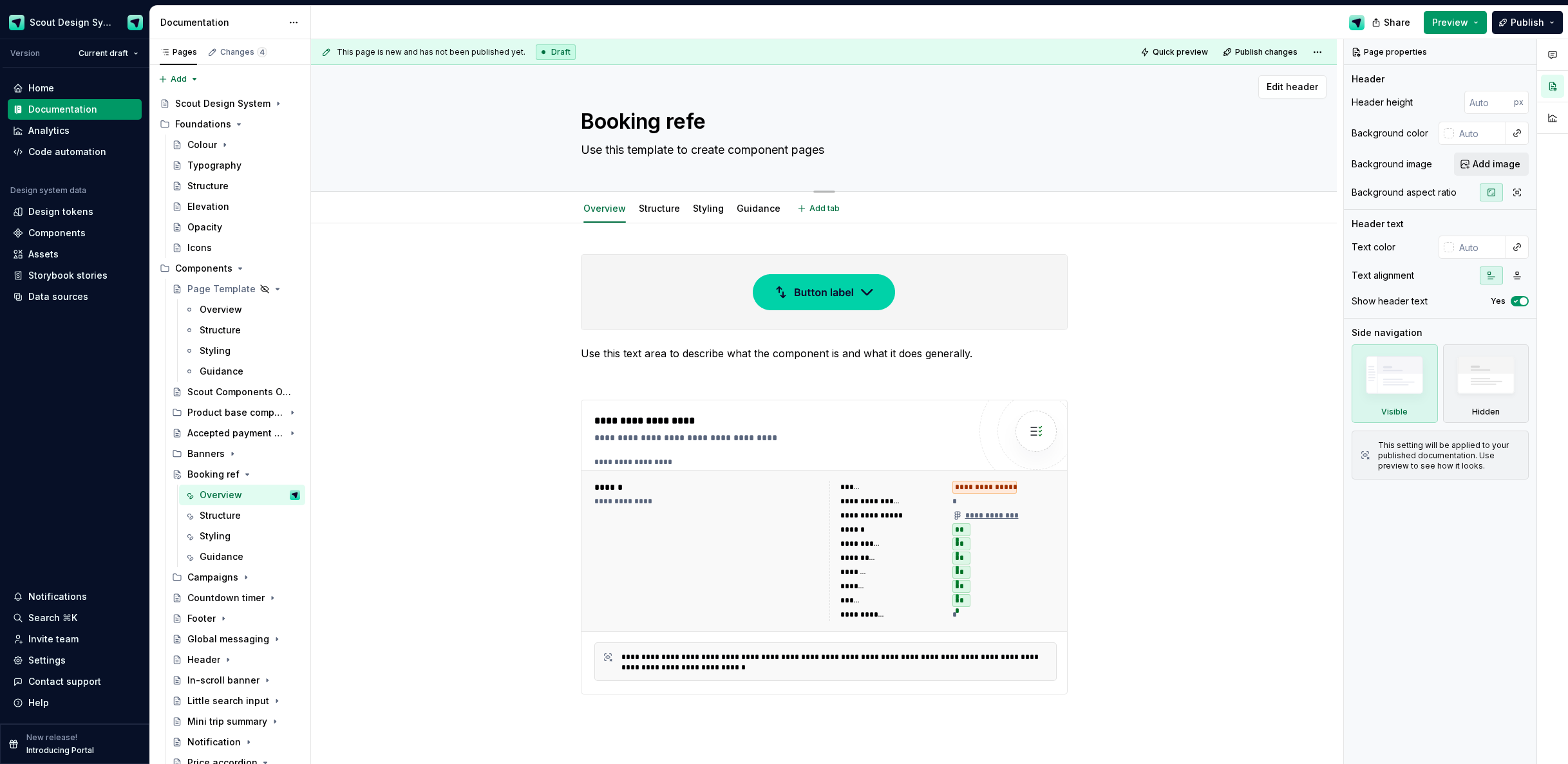
type textarea "*"
type textarea "Booking refer"
type textarea "*"
type textarea "Booking refern"
type textarea "*"
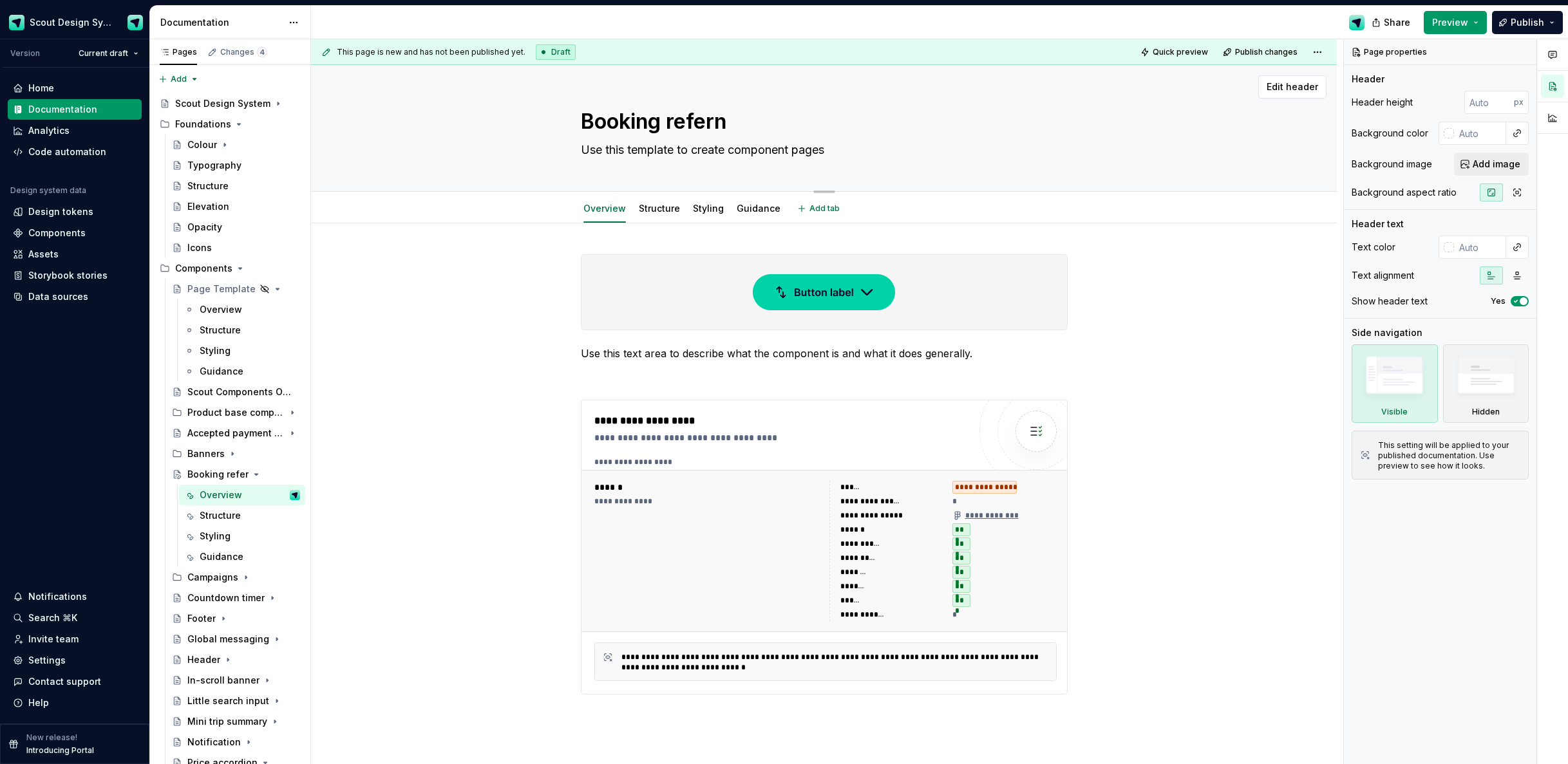
type textarea "Booking referne"
type textarea "*"
type textarea "Booking refernec"
type textarea "*"
type textarea "Booking referne"
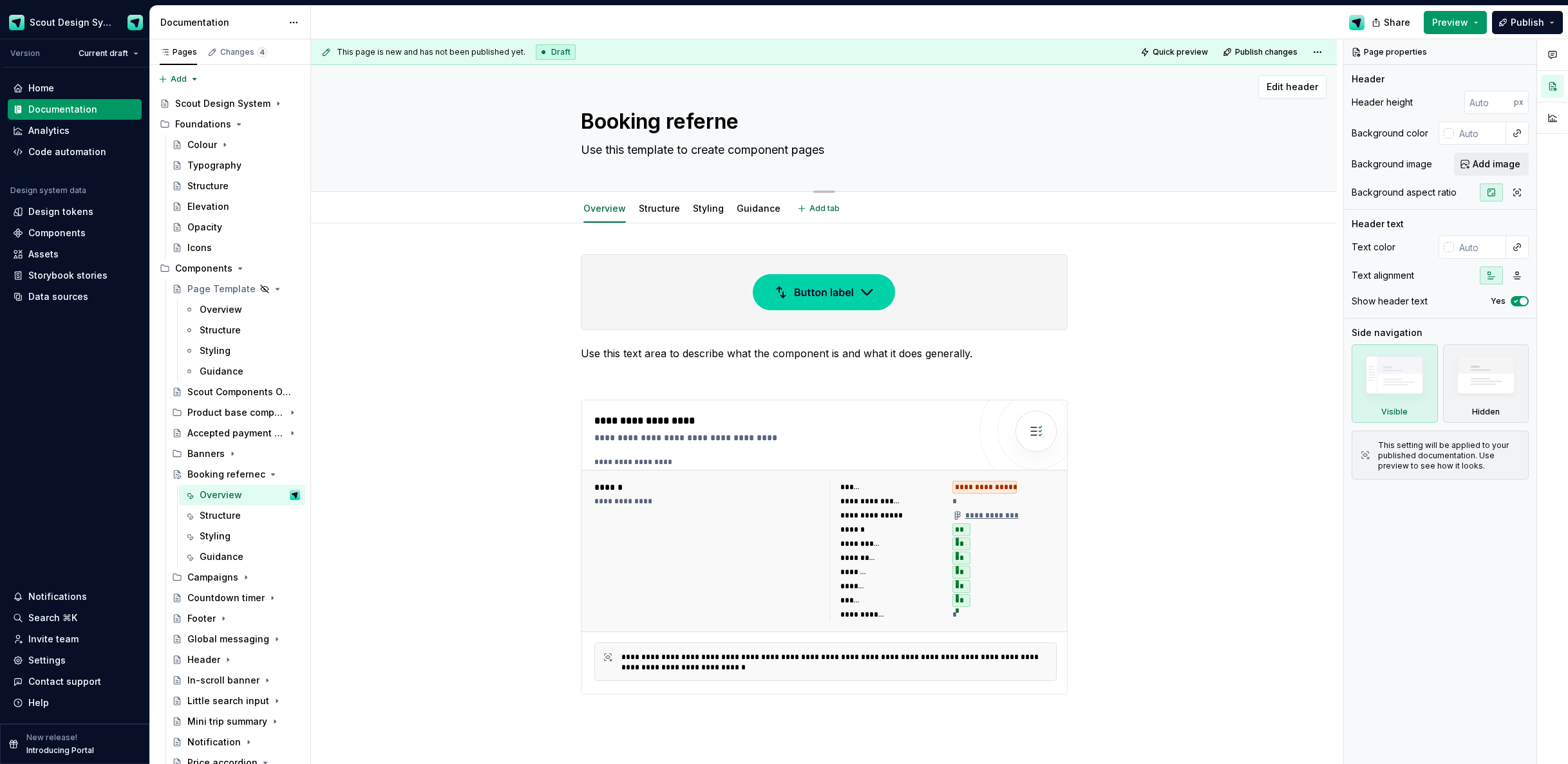
type textarea "*"
type textarea "Booking refern"
type textarea "*"
type textarea "Booking refer"
type textarea "*"
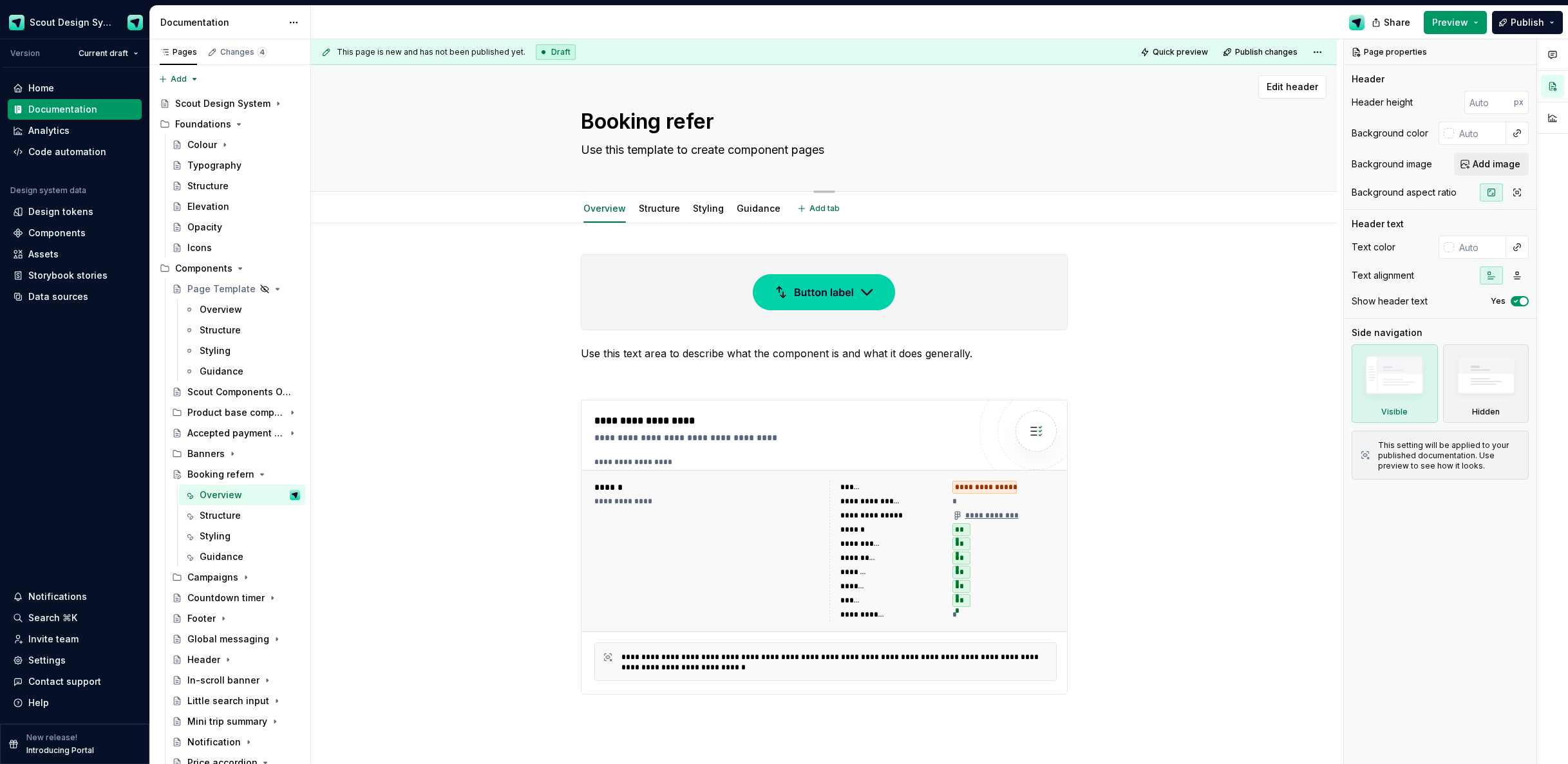
type textarea "Booking refere"
type textarea "*"
type textarea "Booking referen"
type textarea "*"
type textarea "Booking referenc"
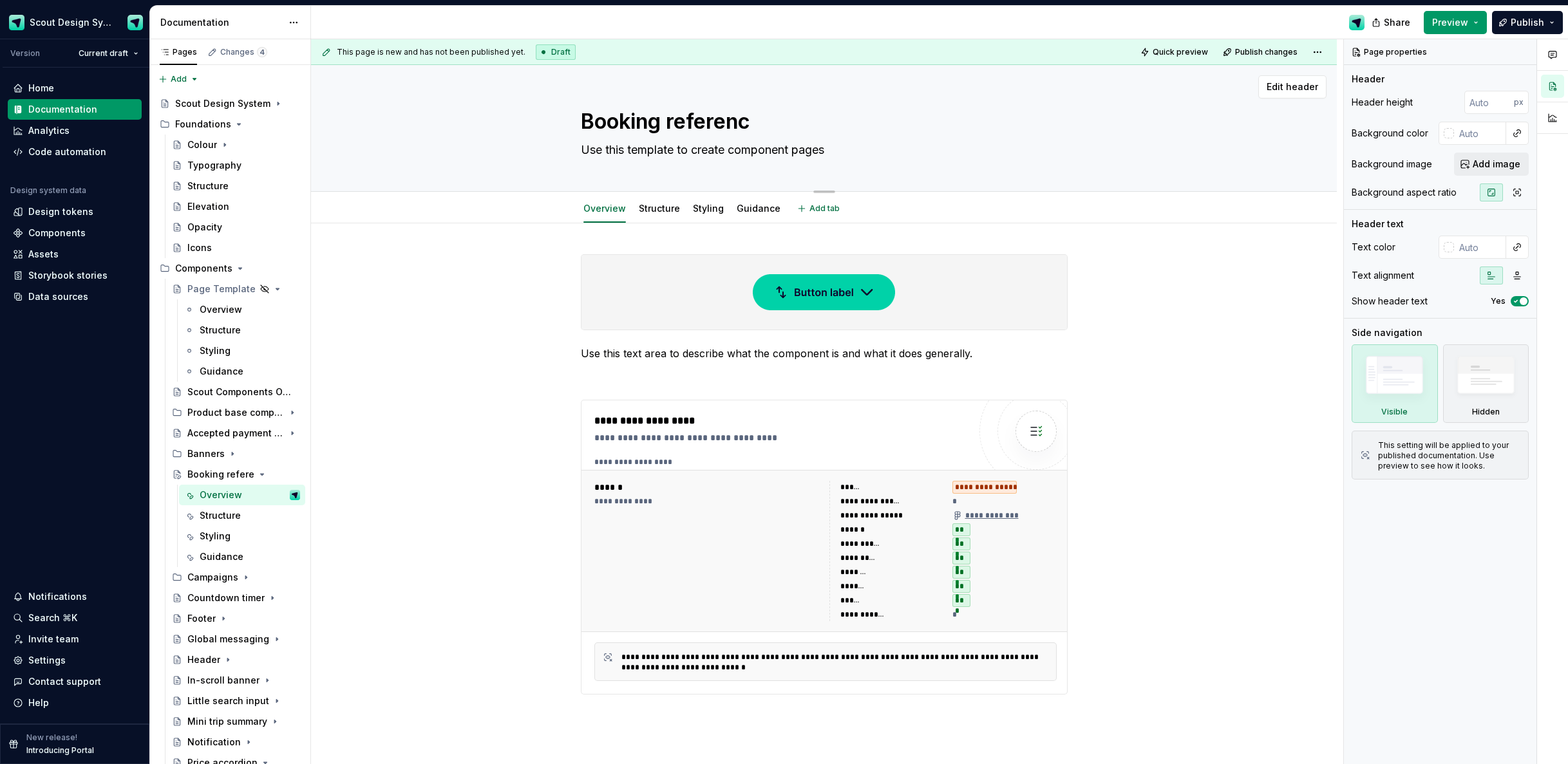
type textarea "*"
type textarea "Booking reference"
type textarea "*"
type textarea "Booking reference"
click at [729, 147] on textarea "Use this template to create component pages" at bounding box center [822, 150] width 487 height 20
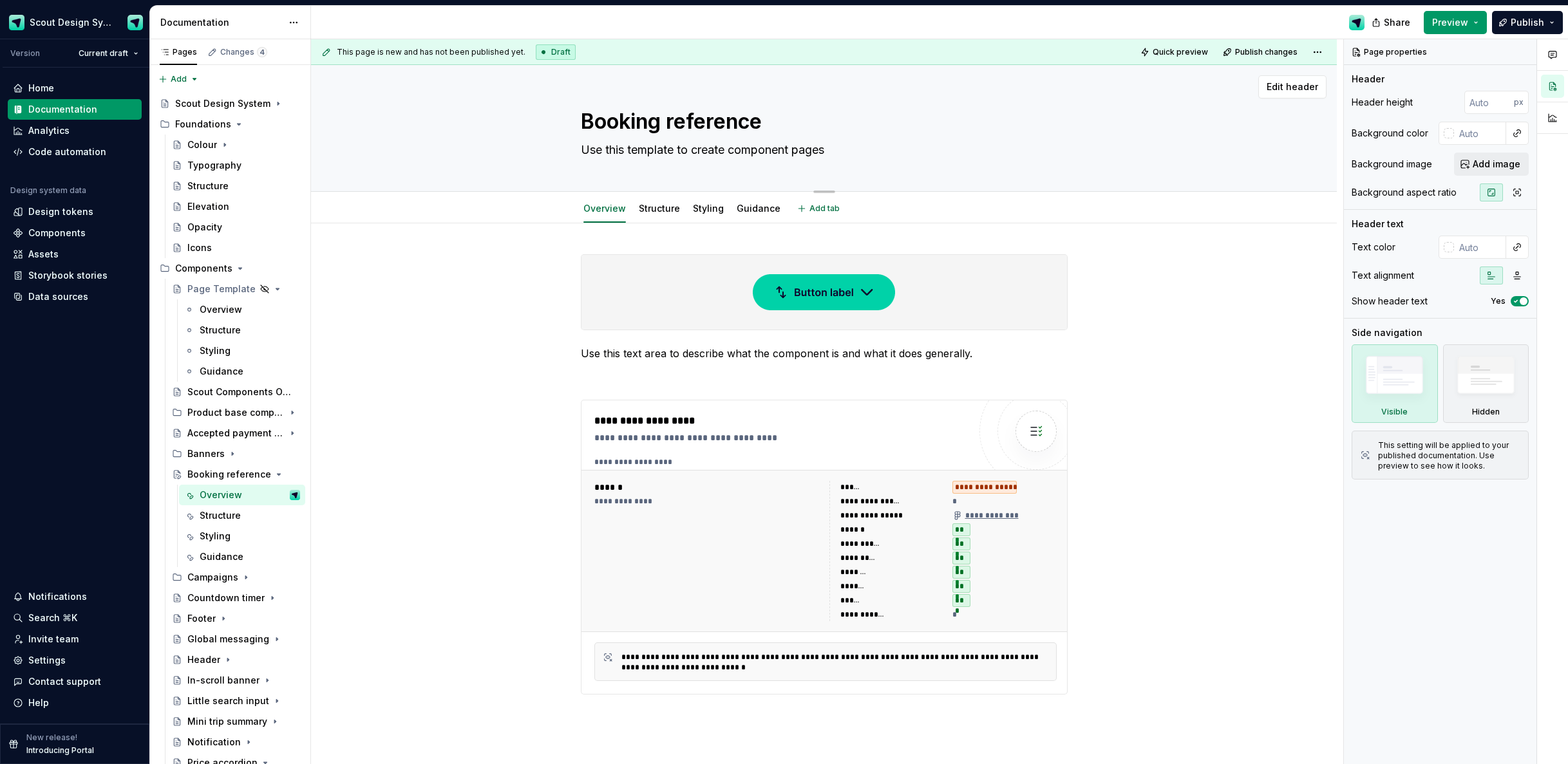
type textarea "*"
click at [723, 258] on div at bounding box center [824, 292] width 485 height 75
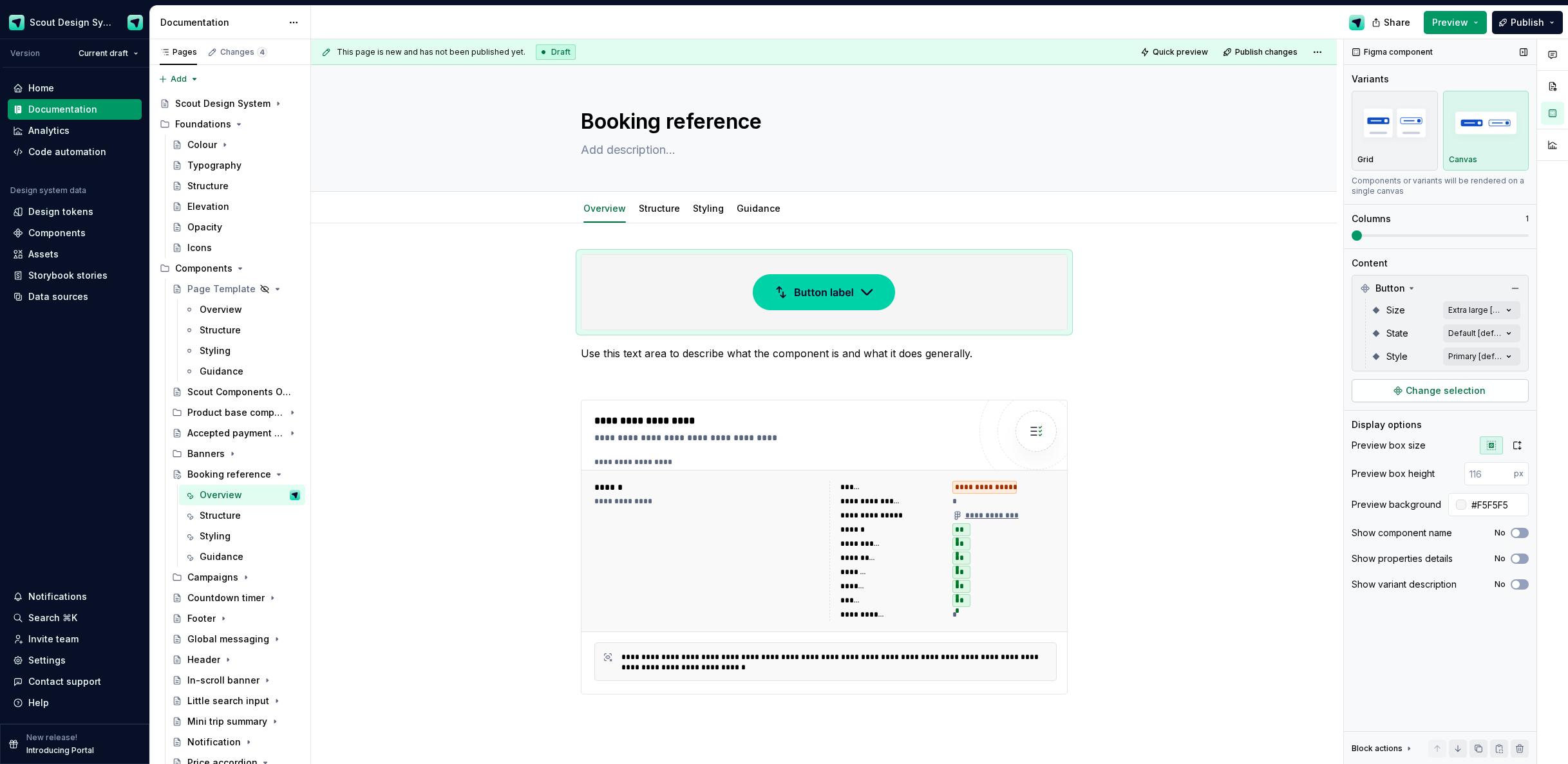
click at [1435, 390] on span "Change selection" at bounding box center [1445, 390] width 80 height 12
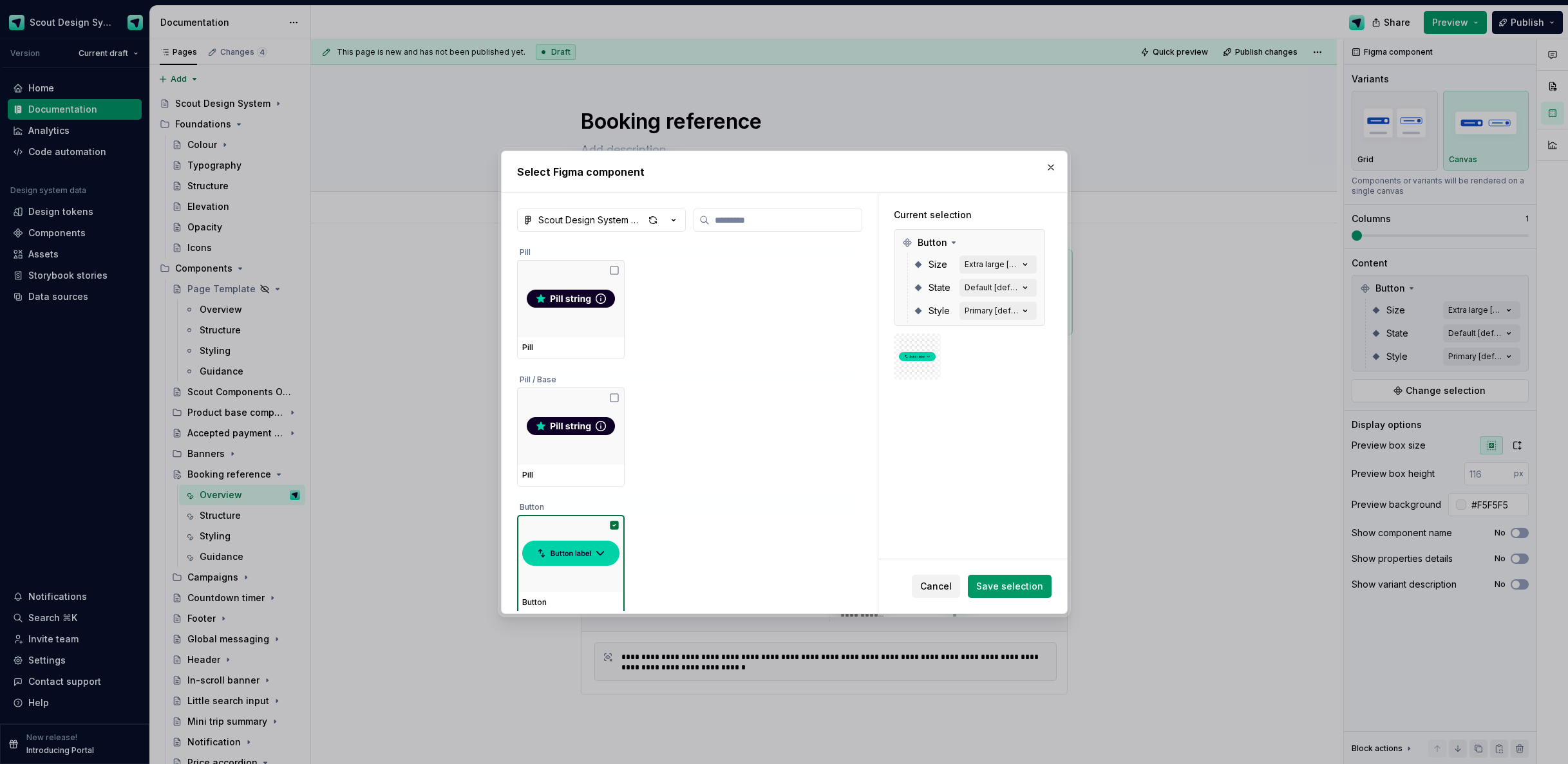
type textarea "*"
click at [588, 544] on img at bounding box center [571, 554] width 97 height 36
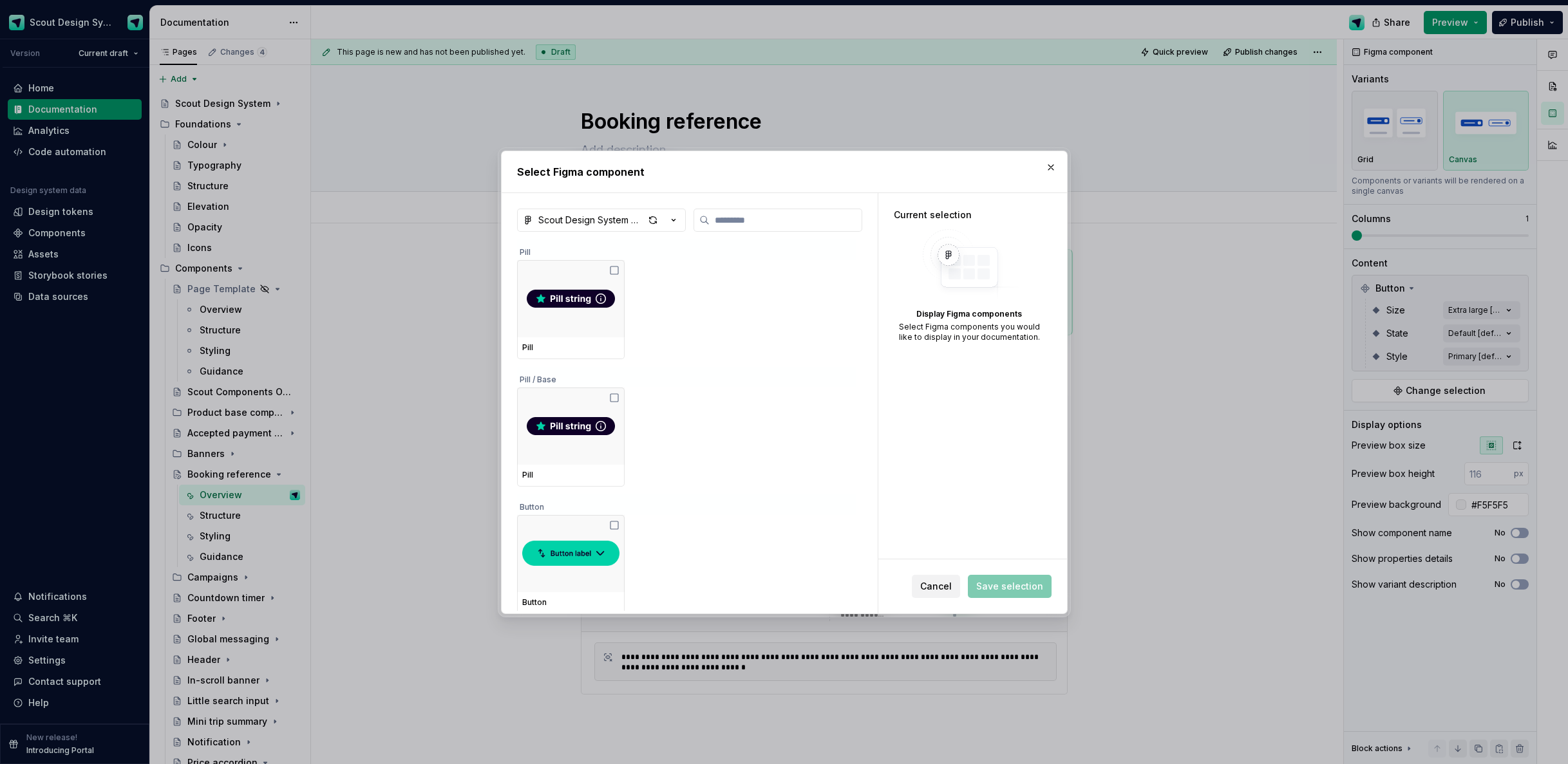
type input "*"
type textarea "*"
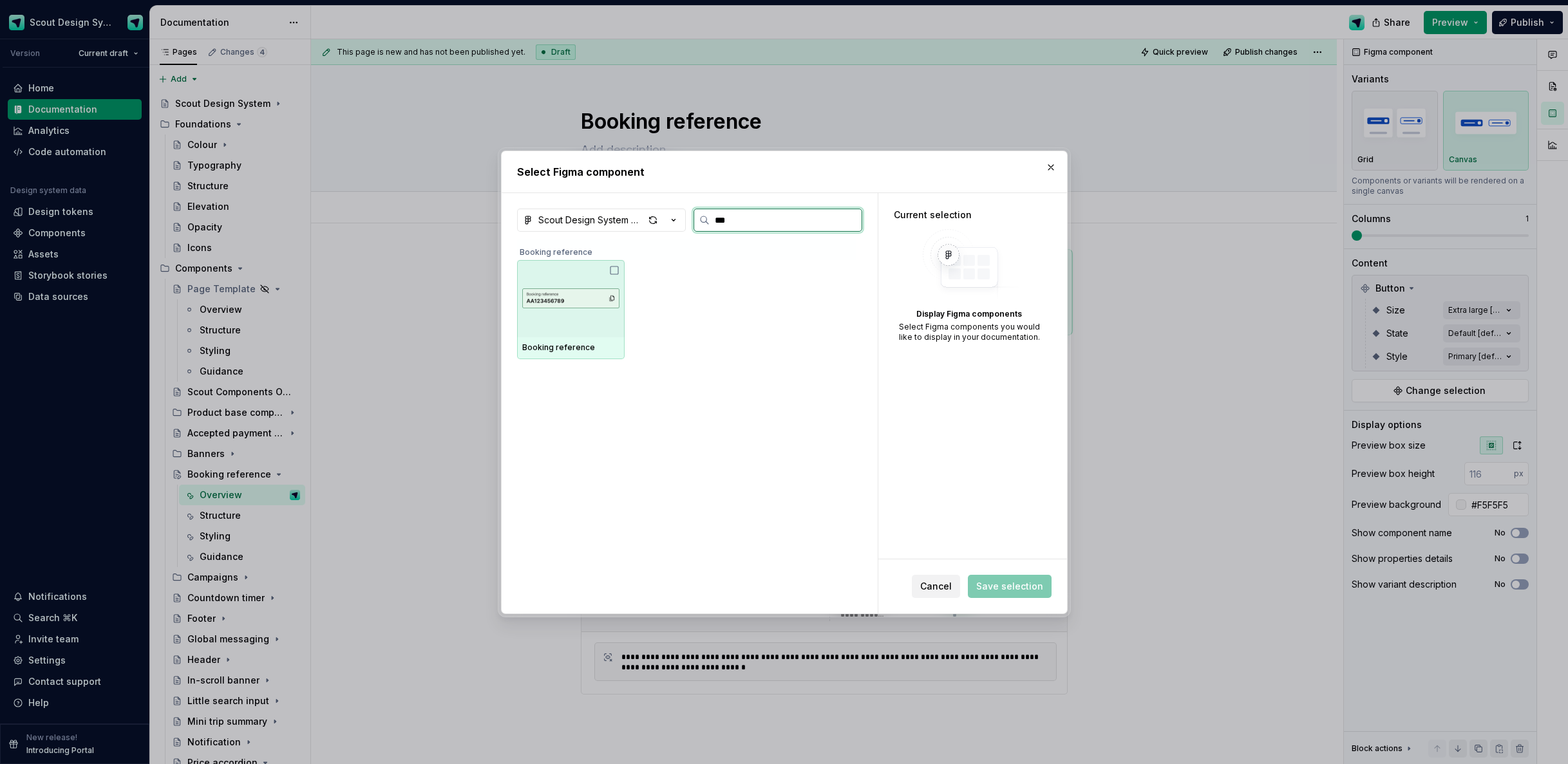
type input "****"
drag, startPoint x: 564, startPoint y: 295, endPoint x: 620, endPoint y: 321, distance: 61.7
click at [564, 295] on img at bounding box center [571, 298] width 97 height 49
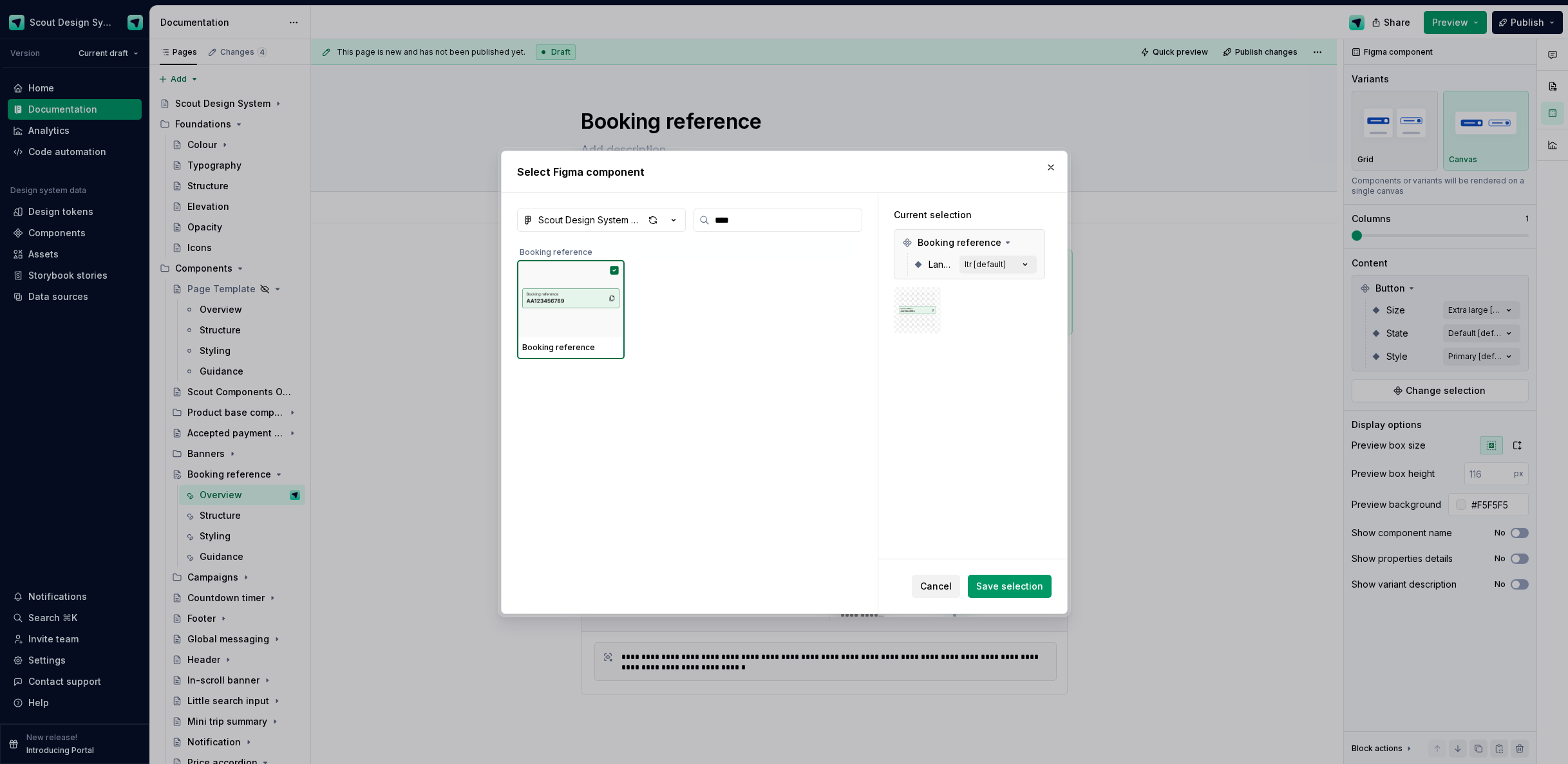
click at [1033, 597] on button "Save selection" at bounding box center [1009, 587] width 83 height 23
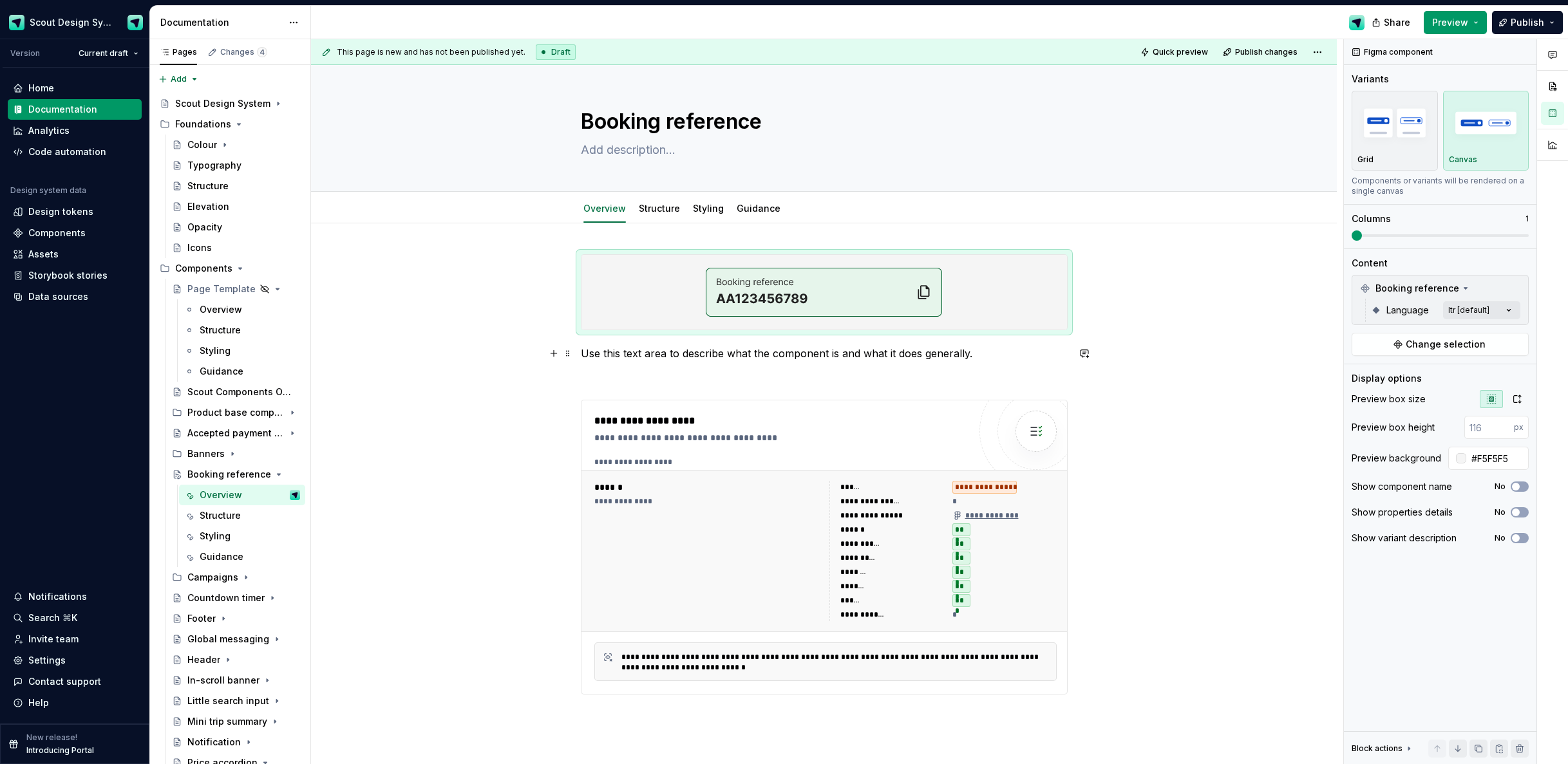
click at [765, 349] on p "Use this text area to describe what the component is and what it does generally." at bounding box center [825, 354] width 487 height 15
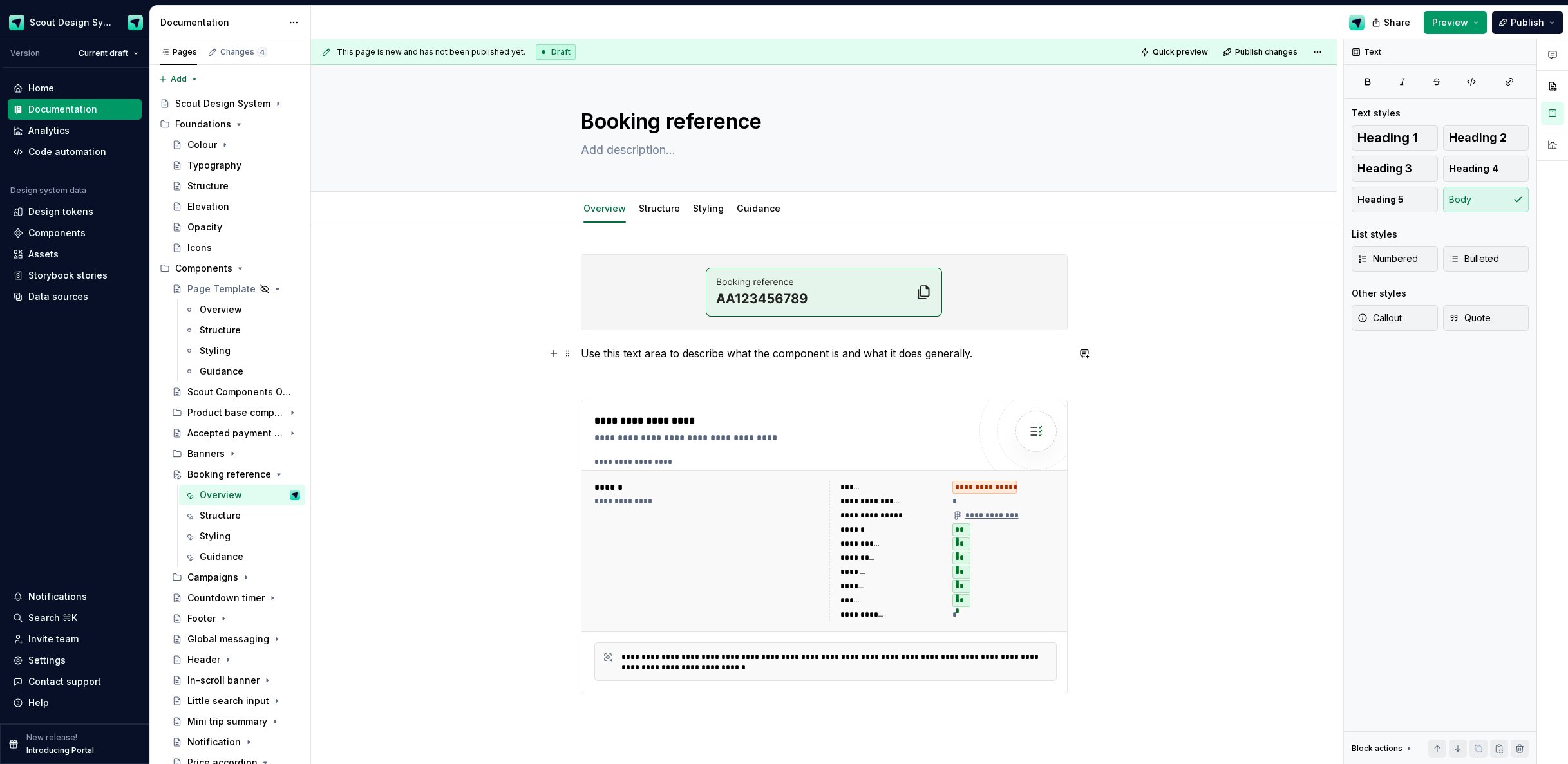
type textarea "*"
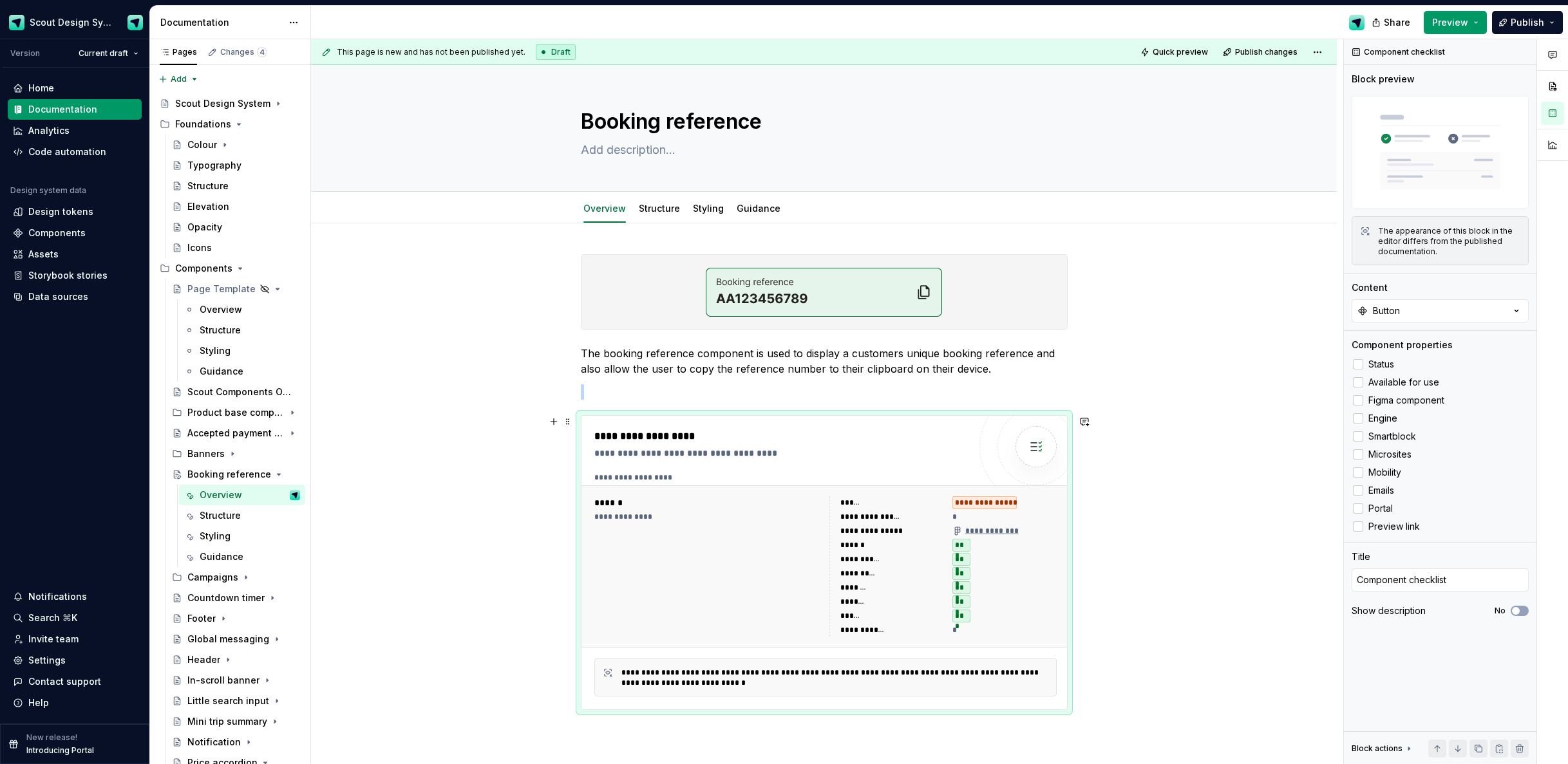
drag, startPoint x: 697, startPoint y: 506, endPoint x: 965, endPoint y: 420, distance: 281.5
click at [697, 506] on div "******" at bounding box center [708, 502] width 227 height 12
type textarea "*"
click at [1427, 306] on button "Button" at bounding box center [1440, 311] width 177 height 23
type input "book"
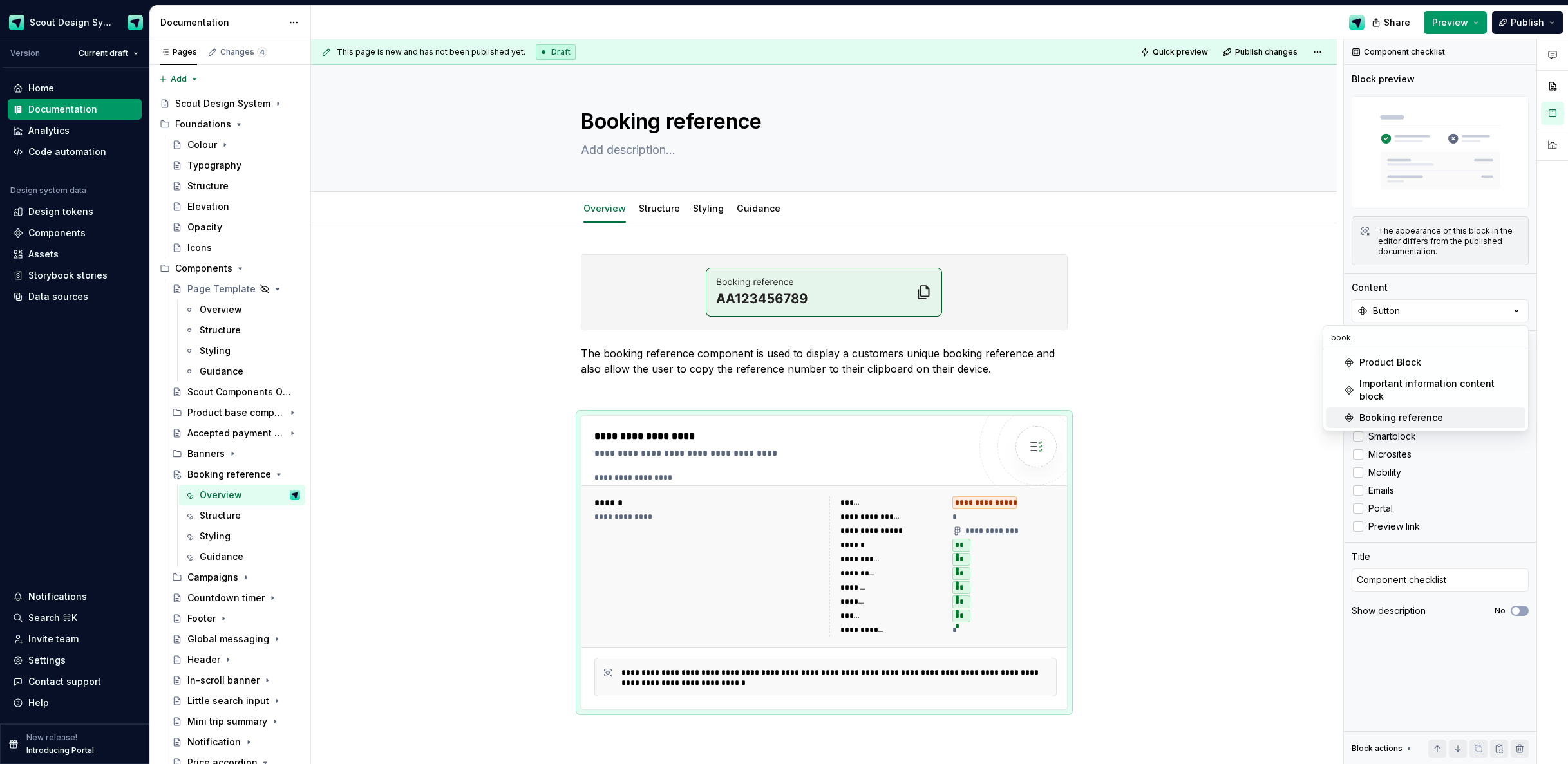
click at [1401, 411] on div "Booking reference" at bounding box center [1401, 417] width 83 height 12
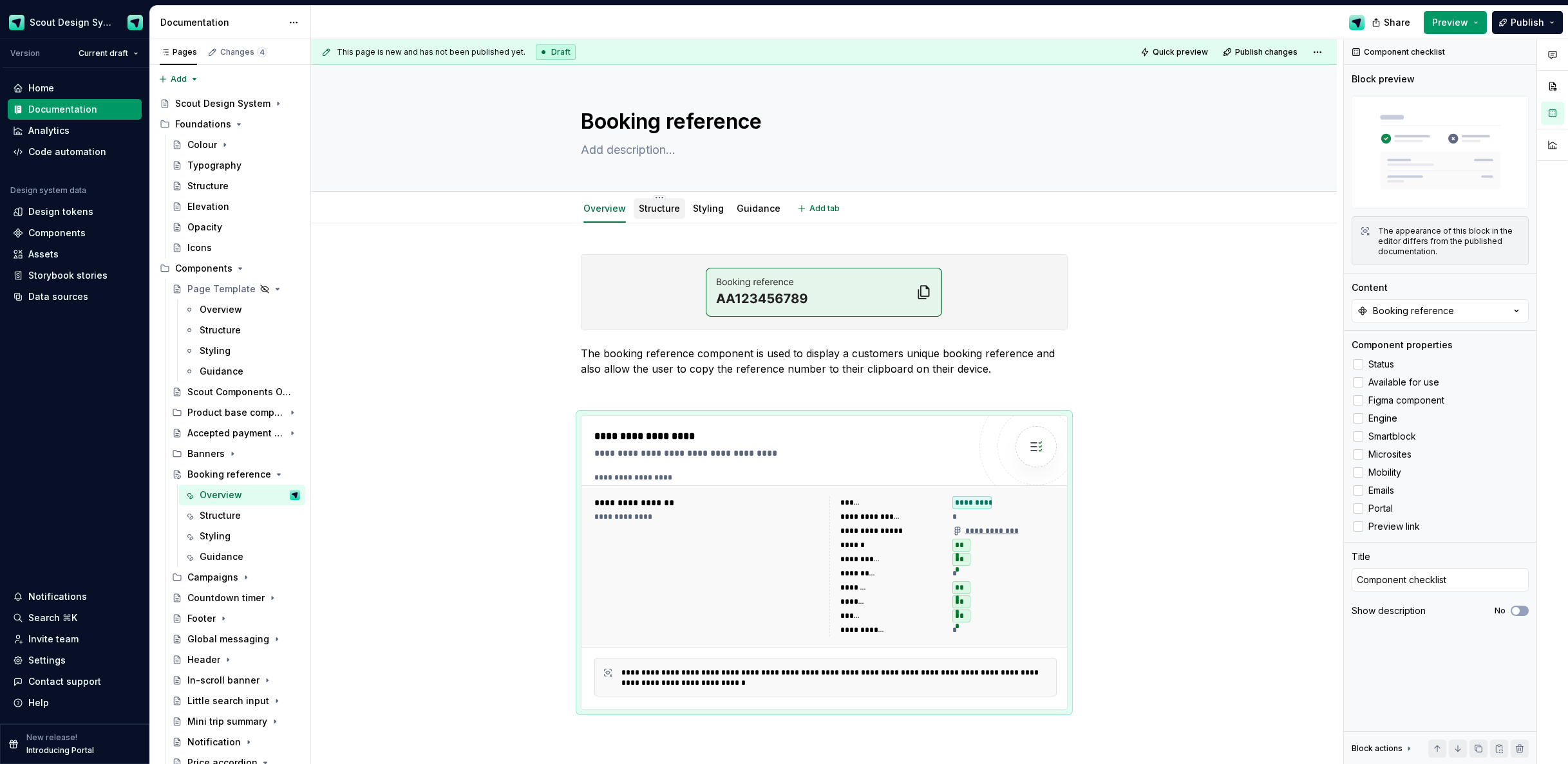
click at [655, 216] on div "Structure" at bounding box center [659, 209] width 41 height 15
click at [650, 205] on link "Structure" at bounding box center [659, 208] width 41 height 11
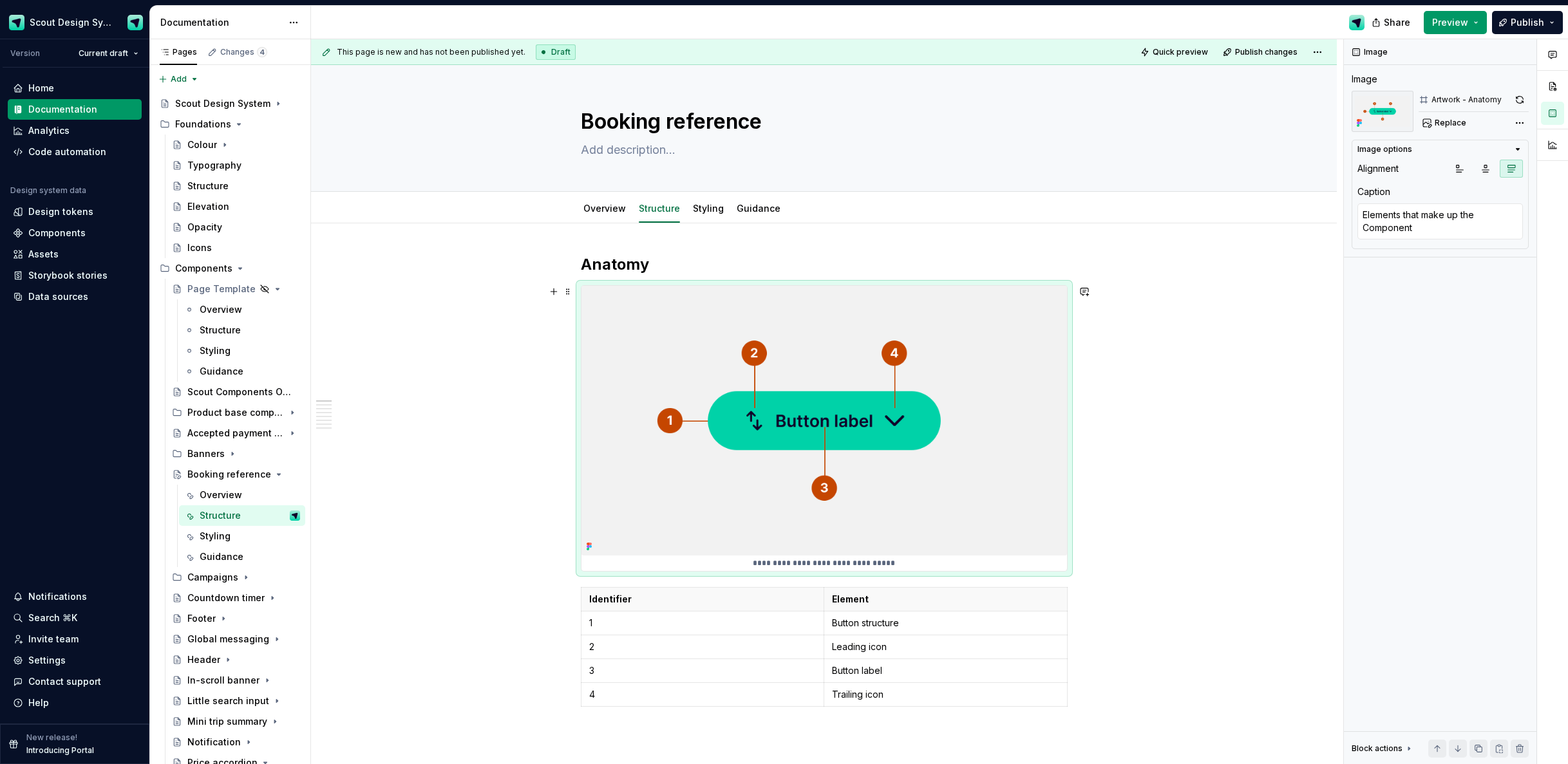
click at [707, 329] on img at bounding box center [824, 420] width 485 height 269
click at [1445, 125] on span "Replace" at bounding box center [1450, 123] width 32 height 11
type textarea "*"
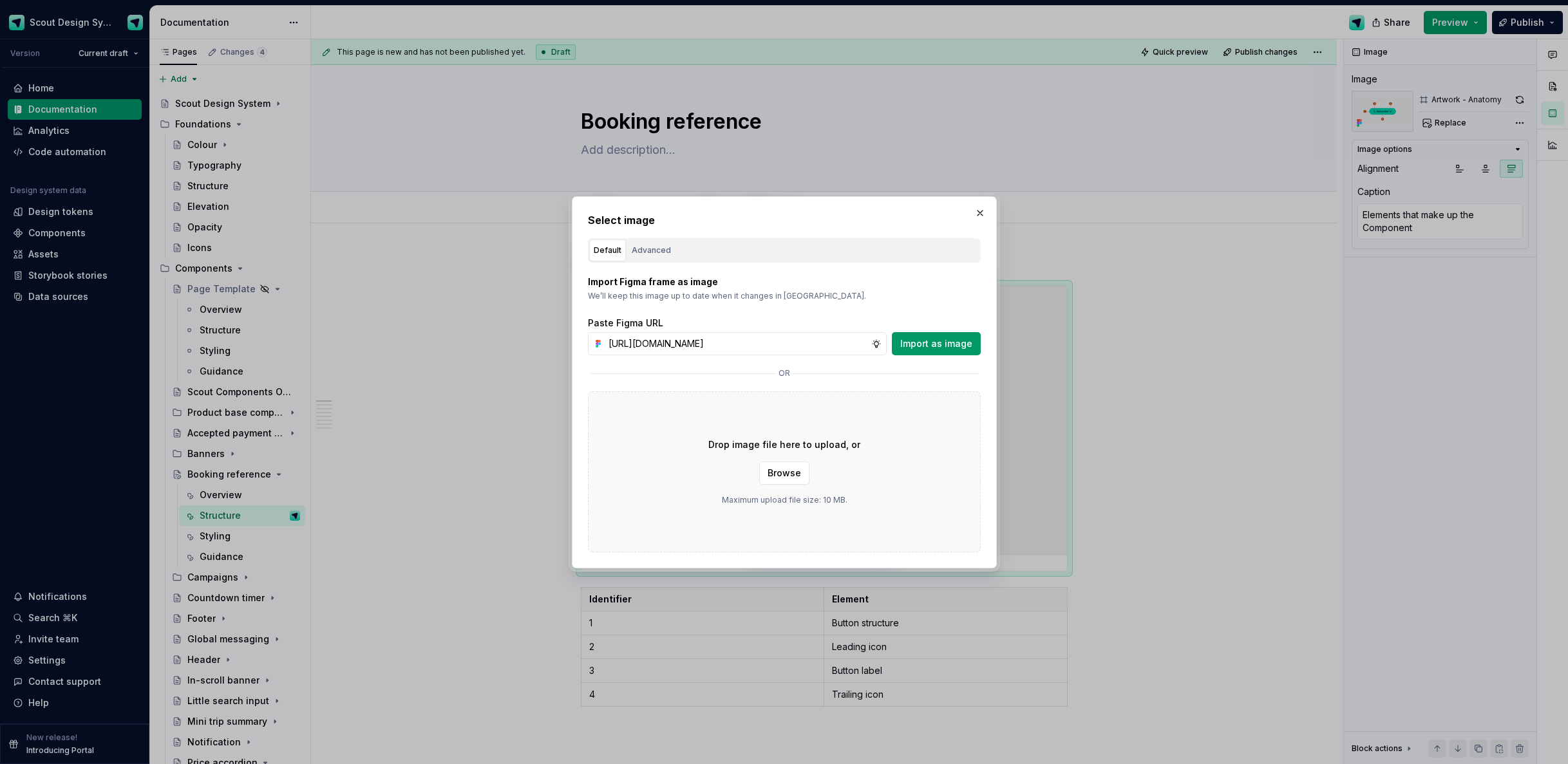
scroll to position [0, 362]
type input "https://www.figma.com/design/Ma4o8aUoC29DAP2Z0RSzwm/Scout-Design-System-Compone…"
click at [929, 348] on span "Import as image" at bounding box center [936, 343] width 72 height 12
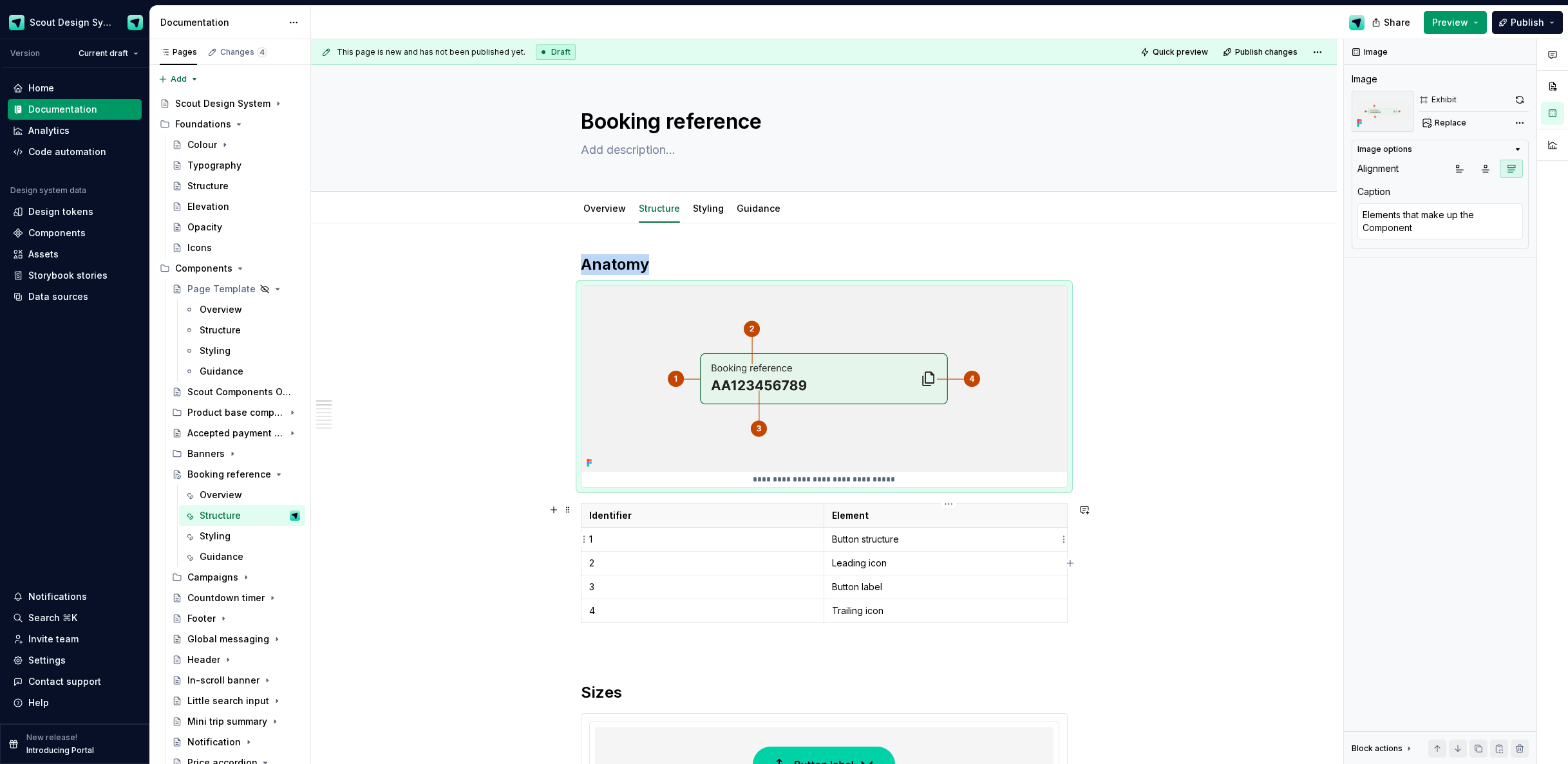
type textarea "*"
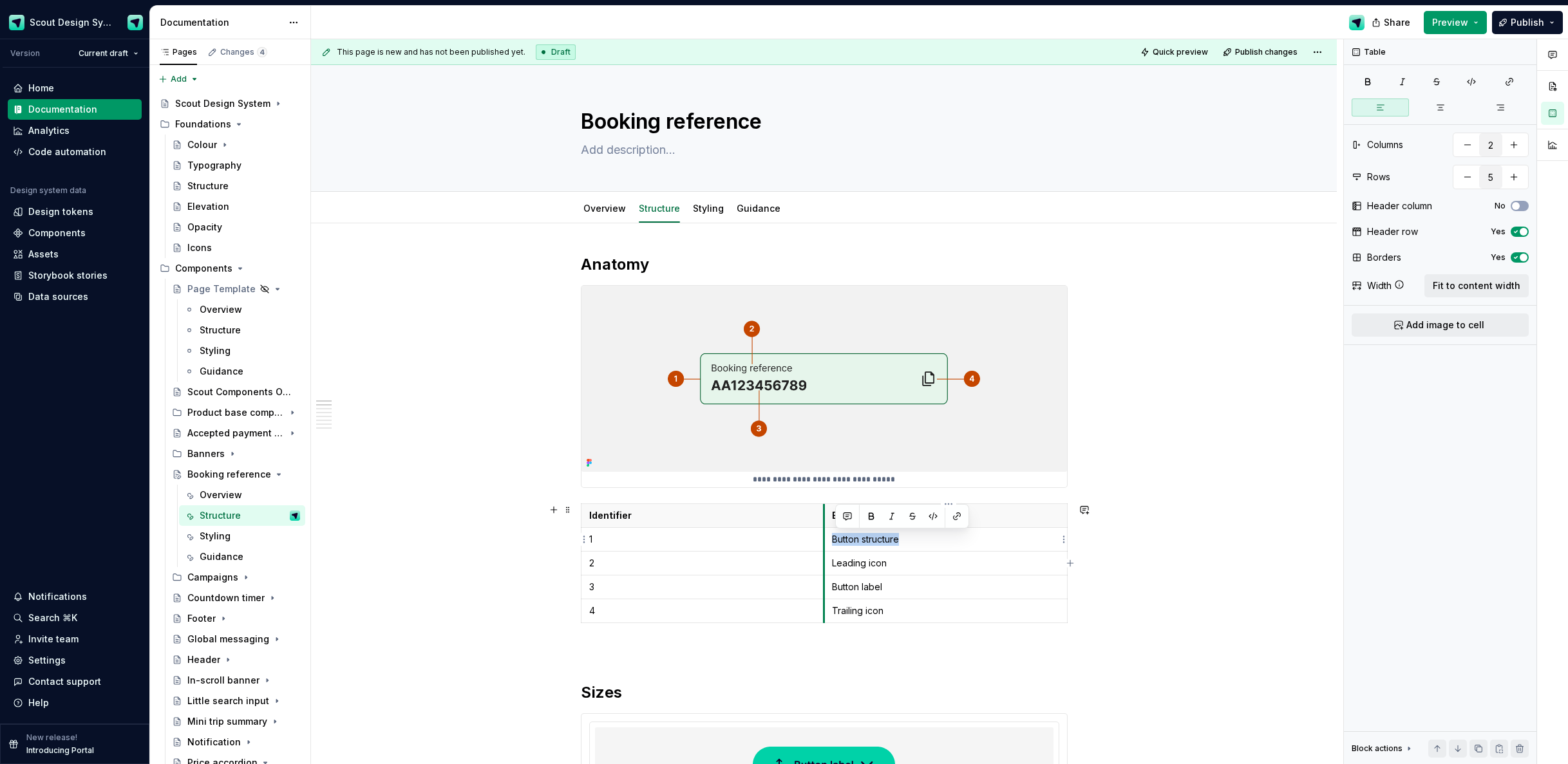
drag, startPoint x: 910, startPoint y: 541, endPoint x: 829, endPoint y: 538, distance: 81.1
click at [829, 538] on td "Button structure" at bounding box center [946, 540] width 244 height 24
click at [875, 562] on p "Leading icon" at bounding box center [946, 563] width 227 height 12
click at [842, 564] on p "background" at bounding box center [946, 563] width 227 height 12
click at [860, 588] on p "Button label" at bounding box center [946, 587] width 227 height 12
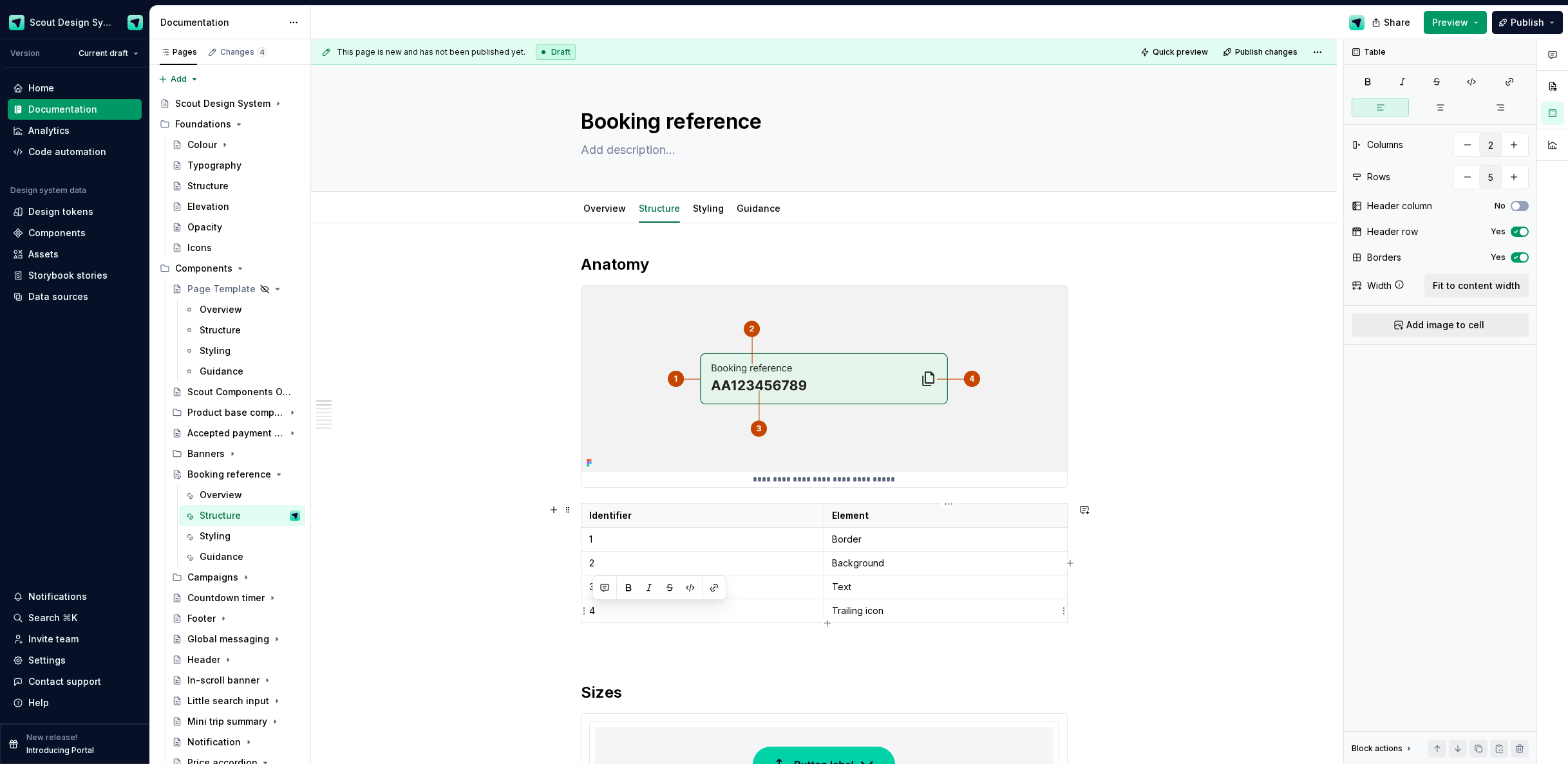
click at [895, 612] on p "Trailing icon" at bounding box center [946, 611] width 227 height 12
click at [889, 593] on td "Text" at bounding box center [946, 587] width 244 height 24
drag, startPoint x: 890, startPoint y: 564, endPoint x: 831, endPoint y: 562, distance: 59.0
click at [830, 561] on td "Background" at bounding box center [946, 564] width 244 height 24
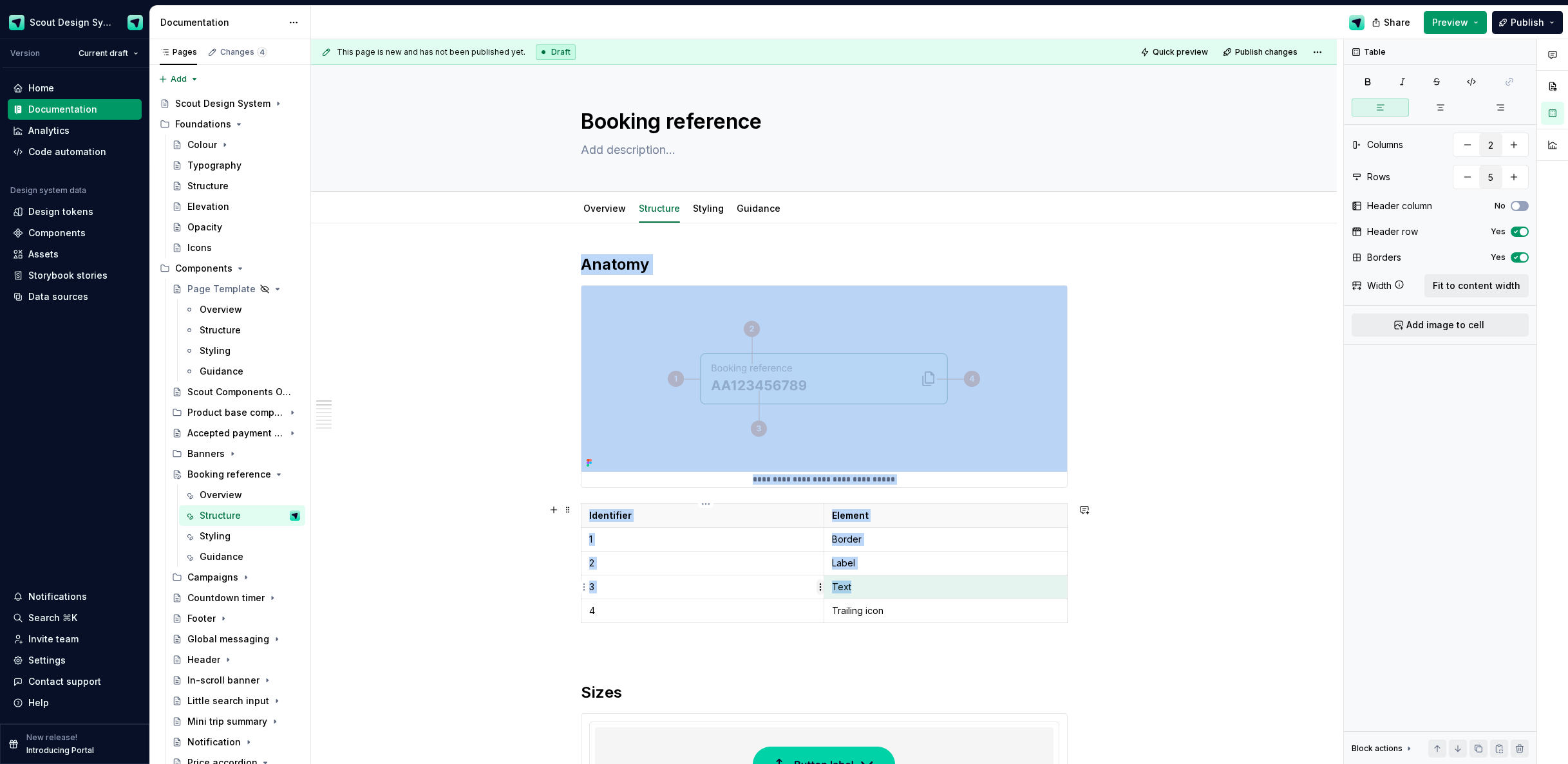
drag, startPoint x: 876, startPoint y: 588, endPoint x: 819, endPoint y: 586, distance: 57.0
click at [817, 586] on body "Scout Design System Version Current draft Home Documentation Analytics Code aut…" at bounding box center [784, 382] width 1568 height 764
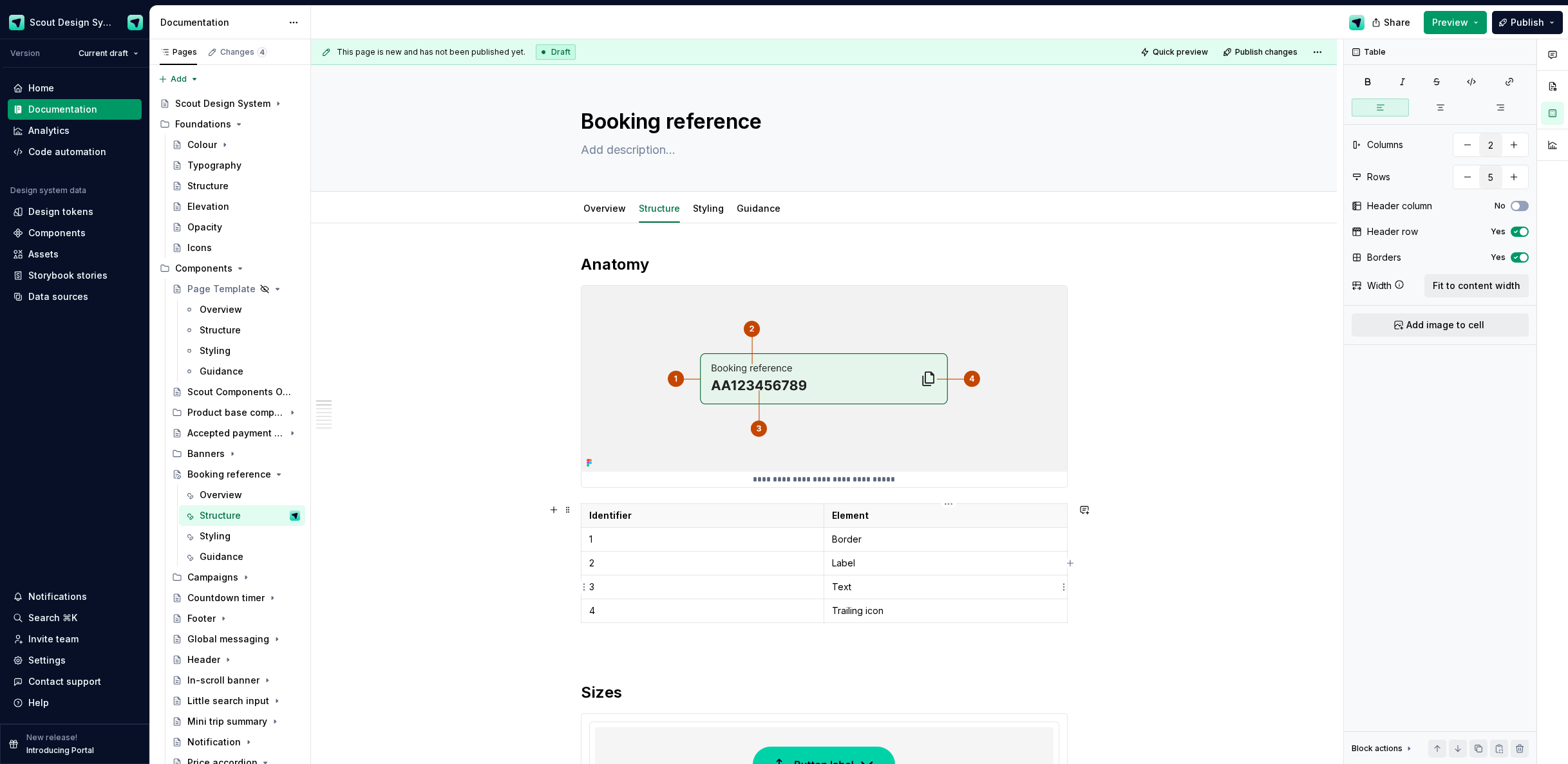
click at [858, 589] on p "Text" at bounding box center [946, 587] width 227 height 12
click at [829, 588] on td "Text" at bounding box center [946, 587] width 244 height 24
drag, startPoint x: 896, startPoint y: 613, endPoint x: 926, endPoint y: 612, distance: 30.0
click at [896, 613] on p "Trailing icon" at bounding box center [946, 611] width 227 height 12
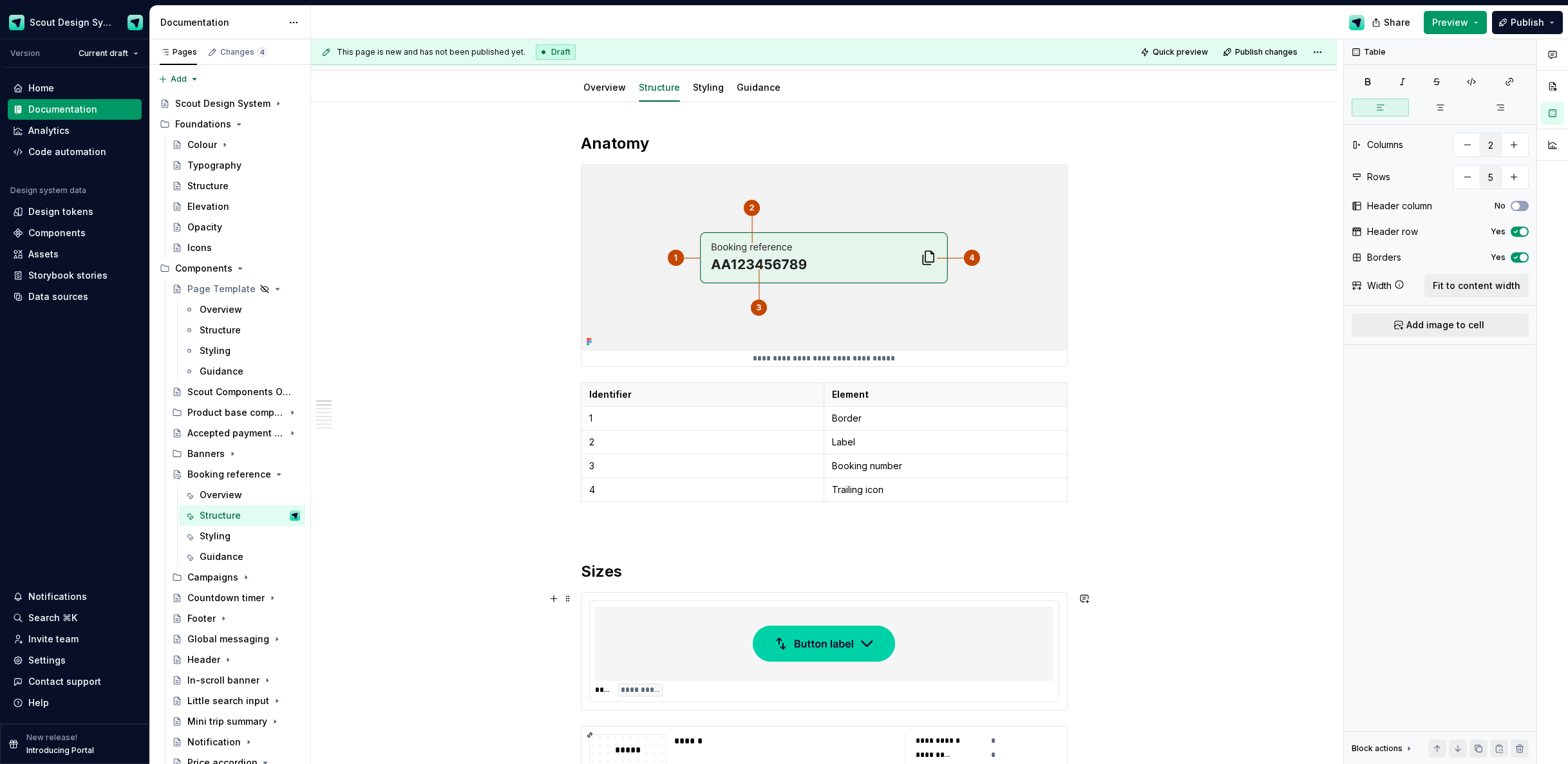
scroll to position [248, 0]
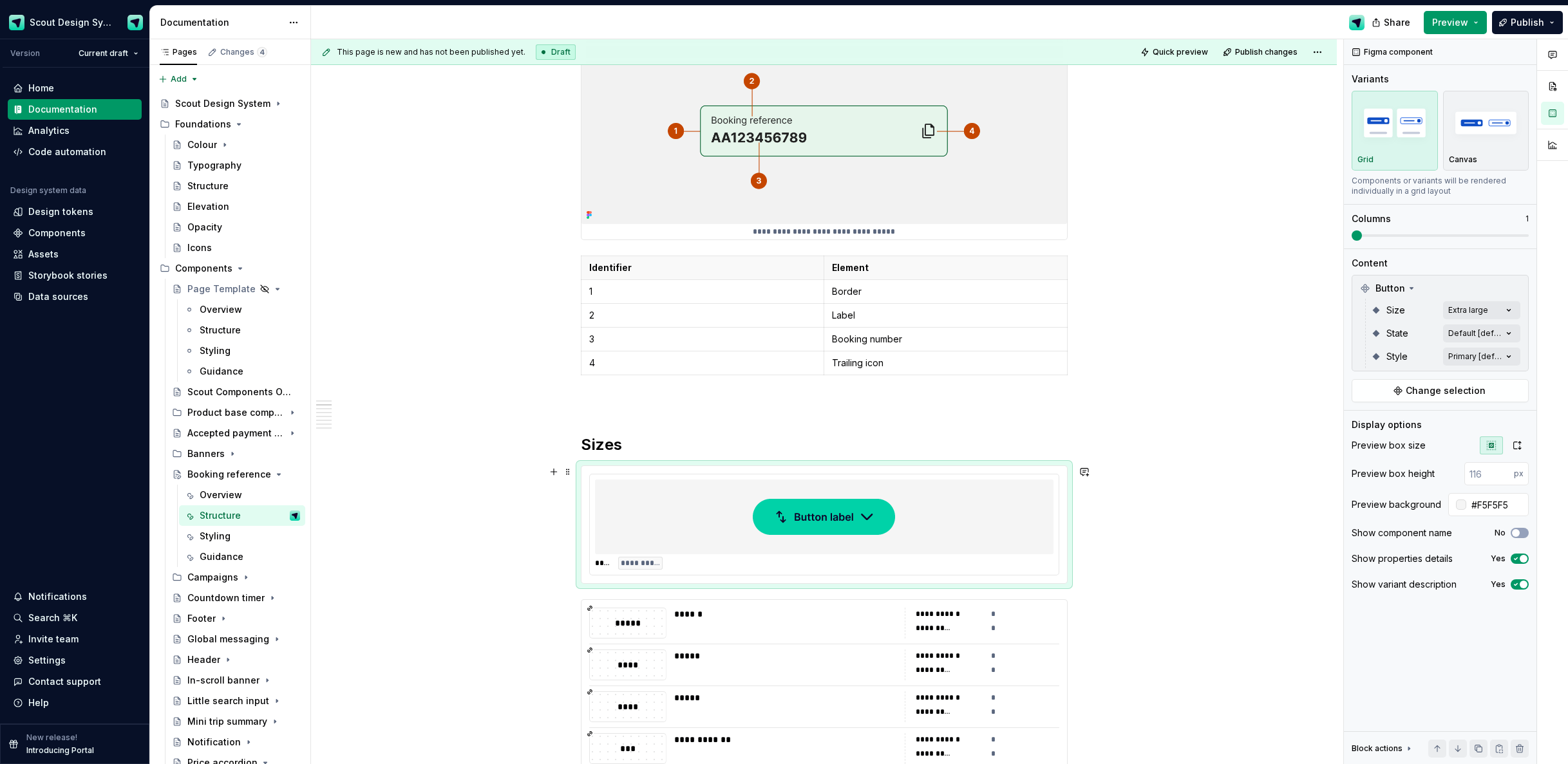
click at [962, 543] on div at bounding box center [825, 517] width 458 height 75
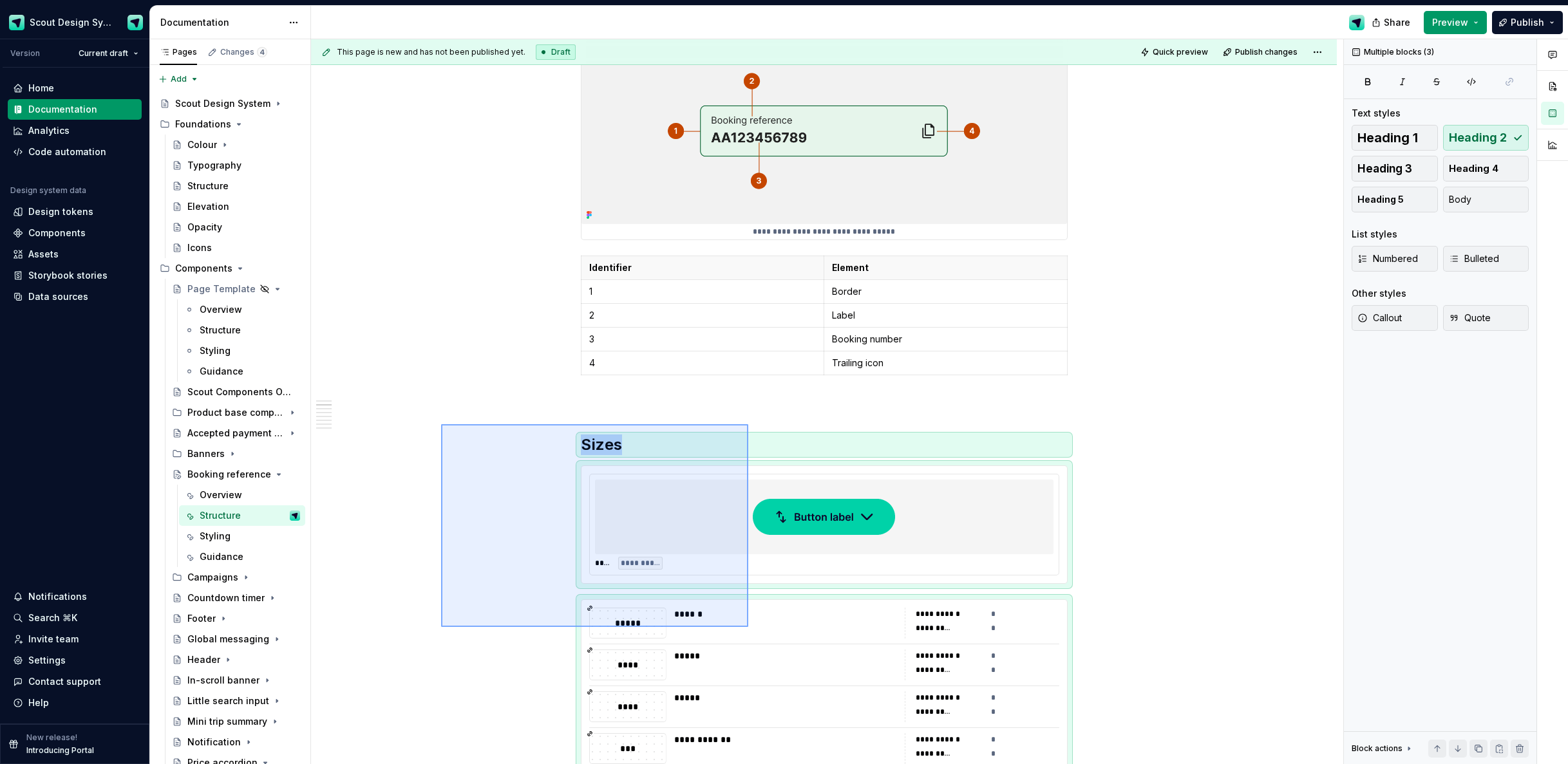
drag, startPoint x: 573, startPoint y: 503, endPoint x: 772, endPoint y: 663, distance: 255.3
click at [771, 663] on div "**********" at bounding box center [827, 402] width 1033 height 726
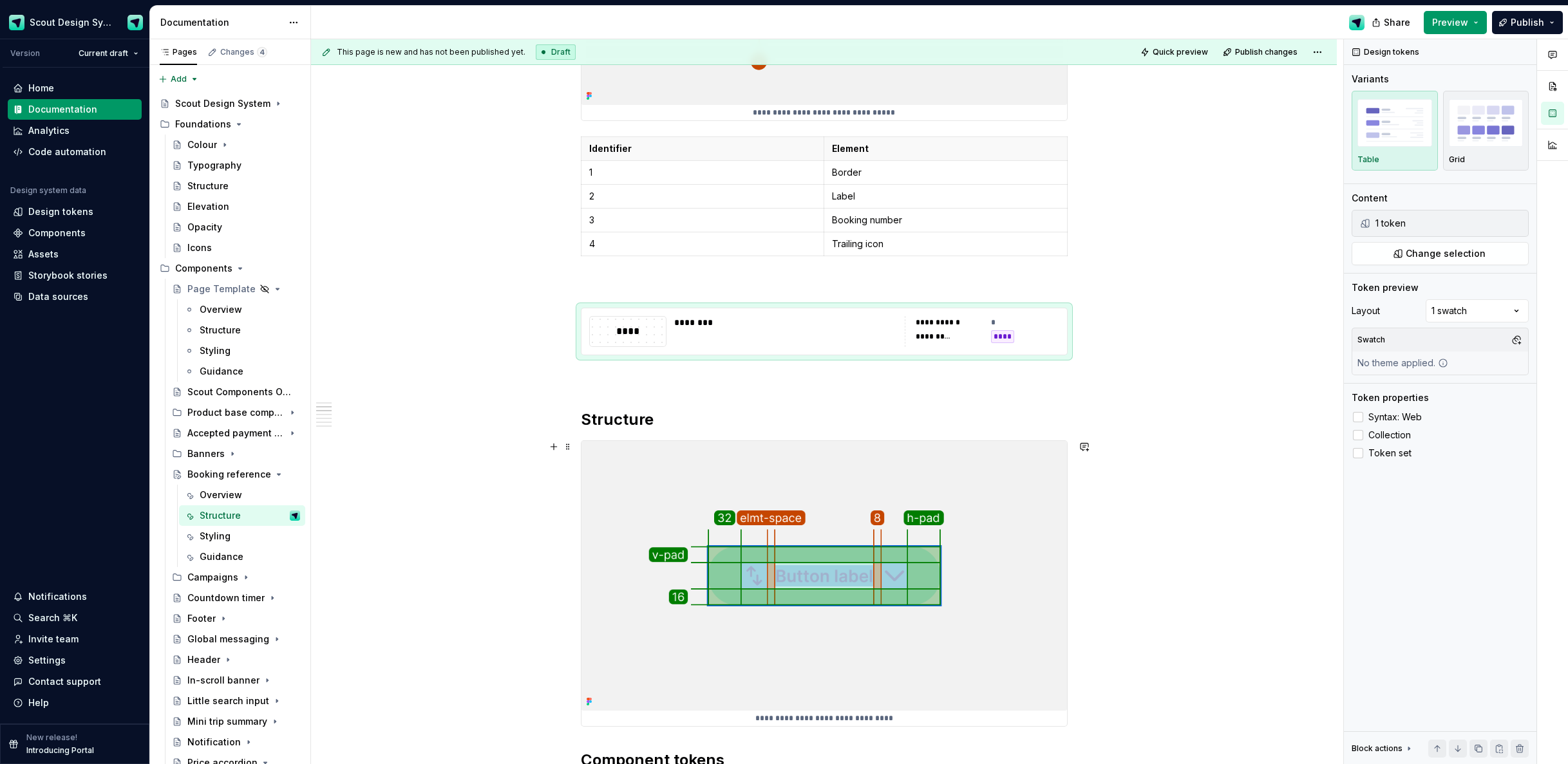
scroll to position [372, 0]
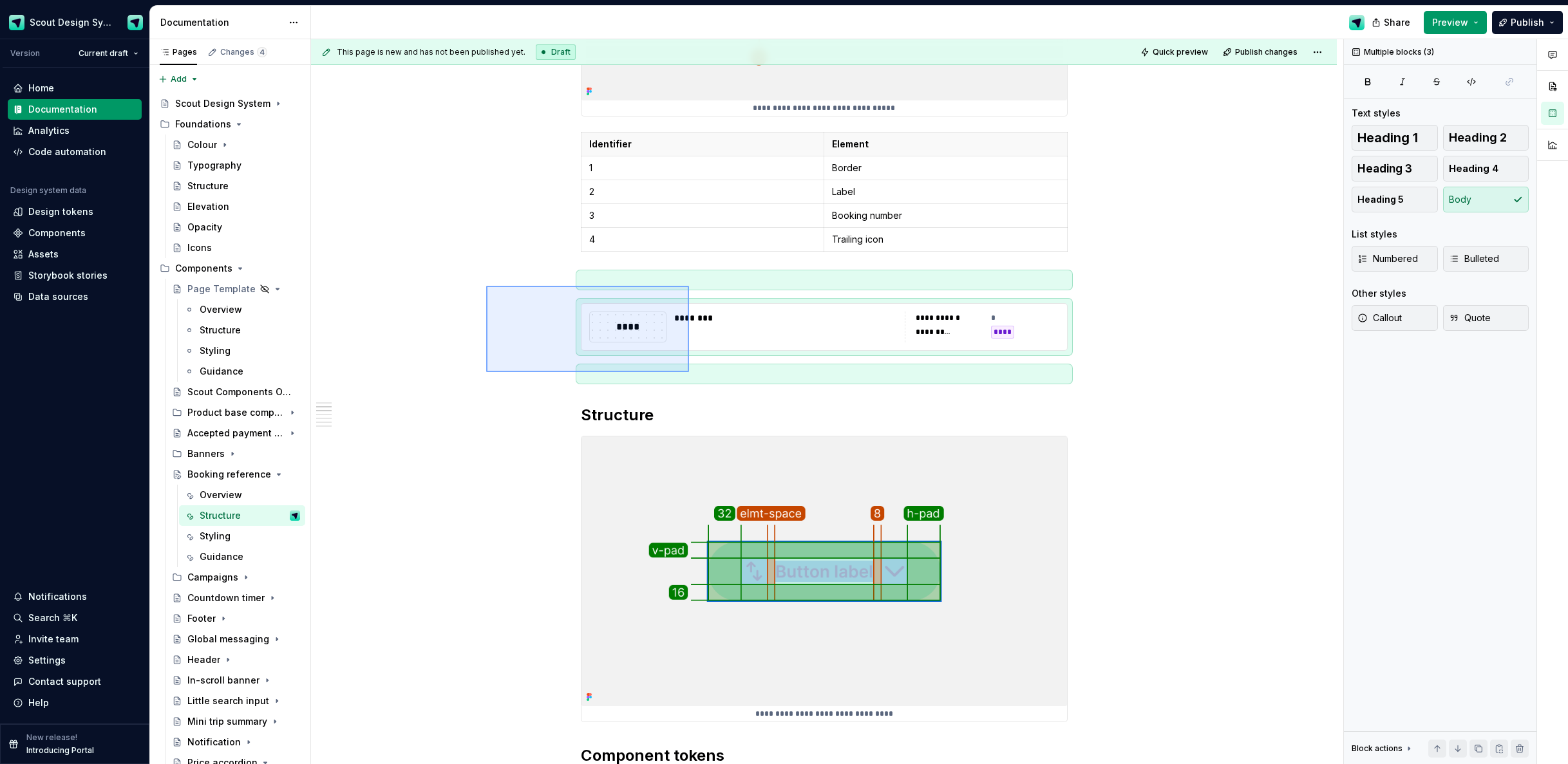
drag, startPoint x: 674, startPoint y: 365, endPoint x: 698, endPoint y: 377, distance: 26.8
click at [697, 376] on div "**********" at bounding box center [827, 402] width 1033 height 726
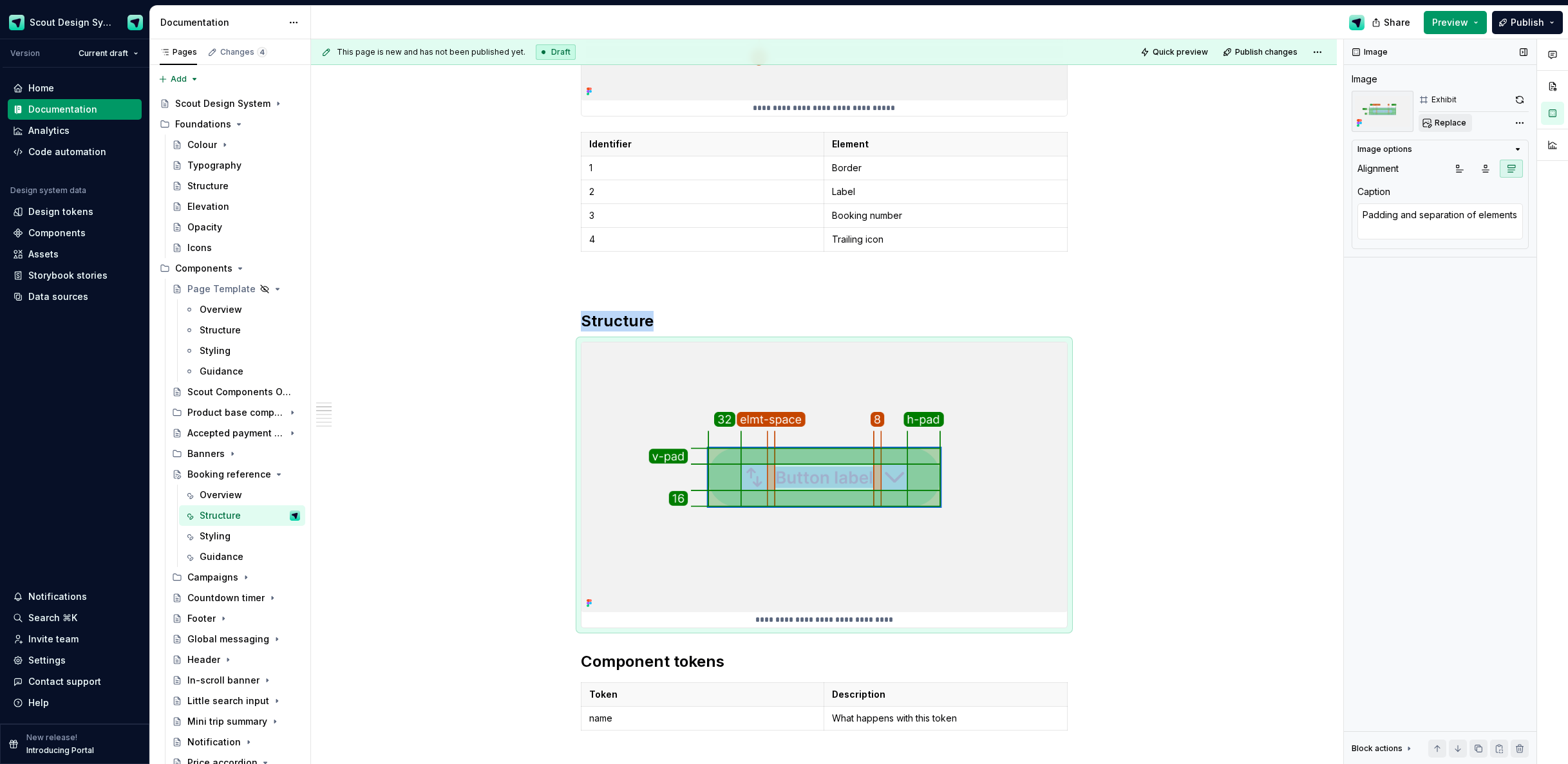
click at [1456, 127] on span "Replace" at bounding box center [1450, 123] width 32 height 11
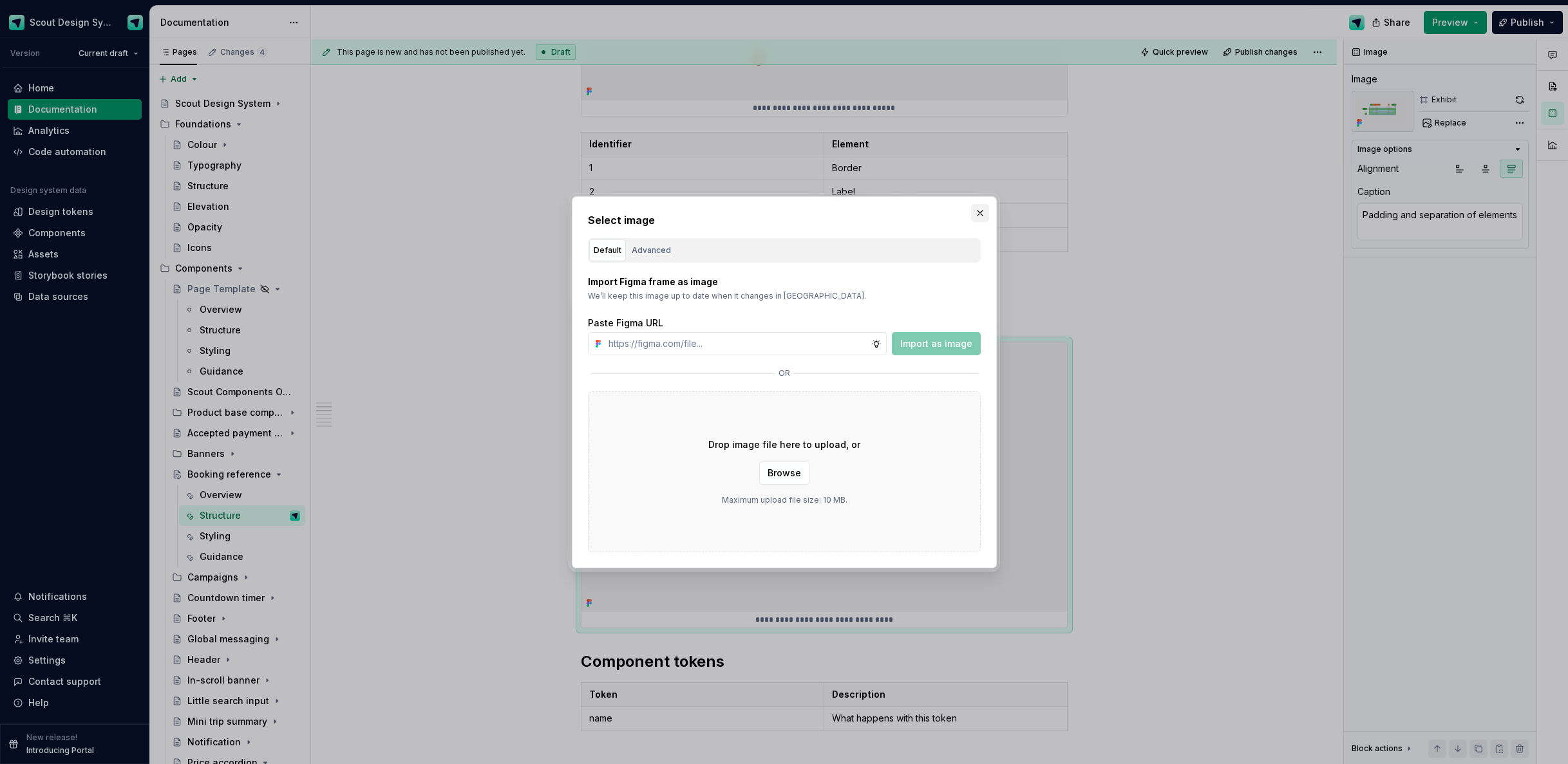
click at [978, 212] on button "button" at bounding box center [980, 213] width 18 height 18
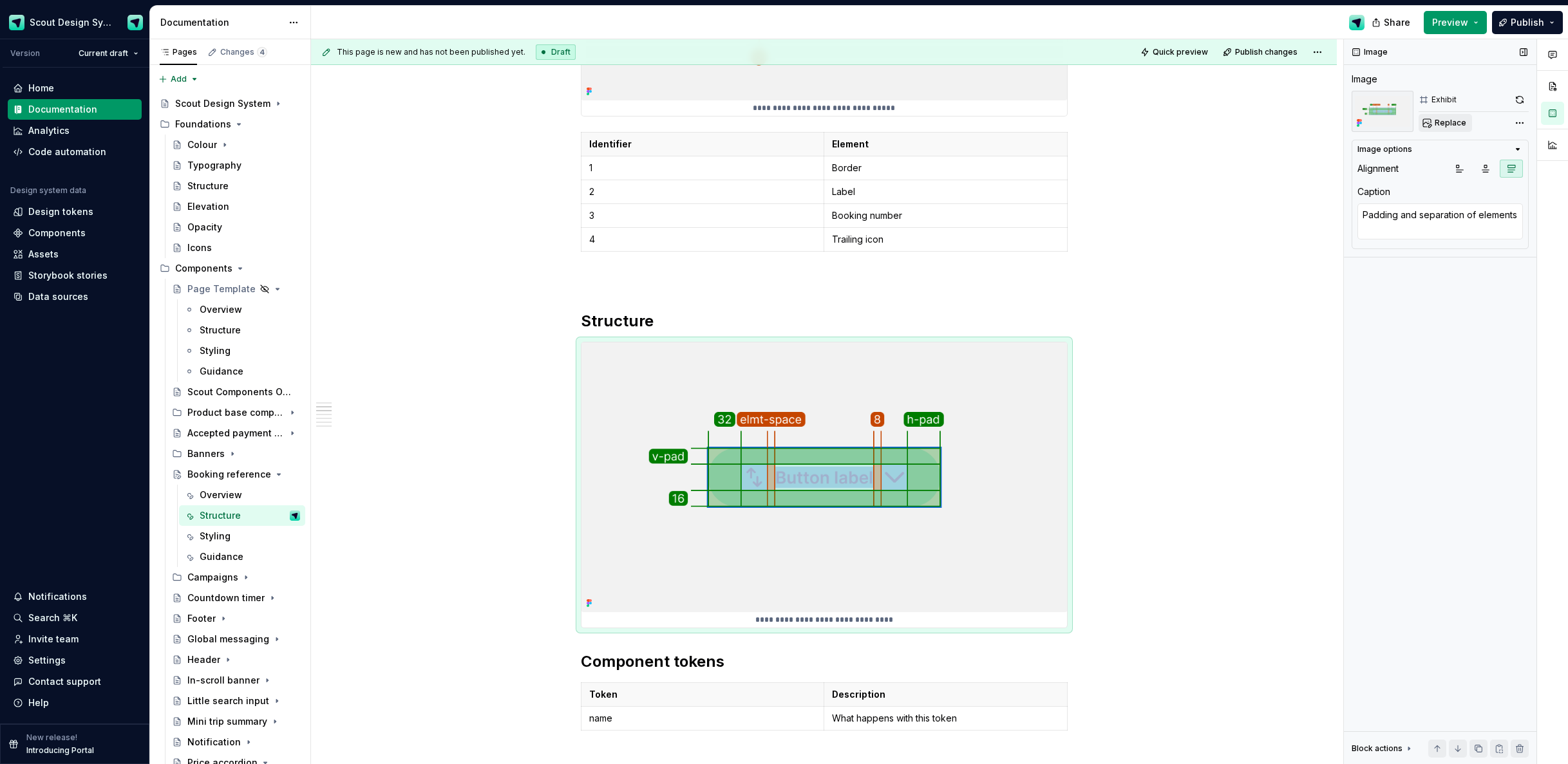
click at [1443, 127] on span "Replace" at bounding box center [1450, 123] width 32 height 11
type textarea "*"
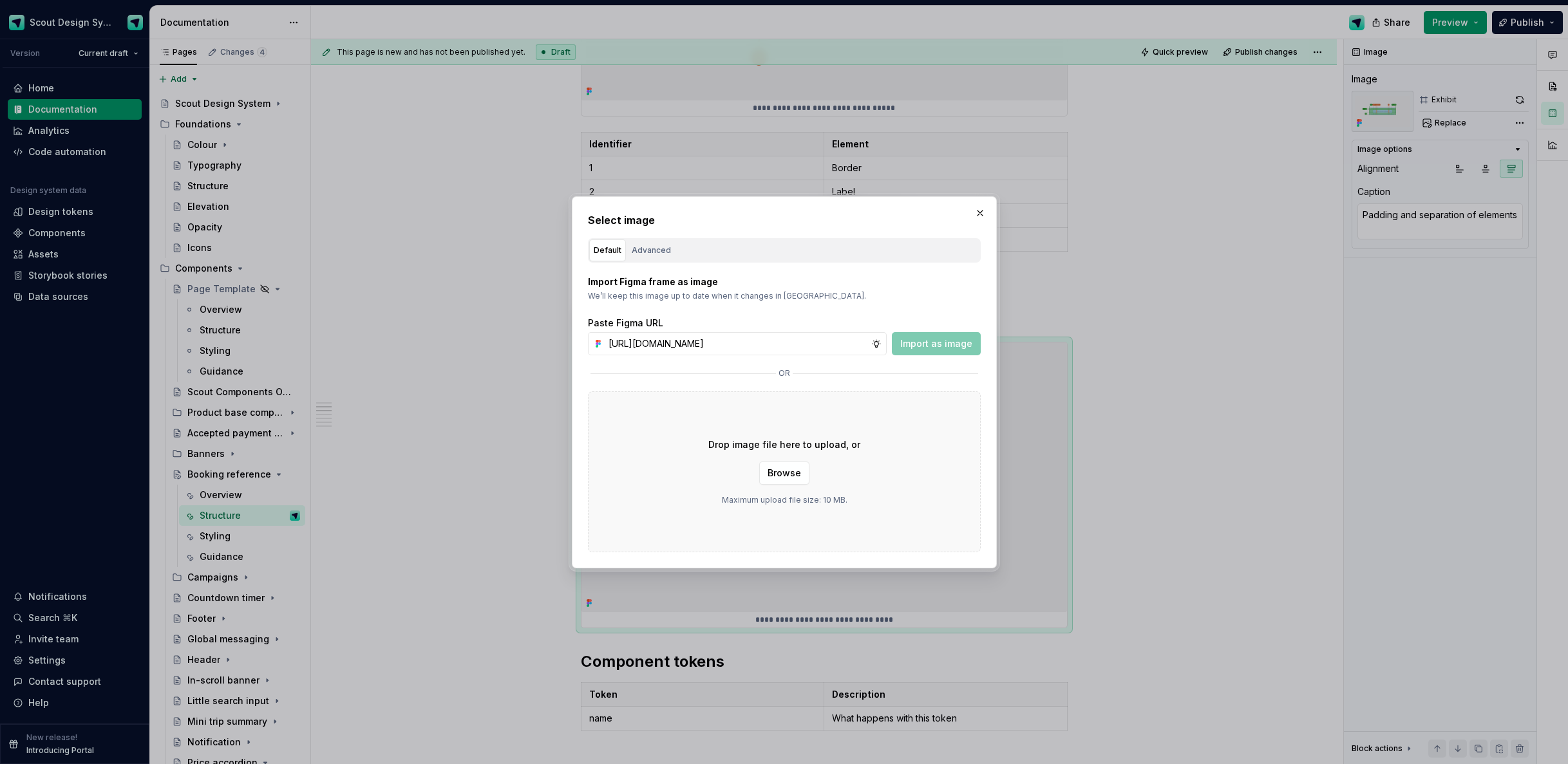
scroll to position [0, 361]
type input "https://www.figma.com/design/Ma4o8aUoC29DAP2Z0RSzwm/Scout-Design-System-Compone…"
click at [939, 343] on span "Import as image" at bounding box center [936, 343] width 72 height 12
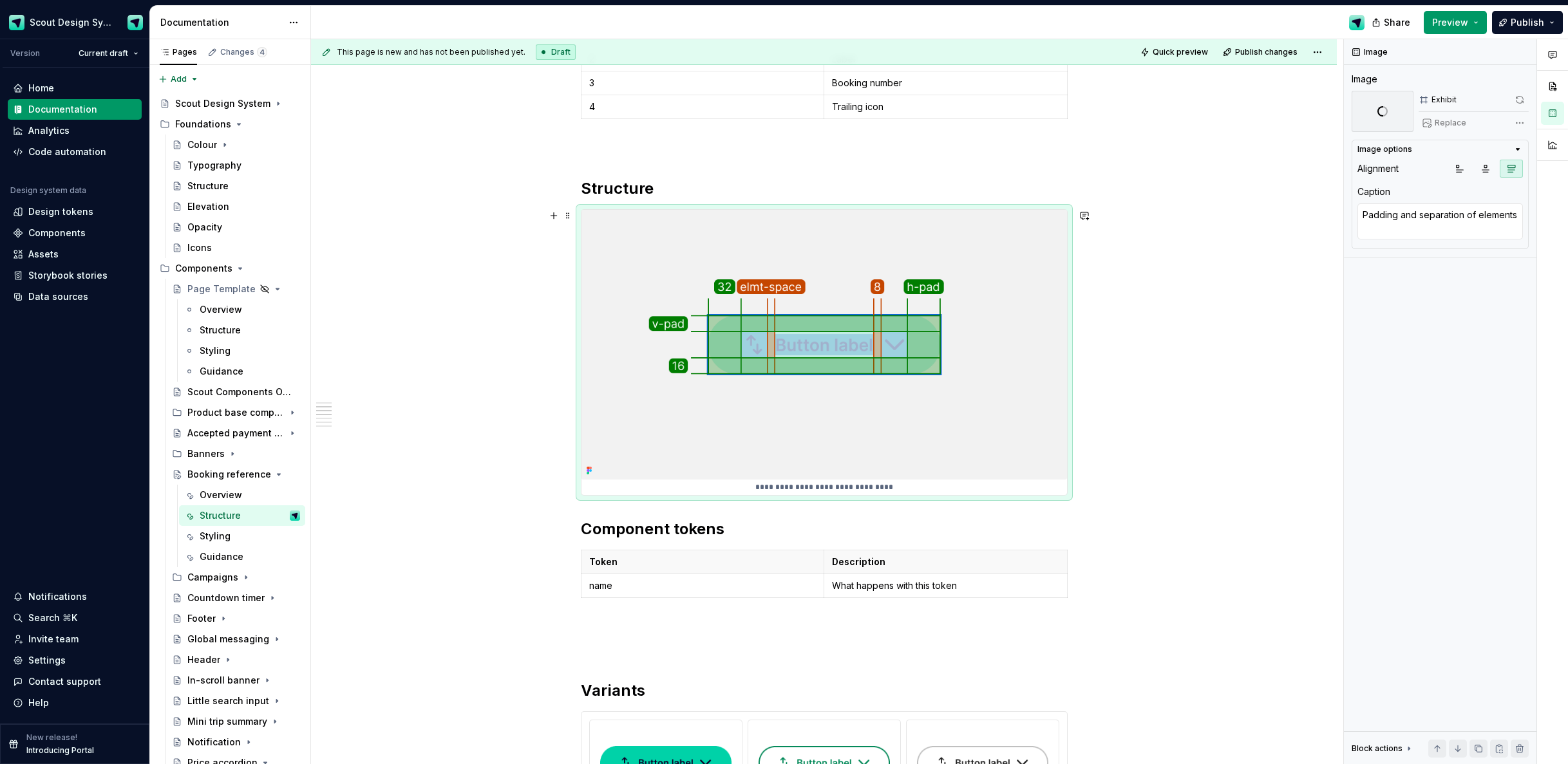
scroll to position [522, 0]
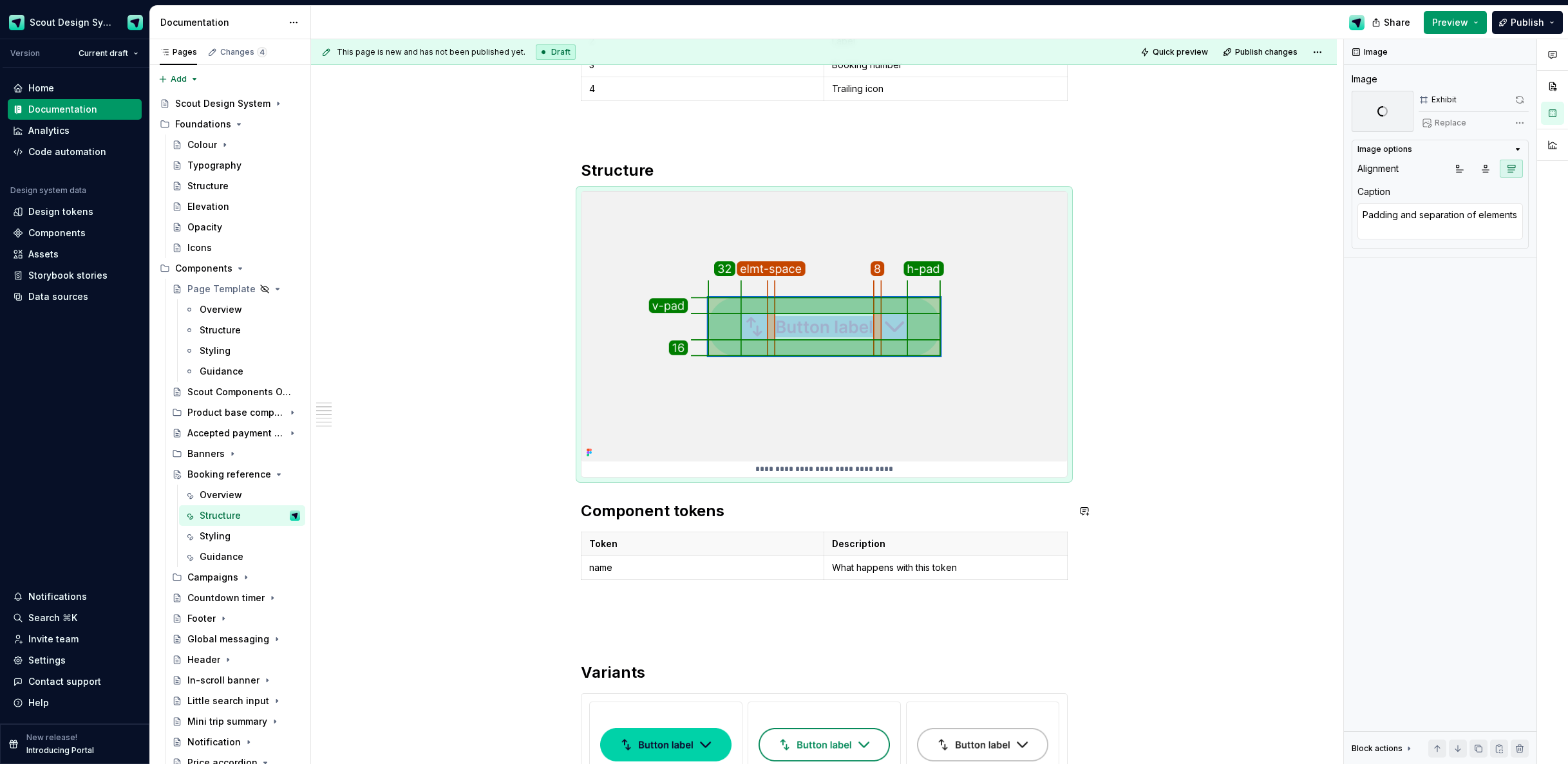
type textarea "*"
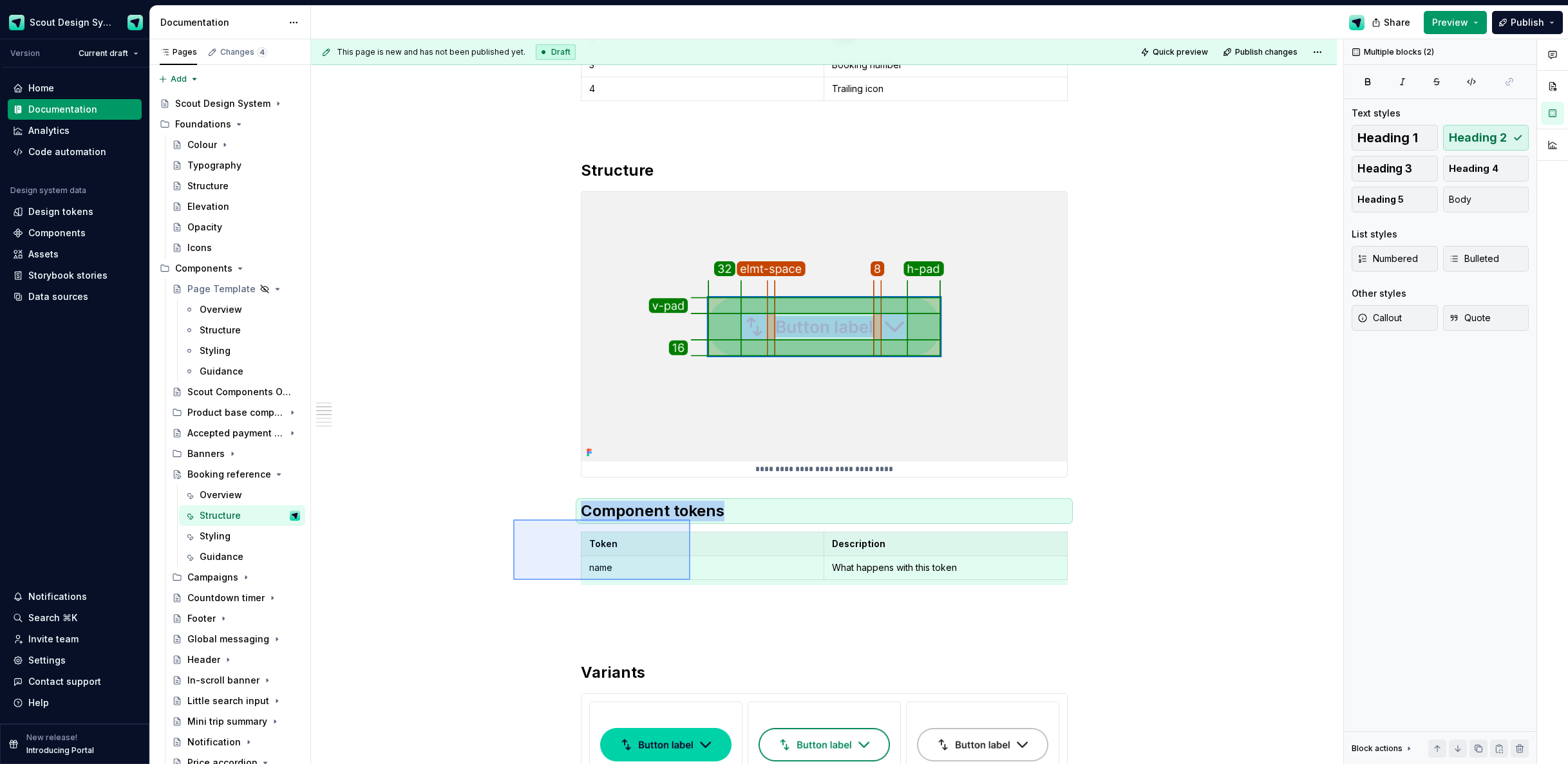
drag, startPoint x: 573, startPoint y: 528, endPoint x: 690, endPoint y: 580, distance: 128.0
click at [690, 580] on div "**********" at bounding box center [827, 402] width 1033 height 726
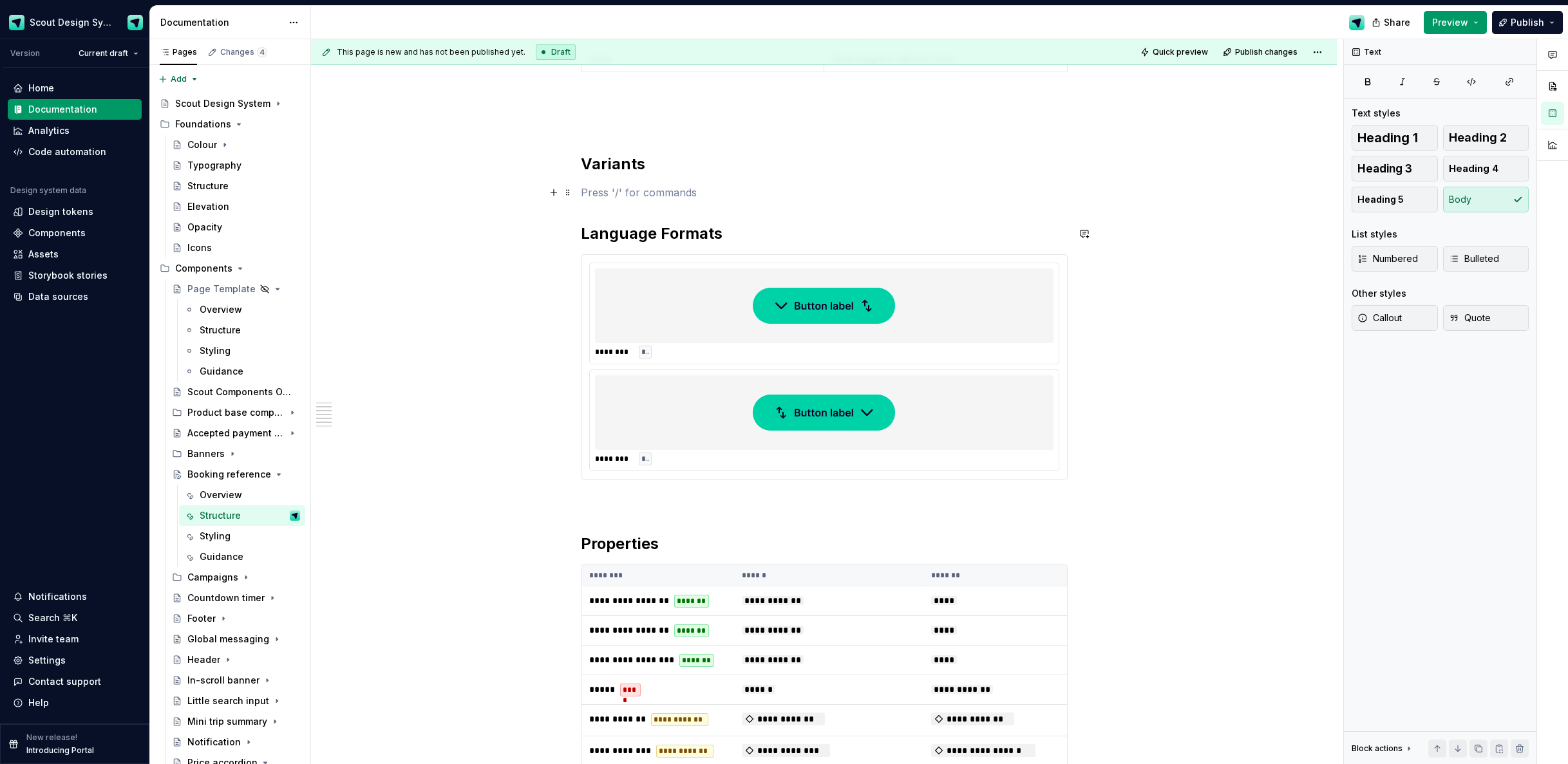
scroll to position [598, 0]
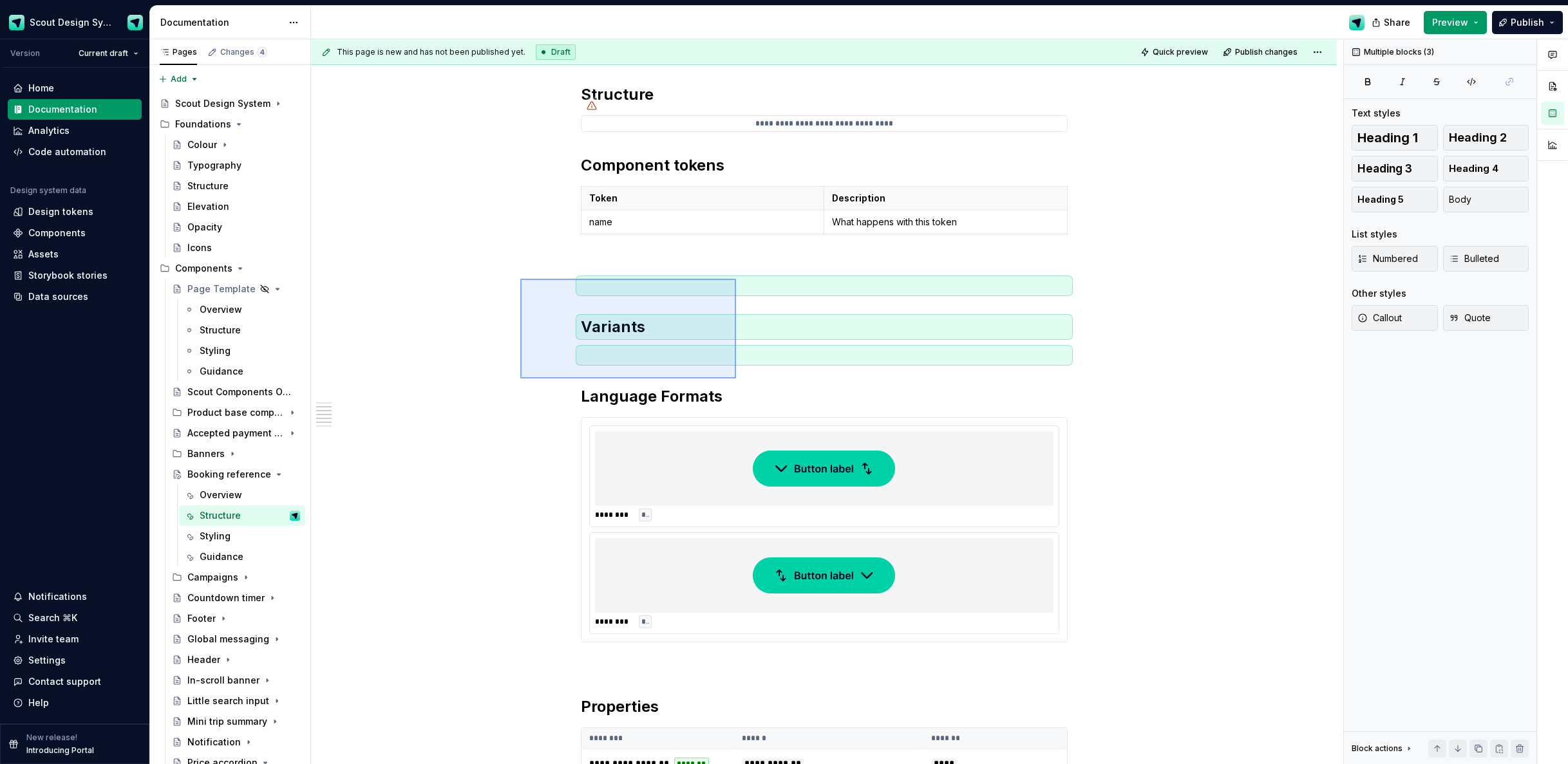
drag, startPoint x: 630, startPoint y: 332, endPoint x: 737, endPoint y: 379, distance: 116.9
click at [737, 379] on div "**********" at bounding box center [827, 402] width 1033 height 726
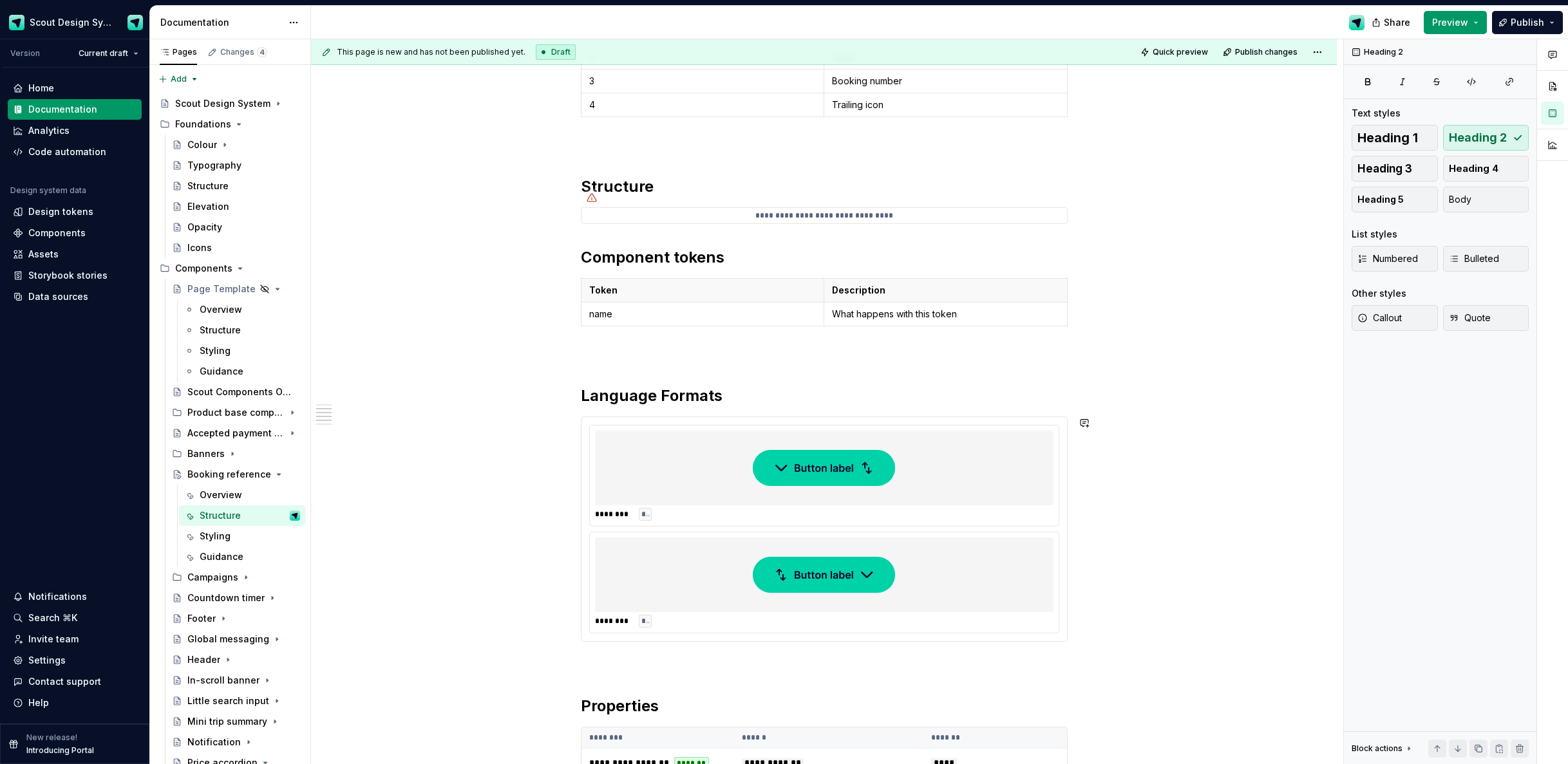
scroll to position [495, 0]
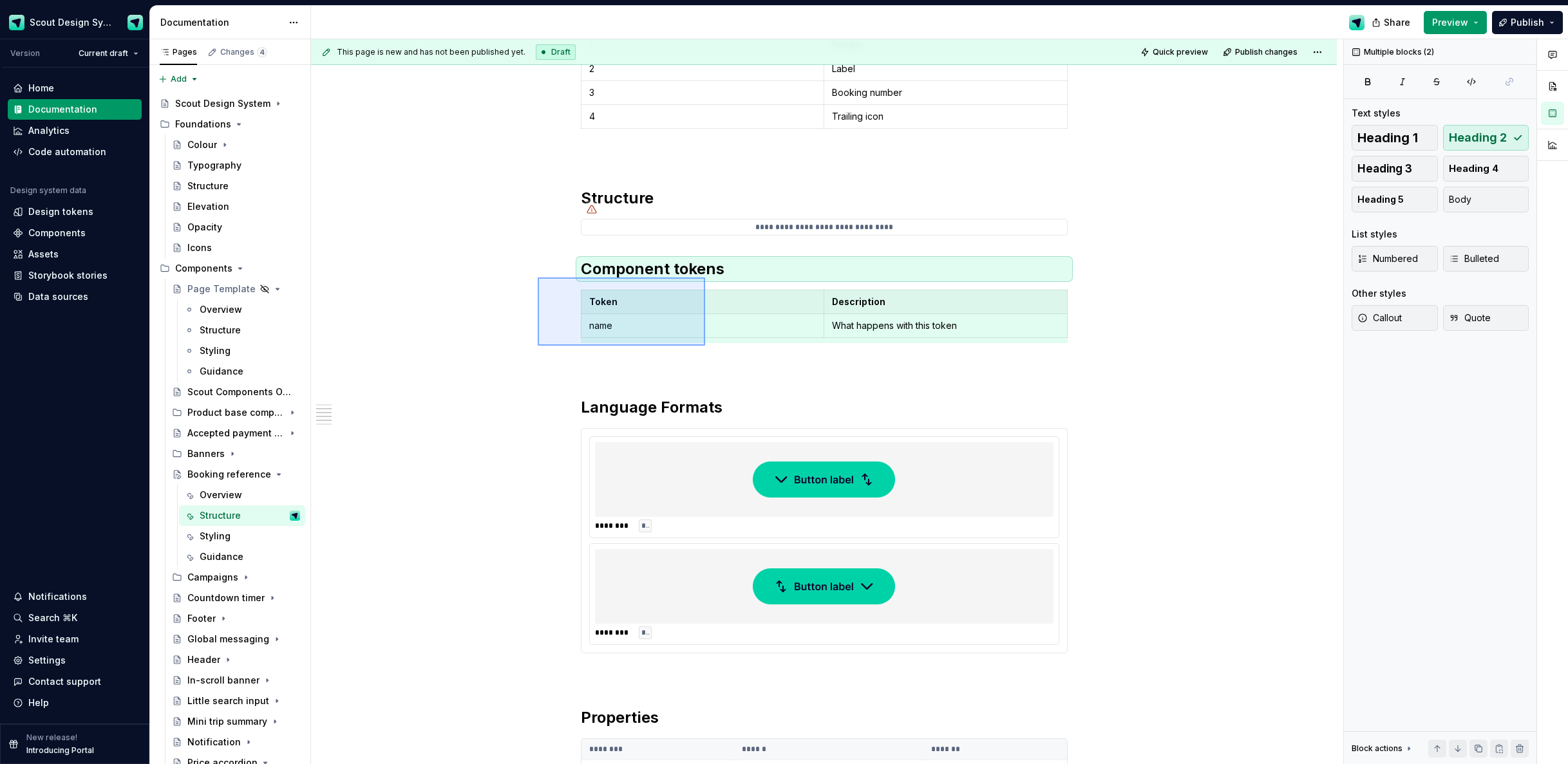
drag, startPoint x: 567, startPoint y: 289, endPoint x: 714, endPoint y: 348, distance: 158.4
click at [714, 348] on div "**********" at bounding box center [827, 402] width 1033 height 726
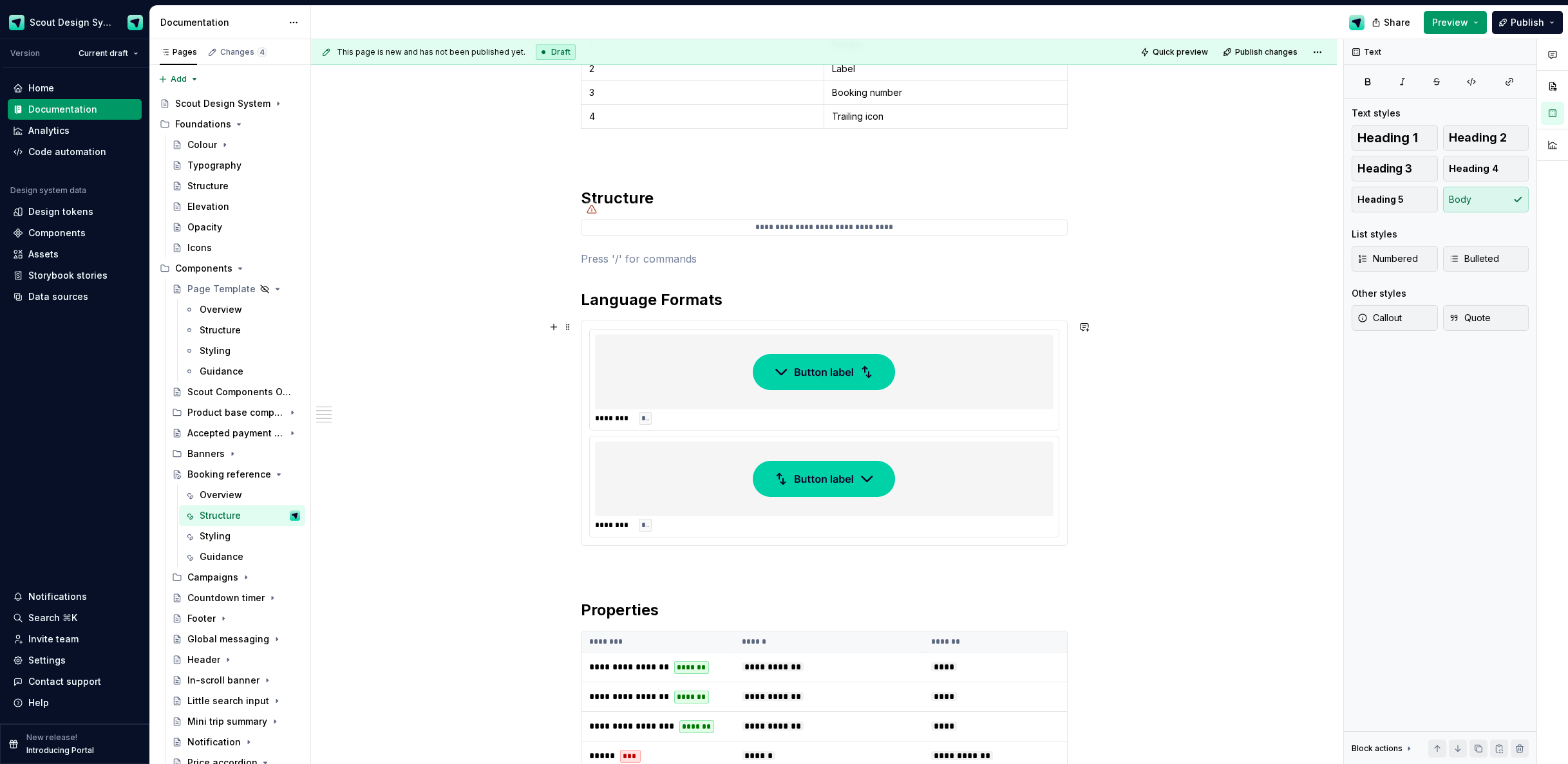
click at [707, 379] on div at bounding box center [825, 372] width 458 height 75
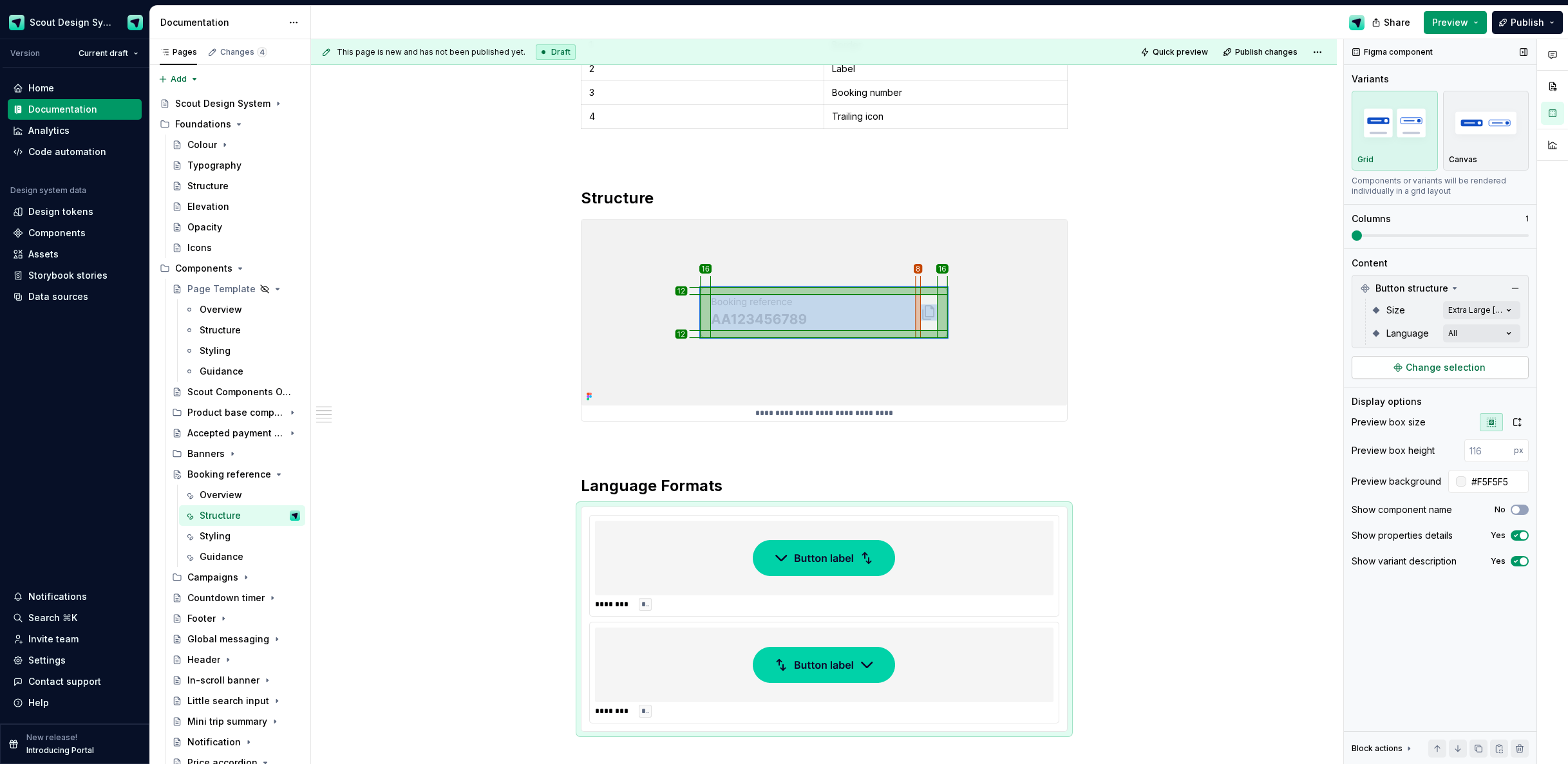
click at [1435, 364] on span "Change selection" at bounding box center [1445, 367] width 80 height 12
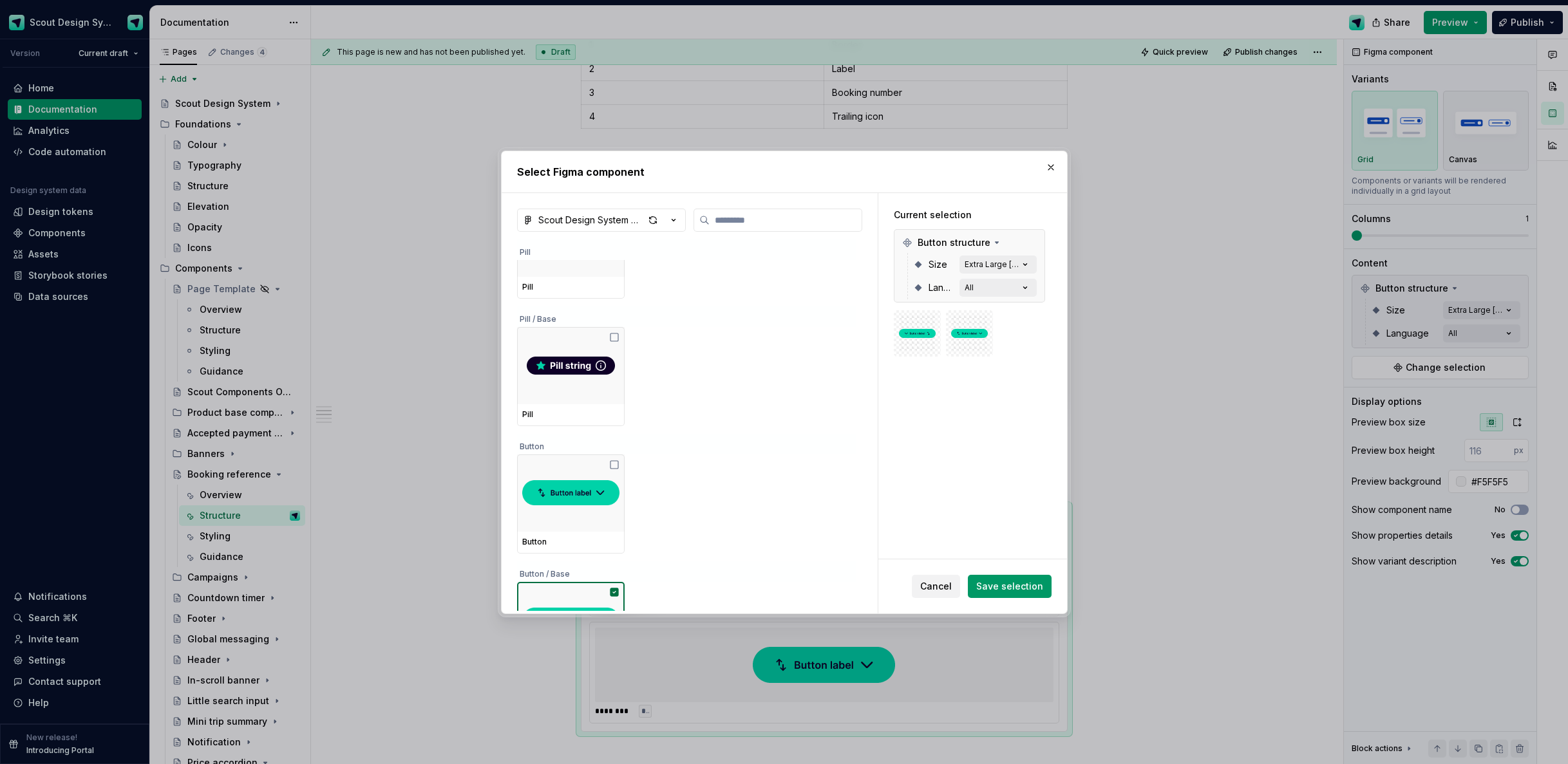
scroll to position [79, 0]
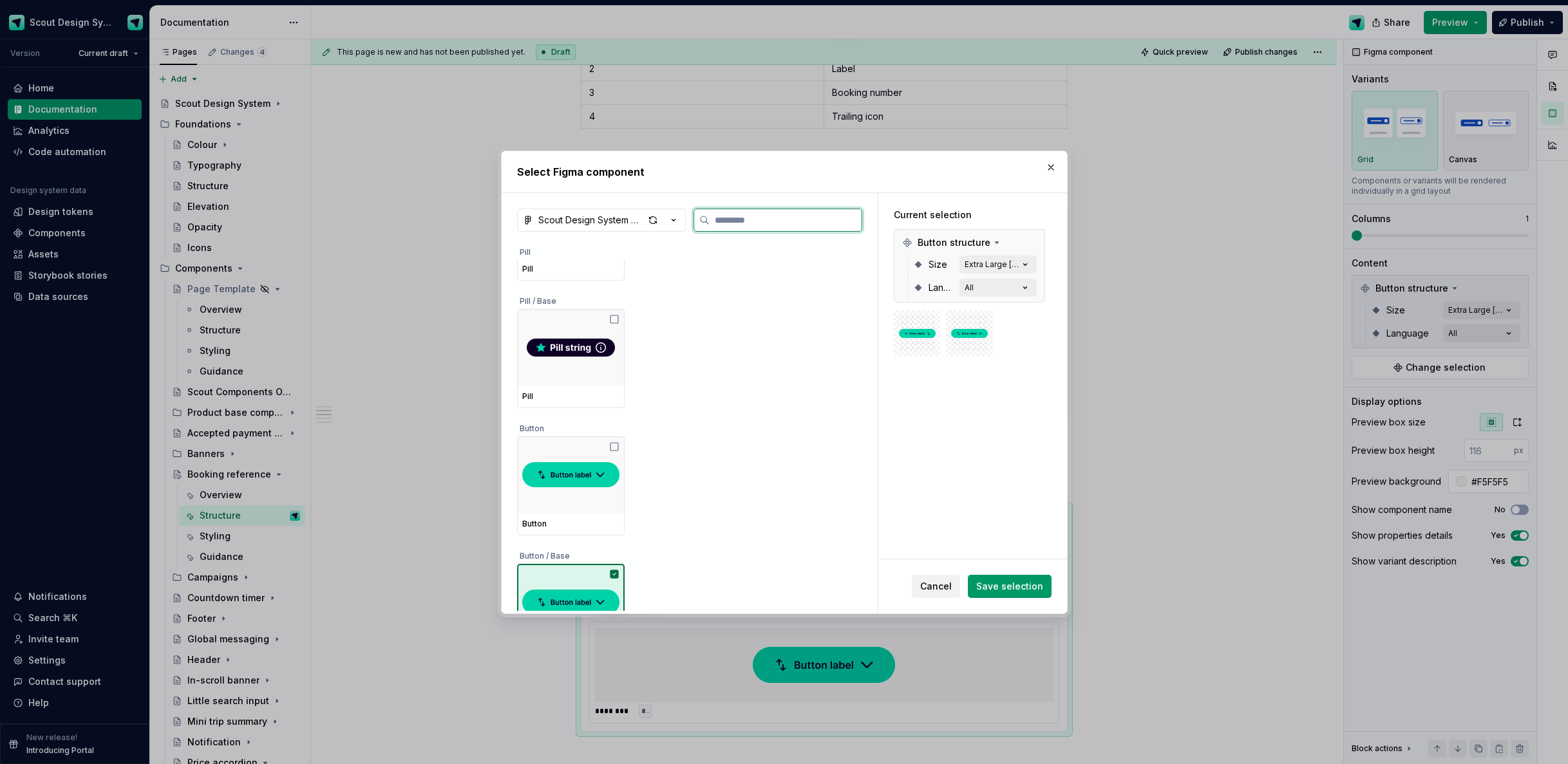
click at [587, 583] on div at bounding box center [571, 602] width 107 height 78
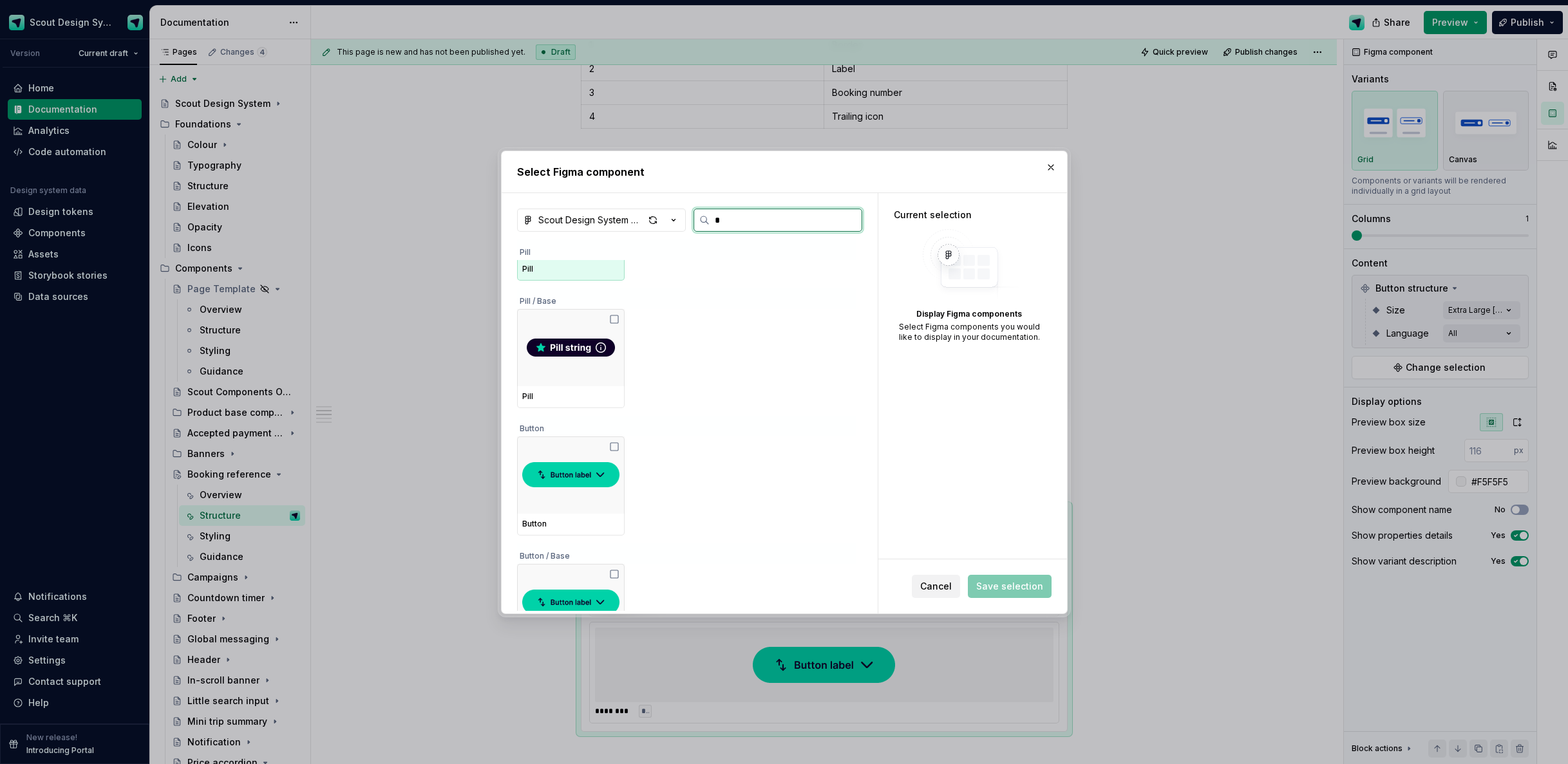
scroll to position [0, 0]
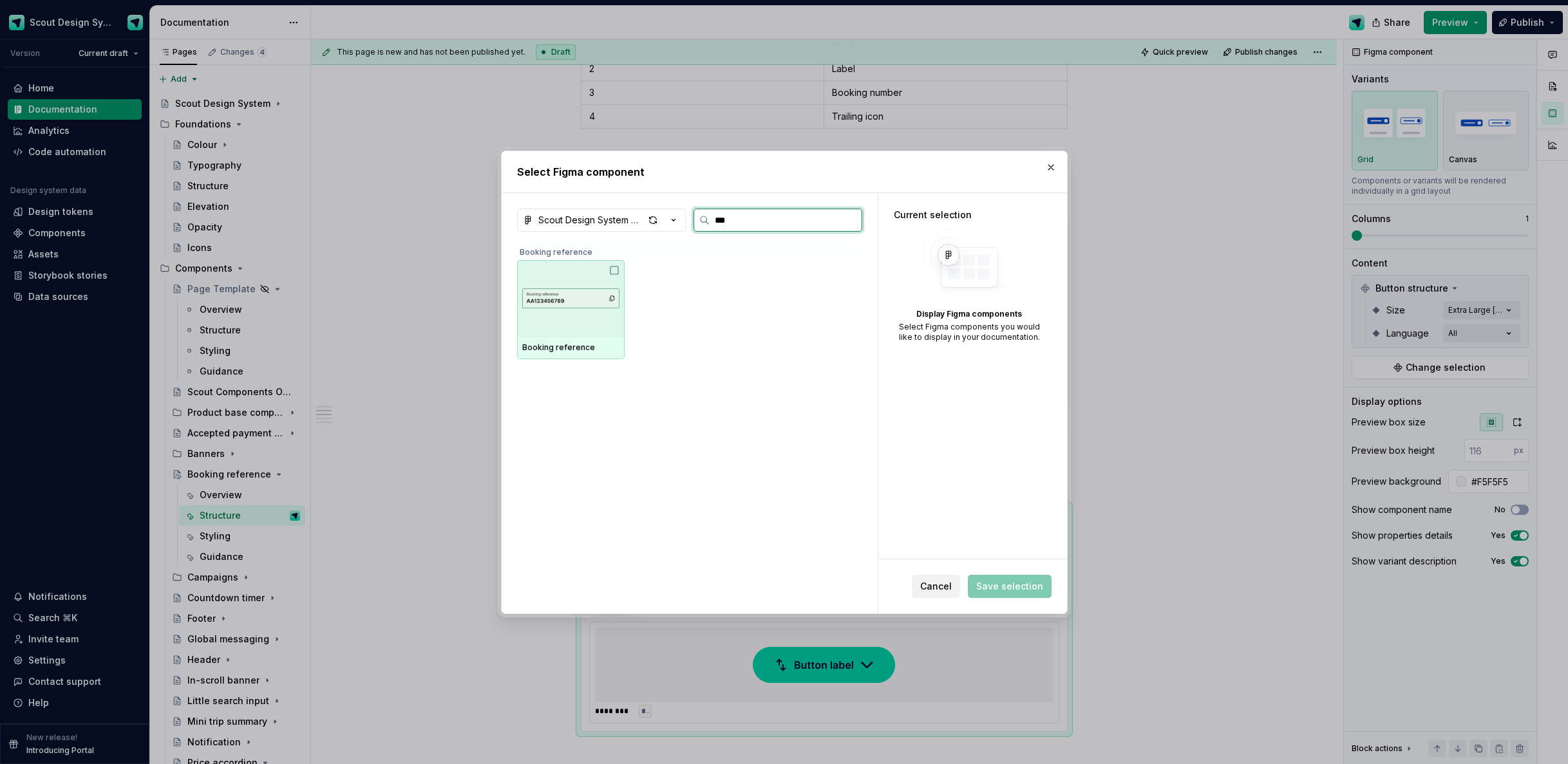
type input "****"
click at [579, 305] on img at bounding box center [571, 298] width 97 height 49
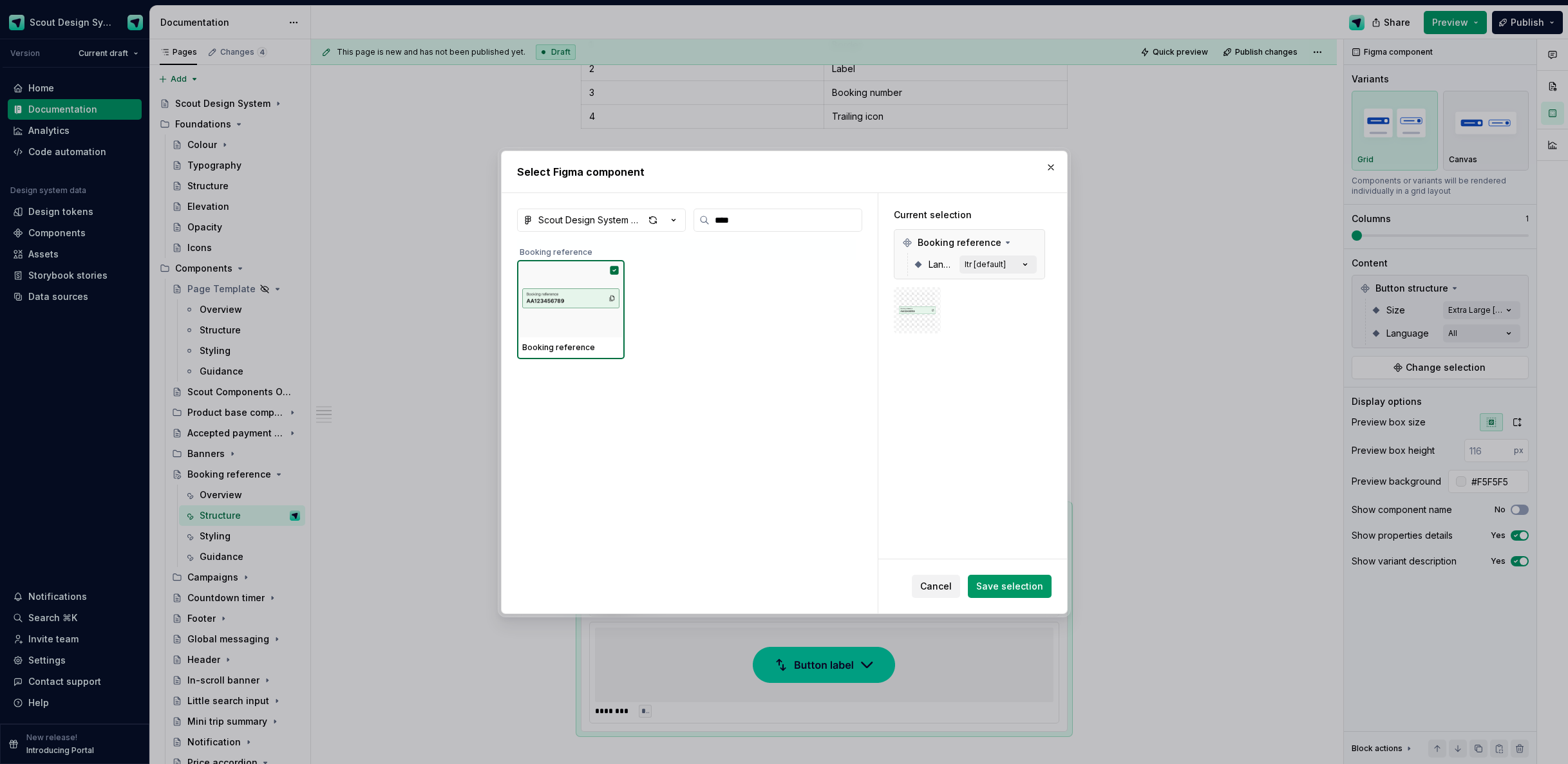
drag, startPoint x: 1019, startPoint y: 584, endPoint x: 1066, endPoint y: 551, distance: 57.4
click at [1019, 584] on span "Save selection" at bounding box center [1010, 586] width 67 height 12
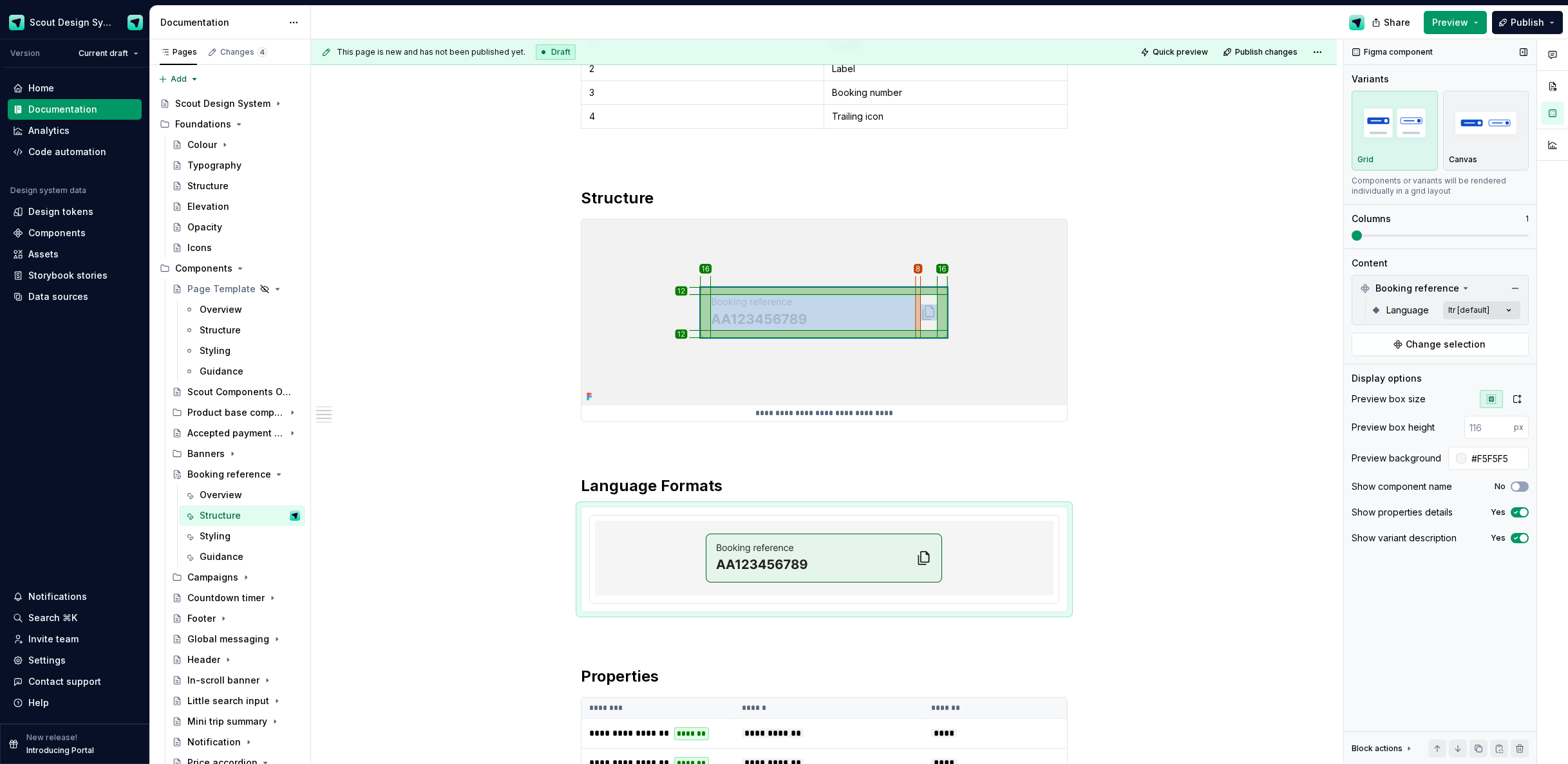
click at [1509, 311] on div "Comments Open comments No comments yet Select ‘Comment’ from the block context …" at bounding box center [1457, 402] width 224 height 726
click at [1500, 333] on span "button" at bounding box center [1500, 333] width 8 height 8
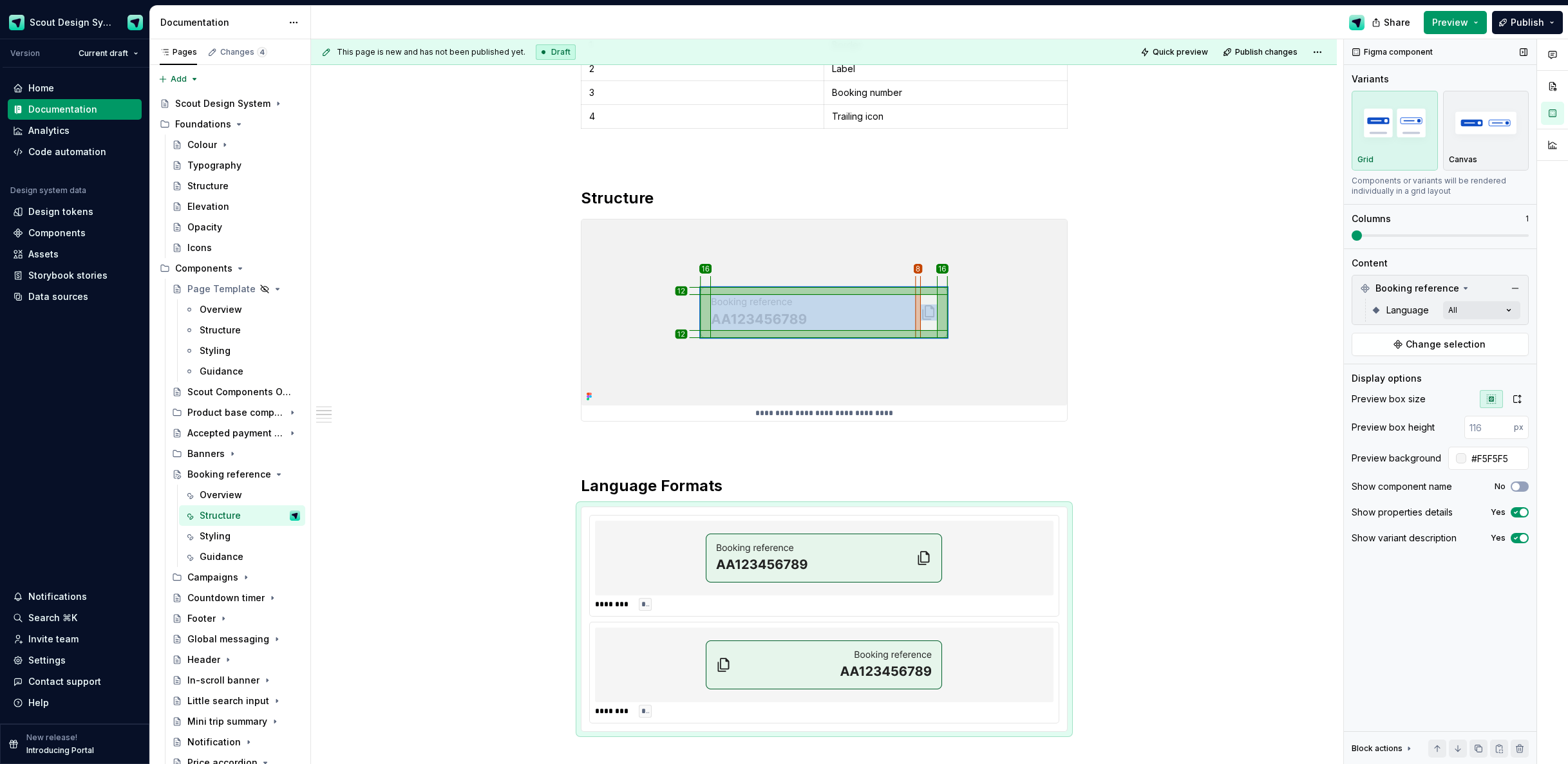
drag, startPoint x: 1353, startPoint y: 234, endPoint x: 1404, endPoint y: 234, distance: 51.0
click at [1406, 237] on div "Comments Open comments No comments yet Select ‘Comment’ from the block context …" at bounding box center [1457, 402] width 224 height 726
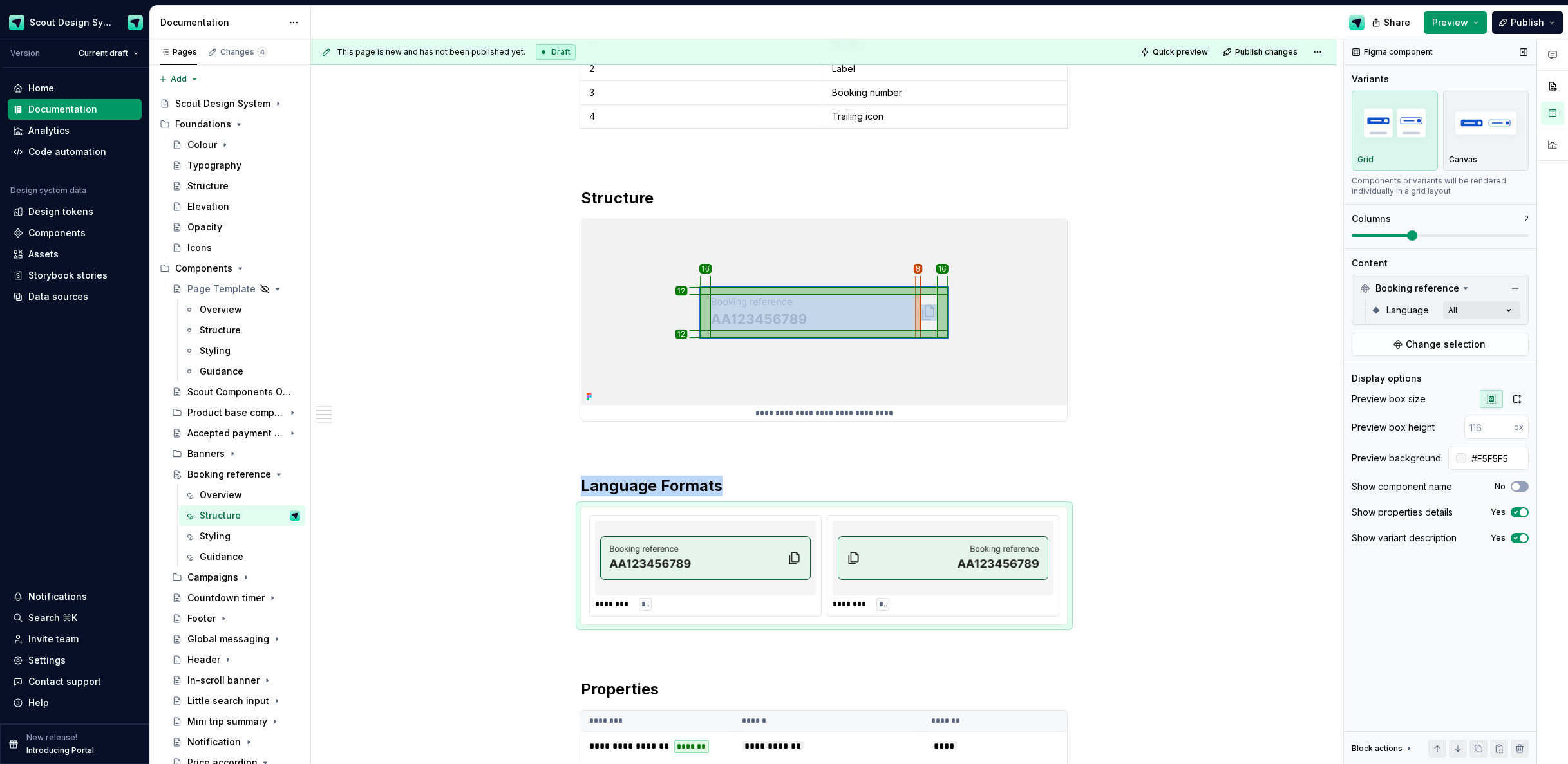
click at [1405, 235] on span at bounding box center [1440, 235] width 177 height 3
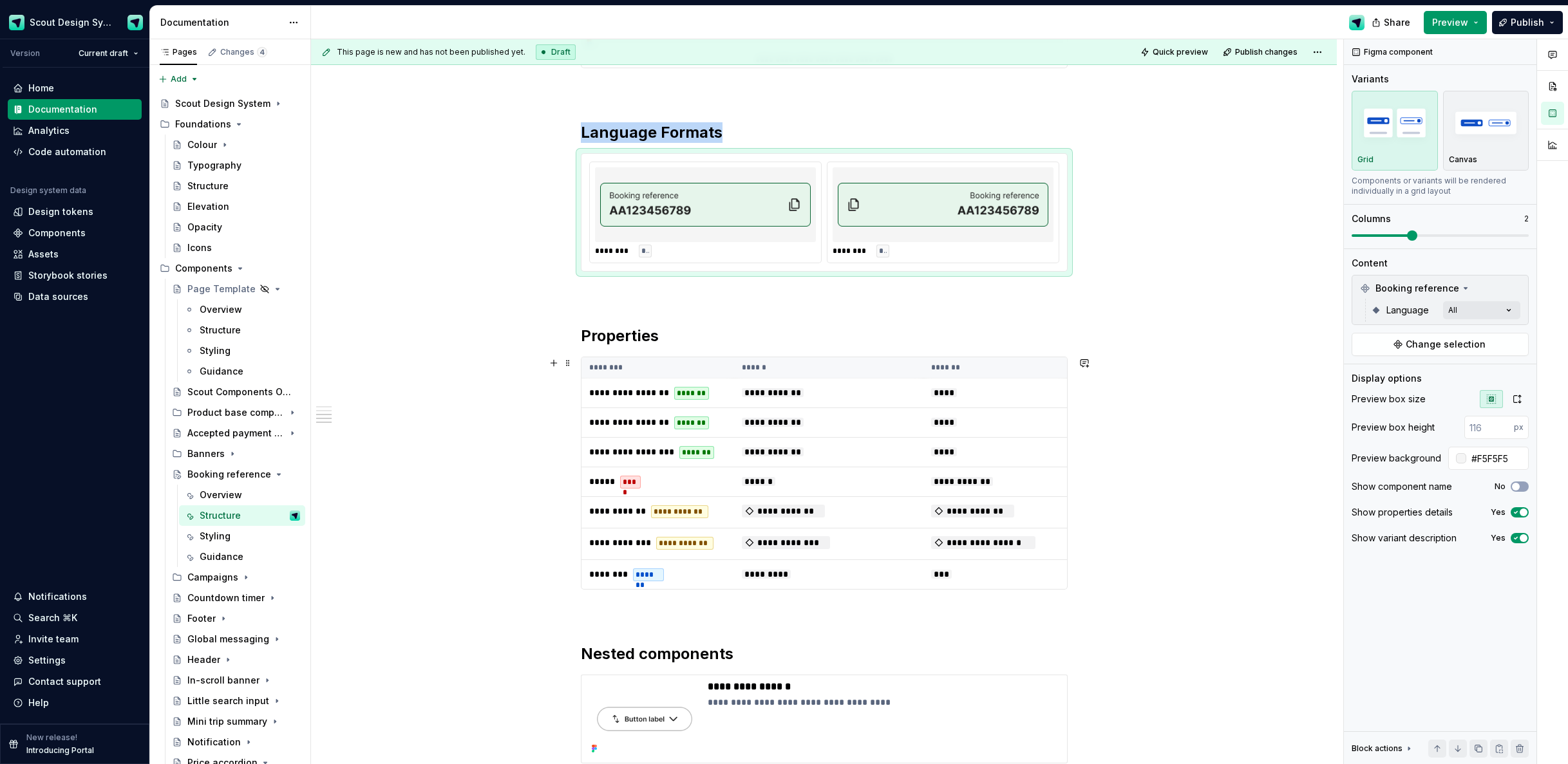
scroll to position [910, 0]
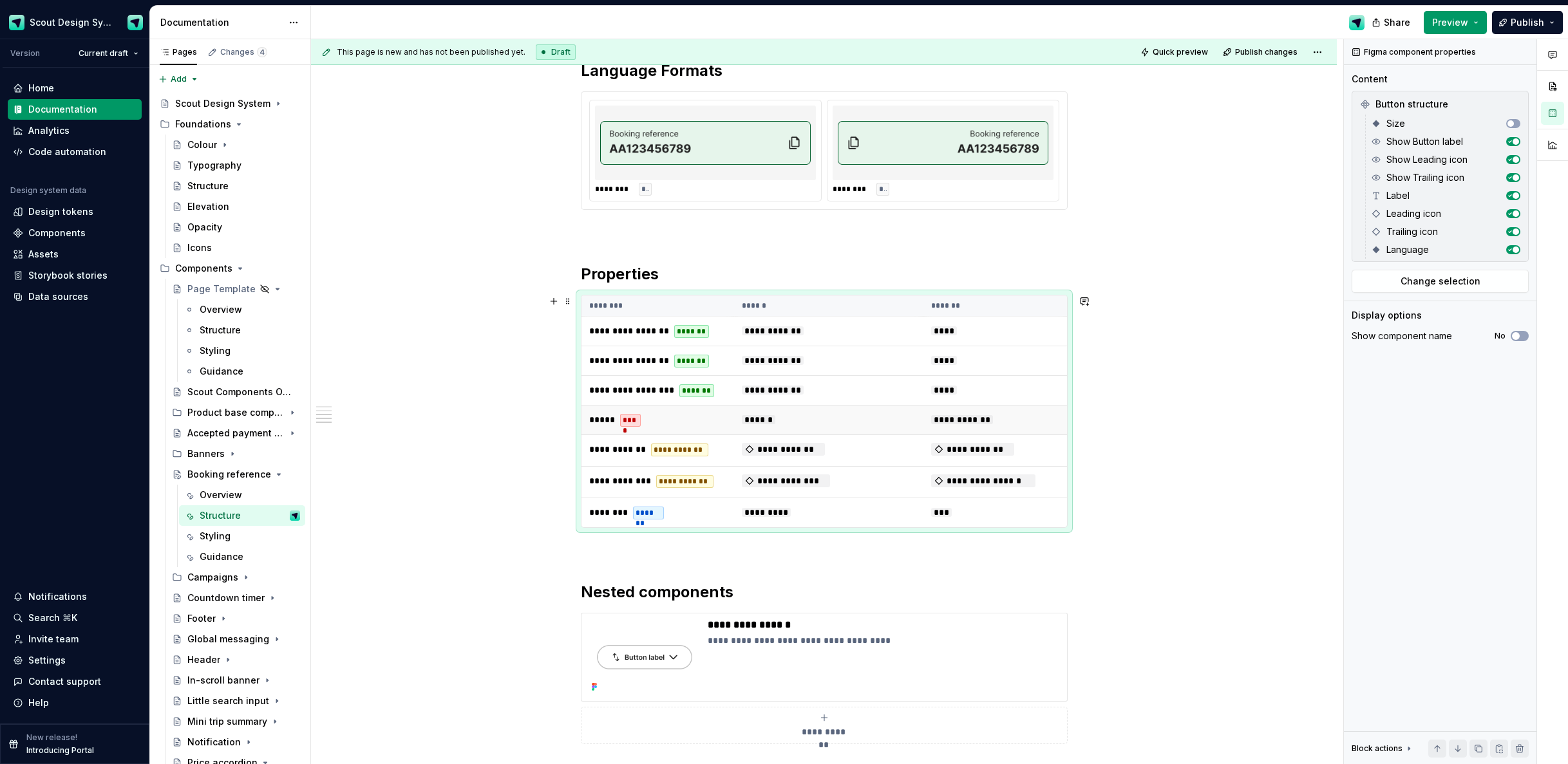
click at [1042, 414] on td "**********" at bounding box center [995, 420] width 144 height 30
click at [1397, 290] on button "Change selection" at bounding box center [1440, 281] width 177 height 23
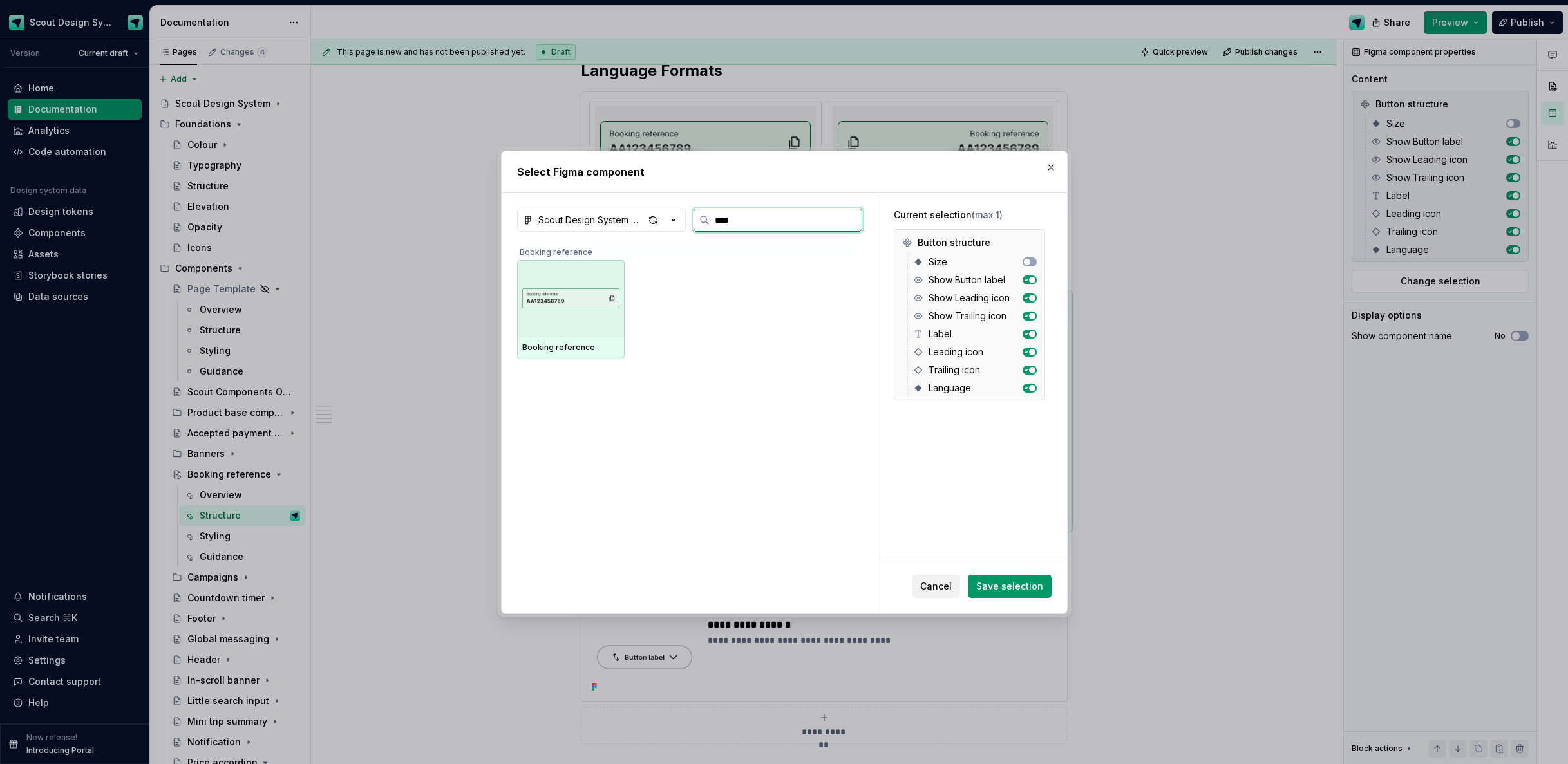
type input "*****"
click at [552, 314] on img at bounding box center [571, 298] width 97 height 49
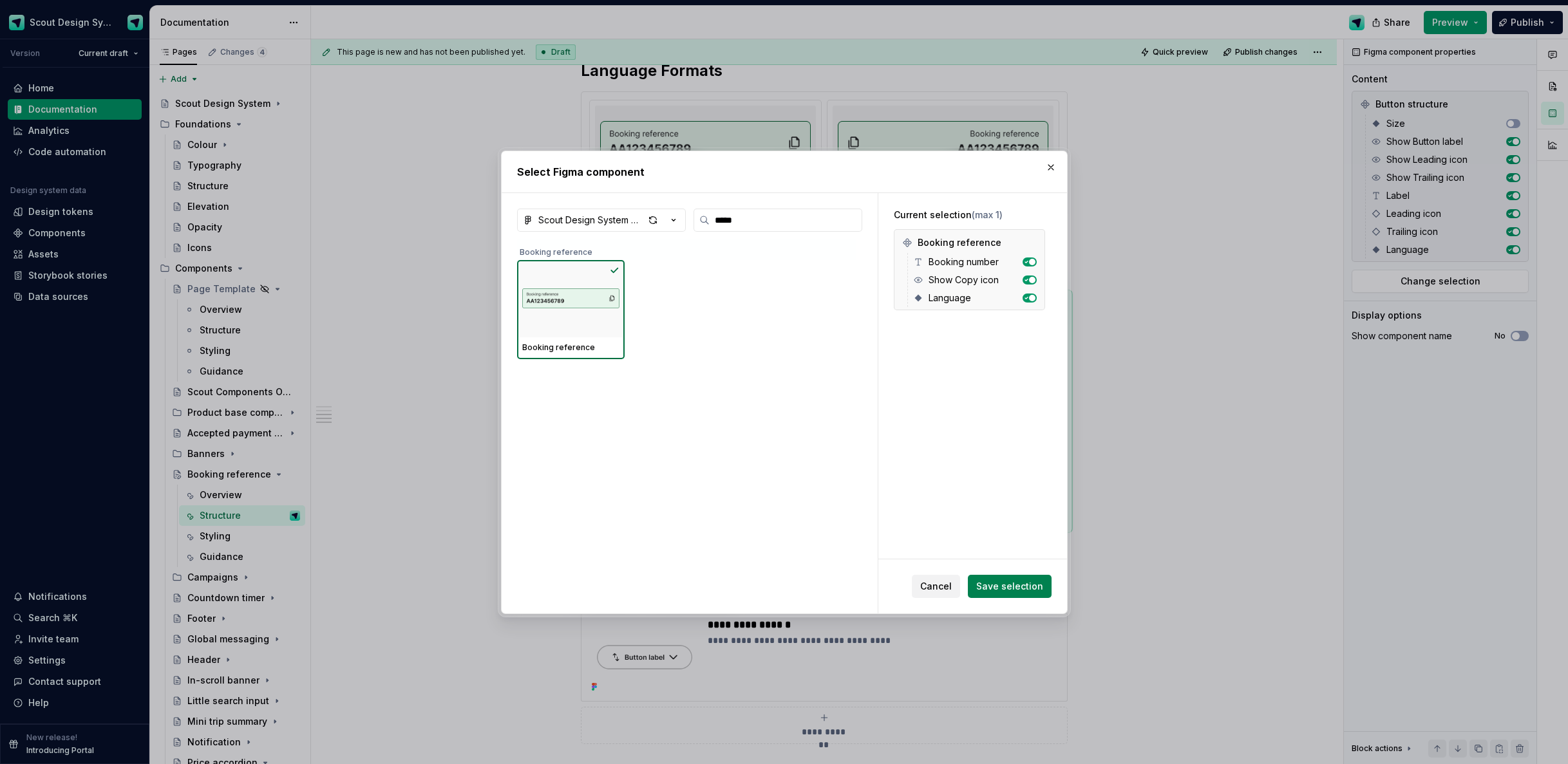
click at [1005, 583] on span "Save selection" at bounding box center [1010, 586] width 67 height 12
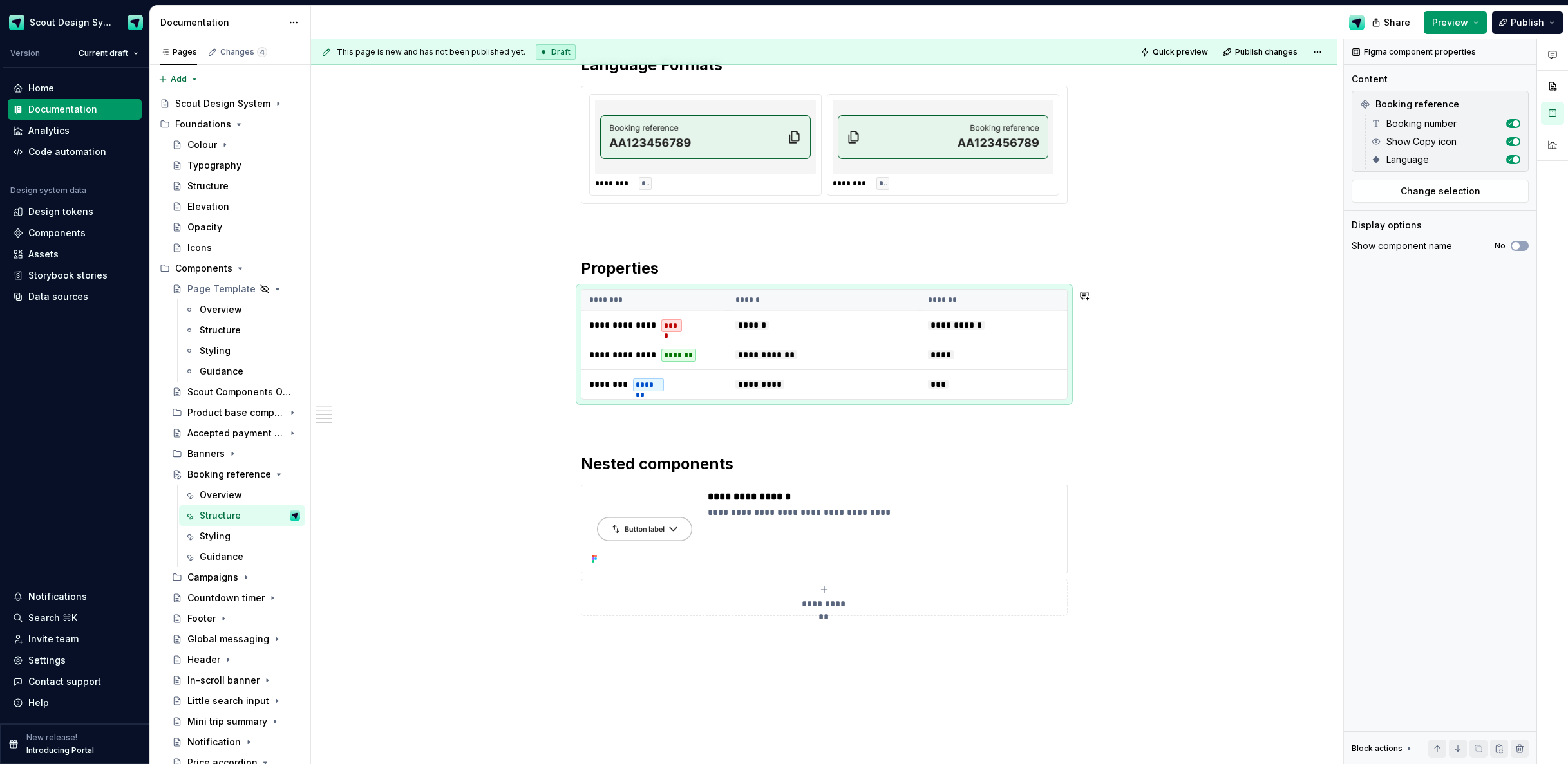
scroll to position [916, 0]
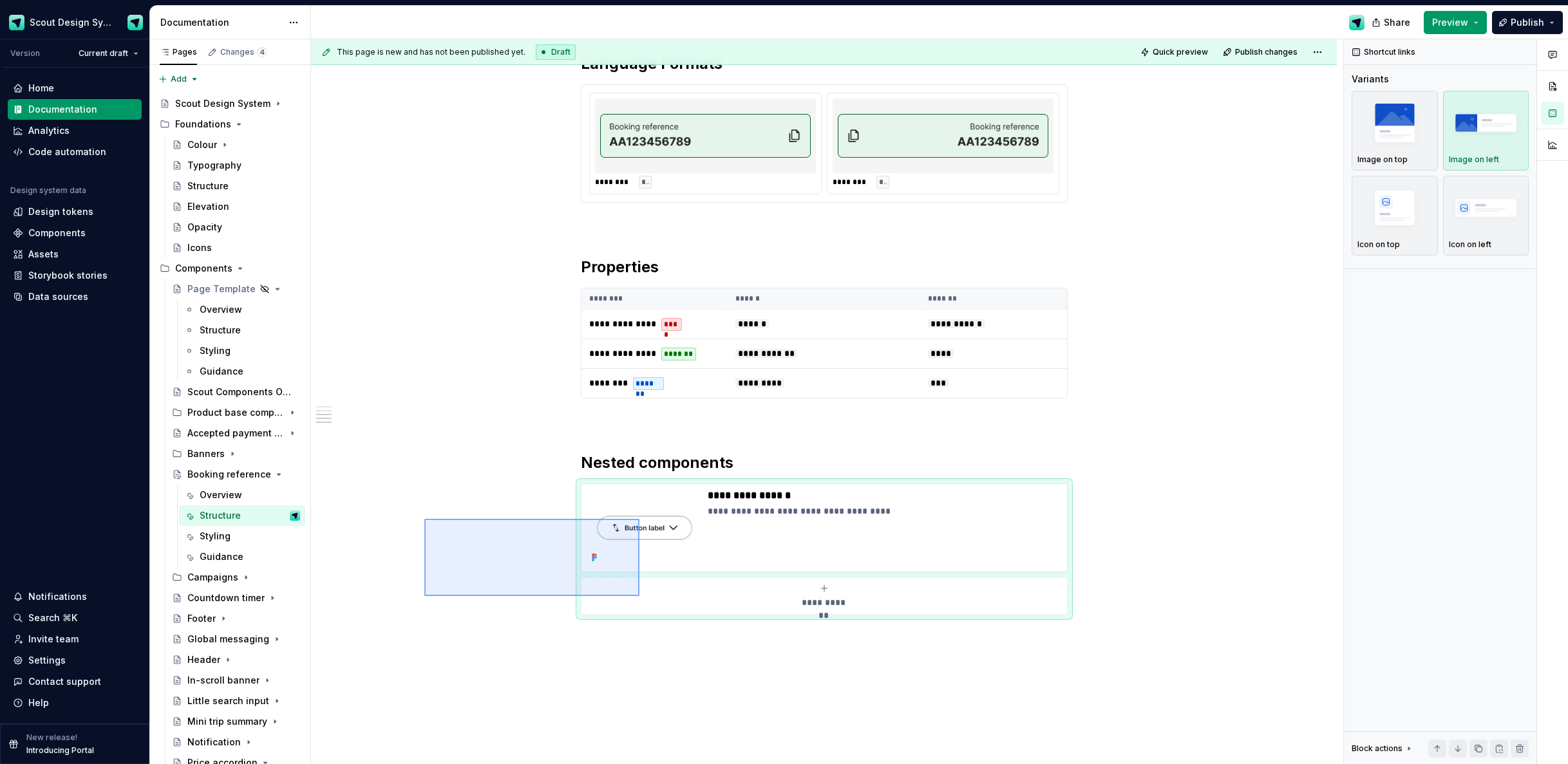
drag, startPoint x: 482, startPoint y: 542, endPoint x: 483, endPoint y: 474, distance: 68.0
click at [623, 591] on div "**********" at bounding box center [827, 402] width 1033 height 726
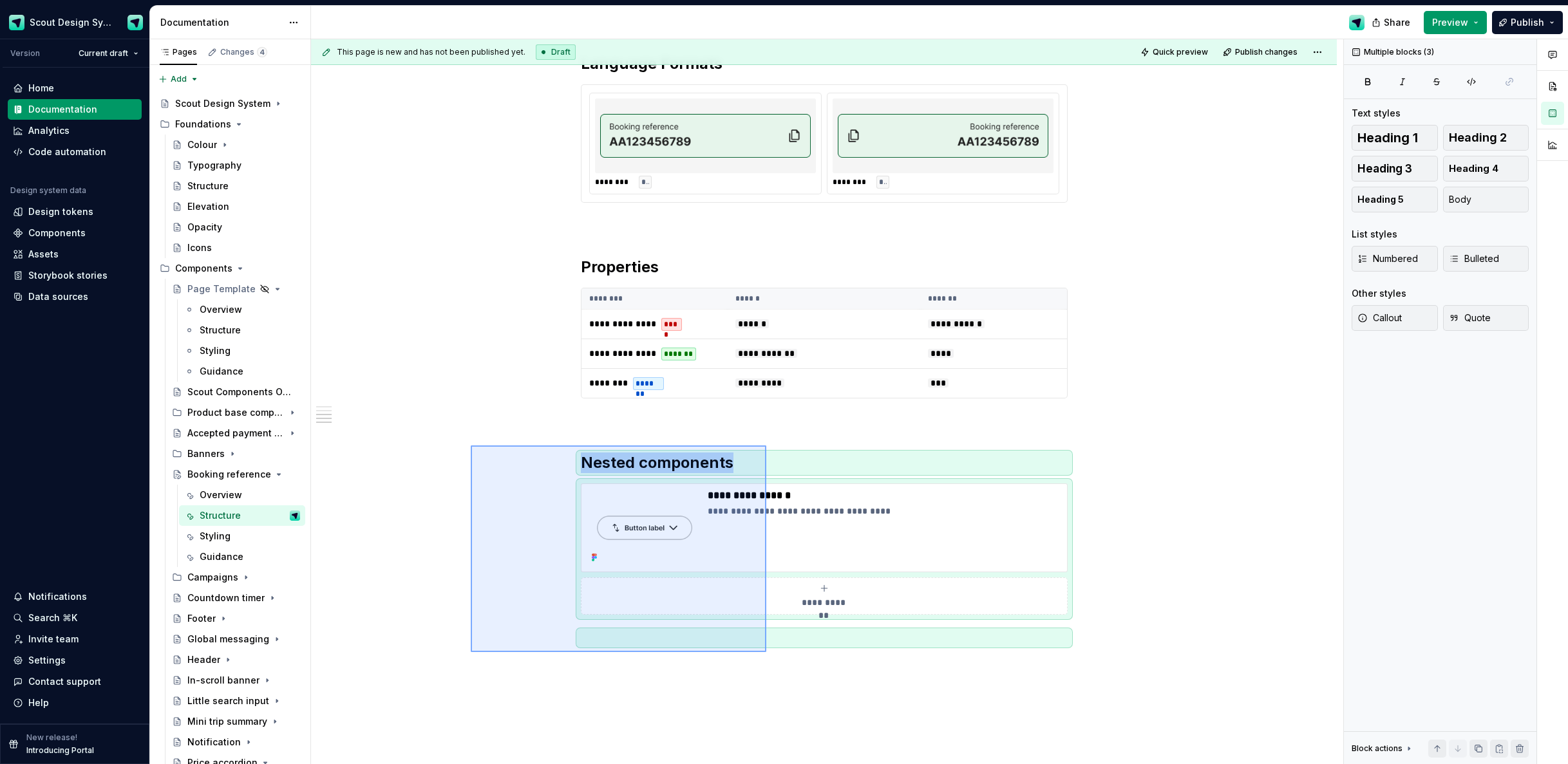
drag, startPoint x: 471, startPoint y: 446, endPoint x: 766, endPoint y: 652, distance: 359.8
click at [766, 652] on div "**********" at bounding box center [827, 402] width 1033 height 726
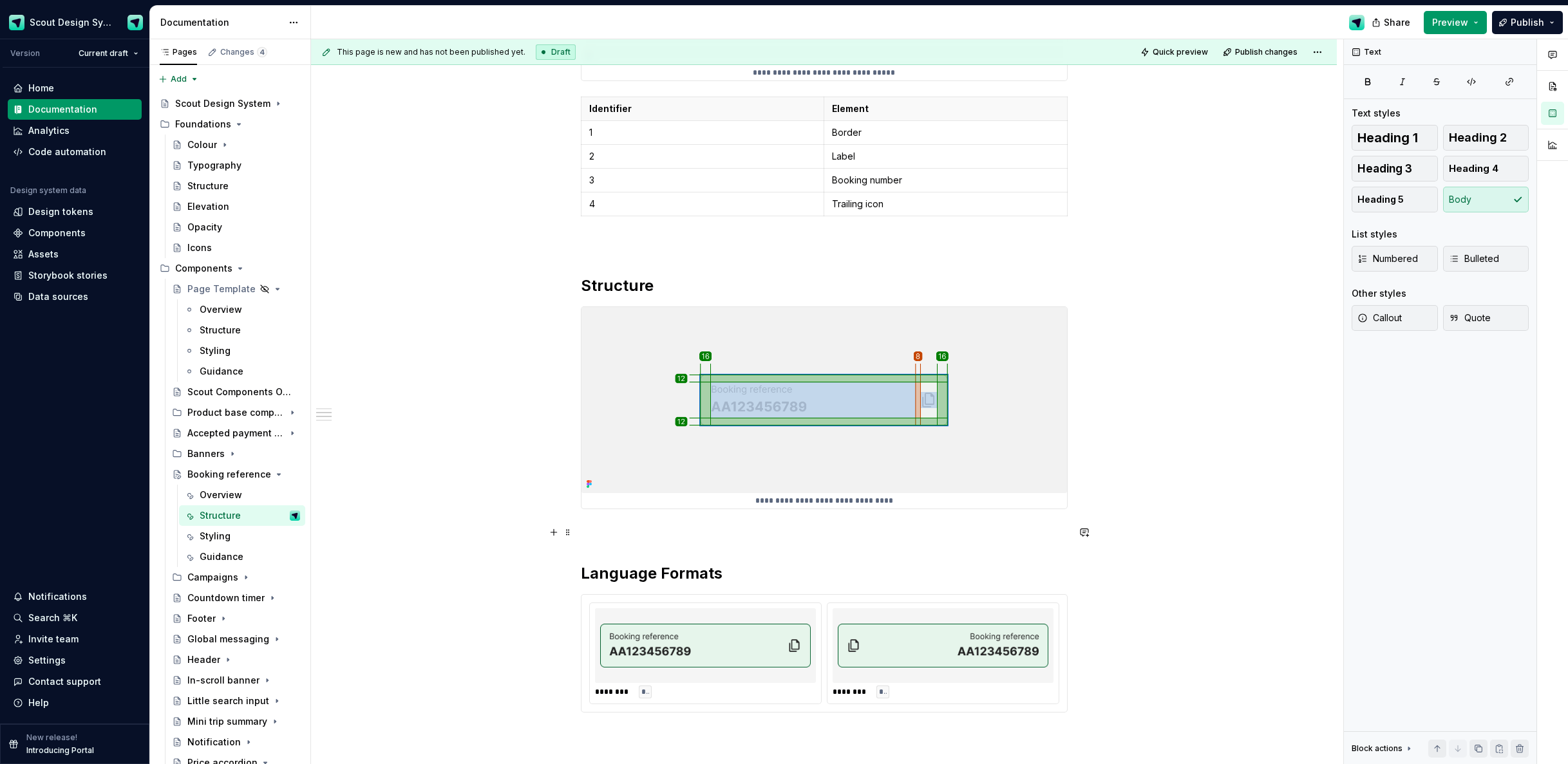
scroll to position [0, 0]
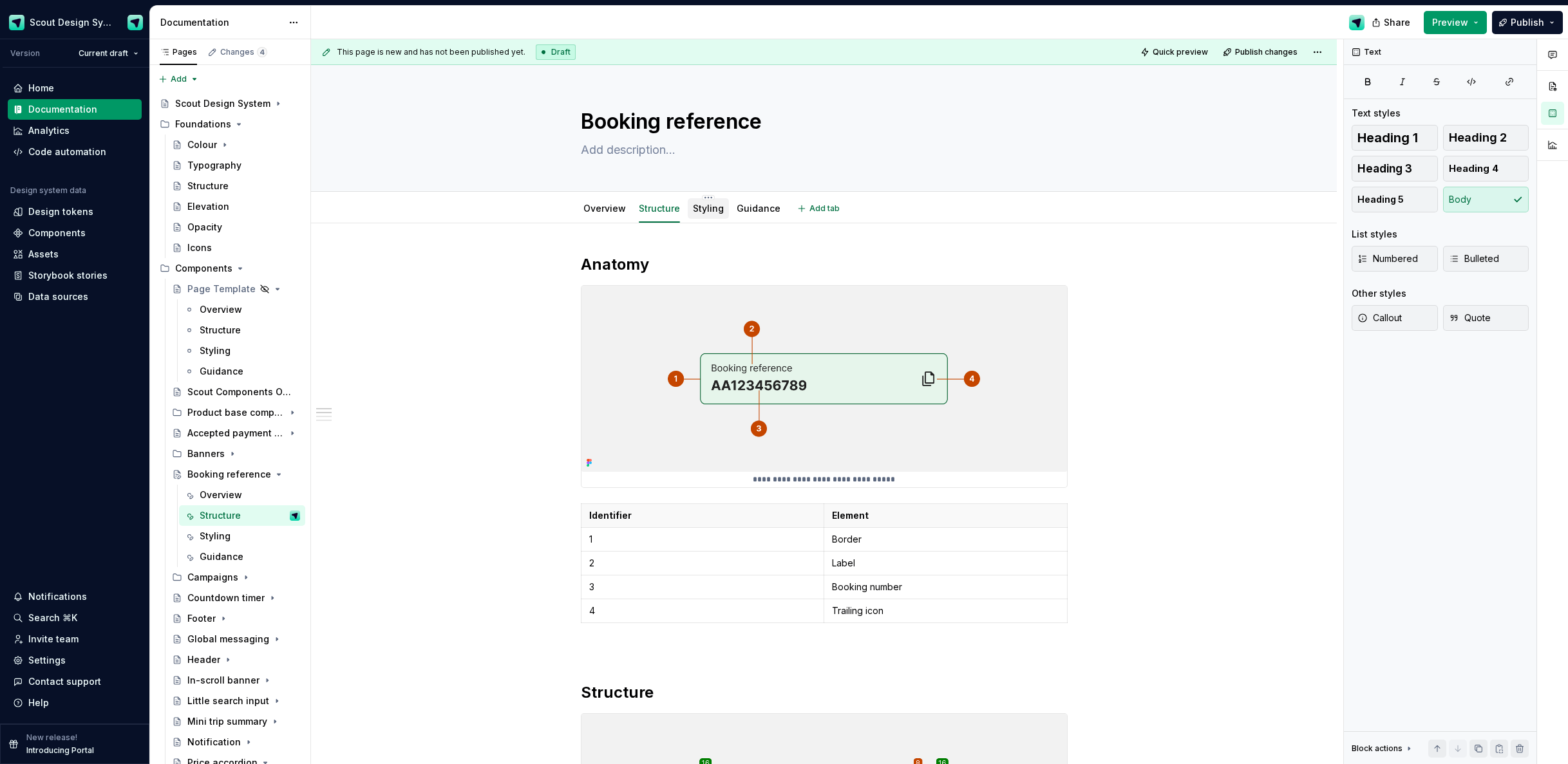
click at [704, 207] on link "Styling" at bounding box center [709, 208] width 31 height 11
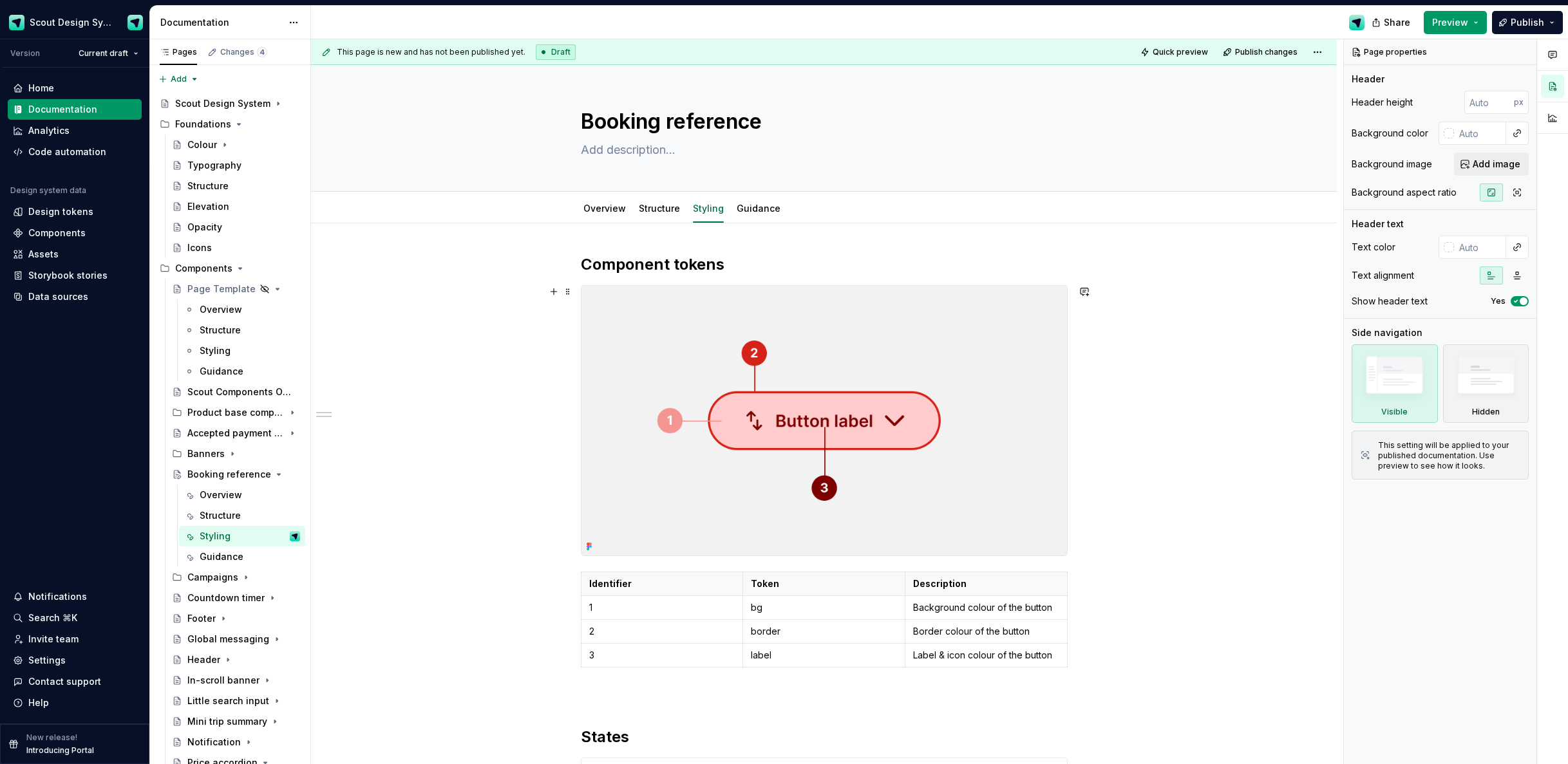
click at [771, 353] on img at bounding box center [824, 420] width 485 height 269
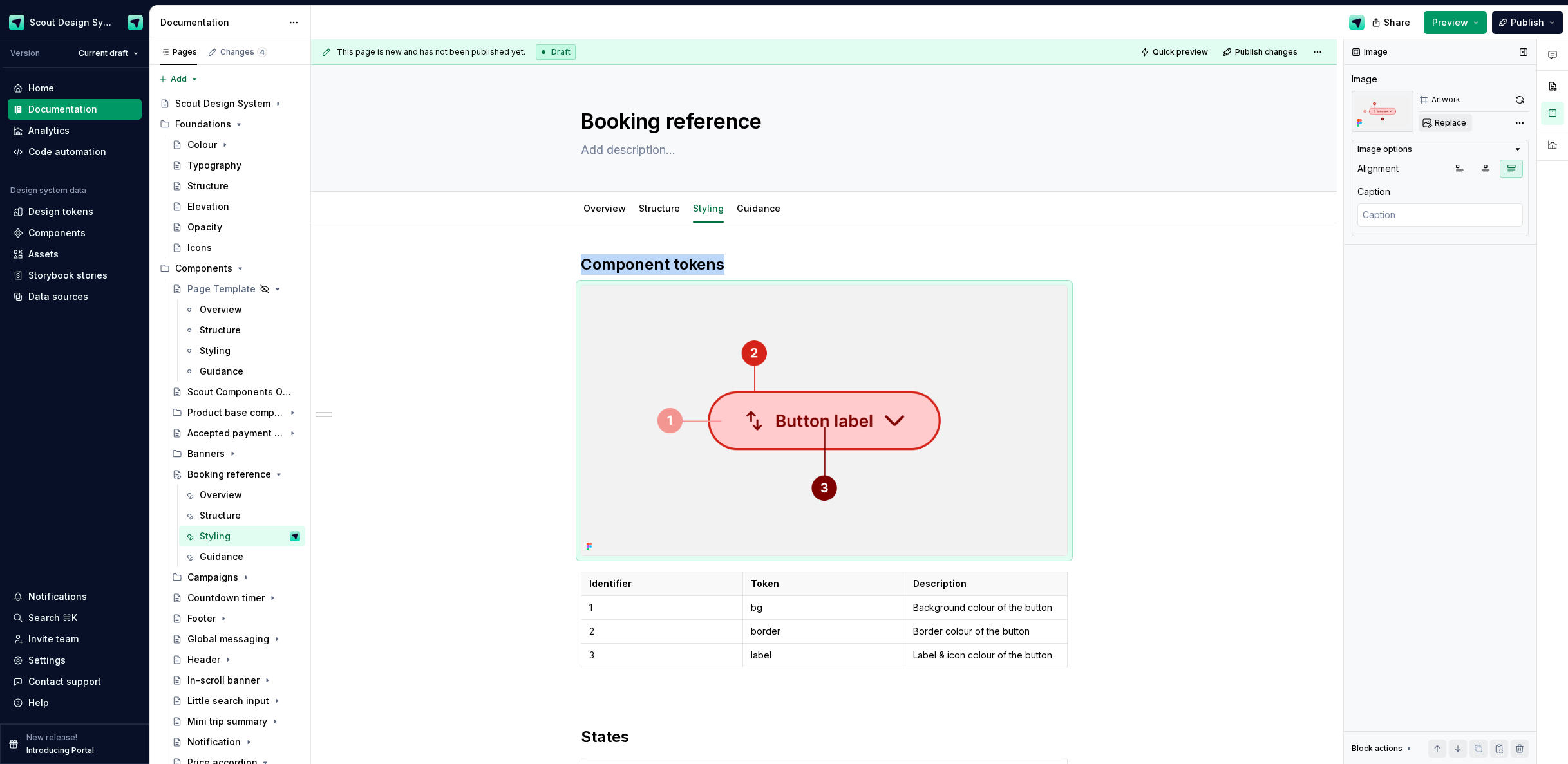
click at [1442, 121] on span "Replace" at bounding box center [1450, 123] width 32 height 11
type textarea "*"
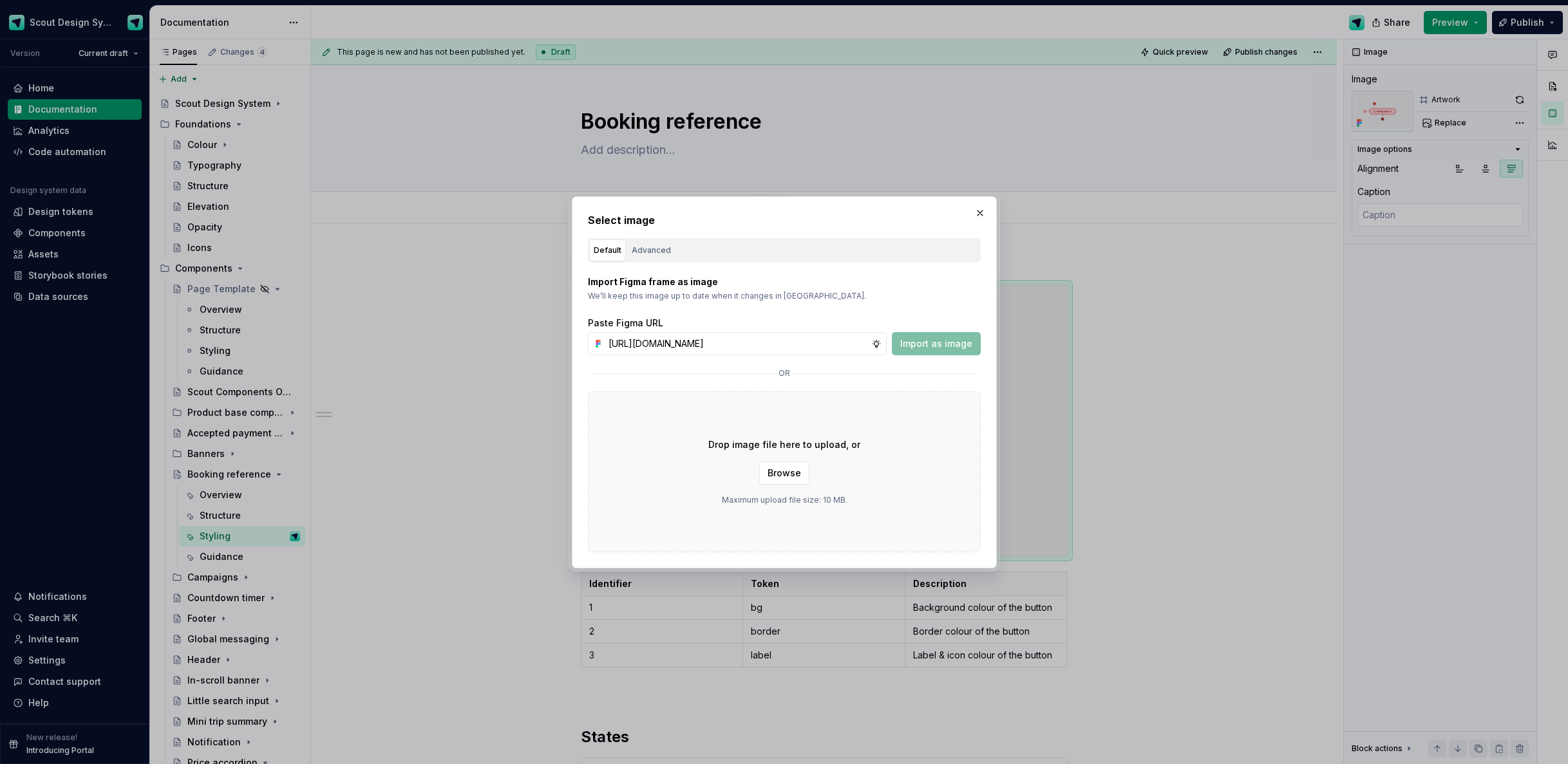
scroll to position [0, 362]
type input "https://www.figma.com/design/Ma4o8aUoC29DAP2Z0RSzwm/Scout-Design-System-Compone…"
click at [927, 333] on button "Import as image" at bounding box center [936, 344] width 89 height 23
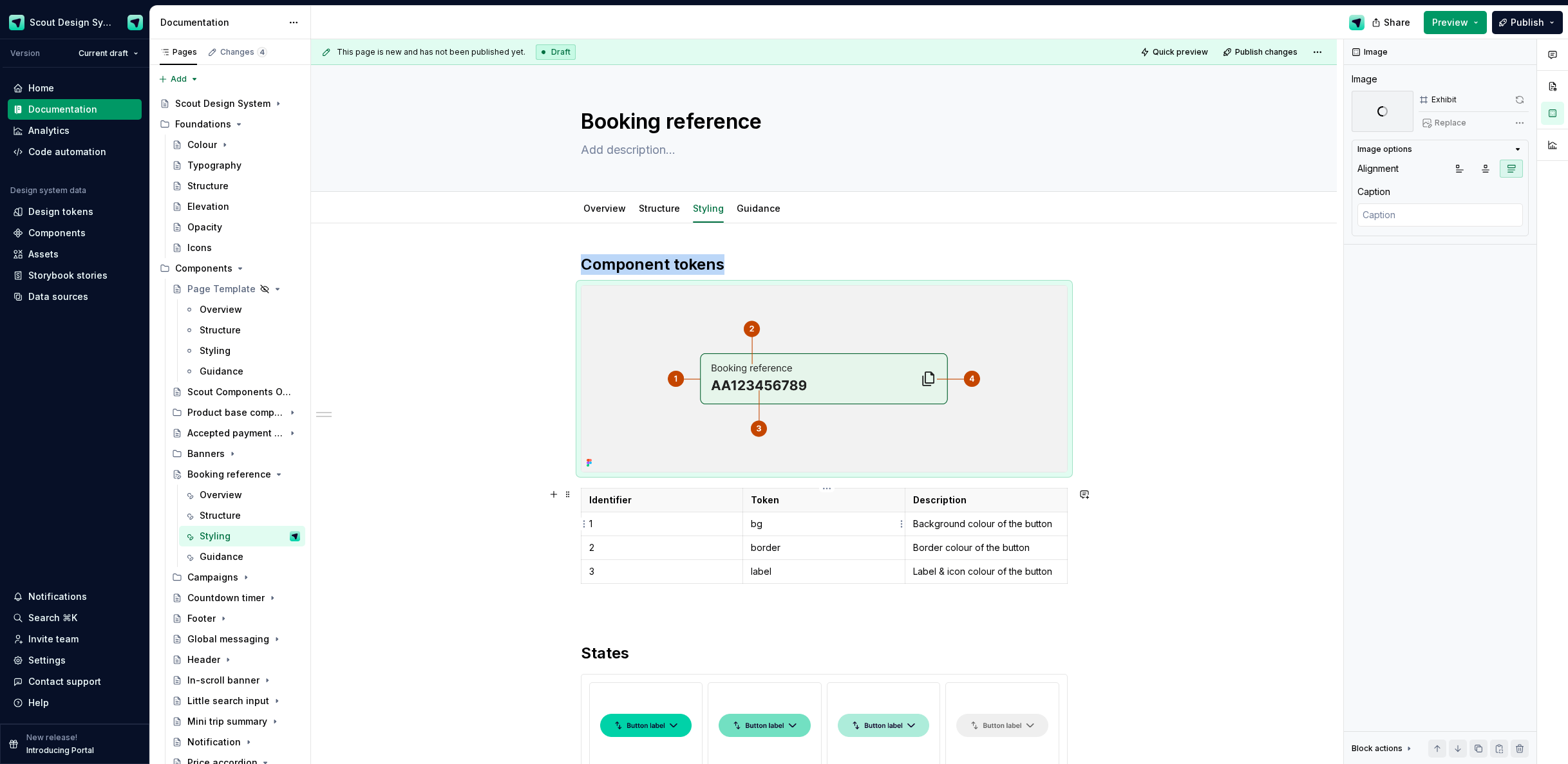
type textarea "*"
click at [784, 519] on p "bg" at bounding box center [824, 523] width 146 height 12
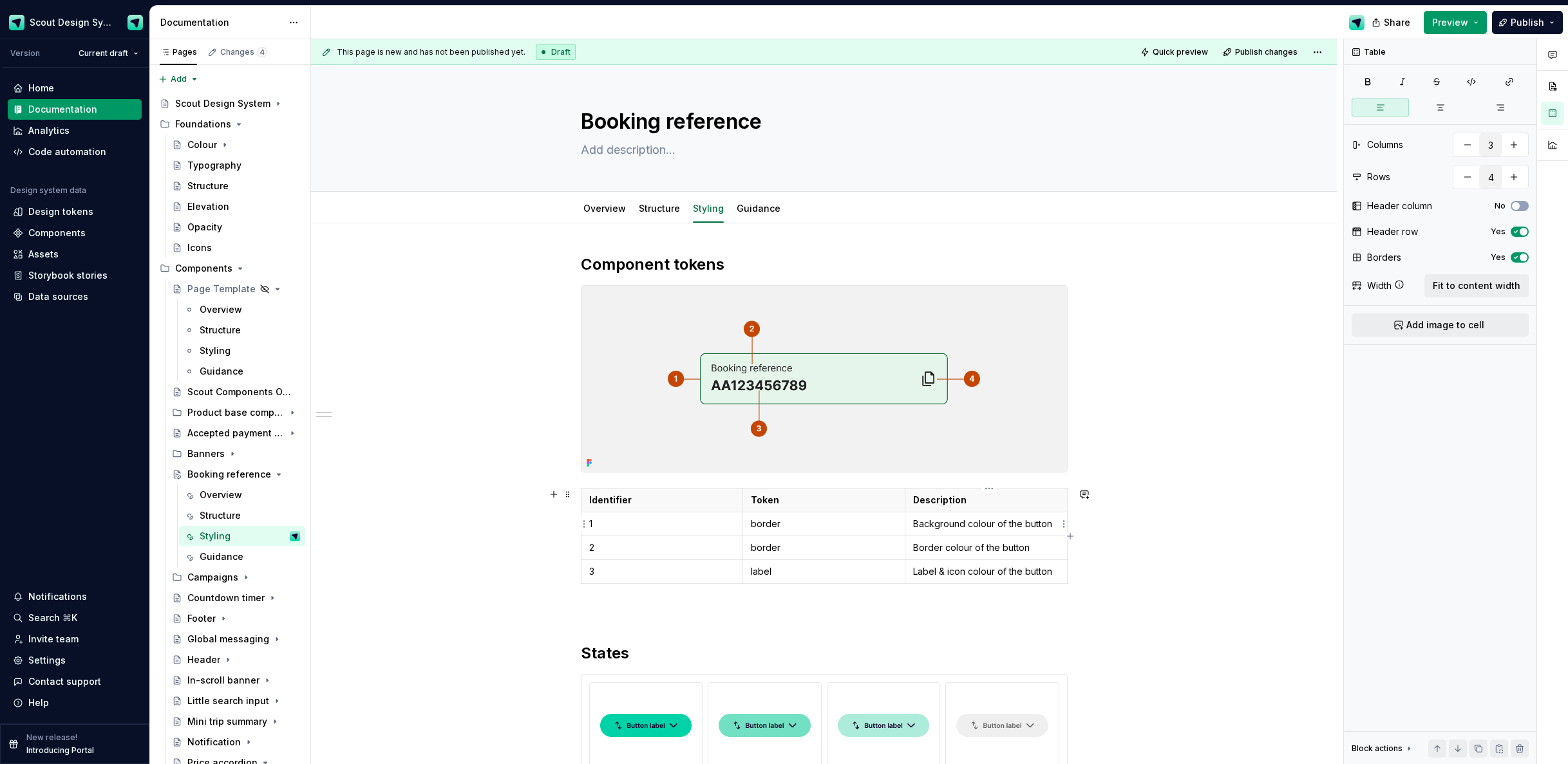
click at [934, 524] on p "Background colour of the button" at bounding box center [986, 523] width 146 height 12
click at [836, 514] on td "border" at bounding box center [824, 524] width 162 height 24
click at [785, 522] on p "border" at bounding box center [824, 523] width 146 height 12
click at [799, 544] on p "border" at bounding box center [824, 547] width 146 height 12
click at [974, 522] on p "Background colour of the button" at bounding box center [986, 523] width 146 height 12
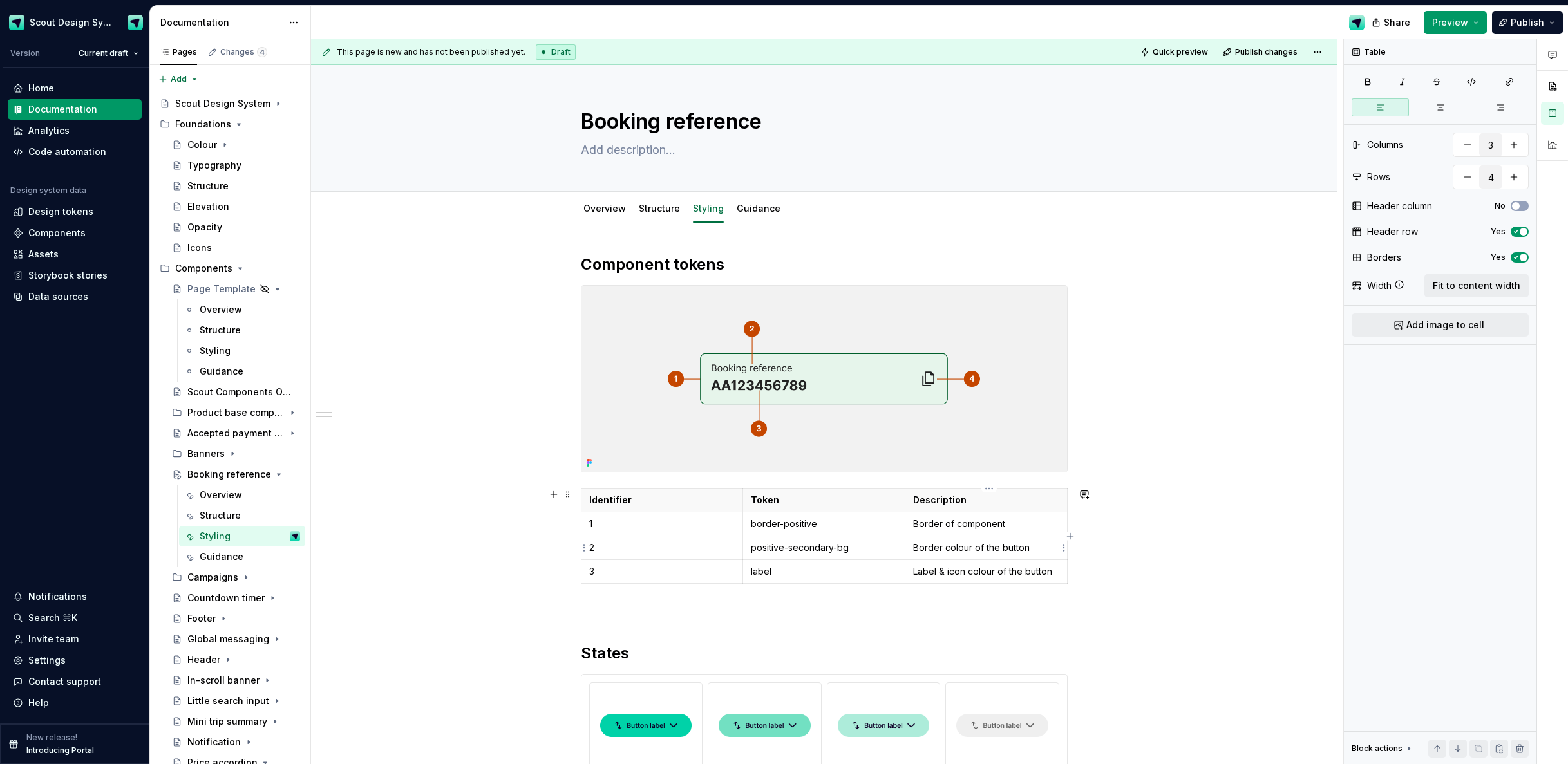
click at [971, 554] on p "Border colour of the button" at bounding box center [986, 547] width 146 height 12
click at [807, 571] on p "label" at bounding box center [824, 571] width 146 height 12
click at [830, 585] on div "Identifier Token Description 1 border-positive Border of component 2 positive-s…" at bounding box center [825, 538] width 487 height 101
click at [828, 580] on icon "button" at bounding box center [828, 584] width 11 height 11
type input "5"
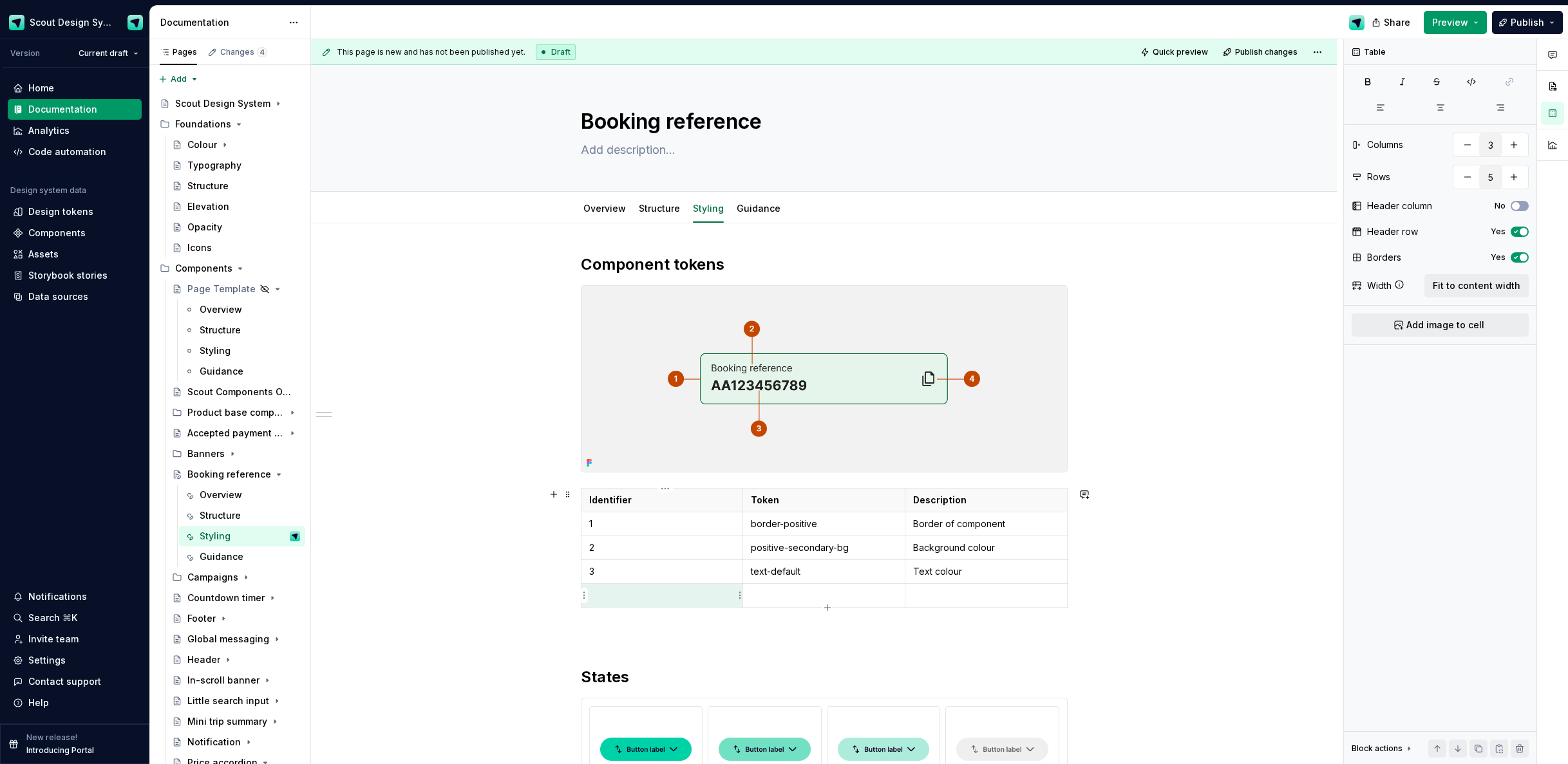
click at [670, 591] on p at bounding box center [663, 595] width 146 height 12
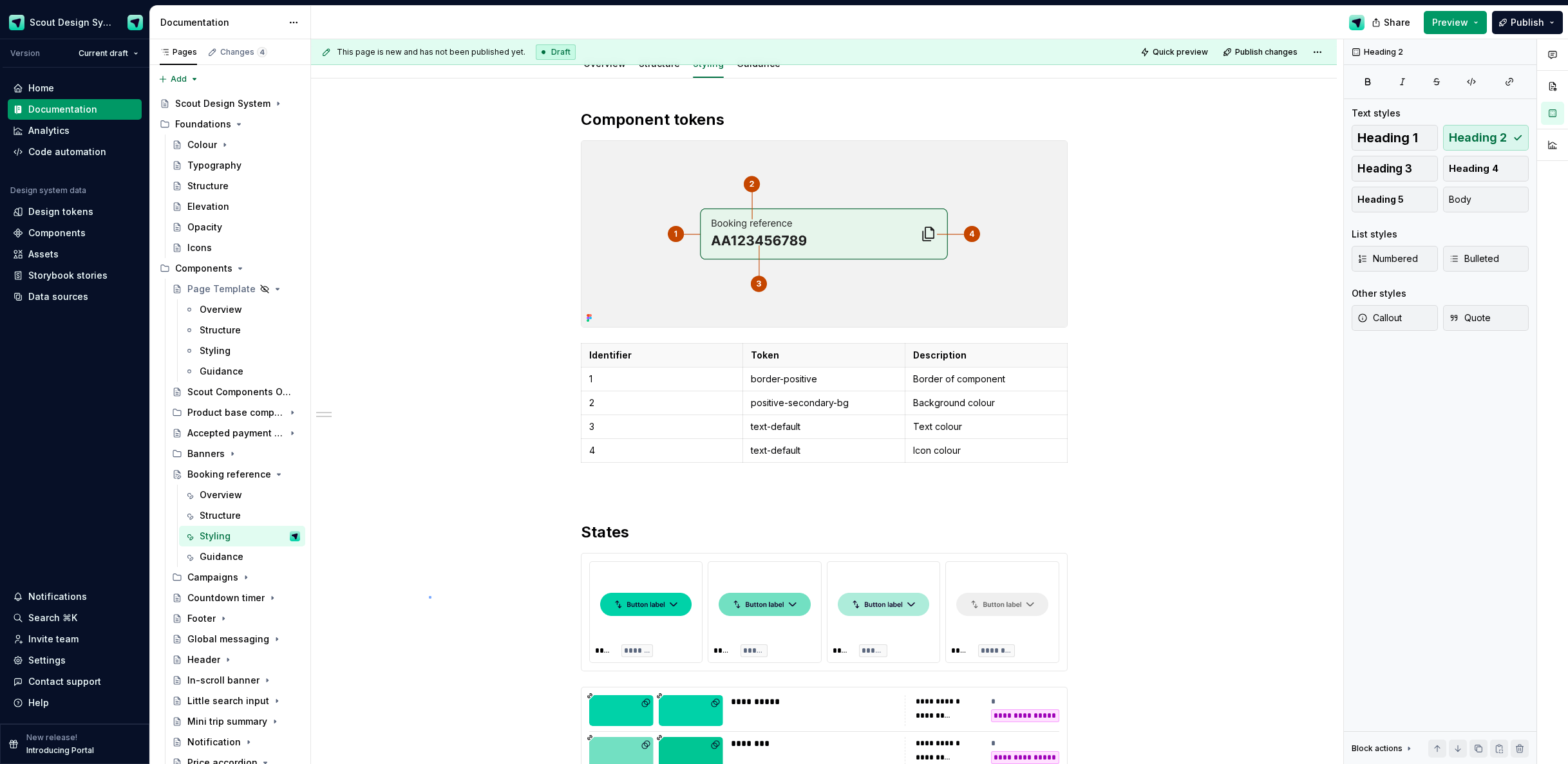
drag, startPoint x: 429, startPoint y: 596, endPoint x: 500, endPoint y: 610, distance: 72.4
click at [430, 597] on div "**********" at bounding box center [827, 402] width 1033 height 726
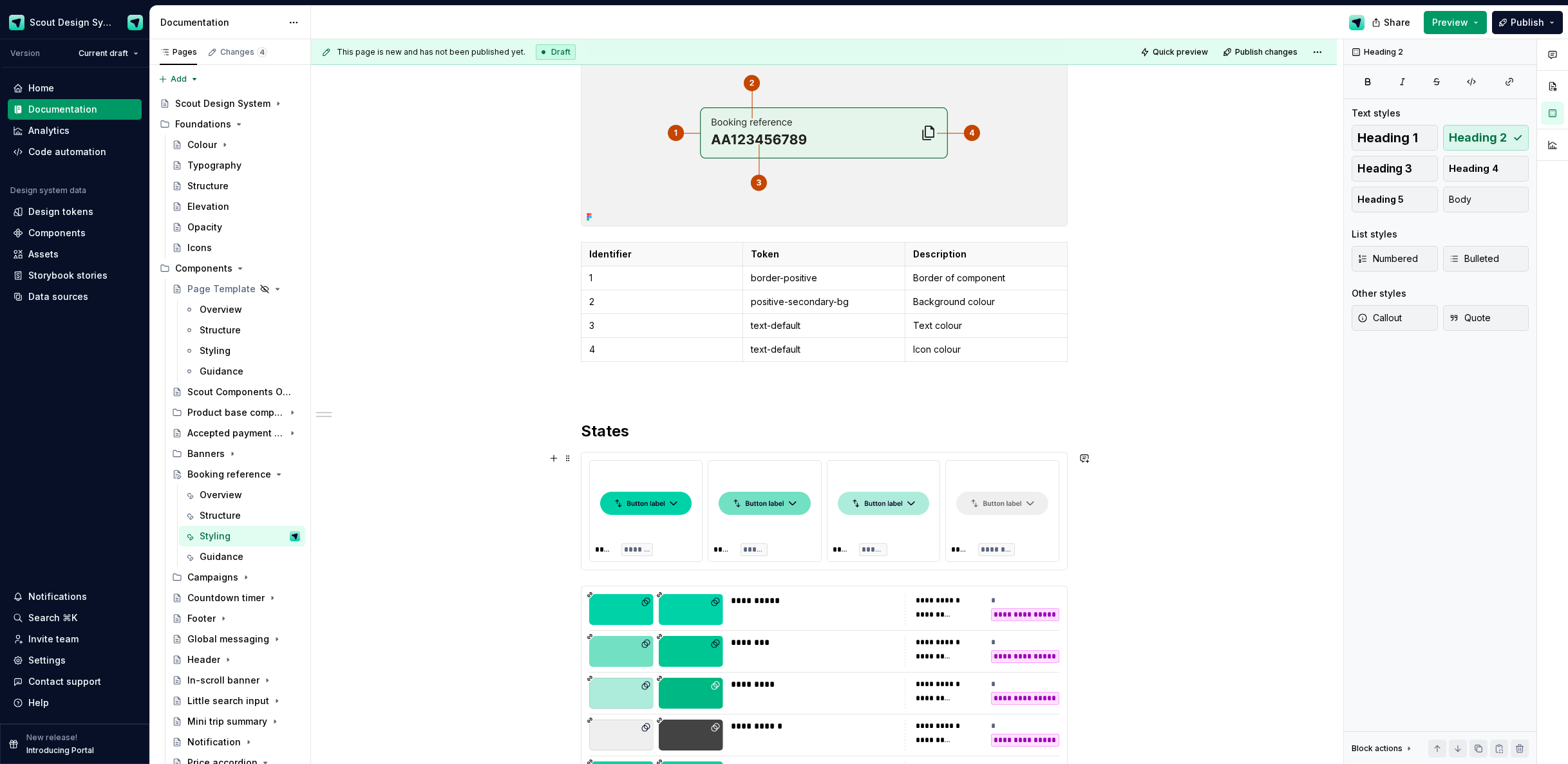
scroll to position [335, 0]
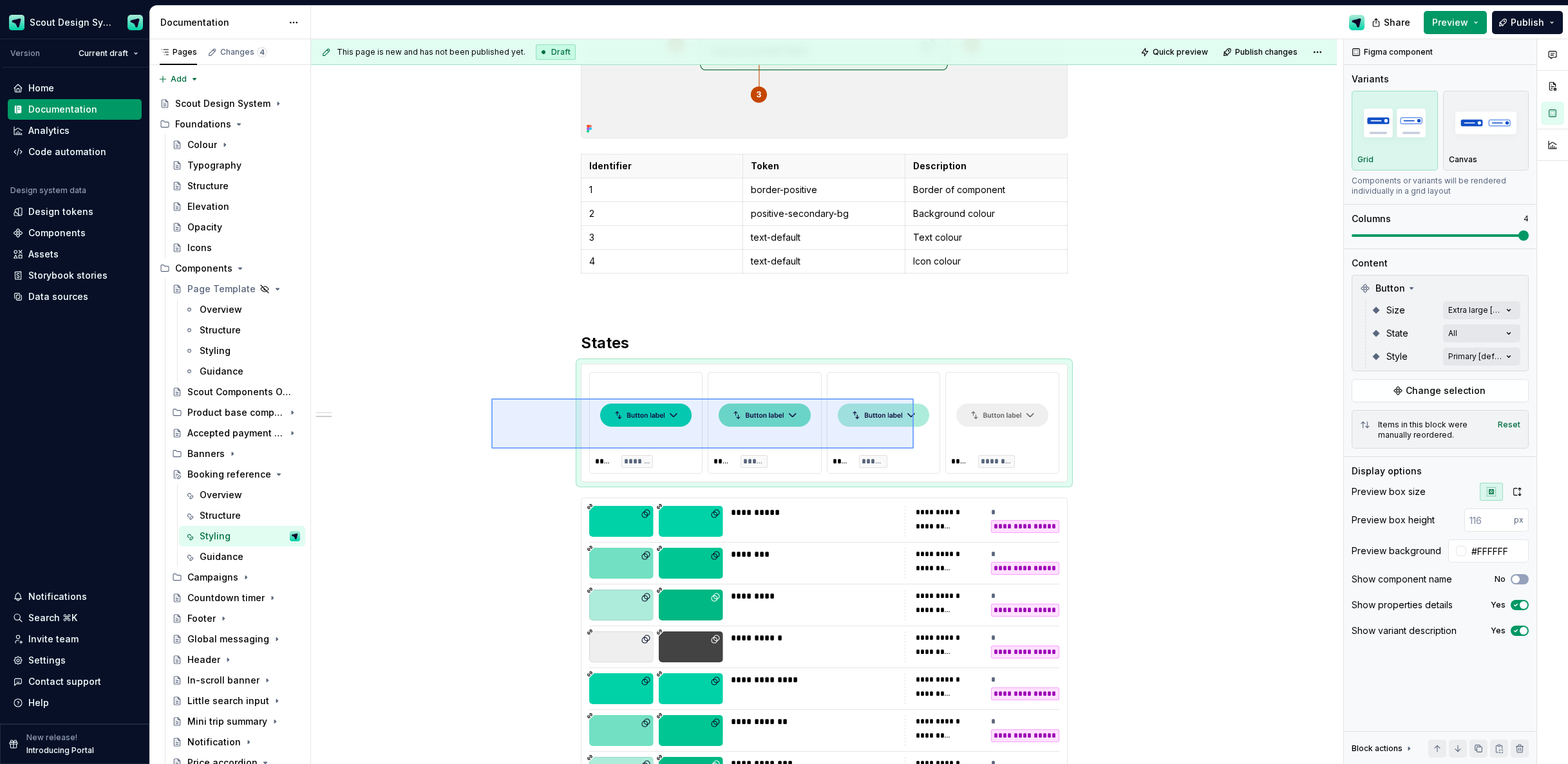
drag, startPoint x: 862, startPoint y: 469, endPoint x: 913, endPoint y: 449, distance: 54.8
click at [913, 449] on div "**********" at bounding box center [827, 402] width 1033 height 726
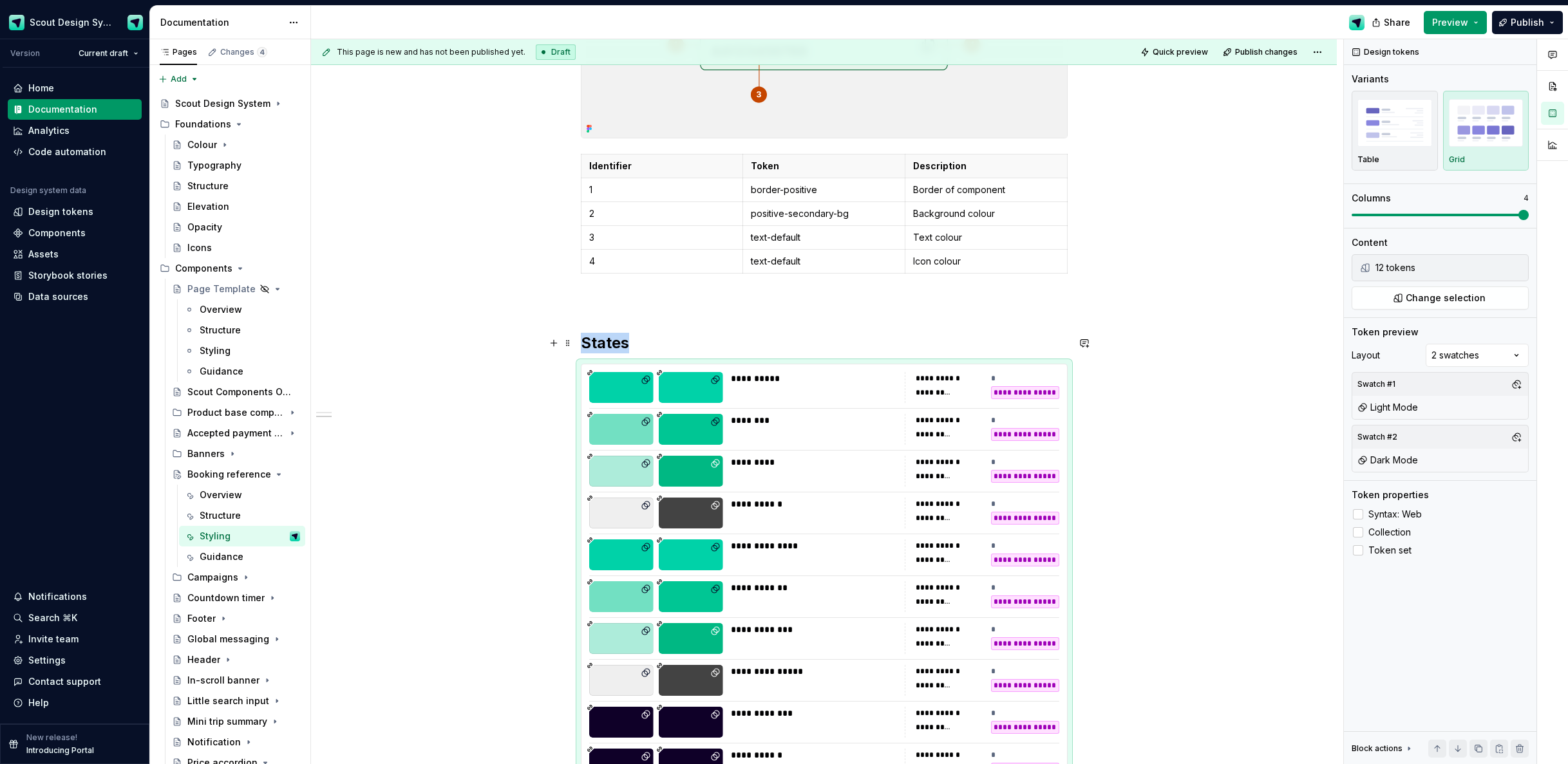
type textarea "*"
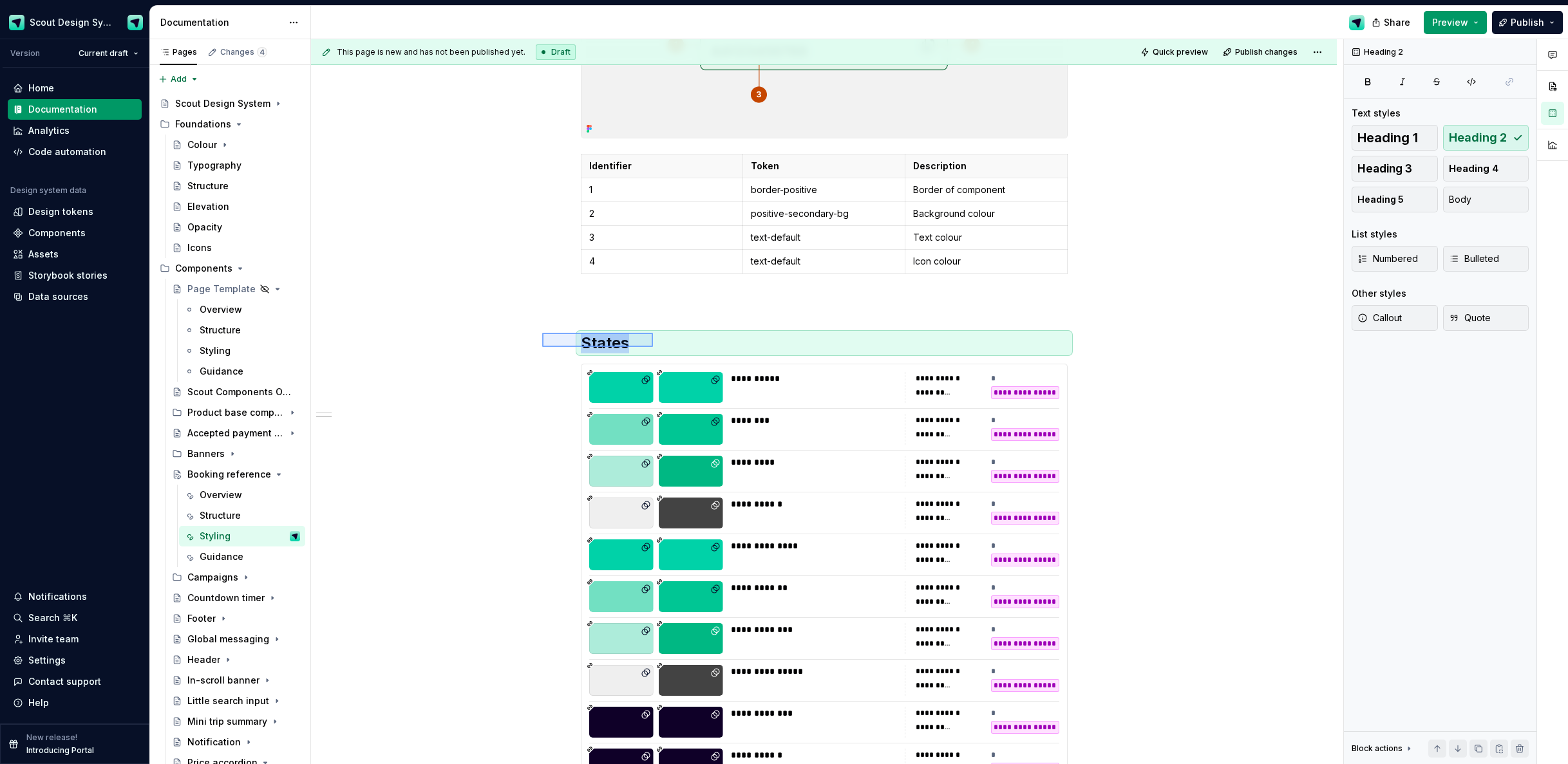
drag, startPoint x: 646, startPoint y: 346, endPoint x: 653, endPoint y: 347, distance: 7.1
click at [653, 347] on div "**********" at bounding box center [827, 402] width 1033 height 726
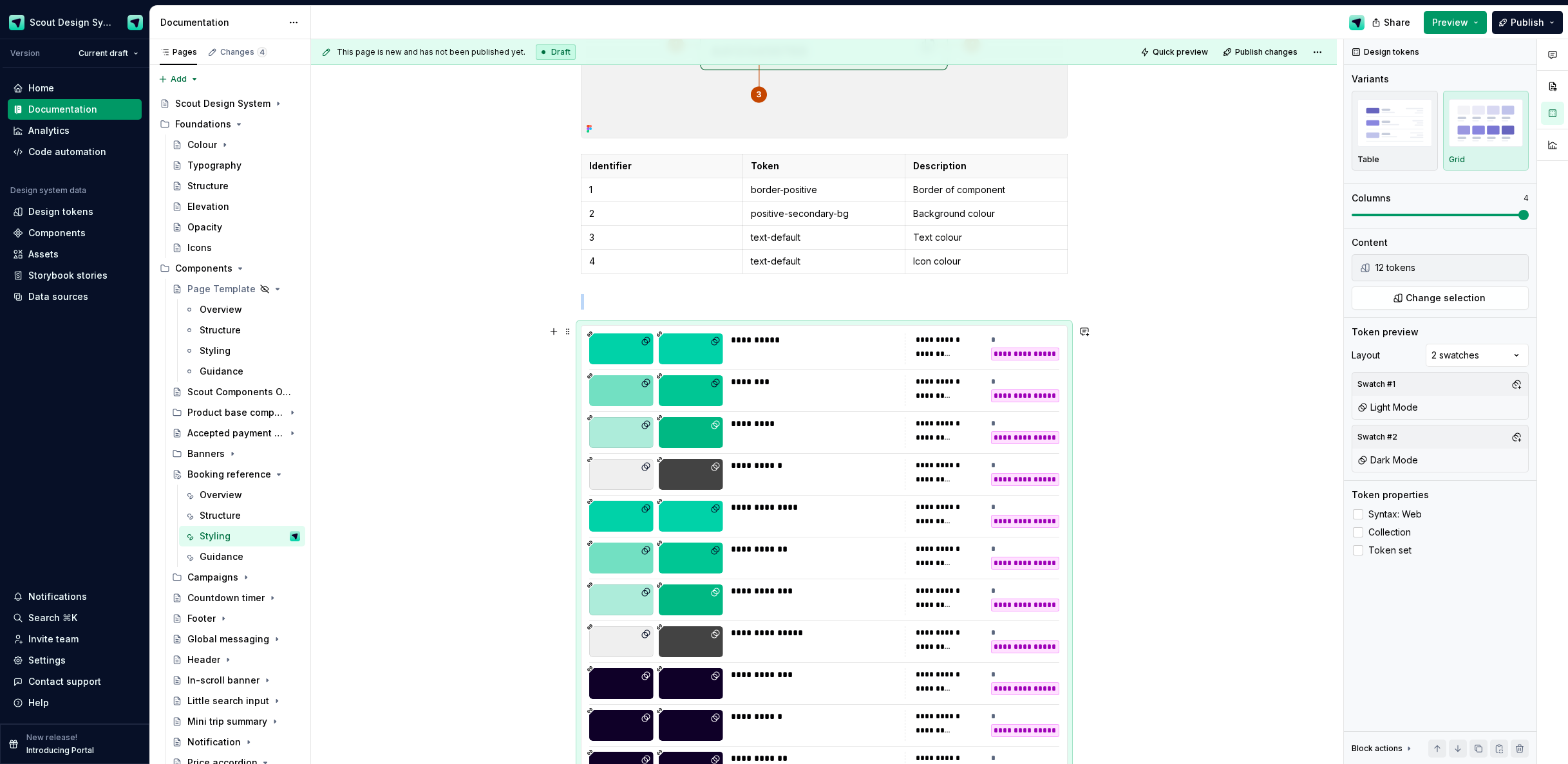
scroll to position [403, 0]
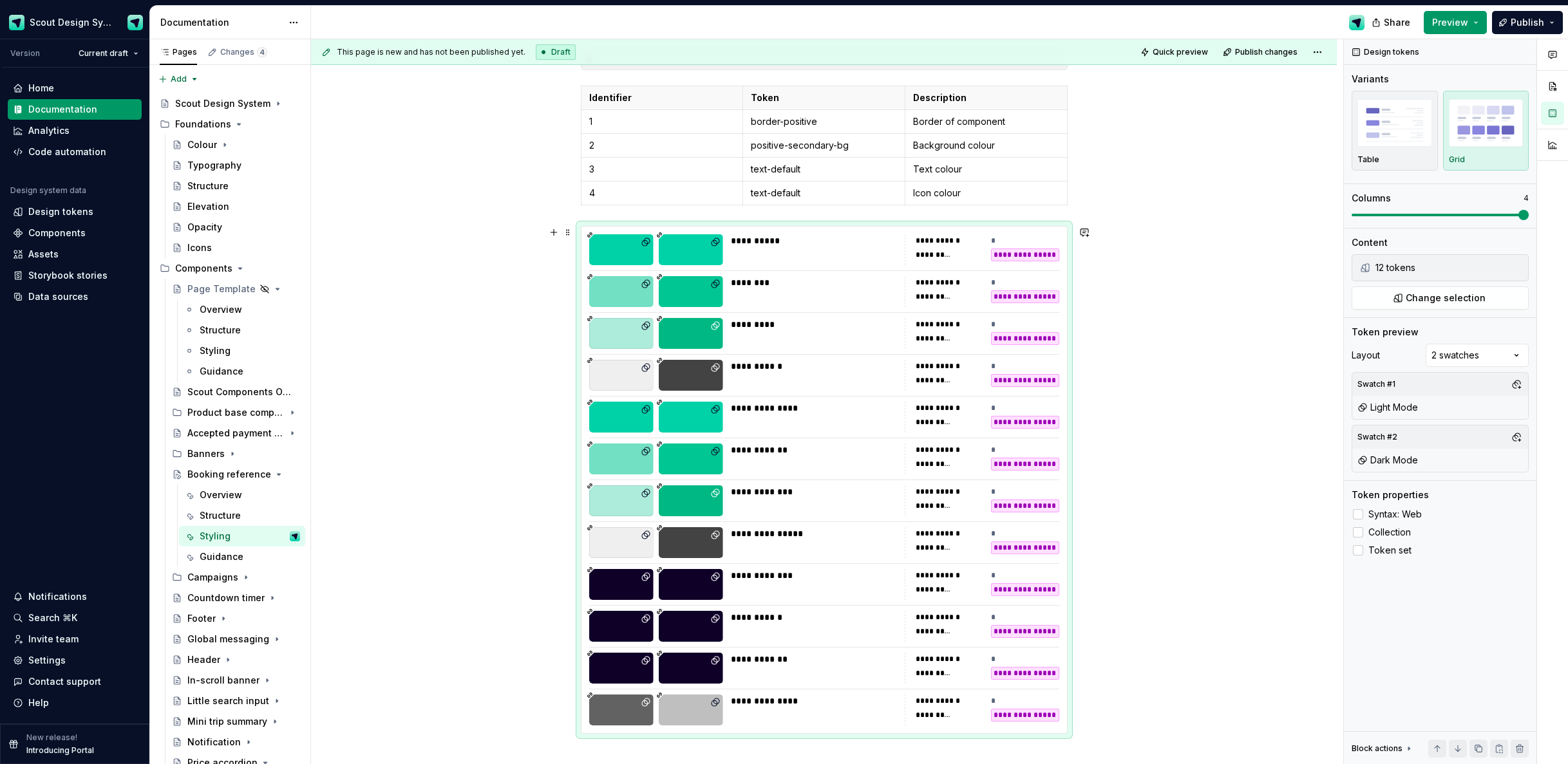
drag, startPoint x: 776, startPoint y: 314, endPoint x: 881, endPoint y: 331, distance: 106.4
click at [776, 314] on div "**********" at bounding box center [824, 479] width 485 height 507
click at [1453, 297] on span "Change selection" at bounding box center [1445, 297] width 80 height 12
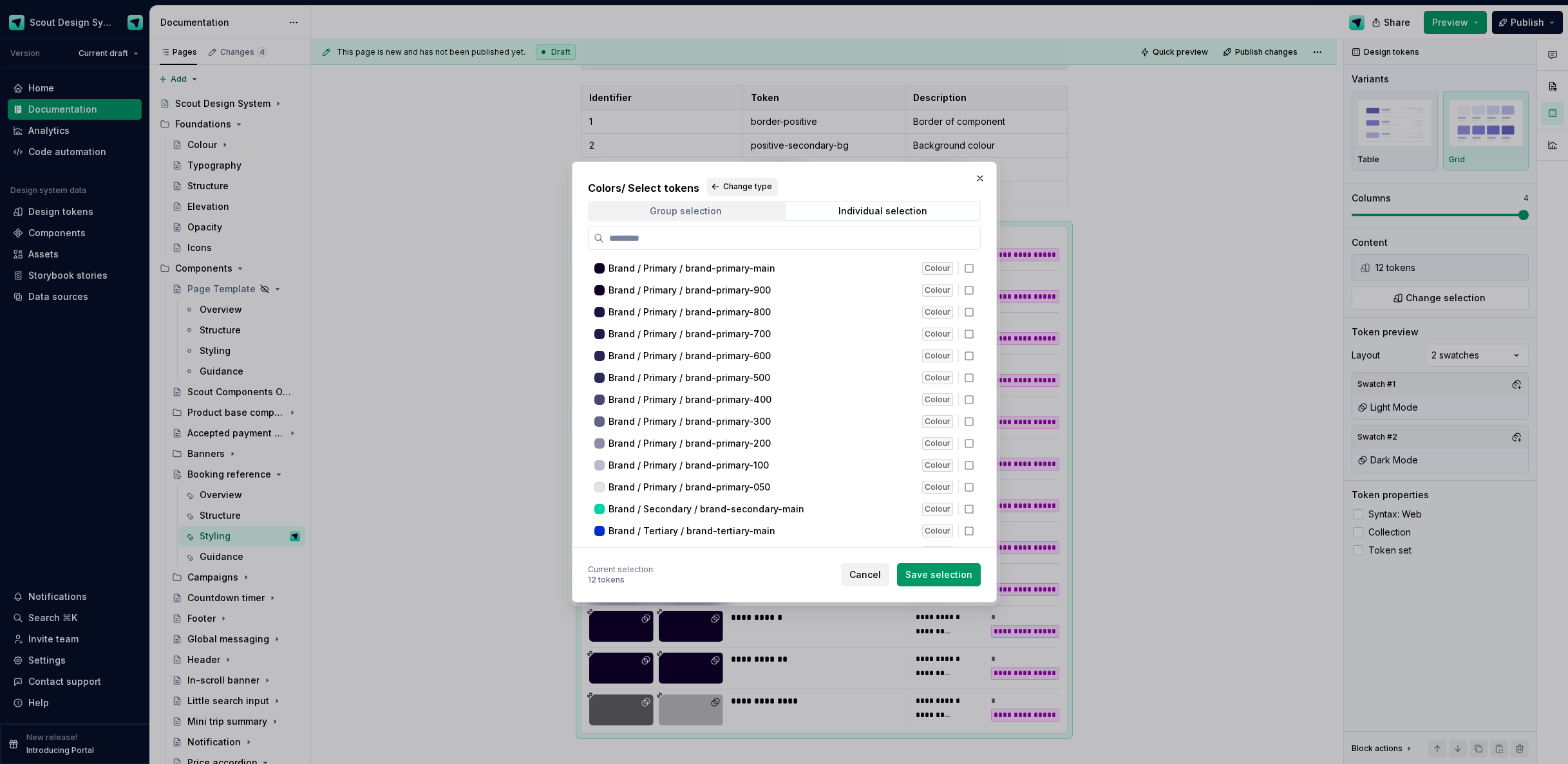
click at [662, 217] on span "Group selection" at bounding box center [687, 211] width 194 height 18
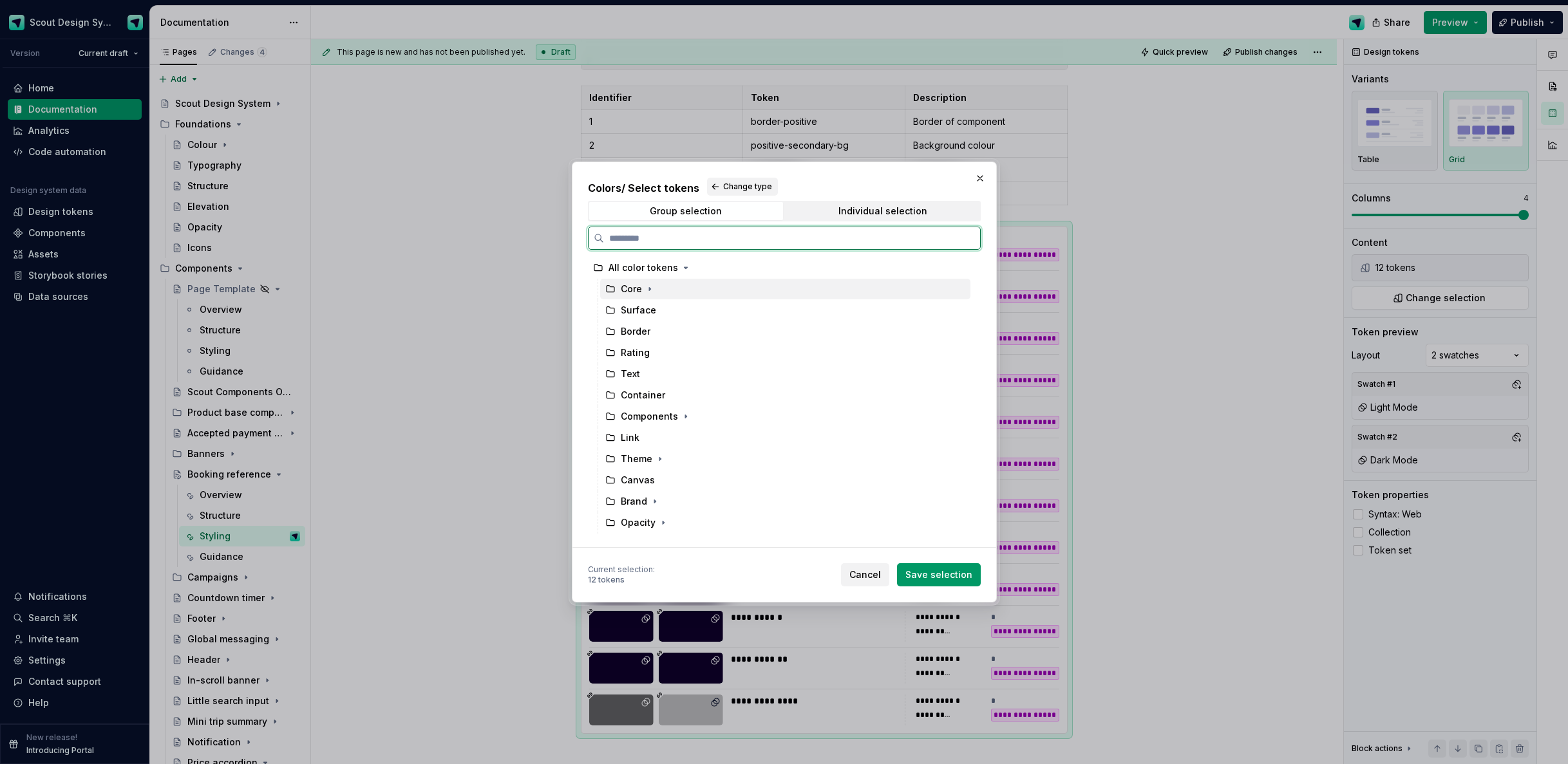
click at [635, 307] on div "Surface" at bounding box center [638, 310] width 35 height 12
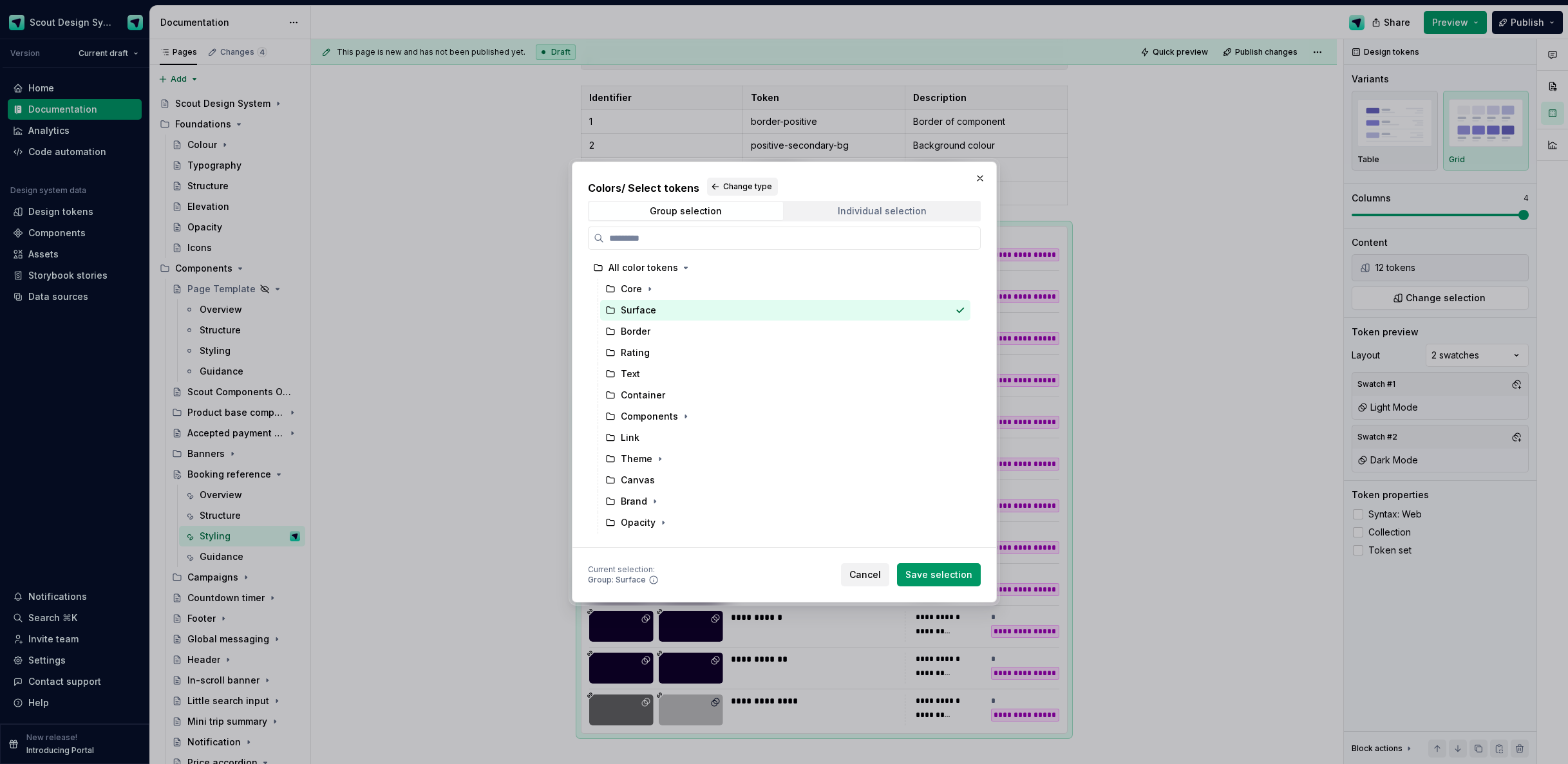
click at [854, 214] on div "Individual selection" at bounding box center [882, 211] width 89 height 11
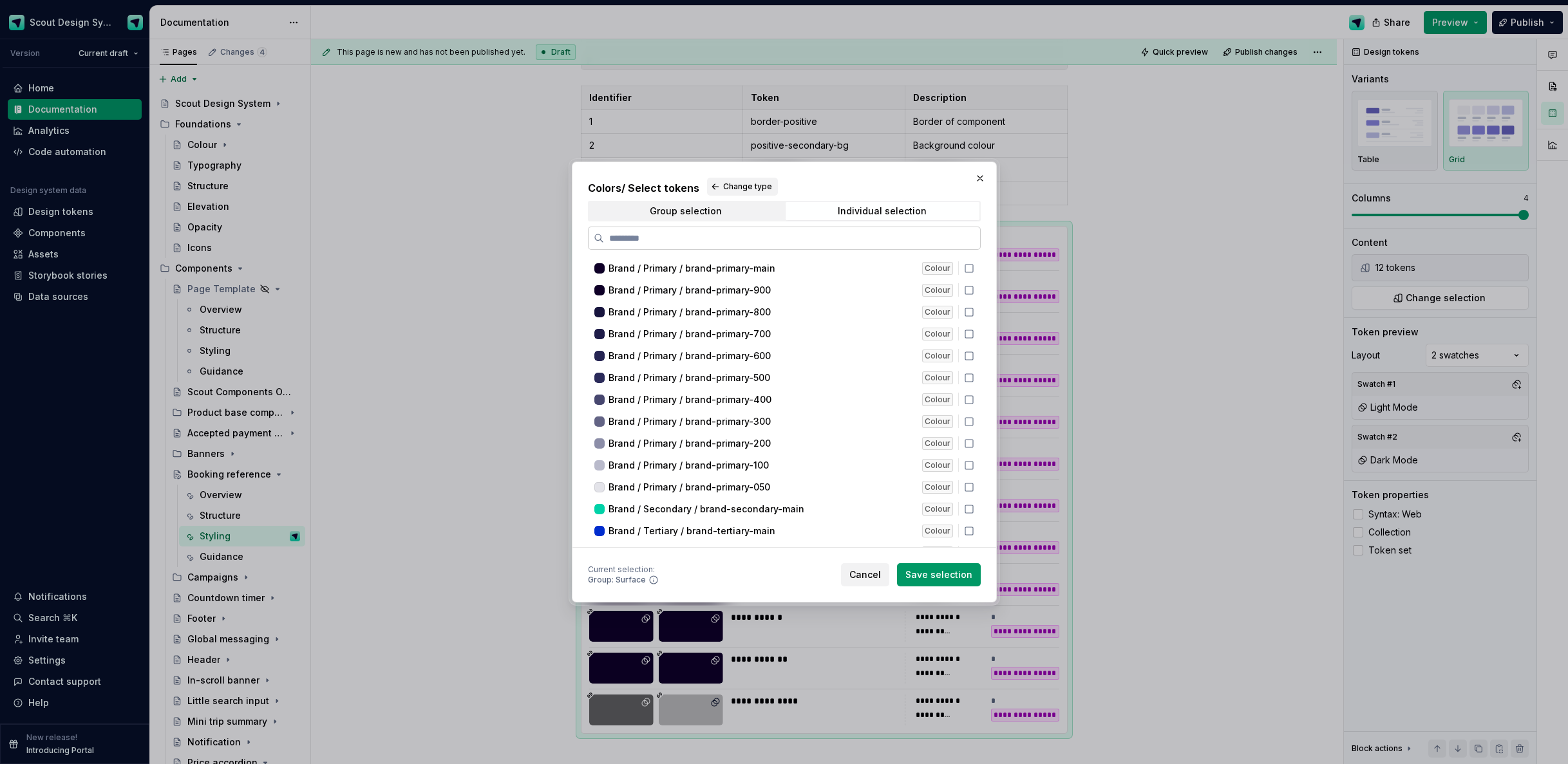
click at [770, 243] on input "search" at bounding box center [792, 238] width 376 height 12
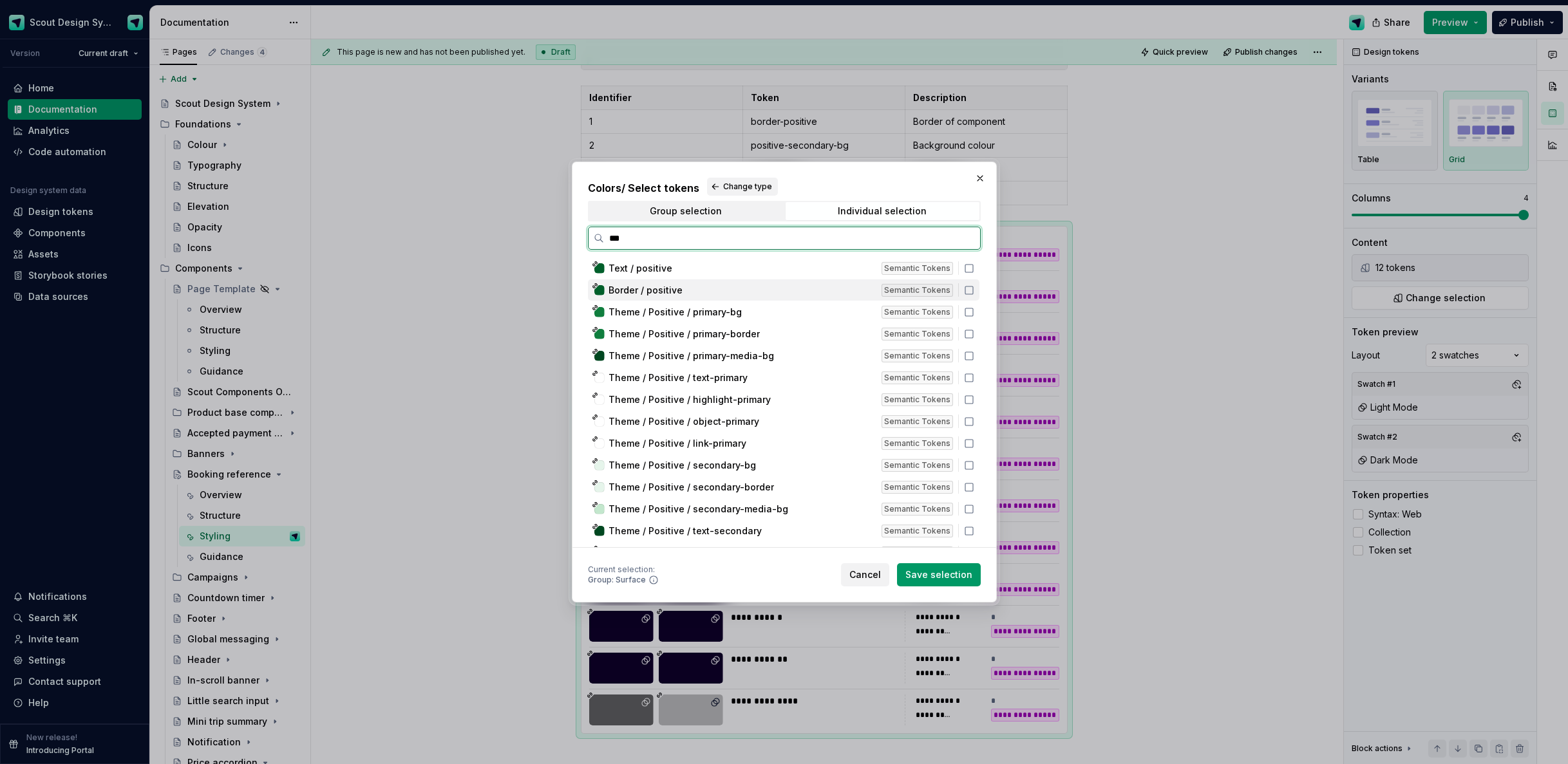
drag, startPoint x: 621, startPoint y: 289, endPoint x: 637, endPoint y: 293, distance: 16.5
click at [621, 289] on span "Border / positive" at bounding box center [645, 289] width 74 height 12
drag, startPoint x: 648, startPoint y: 462, endPoint x: 664, endPoint y: 441, distance: 26.4
click at [648, 462] on span "Theme / Positive / secondary-bg" at bounding box center [683, 465] width 148 height 12
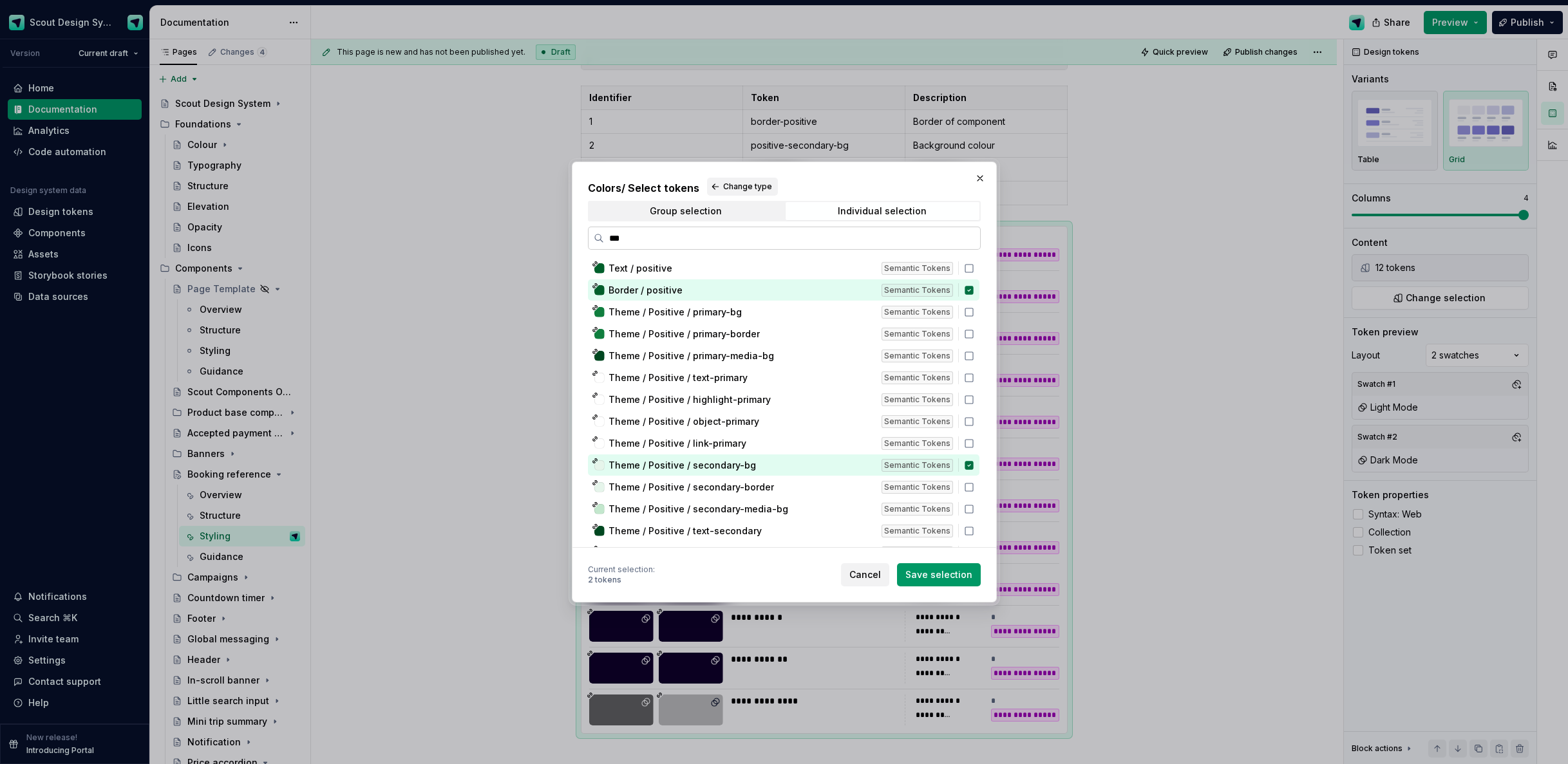
drag, startPoint x: 971, startPoint y: 236, endPoint x: 957, endPoint y: 237, distance: 14.0
click at [971, 236] on input "***" at bounding box center [792, 238] width 376 height 12
click at [956, 239] on input "***" at bounding box center [792, 238] width 376 height 12
type input "*"
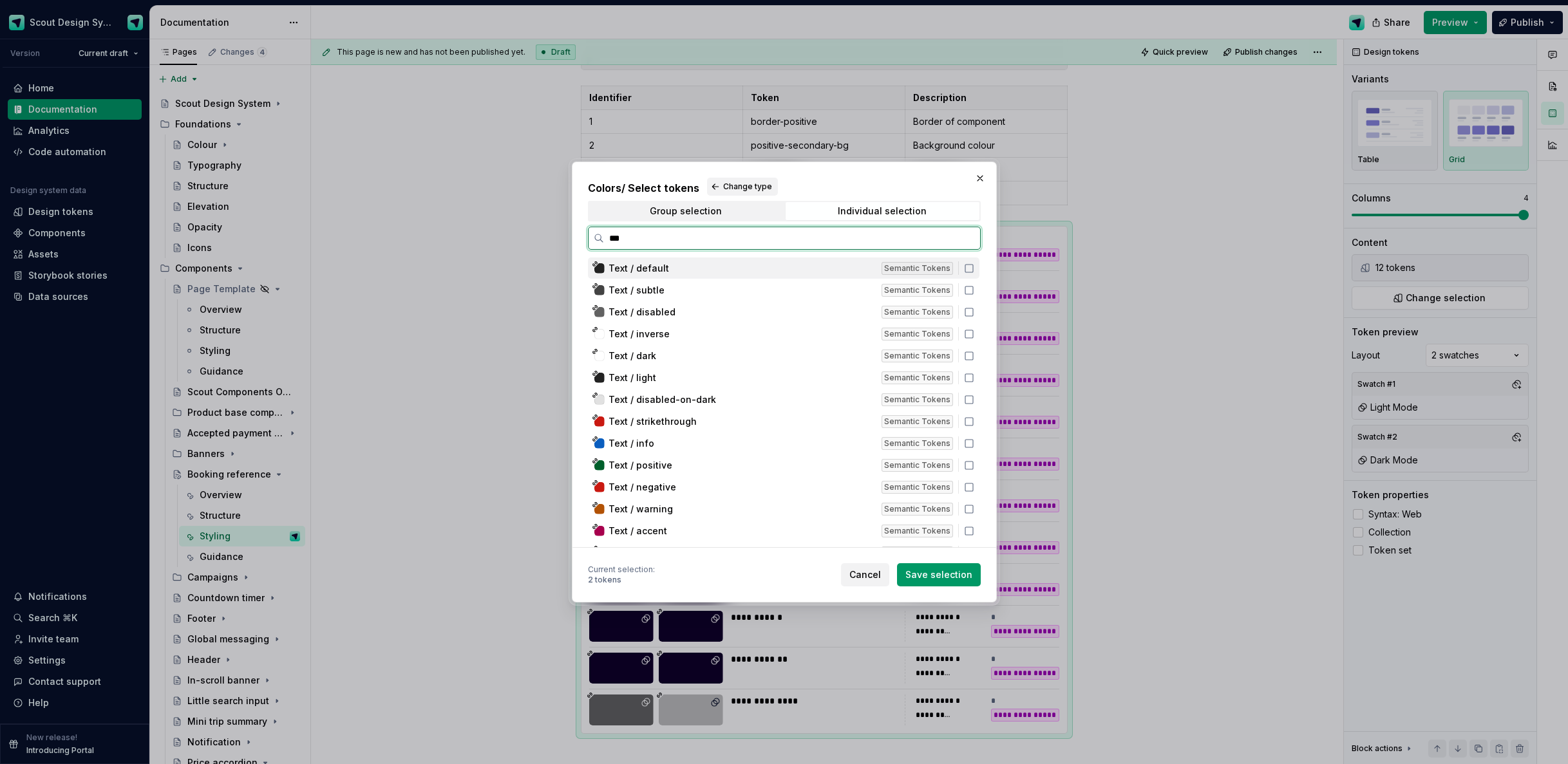
type input "****"
click at [670, 265] on div "Text / default" at bounding box center [741, 267] width 266 height 12
drag, startPoint x: 925, startPoint y: 577, endPoint x: 1346, endPoint y: 325, distance: 490.7
click at [926, 577] on span "Save selection" at bounding box center [939, 574] width 67 height 12
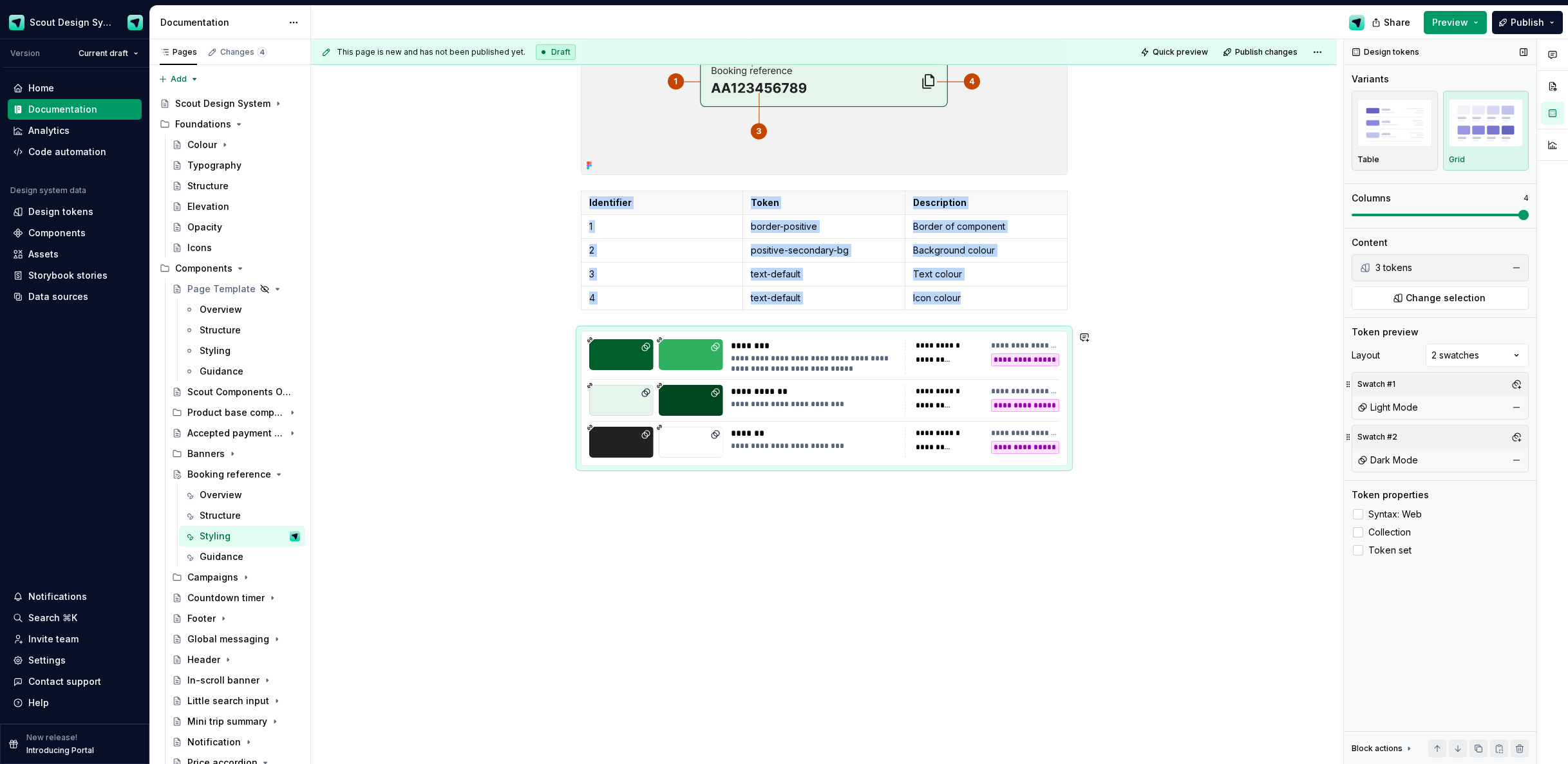
scroll to position [297, 0]
click at [1489, 215] on span at bounding box center [1440, 215] width 177 height 11
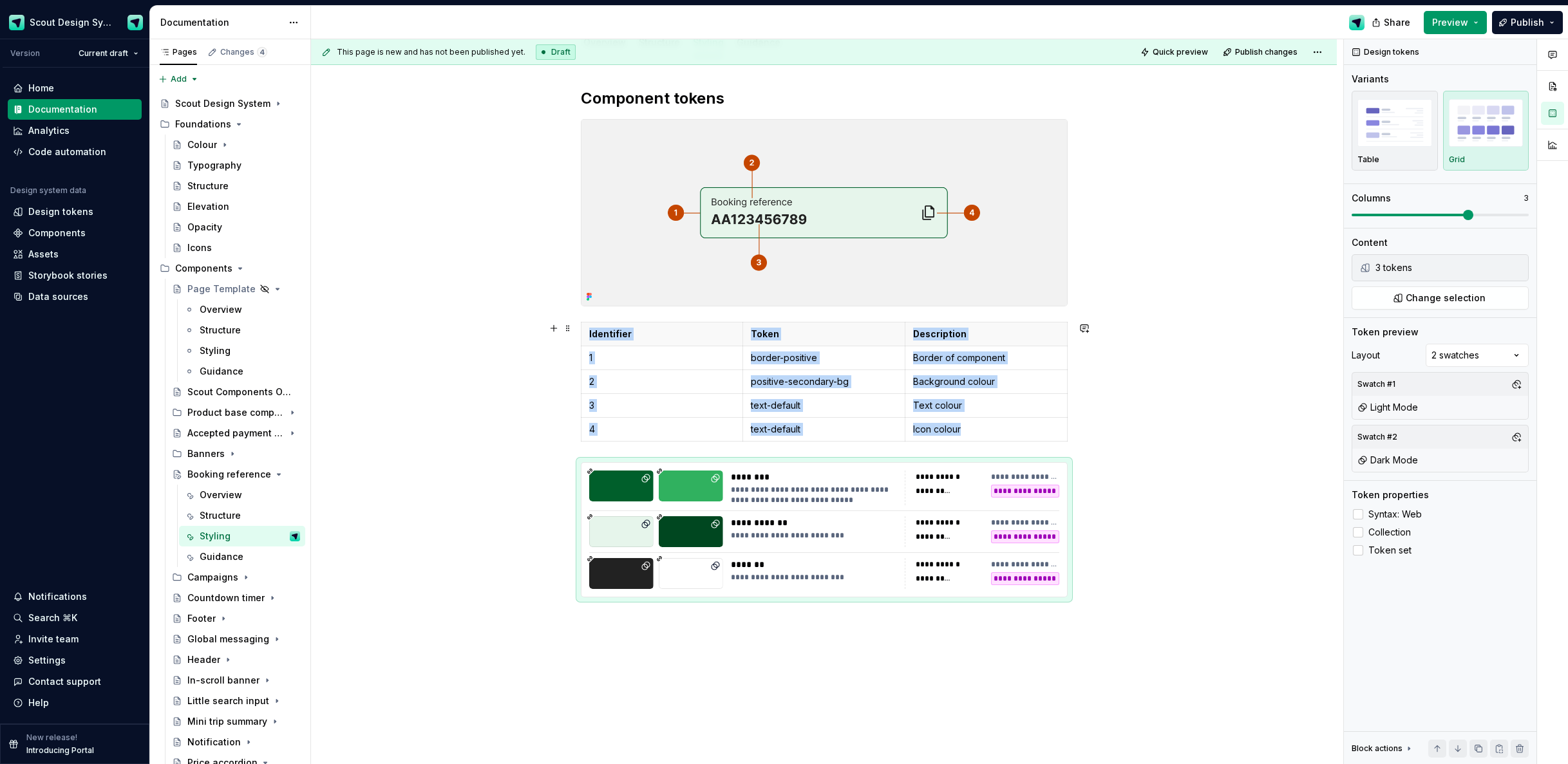
scroll to position [0, 0]
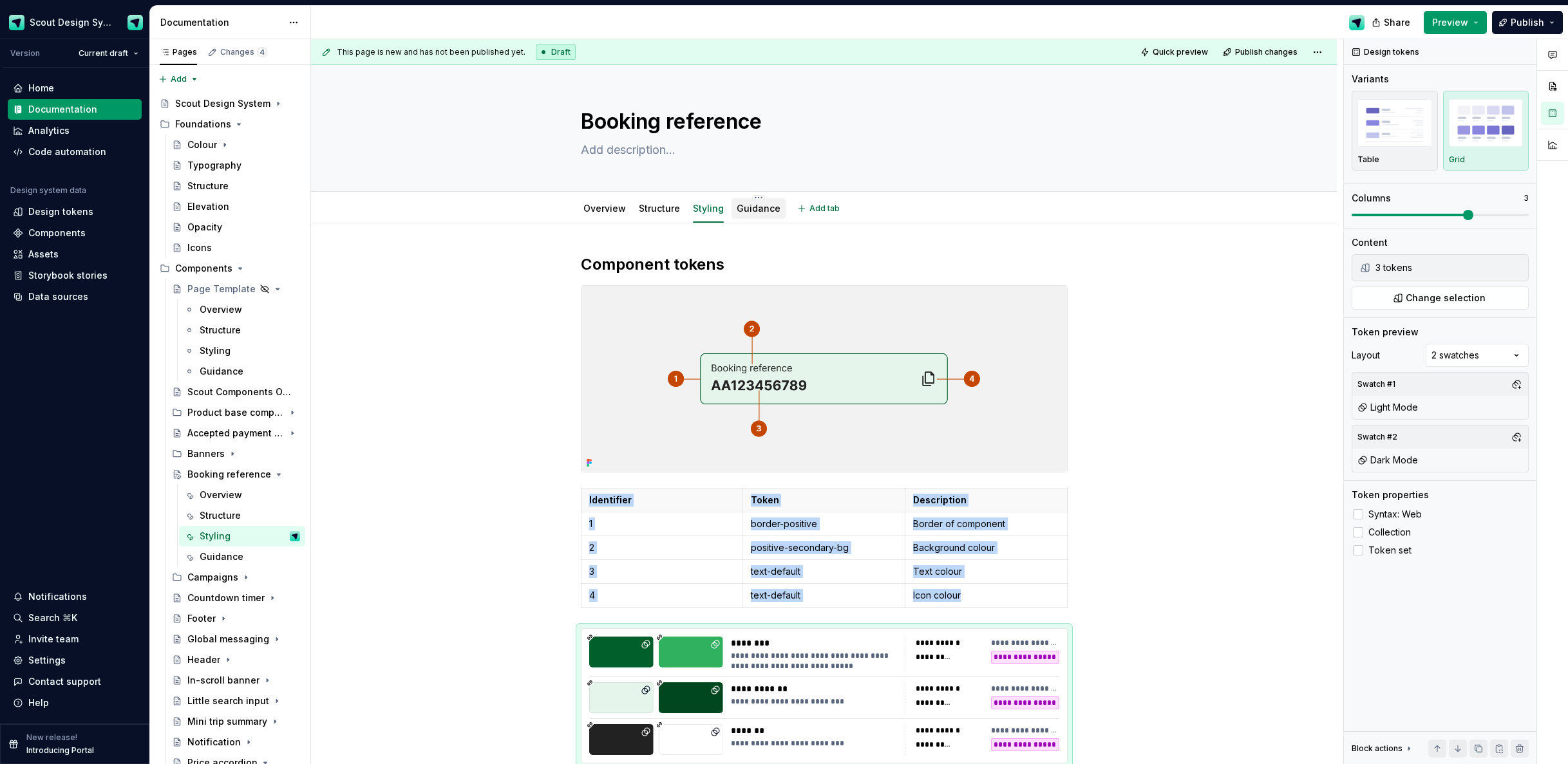
click at [763, 203] on link "Guidance" at bounding box center [759, 208] width 44 height 11
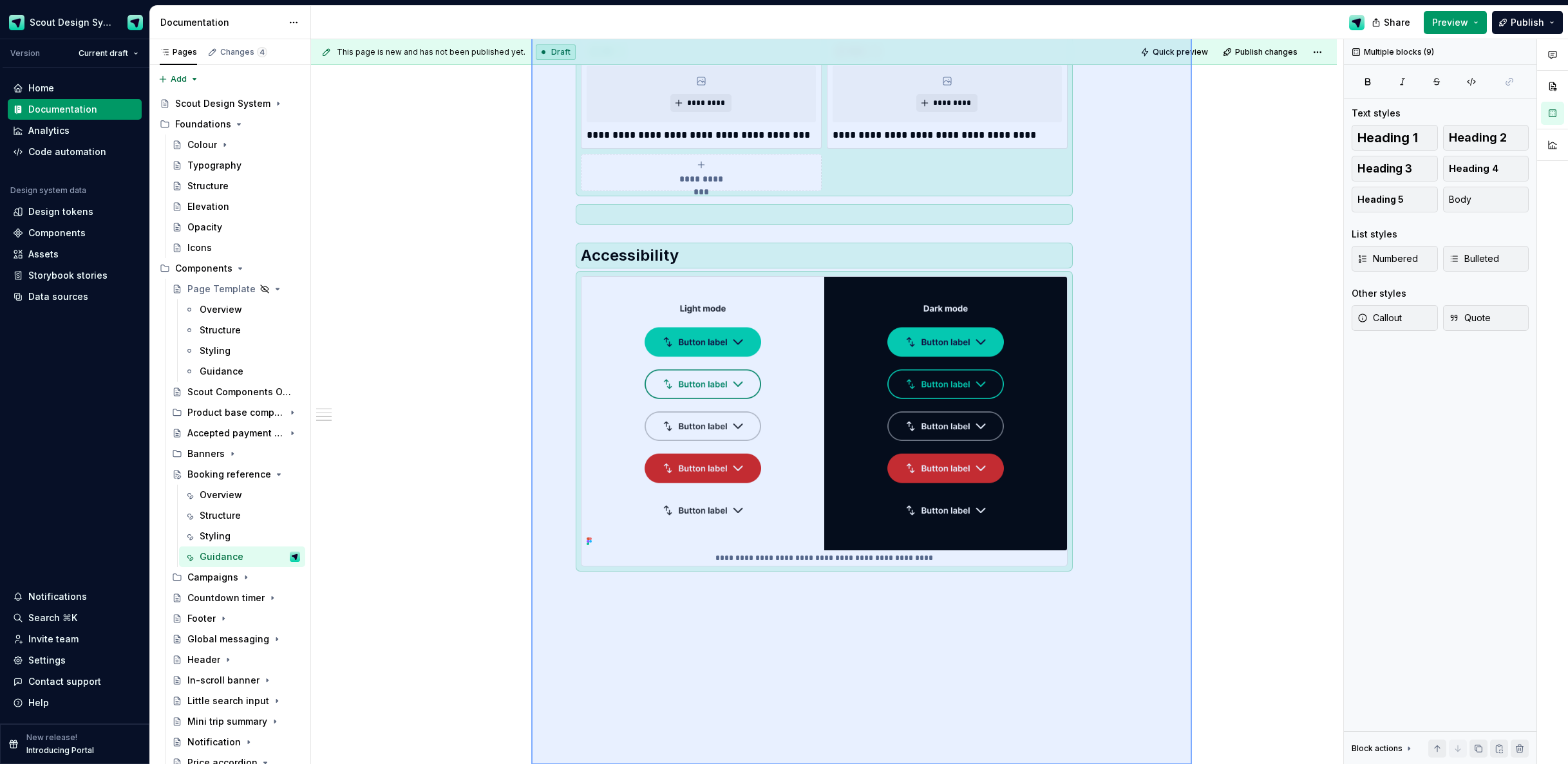
scroll to position [581, 0]
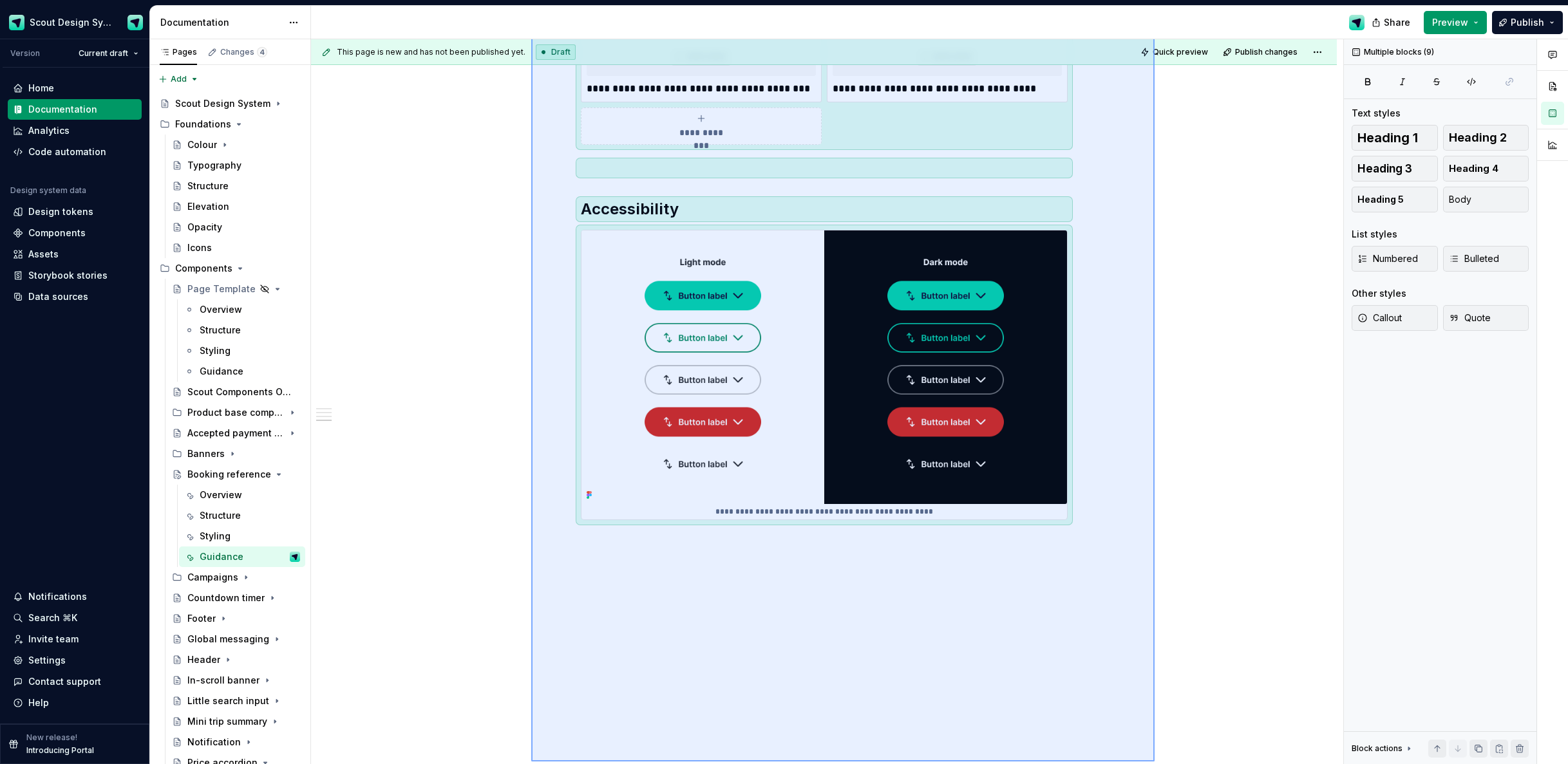
drag, startPoint x: 646, startPoint y: 453, endPoint x: 1136, endPoint y: 699, distance: 548.3
click at [1137, 699] on div "**********" at bounding box center [827, 402] width 1033 height 726
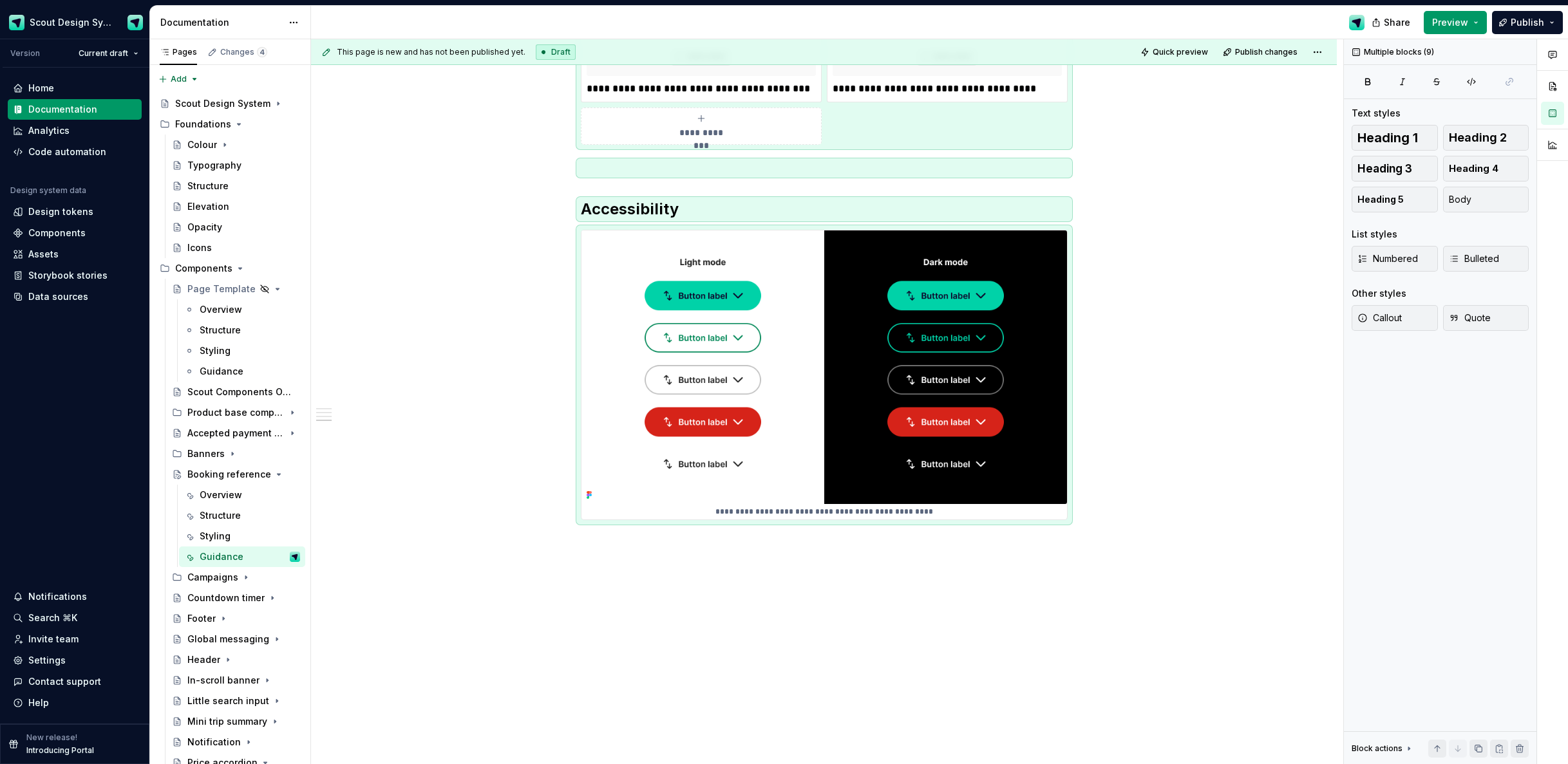
scroll to position [0, 0]
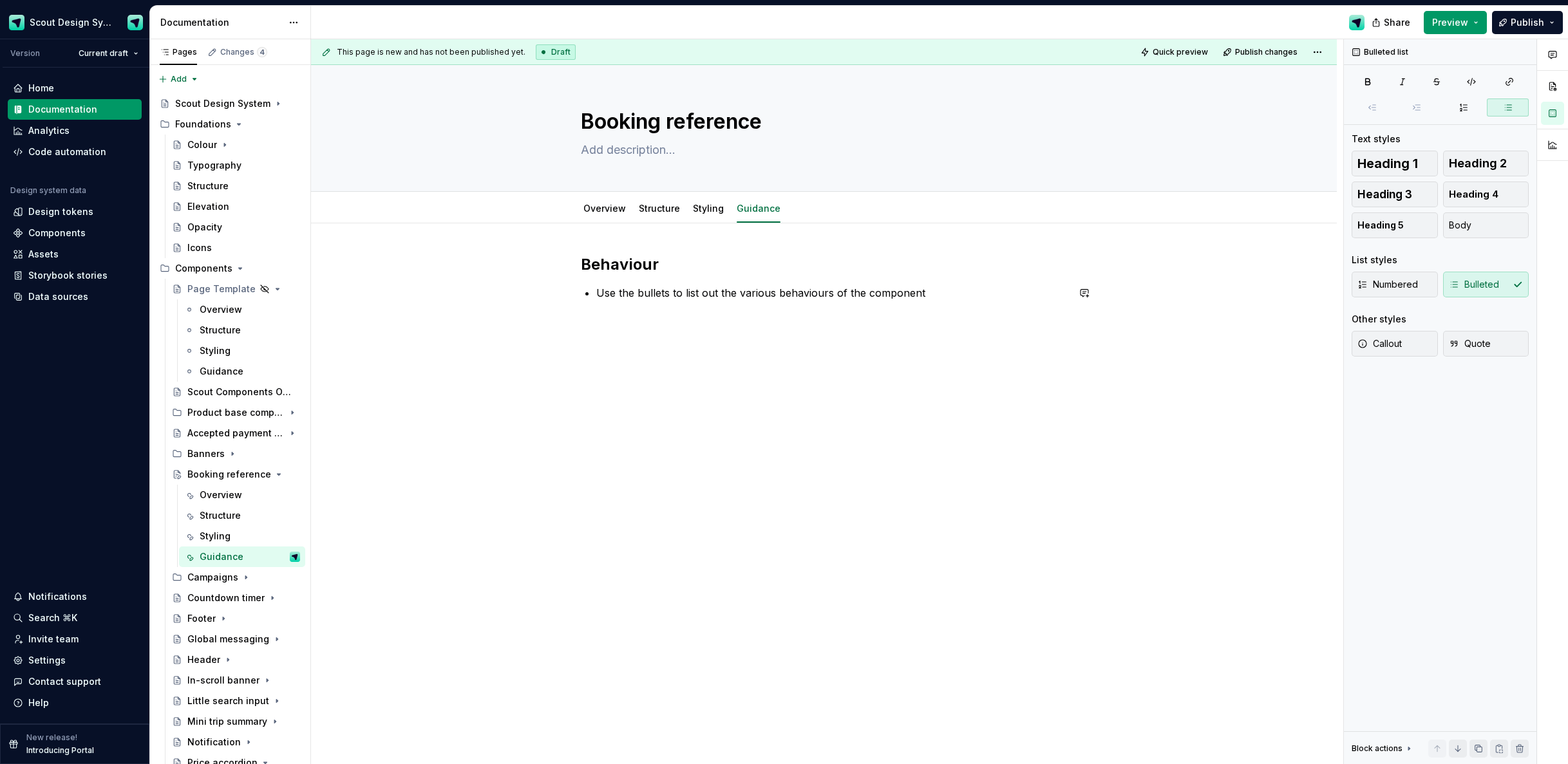
drag, startPoint x: 493, startPoint y: 303, endPoint x: 507, endPoint y: 305, distance: 14.1
click at [493, 303] on div "Behaviour Use the bullets to list out the various behaviours of the component" at bounding box center [824, 385] width 1026 height 325
drag, startPoint x: 1505, startPoint y: 23, endPoint x: 1499, endPoint y: 27, distance: 7.2
click at [1504, 23] on button "Publish" at bounding box center [1528, 22] width 71 height 23
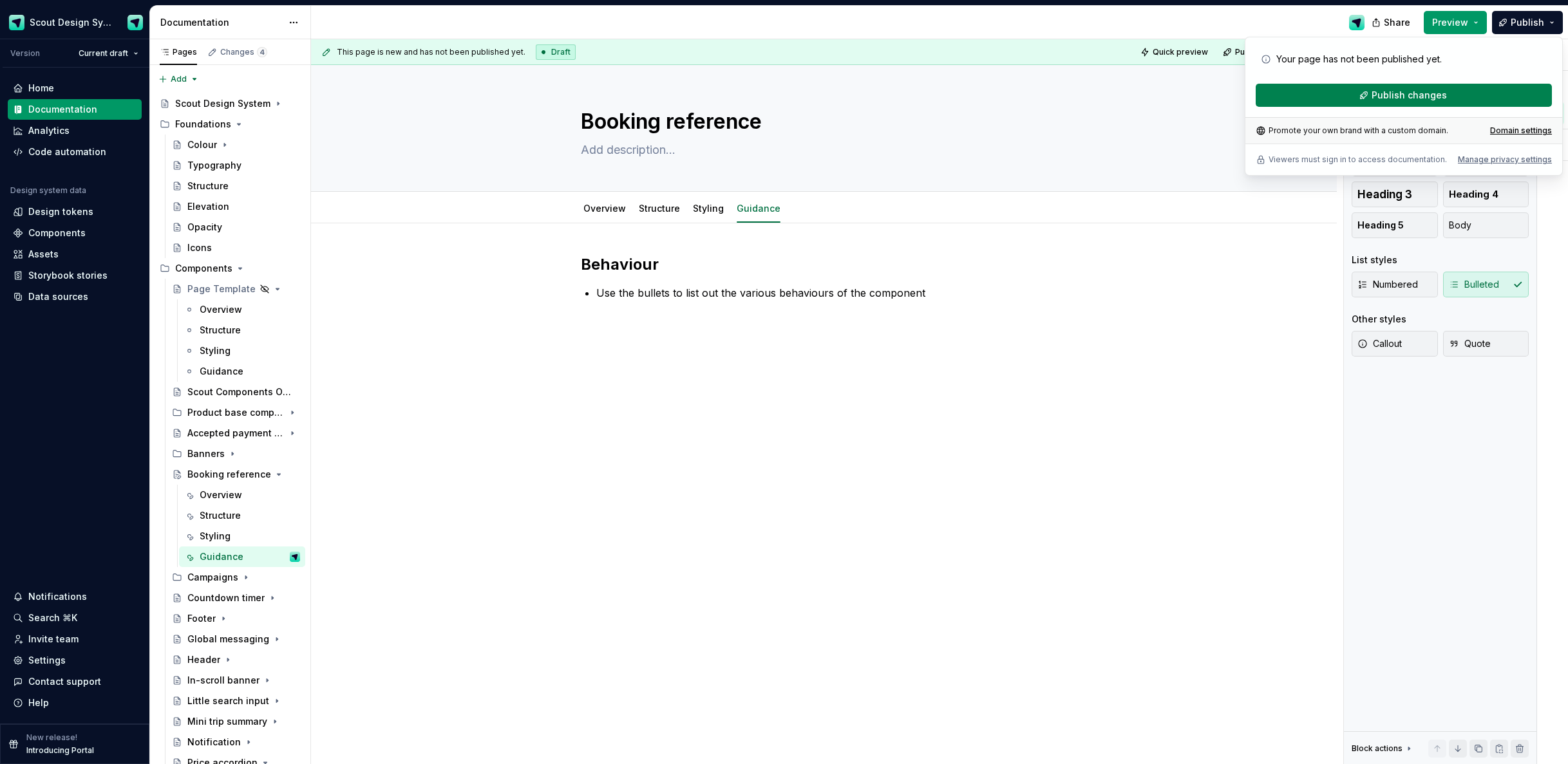
click at [1419, 102] on button "Publish changes" at bounding box center [1404, 95] width 296 height 23
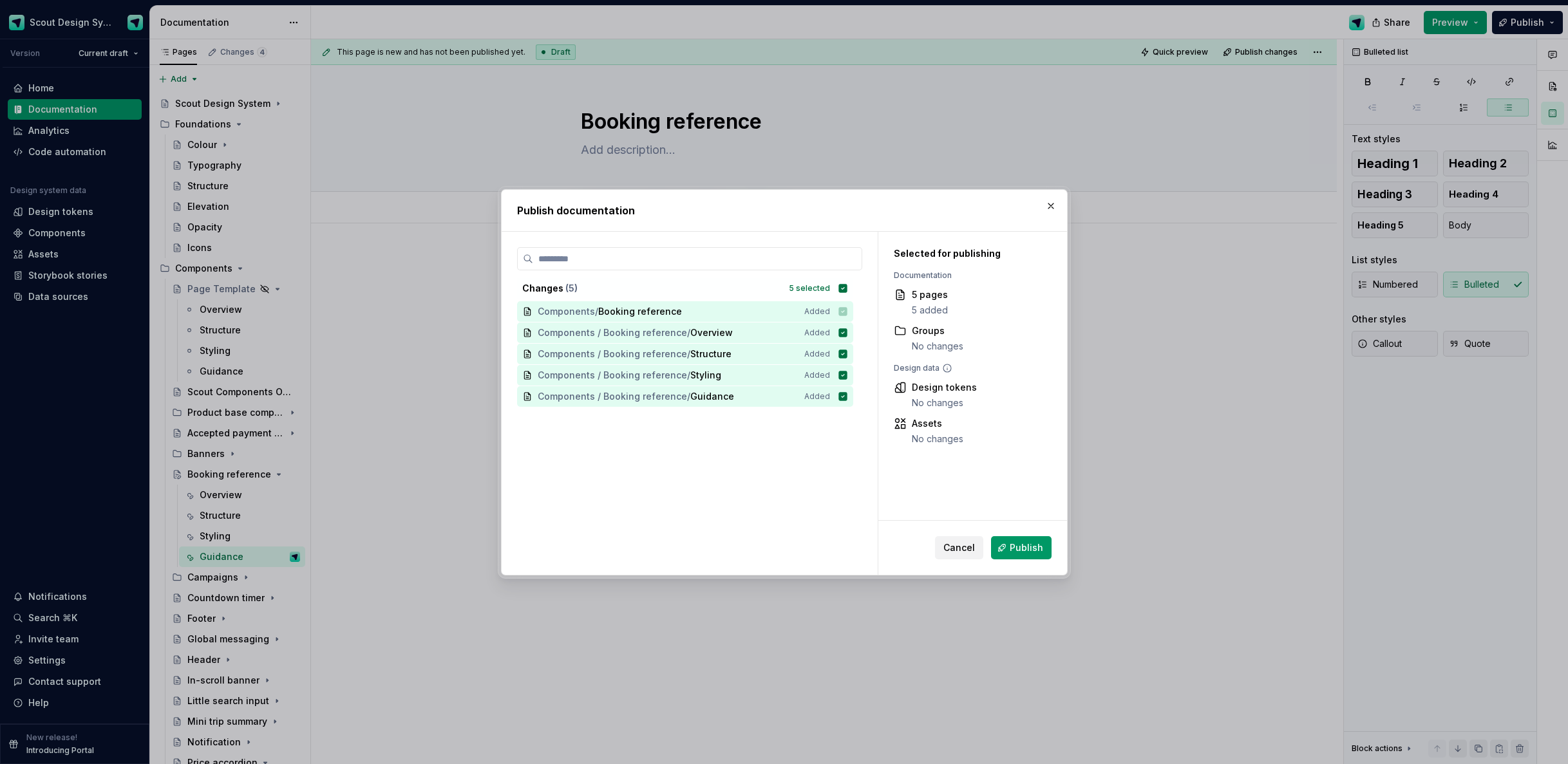
drag, startPoint x: 978, startPoint y: 544, endPoint x: 900, endPoint y: 532, distance: 78.9
click at [976, 543] on button "Cancel" at bounding box center [959, 547] width 48 height 23
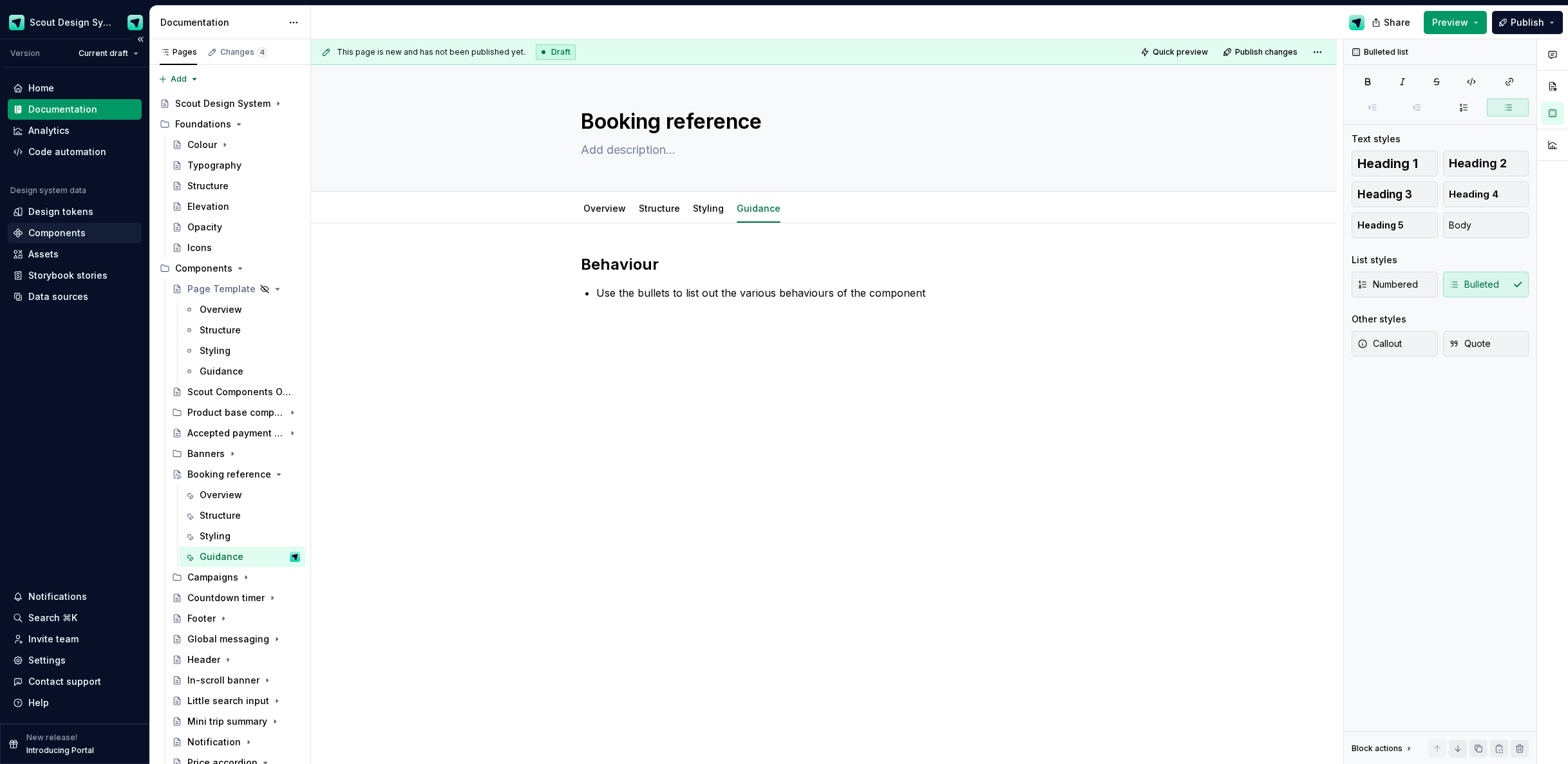
click at [58, 230] on div "Components" at bounding box center [58, 232] width 58 height 12
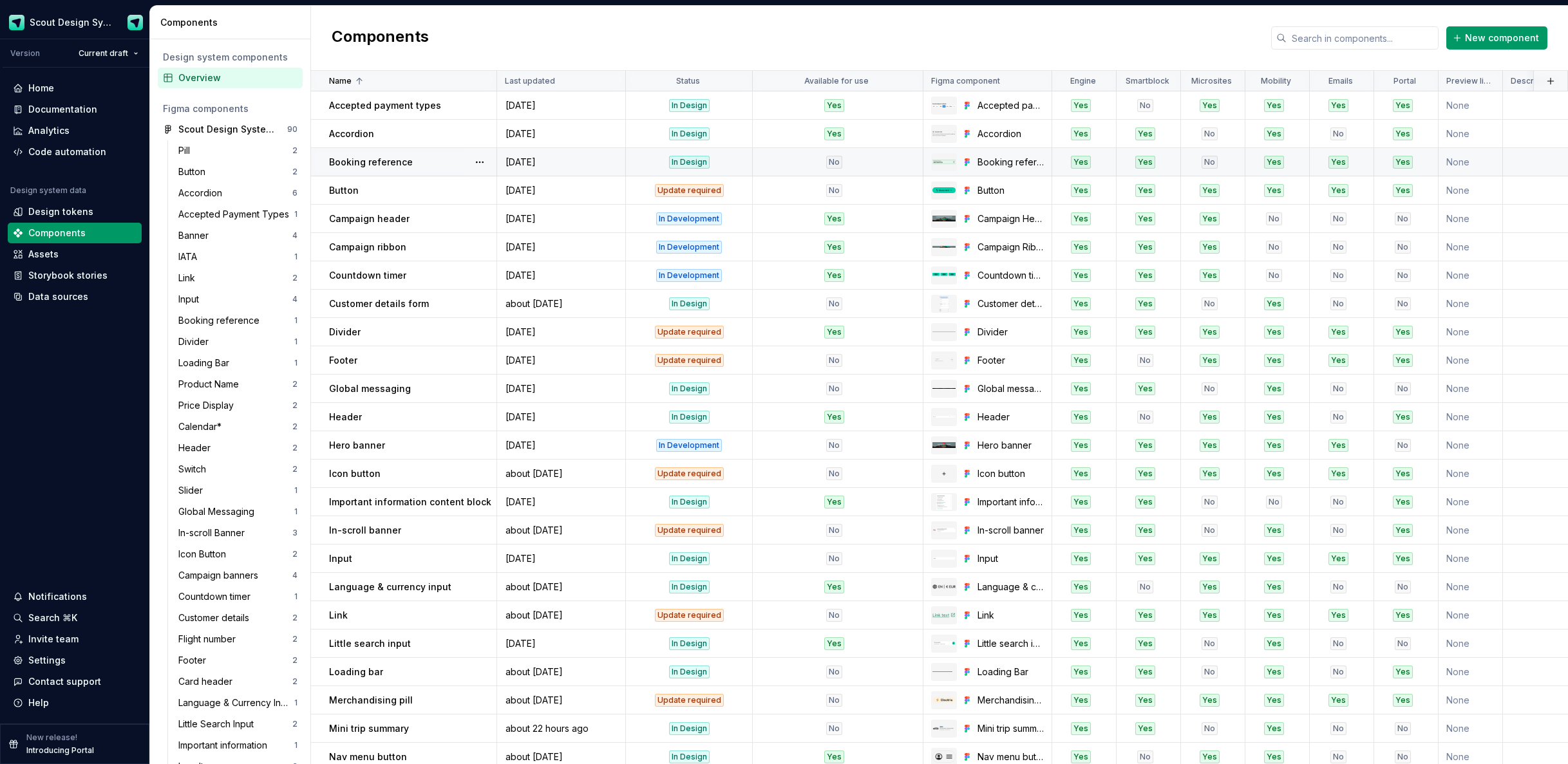
click at [883, 160] on div "No" at bounding box center [834, 162] width 162 height 12
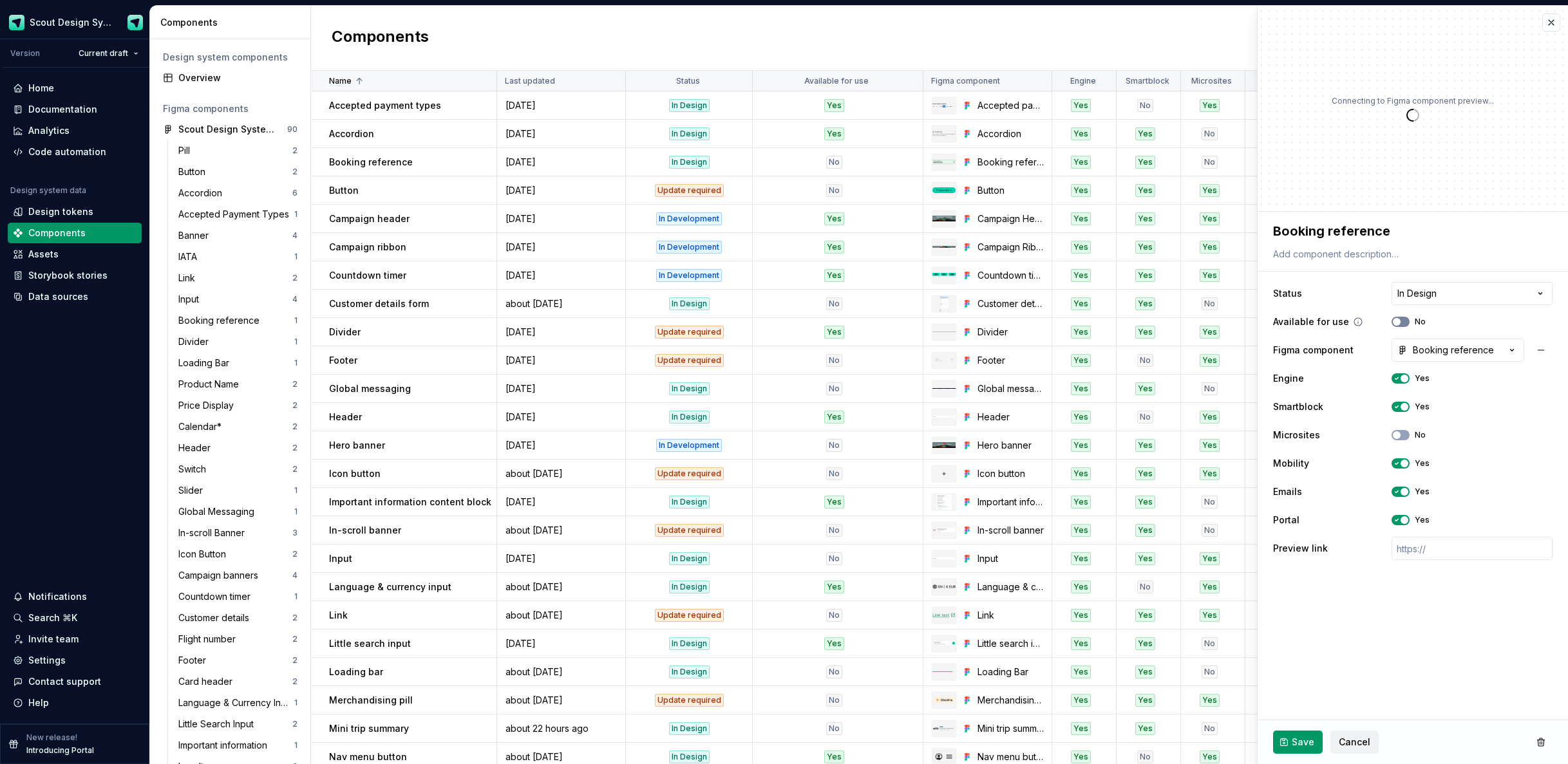
click at [1401, 318] on icon "button" at bounding box center [1396, 322] width 11 height 8
drag, startPoint x: 1299, startPoint y: 742, endPoint x: 1212, endPoint y: 687, distance: 102.9
click at [1299, 741] on span "Save" at bounding box center [1303, 742] width 23 height 12
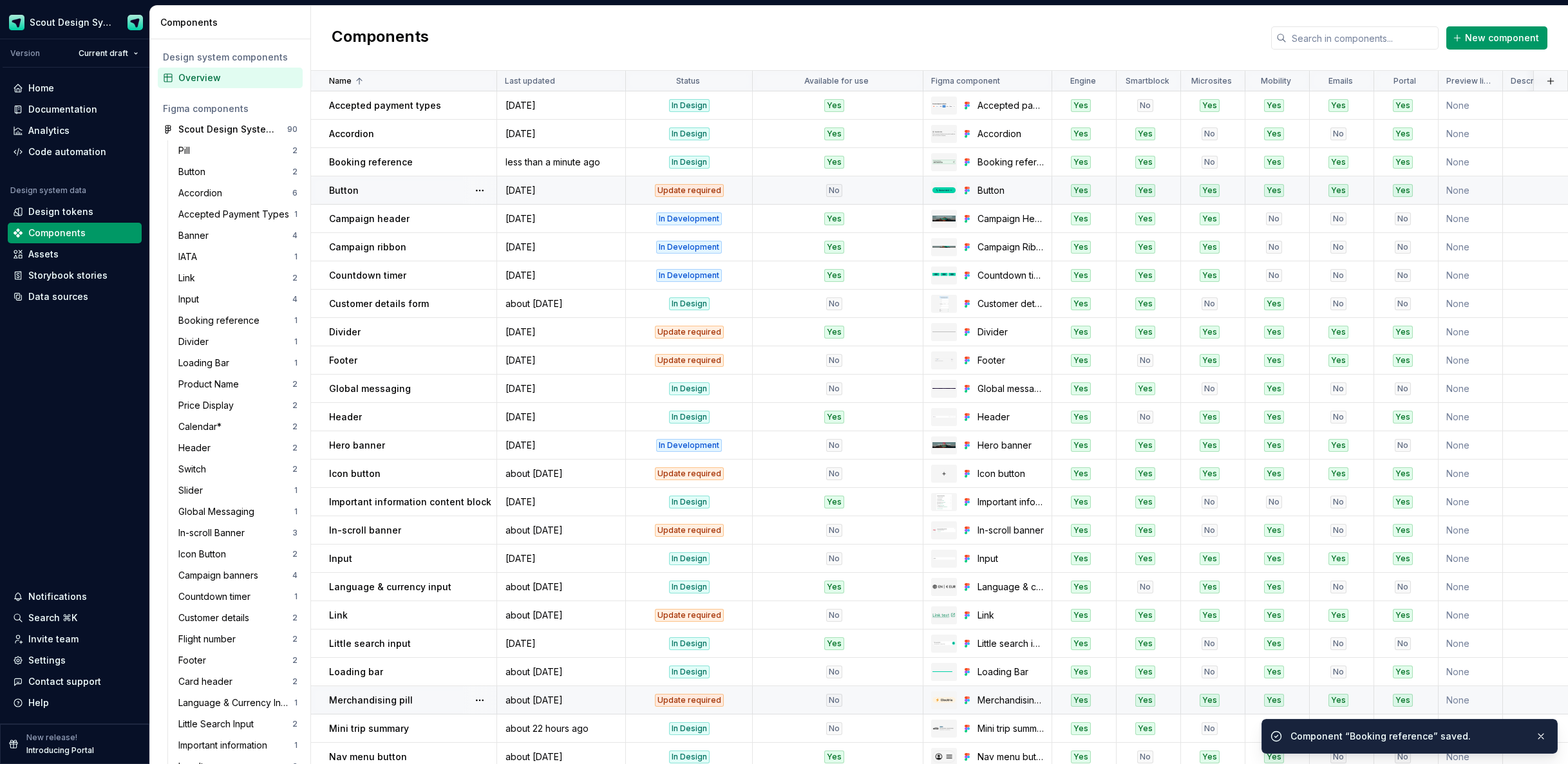
click at [820, 191] on div "No" at bounding box center [834, 190] width 162 height 12
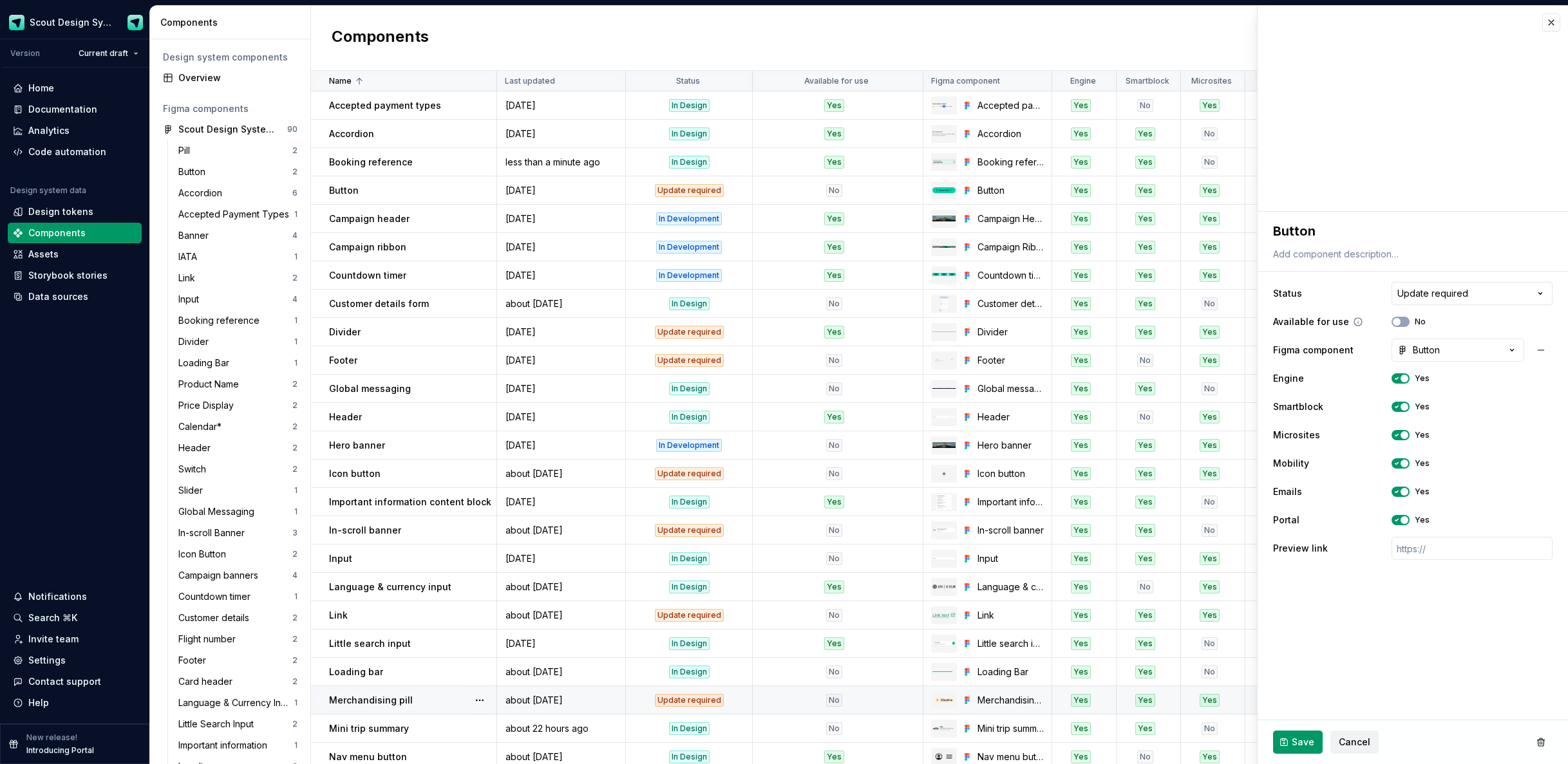
drag, startPoint x: 1406, startPoint y: 324, endPoint x: 1404, endPoint y: 332, distance: 8.2
click at [1406, 325] on button "No" at bounding box center [1400, 321] width 18 height 11
click at [1309, 748] on span "Save" at bounding box center [1303, 742] width 23 height 12
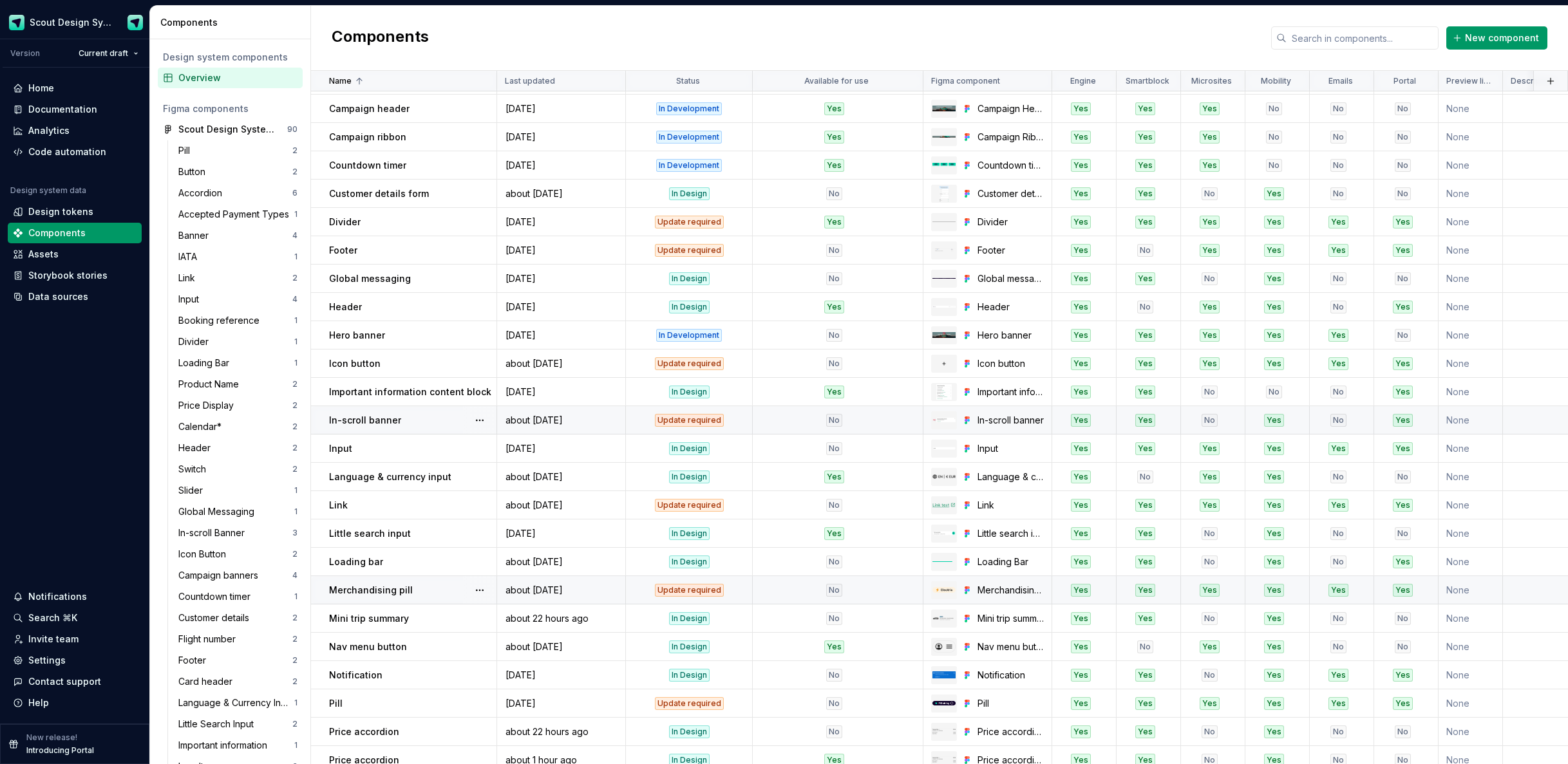
scroll to position [136, 0]
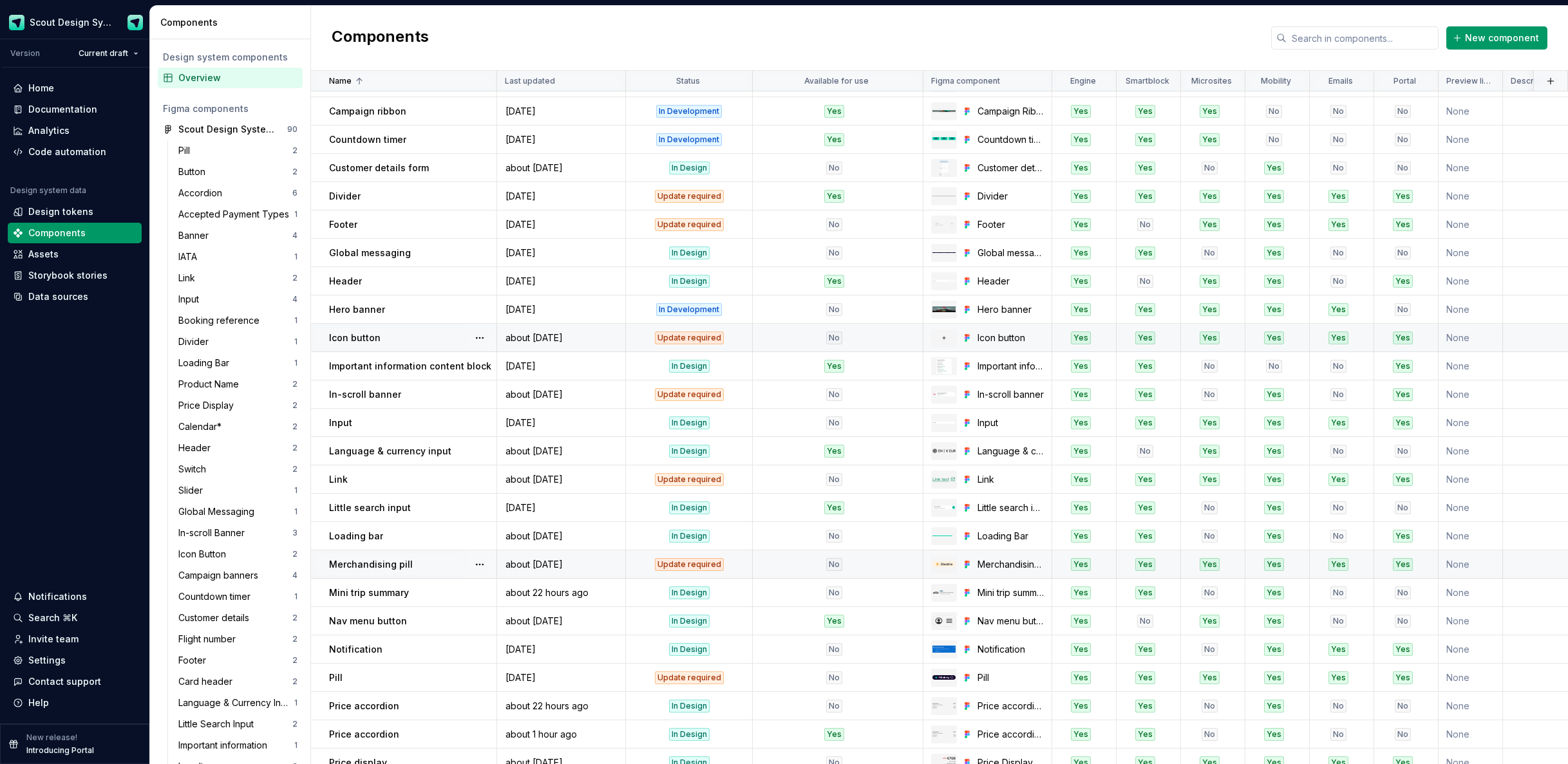
click at [809, 344] on td "No" at bounding box center [838, 338] width 171 height 29
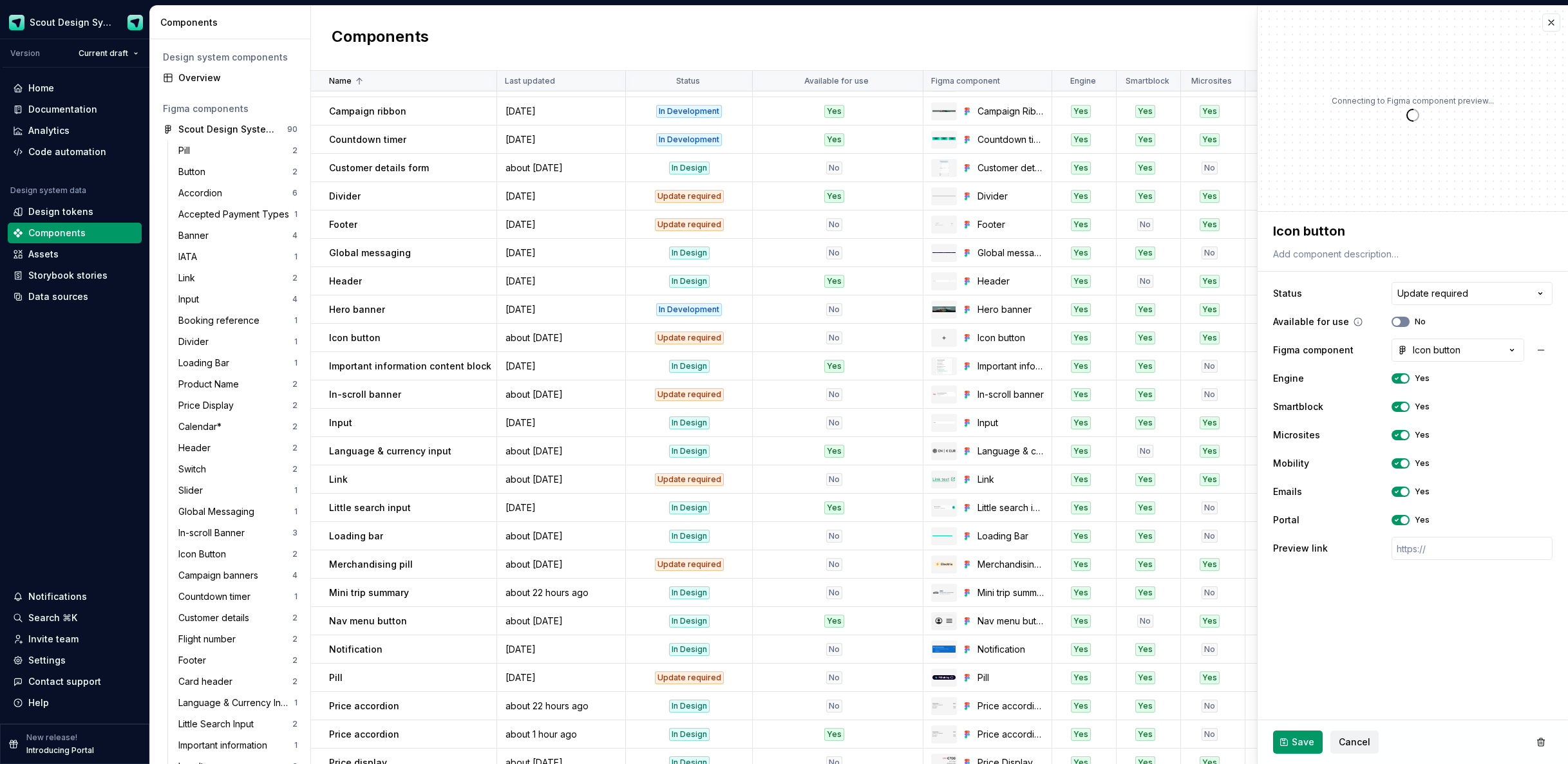
click at [1401, 322] on icon "button" at bounding box center [1396, 322] width 11 height 8
click at [1307, 732] on button "Save" at bounding box center [1299, 742] width 50 height 23
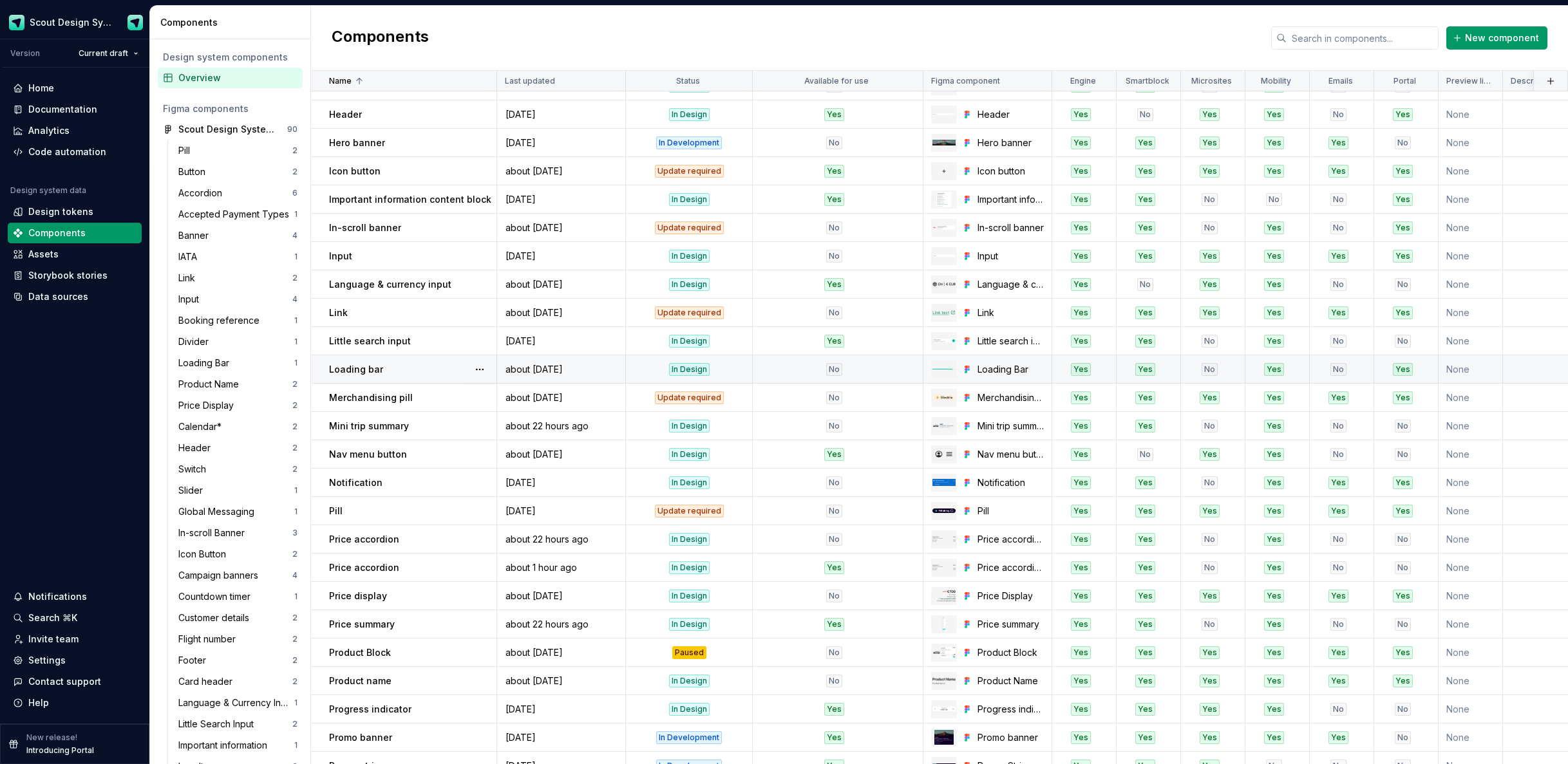
scroll to position [342, 0]
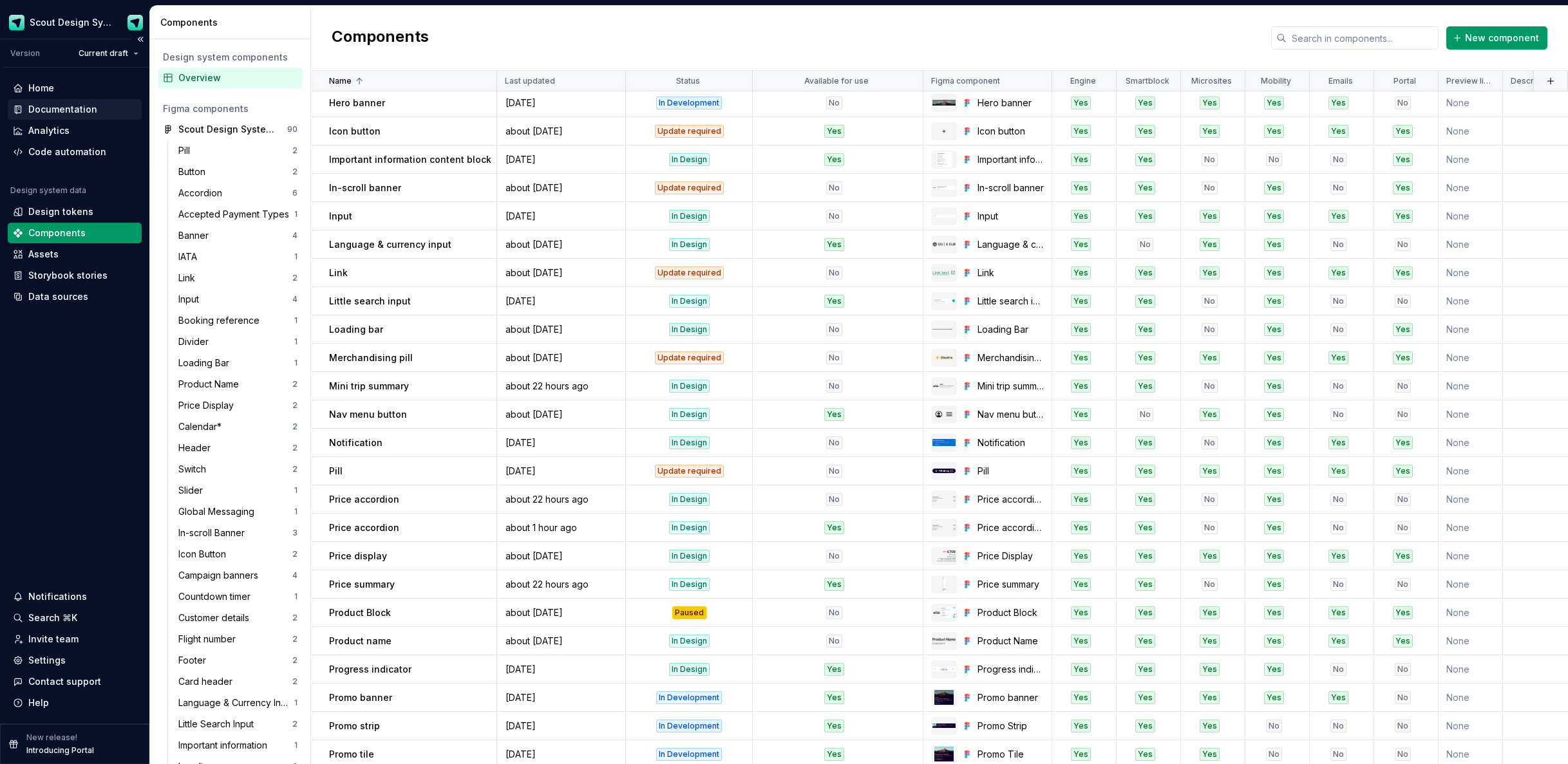
click at [89, 104] on div "Documentation" at bounding box center [63, 108] width 69 height 12
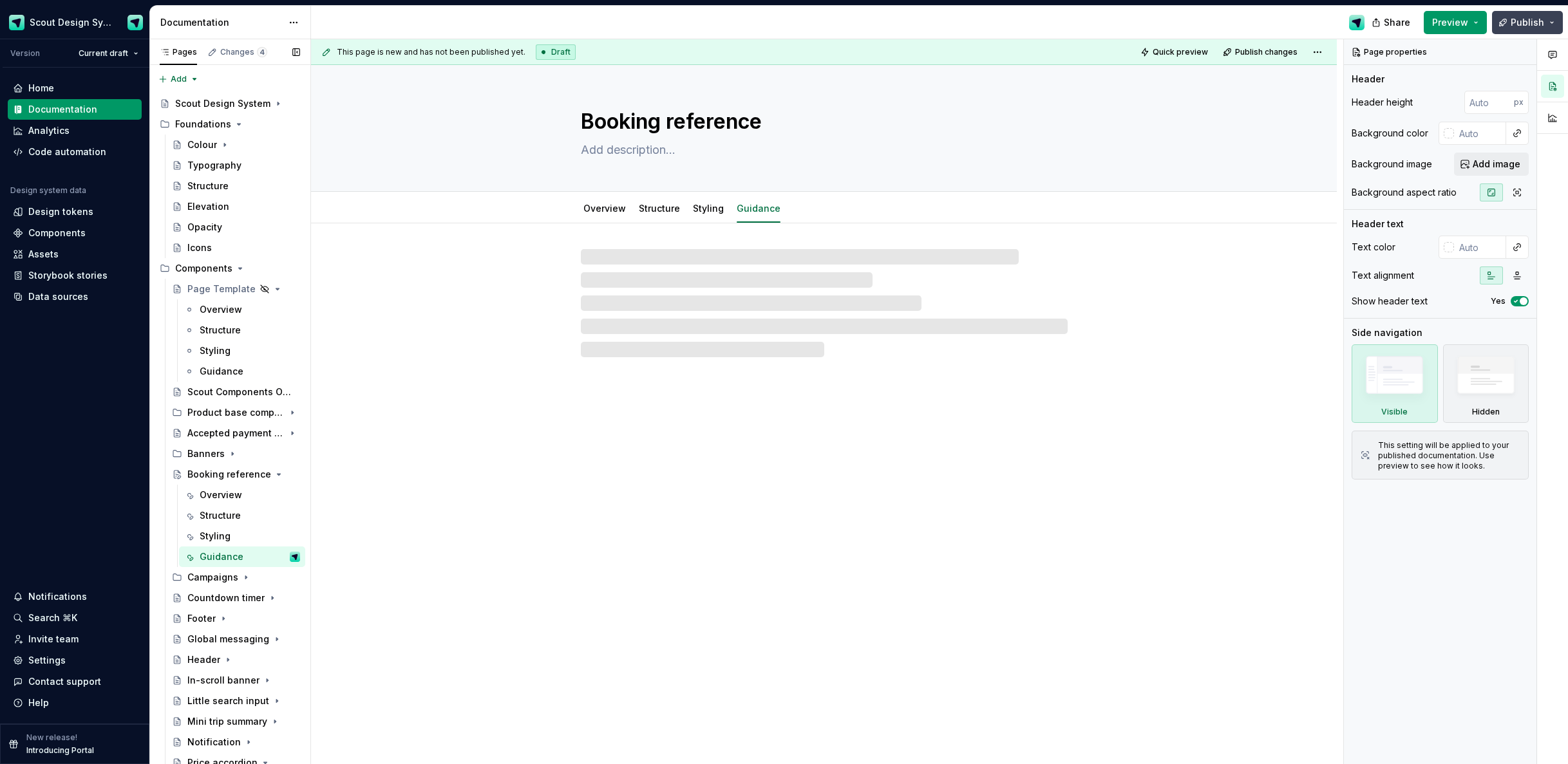
click at [1515, 24] on span "Publish" at bounding box center [1528, 22] width 34 height 12
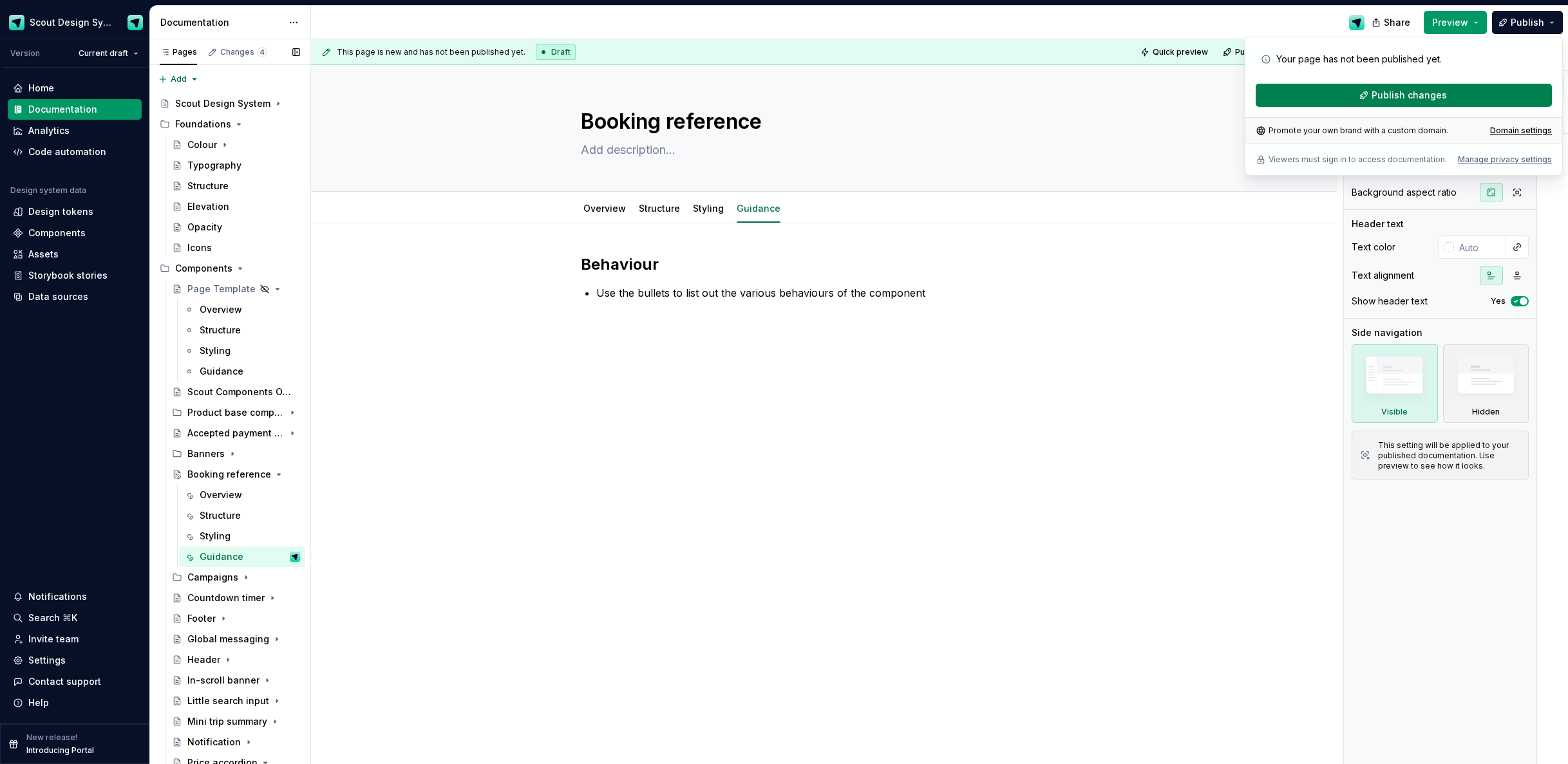
click at [1400, 95] on span "Publish changes" at bounding box center [1410, 95] width 76 height 12
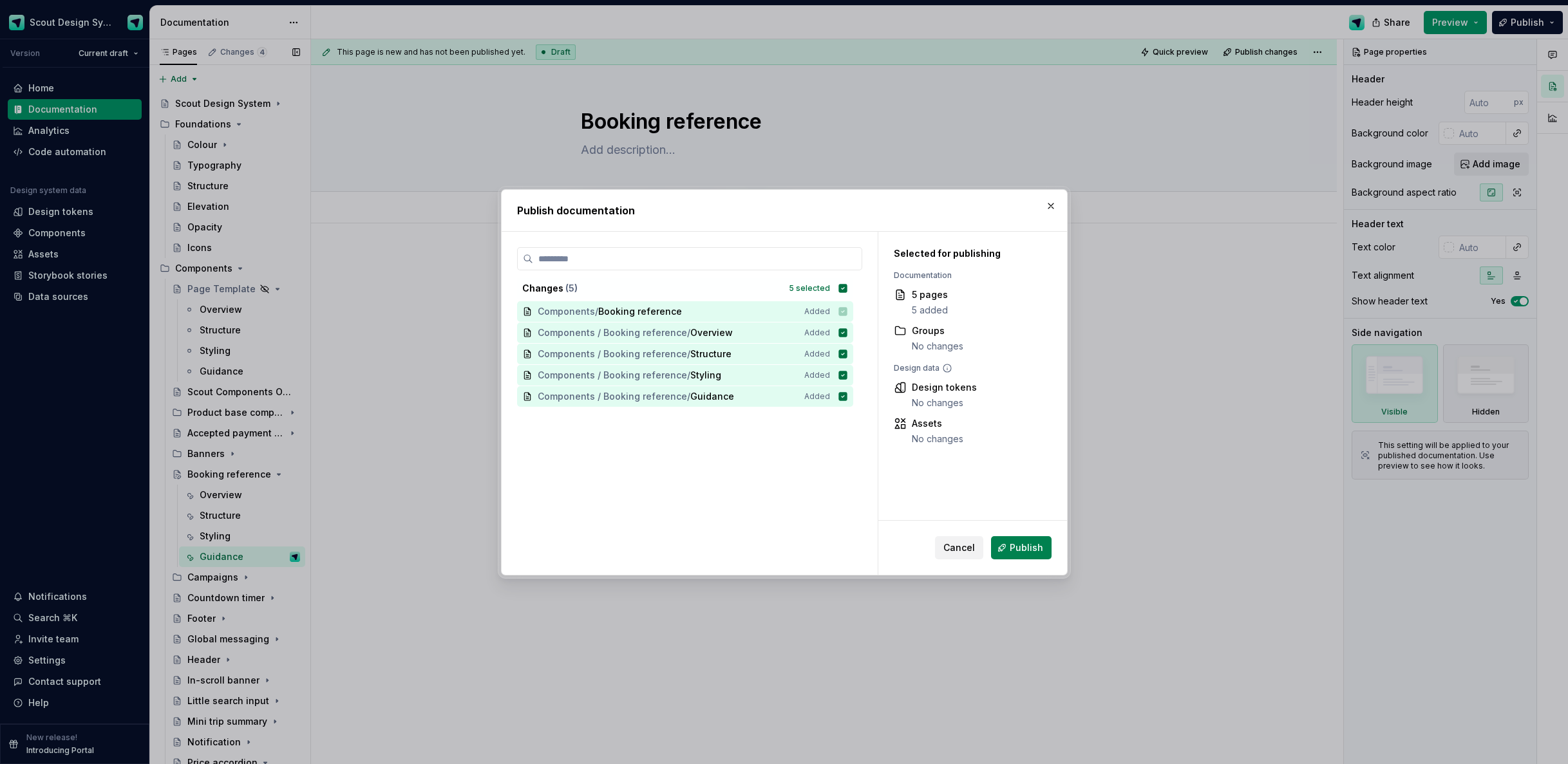
click at [1039, 552] on span "Publish" at bounding box center [1026, 547] width 34 height 12
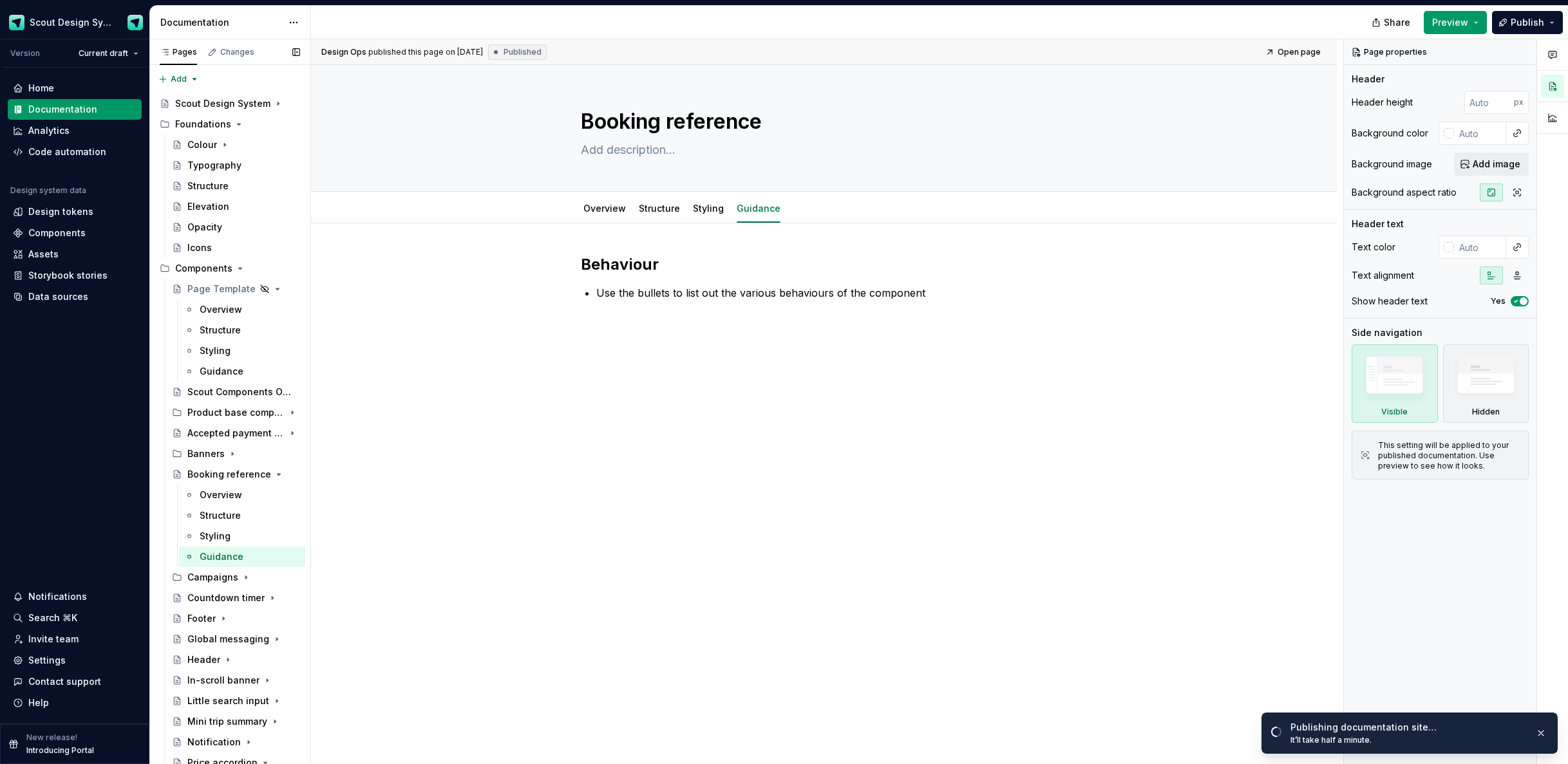
type textarea "*"
